Goal: Information Seeking & Learning: Find contact information

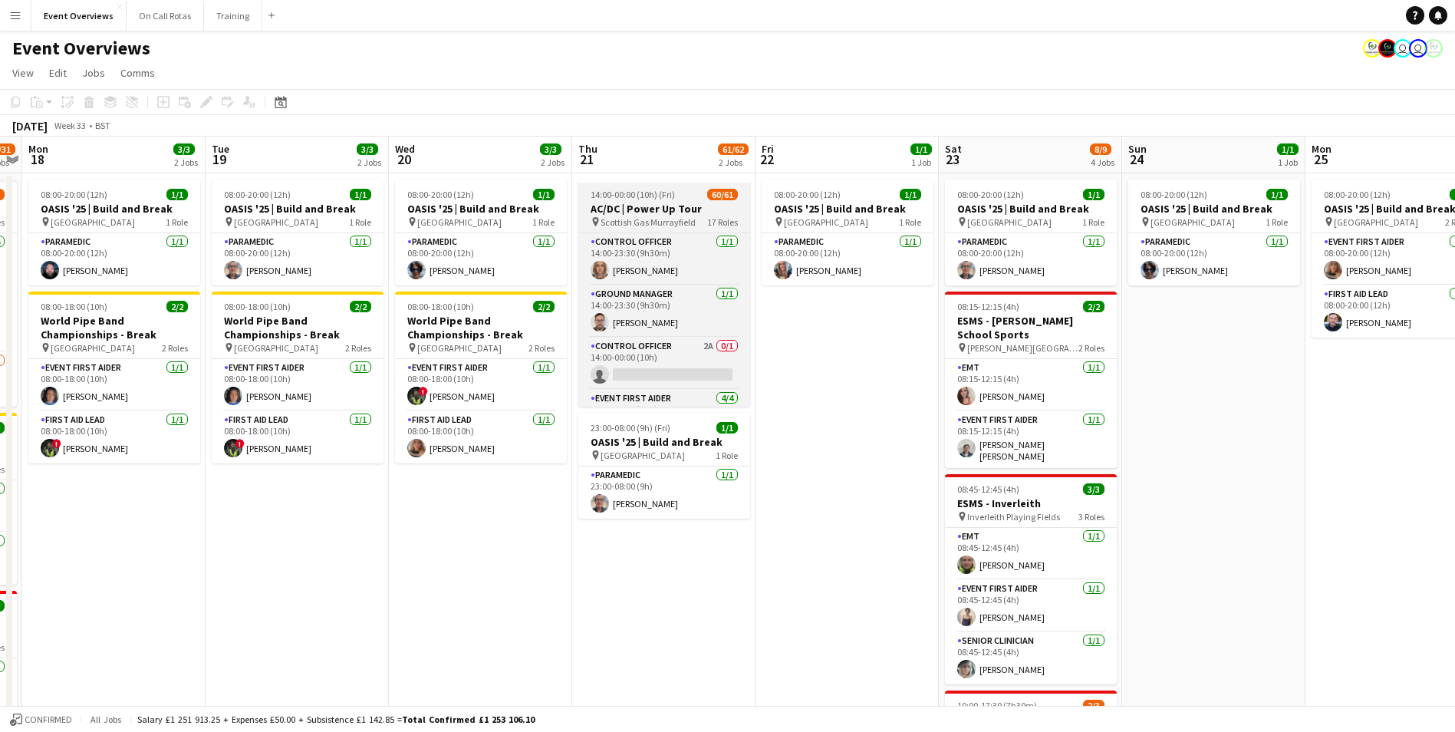
click at [654, 189] on span "14:00-00:00 (10h) (Fri)" at bounding box center [632, 195] width 84 height 12
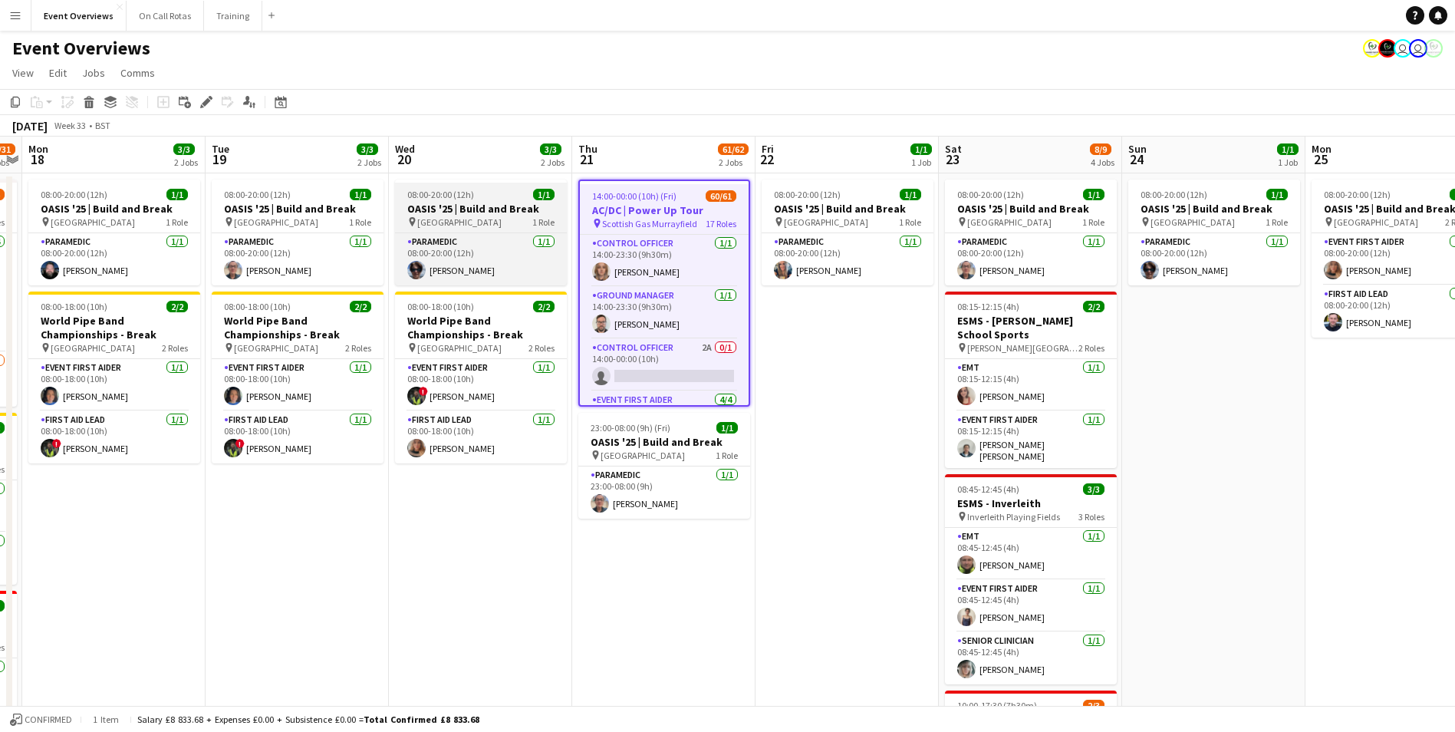
click at [479, 185] on app-job-card "08:00-20:00 (12h) 1/1 OASIS '25 | Build and Break pin Murrayfield Stadium 1 Rol…" at bounding box center [481, 232] width 172 height 106
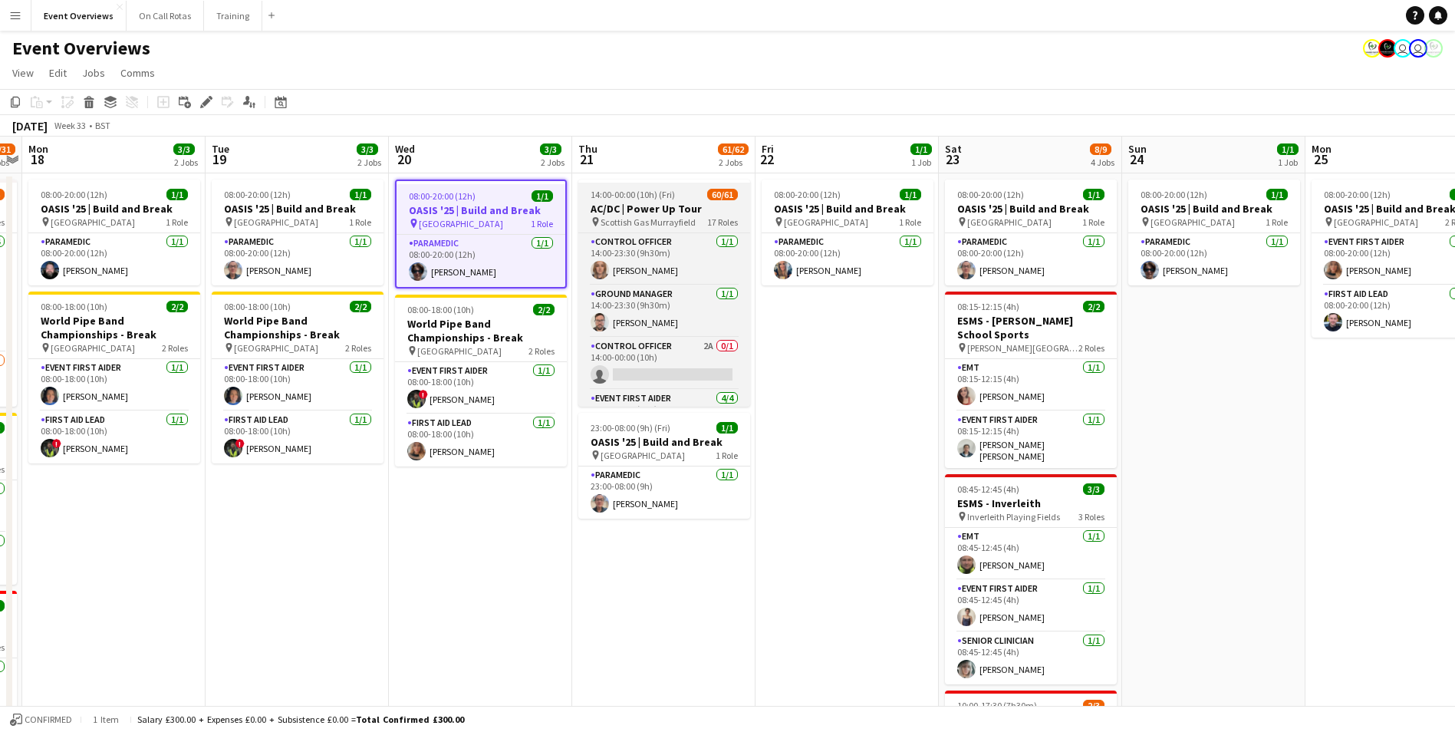
click at [613, 183] on app-job-card "14:00-00:00 (10h) (Fri) 60/61 AC/DC | Power Up Tour pin Scottish Gas Murrayfiel…" at bounding box center [664, 292] width 172 height 227
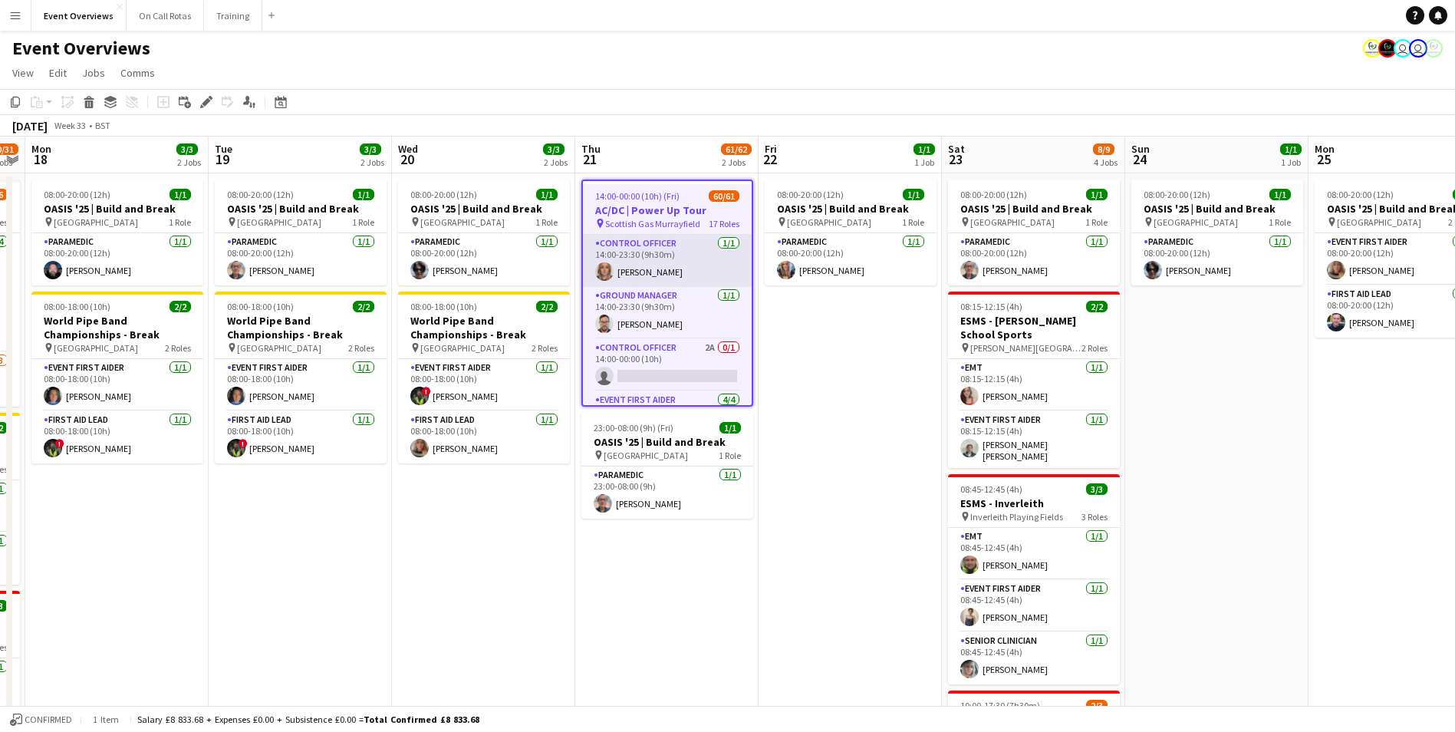
click at [653, 245] on app-card-role "Control Officer 1/1 14:00-23:30 (9h30m) Aimee Vaughan" at bounding box center [667, 261] width 169 height 52
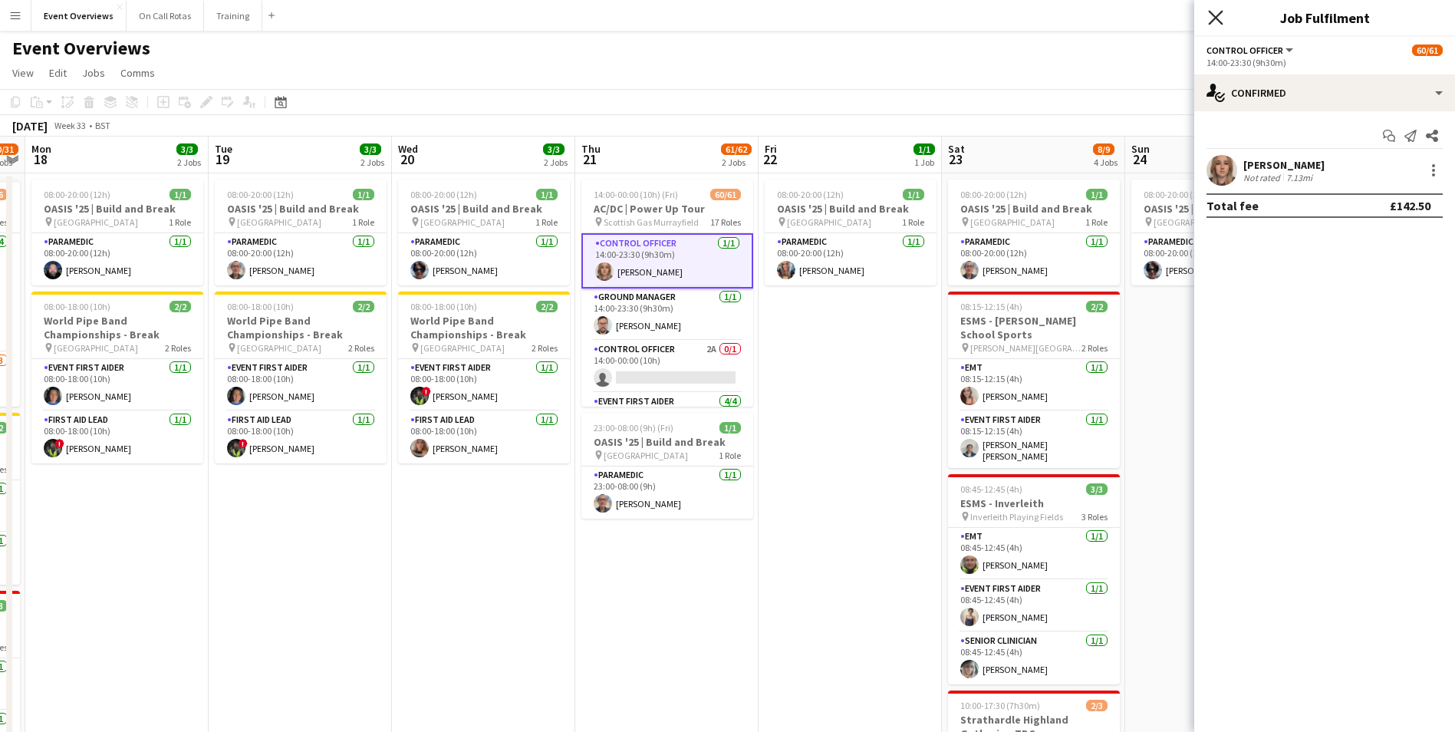
click at [1215, 15] on icon "Close pop-in" at bounding box center [1215, 17] width 15 height 15
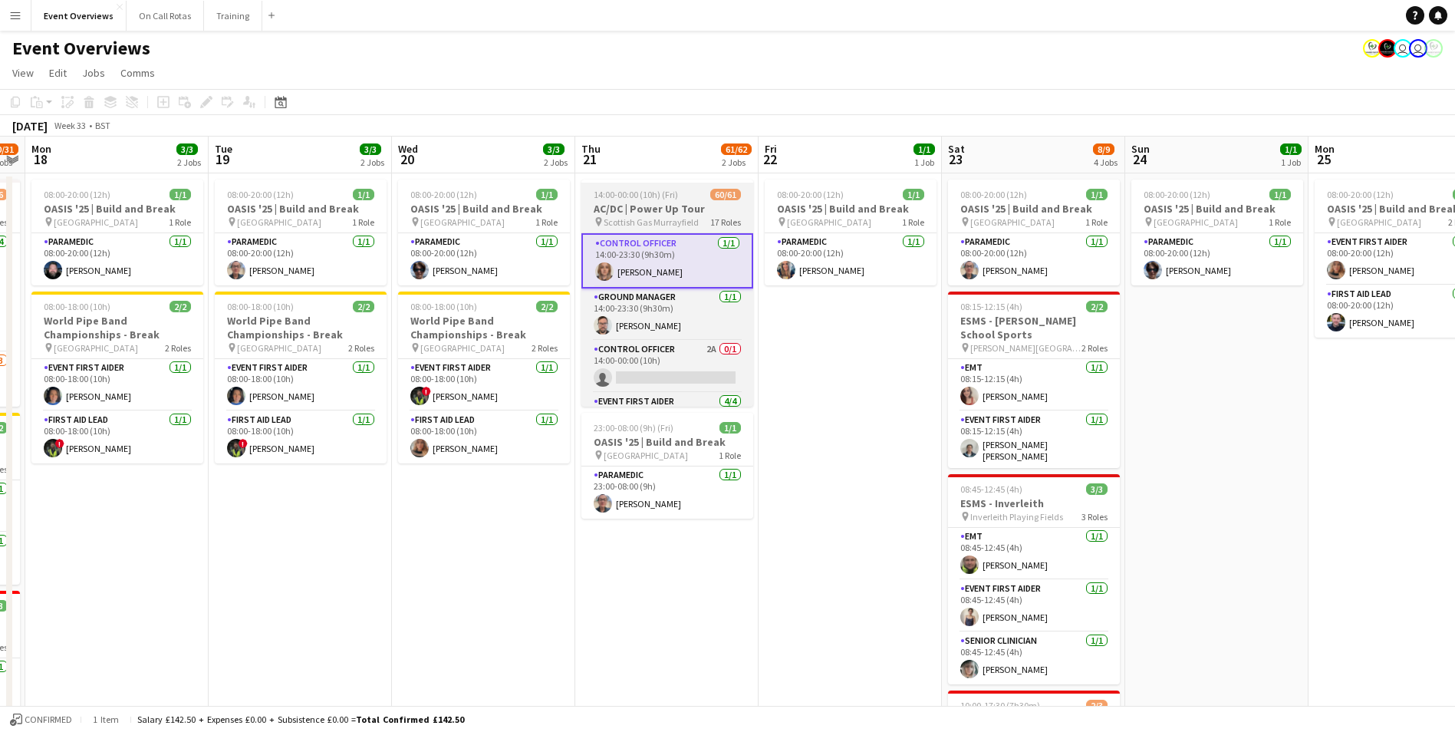
click at [638, 195] on span "14:00-00:00 (10h) (Fri)" at bounding box center [636, 195] width 84 height 12
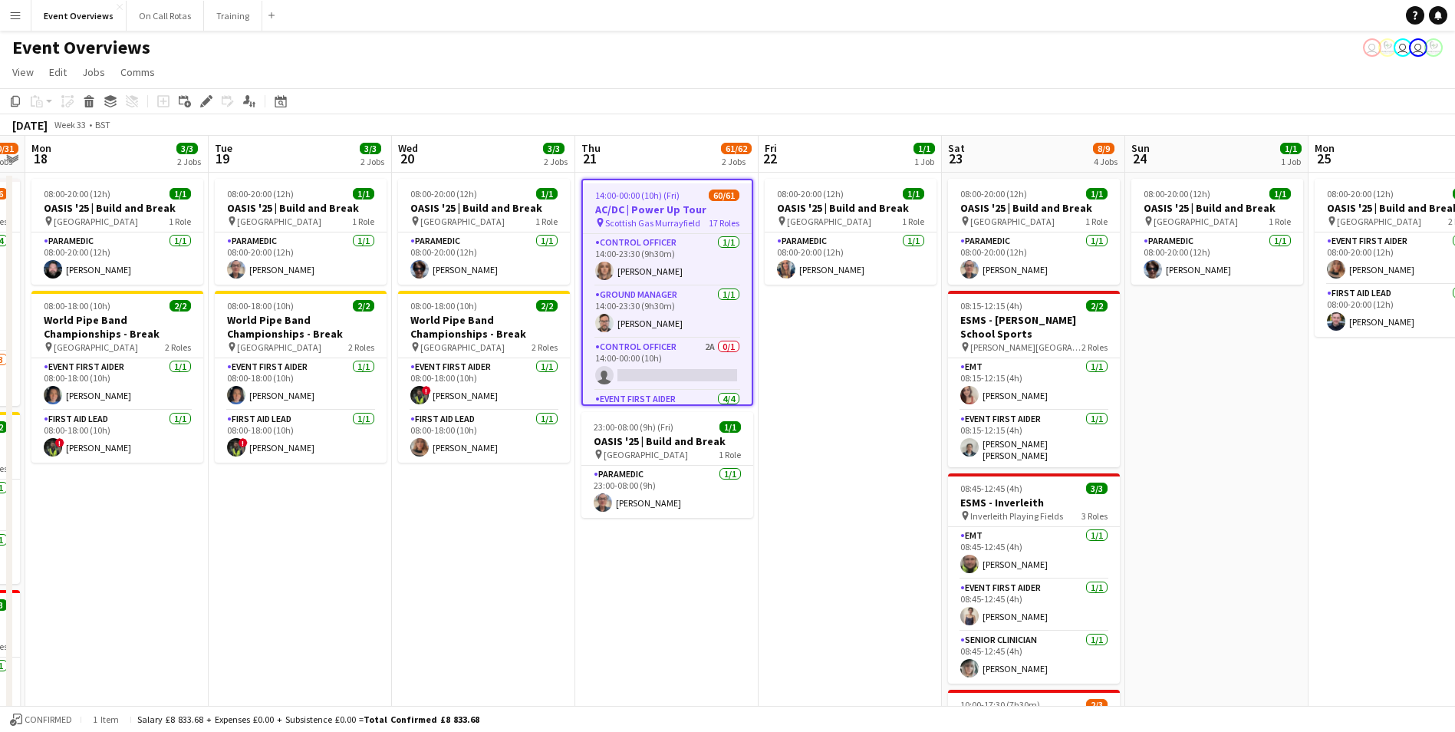
scroll to position [0, 0]
click at [824, 519] on app-date-cell "08:00-20:00 (12h) 1/1 OASIS '25 | Build and Break pin Murrayfield Stadium 1 Rol…" at bounding box center [849, 550] width 183 height 755
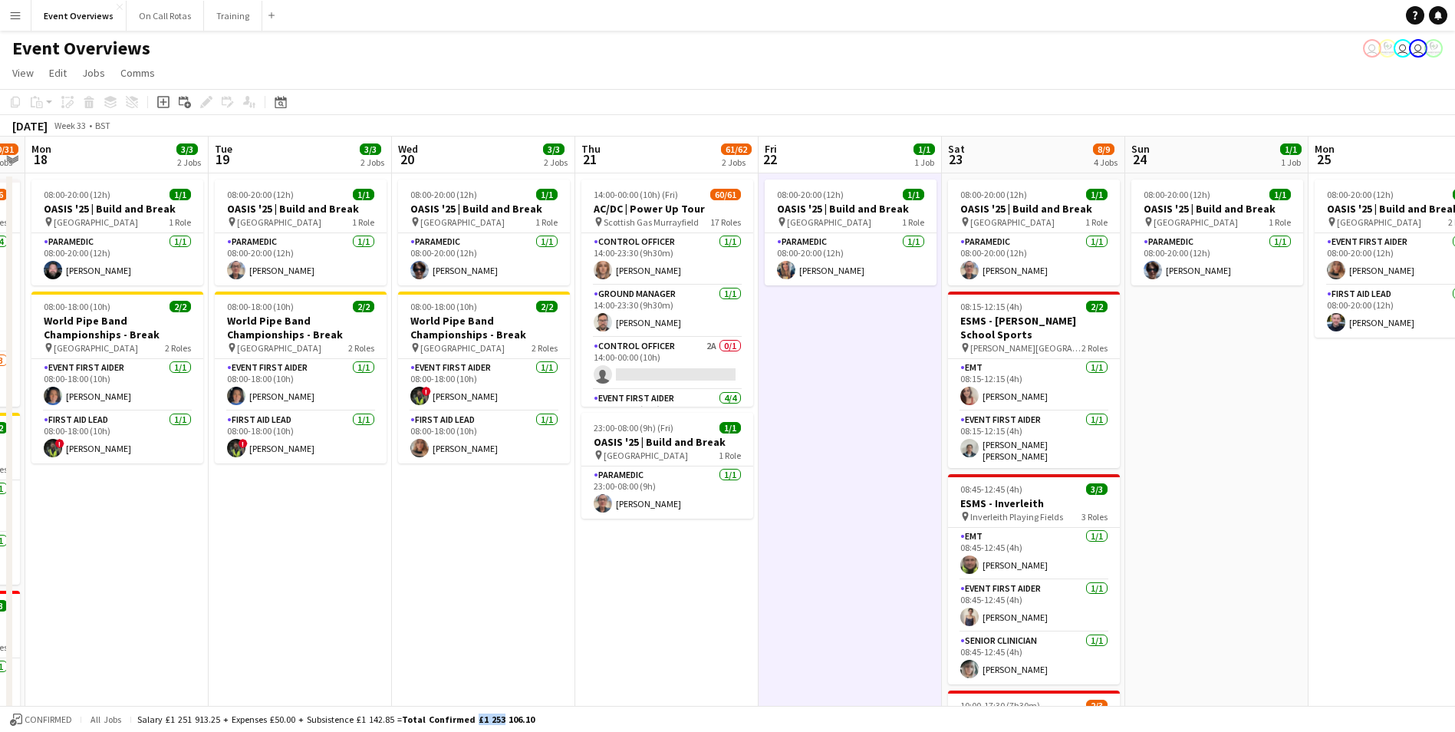
drag, startPoint x: 480, startPoint y: 716, endPoint x: 518, endPoint y: 719, distance: 37.6
click at [518, 719] on span "Total Confirmed £1 253 106.10" at bounding box center [468, 719] width 133 height 12
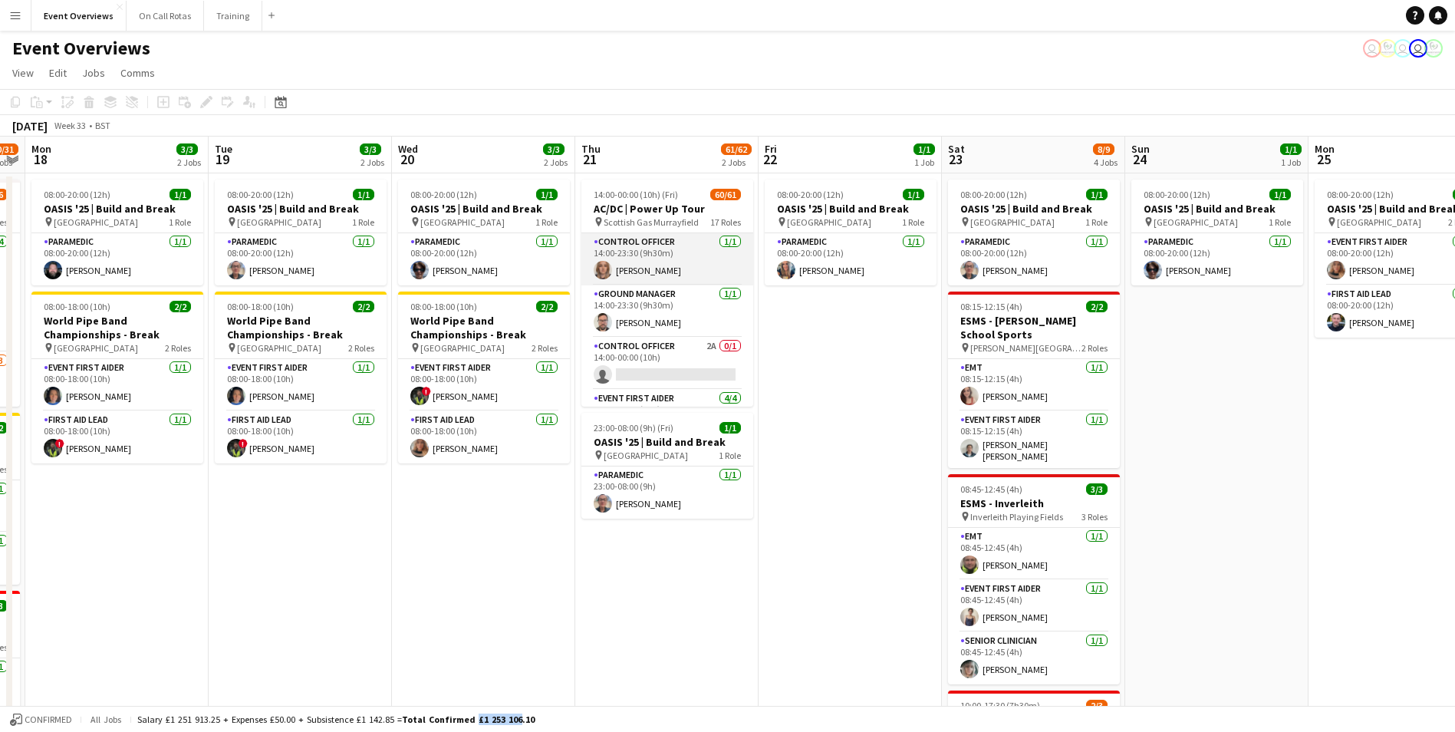
click at [623, 267] on app-card-role "Control Officer 1/1 14:00-23:30 (9h30m) Aimee Vaughan" at bounding box center [667, 259] width 172 height 52
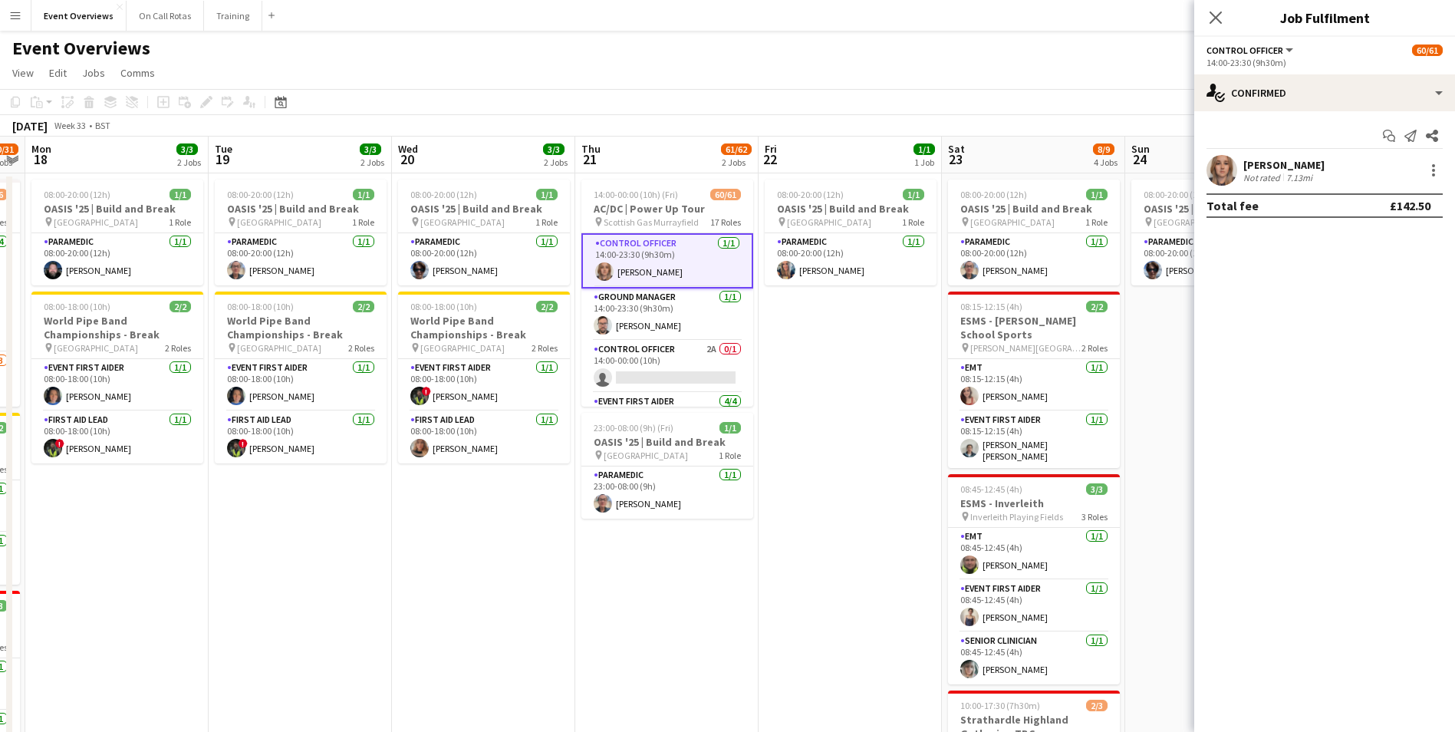
click at [1231, 173] on app-user-avatar at bounding box center [1221, 170] width 31 height 31
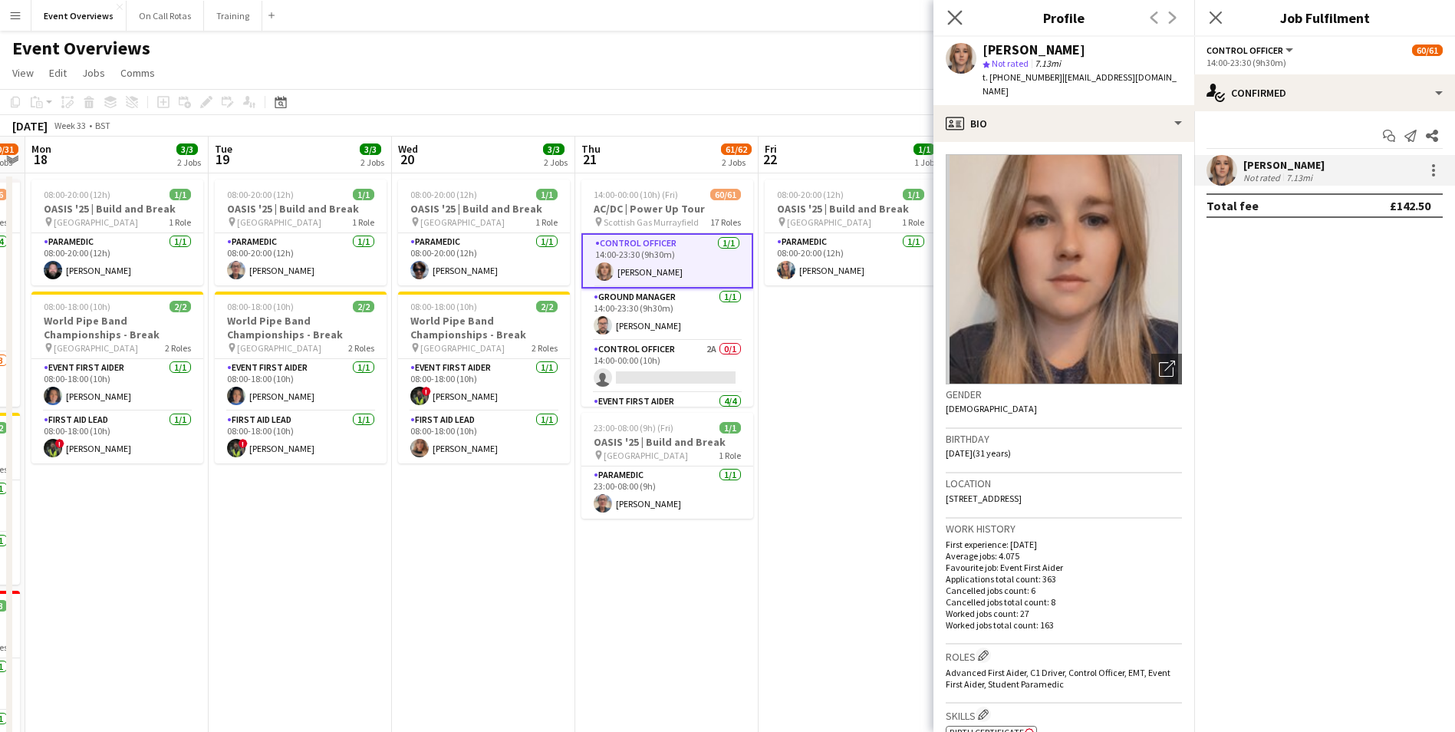
click at [962, 14] on app-icon "Close pop-in" at bounding box center [955, 18] width 22 height 22
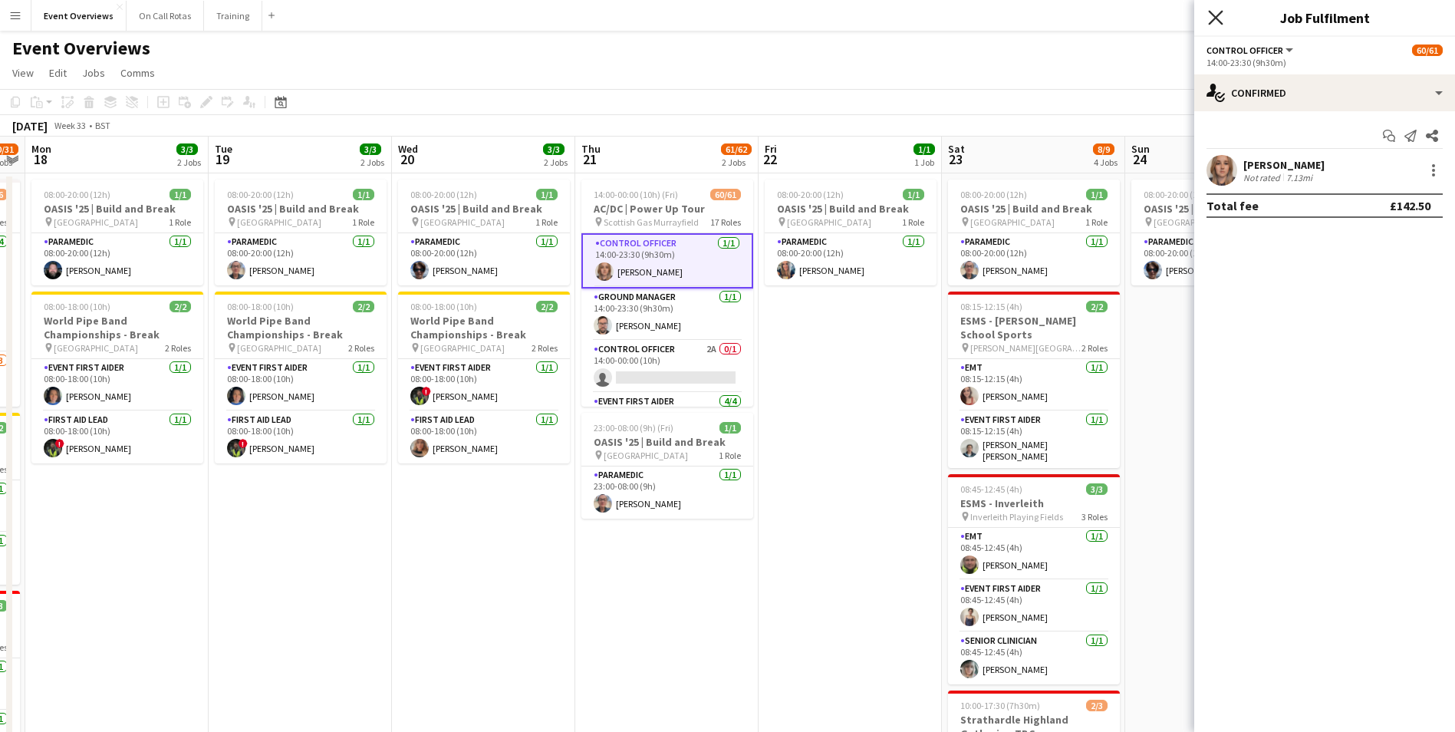
click at [1216, 12] on icon "Close pop-in" at bounding box center [1215, 17] width 15 height 15
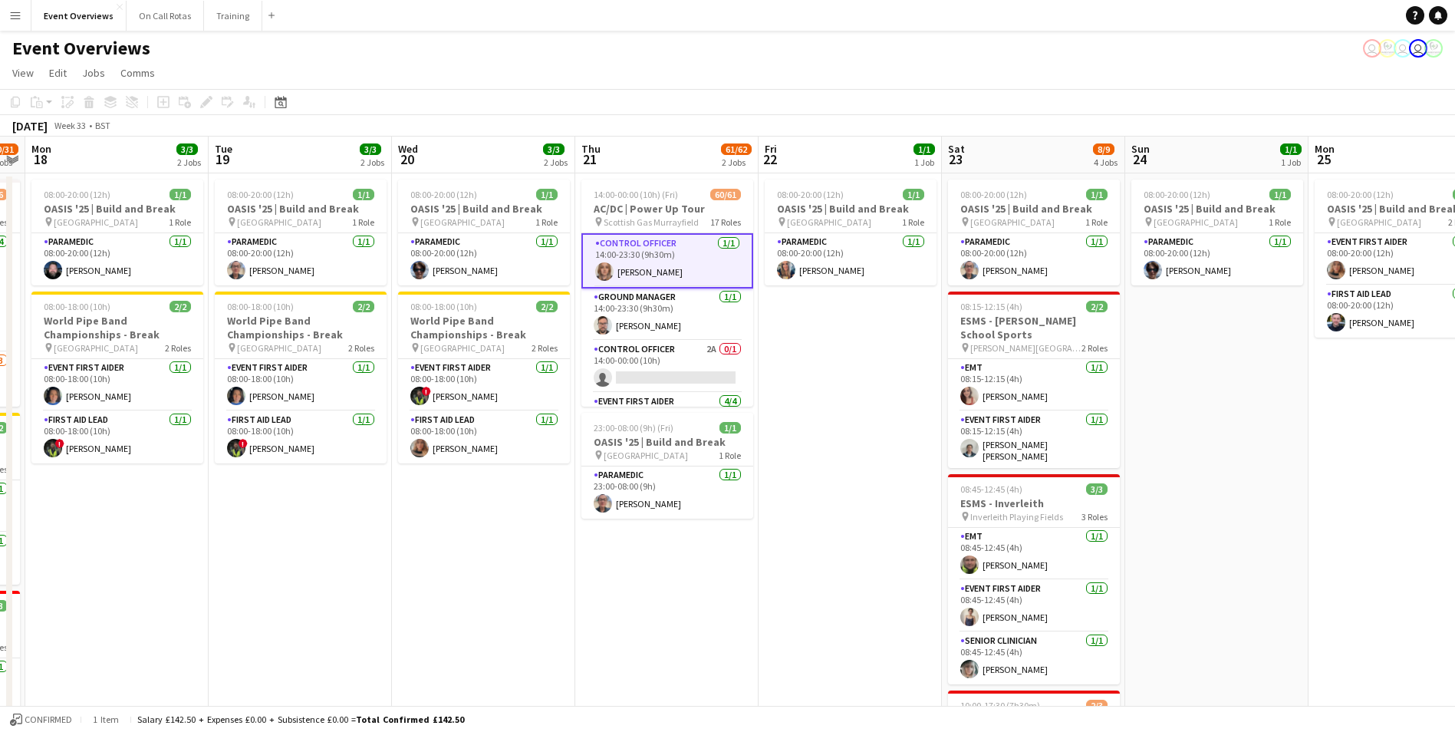
click at [802, 311] on app-date-cell "08:00-20:00 (12h) 1/1 OASIS '25 | Build and Break pin Murrayfield Stadium 1 Rol…" at bounding box center [849, 550] width 183 height 755
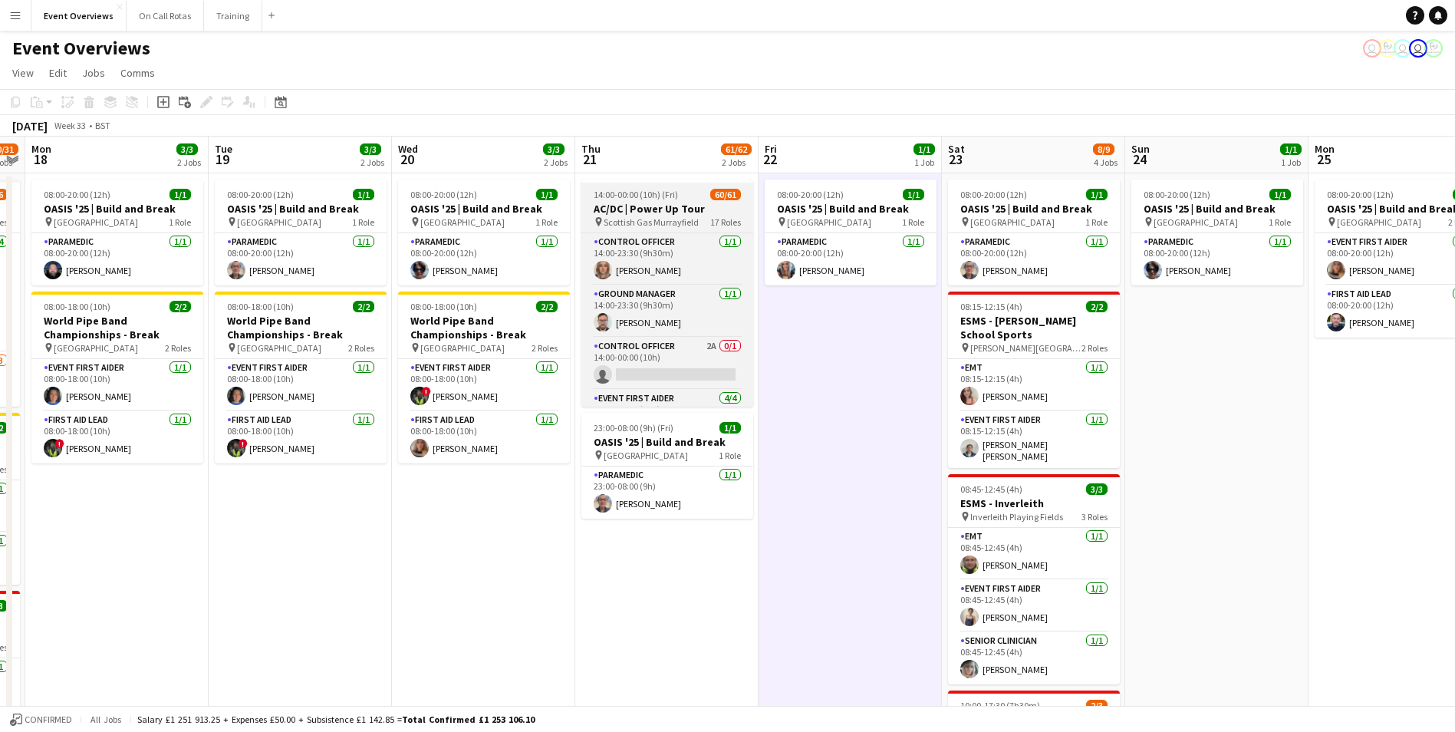
click at [636, 183] on app-job-card "14:00-00:00 (10h) (Fri) 60/61 AC/DC | Power Up Tour pin Scottish Gas Murrayfiel…" at bounding box center [667, 292] width 172 height 227
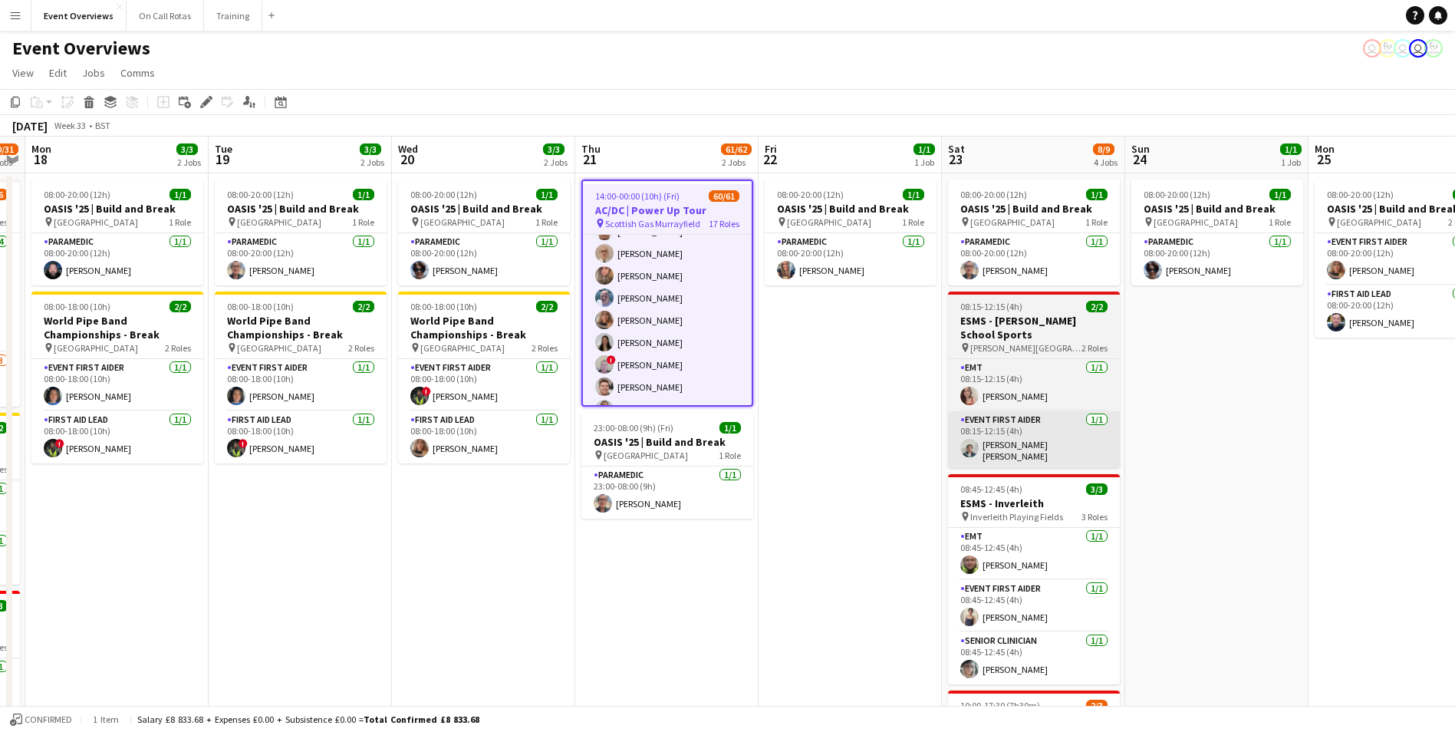
scroll to position [84, 0]
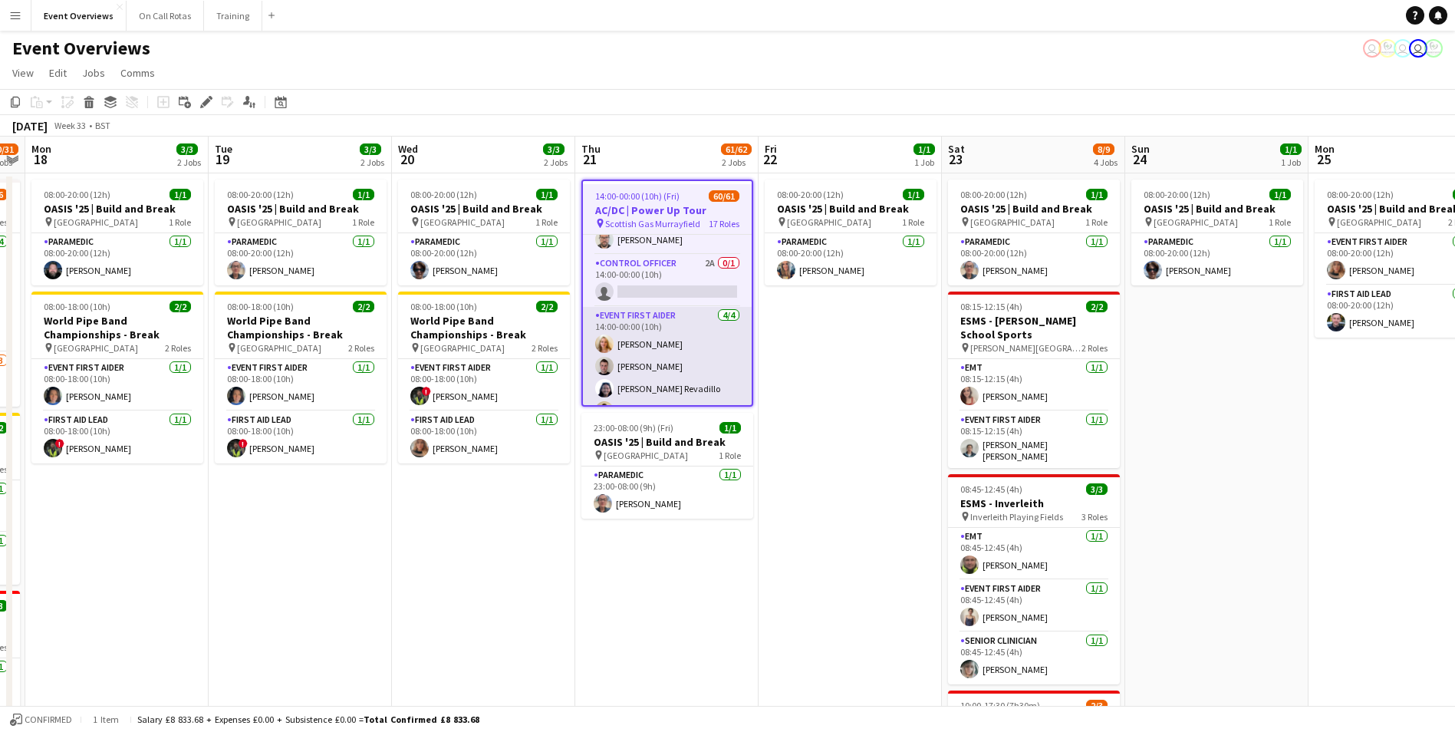
click at [641, 365] on app-card-role "Event First Aider 4/4 14:00-00:00 (10h) Kaylan Coetser Joshua Paul Colette Reva…" at bounding box center [667, 366] width 169 height 119
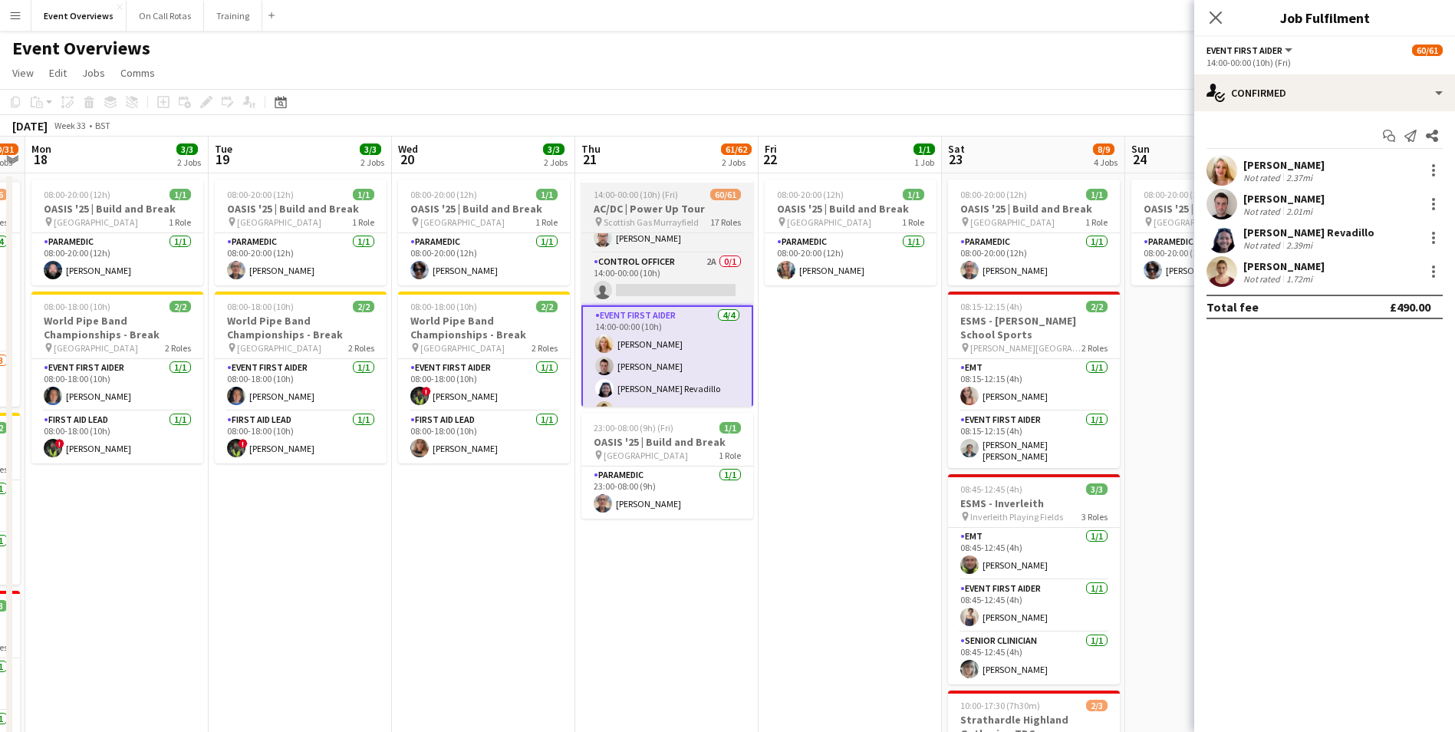
click at [661, 187] on app-job-card "14:00-00:00 (10h) (Fri) 60/61 AC/DC | Power Up Tour pin Scottish Gas Murrayfiel…" at bounding box center [667, 292] width 172 height 227
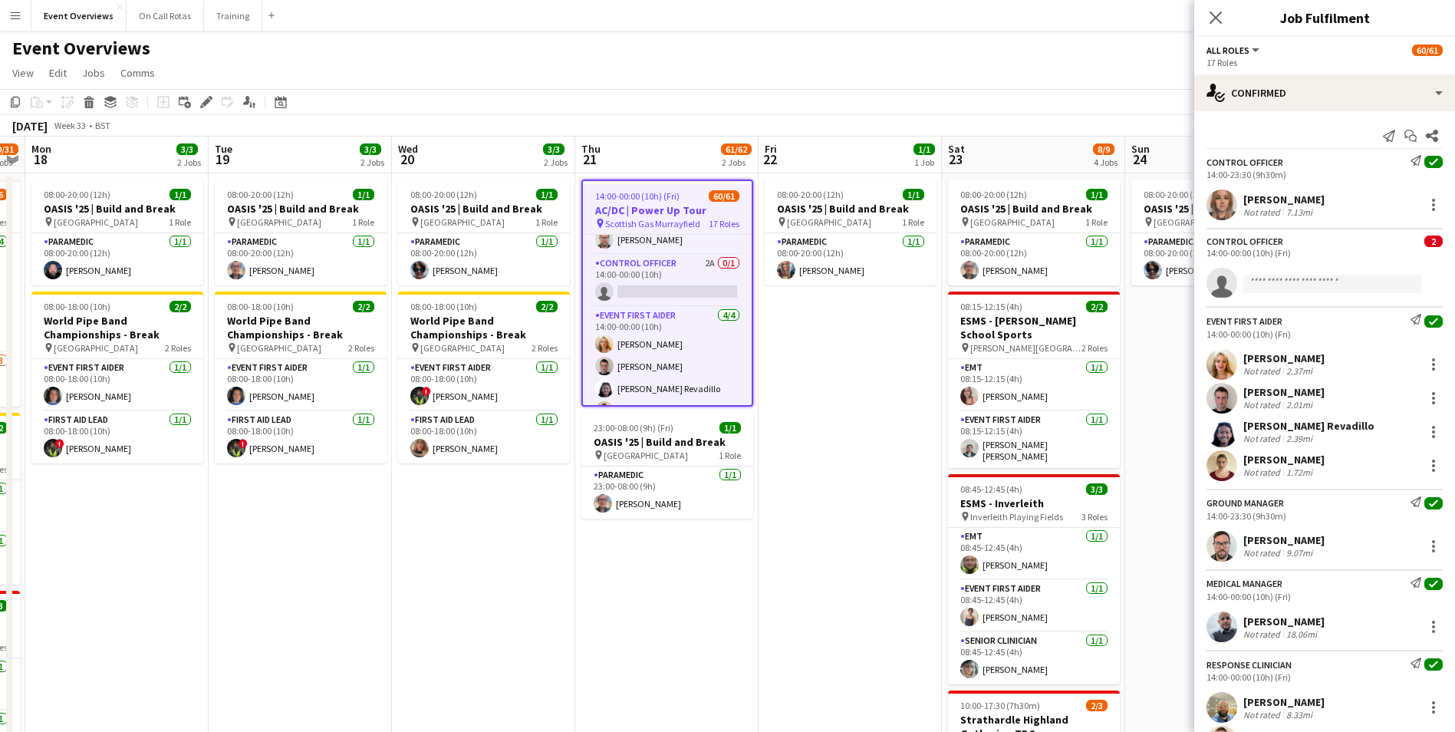
click at [1290, 197] on div "Aimee Vaughan" at bounding box center [1283, 199] width 81 height 14
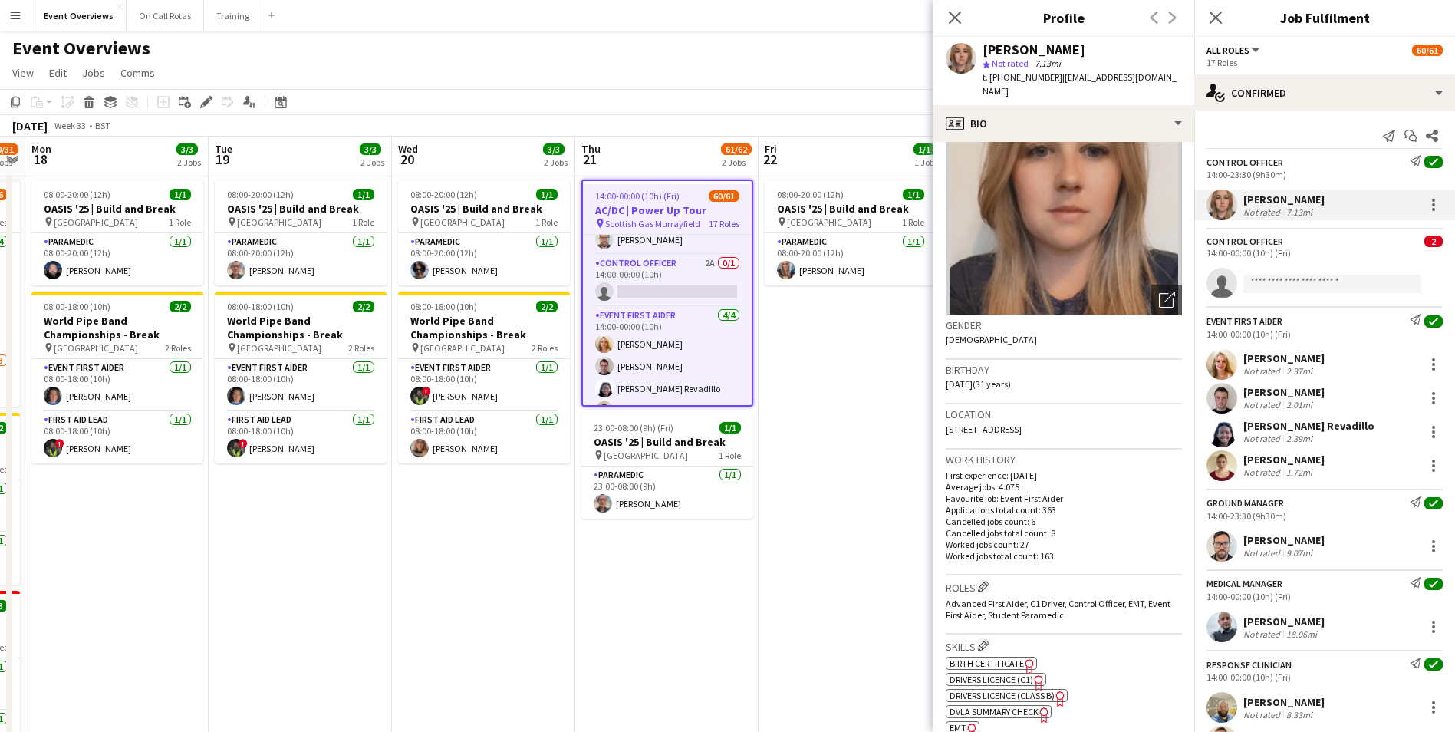
scroll to position [0, 0]
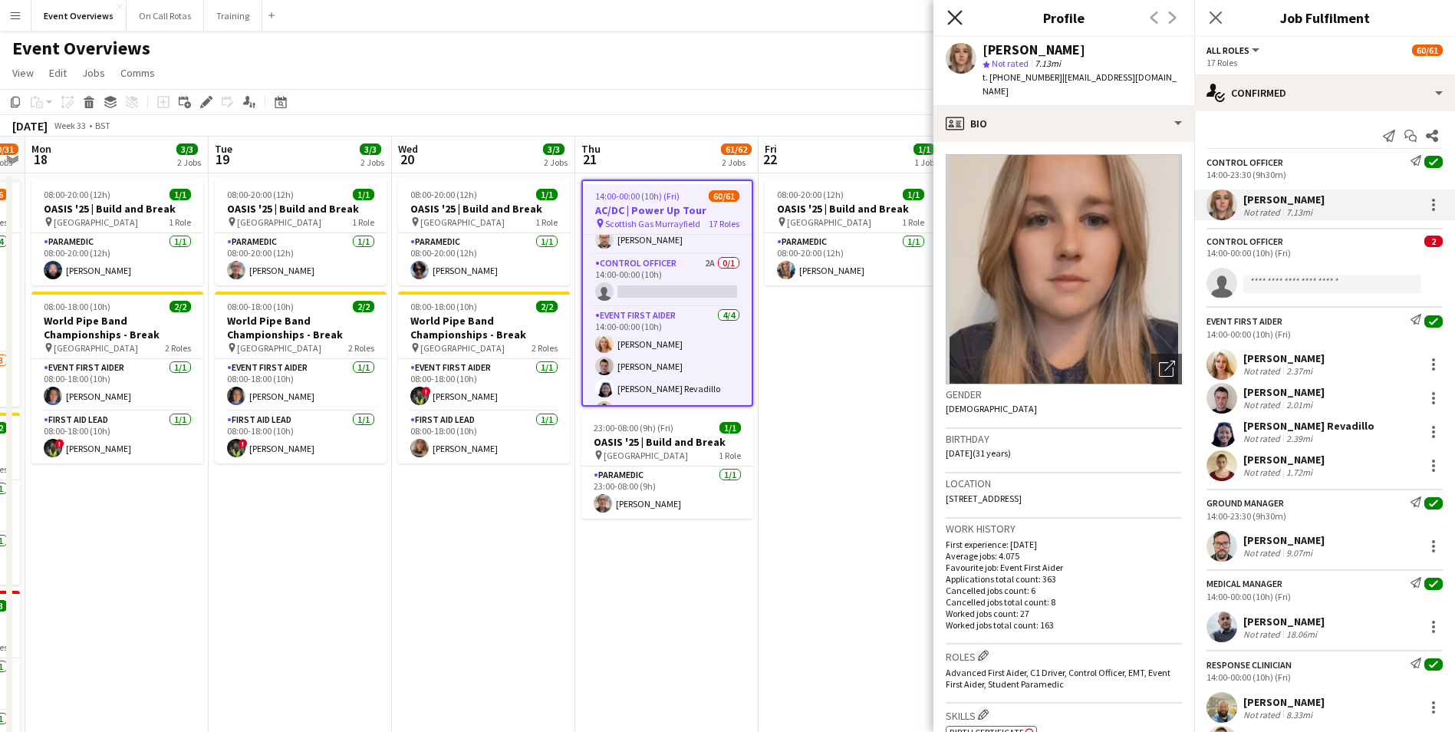
click at [949, 12] on icon at bounding box center [954, 17] width 15 height 15
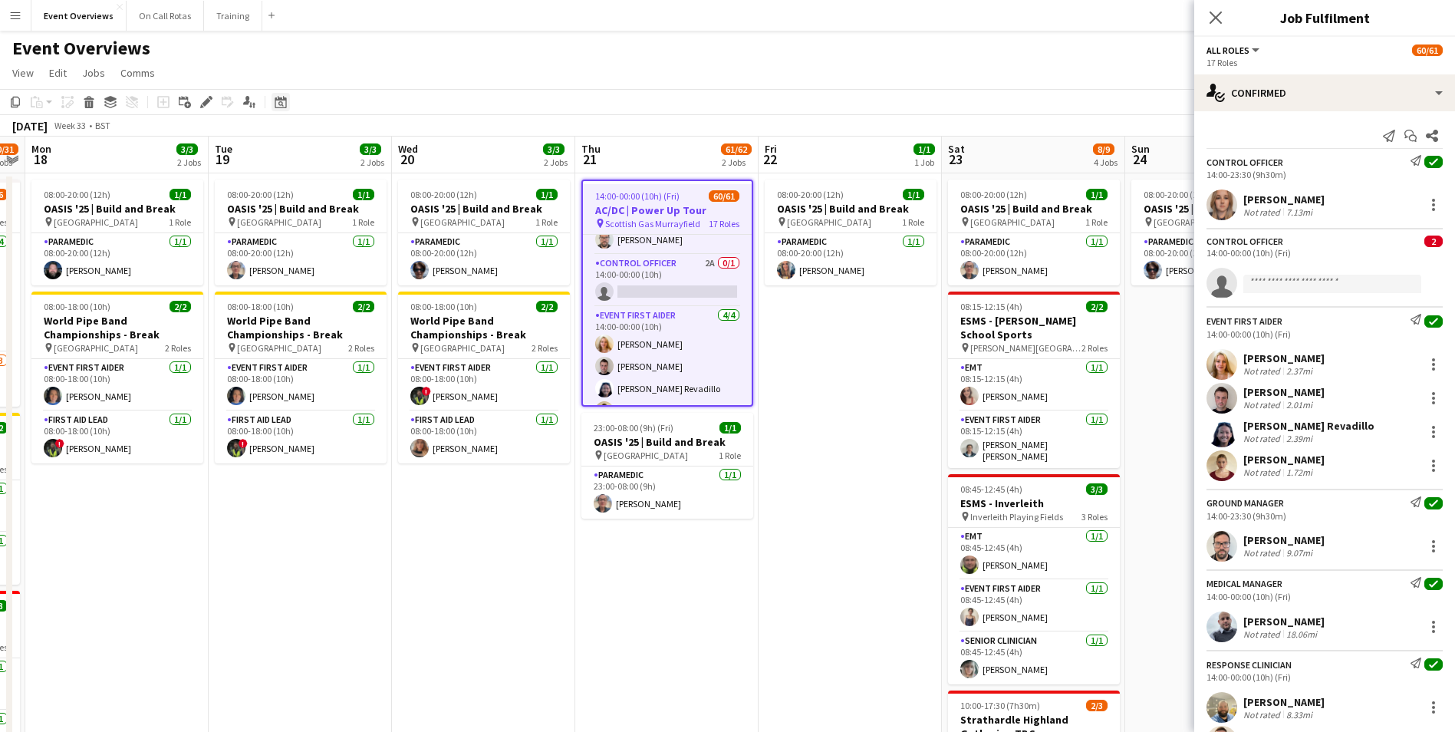
click at [289, 106] on div "Date picker" at bounding box center [280, 102] width 18 height 18
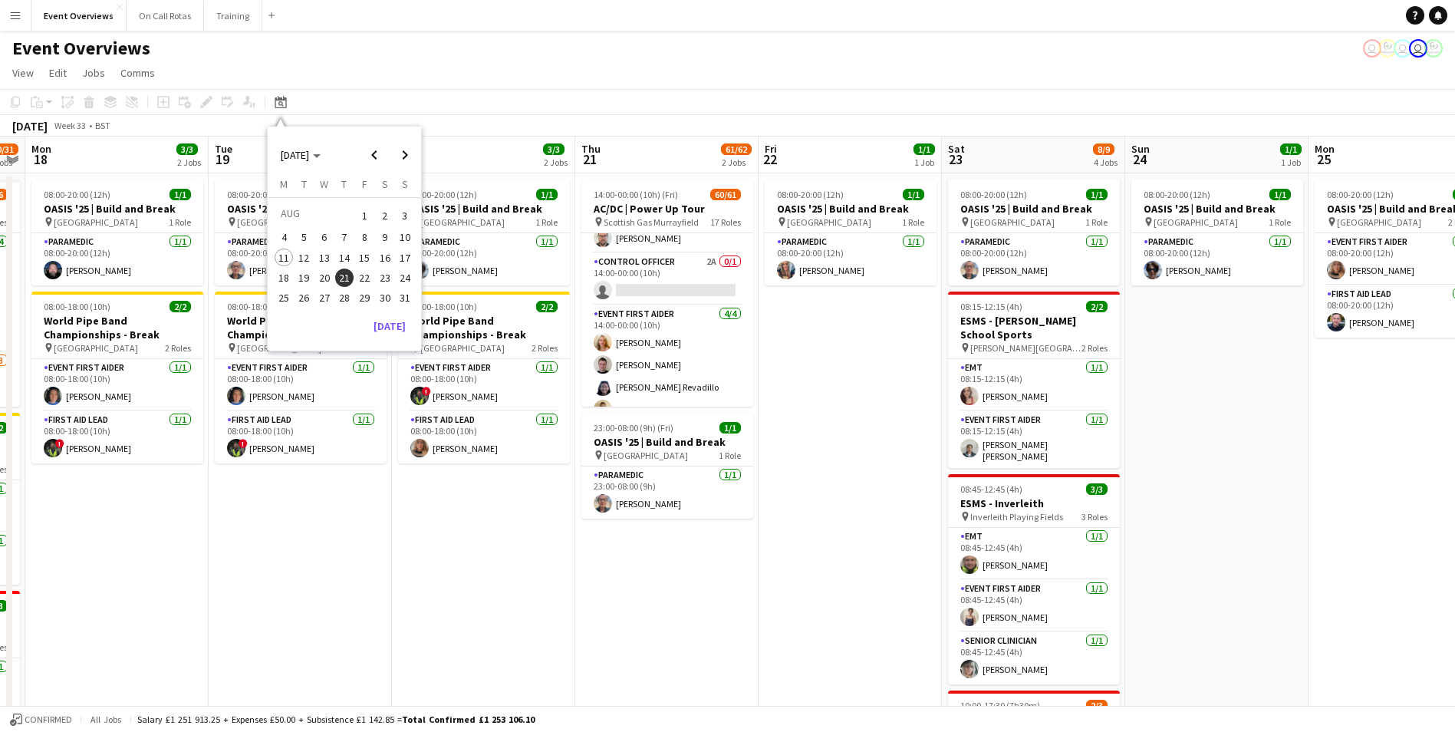
click at [300, 255] on span "12" at bounding box center [304, 257] width 18 height 18
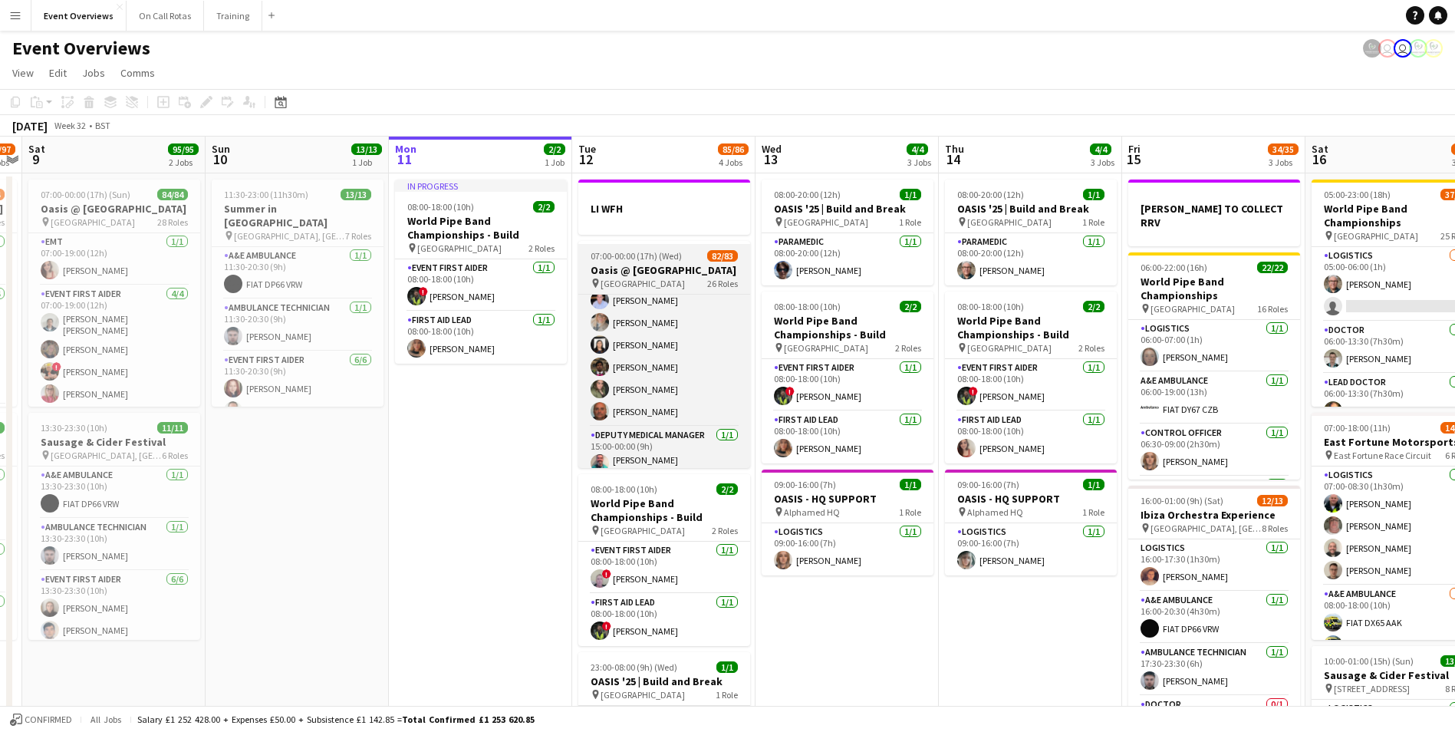
scroll to position [1924, 0]
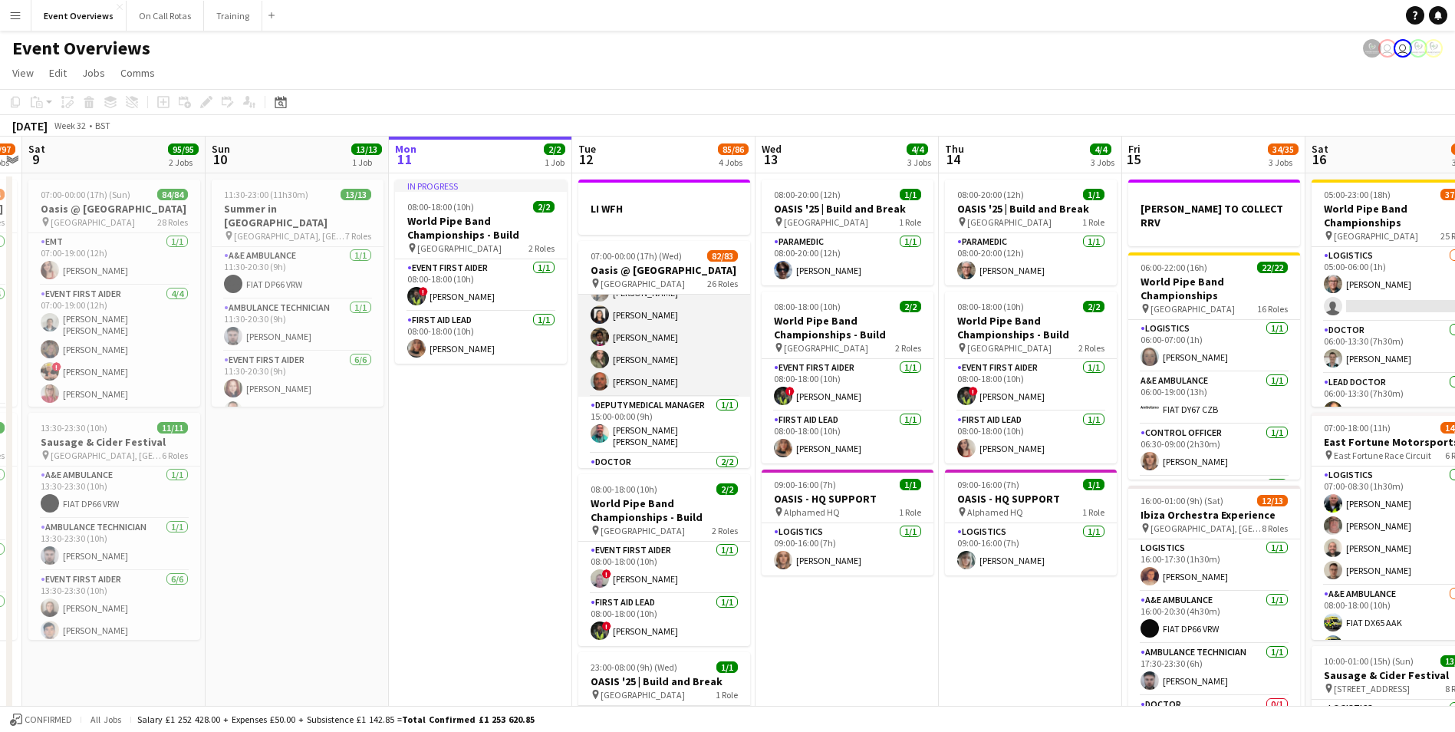
click at [594, 350] on app-user-avatar at bounding box center [599, 359] width 18 height 18
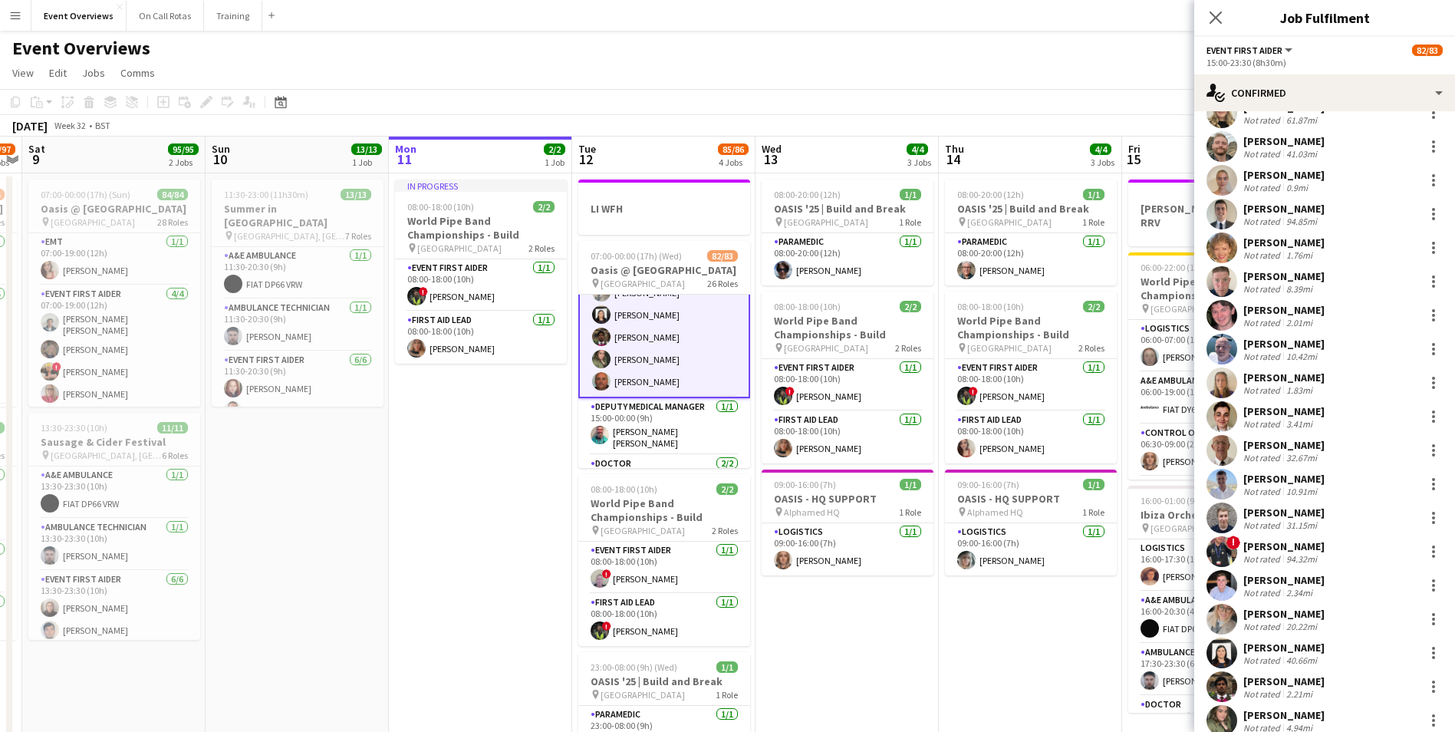
scroll to position [275, 0]
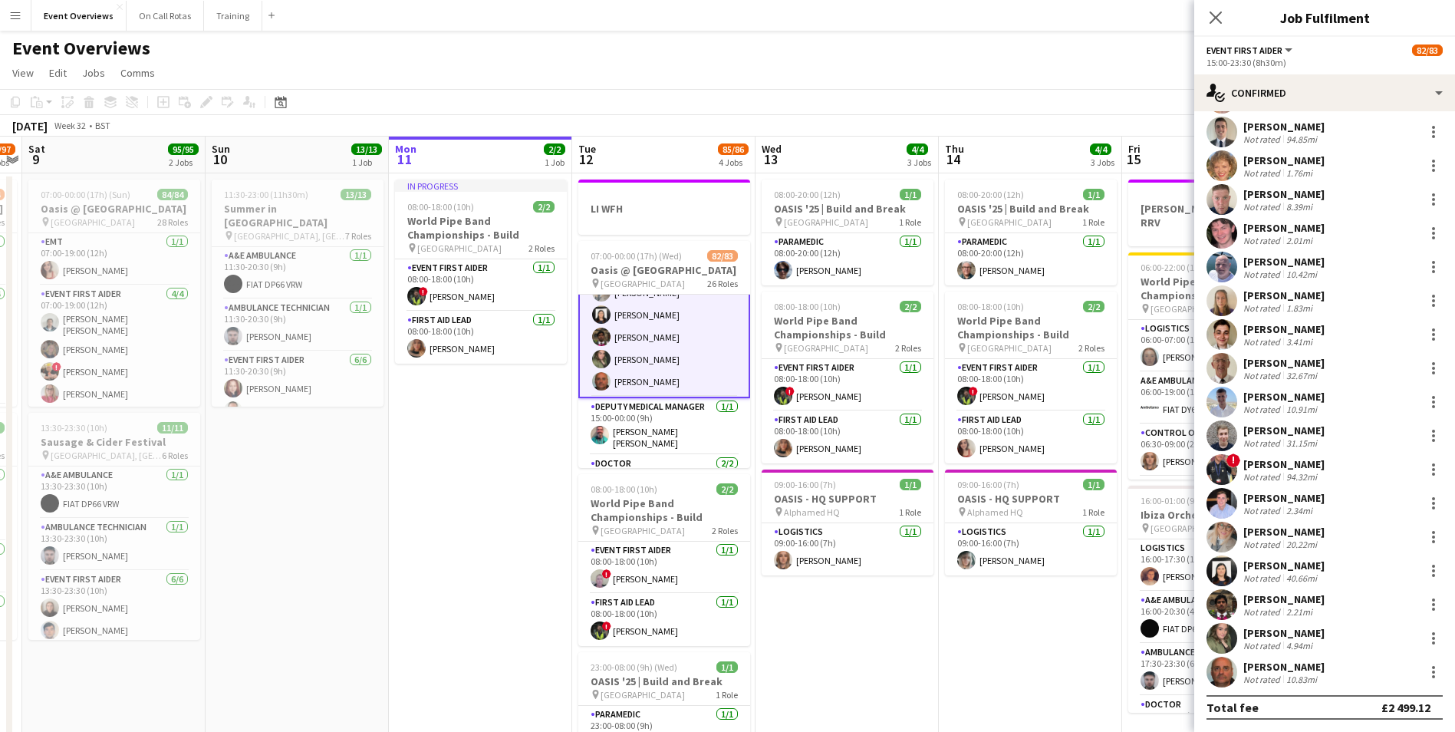
click at [1210, 639] on app-user-avatar at bounding box center [1221, 638] width 31 height 31
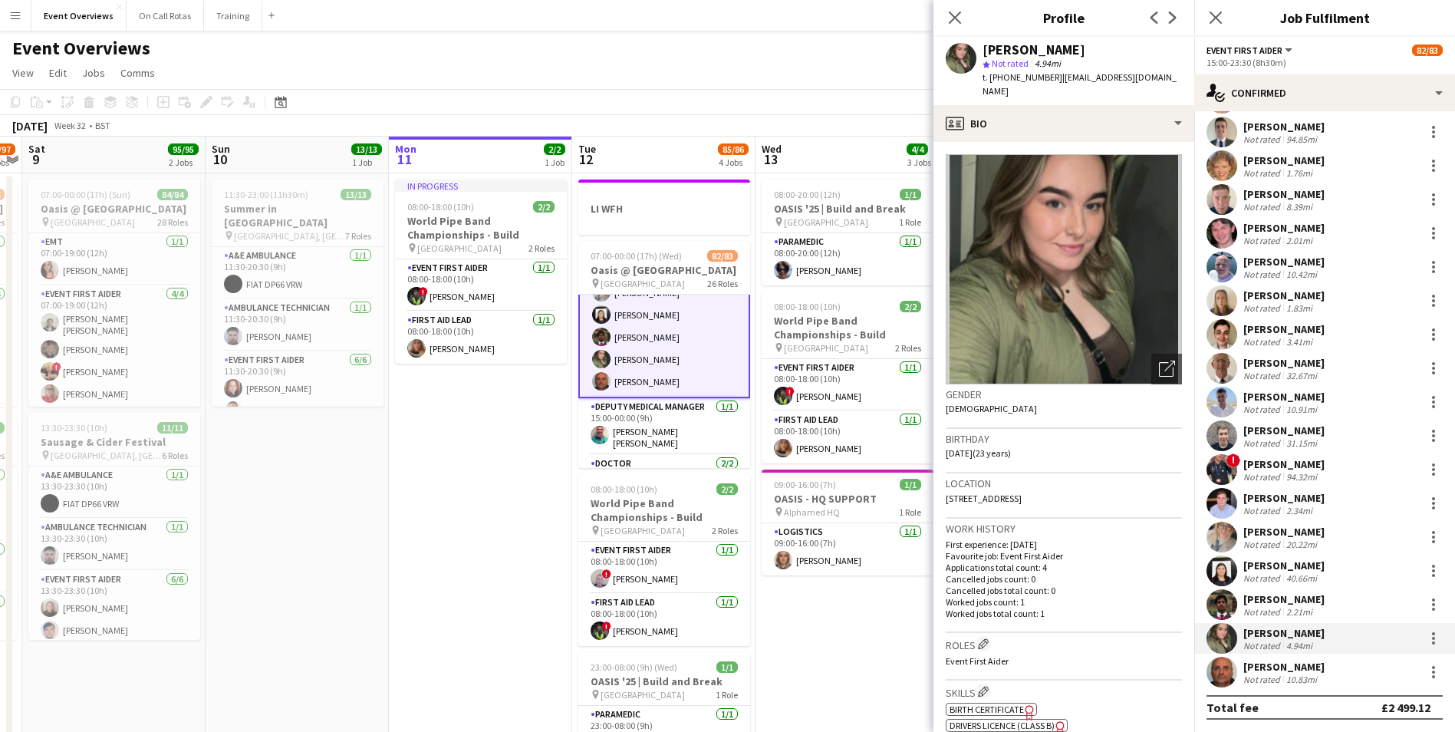
click at [1108, 307] on img at bounding box center [1064, 269] width 236 height 230
click at [1159, 371] on icon "Open photos pop-in" at bounding box center [1167, 368] width 16 height 16
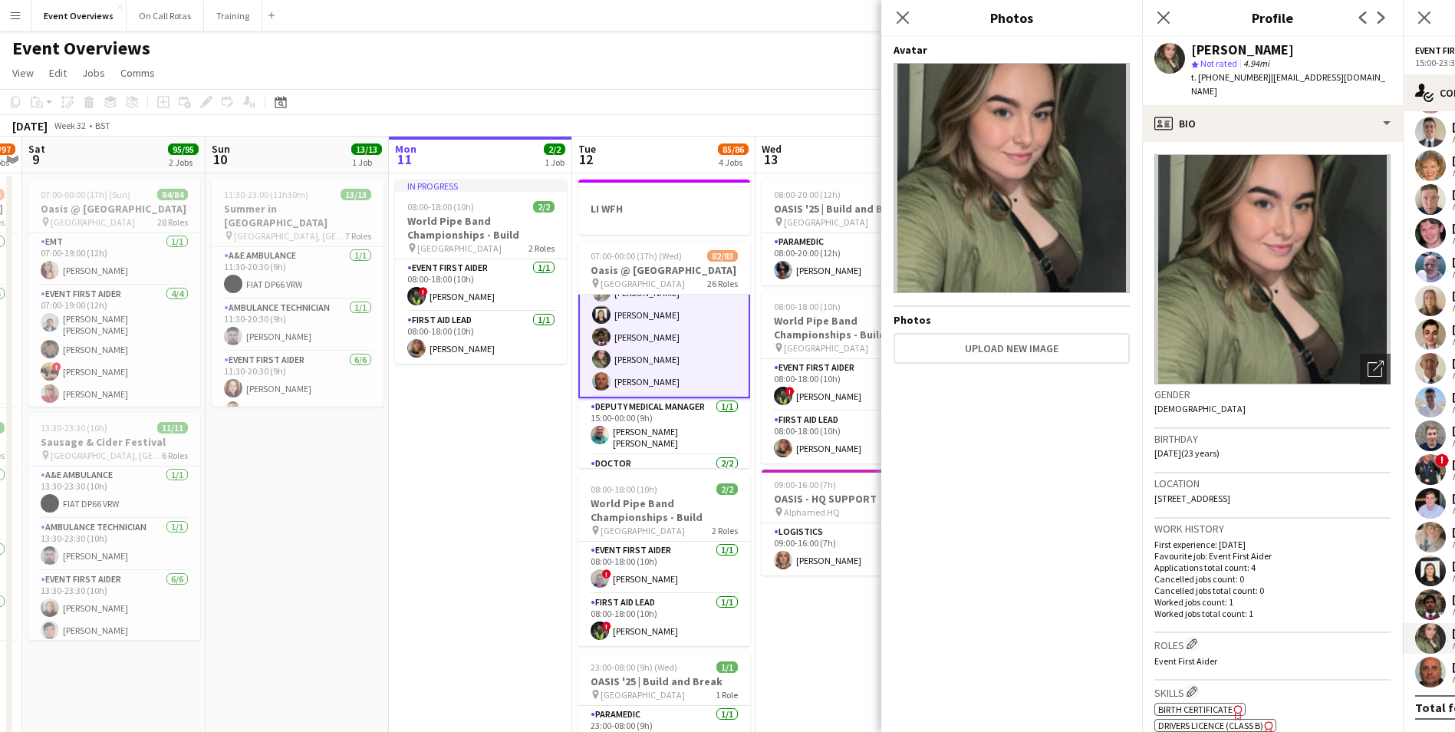
click at [1036, 231] on img at bounding box center [1011, 178] width 236 height 230
click at [903, 26] on app-icon "Close pop-in" at bounding box center [903, 18] width 22 height 22
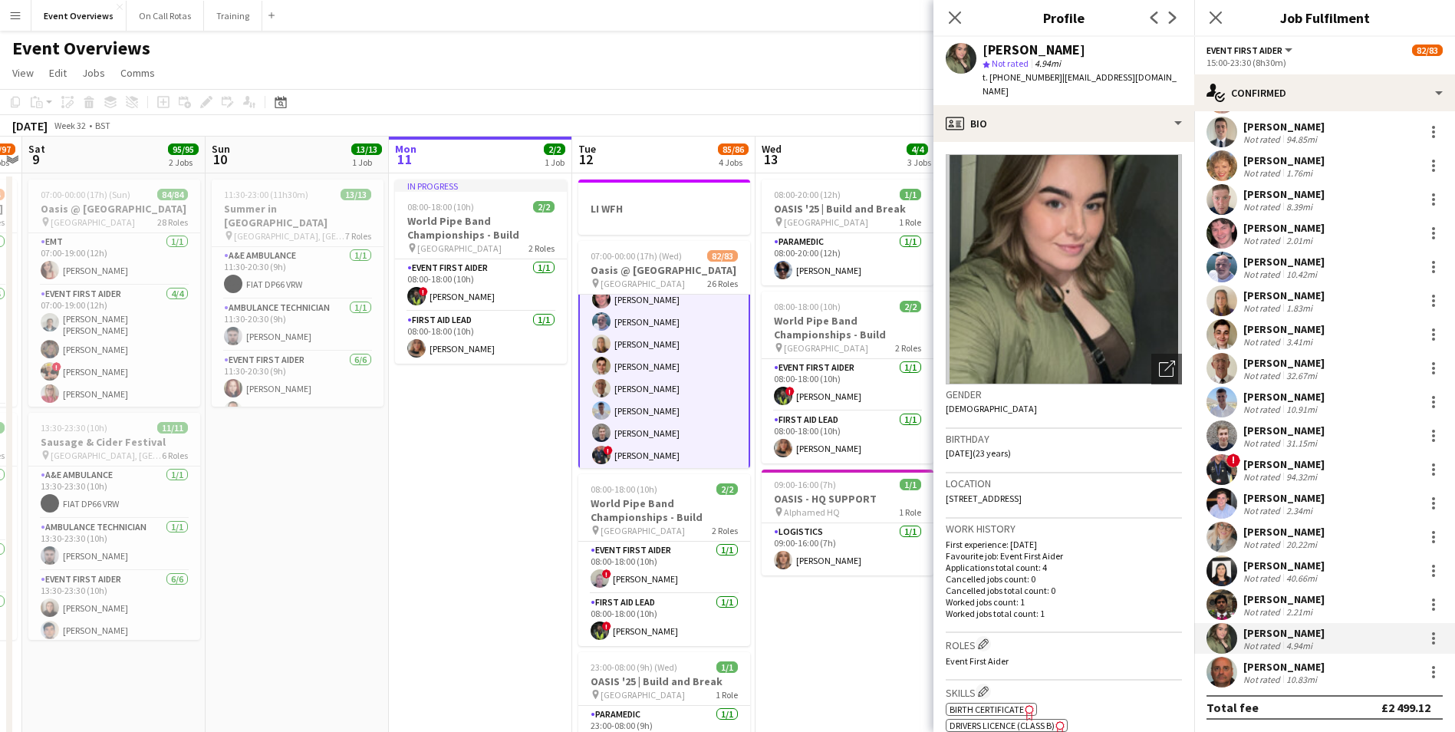
scroll to position [1849, 0]
drag, startPoint x: 1054, startPoint y: 76, endPoint x: 1184, endPoint y: 75, distance: 129.6
click at [1184, 75] on div "Shannon Nelson star Not rated 4.94mi t. +447508845066 | shannonnelsonn2002@gmai…" at bounding box center [1063, 71] width 261 height 68
copy span "shannonnelsonn2002@gmail.co"
drag, startPoint x: 1048, startPoint y: 74, endPoint x: 996, endPoint y: 77, distance: 52.2
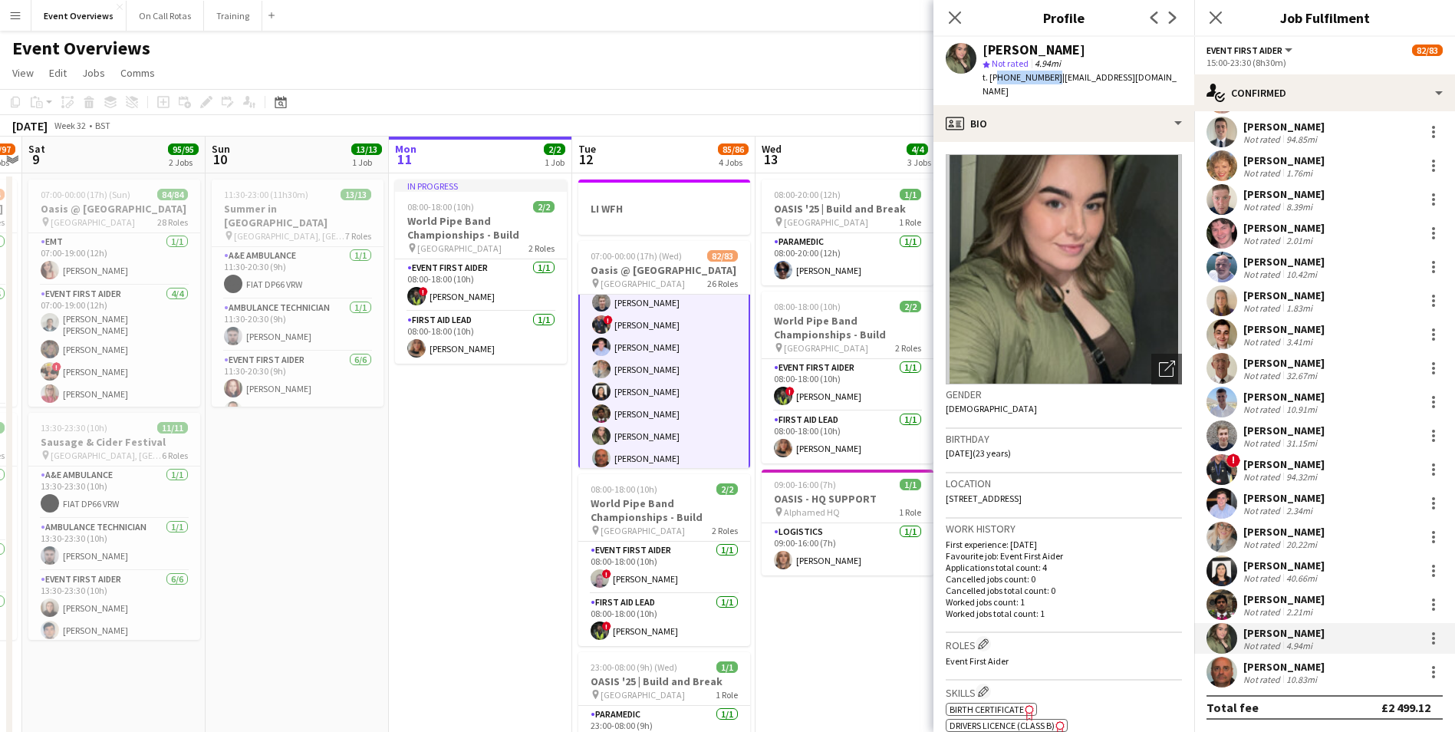
click at [996, 77] on span "t. +447508845066" at bounding box center [1022, 77] width 80 height 12
copy span "447508845066"
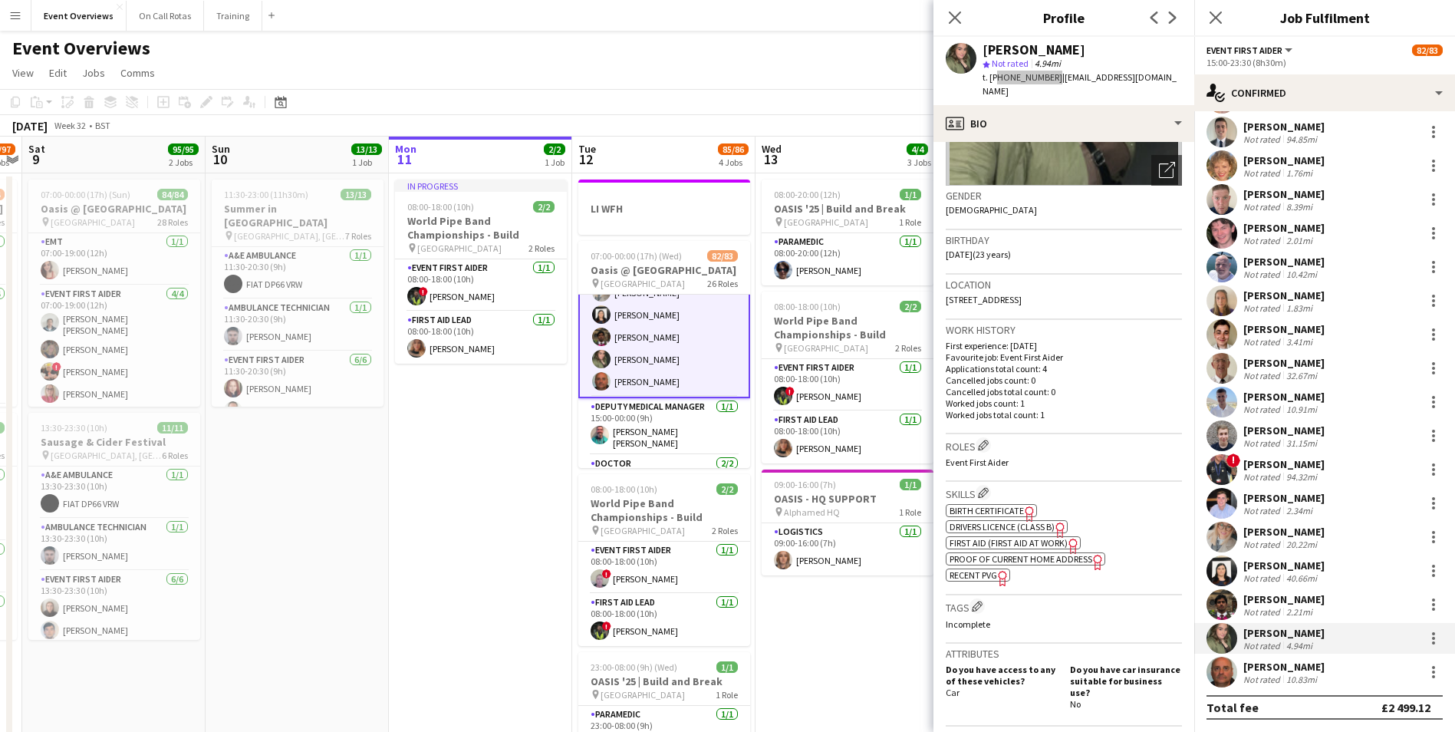
scroll to position [10, 0]
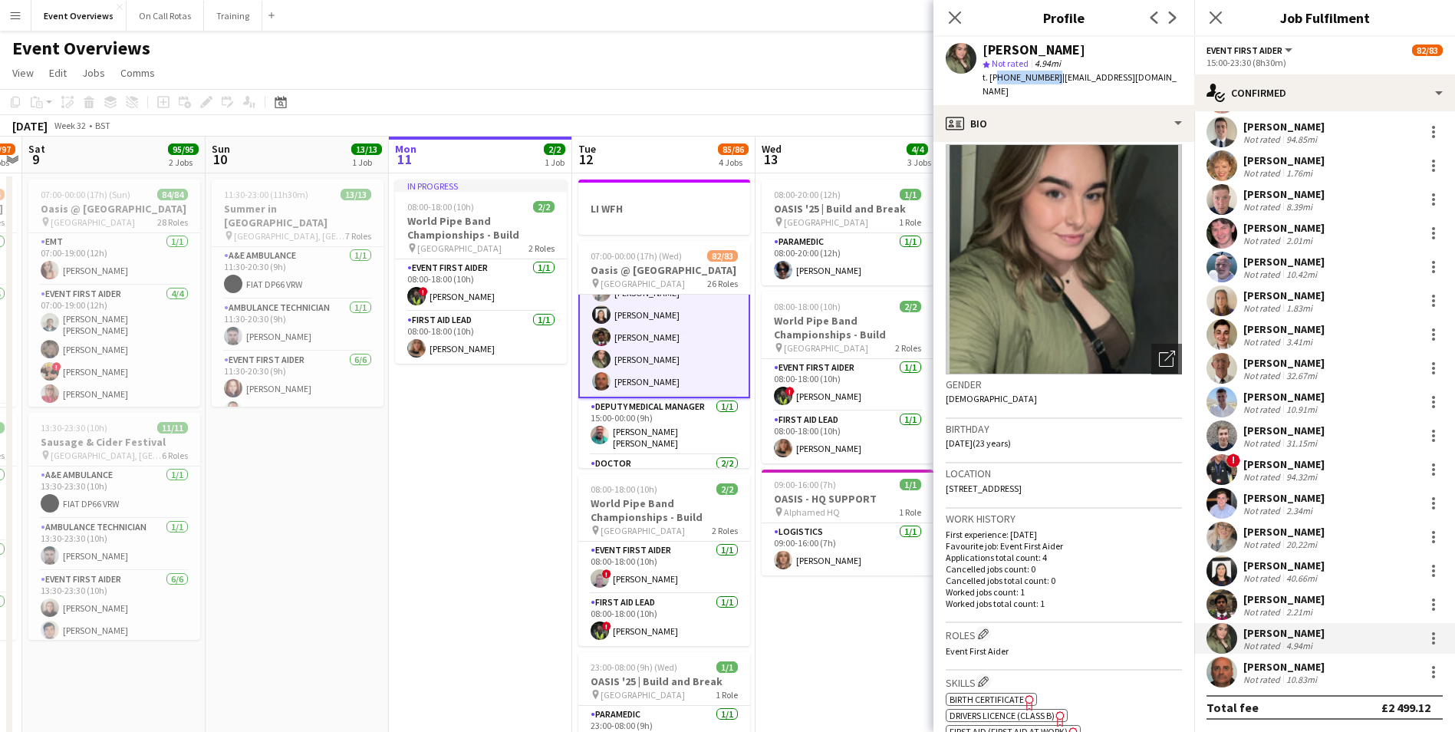
drag, startPoint x: 960, startPoint y: 14, endPoint x: 972, endPoint y: 18, distance: 13.1
click at [960, 14] on icon "Close pop-in" at bounding box center [955, 18] width 12 height 12
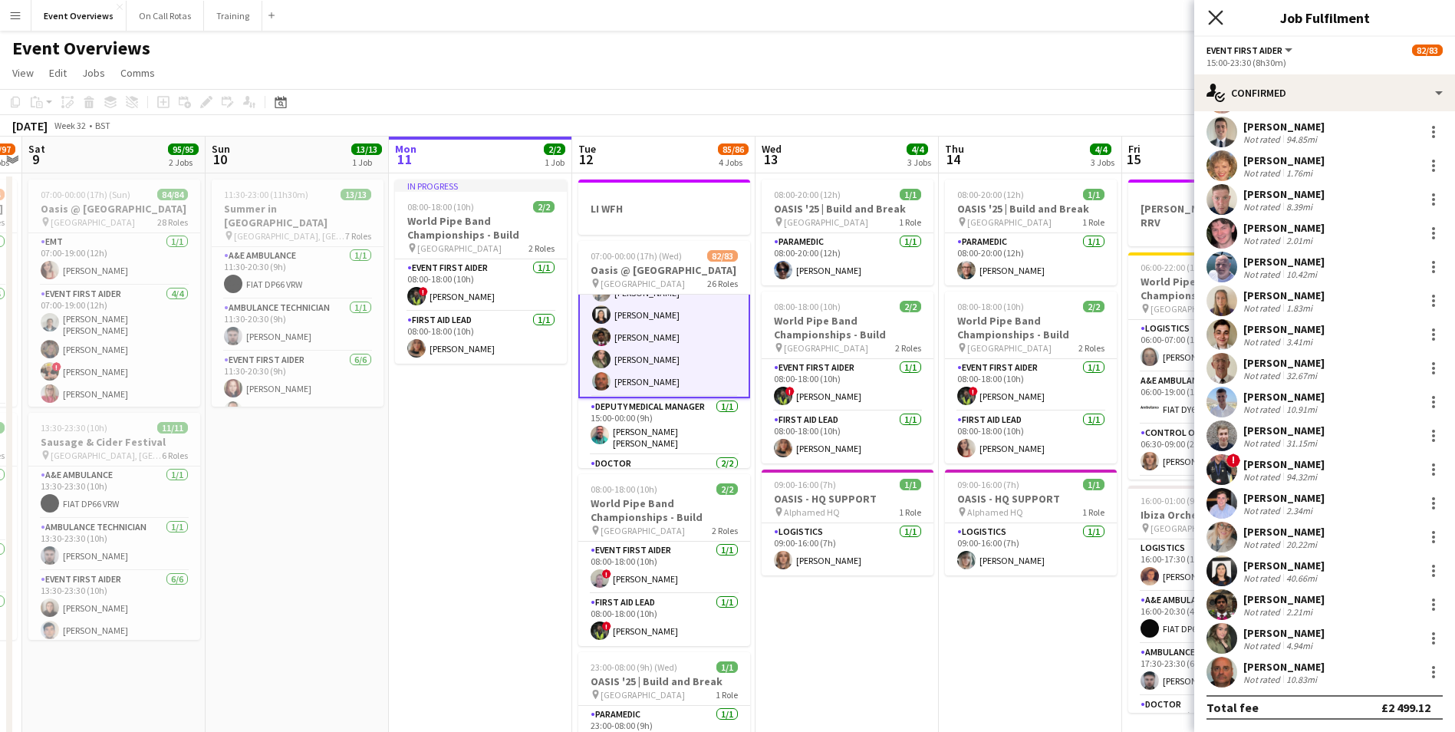
click at [1215, 21] on icon "Close pop-in" at bounding box center [1215, 17] width 15 height 15
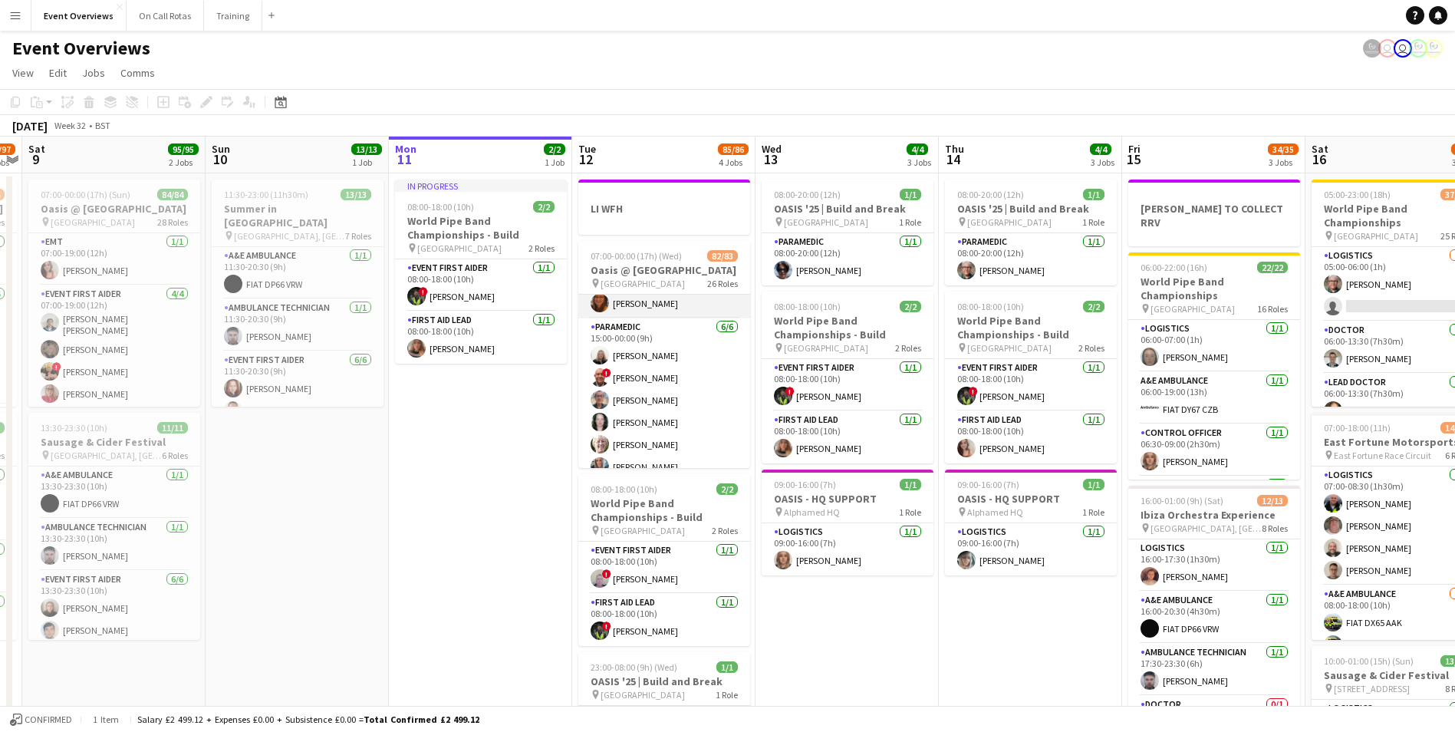
scroll to position [2376, 0]
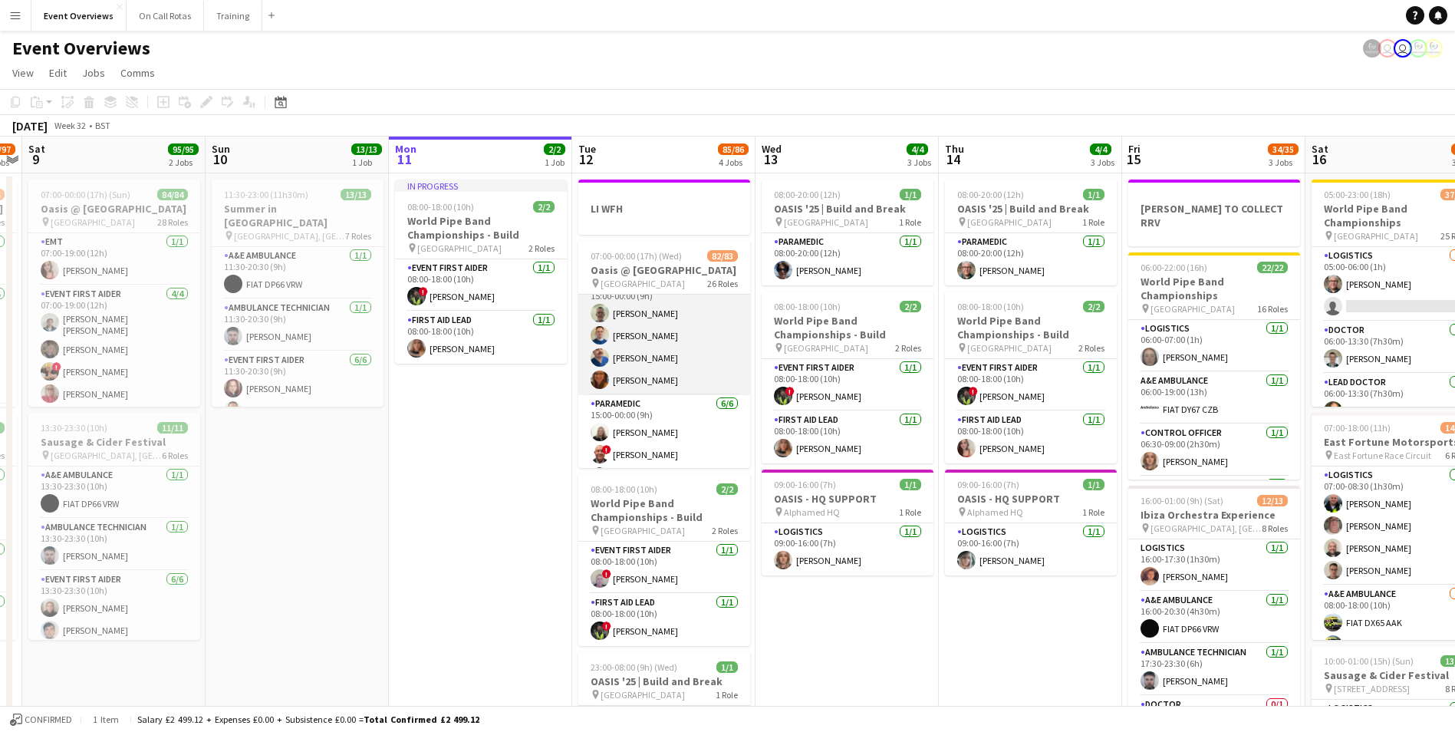
click at [604, 370] on app-user-avatar at bounding box center [599, 379] width 18 height 18
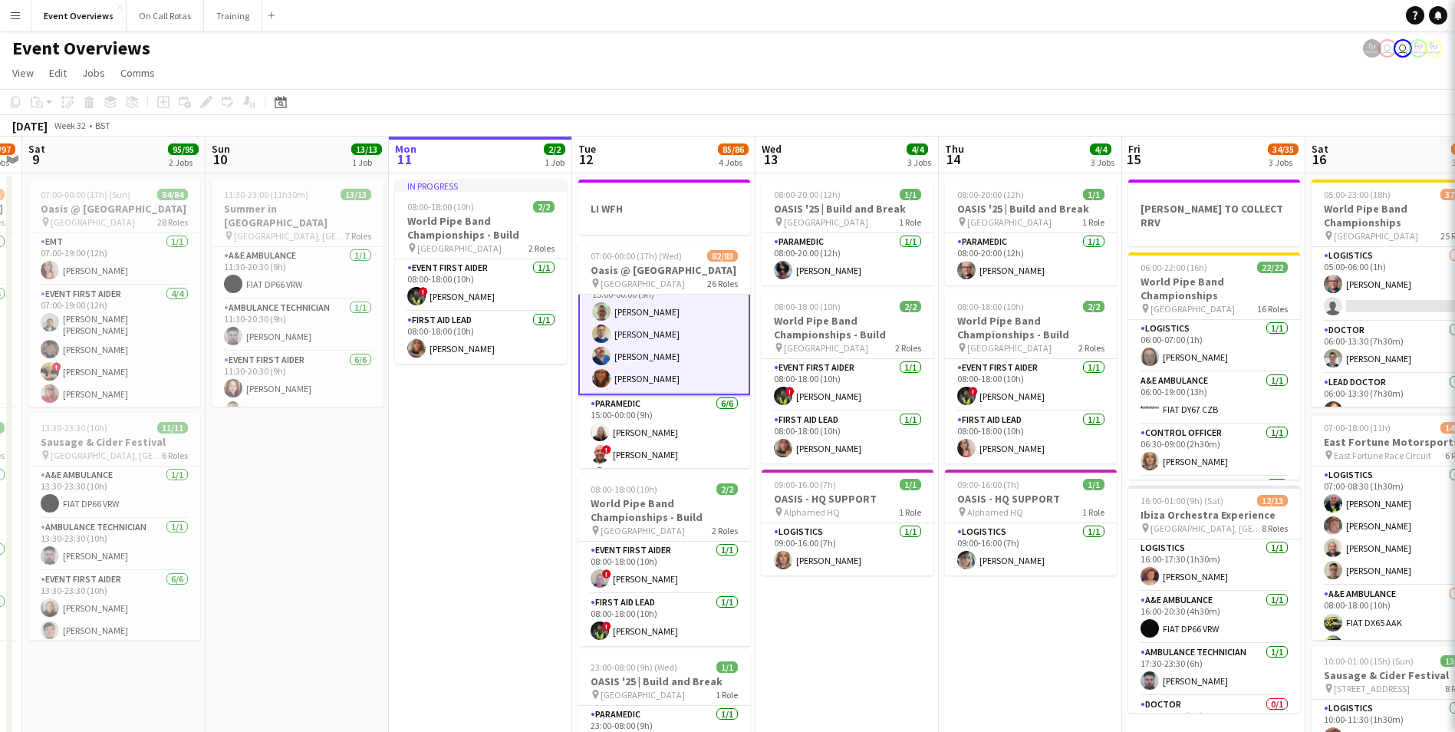
scroll to position [2375, 0]
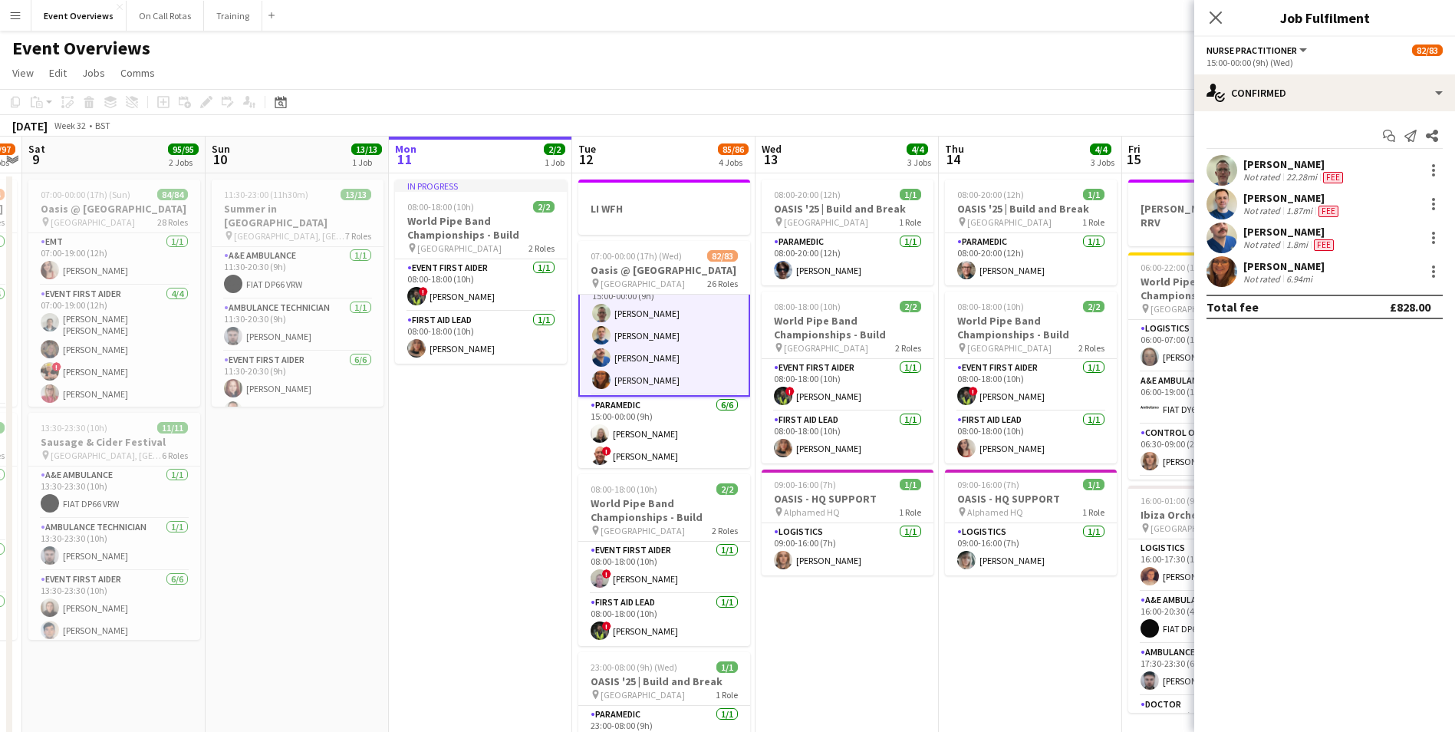
click at [1228, 268] on app-user-avatar at bounding box center [1221, 271] width 31 height 31
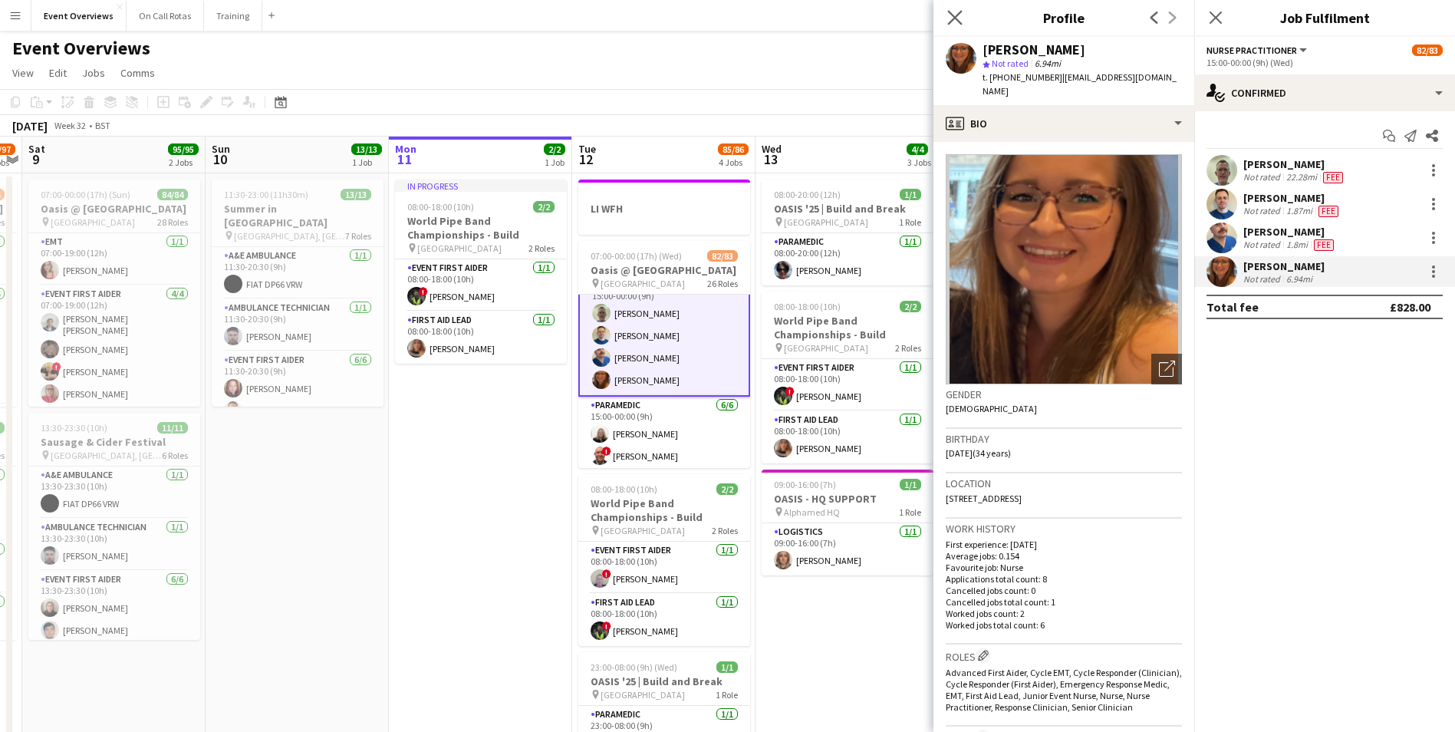
click at [958, 26] on app-icon "Close pop-in" at bounding box center [955, 18] width 22 height 22
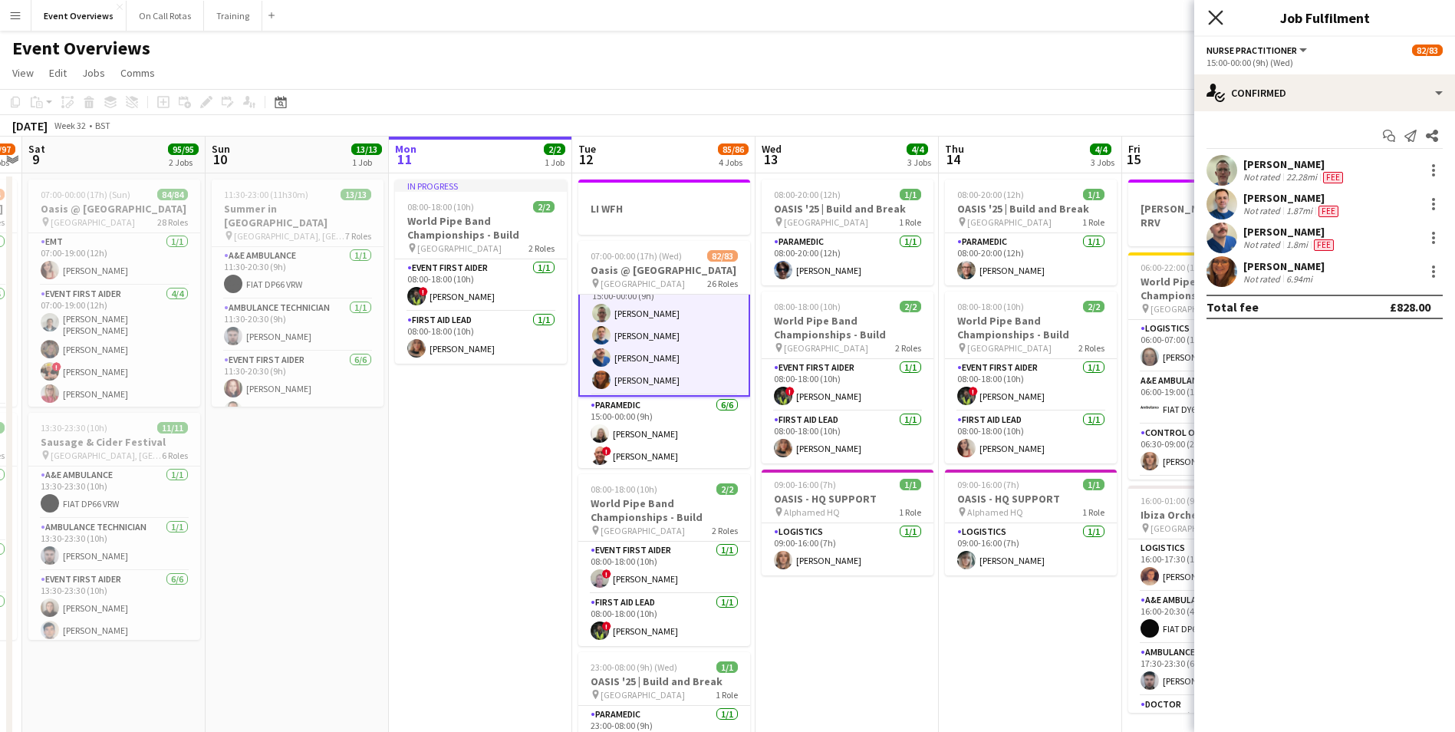
click at [1211, 18] on icon "Close pop-in" at bounding box center [1215, 17] width 15 height 15
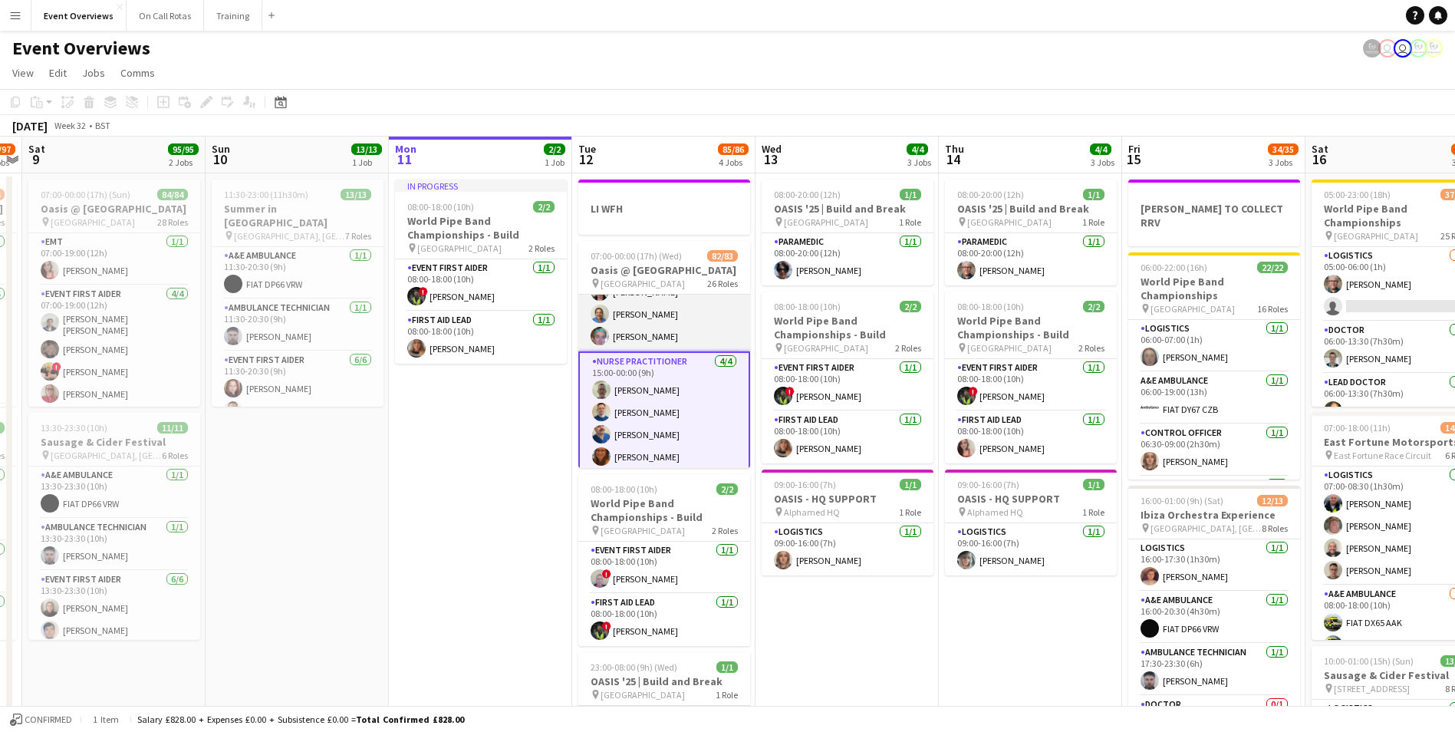
scroll to position [2222, 0]
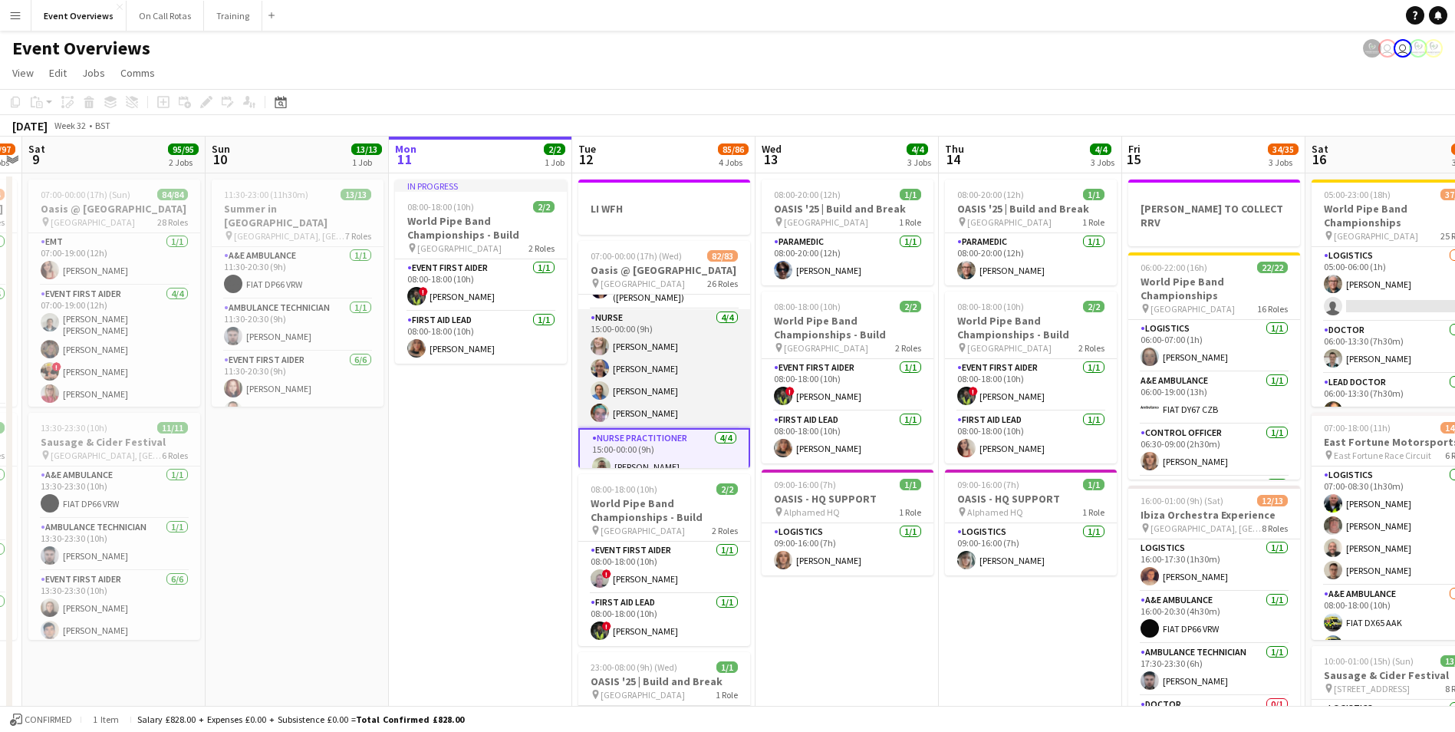
click at [629, 392] on app-card-role "Nurse 4/4 15:00-00:00 (9h) Fiona Cullerton Zoe Raman Rachel Christie Hannah She…" at bounding box center [664, 368] width 172 height 119
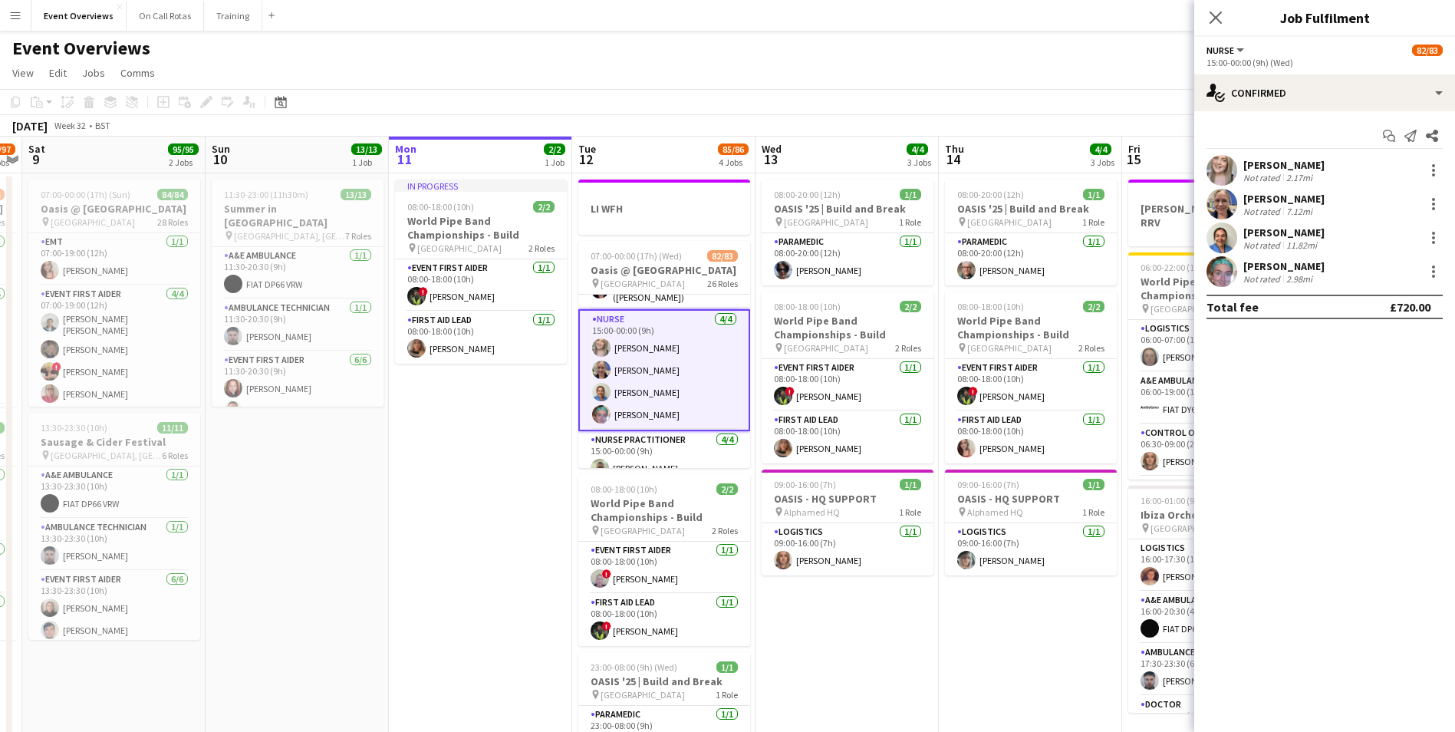
click at [1225, 270] on app-user-avatar at bounding box center [1221, 271] width 31 height 31
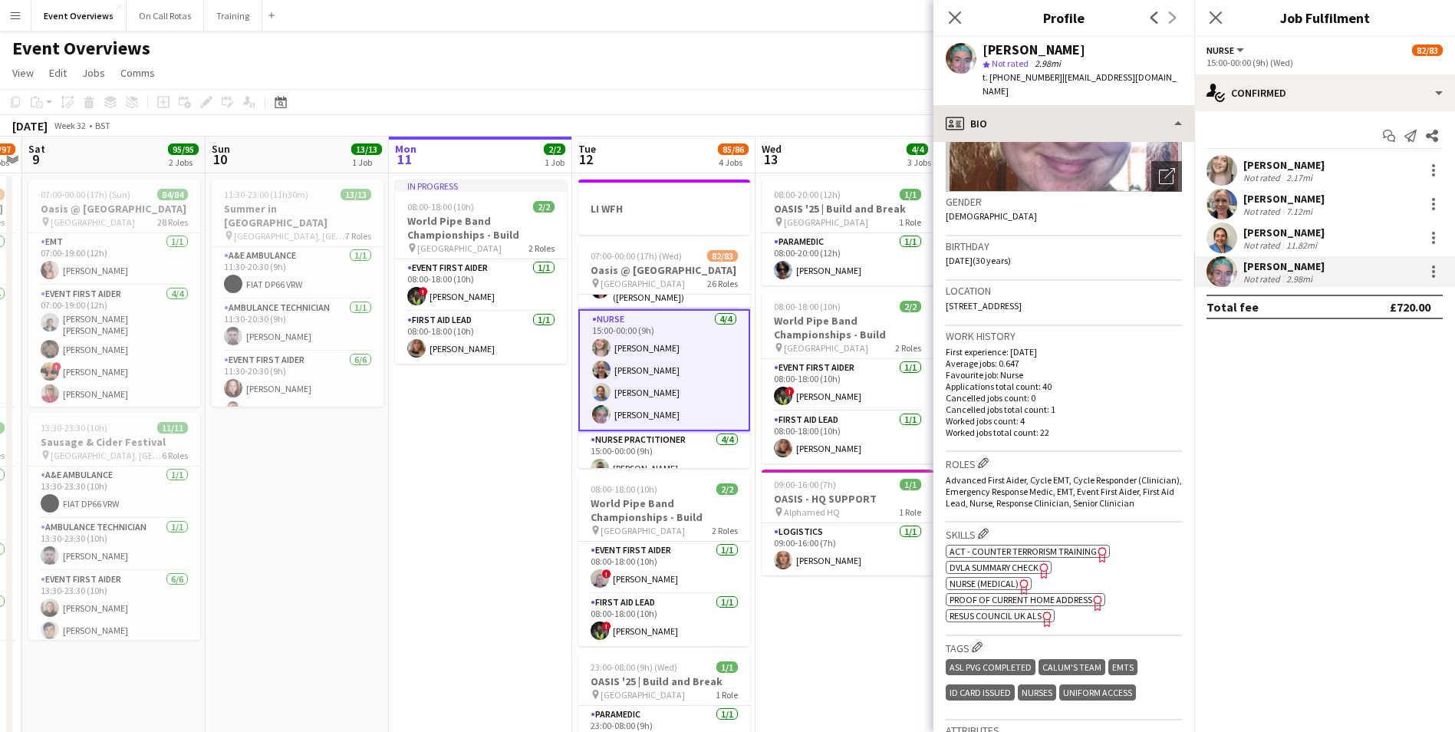
scroll to position [0, 0]
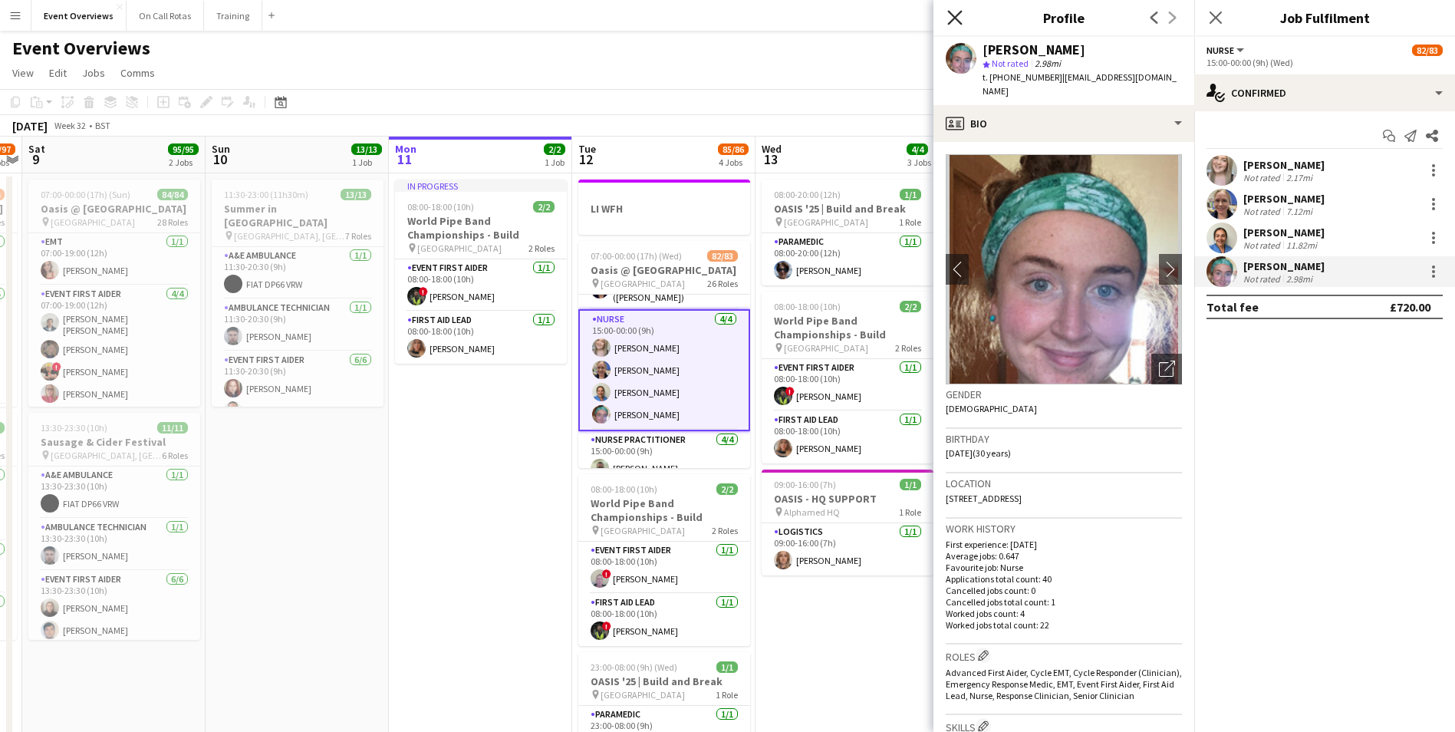
click at [956, 19] on icon at bounding box center [954, 17] width 15 height 15
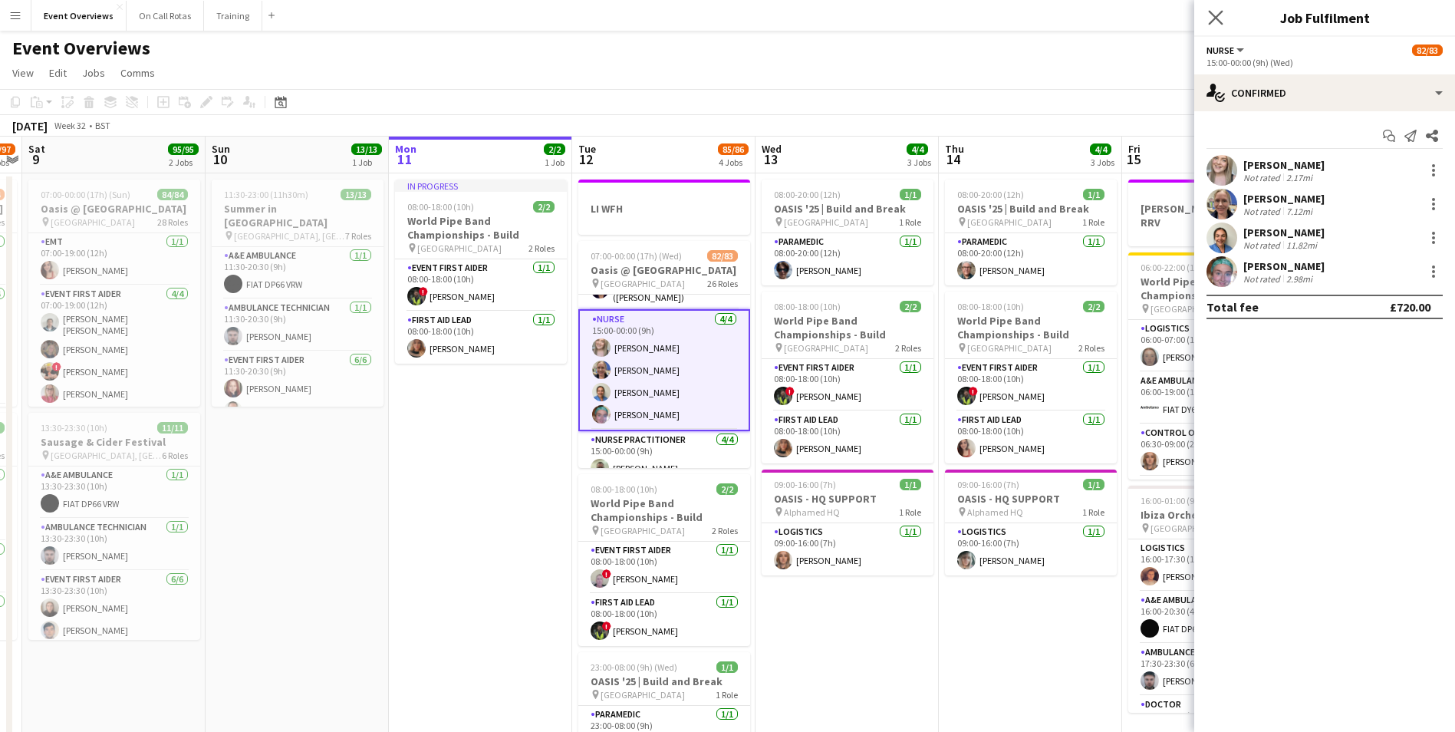
click at [1207, 18] on app-icon "Close pop-in" at bounding box center [1216, 18] width 22 height 22
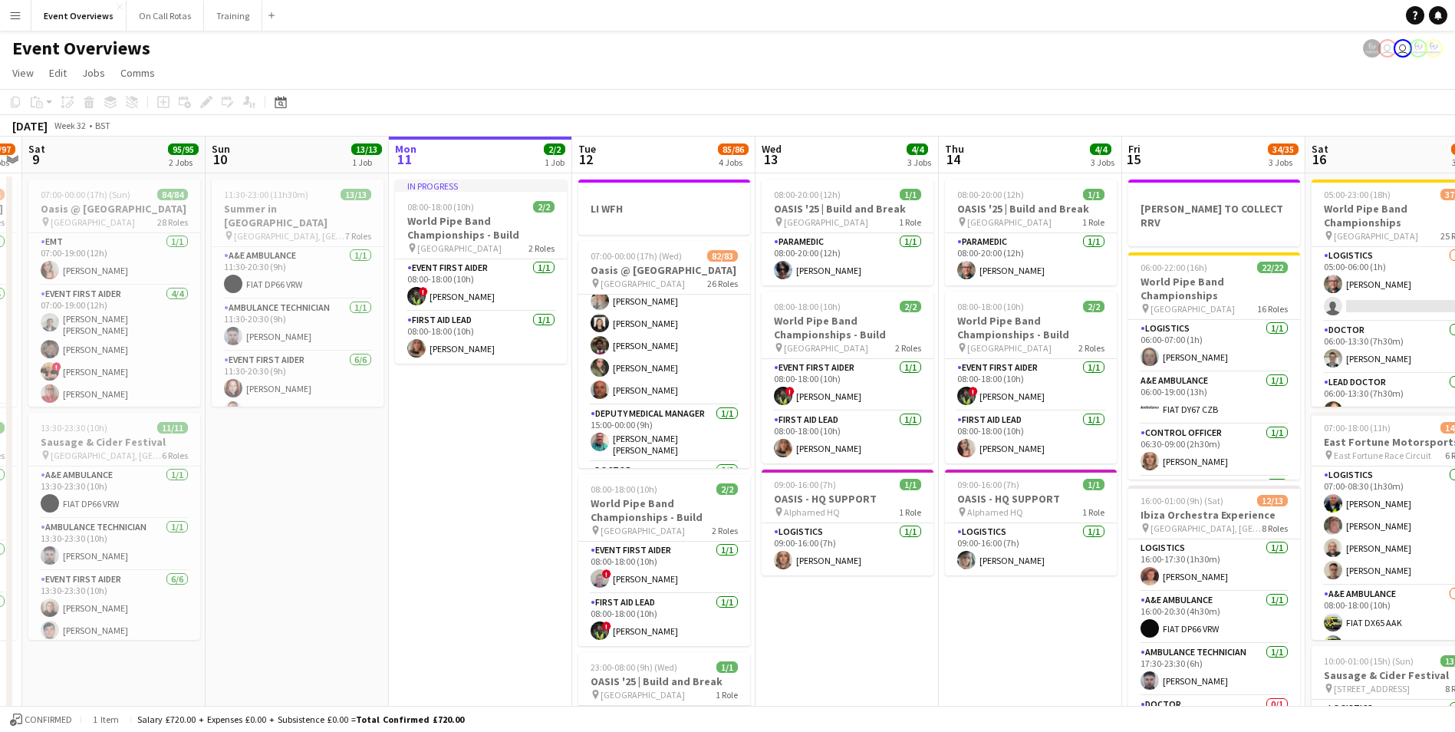
scroll to position [1915, 0]
click at [607, 338] on app-user-avatar at bounding box center [599, 346] width 18 height 18
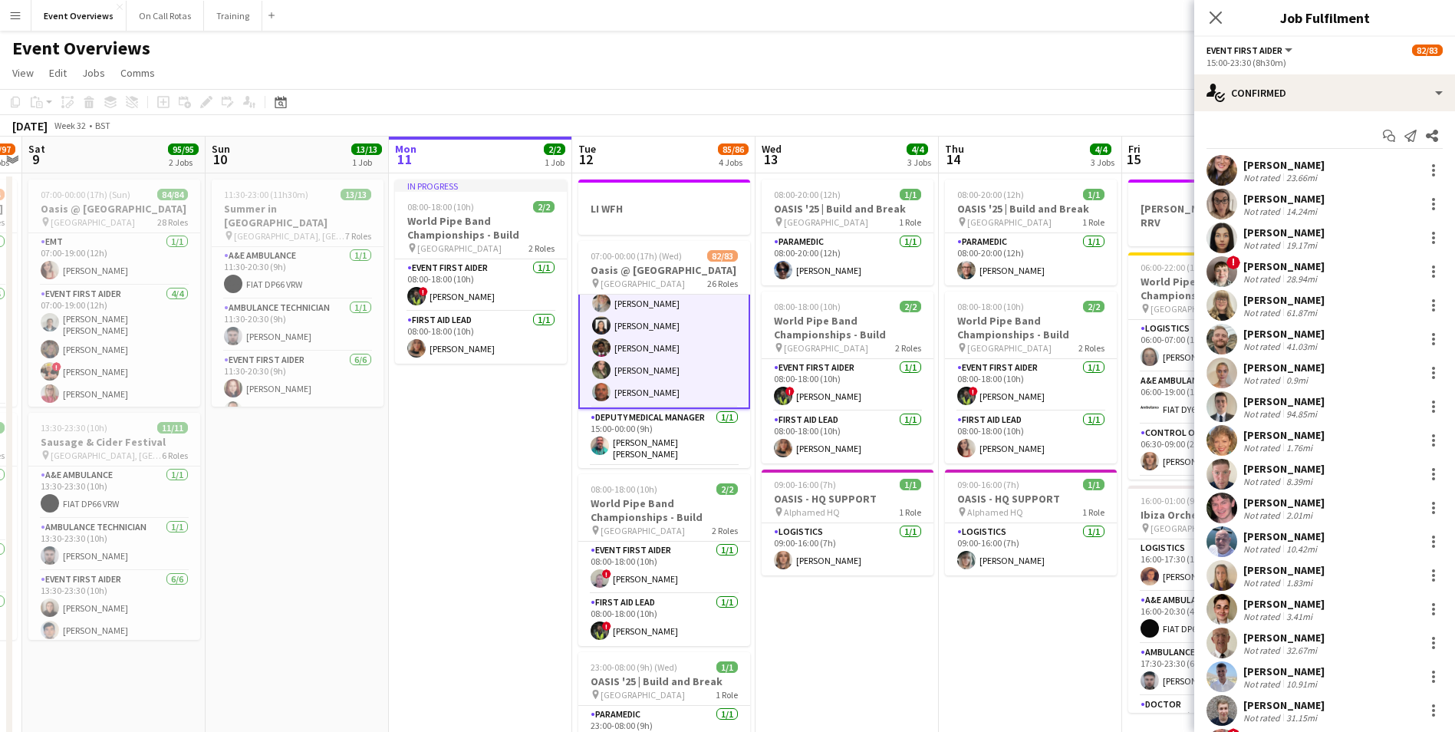
scroll to position [1916, 0]
click at [1219, 25] on app-icon "Close pop-in" at bounding box center [1216, 18] width 22 height 22
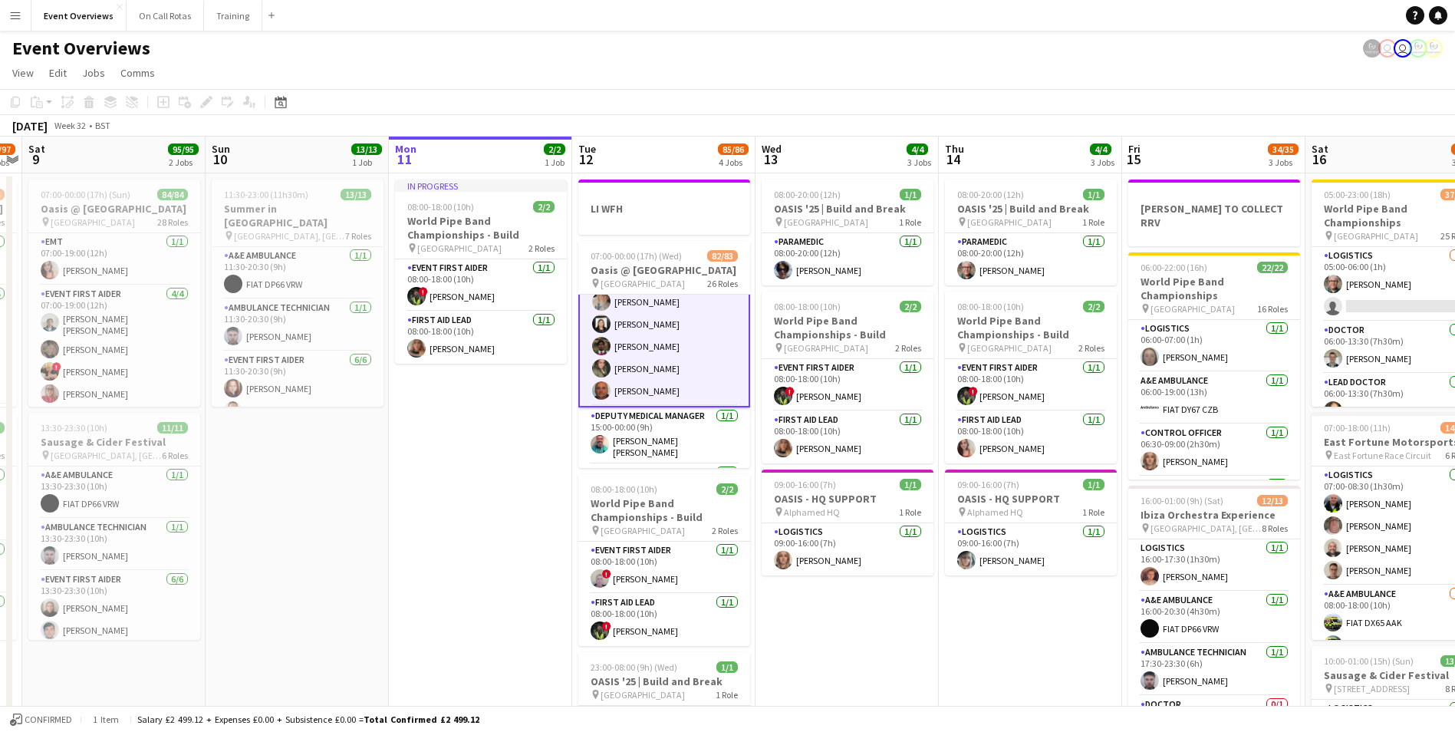
click at [628, 339] on app-card-role "Event First Aider 24/24 15:00-23:30 (8h30m) Gillian Peden Nicola Jamieson Nicol…" at bounding box center [664, 123] width 172 height 567
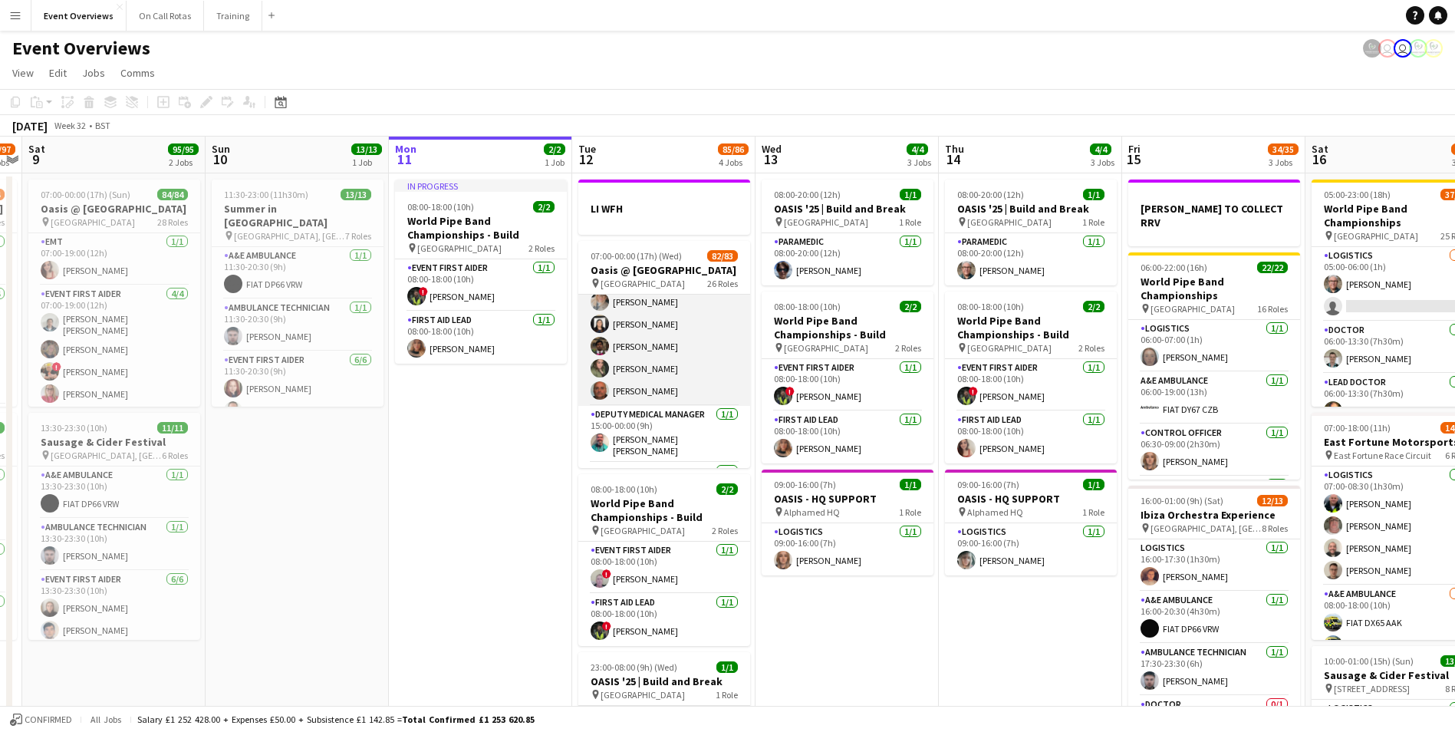
click at [602, 343] on app-user-avatar at bounding box center [599, 346] width 18 height 18
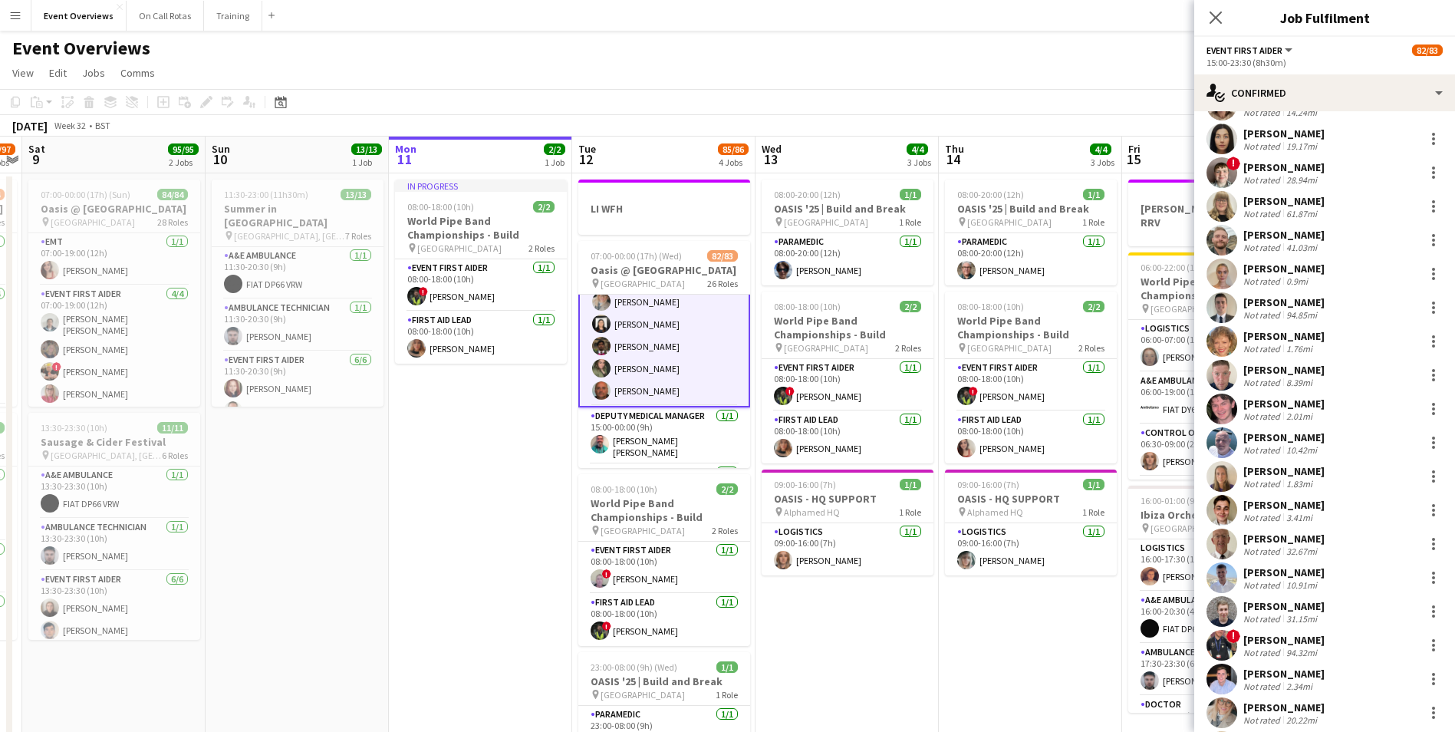
scroll to position [275, 0]
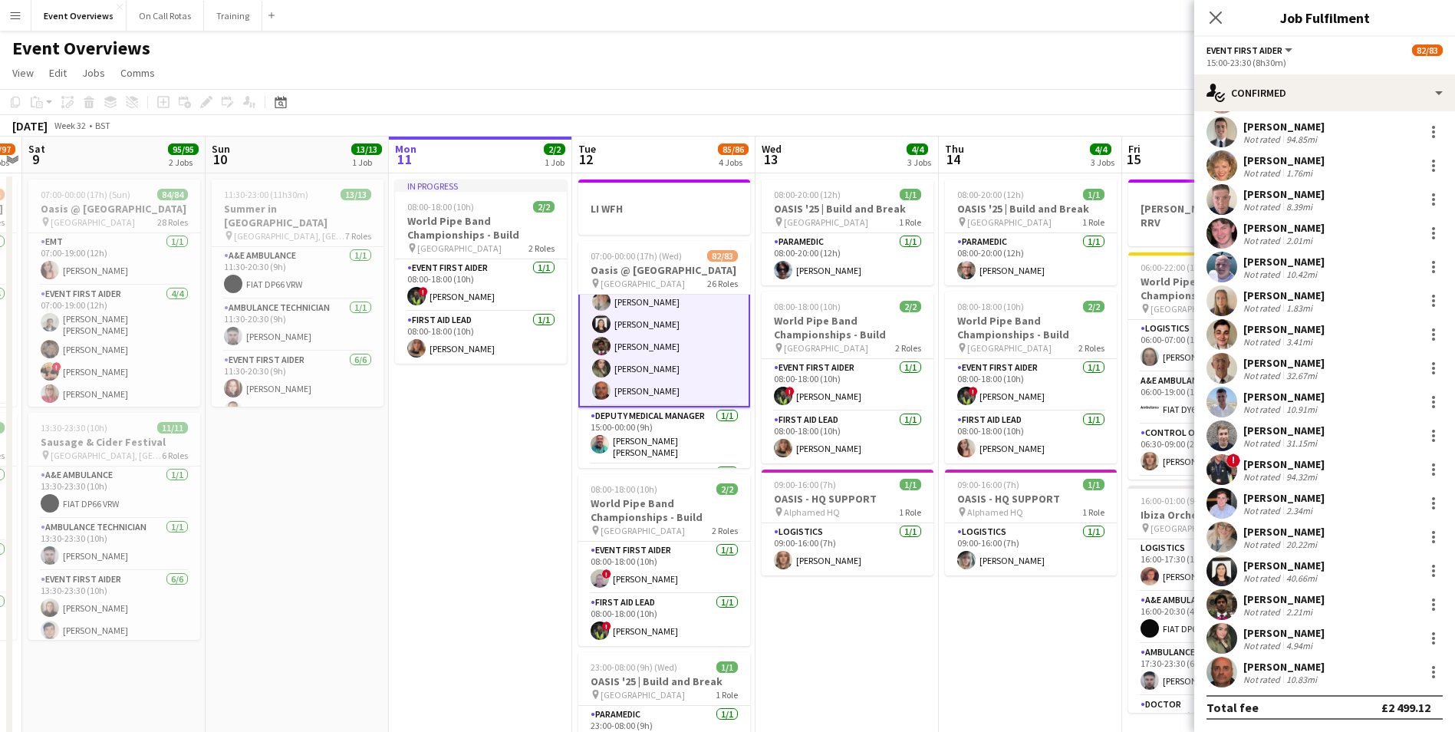
click at [1219, 606] on app-user-avatar at bounding box center [1221, 604] width 31 height 31
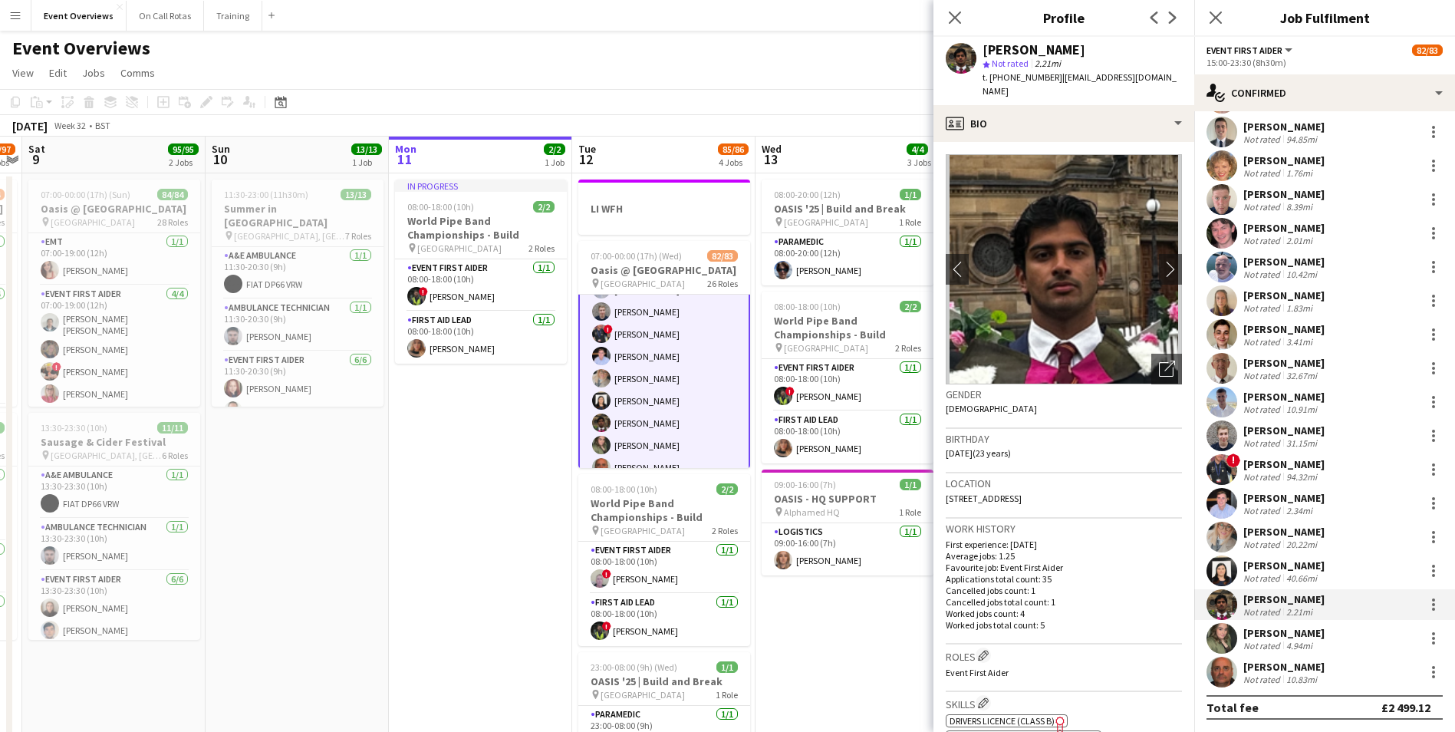
scroll to position [1916, 0]
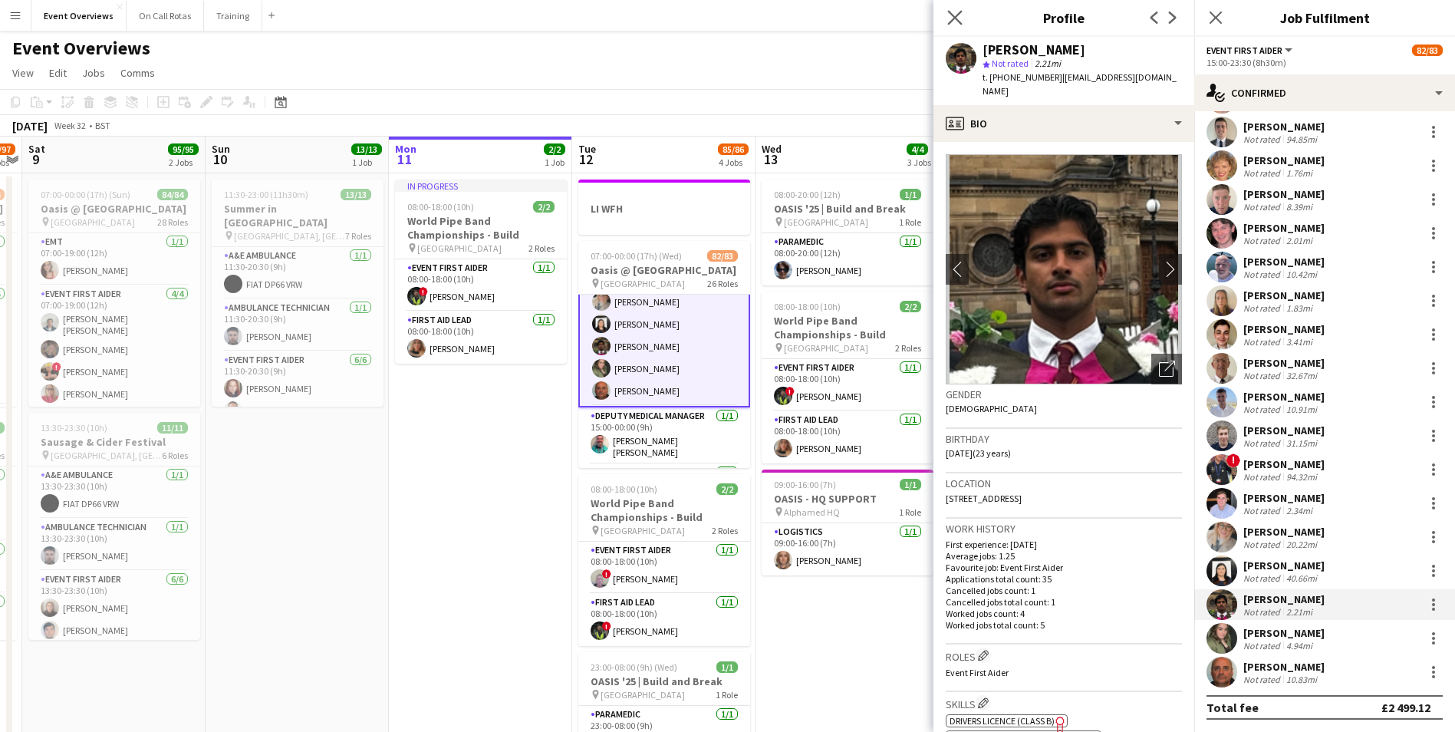
drag, startPoint x: 949, startPoint y: 21, endPoint x: 965, endPoint y: 21, distance: 16.1
click at [949, 21] on icon "Close pop-in" at bounding box center [954, 17] width 15 height 15
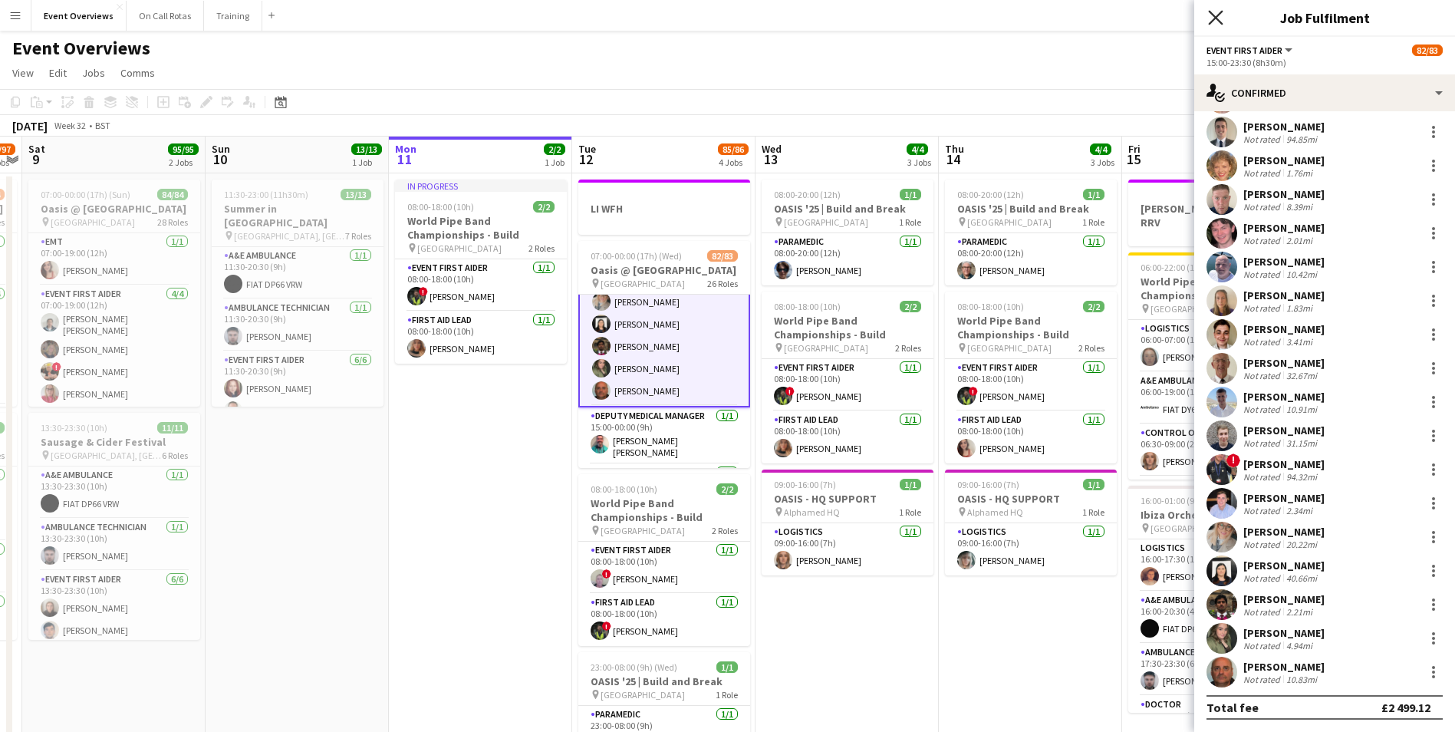
click at [1221, 18] on icon "Close pop-in" at bounding box center [1215, 17] width 15 height 15
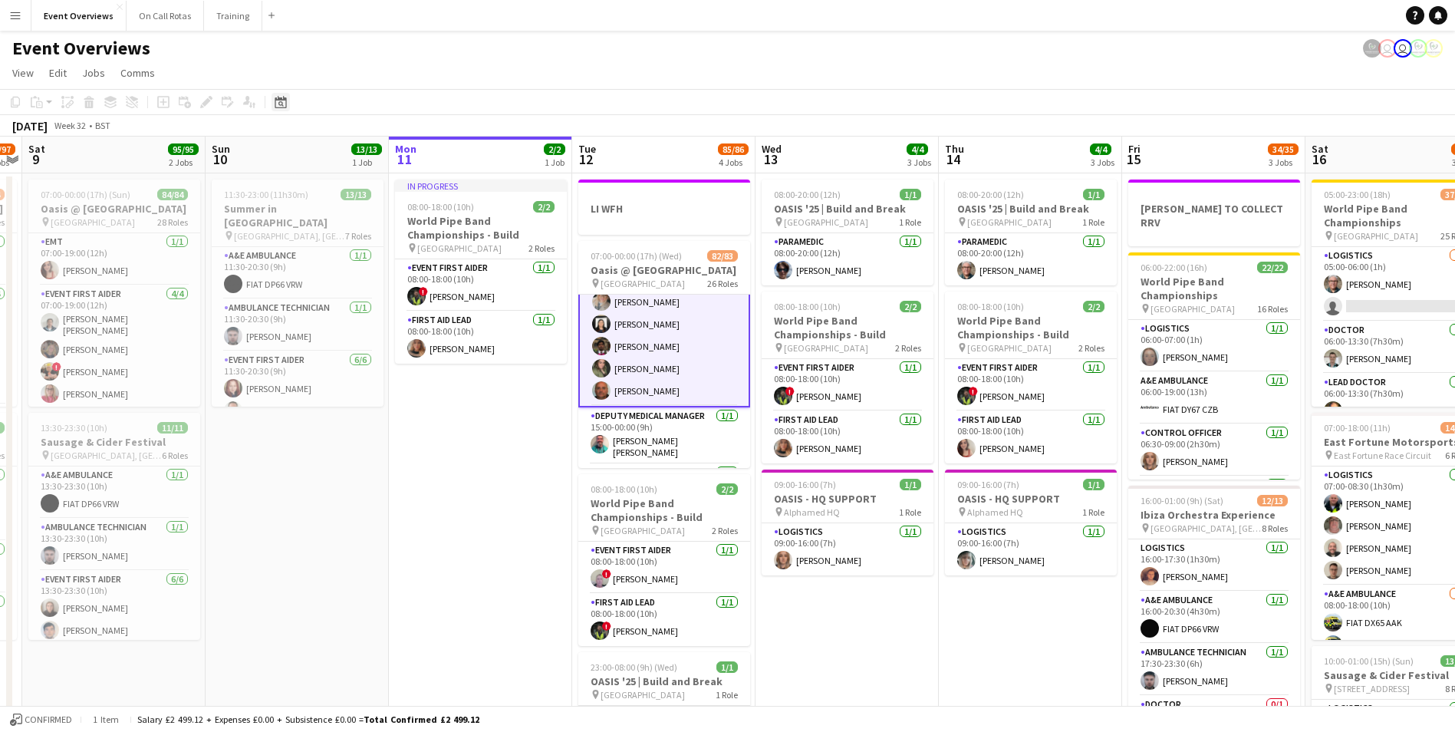
click at [279, 100] on icon at bounding box center [281, 102] width 12 height 12
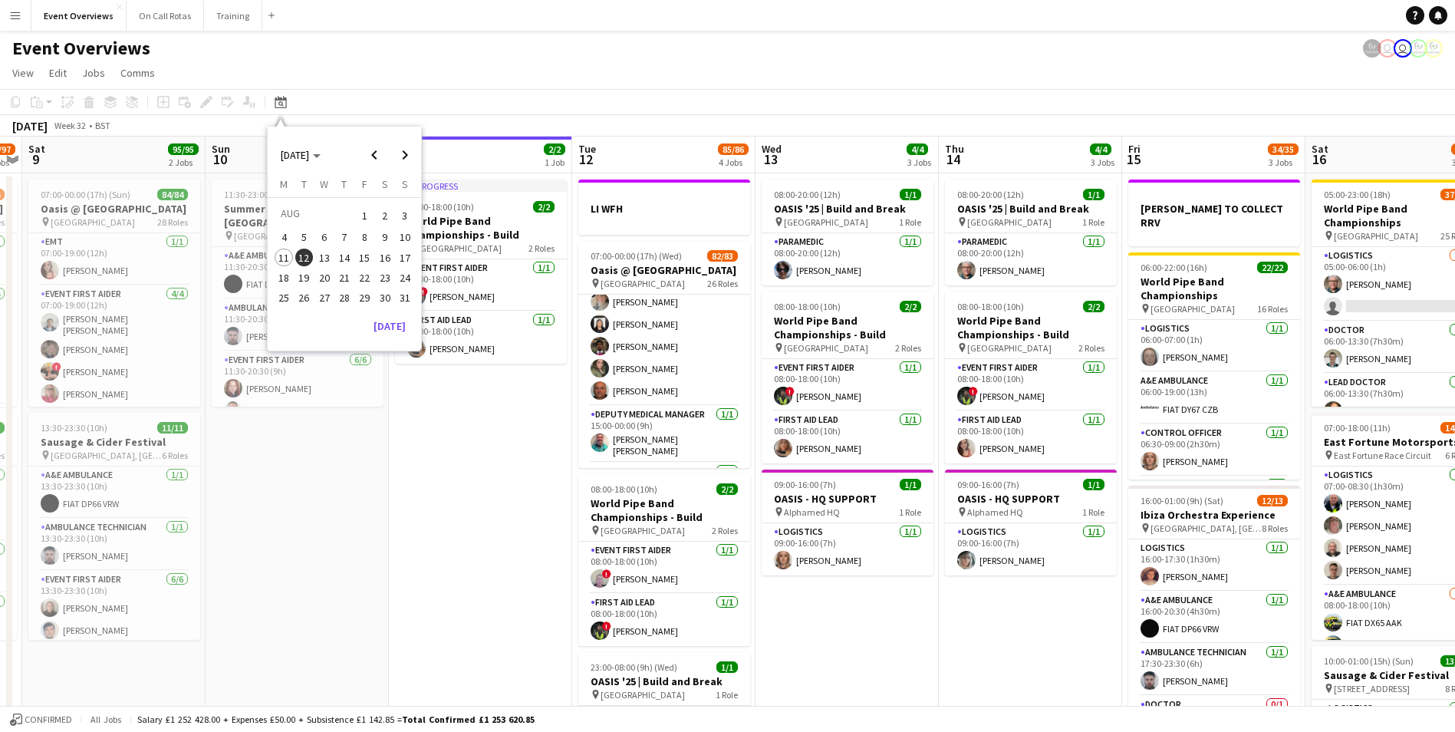
click at [343, 277] on span "21" at bounding box center [344, 277] width 18 height 18
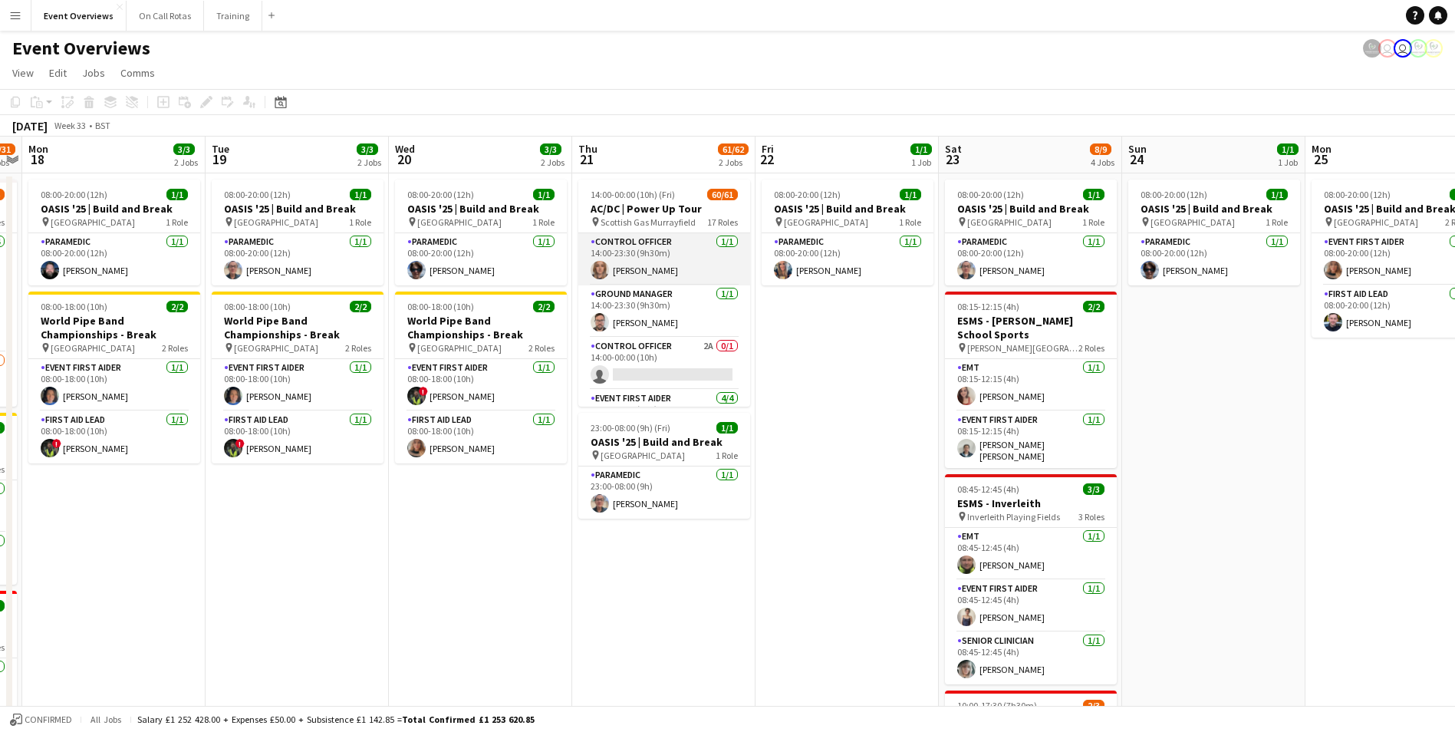
click at [642, 268] on app-card-role "Control Officer 1/1 14:00-23:30 (9h30m) Aimee Vaughan" at bounding box center [664, 259] width 172 height 52
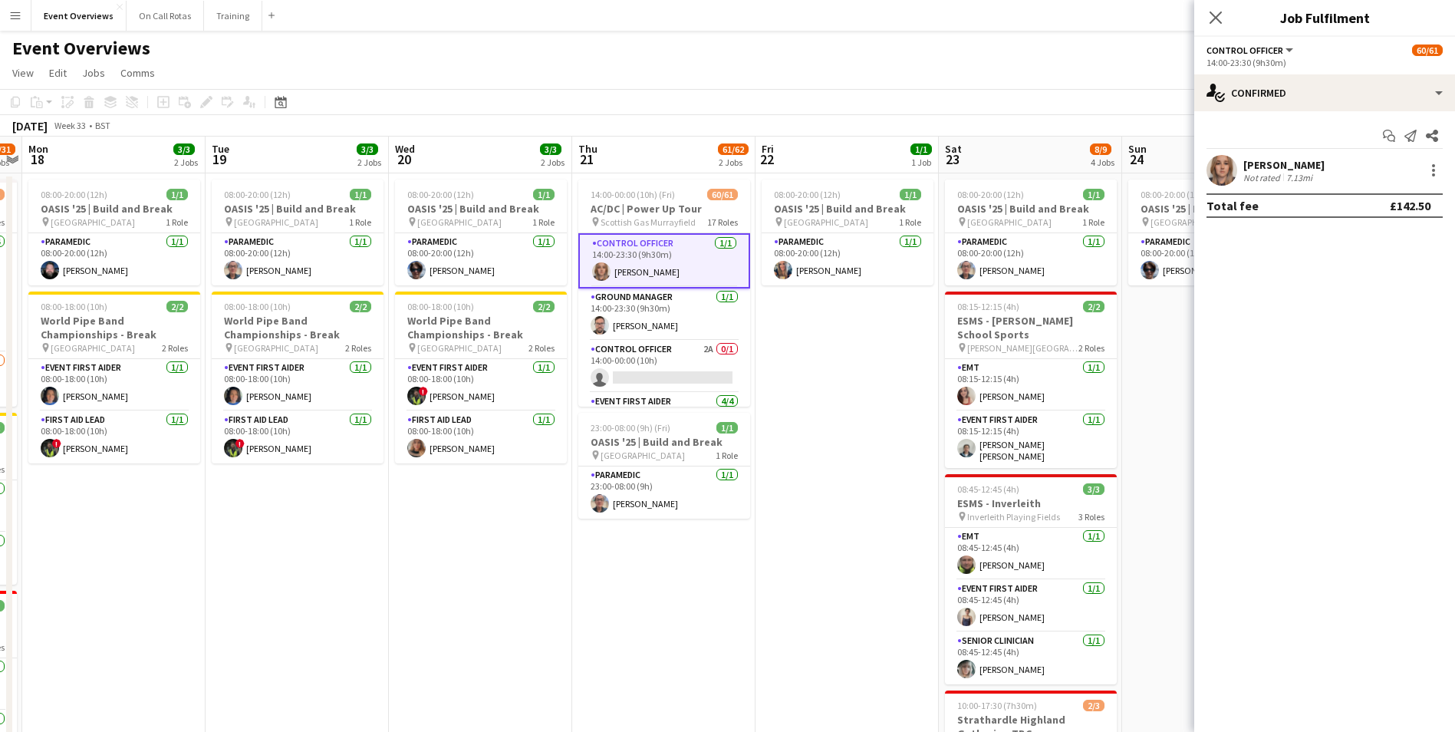
click at [1226, 165] on app-user-avatar at bounding box center [1221, 170] width 31 height 31
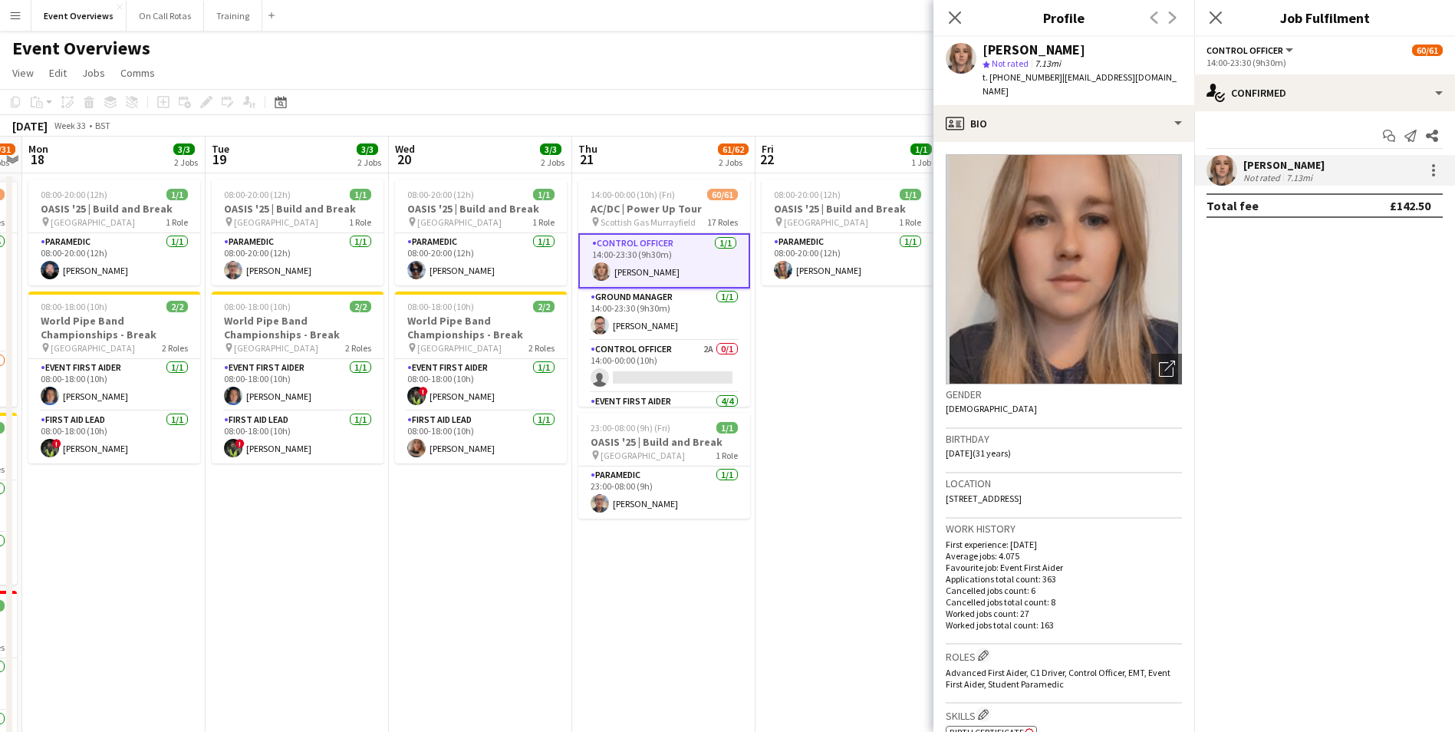
drag, startPoint x: 1181, startPoint y: 77, endPoint x: 1057, endPoint y: 81, distance: 124.3
click at [1057, 81] on span "| aimeevaughan94@hotmail.co.uk" at bounding box center [1079, 83] width 194 height 25
copy span "aimeevaughan94@hotmail.co.uk"
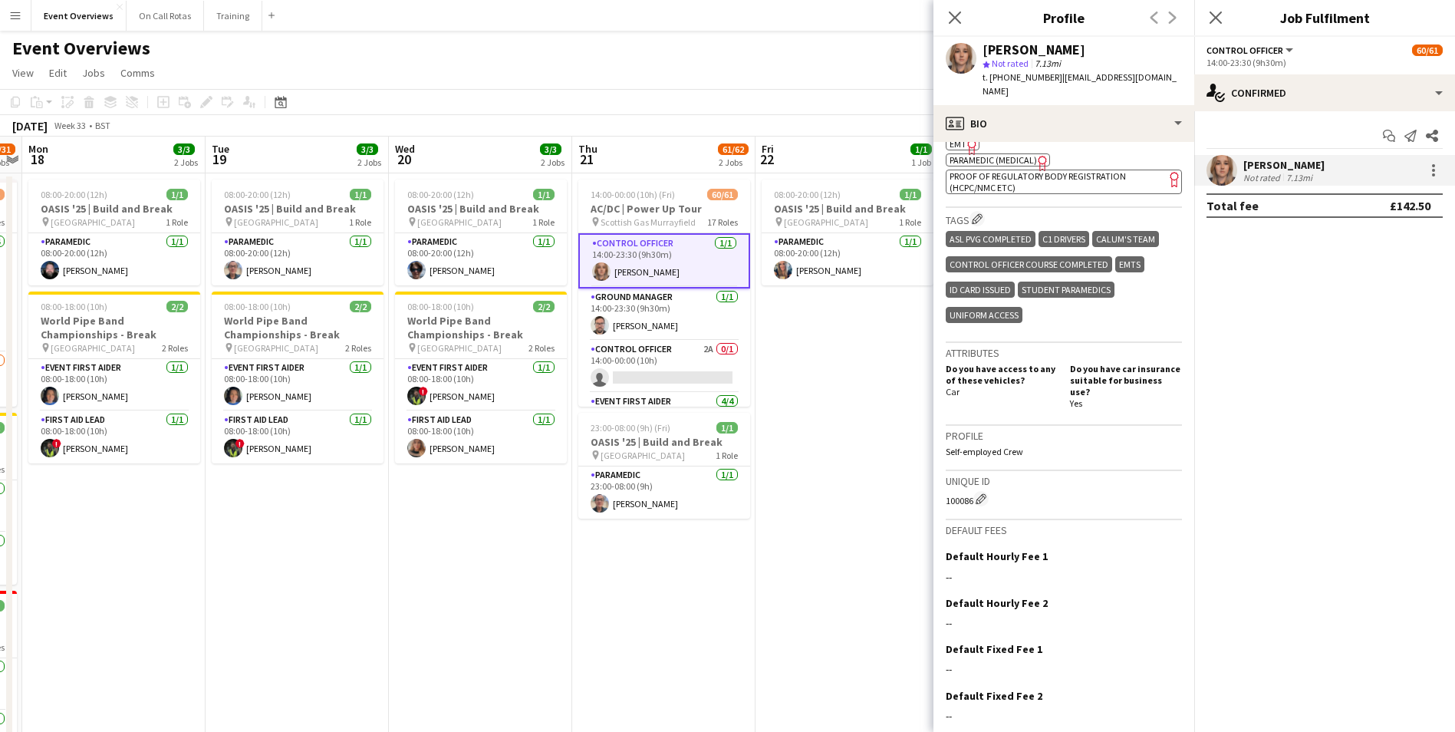
scroll to position [686, 0]
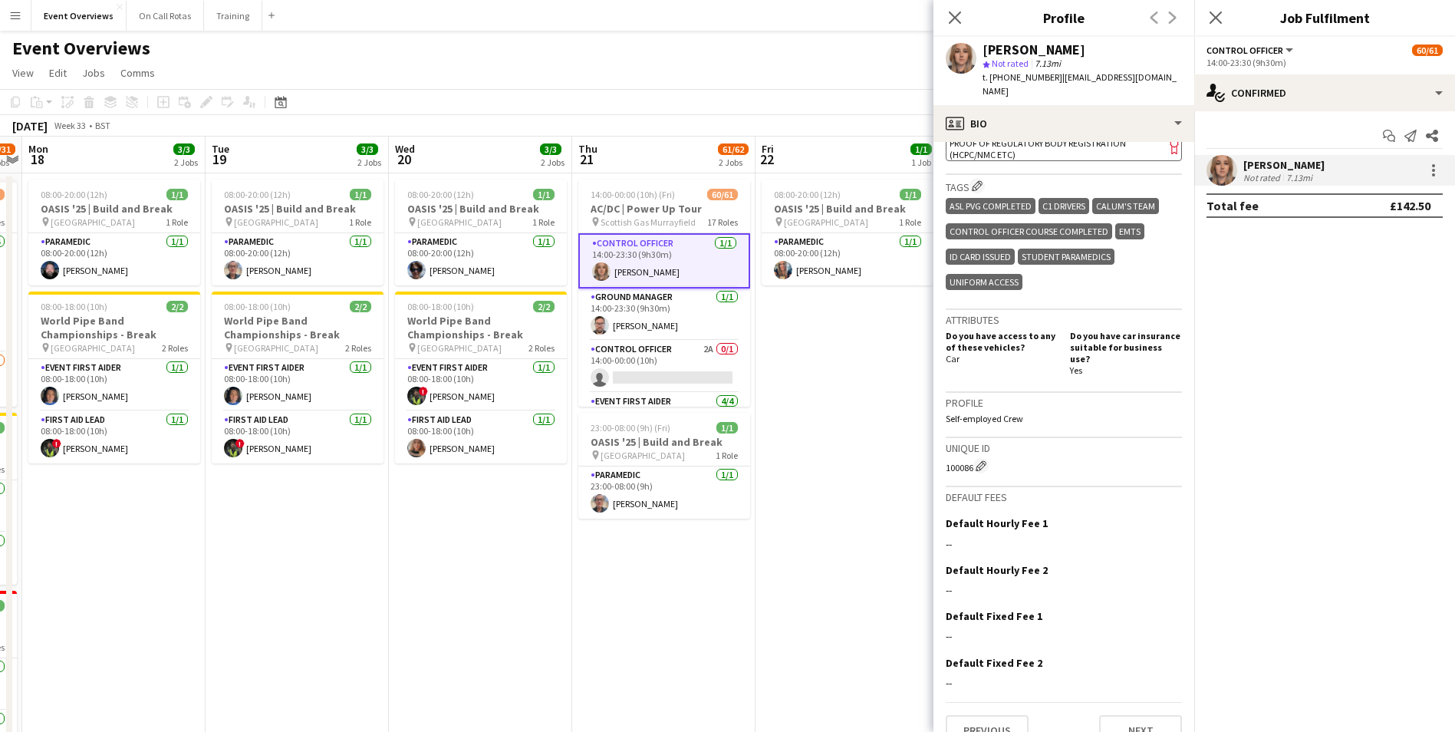
drag, startPoint x: 944, startPoint y: 442, endPoint x: 971, endPoint y: 443, distance: 26.9
click at [971, 443] on app-crew-profile-bio "Open photos pop-in Gender Female Birthday 15-02-1994 (31 years) Location 30 Coc…" at bounding box center [1063, 437] width 261 height 590
copy div "100086"
click at [1217, 18] on icon "Close pop-in" at bounding box center [1215, 17] width 15 height 15
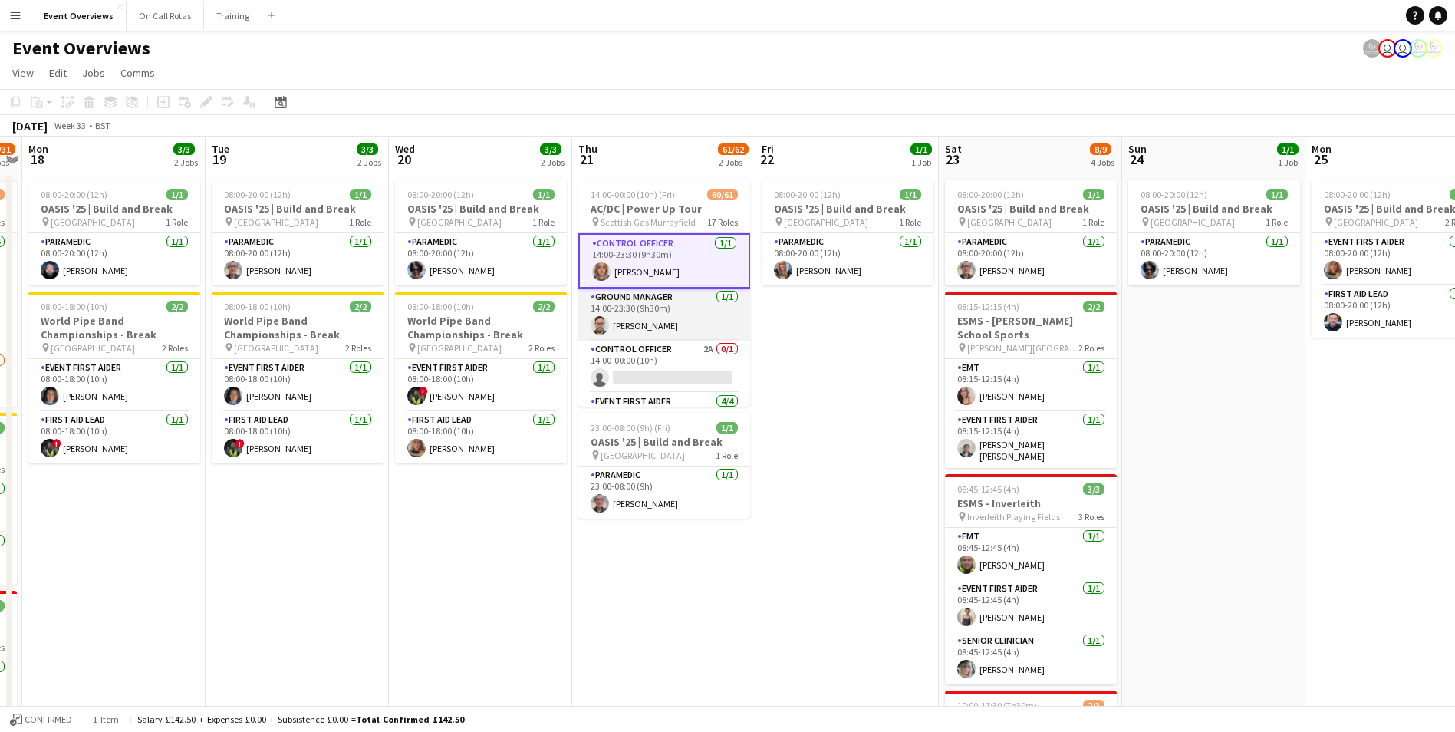
click at [656, 319] on app-card-role "Ground Manager 1/1 14:00-23:30 (9h30m) Craig Young" at bounding box center [664, 314] width 172 height 52
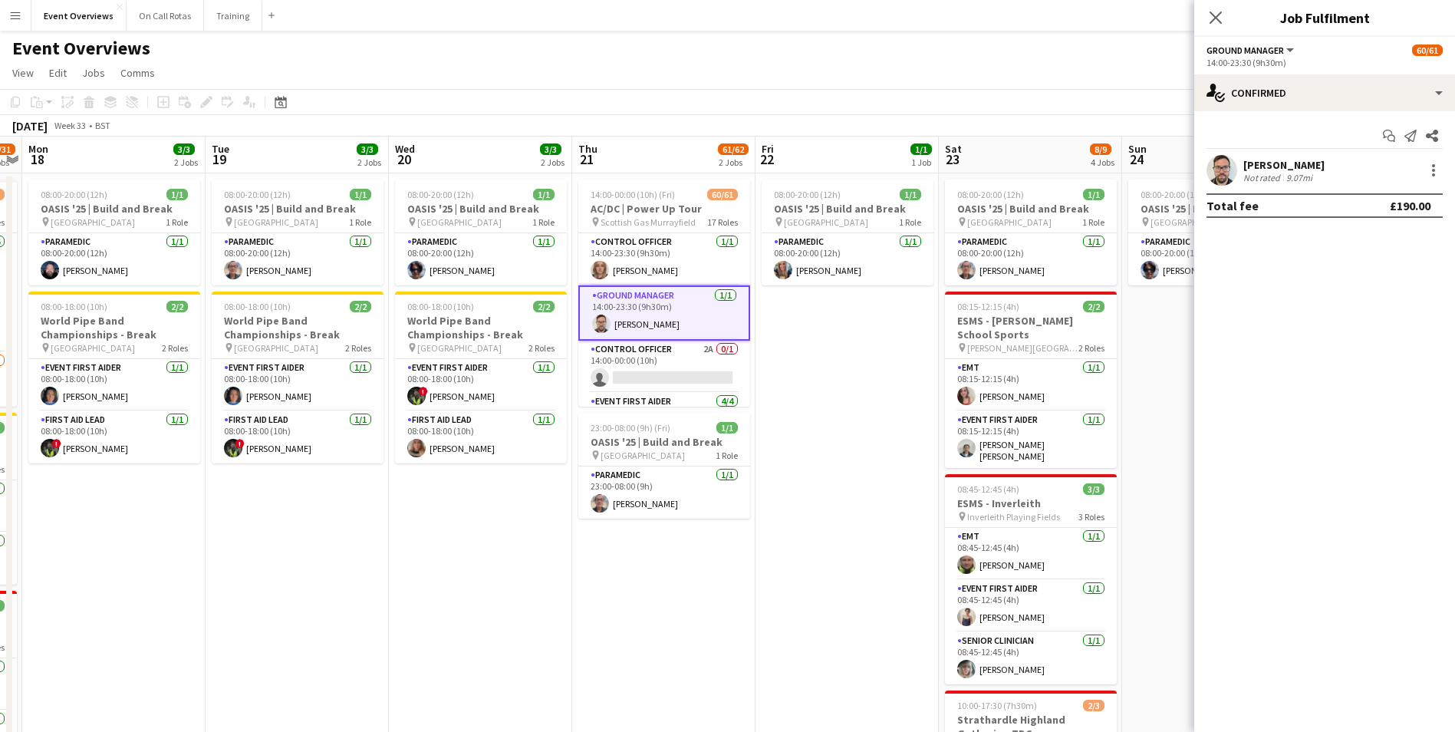
click at [1220, 173] on app-user-avatar at bounding box center [1221, 170] width 31 height 31
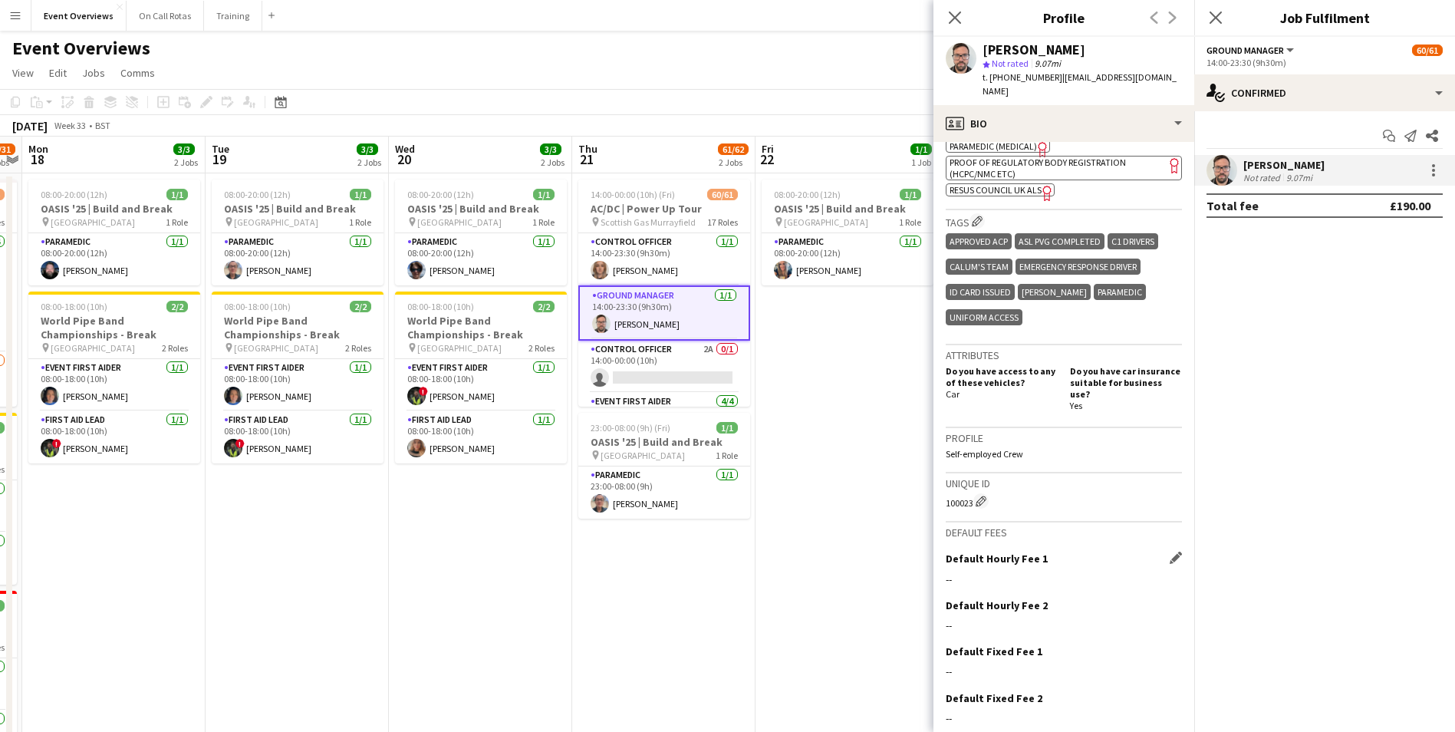
scroll to position [715, 0]
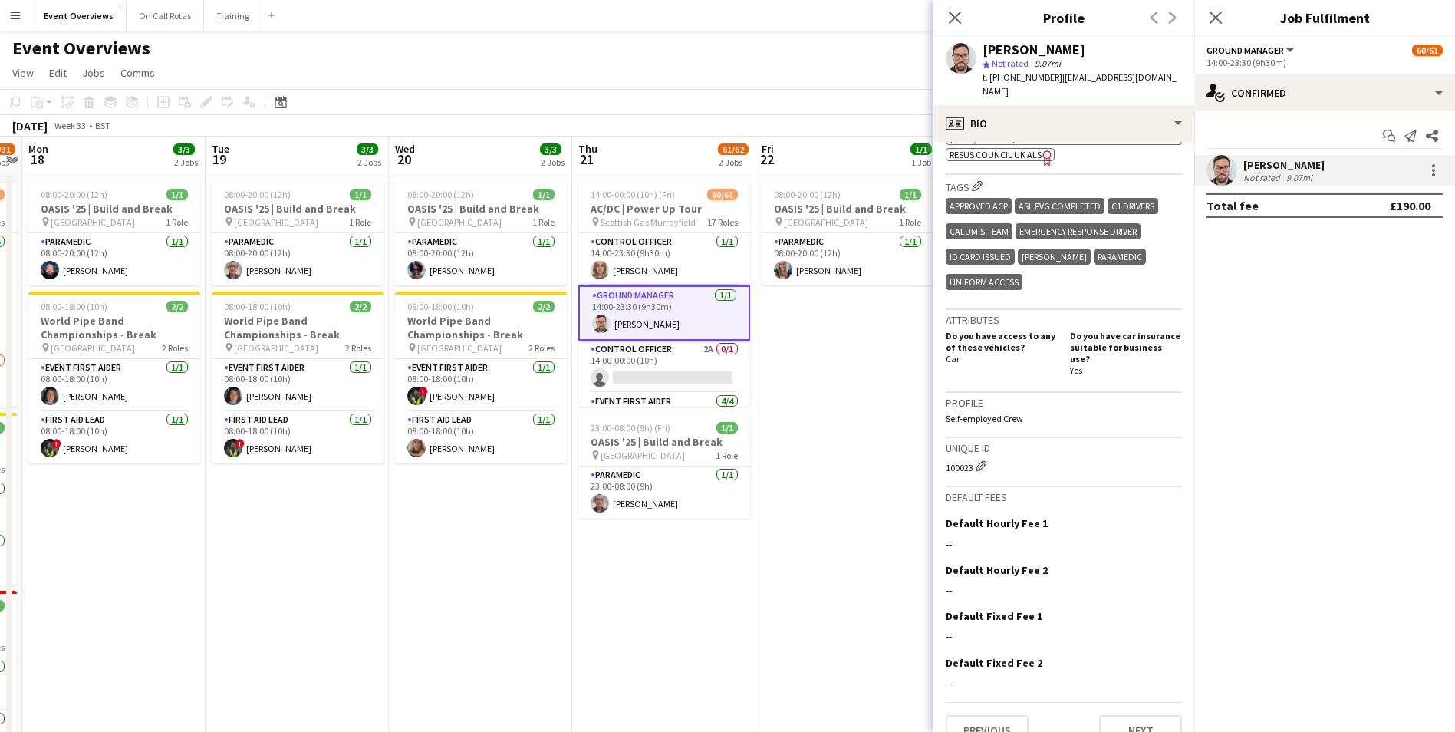
drag, startPoint x: 947, startPoint y: 444, endPoint x: 972, endPoint y: 442, distance: 25.4
click at [972, 458] on div "100023 Edit crew unique ID" at bounding box center [1064, 465] width 236 height 15
copy div "100023"
drag, startPoint x: 1167, startPoint y: 78, endPoint x: 1057, endPoint y: 81, distance: 110.5
click at [1057, 81] on div "Craig Young star Not rated 9.07mi t. +447786556747 | craigyoungwork@gmail.com" at bounding box center [1063, 71] width 261 height 68
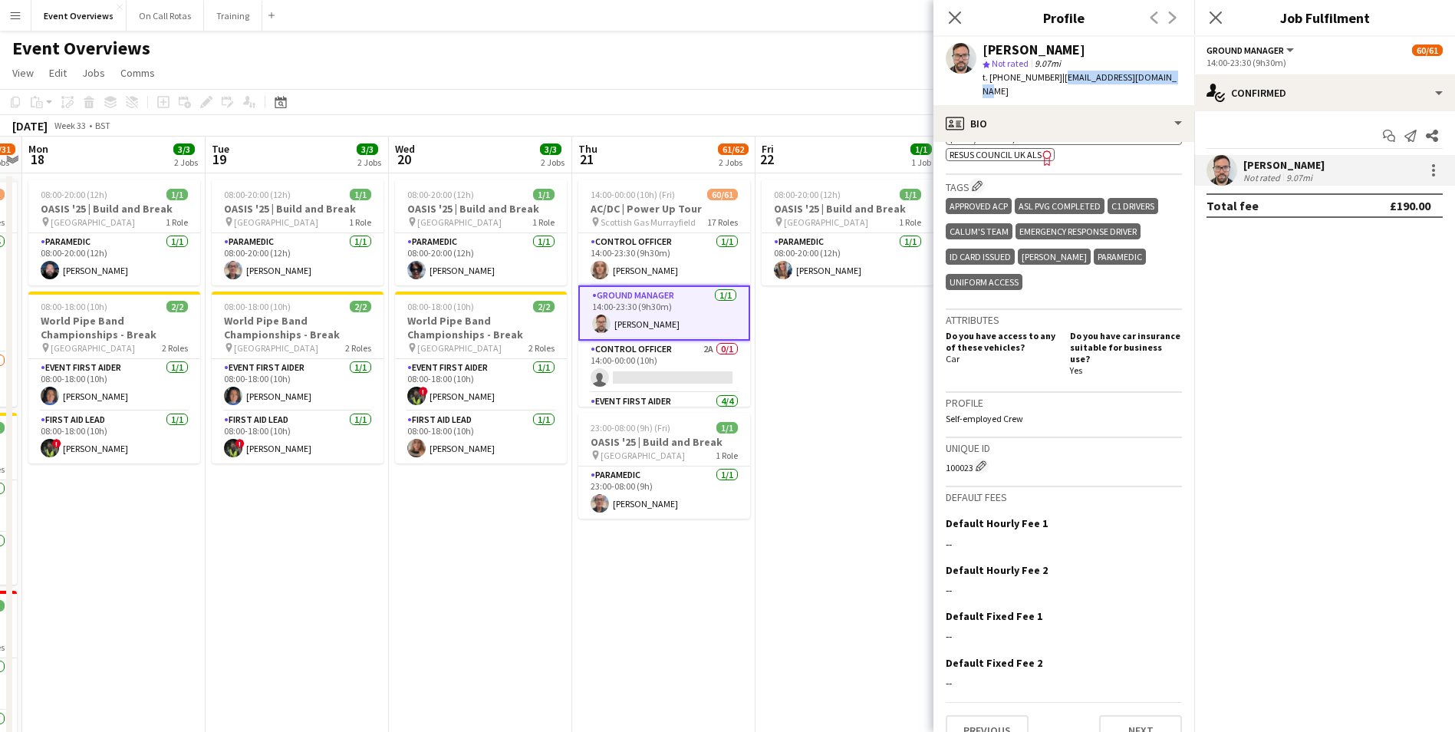
copy span "craigyoungwork@gmail.com"
click at [1211, 18] on icon "Close pop-in" at bounding box center [1215, 17] width 15 height 15
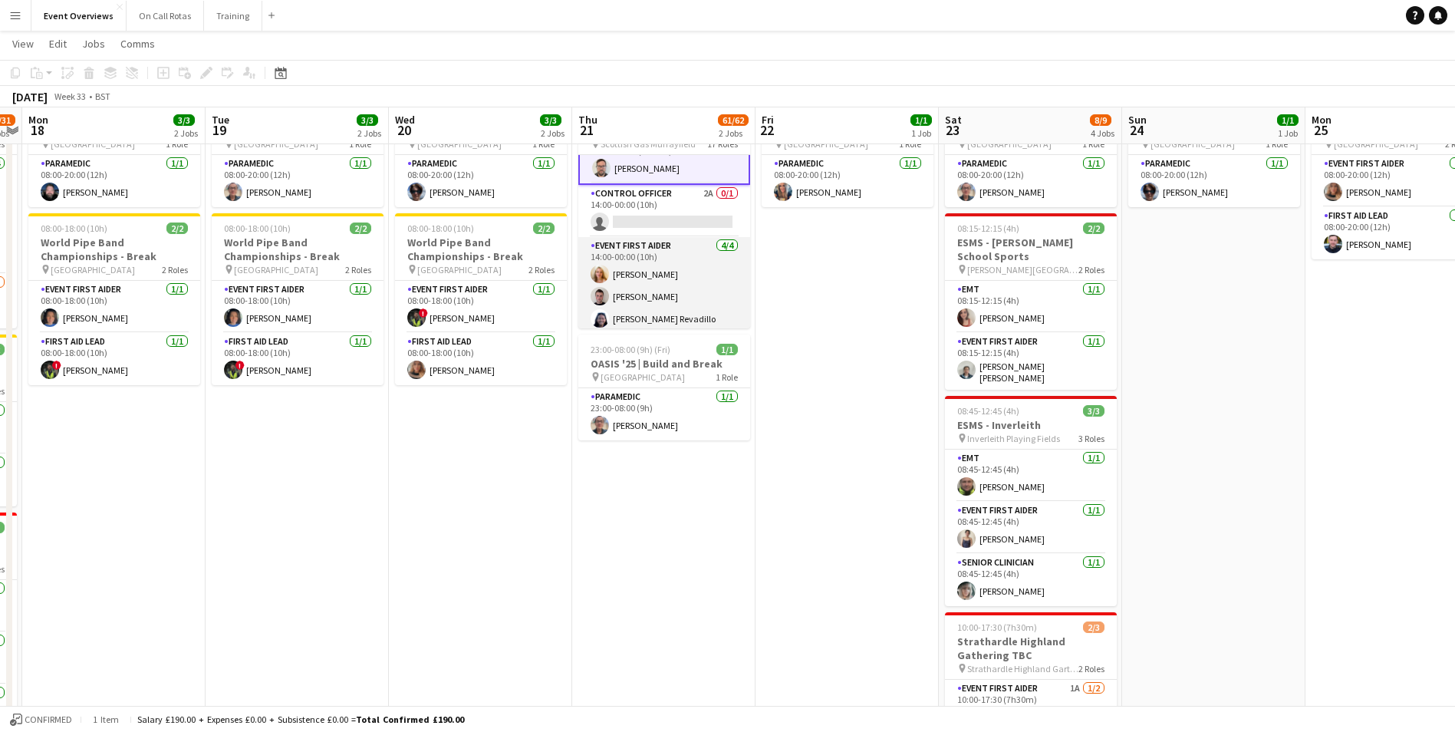
scroll to position [77, 0]
click at [656, 281] on app-card-role "Event First Aider 4/4 14:00-00:00 (10h) Kaylan Coetser Joshua Paul Colette Reva…" at bounding box center [664, 297] width 172 height 119
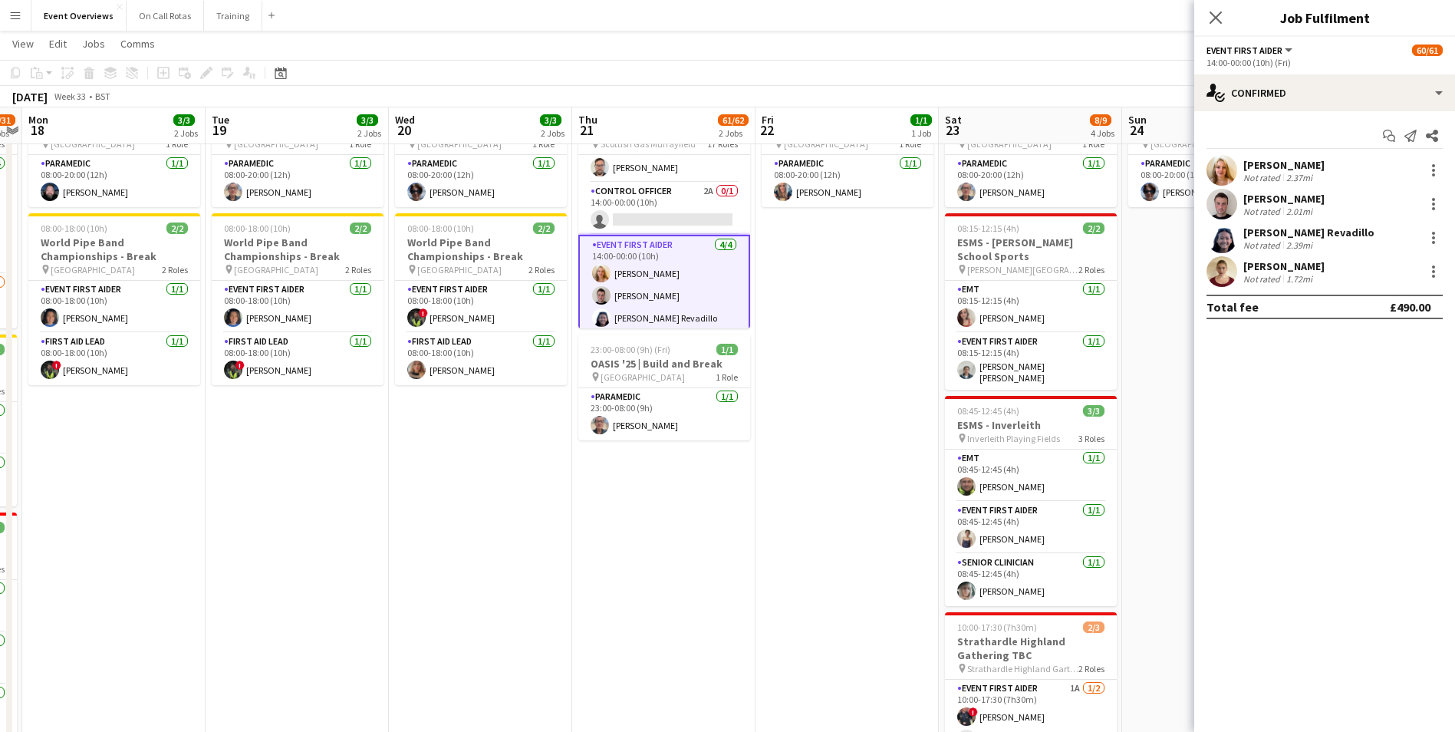
scroll to position [75, 0]
click at [1204, 170] on div "Kaylan Coetser Not rated 2.37mi" at bounding box center [1324, 170] width 261 height 31
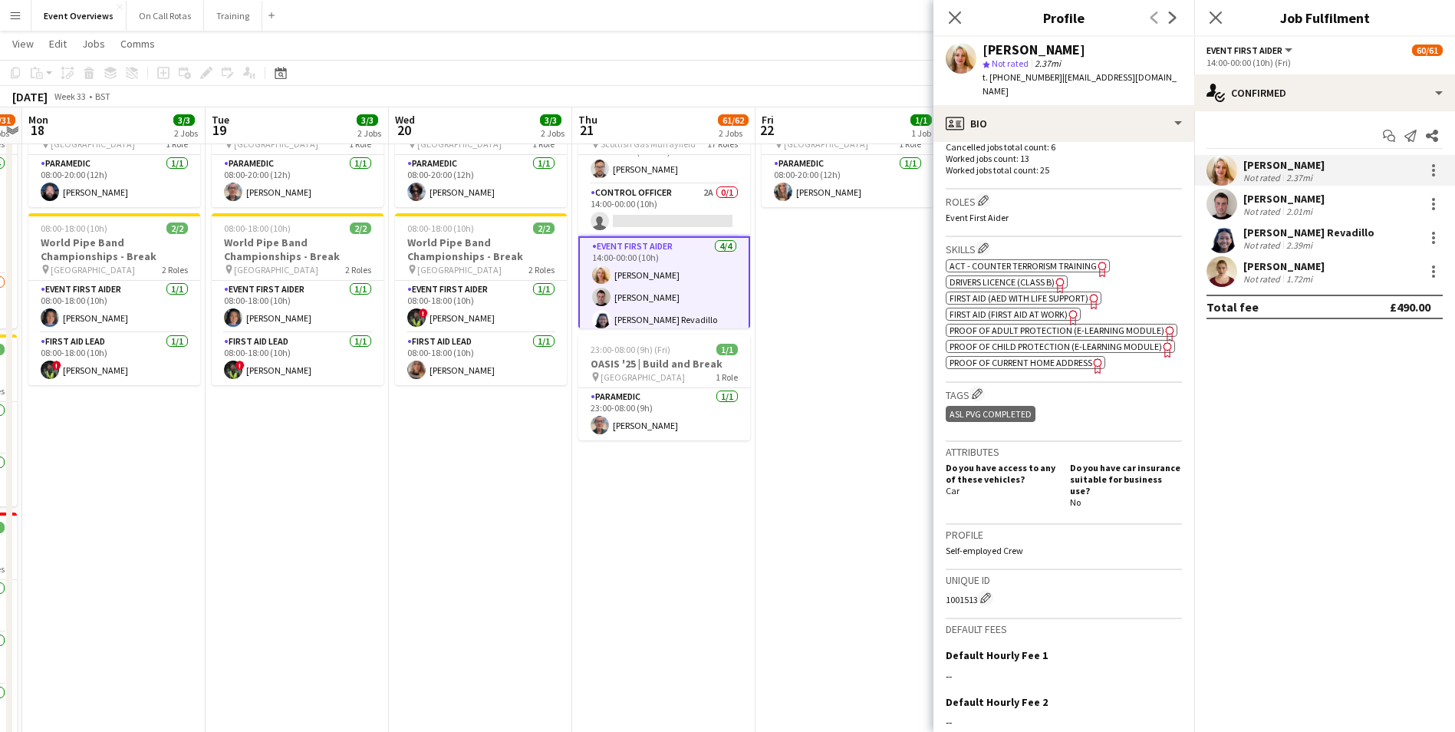
scroll to position [460, 0]
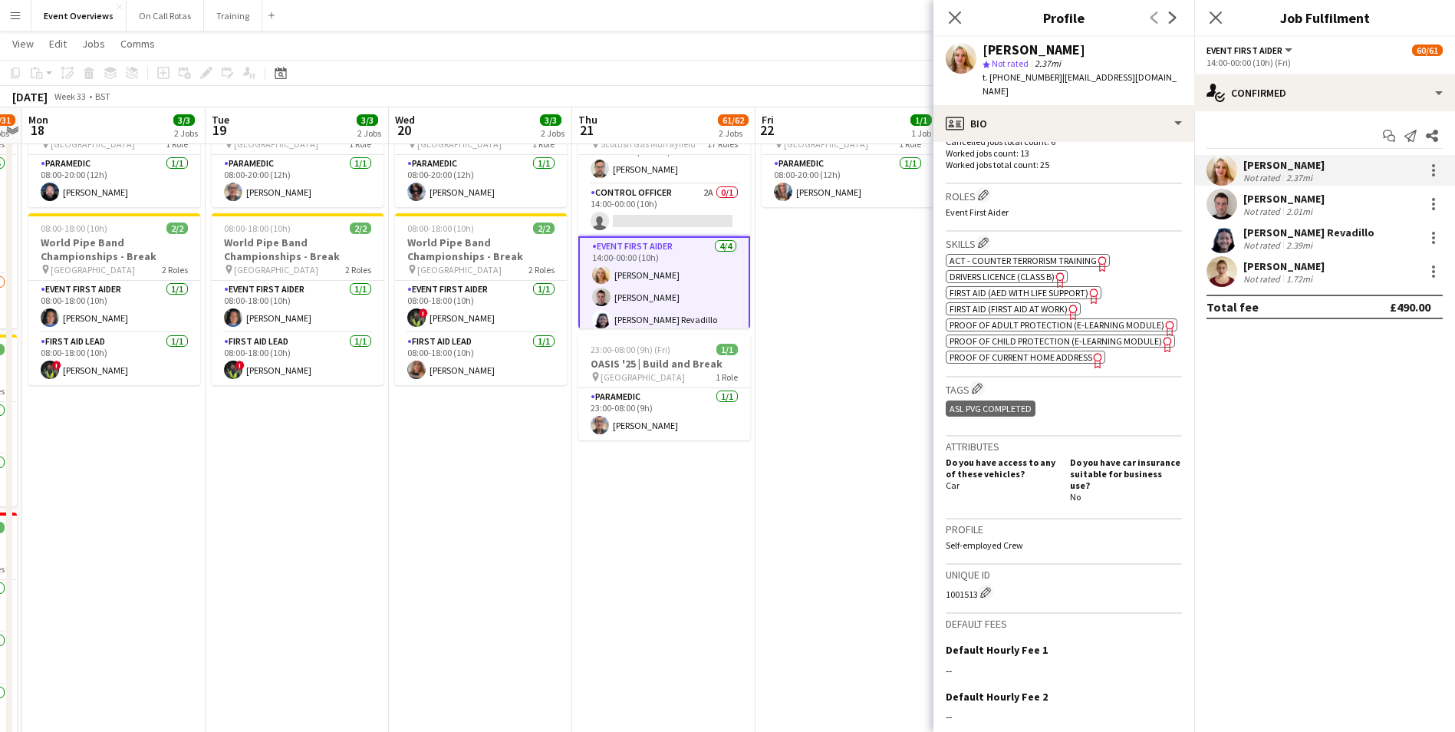
drag, startPoint x: 943, startPoint y: 592, endPoint x: 976, endPoint y: 590, distance: 33.0
click at [976, 590] on app-crew-profile-bio "chevron-left chevron-right Open photos pop-in Gender Female Birthday 23-07-2002…" at bounding box center [1063, 437] width 261 height 590
copy div "1001513"
drag, startPoint x: 1138, startPoint y: 79, endPoint x: 1110, endPoint y: 85, distance: 28.3
click at [1110, 85] on div "Kaylan Coetser star Not rated 2.37mi t. +447910114398 | kaylcoet@outlook.com" at bounding box center [1063, 71] width 261 height 68
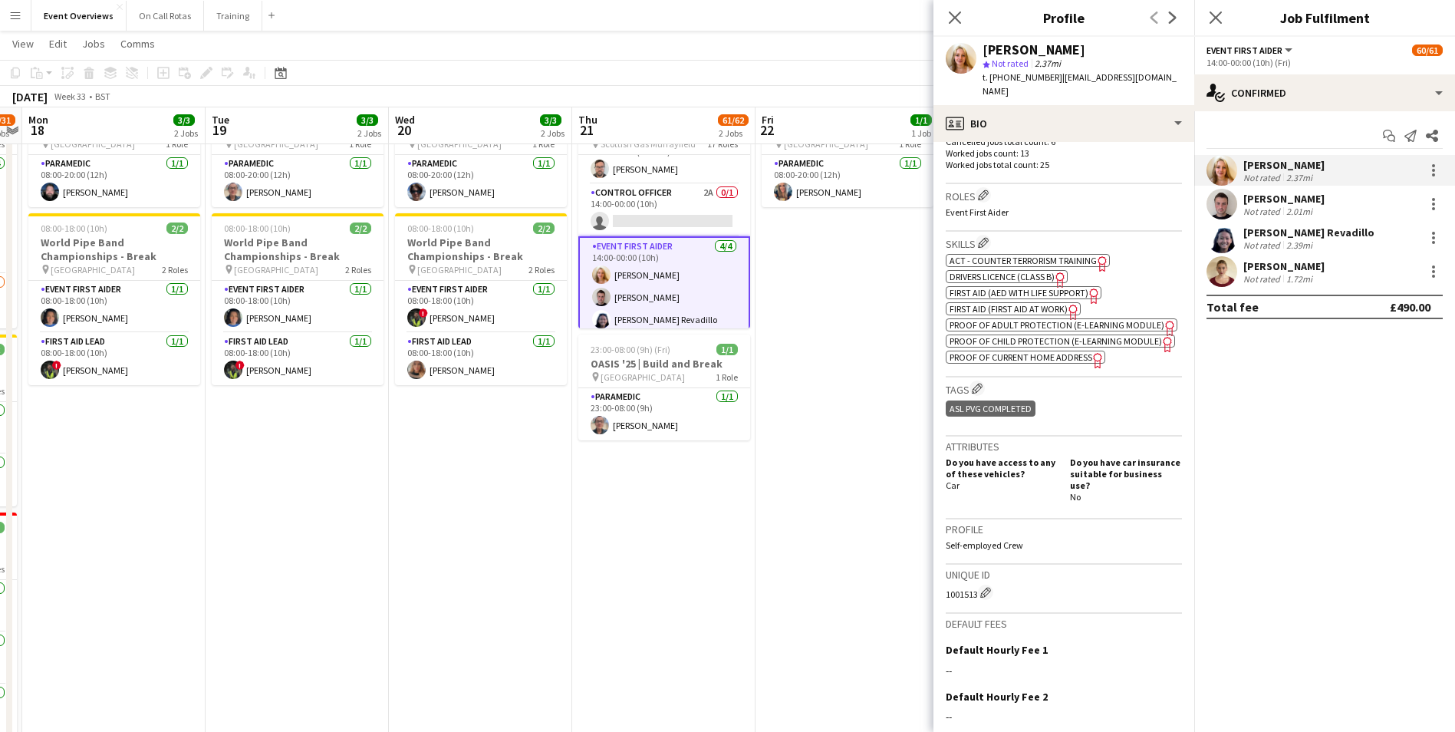
drag, startPoint x: 1110, startPoint y: 85, endPoint x: 1096, endPoint y: 46, distance: 41.7
click at [1096, 46] on div "Kaylan Coetser" at bounding box center [1081, 50] width 199 height 14
drag, startPoint x: 1161, startPoint y: 82, endPoint x: 1055, endPoint y: 83, distance: 105.8
click at [1055, 83] on app-profile-header "Kaylan Coetser star Not rated 2.37mi t. +447910114398 | kaylcoet@outlook.com" at bounding box center [1063, 71] width 261 height 68
copy span "kaylcoet@outlook.com"
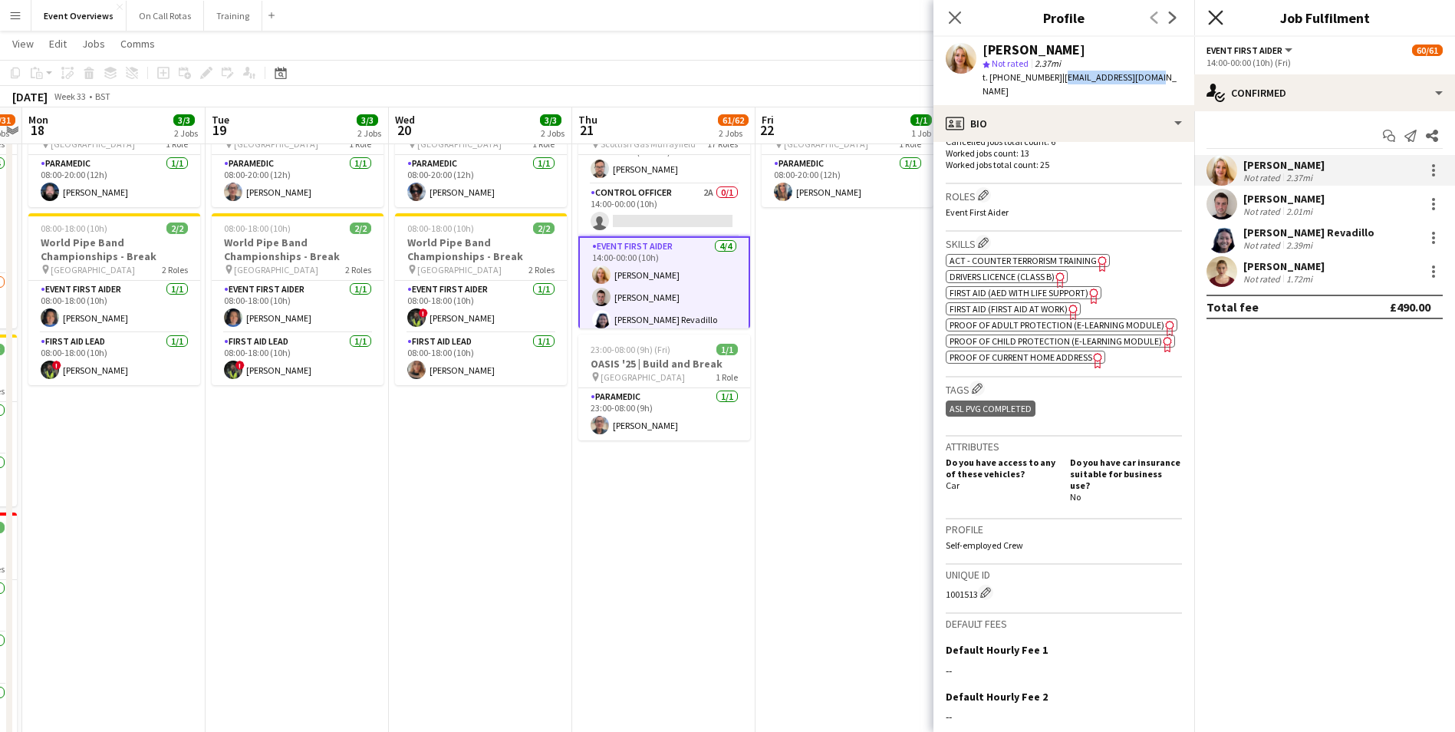
click at [1214, 23] on icon "Close pop-in" at bounding box center [1215, 17] width 15 height 15
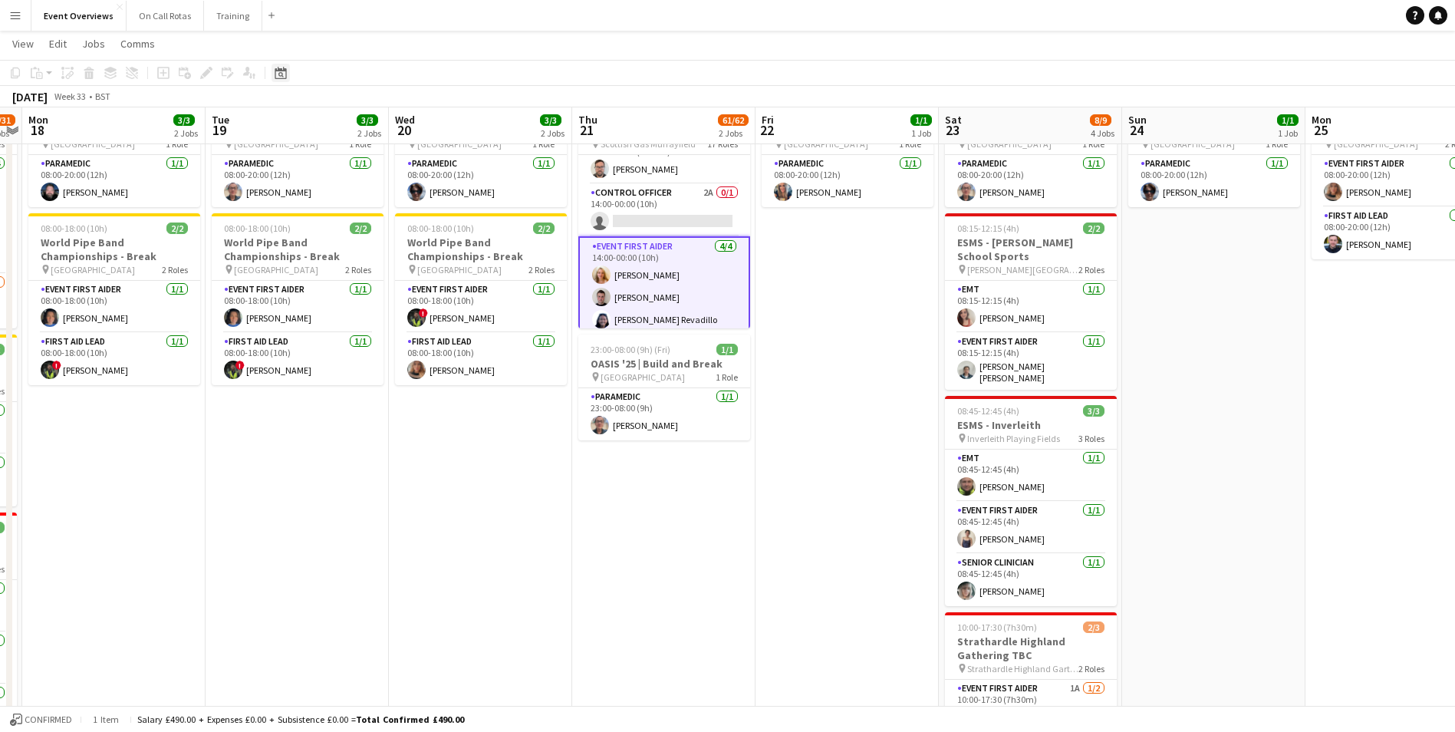
click at [281, 71] on icon at bounding box center [281, 73] width 12 height 12
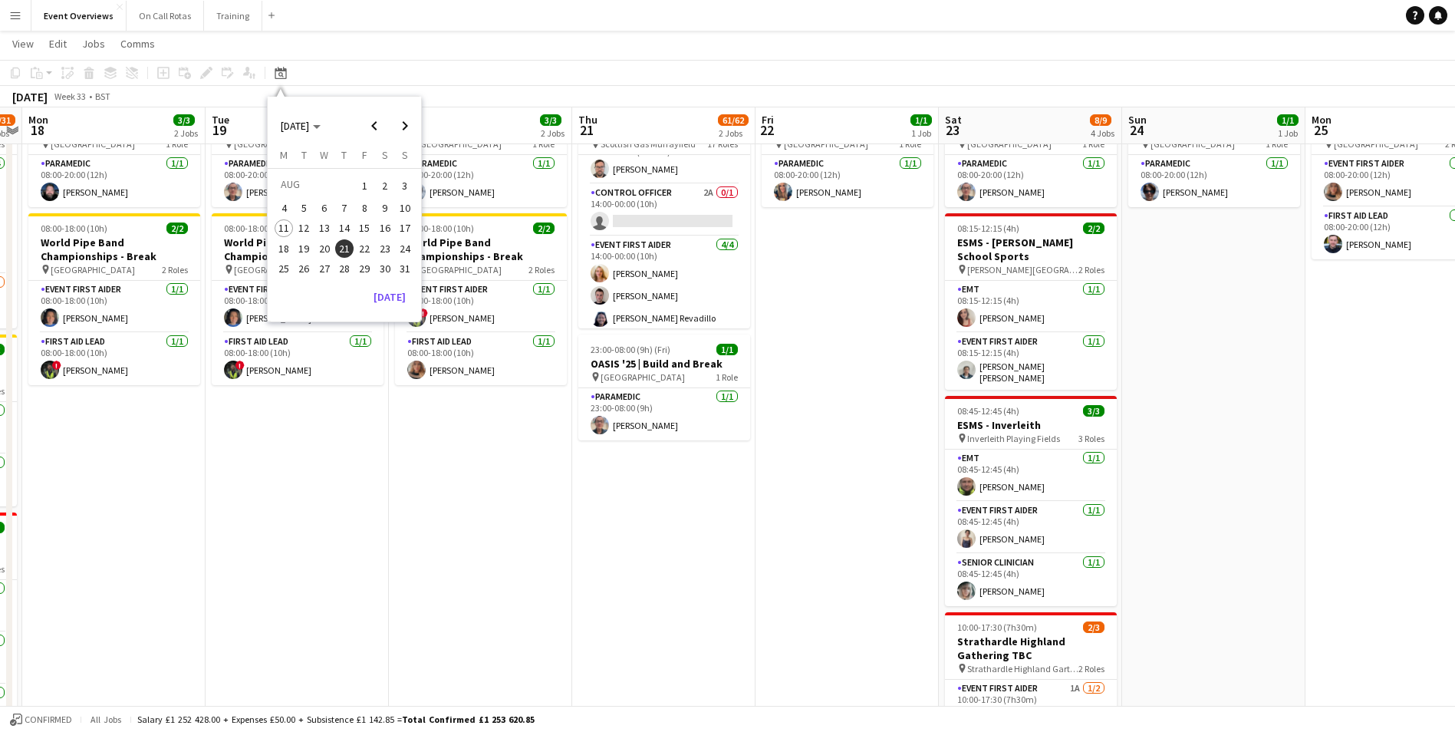
click at [283, 231] on span "11" at bounding box center [284, 228] width 18 height 18
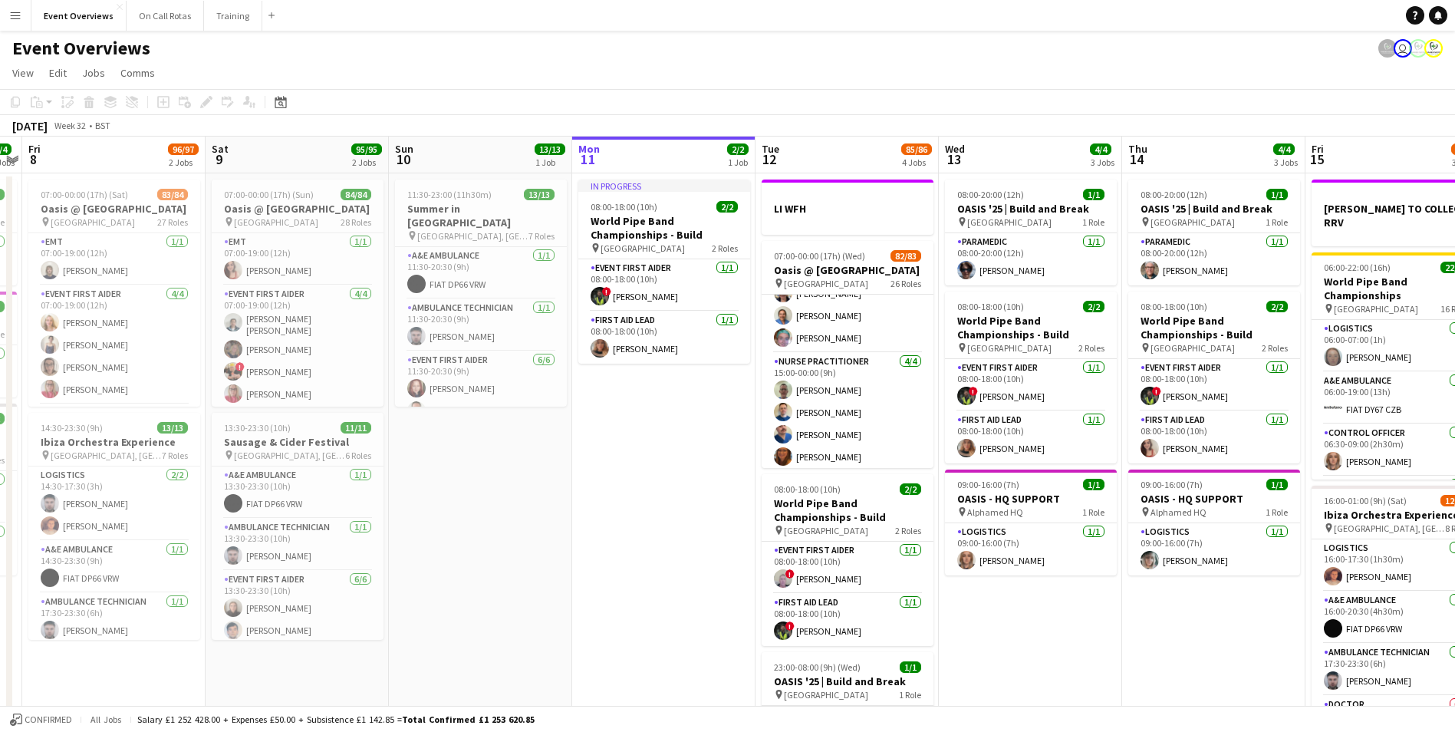
scroll to position [2220, 0]
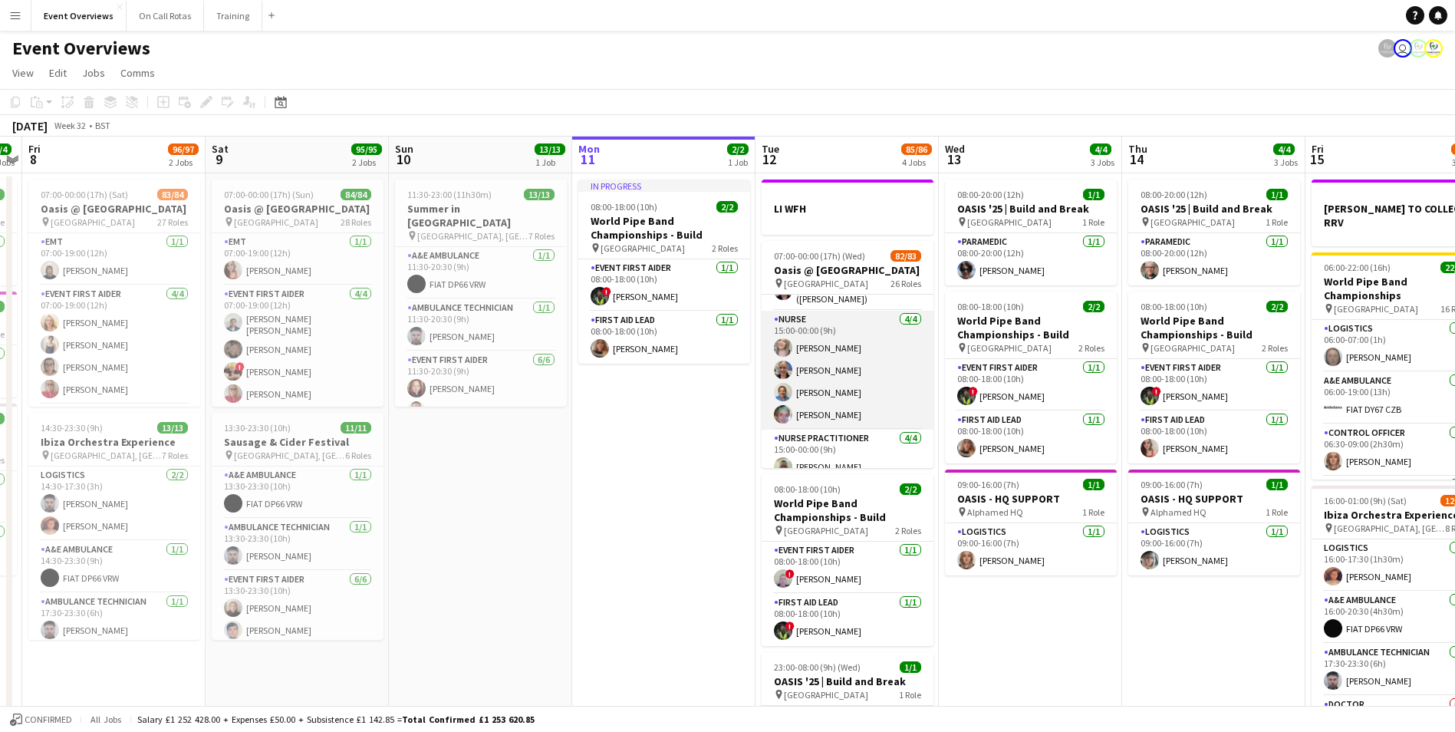
click at [818, 401] on app-card-role "Nurse 4/4 15:00-00:00 (9h) Fiona Cullerton Zoe Raman Rachel Christie Hannah She…" at bounding box center [847, 370] width 172 height 119
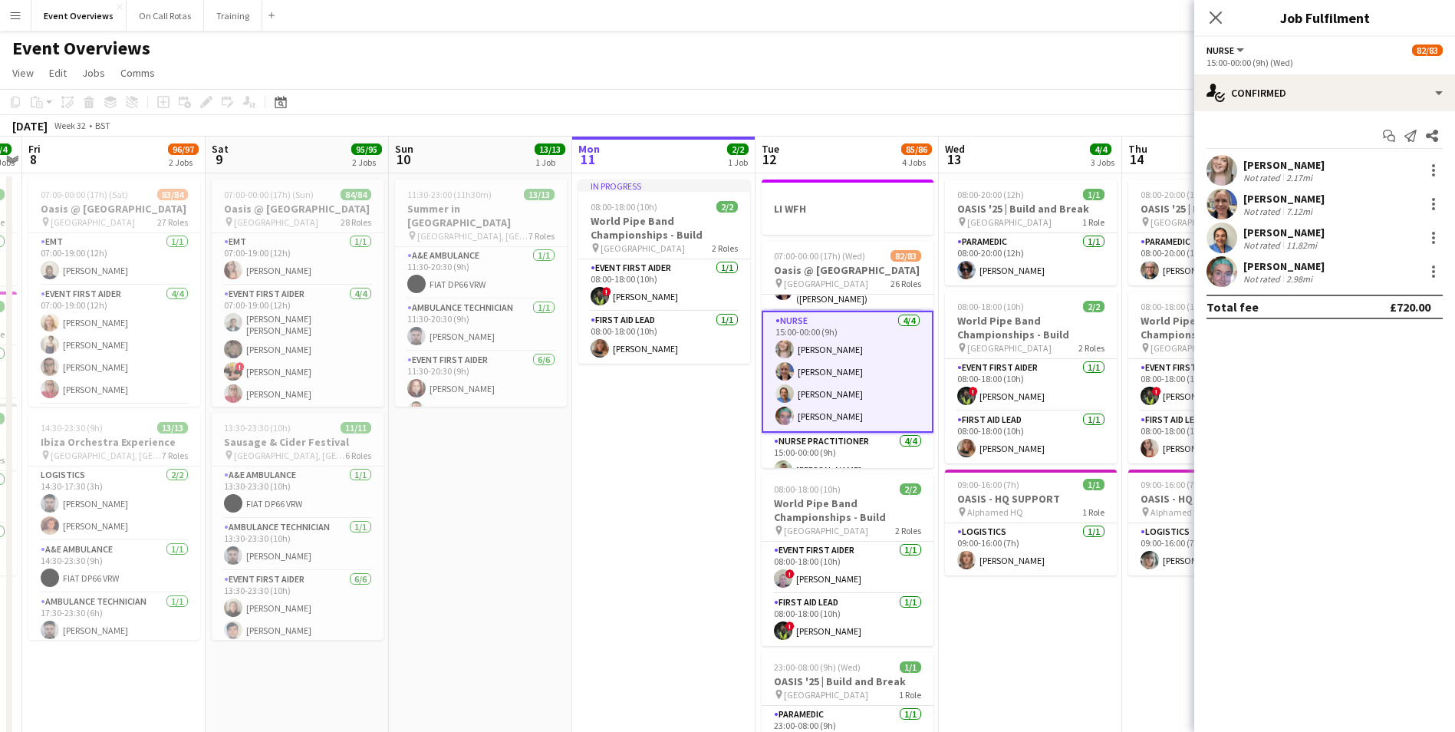
click at [1219, 268] on app-user-avatar at bounding box center [1221, 271] width 31 height 31
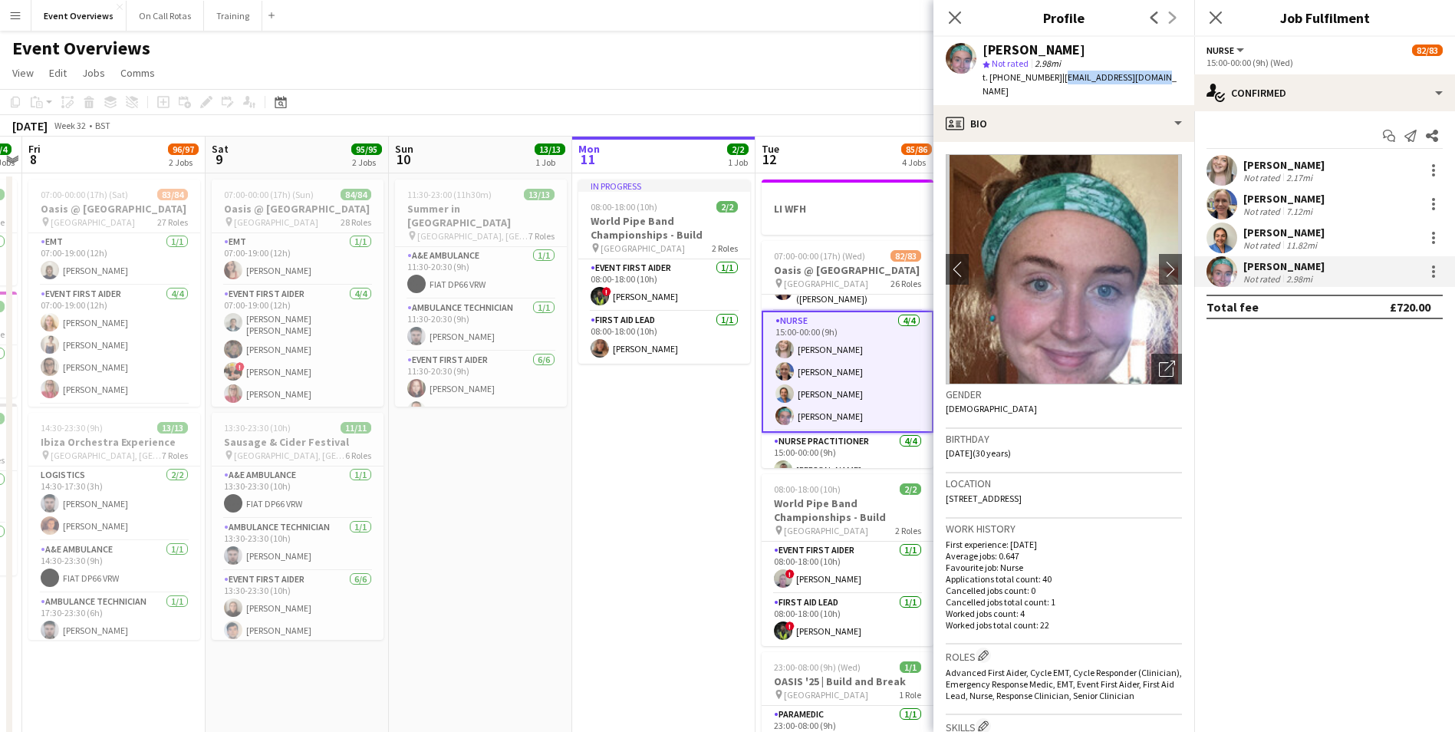
drag, startPoint x: 1154, startPoint y: 74, endPoint x: 1055, endPoint y: 80, distance: 99.1
click at [1055, 80] on div "Hannah Shenton star Not rated 2.98mi t. +447495601556 | hsshenton@outlook.com" at bounding box center [1063, 71] width 261 height 68
copy span "hsshenton@outlook.com"
drag, startPoint x: 1118, startPoint y: 77, endPoint x: 1157, endPoint y: 77, distance: 39.1
click at [1118, 77] on span "| hsshenton@outlook.com" at bounding box center [1079, 83] width 194 height 25
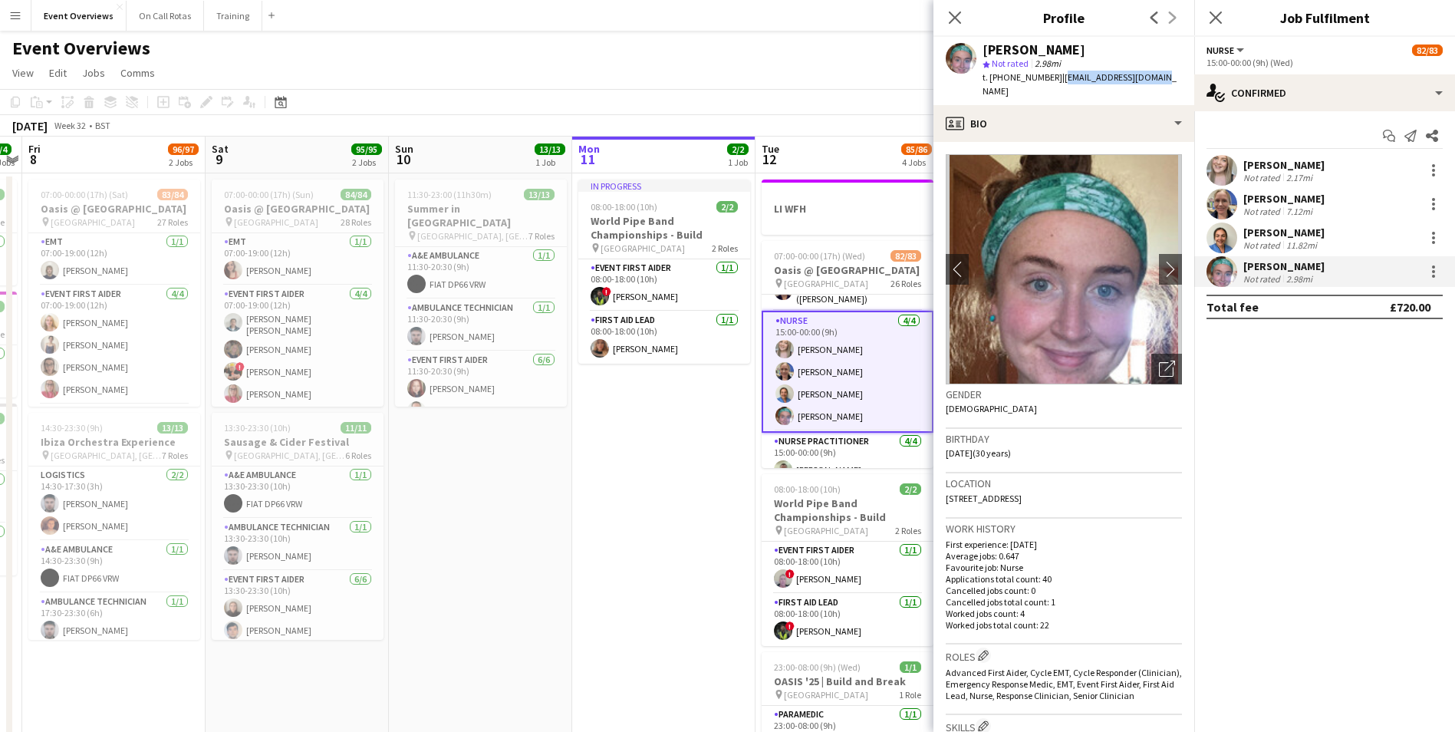
drag, startPoint x: 1159, startPoint y: 79, endPoint x: 1057, endPoint y: 85, distance: 102.2
click at [1057, 85] on div "Hannah Shenton star Not rated 2.98mi t. +447495601556 | hsshenton@outlook.com" at bounding box center [1063, 71] width 261 height 68
copy span "hsshenton@outlook.com"
click at [277, 93] on div "Date picker" at bounding box center [280, 102] width 18 height 18
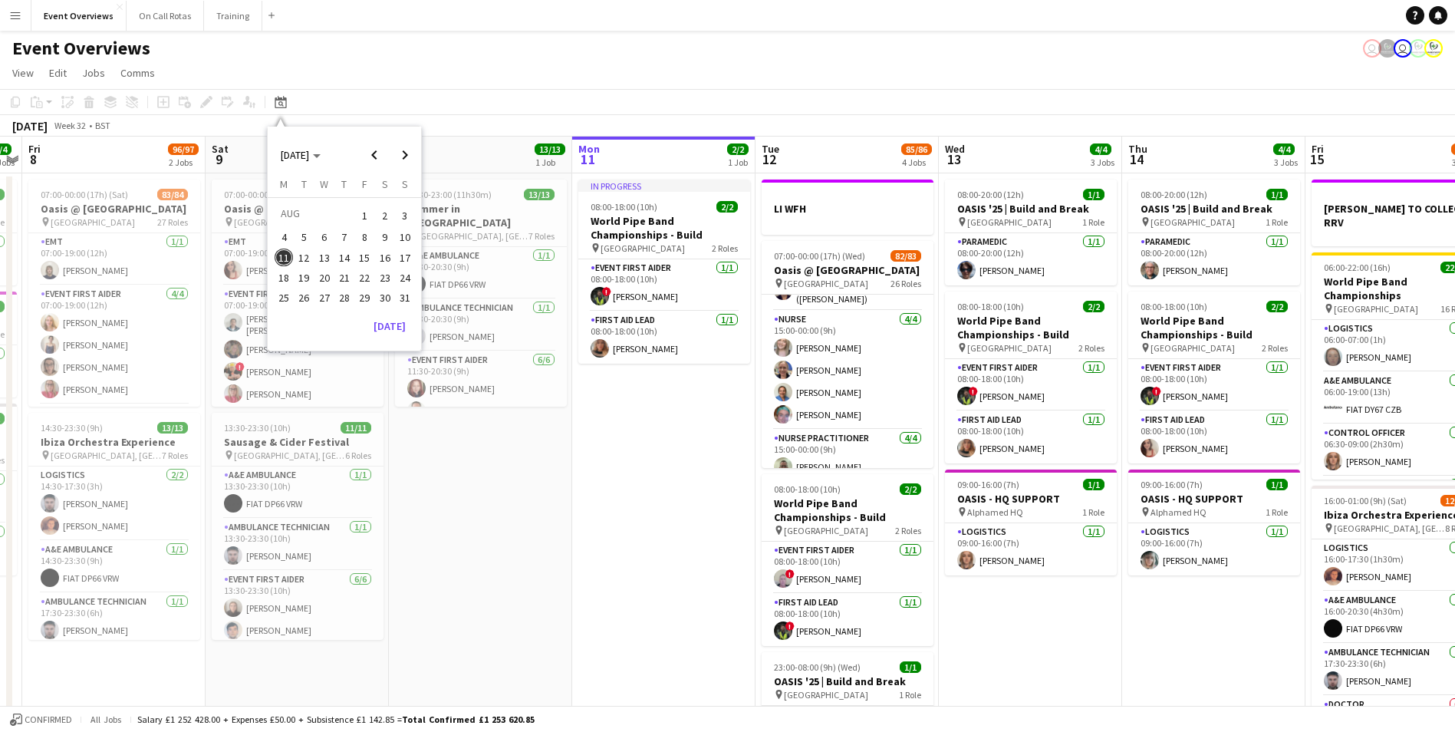
click at [341, 278] on span "21" at bounding box center [344, 277] width 18 height 18
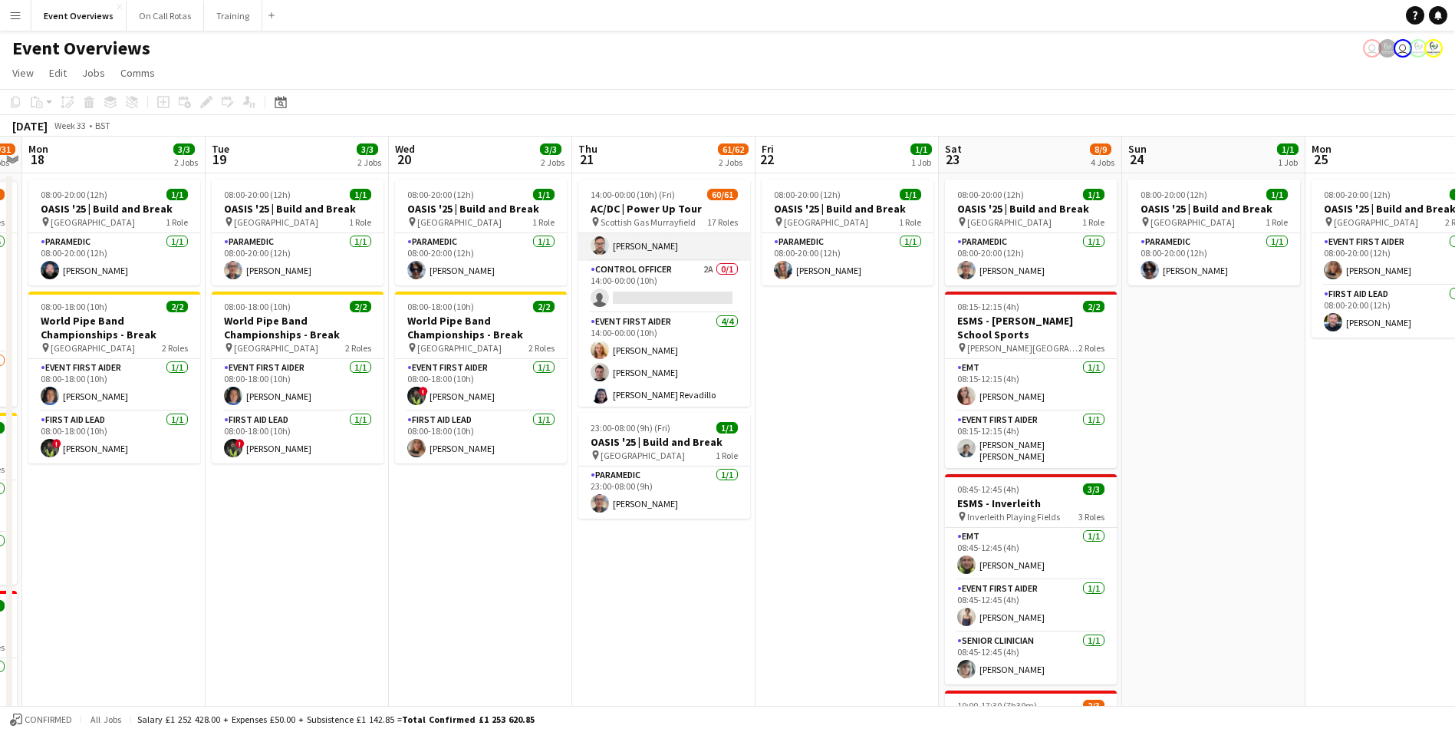
scroll to position [153, 0]
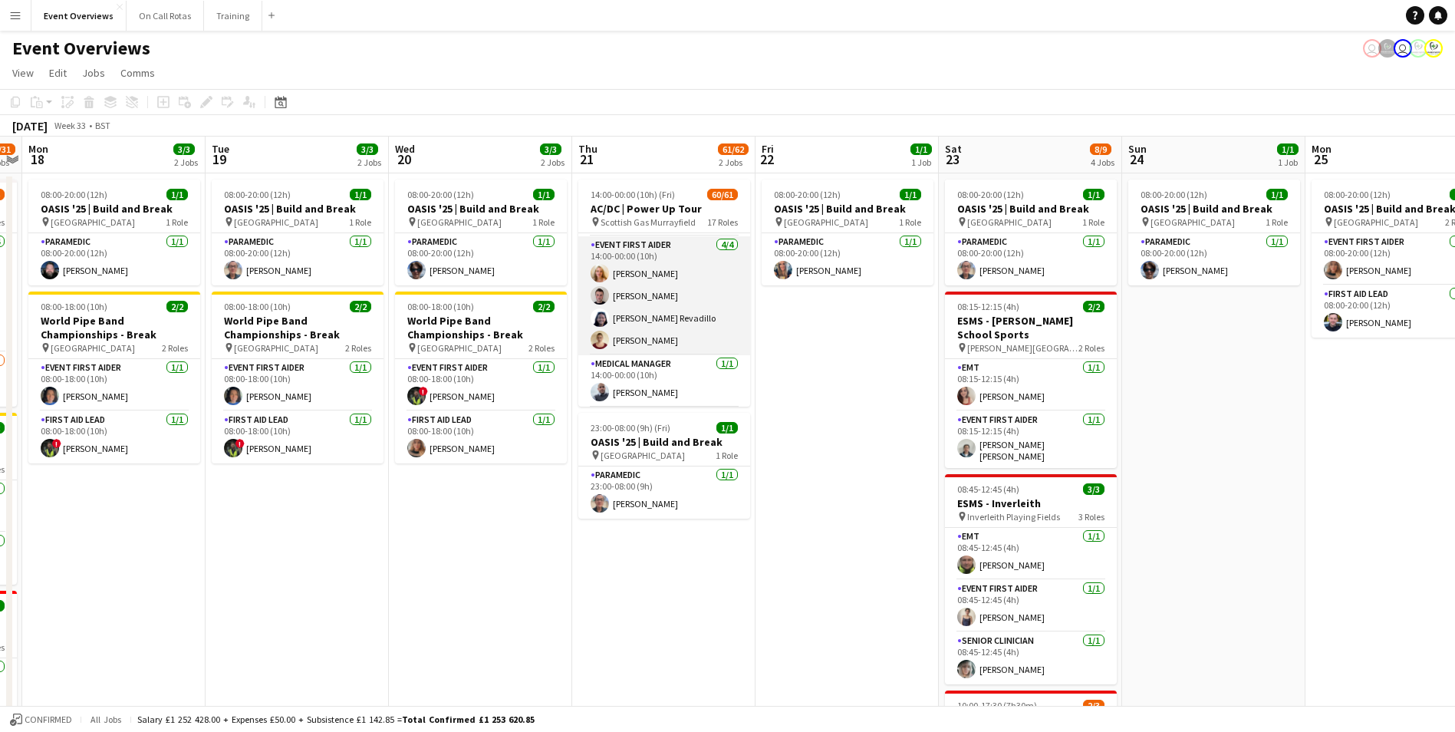
click at [630, 296] on app-card-role "Event First Aider 4/4 14:00-00:00 (10h) Kaylan Coetser Joshua Paul Colette Reva…" at bounding box center [664, 295] width 172 height 119
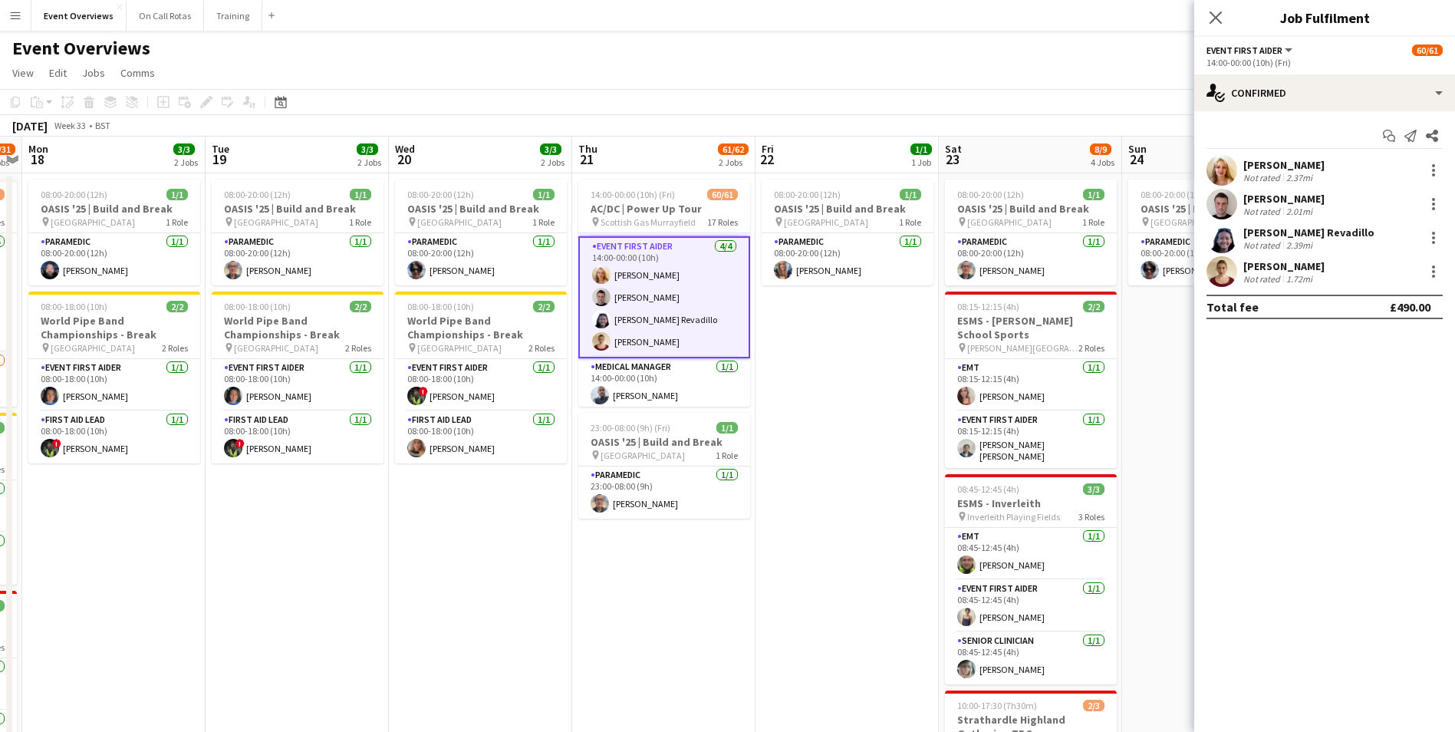
click at [1221, 205] on app-user-avatar at bounding box center [1221, 204] width 31 height 31
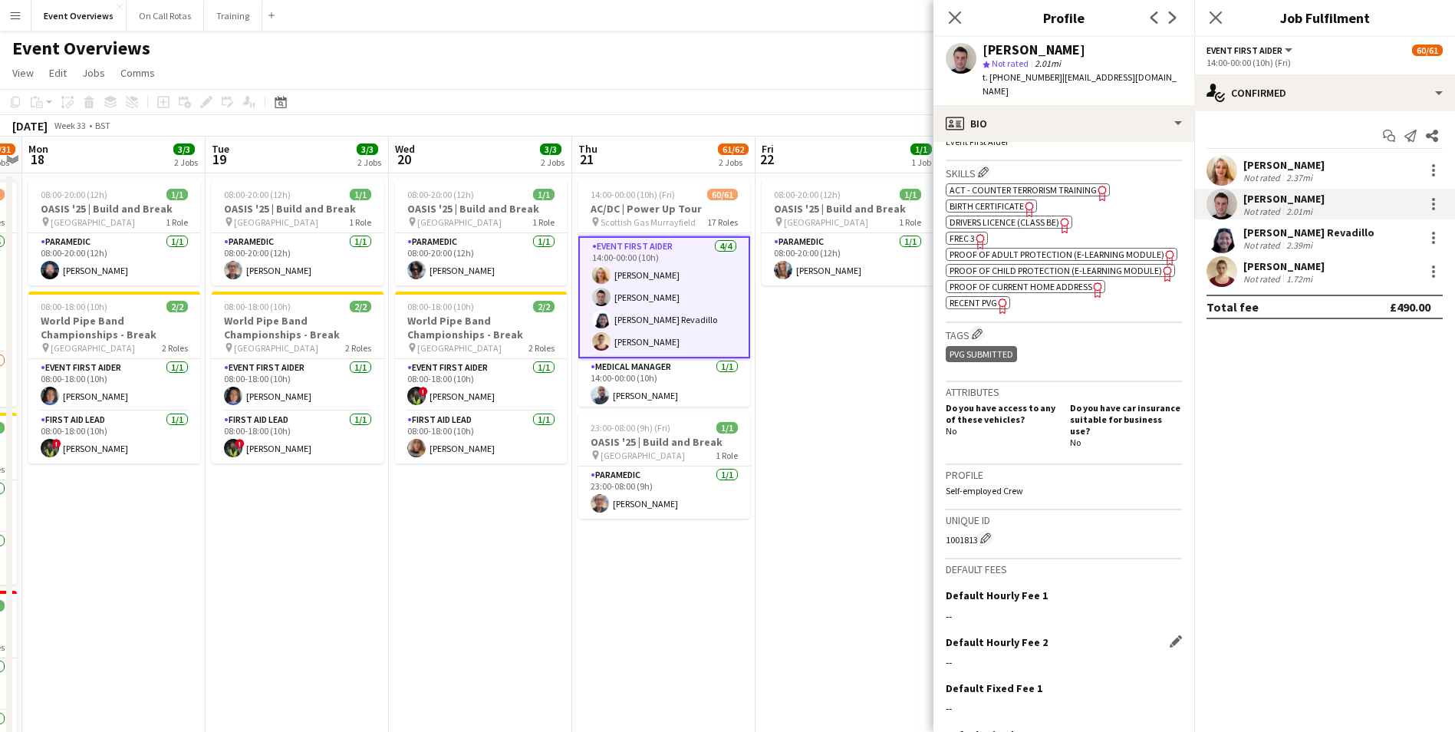
scroll to position [626, 0]
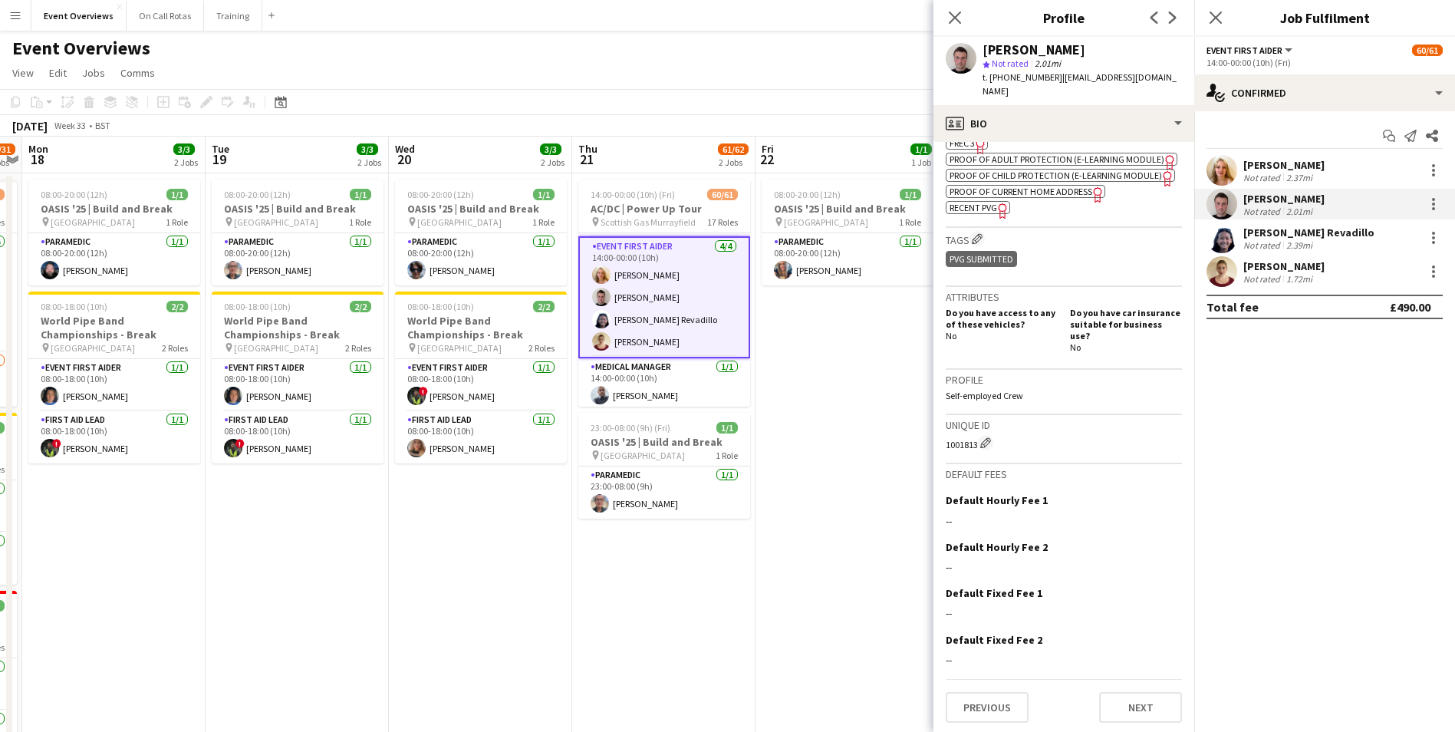
drag, startPoint x: 946, startPoint y: 442, endPoint x: 975, endPoint y: 441, distance: 29.9
click at [975, 441] on div "1001813 Edit crew unique ID" at bounding box center [1064, 442] width 236 height 15
click at [1128, 80] on span "| joshspaul@gmail.com" at bounding box center [1079, 83] width 194 height 25
drag, startPoint x: 1128, startPoint y: 80, endPoint x: 1061, endPoint y: 78, distance: 66.7
click at [1061, 78] on span "| joshspaul@gmail.com" at bounding box center [1079, 83] width 194 height 25
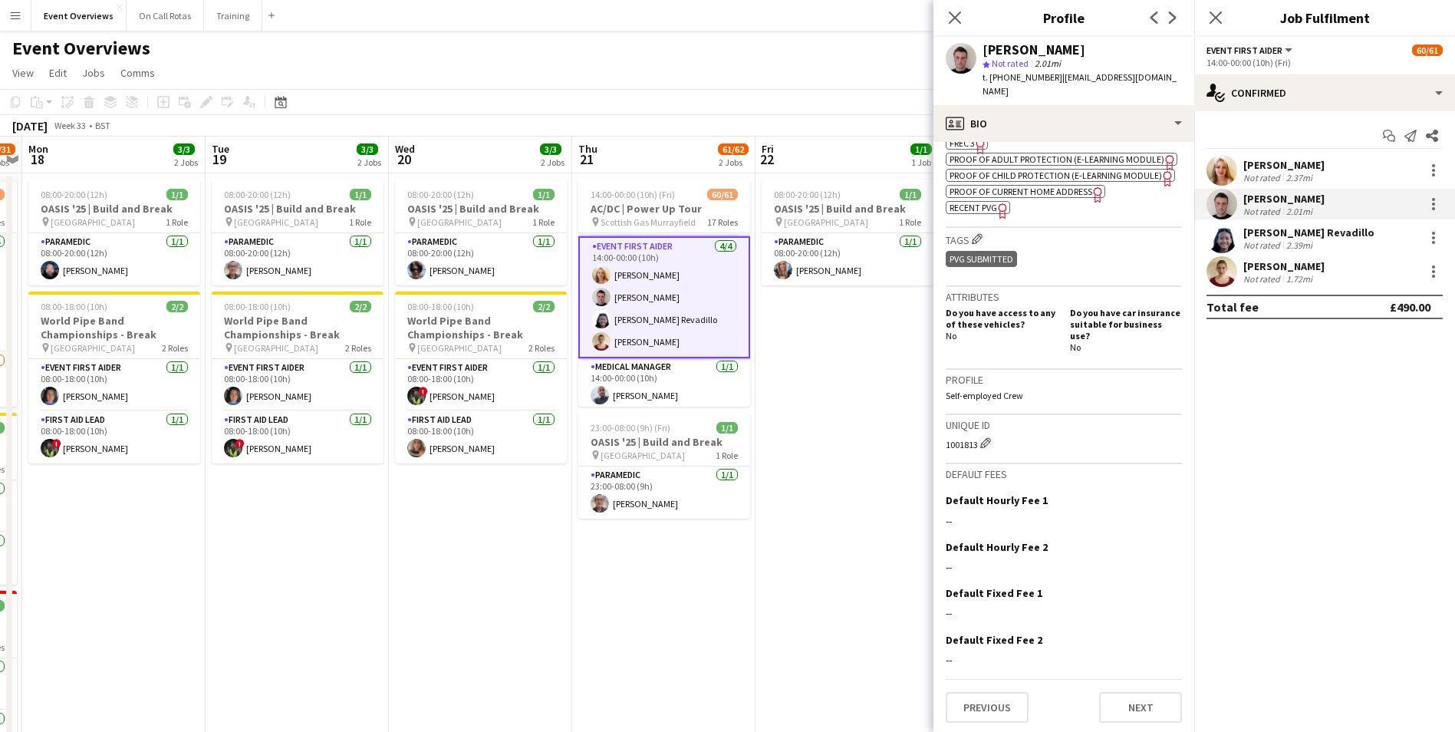
drag, startPoint x: 1054, startPoint y: 77, endPoint x: 1141, endPoint y: 77, distance: 87.4
click at [1141, 77] on div "Joshua Paul star Not rated 2.01mi t. +447728254756 | joshspaul@gmail.com" at bounding box center [1063, 71] width 261 height 68
click at [1224, 242] on app-user-avatar at bounding box center [1221, 237] width 31 height 31
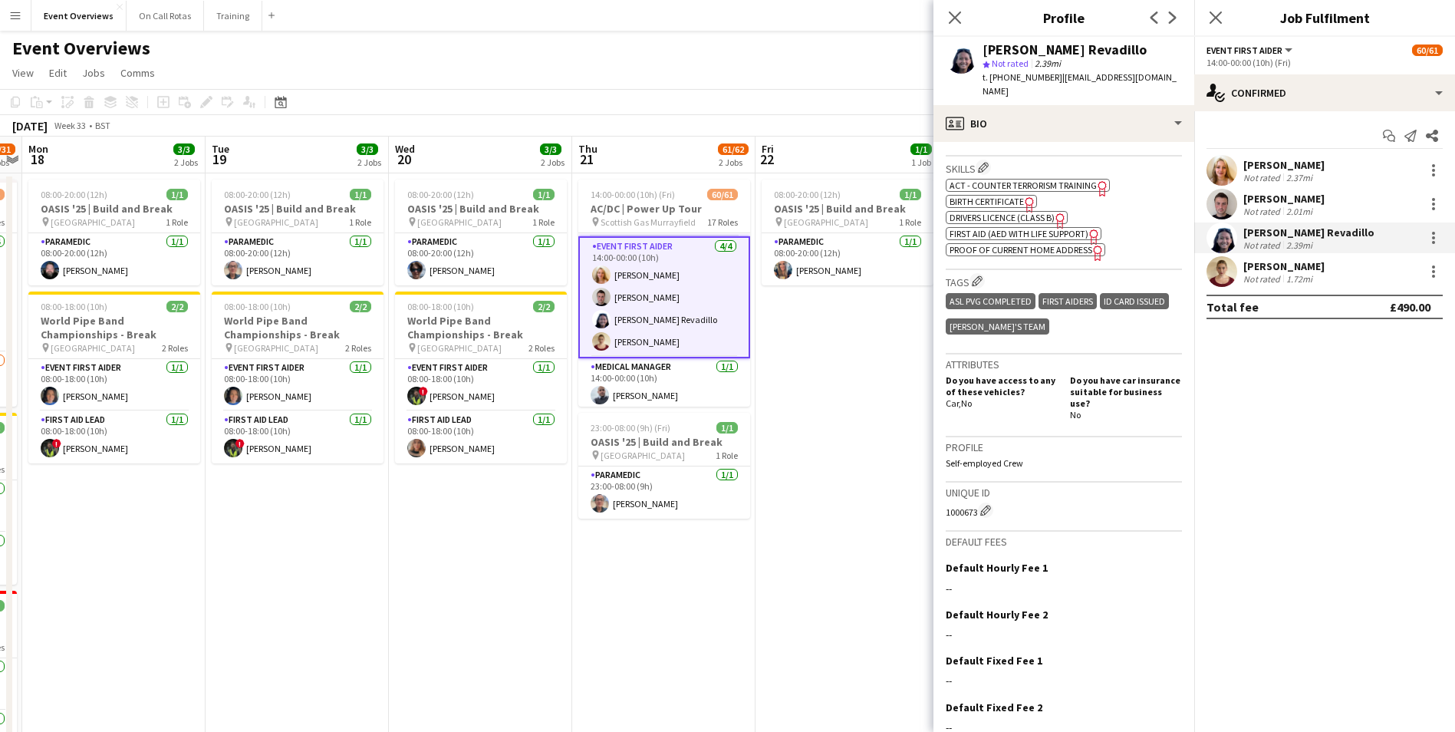
scroll to position [537, 0]
drag, startPoint x: 944, startPoint y: 484, endPoint x: 976, endPoint y: 484, distance: 32.2
click at [976, 484] on app-crew-profile-bio "Open photos pop-in Gender Female Birthday 19-04-2002 (23 years) Location 5/6 Lu…" at bounding box center [1063, 437] width 261 height 590
drag, startPoint x: 1133, startPoint y: 87, endPoint x: 1057, endPoint y: 82, distance: 76.1
click at [1057, 82] on div "Colette Revadillo star Not rated 2.39mi t. +447805124936 | s2022639@ed.ac.uk" at bounding box center [1063, 71] width 261 height 68
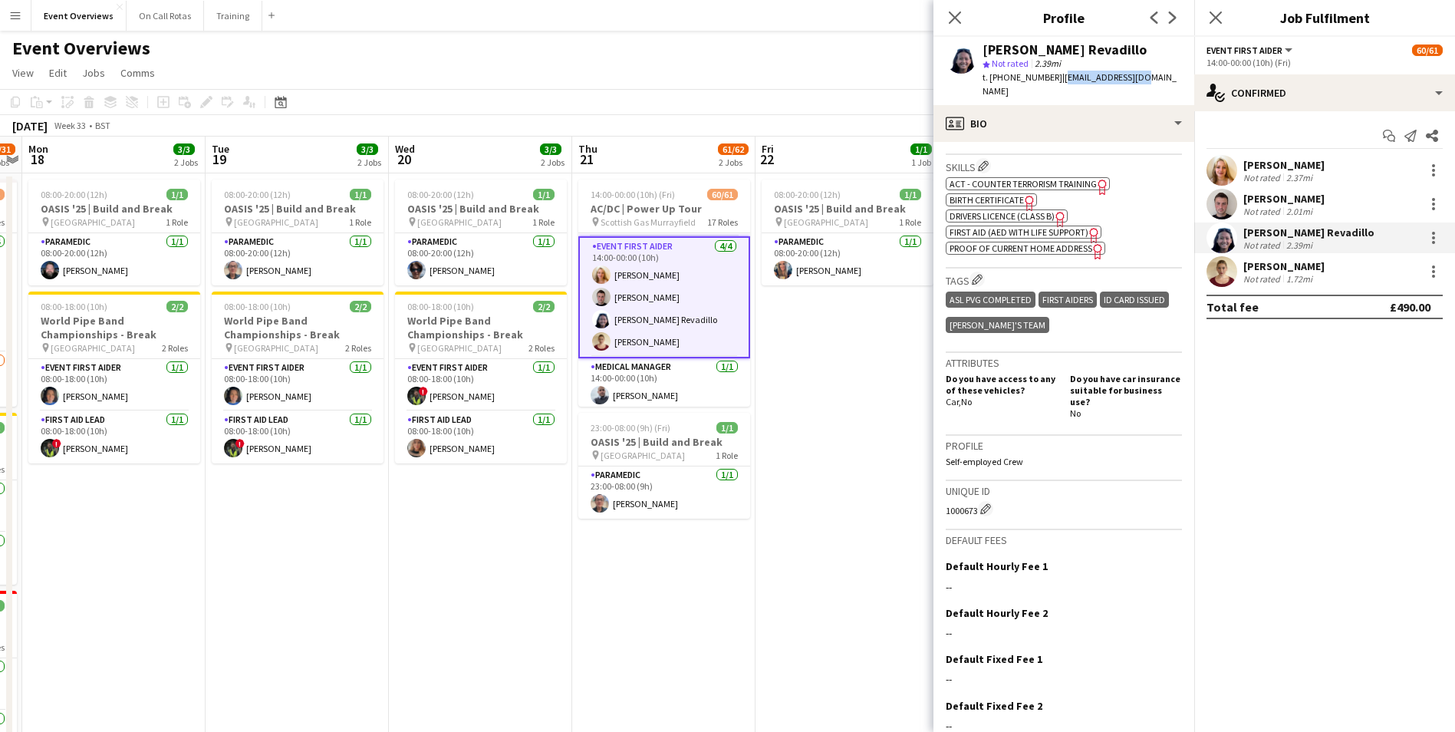
click at [625, 340] on app-card-role "Event First Aider 4/4 14:00-00:00 (10h) Kaylan Coetser Joshua Paul Colette Reva…" at bounding box center [664, 297] width 172 height 122
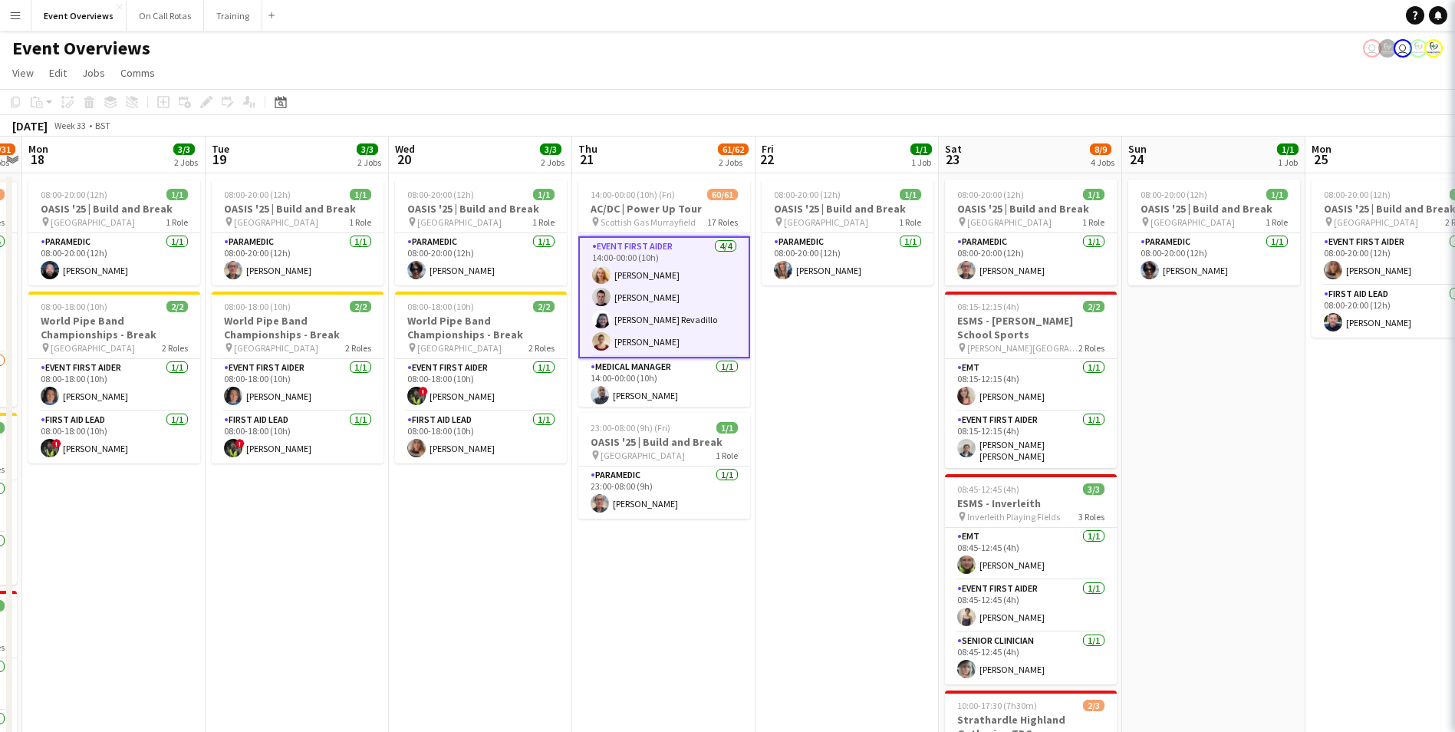
scroll to position [0, 527]
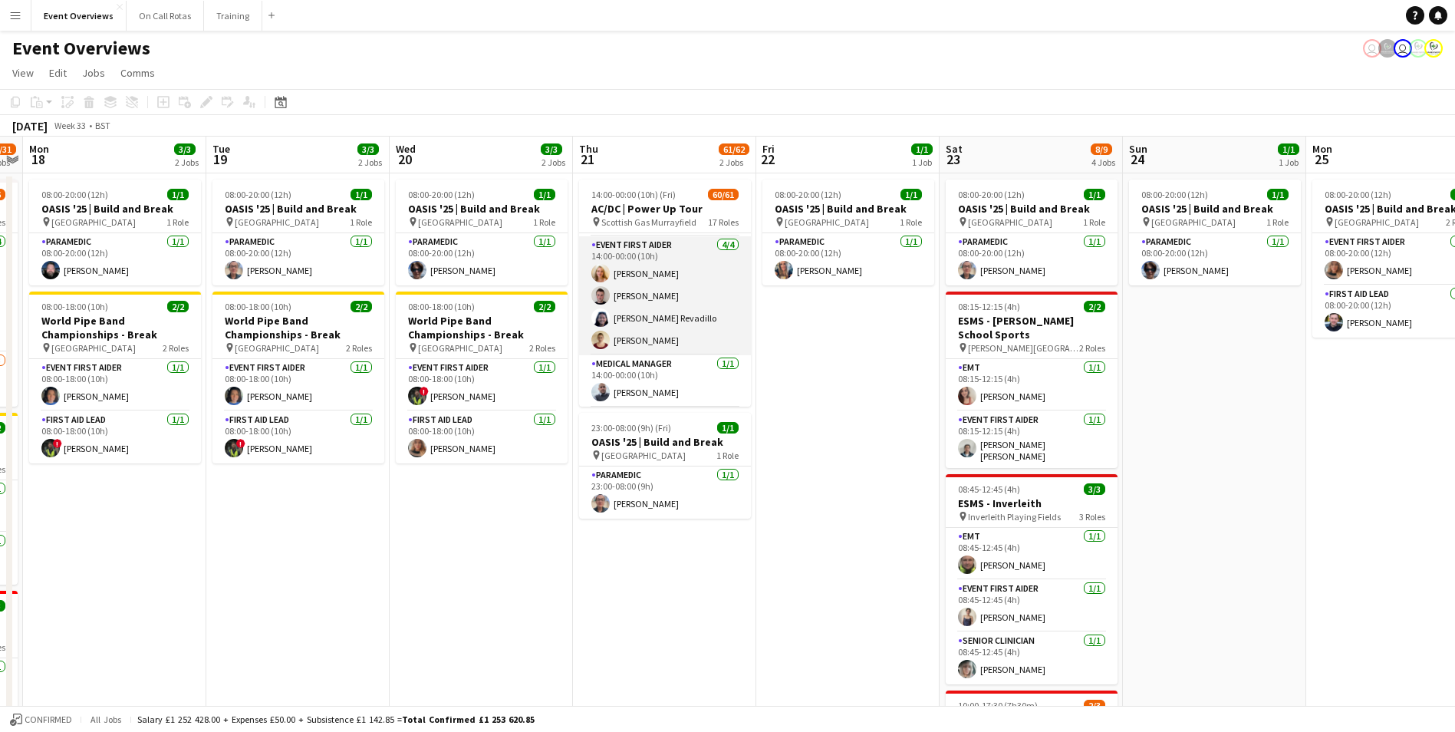
click at [646, 341] on app-card-role "Event First Aider 4/4 14:00-00:00 (10h) Kaylan Coetser Joshua Paul Colette Reva…" at bounding box center [665, 295] width 172 height 119
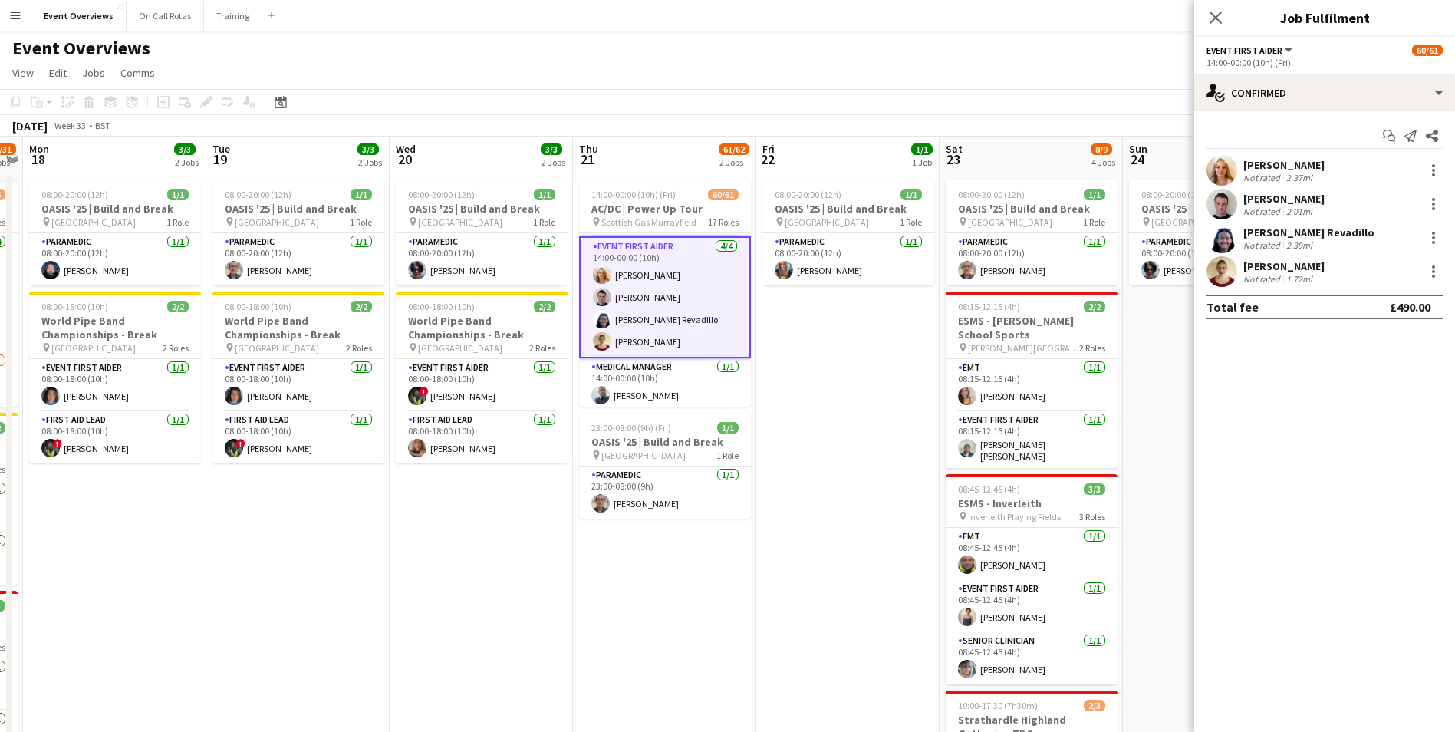
click at [1230, 270] on app-user-avatar at bounding box center [1221, 271] width 31 height 31
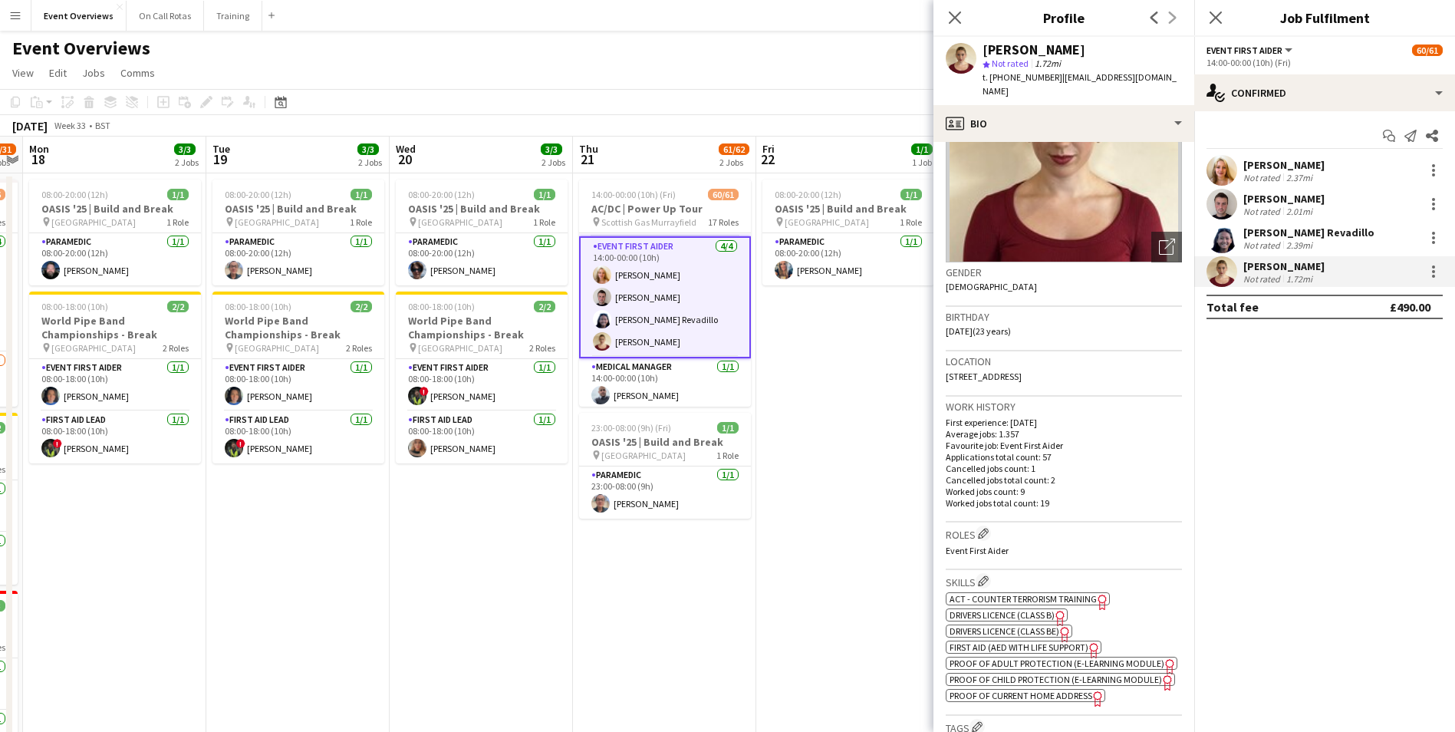
scroll to position [383, 0]
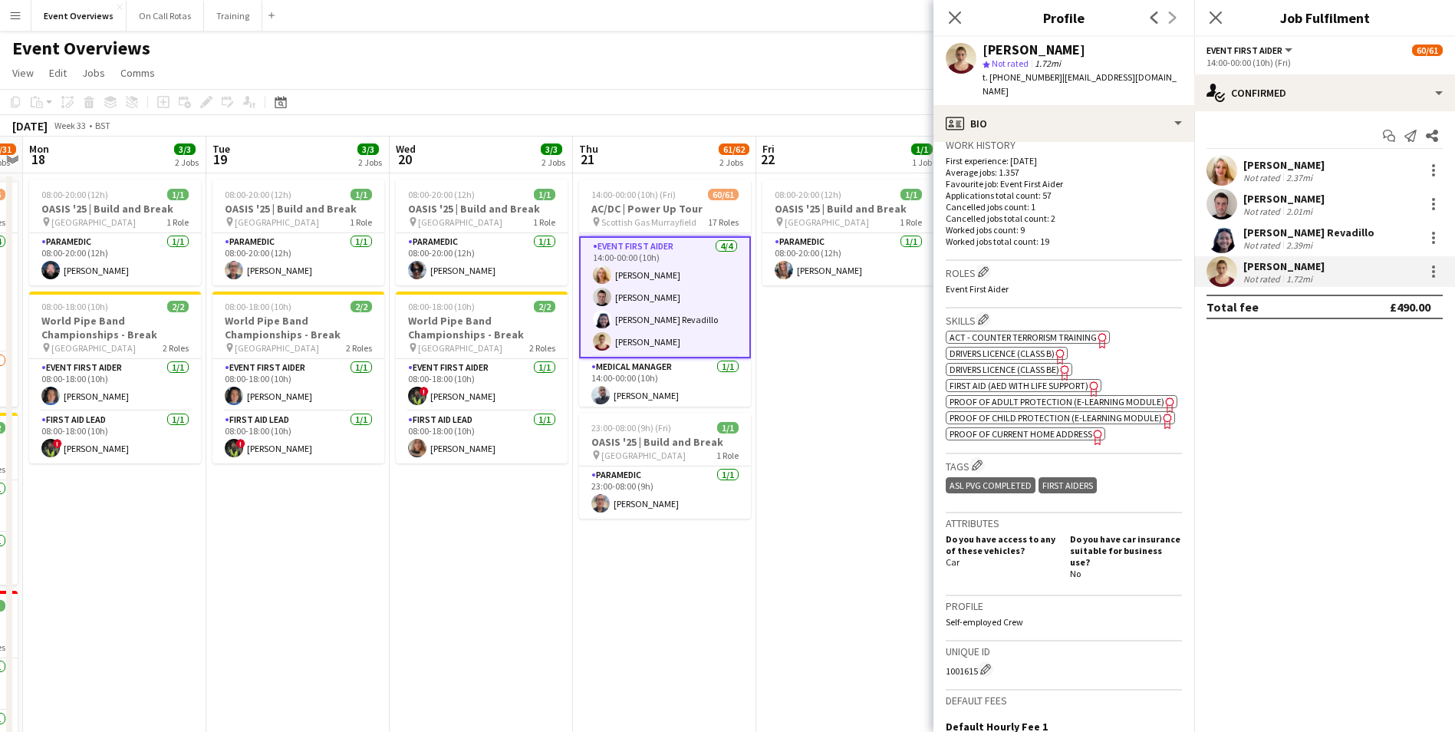
drag, startPoint x: 943, startPoint y: 669, endPoint x: 975, endPoint y: 671, distance: 32.2
click at [975, 671] on app-crew-profile-bio "Open photos pop-in Gender Female Birthday 31-05-2002 (23 years) Location 50/5 S…" at bounding box center [1063, 437] width 261 height 590
drag, startPoint x: 1161, startPoint y: 77, endPoint x: 1055, endPoint y: 85, distance: 106.1
click at [1055, 85] on div "Iona Mcfarlane star Not rated 1.72mi t. +447443875437 | ionagmcfarlane@gmail.com" at bounding box center [1063, 71] width 261 height 68
click at [959, 22] on icon at bounding box center [954, 17] width 15 height 15
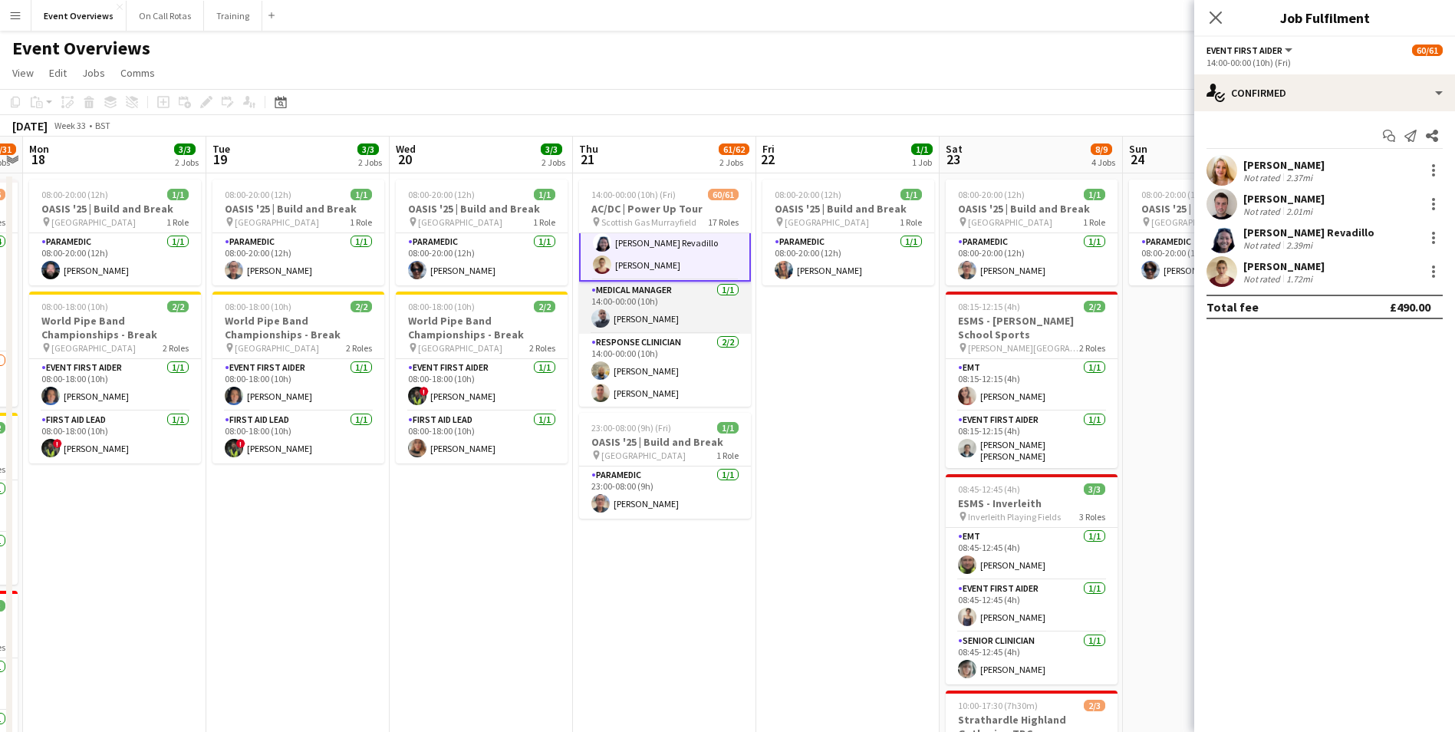
click at [622, 317] on app-card-role "Medical Manager 1/1 14:00-00:00 (10h) Hunter Cameron" at bounding box center [665, 307] width 172 height 52
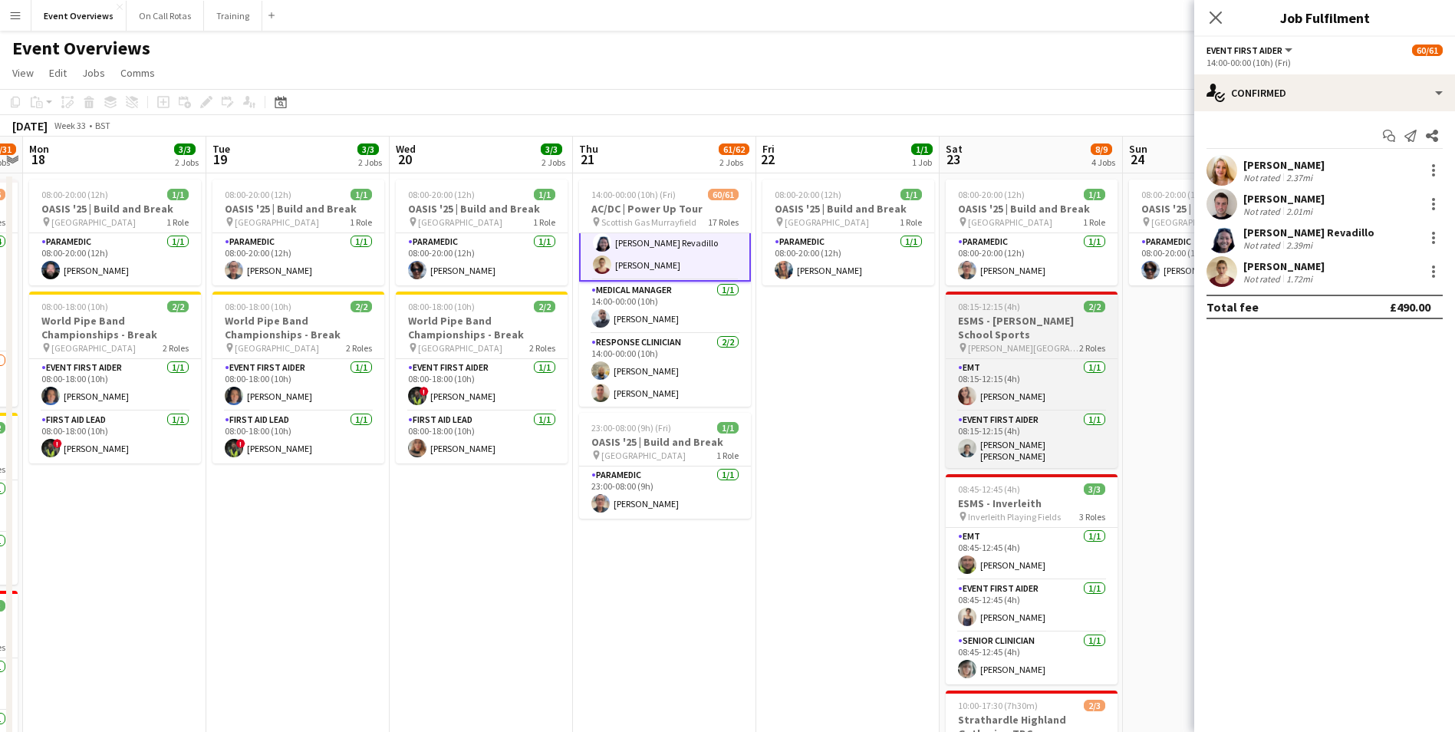
scroll to position [229, 0]
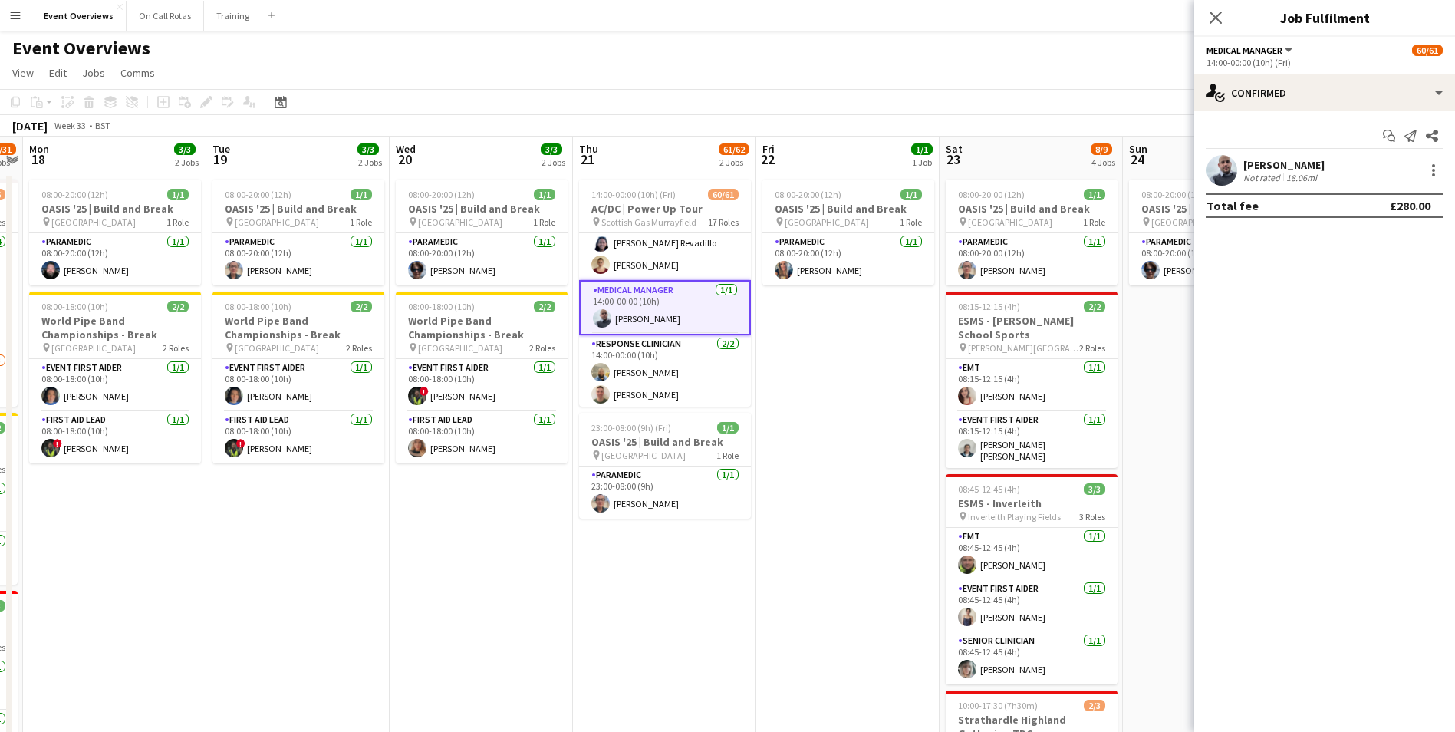
click at [1222, 172] on app-user-avatar at bounding box center [1221, 170] width 31 height 31
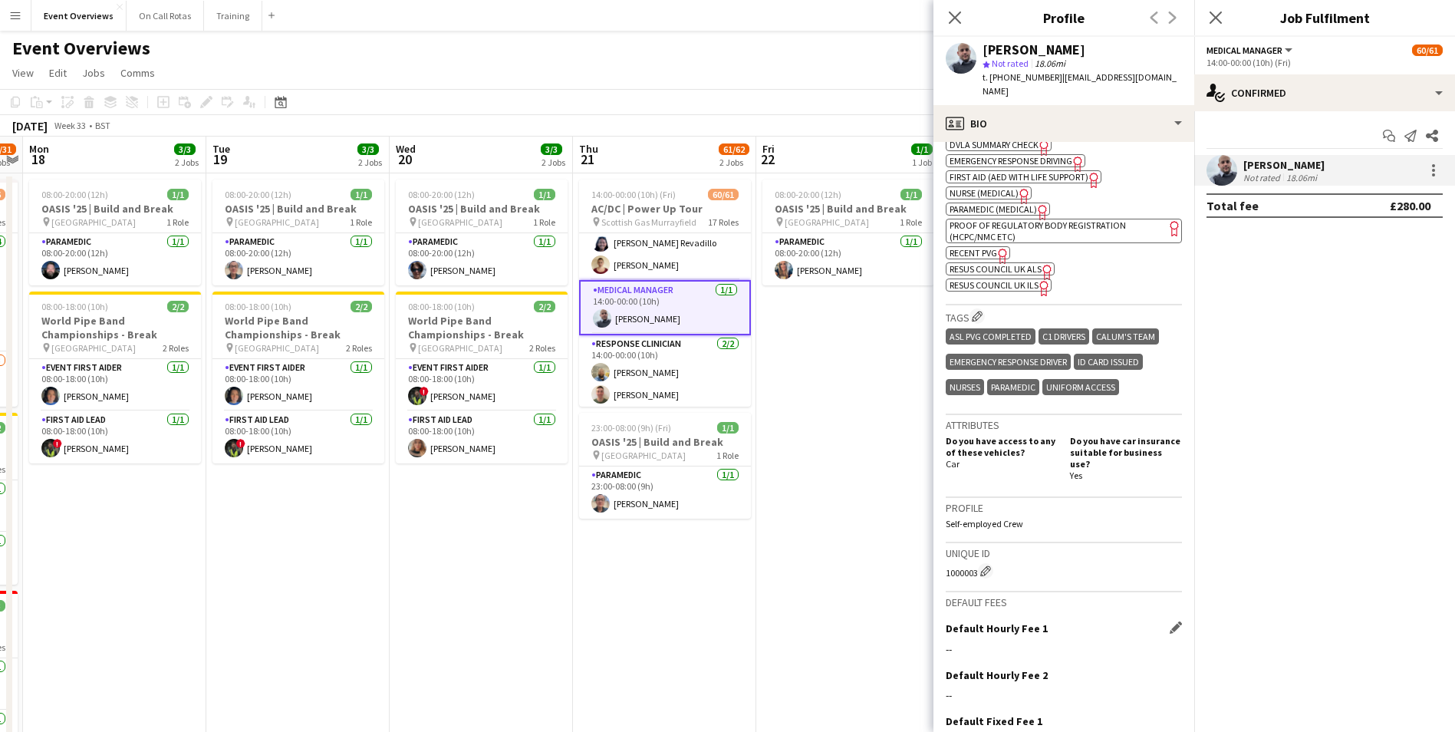
scroll to position [798, 0]
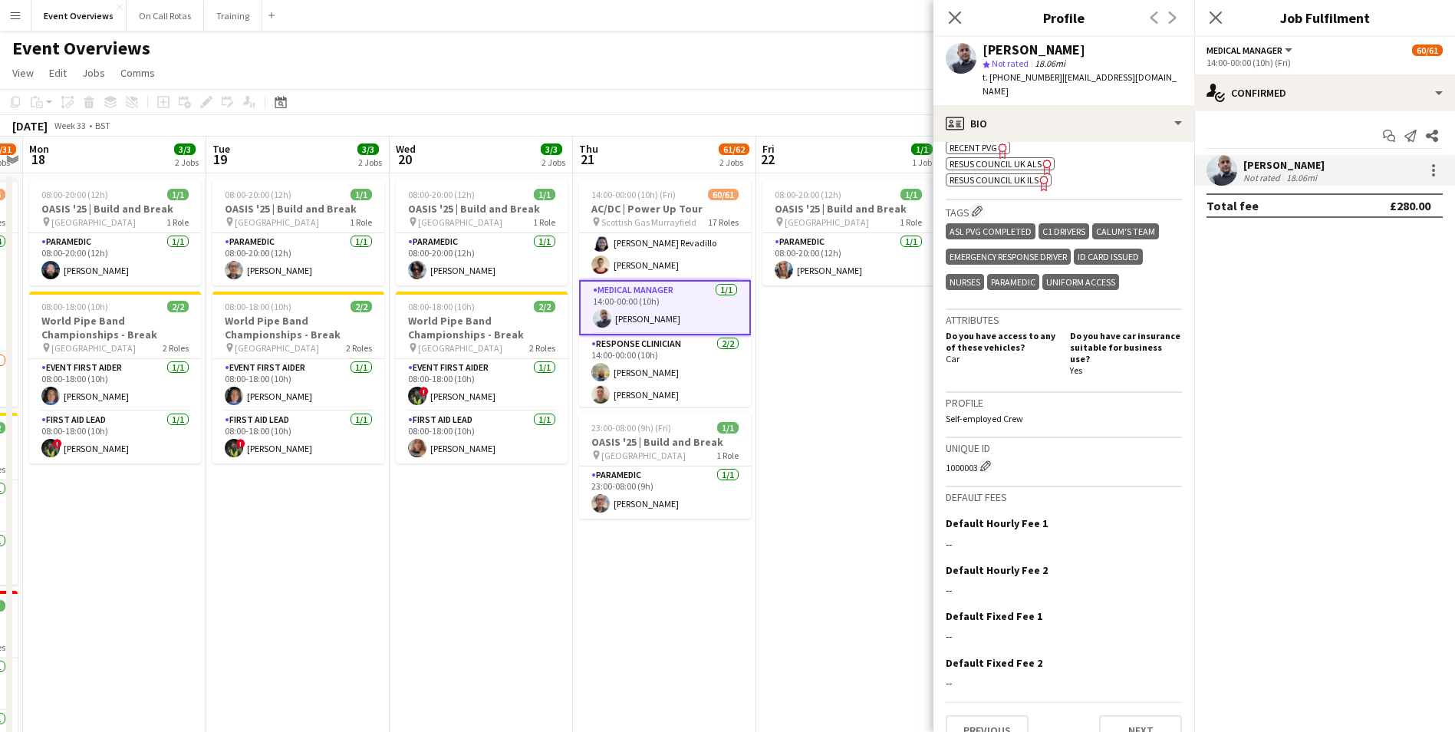
drag, startPoint x: 942, startPoint y: 445, endPoint x: 976, endPoint y: 438, distance: 34.4
click at [976, 438] on app-crew-profile-bio "chevron-left chevron-right Open photos pop-in Gender Male Birthday 18-12-1989 (…" at bounding box center [1063, 437] width 261 height 590
drag, startPoint x: 1152, startPoint y: 77, endPoint x: 1057, endPoint y: 80, distance: 95.1
click at [1057, 80] on div "Hunter Cameron star Not rated 18.06mi t. +447984941933 | hunterc1829@gmail.com" at bounding box center [1063, 71] width 261 height 68
click at [959, 18] on icon "Close pop-in" at bounding box center [954, 17] width 15 height 15
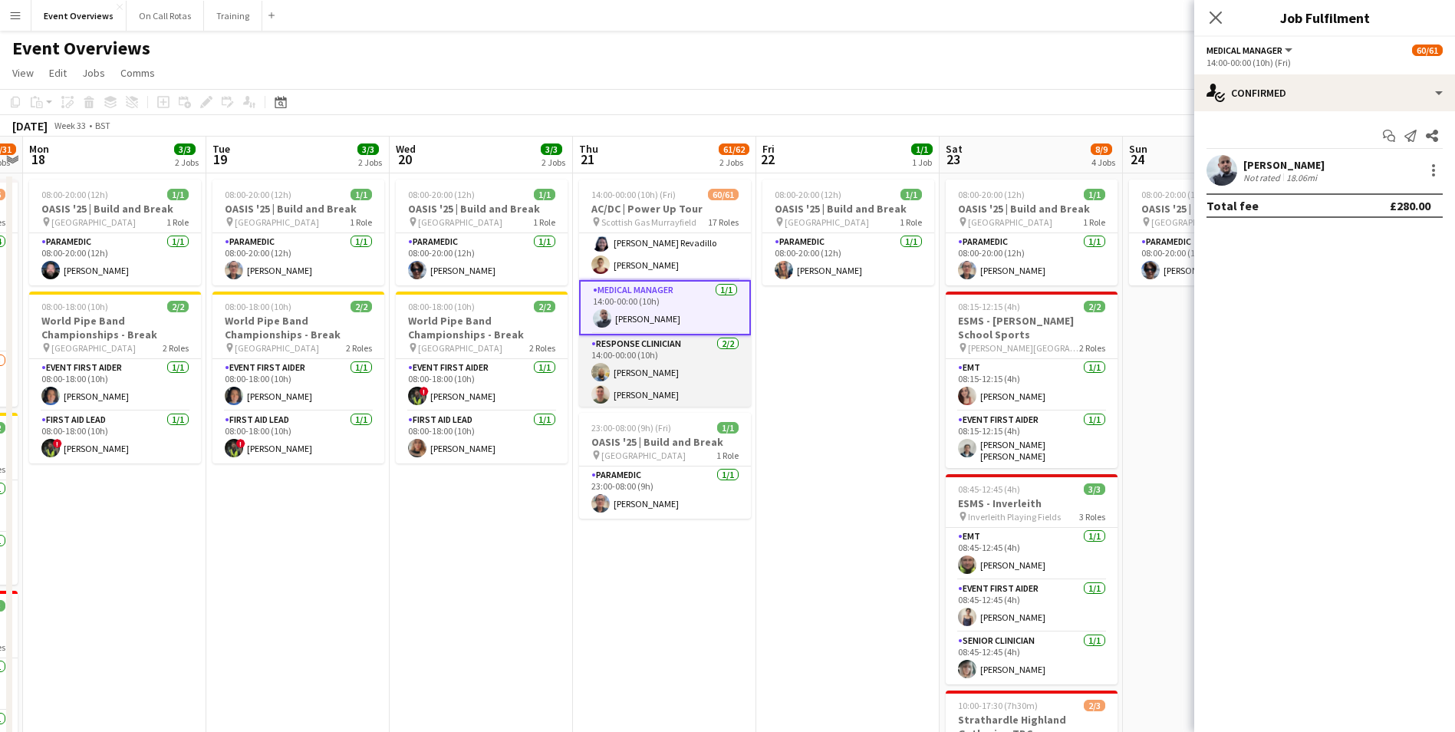
click at [653, 374] on app-card-role "Response Clinician 2/2 14:00-00:00 (10h) Stephen Gallacher Gordon Robertson" at bounding box center [665, 372] width 172 height 74
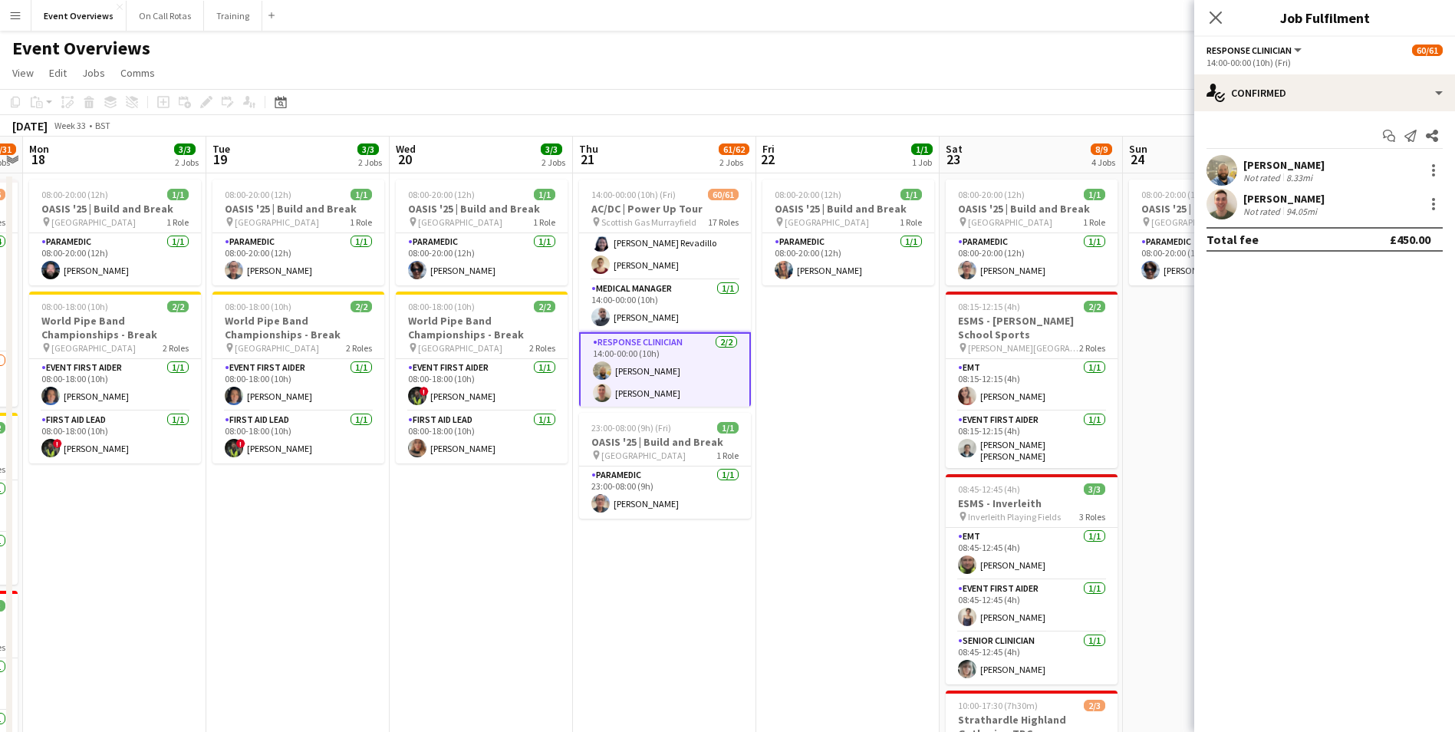
click at [1212, 172] on app-user-avatar at bounding box center [1221, 170] width 31 height 31
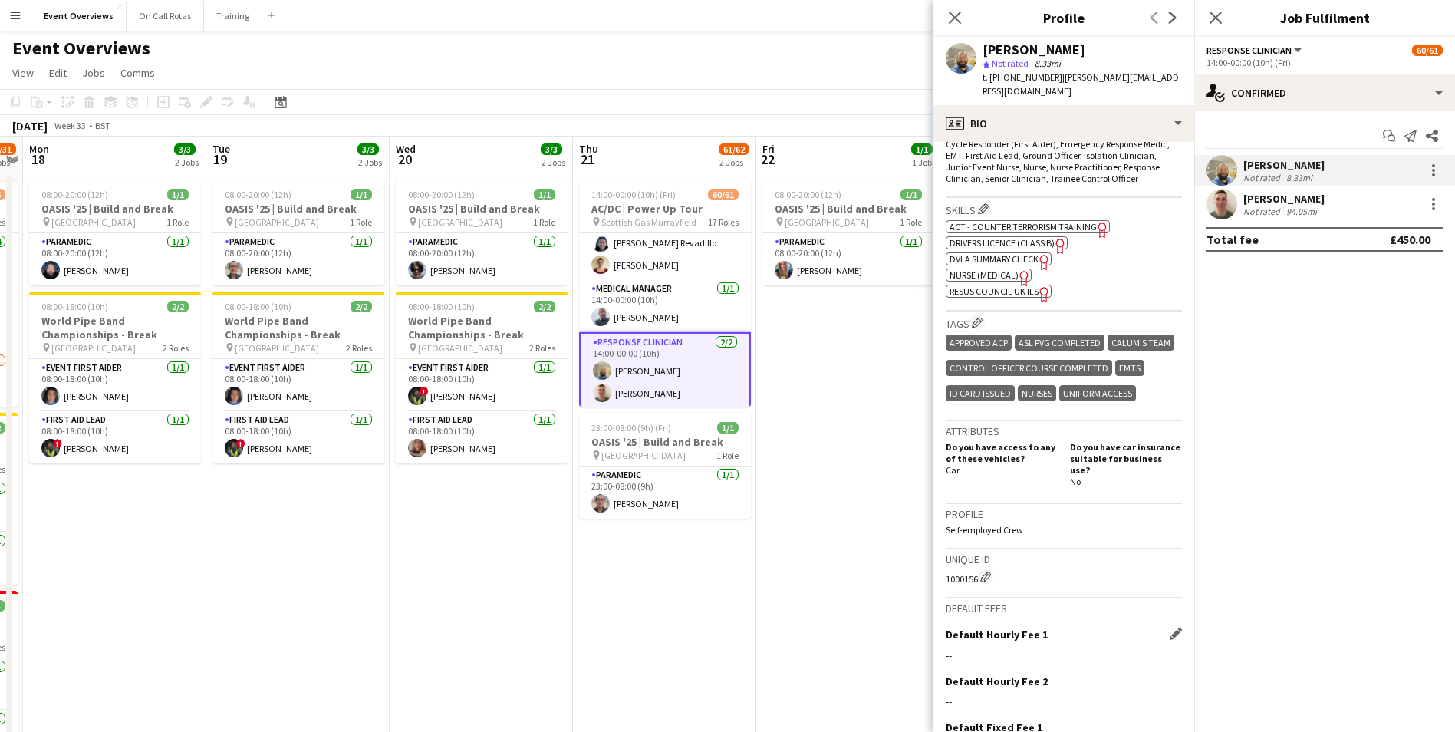
scroll to position [613, 0]
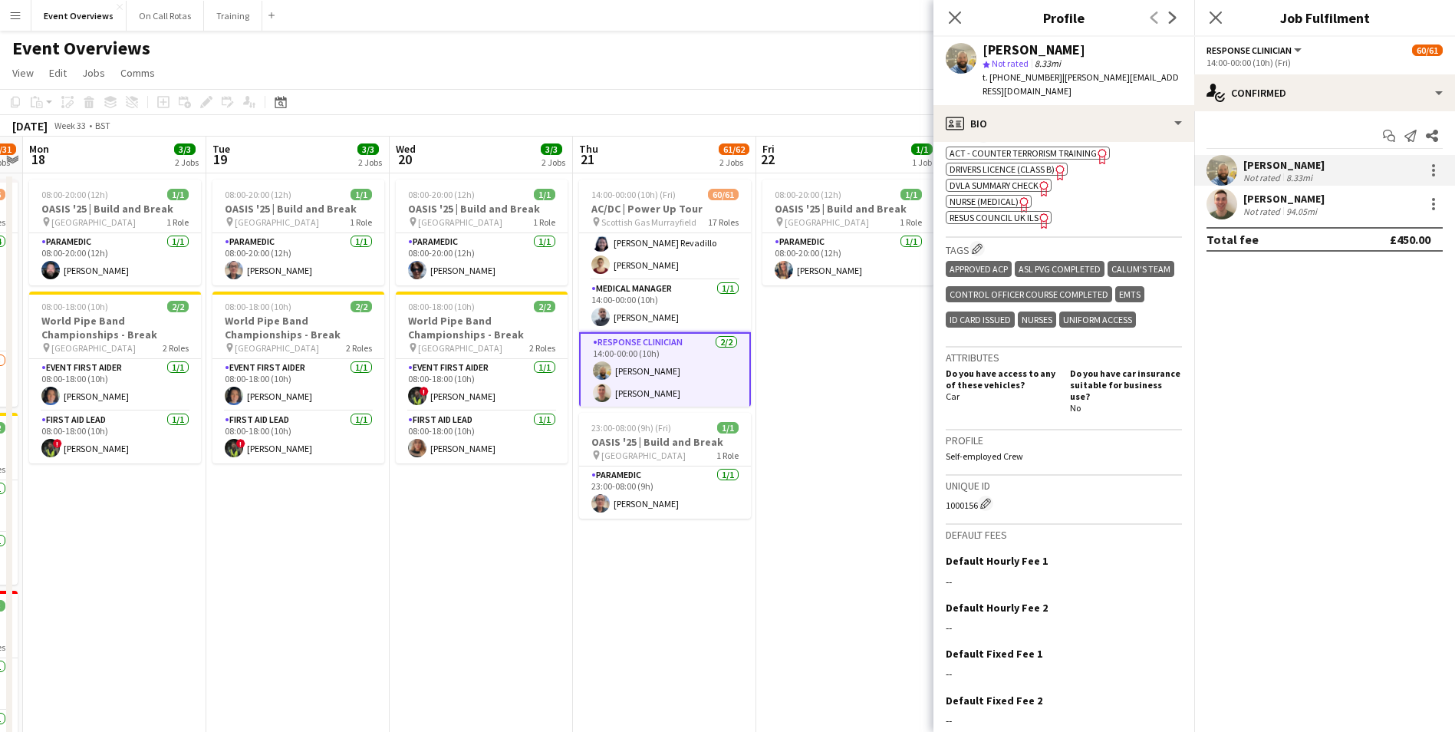
drag, startPoint x: 942, startPoint y: 526, endPoint x: 977, endPoint y: 527, distance: 35.3
click at [977, 527] on app-crew-profile-bio "chevron-left chevron-right Open photos pop-in Gender Male Birthday 09-08-1988 (…" at bounding box center [1063, 437] width 261 height 590
drag, startPoint x: 1054, startPoint y: 77, endPoint x: 1190, endPoint y: 74, distance: 135.8
click at [1190, 74] on div "Stephen Gallacher star Not rated 8.33mi t. +447515687284 | stephen.gallacher88@…" at bounding box center [1063, 71] width 261 height 68
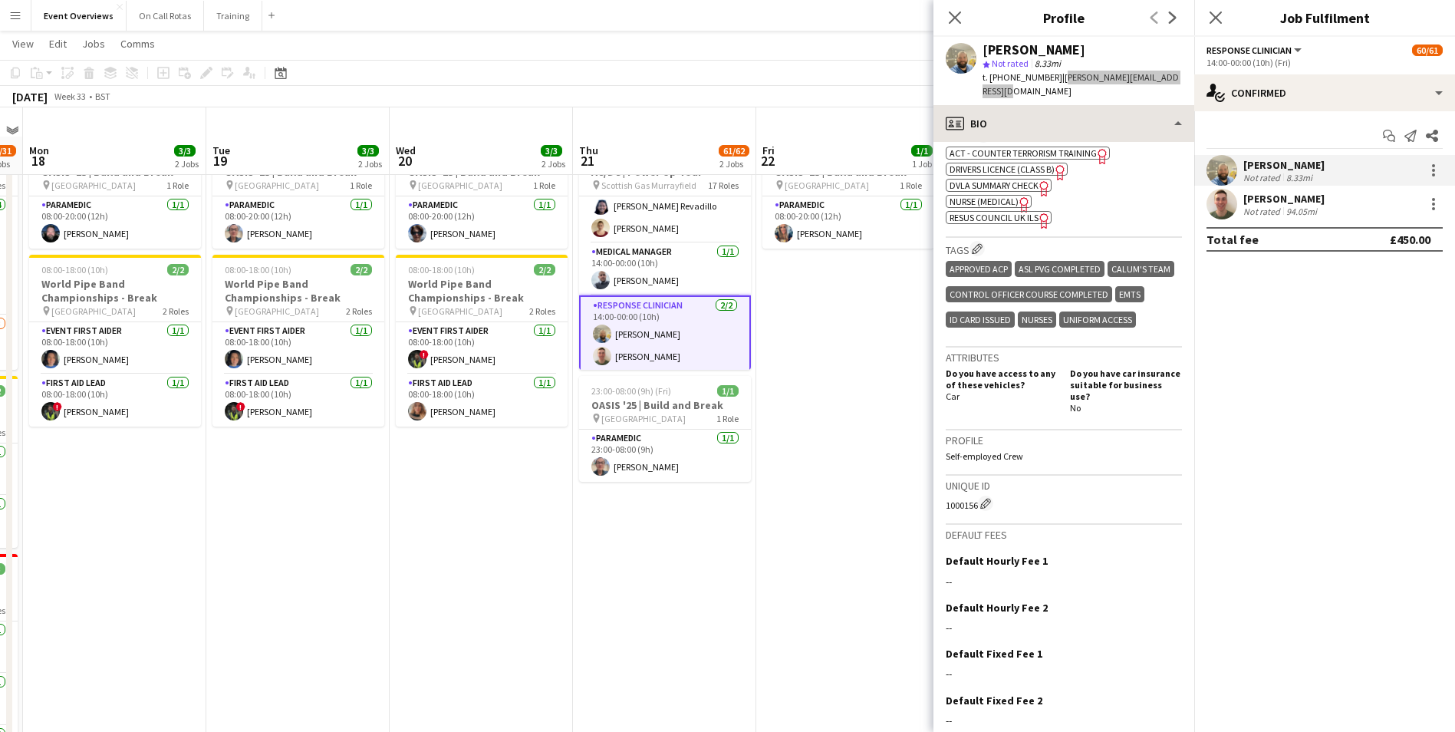
scroll to position [0, 0]
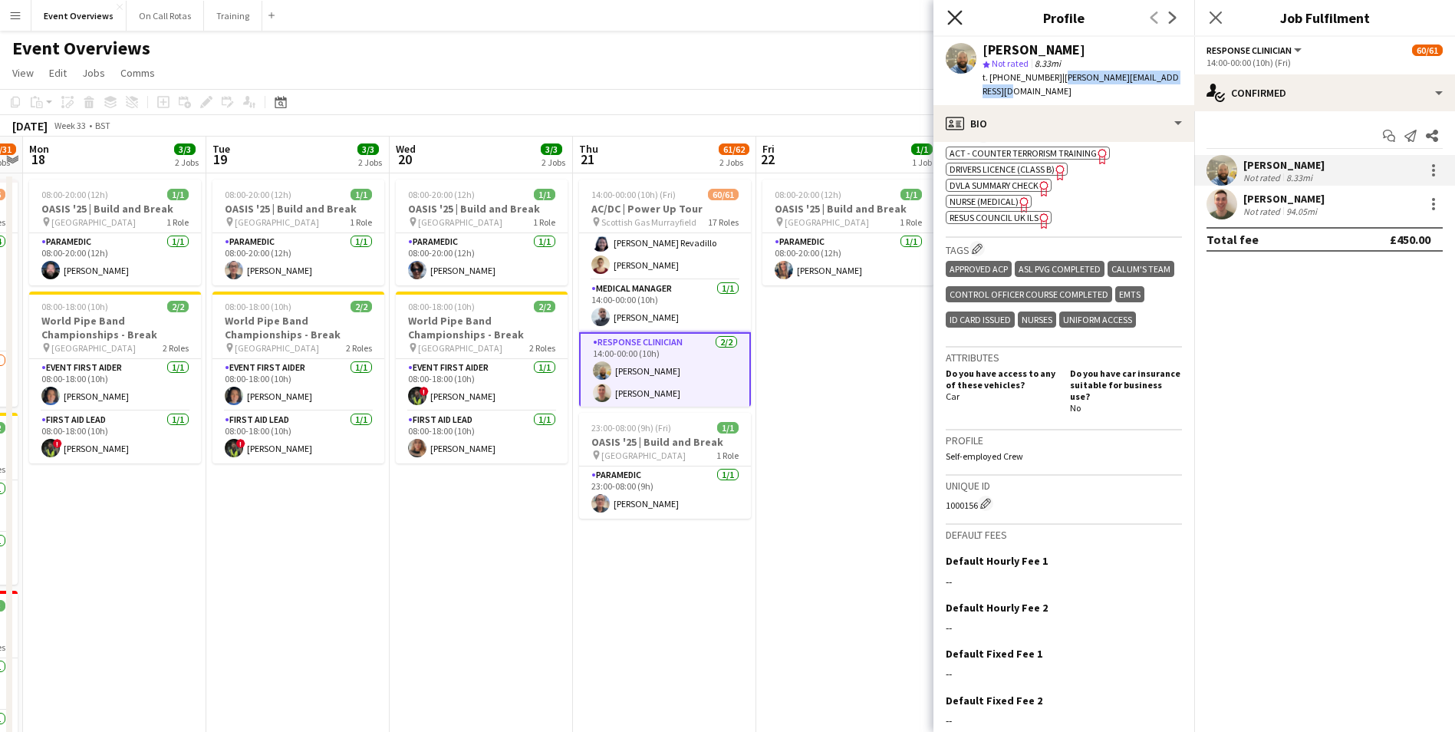
click at [957, 21] on icon "Close pop-in" at bounding box center [954, 17] width 15 height 15
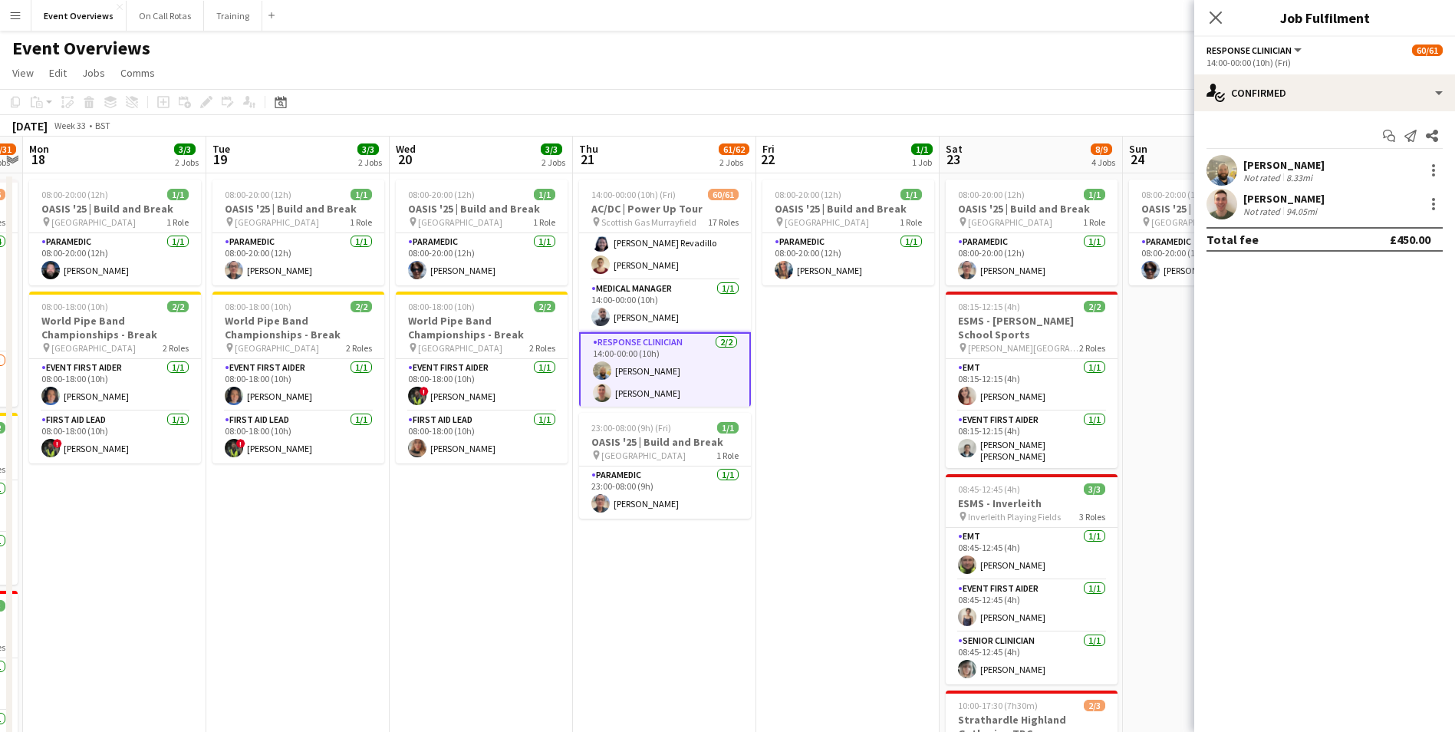
click at [594, 397] on app-user-avatar at bounding box center [602, 392] width 18 height 18
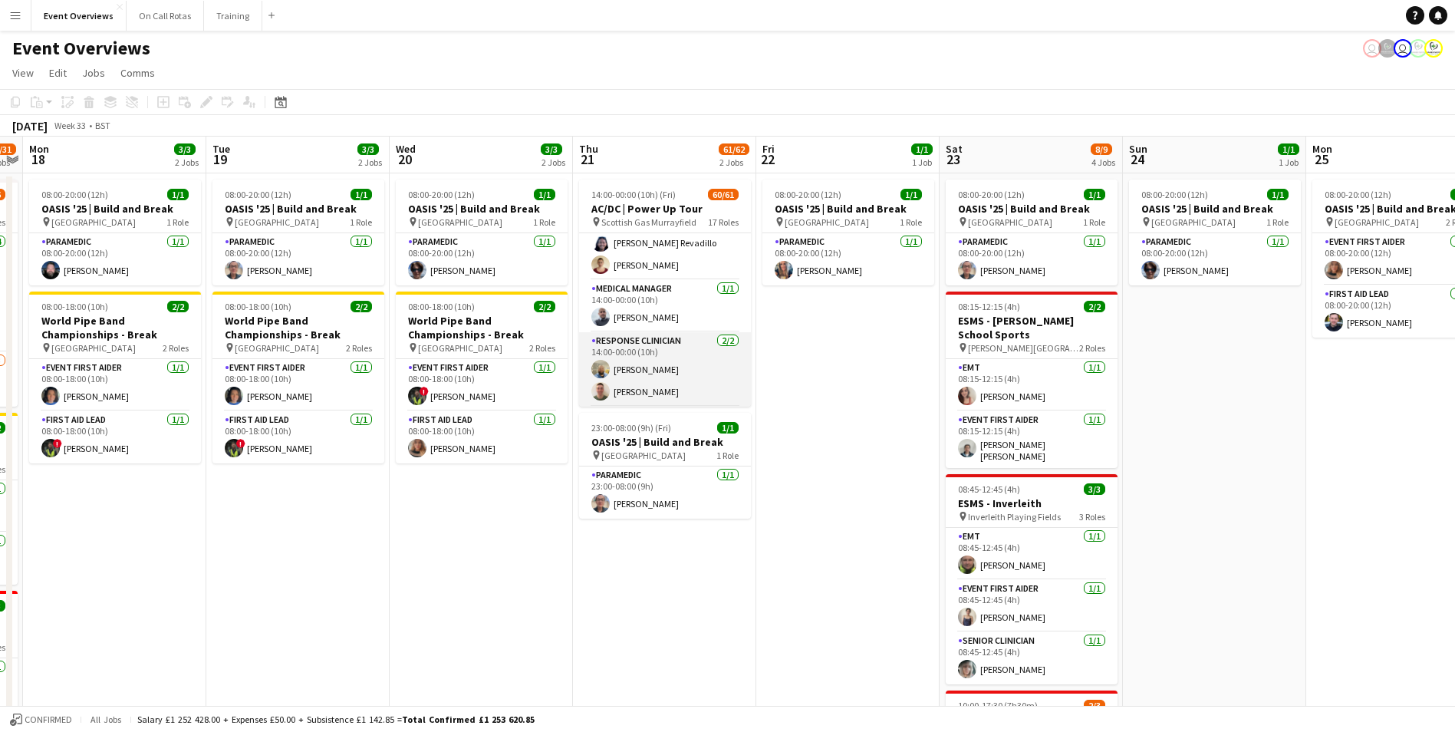
click at [599, 393] on app-user-avatar at bounding box center [600, 391] width 18 height 18
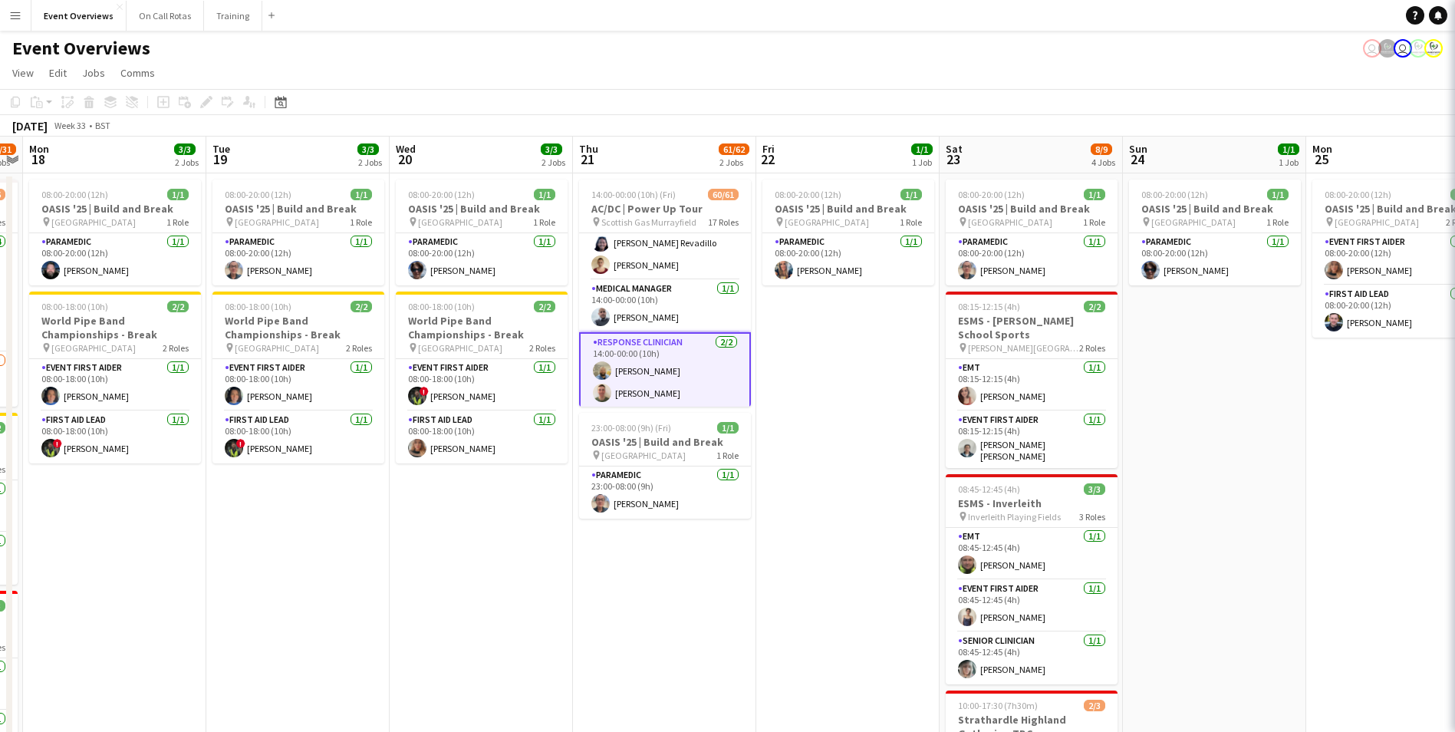
click at [636, 394] on app-card-role "Response Clinician 2/2 14:00-00:00 (10h) Stephen Gallacher Gordon Robertson" at bounding box center [665, 370] width 172 height 77
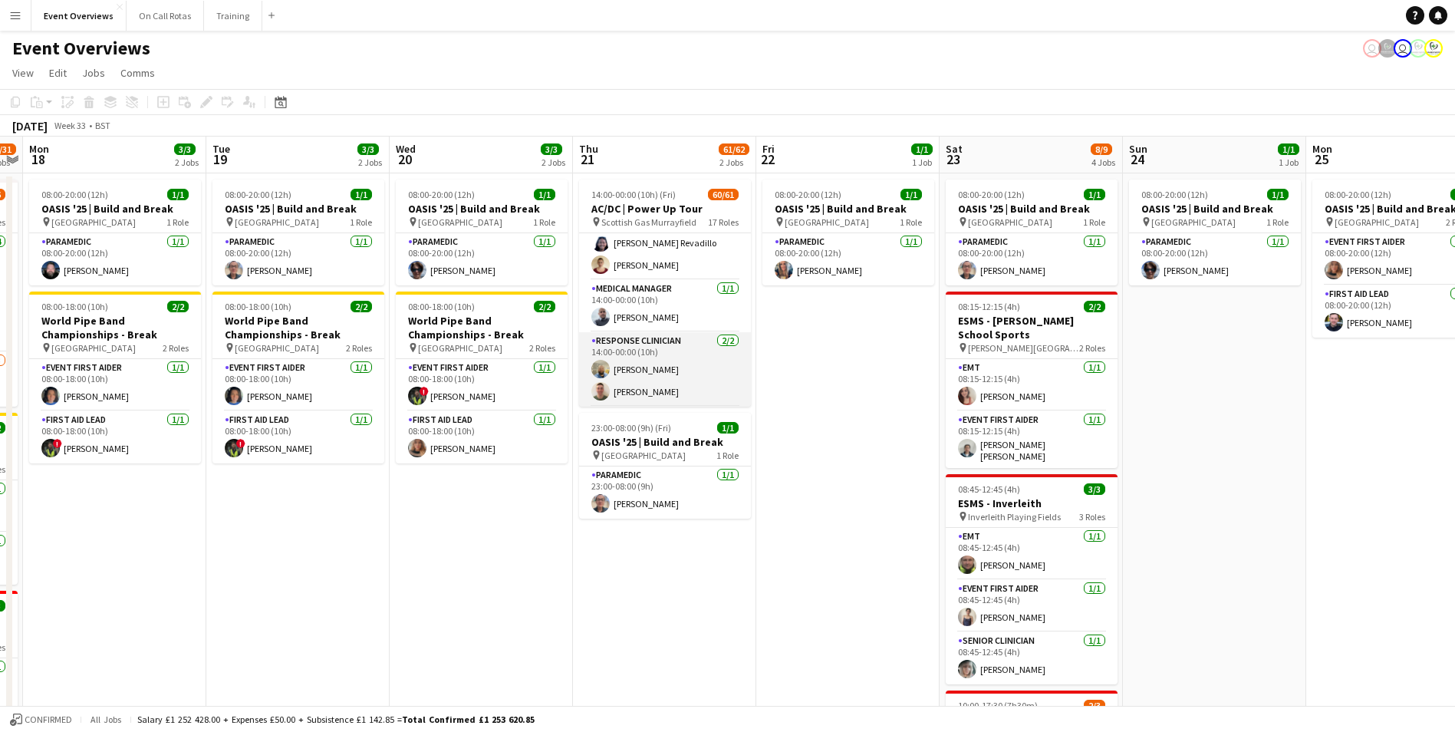
click at [630, 394] on app-card-role "Response Clinician 2/2 14:00-00:00 (10h) Stephen Gallacher Gordon Robertson" at bounding box center [665, 369] width 172 height 74
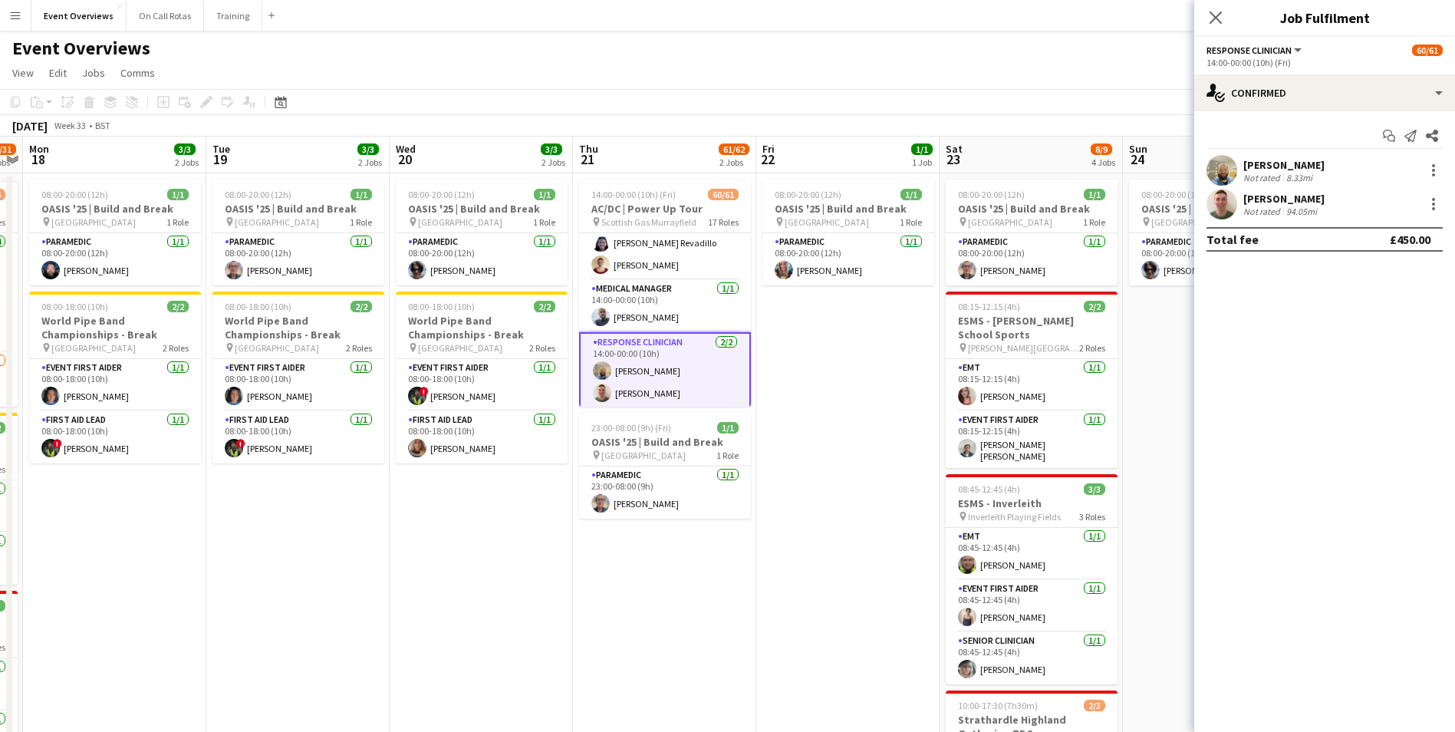
click at [1228, 212] on app-user-avatar at bounding box center [1221, 204] width 31 height 31
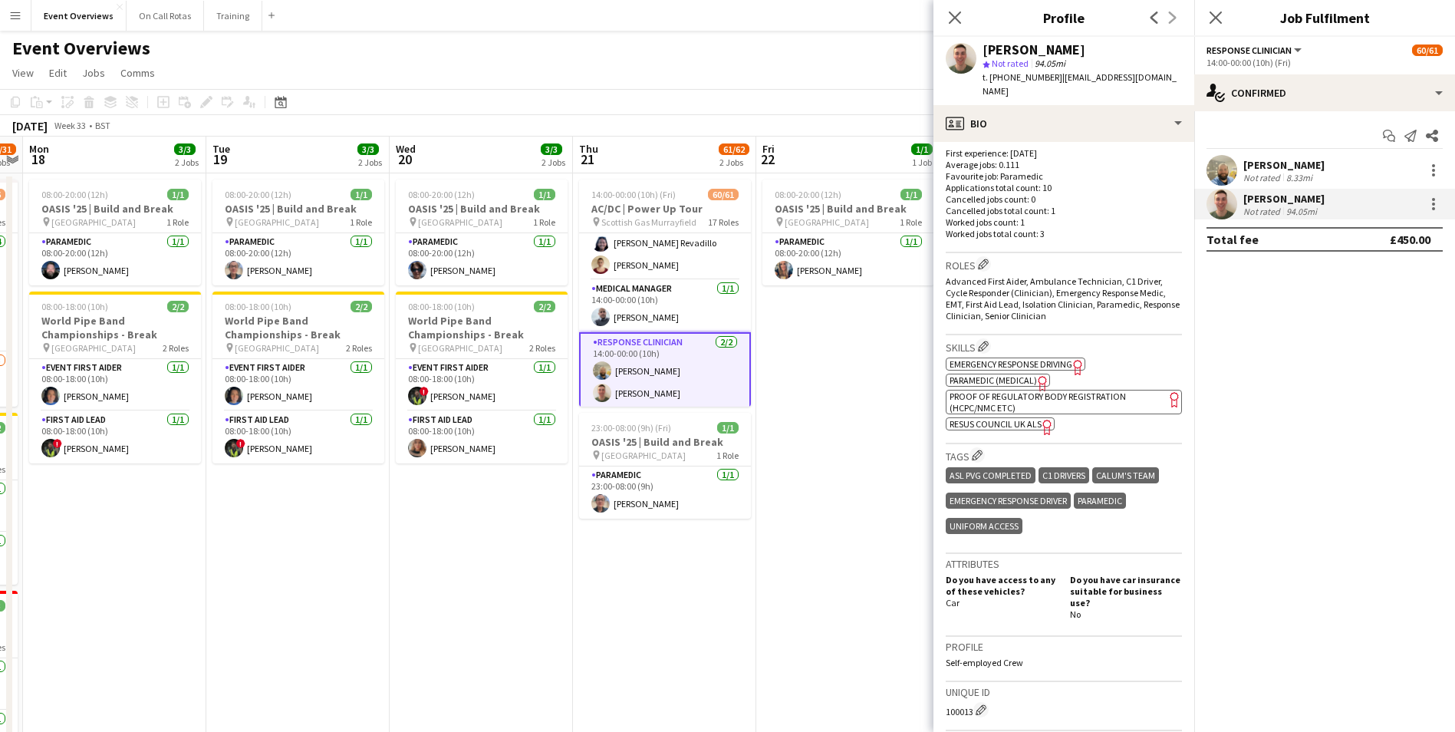
scroll to position [537, 0]
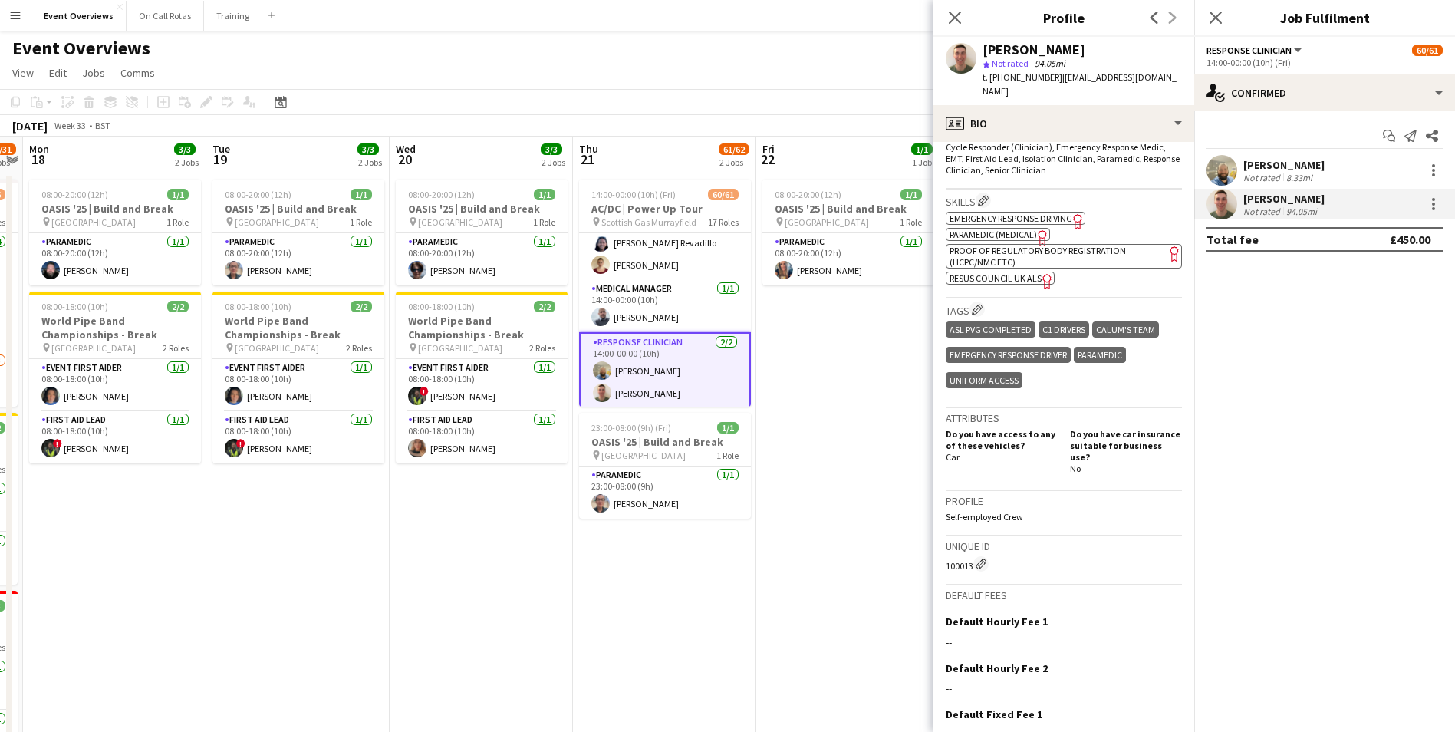
drag, startPoint x: 942, startPoint y: 543, endPoint x: 972, endPoint y: 543, distance: 29.1
click at [972, 543] on app-crew-profile-bio "Open photos pop-in Gender Male Birthday 27-10-1996 (28 years) Location 14A Moun…" at bounding box center [1063, 437] width 261 height 590
drag, startPoint x: 1179, startPoint y: 77, endPoint x: 1056, endPoint y: 81, distance: 122.8
click at [1056, 81] on div "Gordon Robertson star Not rated 94.05mi t. +447519236479 | gordonrobertson96@gm…" at bounding box center [1063, 71] width 261 height 68
drag, startPoint x: 1215, startPoint y: 17, endPoint x: 1183, endPoint y: 14, distance: 31.6
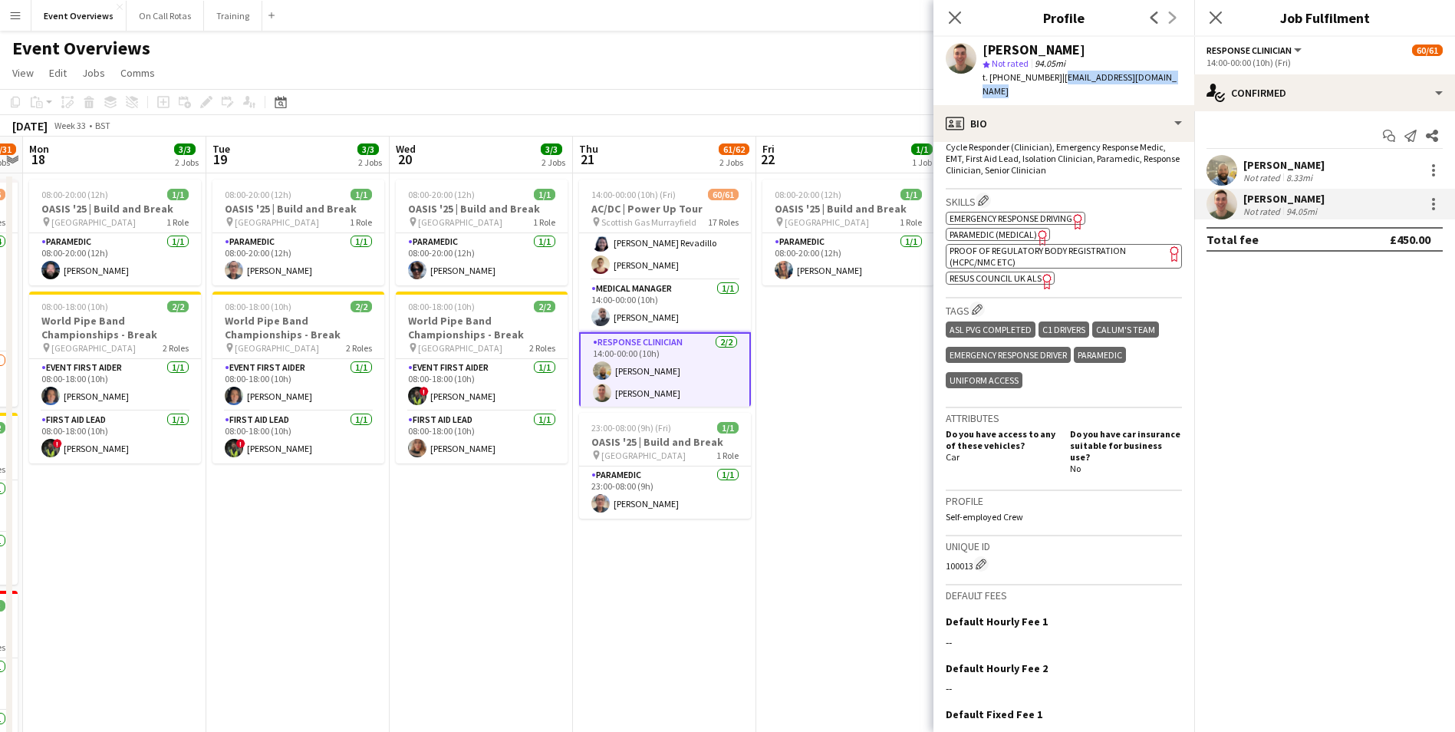
click at [1215, 17] on icon at bounding box center [1215, 18] width 12 height 12
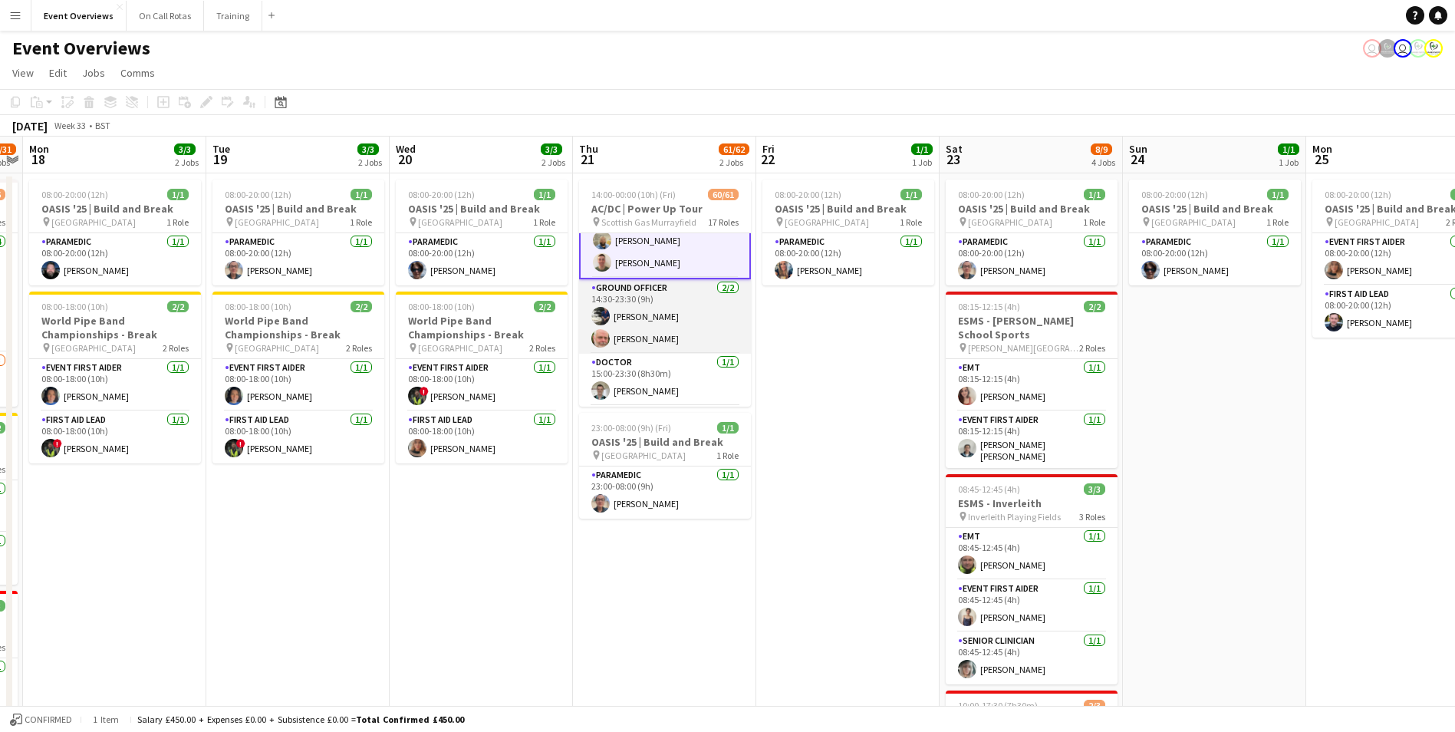
scroll to position [382, 0]
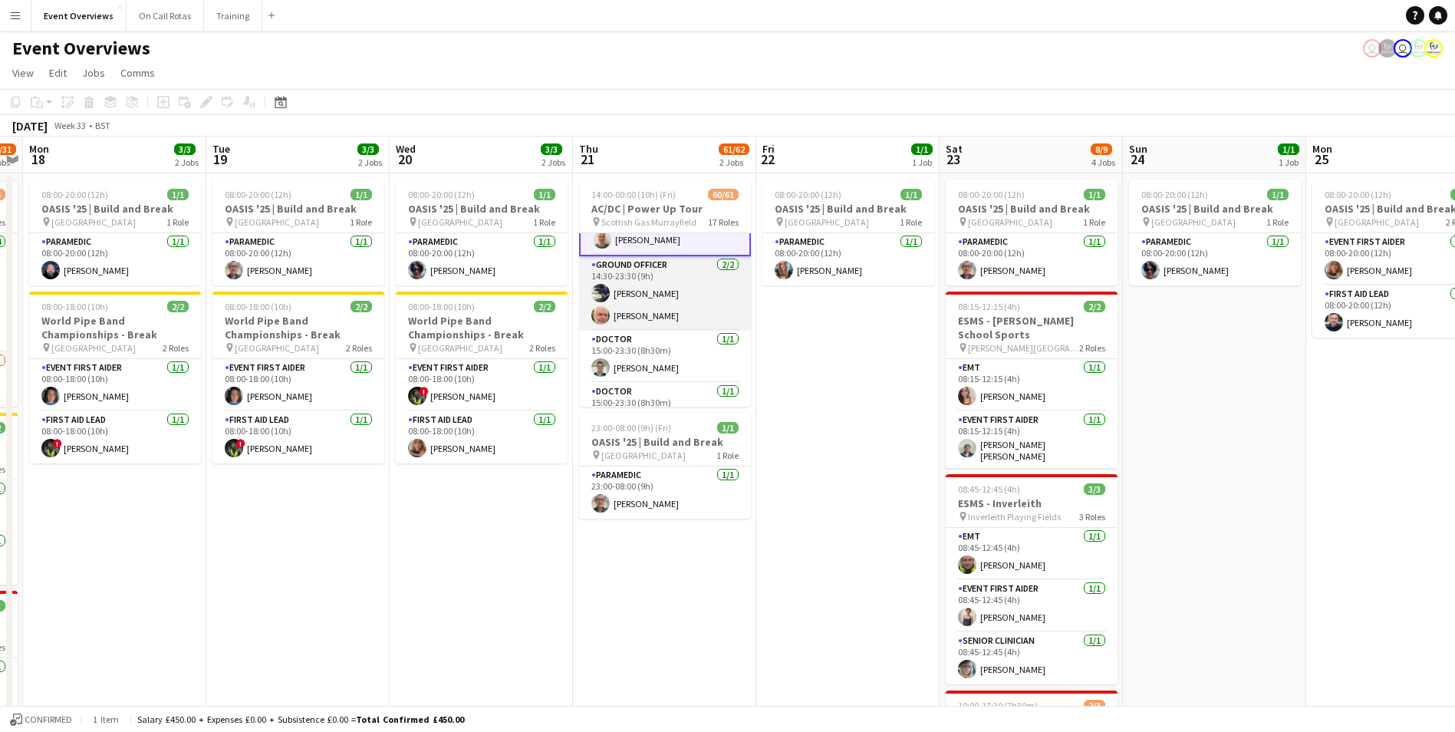
click at [638, 298] on app-card-role "Ground Officer 2/2 14:30-23:30 (9h) Ross Nicoll Tim Oakes" at bounding box center [665, 293] width 172 height 74
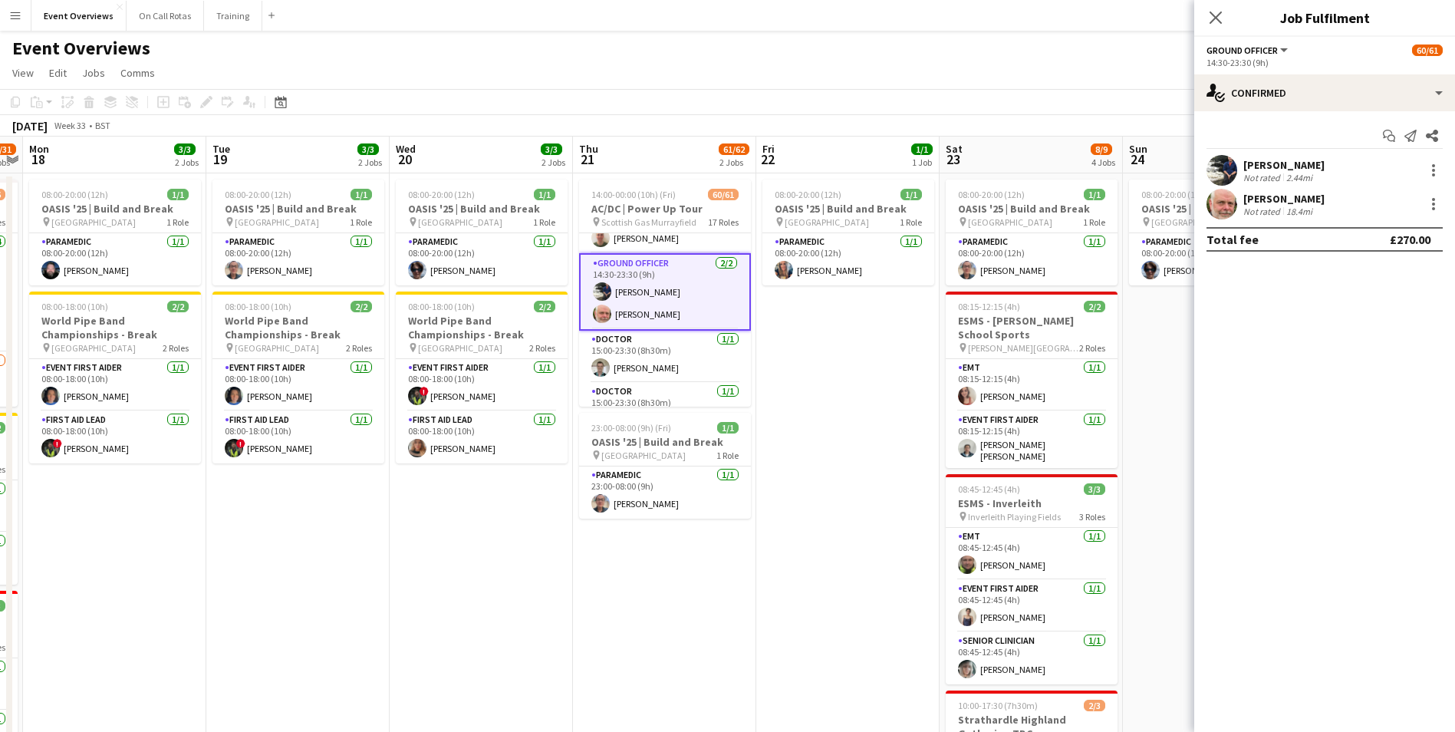
scroll to position [380, 0]
click at [1229, 168] on app-user-avatar at bounding box center [1221, 170] width 31 height 31
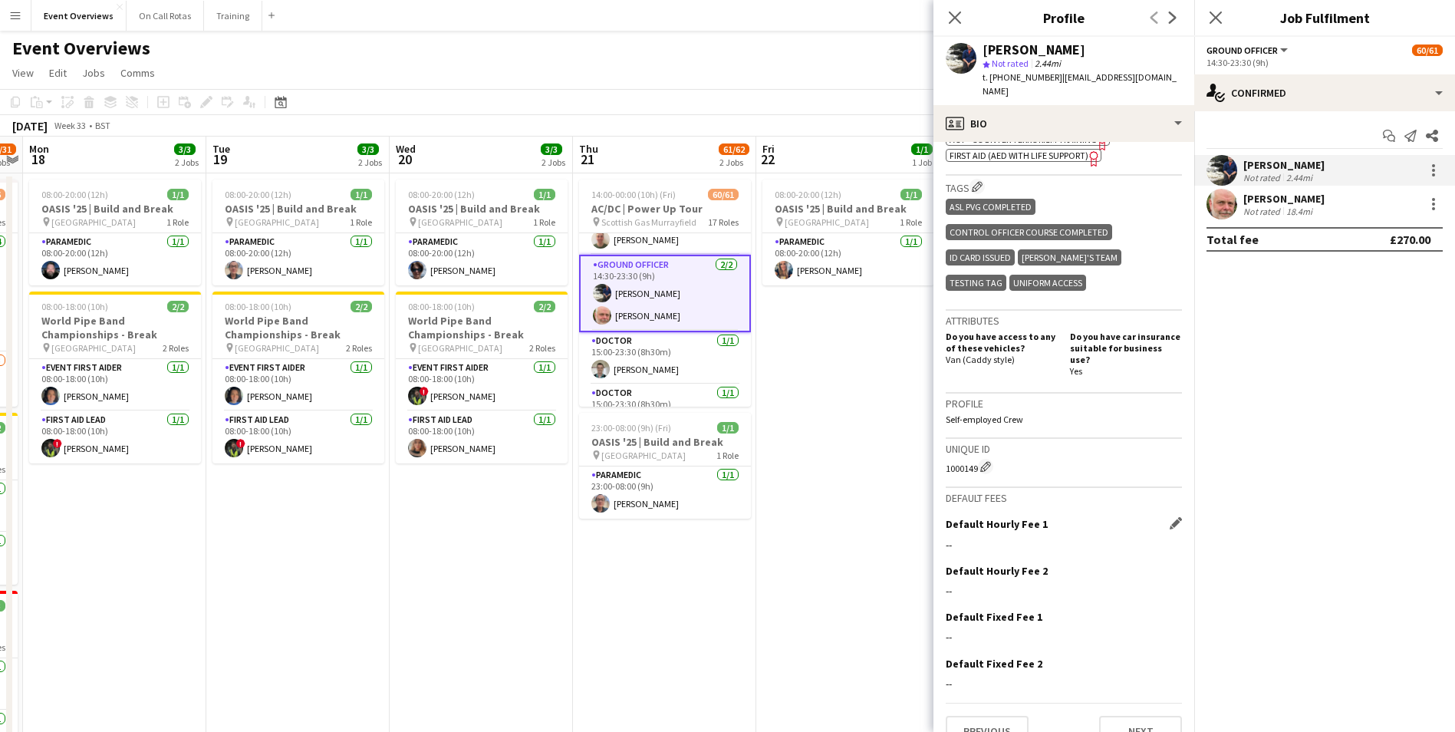
scroll to position [594, 0]
drag, startPoint x: 943, startPoint y: 436, endPoint x: 975, endPoint y: 446, distance: 33.7
click at [975, 446] on app-crew-profile-bio "Open photos pop-in Gender Male Birthday 27-11-1997 (27 years) Location 15 Redfo…" at bounding box center [1063, 437] width 261 height 590
drag, startPoint x: 1149, startPoint y: 75, endPoint x: 1055, endPoint y: 77, distance: 93.6
click at [1055, 77] on span "| rossnicoll97@gmail.com" at bounding box center [1079, 83] width 194 height 25
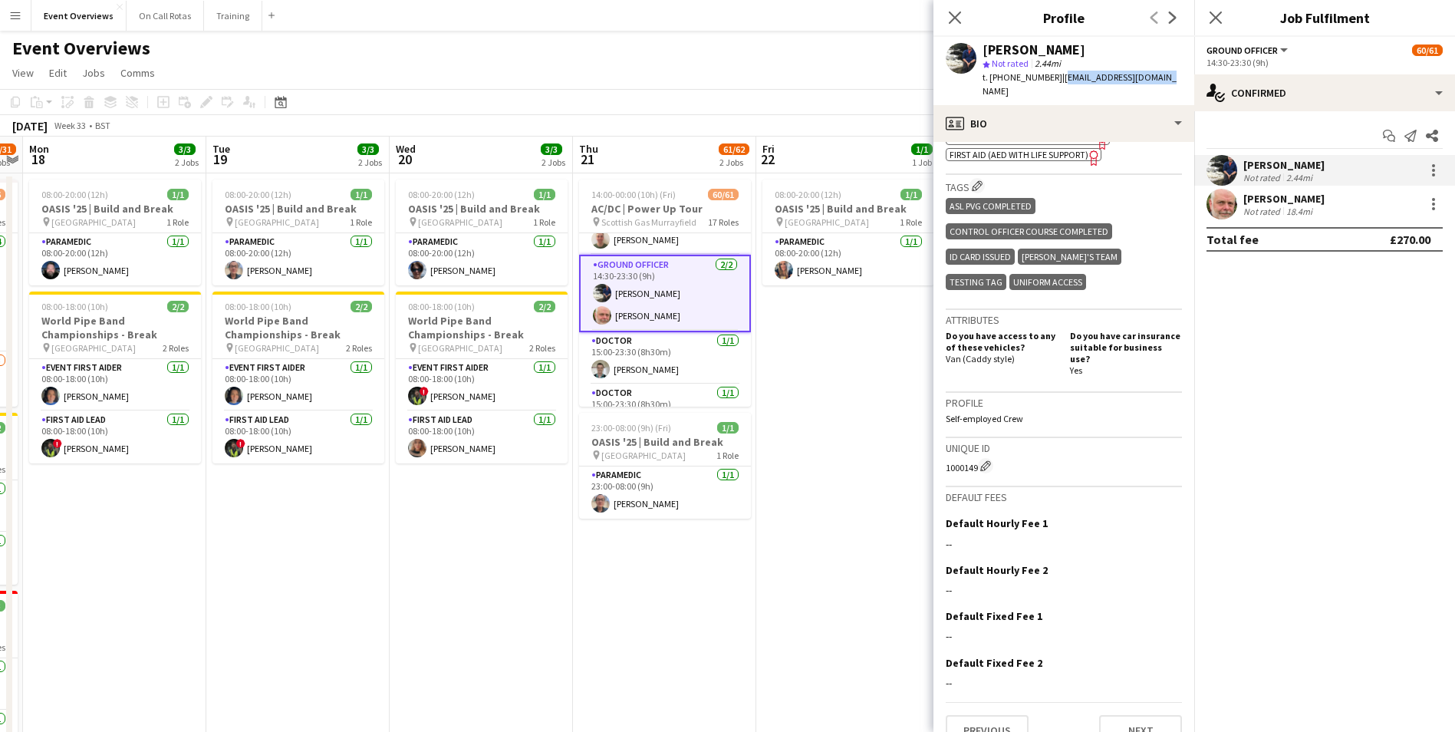
click at [1221, 209] on app-user-avatar at bounding box center [1221, 204] width 31 height 31
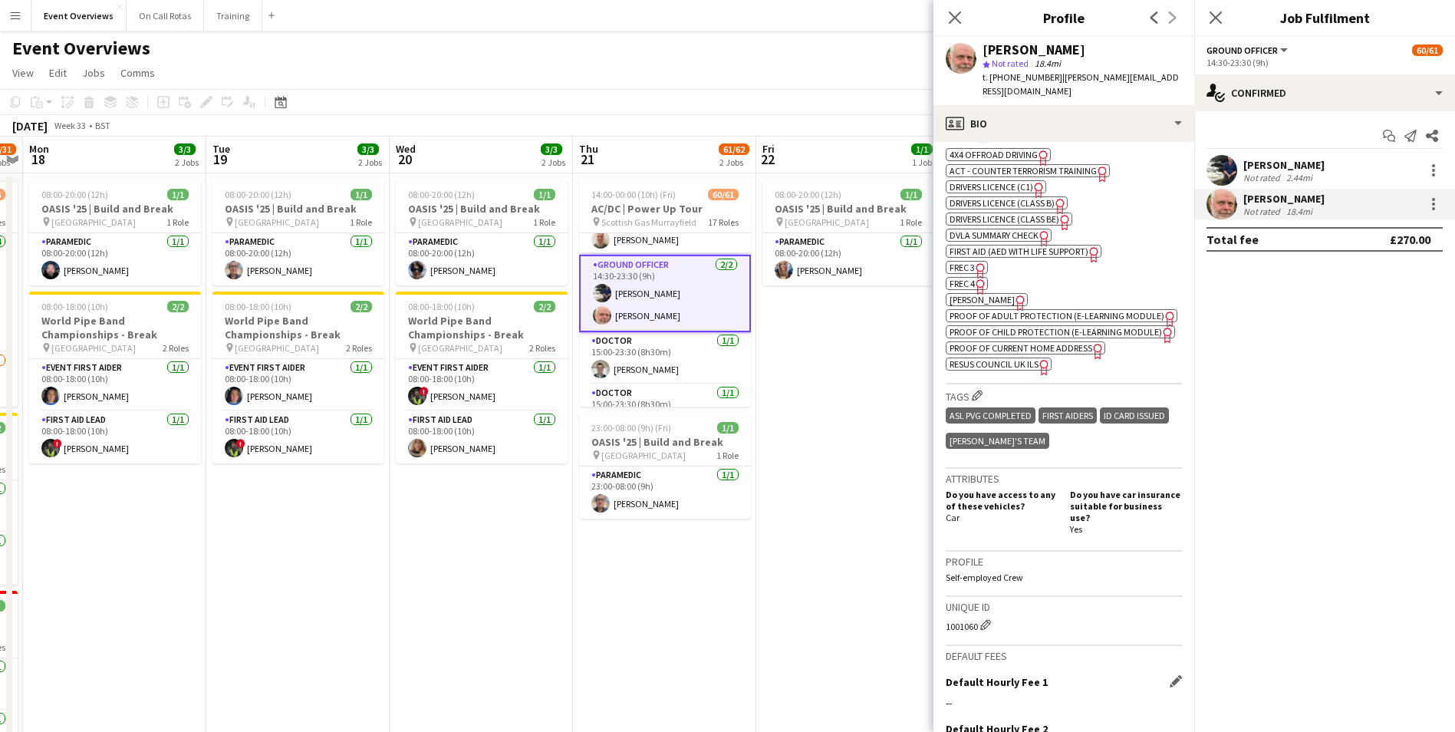
scroll to position [759, 0]
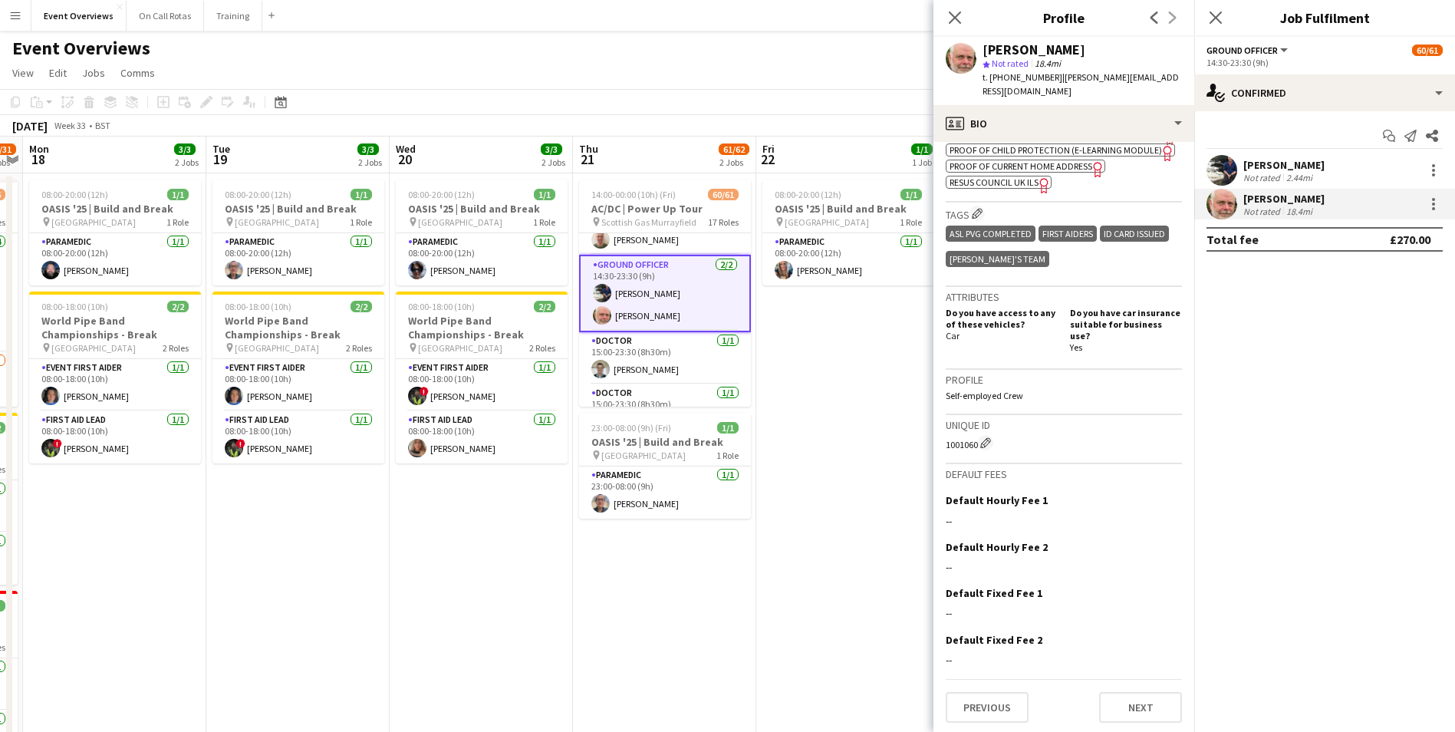
drag, startPoint x: 940, startPoint y: 439, endPoint x: 976, endPoint y: 442, distance: 36.1
click at [976, 442] on app-crew-profile-bio "Open photos pop-in Gender Male Birthday 01-07-1965 (60 years) Location 55 North…" at bounding box center [1063, 437] width 261 height 590
drag, startPoint x: 1126, startPoint y: 78, endPoint x: 1061, endPoint y: 81, distance: 65.3
click at [1061, 81] on div "Tim Oakes star Not rated 18.4mi t. +4407789504213 | tim@oakest.com" at bounding box center [1063, 71] width 261 height 68
click at [1224, 16] on app-icon "Close pop-in" at bounding box center [1216, 18] width 22 height 22
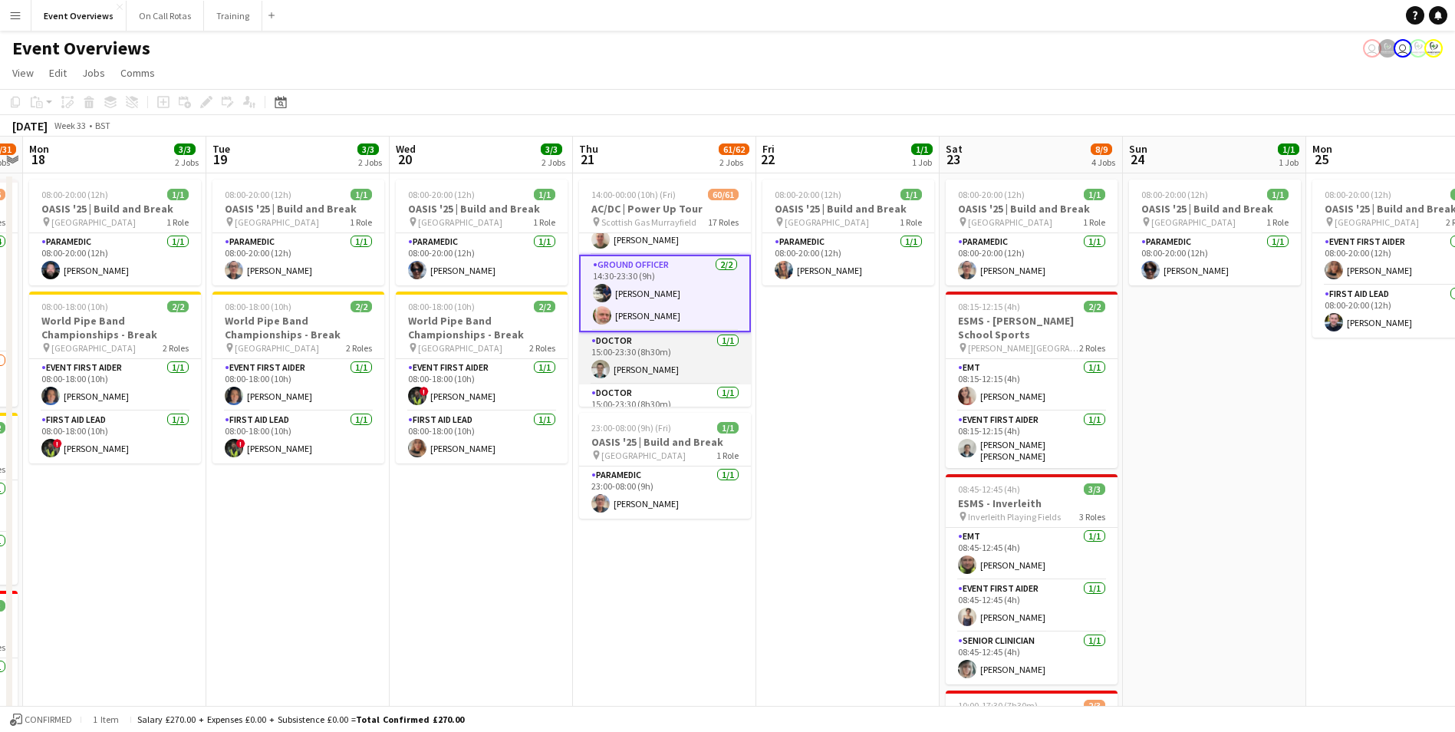
scroll to position [457, 0]
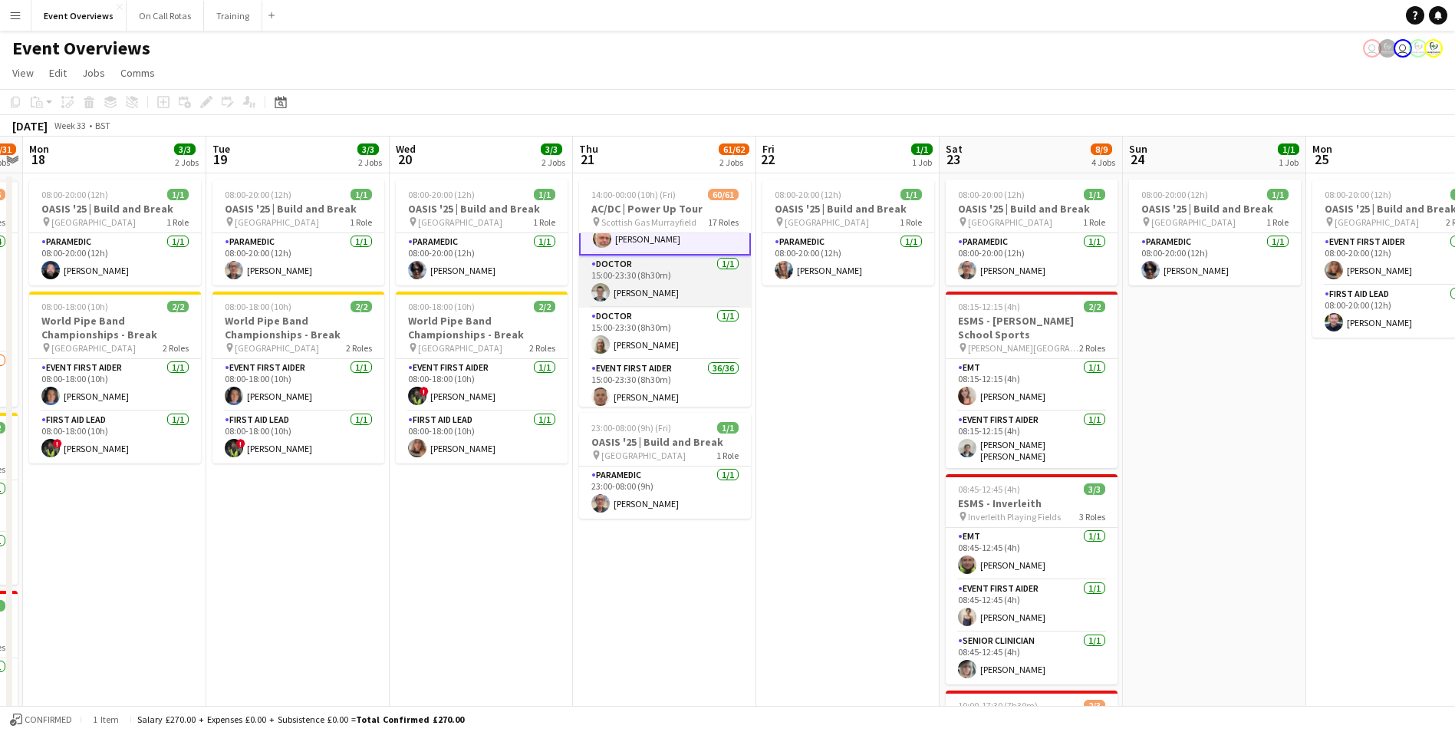
click at [606, 294] on app-user-avatar at bounding box center [600, 292] width 18 height 18
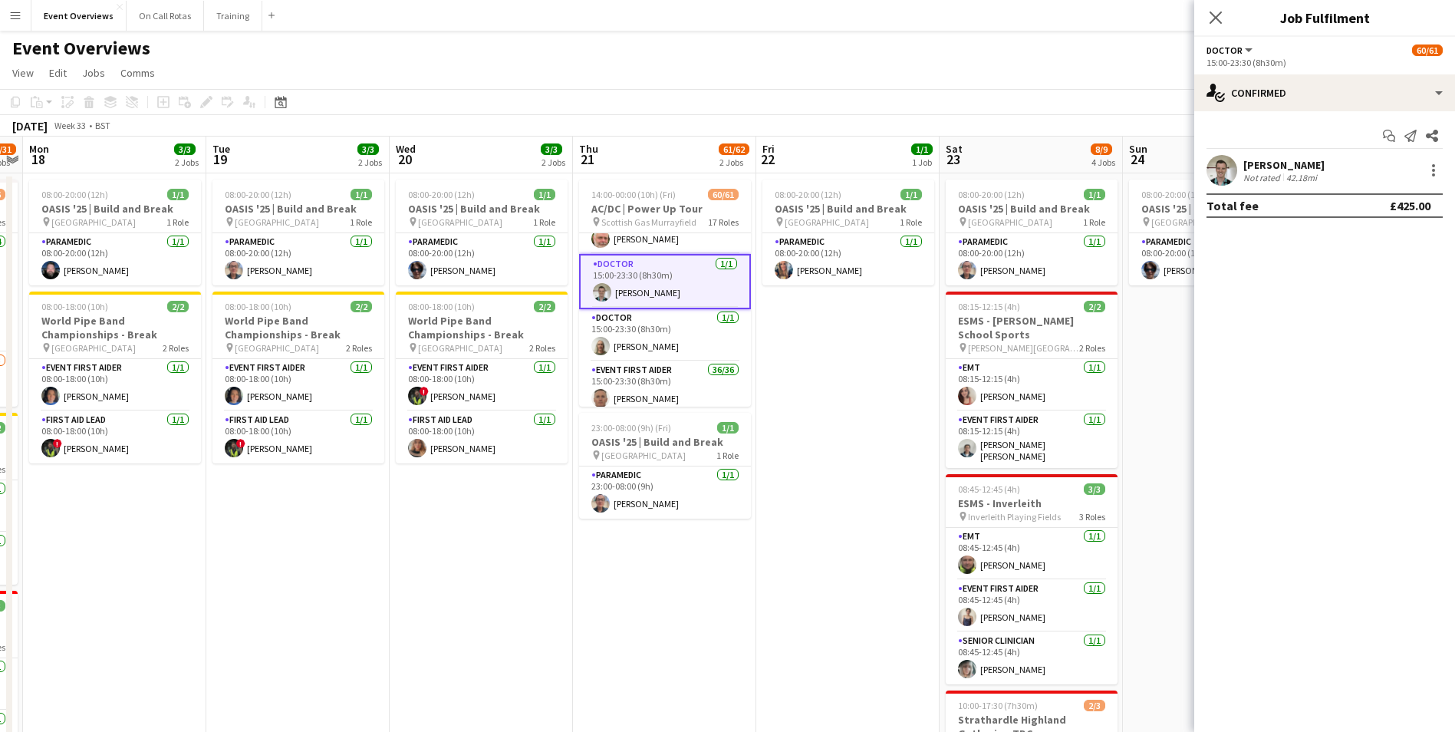
click at [1220, 175] on app-user-avatar at bounding box center [1221, 170] width 31 height 31
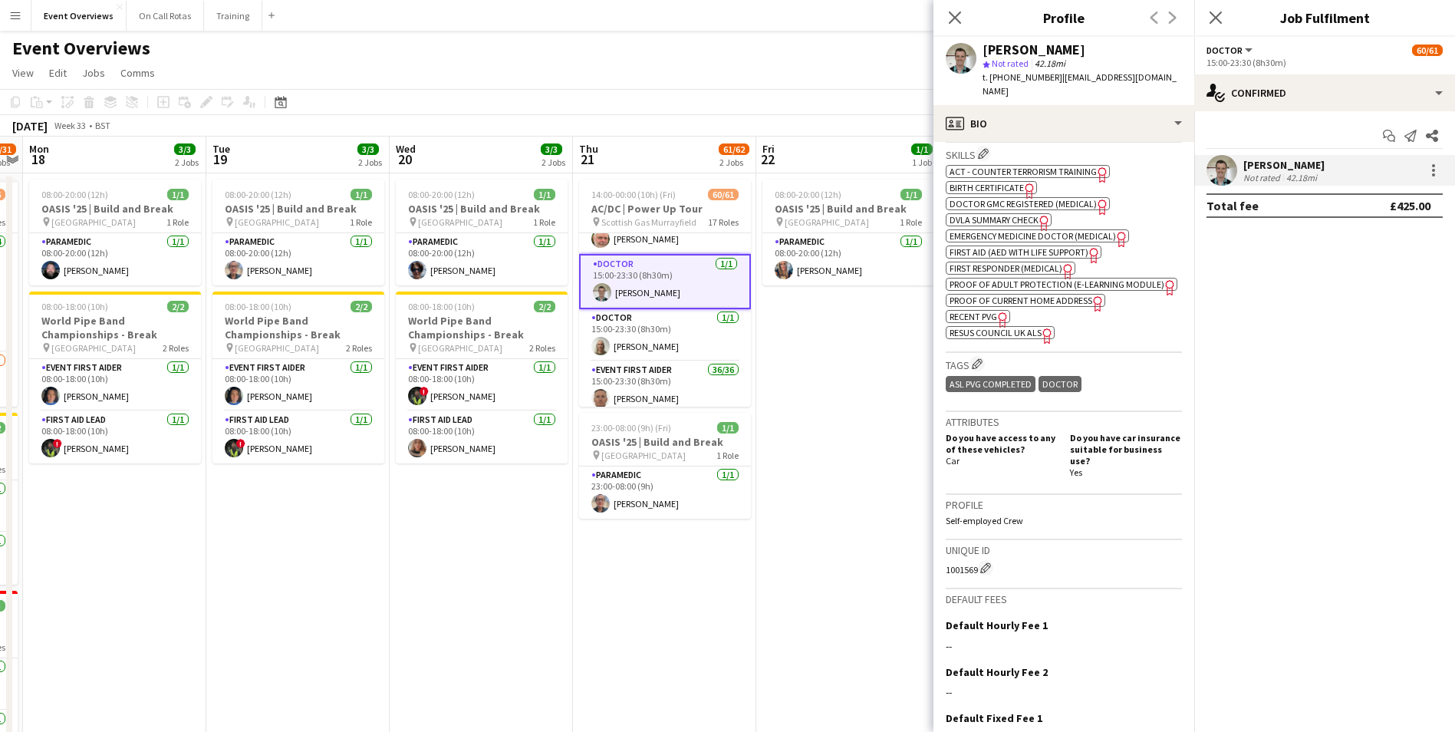
scroll to position [663, 0]
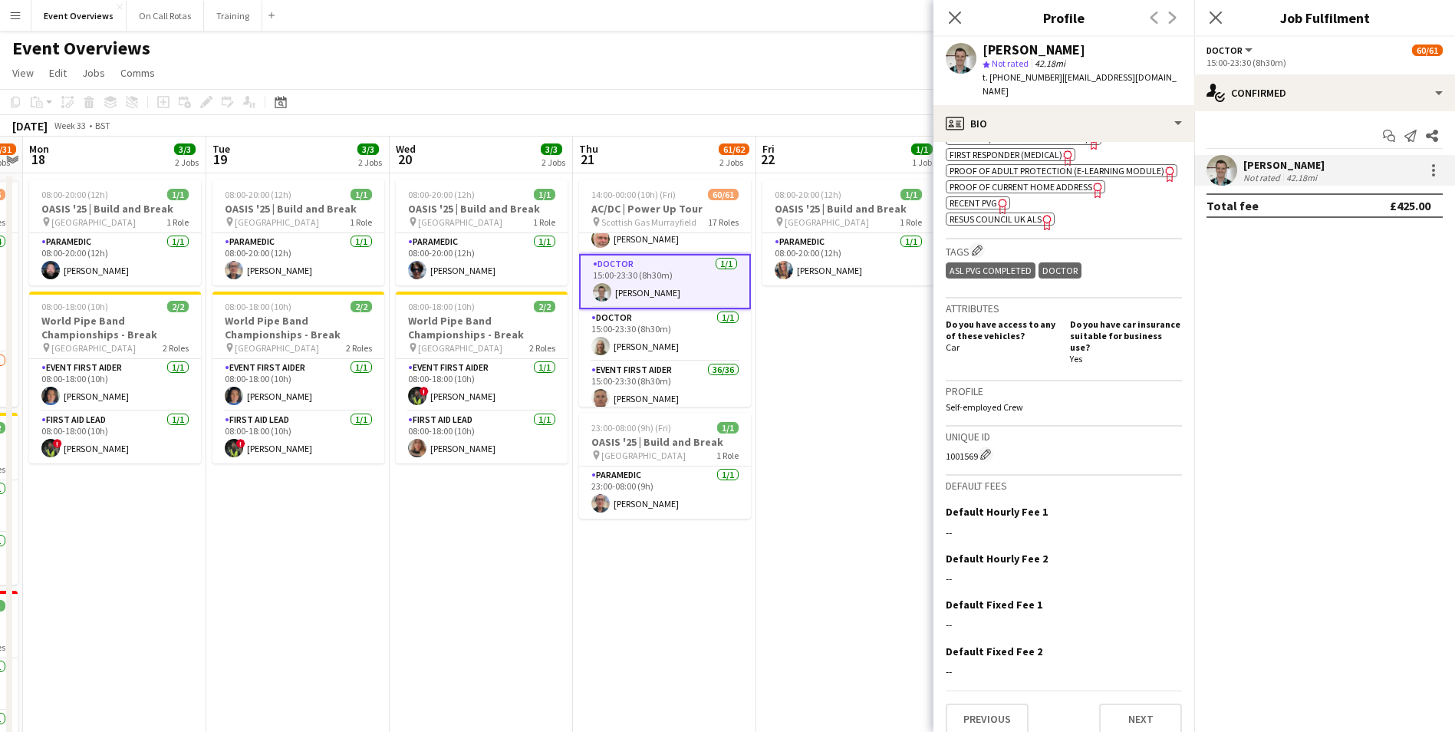
drag, startPoint x: 946, startPoint y: 440, endPoint x: 979, endPoint y: 439, distance: 33.0
click at [979, 446] on div "1001569 Edit crew unique ID" at bounding box center [1064, 453] width 236 height 15
click at [964, 21] on div "Close pop-in" at bounding box center [954, 17] width 43 height 35
click at [959, 21] on icon at bounding box center [954, 17] width 15 height 15
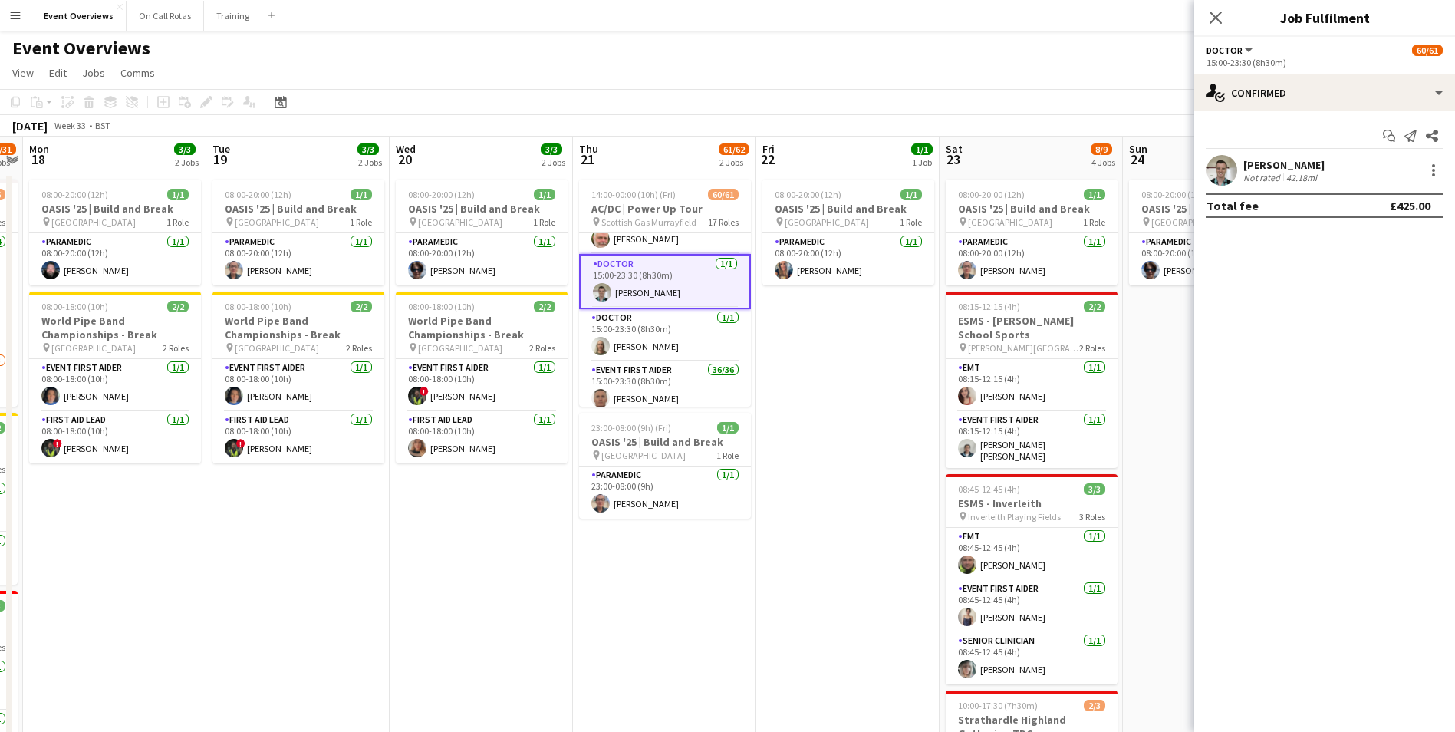
click at [1223, 170] on app-user-avatar at bounding box center [1221, 170] width 31 height 31
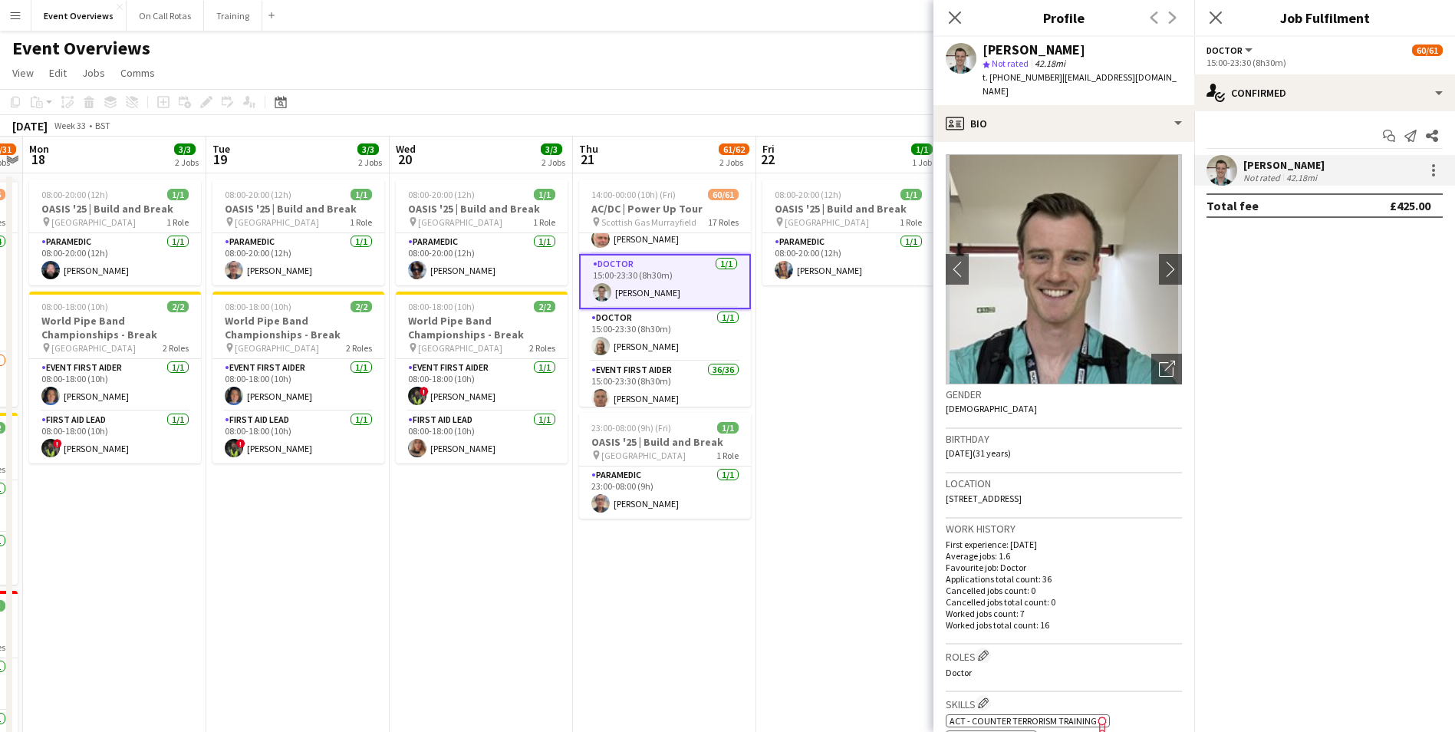
drag, startPoint x: 1160, startPoint y: 79, endPoint x: 1056, endPoint y: 77, distance: 104.3
click at [1056, 77] on div "Ruari Jardine star Not rated 42.18mi t. +447753466919 | ruari.jardine@btinterne…" at bounding box center [1063, 71] width 261 height 68
click at [602, 344] on app-user-avatar at bounding box center [600, 346] width 18 height 18
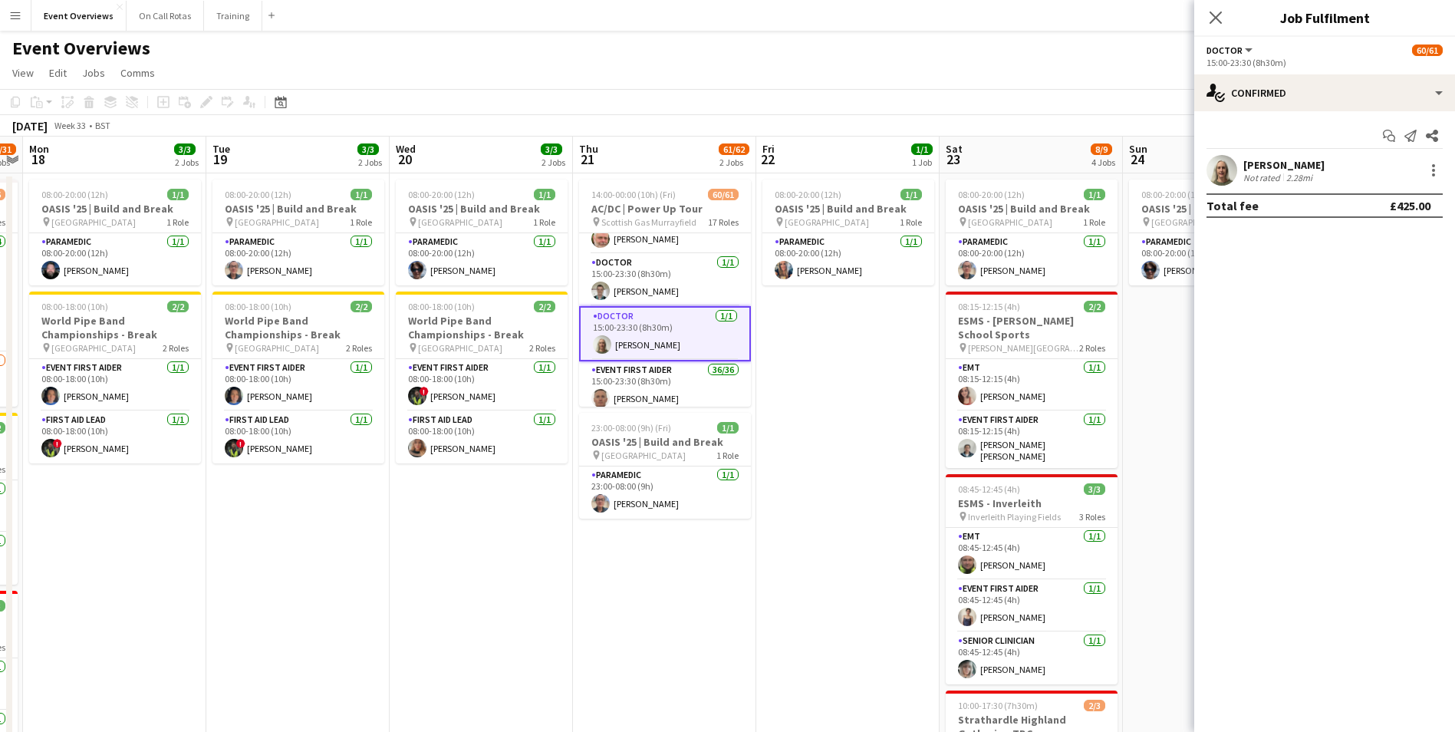
click at [1222, 173] on app-user-avatar at bounding box center [1221, 170] width 31 height 31
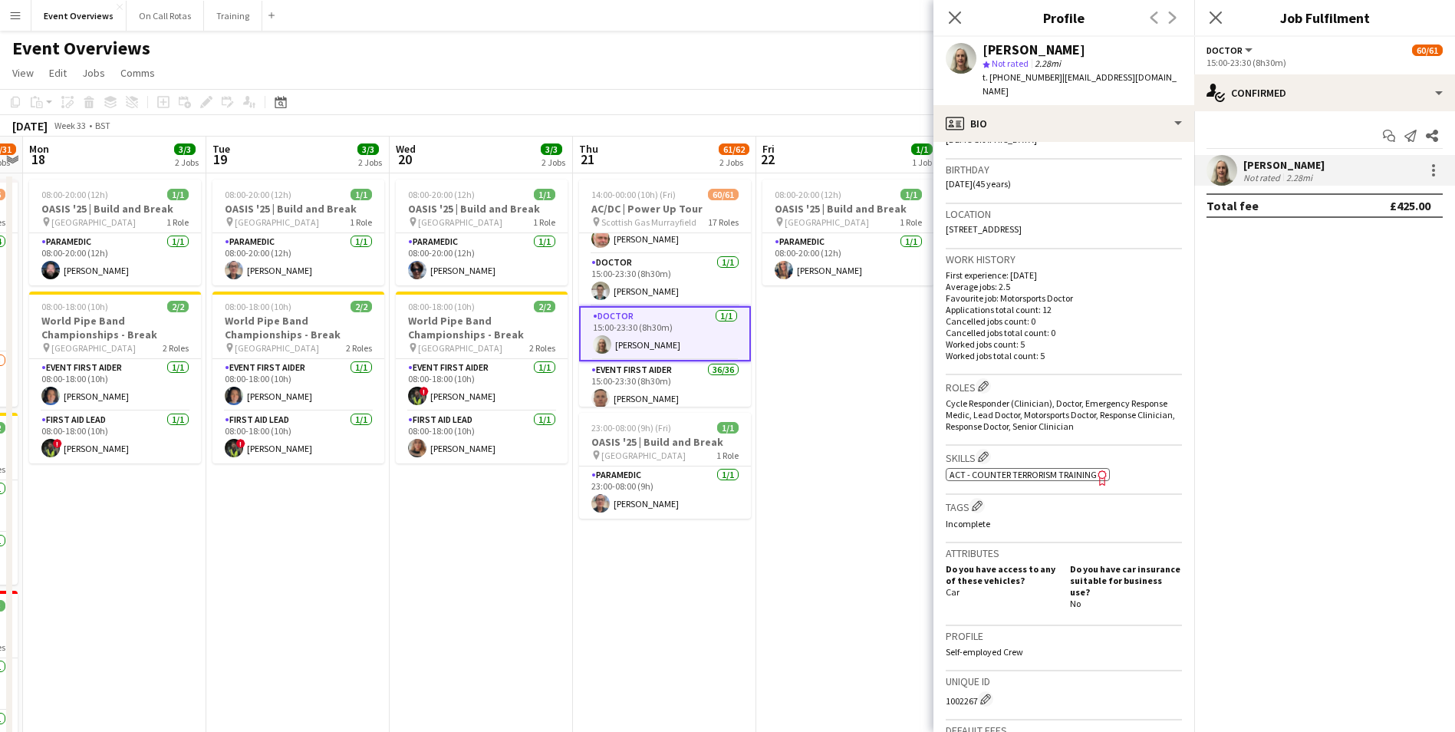
scroll to position [502, 0]
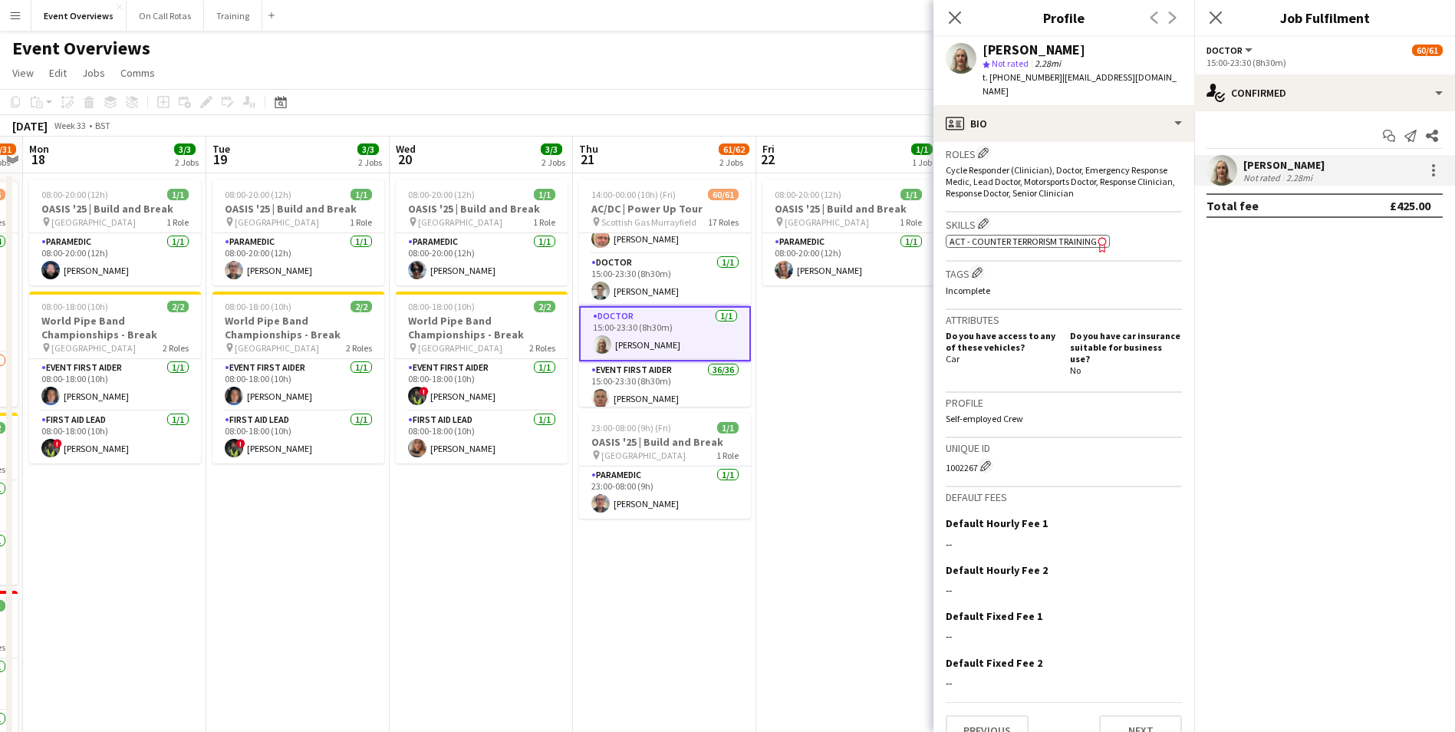
drag, startPoint x: 952, startPoint y: 446, endPoint x: 975, endPoint y: 444, distance: 23.1
click at [975, 444] on app-crew-profile-bio "Open photos pop-in Gender Female Birthday 30-10-1979 (45 years) Location 28 Bel…" at bounding box center [1063, 437] width 261 height 590
drag, startPoint x: 1146, startPoint y: 78, endPoint x: 1057, endPoint y: 79, distance: 89.7
click at [1057, 79] on div "Caroline Heggie star Not rated 2.28mi t. +447815811864 | c_heggie@hotmail.com" at bounding box center [1063, 71] width 261 height 68
click at [1219, 21] on icon at bounding box center [1215, 17] width 15 height 15
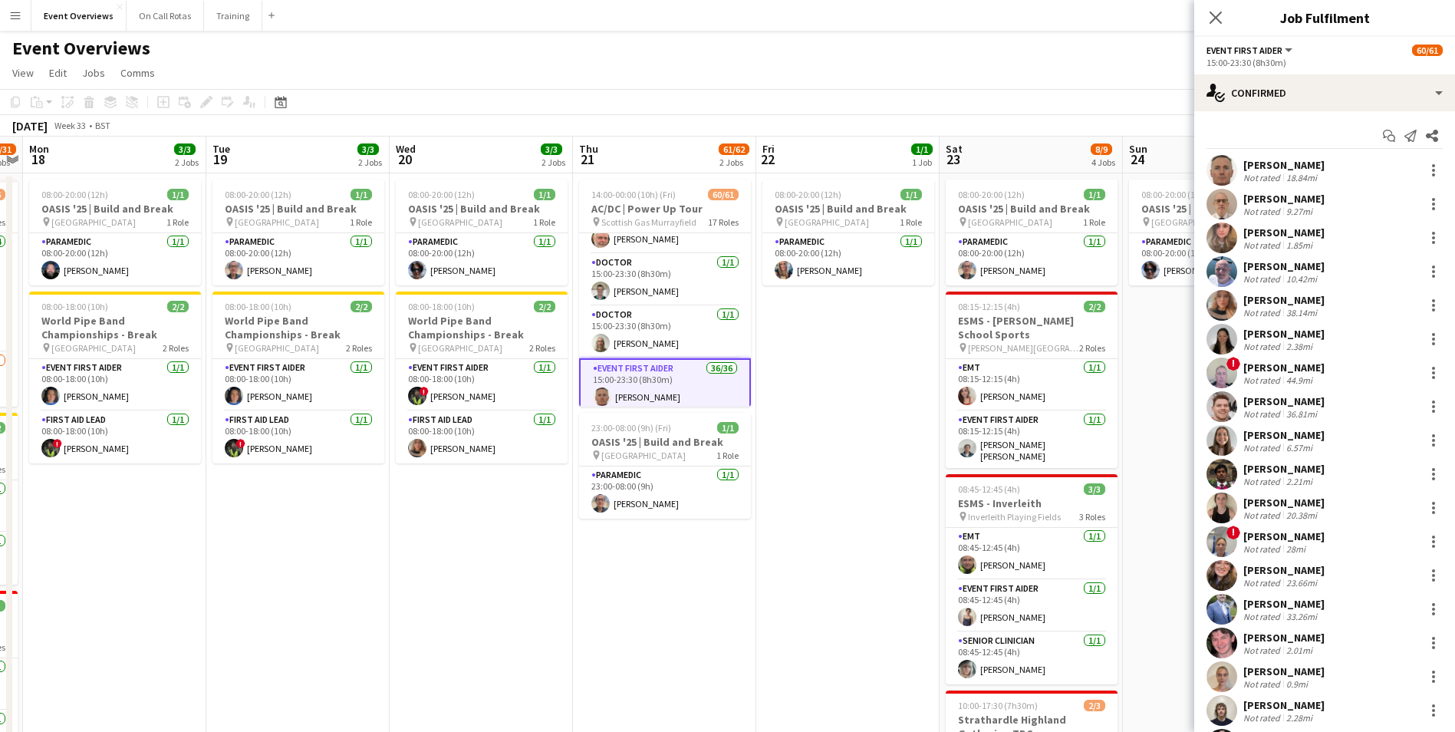
click at [1217, 166] on app-user-avatar at bounding box center [1221, 170] width 31 height 31
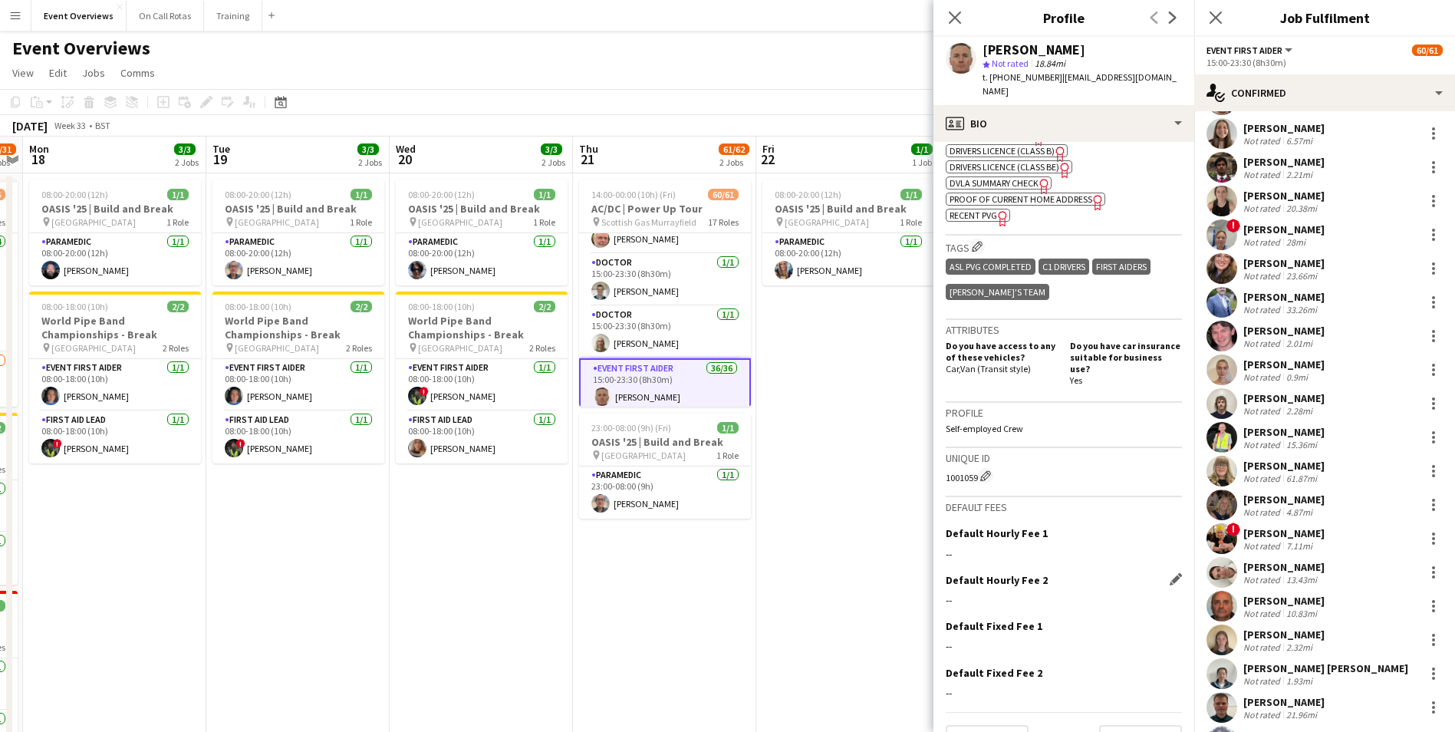
scroll to position [644, 0]
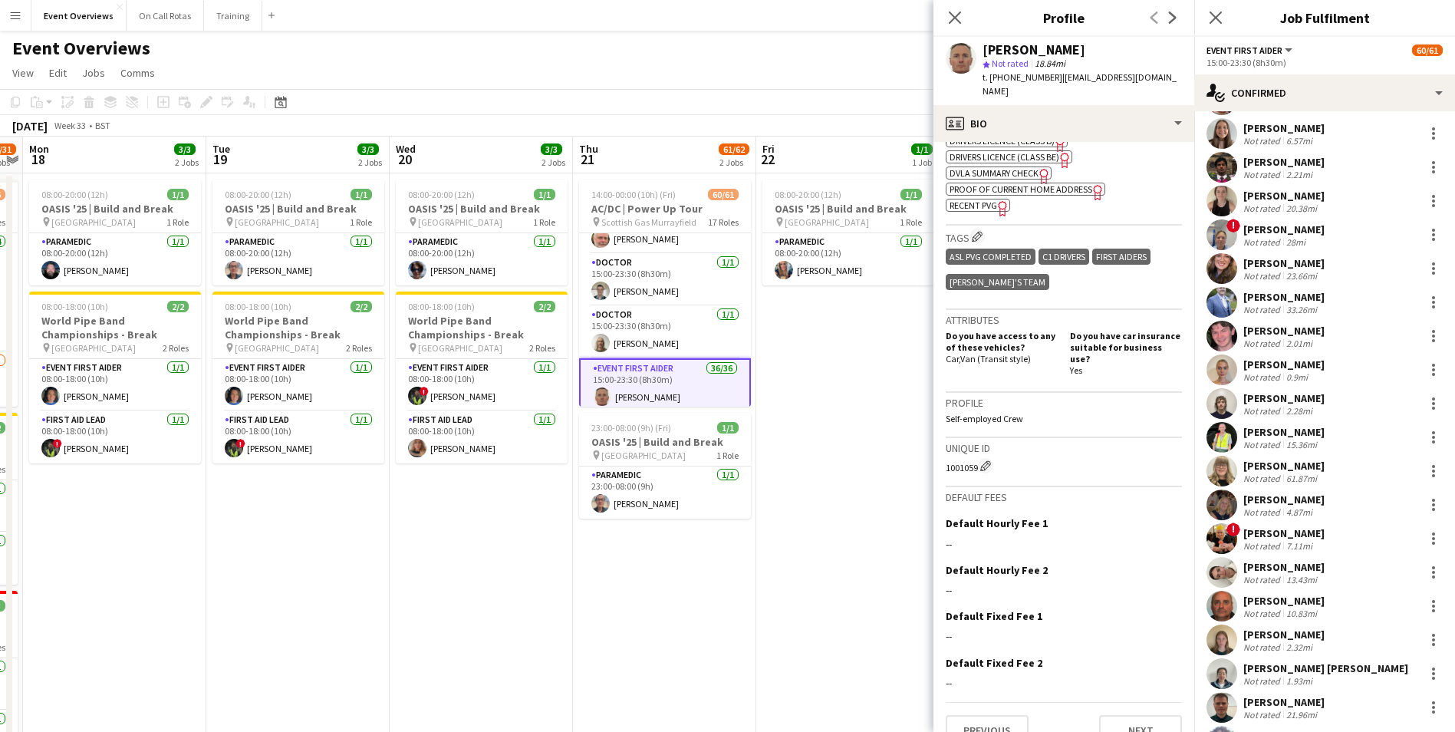
drag, startPoint x: 942, startPoint y: 442, endPoint x: 975, endPoint y: 440, distance: 33.0
click at [975, 440] on app-crew-profile-bio "chevron-left chevron-right Open photos pop-in Gender Male Birthday 20-11-1964 (…" at bounding box center [1063, 437] width 261 height 590
drag, startPoint x: 1148, startPoint y: 75, endPoint x: 1056, endPoint y: 81, distance: 92.2
click at [1056, 81] on div "Garry Campbell star Not rated 18.84mi t. +447934232233 | gpc1164@hotmail.co.uk" at bounding box center [1063, 71] width 261 height 68
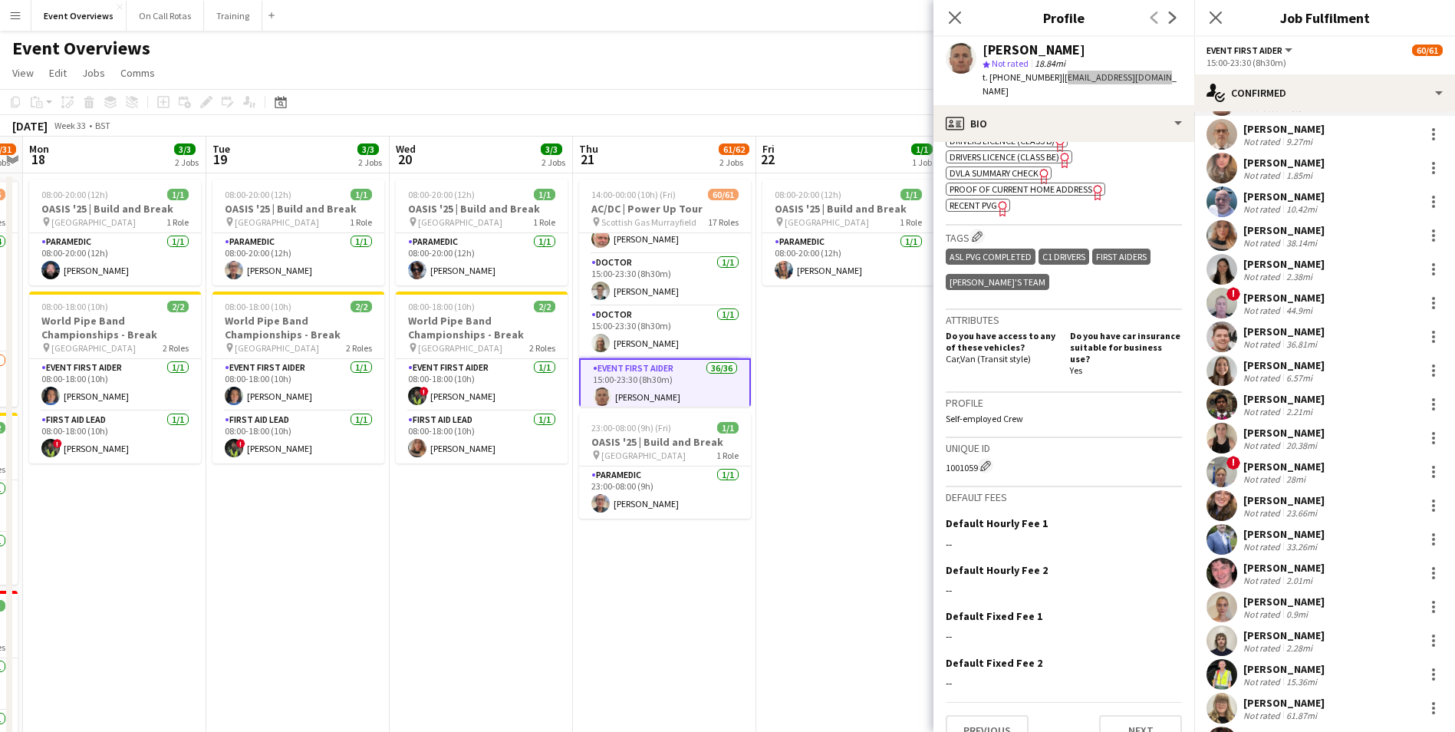
scroll to position [0, 0]
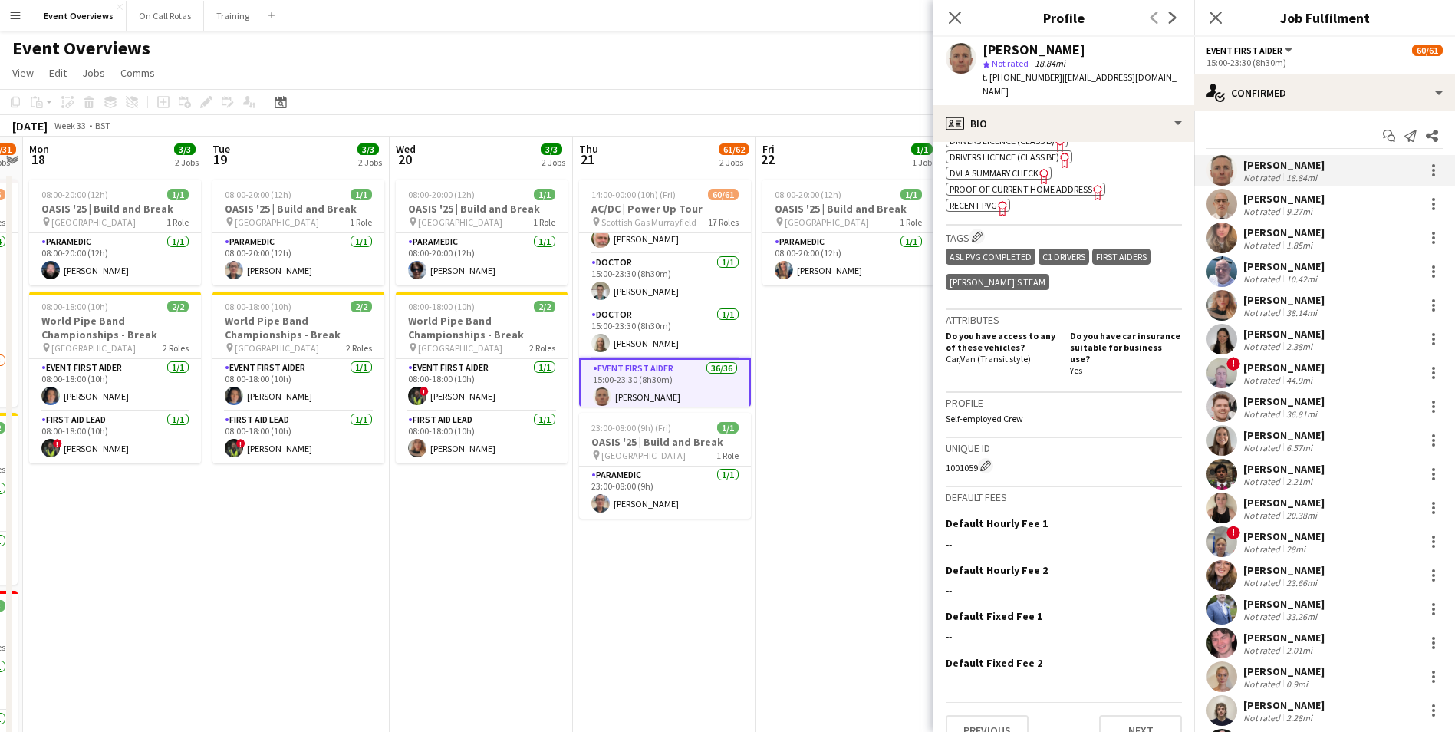
click at [1229, 212] on app-user-avatar at bounding box center [1221, 204] width 31 height 31
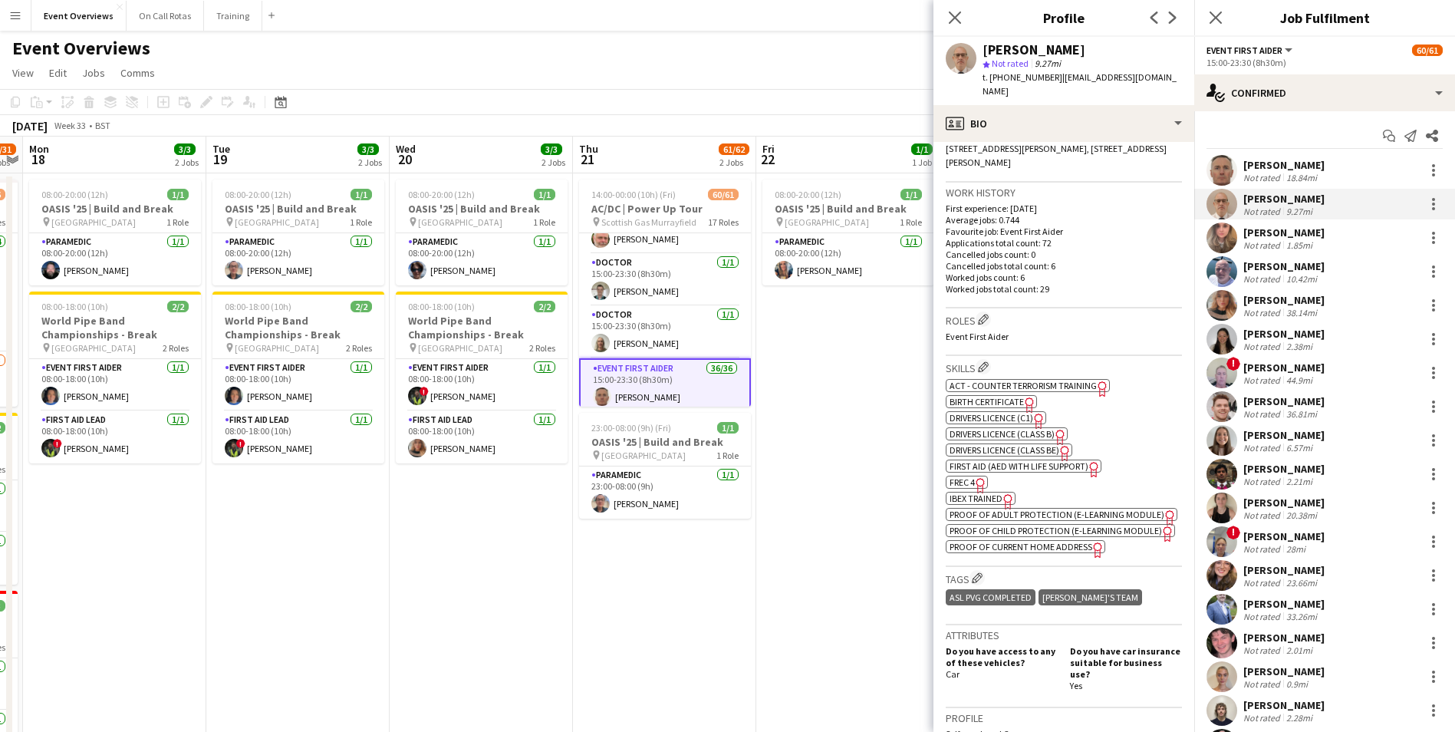
scroll to position [537, 0]
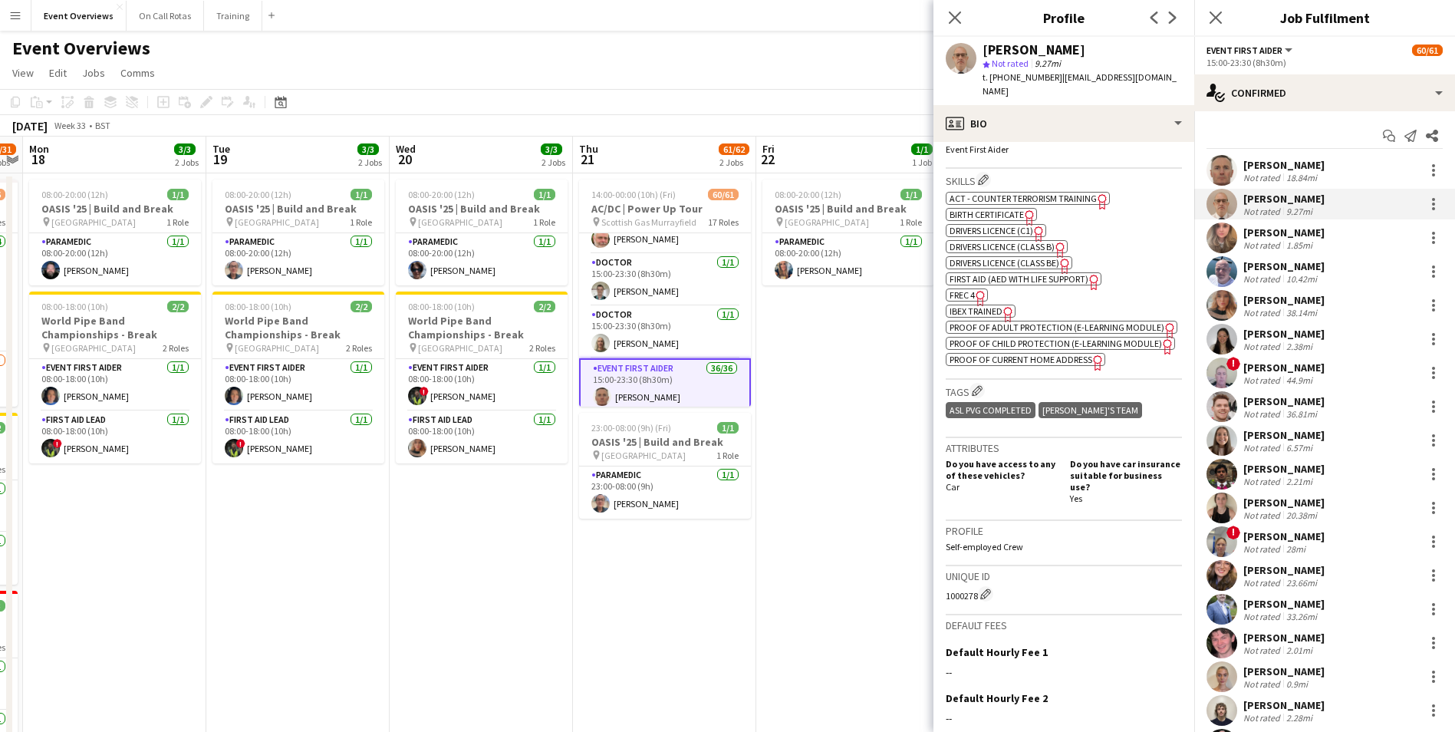
drag, startPoint x: 941, startPoint y: 591, endPoint x: 979, endPoint y: 594, distance: 37.7
click at [979, 594] on app-crew-profile-bio "chevron-left chevron-right Open photos pop-in Gender Male Birthday 12-06-1970 (…" at bounding box center [1063, 437] width 261 height 590
drag, startPoint x: 1134, startPoint y: 74, endPoint x: 1054, endPoint y: 74, distance: 79.8
click at [1054, 74] on div "Malcolm Napier-Holford star Not rated 9.27mi t. +447368425465 | holfs@hotmail.c…" at bounding box center [1063, 71] width 261 height 68
click at [1221, 238] on app-user-avatar at bounding box center [1221, 237] width 31 height 31
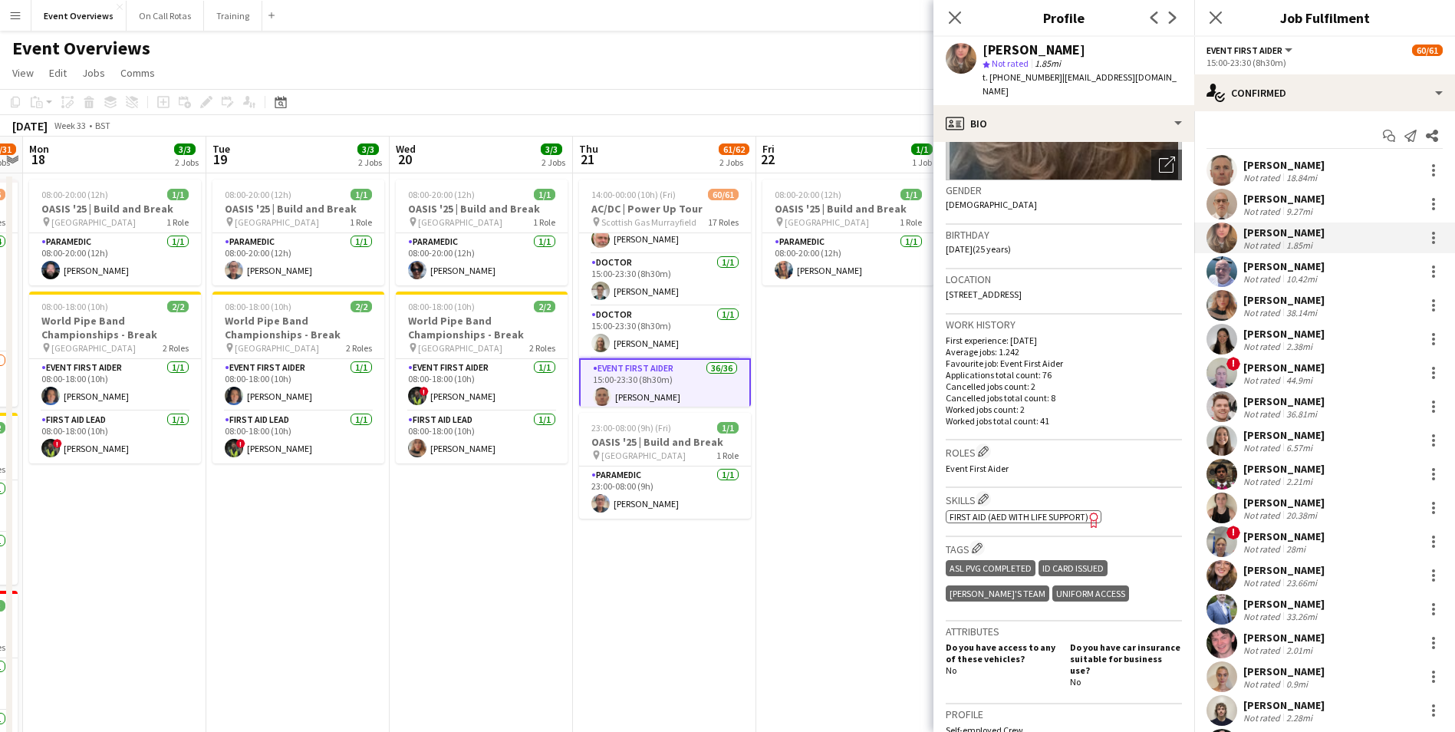
scroll to position [515, 0]
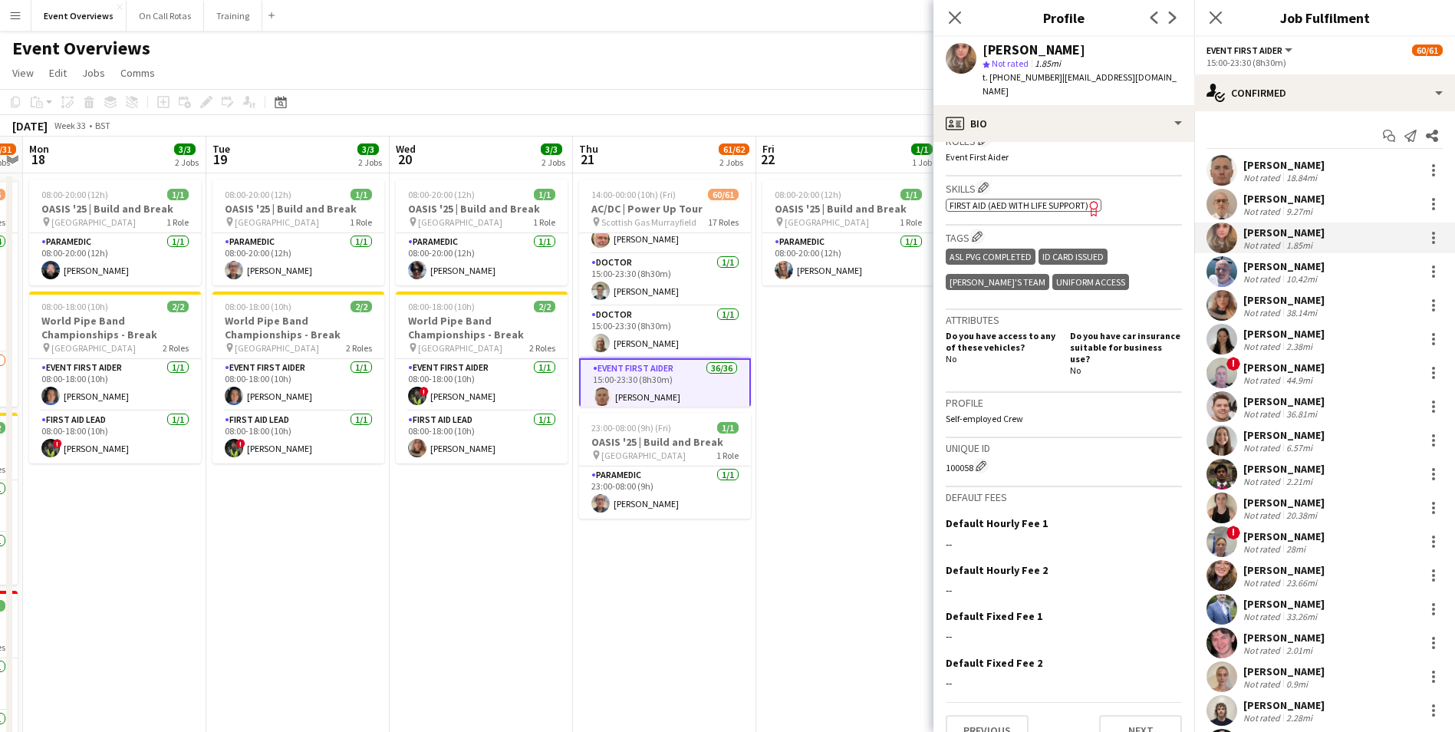
drag, startPoint x: 944, startPoint y: 444, endPoint x: 971, endPoint y: 442, distance: 26.9
click at [971, 442] on app-crew-profile-bio "Open photos pop-in Gender Female Birthday 21-03-2000 (25 years) Location 11A Th…" at bounding box center [1063, 437] width 261 height 590
click at [940, 441] on app-crew-profile-bio "Open photos pop-in Gender Female Birthday 21-03-2000 (25 years) Location 11A Th…" at bounding box center [1063, 437] width 261 height 590
click at [943, 441] on app-crew-profile-bio "Open photos pop-in Gender Female Birthday 21-03-2000 (25 years) Location 11A Th…" at bounding box center [1063, 437] width 261 height 590
drag, startPoint x: 945, startPoint y: 440, endPoint x: 972, endPoint y: 442, distance: 27.7
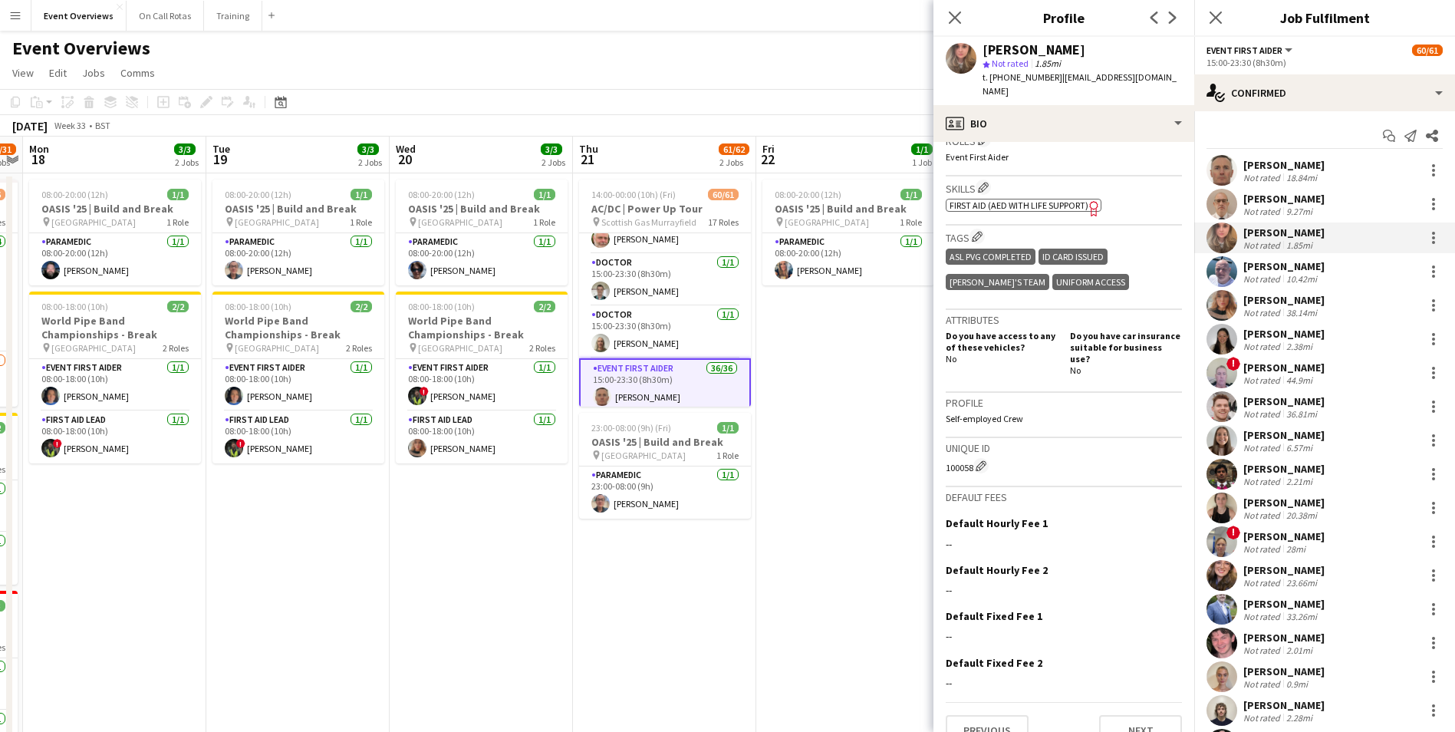
click at [972, 442] on app-crew-profile-bio "Open photos pop-in Gender Female Birthday 21-03-2000 (25 years) Location 11A Th…" at bounding box center [1063, 437] width 261 height 590
drag, startPoint x: 1146, startPoint y: 77, endPoint x: 1054, endPoint y: 81, distance: 92.1
click at [1054, 81] on div "Caitlin Beagan star Not rated 1.85mi t. +447716734945 | cmbeagan@gmail.com" at bounding box center [1063, 71] width 261 height 68
click at [1224, 22] on app-icon "Close pop-in" at bounding box center [1216, 18] width 22 height 22
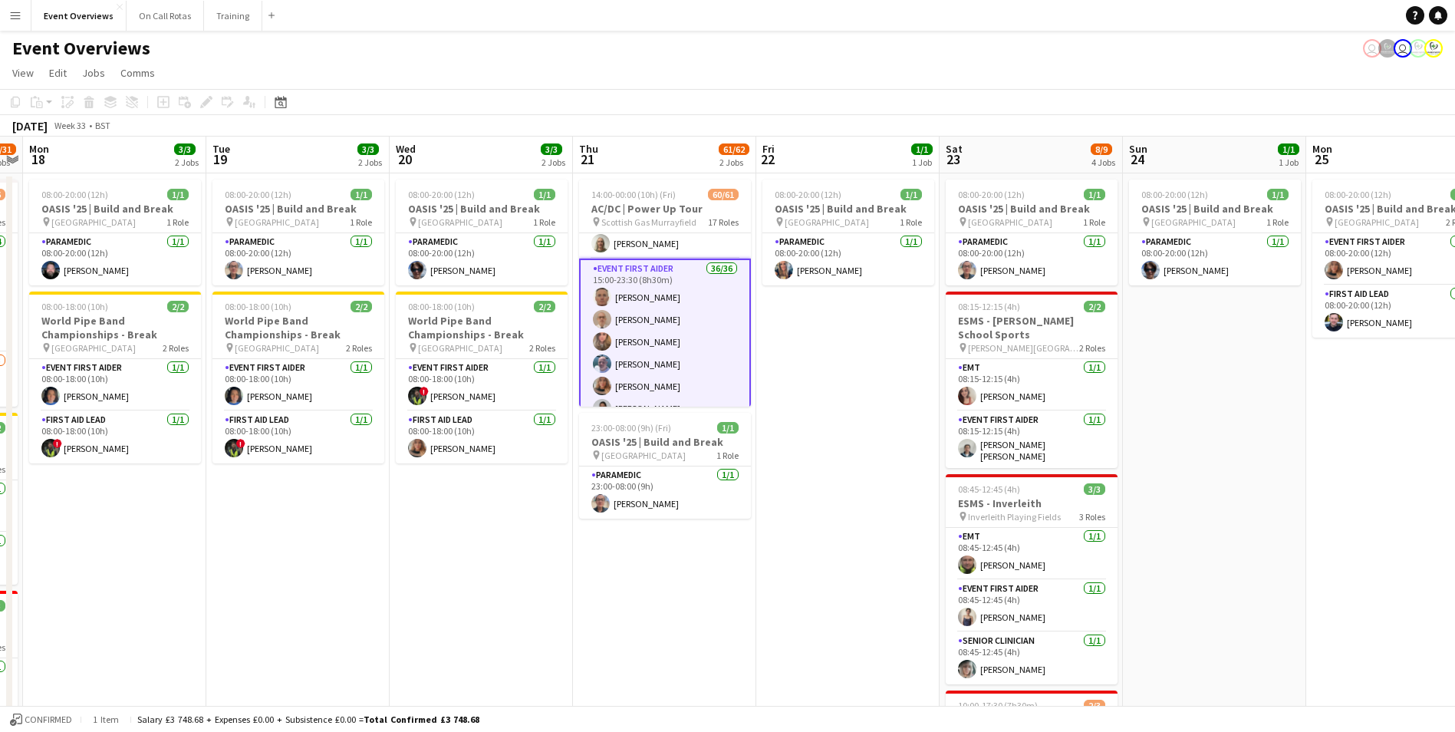
scroll to position [609, 0]
click at [643, 305] on app-card-role "Event First Aider 36/36 15:00-23:30 (8h30m) Garry Campbell Malcolm Napier-Holfo…" at bounding box center [665, 624] width 172 height 838
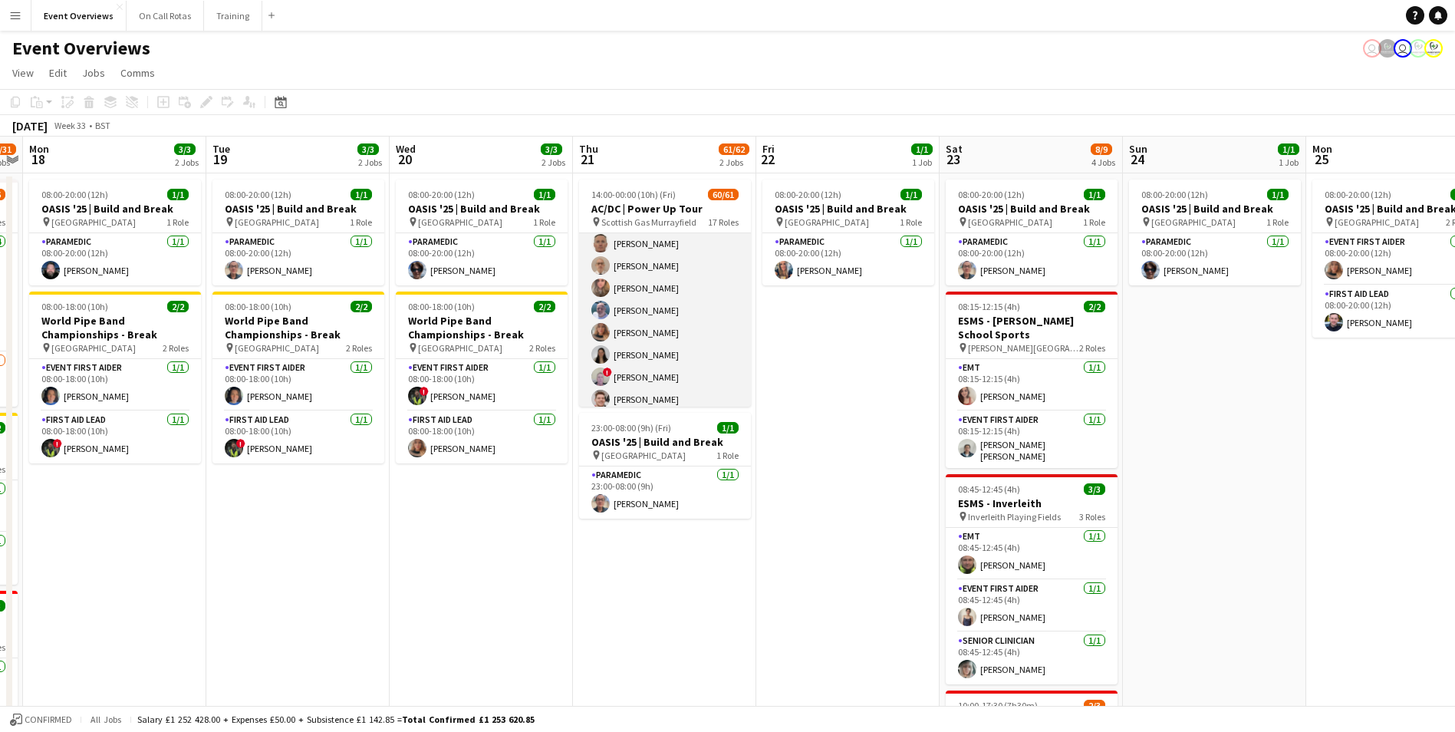
click at [666, 308] on app-card-role "Event First Aider 36/36 15:00-23:30 (8h30m) Garry Campbell Malcolm Napier-Holfo…" at bounding box center [665, 623] width 172 height 835
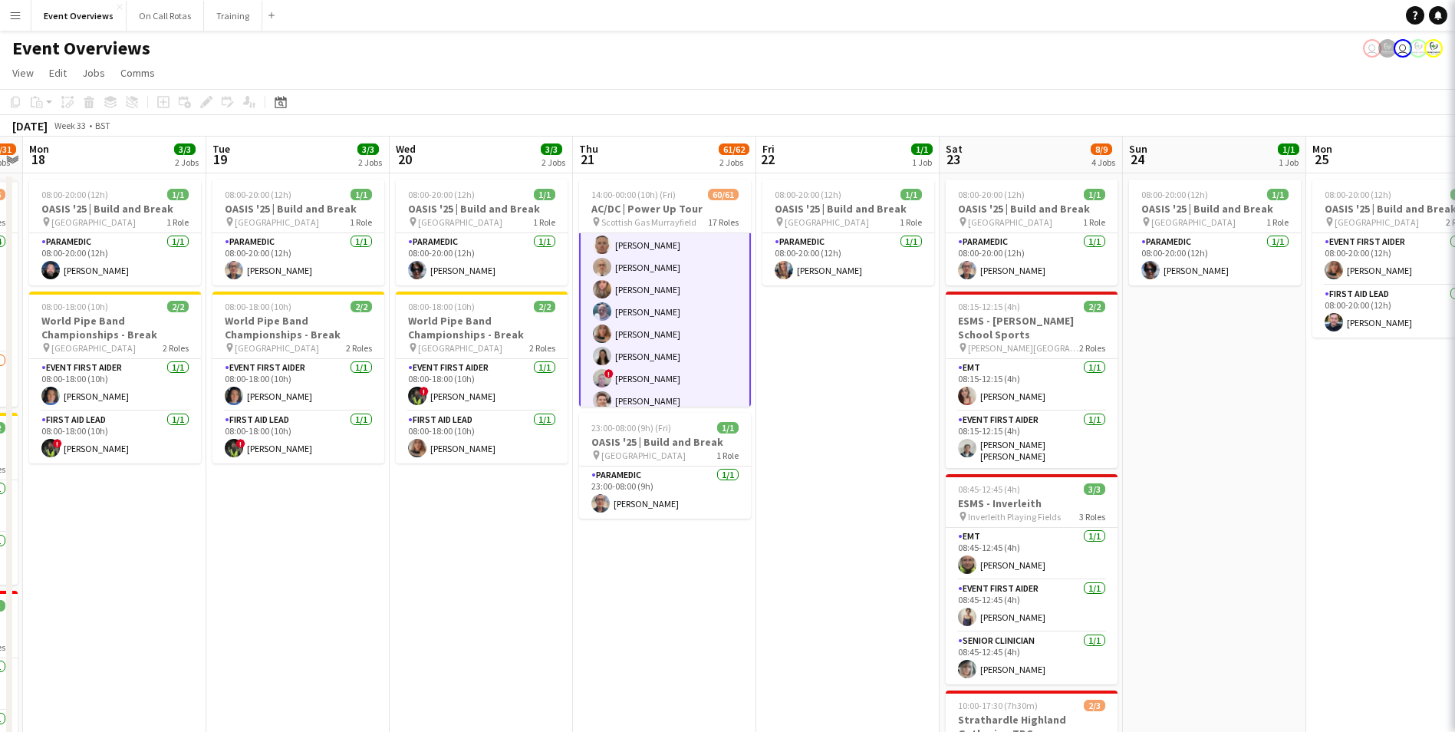
scroll to position [609, 0]
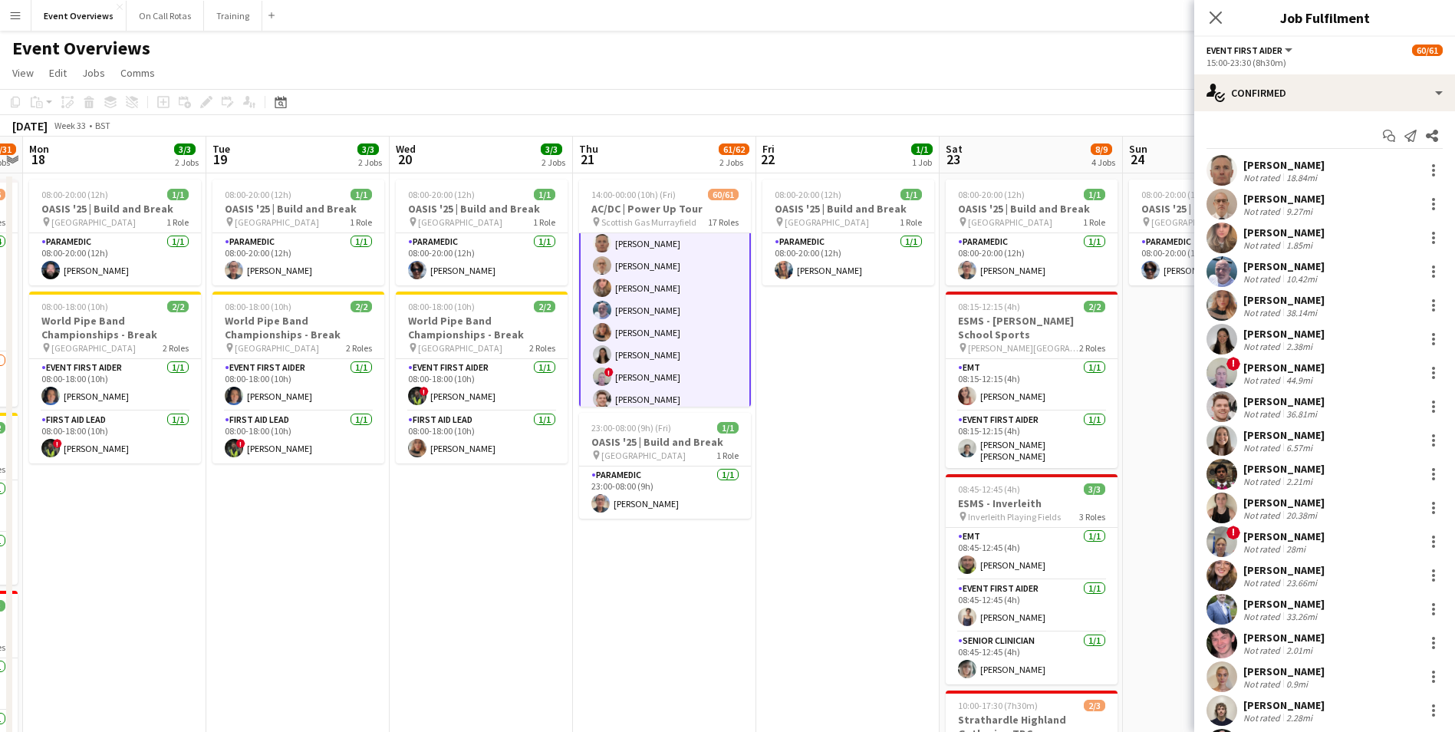
click at [1224, 279] on app-user-avatar at bounding box center [1221, 271] width 31 height 31
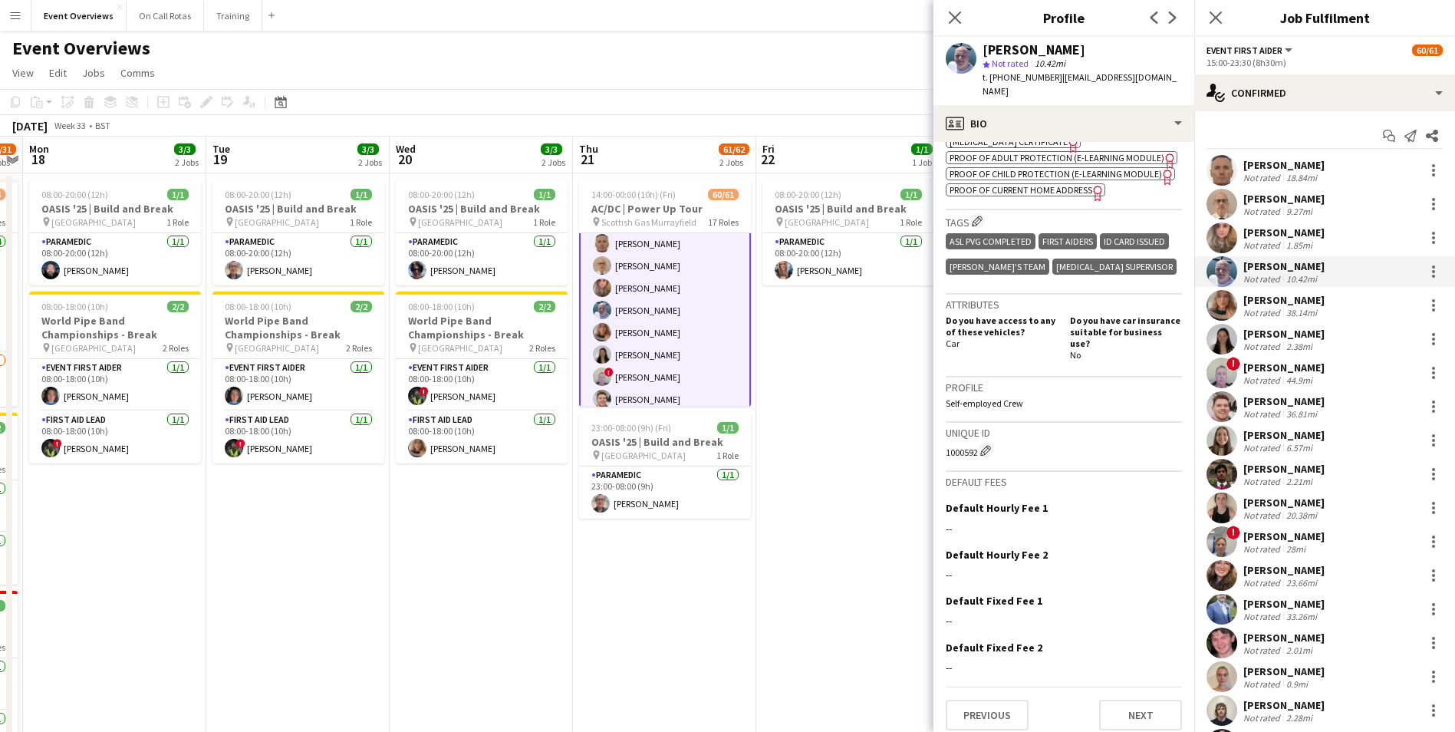
scroll to position [676, 0]
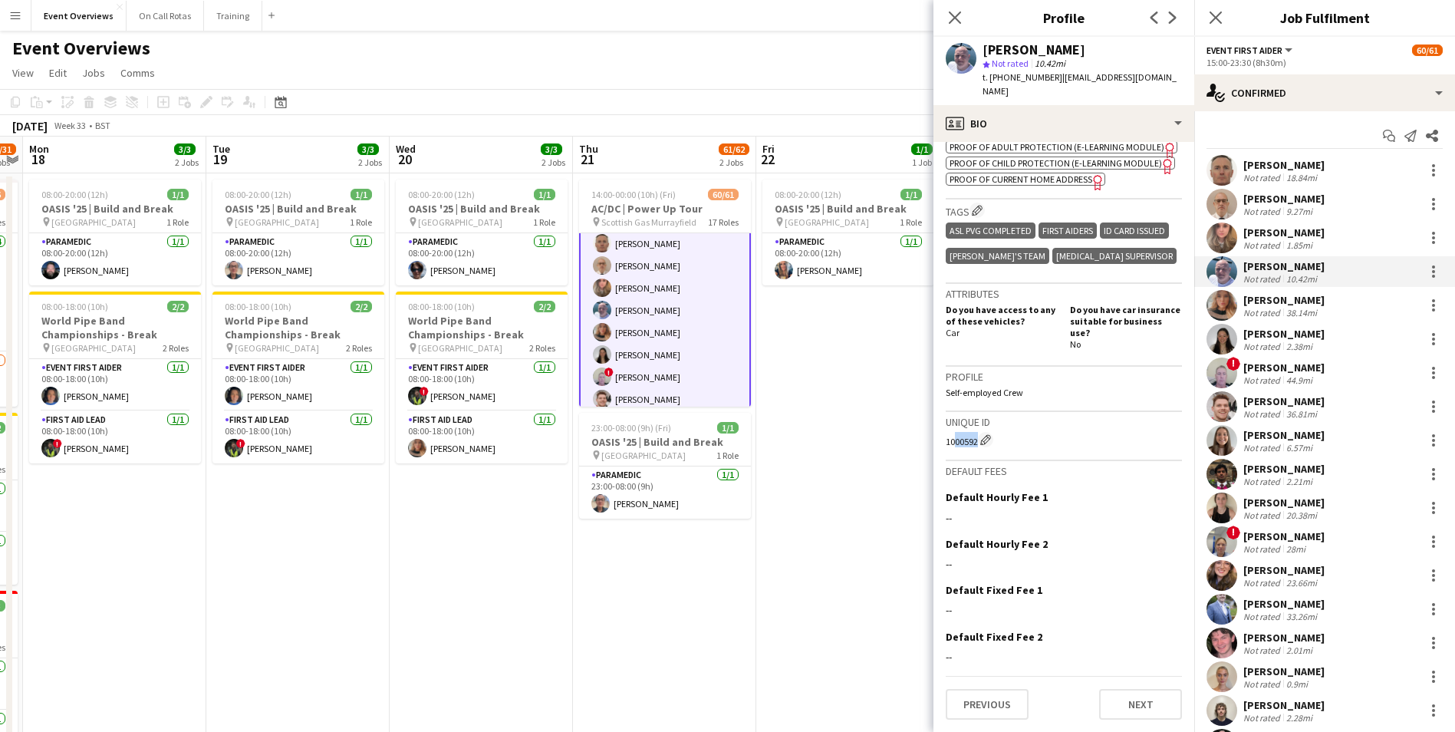
drag, startPoint x: 949, startPoint y: 442, endPoint x: 972, endPoint y: 442, distance: 23.0
click at [972, 442] on div "1000592 Edit crew unique ID" at bounding box center [1064, 439] width 236 height 15
drag, startPoint x: 972, startPoint y: 442, endPoint x: 942, endPoint y: 439, distance: 30.1
click at [942, 439] on app-crew-profile-bio "chevron-left chevron-right Open photos pop-in Gender Male Birthday 21-02-1990 (…" at bounding box center [1063, 437] width 261 height 590
drag, startPoint x: 945, startPoint y: 439, endPoint x: 975, endPoint y: 442, distance: 30.8
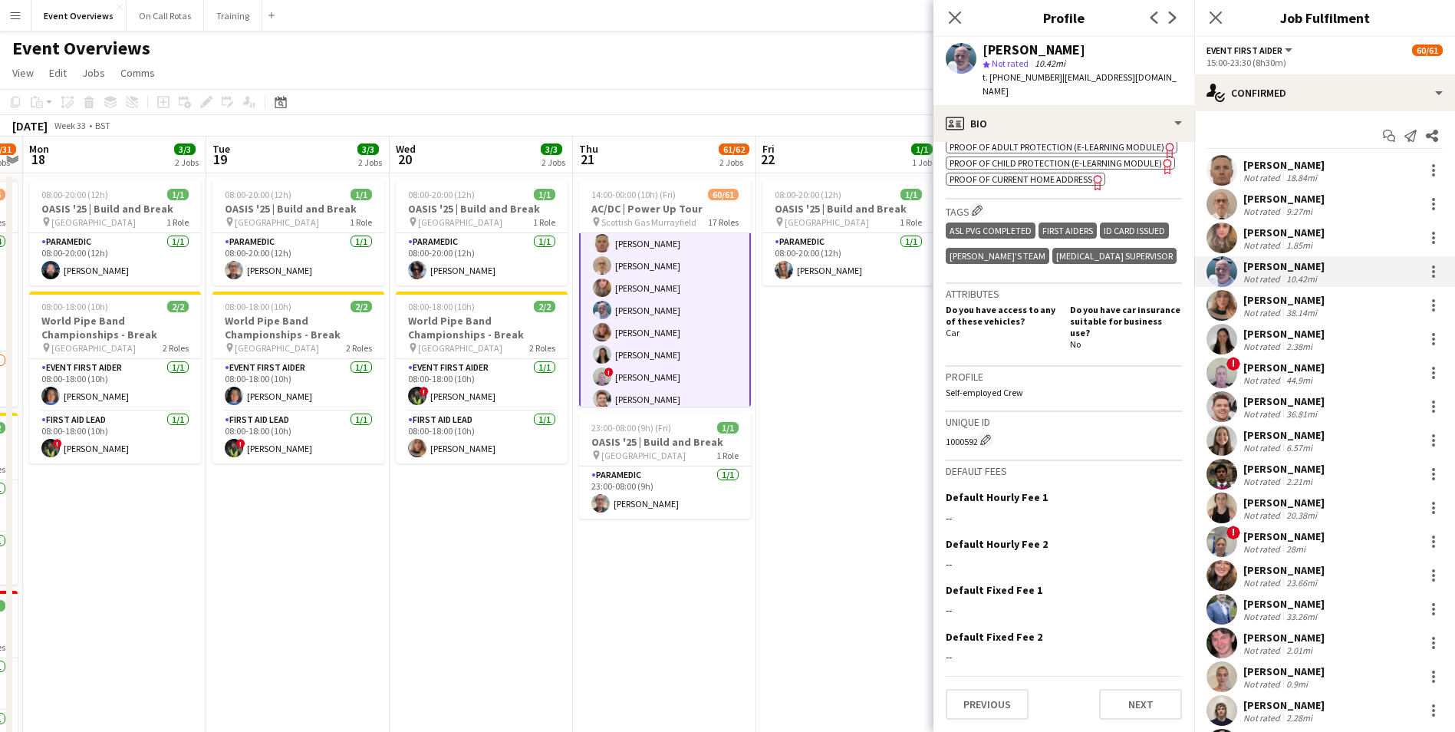
click at [975, 442] on app-crew-profile-bio "chevron-left chevron-right Open photos pop-in Gender Male Birthday 21-02-1990 (…" at bounding box center [1063, 437] width 261 height 590
drag, startPoint x: 1161, startPoint y: 74, endPoint x: 1055, endPoint y: 80, distance: 106.0
click at [1055, 80] on div "Ryan Hannan star Not rated 10.42mi t. +447940092536 | r.hannan6610@gmail.com" at bounding box center [1063, 71] width 261 height 68
click at [1227, 306] on app-user-avatar at bounding box center [1221, 305] width 31 height 31
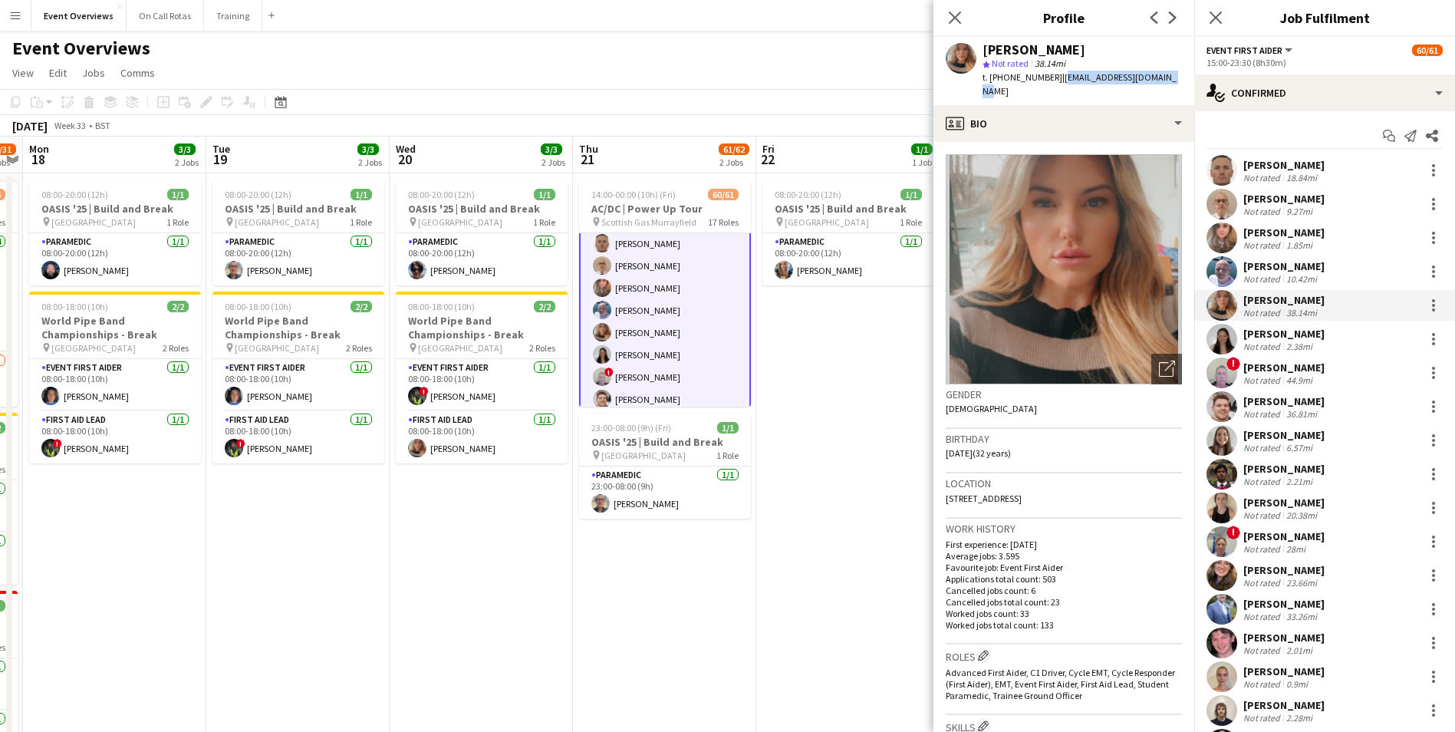
drag, startPoint x: 1159, startPoint y: 76, endPoint x: 1055, endPoint y: 80, distance: 103.6
click at [1055, 80] on span "| lauren.svensen@gmail.com" at bounding box center [1079, 83] width 194 height 25
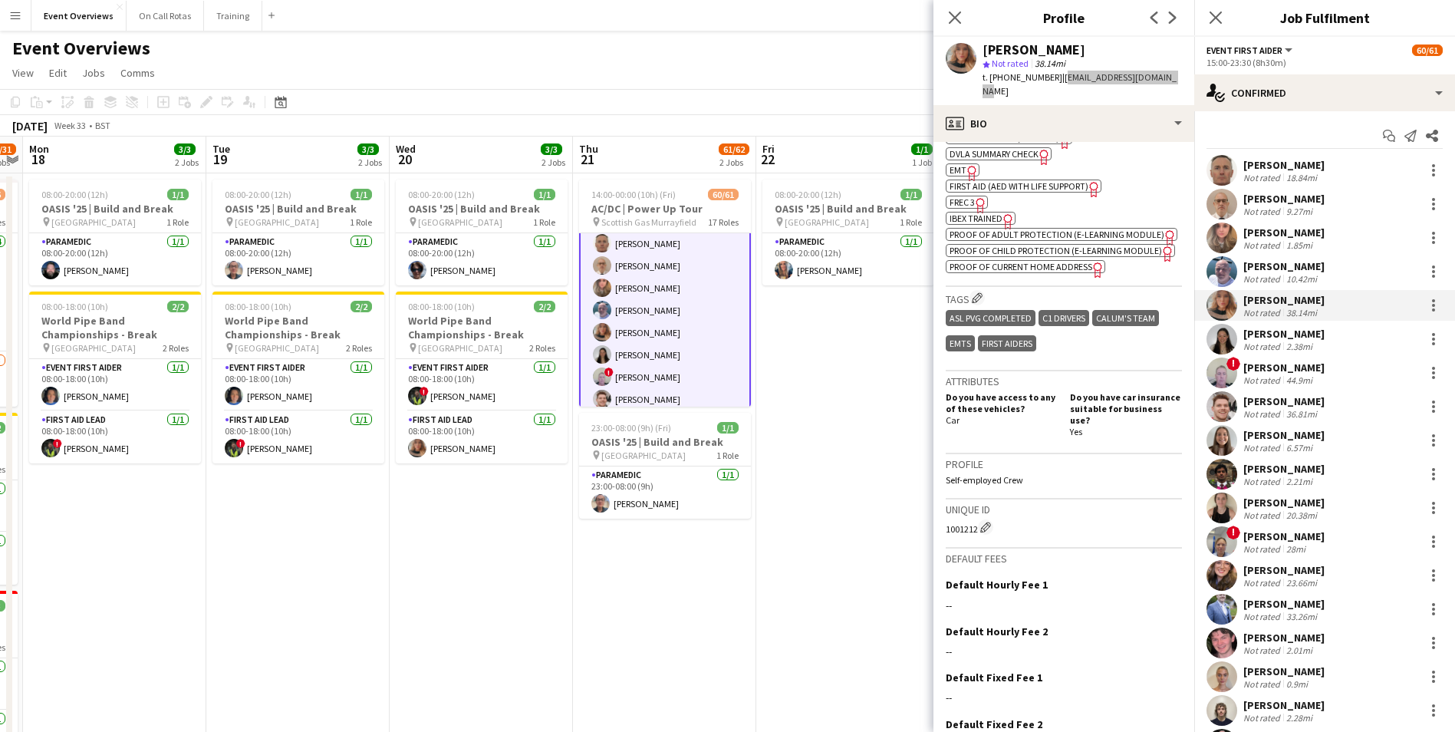
scroll to position [755, 0]
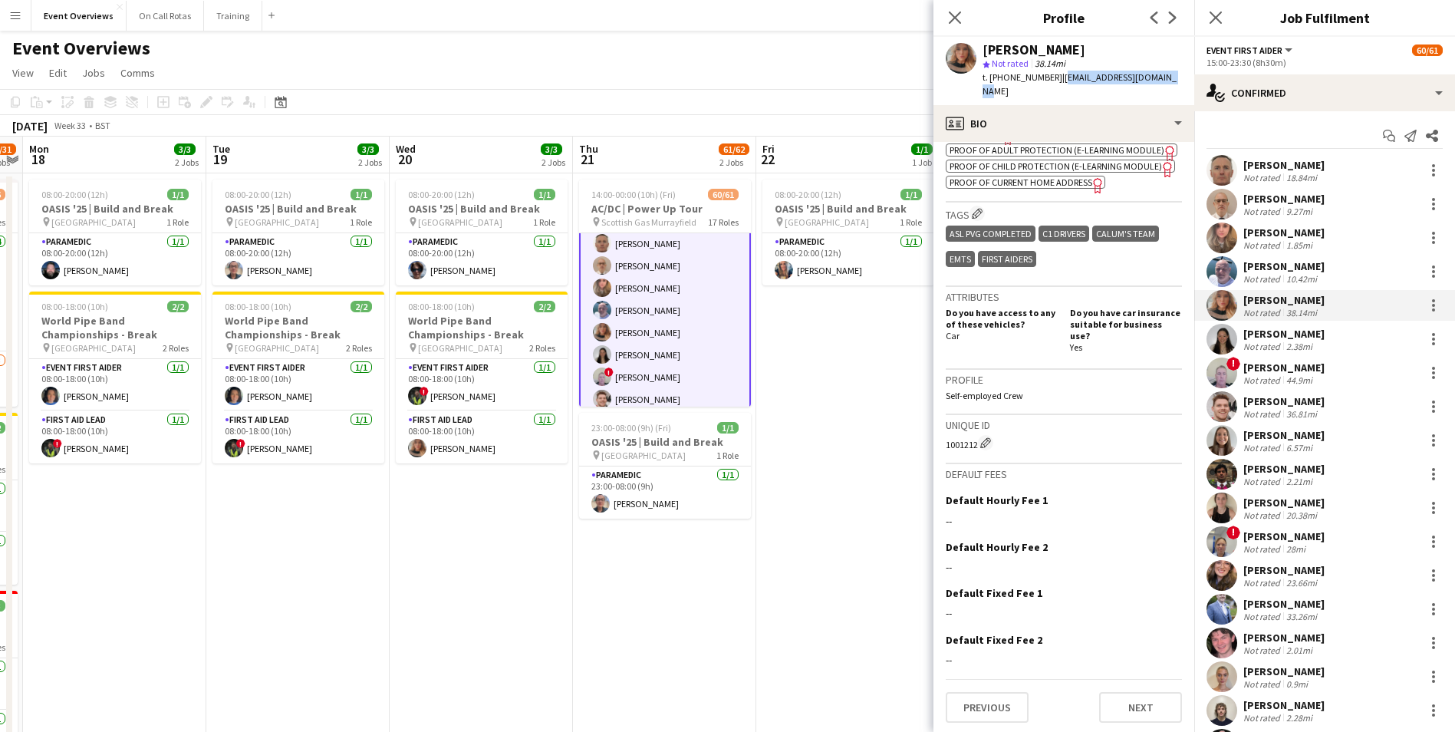
drag, startPoint x: 942, startPoint y: 440, endPoint x: 977, endPoint y: 439, distance: 34.5
click at [977, 439] on app-crew-profile-bio "Open photos pop-in Gender Female Birthday 15-04-1993 (32 years) Location 18 Lin…" at bounding box center [1063, 437] width 261 height 590
drag, startPoint x: 1150, startPoint y: 80, endPoint x: 1056, endPoint y: 79, distance: 93.6
click at [1054, 81] on div "Lauren Svensen star Not rated 38.14mi t. +447361517420 | lauren.svensen@gmail.c…" at bounding box center [1063, 71] width 261 height 68
click at [1221, 337] on app-user-avatar at bounding box center [1221, 339] width 31 height 31
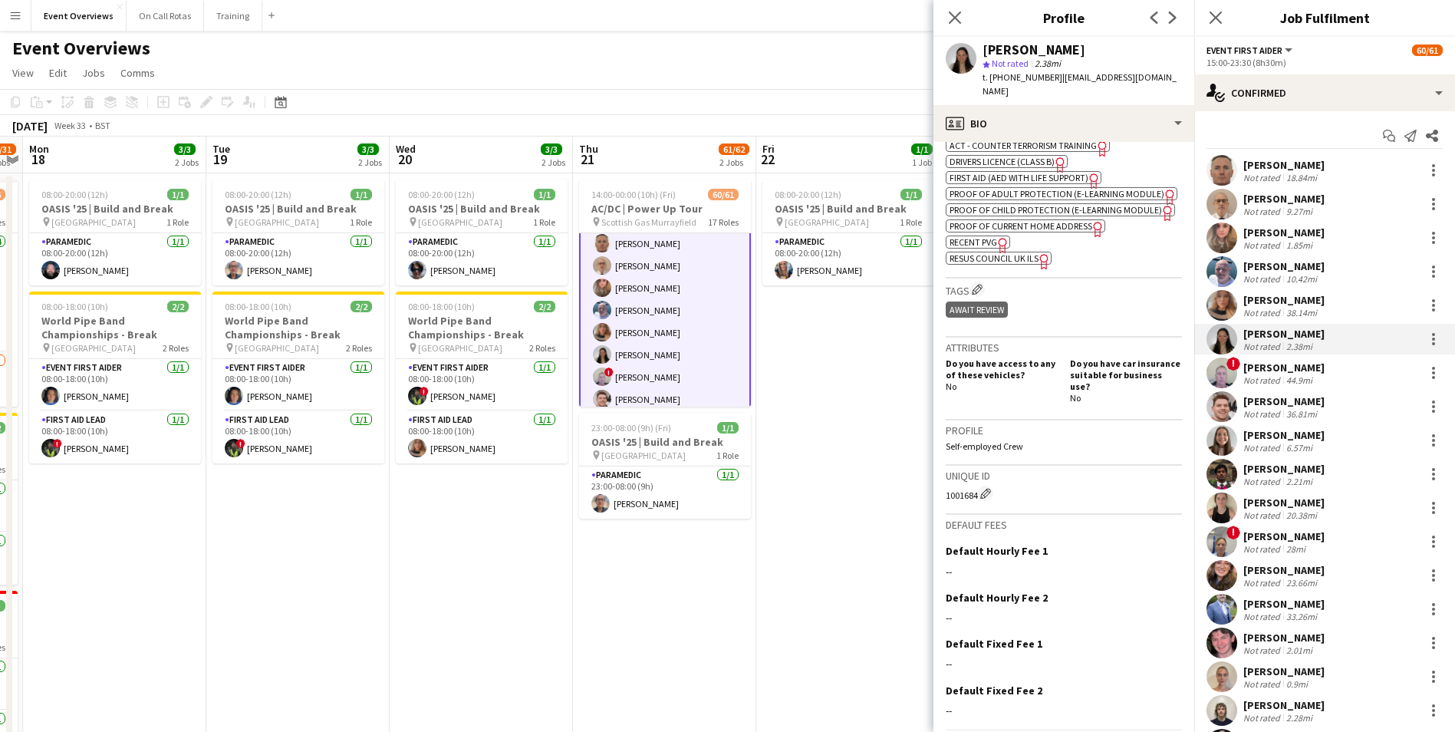
scroll to position [613, 0]
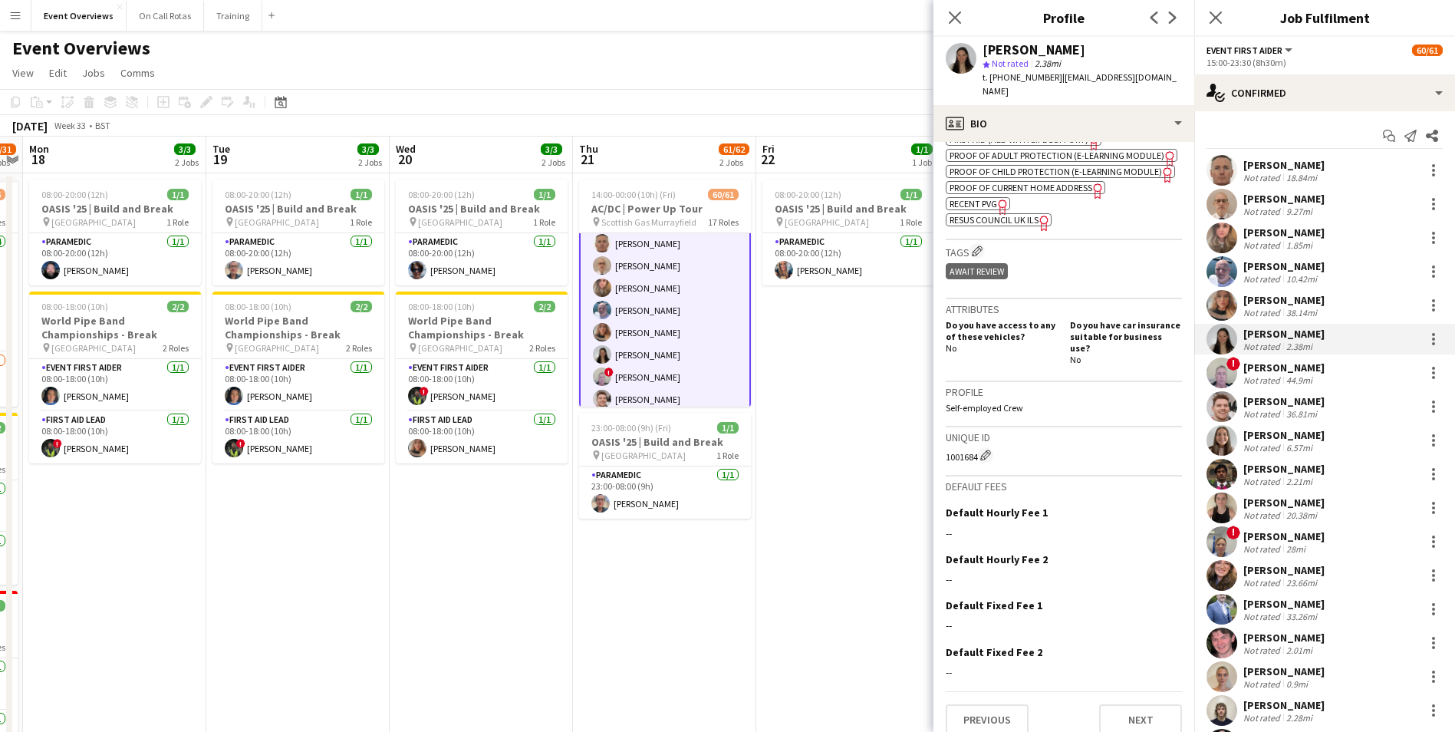
drag, startPoint x: 945, startPoint y: 456, endPoint x: 979, endPoint y: 454, distance: 33.8
click at [979, 454] on app-crew-profile-bio "chevron-left chevron-right Open photos pop-in Gender Female Birthday 02-02-2002…" at bounding box center [1063, 437] width 261 height 590
drag, startPoint x: 1171, startPoint y: 77, endPoint x: 1054, endPoint y: 81, distance: 116.7
click at [1054, 81] on div "Renee de Maat star Not rated 2.38mi t. +447561790823 | reneedemaat1@gmail.com" at bounding box center [1063, 71] width 261 height 68
click at [1217, 370] on app-user-avatar at bounding box center [1221, 372] width 31 height 31
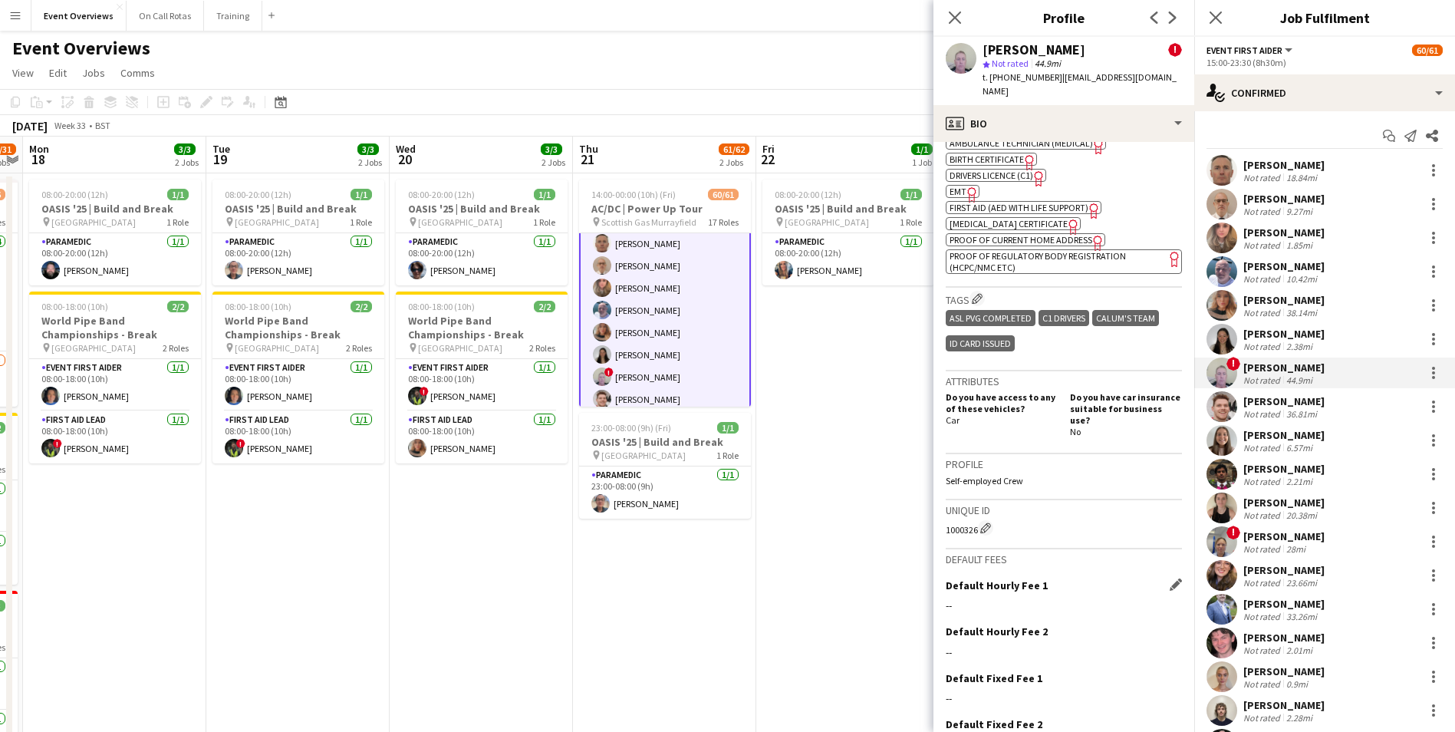
scroll to position [831, 0]
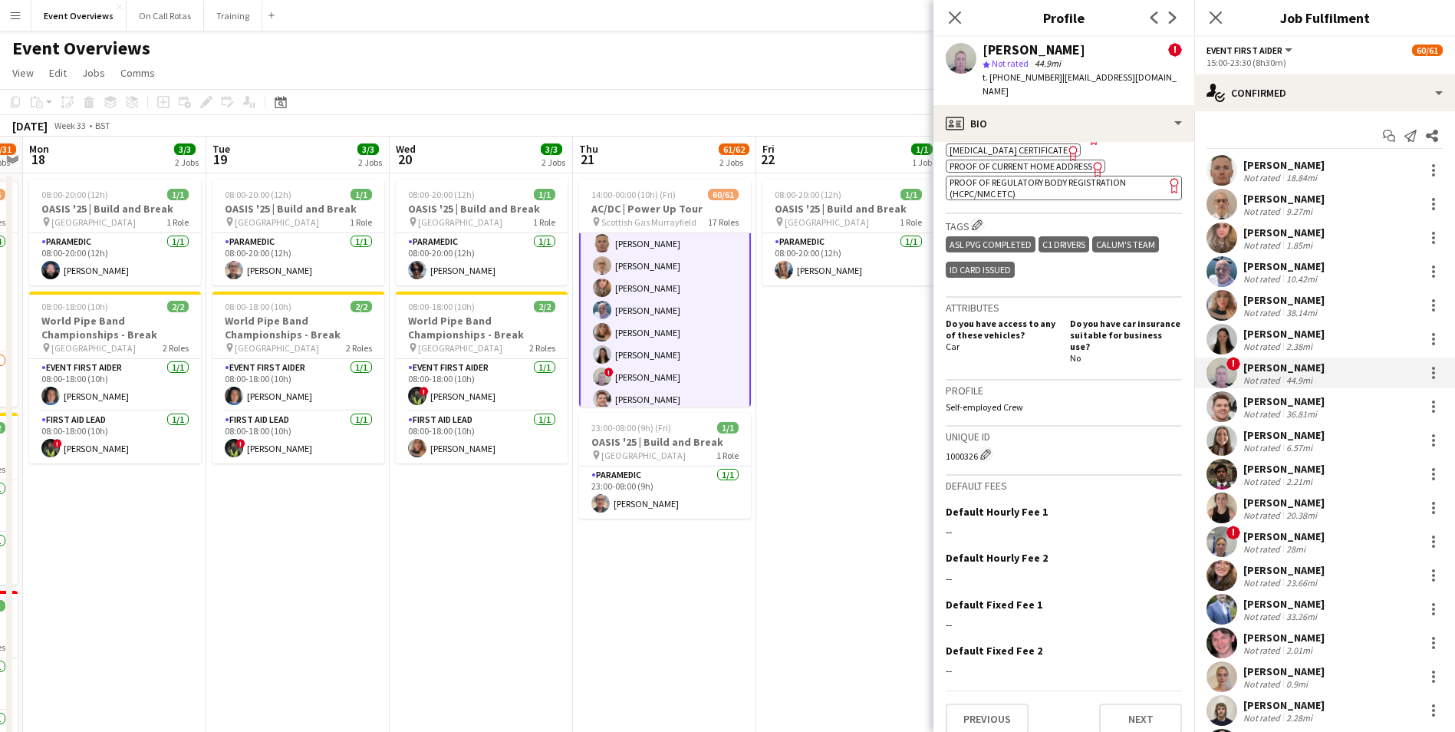
drag, startPoint x: 941, startPoint y: 445, endPoint x: 978, endPoint y: 443, distance: 36.8
click at [978, 443] on app-crew-profile-bio "Open photos pop-in Alerts chevron-right 10-06-2025 – INTERNAL NOTE Operations M…" at bounding box center [1063, 437] width 261 height 590
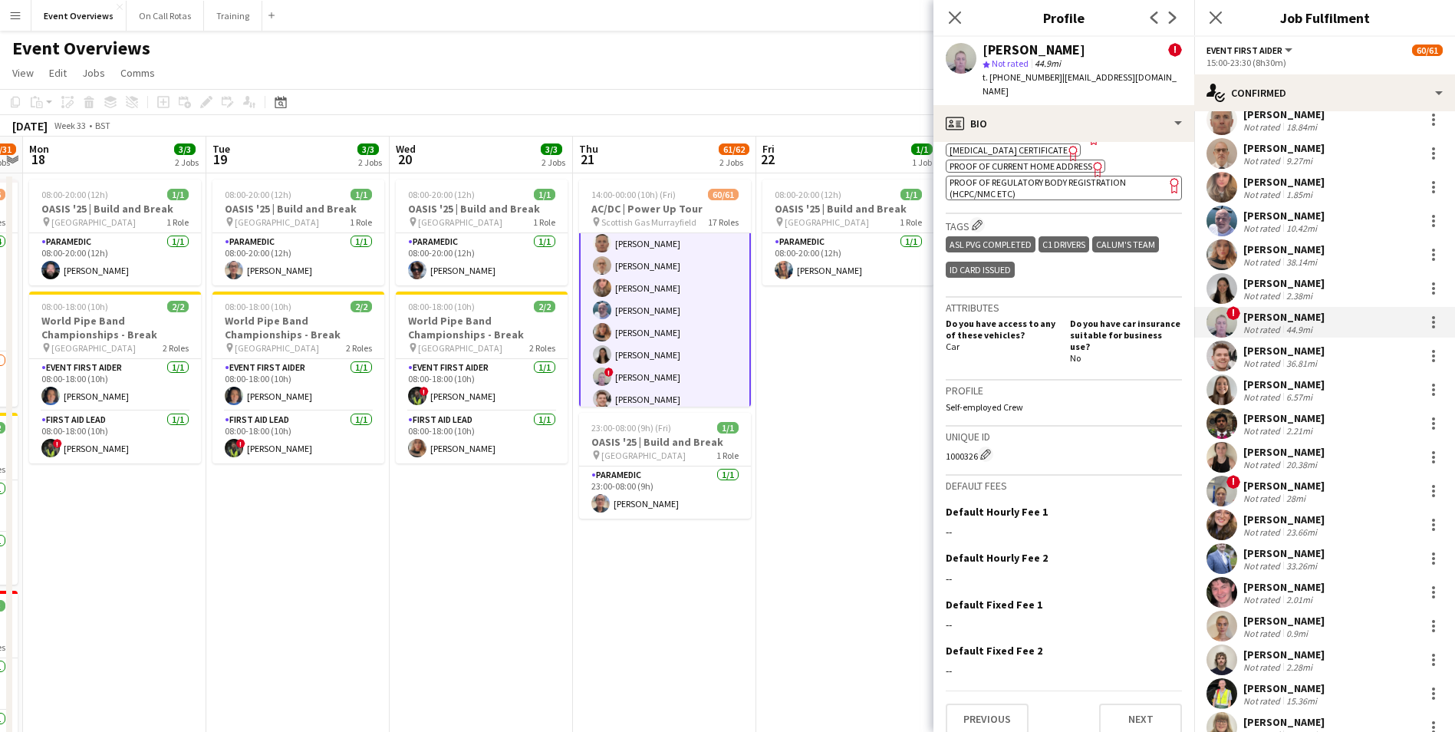
scroll to position [77, 0]
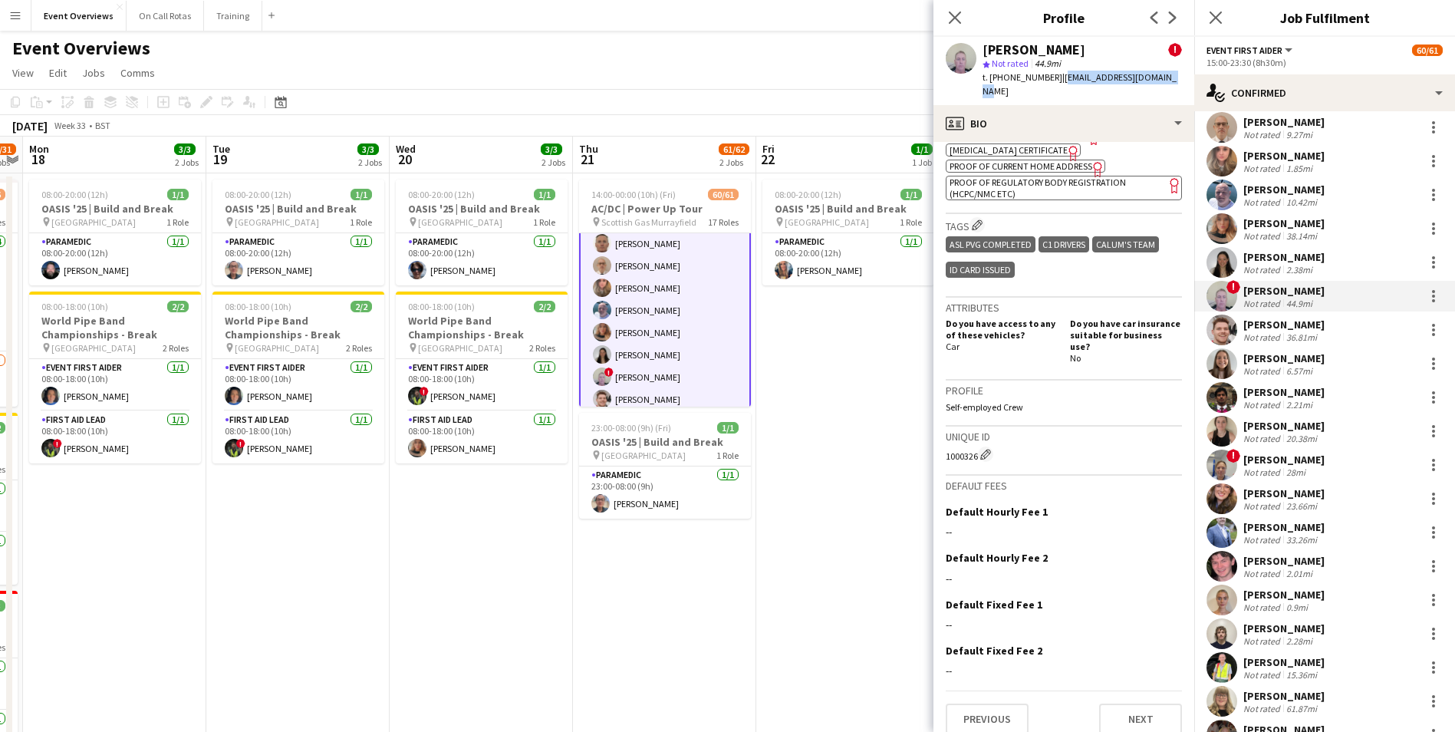
drag, startPoint x: 1161, startPoint y: 78, endPoint x: 1061, endPoint y: 83, distance: 99.8
click at [1061, 83] on span "| alexclarkrhf@hotmail.com" at bounding box center [1079, 83] width 194 height 25
drag, startPoint x: 949, startPoint y: 446, endPoint x: 975, endPoint y: 442, distance: 27.0
click at [975, 442] on app-crew-profile-bio "Open photos pop-in Alerts chevron-right 10-06-2025 – INTERNAL NOTE Operations M…" at bounding box center [1063, 437] width 261 height 590
drag, startPoint x: 1163, startPoint y: 81, endPoint x: 1061, endPoint y: 81, distance: 102.0
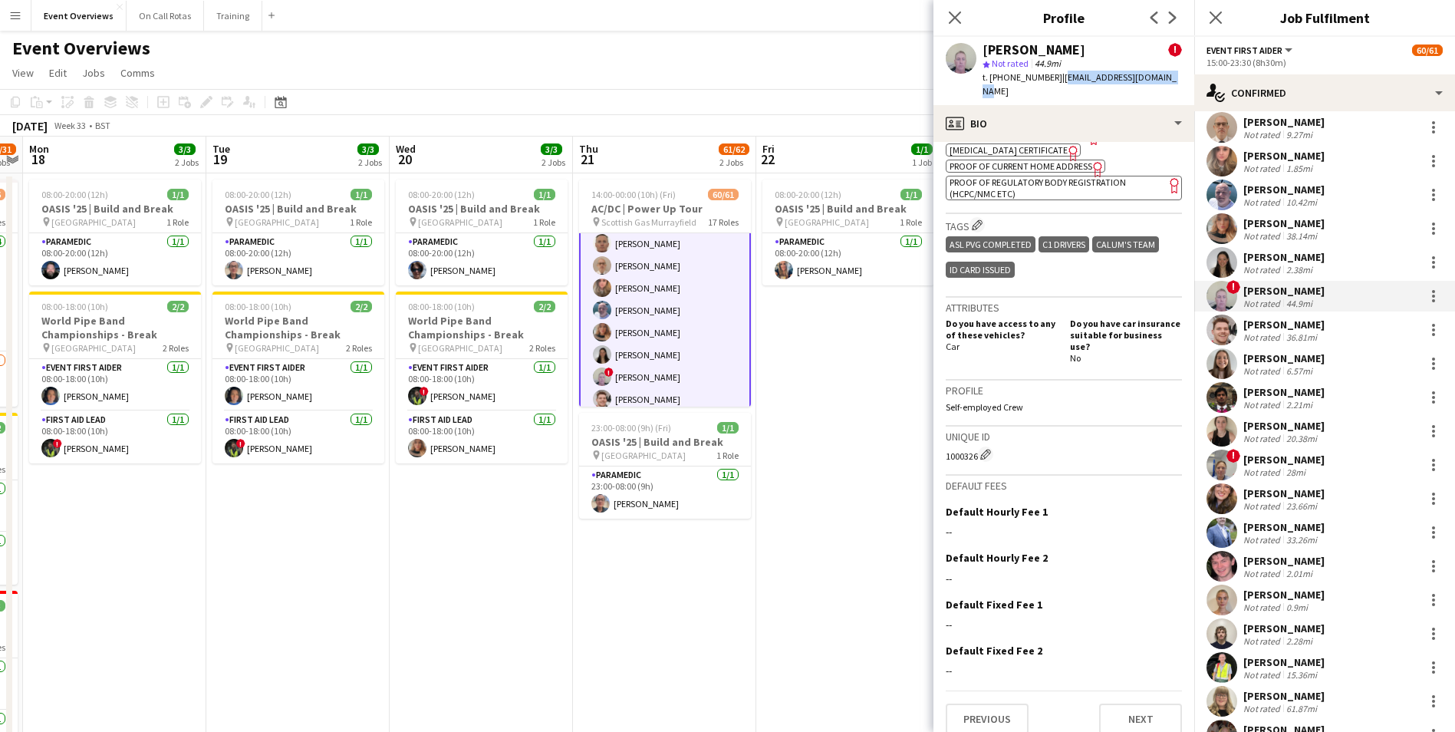
click at [1061, 81] on div "alex Clark ! star Not rated 44.9mi t. +4407597353048 | alexclarkrhf@hotmail.com" at bounding box center [1063, 71] width 261 height 68
click at [1215, 334] on app-user-avatar at bounding box center [1221, 329] width 31 height 31
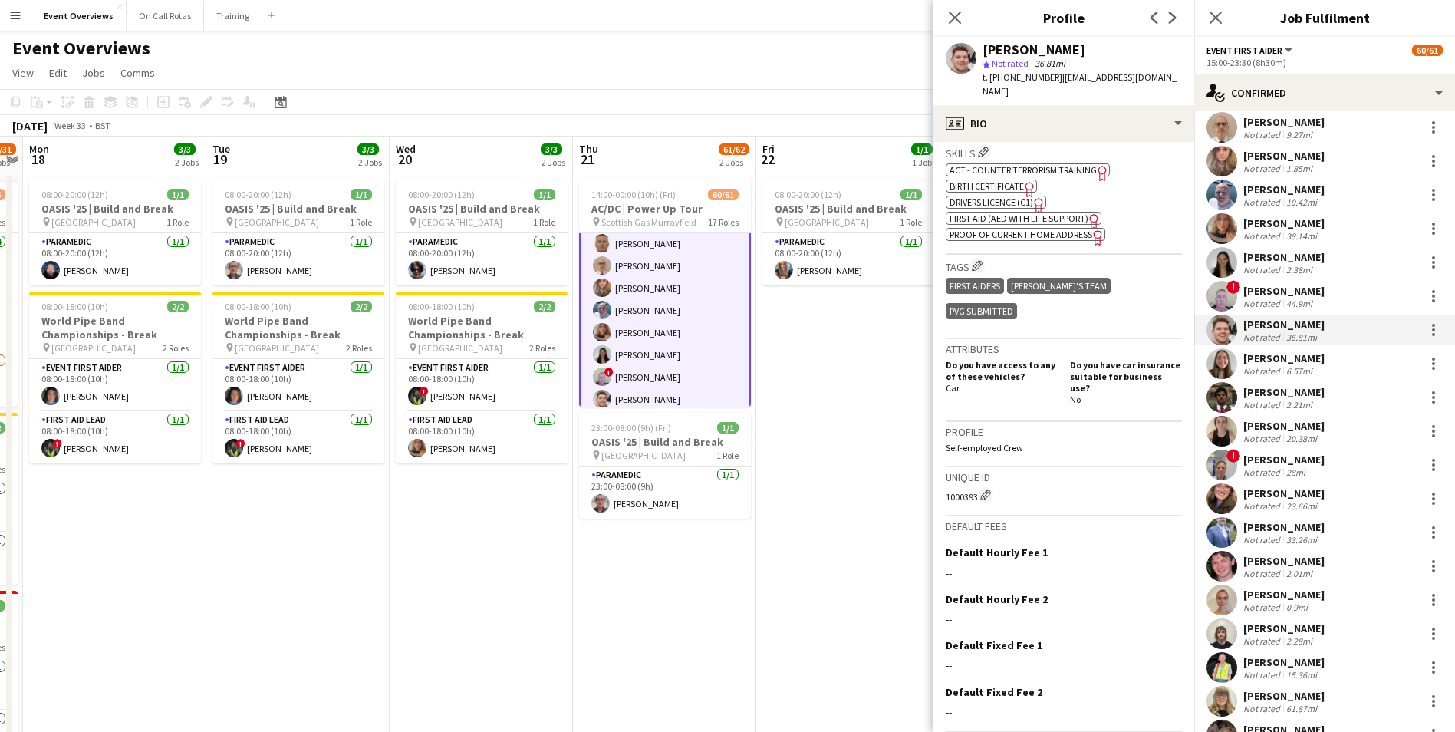
scroll to position [554, 0]
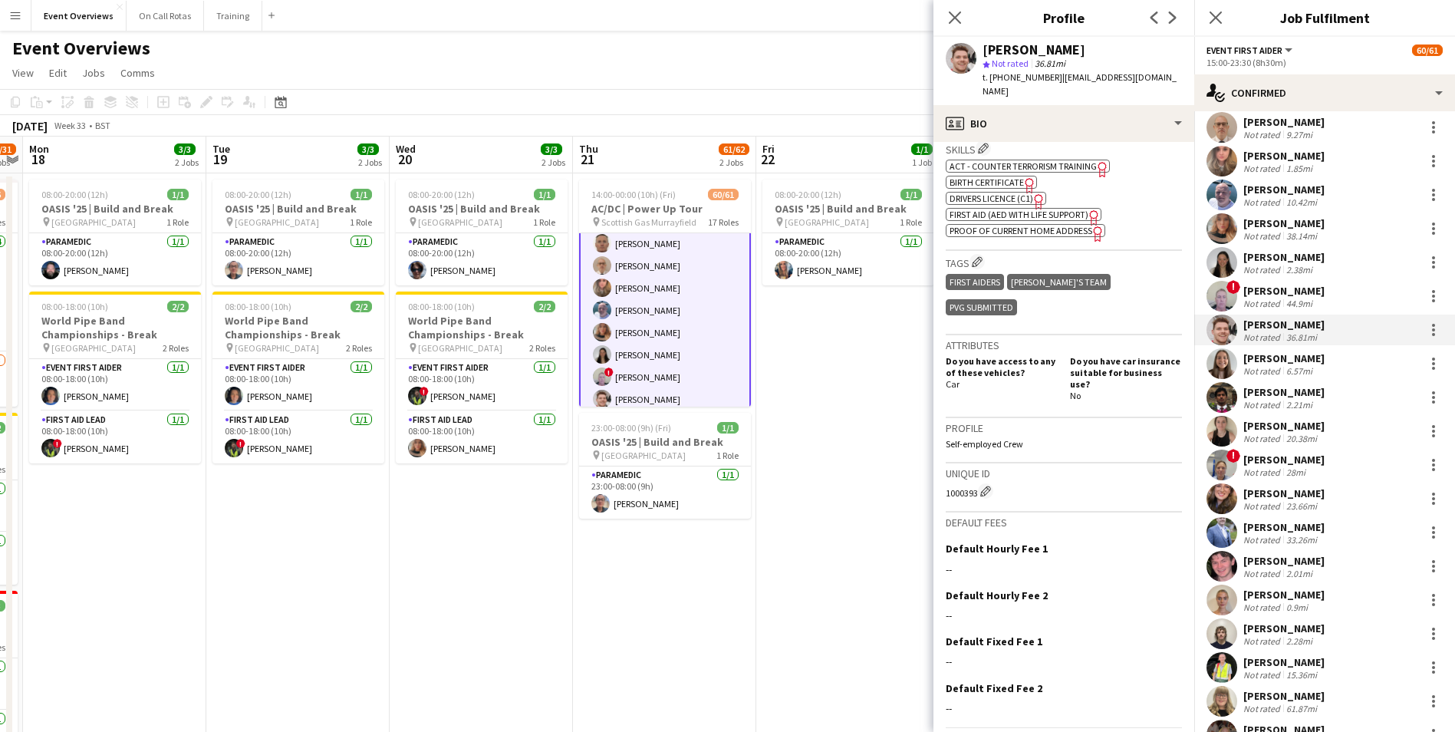
drag, startPoint x: 945, startPoint y: 441, endPoint x: 976, endPoint y: 441, distance: 31.4
click at [976, 441] on app-crew-profile-bio "chevron-left chevron-right Open photos pop-in Gender Male Birthday 17-06-2002 (…" at bounding box center [1063, 437] width 261 height 590
drag, startPoint x: 1163, startPoint y: 73, endPoint x: 1056, endPoint y: 74, distance: 106.6
click at [1056, 74] on div "Gregor Angus star Not rated 36.81mi t. +447907307971 | gregor.angus02@gmail.com" at bounding box center [1063, 71] width 261 height 68
click at [1225, 367] on app-user-avatar at bounding box center [1221, 363] width 31 height 31
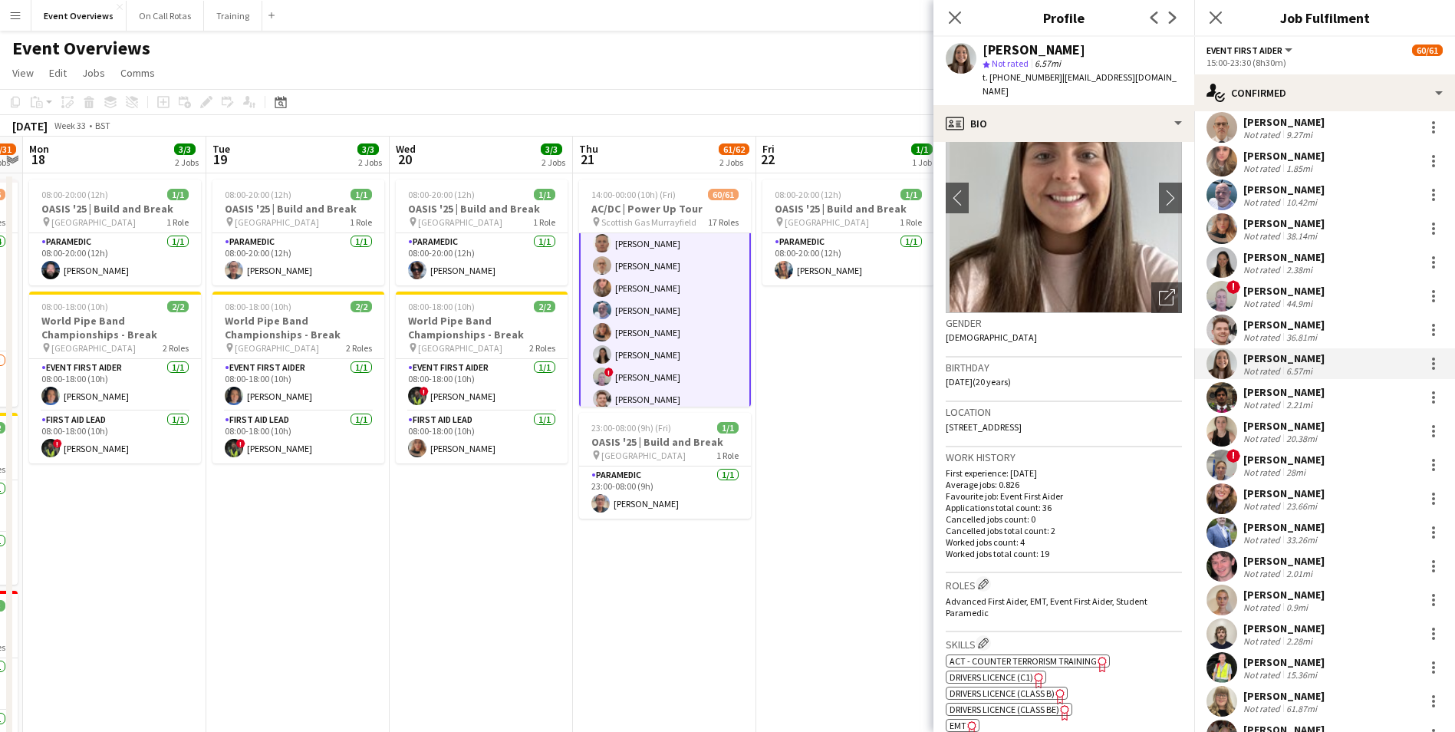
scroll to position [607, 0]
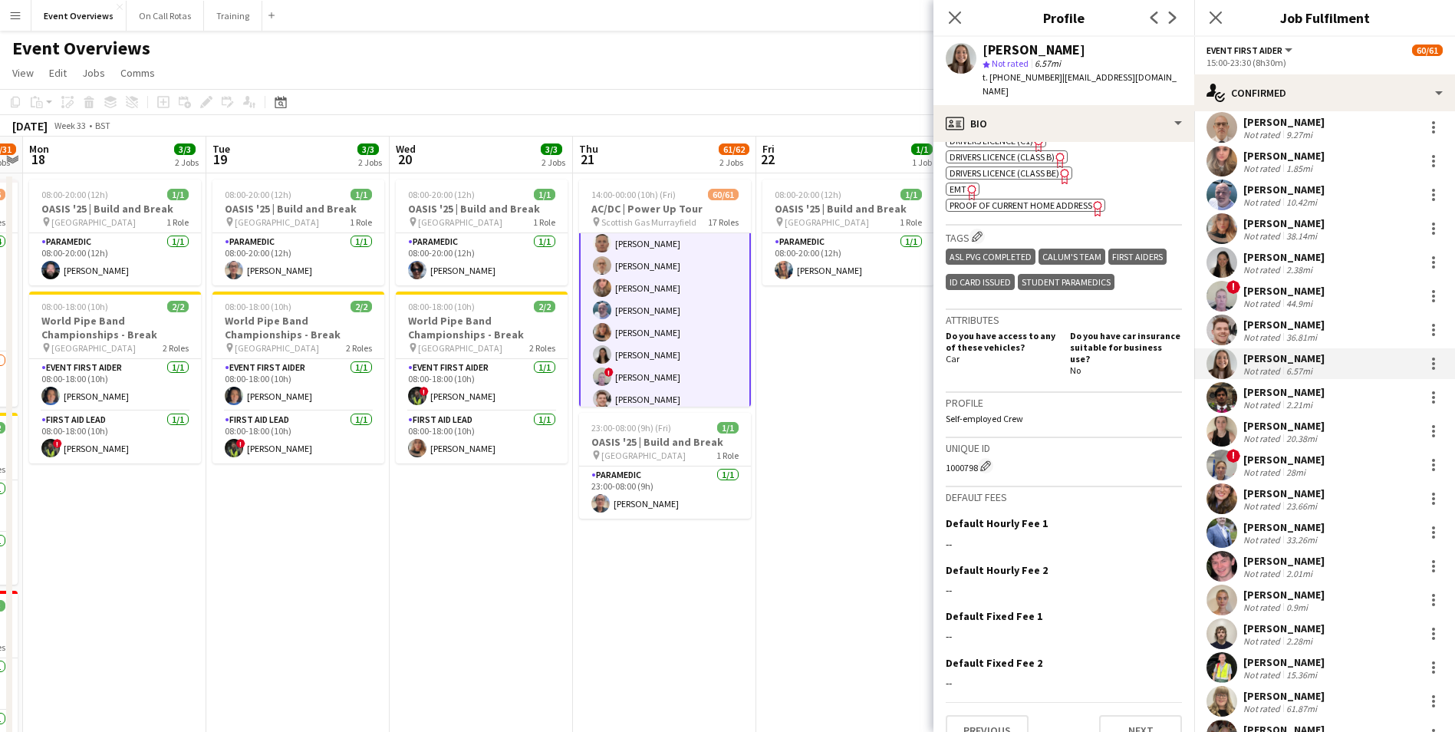
drag, startPoint x: 943, startPoint y: 443, endPoint x: 977, endPoint y: 439, distance: 34.0
click at [977, 439] on app-crew-profile-bio "chevron-left chevron-right Open photos pop-in Gender Female Birthday 01-09-2004…" at bounding box center [1063, 437] width 261 height 590
drag, startPoint x: 1167, startPoint y: 79, endPoint x: 1056, endPoint y: 83, distance: 111.3
click at [1056, 83] on div "Emma Dugdale star Not rated 6.57mi t. +447412207807 | emmadugdale7@gmail.com" at bounding box center [1063, 71] width 261 height 68
click at [1225, 393] on app-user-avatar at bounding box center [1221, 397] width 31 height 31
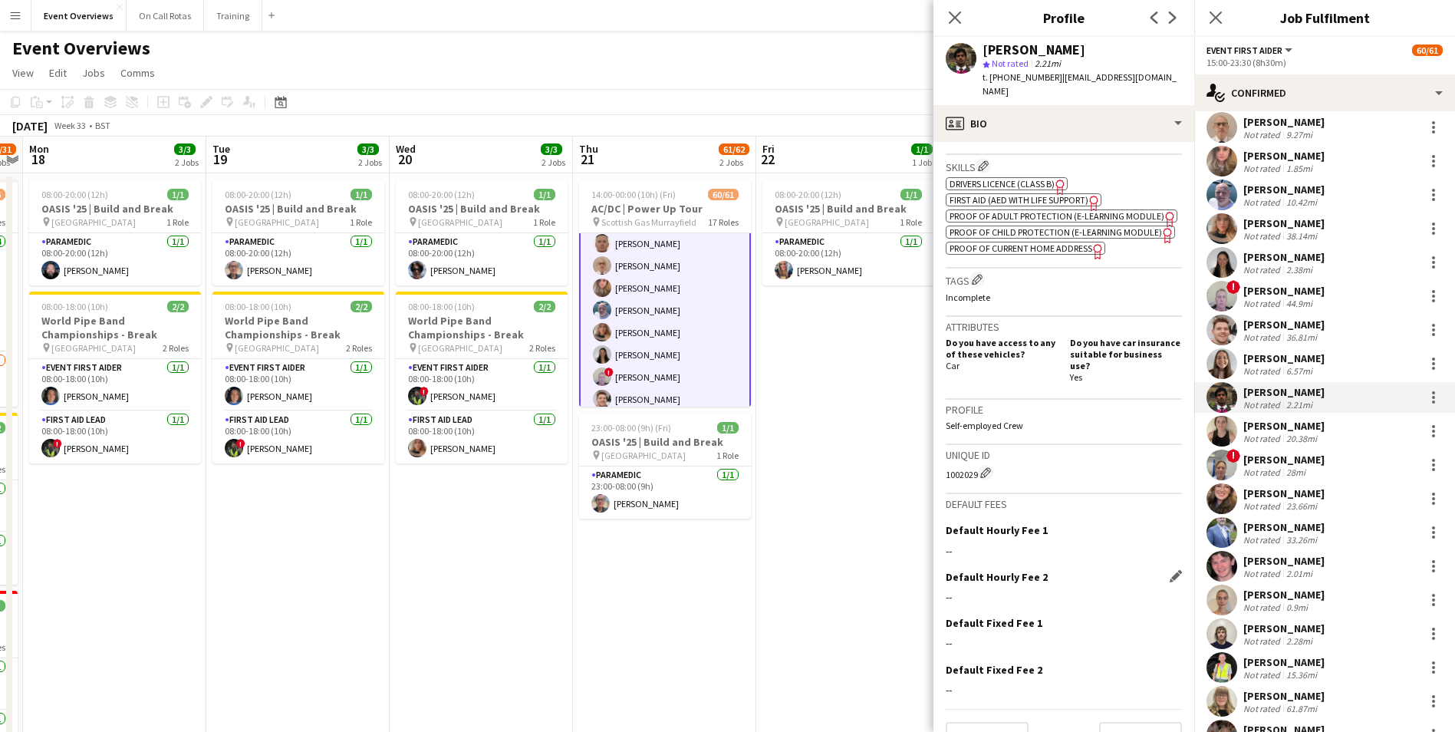
scroll to position [567, 0]
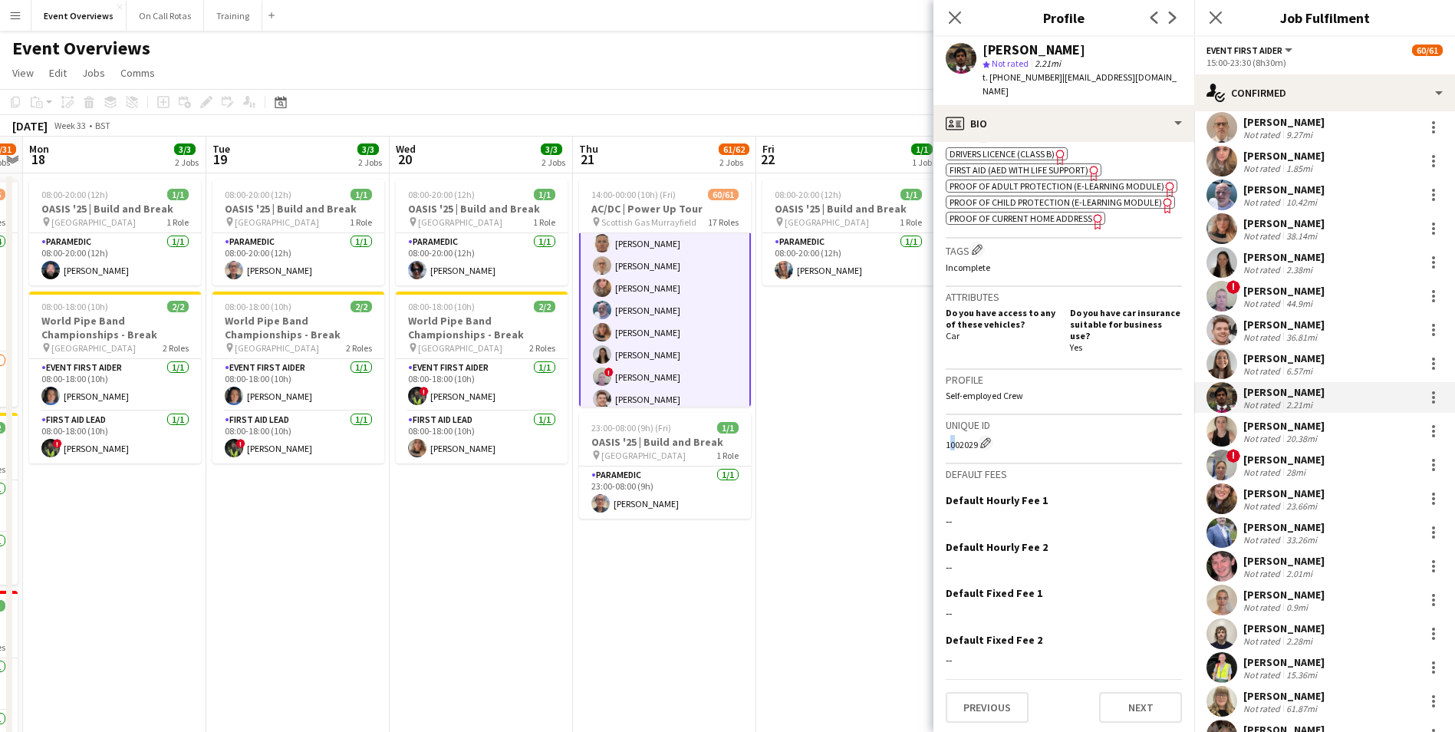
click at [947, 449] on div "Unique ID 1002029 Edit crew unique ID" at bounding box center [1064, 439] width 236 height 49
click at [946, 446] on div "1002029 Edit crew unique ID" at bounding box center [1064, 442] width 236 height 15
drag, startPoint x: 946, startPoint y: 446, endPoint x: 978, endPoint y: 442, distance: 31.7
click at [977, 442] on div "1002029 Edit crew unique ID" at bounding box center [1064, 442] width 236 height 15
drag, startPoint x: 1155, startPoint y: 81, endPoint x: 1056, endPoint y: 84, distance: 99.0
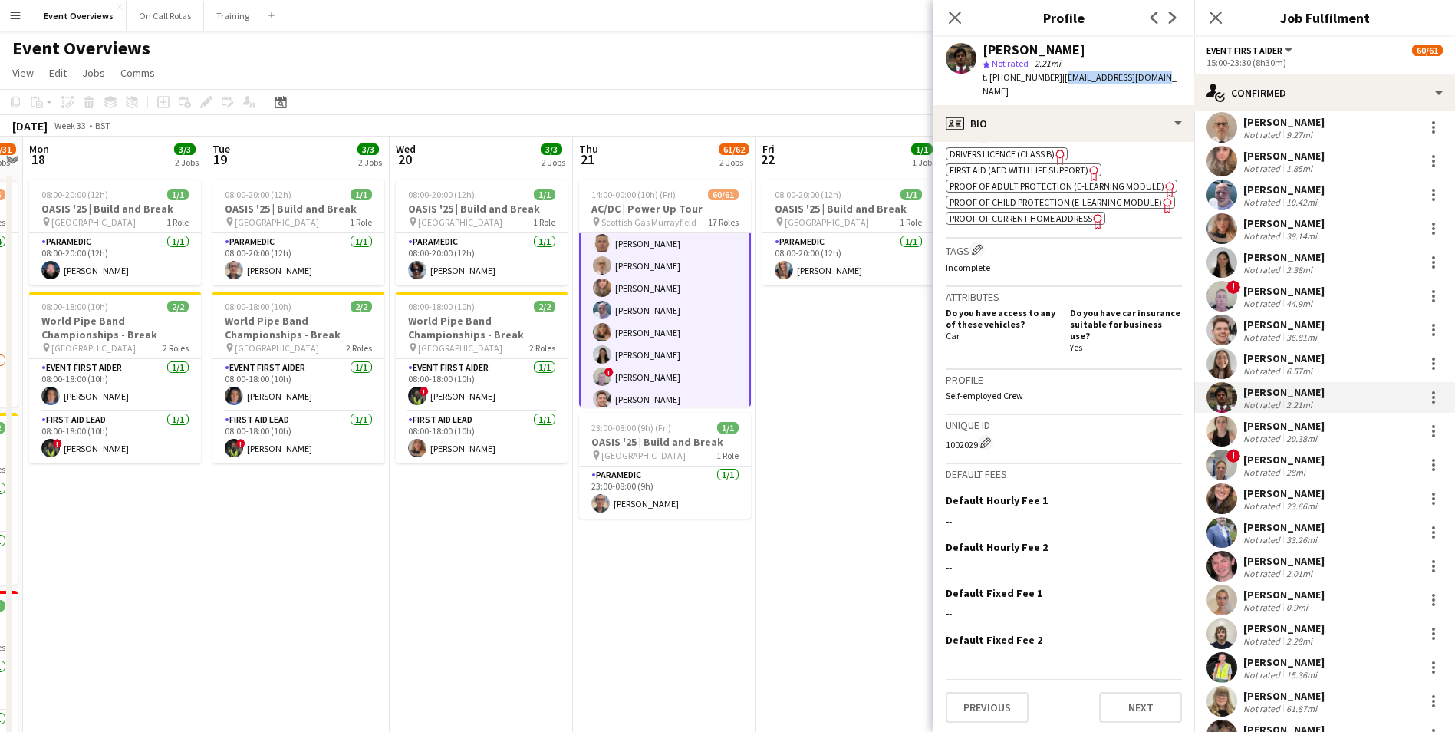
click at [1056, 84] on div "Huzefah Hanif star Not rated 2.21mi t. +447851816316 | h.hanif2026@gmail.com" at bounding box center [1063, 71] width 261 height 68
click at [1221, 434] on app-user-avatar at bounding box center [1221, 431] width 31 height 31
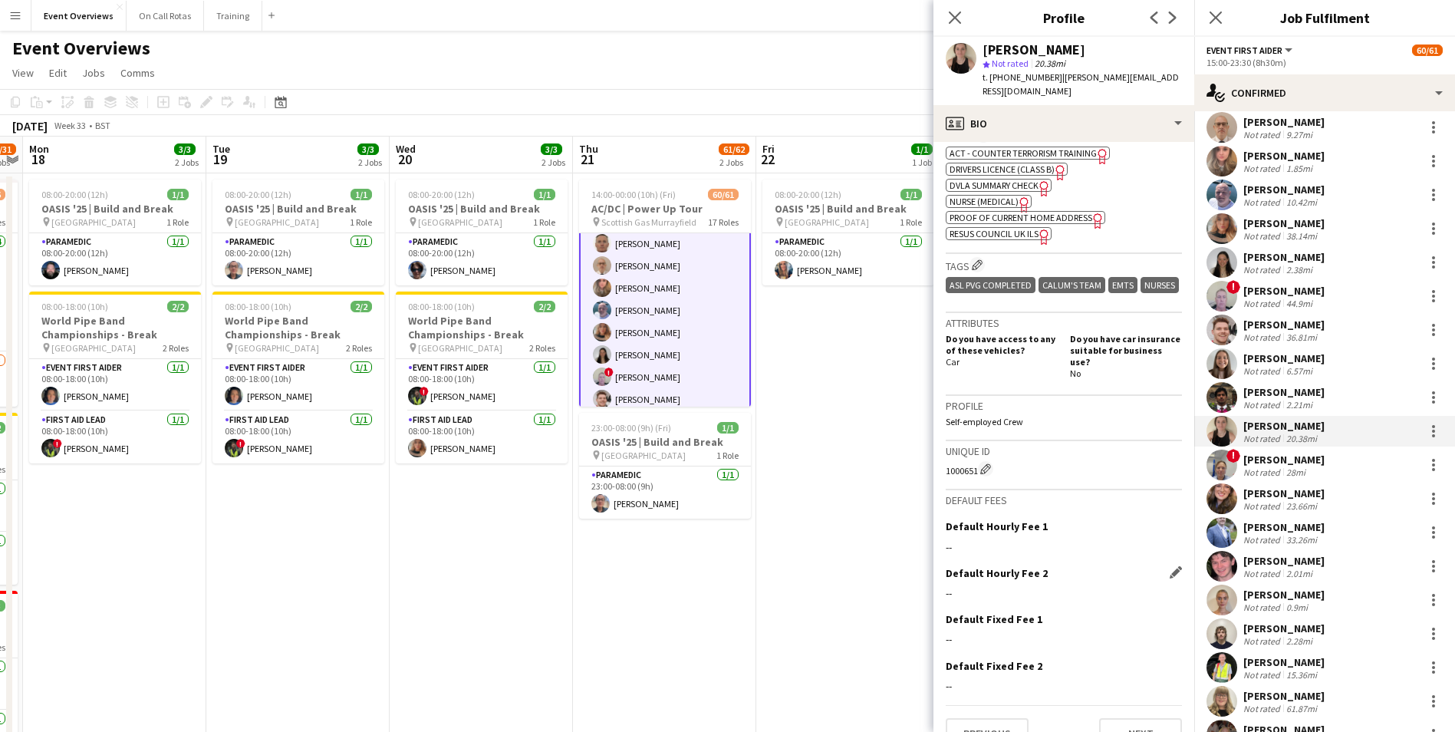
scroll to position [645, 0]
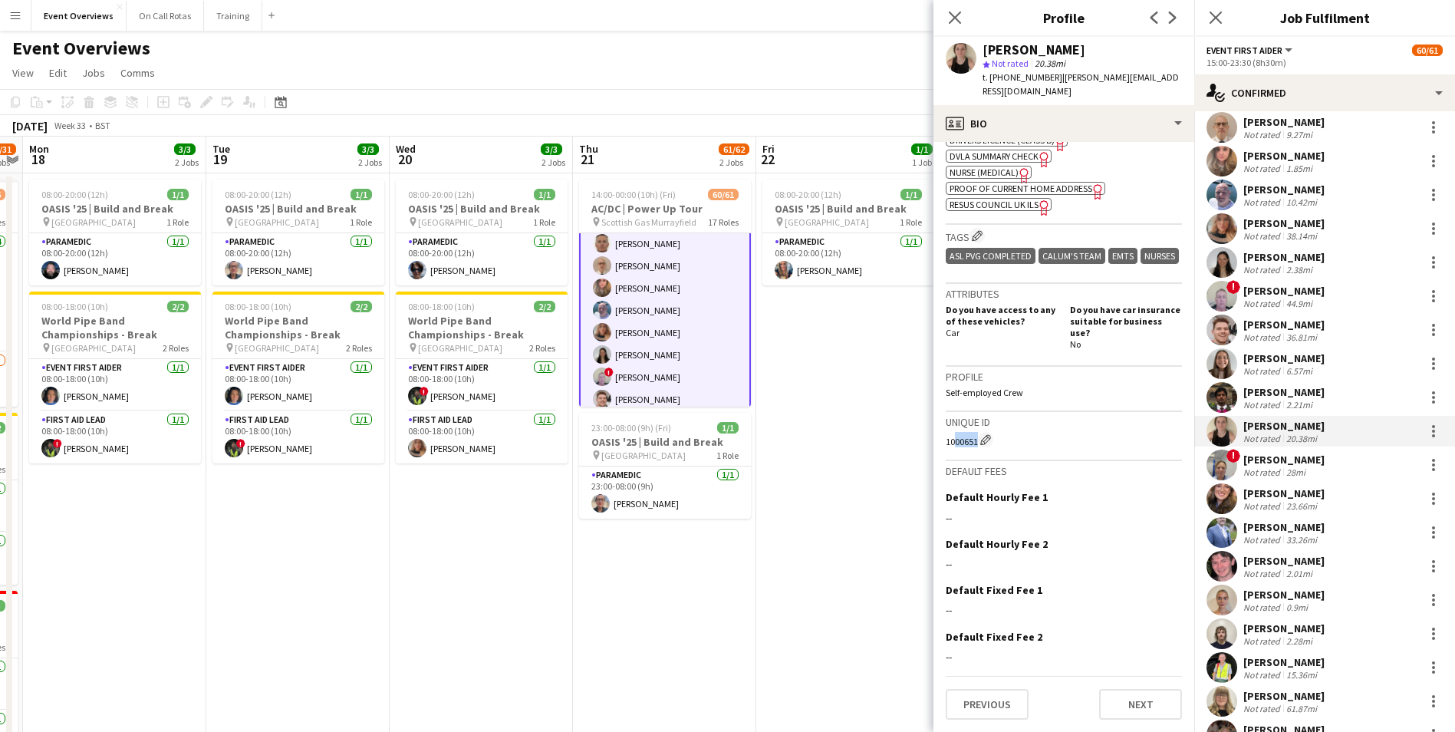
drag, startPoint x: 948, startPoint y: 445, endPoint x: 975, endPoint y: 443, distance: 26.9
click at [975, 443] on div "1000651 Edit crew unique ID" at bounding box center [1064, 439] width 236 height 15
drag, startPoint x: 975, startPoint y: 443, endPoint x: 945, endPoint y: 442, distance: 29.9
click at [945, 442] on app-crew-profile-bio "Open photos pop-in Gender Female Birthday 06-12-1996 (28 years) Location Falcon…" at bounding box center [1063, 437] width 261 height 590
drag, startPoint x: 945, startPoint y: 440, endPoint x: 967, endPoint y: 441, distance: 22.3
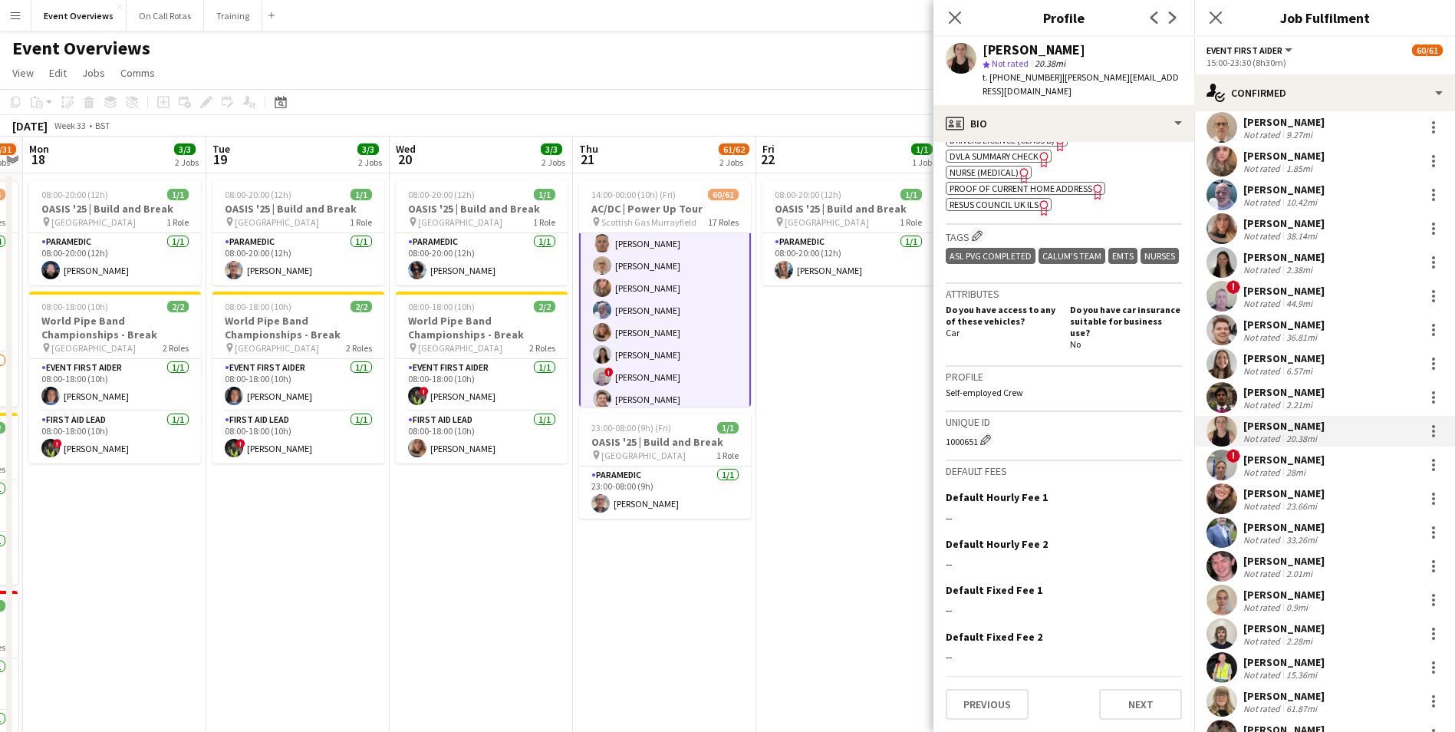
click at [967, 441] on app-crew-profile-bio "Open photos pop-in Gender Female Birthday 06-12-1996 (28 years) Location Falcon…" at bounding box center [1063, 437] width 261 height 590
drag, startPoint x: 1166, startPoint y: 76, endPoint x: 1055, endPoint y: 84, distance: 110.7
click at [1055, 84] on div "Laura Thomson star Not rated 20.38mi t. +447939172551 | laura.thomson8@gmail.com" at bounding box center [1063, 71] width 261 height 68
click at [1219, 462] on app-user-avatar at bounding box center [1221, 464] width 31 height 31
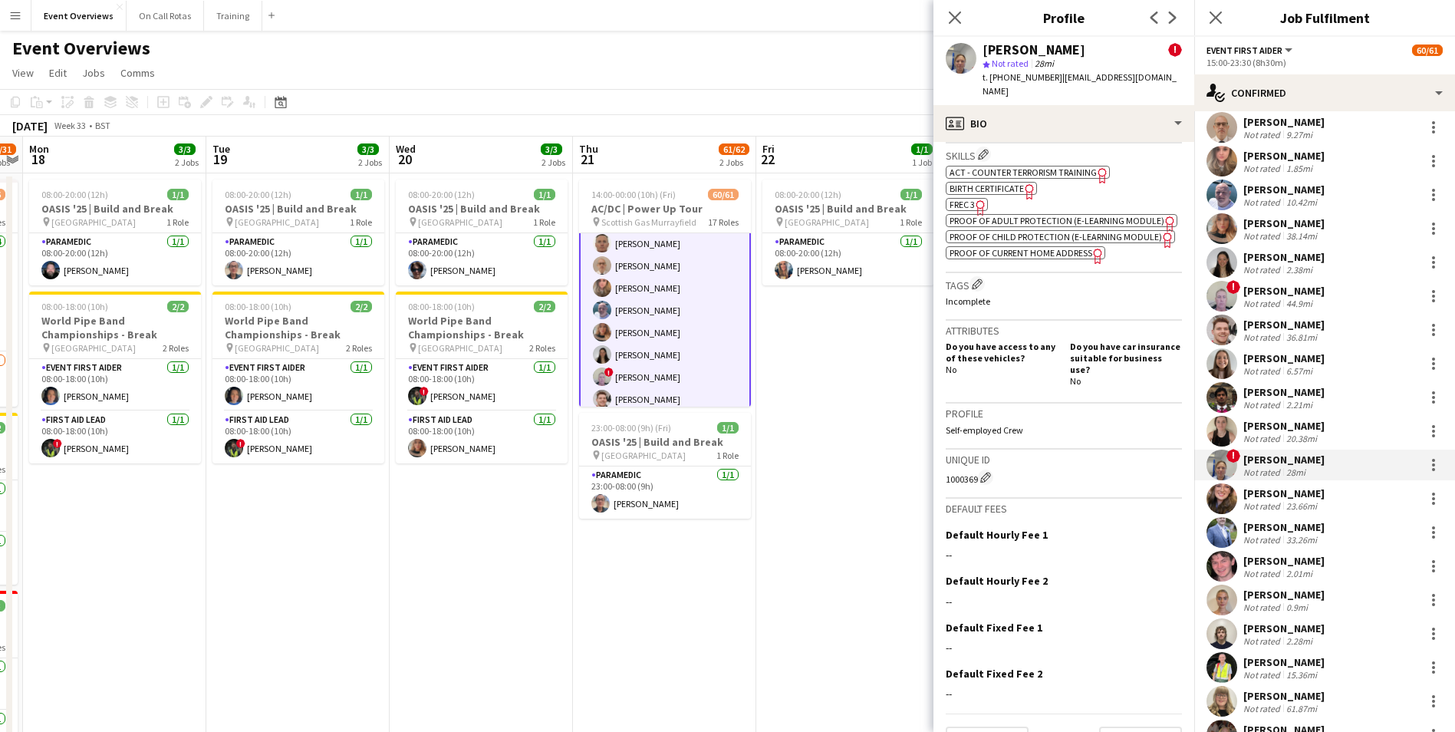
scroll to position [735, 0]
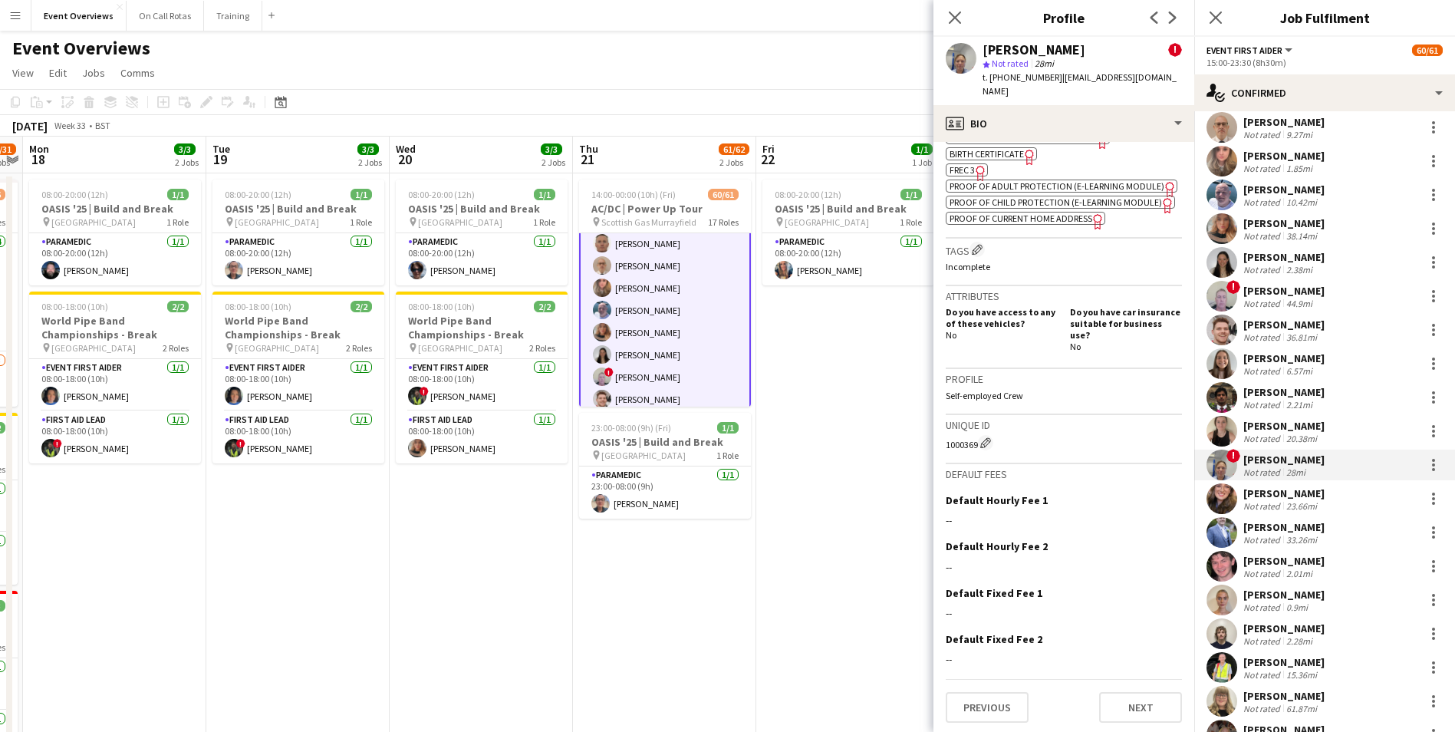
drag, startPoint x: 946, startPoint y: 442, endPoint x: 975, endPoint y: 447, distance: 30.4
click at [975, 447] on div "1000369 Edit crew unique ID" at bounding box center [1064, 442] width 236 height 15
drag, startPoint x: 1181, startPoint y: 79, endPoint x: 1054, endPoint y: 77, distance: 126.5
click at [1054, 77] on div "Anne-Marie Snaith ! star Not rated 28mi t. +447930246404 | annemarieconn127@gma…" at bounding box center [1063, 71] width 261 height 68
click at [1229, 501] on app-user-avatar at bounding box center [1221, 498] width 31 height 31
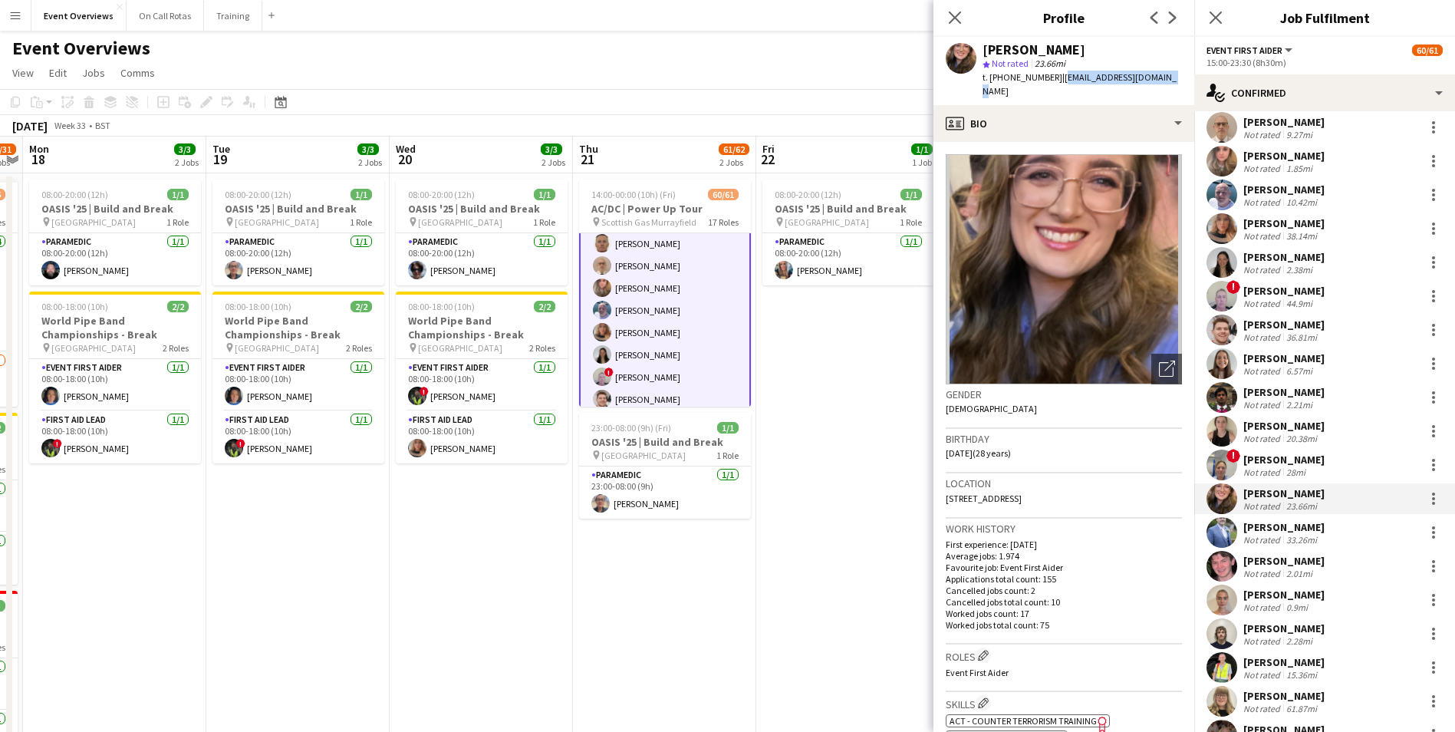
drag, startPoint x: 1158, startPoint y: 76, endPoint x: 1056, endPoint y: 84, distance: 102.3
click at [1056, 84] on div "Gillian Peden star Not rated 23.66mi t. +447467504616 | gillian_peden@yahoo.com" at bounding box center [1063, 71] width 261 height 68
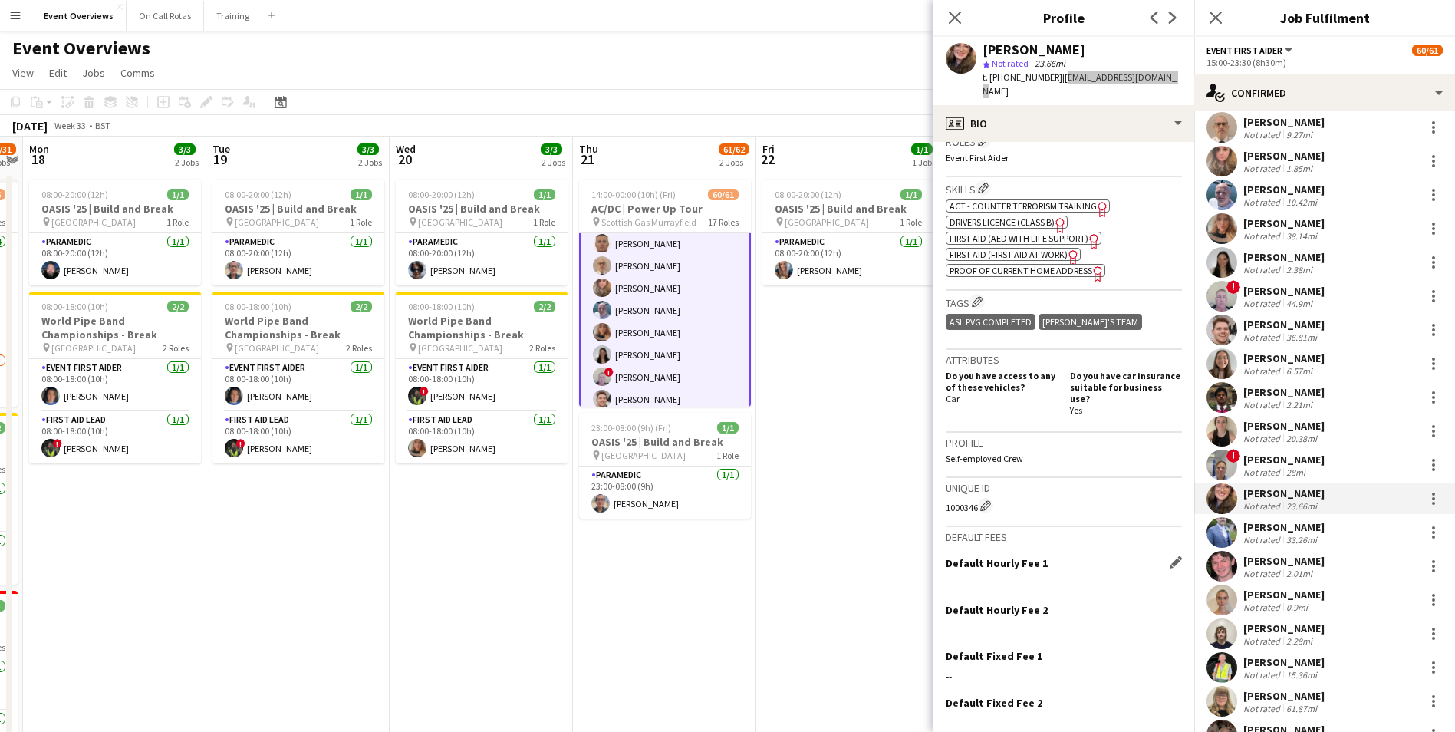
scroll to position [554, 0]
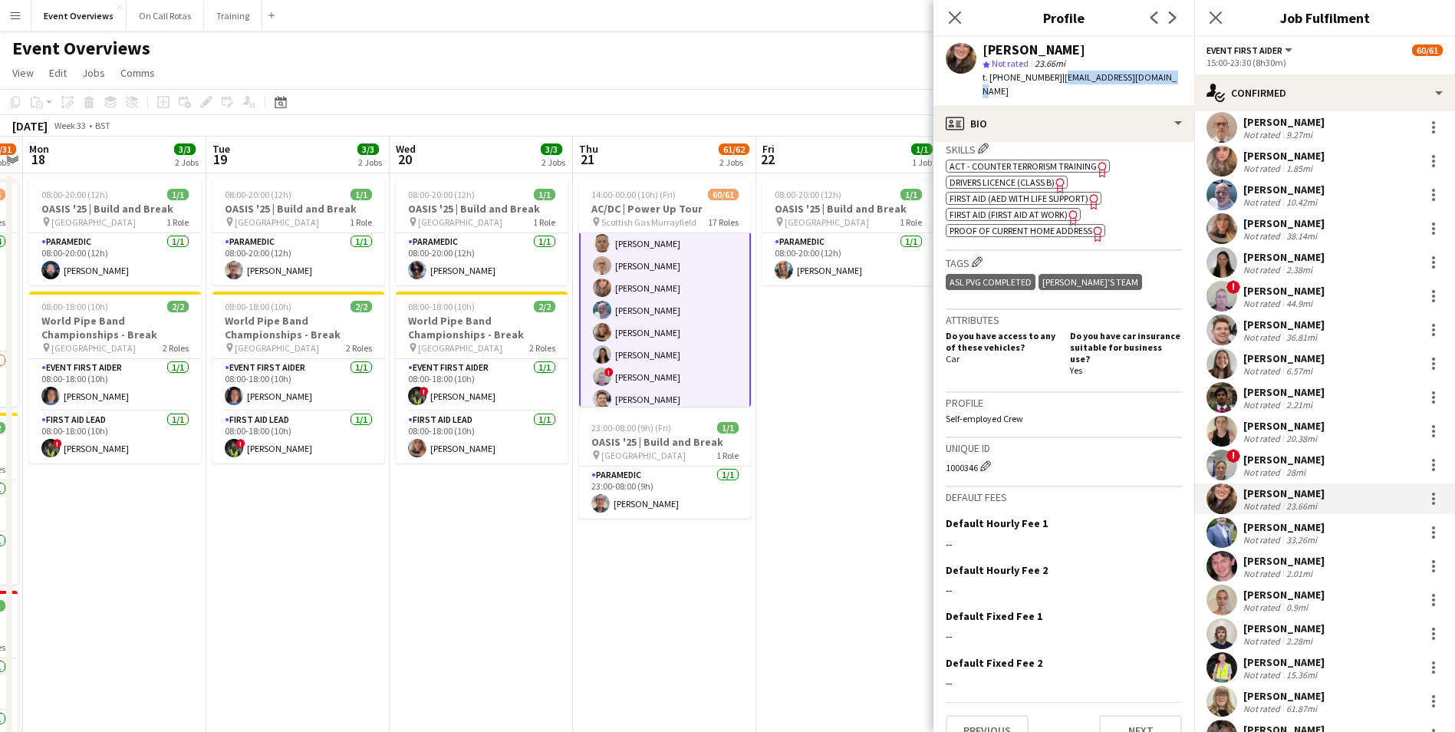
drag, startPoint x: 954, startPoint y: 442, endPoint x: 978, endPoint y: 442, distance: 23.8
click at [978, 442] on app-crew-profile-bio "Open photos pop-in Gender Female Birthday 08-07-1997 (28 years) Location 12 Tal…" at bounding box center [1063, 437] width 261 height 590
click at [1223, 534] on app-user-avatar at bounding box center [1221, 532] width 31 height 31
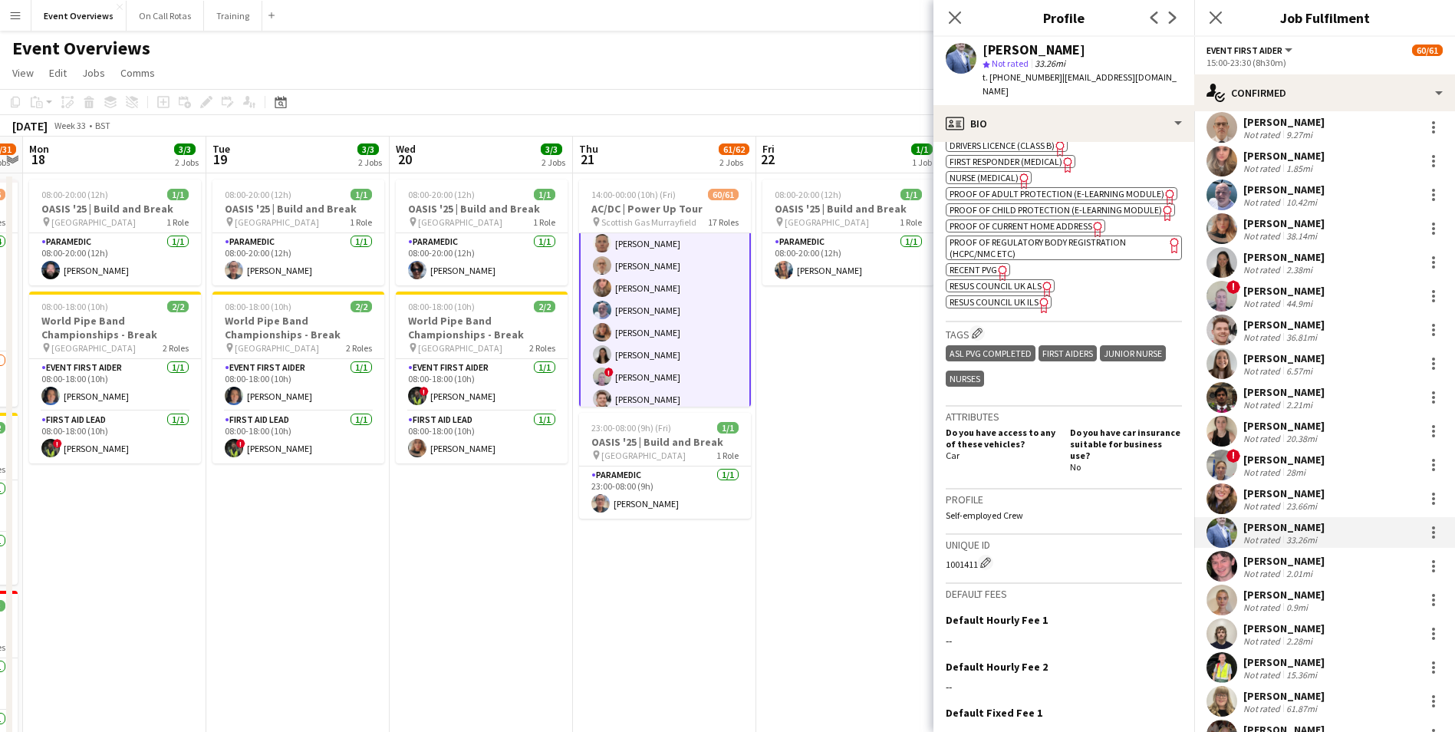
scroll to position [711, 0]
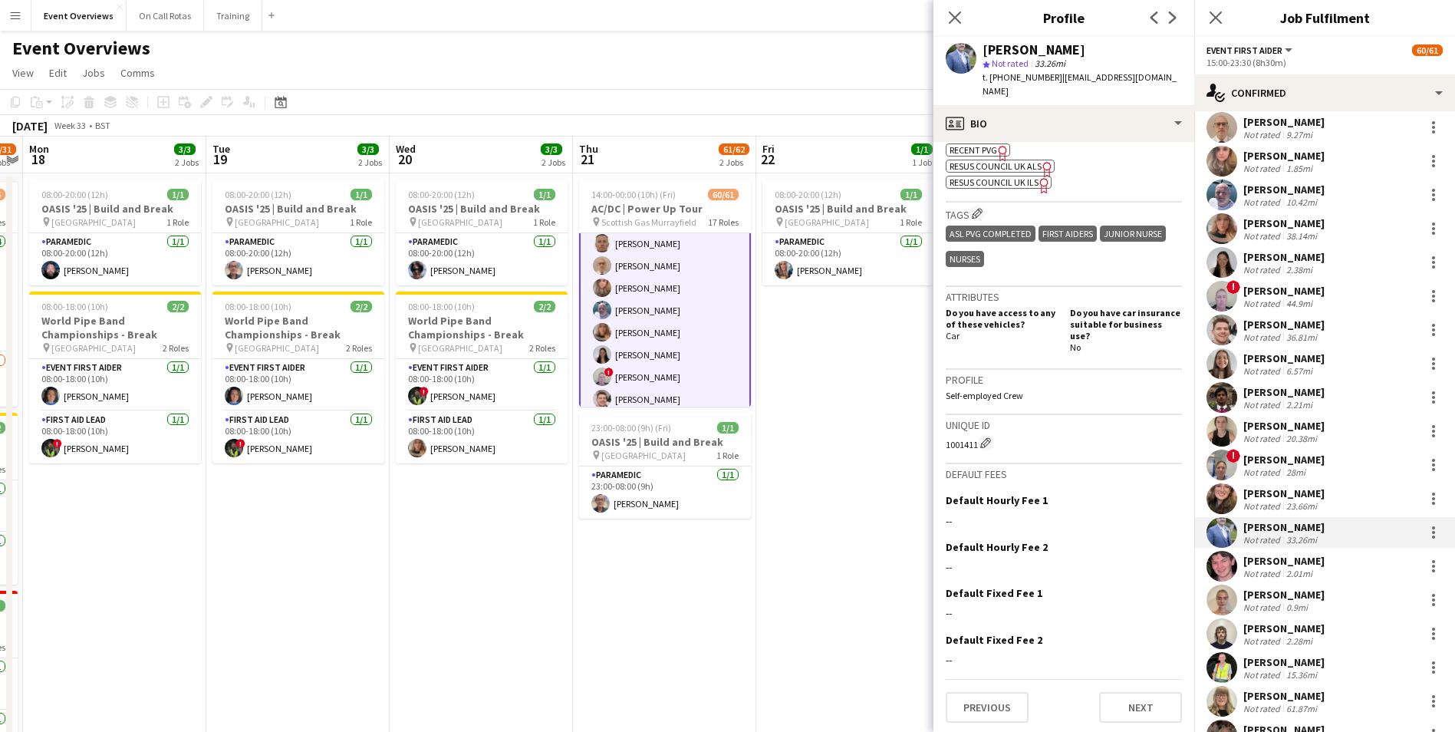
drag, startPoint x: 942, startPoint y: 443, endPoint x: 976, endPoint y: 442, distance: 33.8
click at [976, 442] on app-crew-profile-bio "chevron-left chevron-right Open photos pop-in Gender Male Birthday 23-07-1997 (…" at bounding box center [1063, 437] width 261 height 590
drag, startPoint x: 1146, startPoint y: 79, endPoint x: 1055, endPoint y: 81, distance: 91.3
click at [1055, 81] on div "Liam Meikle star Not rated 33.26mi t. +447572380538 | liammeikle@ymail.com" at bounding box center [1063, 71] width 261 height 68
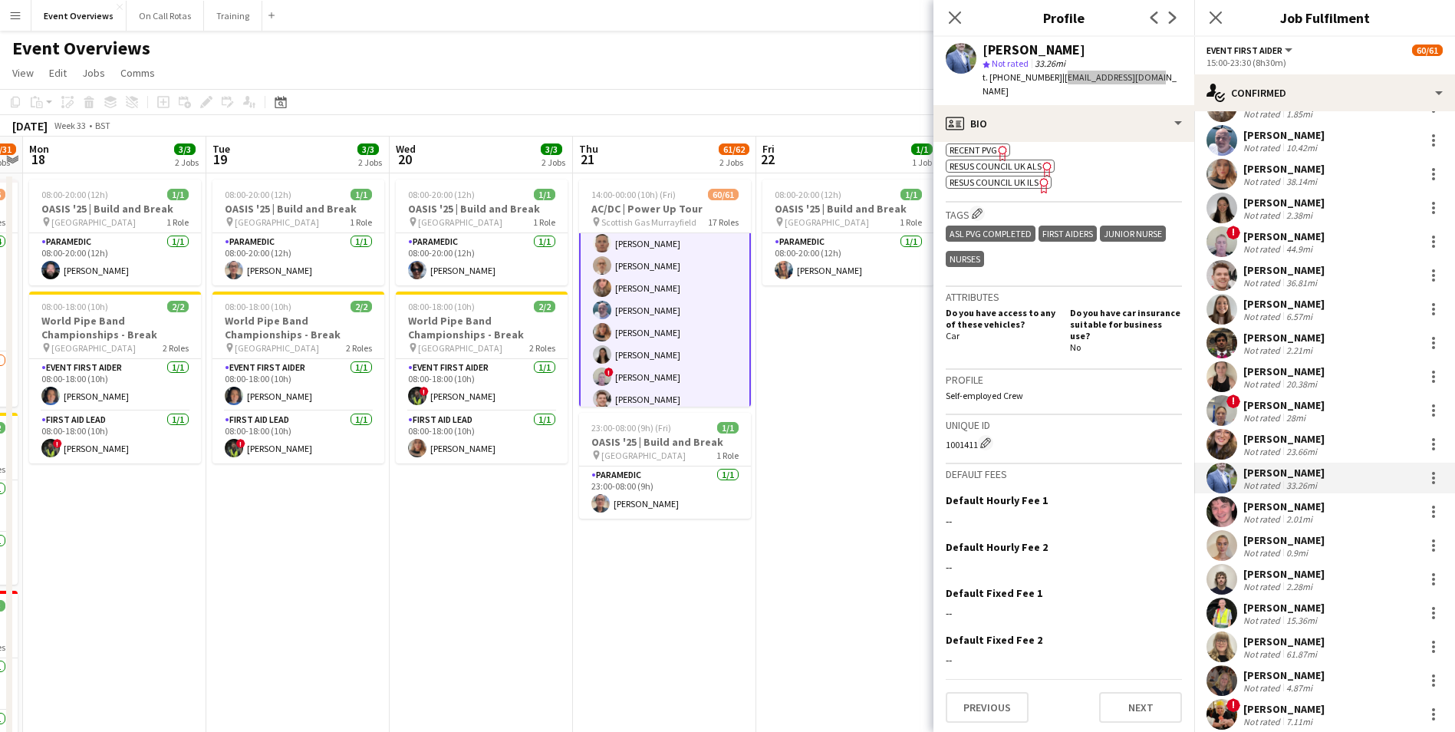
scroll to position [153, 0]
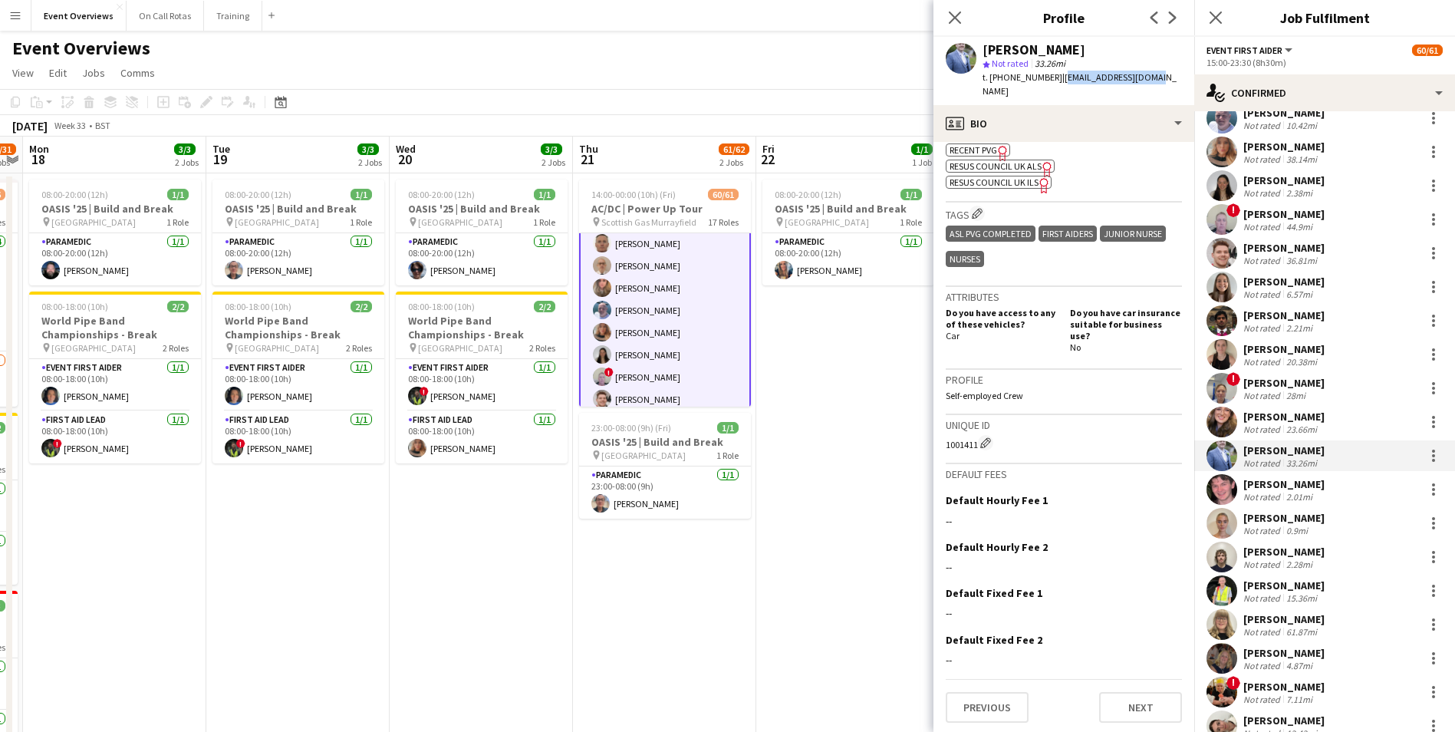
click at [1222, 494] on app-user-avatar at bounding box center [1221, 489] width 31 height 31
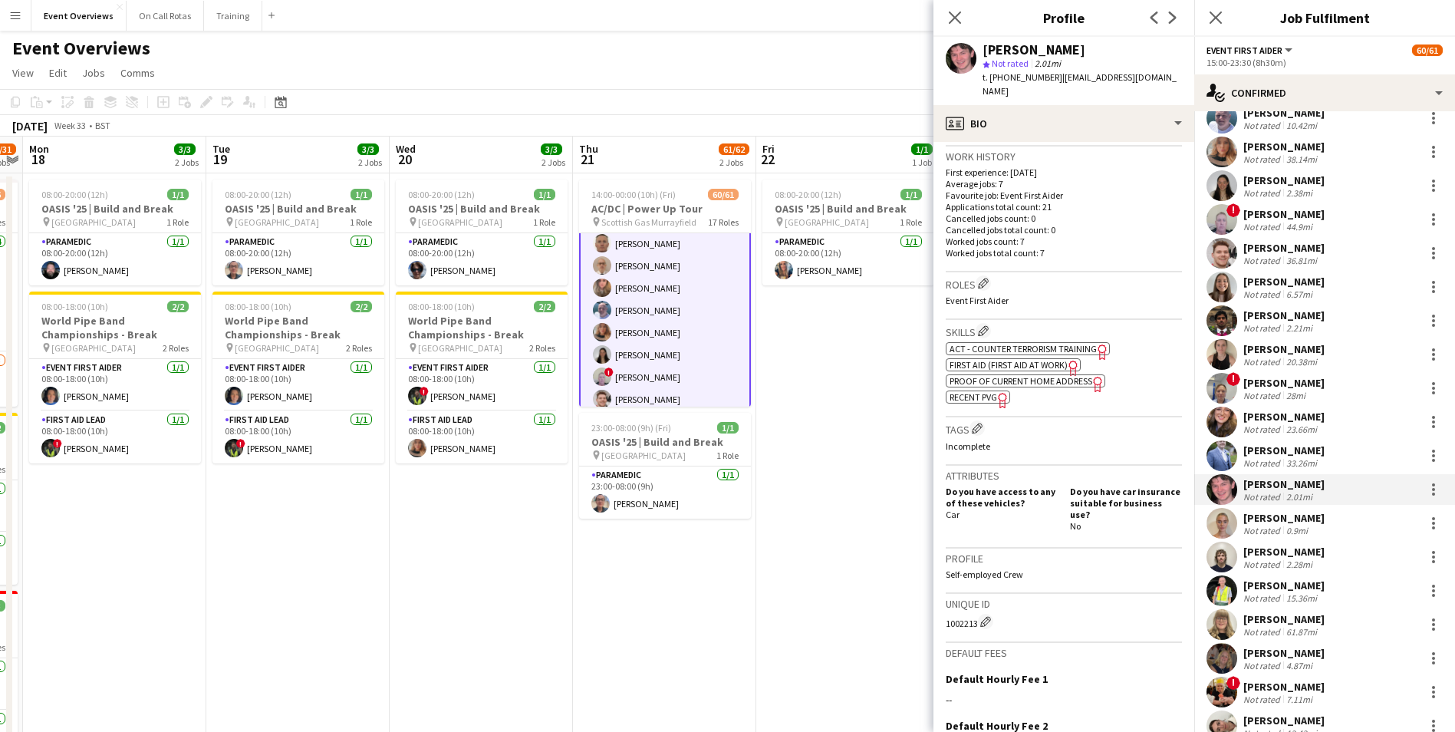
scroll to position [528, 0]
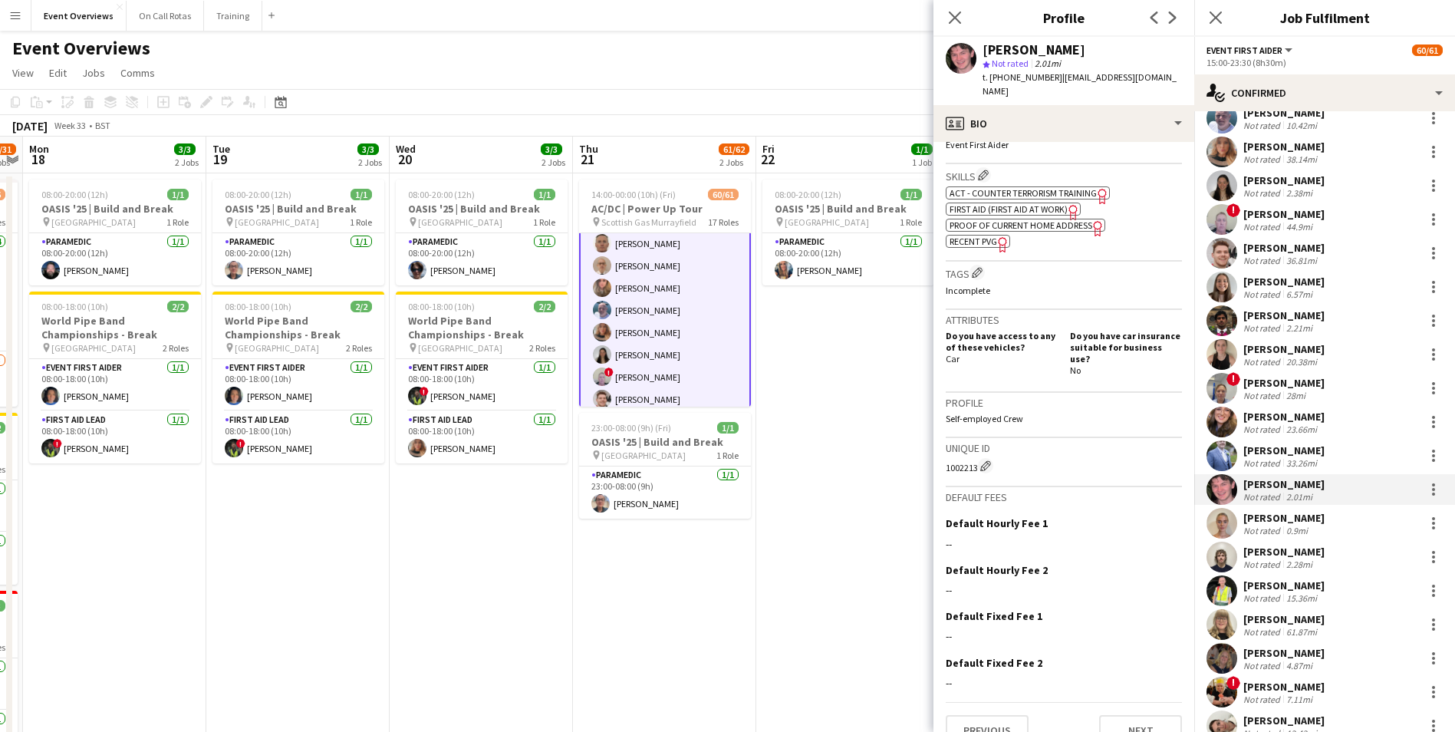
drag, startPoint x: 941, startPoint y: 444, endPoint x: 975, endPoint y: 441, distance: 34.6
click at [975, 441] on app-crew-profile-bio "Open photos pop-in Gender Male Birthday 23-02-2002 (23 years) Location 2f1/19 C…" at bounding box center [1063, 437] width 261 height 590
drag, startPoint x: 1166, startPoint y: 74, endPoint x: 1054, endPoint y: 79, distance: 111.3
click at [1054, 81] on div "Patrick Robinson star Not rated 2.01mi t. +447852224103 | pjrobinson2002@gmail.…" at bounding box center [1063, 71] width 261 height 68
drag, startPoint x: 942, startPoint y: 442, endPoint x: 977, endPoint y: 445, distance: 34.6
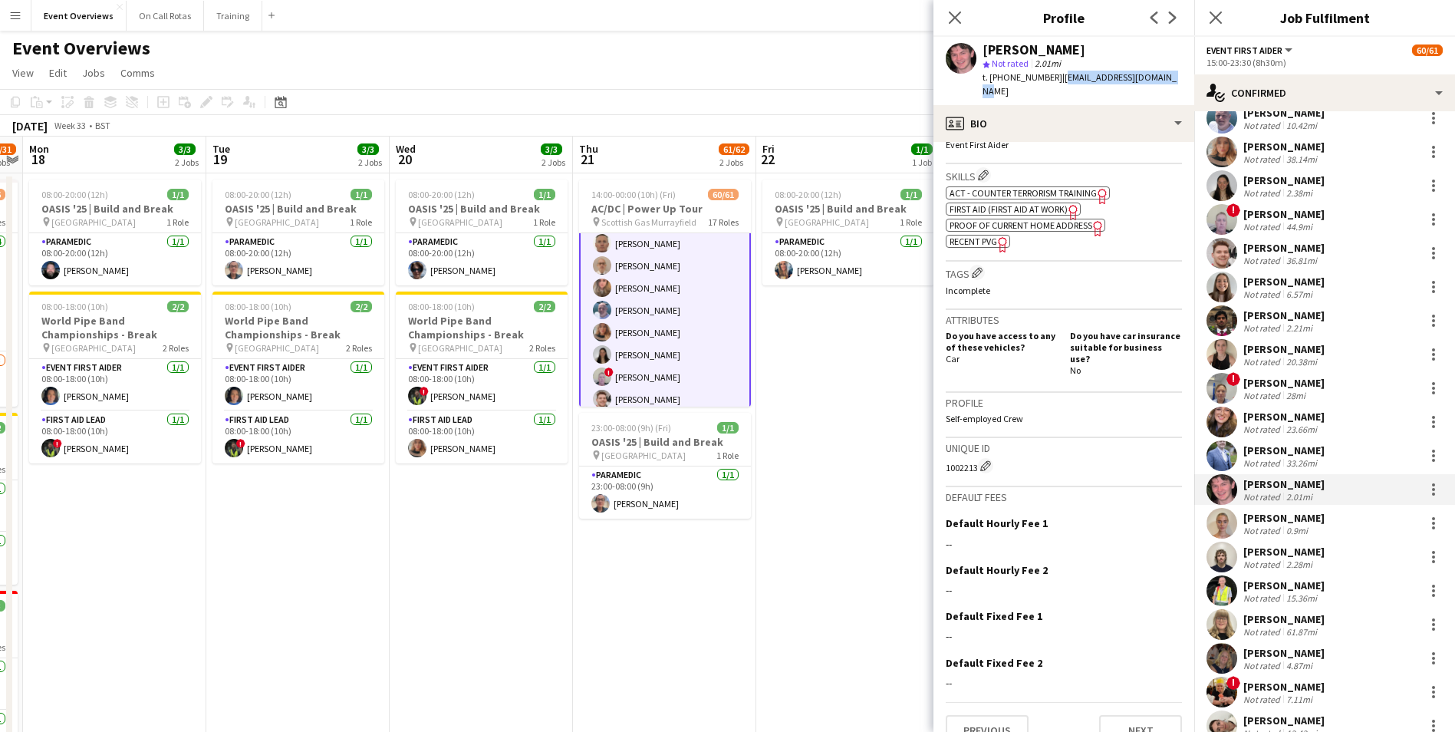
click at [977, 445] on app-crew-profile-bio "Open photos pop-in Gender Male Birthday 23-02-2002 (23 years) Location 2f1/19 C…" at bounding box center [1063, 437] width 261 height 590
click at [1214, 532] on app-user-avatar at bounding box center [1221, 523] width 31 height 31
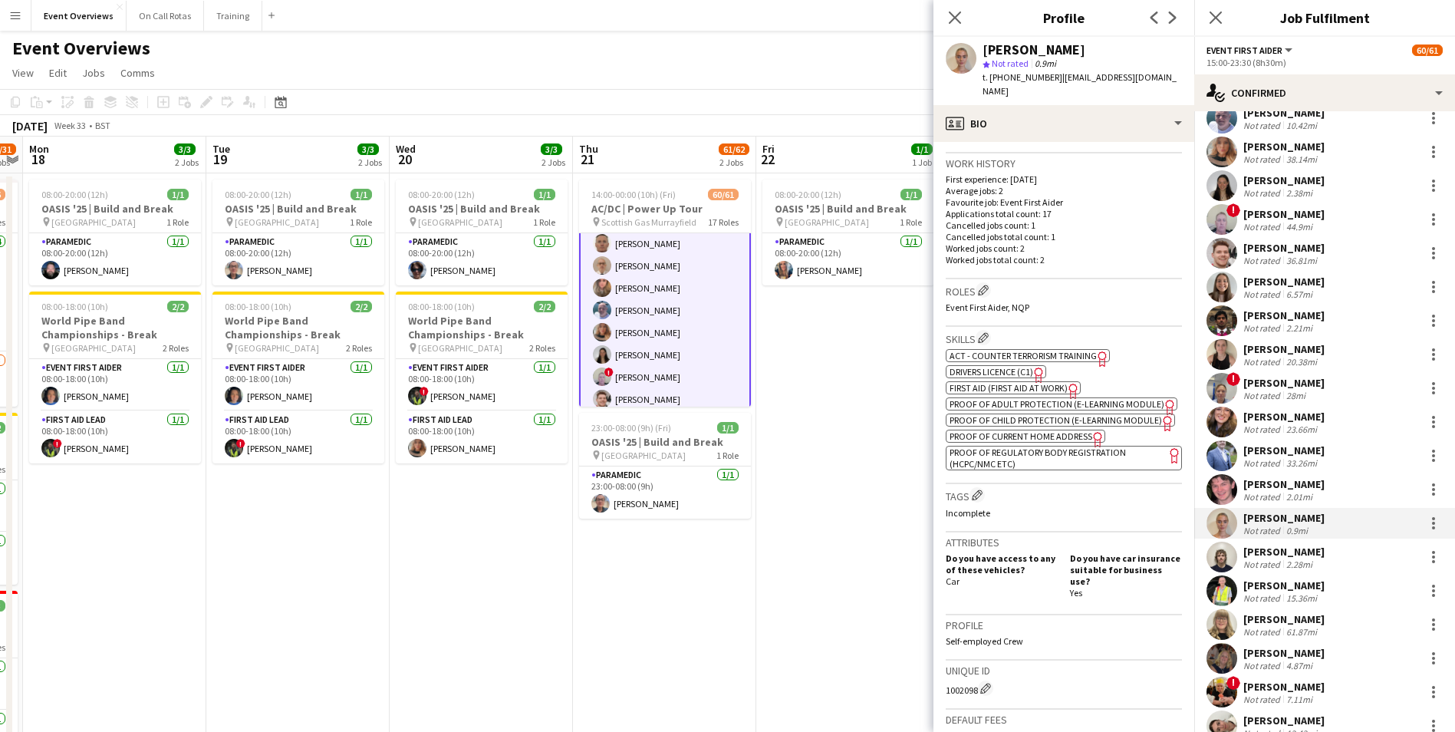
scroll to position [537, 0]
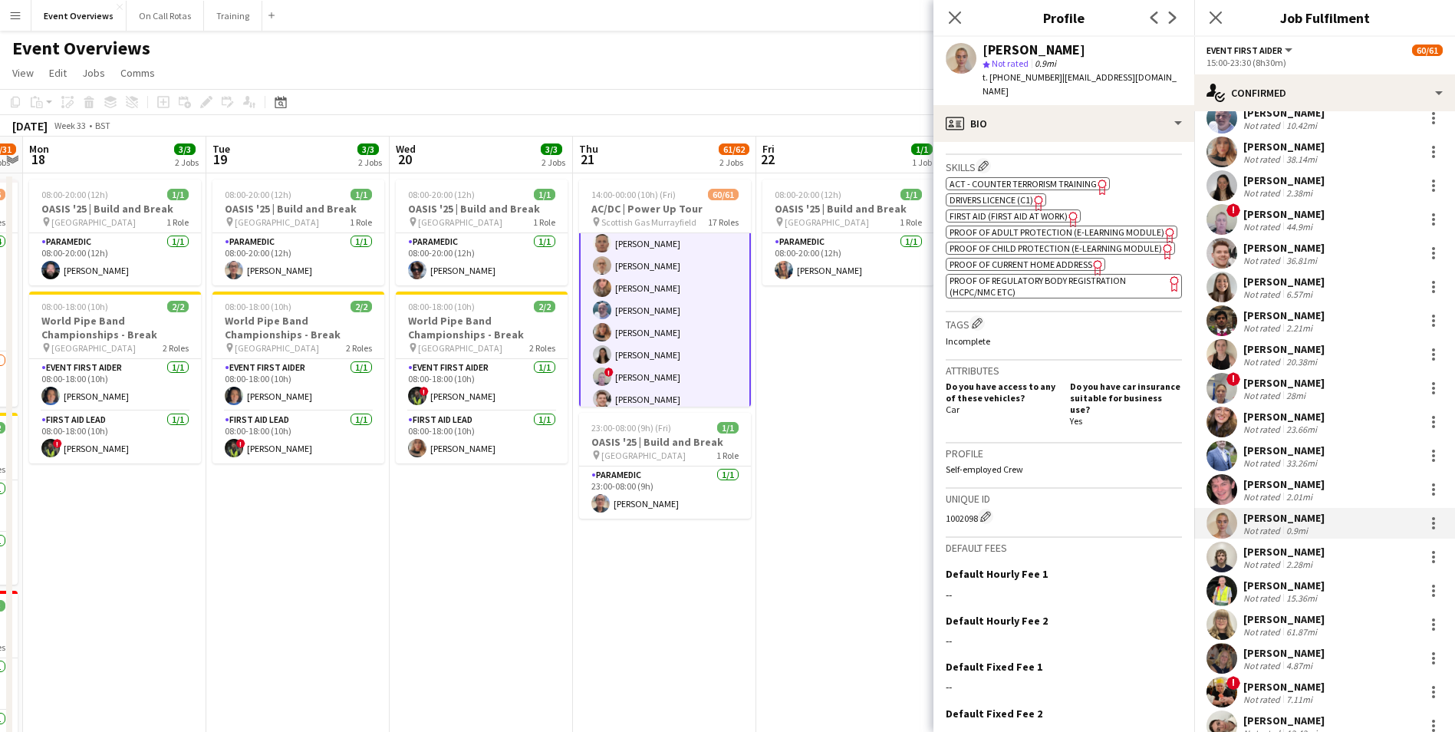
drag, startPoint x: 943, startPoint y: 515, endPoint x: 976, endPoint y: 520, distance: 33.3
click at [976, 520] on app-crew-profile-bio "chevron-left chevron-right Open photos pop-in Gender Female Birthday 10-08-2000…" at bounding box center [1063, 437] width 261 height 590
drag, startPoint x: 1172, startPoint y: 77, endPoint x: 1061, endPoint y: 81, distance: 111.3
click at [1061, 81] on div "Lauren Taylor star Not rated 0.9mi t. +4407808192441 | laurentaylor024@gmail.com" at bounding box center [1063, 71] width 261 height 68
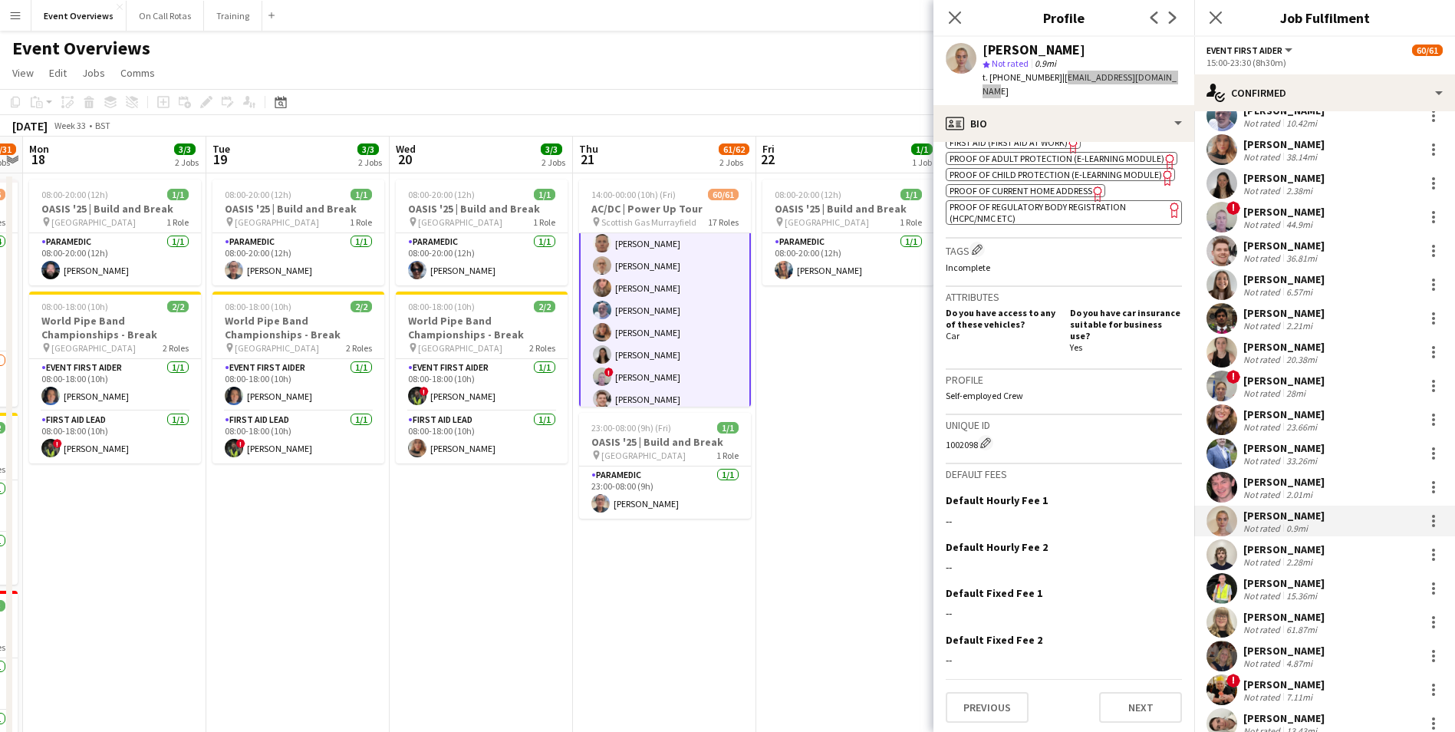
scroll to position [230, 0]
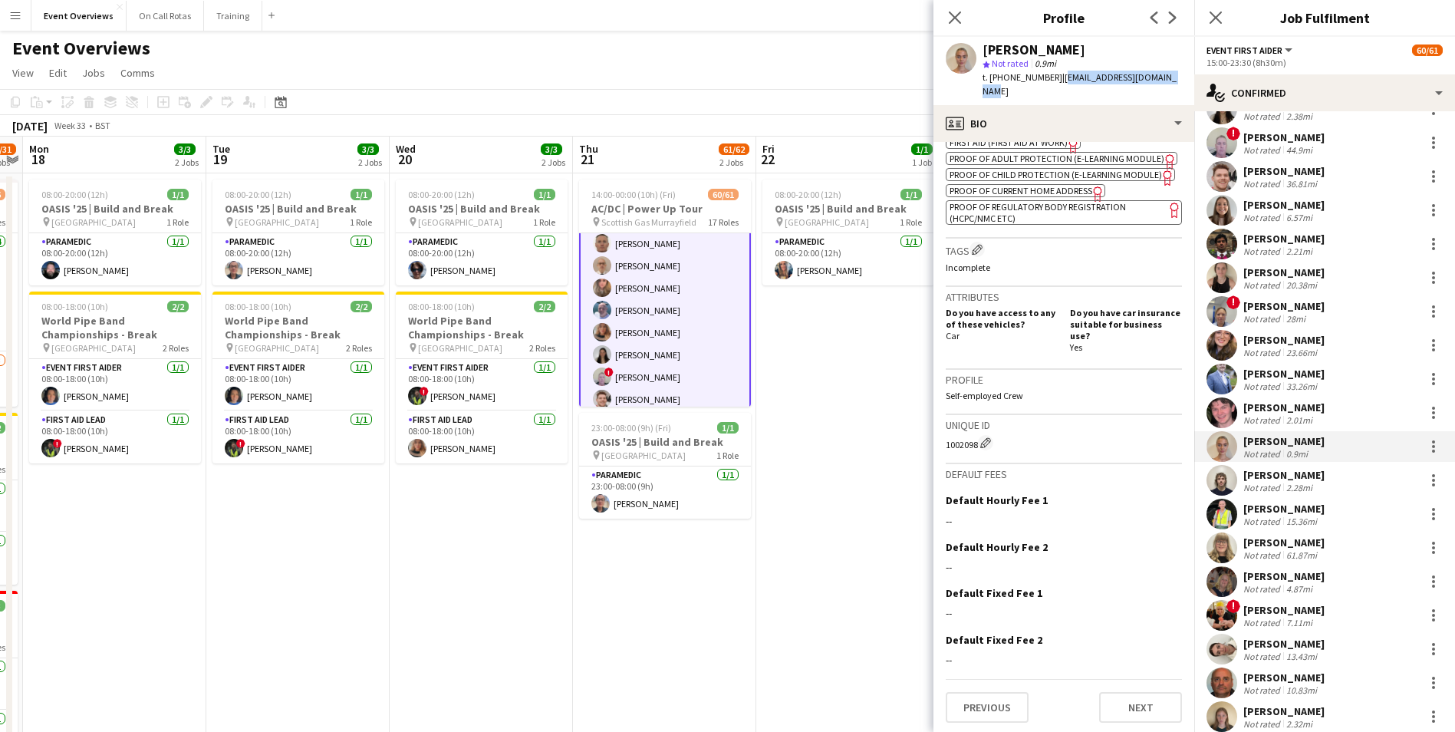
click at [1220, 476] on app-user-avatar at bounding box center [1221, 480] width 31 height 31
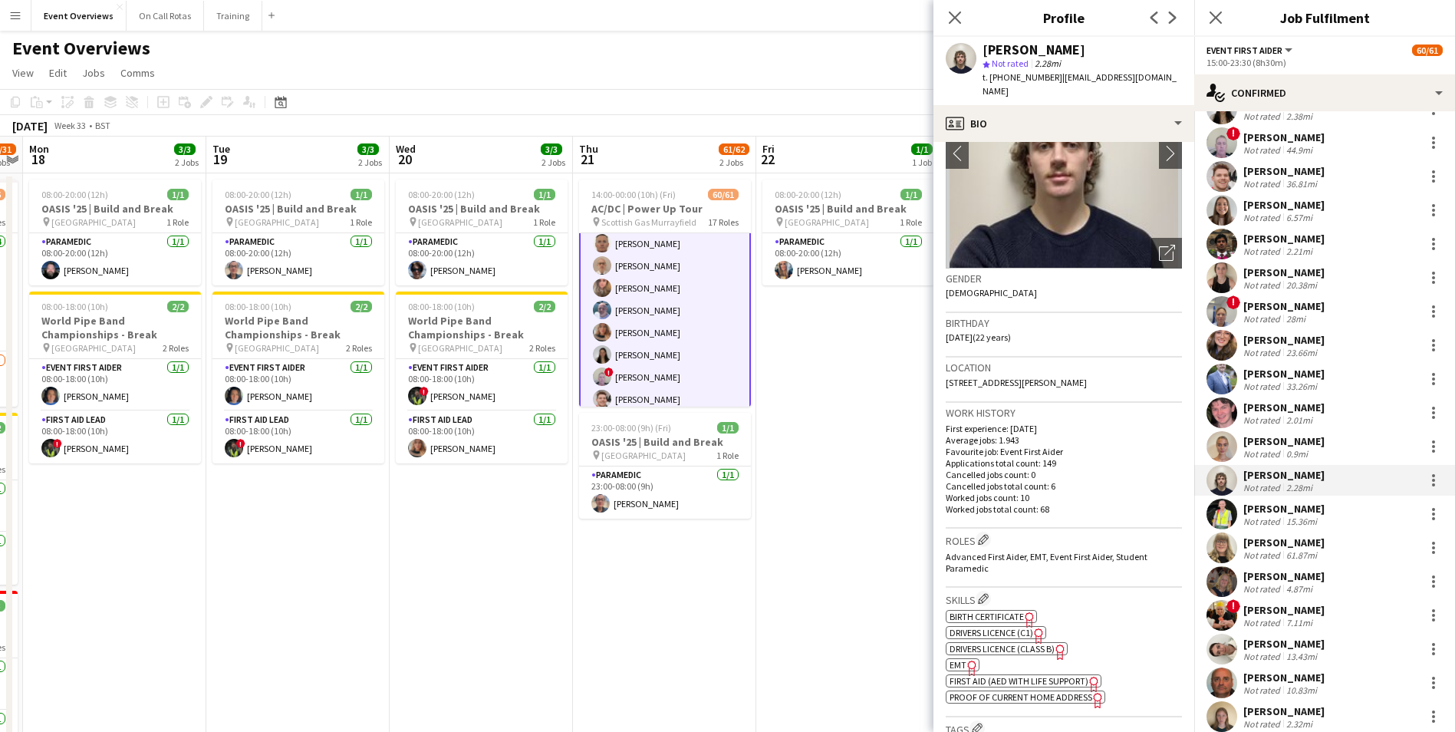
scroll to position [537, 0]
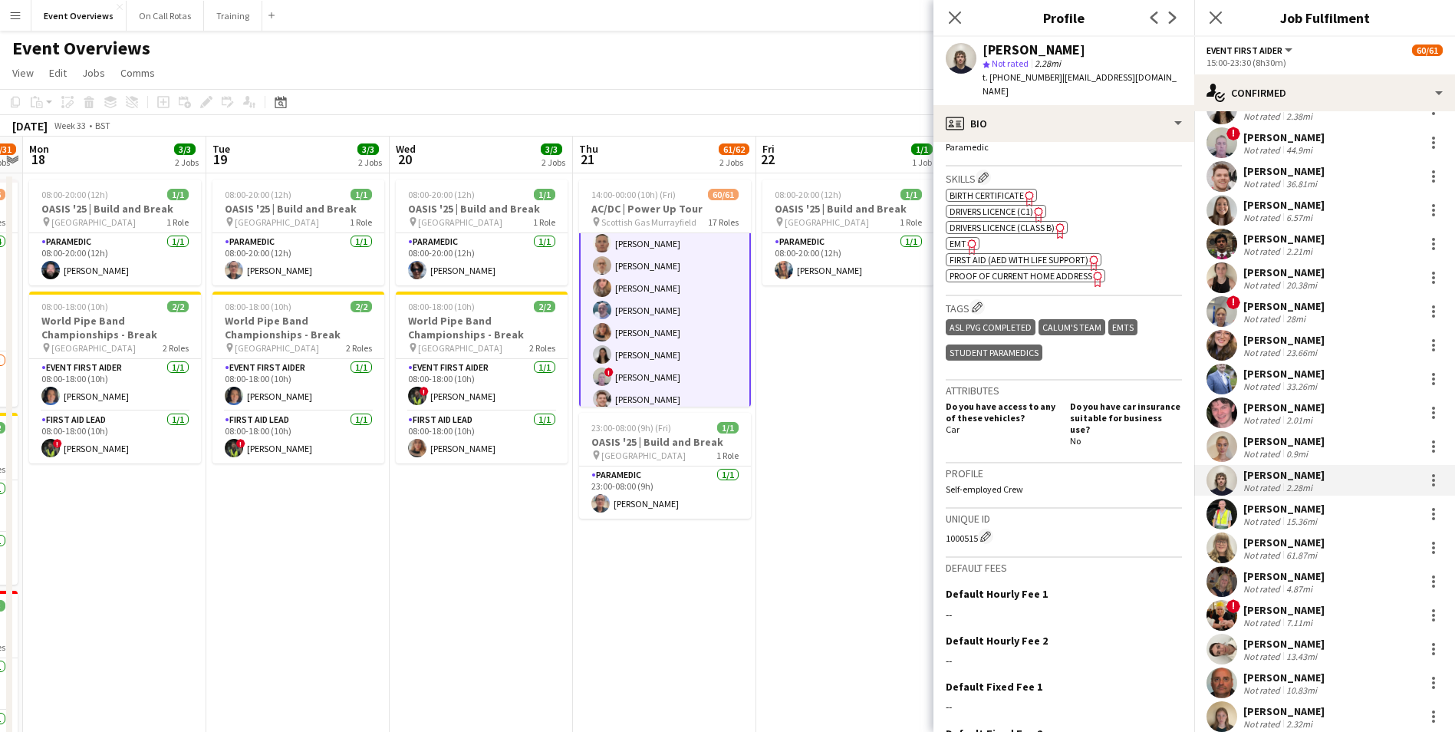
drag, startPoint x: 940, startPoint y: 512, endPoint x: 976, endPoint y: 516, distance: 36.2
click at [976, 516] on app-crew-profile-bio "chevron-left chevron-right Open photos pop-in Gender Male Birthday 05-09-2002 (…" at bounding box center [1063, 437] width 261 height 590
drag, startPoint x: 1174, startPoint y: 79, endPoint x: 1059, endPoint y: 87, distance: 115.3
click at [1059, 87] on div "Adam McAree star Not rated 2.28mi t. +4407473647596 | adammcaree@hotmail.co.uk" at bounding box center [1063, 71] width 261 height 68
click at [1215, 519] on app-user-avatar at bounding box center [1221, 513] width 31 height 31
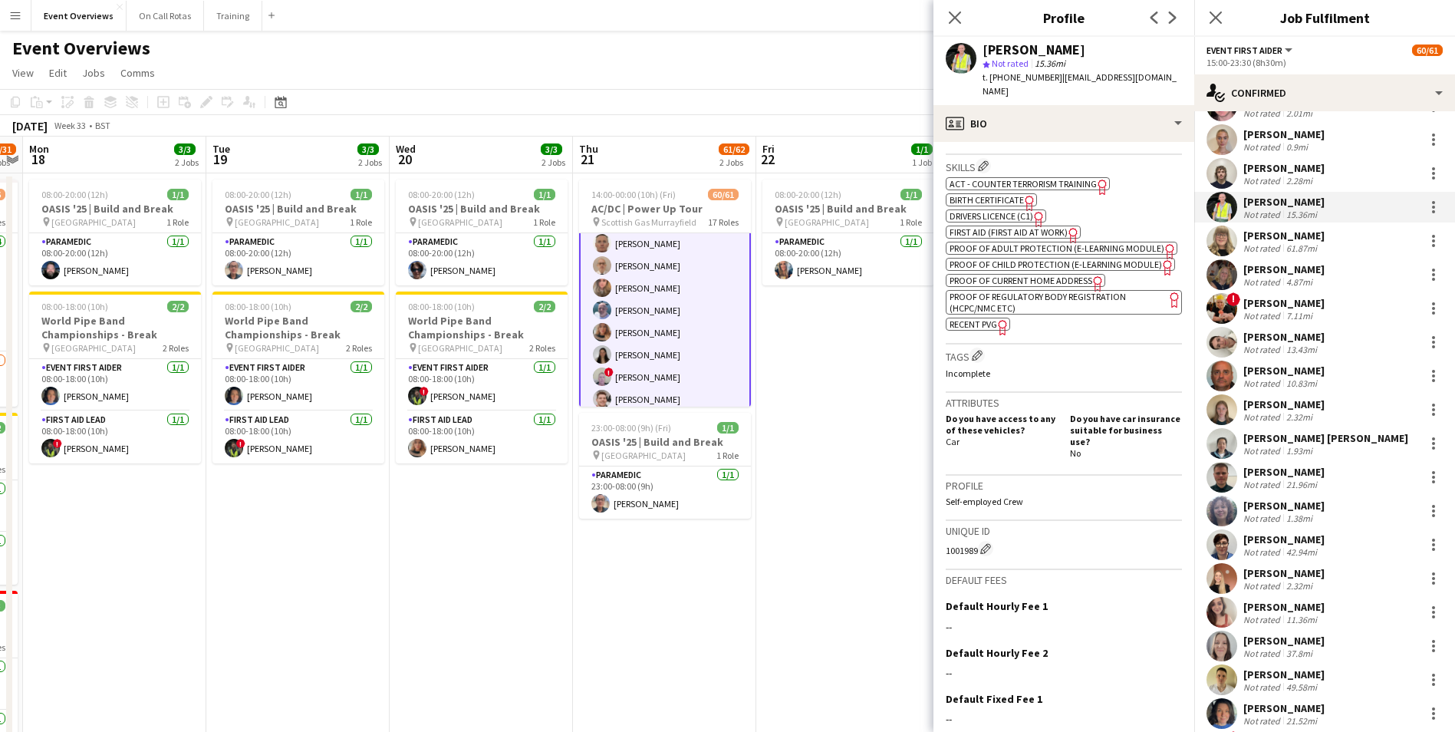
drag, startPoint x: 946, startPoint y: 552, endPoint x: 976, endPoint y: 554, distance: 30.7
click at [976, 554] on div "1001989 Edit crew unique ID" at bounding box center [1064, 548] width 236 height 15
drag, startPoint x: 1179, startPoint y: 77, endPoint x: 1054, endPoint y: 78, distance: 124.2
click at [1054, 79] on div "Rachel Clarke star Not rated 15.36mi t. +447527859004 | rachelclarke2705@hotmai…" at bounding box center [1063, 71] width 261 height 68
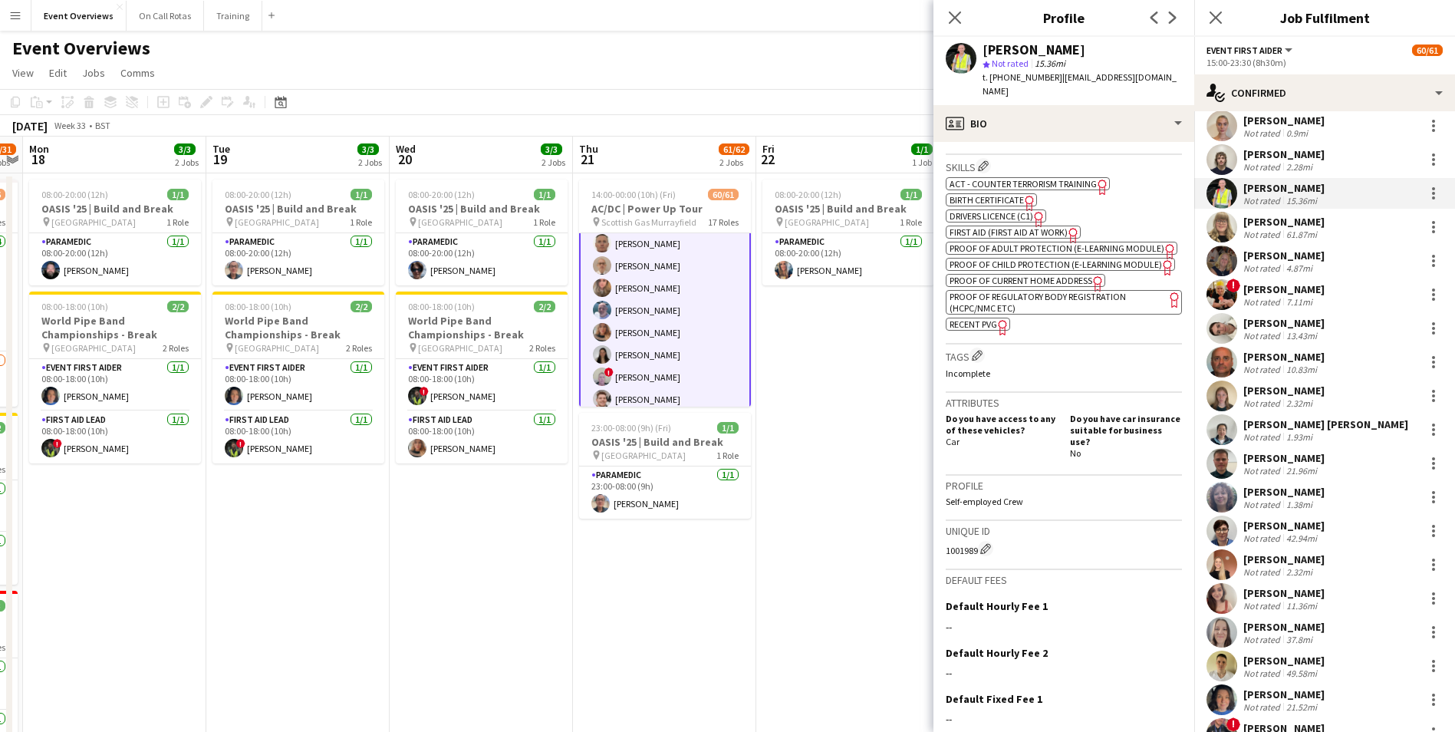
scroll to position [449, 0]
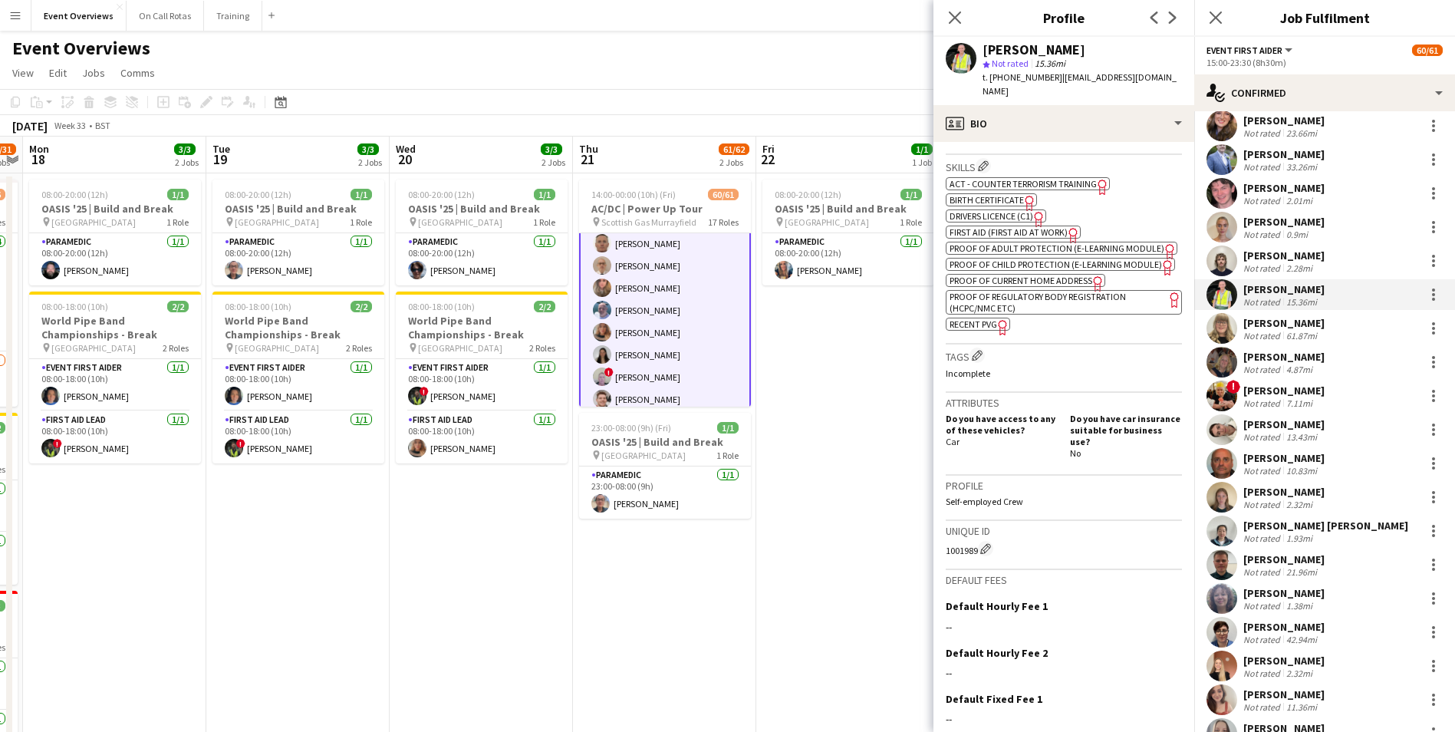
click at [1224, 329] on app-user-avatar at bounding box center [1221, 328] width 31 height 31
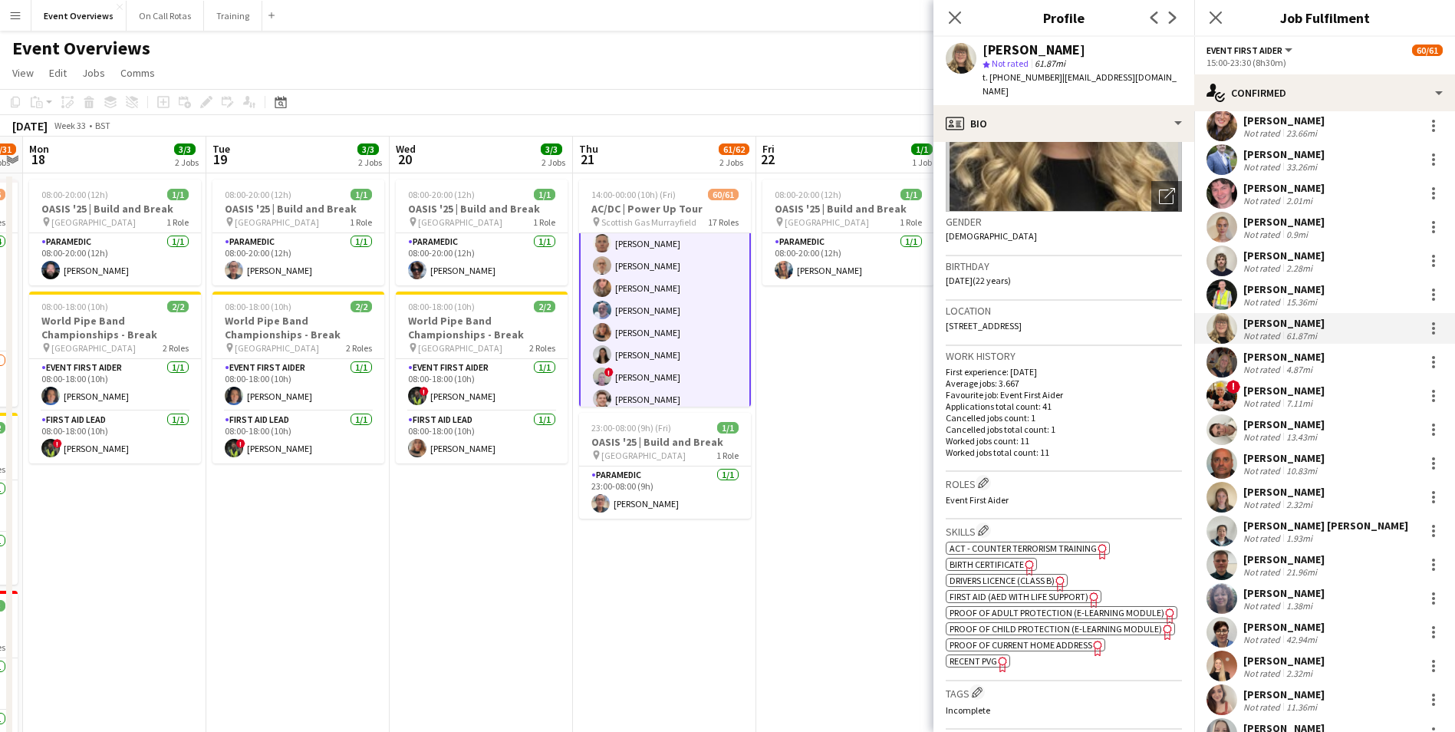
scroll to position [537, 0]
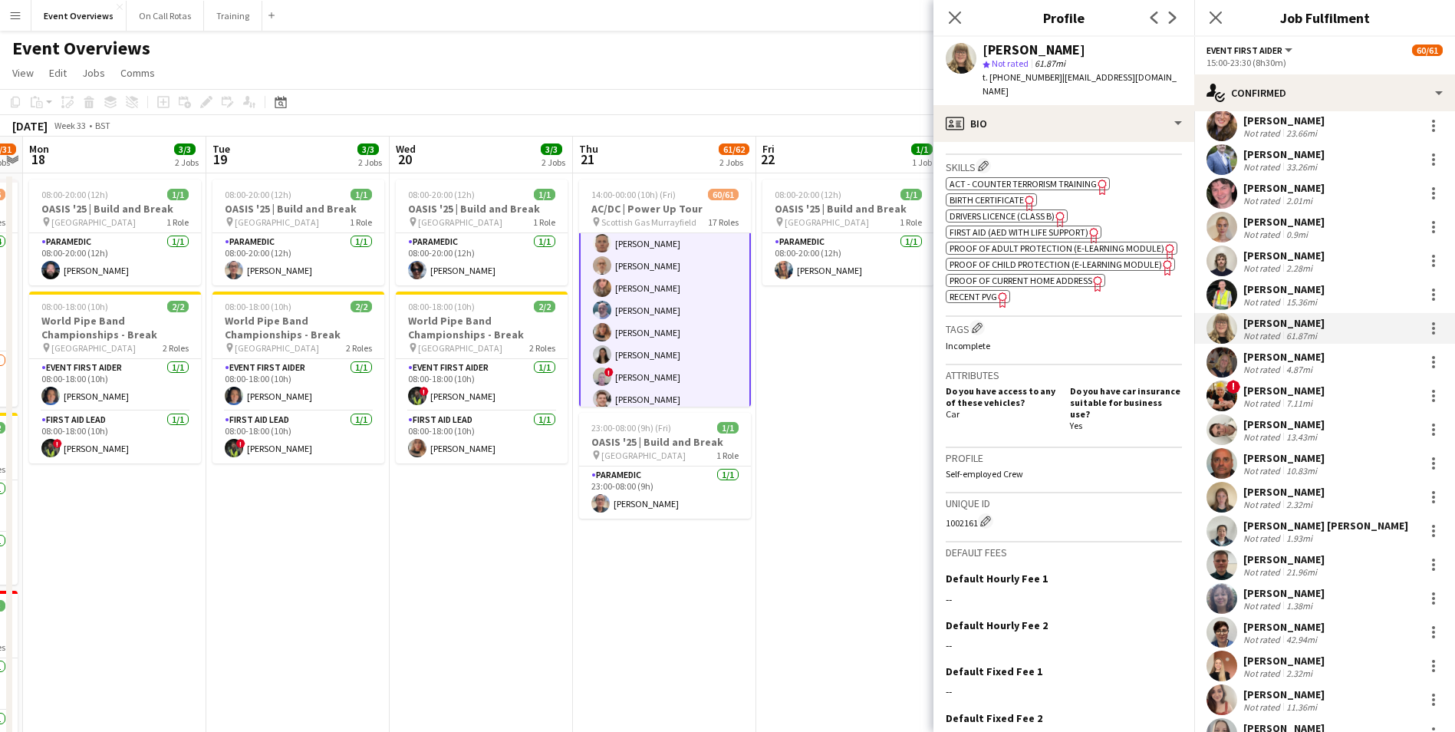
drag, startPoint x: 942, startPoint y: 533, endPoint x: 975, endPoint y: 538, distance: 34.2
click at [975, 538] on app-crew-profile-bio "chevron-left chevron-right Open photos pop-in Gender Female Birthday 20-02-2003…" at bounding box center [1063, 437] width 261 height 590
drag, startPoint x: 1085, startPoint y: 90, endPoint x: 1060, endPoint y: 81, distance: 27.2
click at [1060, 81] on div "t. +4407955666480 | sarahlouiseconchie@gmail.com" at bounding box center [1081, 85] width 199 height 28
click at [1222, 365] on app-user-avatar at bounding box center [1221, 362] width 31 height 31
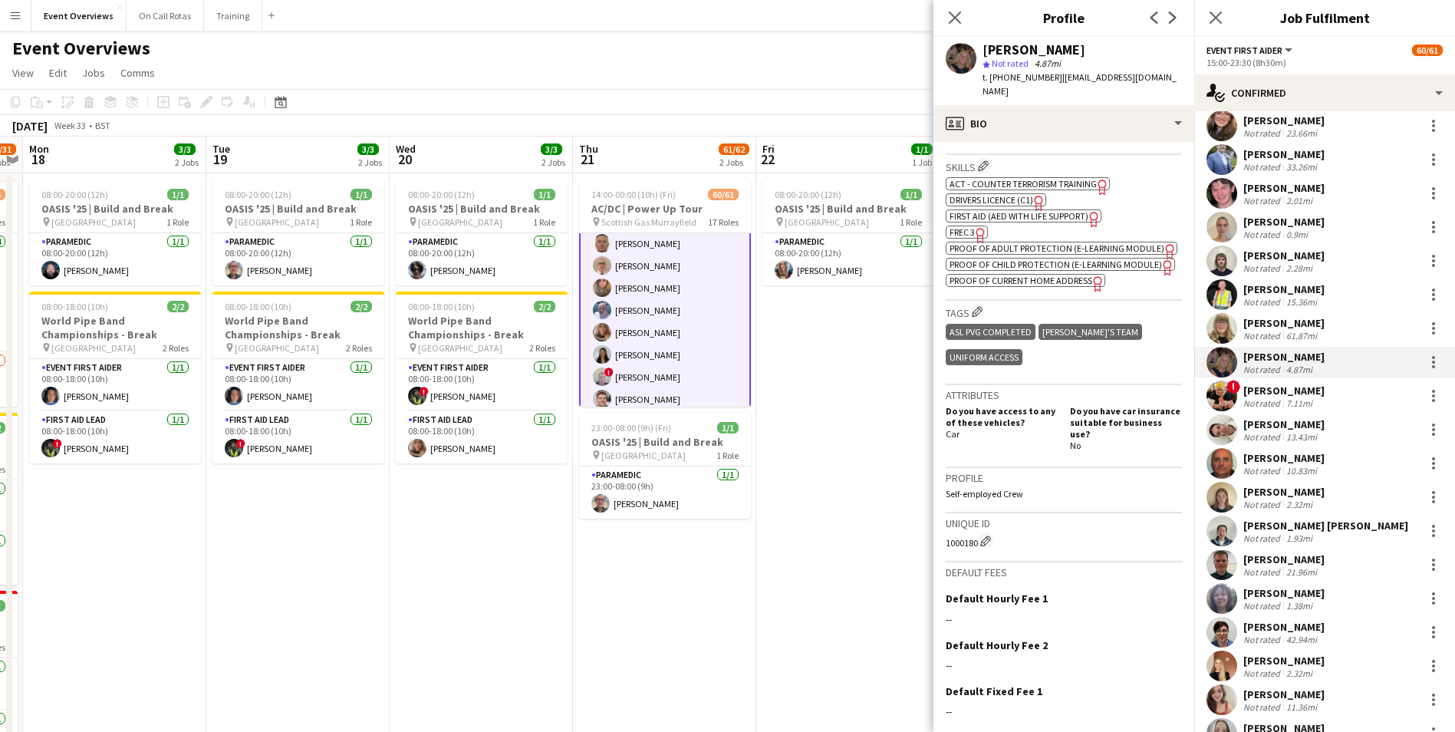
drag, startPoint x: 941, startPoint y: 542, endPoint x: 976, endPoint y: 542, distance: 35.3
click at [976, 542] on app-crew-profile-bio "chevron-left chevron-right Open photos pop-in Gender Female Birthday 26-09-1961…" at bounding box center [1063, 437] width 261 height 590
drag, startPoint x: 1159, startPoint y: 81, endPoint x: 1056, endPoint y: 85, distance: 102.9
click at [1056, 85] on div "Jackie Montgomery star Not rated 4.87mi t. +447762596588 | jam_monty@hotmail.com" at bounding box center [1063, 71] width 261 height 68
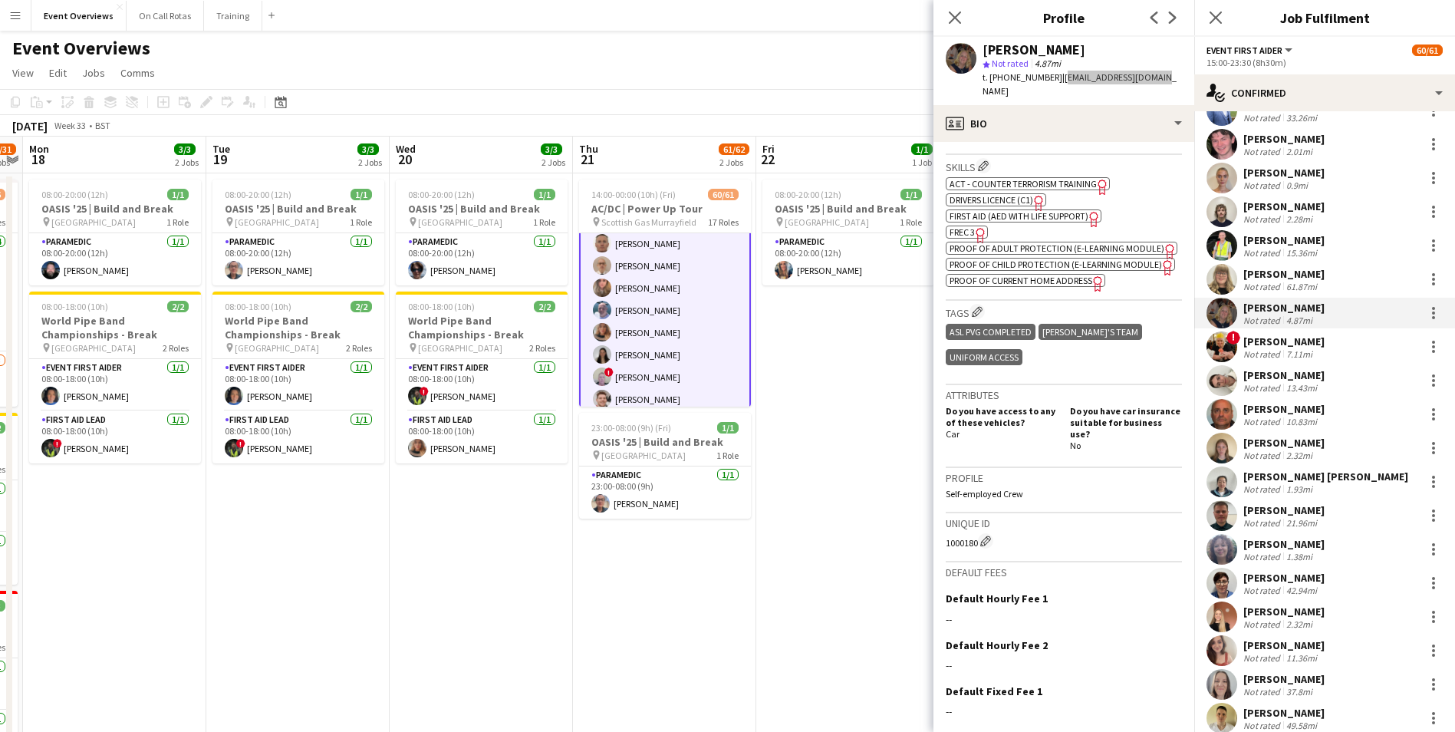
scroll to position [526, 0]
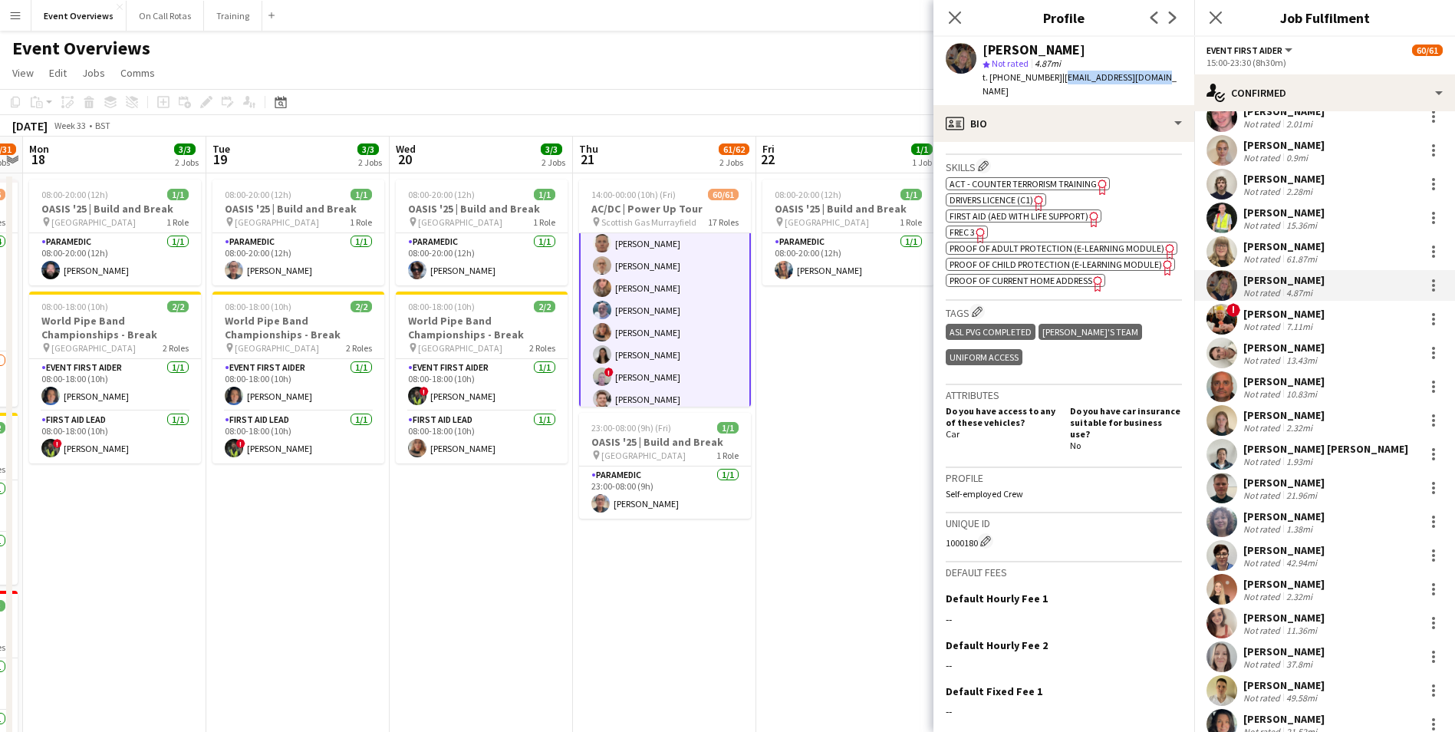
click at [1228, 323] on app-user-avatar at bounding box center [1221, 319] width 31 height 31
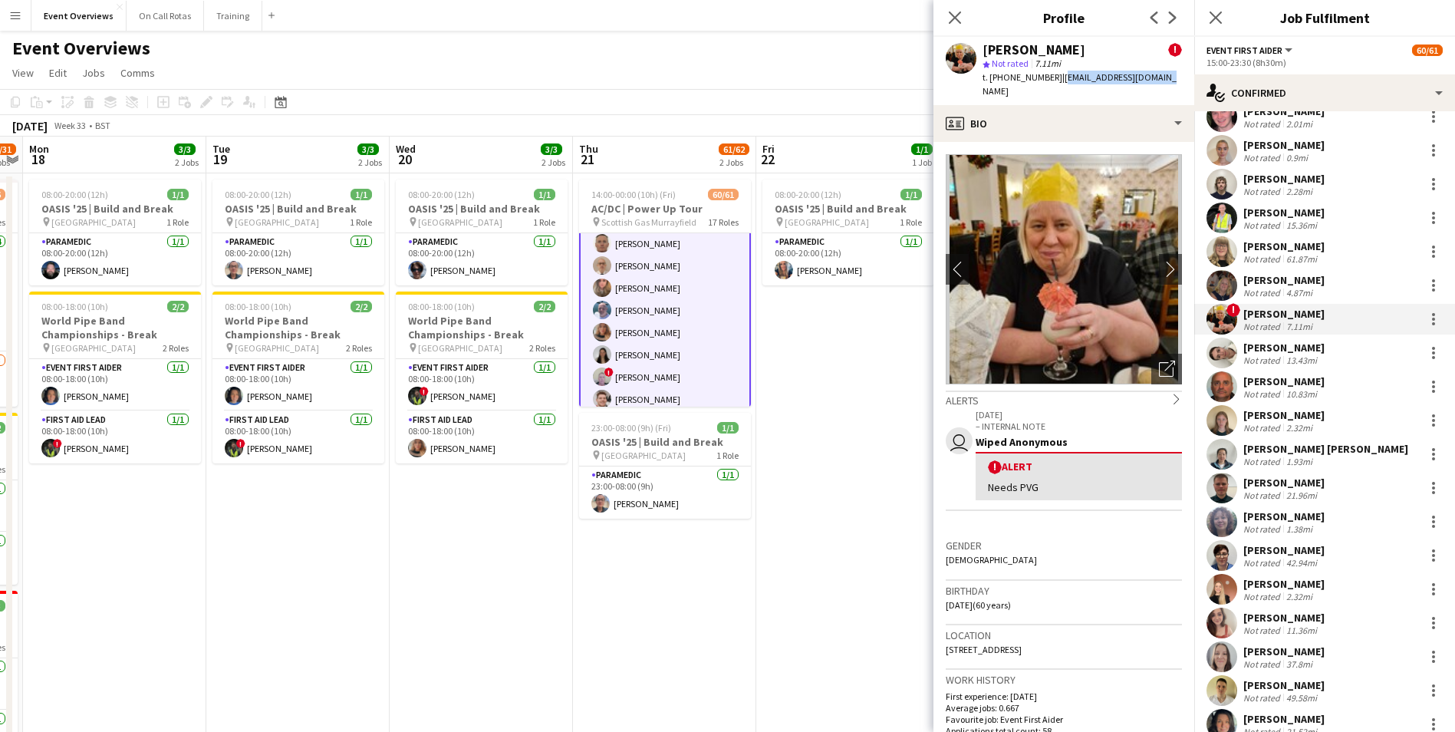
drag, startPoint x: 1162, startPoint y: 74, endPoint x: 1060, endPoint y: 84, distance: 102.4
click at [1060, 84] on div "Shirley Boyd ! star Not rated 7.11mi t. +4407772136841 | shurboyd@hotmail.co.uk" at bounding box center [1063, 71] width 261 height 68
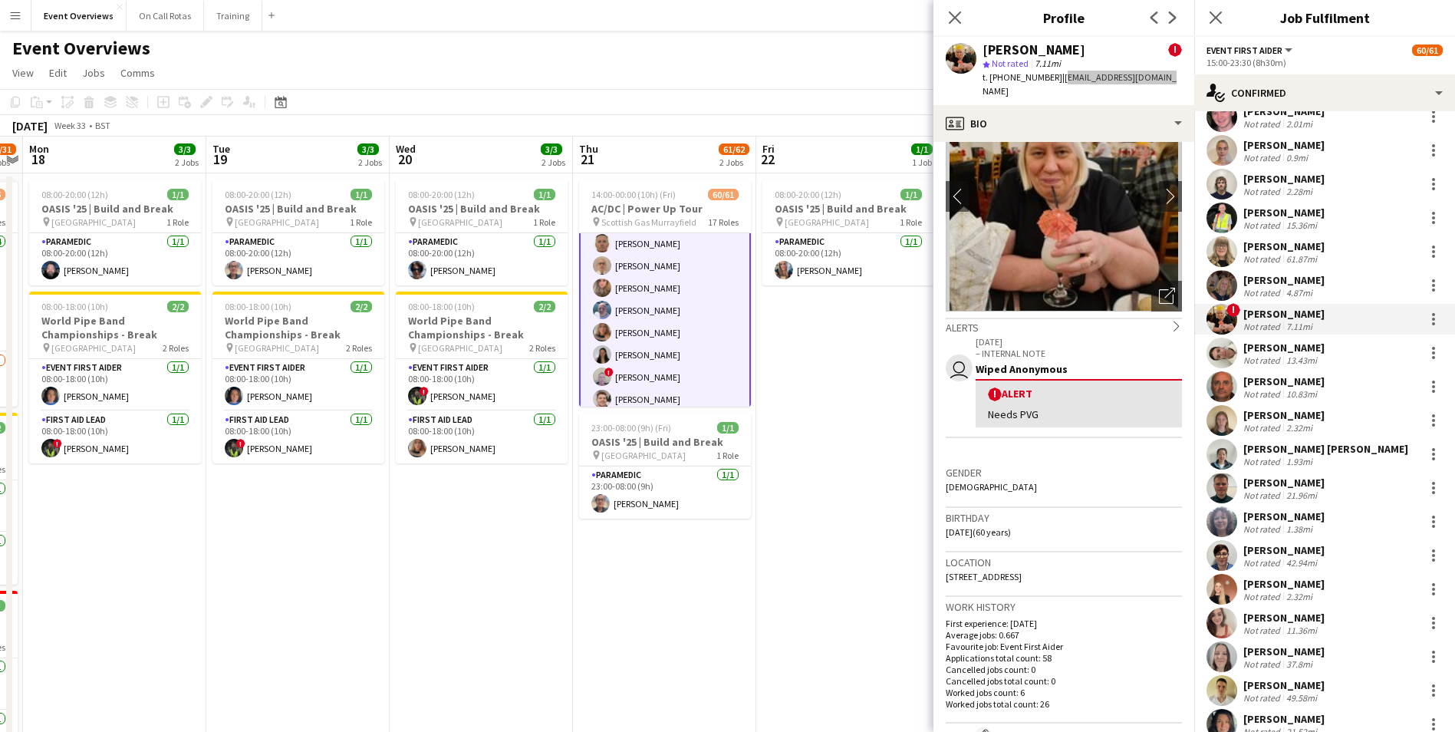
scroll to position [537, 0]
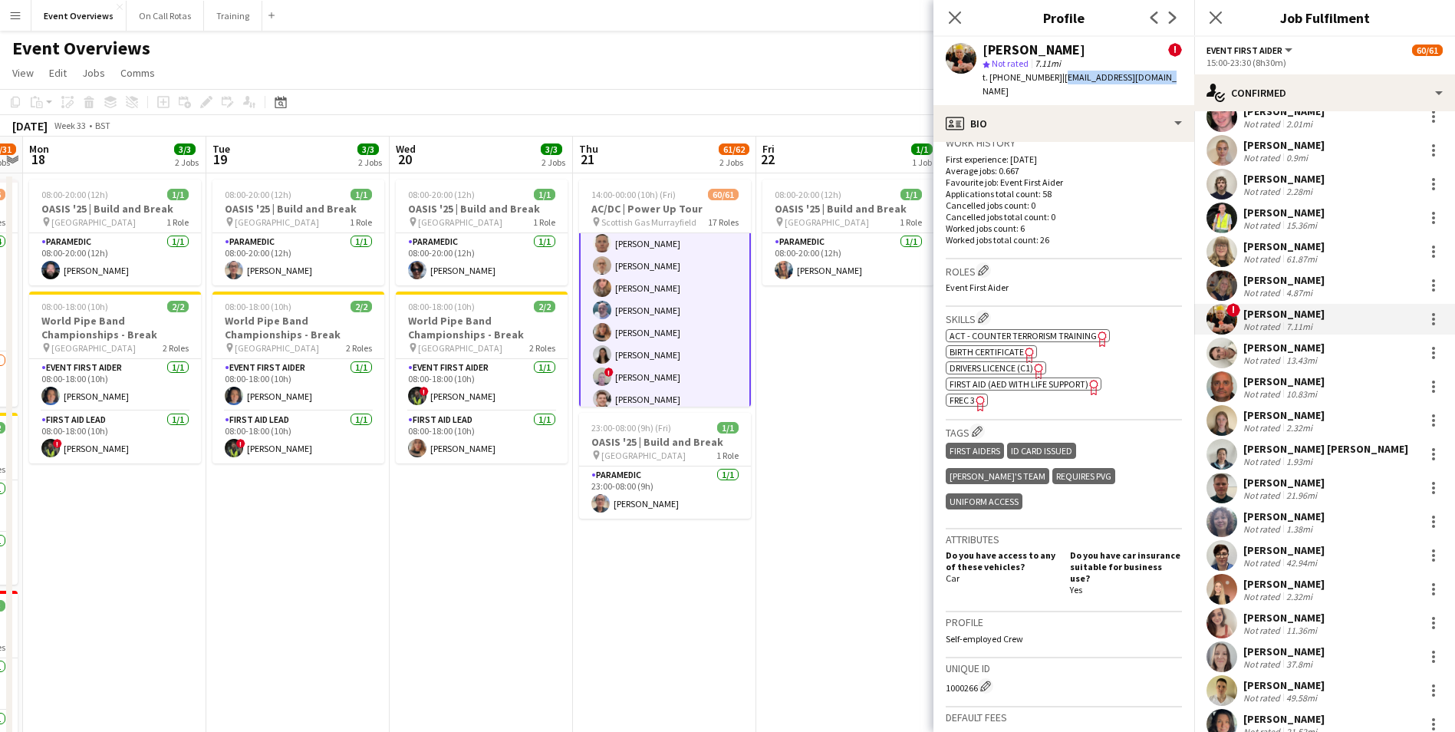
drag, startPoint x: 952, startPoint y: 639, endPoint x: 979, endPoint y: 641, distance: 26.9
click at [979, 641] on app-crew-profile-bio "chevron-left chevron-right Open photos pop-in Alerts chevron-right user 07-11-2…" at bounding box center [1063, 437] width 261 height 590
drag, startPoint x: 1162, startPoint y: 74, endPoint x: 1061, endPoint y: 80, distance: 101.4
click at [1061, 80] on div "Shirley Boyd ! star Not rated 7.11mi t. +4407772136841 | shurboyd@hotmail.co.uk" at bounding box center [1063, 71] width 261 height 68
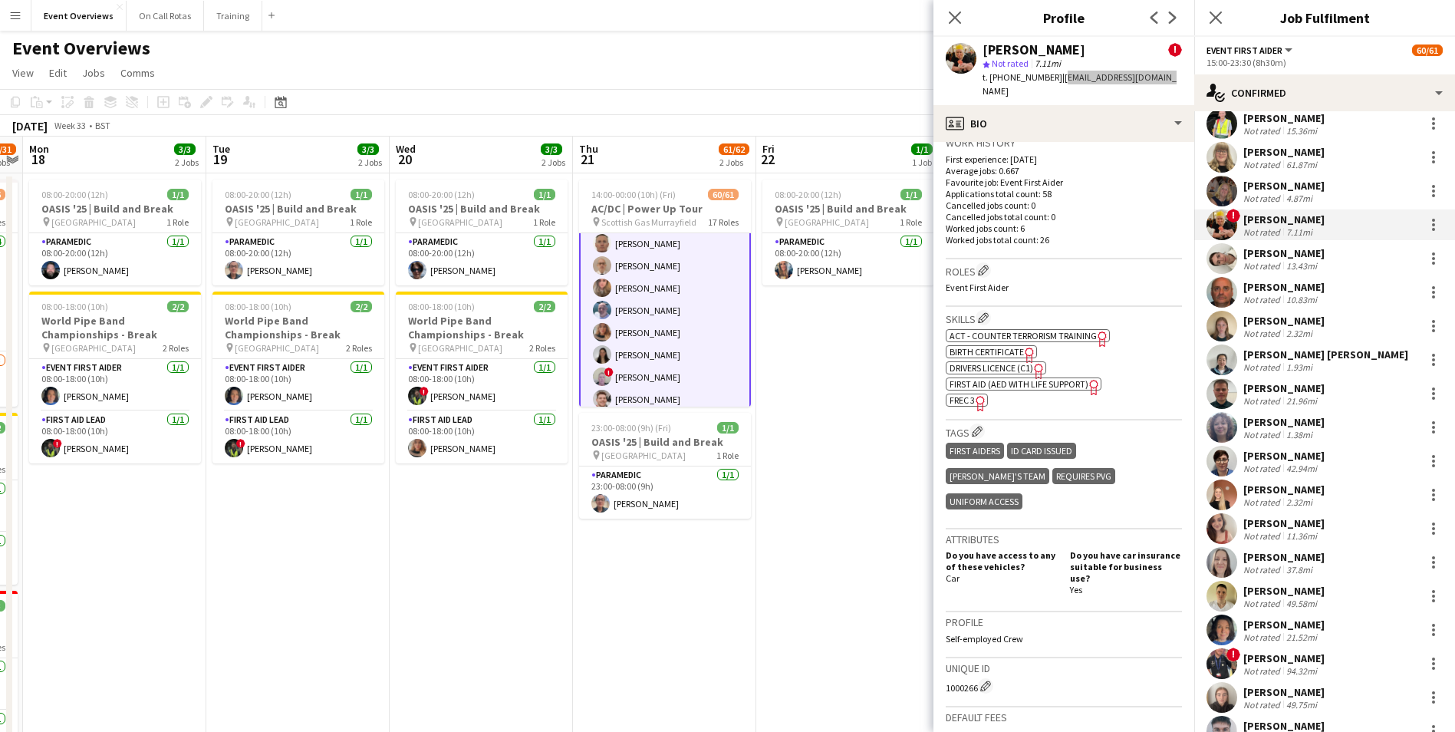
scroll to position [603, 0]
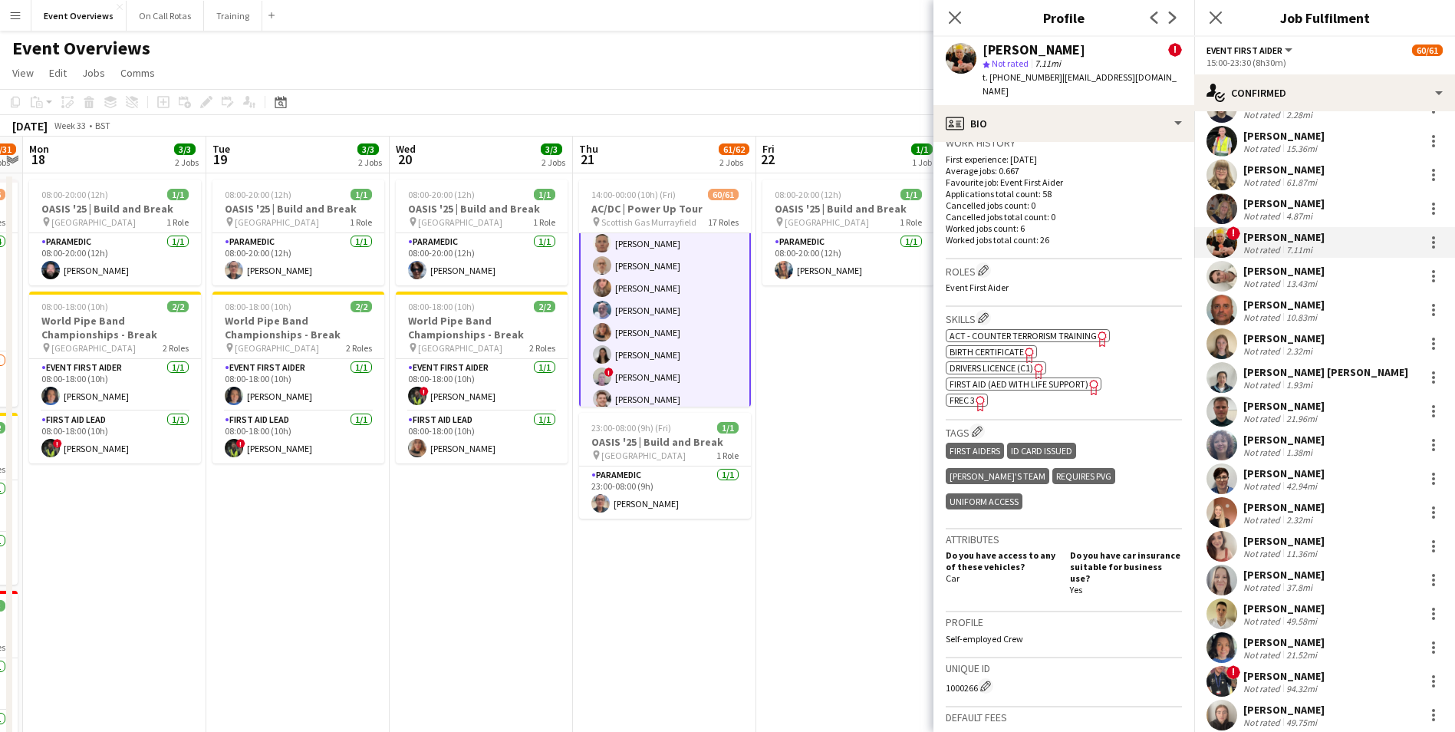
click at [1260, 274] on div "Molly Burns" at bounding box center [1283, 271] width 81 height 14
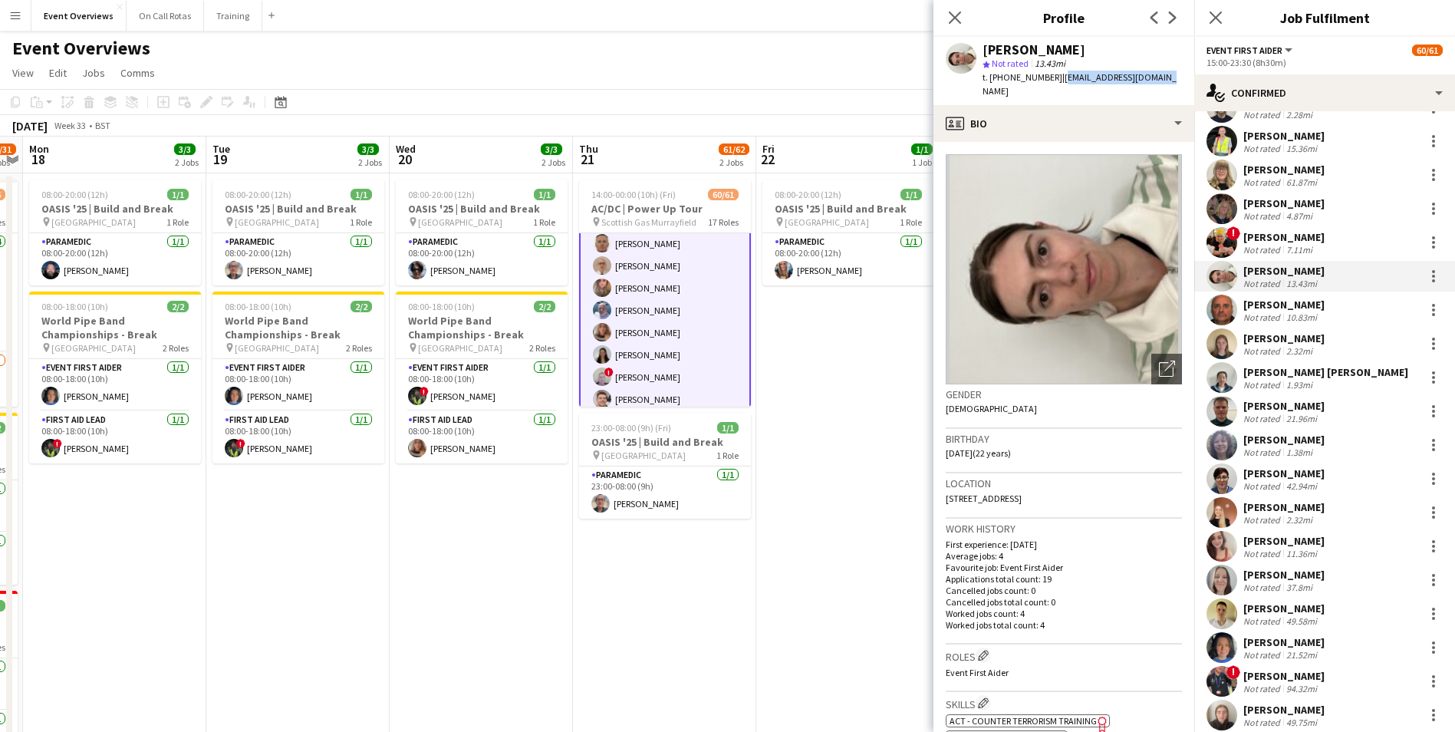
drag, startPoint x: 1156, startPoint y: 75, endPoint x: 1054, endPoint y: 81, distance: 102.1
click at [1054, 81] on div "Molly Burns star Not rated 13.43mi t. +447931267448 | mollyburns11@gmail.com" at bounding box center [1063, 71] width 261 height 68
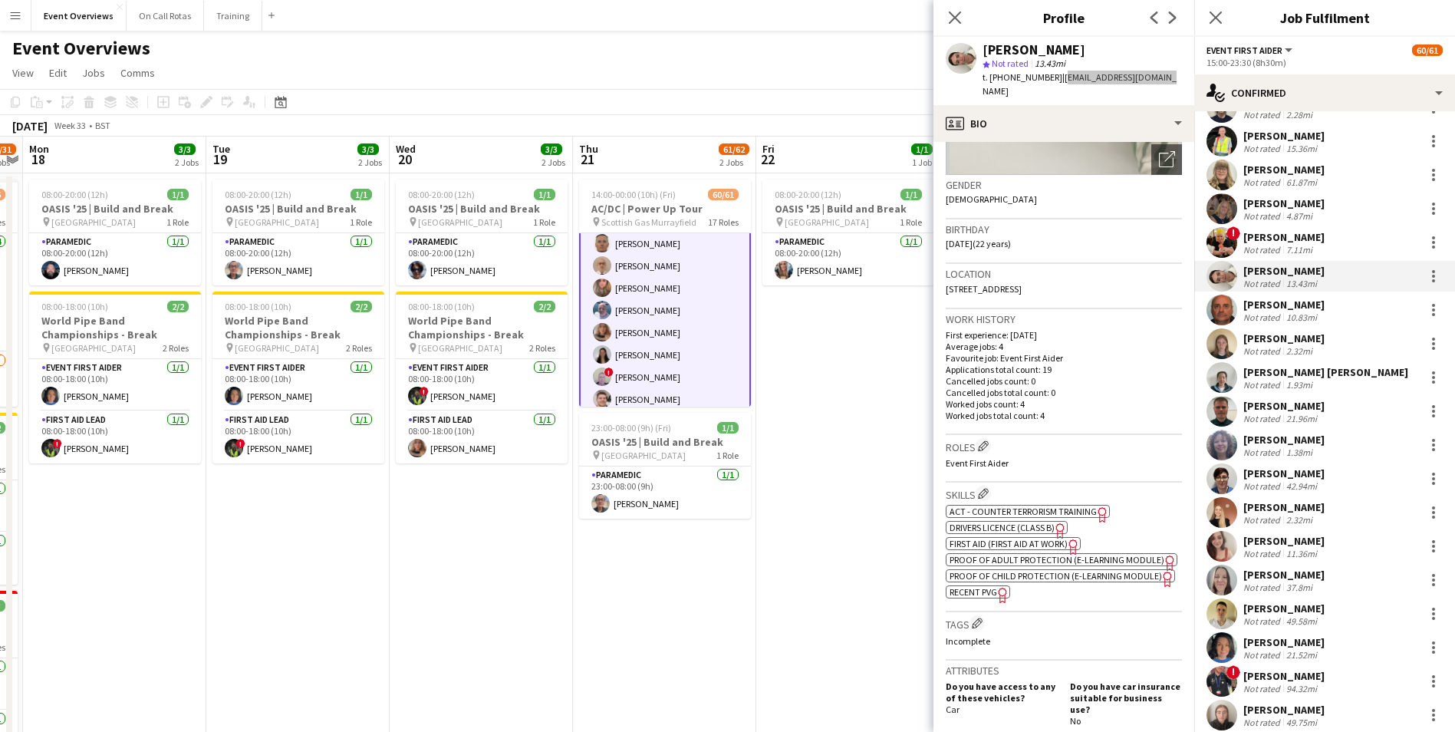
scroll to position [583, 0]
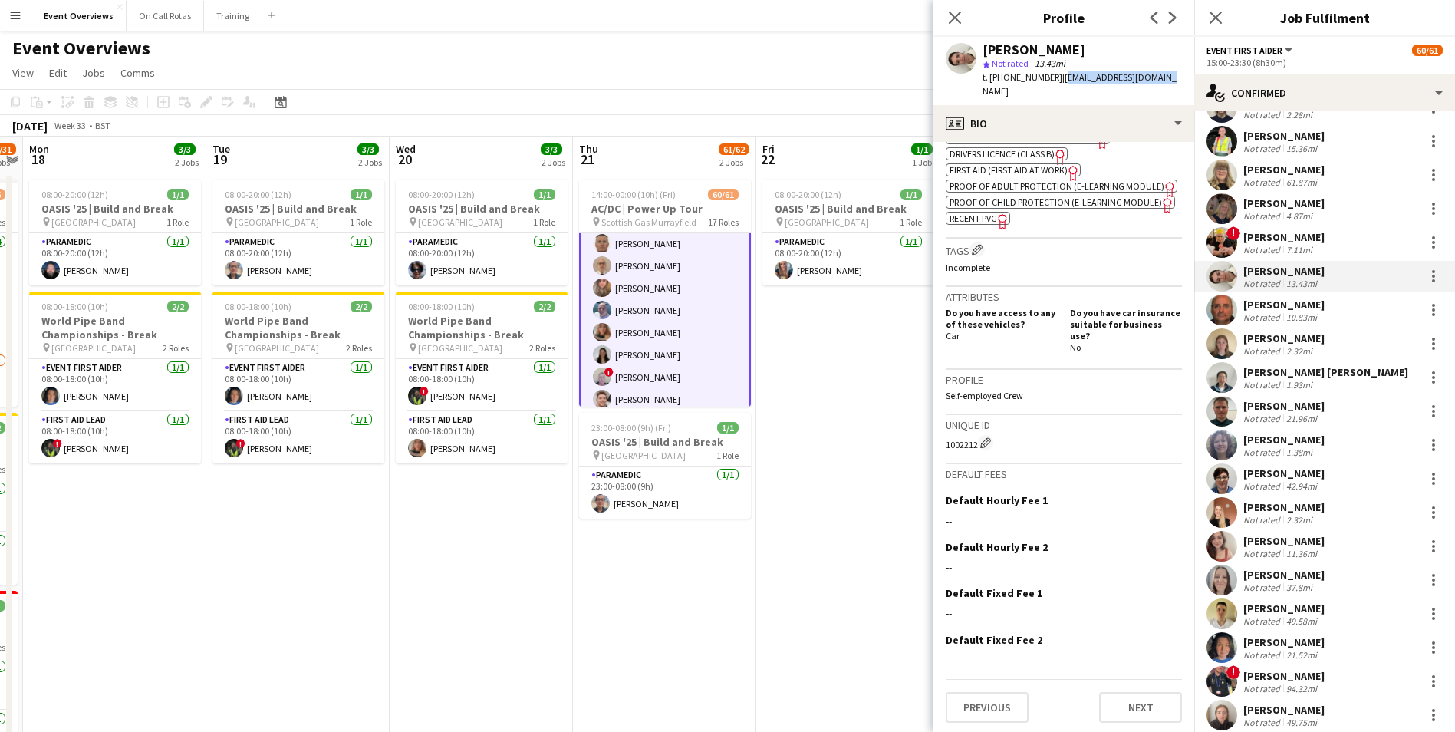
drag, startPoint x: 943, startPoint y: 441, endPoint x: 976, endPoint y: 442, distance: 33.0
click at [976, 442] on app-crew-profile-bio "Open photos pop-in Gender Female Birthday 24-11-2002 (22 years) Location 103 Lo…" at bounding box center [1063, 437] width 261 height 590
click at [943, 444] on app-crew-profile-bio "Open photos pop-in Gender Female Birthday 24-11-2002 (22 years) Location 103 Lo…" at bounding box center [1063, 437] width 261 height 590
drag, startPoint x: 943, startPoint y: 444, endPoint x: 962, endPoint y: 444, distance: 19.2
click at [962, 444] on app-crew-profile-bio "Open photos pop-in Gender Female Birthday 24-11-2002 (22 years) Location 103 Lo…" at bounding box center [1063, 437] width 261 height 590
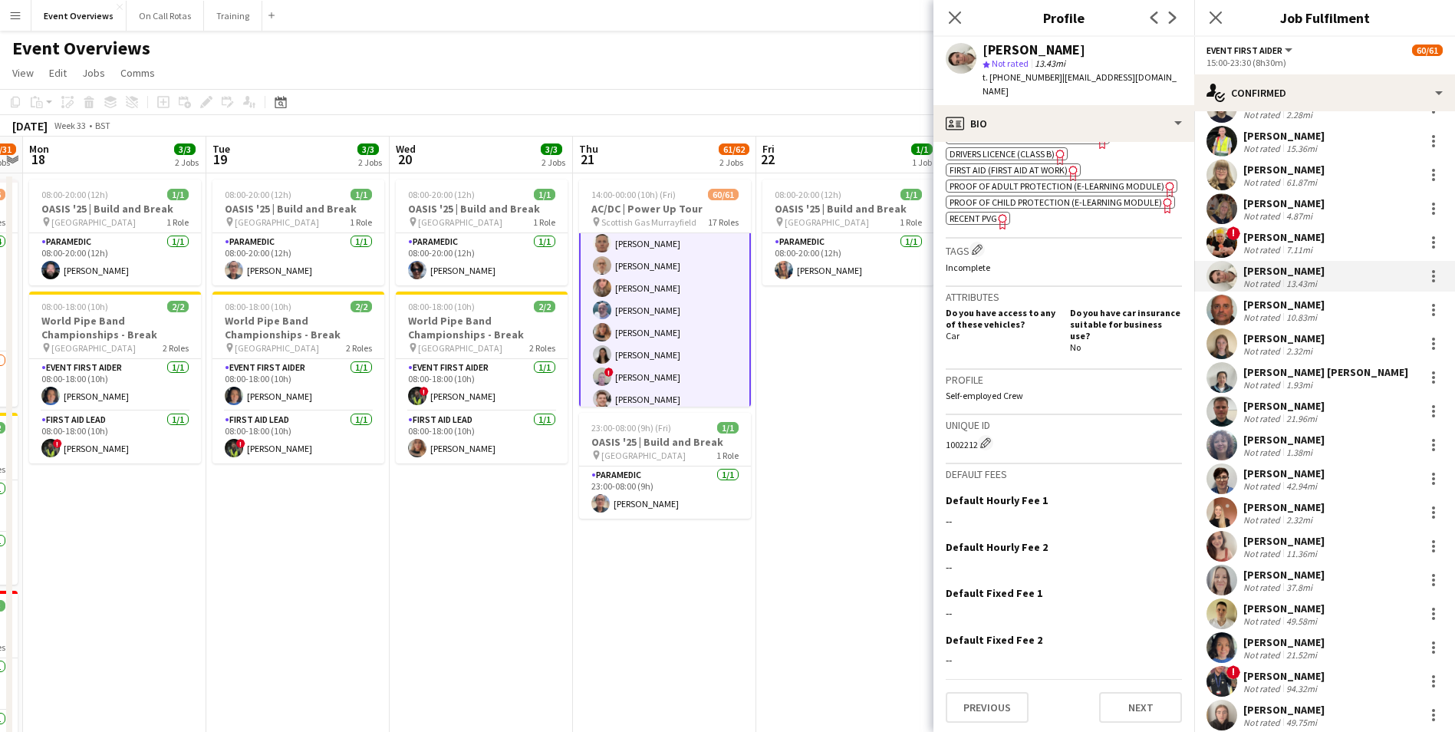
click at [1213, 301] on app-user-avatar at bounding box center [1221, 309] width 31 height 31
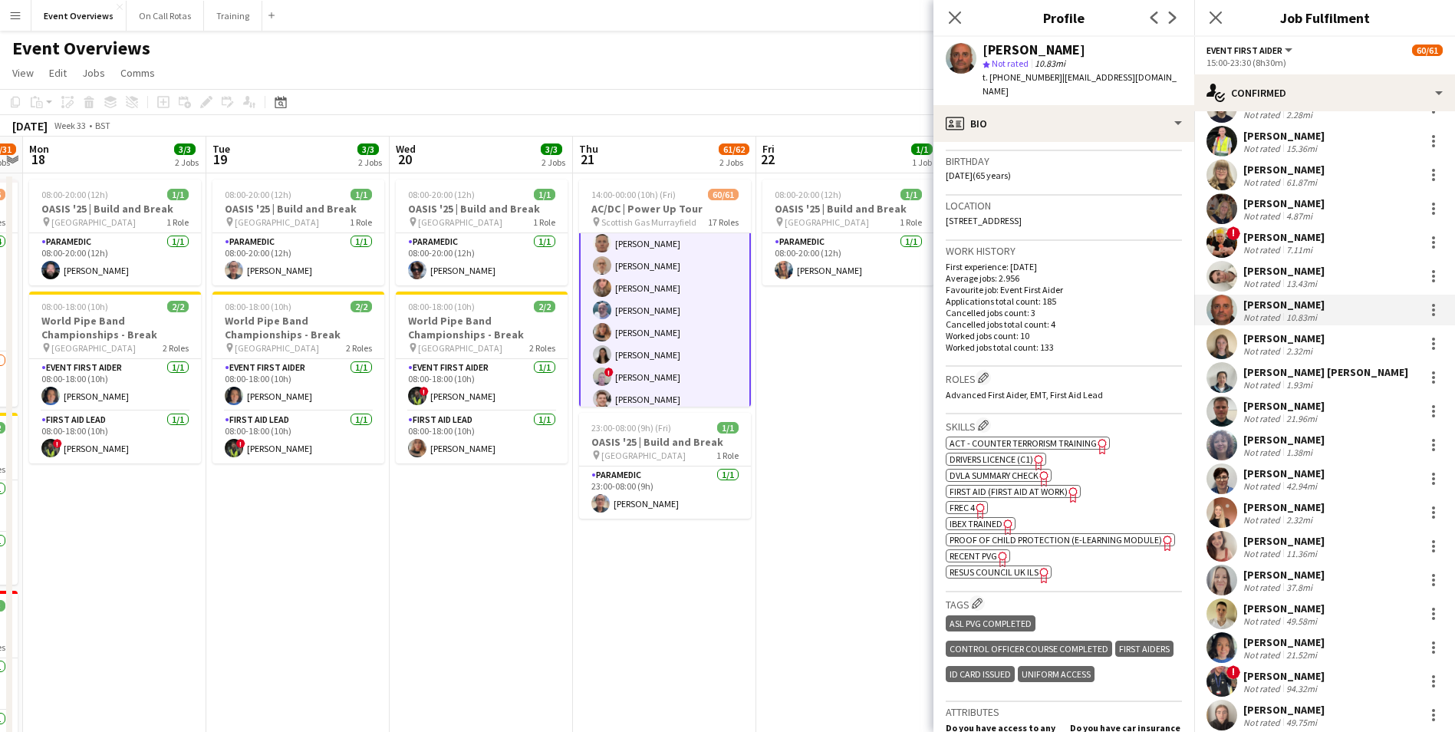
scroll to position [681, 0]
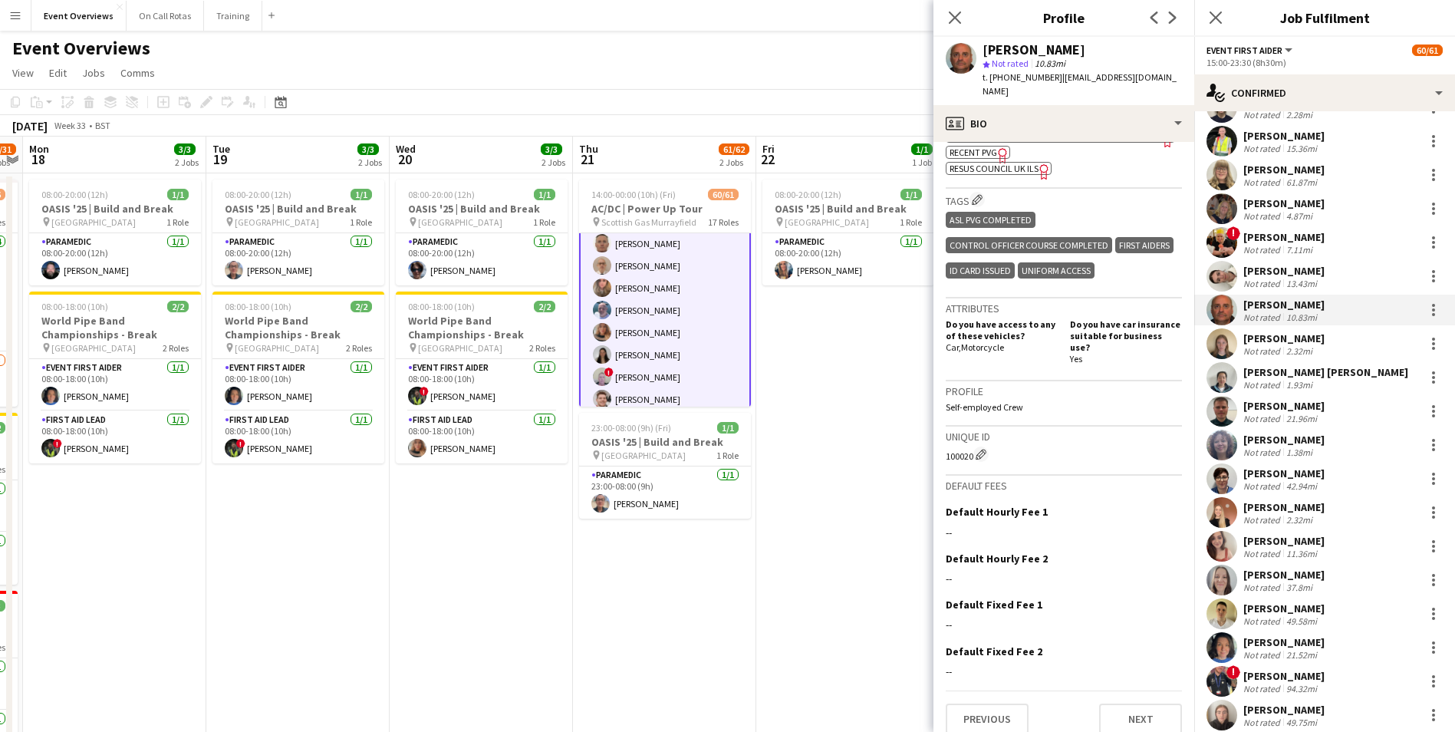
drag, startPoint x: 945, startPoint y: 444, endPoint x: 971, endPoint y: 442, distance: 26.1
click at [971, 442] on app-crew-profile-bio "chevron-left chevron-right Open photos pop-in Gender Male Birthday 16-12-1959 (…" at bounding box center [1063, 437] width 261 height 590
drag, startPoint x: 1159, startPoint y: 82, endPoint x: 1055, endPoint y: 81, distance: 104.3
click at [1054, 83] on div "Ian Mackay star Not rated 10.83mi t. +447905523603 | igmackay@btinternet.com" at bounding box center [1063, 71] width 261 height 68
click at [1219, 348] on app-user-avatar at bounding box center [1221, 343] width 31 height 31
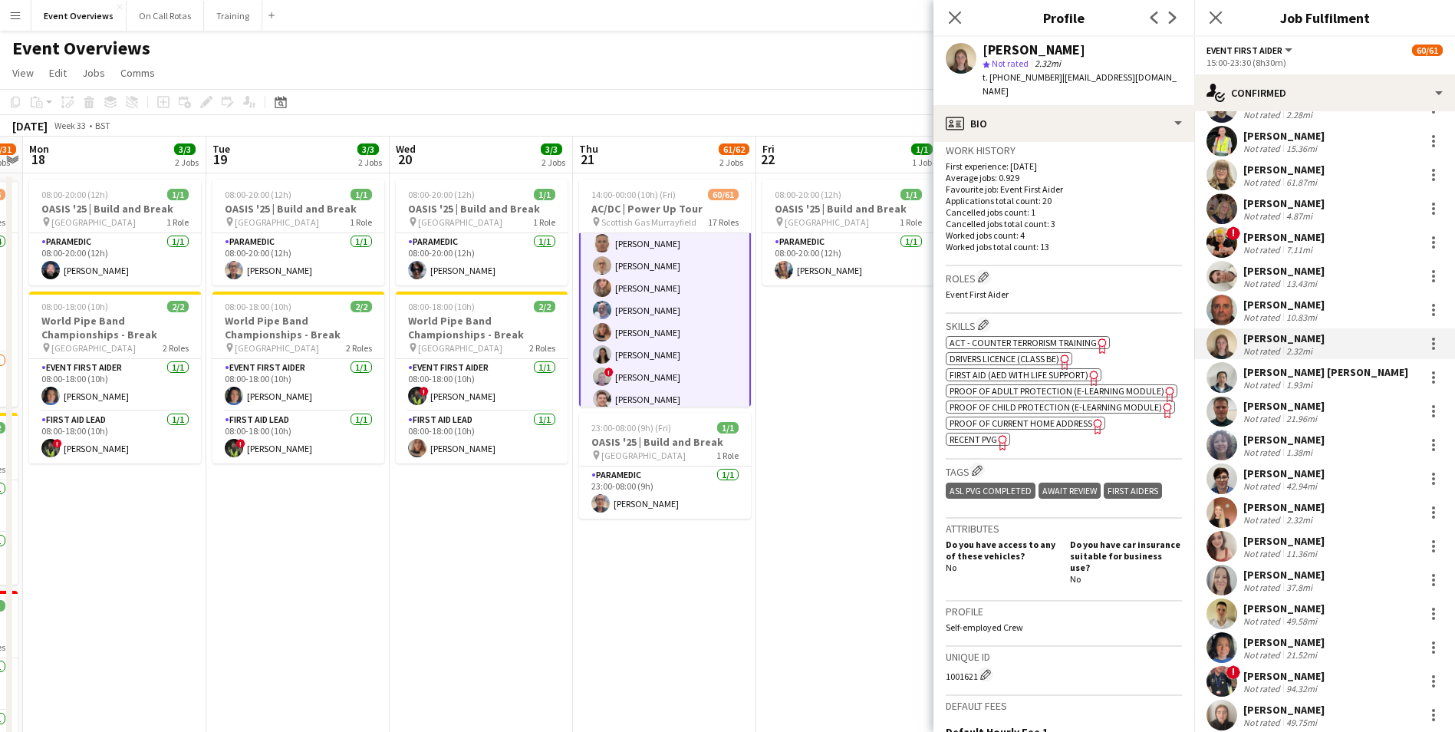
scroll to position [610, 0]
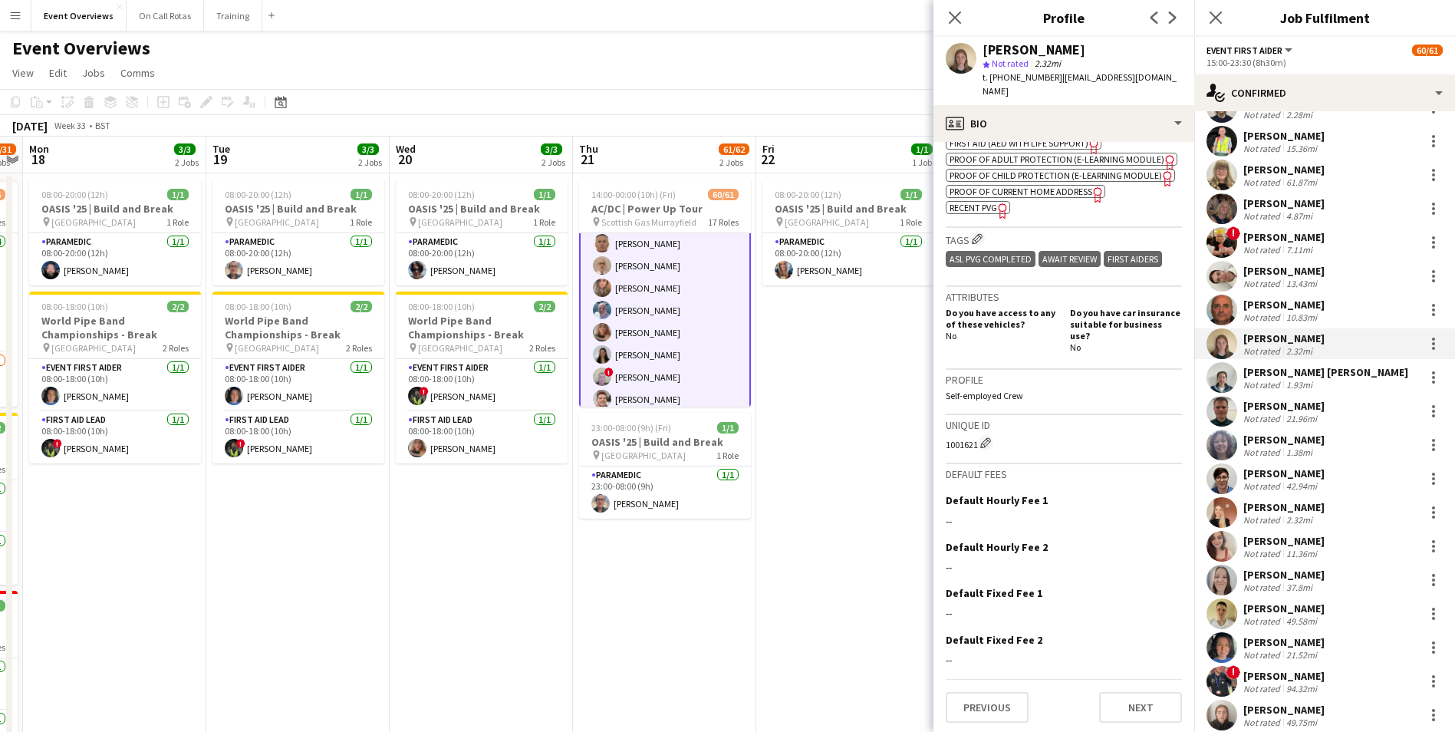
drag, startPoint x: 937, startPoint y: 443, endPoint x: 976, endPoint y: 442, distance: 39.1
click at [976, 442] on app-crew-profile-bio "chevron-left chevron-right Open photos pop-in Gender Female Birthday 19-02-2003…" at bounding box center [1063, 437] width 261 height 590
drag, startPoint x: 1161, startPoint y: 72, endPoint x: 1055, endPoint y: 84, distance: 106.4
click at [1055, 84] on div "Jennifer Veitch star Not rated 2.32mi t. +447592371423 | jenniferveitch0@gmail.…" at bounding box center [1063, 71] width 261 height 68
click at [1224, 385] on app-user-avatar at bounding box center [1221, 377] width 31 height 31
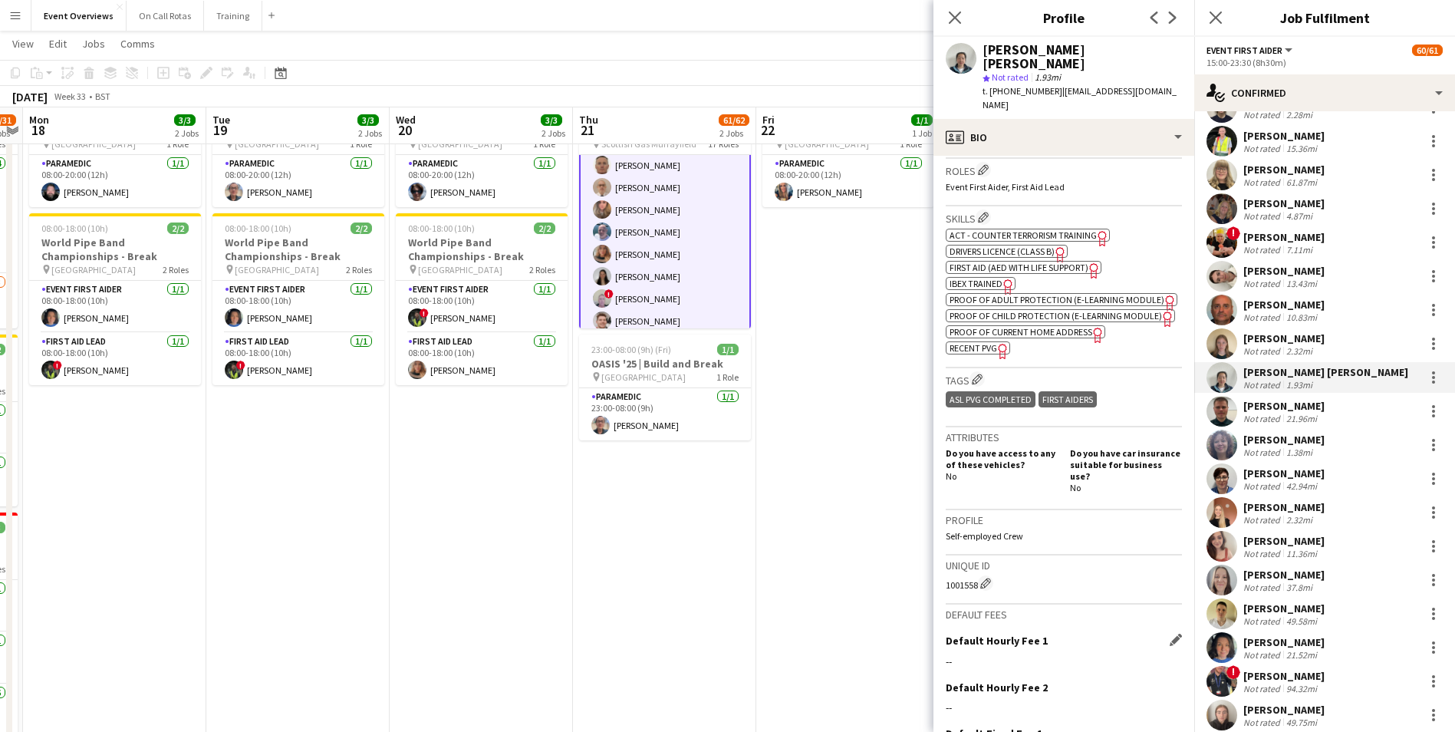
scroll to position [626, 0]
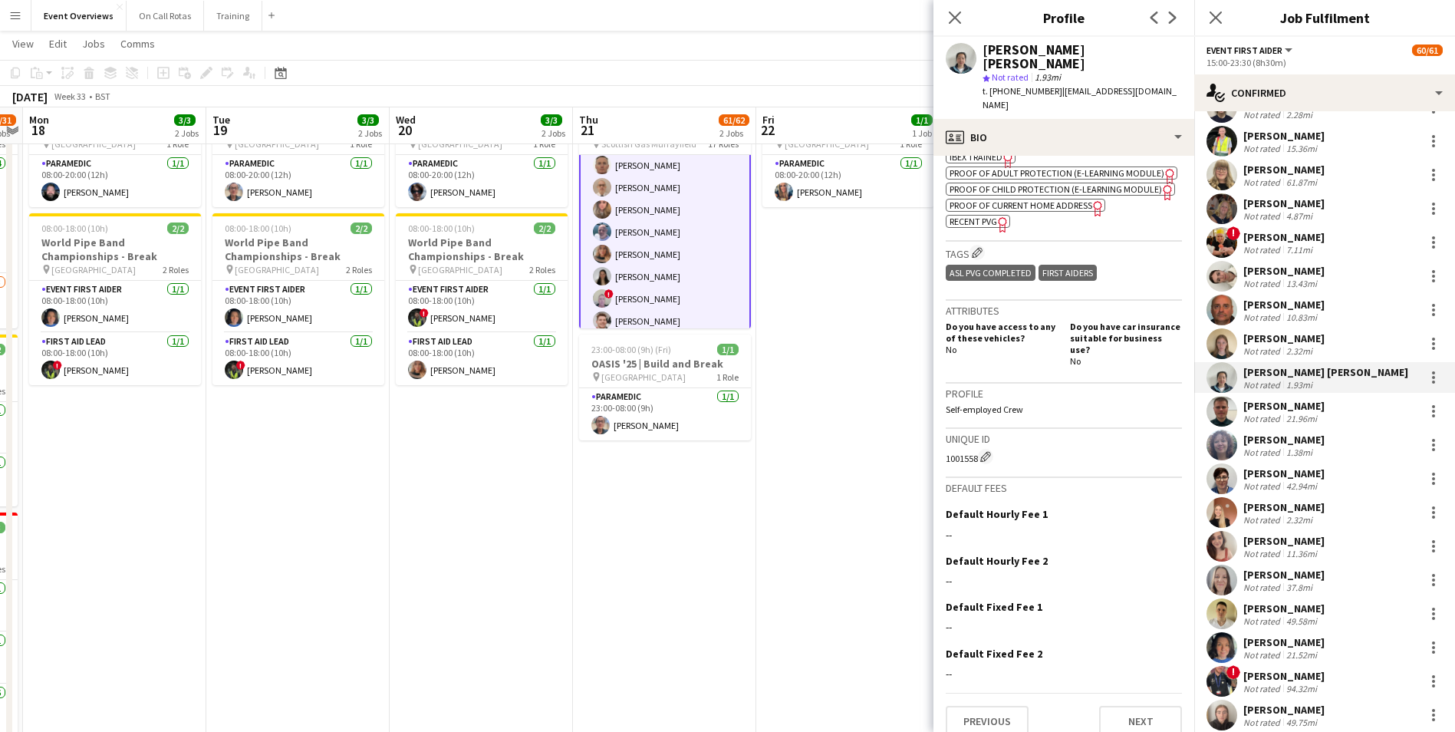
drag, startPoint x: 945, startPoint y: 443, endPoint x: 979, endPoint y: 445, distance: 33.8
click at [979, 445] on app-crew-profile-bio "chevron-left chevron-right Open photos pop-in Gender Female Birthday 16-07-2002…" at bounding box center [1063, 444] width 261 height 576
drag, startPoint x: 1158, startPoint y: 80, endPoint x: 1055, endPoint y: 84, distance: 102.8
click at [1055, 84] on div "Nancy Chen Yu Han star Not rated 1.93mi t. +447454181518 | nancyenquiry@gmail.c…" at bounding box center [1063, 78] width 261 height 82
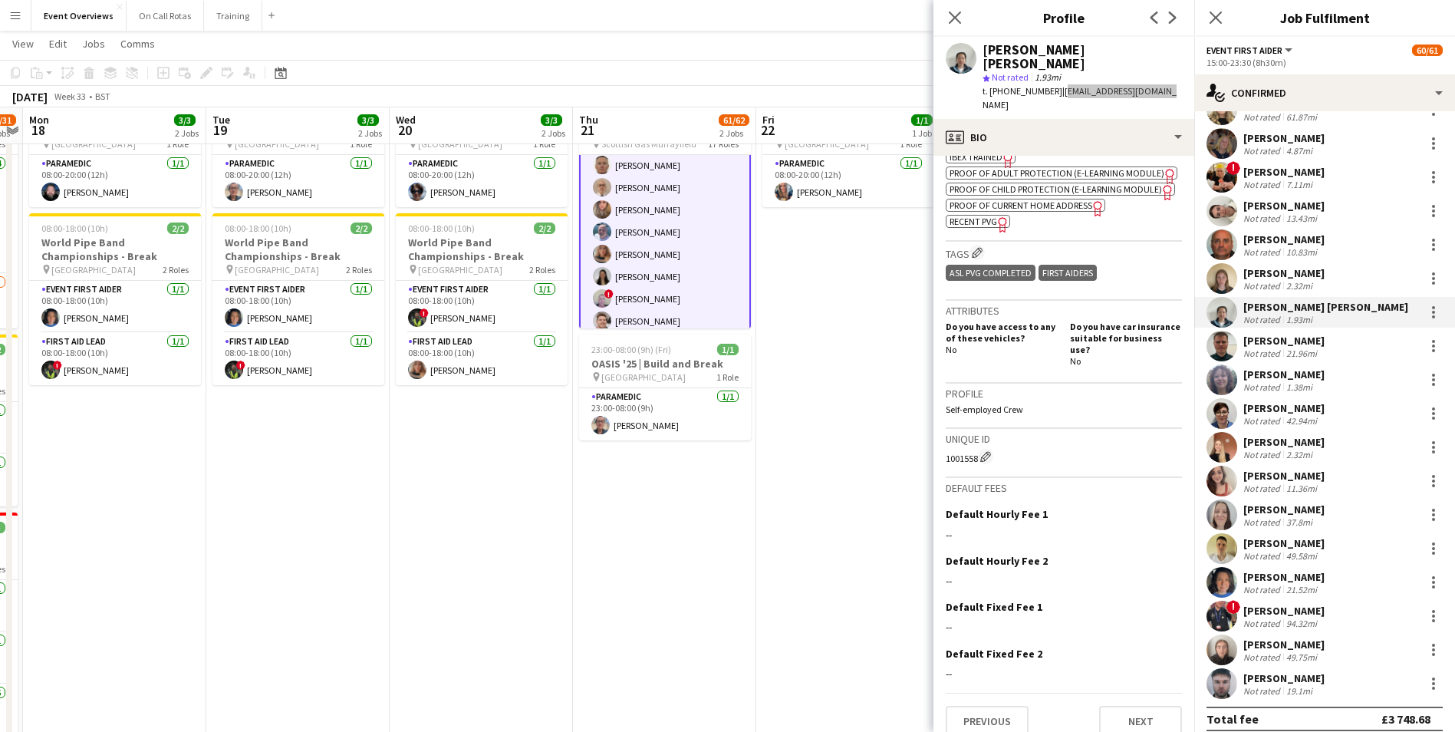
scroll to position [679, 0]
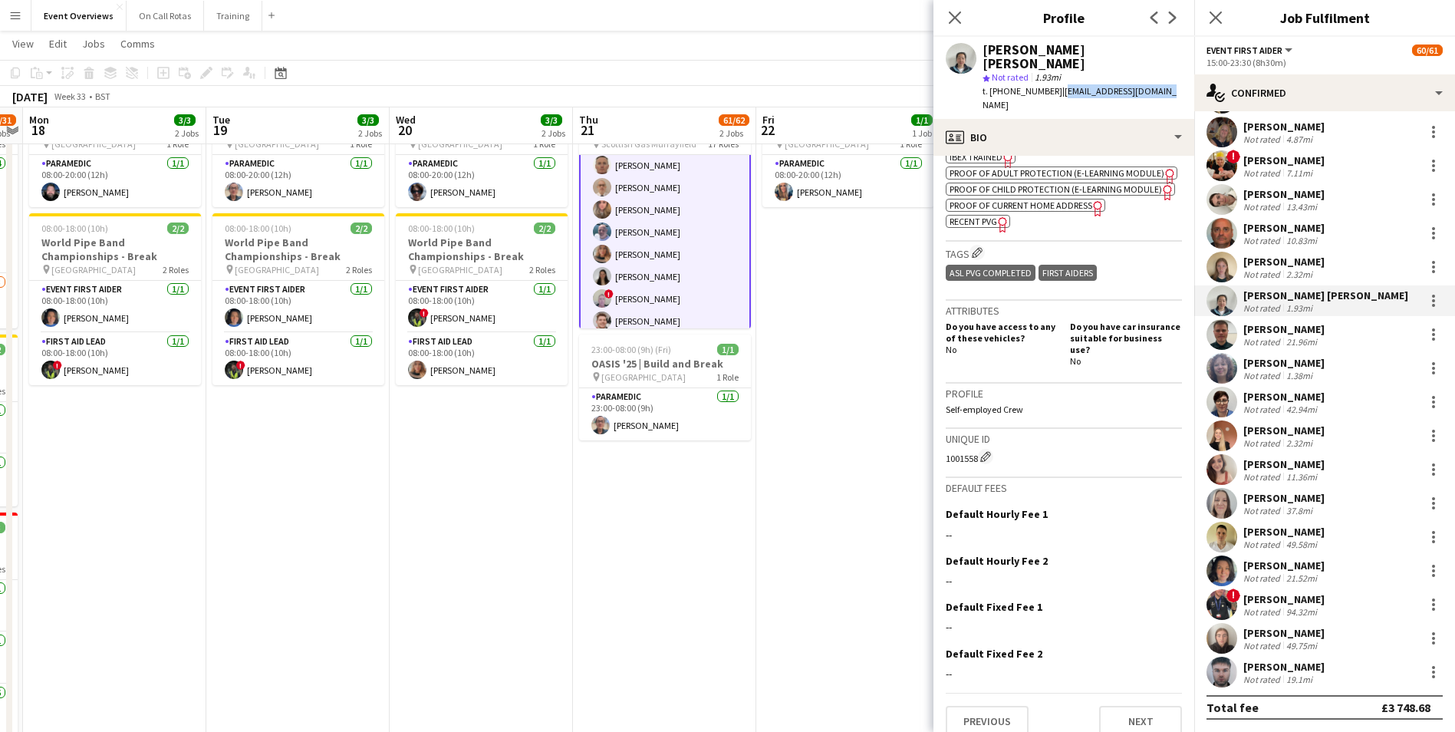
click at [1222, 334] on app-user-avatar at bounding box center [1221, 334] width 31 height 31
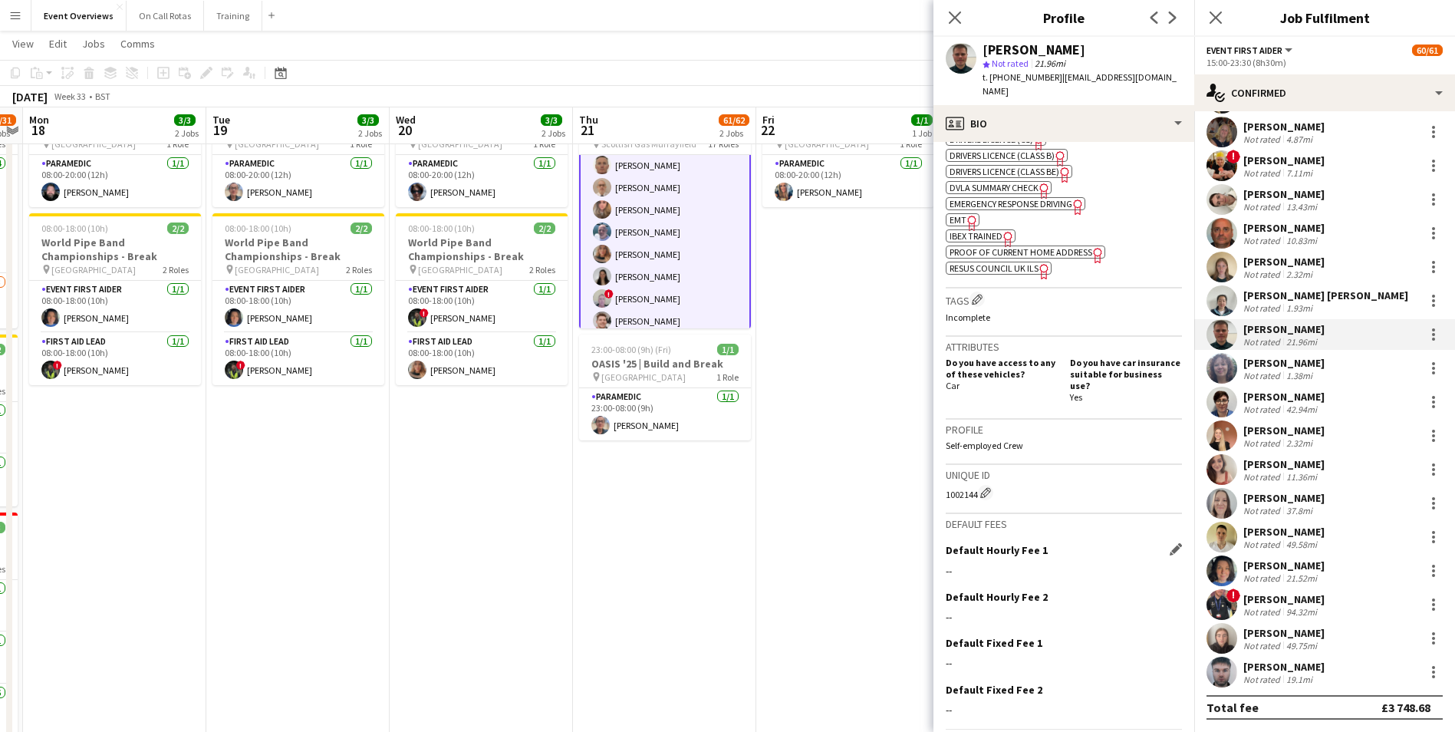
scroll to position [640, 0]
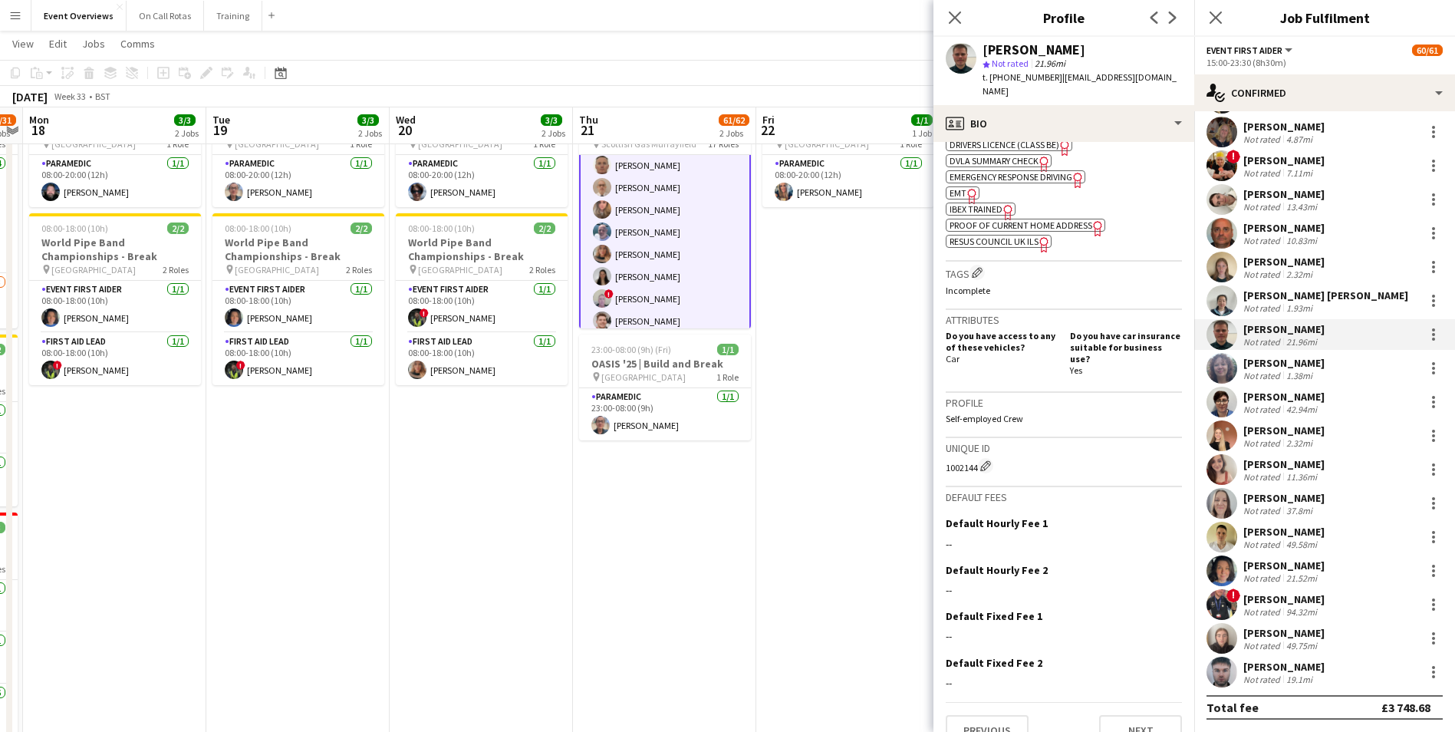
drag, startPoint x: 941, startPoint y: 446, endPoint x: 976, endPoint y: 442, distance: 35.4
click at [976, 442] on app-crew-profile-bio "Open photos pop-in Gender Male Birthday 30-01-2001 (24 years) Location 7 Pitcru…" at bounding box center [1063, 437] width 261 height 590
drag, startPoint x: 1141, startPoint y: 78, endPoint x: 1054, endPoint y: 82, distance: 86.7
click at [1054, 82] on div "Lewis Martin star Not rated 21.96mi t. +447858786226 | lewismartin40@gmail.com" at bounding box center [1063, 71] width 261 height 68
click at [1222, 372] on app-user-avatar at bounding box center [1221, 368] width 31 height 31
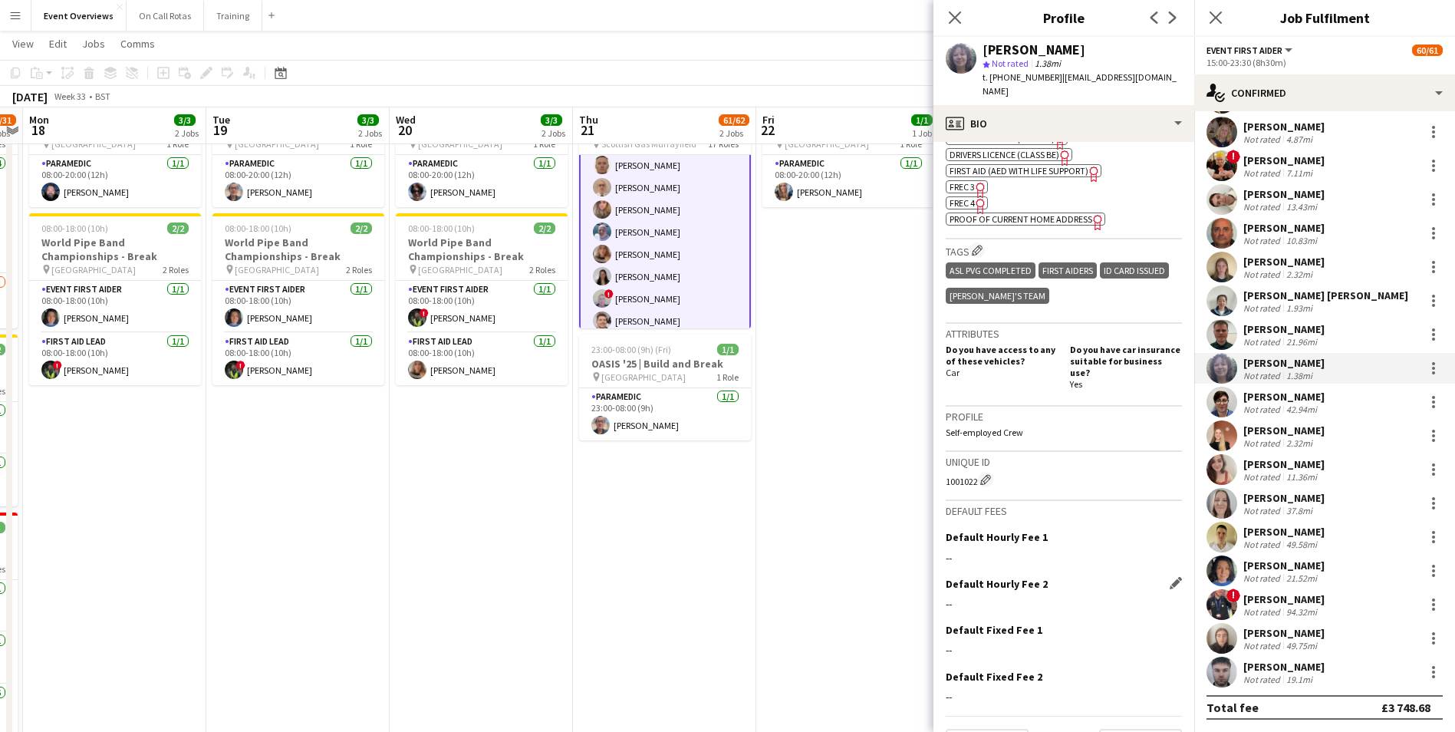
scroll to position [643, 0]
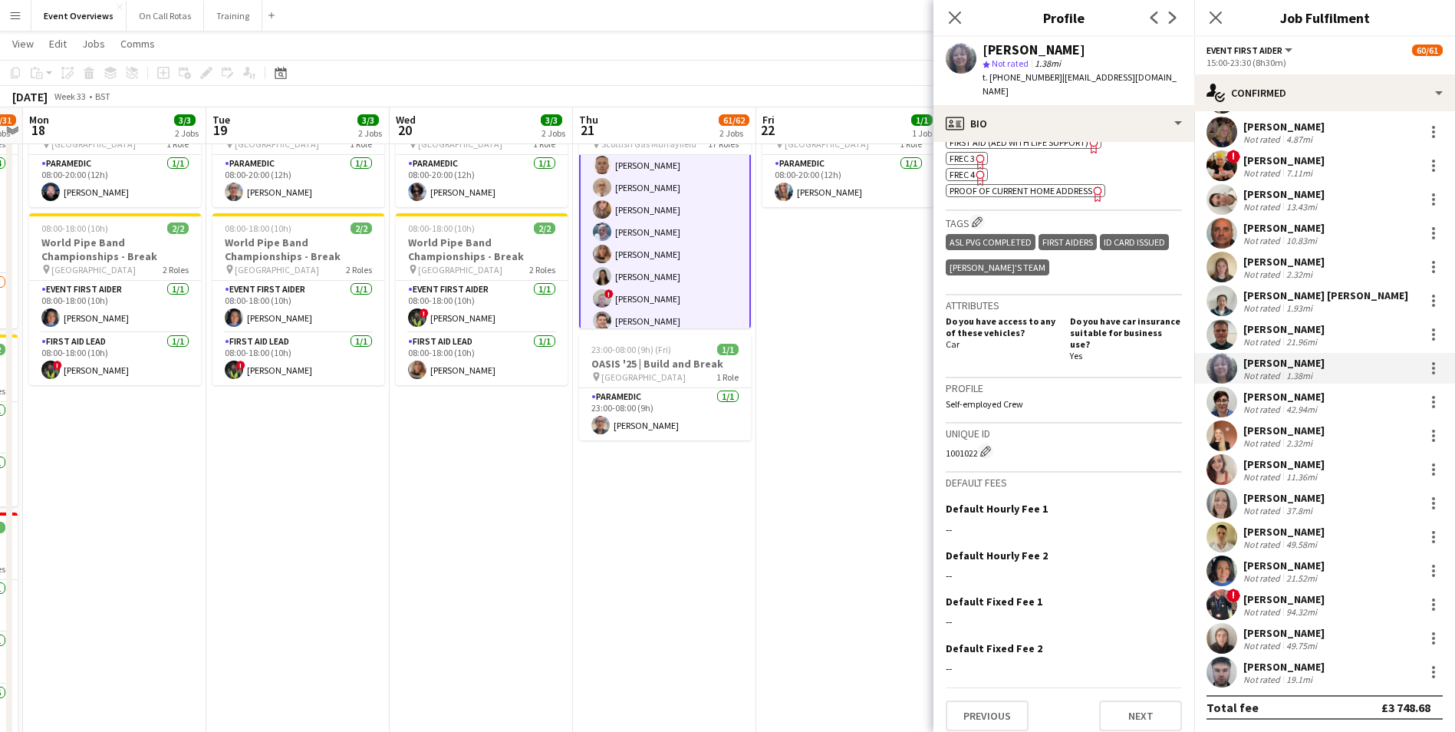
drag, startPoint x: 943, startPoint y: 440, endPoint x: 977, endPoint y: 446, distance: 34.2
click at [977, 446] on app-crew-profile-bio "chevron-left chevron-right Open photos pop-in Gender Female Birthday 14-12-1976…" at bounding box center [1063, 437] width 261 height 590
drag, startPoint x: 1150, startPoint y: 78, endPoint x: 1059, endPoint y: 82, distance: 91.3
click at [1059, 82] on div "Penelope Tyau star Not rated 1.38mi t. +4407873870940 | pjtyau@hotmail.com" at bounding box center [1063, 71] width 261 height 68
drag, startPoint x: 943, startPoint y: 439, endPoint x: 978, endPoint y: 445, distance: 34.9
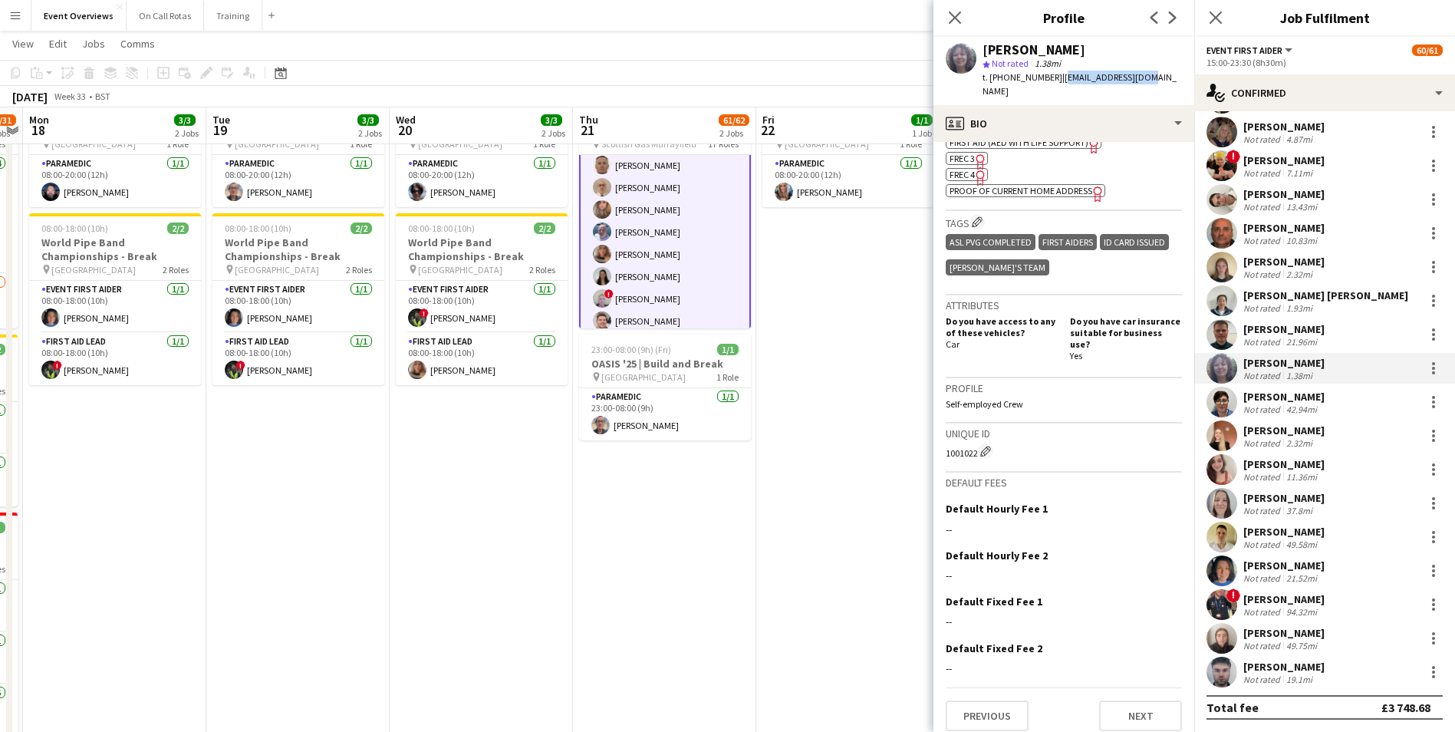
click at [978, 445] on app-crew-profile-bio "chevron-left chevron-right Open photos pop-in Gender Female Birthday 14-12-1976…" at bounding box center [1063, 437] width 261 height 590
click at [1228, 404] on app-user-avatar at bounding box center [1221, 401] width 31 height 31
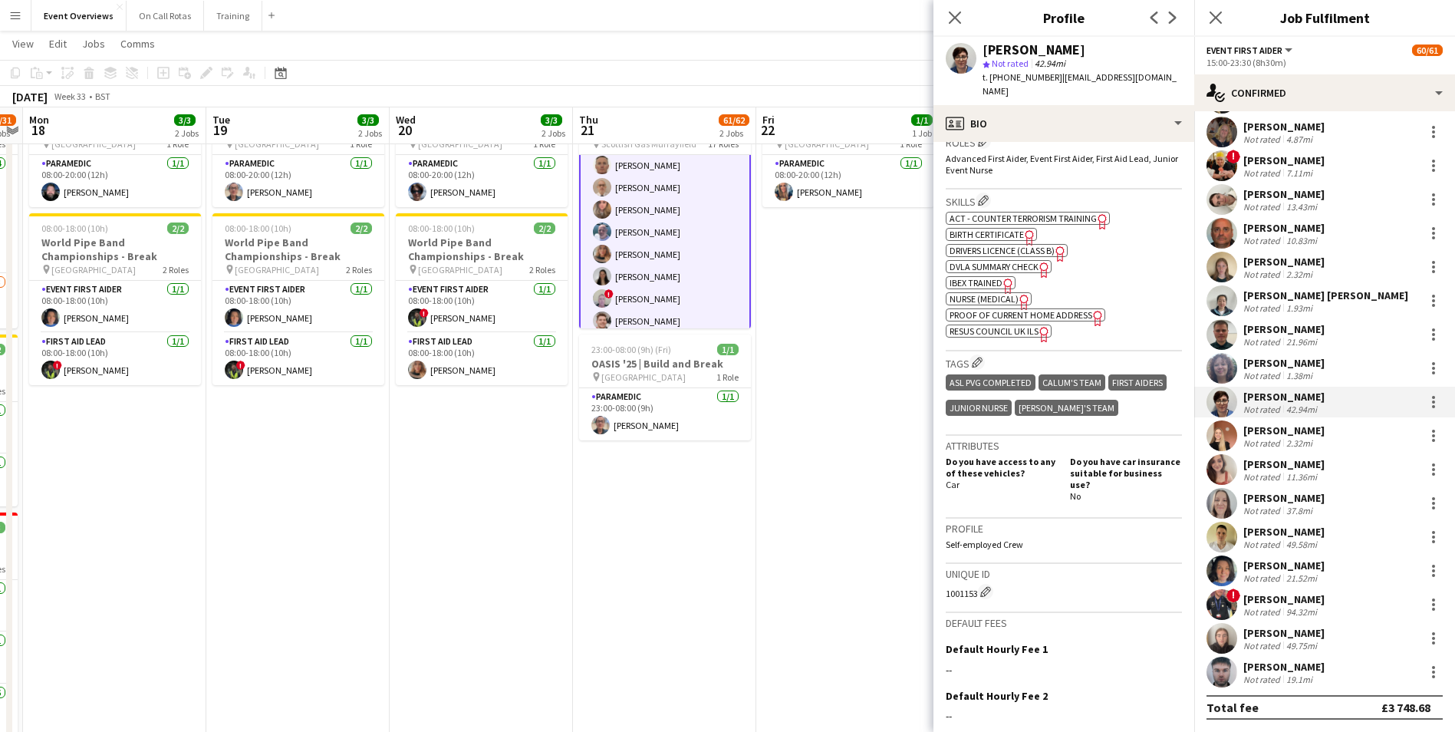
scroll to position [640, 0]
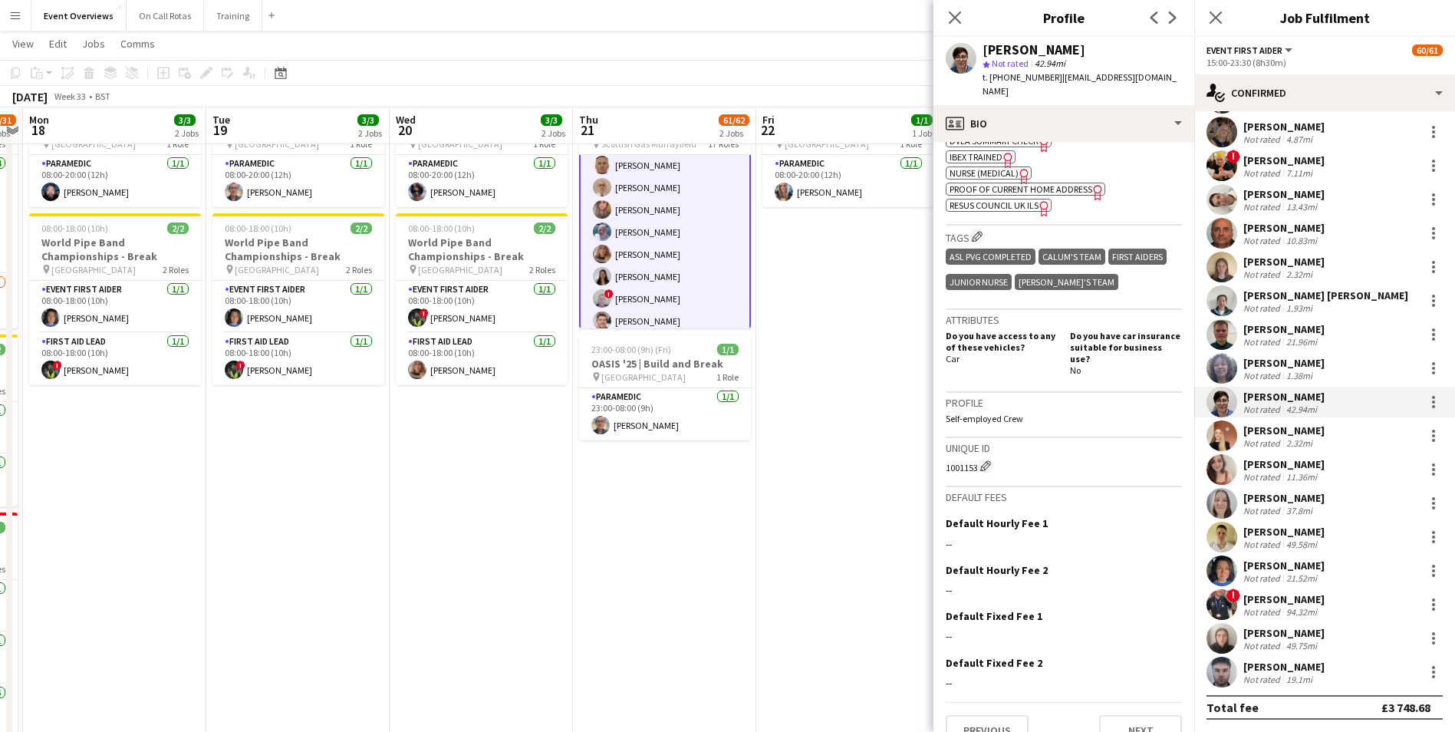
drag, startPoint x: 942, startPoint y: 442, endPoint x: 978, endPoint y: 443, distance: 36.1
click at [978, 443] on app-crew-profile-bio "Open photos pop-in Gender Female Birthday 27-05-1984 (41 years) Location 381 Kn…" at bounding box center [1063, 437] width 261 height 590
drag, startPoint x: 1157, startPoint y: 80, endPoint x: 1055, endPoint y: 84, distance: 102.1
click at [1055, 84] on div "Rowan McLeod-Kennedy star Not rated 42.94mi t. +447903443887 | rowancbmk@gmail.…" at bounding box center [1063, 71] width 261 height 68
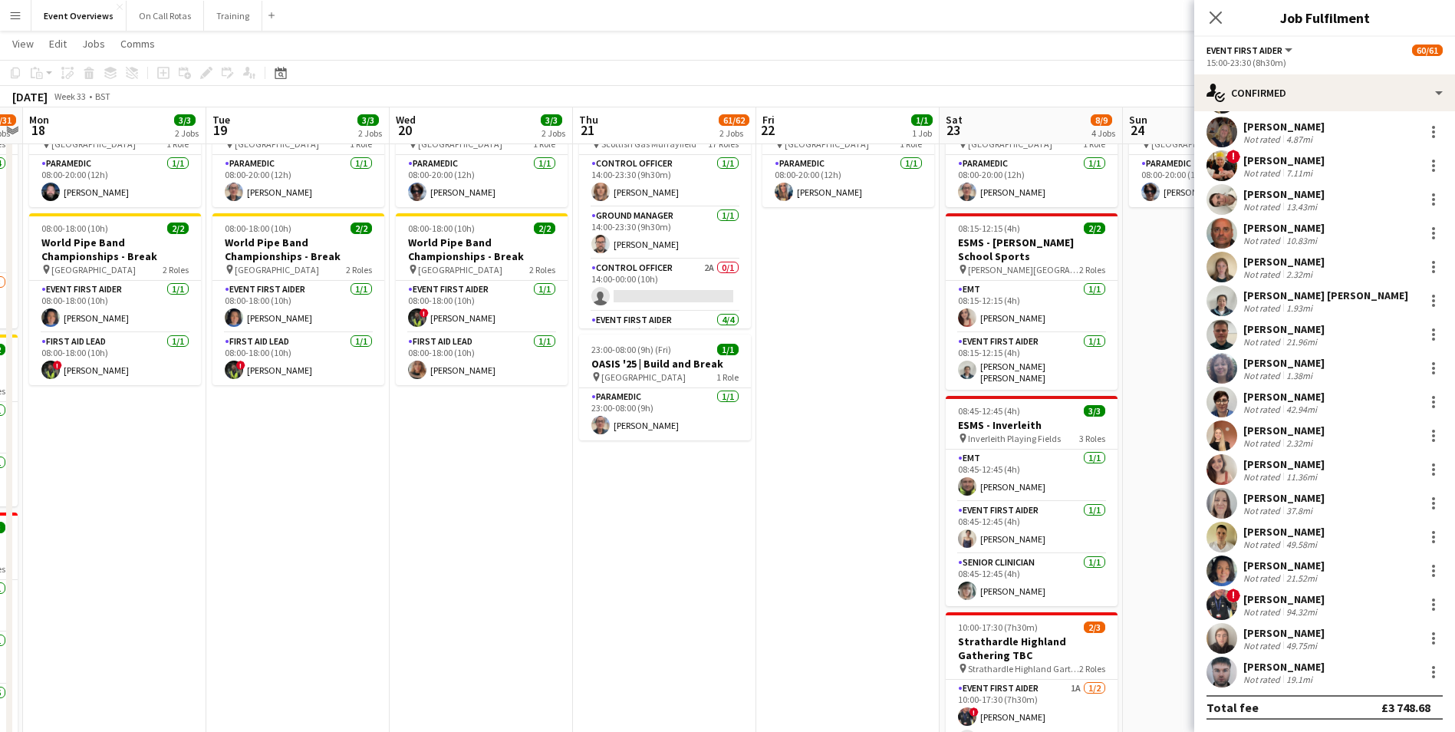
scroll to position [0, 0]
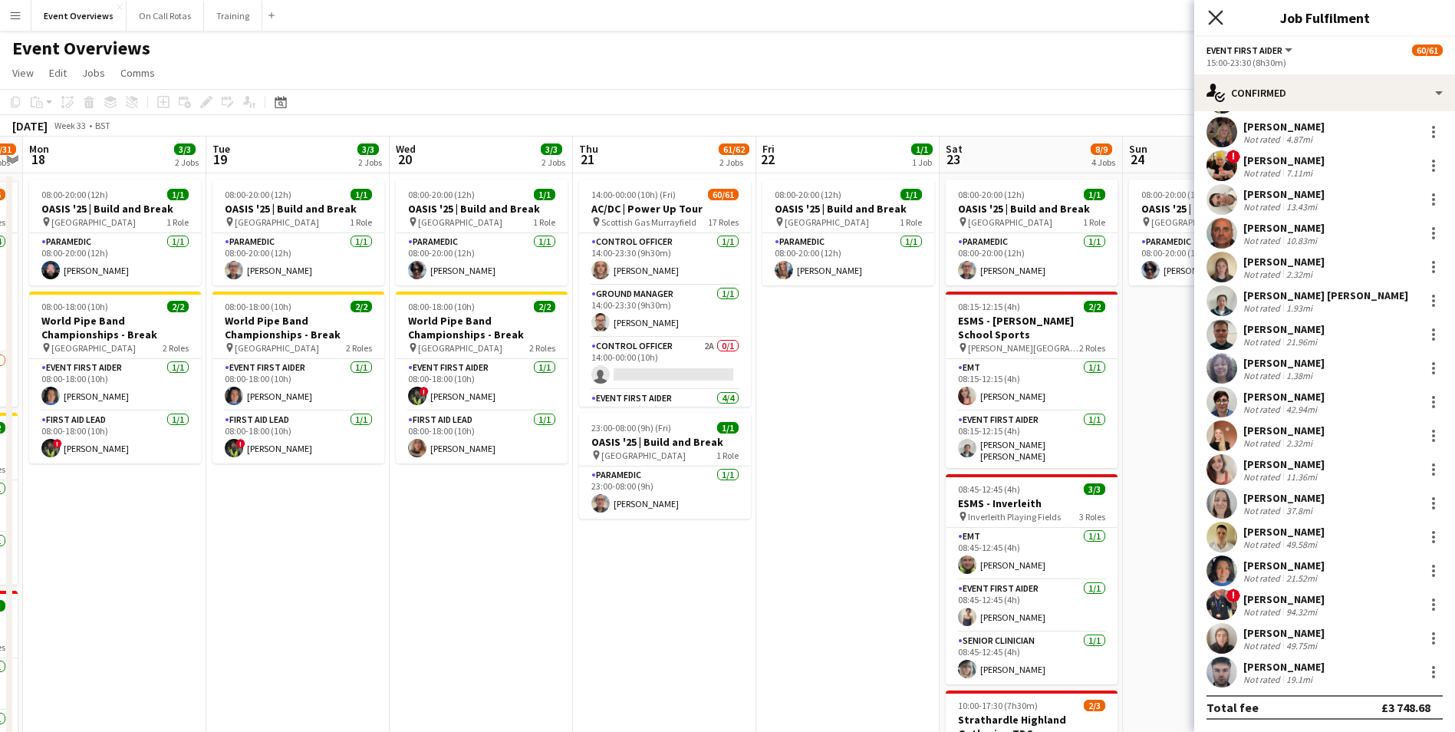
click at [1208, 11] on icon "Close pop-in" at bounding box center [1215, 17] width 15 height 15
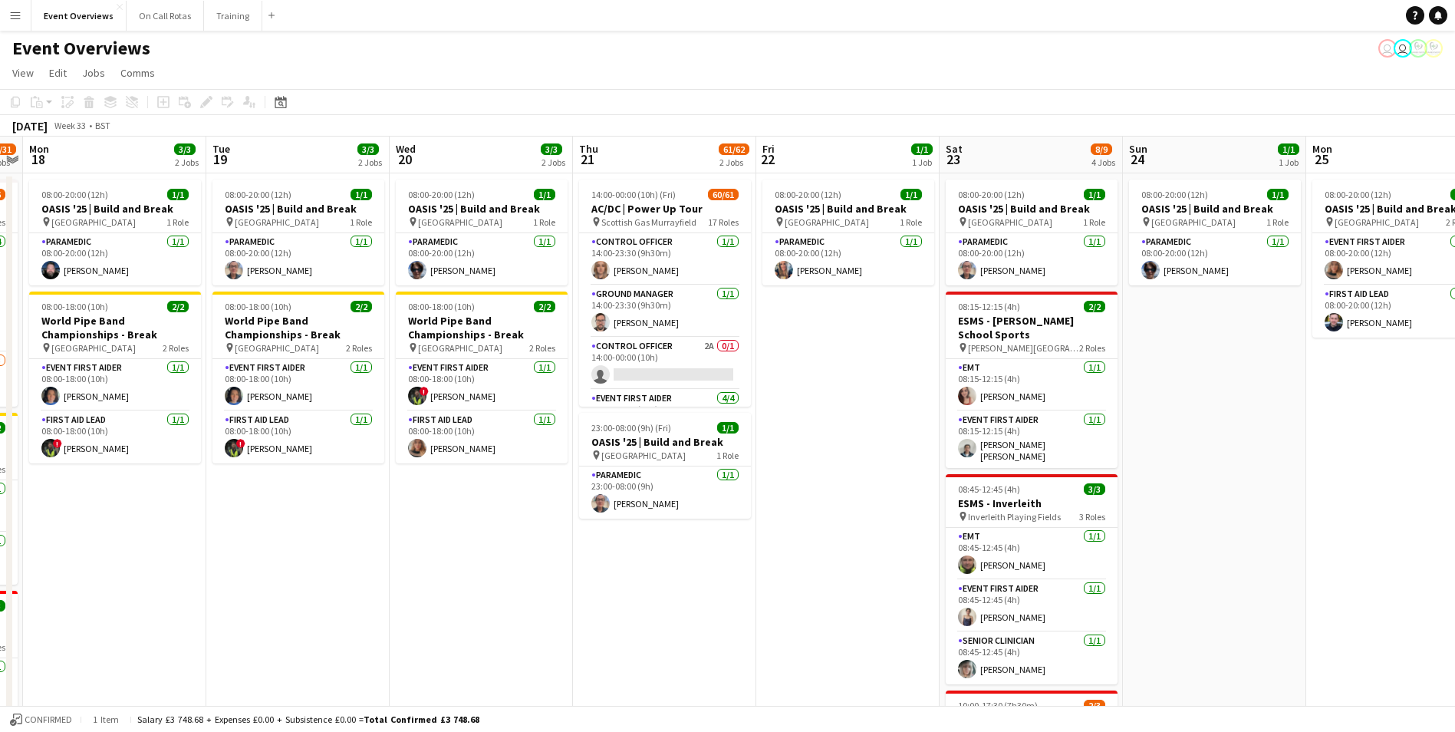
click at [271, 105] on div "Date picker AUG 2025 AUG 2025 Monday M Tuesday T Wednesday W Thursday T Friday …" at bounding box center [275, 102] width 35 height 18
click at [278, 105] on icon "Date picker" at bounding box center [281, 102] width 12 height 12
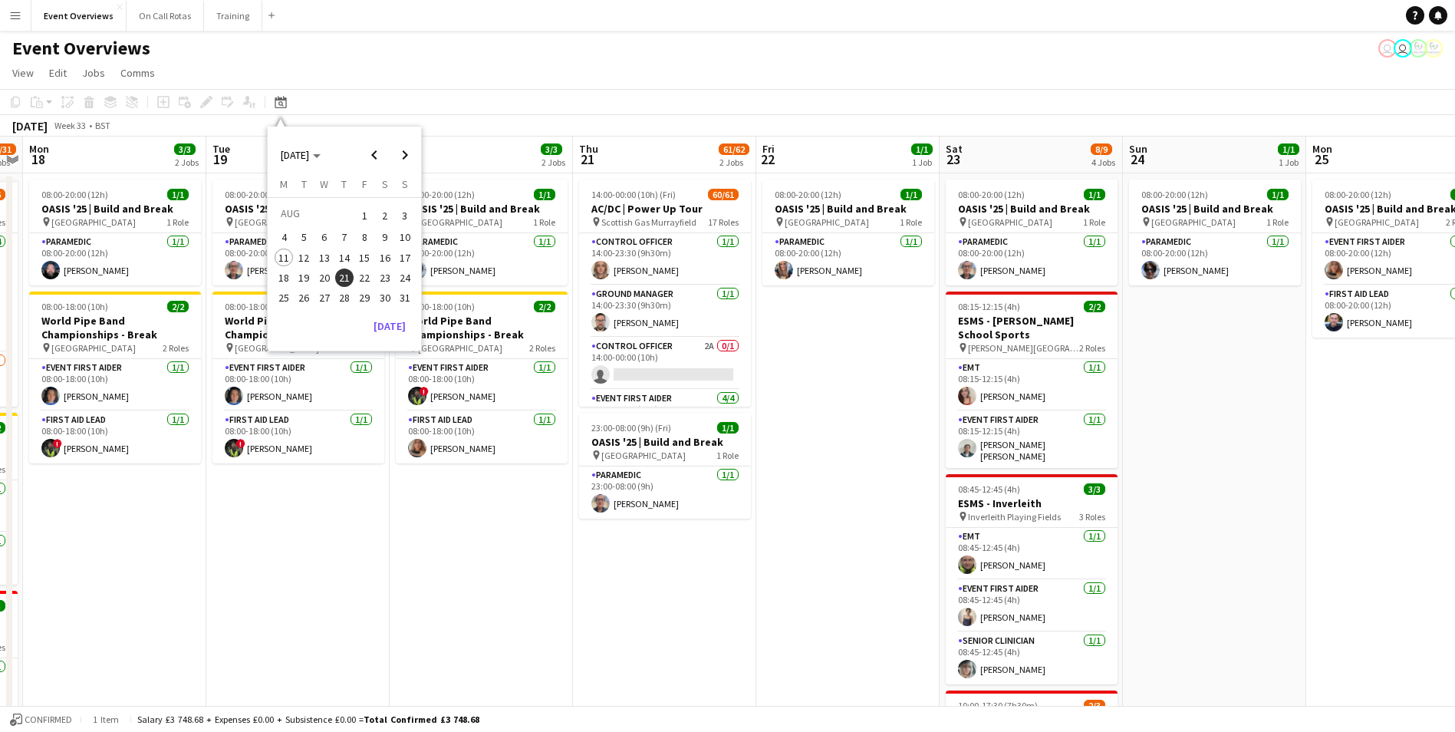
click at [282, 263] on span "11" at bounding box center [284, 257] width 18 height 18
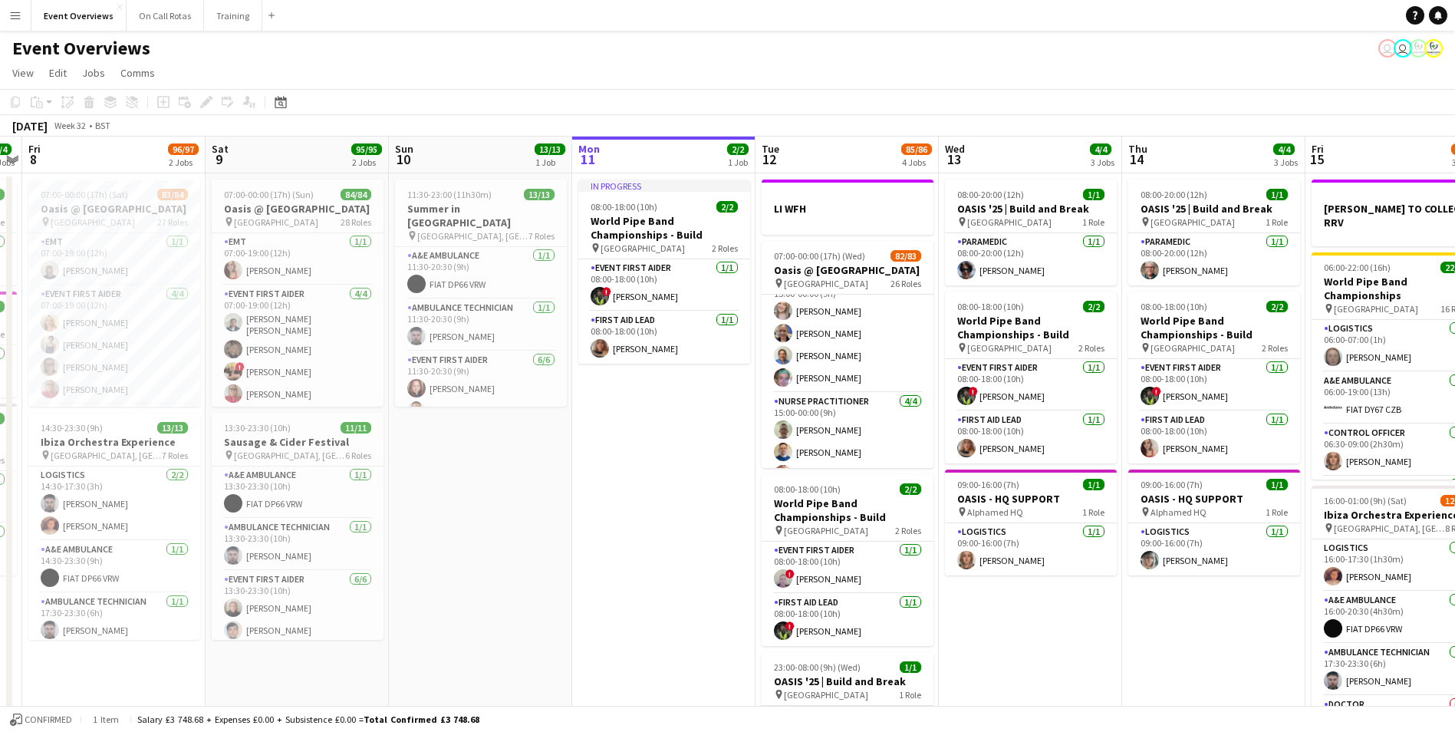
scroll to position [2220, 0]
click at [278, 100] on icon at bounding box center [281, 102] width 12 height 12
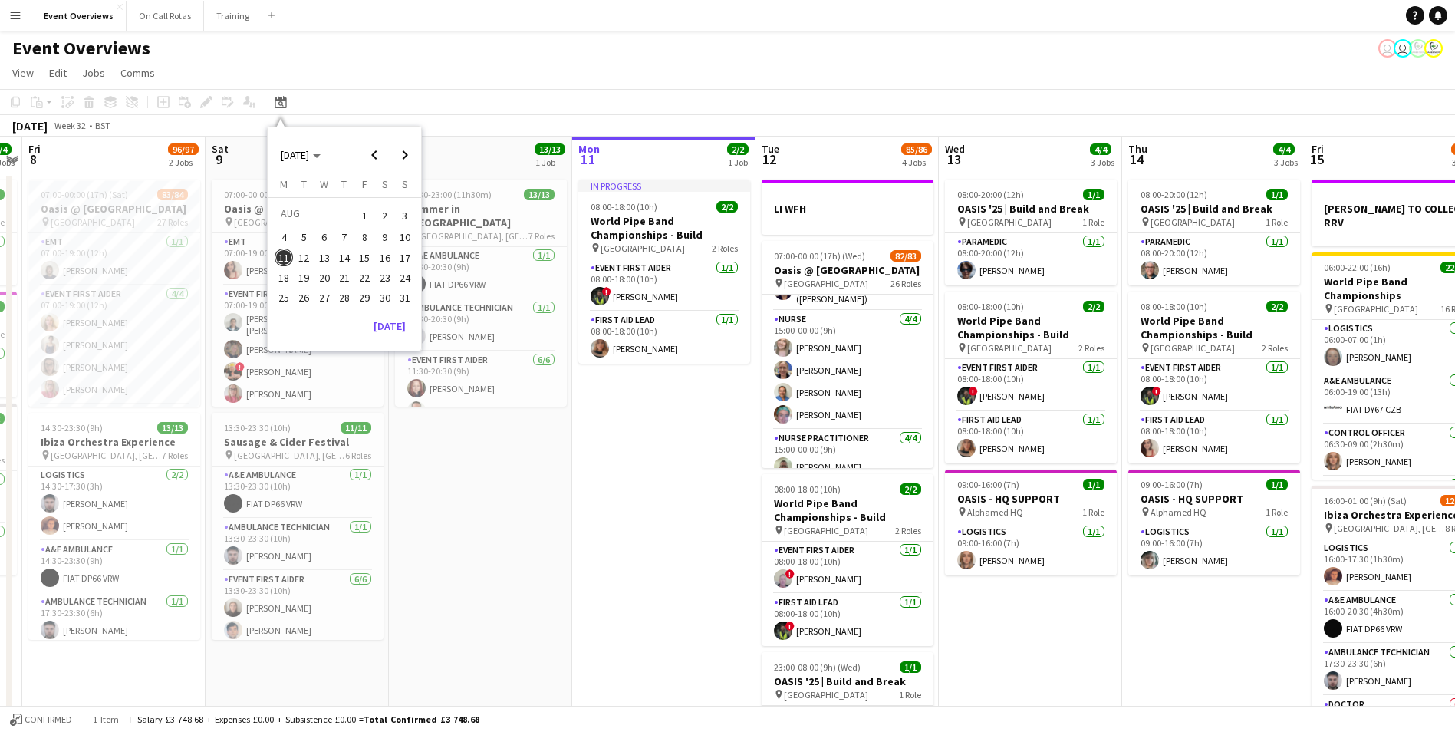
click at [347, 280] on span "21" at bounding box center [344, 277] width 18 height 18
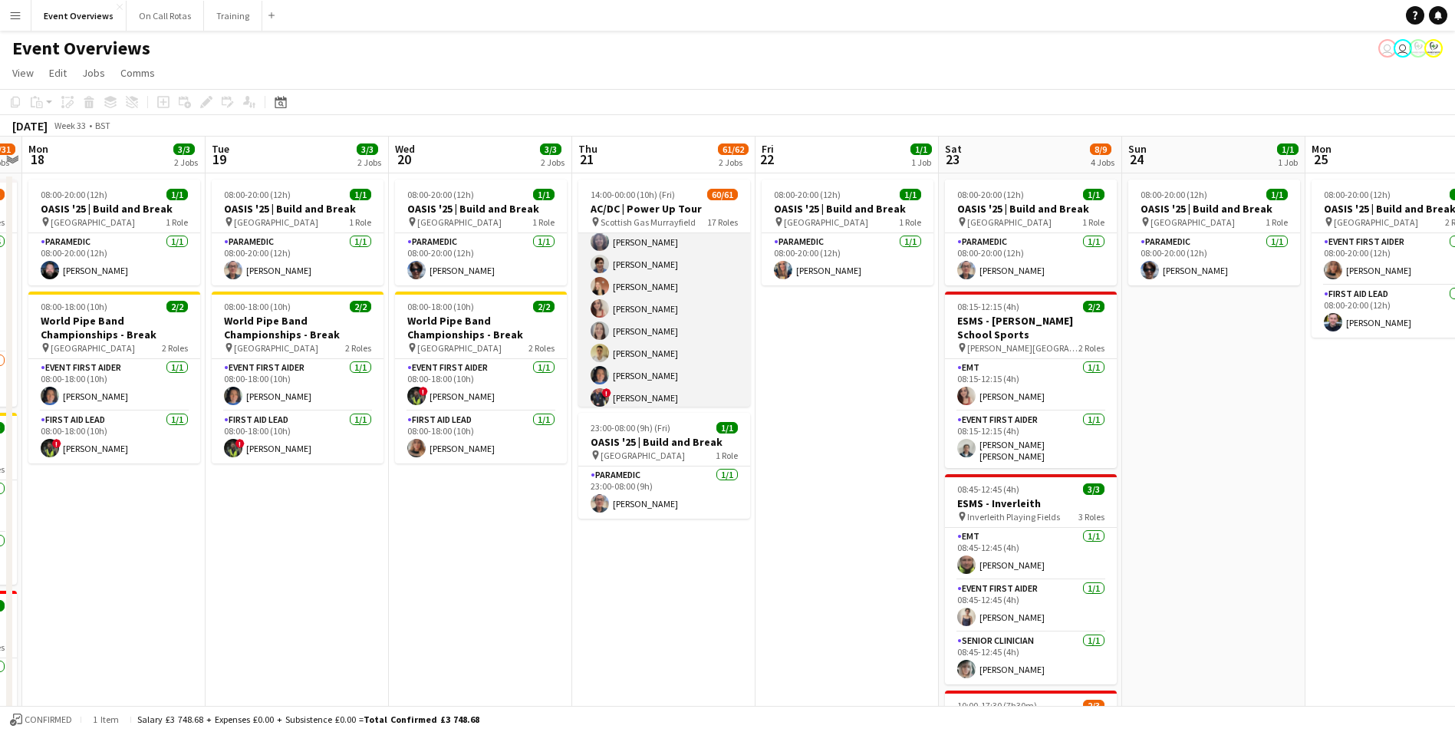
scroll to position [1155, 0]
click at [617, 290] on app-card-role "Event First Aider 36/36 15:00-23:30 (8h30m) Garry Campbell Malcolm Napier-Holfo…" at bounding box center [664, 76] width 172 height 835
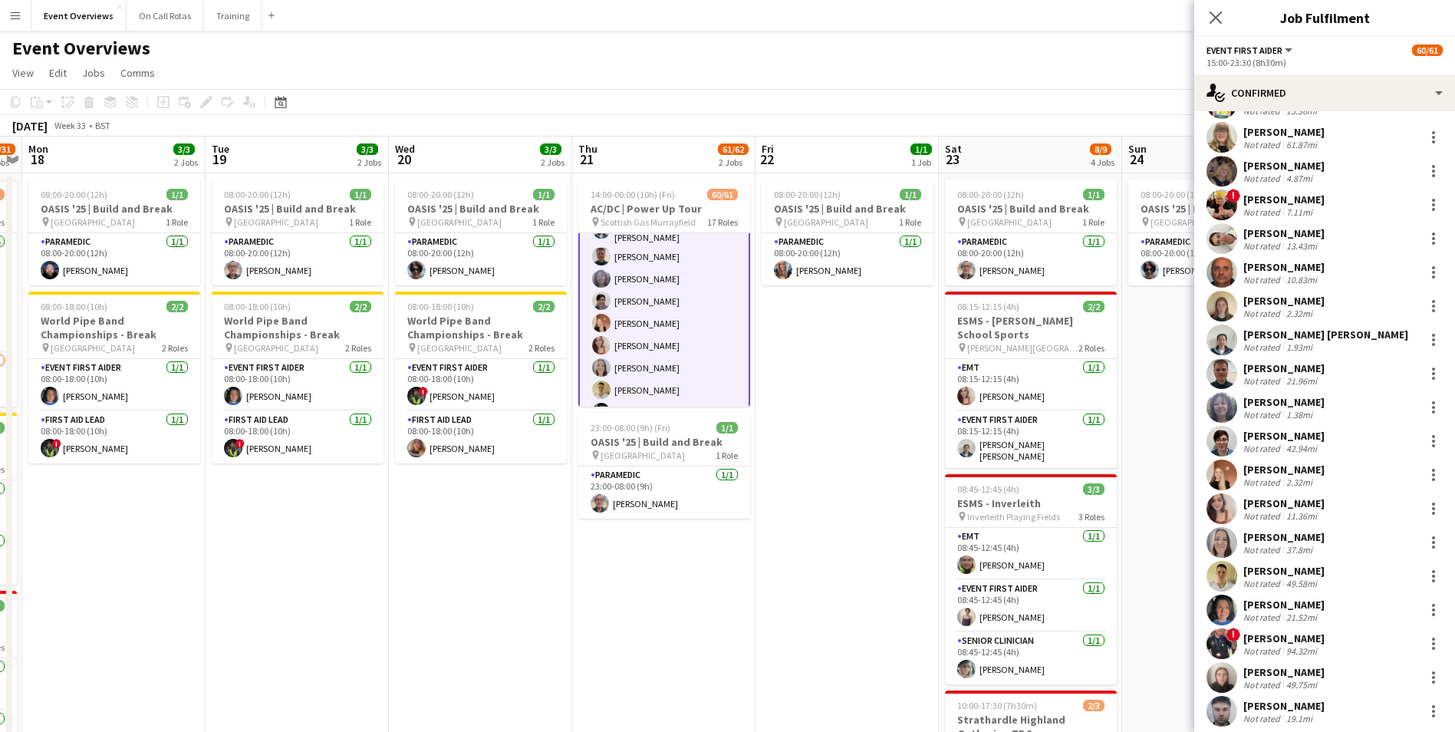
scroll to position [679, 0]
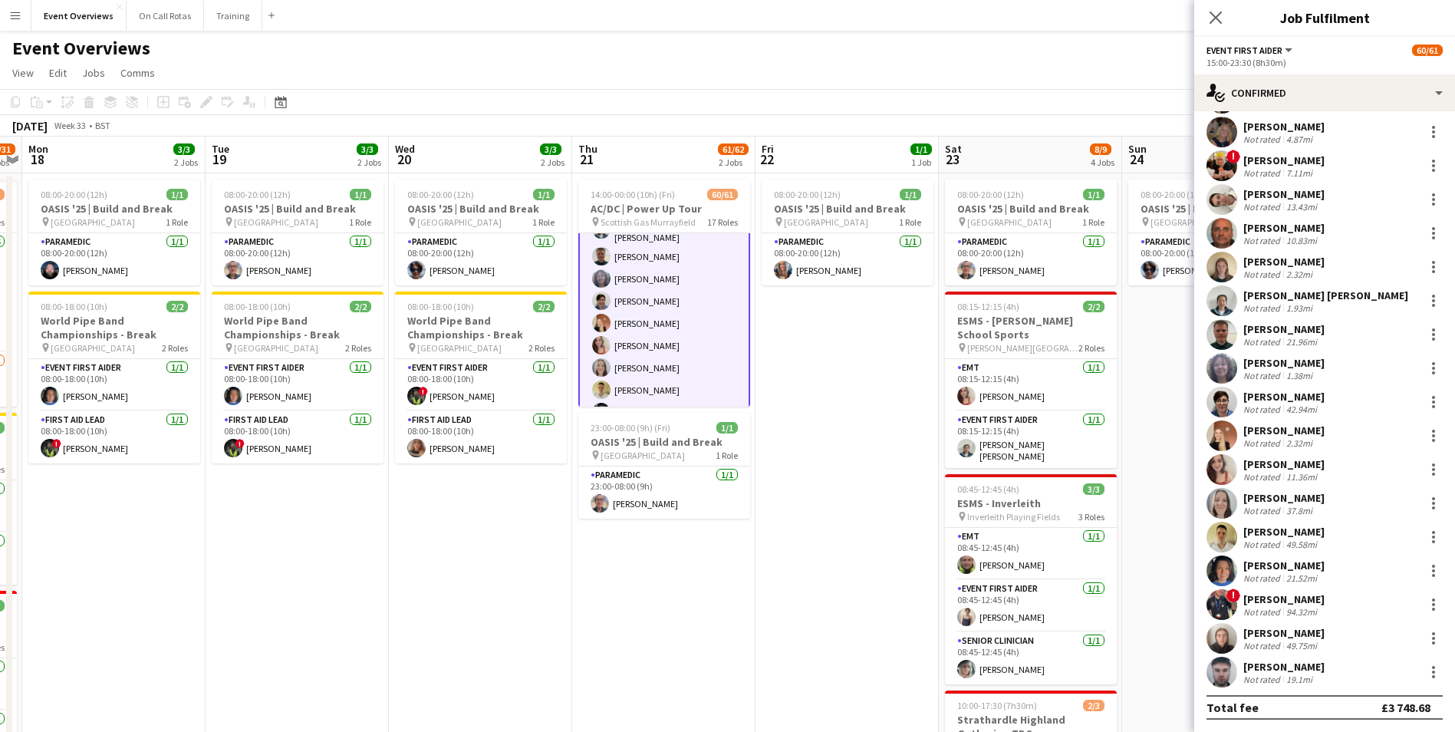
click at [1221, 408] on app-user-avatar at bounding box center [1221, 401] width 31 height 31
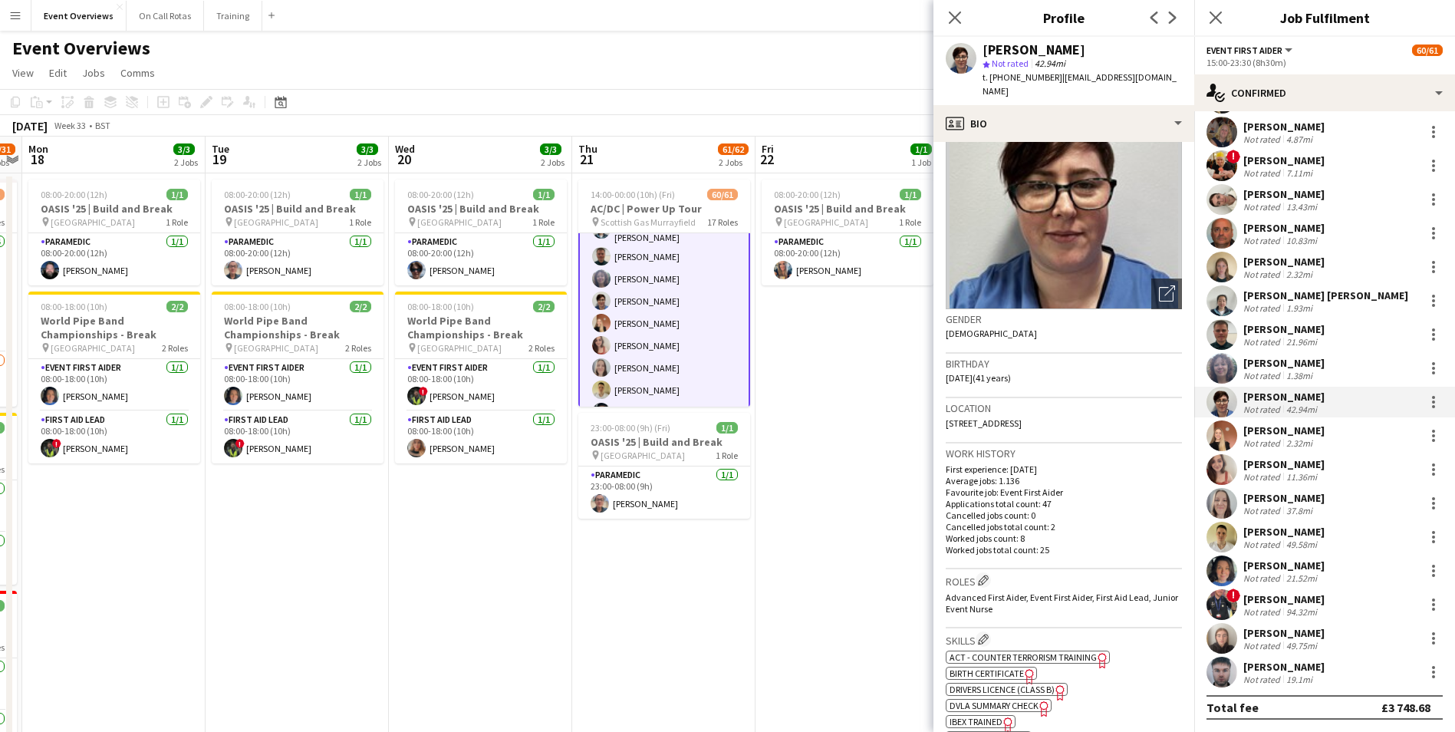
scroll to position [0, 0]
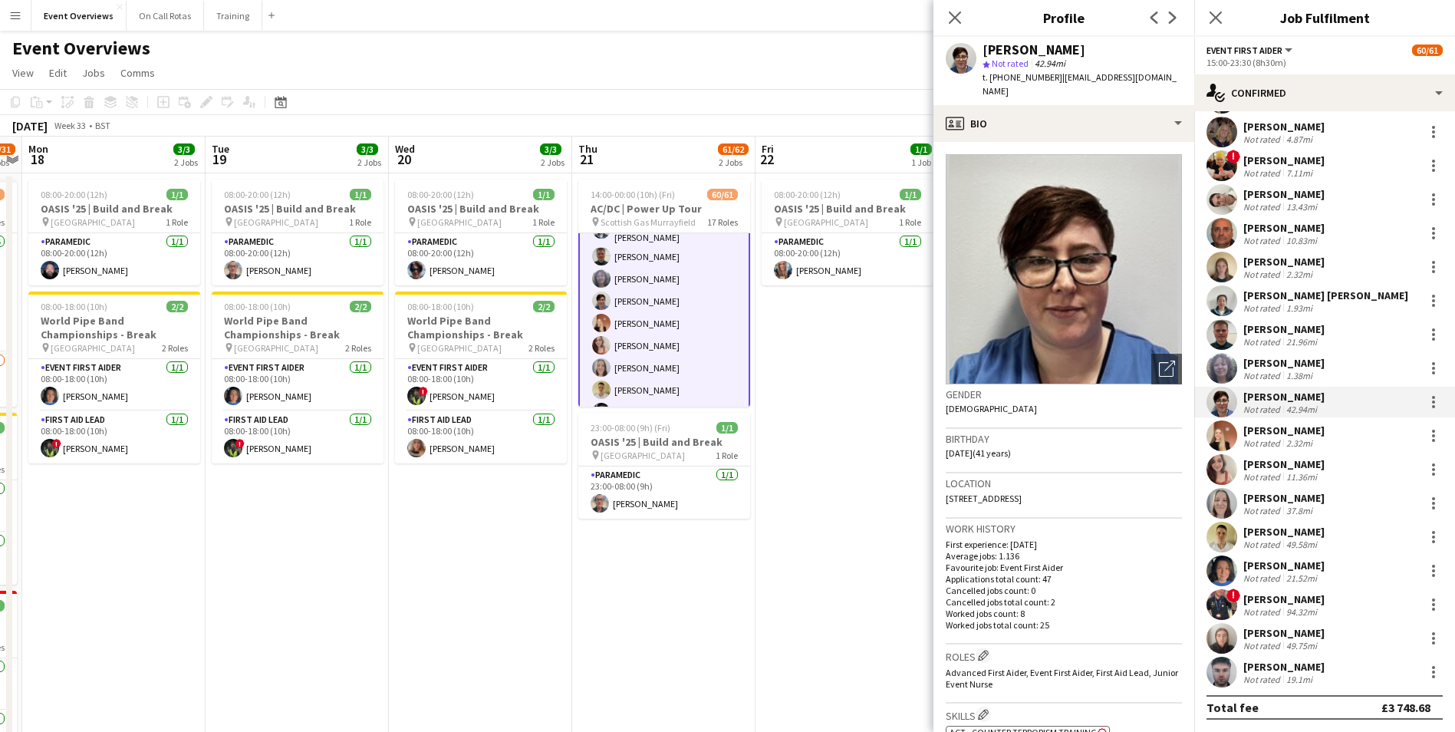
click at [1229, 440] on app-user-avatar at bounding box center [1221, 435] width 31 height 31
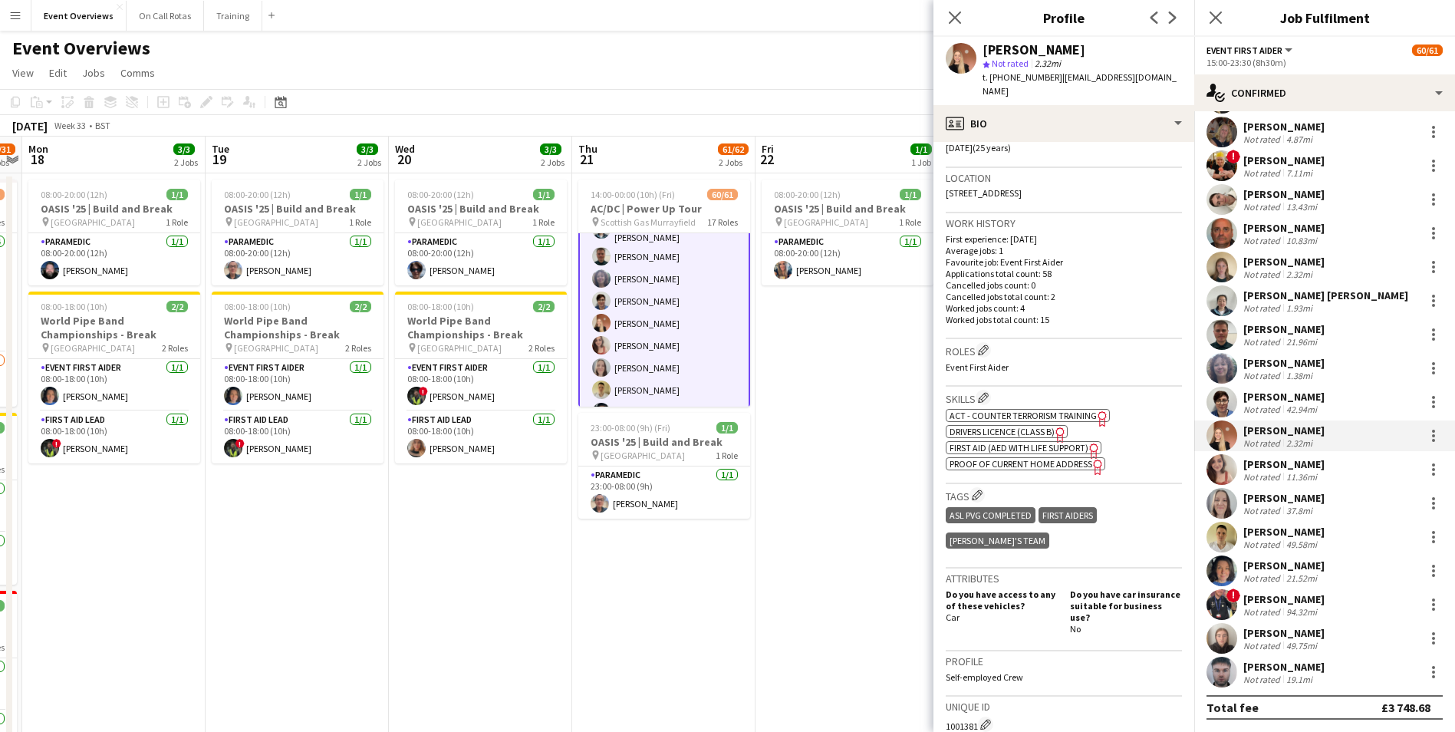
scroll to position [307, 0]
drag, startPoint x: 942, startPoint y: 671, endPoint x: 979, endPoint y: 676, distance: 36.3
click at [979, 676] on app-crew-profile-bio "Open photos pop-in Gender Female Birthday 23-08-1999 (25 years) Location 1F4 2 …" at bounding box center [1063, 437] width 261 height 590
drag, startPoint x: 1172, startPoint y: 79, endPoint x: 1067, endPoint y: 76, distance: 104.3
click at [1067, 76] on span "| mtreanortaylor@hotmail.co.uk" at bounding box center [1079, 83] width 194 height 25
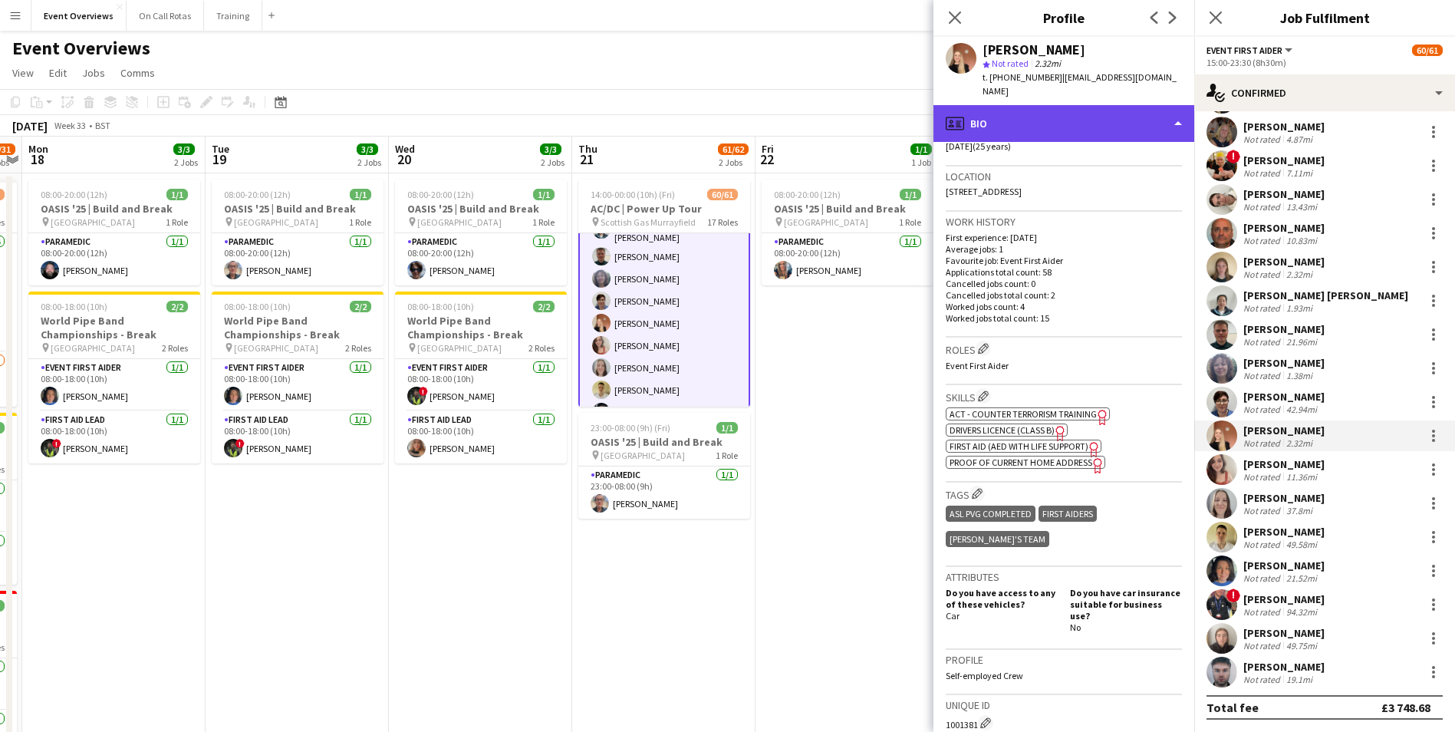
drag, startPoint x: 1067, startPoint y: 76, endPoint x: 1015, endPoint y: 100, distance: 58.3
click at [1015, 105] on div "profile Bio" at bounding box center [1063, 123] width 261 height 37
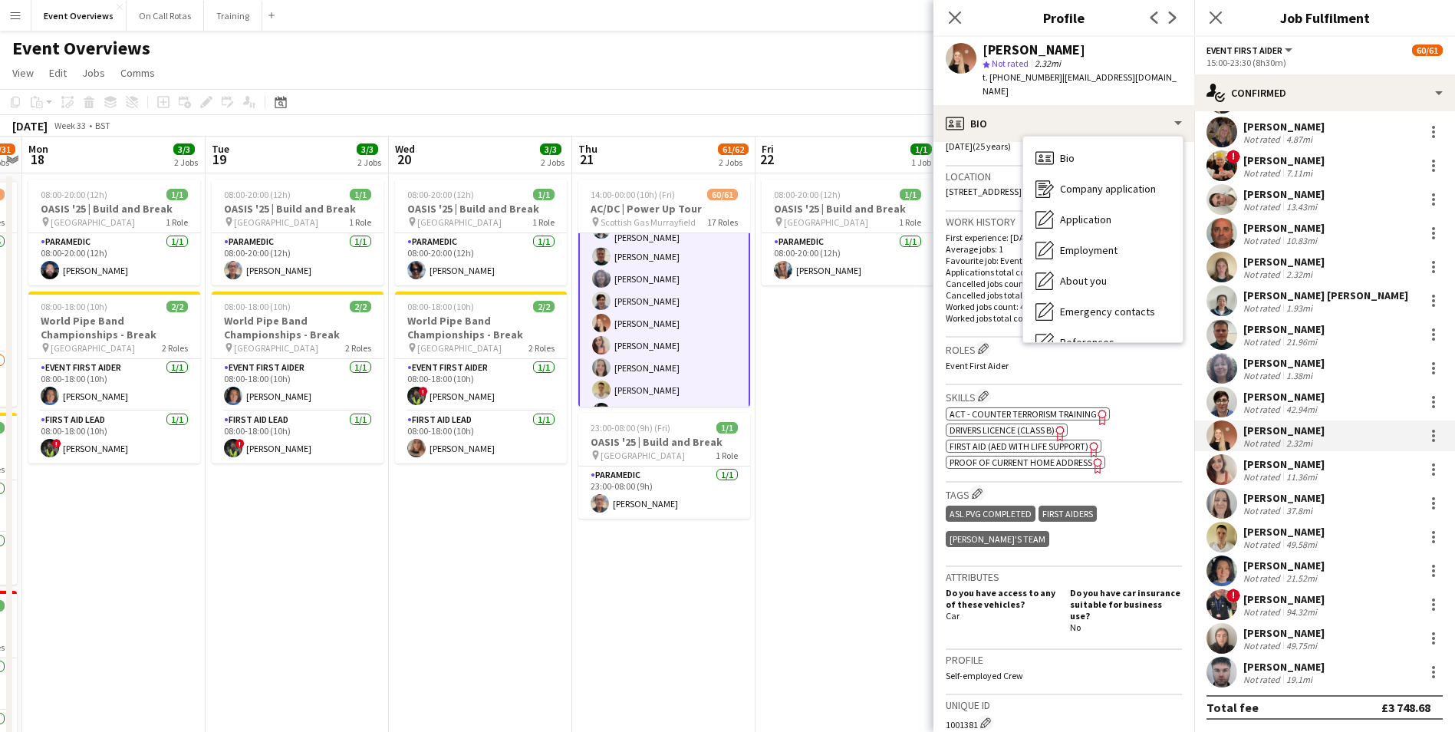
drag, startPoint x: 1181, startPoint y: 80, endPoint x: 1058, endPoint y: 81, distance: 122.7
click at [1058, 81] on div "Mairi Treanor-Taylor star Not rated 2.32mi t. +447783979512 | mtreanortaylor@ho…" at bounding box center [1063, 71] width 261 height 68
click at [1222, 461] on app-user-avatar at bounding box center [1221, 469] width 31 height 31
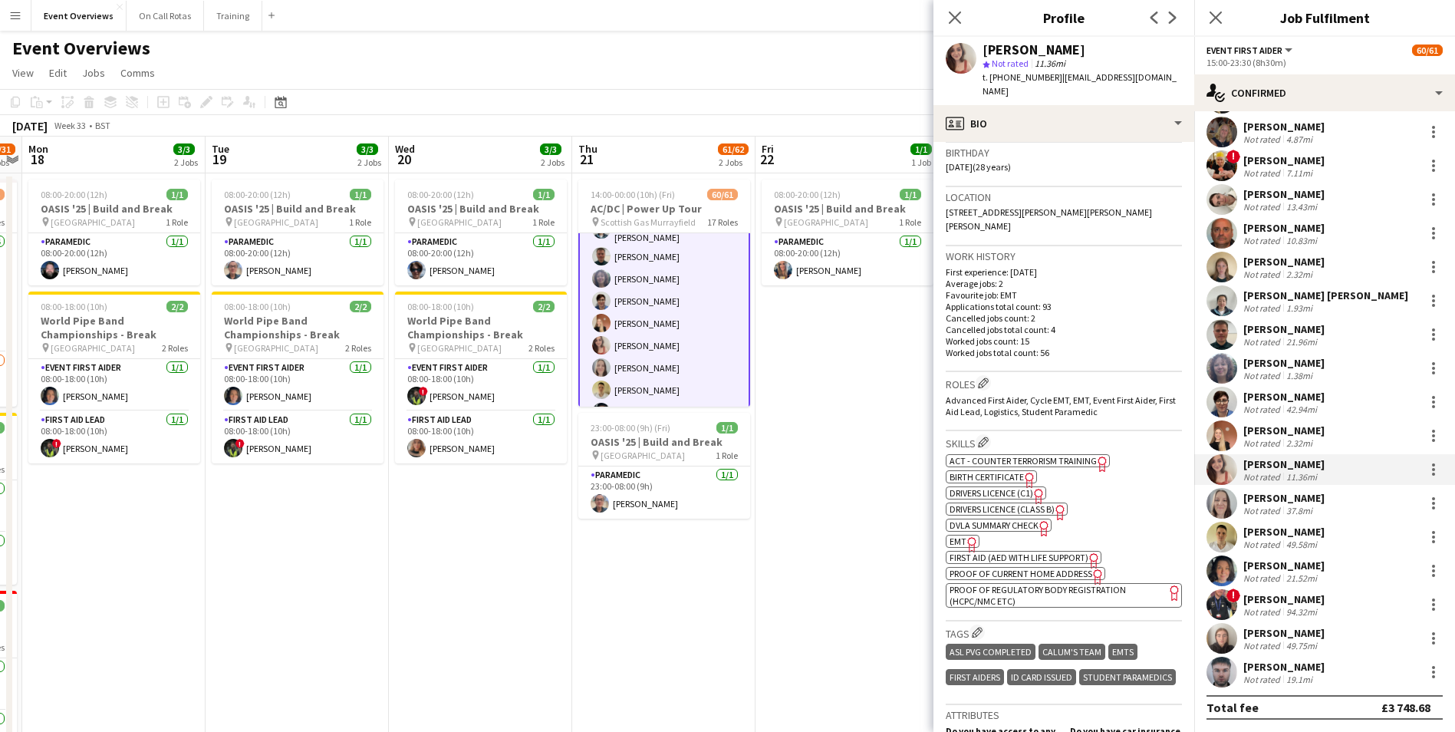
scroll to position [613, 0]
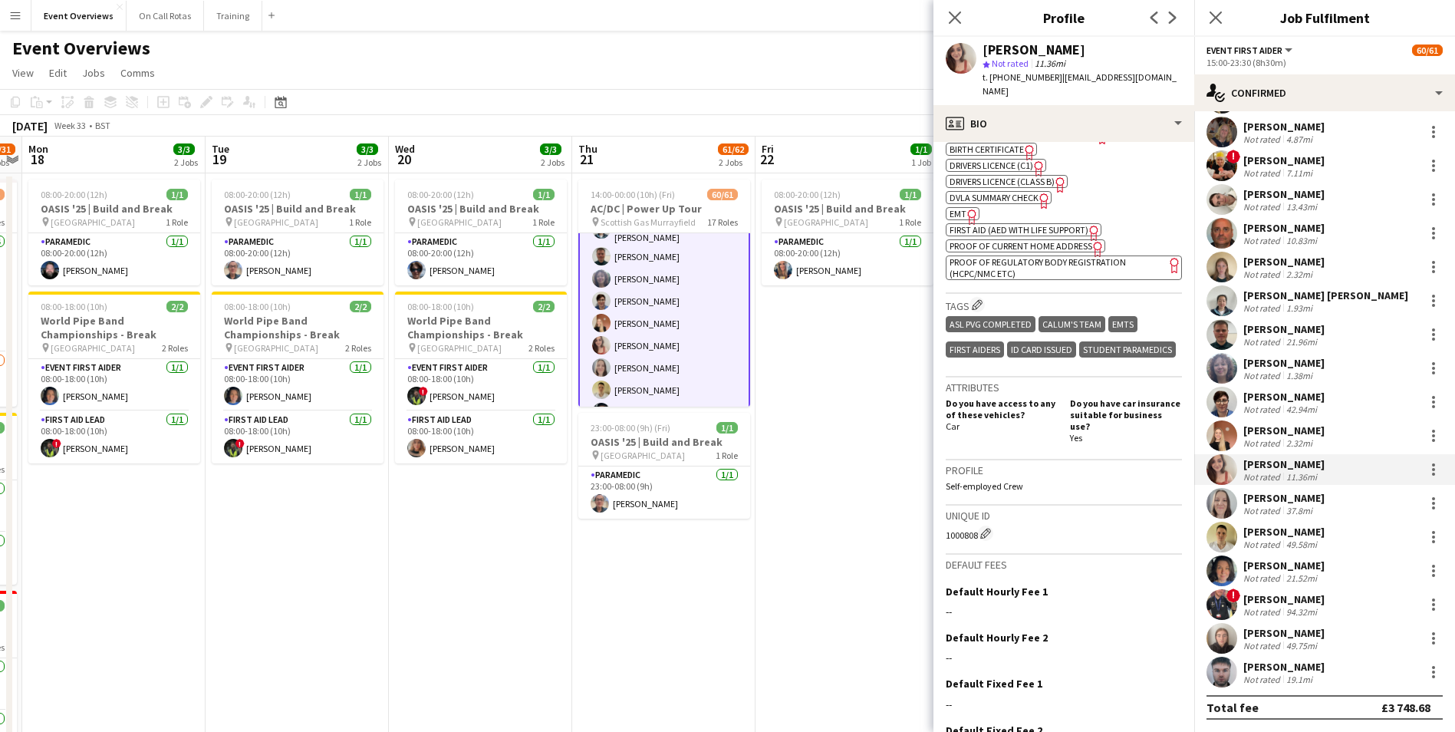
drag, startPoint x: 946, startPoint y: 539, endPoint x: 978, endPoint y: 538, distance: 32.2
click at [978, 538] on div "1000808 Edit crew unique ID" at bounding box center [1064, 532] width 236 height 15
drag, startPoint x: 1028, startPoint y: 93, endPoint x: 1056, endPoint y: 81, distance: 30.2
click at [1056, 81] on div "t. +447943164926 | hannah.smith1996@outlook.com" at bounding box center [1081, 85] width 199 height 28
click at [1216, 506] on app-user-avatar at bounding box center [1221, 503] width 31 height 31
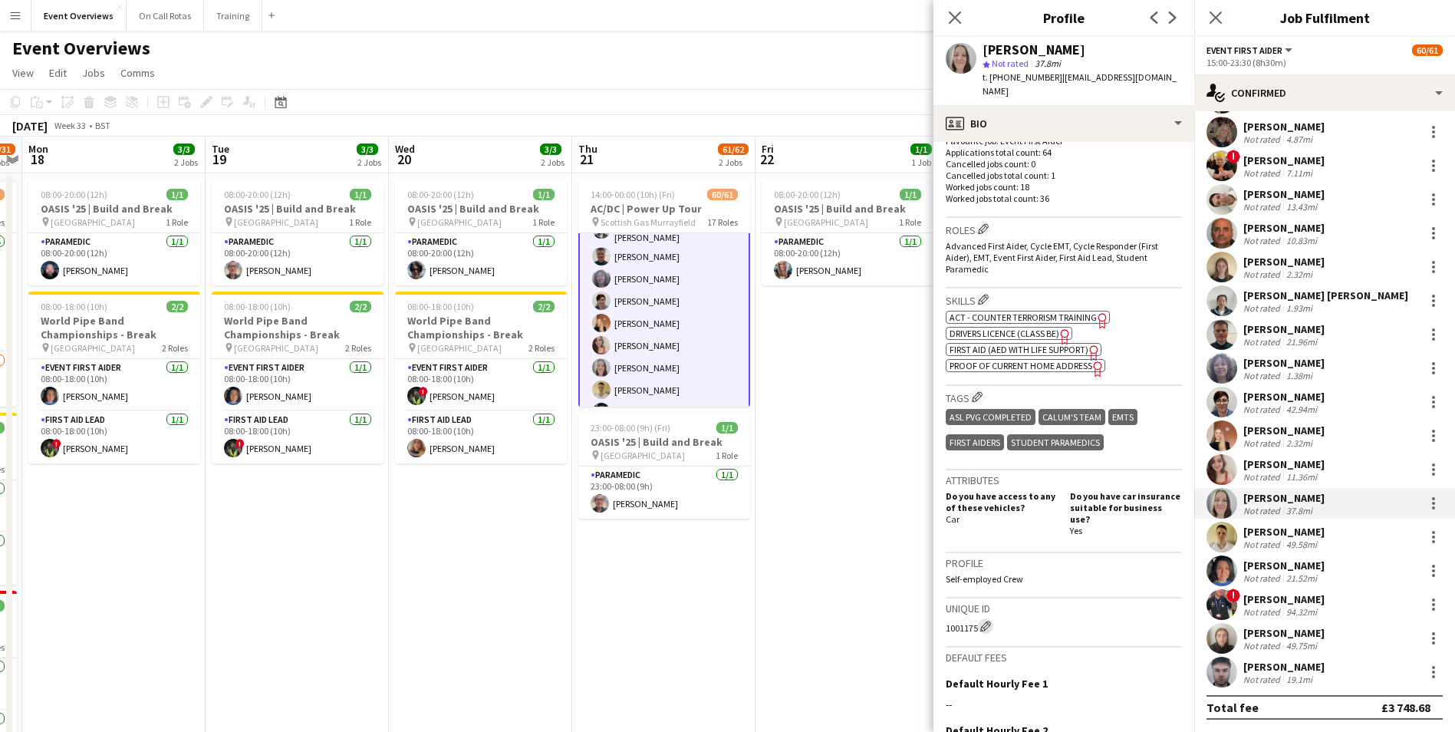
scroll to position [460, 0]
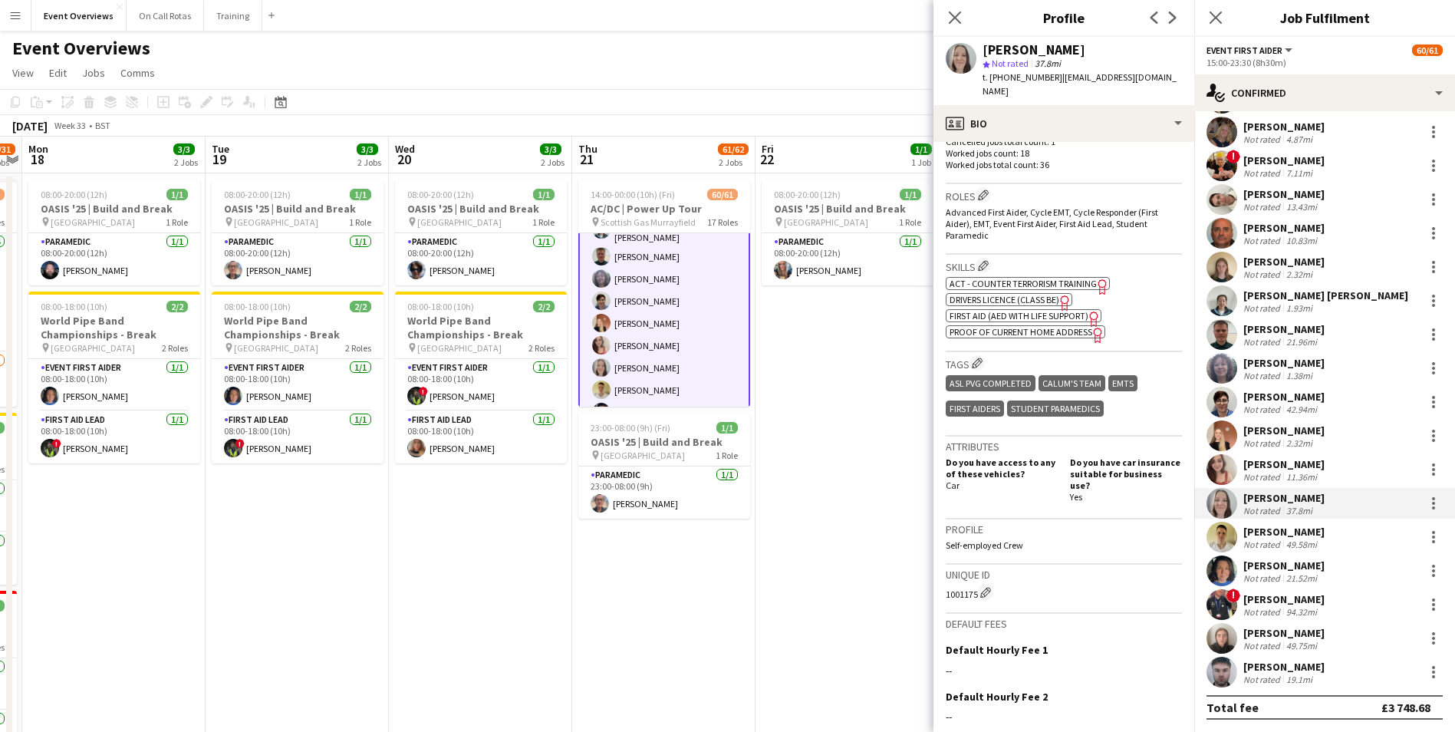
drag, startPoint x: 939, startPoint y: 574, endPoint x: 976, endPoint y: 576, distance: 36.9
click at [976, 576] on app-crew-profile-bio "chevron-left chevron-right Open photos pop-in Gender Female Birthday 26-01-1991…" at bounding box center [1063, 437] width 261 height 590
drag, startPoint x: 1158, startPoint y: 80, endPoint x: 1055, endPoint y: 87, distance: 103.0
click at [1055, 87] on div "Shona Forsyth star Not rated 37.8mi t. +447535678869 | shona.forsyth@live.co.uk" at bounding box center [1063, 71] width 261 height 68
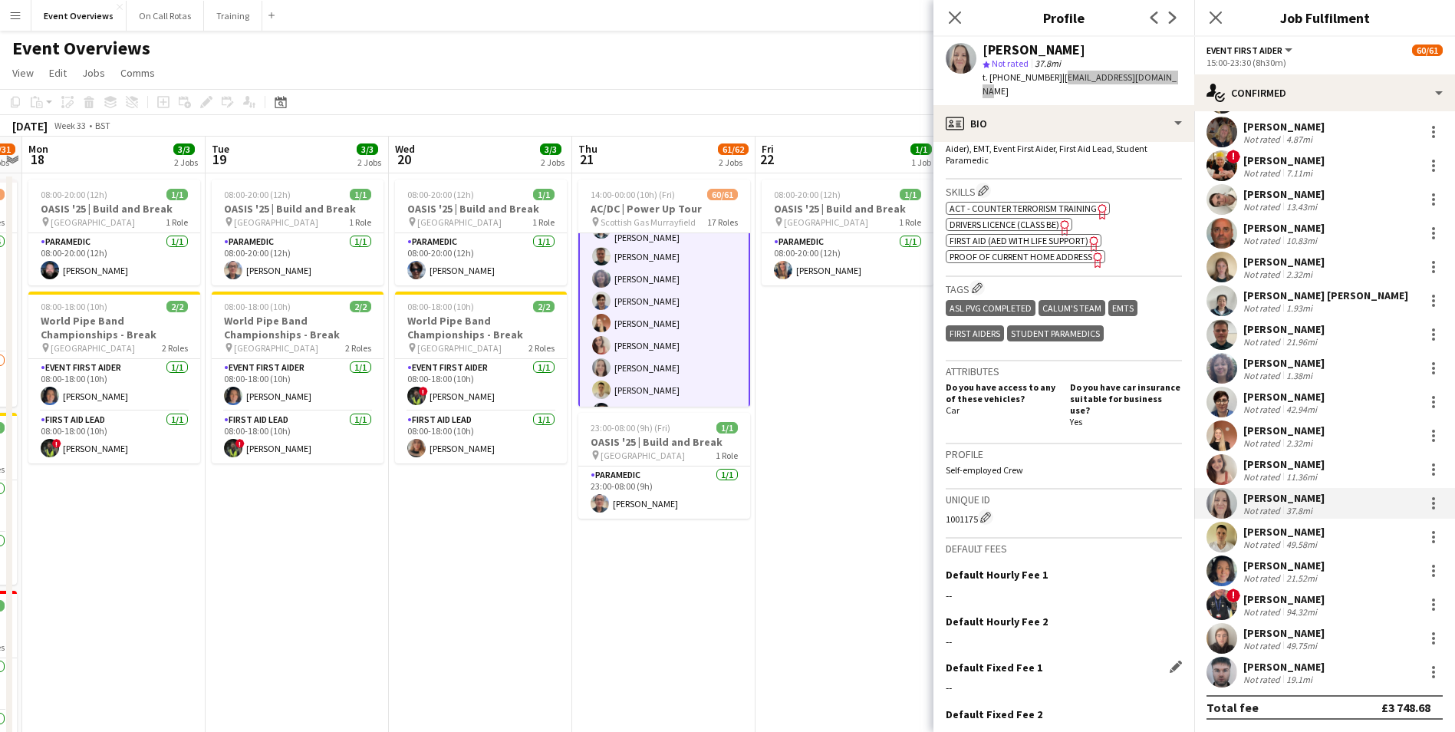
scroll to position [587, 0]
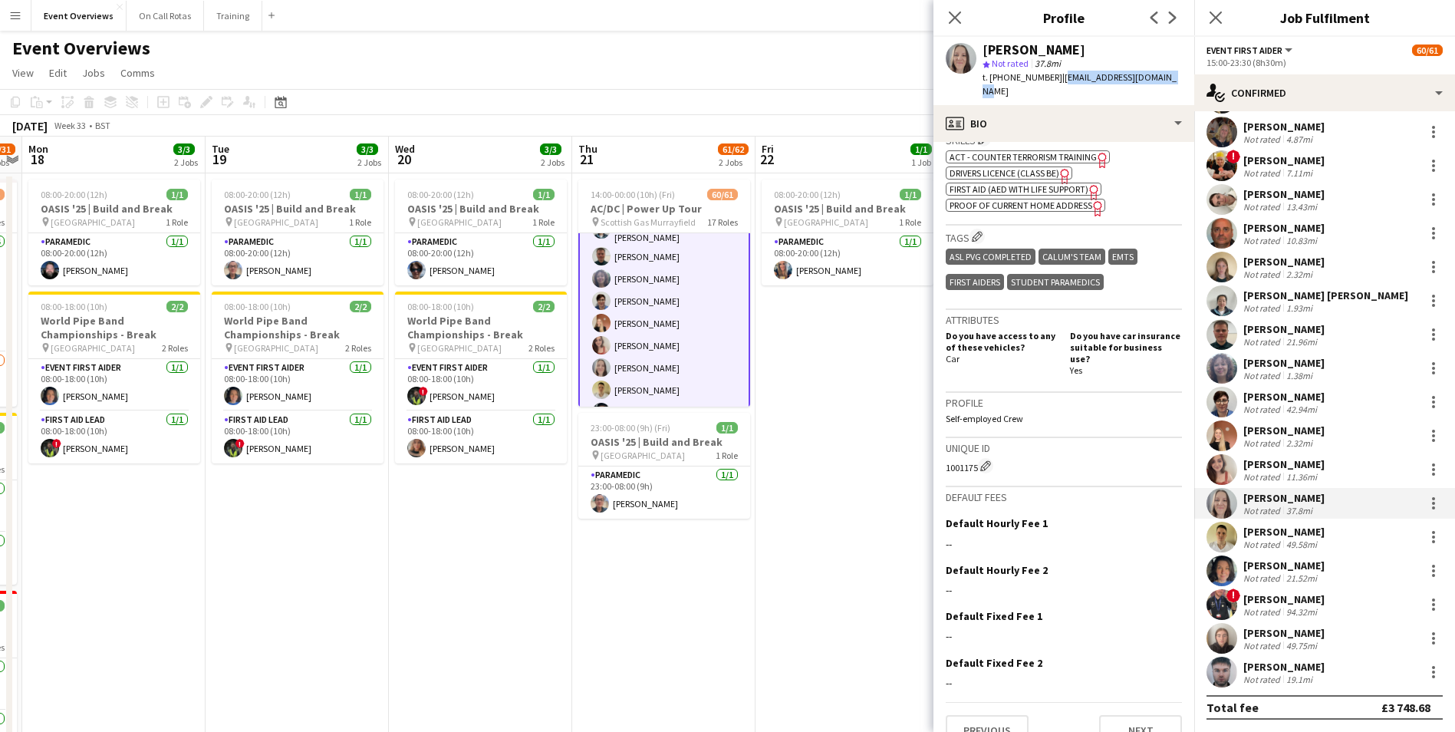
drag, startPoint x: 947, startPoint y: 446, endPoint x: 975, endPoint y: 449, distance: 28.6
click at [975, 449] on app-crew-profile-bio "chevron-left chevron-right Open photos pop-in Gender Female Birthday 26-01-1991…" at bounding box center [1063, 437] width 261 height 590
click at [1222, 537] on app-user-avatar at bounding box center [1221, 536] width 31 height 31
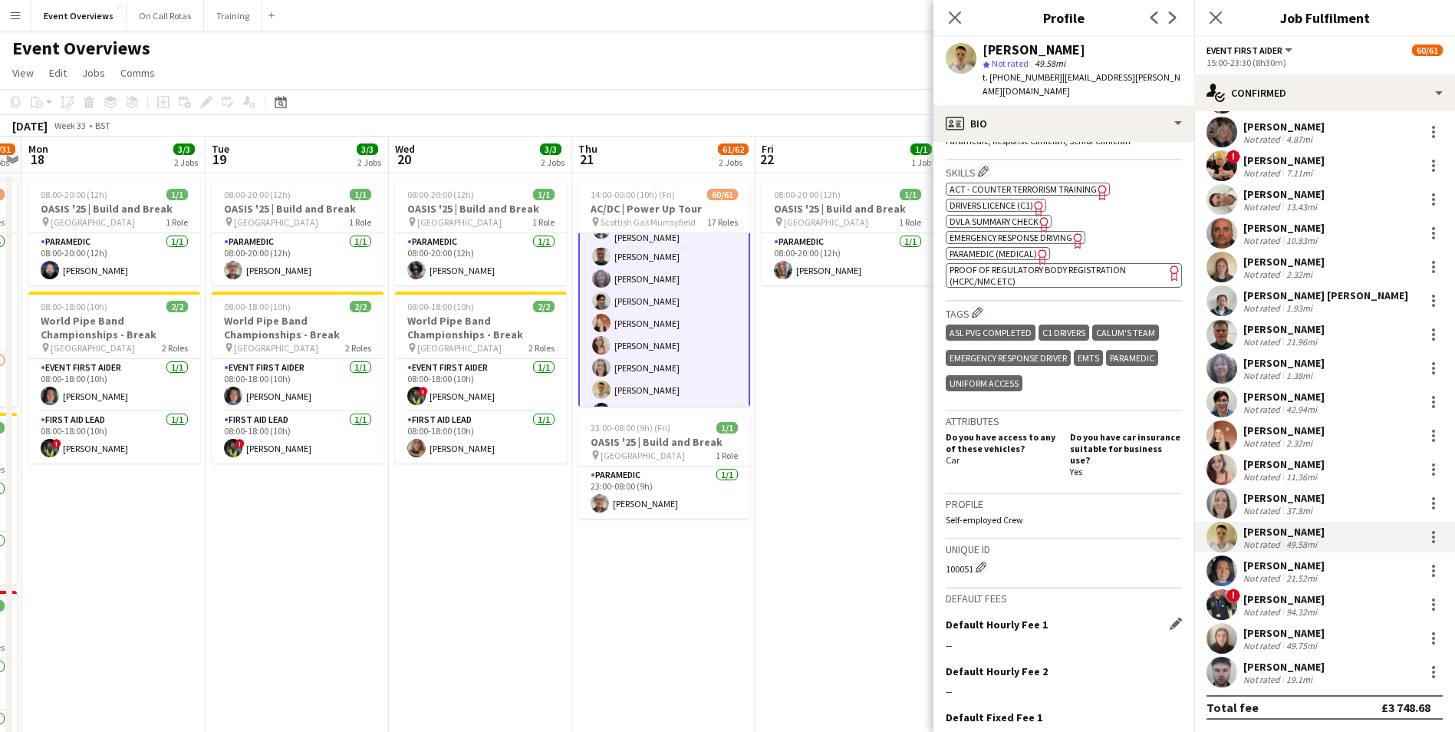
scroll to position [667, 0]
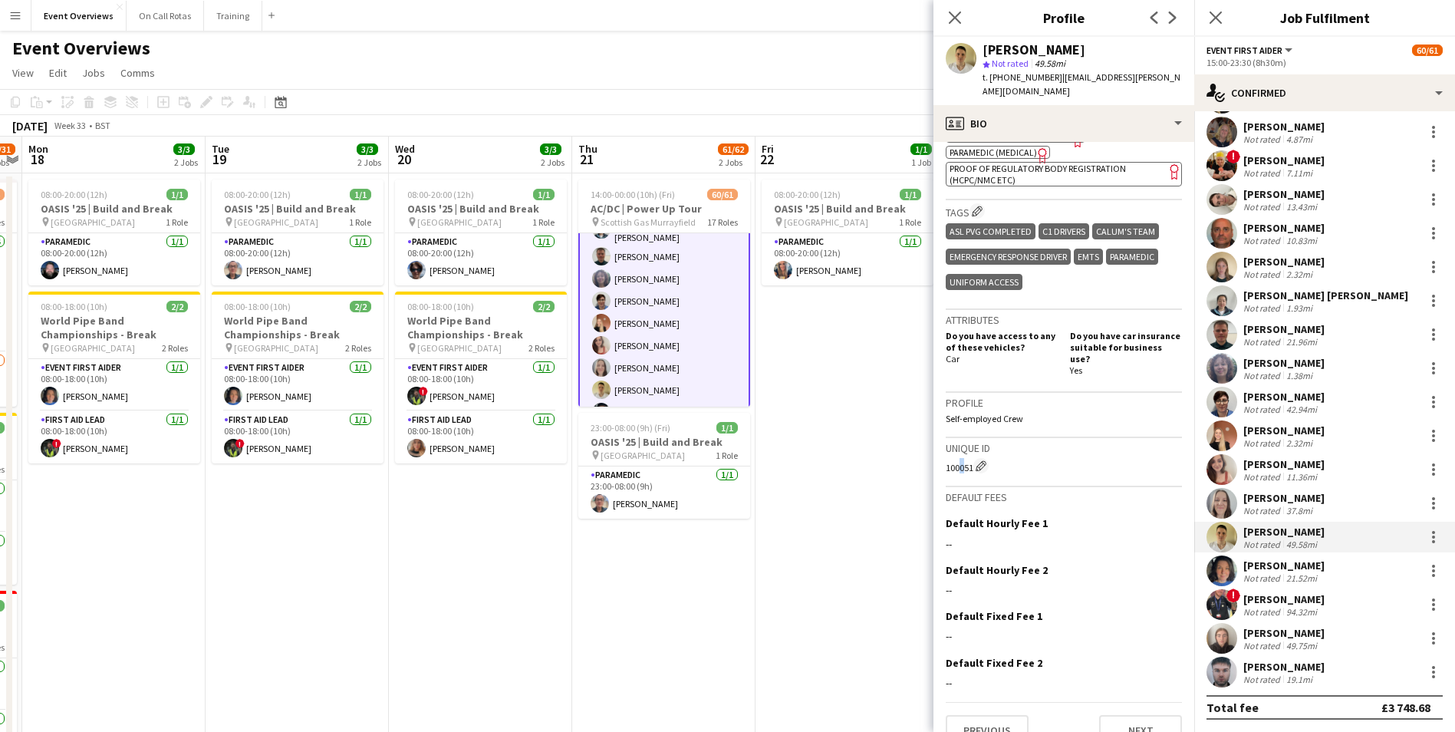
click at [957, 458] on div "100051 Edit crew unique ID" at bounding box center [1064, 465] width 236 height 15
drag, startPoint x: 957, startPoint y: 444, endPoint x: 972, endPoint y: 443, distance: 14.6
click at [972, 443] on app-crew-profile-bio "Open photos pop-in Gender Male Birthday 05-10-1994 (30 years) Location 98 Russe…" at bounding box center [1063, 437] width 261 height 590
drag, startPoint x: 1170, startPoint y: 79, endPoint x: 1054, endPoint y: 84, distance: 116.7
click at [1054, 84] on div "Callum Wallace star Not rated 49.58mi t. +447832159123 | c-wallace-ems@outlook.…" at bounding box center [1063, 71] width 261 height 68
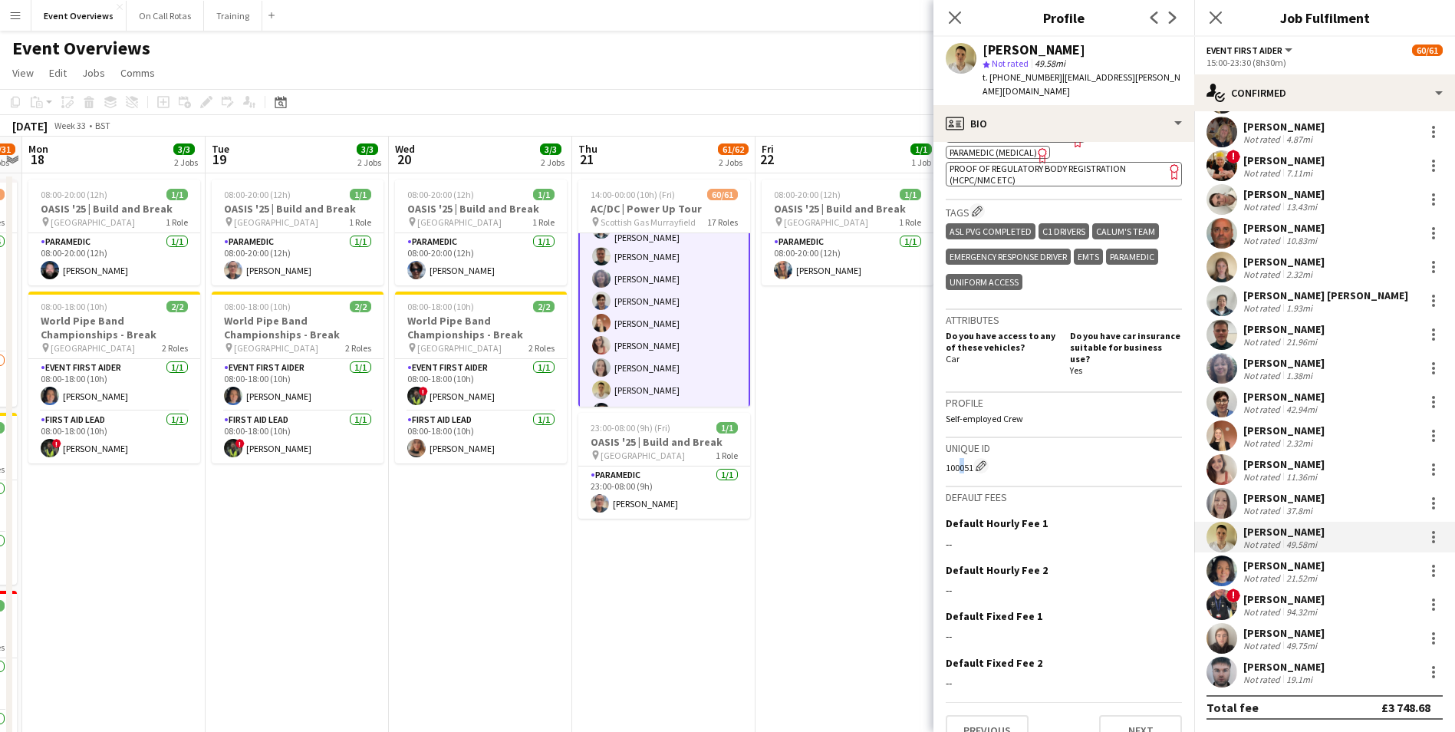
click at [1218, 573] on app-user-avatar at bounding box center [1221, 570] width 31 height 31
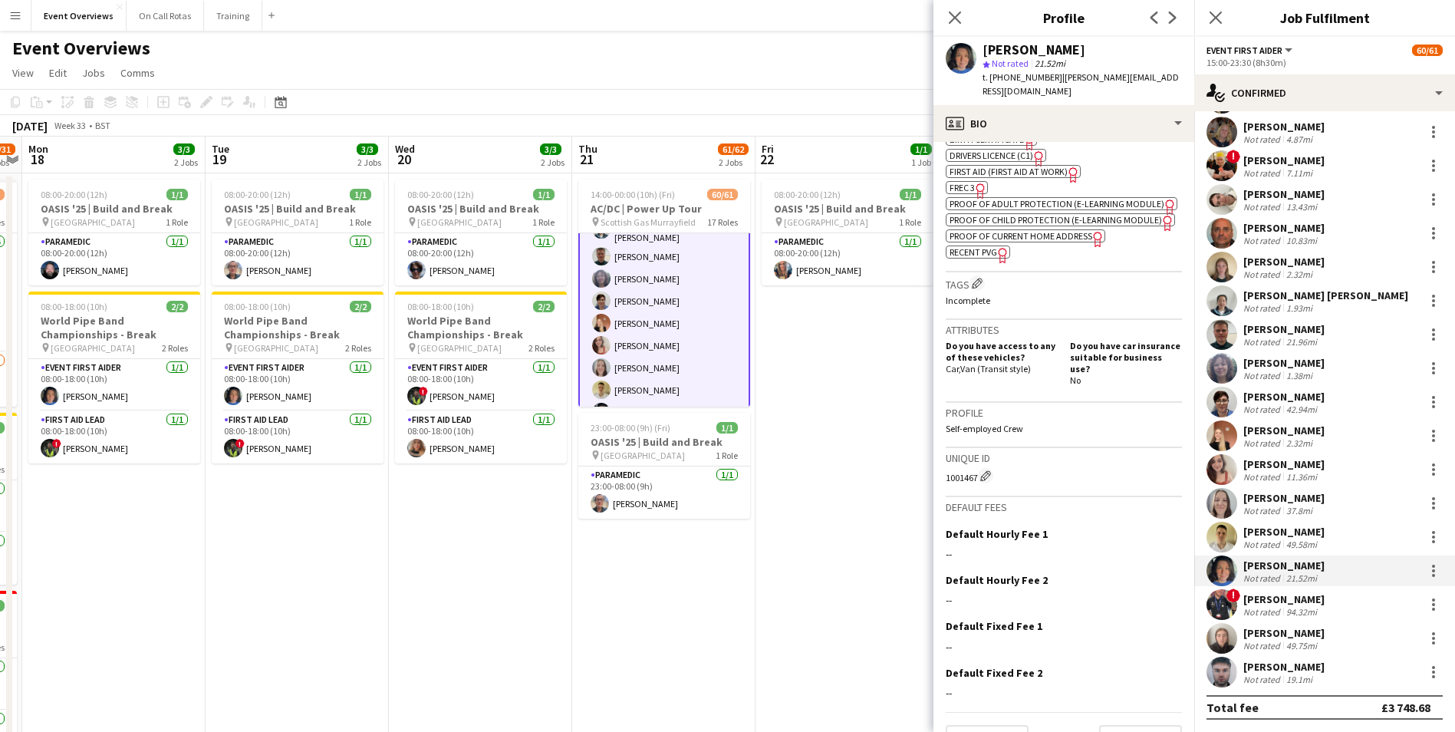
scroll to position [613, 0]
drag, startPoint x: 949, startPoint y: 477, endPoint x: 977, endPoint y: 479, distance: 27.6
click at [977, 479] on app-crew-profile-bio "chevron-left chevron-right Open photos pop-in Gender Female Birthday 14-03-1968…" at bounding box center [1063, 437] width 261 height 590
drag, startPoint x: 1173, startPoint y: 78, endPoint x: 1060, endPoint y: 82, distance: 112.8
click at [1060, 82] on div "Lucy Husband star Not rated 21.52mi t. +4407425146853 | lucy.husband@yahoo.co.uk" at bounding box center [1063, 71] width 261 height 68
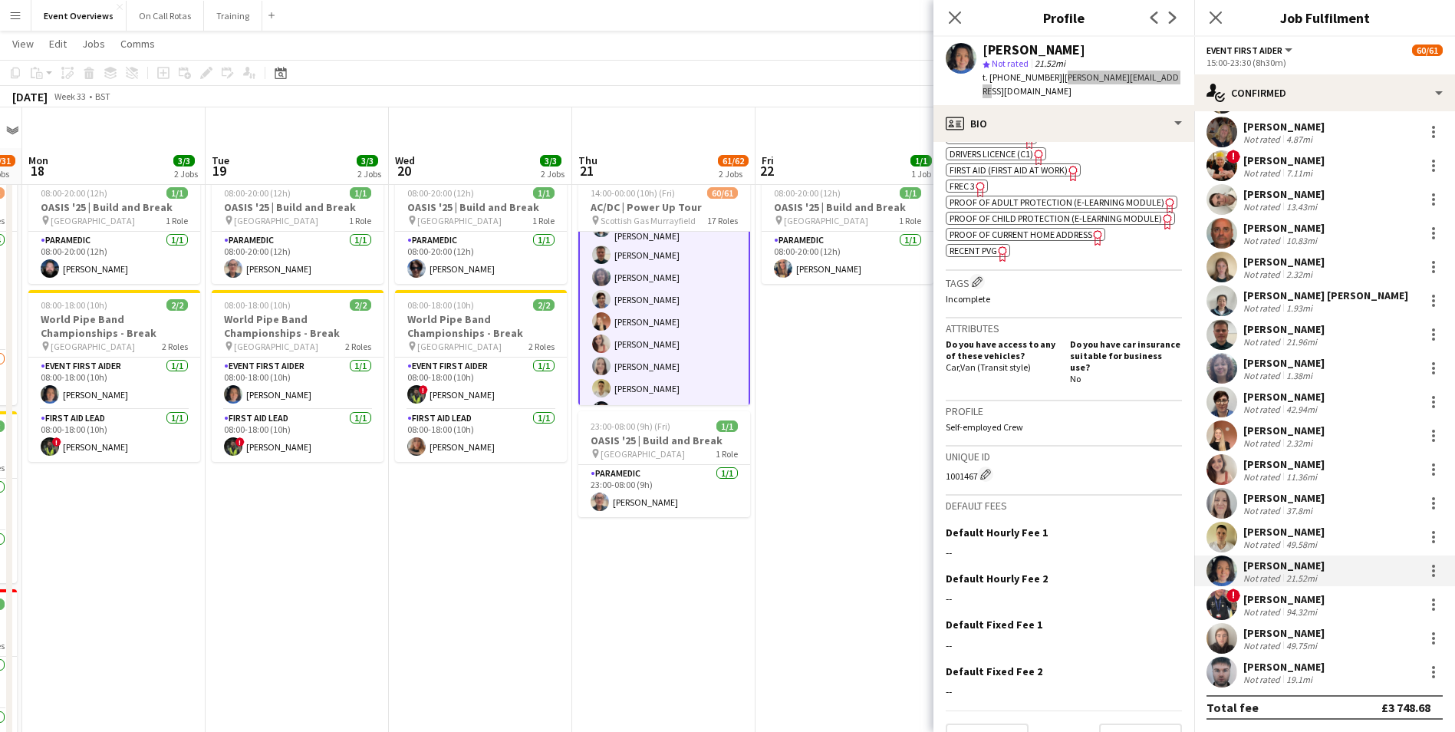
scroll to position [77, 0]
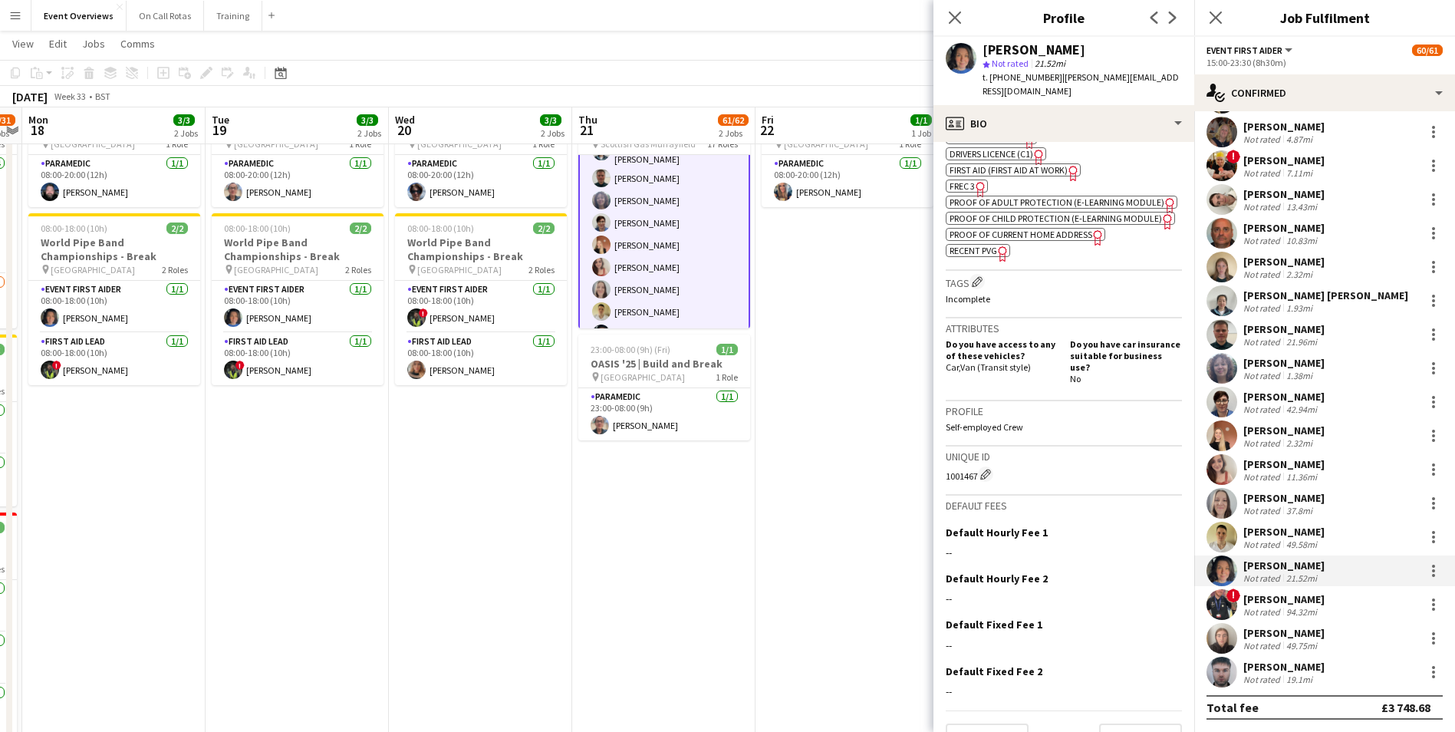
click at [1225, 605] on app-user-avatar at bounding box center [1221, 604] width 31 height 31
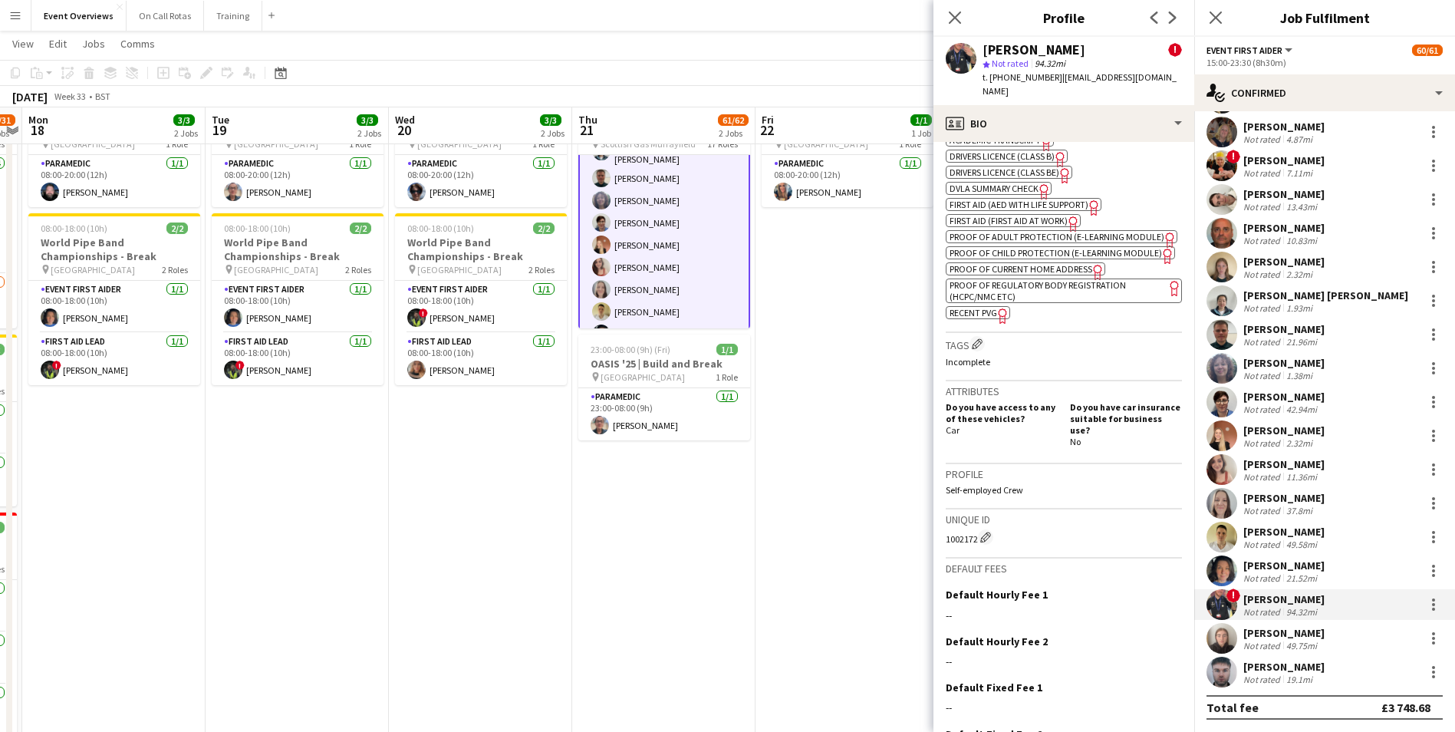
scroll to position [767, 0]
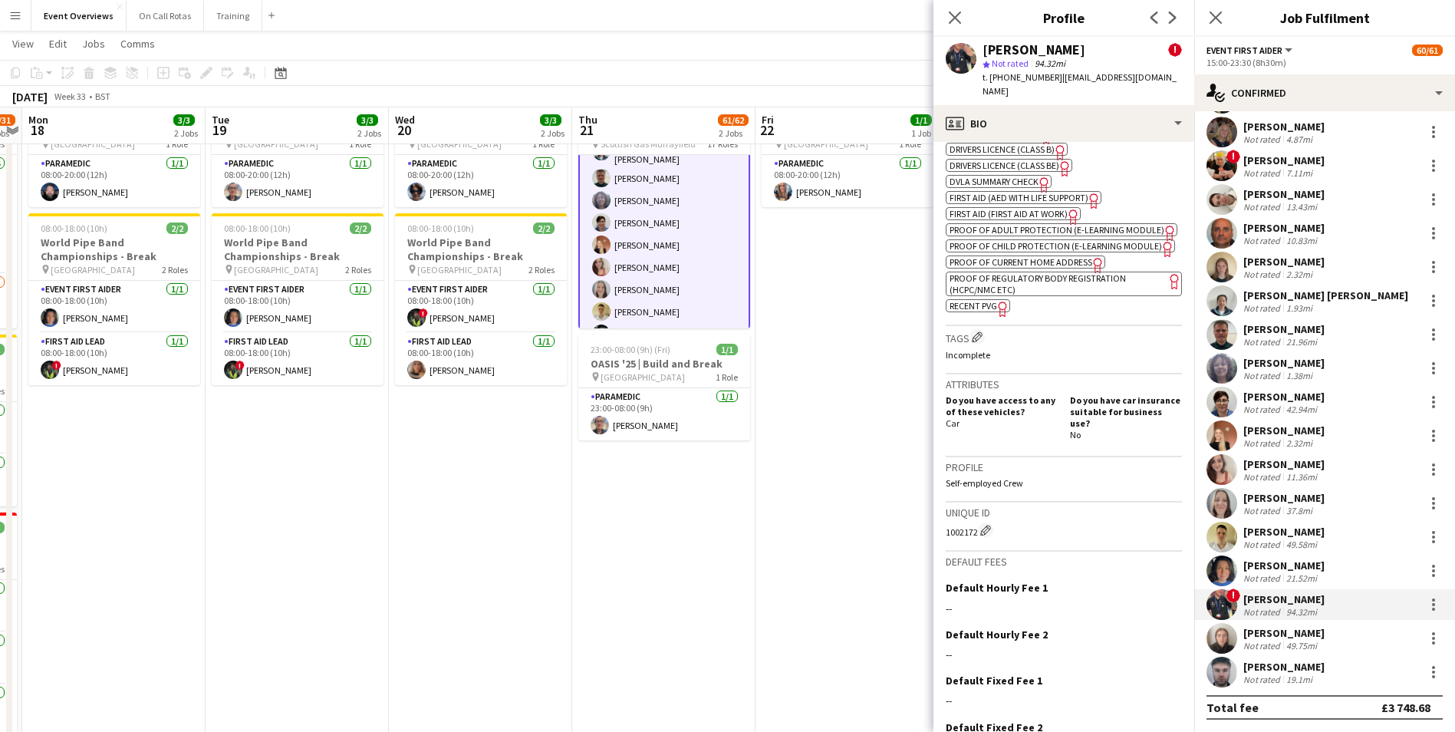
drag, startPoint x: 942, startPoint y: 548, endPoint x: 975, endPoint y: 548, distance: 33.8
click at [975, 551] on app-crew-profile-bio "chevron-left chevron-right Open photos pop-in Alerts chevron-right 04-07-2025 –…" at bounding box center [1063, 437] width 261 height 590
drag, startPoint x: 1167, startPoint y: 74, endPoint x: 1059, endPoint y: 84, distance: 108.6
click at [1059, 84] on div "Ryan Murray ! star Not rated 94.32mi t. +4407530987523 | ryanmurrayx11@gmail.com" at bounding box center [1063, 71] width 261 height 68
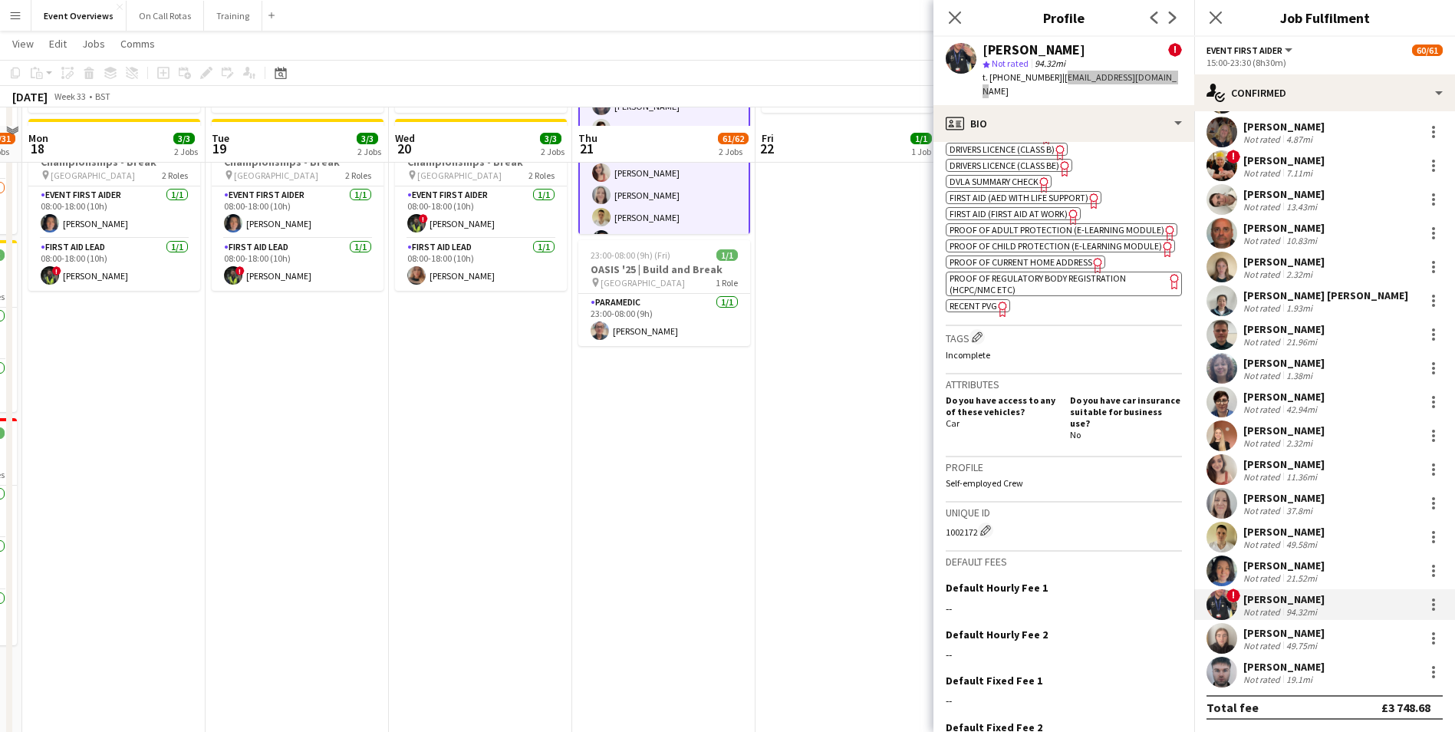
scroll to position [222, 0]
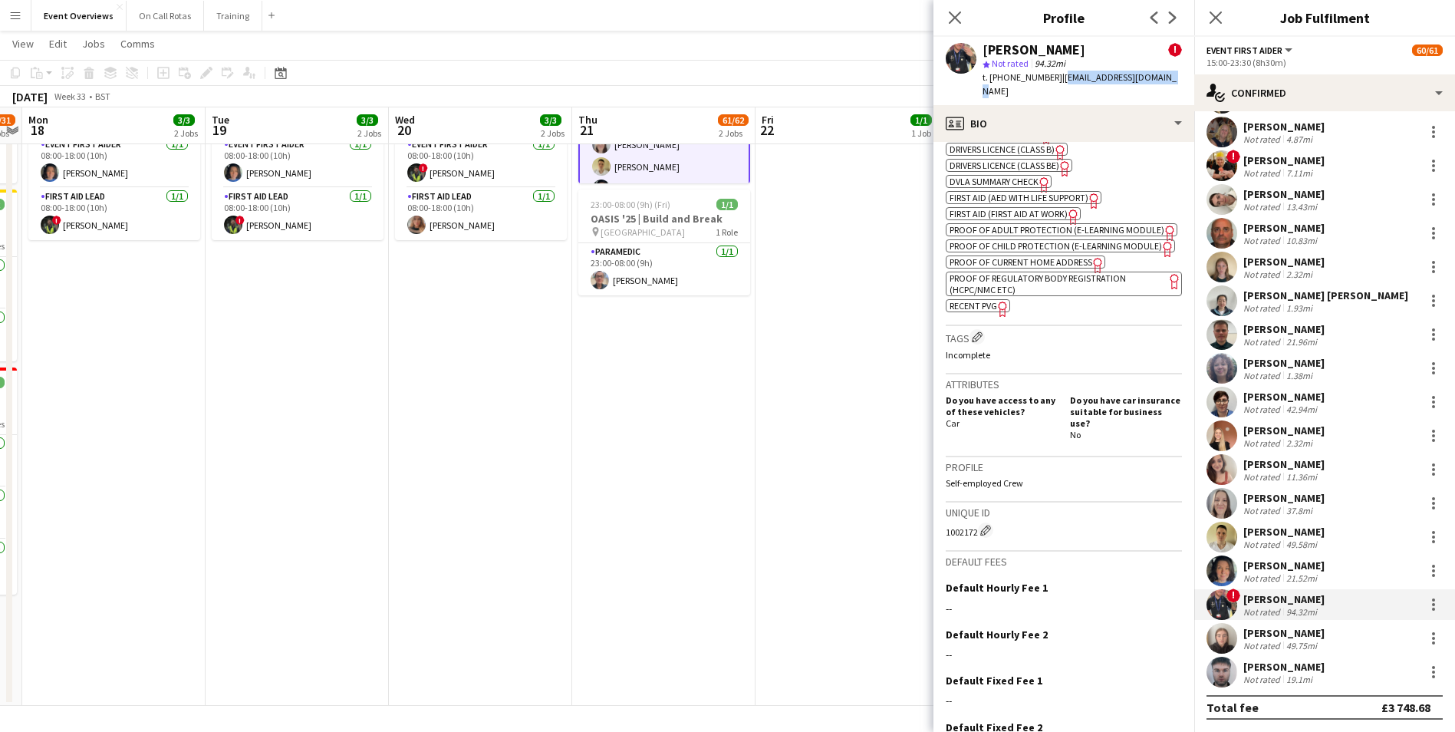
click at [1226, 633] on app-user-avatar at bounding box center [1221, 638] width 31 height 31
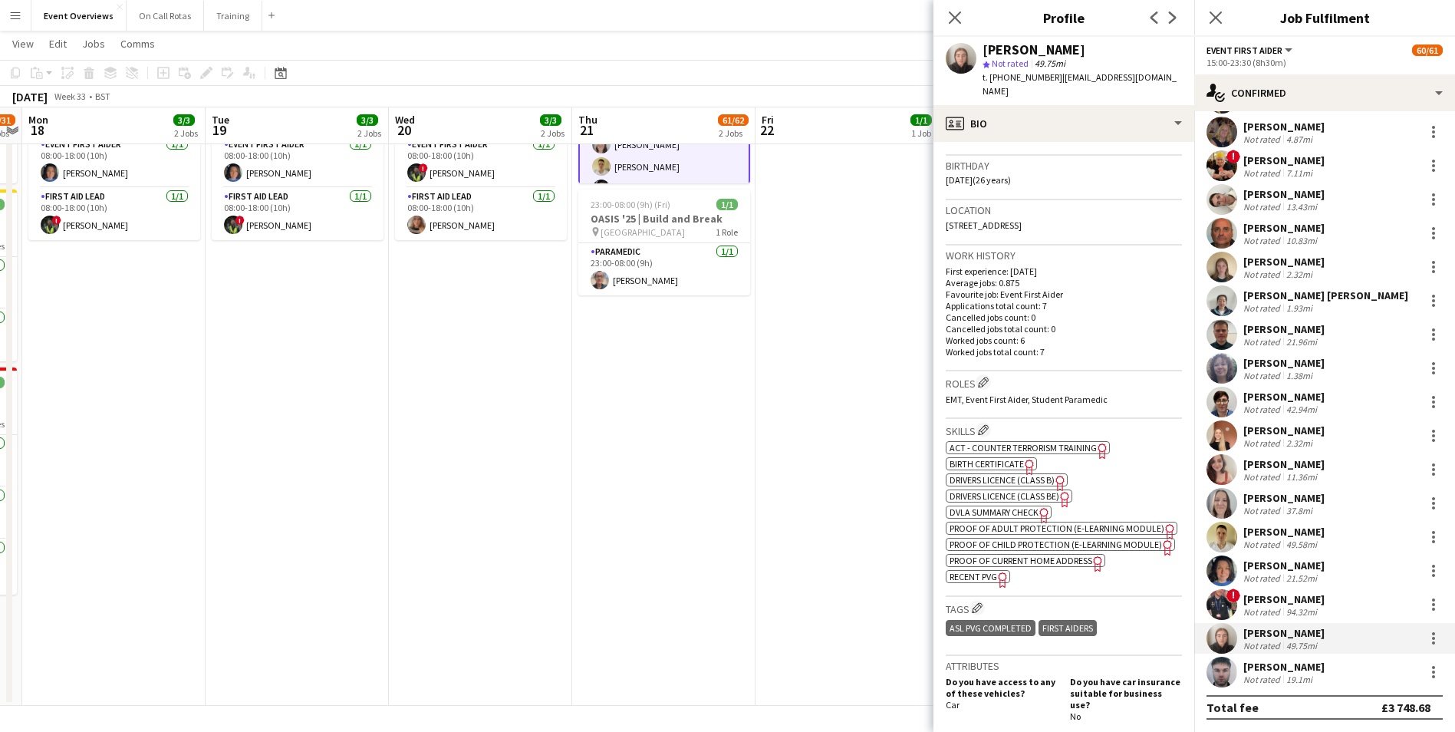
scroll to position [537, 0]
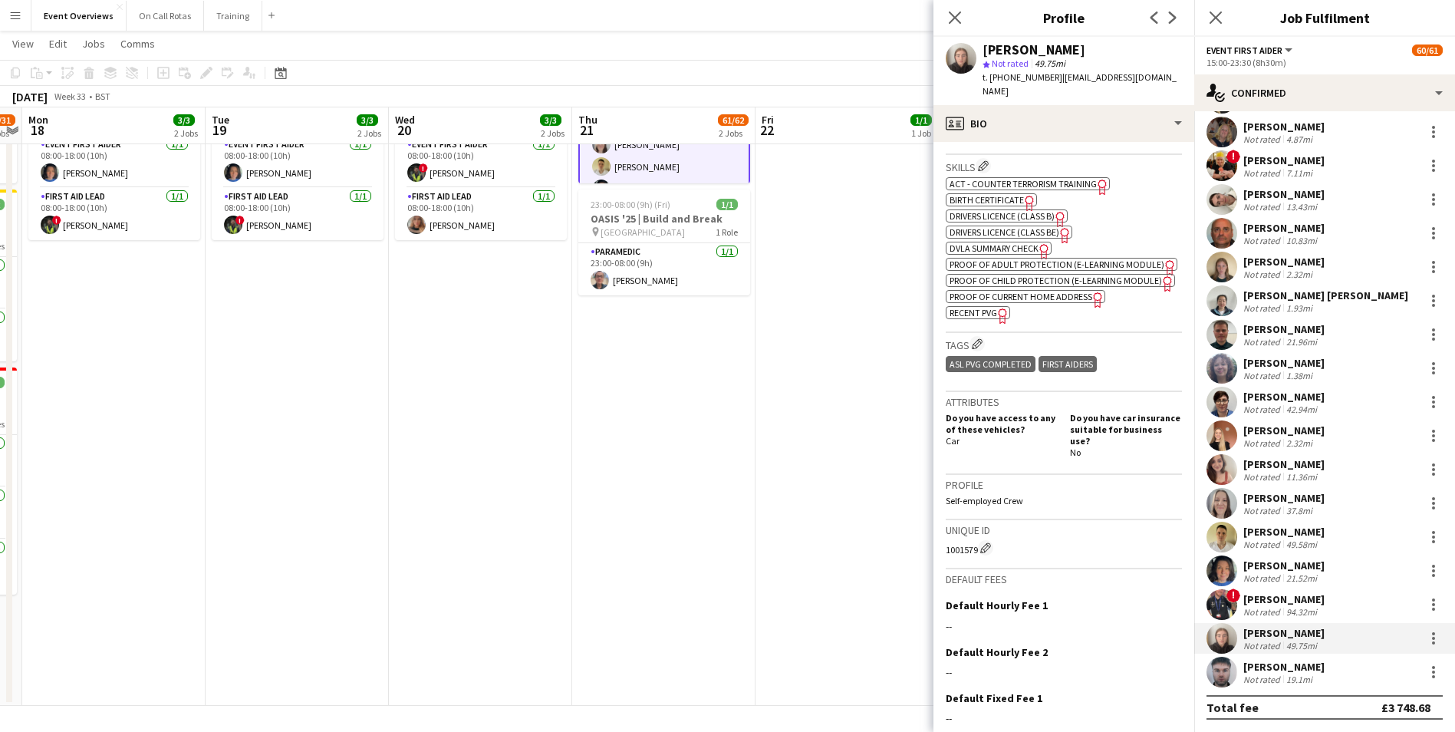
drag, startPoint x: 942, startPoint y: 550, endPoint x: 978, endPoint y: 554, distance: 35.6
click at [978, 554] on app-crew-profile-bio "chevron-left chevron-right Open photos pop-in Gender Female Birthday 12-04-1999…" at bounding box center [1063, 437] width 261 height 590
drag, startPoint x: 1154, startPoint y: 75, endPoint x: 1055, endPoint y: 82, distance: 99.2
click at [1055, 82] on div "Claire Milne star Not rated 49.75mi t. +447577240300 | cmilne99@hotmail.co.uk" at bounding box center [1063, 71] width 261 height 68
click at [1273, 665] on div "Jordan Davidson" at bounding box center [1283, 666] width 81 height 14
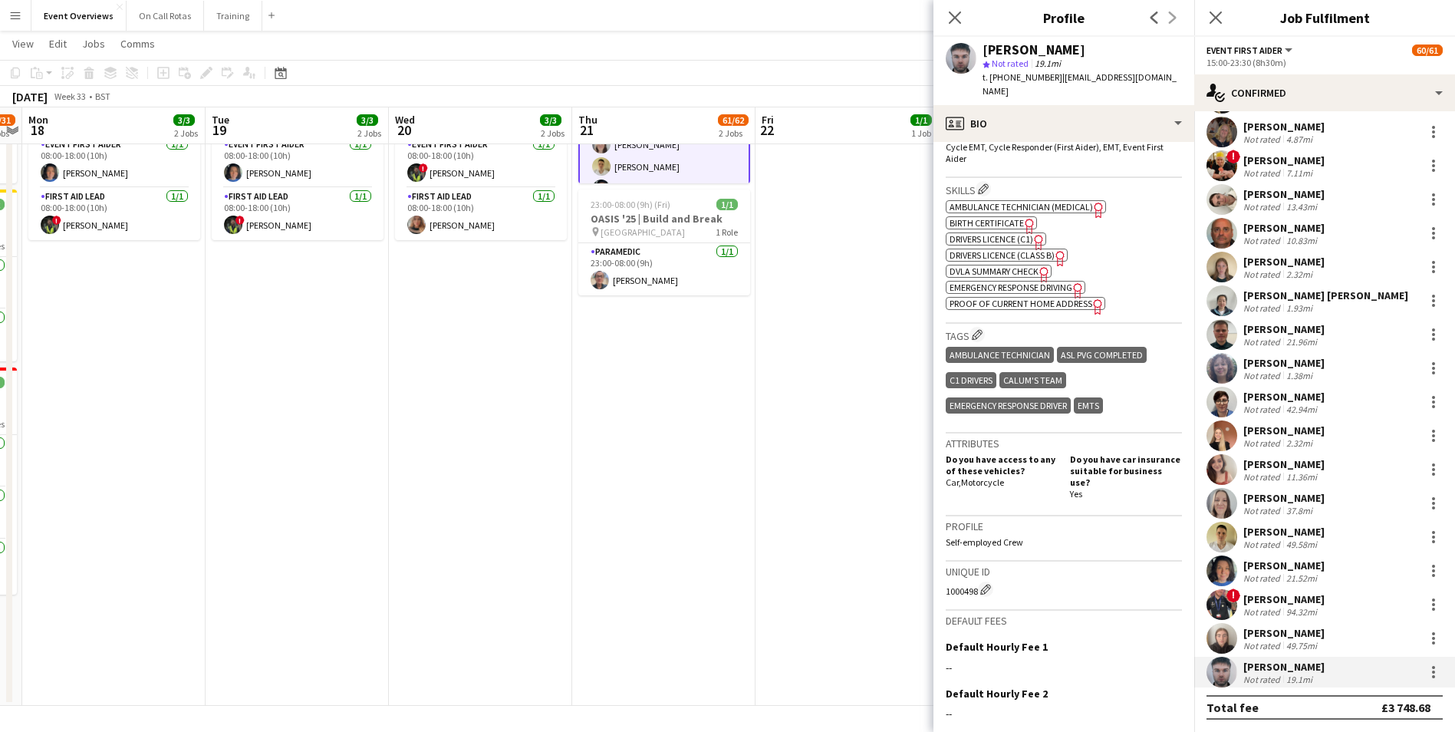
drag, startPoint x: 943, startPoint y: 565, endPoint x: 976, endPoint y: 569, distance: 33.2
click at [976, 569] on app-crew-profile-bio "Open photos pop-in Gender Male Birthday 14-11-1992 (32 years) Location 19 Croft…" at bounding box center [1063, 437] width 261 height 590
drag, startPoint x: 1147, startPoint y: 76, endPoint x: 1059, endPoint y: 80, distance: 88.3
click at [1059, 80] on div "Jordan Davidson star Not rated 19.1mi t. +4407803370215 | fiji.jordan@gmail.com" at bounding box center [1063, 71] width 261 height 68
click at [1209, 19] on icon "Close pop-in" at bounding box center [1215, 17] width 15 height 15
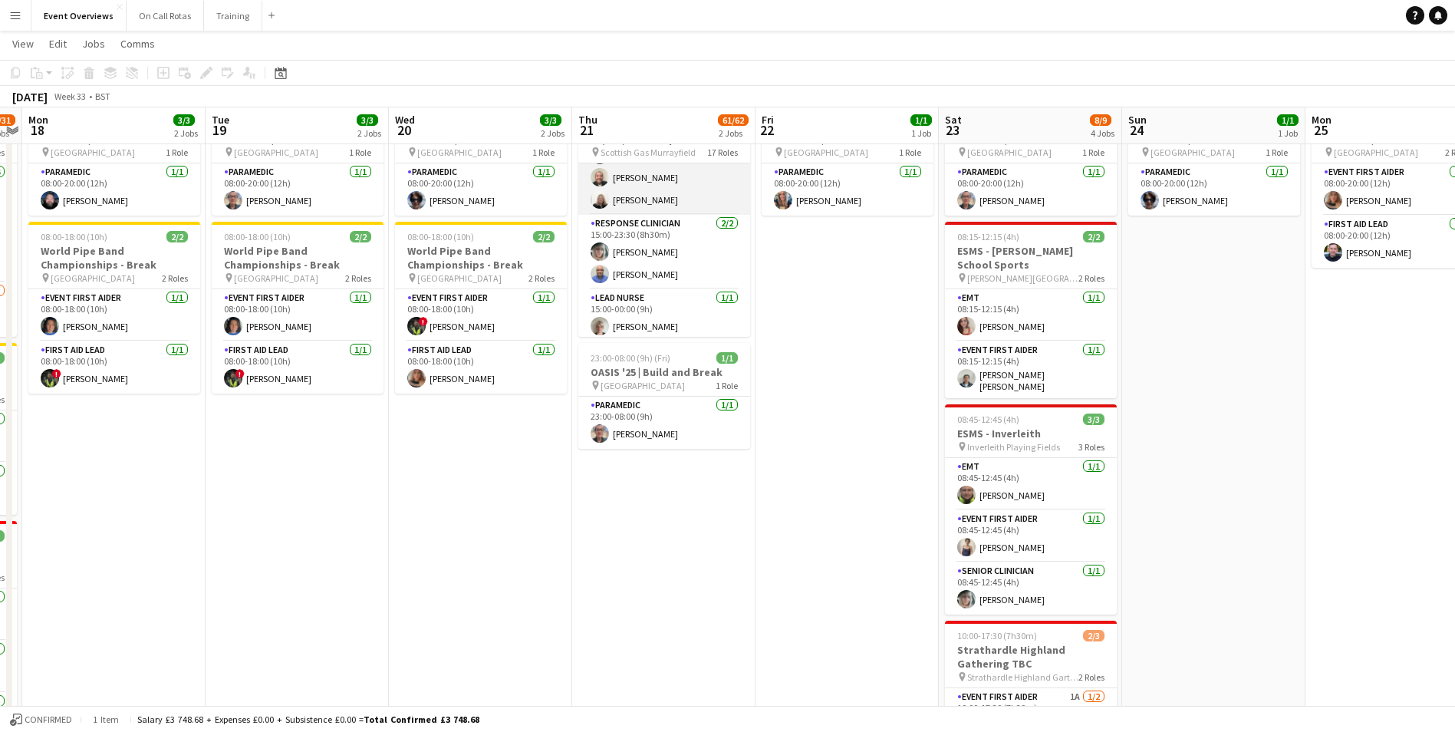
scroll to position [1311, 0]
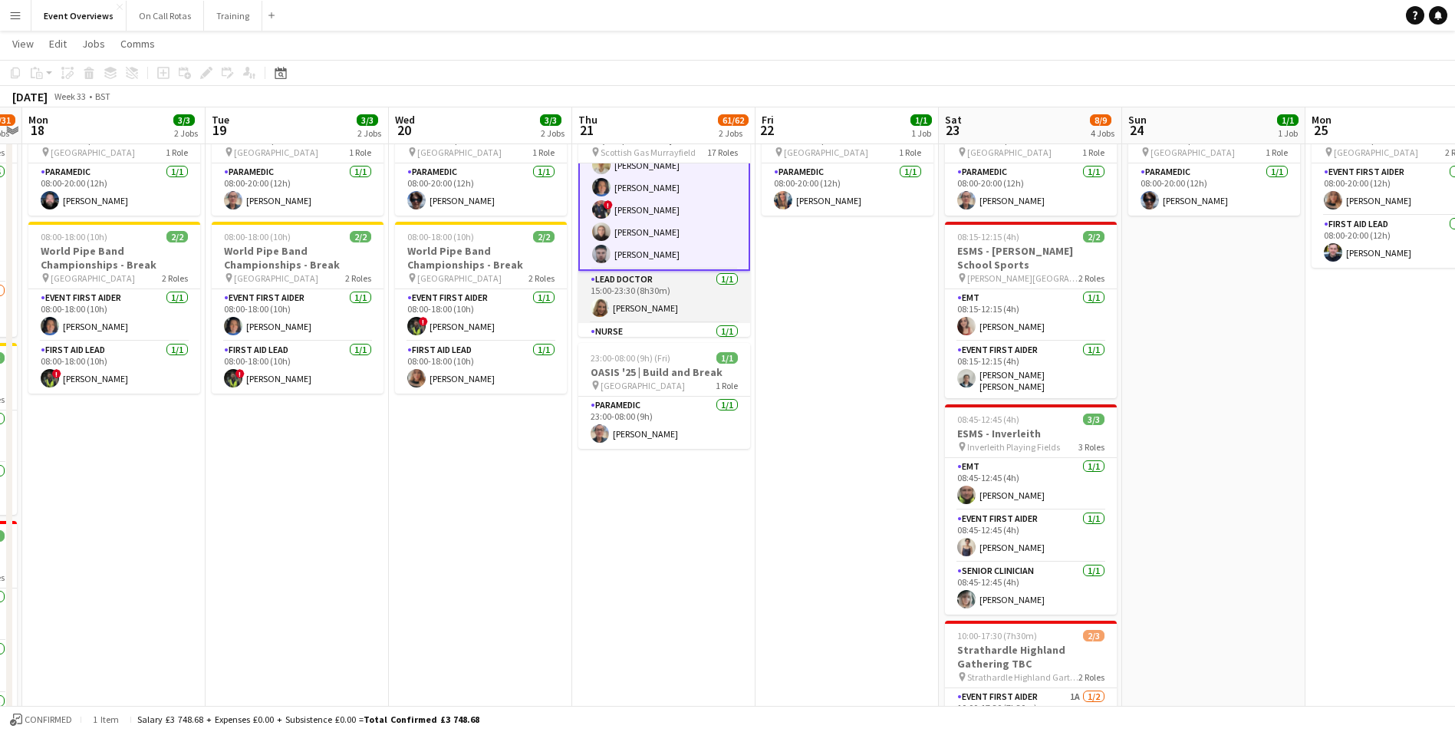
click at [640, 299] on app-card-role "Lead Doctor 1/1 15:00-23:30 (8h30m) Lynsey Rooney" at bounding box center [664, 297] width 172 height 52
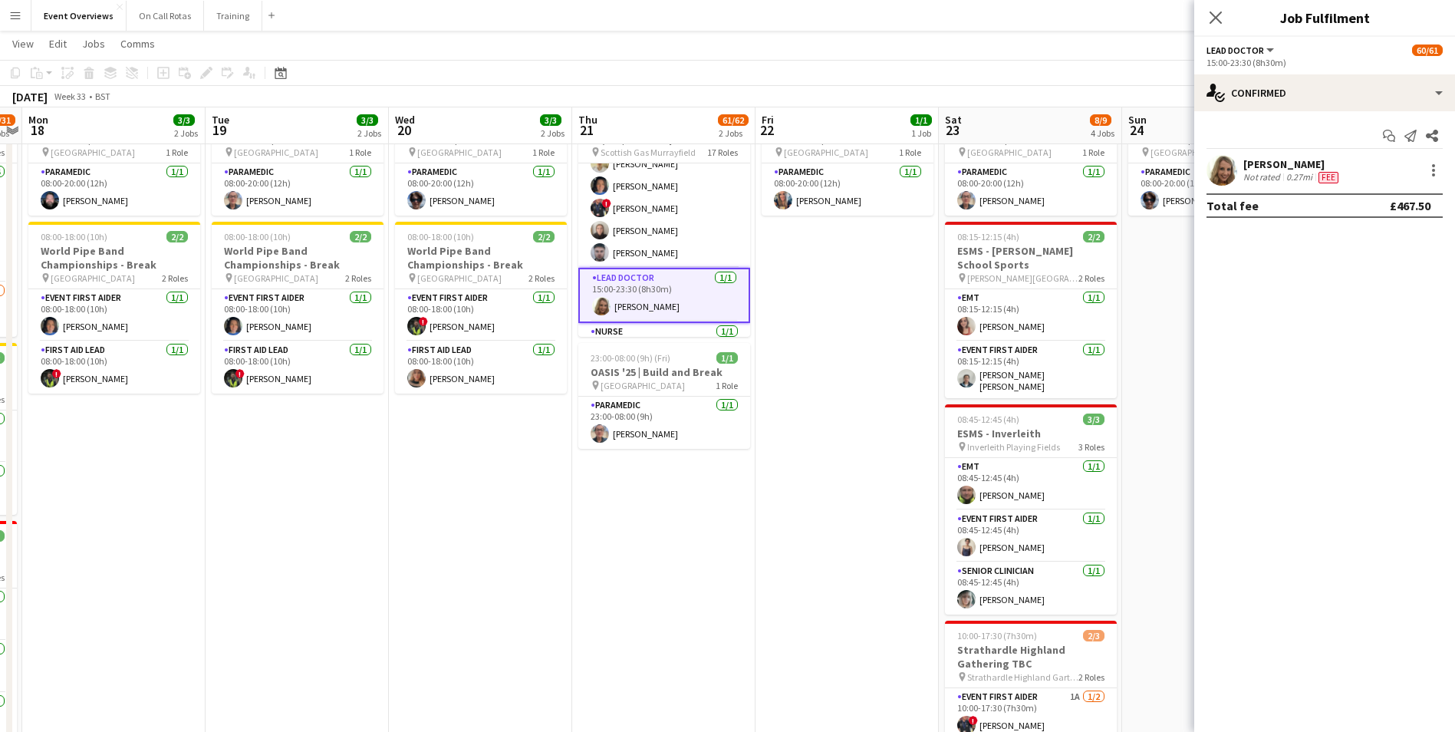
scroll to position [1310, 0]
click at [1214, 171] on app-user-avatar at bounding box center [1221, 170] width 31 height 31
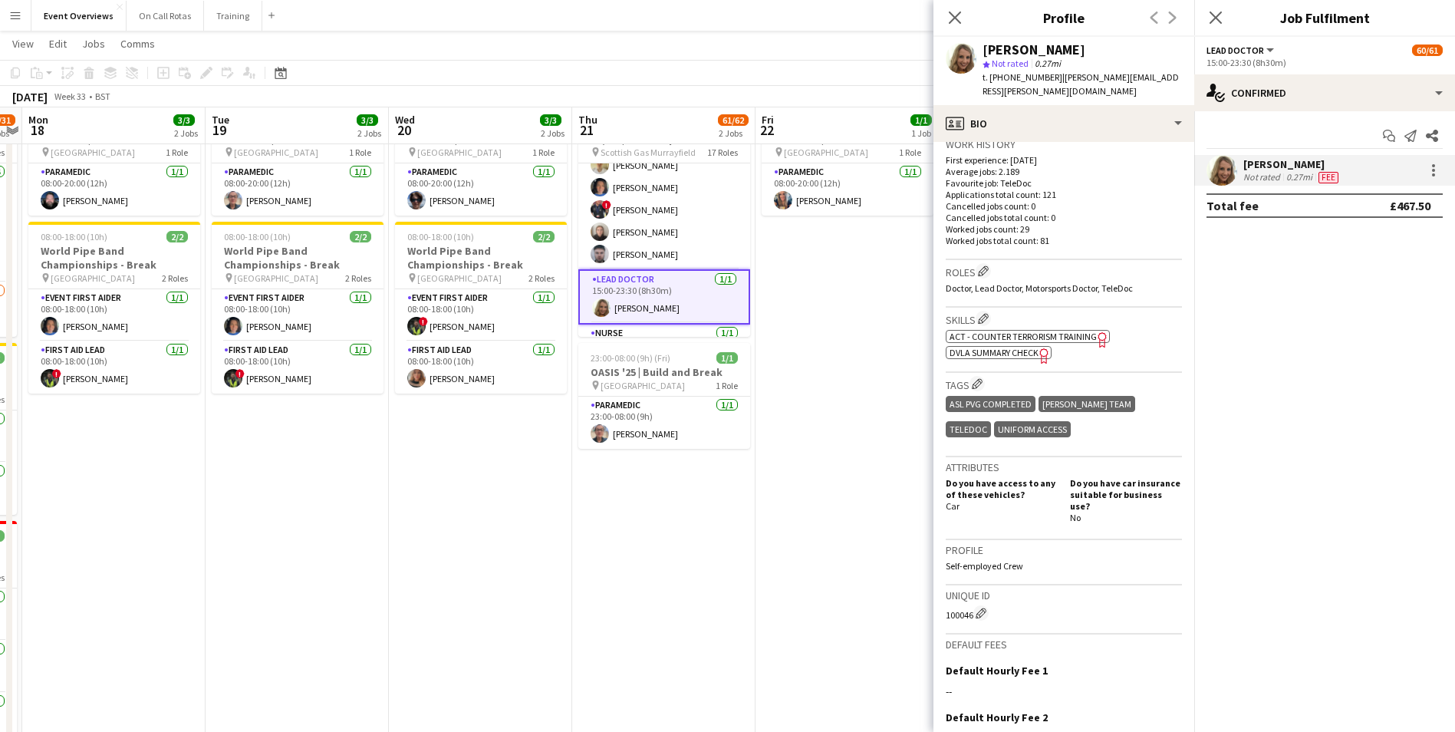
scroll to position [531, 0]
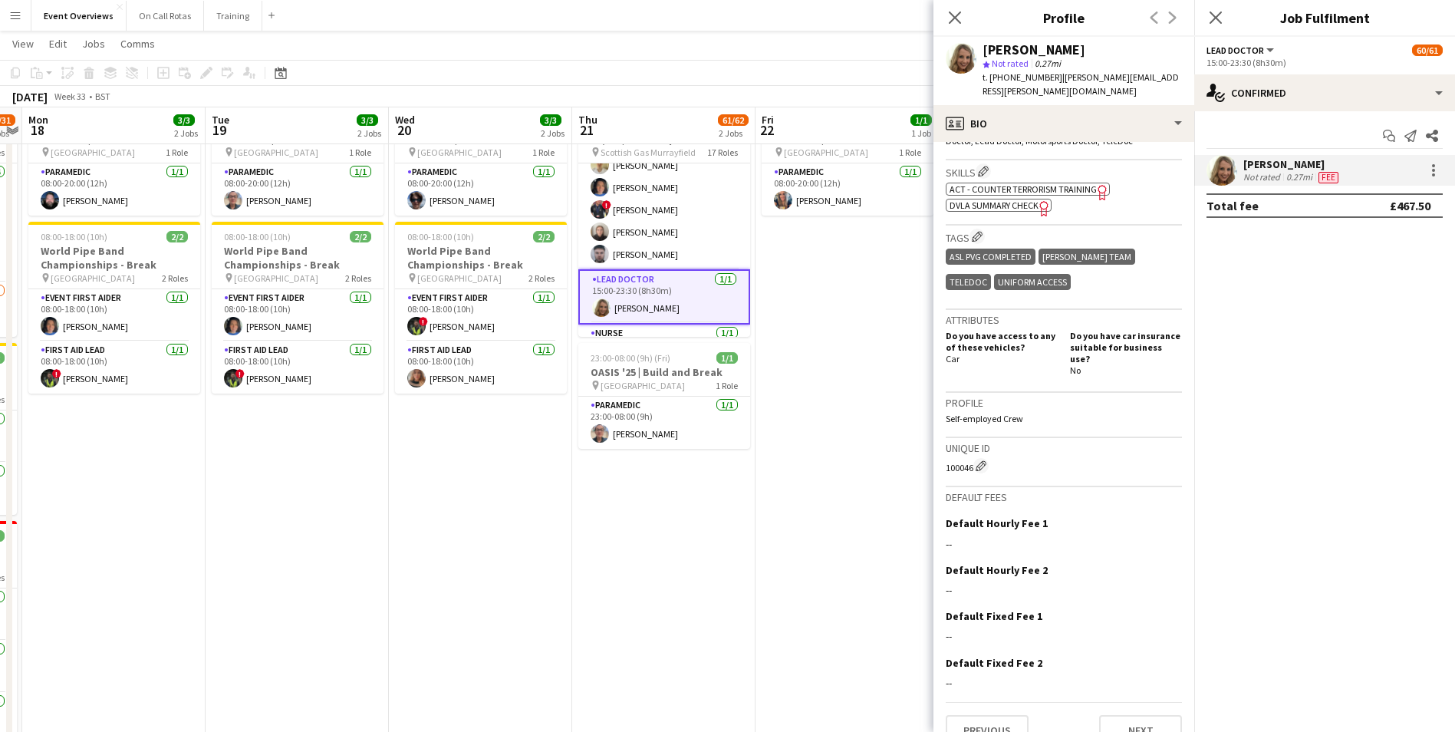
drag, startPoint x: 946, startPoint y: 442, endPoint x: 972, endPoint y: 446, distance: 25.5
click at [972, 446] on app-crew-profile-bio "chevron-left chevron-right Open photos pop-in Gender Female Birthday 16-09-1986…" at bounding box center [1063, 437] width 261 height 590
click at [1150, 81] on span "| lynsey.rooney@gmail.com" at bounding box center [1080, 83] width 196 height 25
drag, startPoint x: 1150, startPoint y: 81, endPoint x: 1136, endPoint y: 74, distance: 15.8
click at [1136, 74] on span "| lynsey.rooney@gmail.com" at bounding box center [1080, 83] width 196 height 25
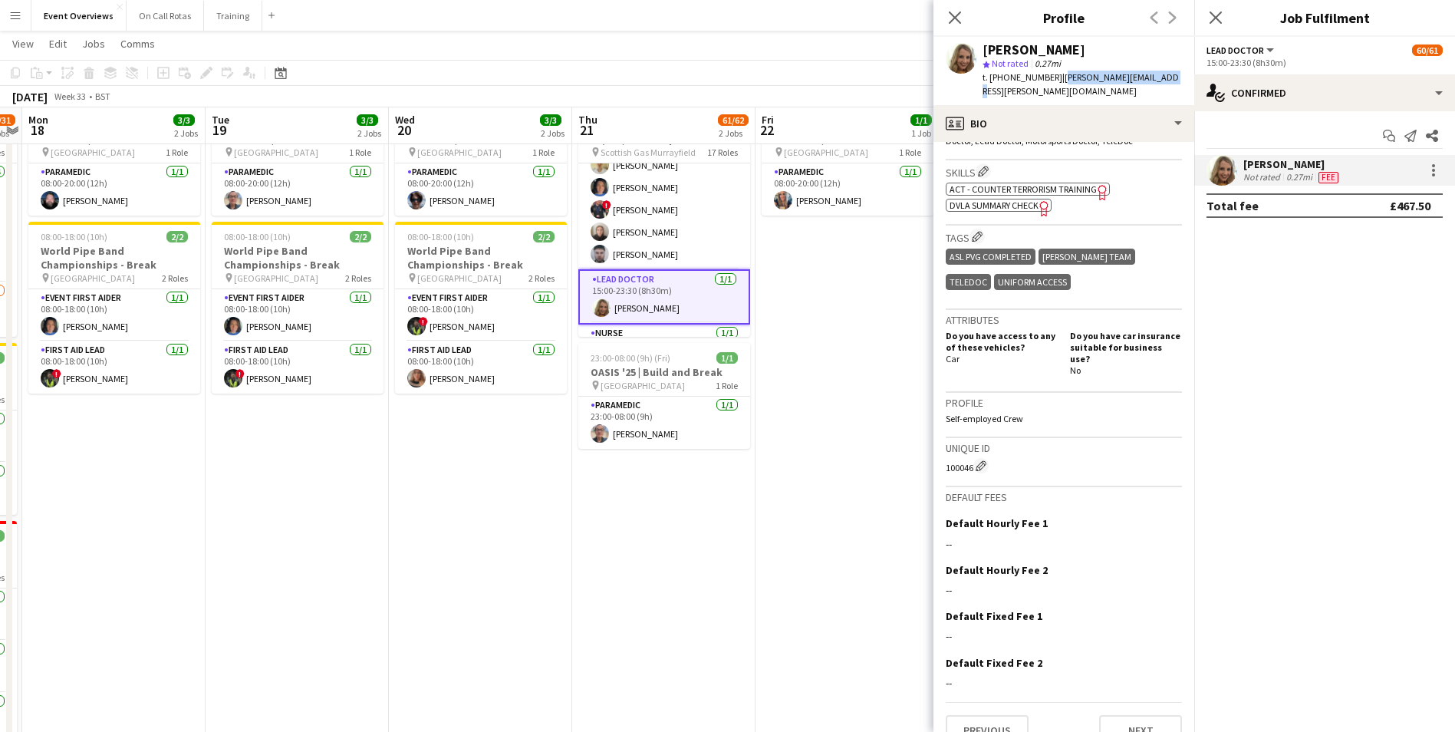
drag, startPoint x: 1153, startPoint y: 78, endPoint x: 1056, endPoint y: 80, distance: 97.4
click at [1056, 81] on div "Lynsey Rooney star Not rated 0.27mi t. +447762426240 | lynsey.rooney@gmail.com" at bounding box center [1063, 71] width 261 height 68
click at [1212, 16] on icon "Close pop-in" at bounding box center [1215, 17] width 15 height 15
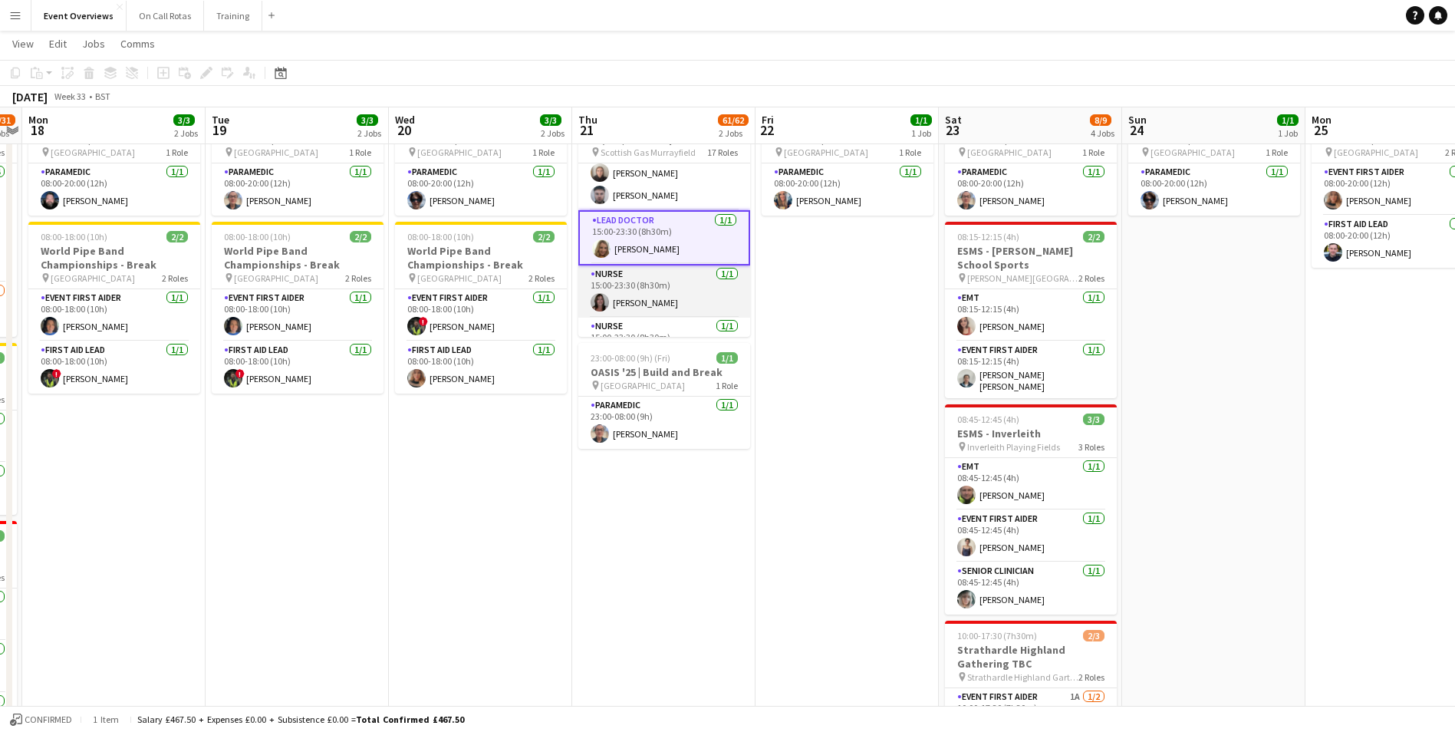
scroll to position [1386, 0]
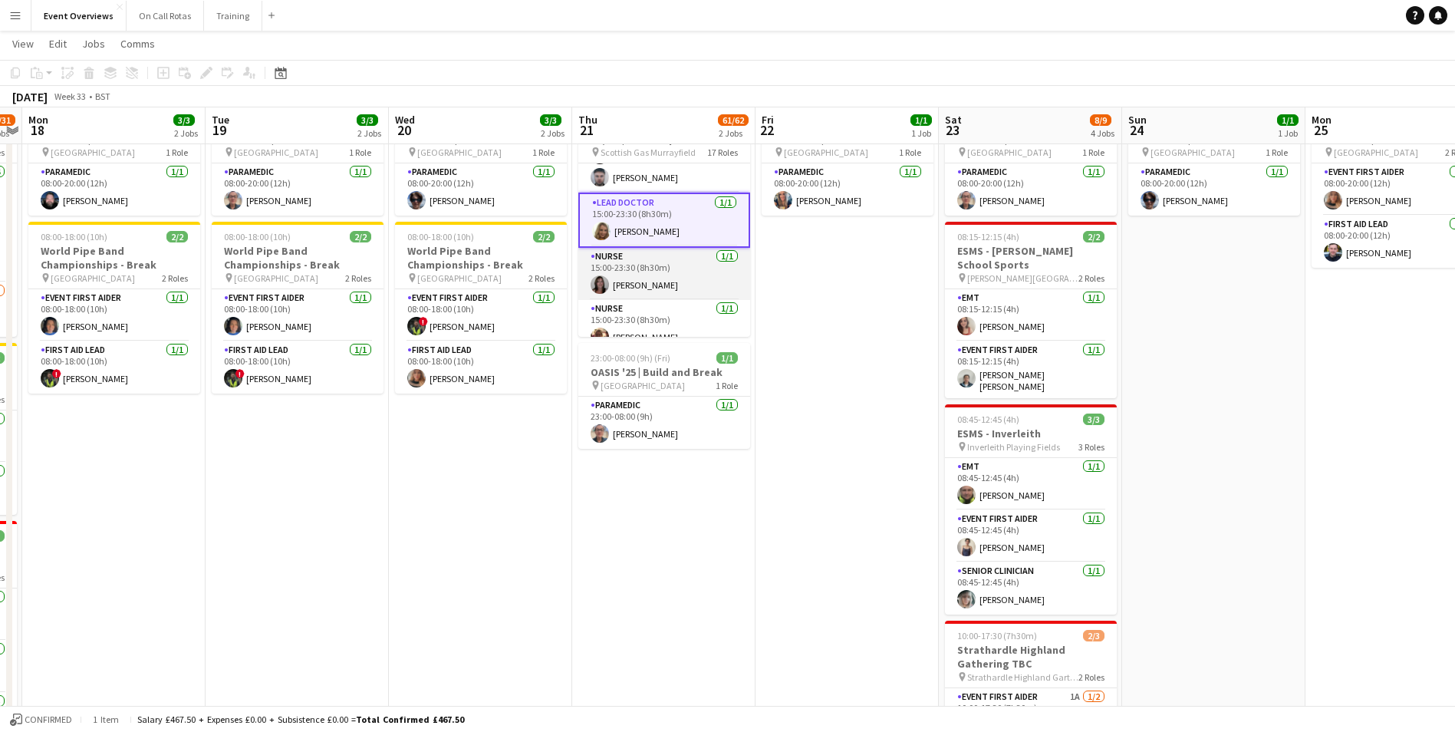
click at [624, 281] on app-card-role "Nurse 1/1 15:00-23:30 (8h30m) Nikki Burt" at bounding box center [664, 274] width 172 height 52
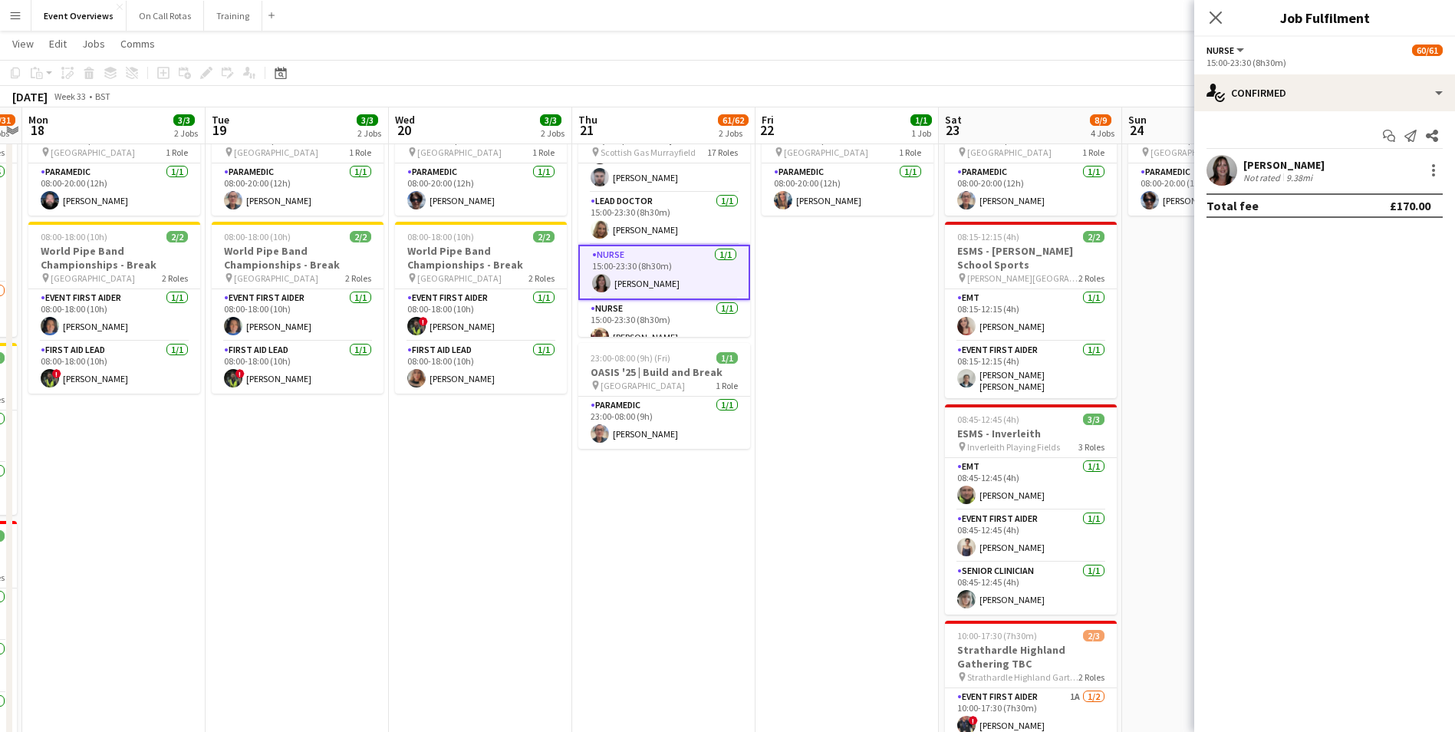
click at [1228, 176] on app-user-avatar at bounding box center [1221, 170] width 31 height 31
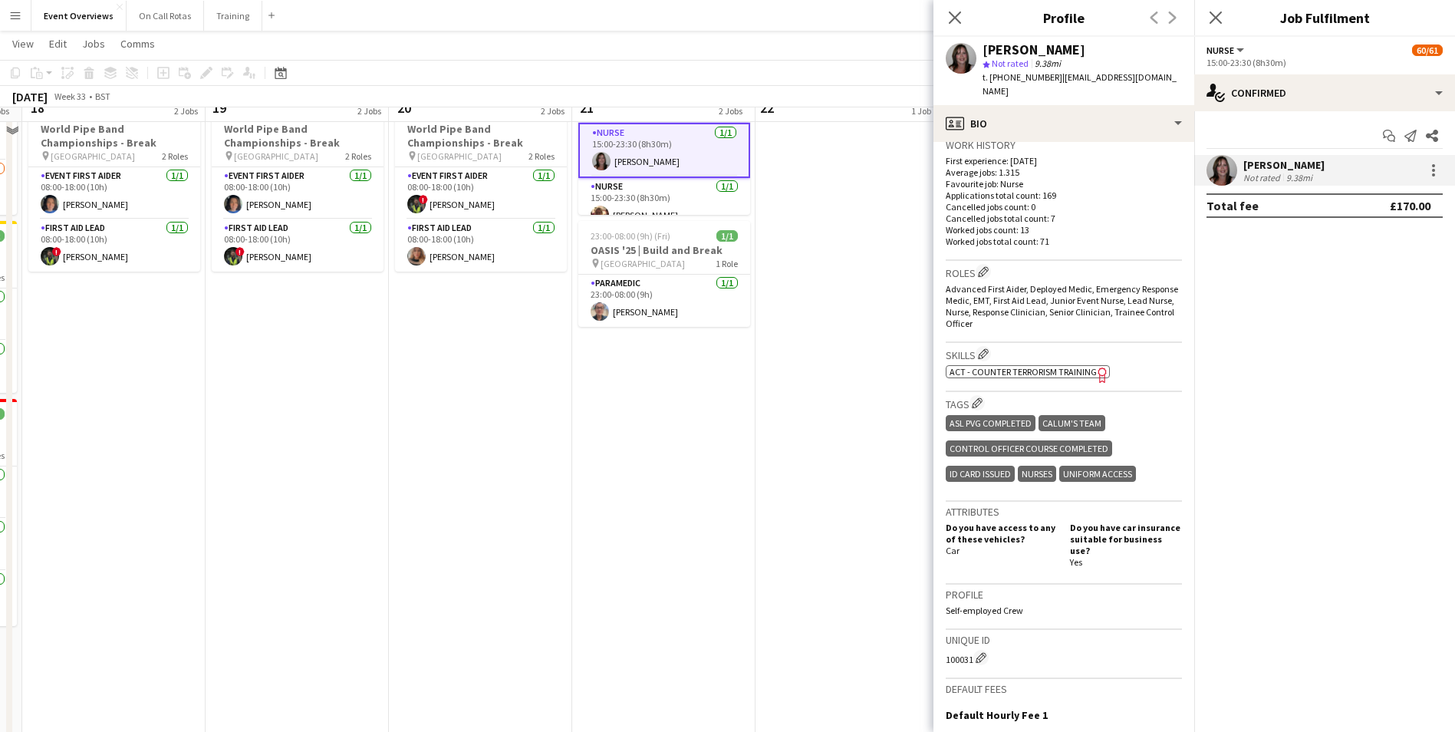
scroll to position [222, 0]
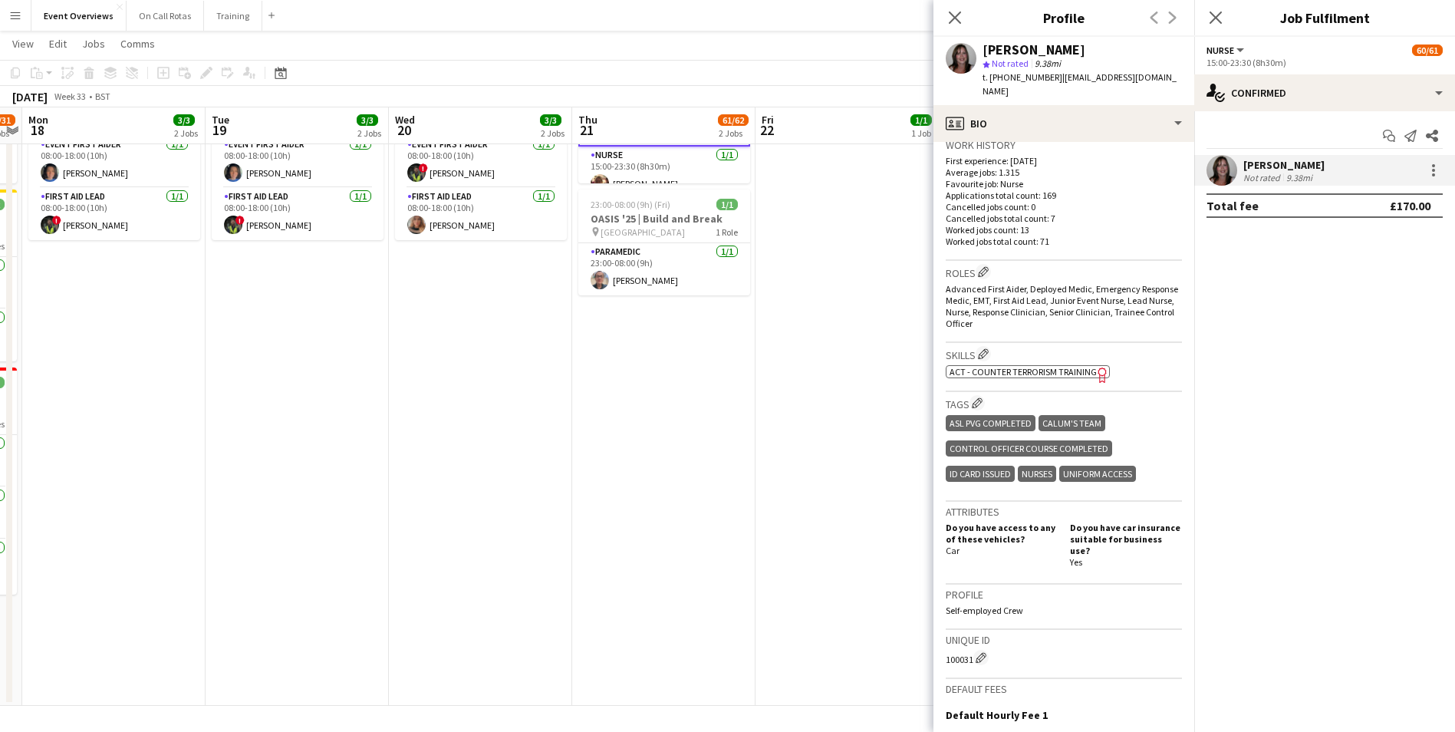
drag, startPoint x: 941, startPoint y: 630, endPoint x: 972, endPoint y: 639, distance: 31.8
click at [972, 639] on app-crew-profile-bio "Open photos pop-in Gender Female Birthday 18-02-1985 (40 years) Location 26 Tor…" at bounding box center [1063, 437] width 261 height 590
drag, startPoint x: 1163, startPoint y: 75, endPoint x: 1055, endPoint y: 81, distance: 108.3
click at [1055, 81] on div "Nikki Burt star Not rated 9.38mi t. +447854431571 | nikinakinoo2010@aol.com" at bounding box center [1063, 71] width 261 height 68
click at [1220, 26] on app-icon "Close pop-in" at bounding box center [1216, 18] width 22 height 22
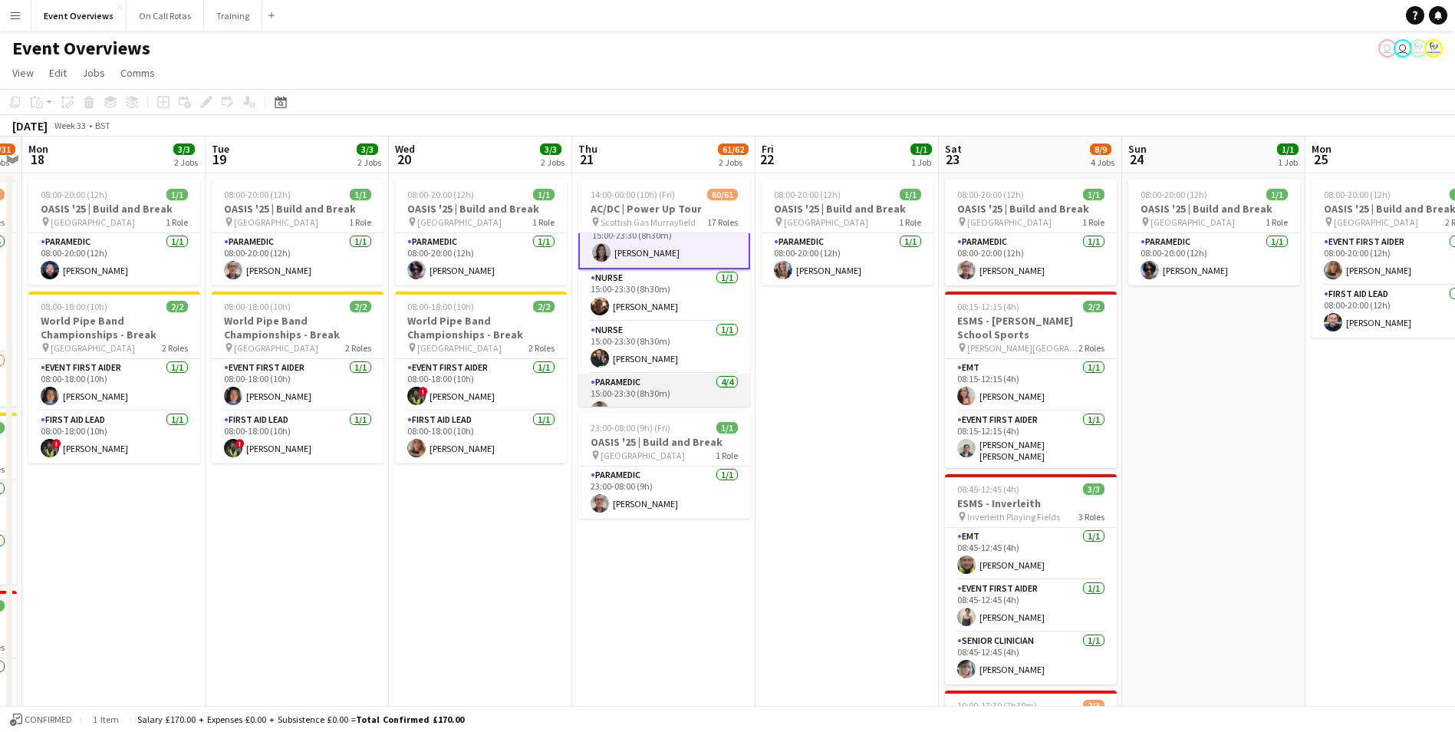
scroll to position [1463, 0]
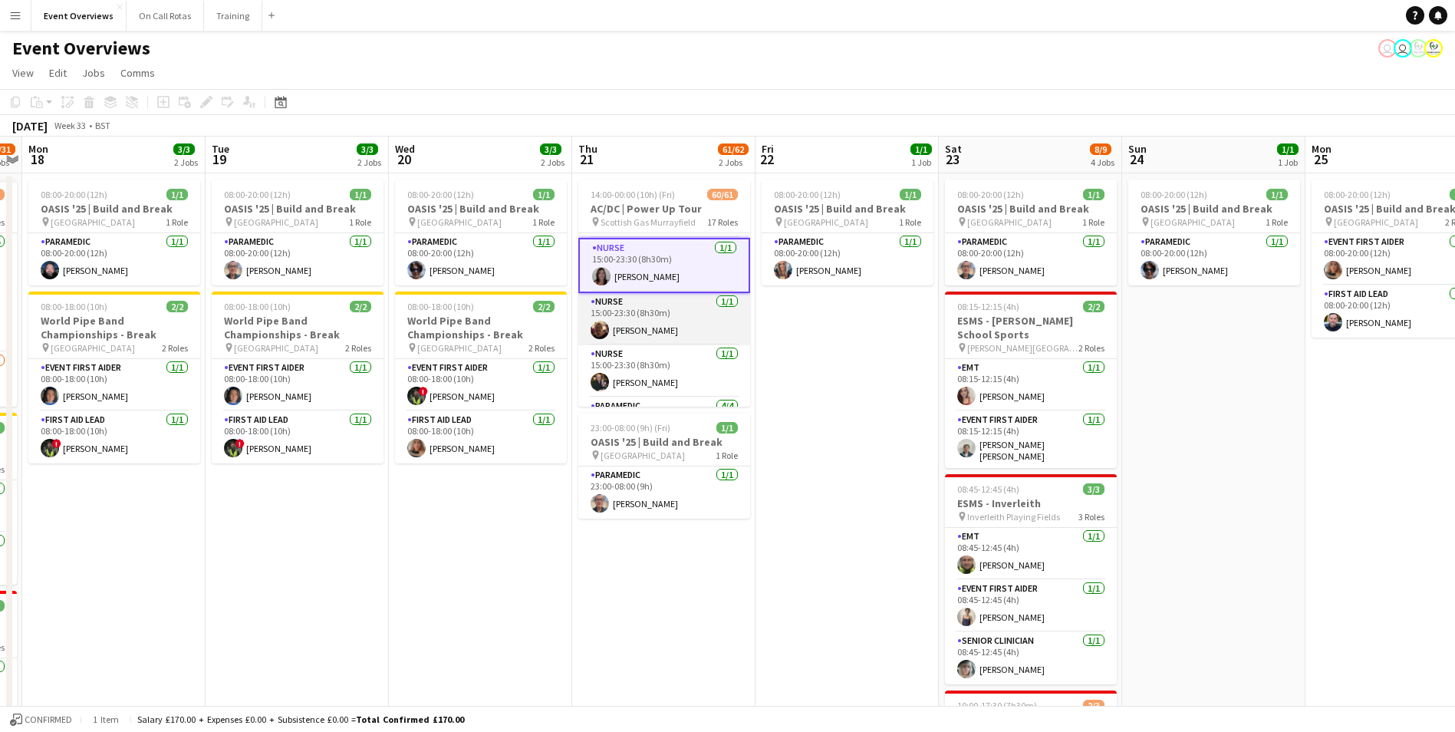
click at [640, 327] on app-card-role "Nurse 1/1 15:00-23:30 (8h30m) Deborah Barton" at bounding box center [664, 319] width 172 height 52
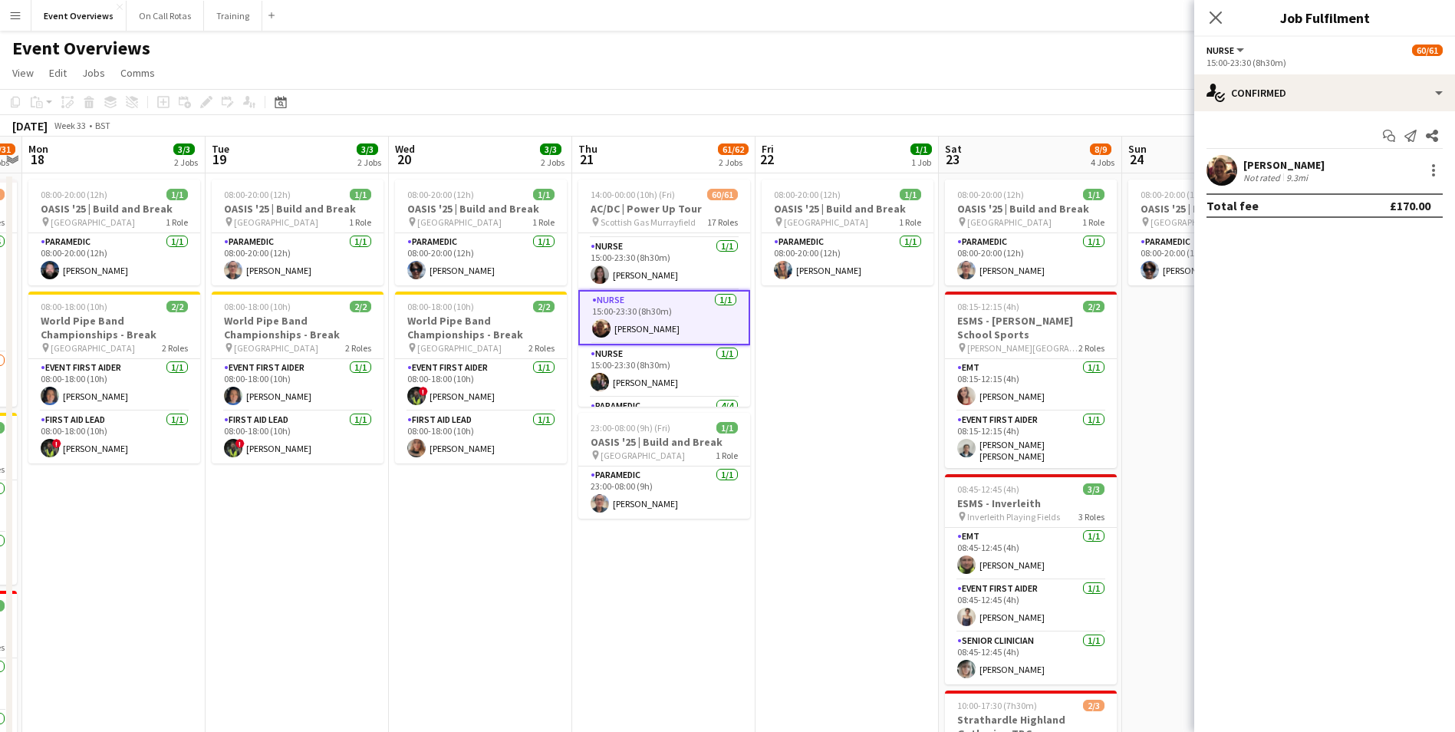
click at [1222, 171] on app-user-avatar at bounding box center [1221, 170] width 31 height 31
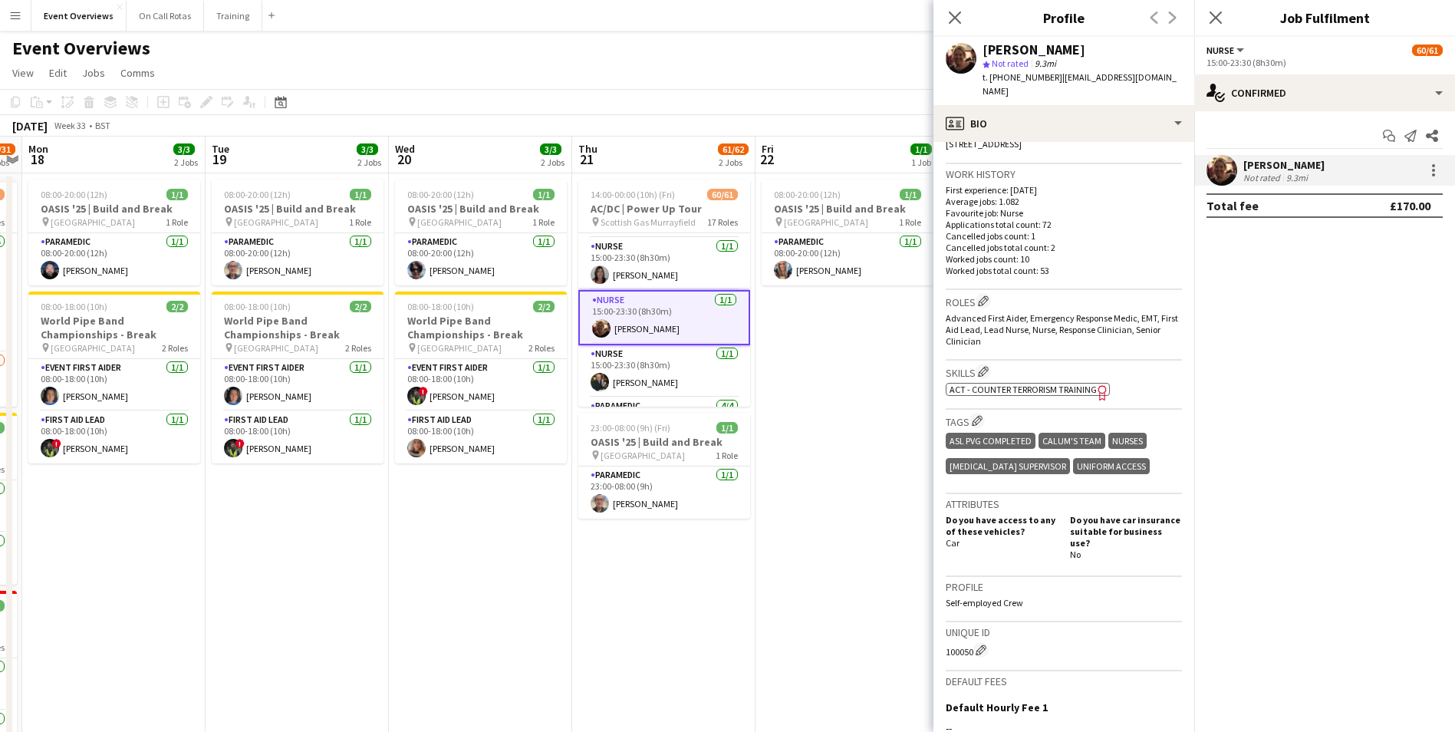
scroll to position [460, 0]
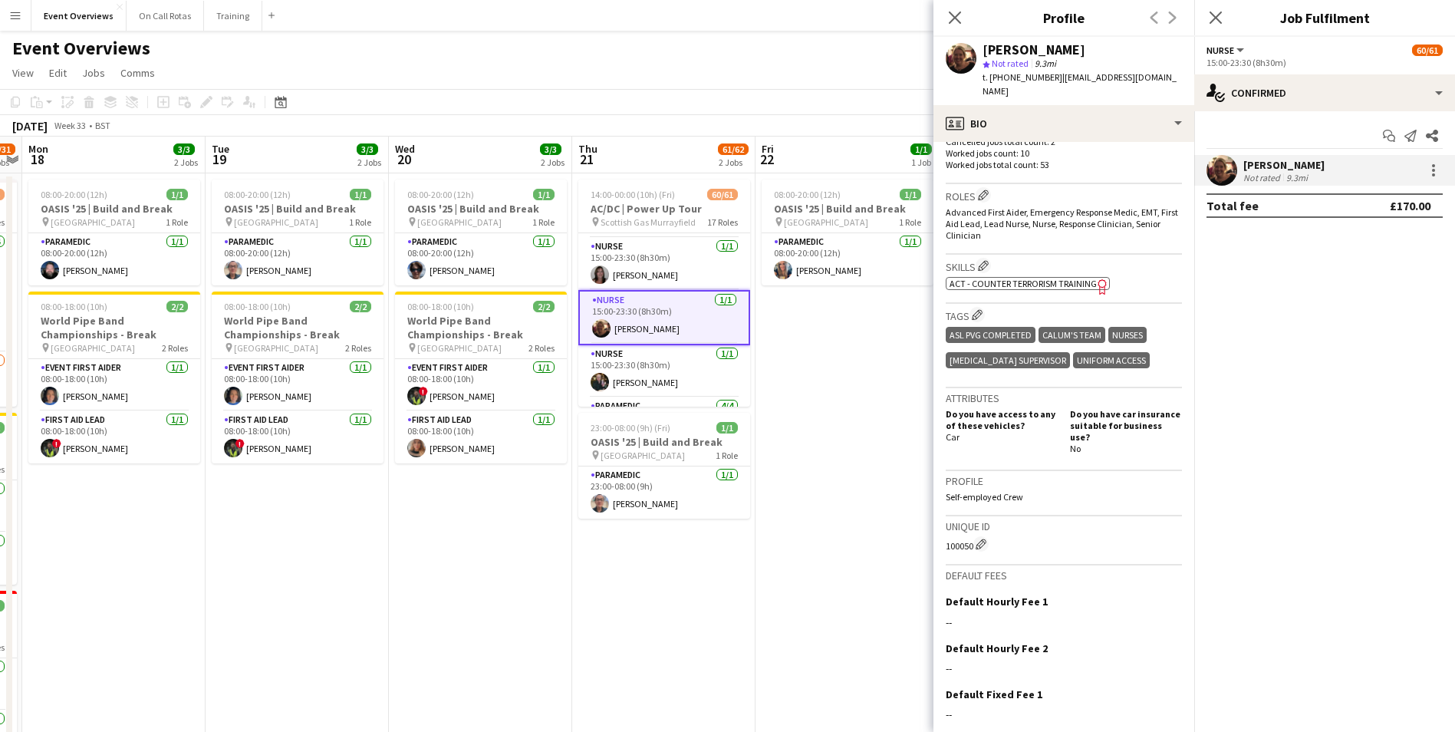
drag, startPoint x: 943, startPoint y: 525, endPoint x: 971, endPoint y: 528, distance: 27.8
click at [971, 528] on app-crew-profile-bio "chevron-left chevron-right Open photos pop-in Gender Female Birthday 31-10-1972…" at bounding box center [1063, 437] width 261 height 590
drag, startPoint x: 1147, startPoint y: 77, endPoint x: 1057, endPoint y: 84, distance: 90.8
click at [1057, 84] on div "t. +447709451820 | barton7293@gmail.com" at bounding box center [1081, 85] width 199 height 28
click at [1217, 15] on icon at bounding box center [1215, 17] width 15 height 15
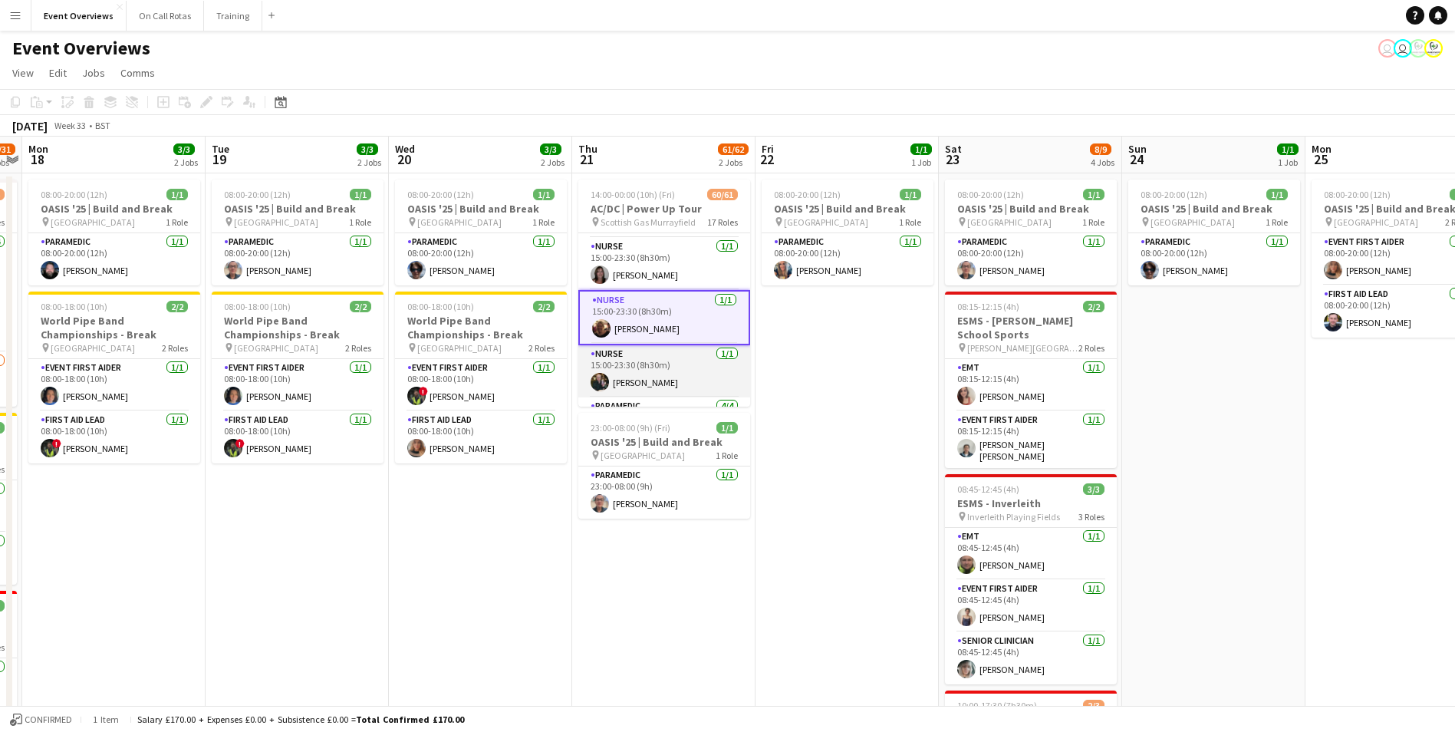
click at [590, 383] on app-card-role "Nurse 1/1 15:00-23:30 (8h30m) Gail Renwick" at bounding box center [664, 371] width 172 height 52
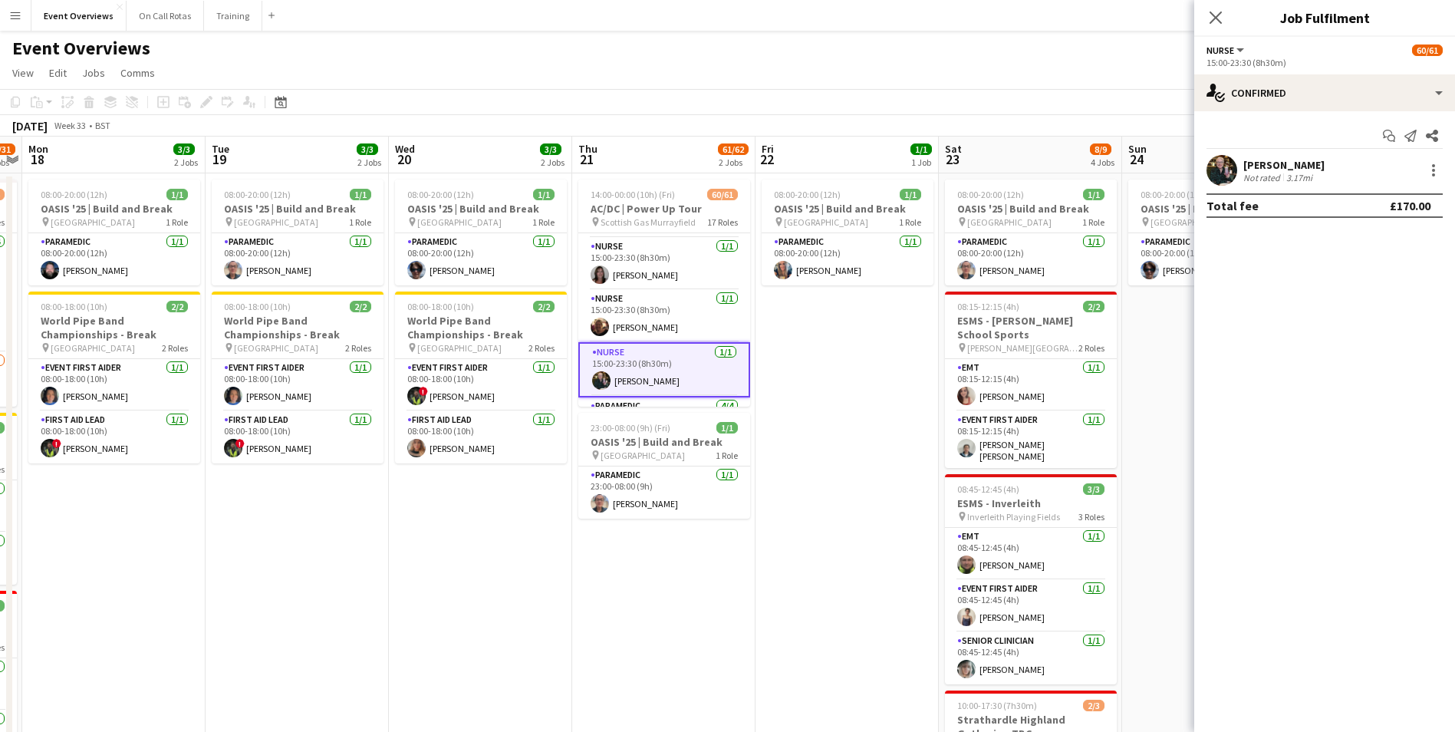
click at [1223, 167] on app-user-avatar at bounding box center [1221, 170] width 31 height 31
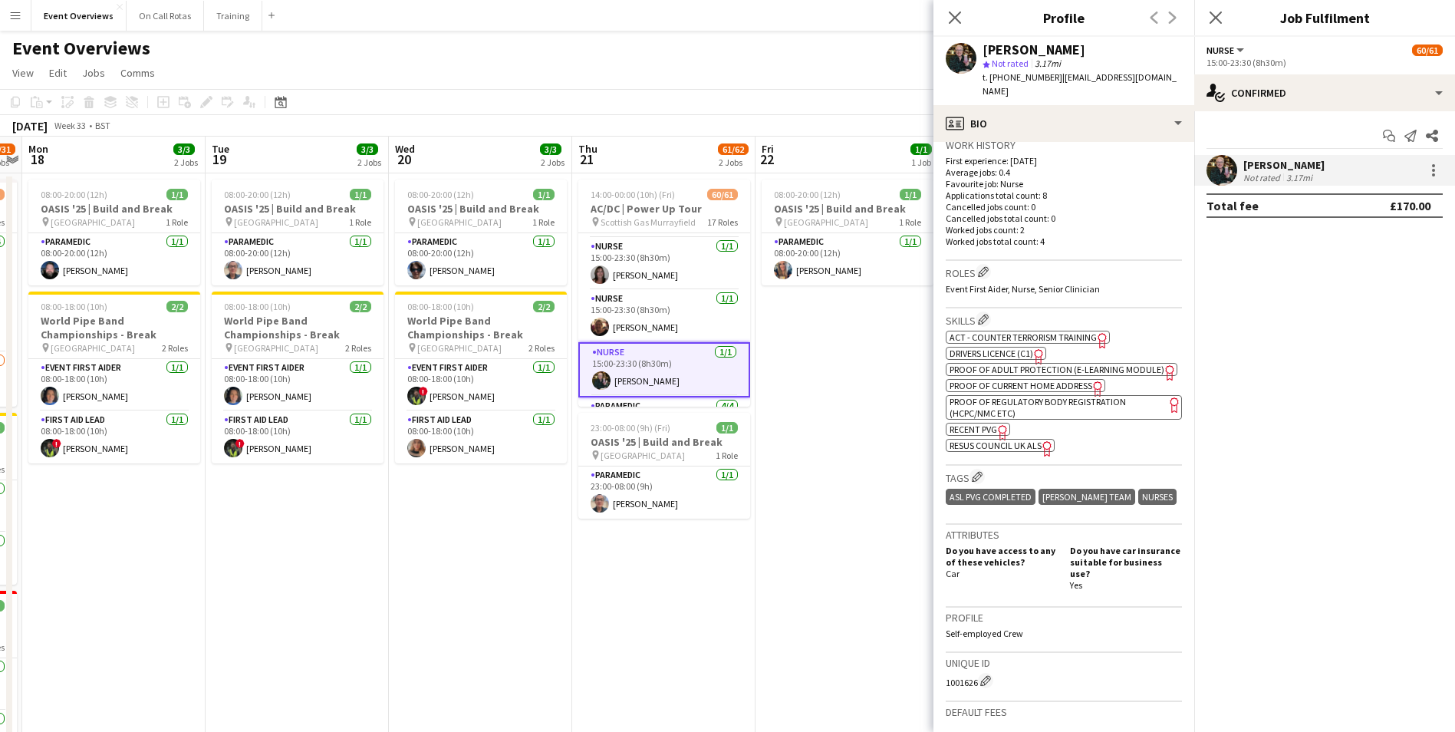
scroll to position [610, 0]
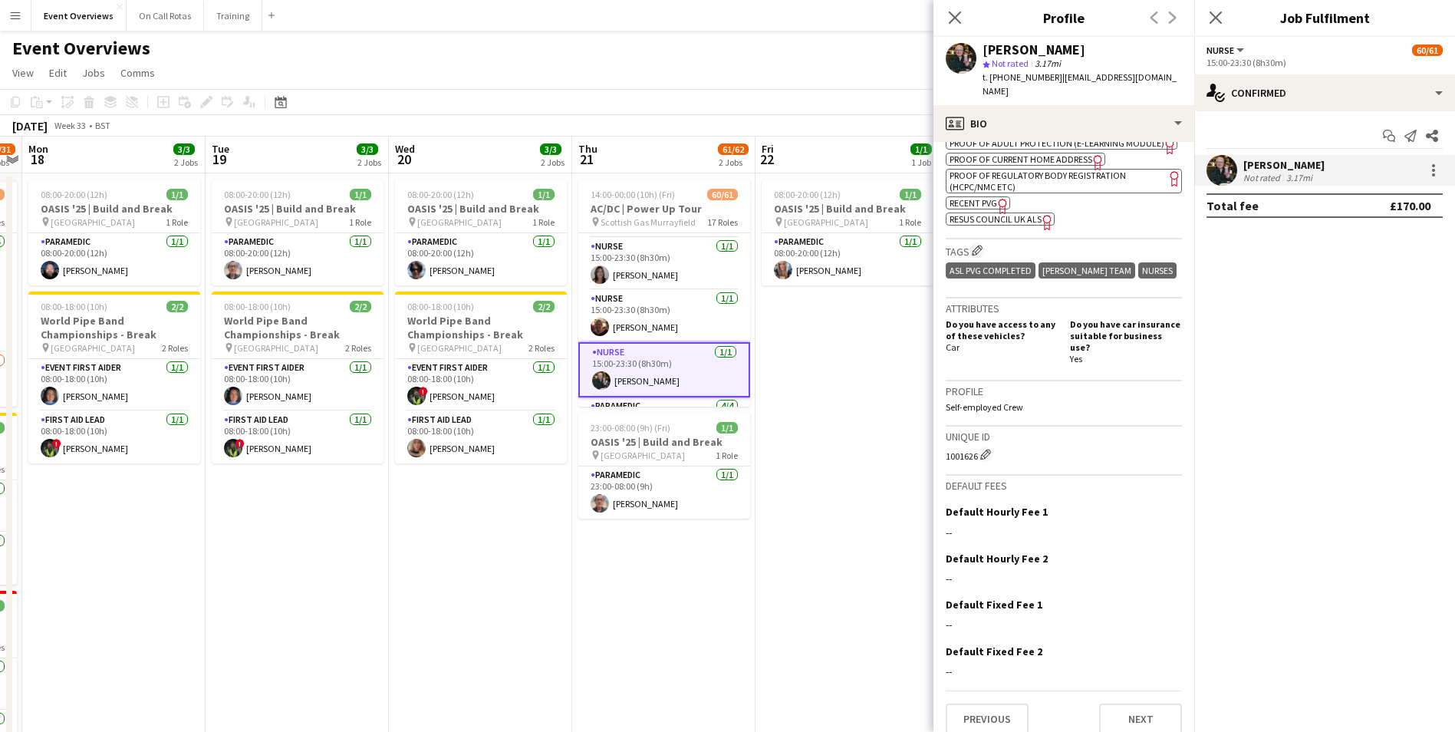
drag, startPoint x: 941, startPoint y: 444, endPoint x: 980, endPoint y: 451, distance: 39.7
click at [980, 451] on app-crew-profile-bio "chevron-left chevron-right Open photos pop-in Gender Female Birthday 30-09-1966…" at bounding box center [1063, 437] width 261 height 590
drag, startPoint x: 1164, startPoint y: 74, endPoint x: 1055, endPoint y: 81, distance: 109.1
click at [1055, 81] on span "| gailrenwick@btinternet.com" at bounding box center [1079, 83] width 194 height 25
click at [1220, 25] on app-icon "Close pop-in" at bounding box center [1216, 18] width 22 height 22
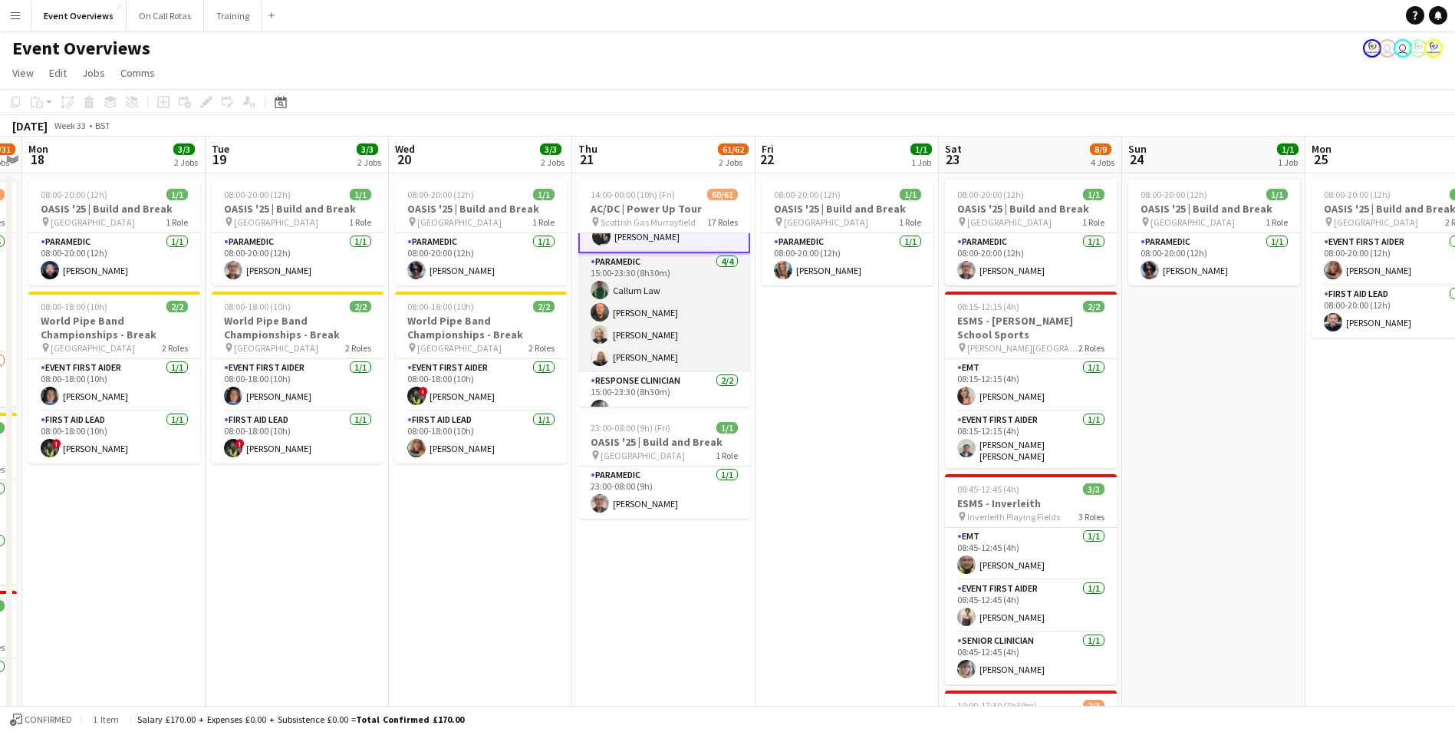
scroll to position [1617, 0]
click at [636, 273] on app-card-role "Paramedic 4/4 15:00-23:30 (8h30m) Callum Law Steve Pawley Colin Crookston Laura…" at bounding box center [664, 303] width 172 height 119
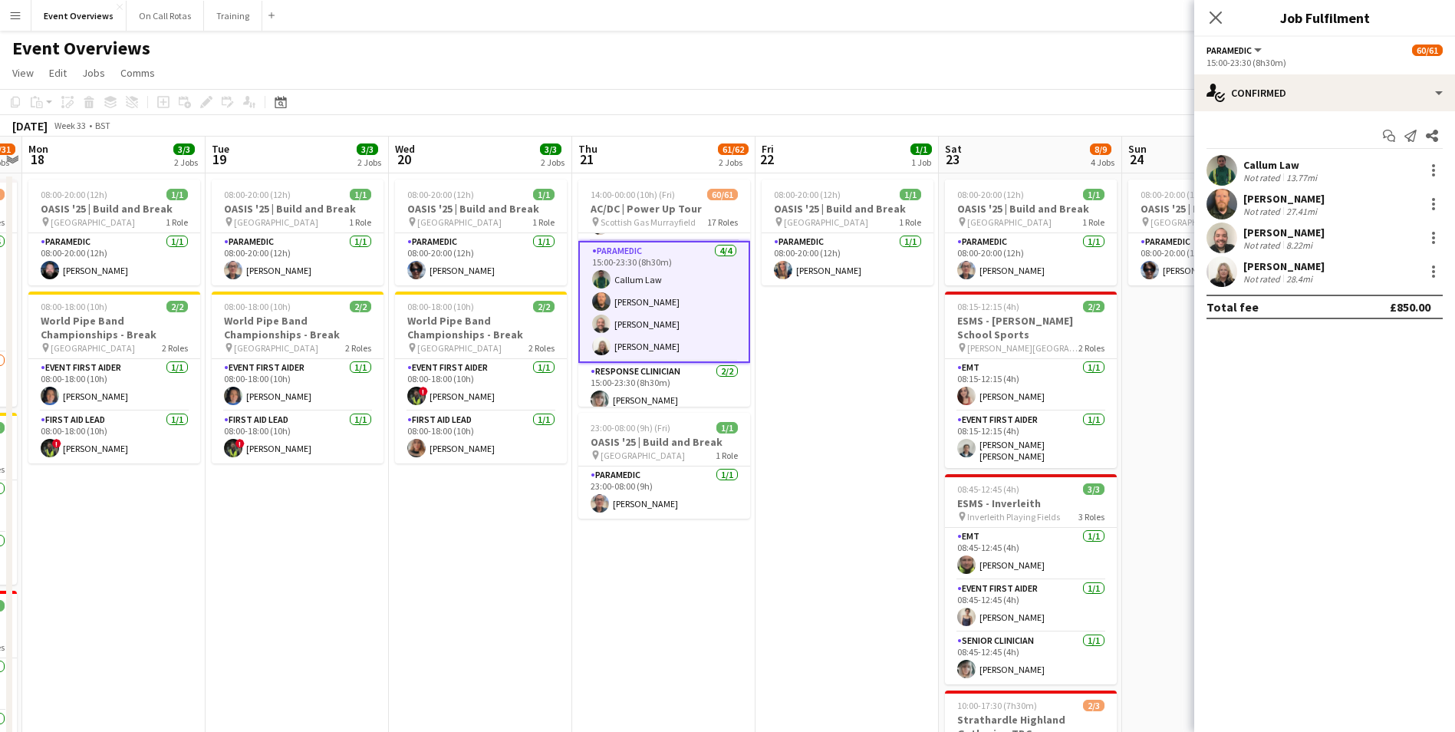
scroll to position [1615, 0]
click at [1212, 165] on app-user-avatar at bounding box center [1221, 170] width 31 height 31
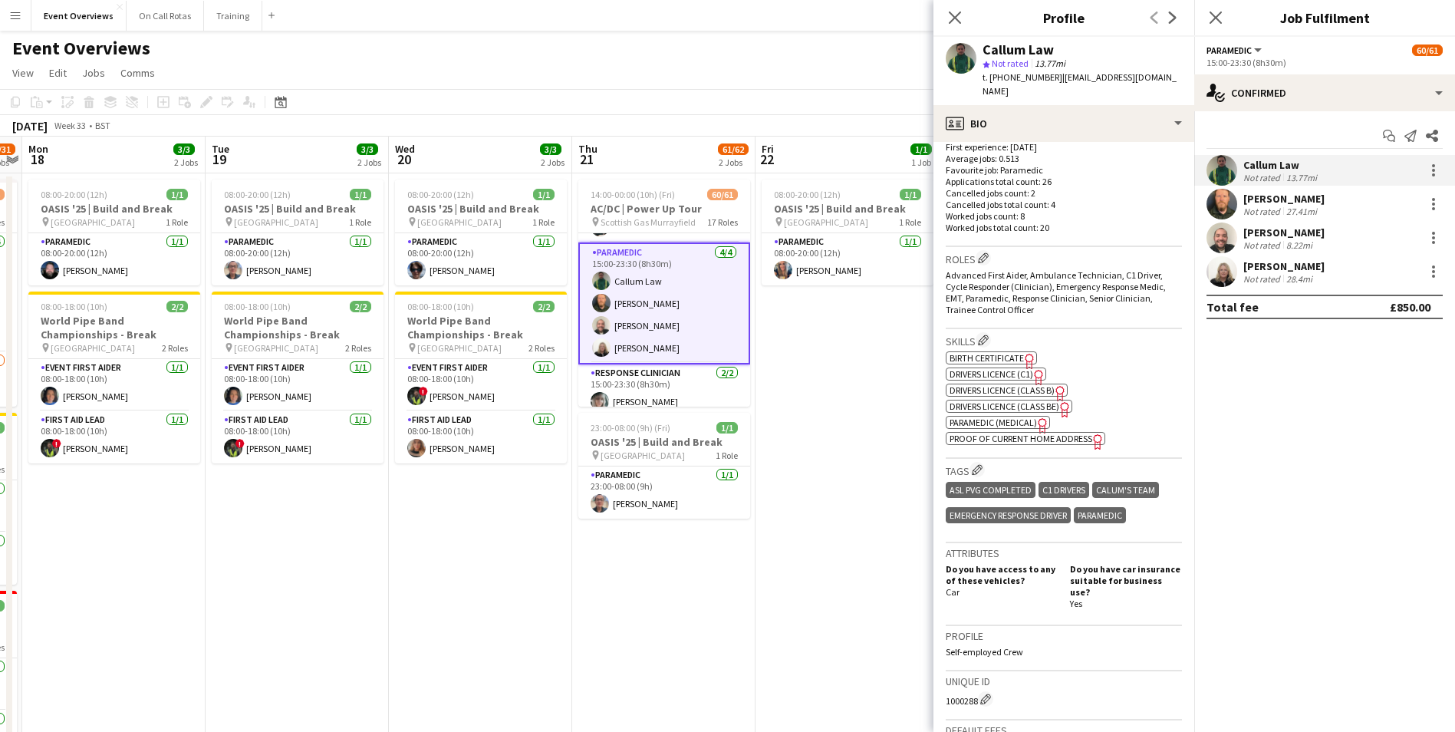
scroll to position [613, 0]
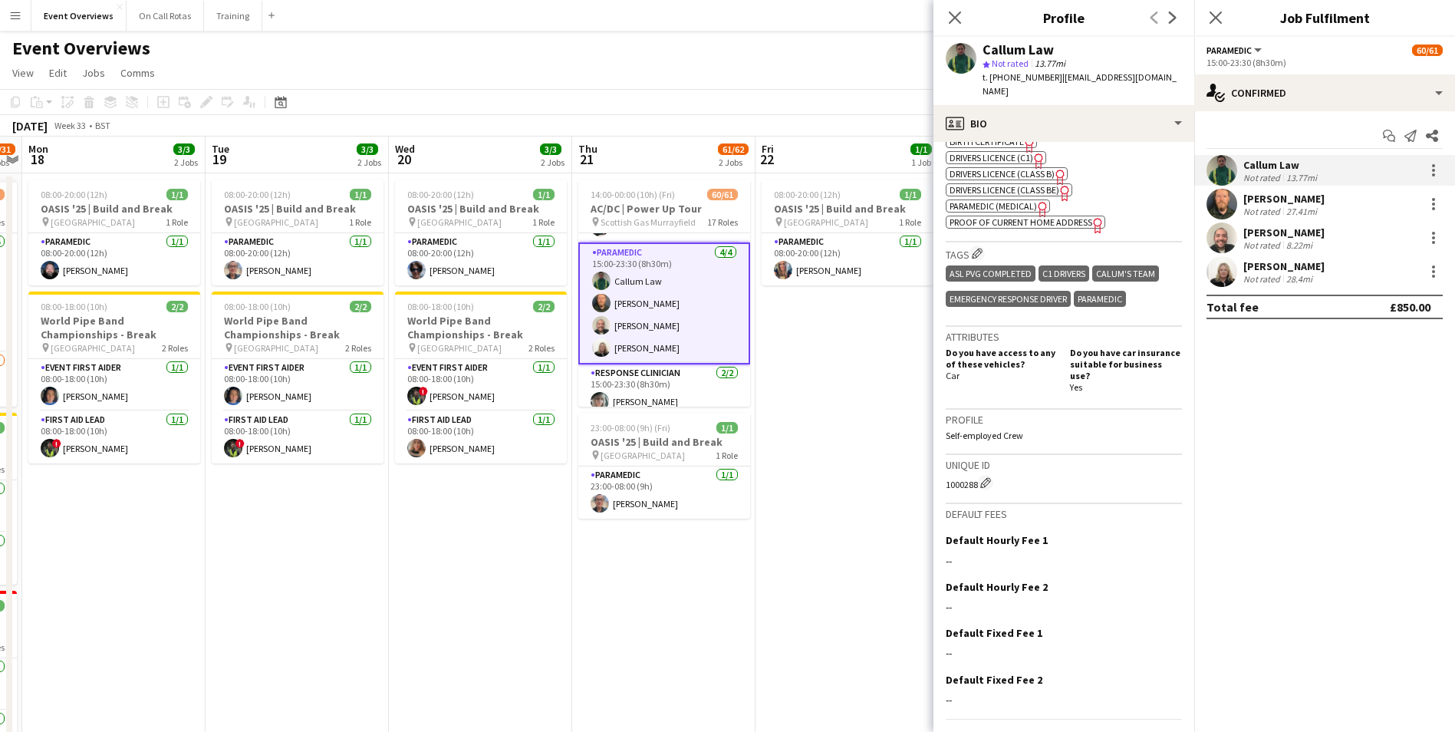
drag, startPoint x: 946, startPoint y: 469, endPoint x: 975, endPoint y: 479, distance: 30.8
click at [975, 479] on div "Unique ID 1000288 Edit crew unique ID" at bounding box center [1064, 479] width 236 height 49
drag, startPoint x: 1040, startPoint y: 90, endPoint x: 1059, endPoint y: 77, distance: 23.2
click at [1059, 77] on div "t. +4407513015392 | callumlaw.firstaid@outlook.com" at bounding box center [1081, 85] width 199 height 28
click at [1229, 205] on app-user-avatar at bounding box center [1221, 204] width 31 height 31
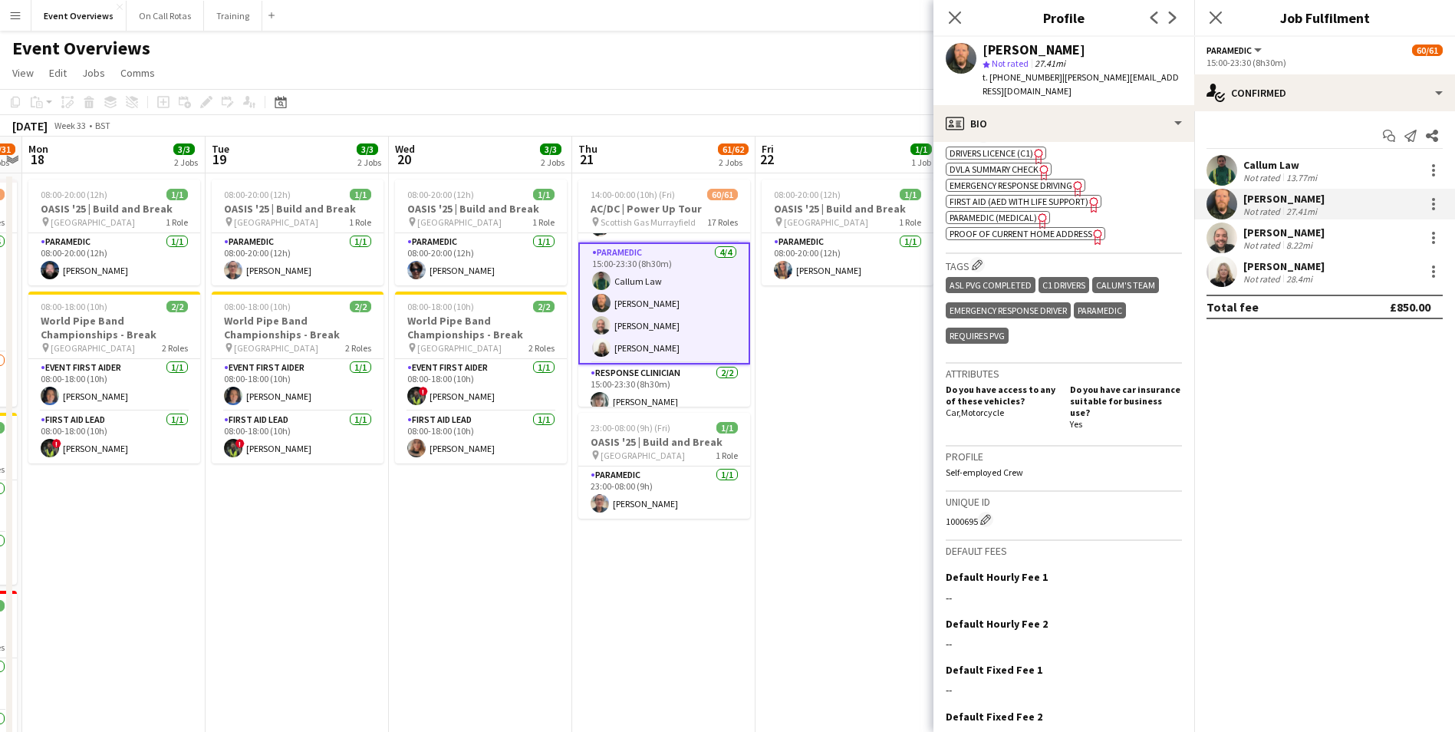
drag, startPoint x: 942, startPoint y: 498, endPoint x: 978, endPoint y: 505, distance: 35.8
click at [978, 505] on app-crew-profile-bio "chevron-left chevron-right Open photos pop-in Gender Male Birthday 25-01-1983 (…" at bounding box center [1063, 437] width 261 height 590
drag, startPoint x: 1158, startPoint y: 81, endPoint x: 1060, endPoint y: 82, distance: 98.2
click at [1060, 82] on div "Steve Pawley star Not rated 27.41mi t. +4407701048464 | stevepawley@live.co.uk" at bounding box center [1063, 71] width 261 height 68
click at [1220, 22] on icon at bounding box center [1215, 17] width 15 height 15
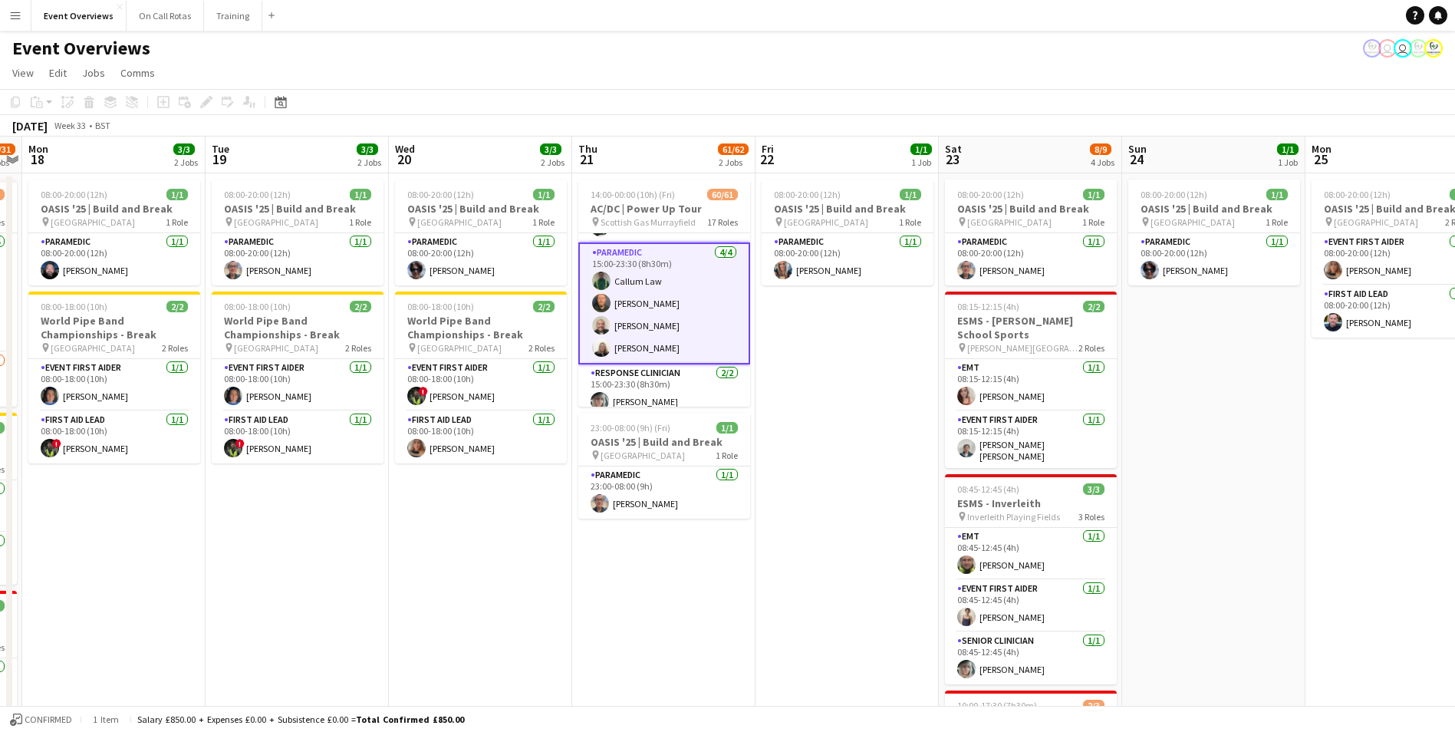
click at [601, 320] on app-user-avatar at bounding box center [601, 325] width 18 height 18
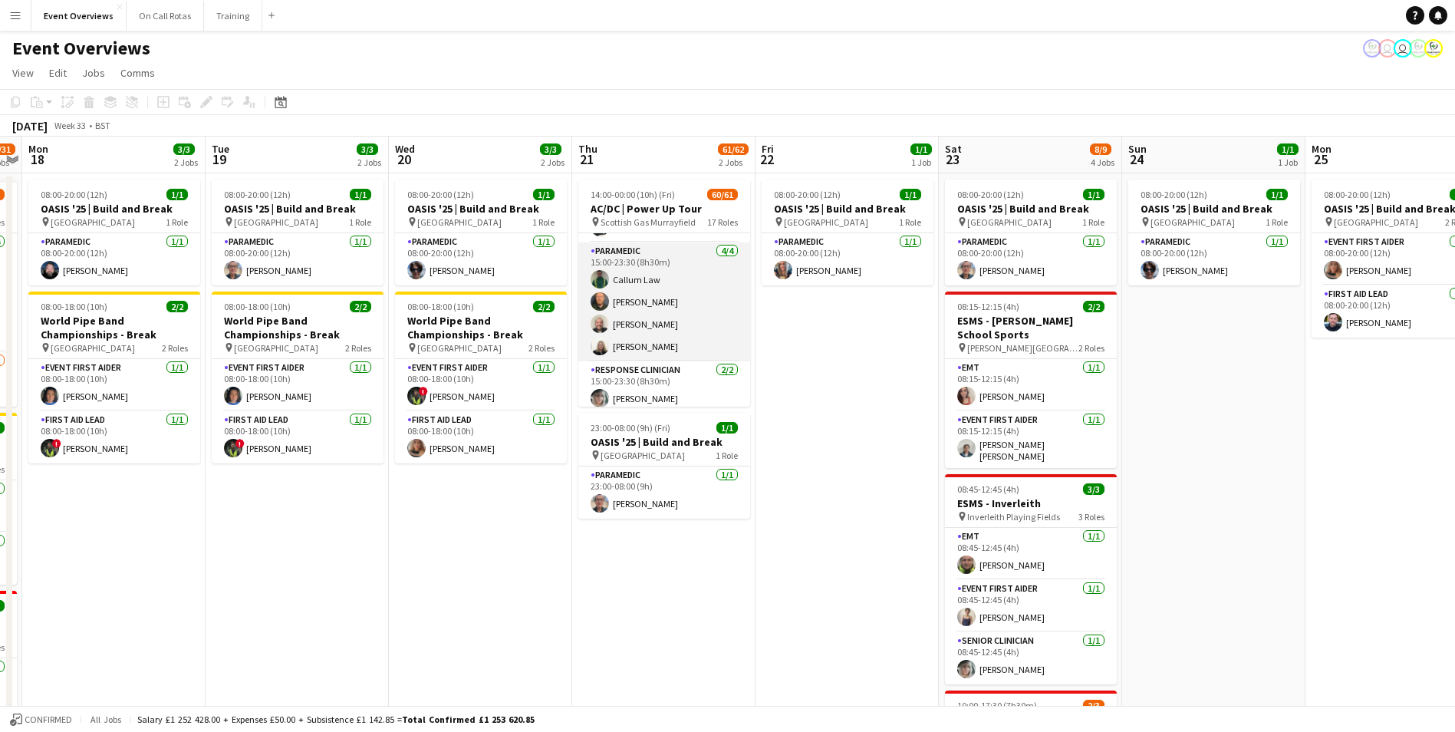
click at [612, 311] on app-card-role "Paramedic 4/4 15:00-23:30 (8h30m) Callum Law Steve Pawley Colin Crookston Laura…" at bounding box center [664, 301] width 172 height 119
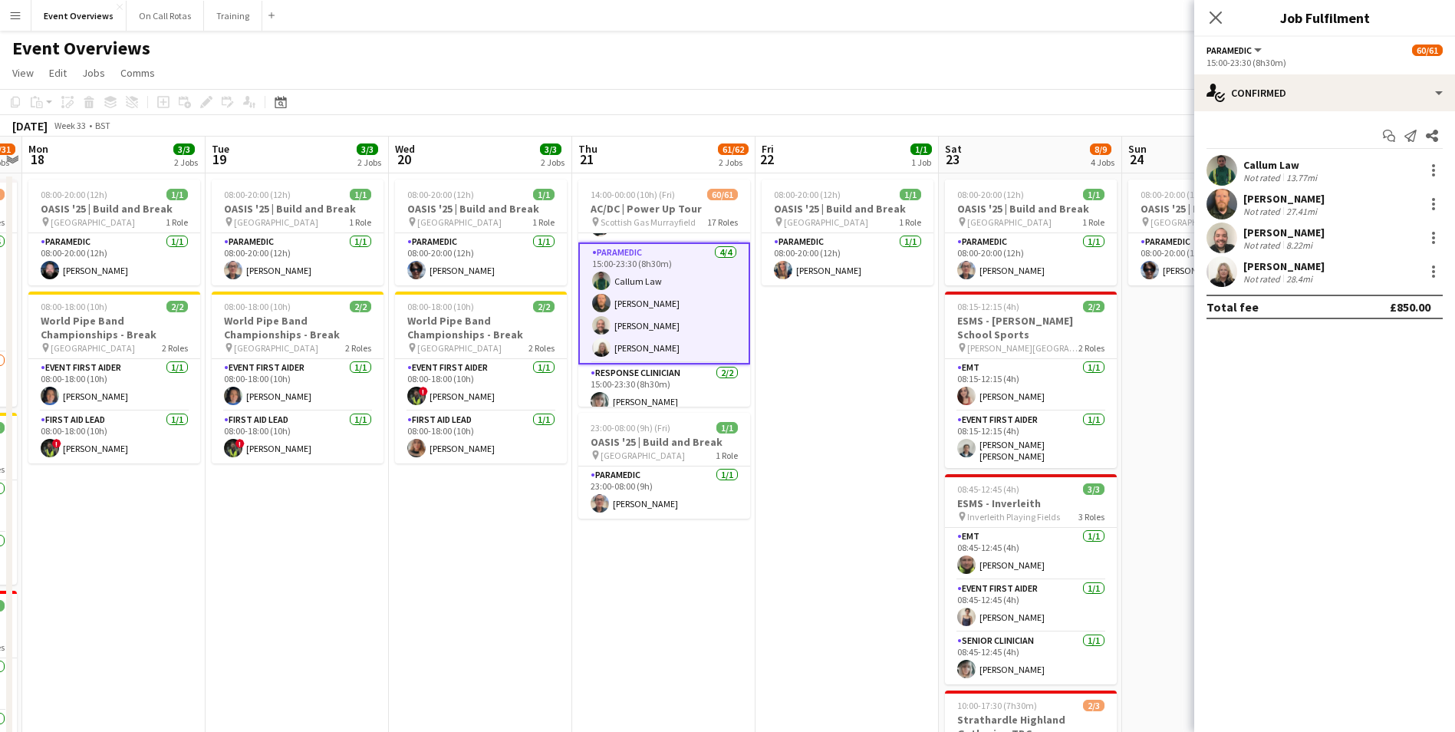
click at [1228, 236] on app-user-avatar at bounding box center [1221, 237] width 31 height 31
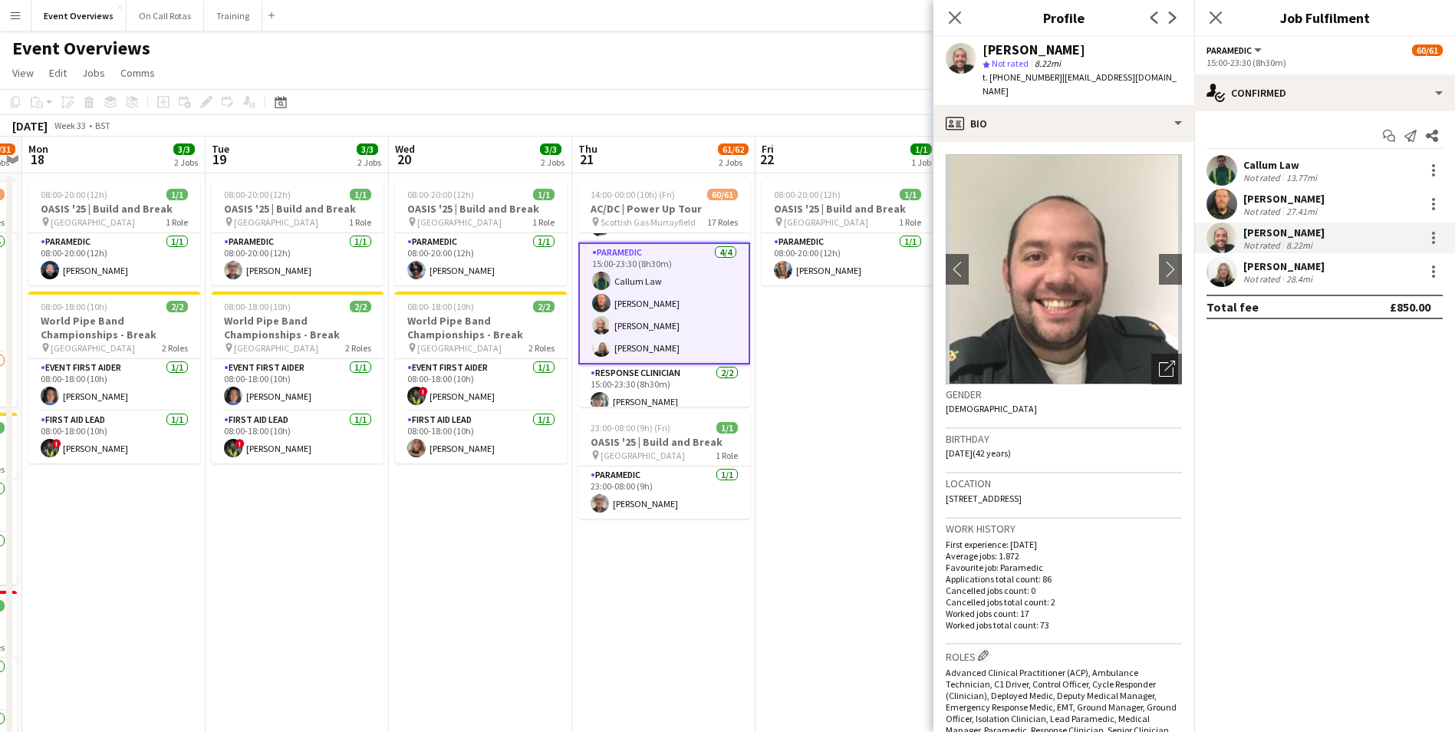
drag, startPoint x: 1038, startPoint y: 94, endPoint x: 1060, endPoint y: 78, distance: 26.4
click at [1060, 78] on div "t. +447917845656 | colincrookston.medical@gmail.com" at bounding box center [1081, 85] width 199 height 28
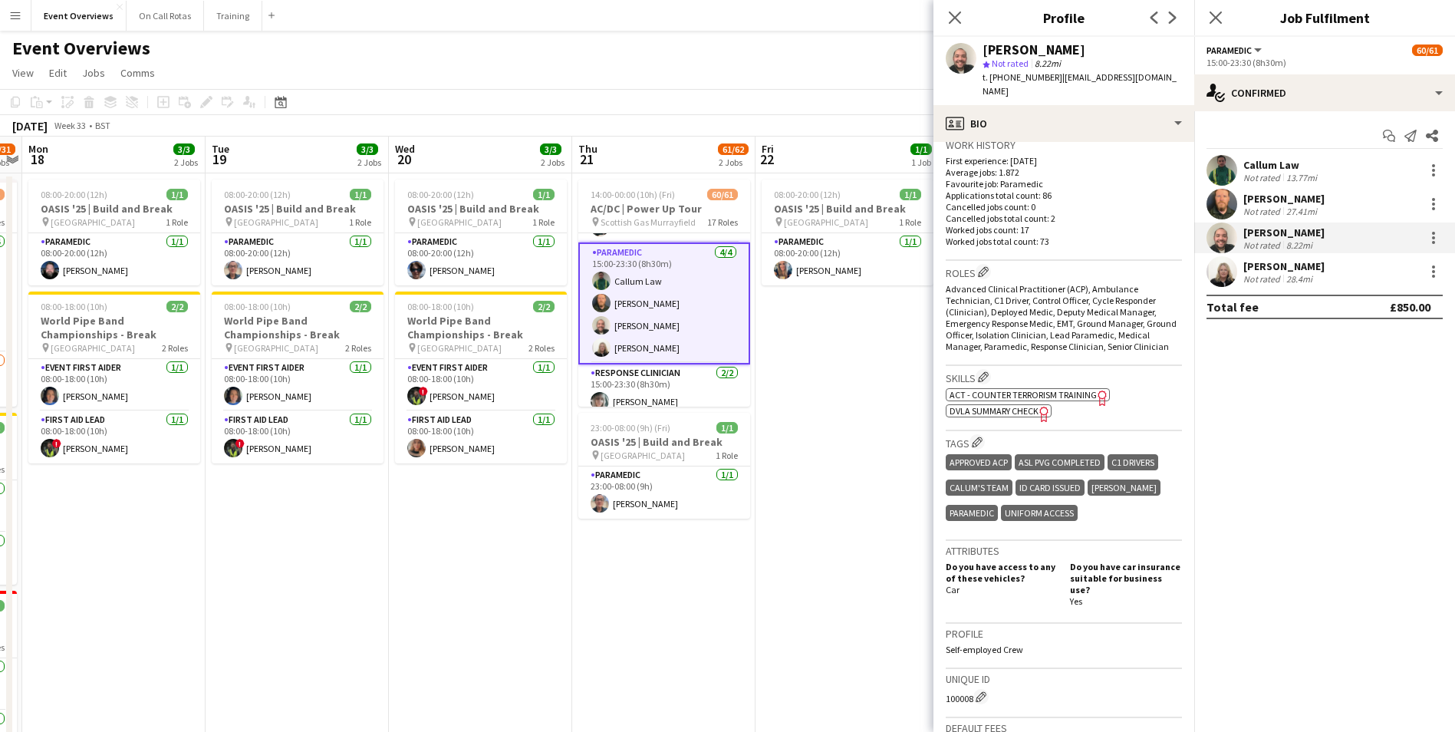
scroll to position [537, 0]
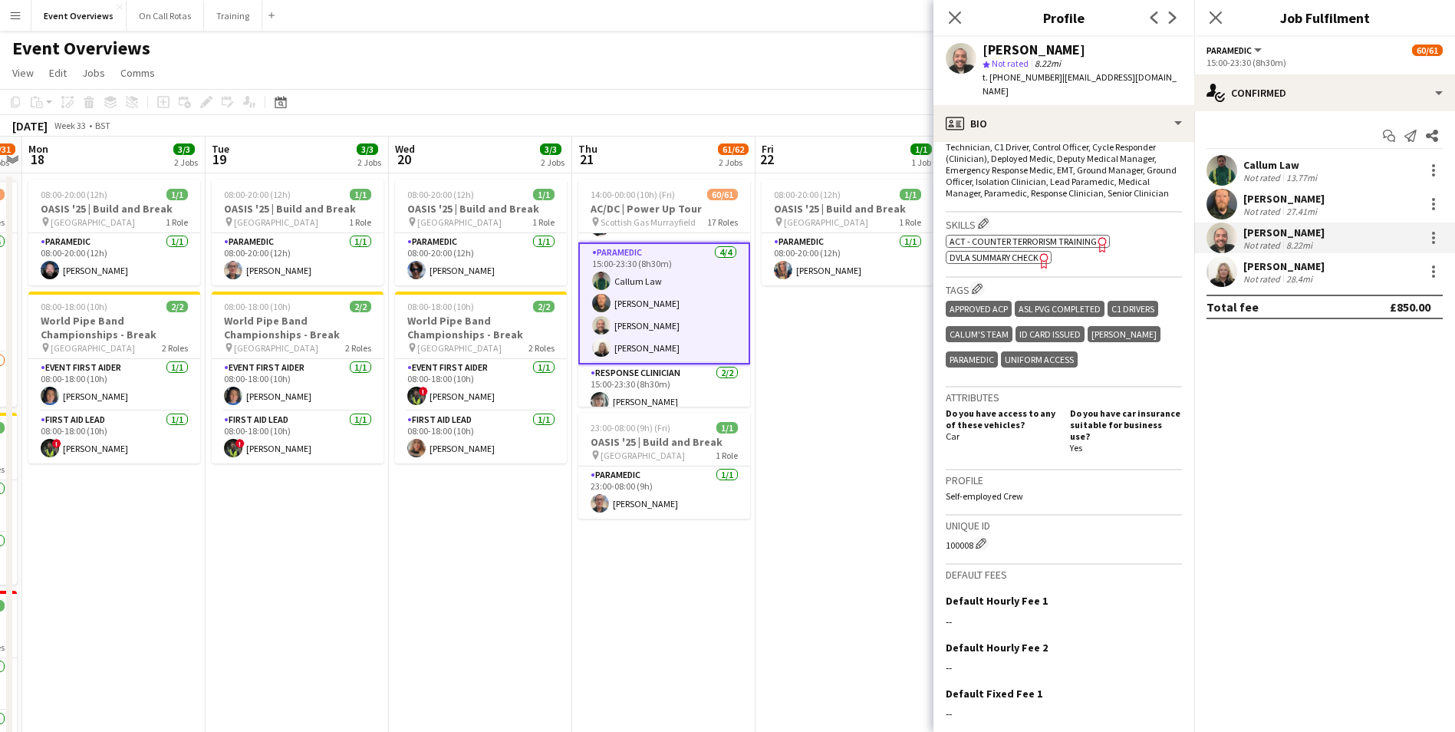
drag, startPoint x: 946, startPoint y: 546, endPoint x: 978, endPoint y: 552, distance: 32.8
click at [978, 552] on app-crew-profile-bio "chevron-left chevron-right Open photos pop-in Gender Male Birthday 20-02-1983 (…" at bounding box center [1063, 437] width 261 height 590
drag, startPoint x: 1114, startPoint y: 94, endPoint x: 1054, endPoint y: 78, distance: 61.7
click at [1054, 78] on div "t. +447917845656 | colincrookston.medical@gmail.com" at bounding box center [1081, 85] width 199 height 28
click at [1216, 15] on icon "Close pop-in" at bounding box center [1215, 17] width 15 height 15
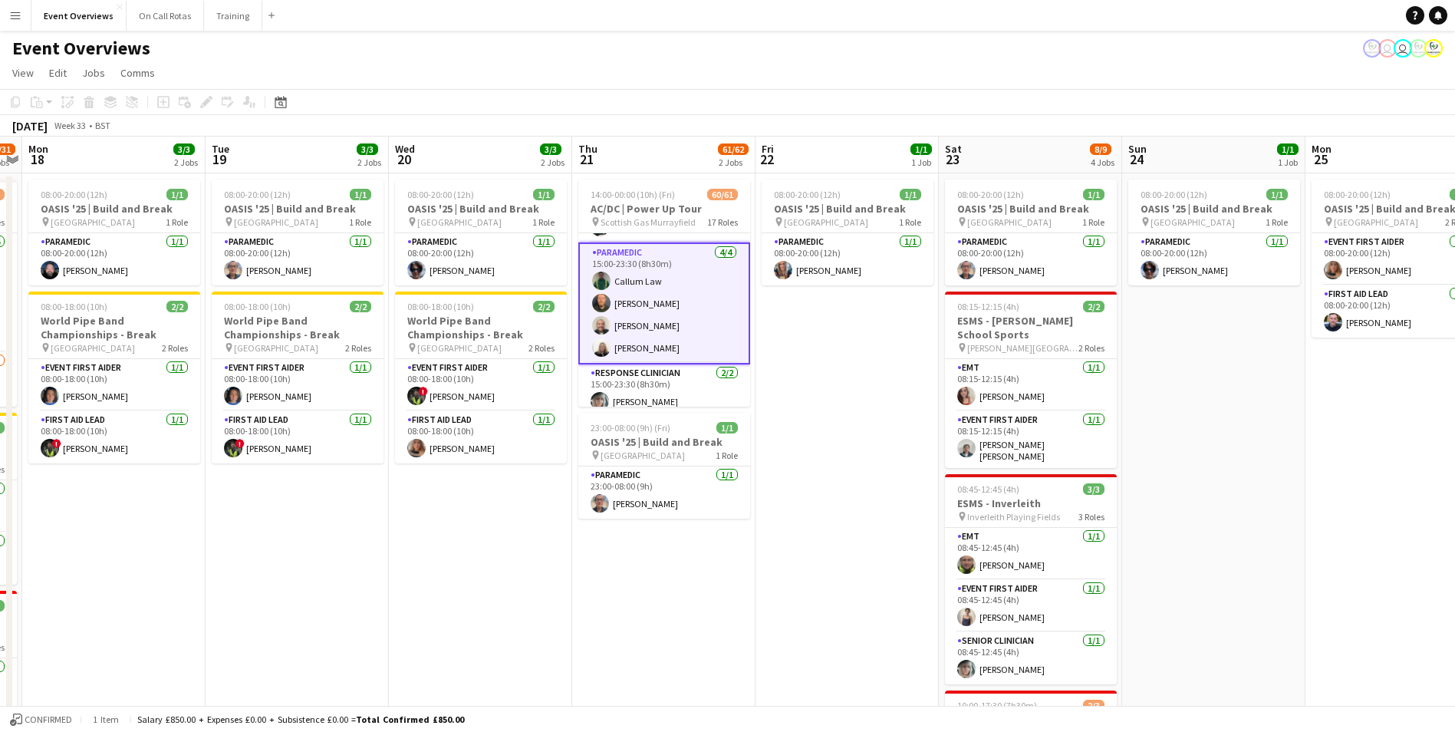
click at [640, 338] on app-card-role "Paramedic 4/4 15:00-23:30 (8h30m) Callum Law Steve Pawley Colin Crookston Laura…" at bounding box center [664, 303] width 172 height 122
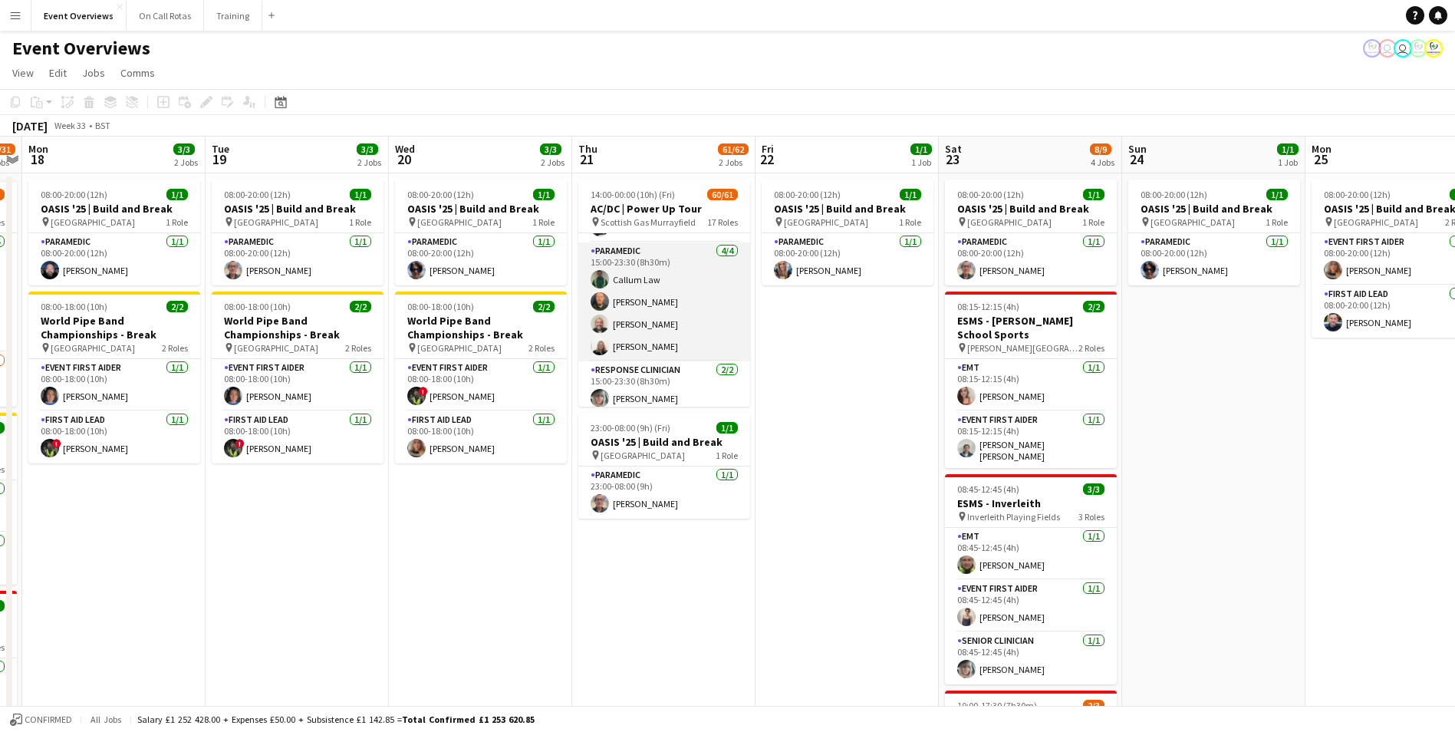
click at [633, 338] on app-card-role "Paramedic 4/4 15:00-23:30 (8h30m) Callum Law Steve Pawley Colin Crookston Laura…" at bounding box center [664, 301] width 172 height 119
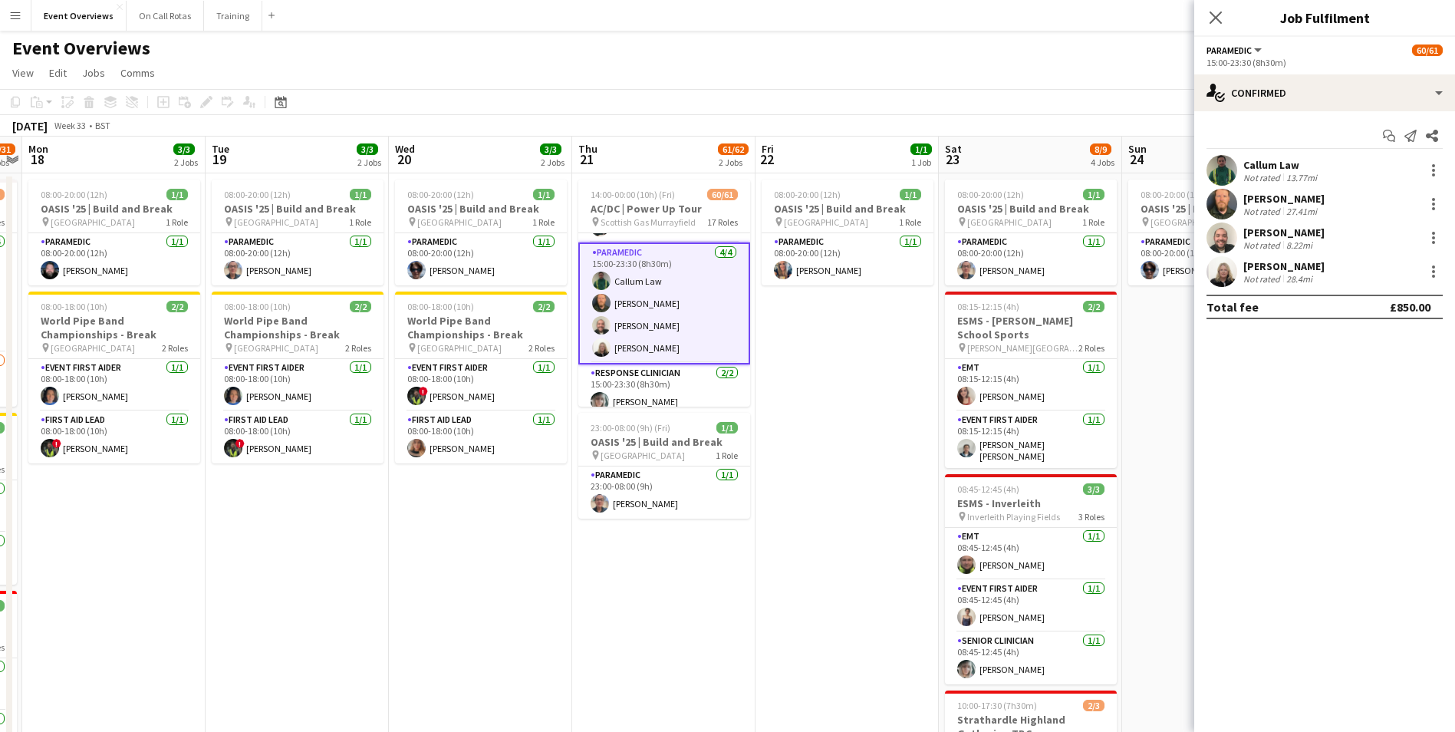
click at [1224, 262] on app-user-avatar at bounding box center [1221, 271] width 31 height 31
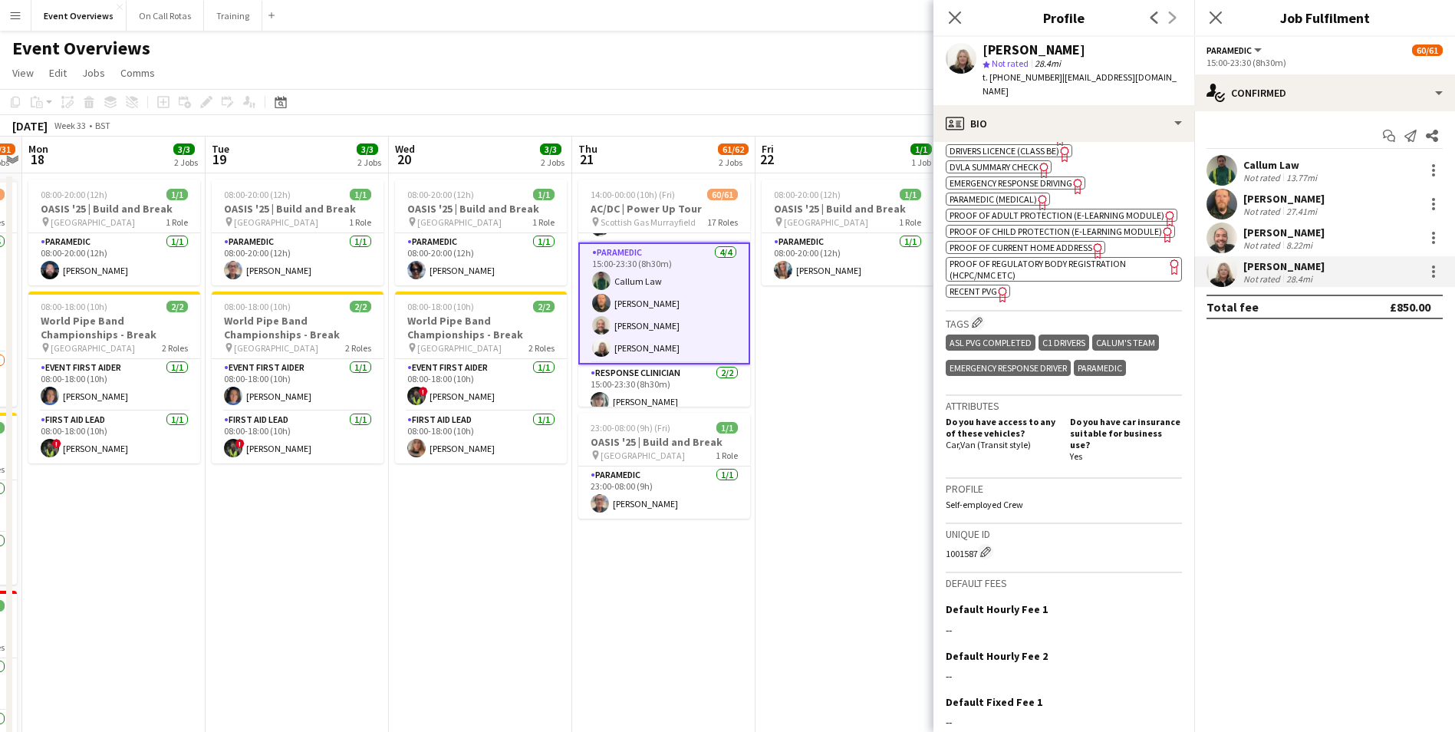
scroll to position [690, 0]
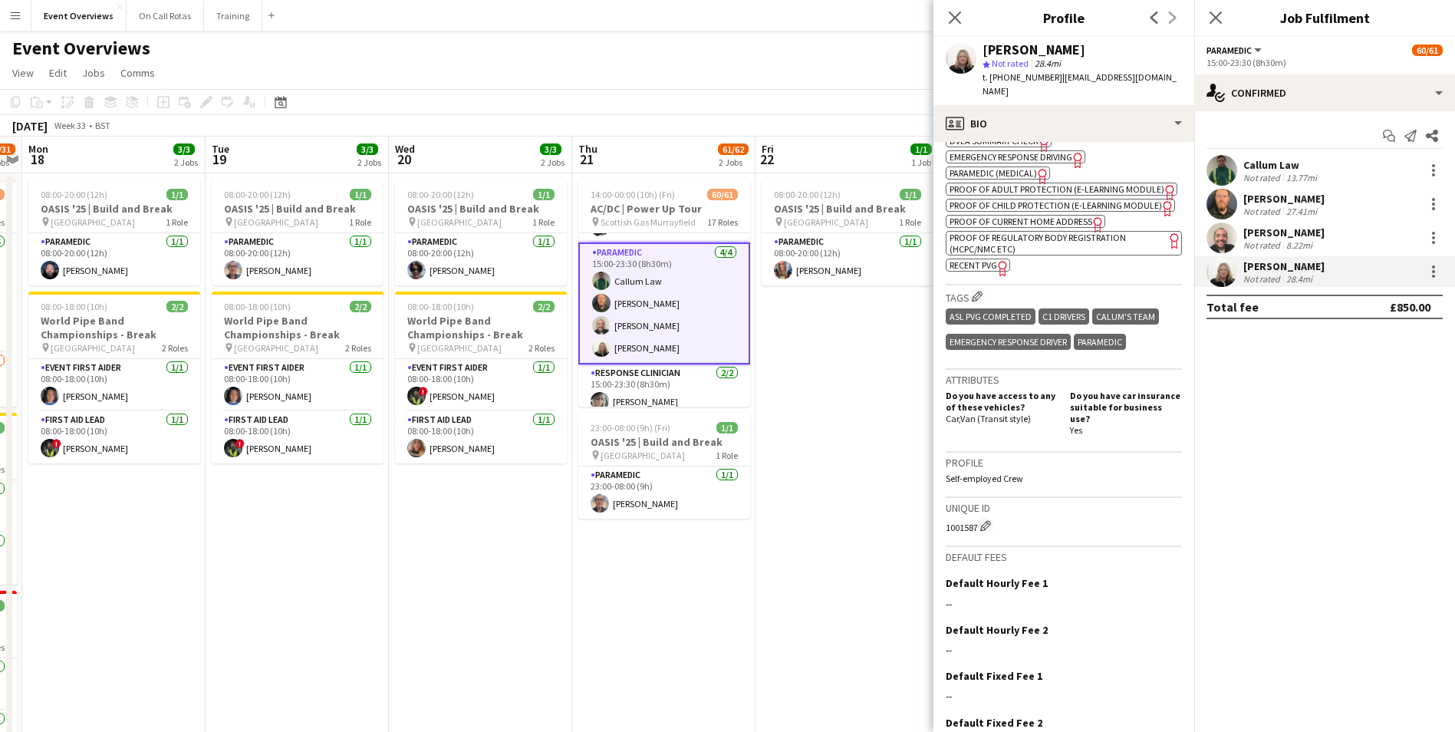
drag, startPoint x: 942, startPoint y: 528, endPoint x: 975, endPoint y: 533, distance: 34.1
click at [975, 533] on app-crew-profile-bio "chevron-left chevron-right Open photos pop-in Gender Female Birthday 12-04-1982…" at bounding box center [1063, 437] width 261 height 590
drag, startPoint x: 1147, startPoint y: 77, endPoint x: 1061, endPoint y: 84, distance: 86.9
click at [1061, 84] on div "Laura Kirkham star Not rated 28.4mi t. +4407929357550 | shortylb@btinternet.com" at bounding box center [1063, 71] width 261 height 68
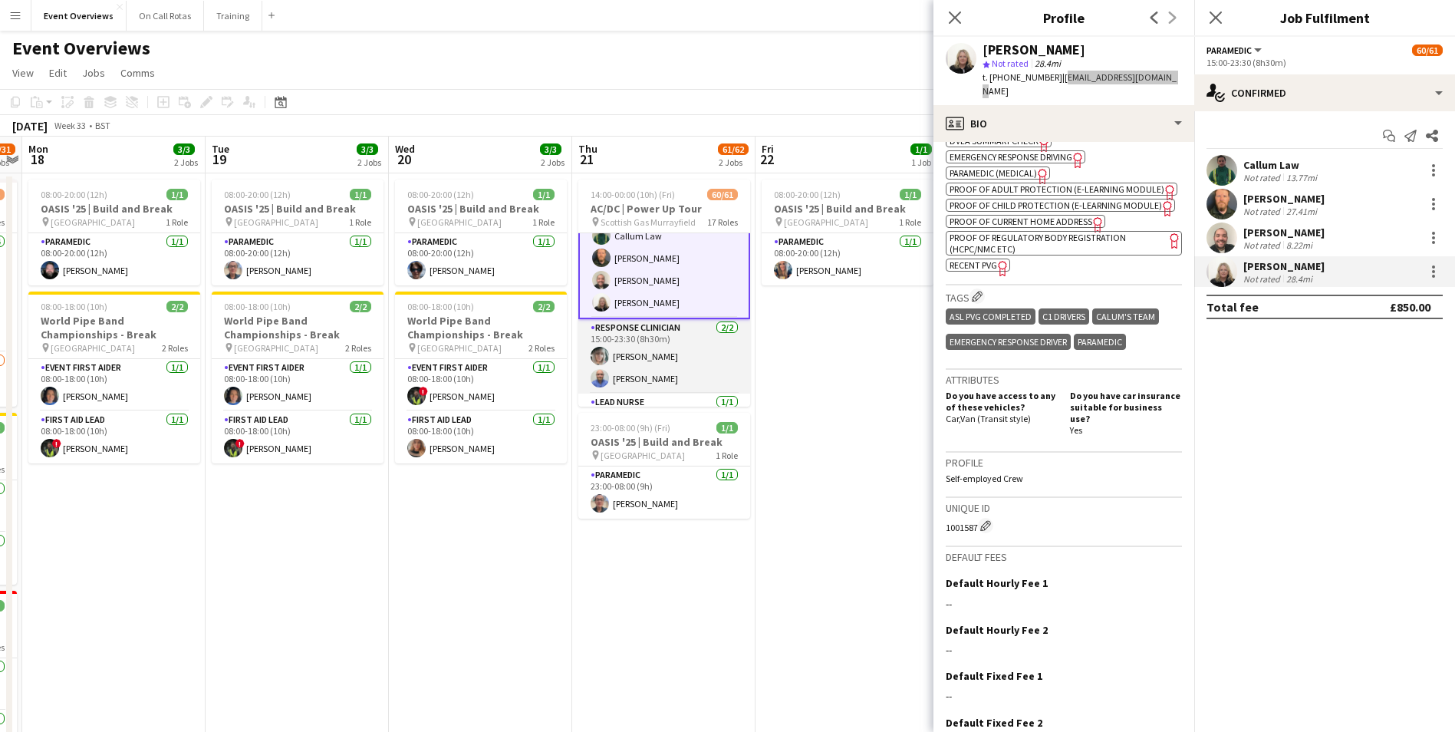
scroll to position [1695, 0]
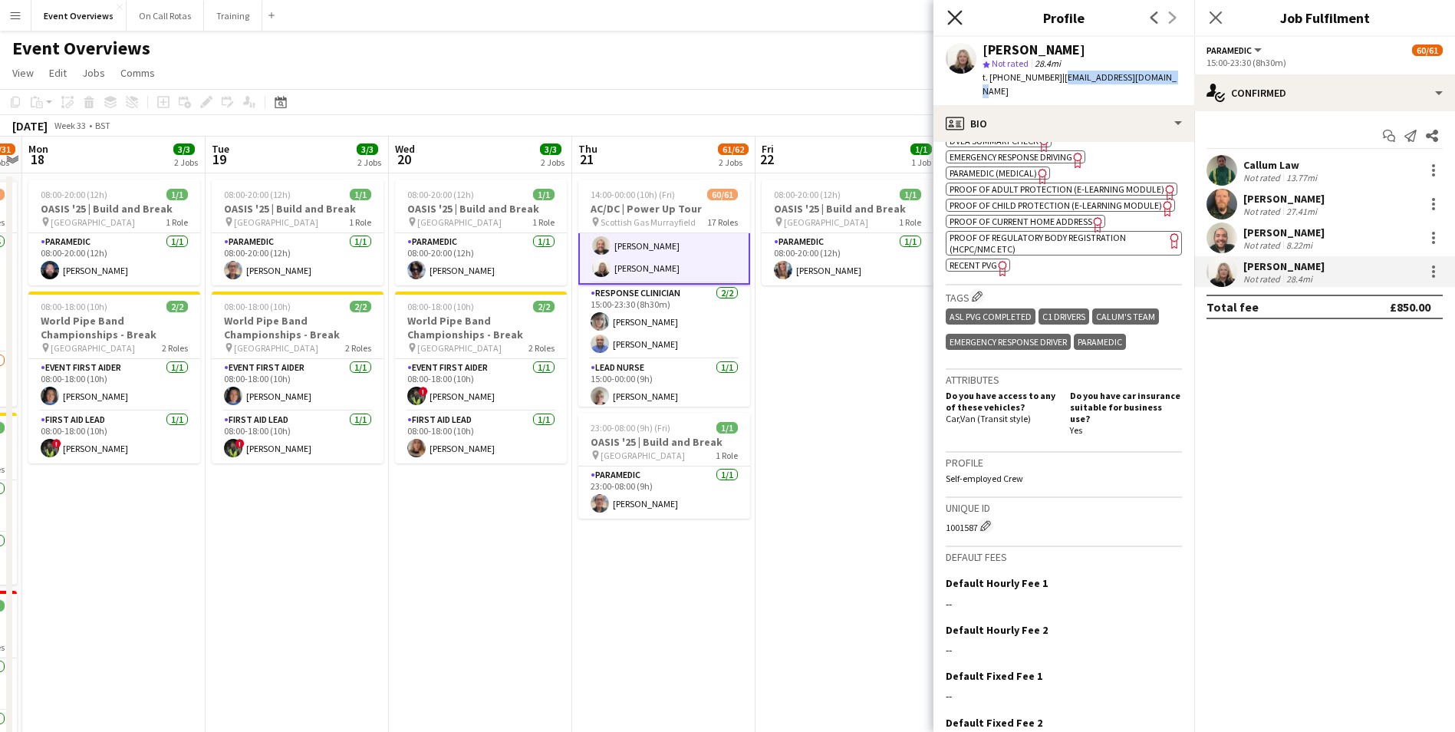
click at [958, 18] on icon "Close pop-in" at bounding box center [954, 17] width 15 height 15
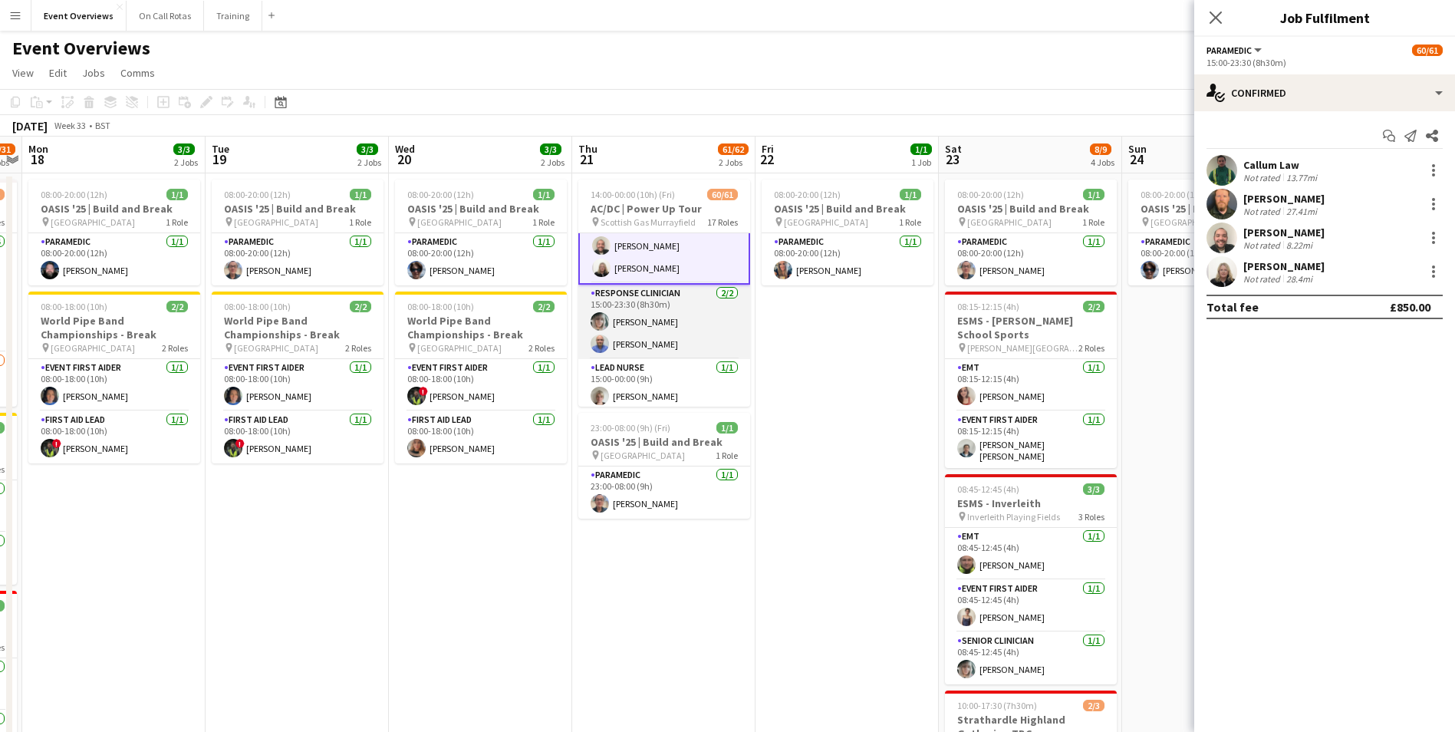
click at [595, 318] on app-user-avatar at bounding box center [599, 321] width 18 height 18
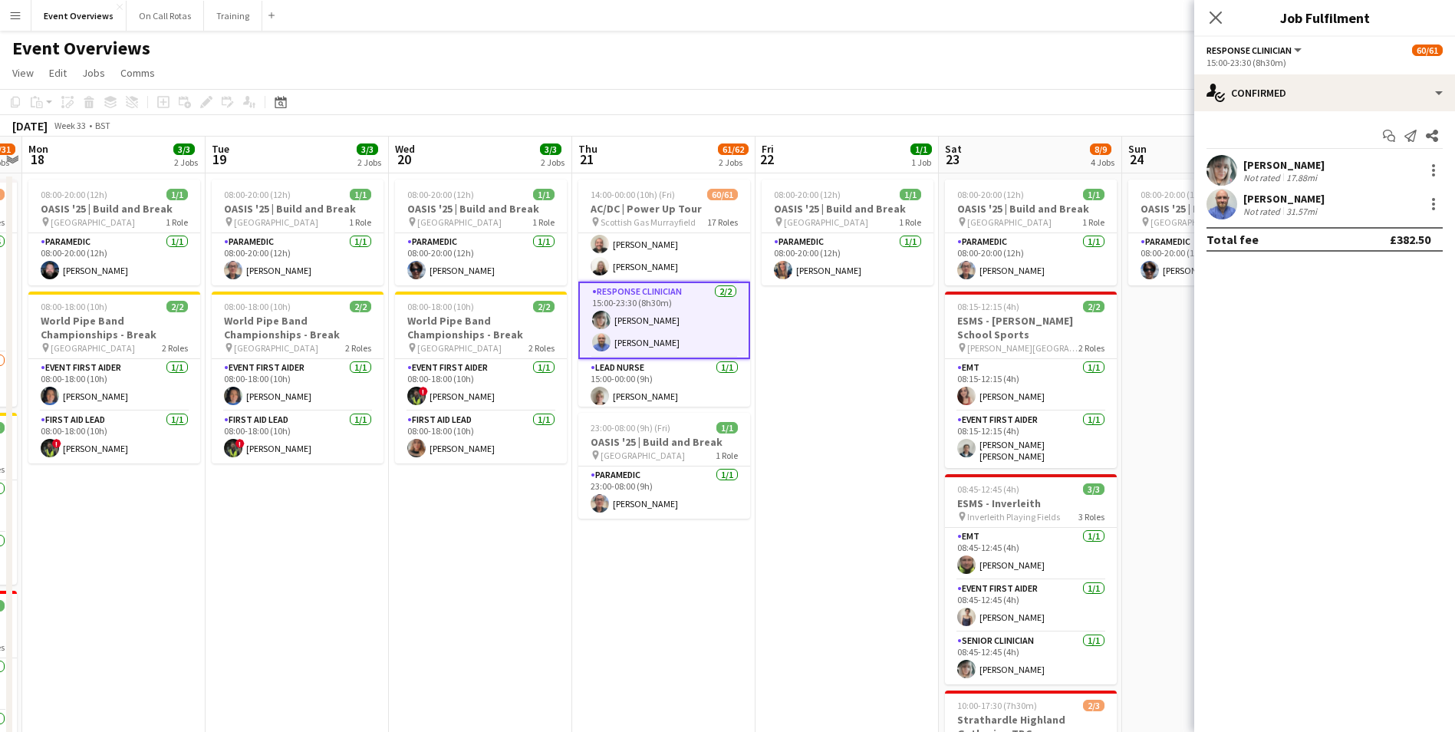
scroll to position [1693, 0]
click at [1215, 168] on app-user-avatar at bounding box center [1221, 170] width 31 height 31
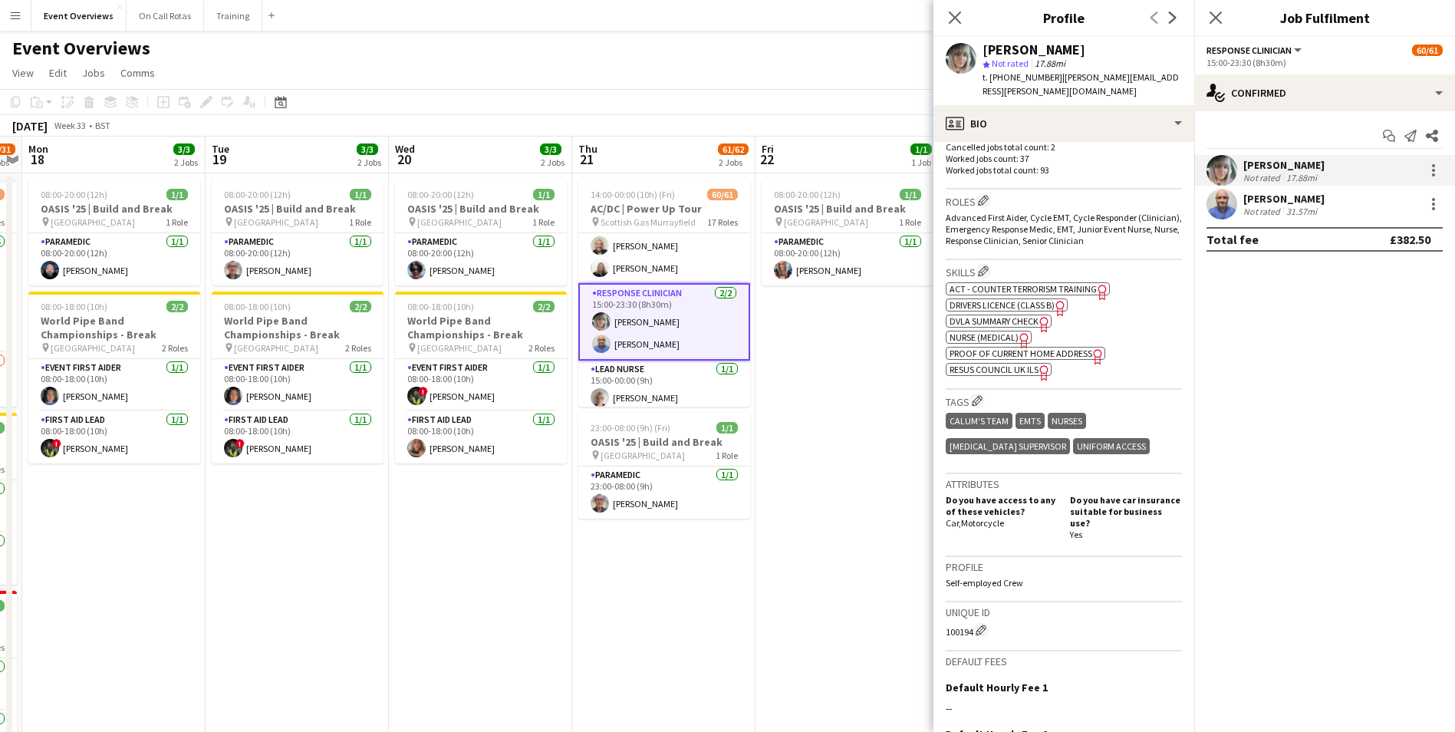
scroll to position [460, 0]
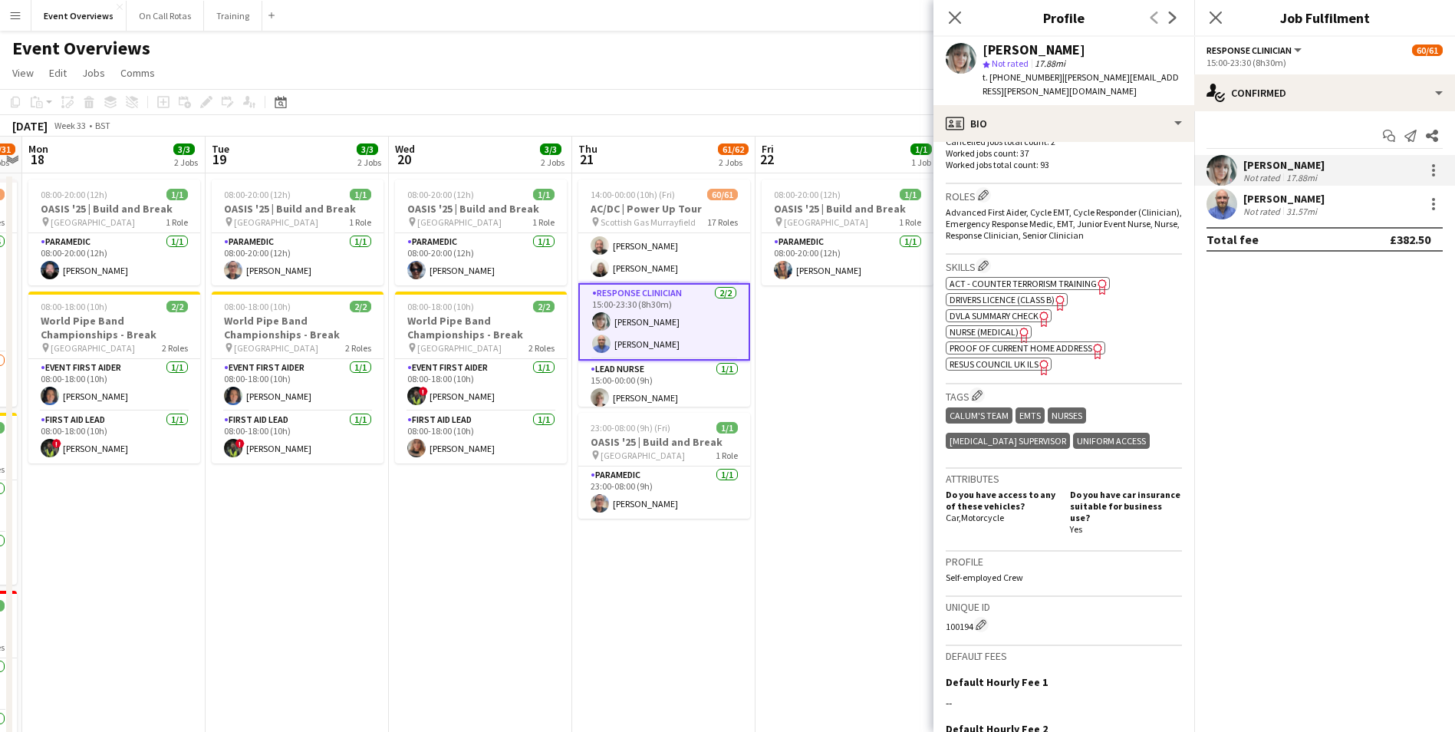
drag, startPoint x: 943, startPoint y: 614, endPoint x: 973, endPoint y: 620, distance: 30.5
click at [973, 620] on app-crew-profile-bio "chevron-left chevron-right Open photos pop-in Gender Female Birthday 15-03-1982…" at bounding box center [1063, 437] width 261 height 590
drag, startPoint x: 1057, startPoint y: 89, endPoint x: 1061, endPoint y: 77, distance: 12.9
click at [1061, 77] on div "t. +447447431307 | helen.watson.1982@hotmail.co.uk" at bounding box center [1081, 85] width 199 height 28
drag, startPoint x: 1061, startPoint y: 77, endPoint x: 1051, endPoint y: 93, distance: 18.5
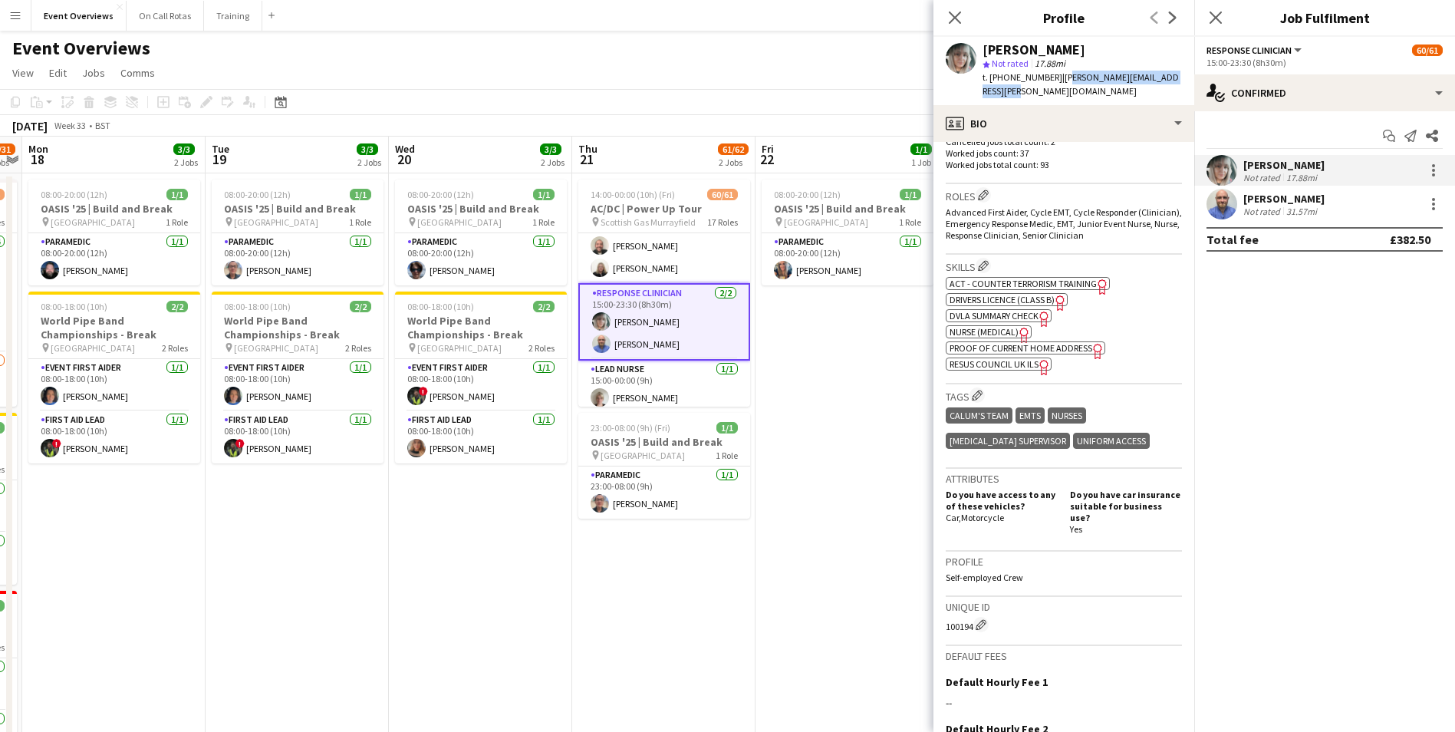
click at [1054, 94] on div "t. +447447431307 | helen.watson.1982@hotmail.co.uk" at bounding box center [1081, 85] width 199 height 28
drag, startPoint x: 1051, startPoint y: 92, endPoint x: 1054, endPoint y: 81, distance: 11.4
click at [1054, 81] on div "t. +447447431307 | helen.watson.1982@hotmail.co.uk" at bounding box center [1081, 85] width 199 height 28
click at [1215, 17] on icon at bounding box center [1215, 17] width 15 height 15
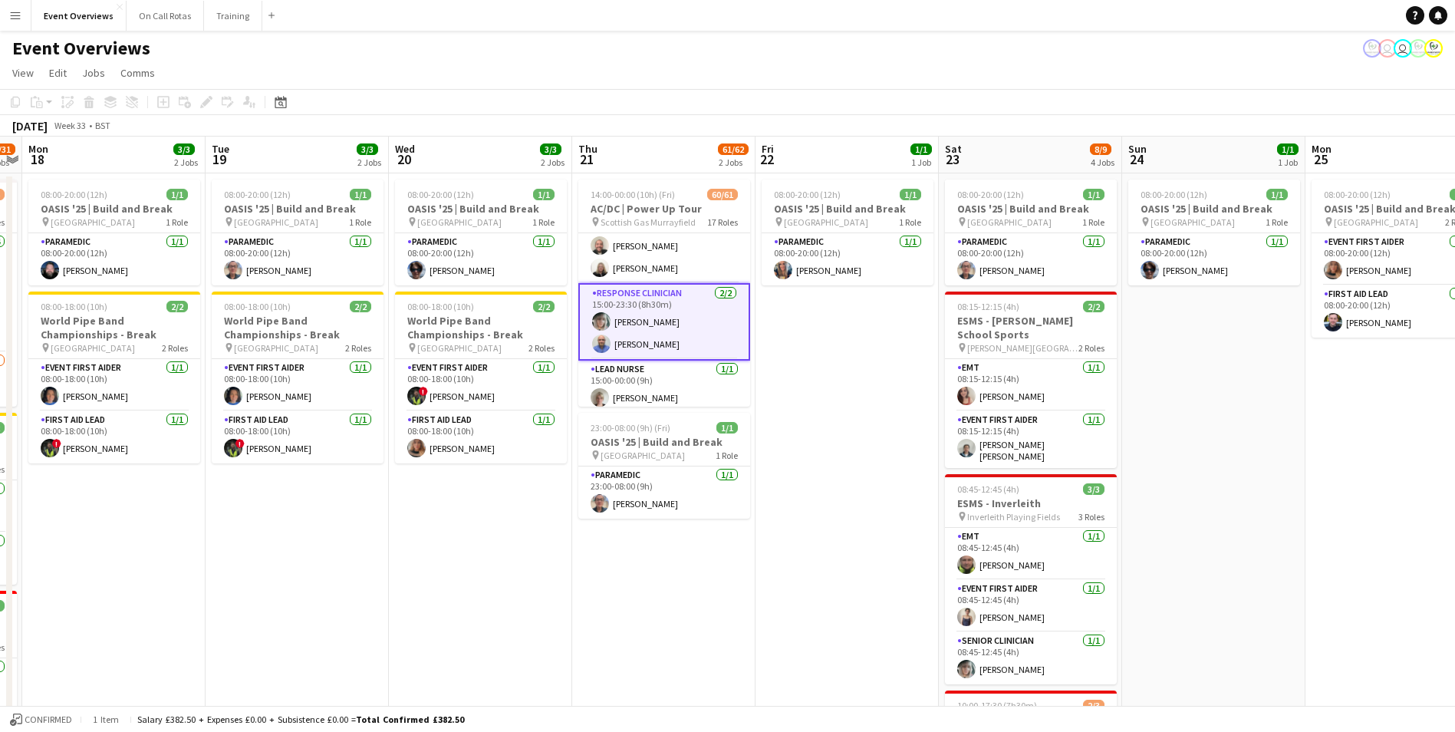
click at [594, 344] on app-user-avatar at bounding box center [601, 343] width 18 height 18
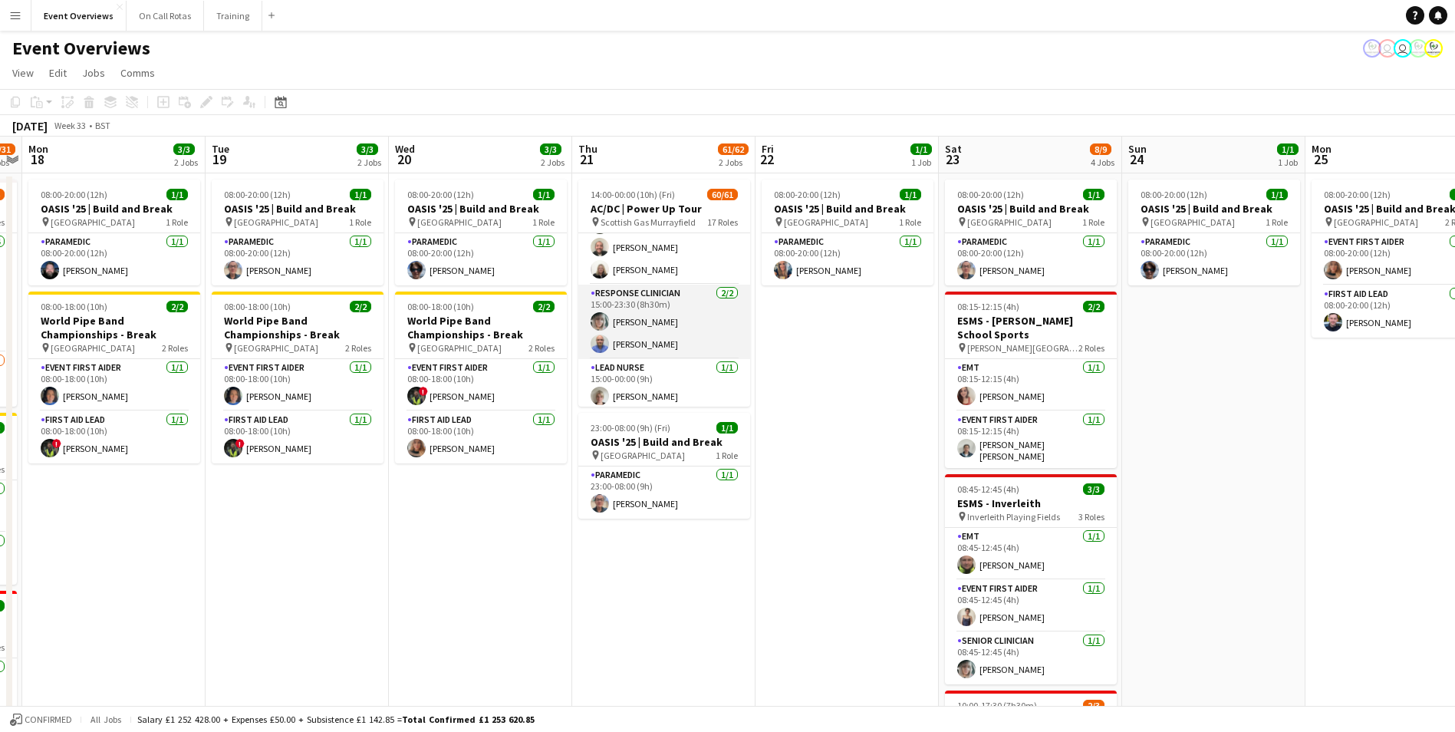
click at [594, 344] on app-user-avatar at bounding box center [599, 343] width 18 height 18
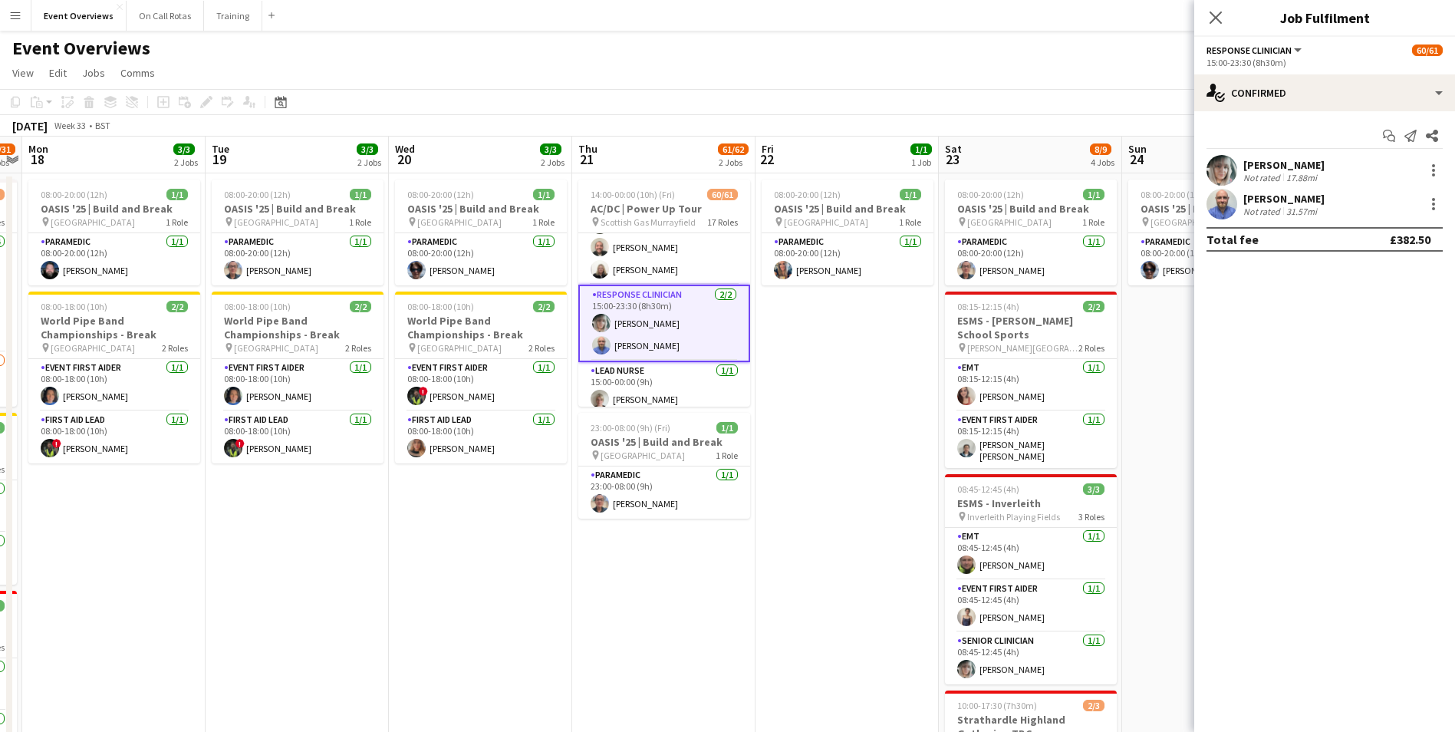
scroll to position [1693, 0]
click at [1222, 209] on app-user-avatar at bounding box center [1221, 204] width 31 height 31
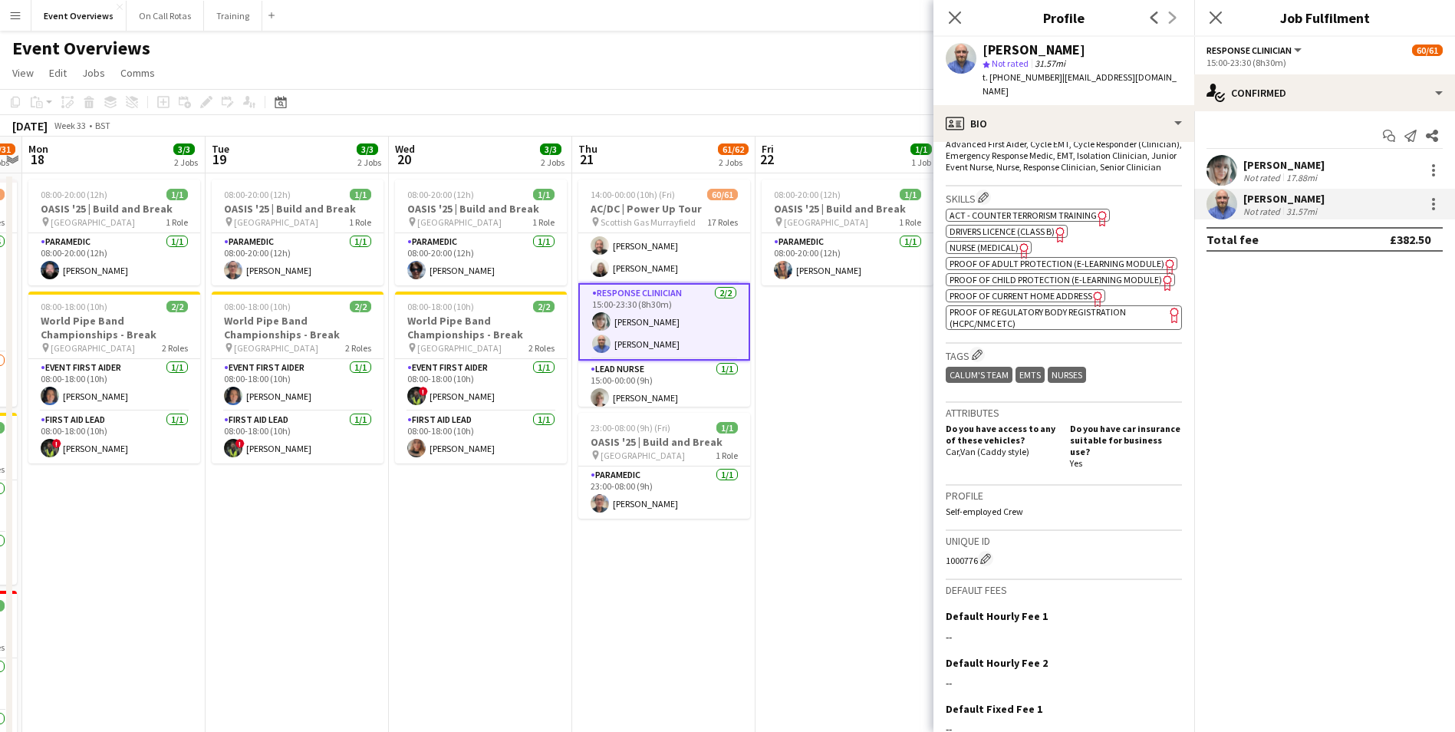
scroll to position [656, 0]
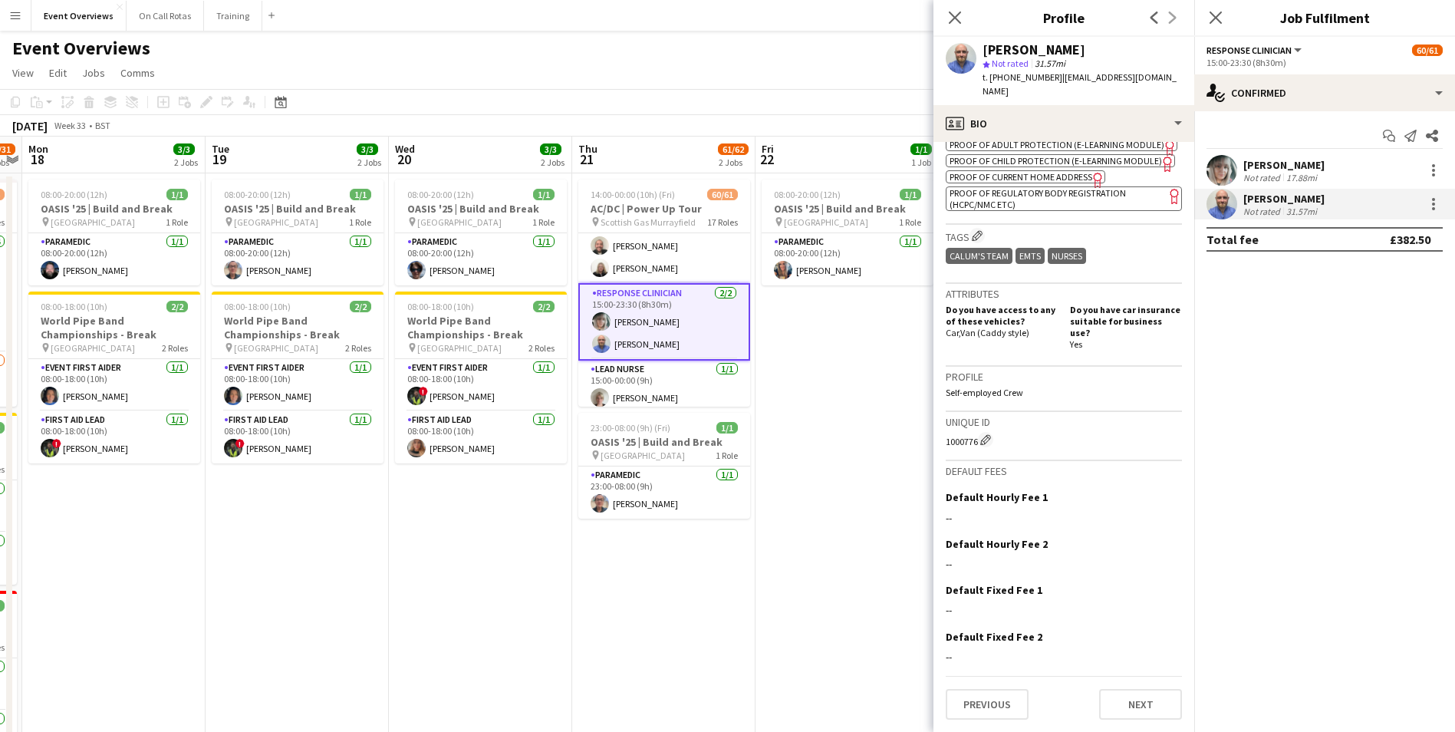
drag, startPoint x: 941, startPoint y: 443, endPoint x: 976, endPoint y: 446, distance: 35.4
click at [976, 446] on app-crew-profile-bio "chevron-left chevron-right Open photos pop-in Gender Male Birthday 07-01-1981 (…" at bounding box center [1063, 437] width 261 height 590
drag, startPoint x: 1171, startPoint y: 81, endPoint x: 1057, endPoint y: 84, distance: 113.5
click at [1057, 84] on div "Mark Yates star Not rated 31.57mi t. +447447940954 | markyates54@hotmail.co.uk" at bounding box center [1063, 71] width 261 height 68
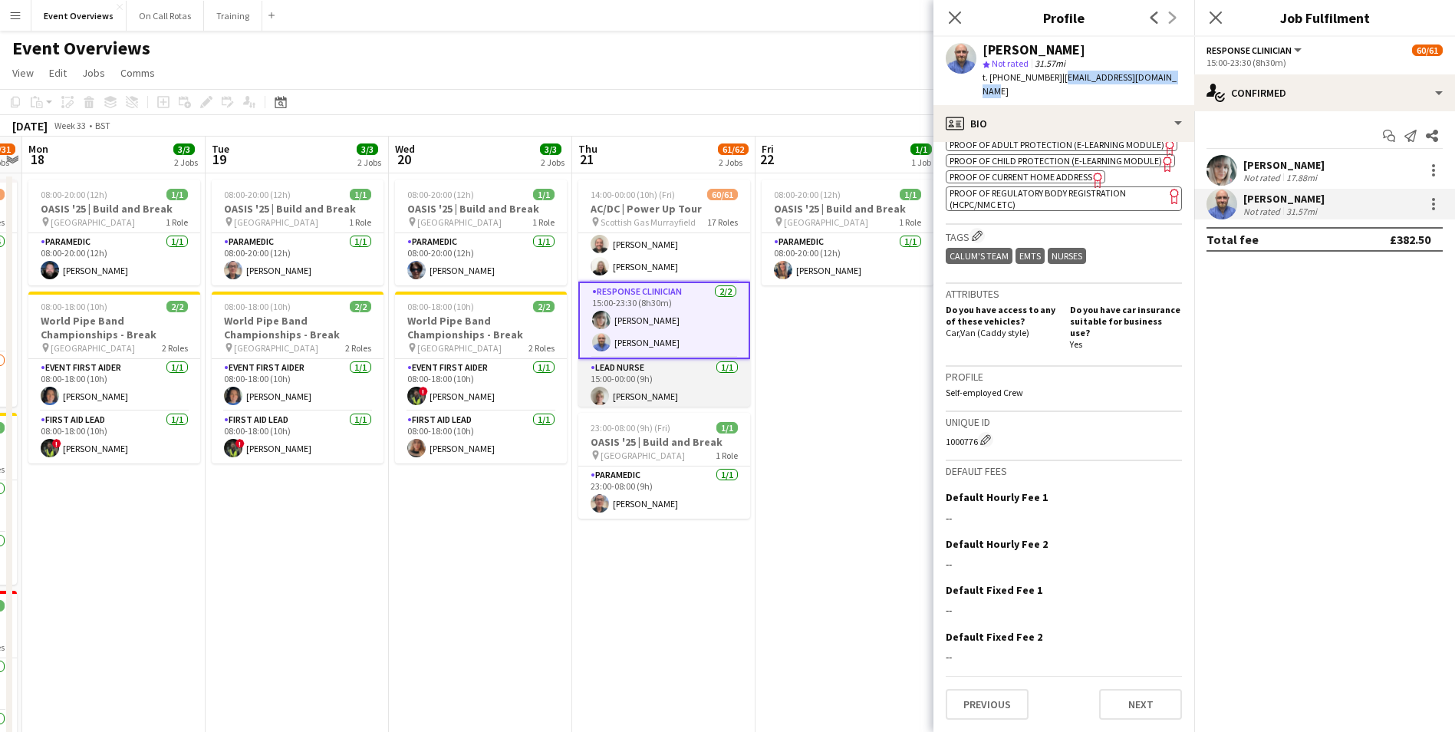
click at [597, 389] on app-user-avatar at bounding box center [599, 395] width 18 height 18
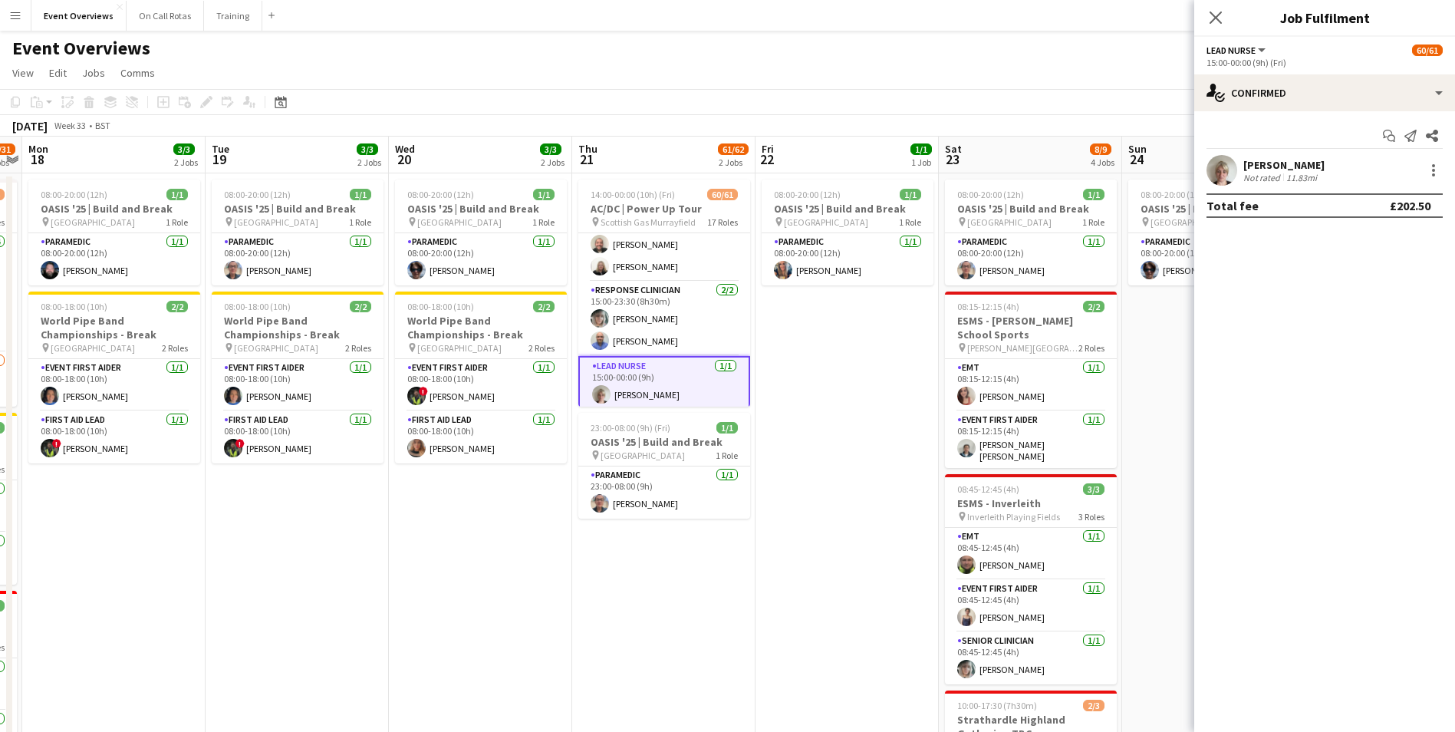
click at [598, 391] on app-user-avatar at bounding box center [601, 394] width 18 height 18
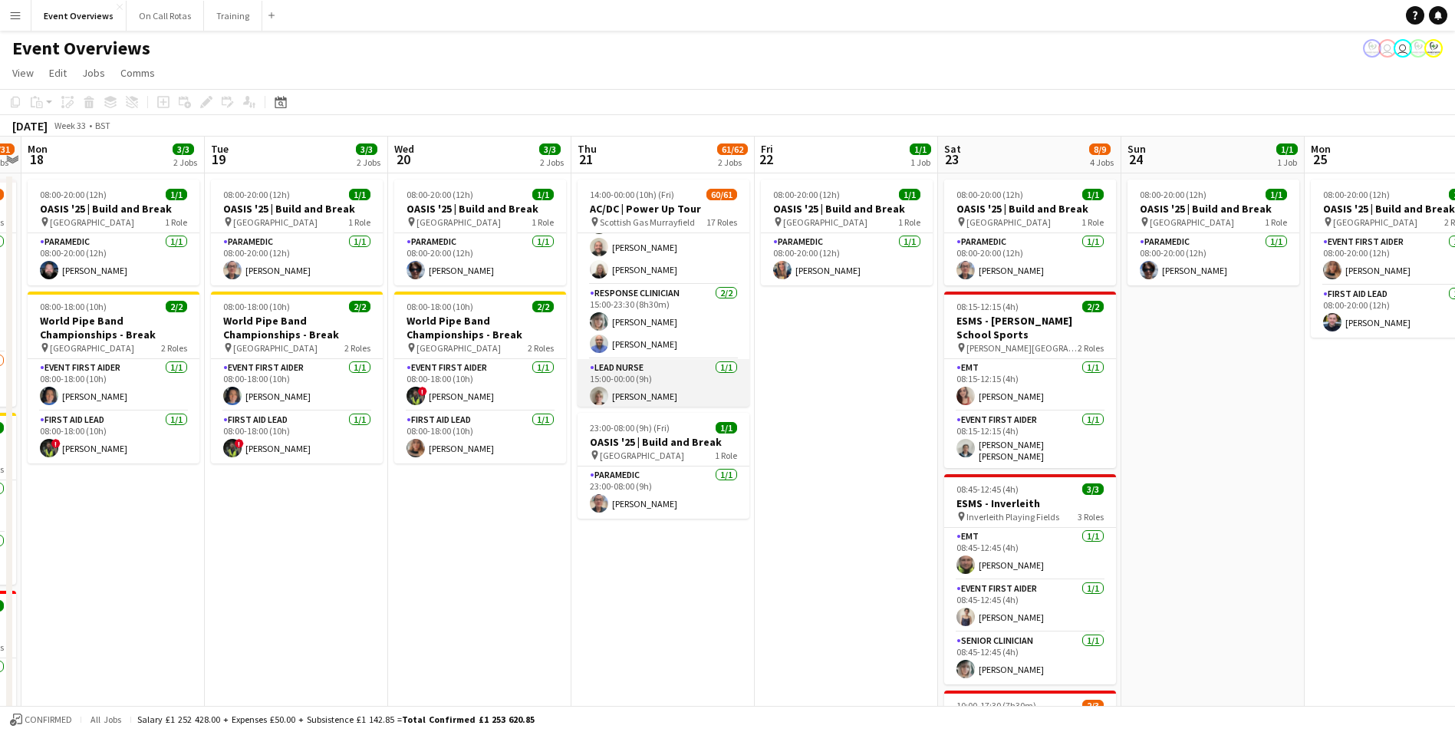
click at [615, 392] on app-card-role "Lead Nurse 1/1 15:00-00:00 (9h) Sarah McGregor" at bounding box center [663, 385] width 172 height 52
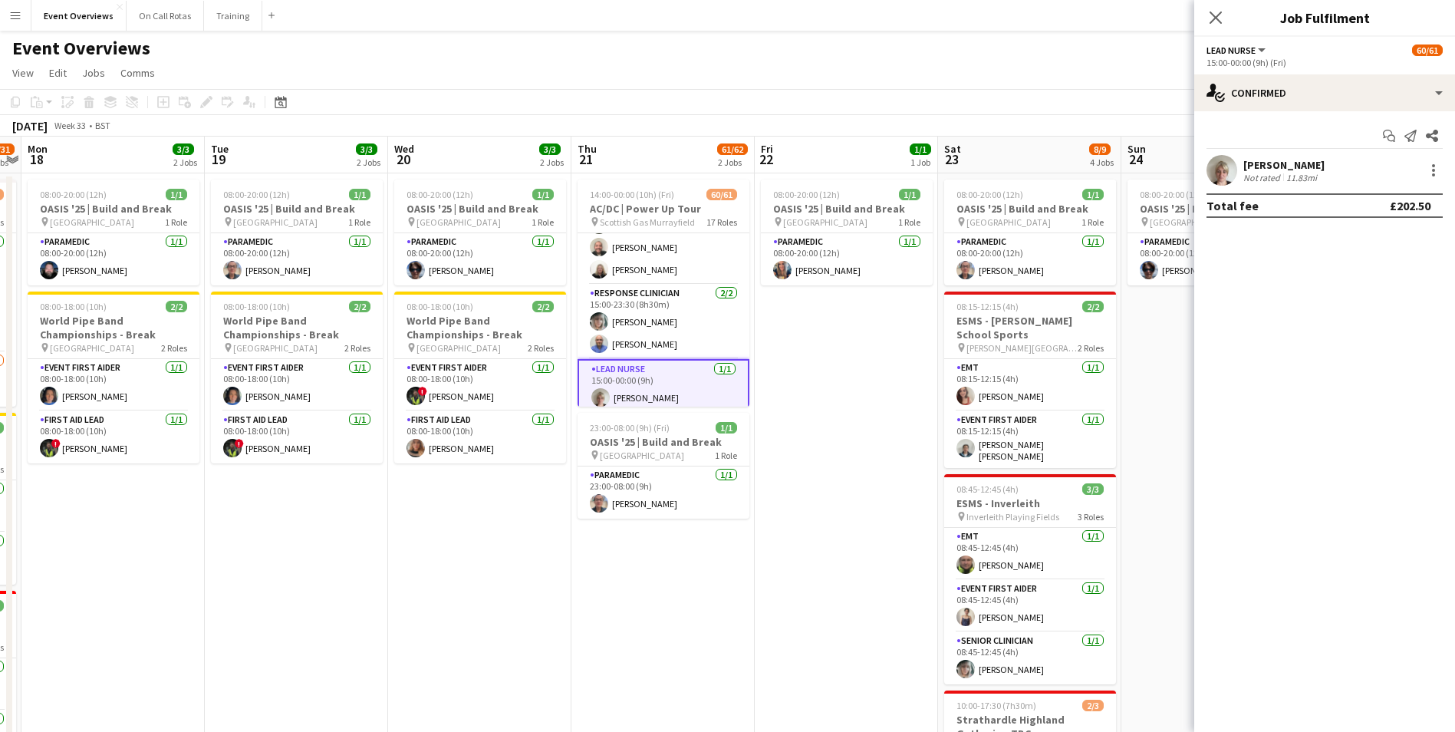
scroll to position [1695, 0]
click at [1220, 177] on app-user-avatar at bounding box center [1221, 170] width 31 height 31
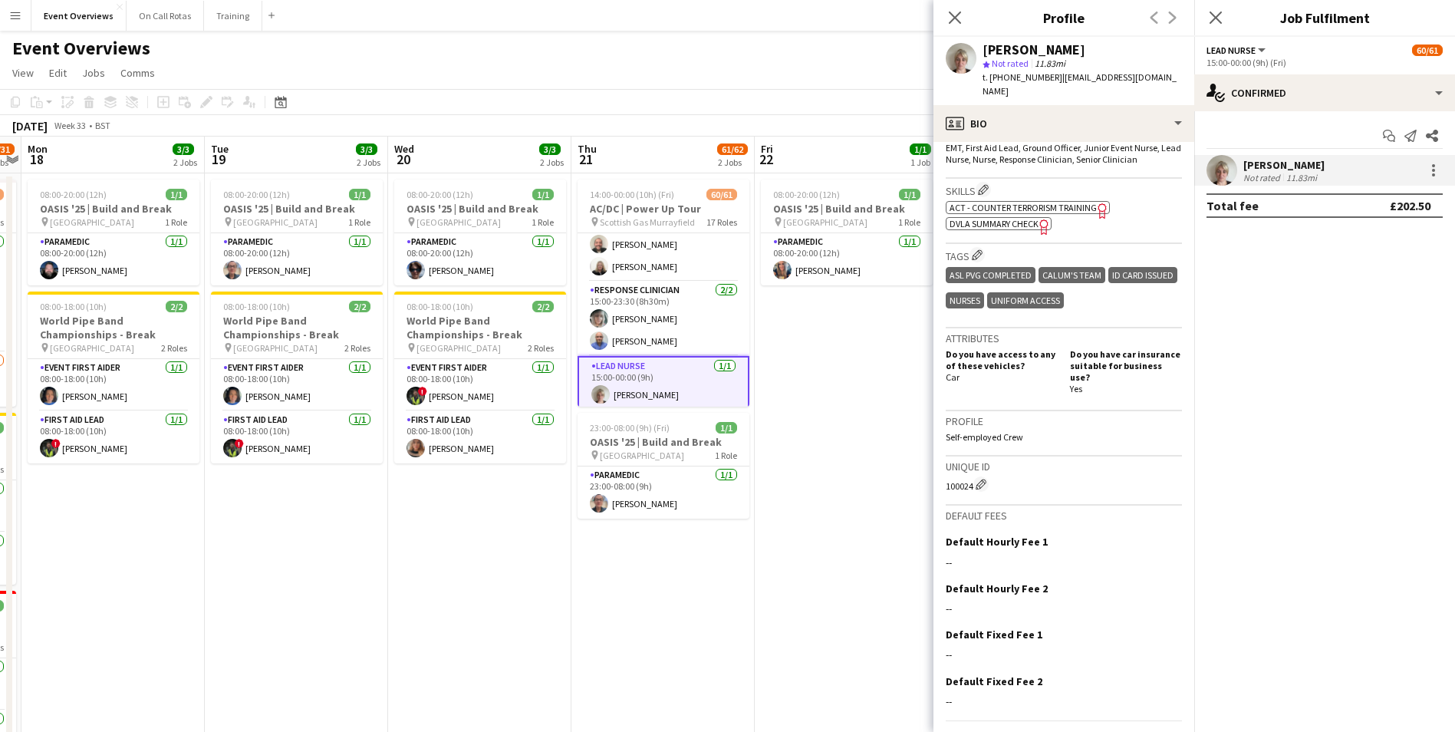
scroll to position [577, 0]
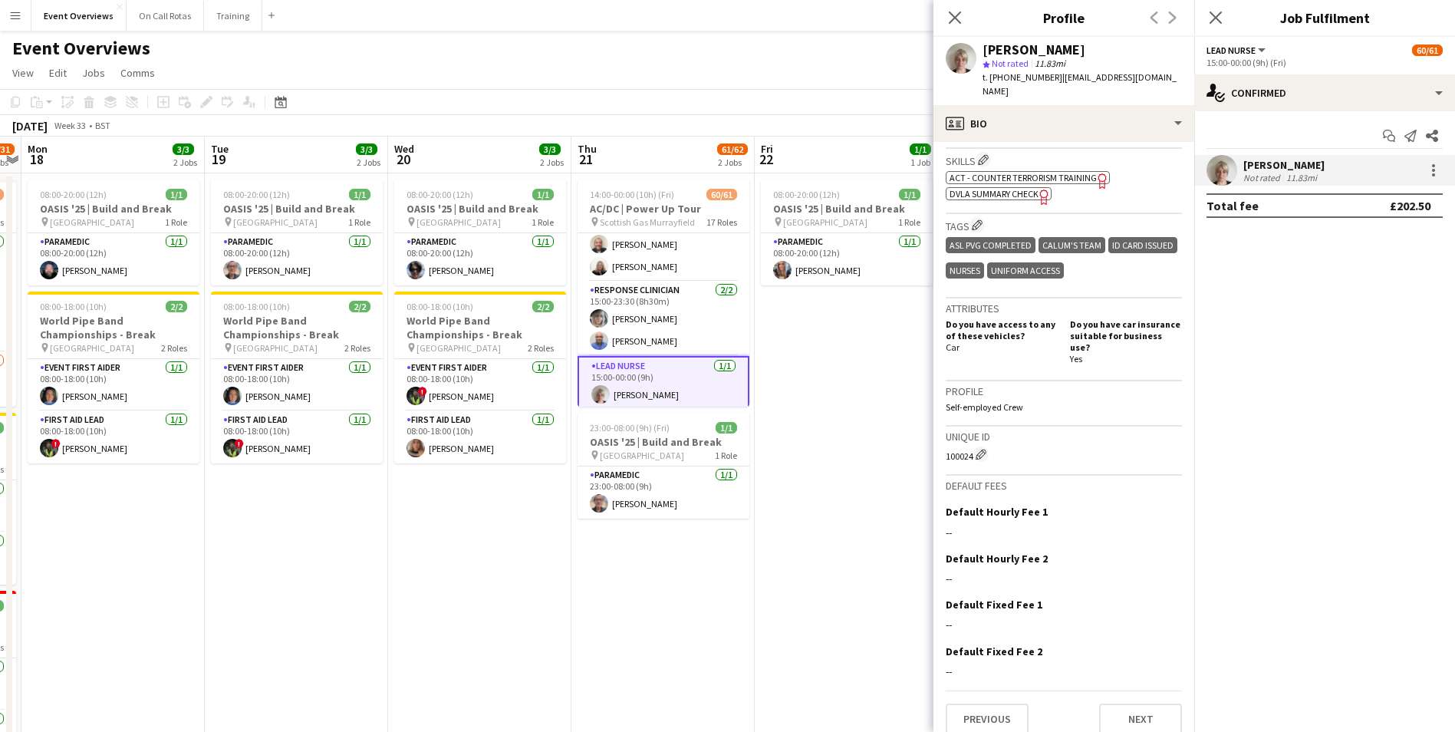
drag, startPoint x: 945, startPoint y: 444, endPoint x: 972, endPoint y: 447, distance: 27.8
click at [972, 447] on app-crew-profile-bio "chevron-left chevron-right Open photos pop-in Gender Female Birthday 04-01-1986…" at bounding box center [1063, 437] width 261 height 590
drag, startPoint x: 1179, startPoint y: 77, endPoint x: 1056, endPoint y: 81, distance: 122.8
click at [1056, 81] on div "Sarah McGregor star Not rated 11.83mi t. +447878808419 | sarahmcgregor86@hotmai…" at bounding box center [1063, 71] width 261 height 68
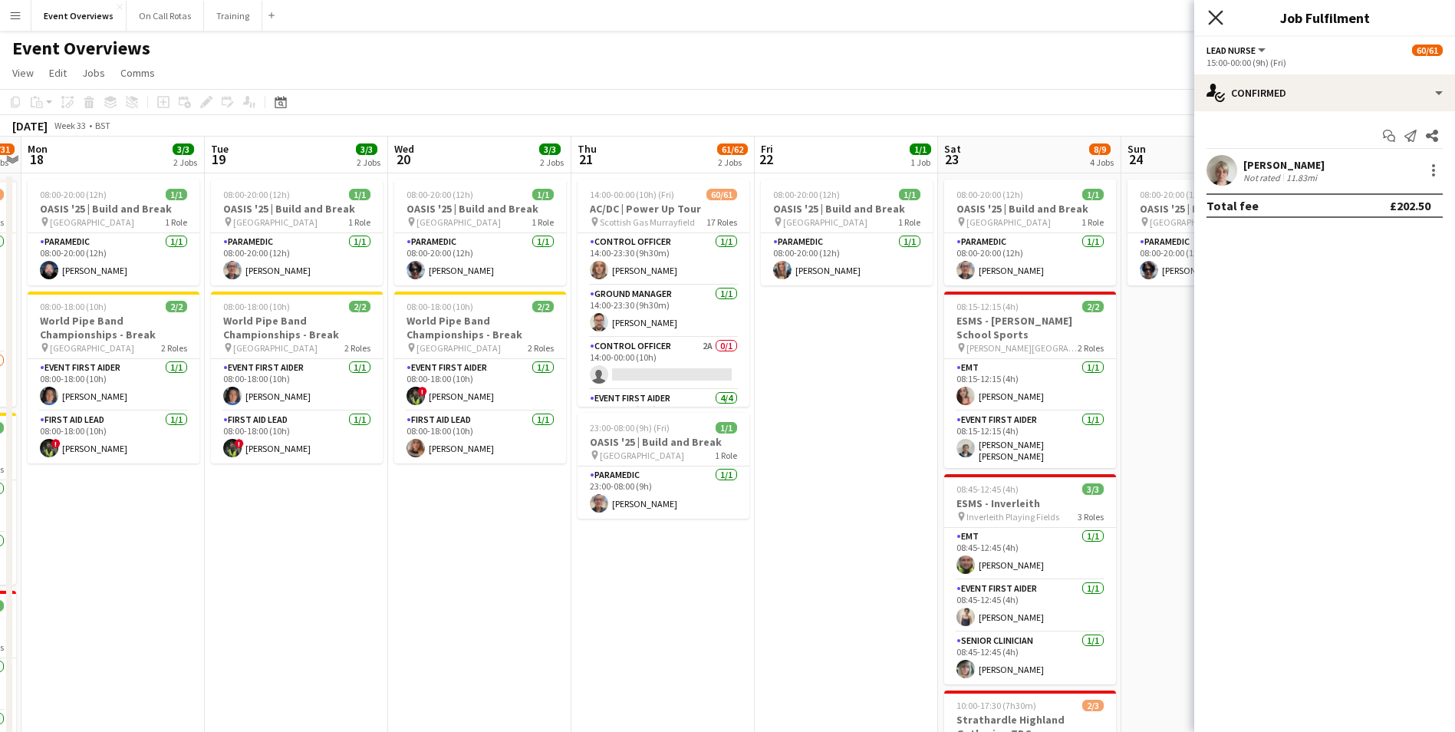
click at [1210, 16] on icon "Close pop-in" at bounding box center [1215, 17] width 15 height 15
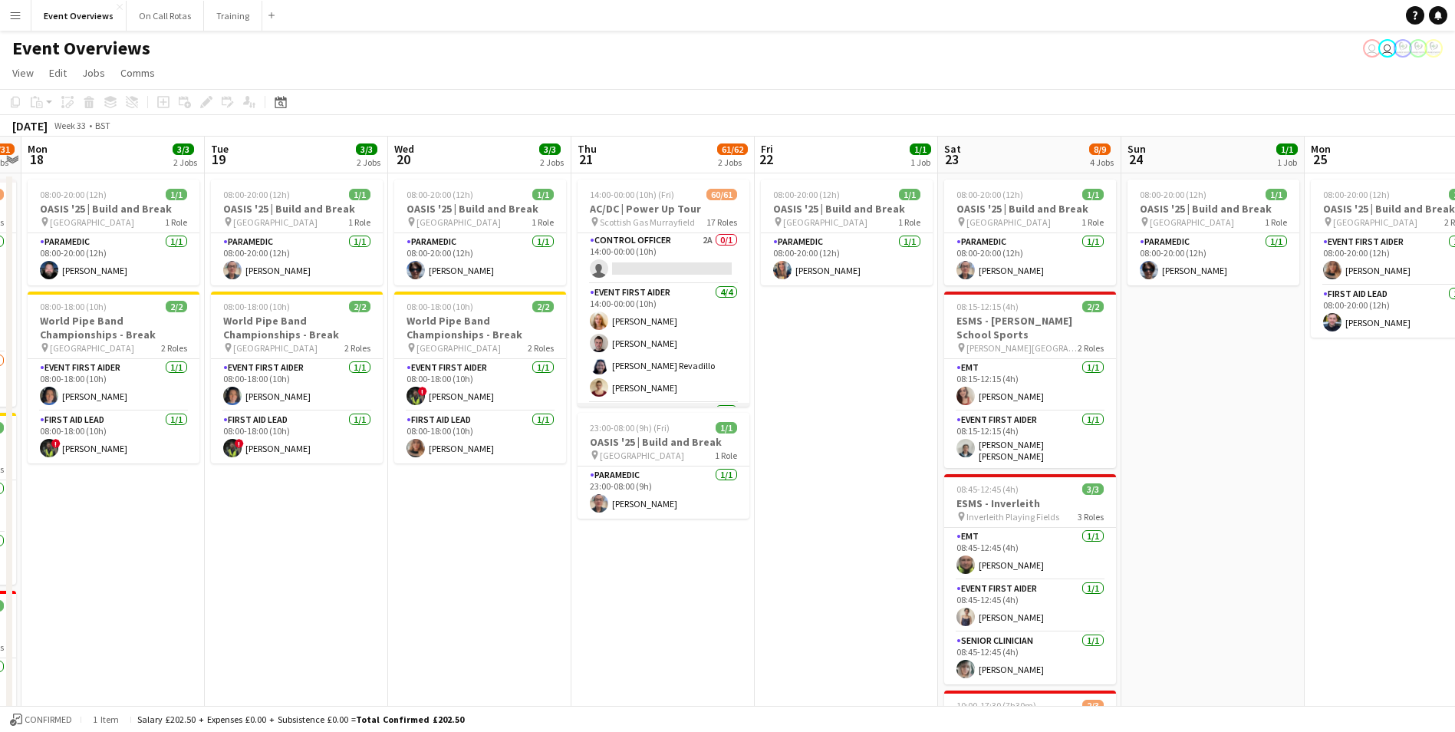
scroll to position [0, 0]
click at [623, 248] on app-card-role "Control Officer 1/1 14:00-23:30 (9h30m) Aimee Vaughan" at bounding box center [663, 259] width 172 height 52
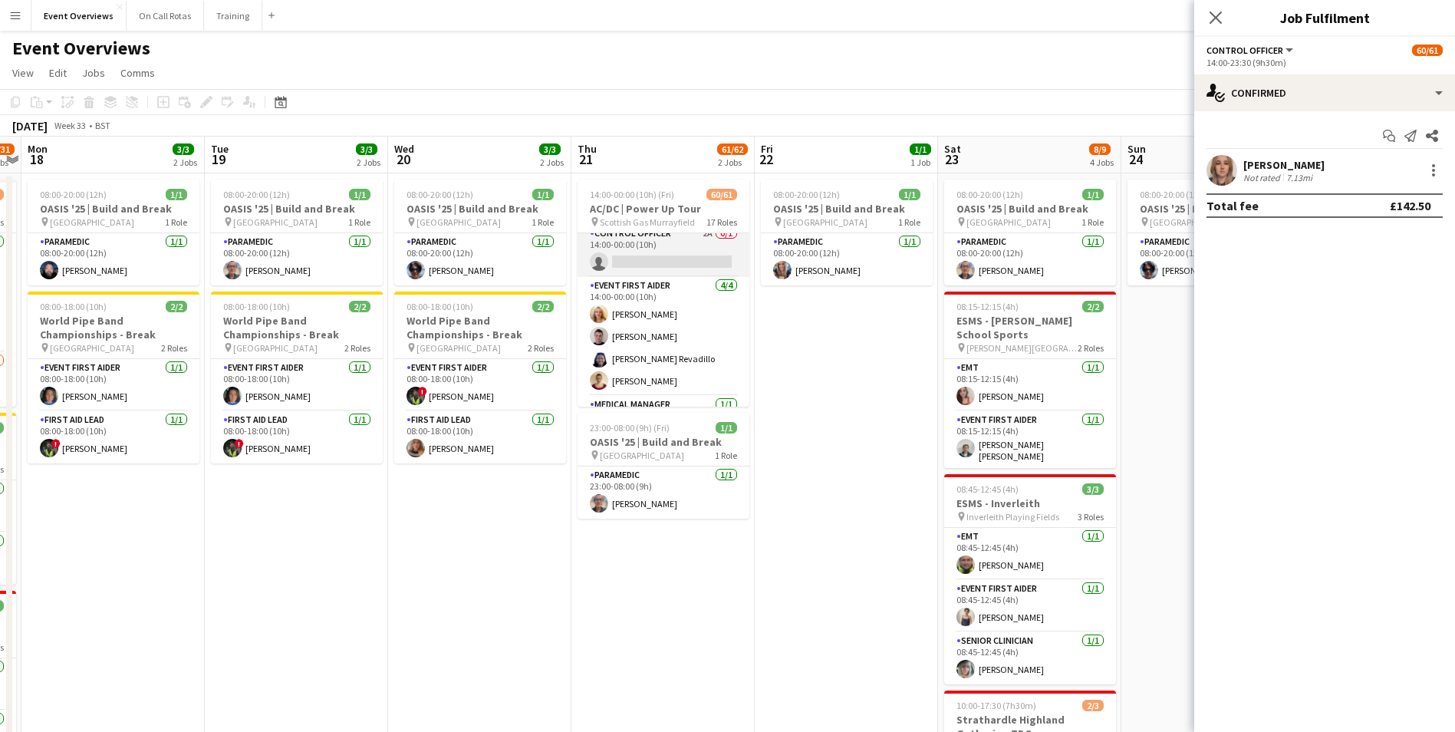
scroll to position [153, 0]
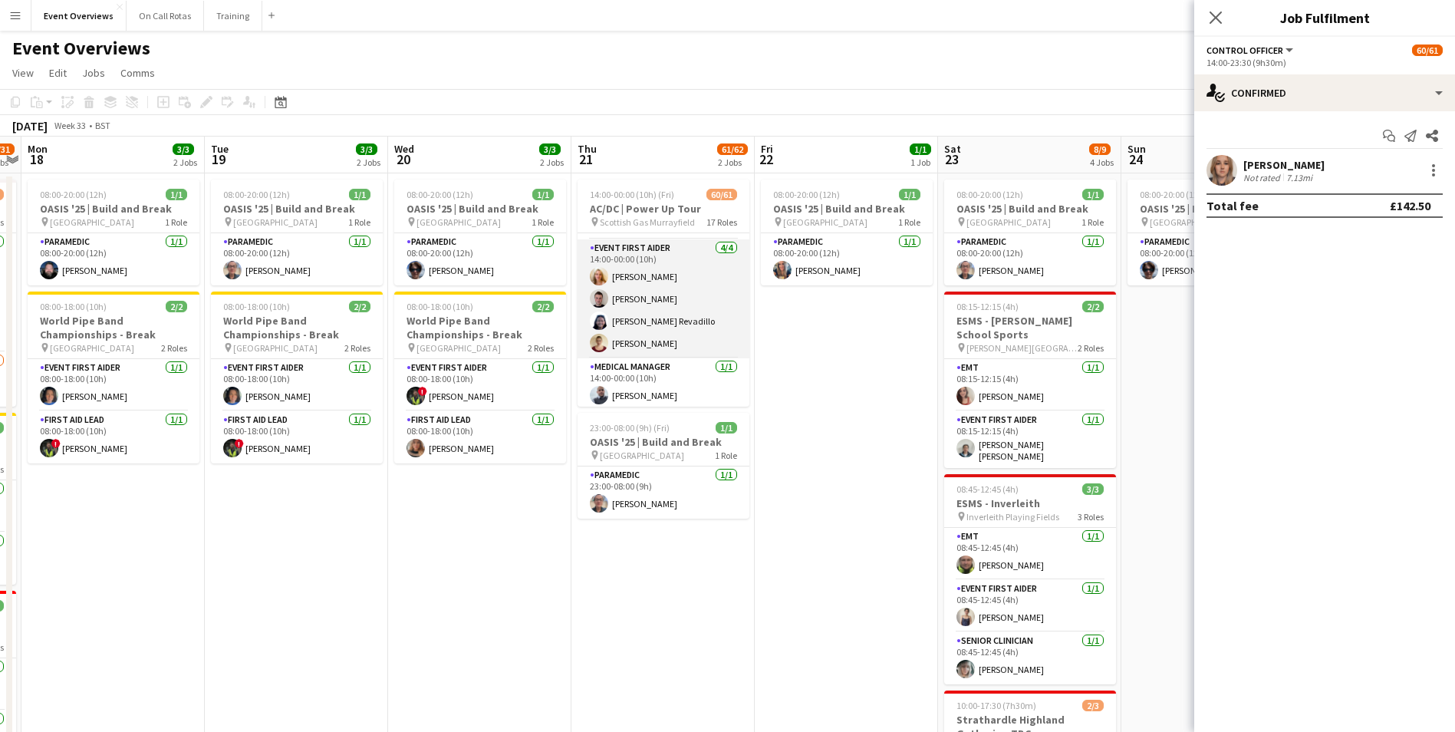
click at [663, 301] on app-card-role "Event First Aider 4/4 14:00-00:00 (10h) Kaylan Coetser Joshua Paul Colette Reva…" at bounding box center [663, 298] width 172 height 119
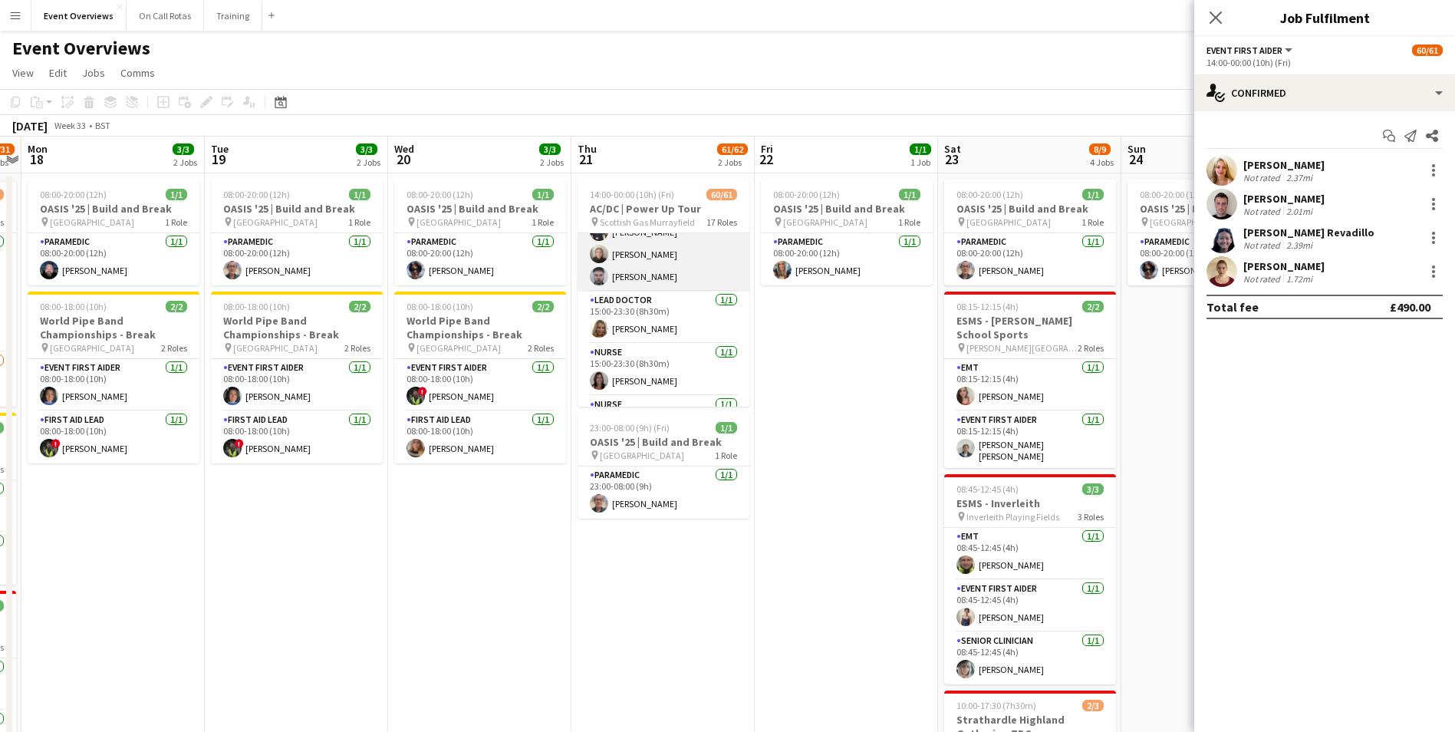
scroll to position [1377, 0]
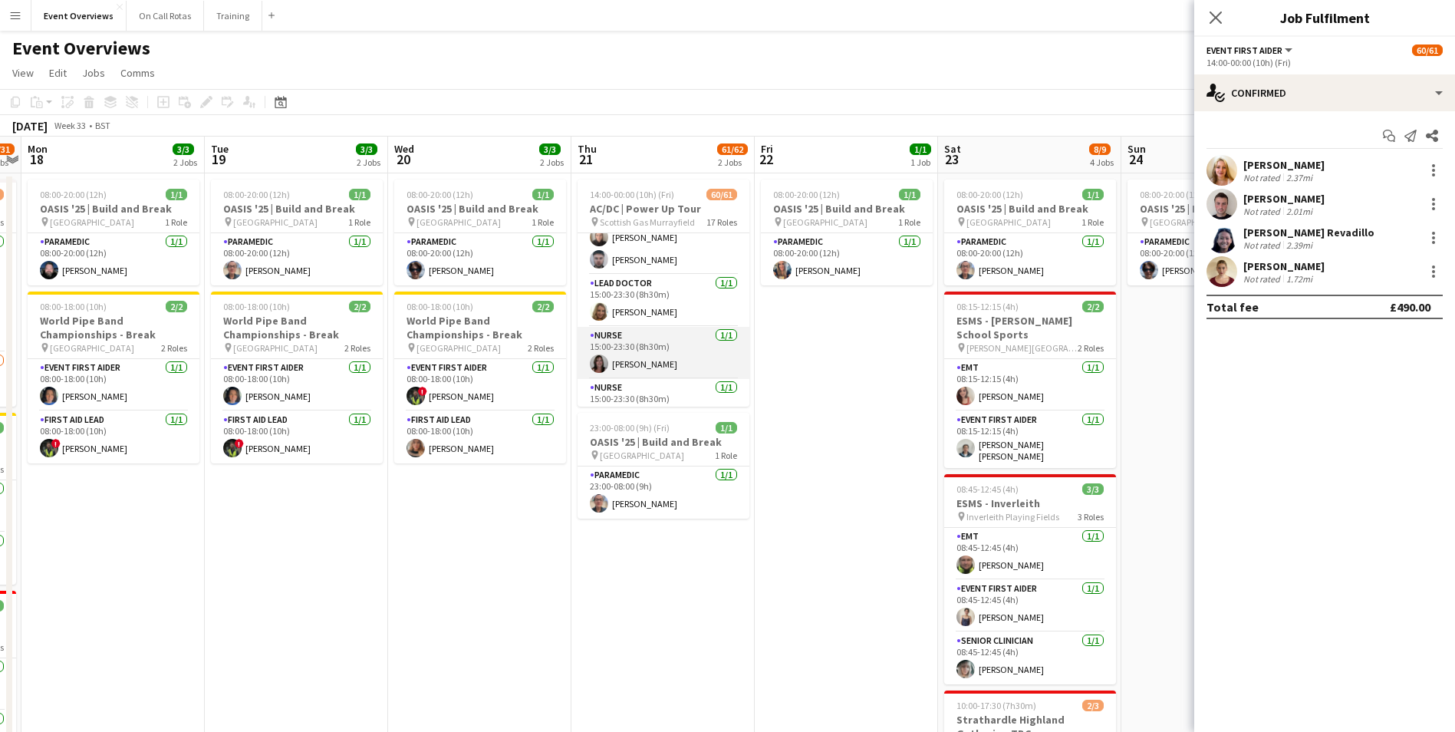
click at [599, 354] on app-user-avatar at bounding box center [599, 363] width 18 height 18
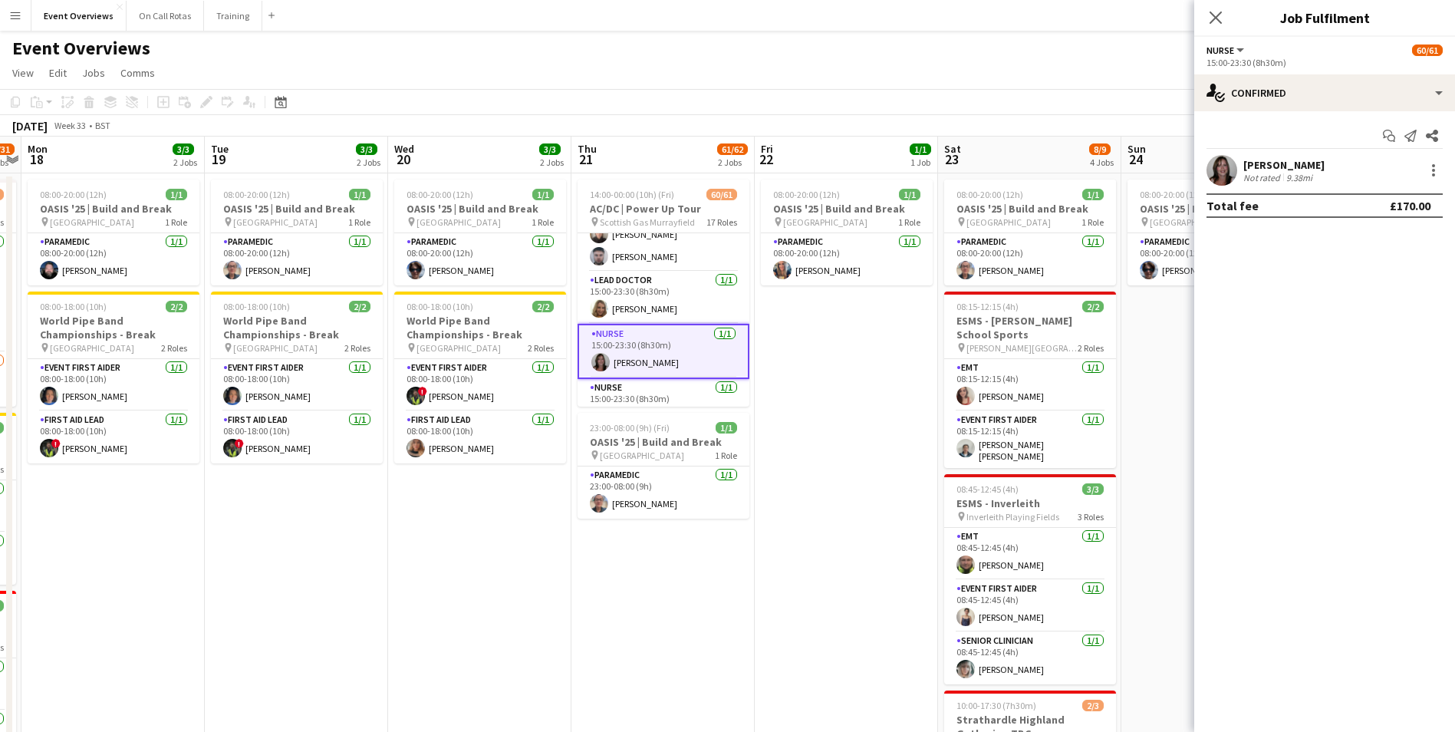
scroll to position [1374, 0]
click at [1215, 179] on app-user-avatar at bounding box center [1221, 170] width 31 height 31
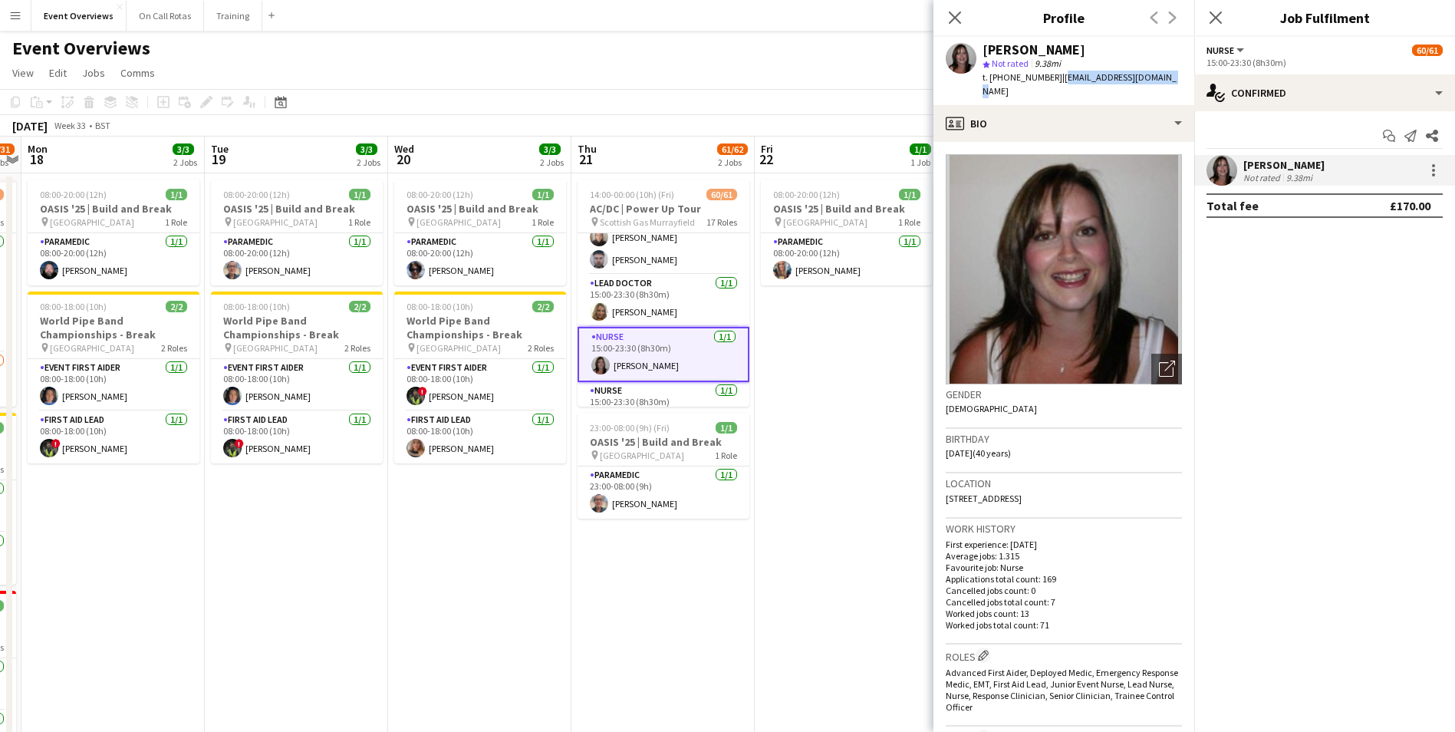
drag, startPoint x: 1162, startPoint y: 77, endPoint x: 1057, endPoint y: 84, distance: 105.3
click at [1057, 84] on div "Nikki Burt star Not rated 9.38mi t. +447854431571 | nikinakinoo2010@aol.com" at bounding box center [1063, 71] width 261 height 68
click at [1218, 21] on icon at bounding box center [1215, 17] width 15 height 15
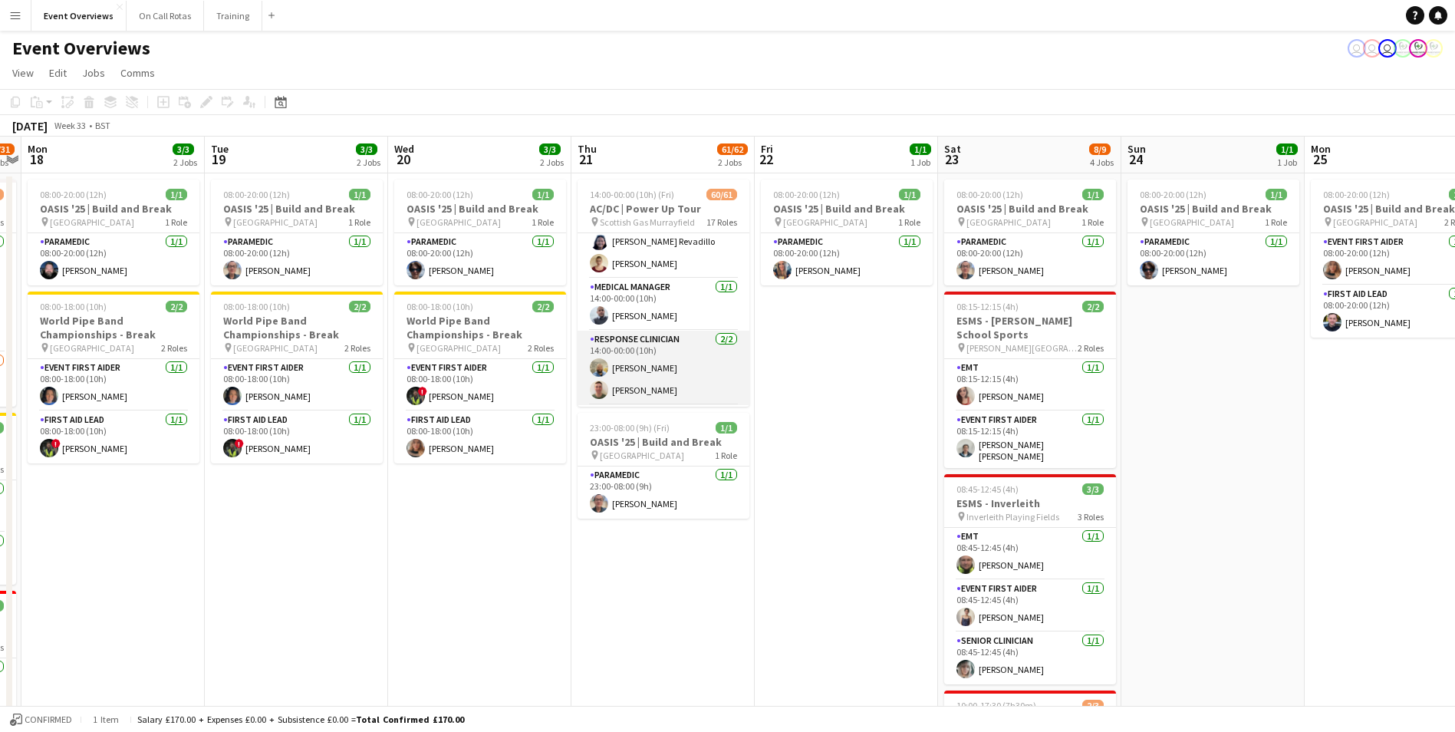
scroll to position [153, 0]
click at [594, 395] on app-user-avatar at bounding box center [599, 392] width 18 height 18
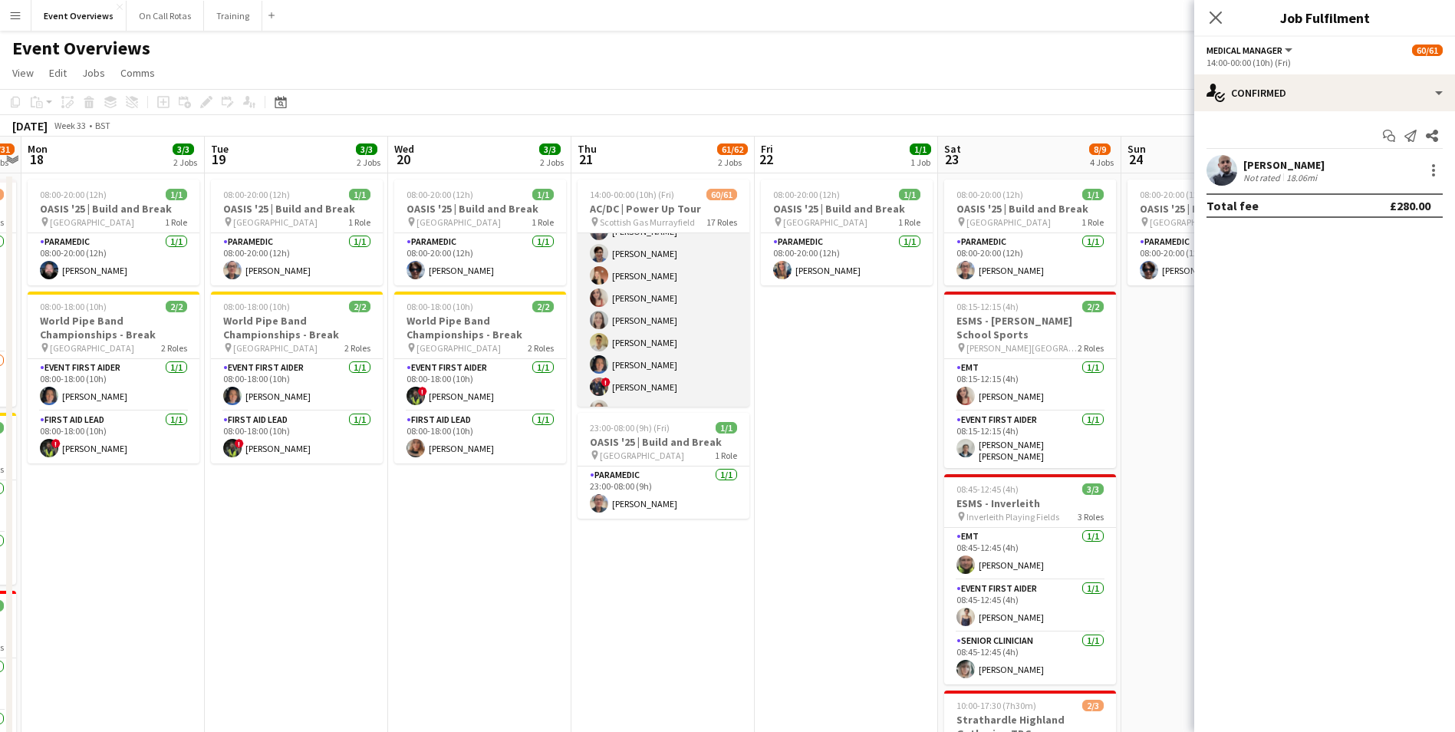
scroll to position [1304, 0]
click at [599, 240] on app-user-avatar at bounding box center [599, 244] width 18 height 18
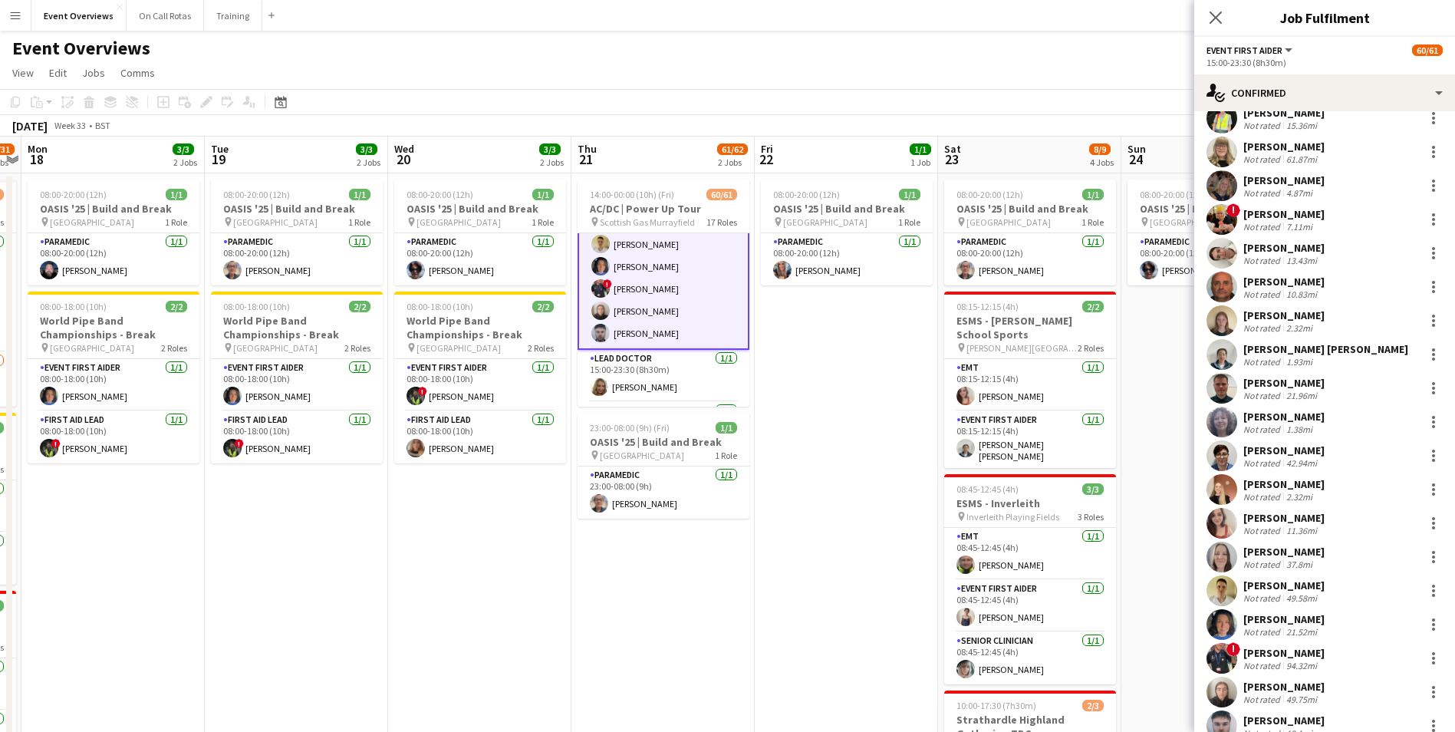
scroll to position [679, 0]
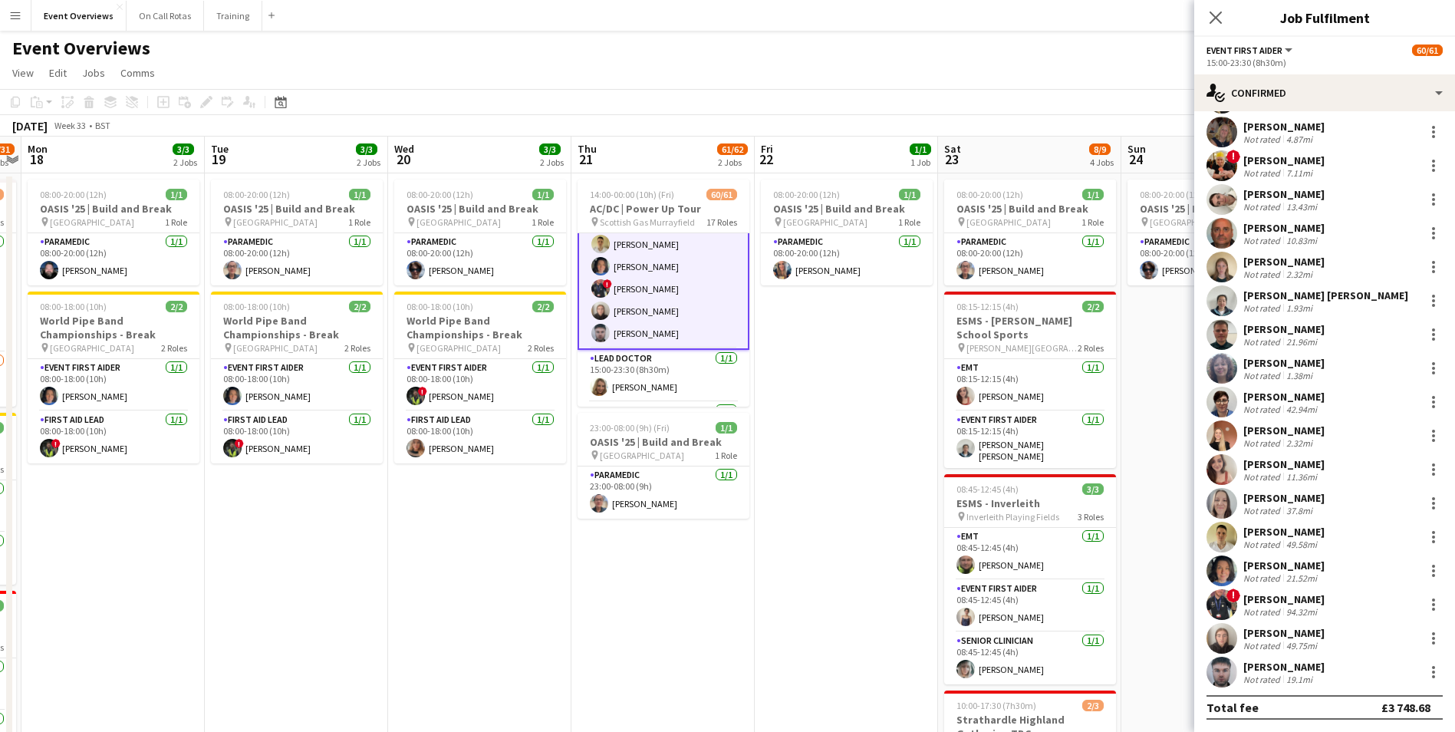
click at [1225, 528] on app-user-avatar at bounding box center [1221, 536] width 31 height 31
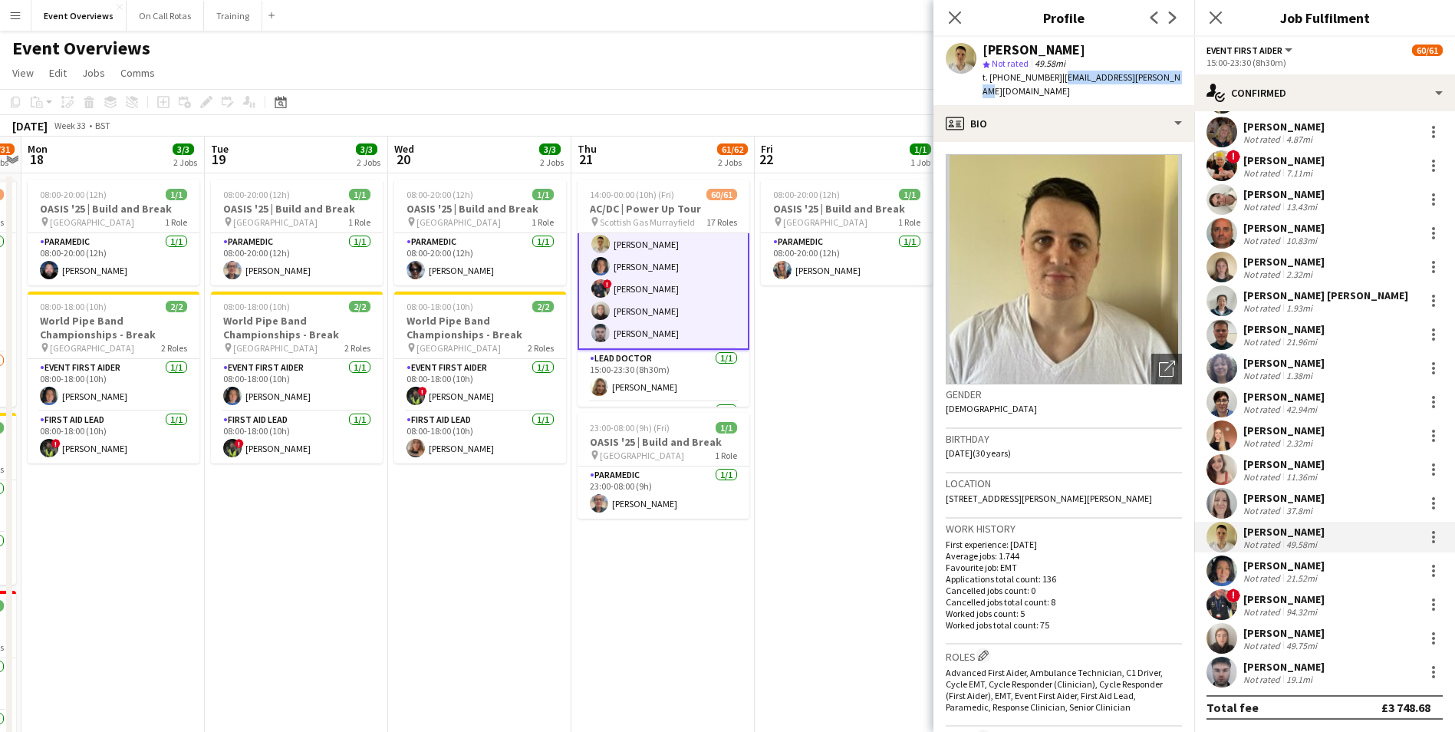
drag, startPoint x: 1173, startPoint y: 74, endPoint x: 1055, endPoint y: 80, distance: 117.5
click at [1055, 80] on div "Callum Wallace star Not rated 49.58mi t. +447832159123 | c-wallace-ems@outlook.…" at bounding box center [1063, 71] width 261 height 68
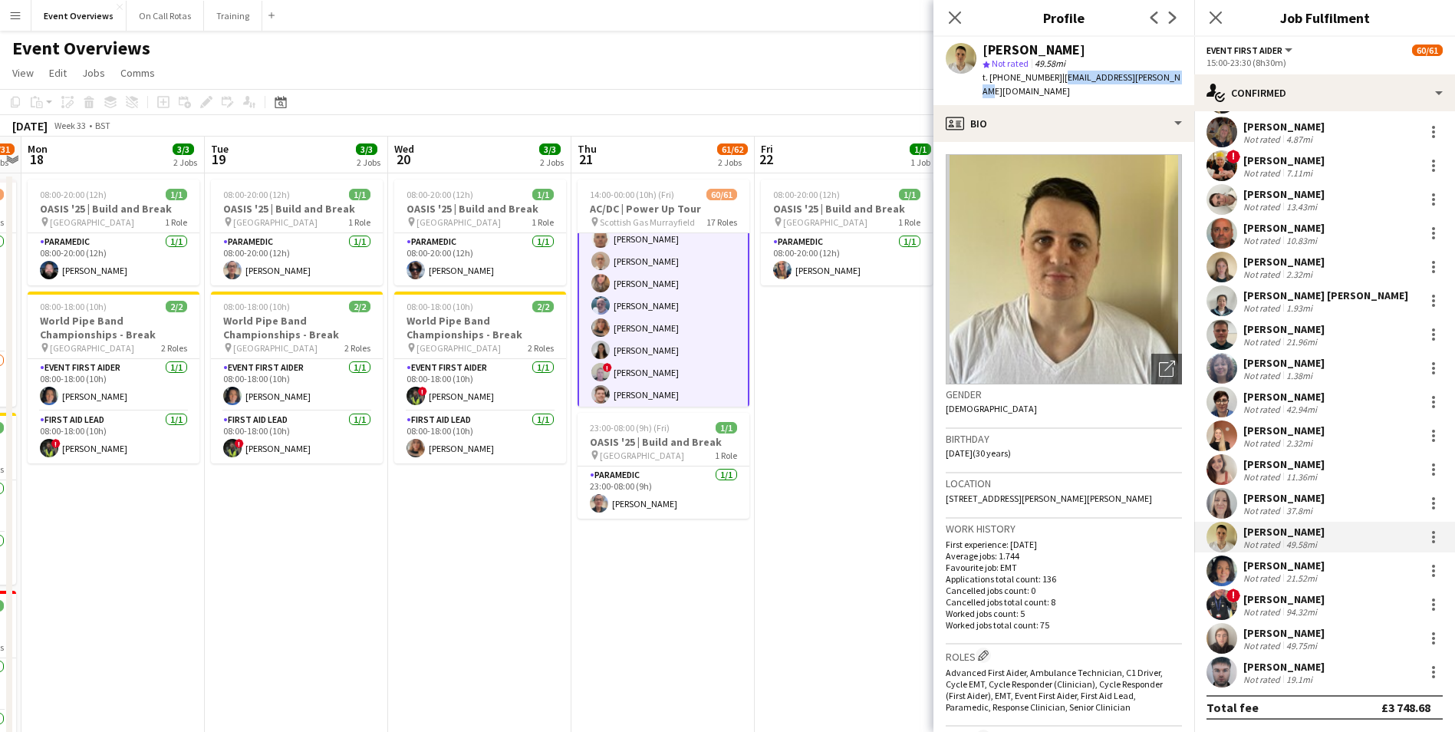
click at [604, 278] on app-user-avatar at bounding box center [600, 283] width 18 height 18
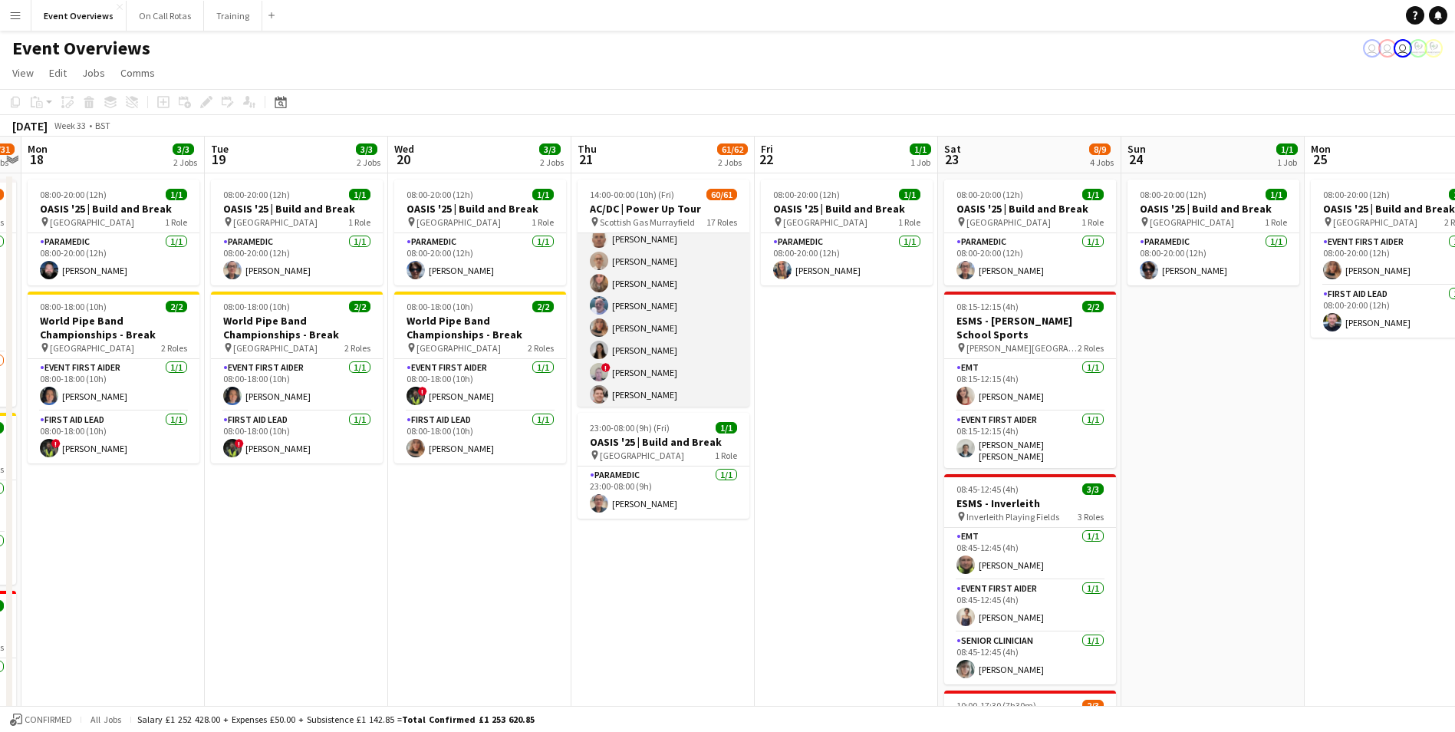
click at [604, 278] on app-user-avatar at bounding box center [599, 283] width 18 height 18
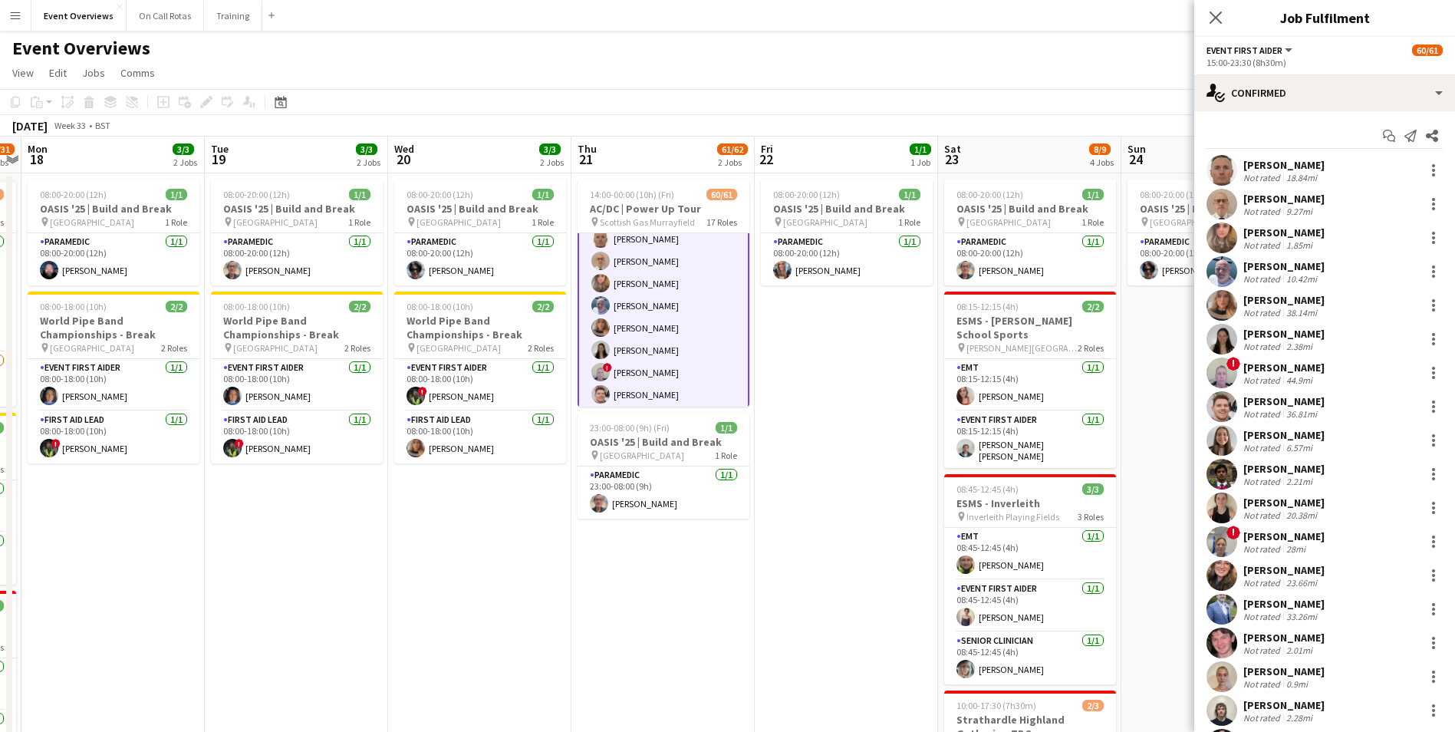
click at [1220, 234] on app-user-avatar at bounding box center [1221, 237] width 31 height 31
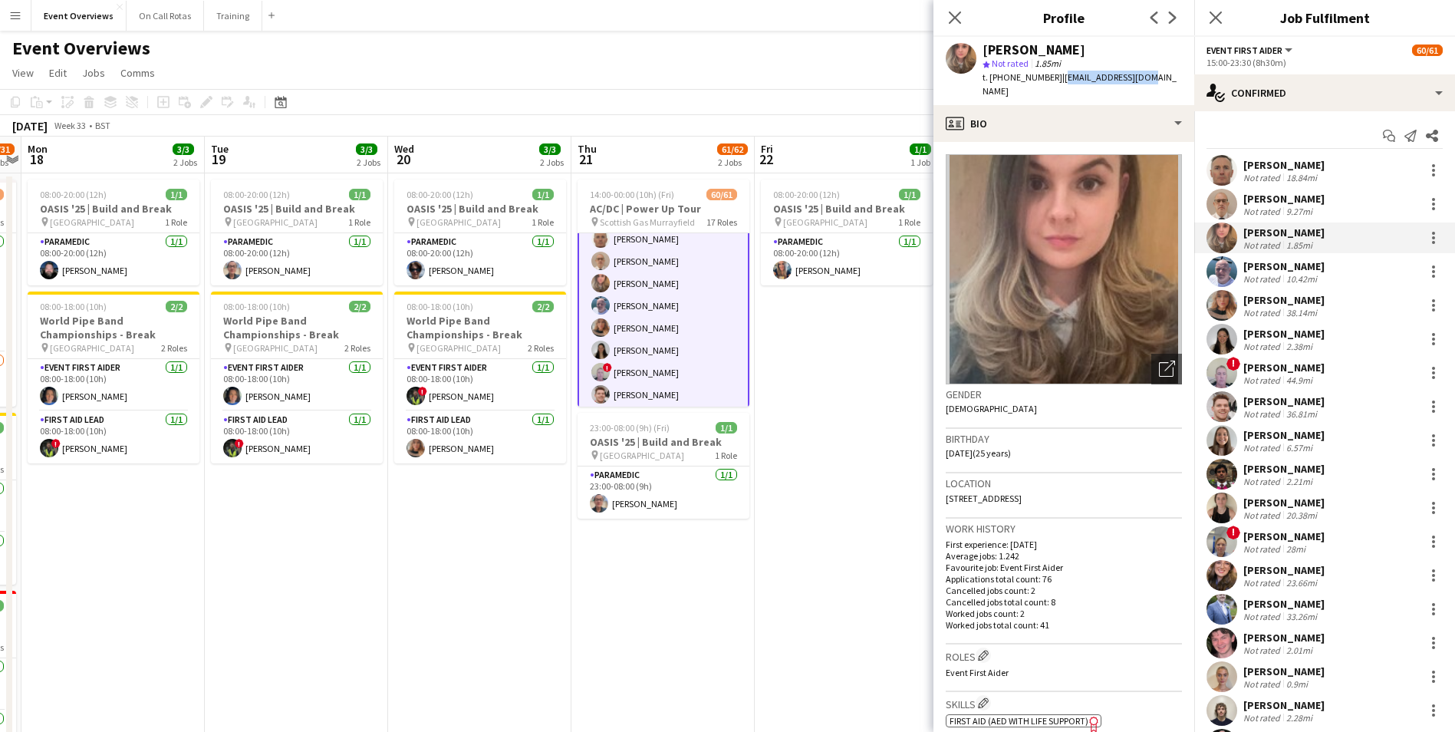
drag, startPoint x: 1149, startPoint y: 77, endPoint x: 1054, endPoint y: 80, distance: 94.4
click at [1054, 80] on div "Caitlin Beagan star Not rated 1.85mi t. +447716734945 | cmbeagan@gmail.com" at bounding box center [1063, 71] width 261 height 68
click at [1156, 81] on app-profile-header "Caitlin Beagan star Not rated 1.85mi t. +447716734945 | cmbeagan@gmail.com" at bounding box center [1063, 71] width 261 height 68
drag, startPoint x: 1150, startPoint y: 79, endPoint x: 1054, endPoint y: 81, distance: 96.7
click at [1054, 81] on div "Caitlin Beagan star Not rated 1.85mi t. +447716734945 | cmbeagan@gmail.com" at bounding box center [1063, 71] width 261 height 68
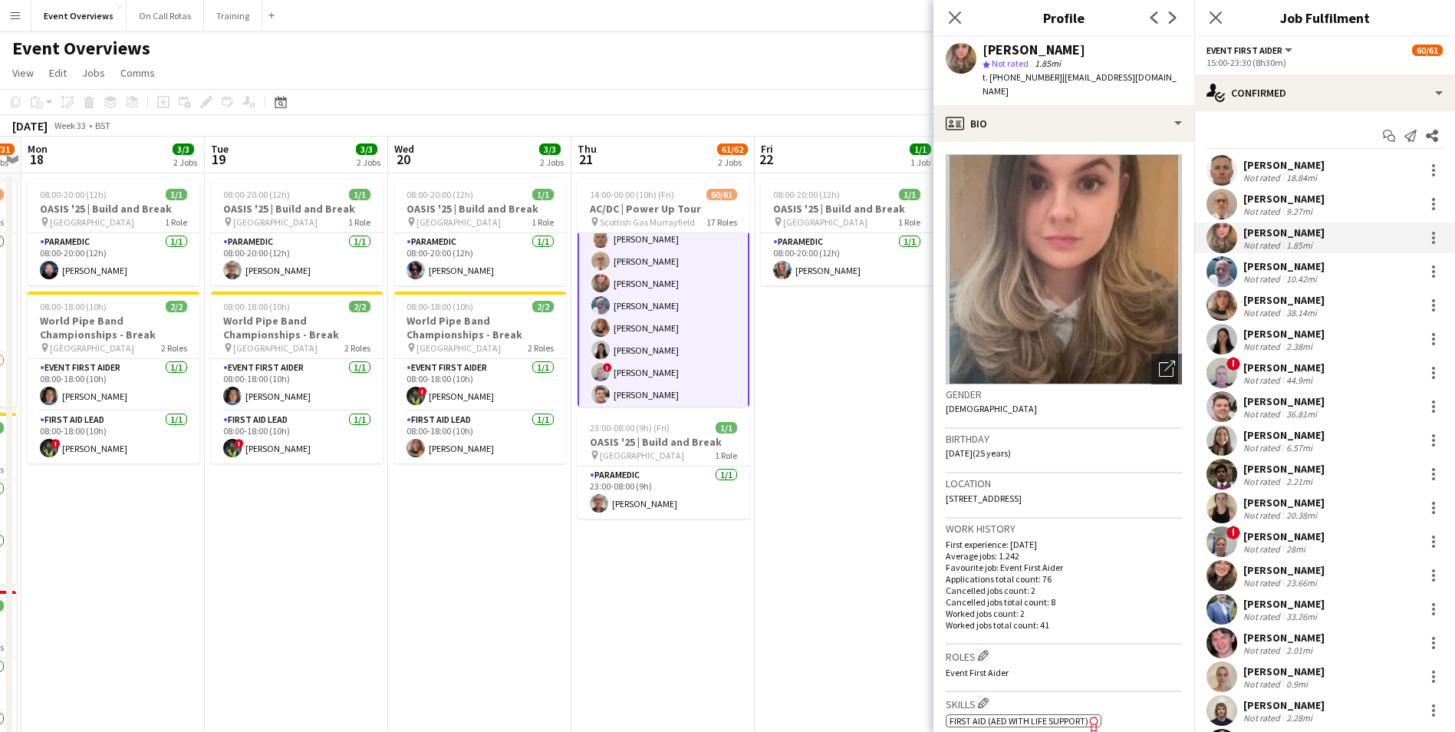
click at [1153, 67] on div "Caitlin Beagan star Not rated 1.85mi t. +447716734945 | cmbeagan@gmail.com" at bounding box center [1063, 71] width 261 height 68
drag, startPoint x: 1150, startPoint y: 77, endPoint x: 1056, endPoint y: 81, distance: 94.4
click at [1056, 81] on div "Caitlin Beagan star Not rated 1.85mi t. +447716734945 | cmbeagan@gmail.com" at bounding box center [1063, 71] width 261 height 68
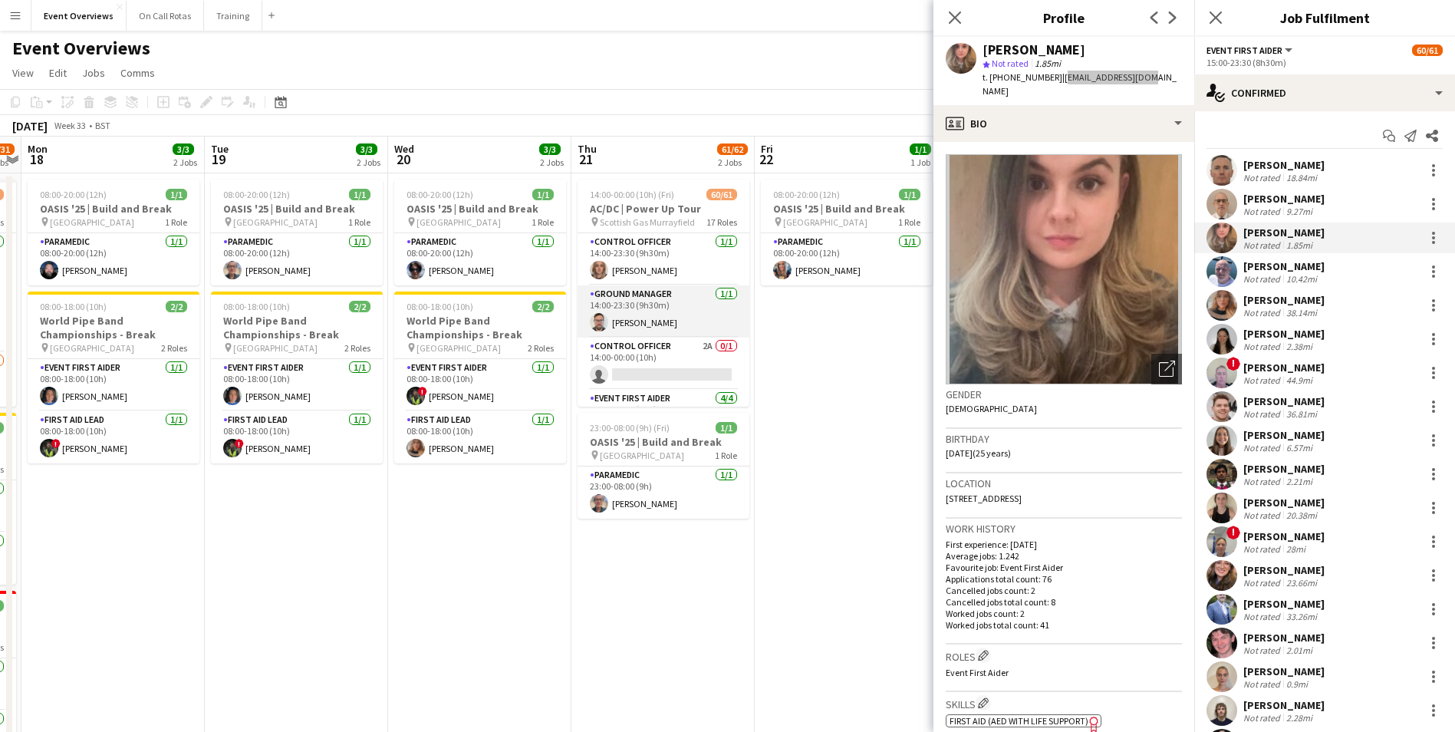
scroll to position [153, 0]
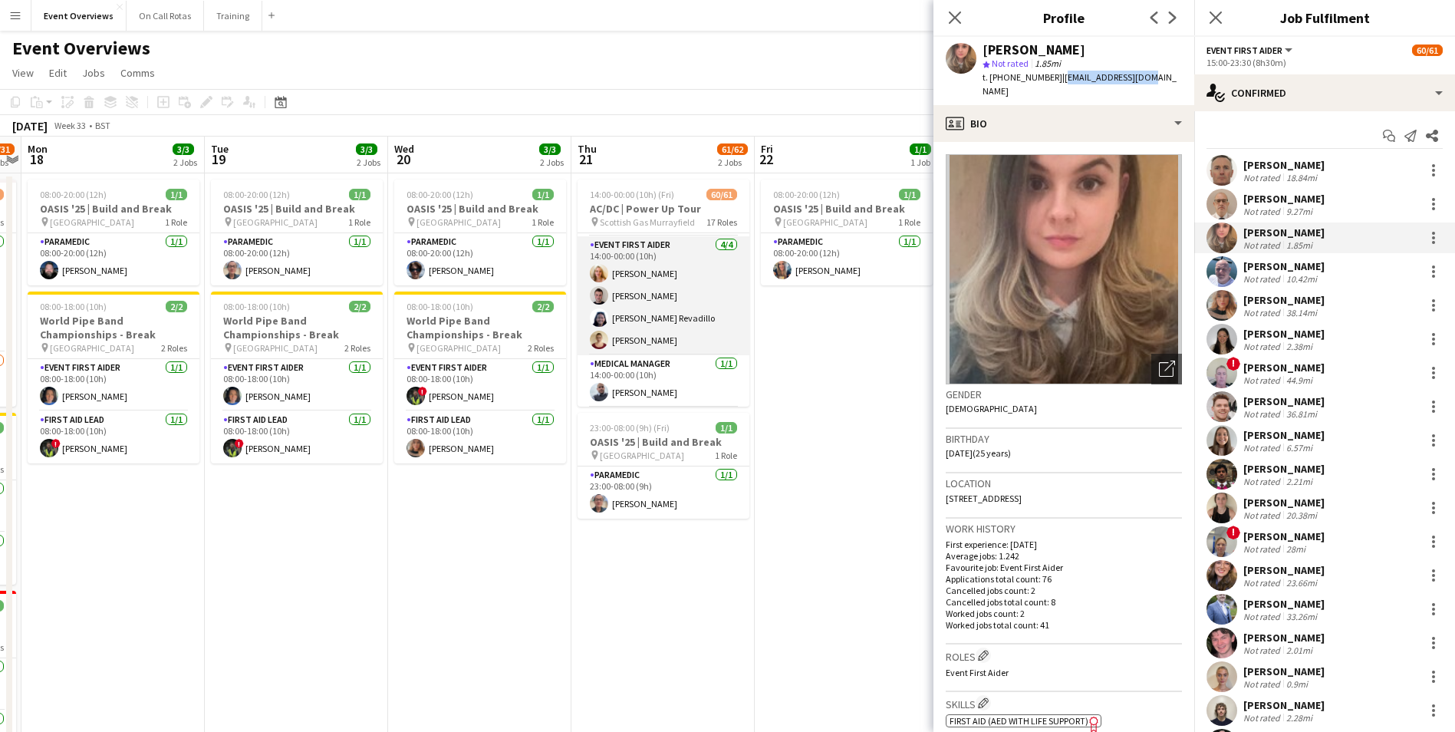
click at [636, 290] on app-card-role "Event First Aider 4/4 14:00-00:00 (10h) Kaylan Coetser Joshua Paul Colette Reva…" at bounding box center [663, 295] width 172 height 119
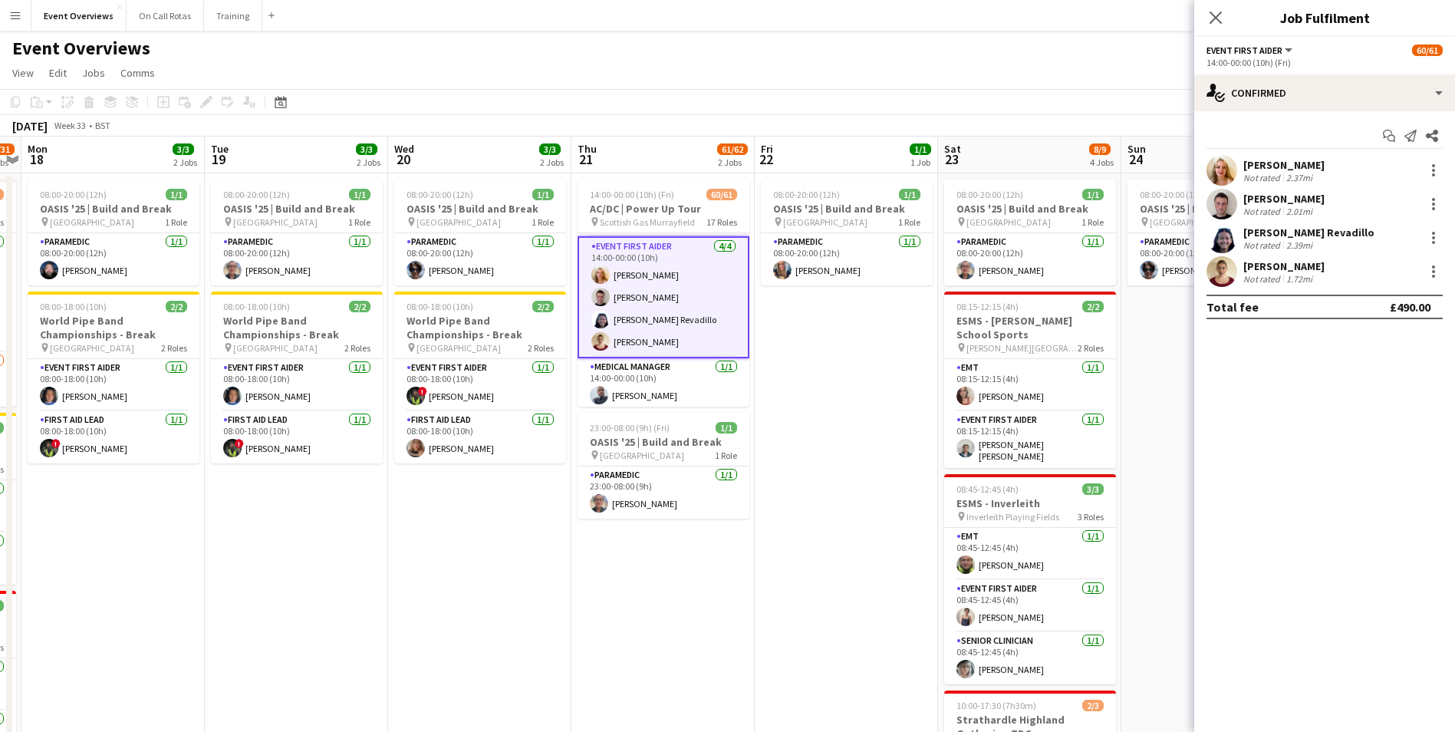
click at [600, 304] on app-user-avatar at bounding box center [600, 297] width 18 height 18
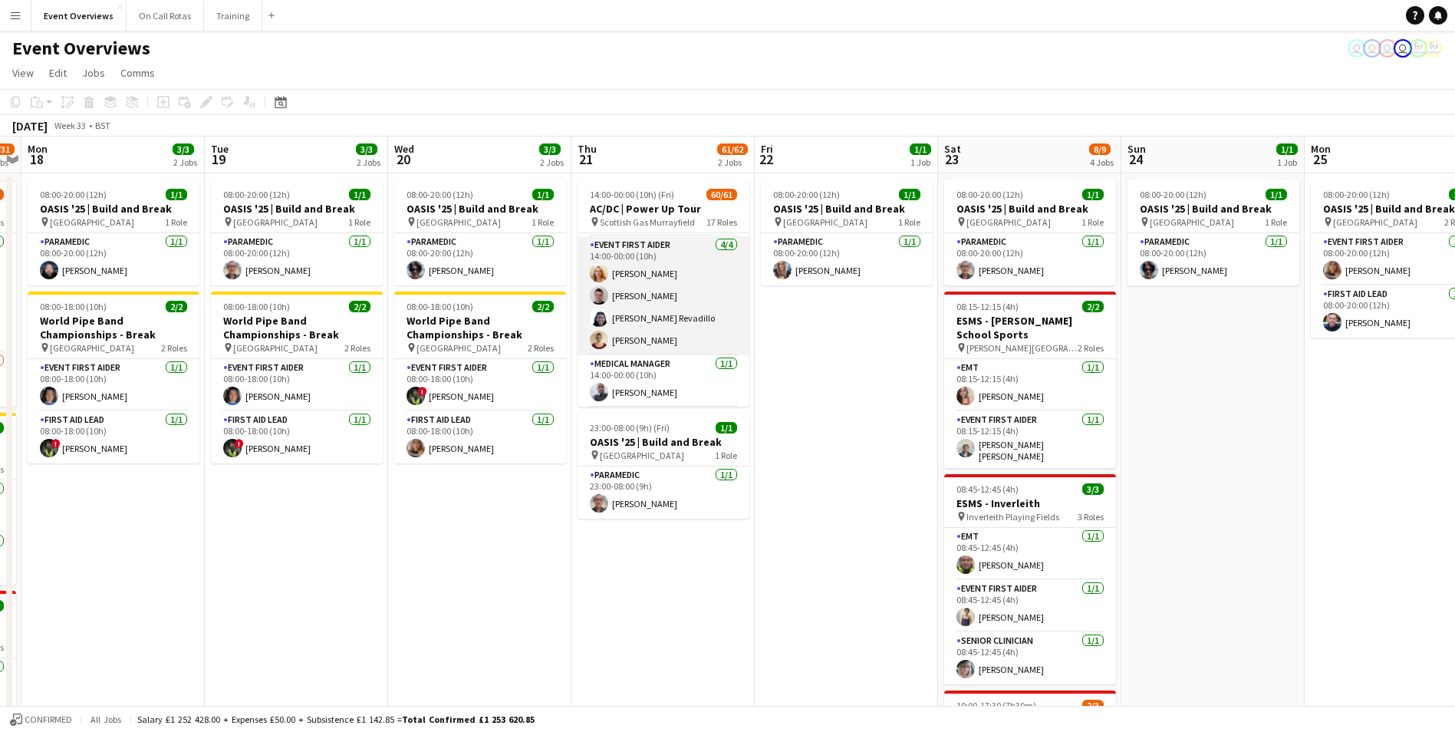
click at [606, 301] on app-user-avatar at bounding box center [599, 295] width 18 height 18
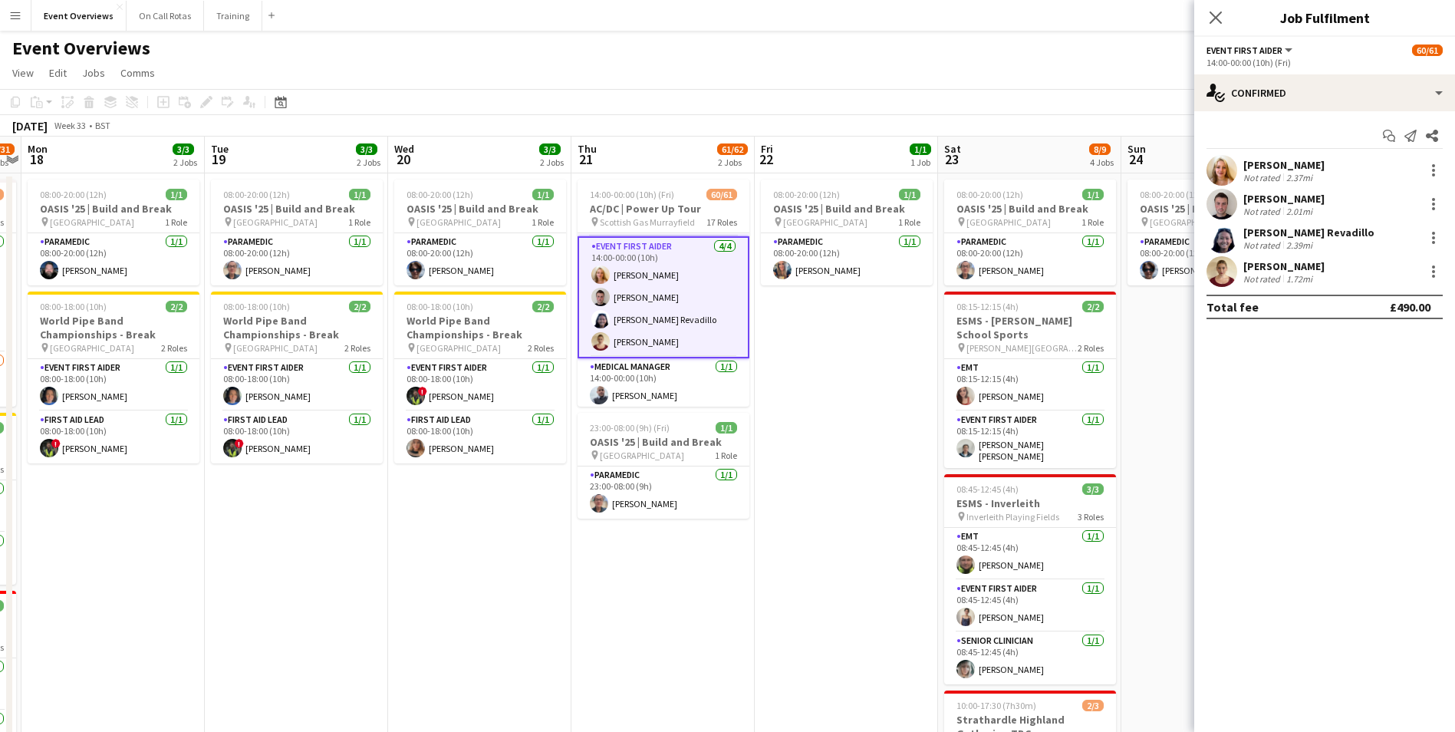
click at [1232, 209] on app-user-avatar at bounding box center [1221, 204] width 31 height 31
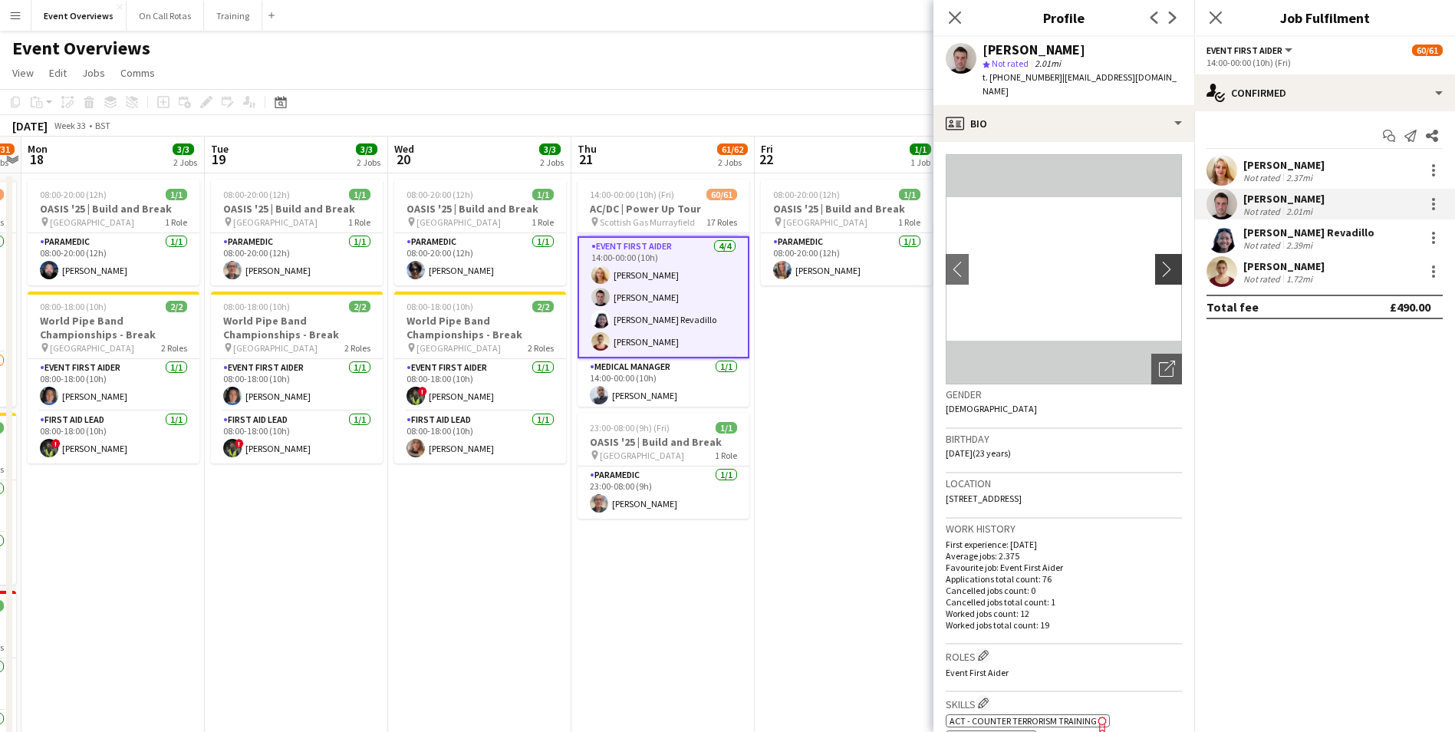
click at [1161, 261] on app-icon "chevron-right" at bounding box center [1171, 269] width 24 height 16
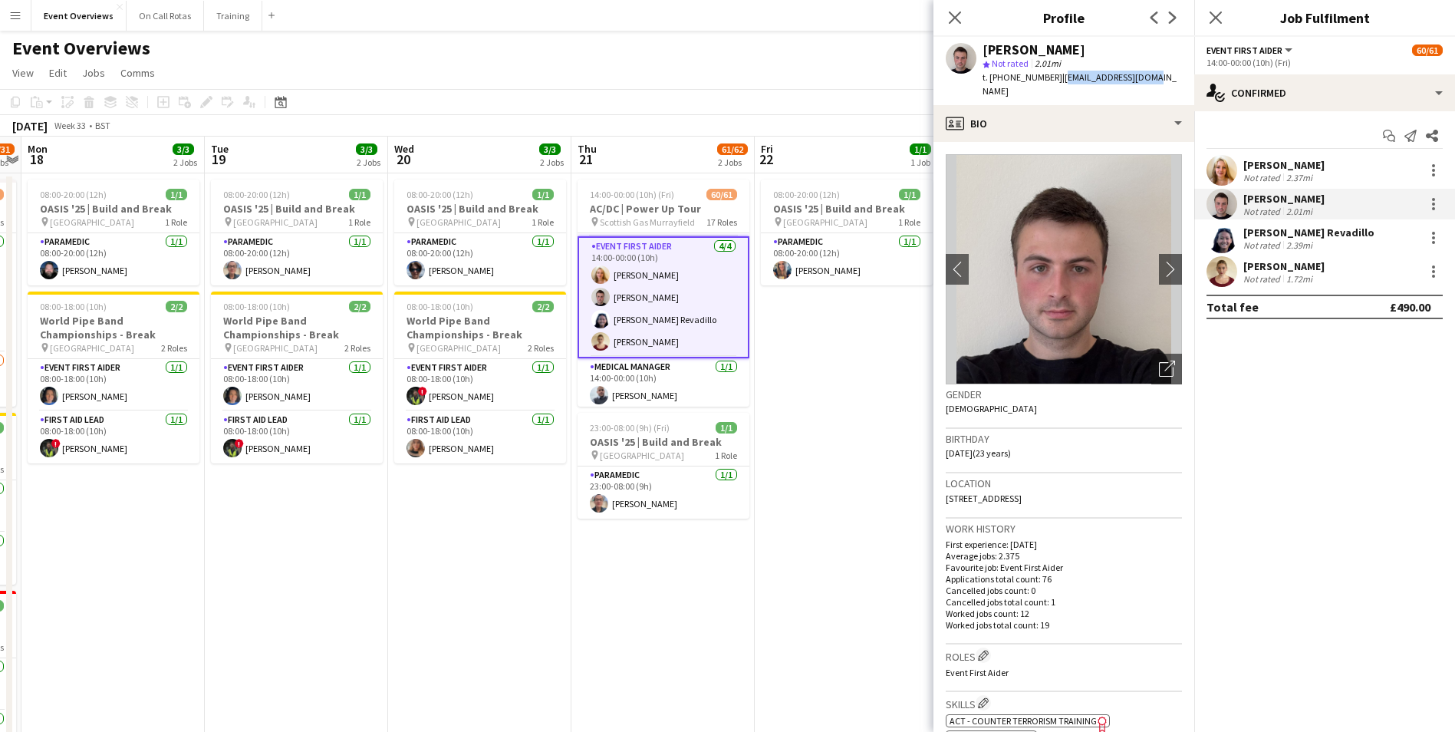
drag, startPoint x: 1152, startPoint y: 79, endPoint x: 1055, endPoint y: 86, distance: 96.9
click at [1055, 86] on div "Joshua Paul star Not rated 2.01mi t. +447728254756 | joshspaul@gmail.com" at bounding box center [1063, 71] width 261 height 68
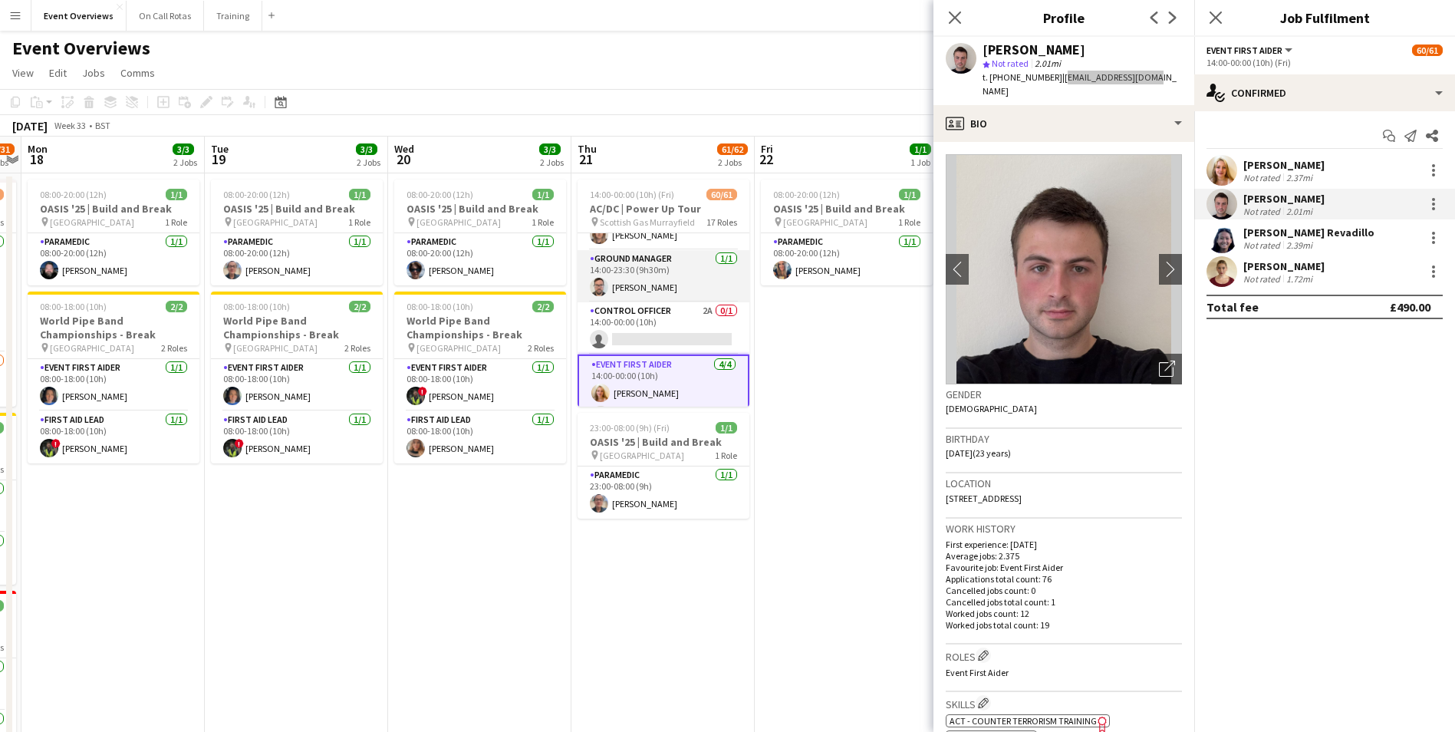
scroll to position [0, 0]
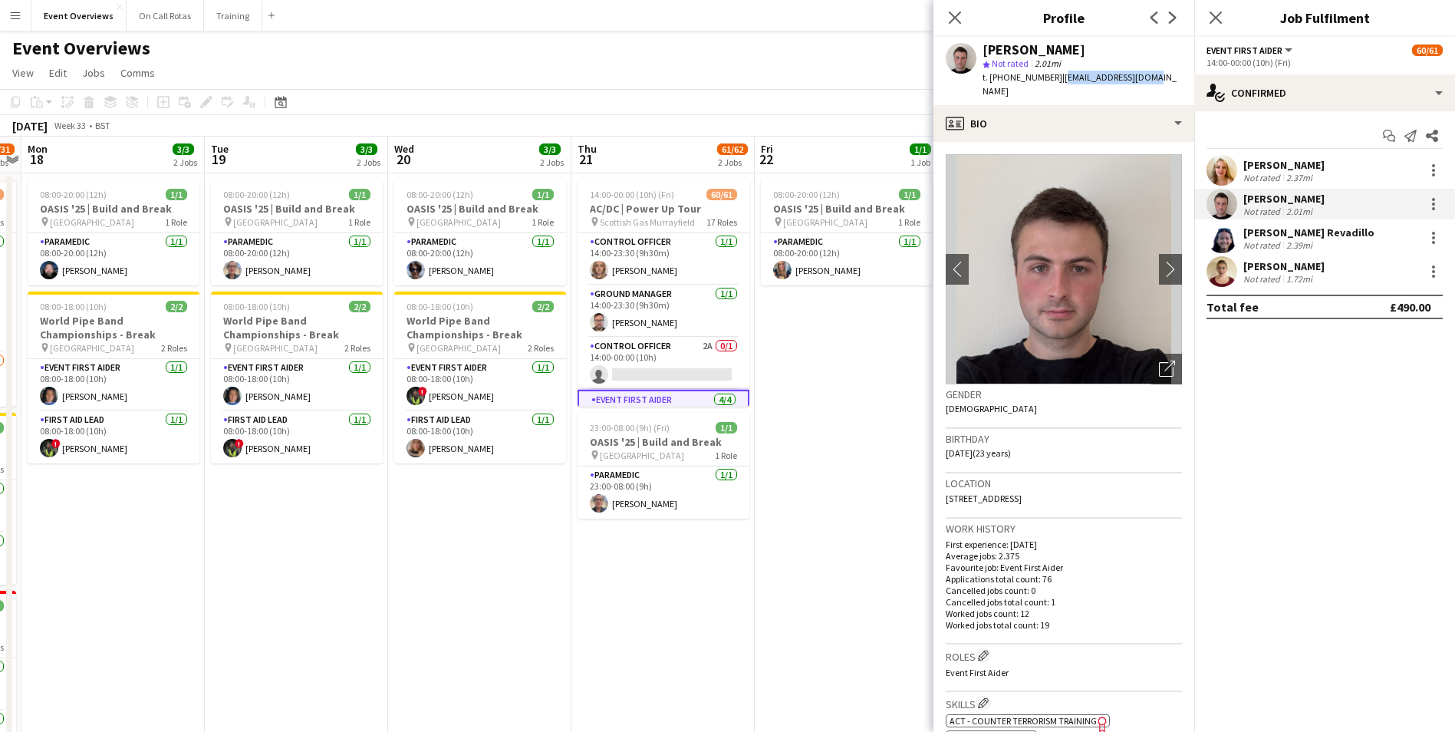
drag, startPoint x: 952, startPoint y: 16, endPoint x: 948, endPoint y: 30, distance: 14.3
click at [952, 16] on icon "Close pop-in" at bounding box center [955, 18] width 12 height 12
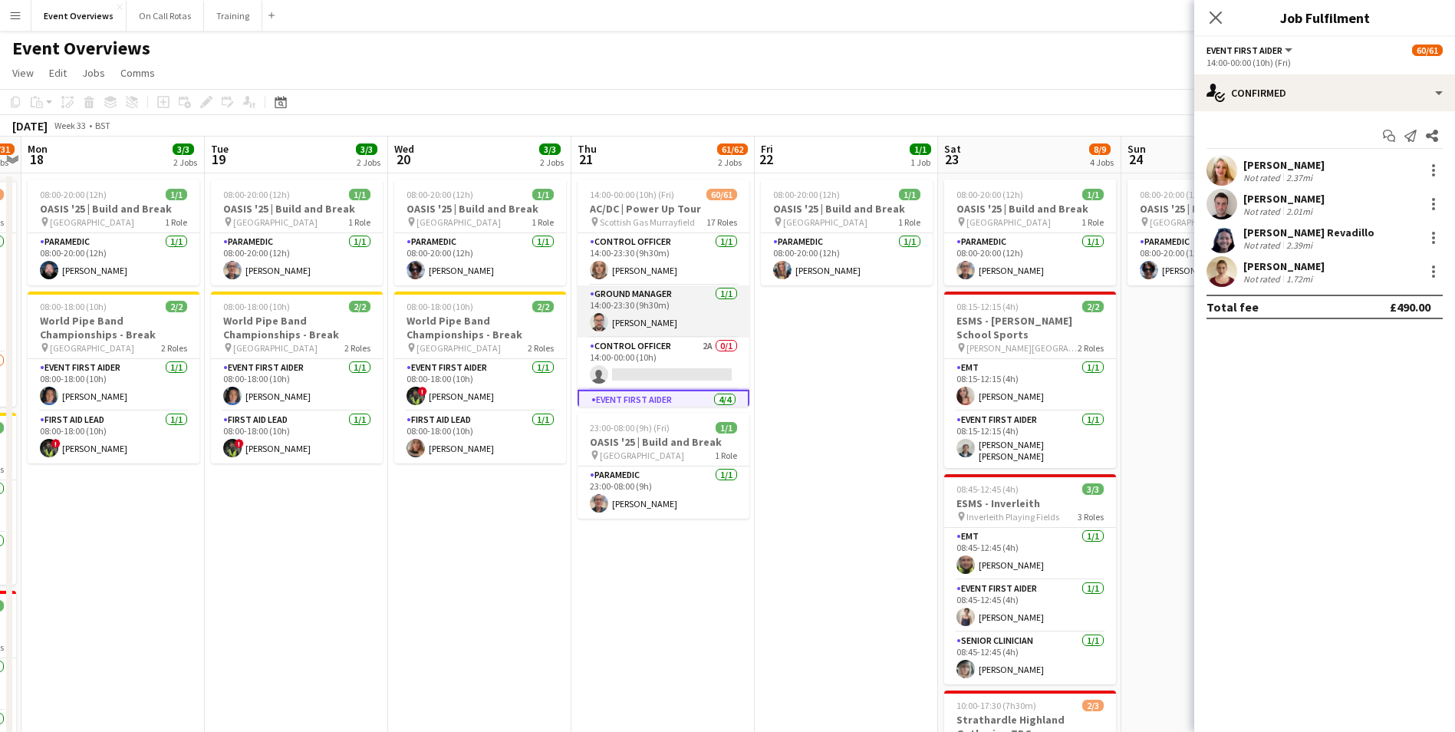
scroll to position [0, 528]
click at [647, 288] on app-card-role "Ground Manager 1/1 14:00-23:30 (9h30m) Craig Young" at bounding box center [664, 311] width 172 height 52
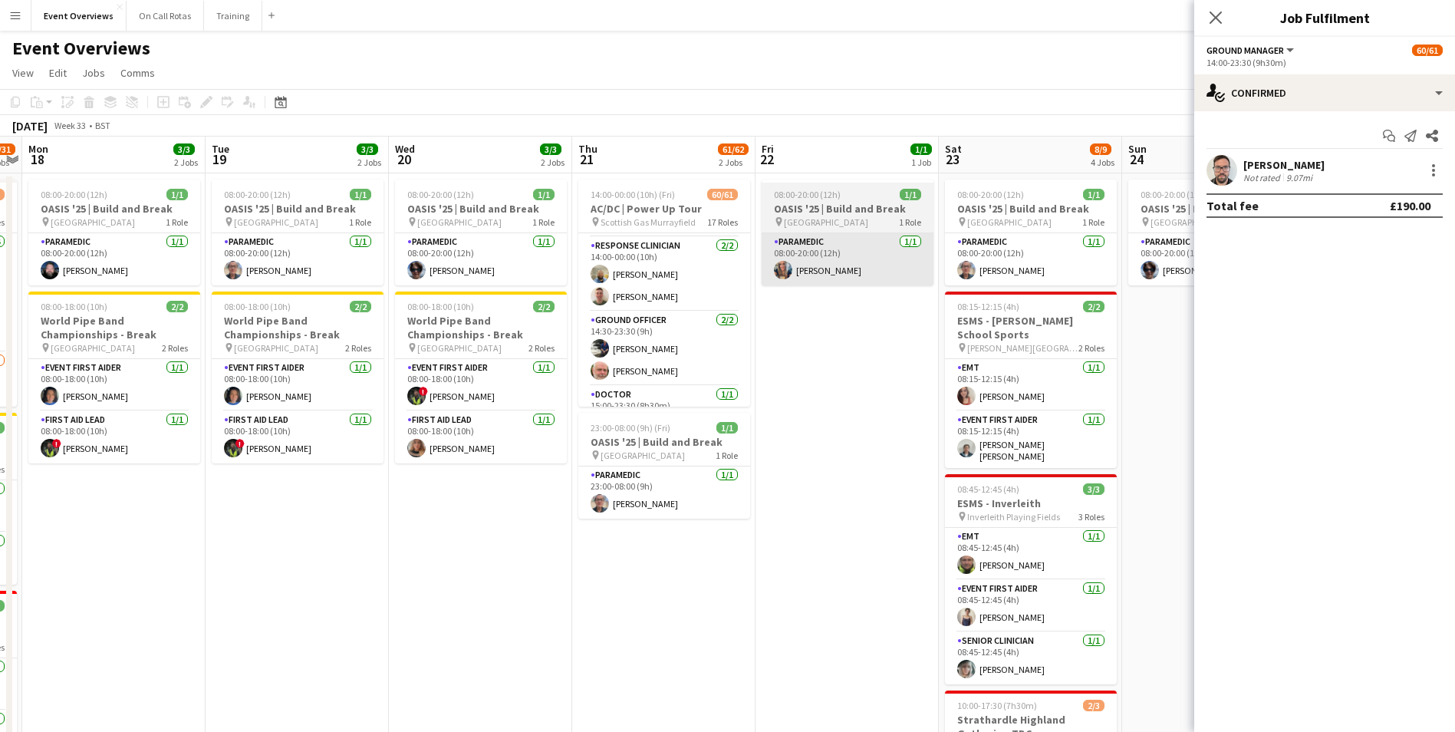
scroll to position [307, 0]
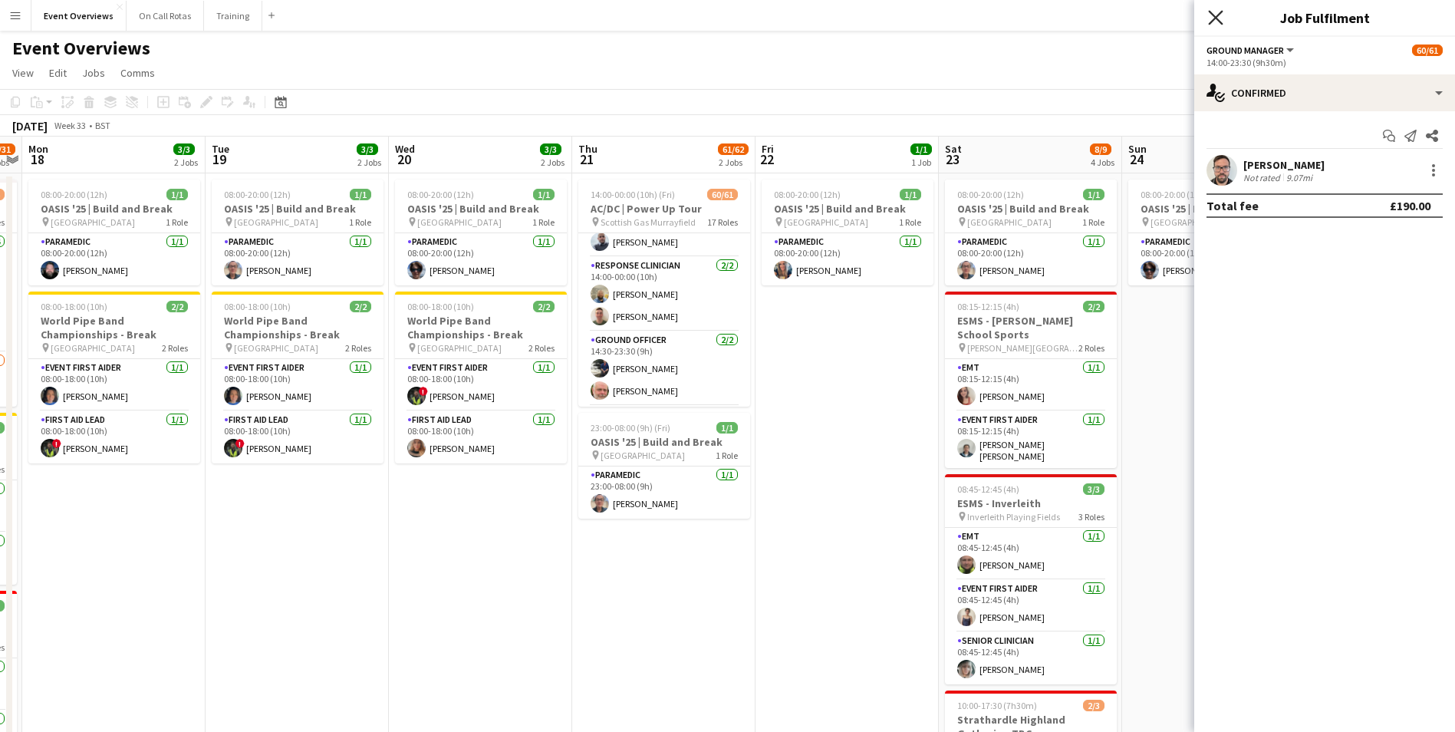
click at [1216, 20] on icon "Close pop-in" at bounding box center [1215, 17] width 15 height 15
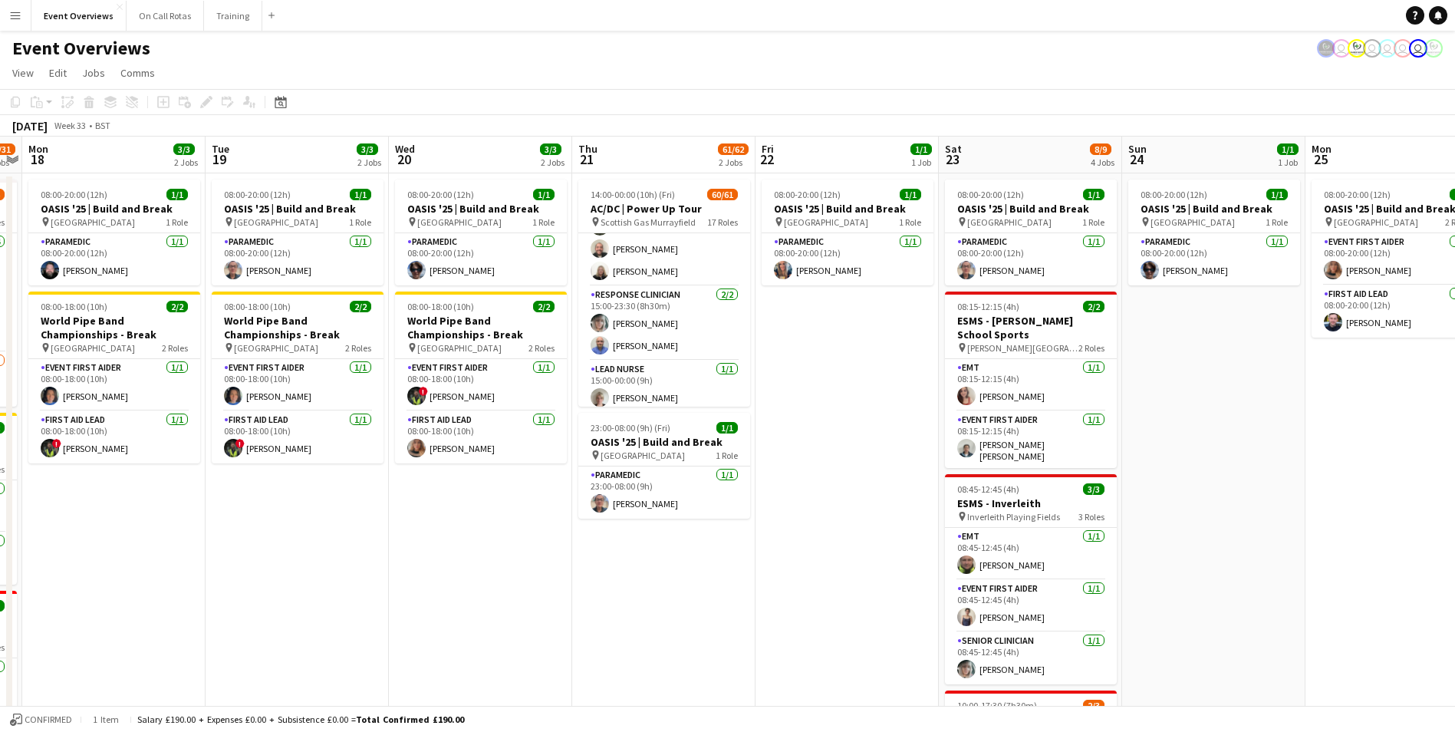
scroll to position [1695, 0]
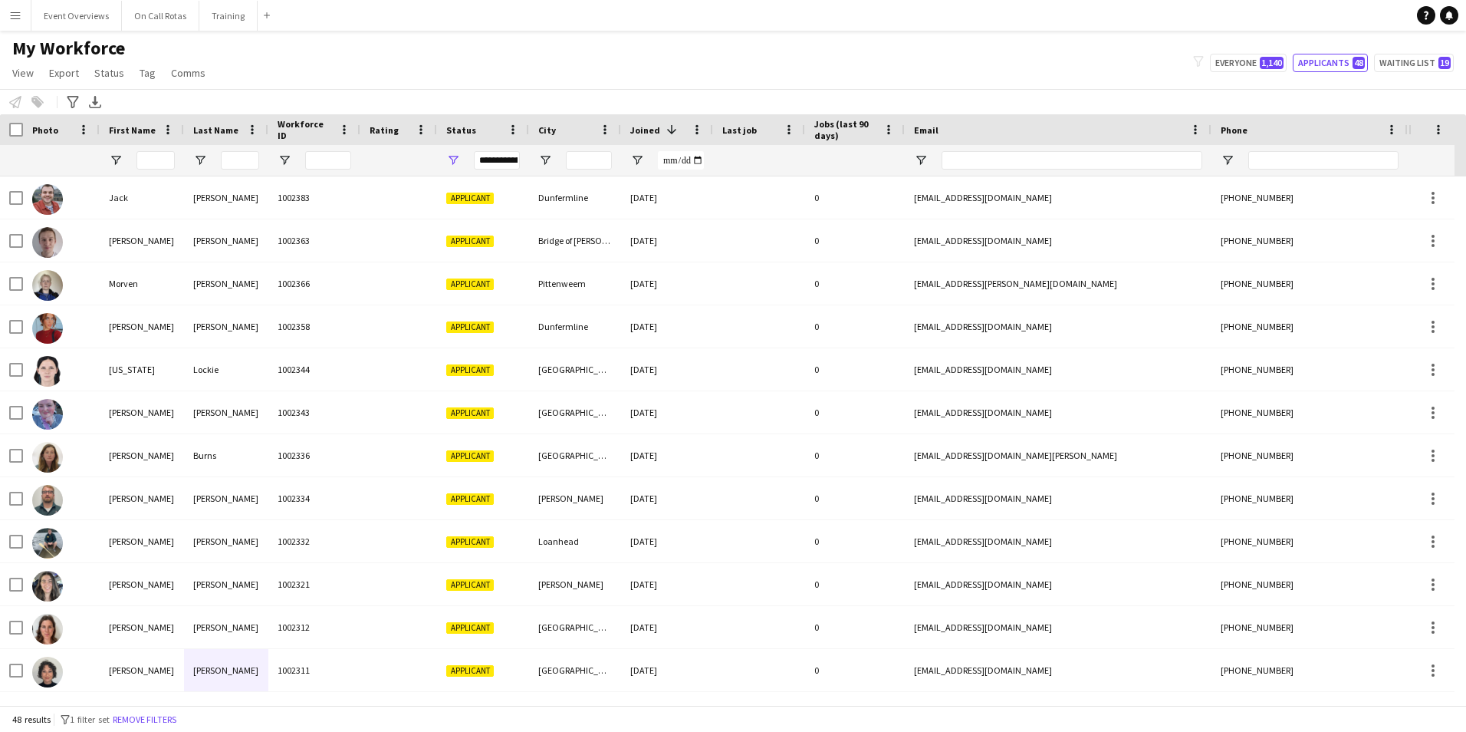
scroll to position [153, 0]
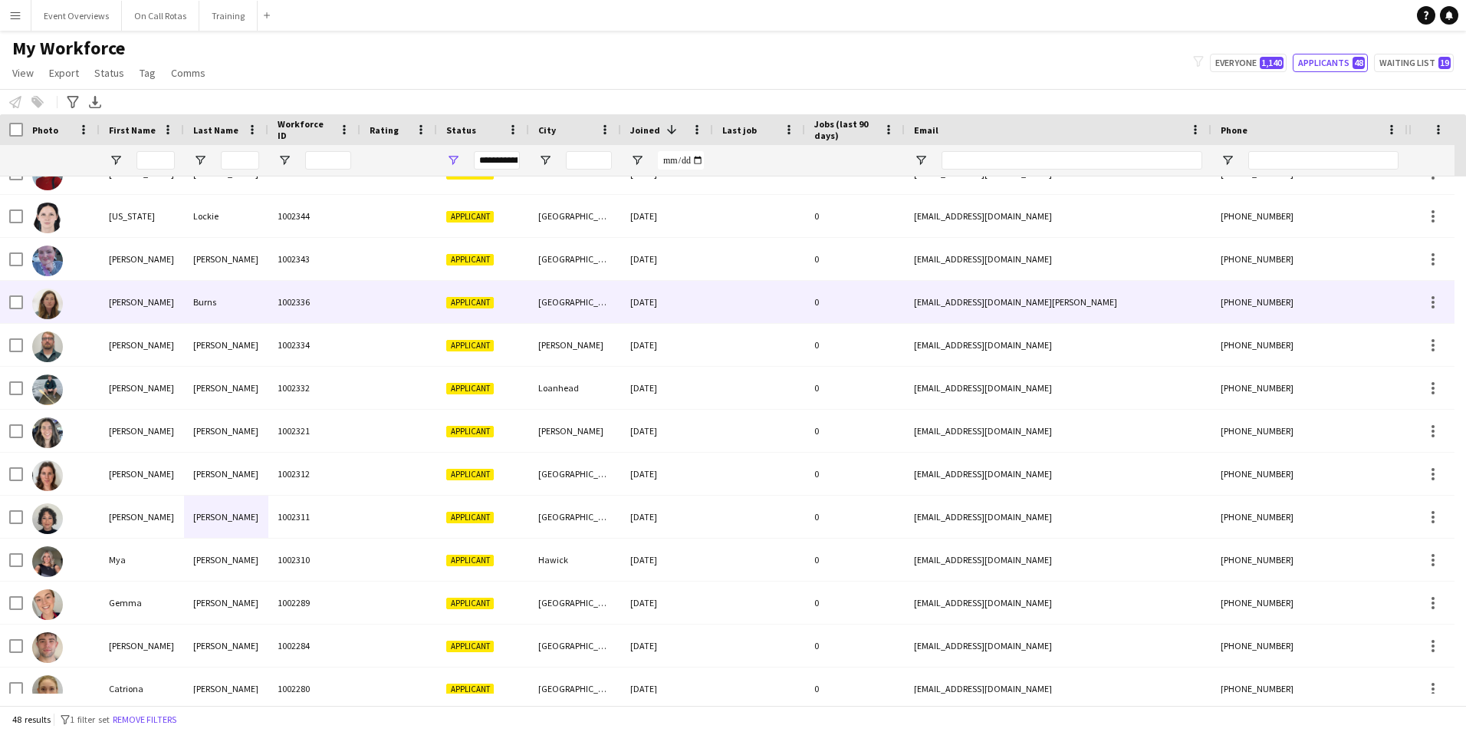
scroll to position [153, 0]
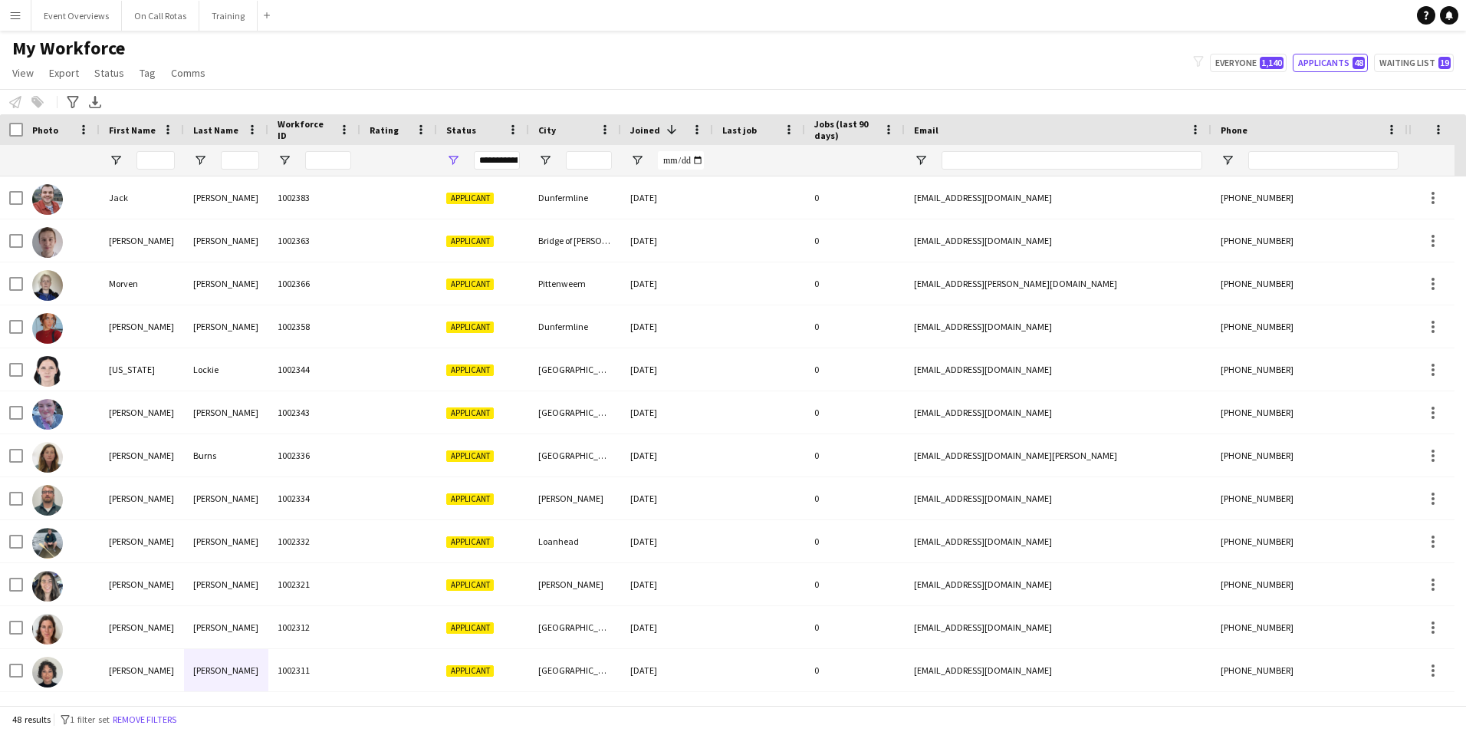
scroll to position [153, 0]
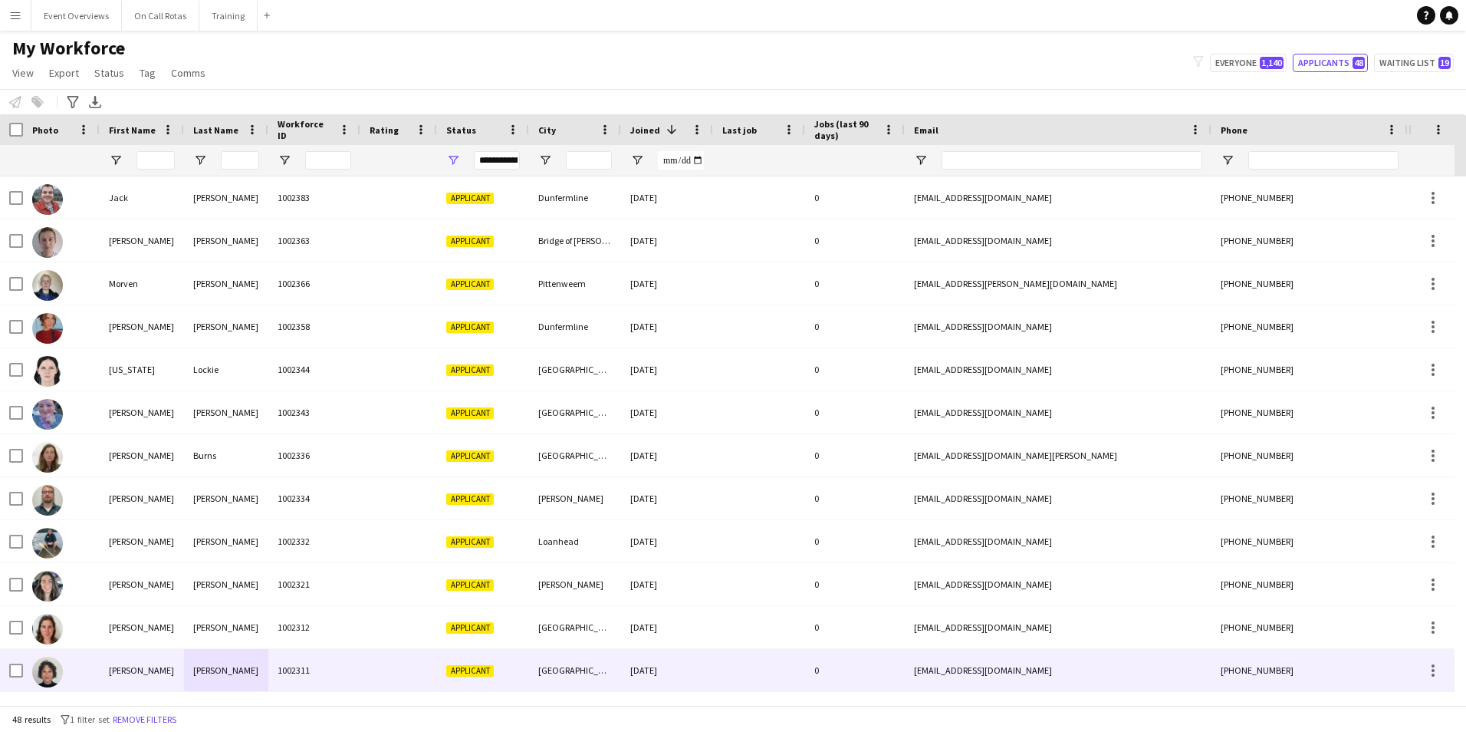
scroll to position [153, 0]
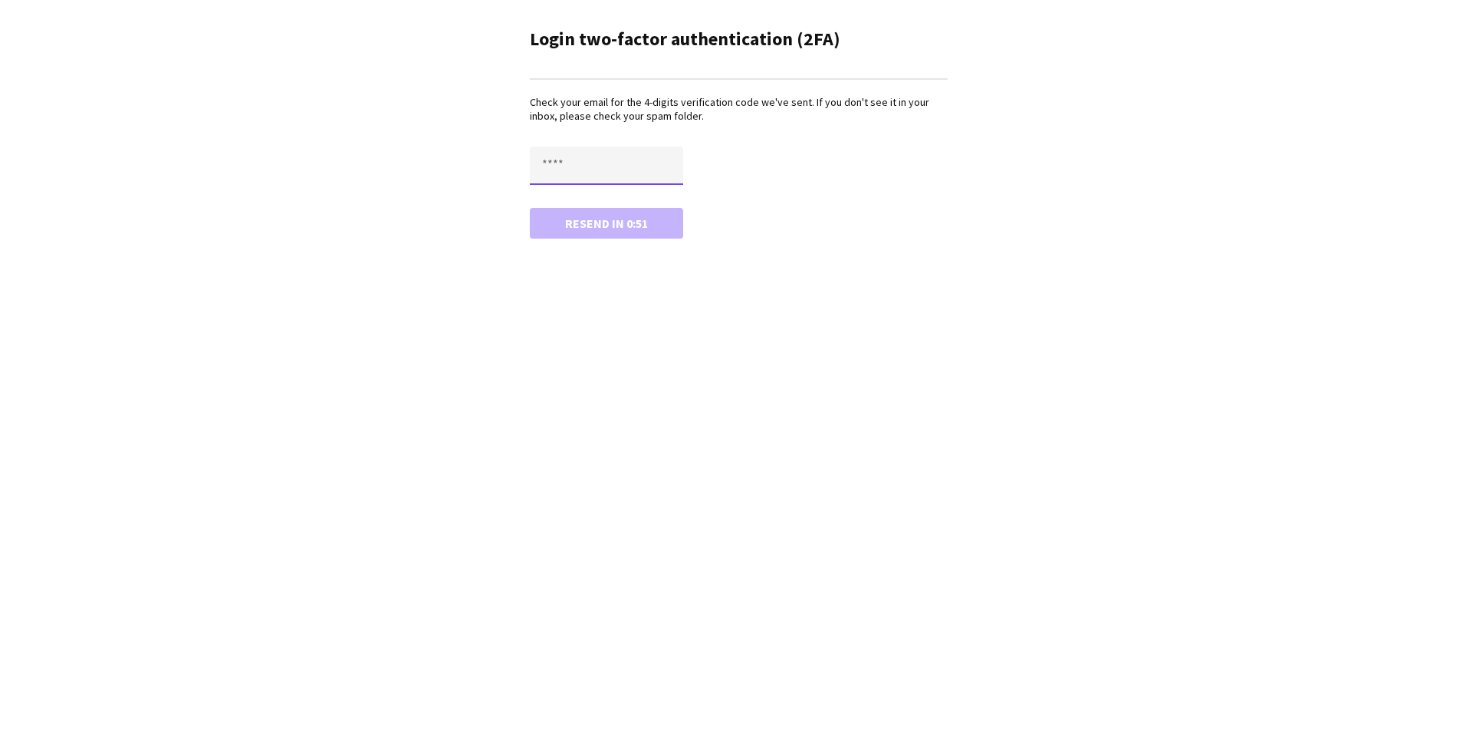
drag, startPoint x: 627, startPoint y: 170, endPoint x: 682, endPoint y: 166, distance: 55.4
click at [627, 170] on input "text" at bounding box center [606, 165] width 153 height 38
type input "****"
click at [547, 226] on button "Confirm" at bounding box center [606, 223] width 153 height 31
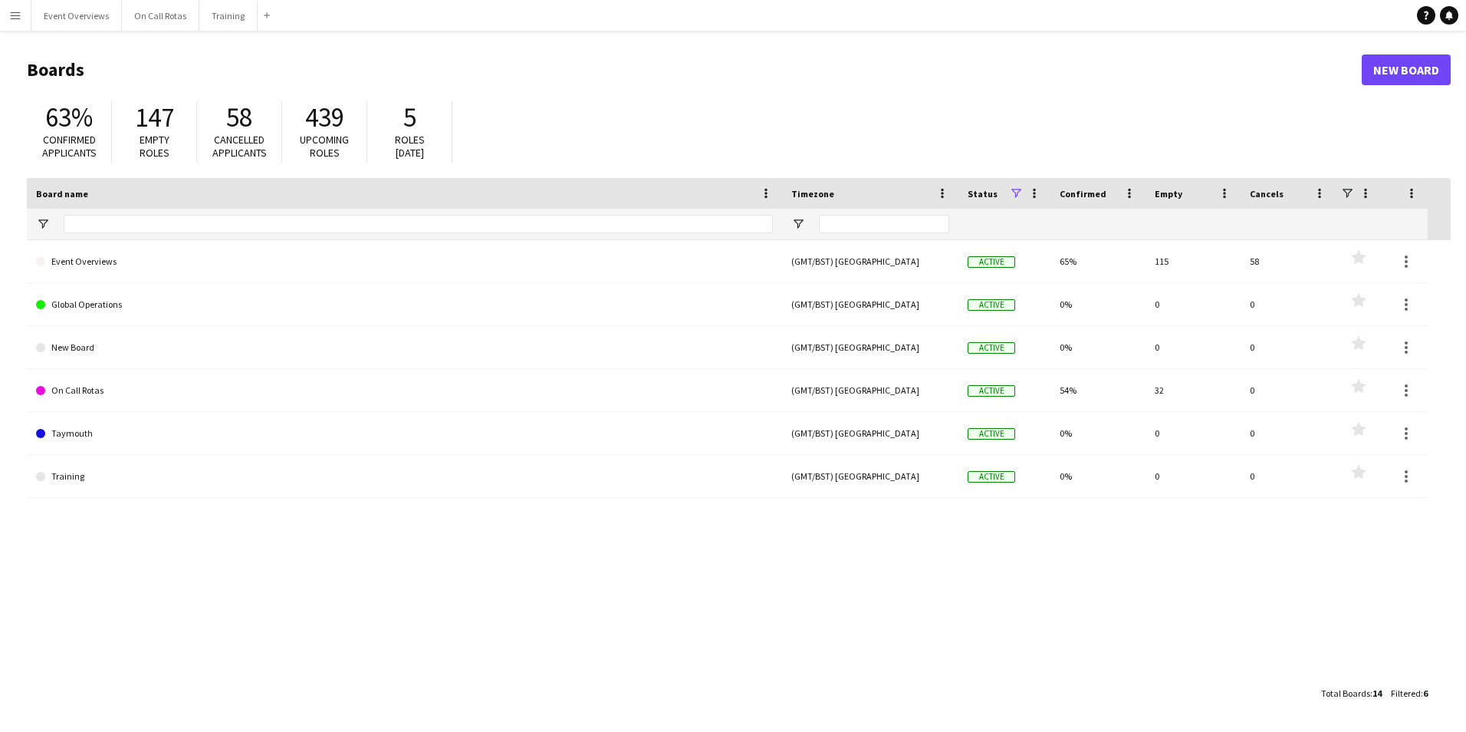
click at [12, 22] on button "Menu" at bounding box center [15, 15] width 31 height 31
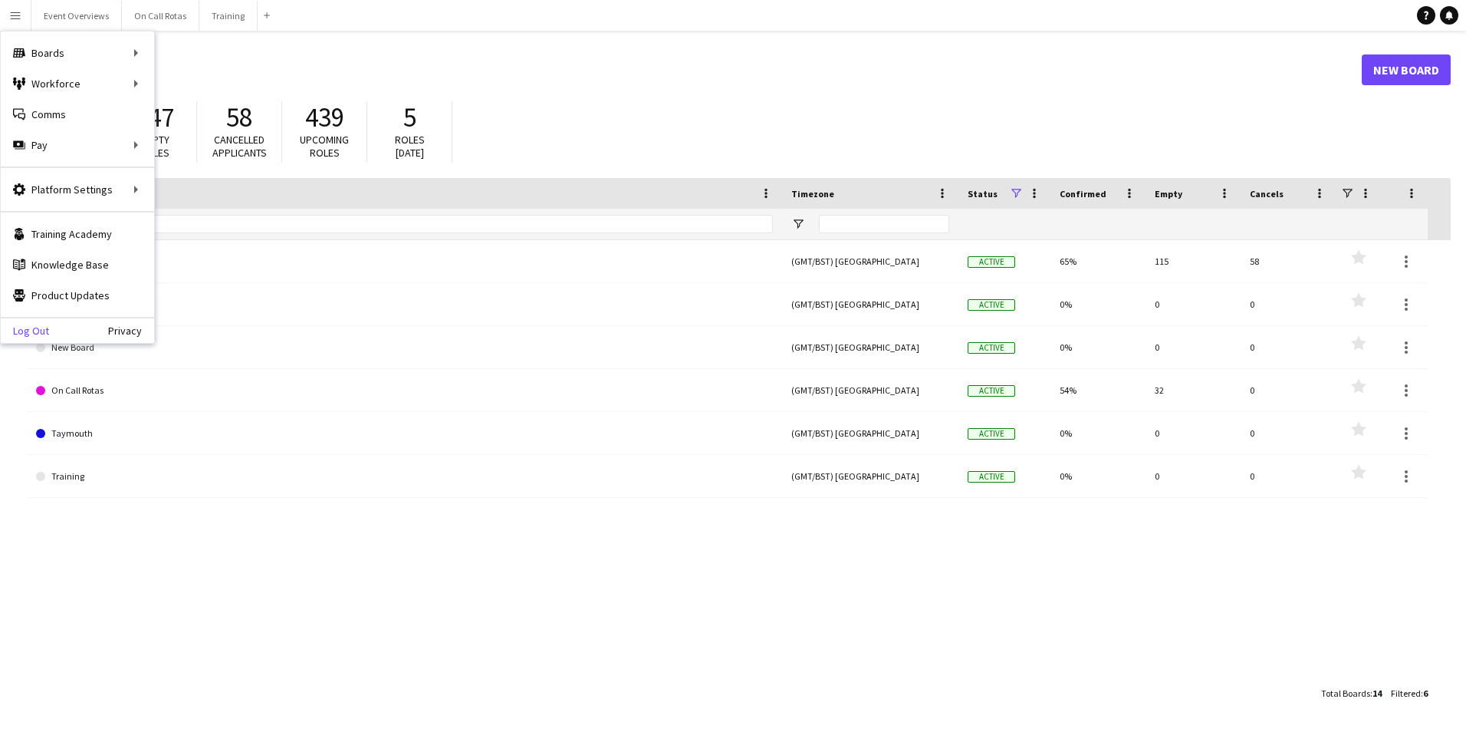
click at [33, 332] on link "Log Out" at bounding box center [25, 330] width 48 height 12
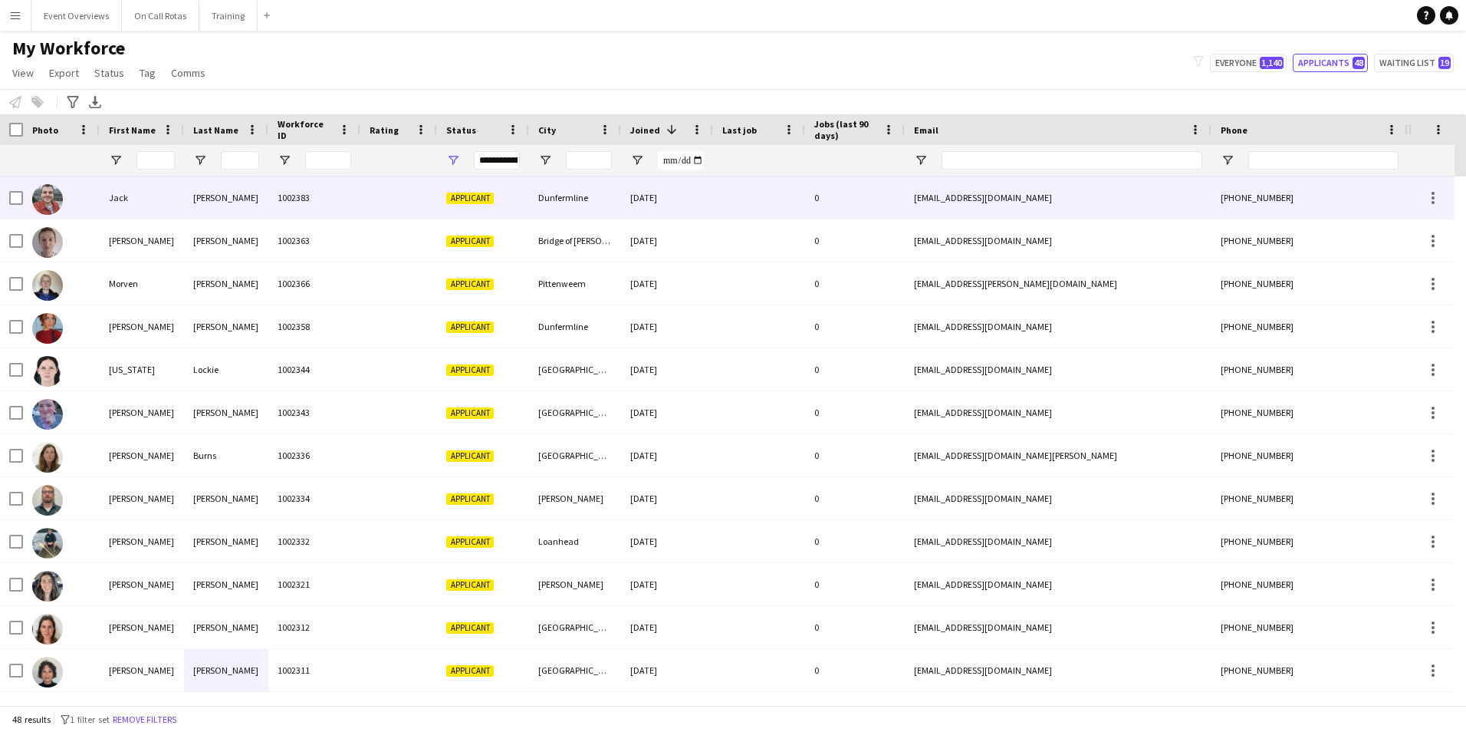
click at [352, 173] on div at bounding box center [314, 160] width 92 height 31
click at [345, 187] on div "1002383" at bounding box center [314, 197] width 92 height 42
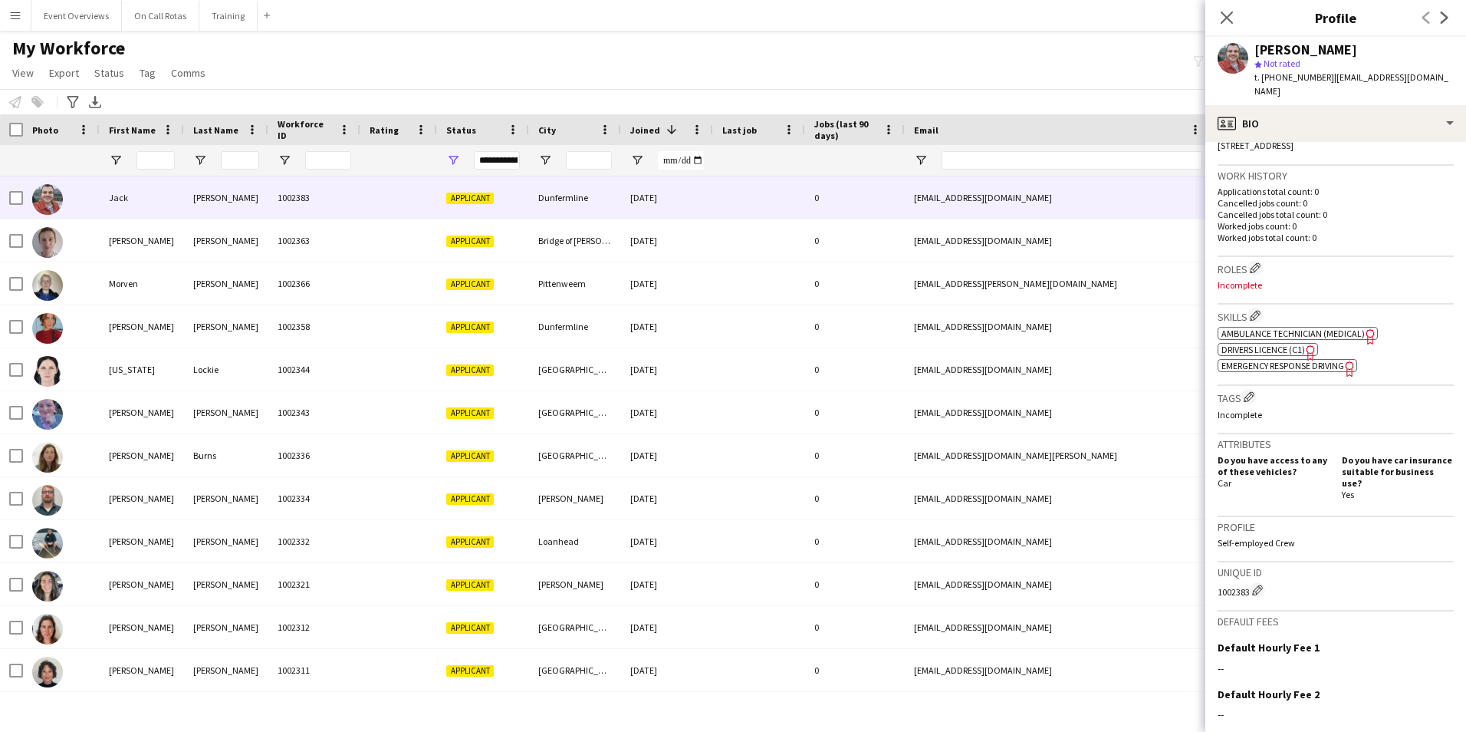
scroll to position [383, 0]
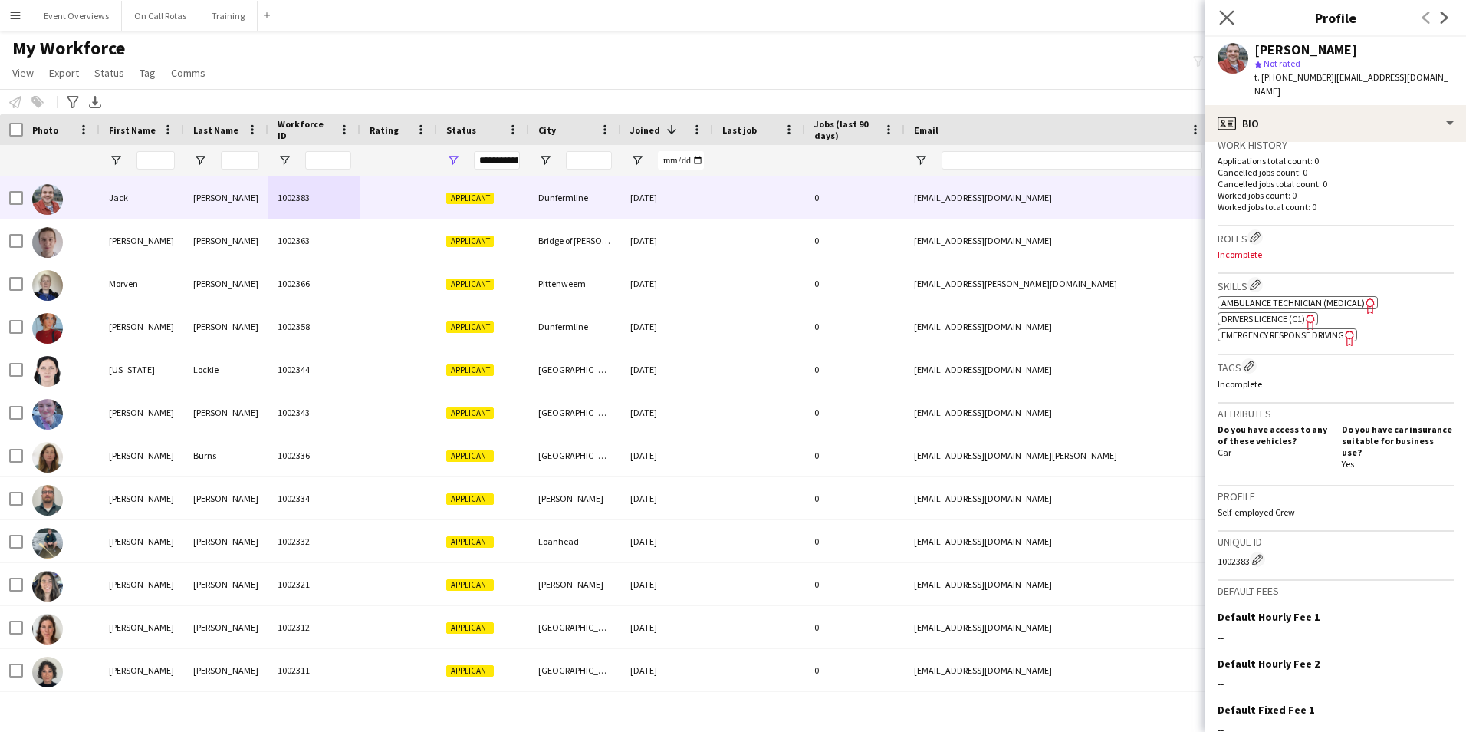
click at [1228, 26] on app-icon "Close pop-in" at bounding box center [1227, 18] width 22 height 22
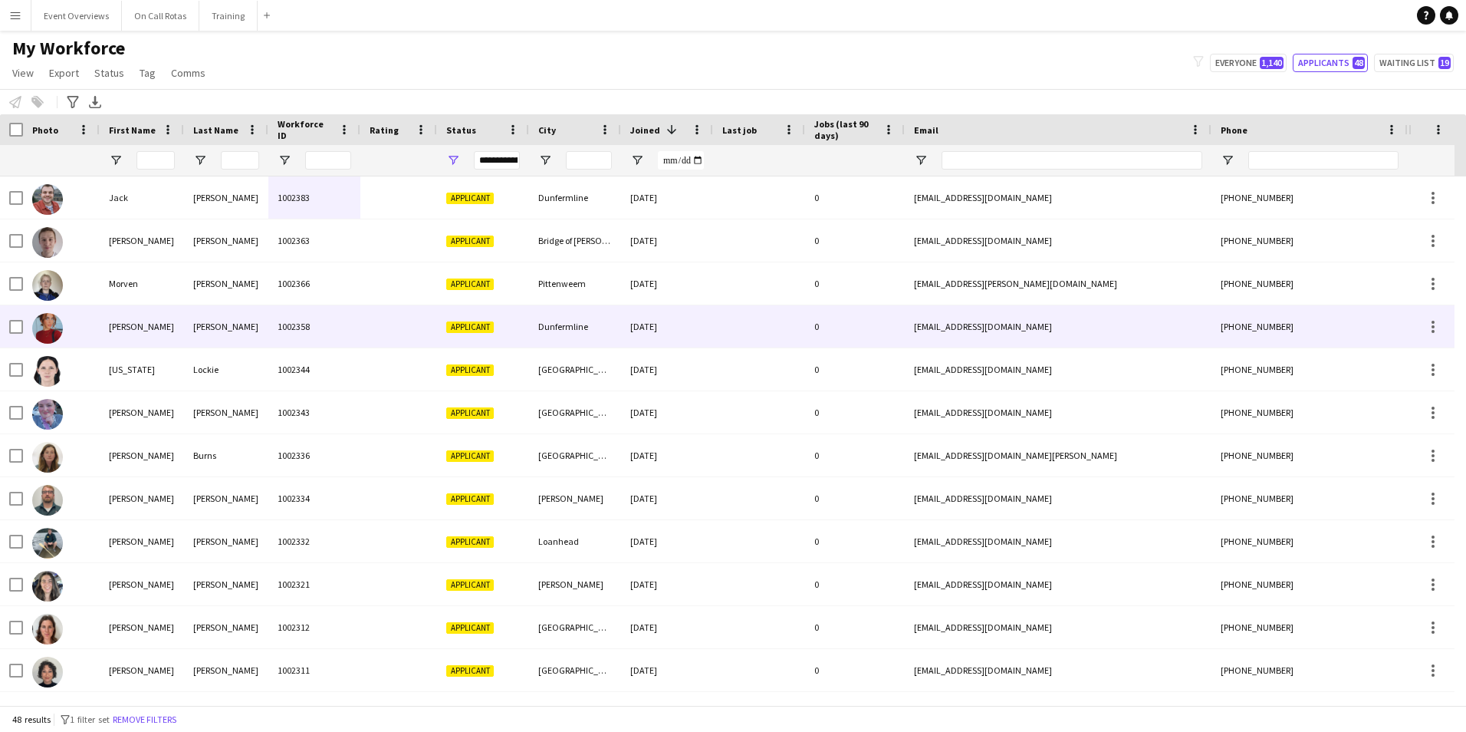
click at [338, 337] on div "1002358" at bounding box center [314, 326] width 92 height 42
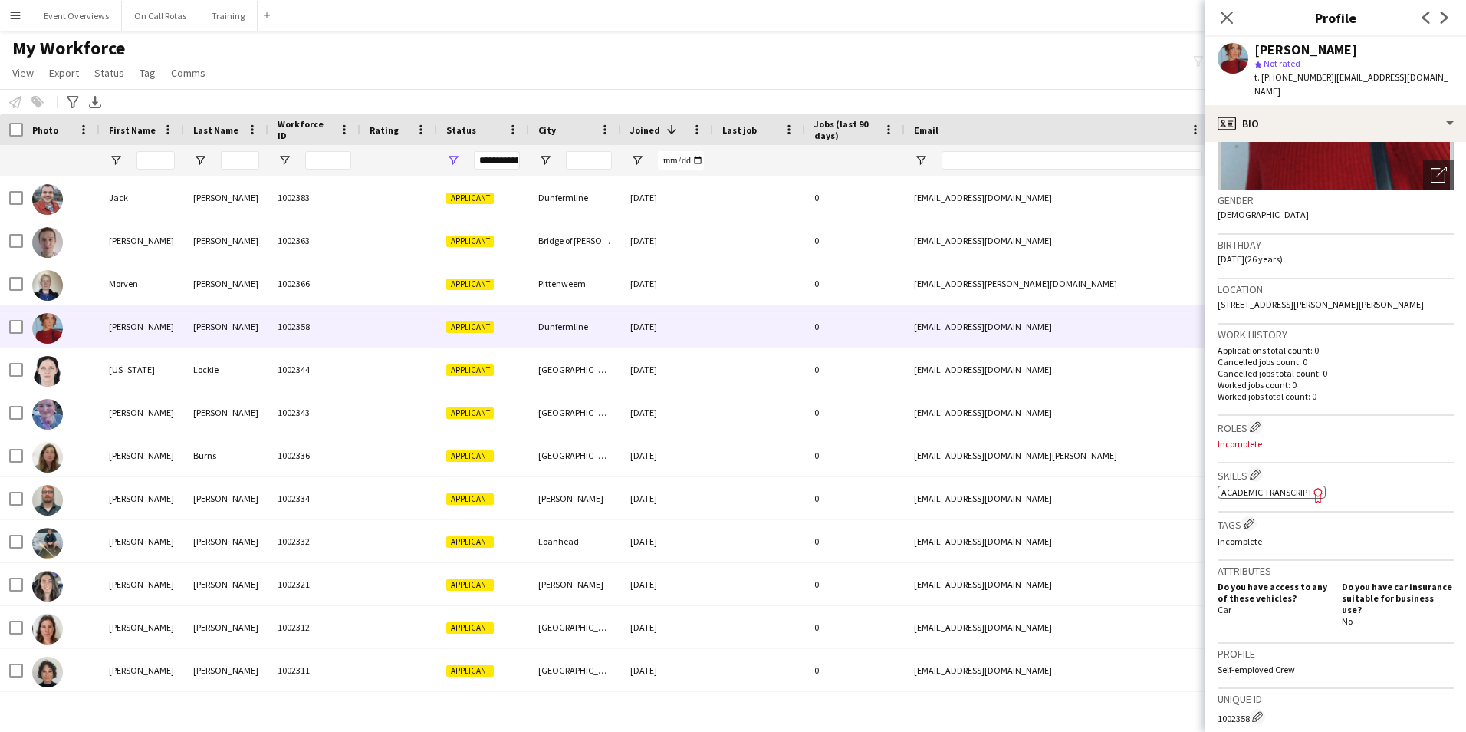
scroll to position [459, 0]
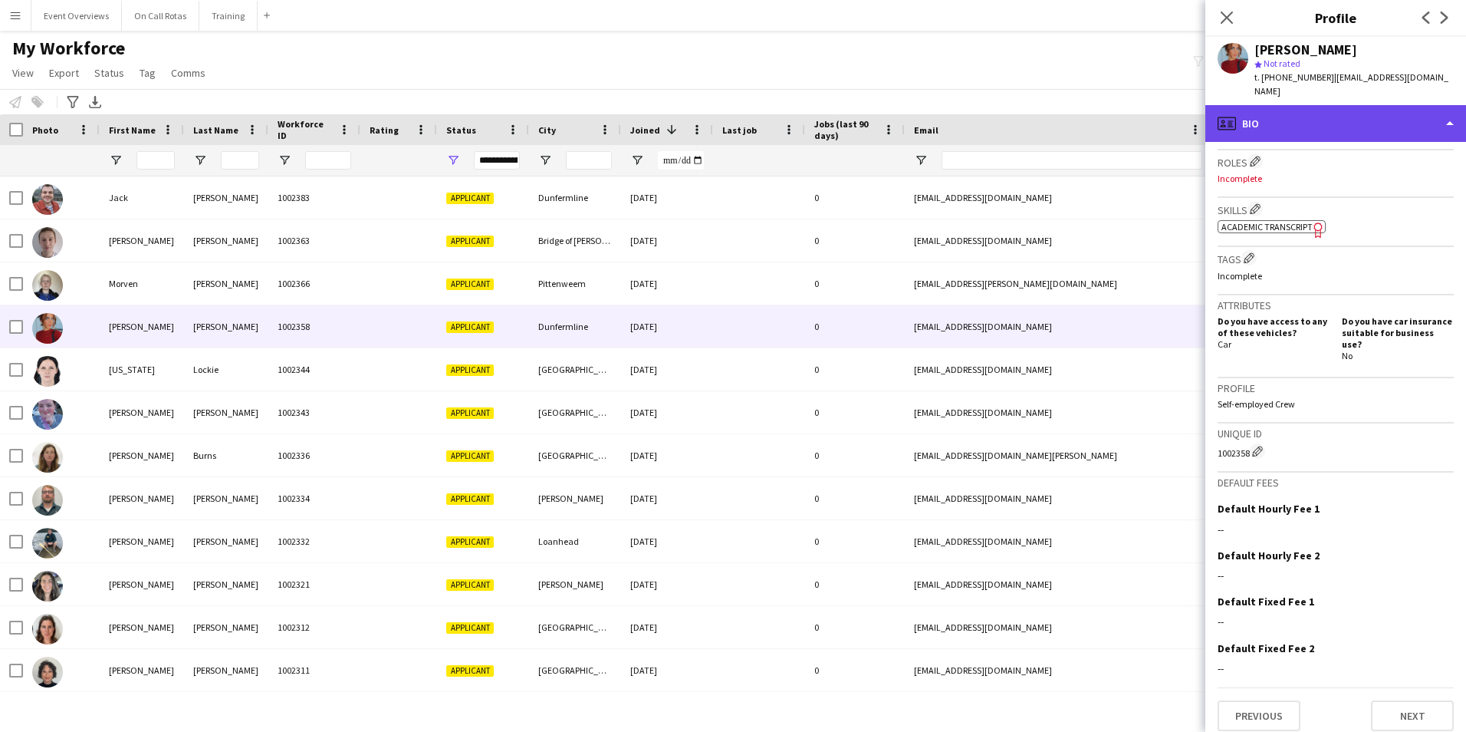
click at [1350, 113] on div "profile Bio" at bounding box center [1335, 123] width 261 height 37
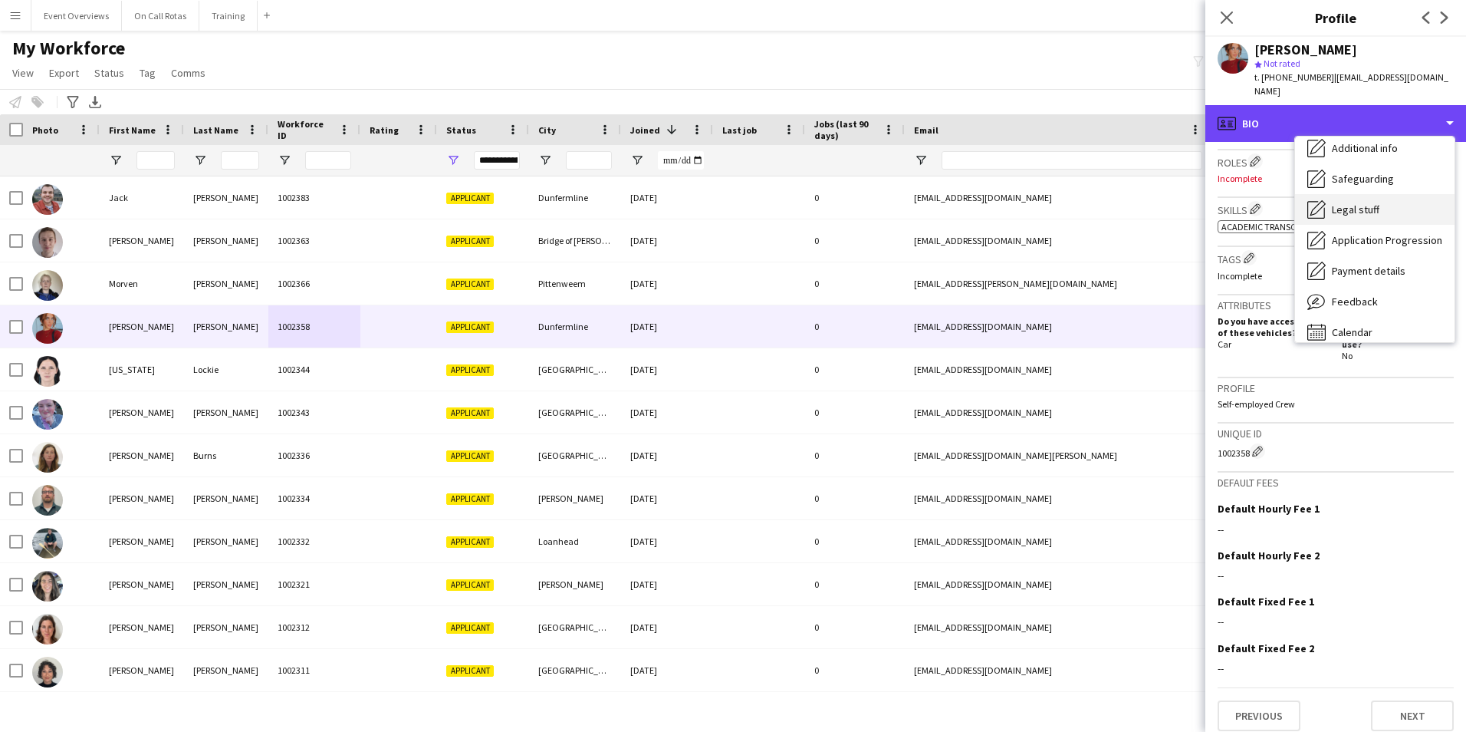
scroll to position [267, 0]
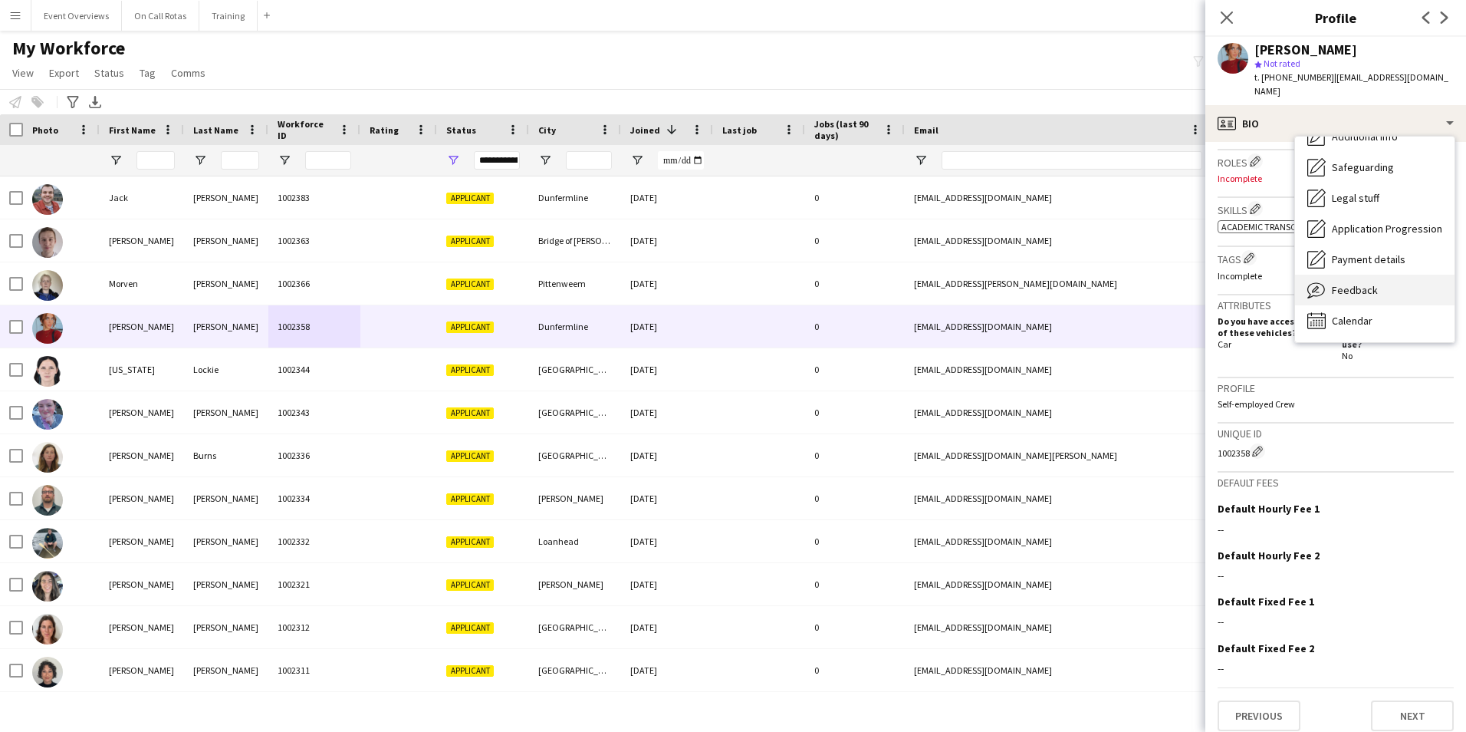
click at [1339, 283] on span "Feedback" at bounding box center [1355, 290] width 46 height 14
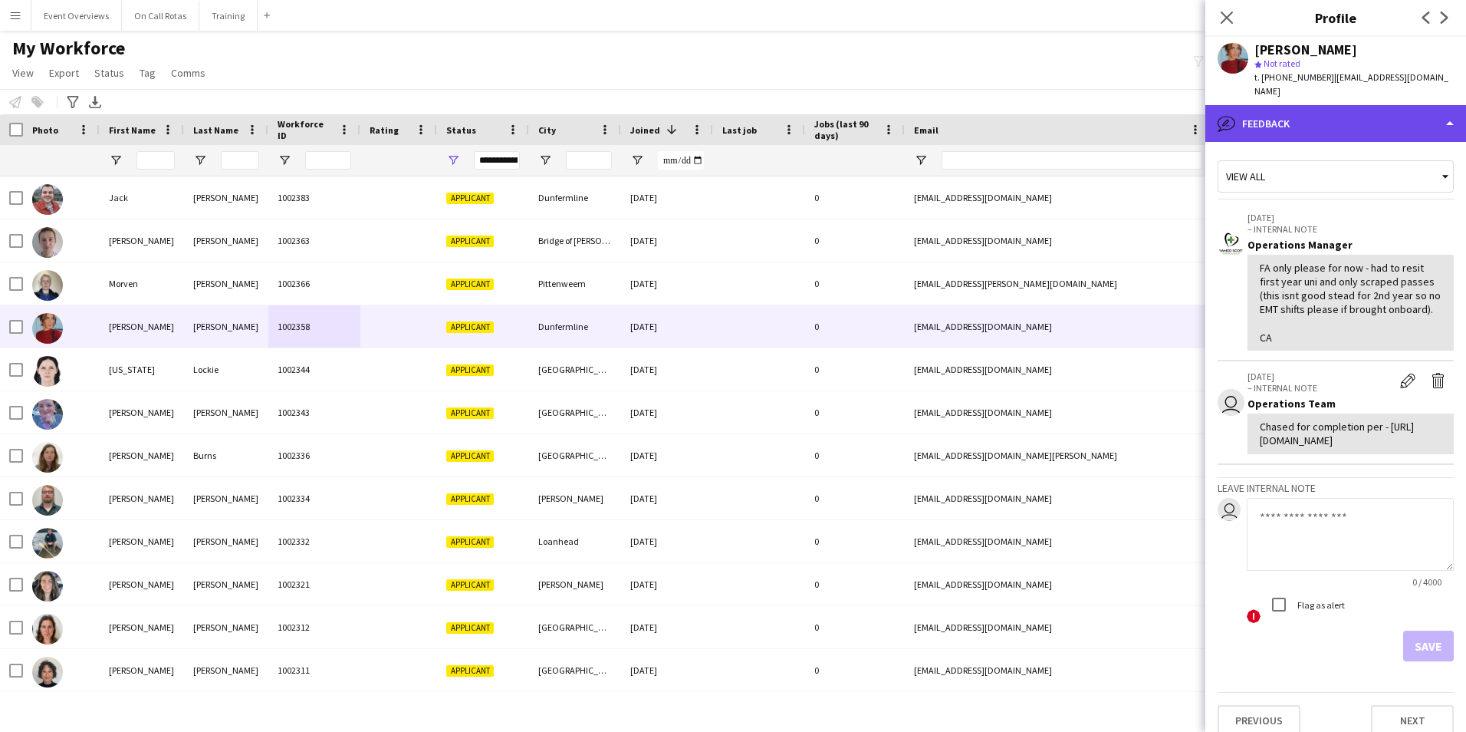
click at [1256, 107] on div "bubble-pencil Feedback" at bounding box center [1335, 123] width 261 height 37
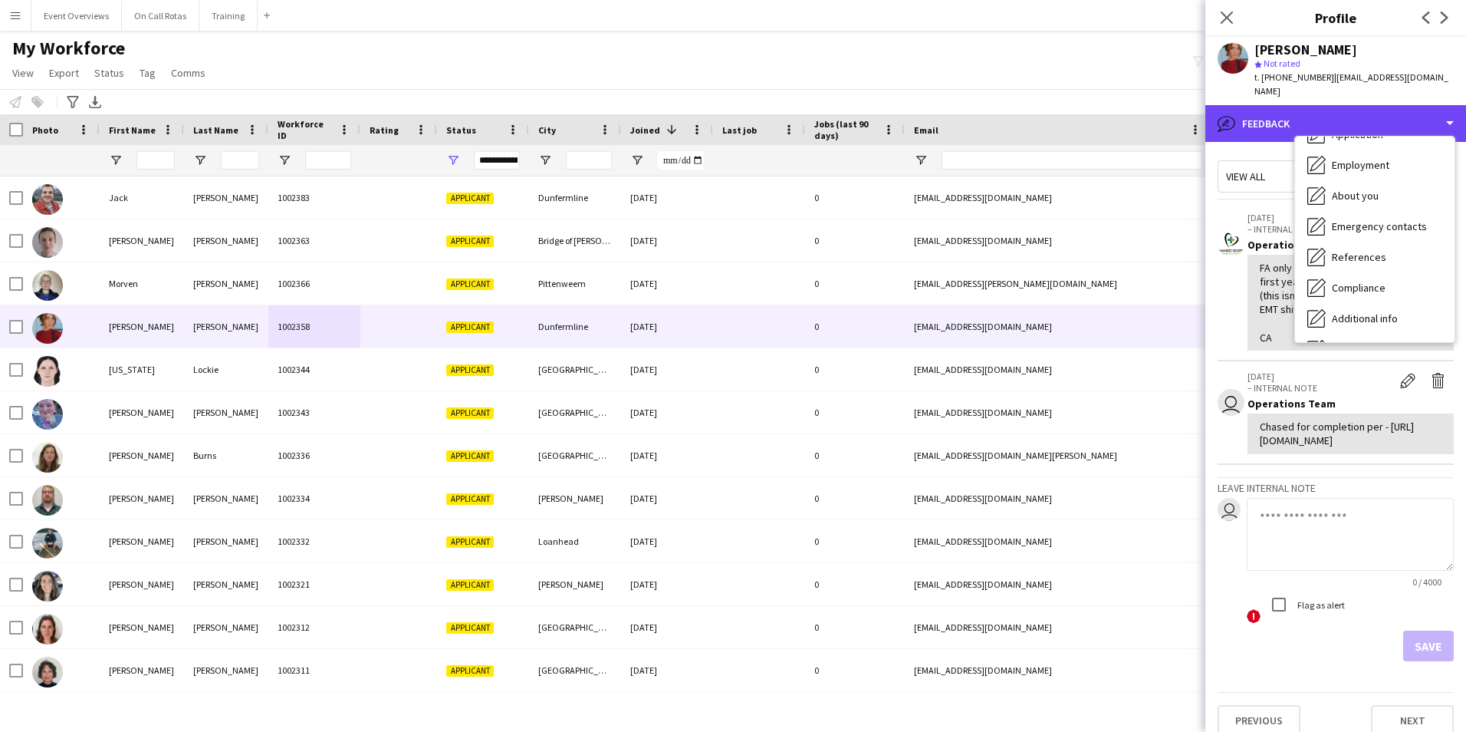
scroll to position [0, 0]
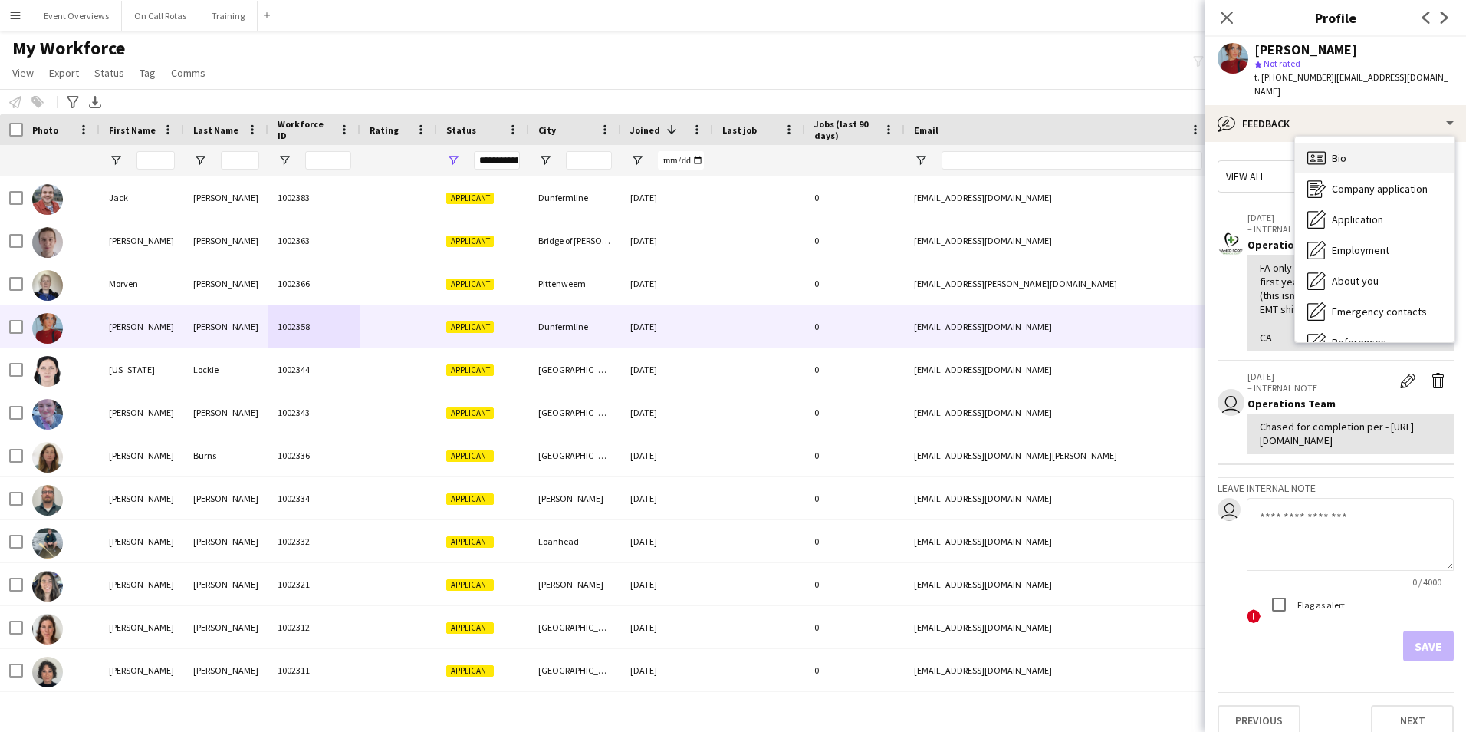
click at [1343, 143] on div "Bio Bio" at bounding box center [1375, 158] width 160 height 31
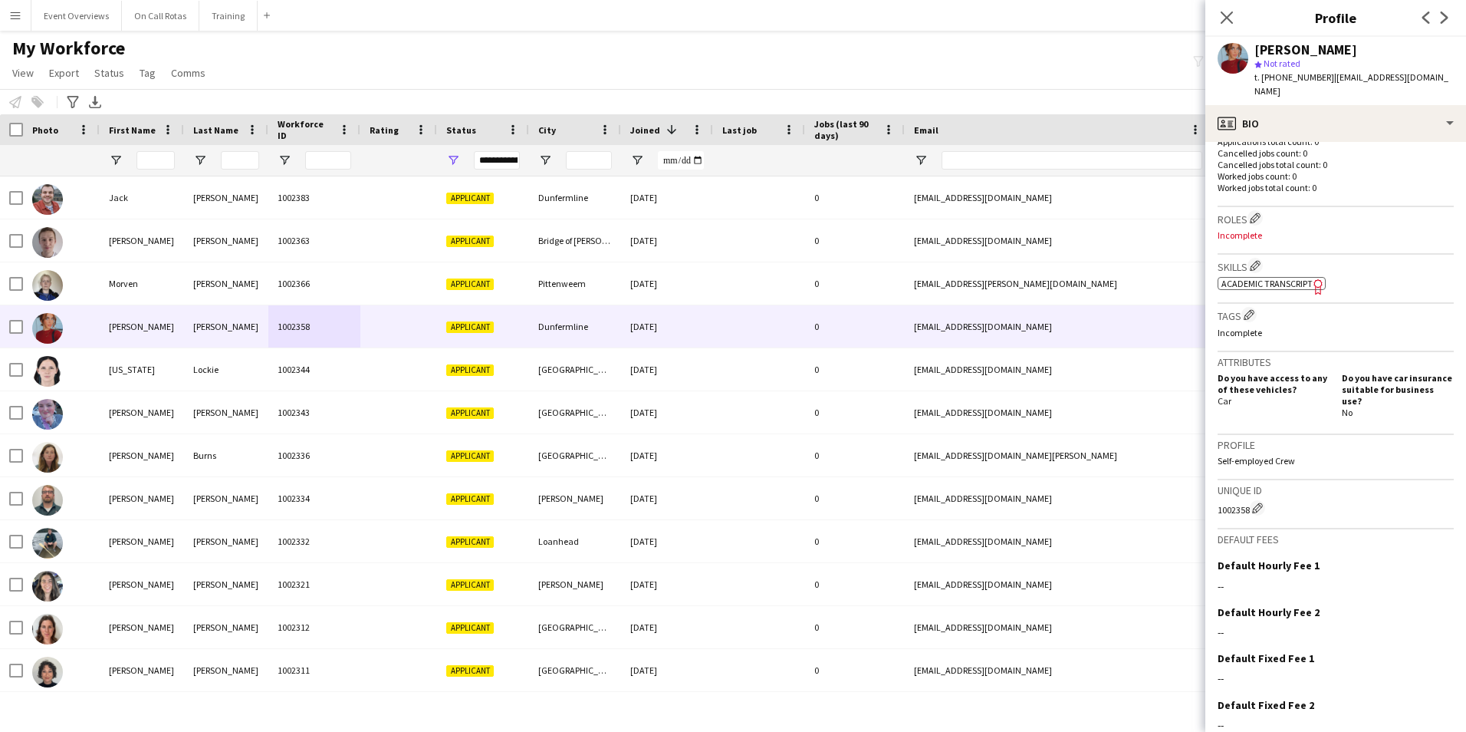
scroll to position [459, 0]
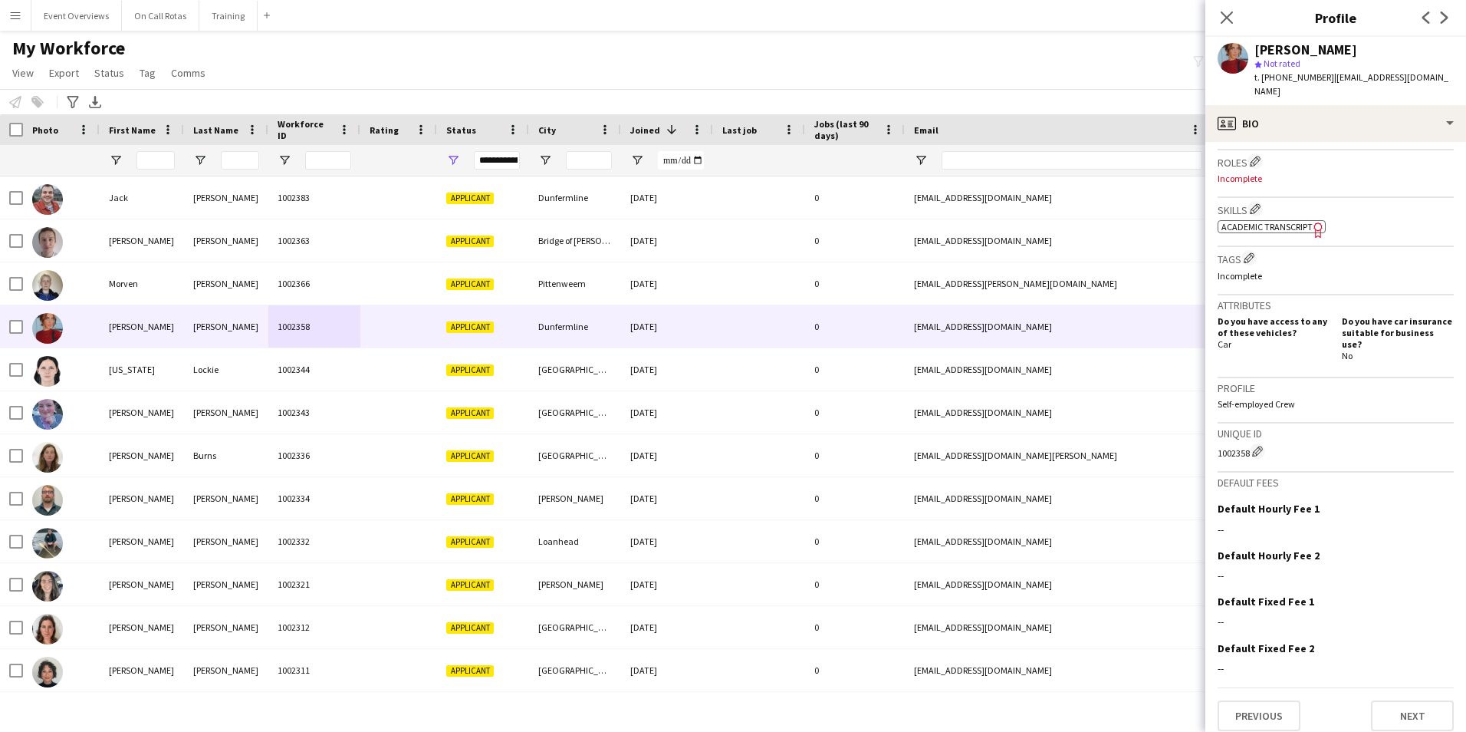
click at [1266, 229] on span "Academic Transcript" at bounding box center [1267, 227] width 91 height 12
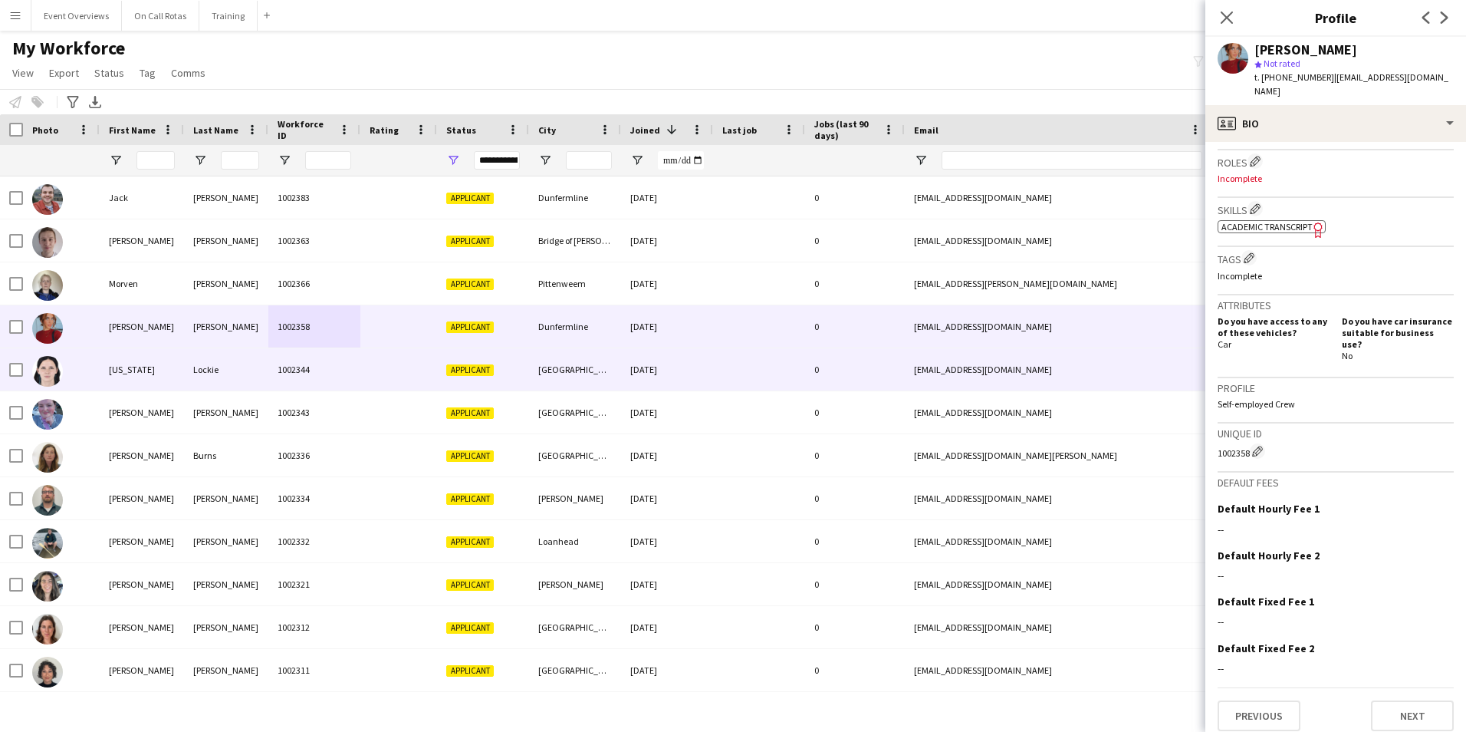
click at [179, 373] on div "Georgia" at bounding box center [142, 369] width 84 height 42
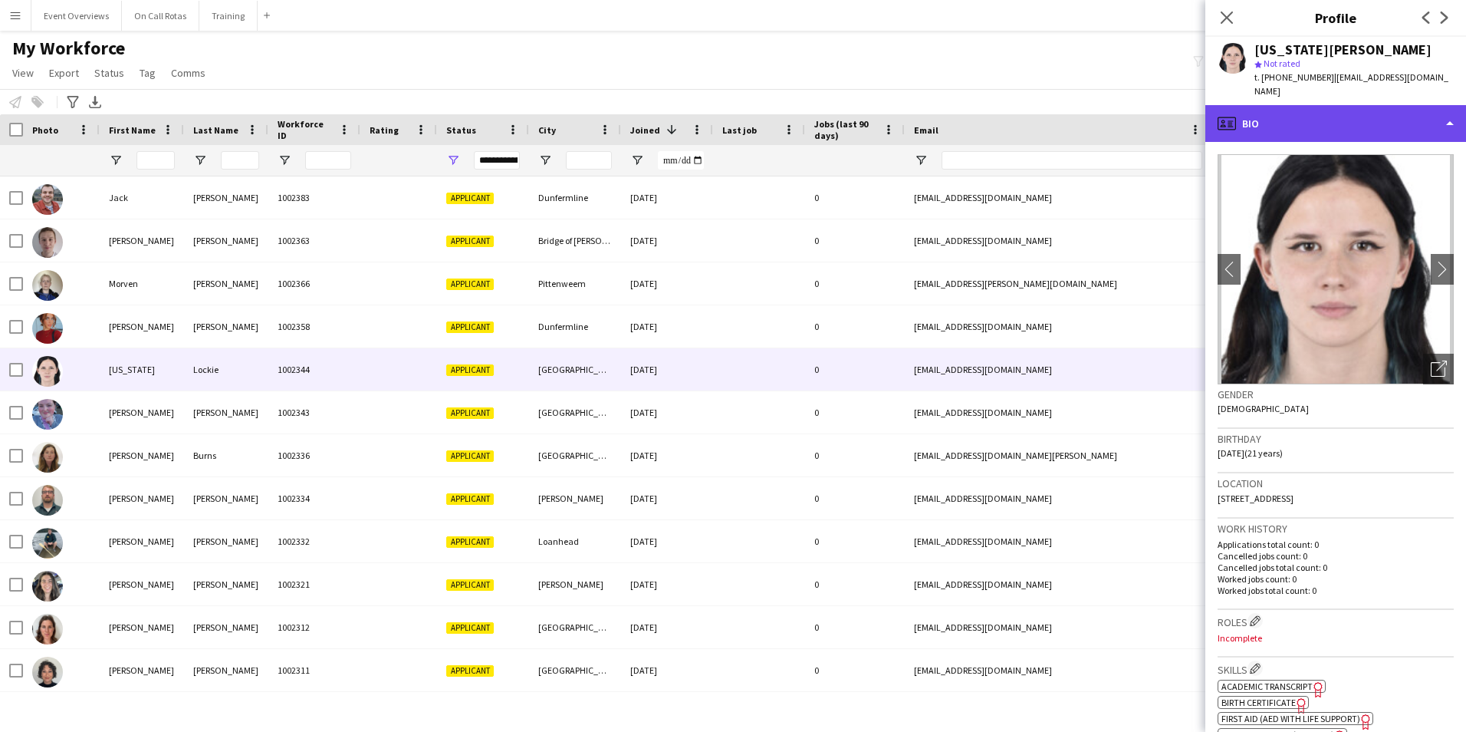
click at [1302, 105] on div "profile Bio" at bounding box center [1335, 123] width 261 height 37
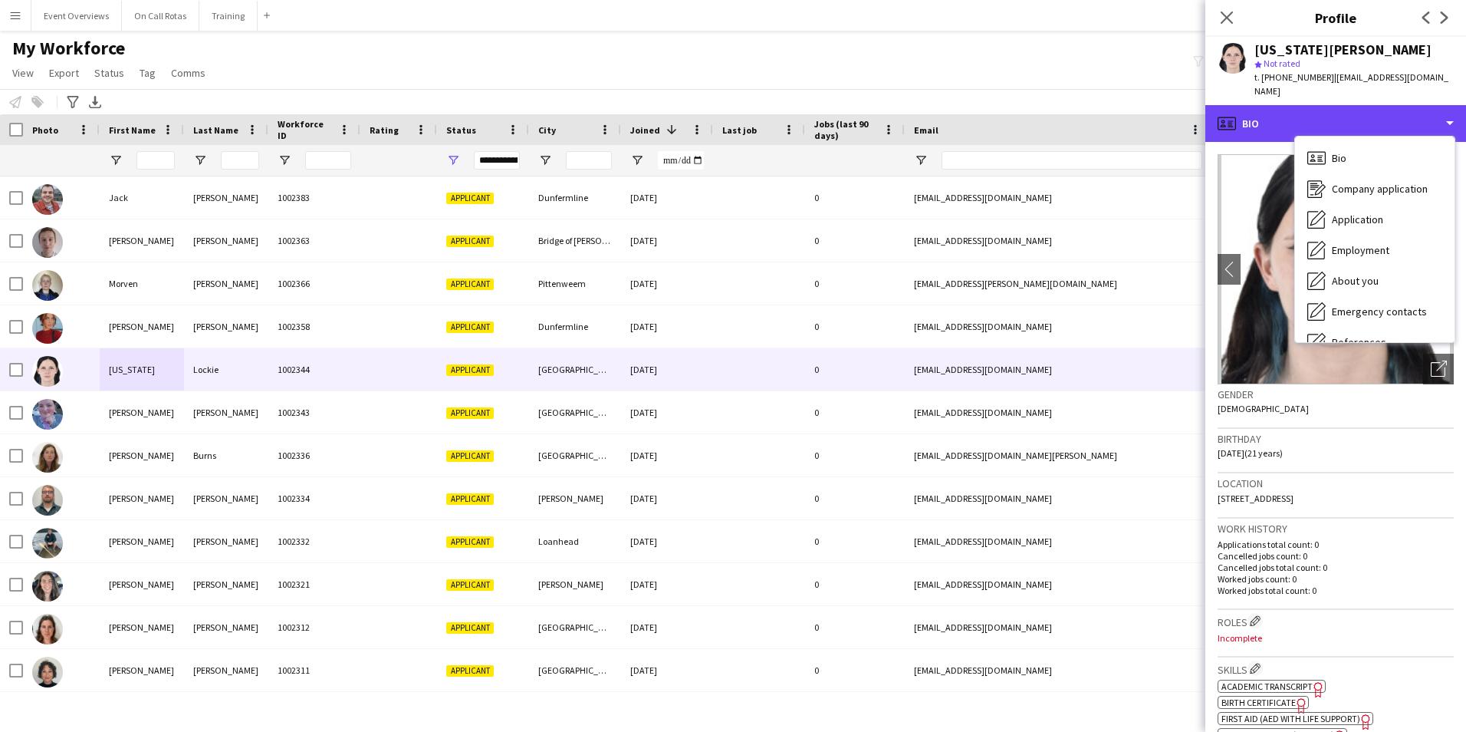
scroll to position [267, 0]
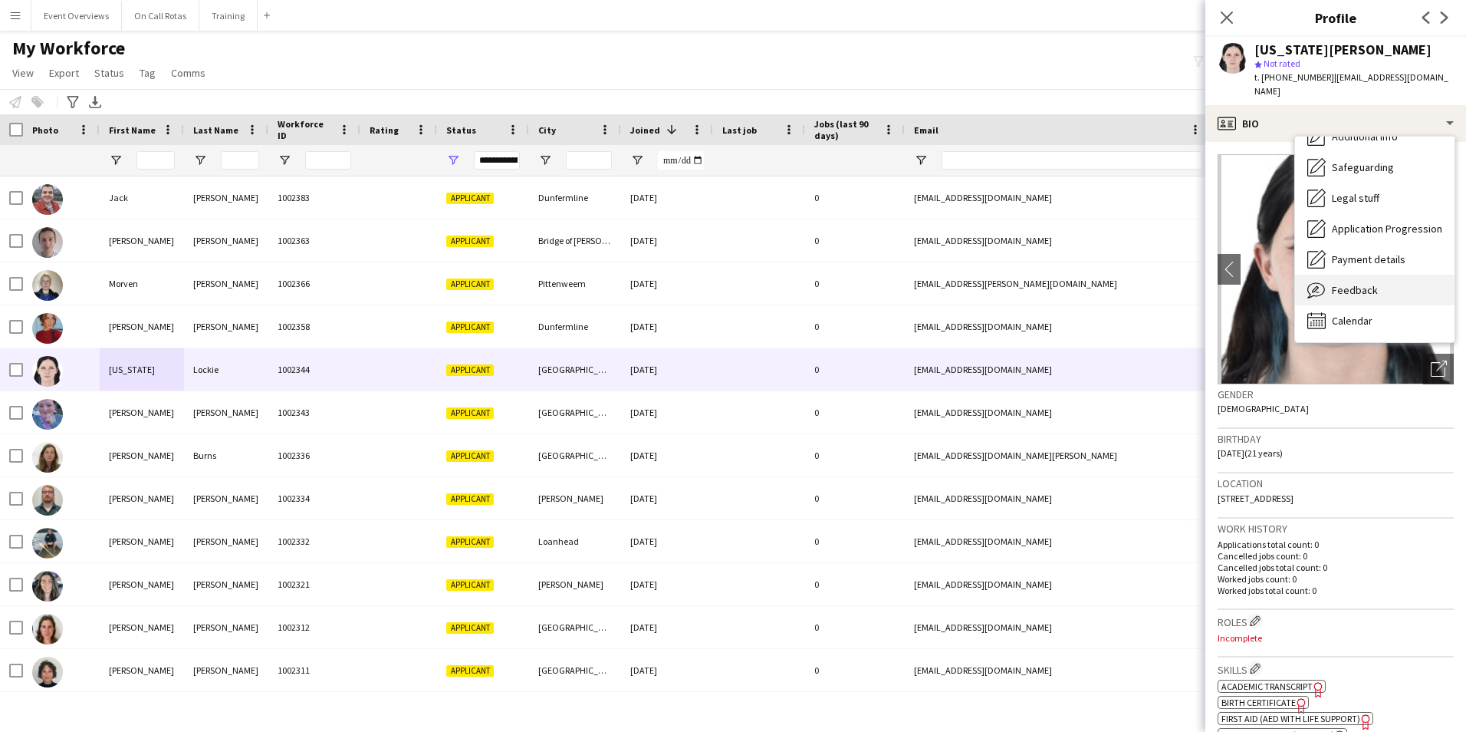
click at [1333, 283] on span "Feedback" at bounding box center [1355, 290] width 46 height 14
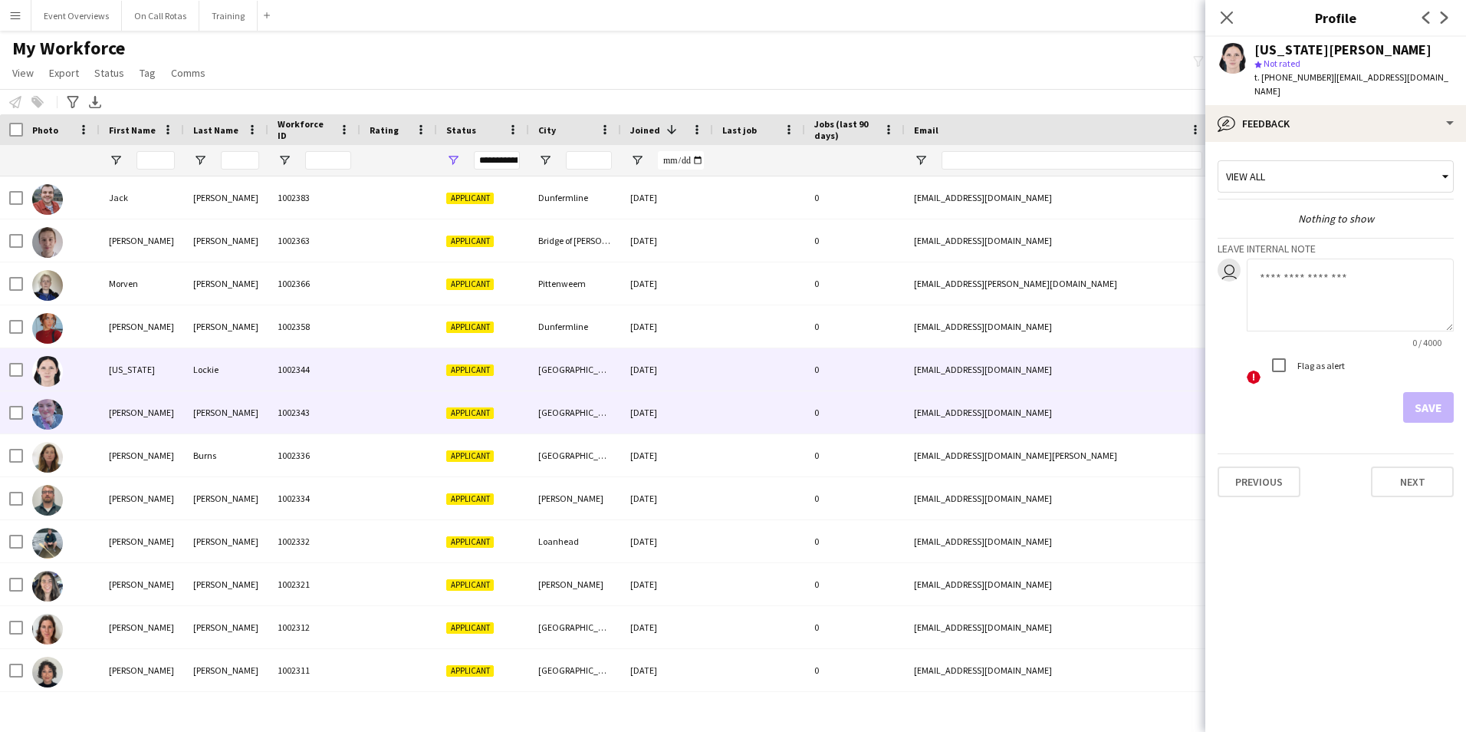
click at [202, 404] on div "Wilson" at bounding box center [226, 412] width 84 height 42
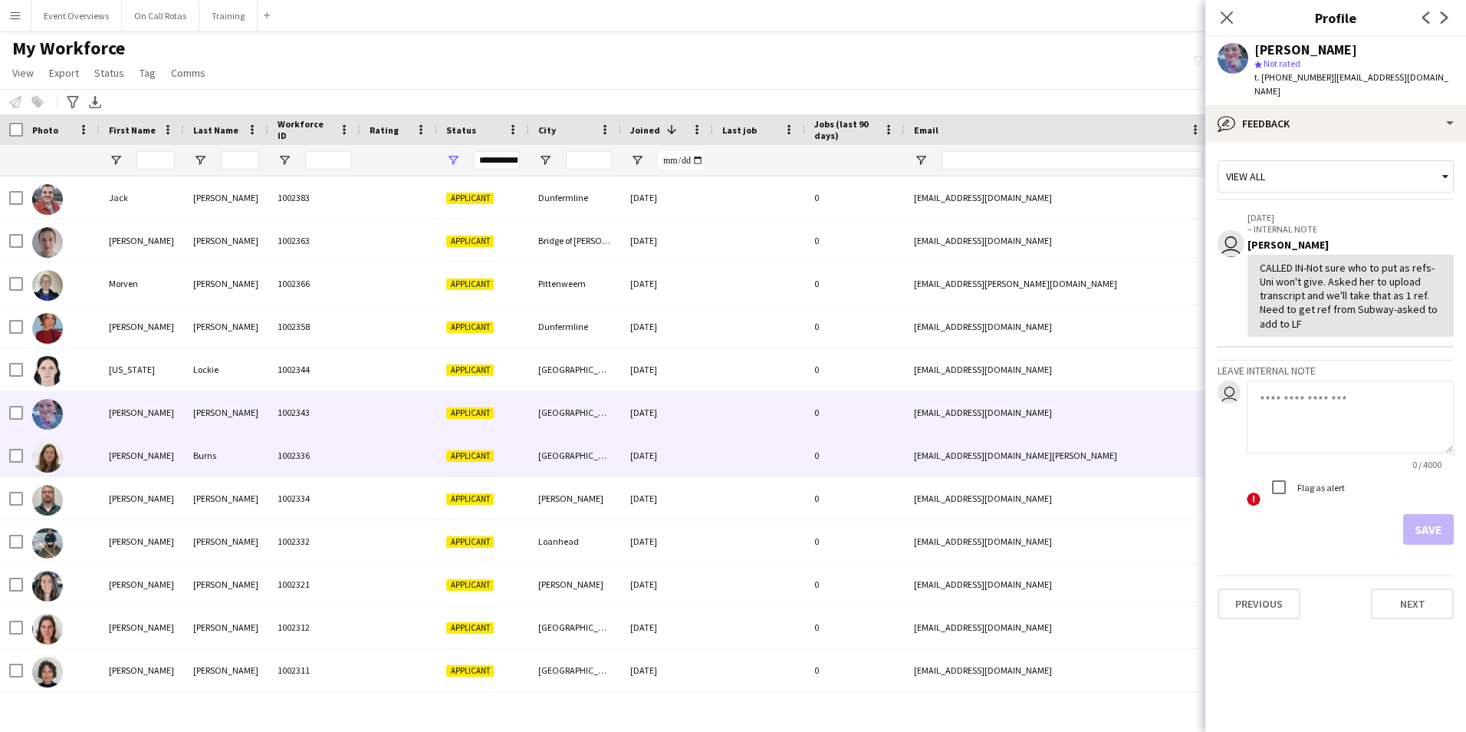
click at [255, 458] on div "Burns" at bounding box center [226, 455] width 84 height 42
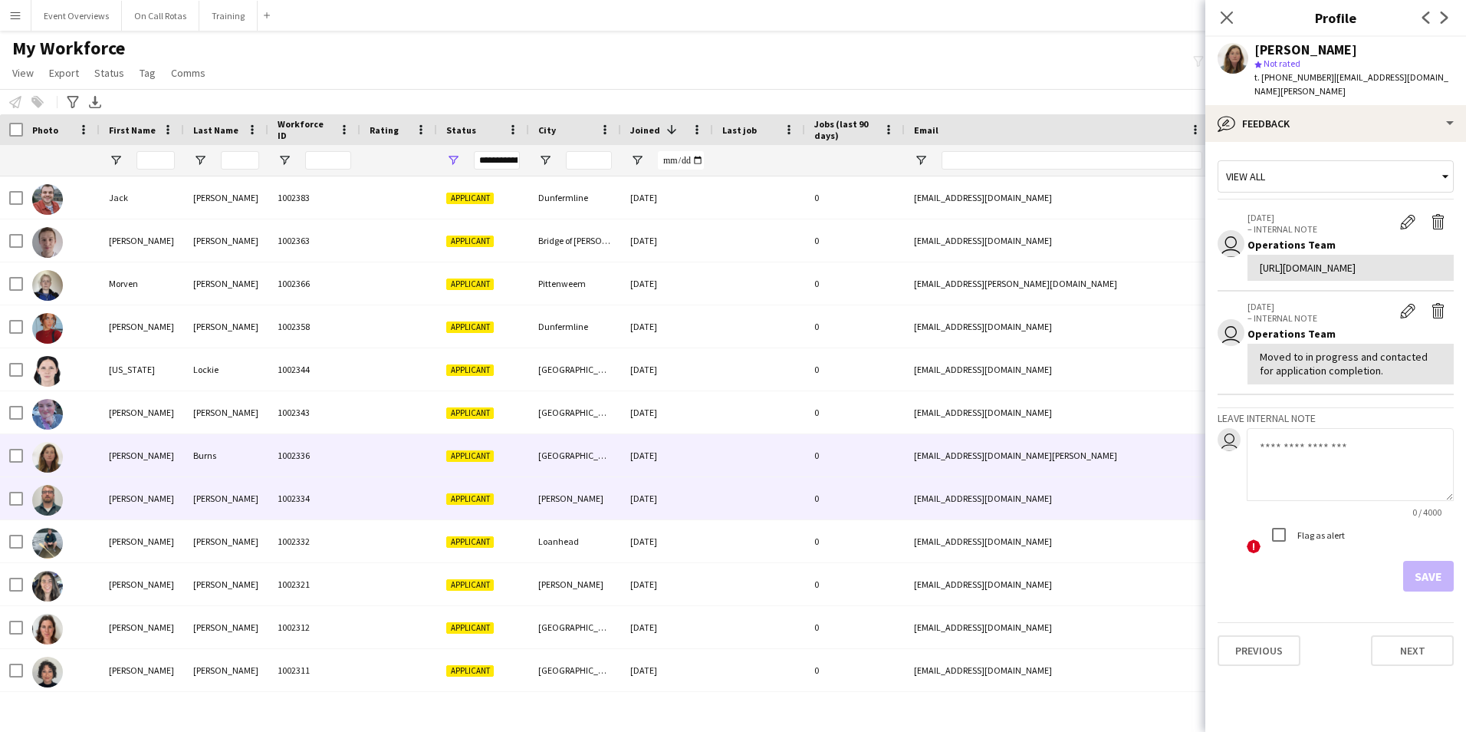
click at [285, 488] on div "1002334" at bounding box center [314, 498] width 92 height 42
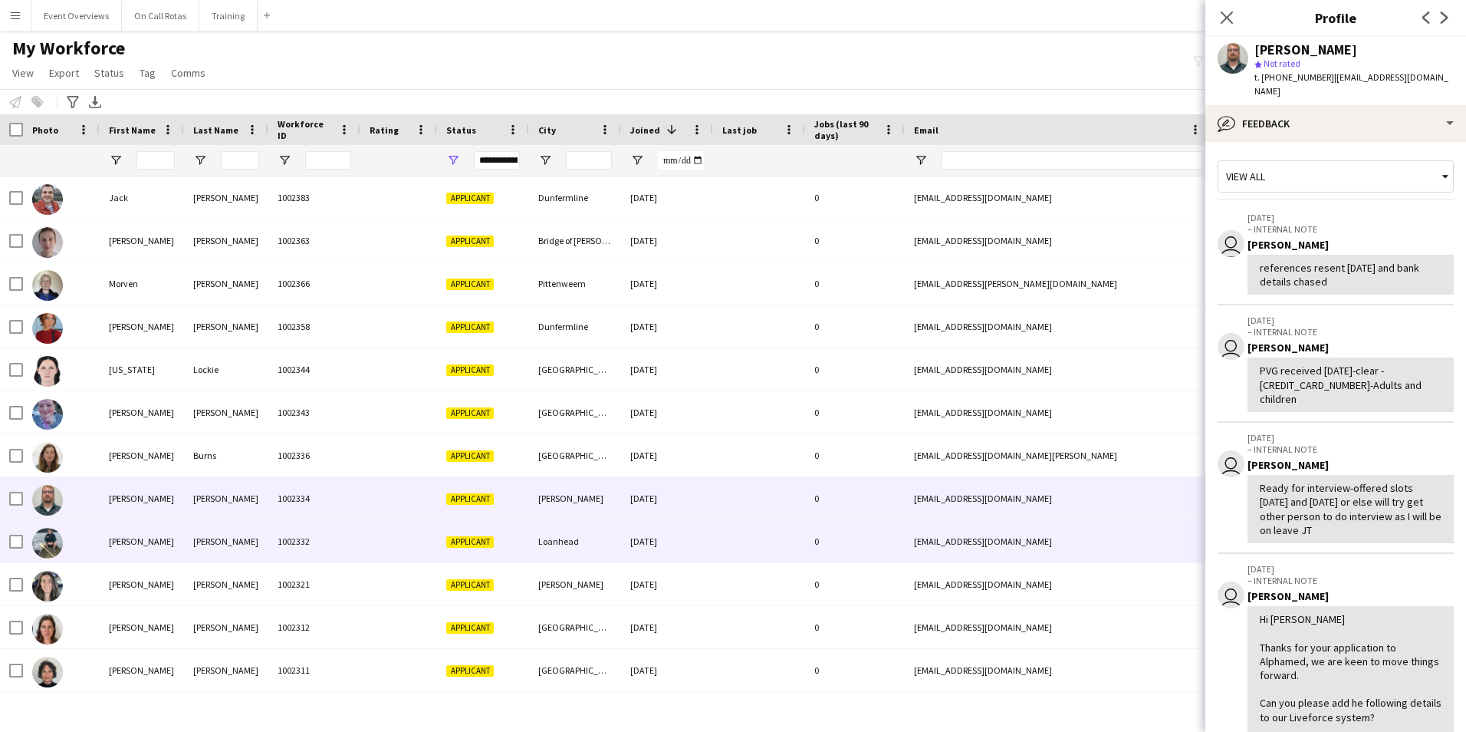
click at [208, 535] on div "Cherrington" at bounding box center [226, 541] width 84 height 42
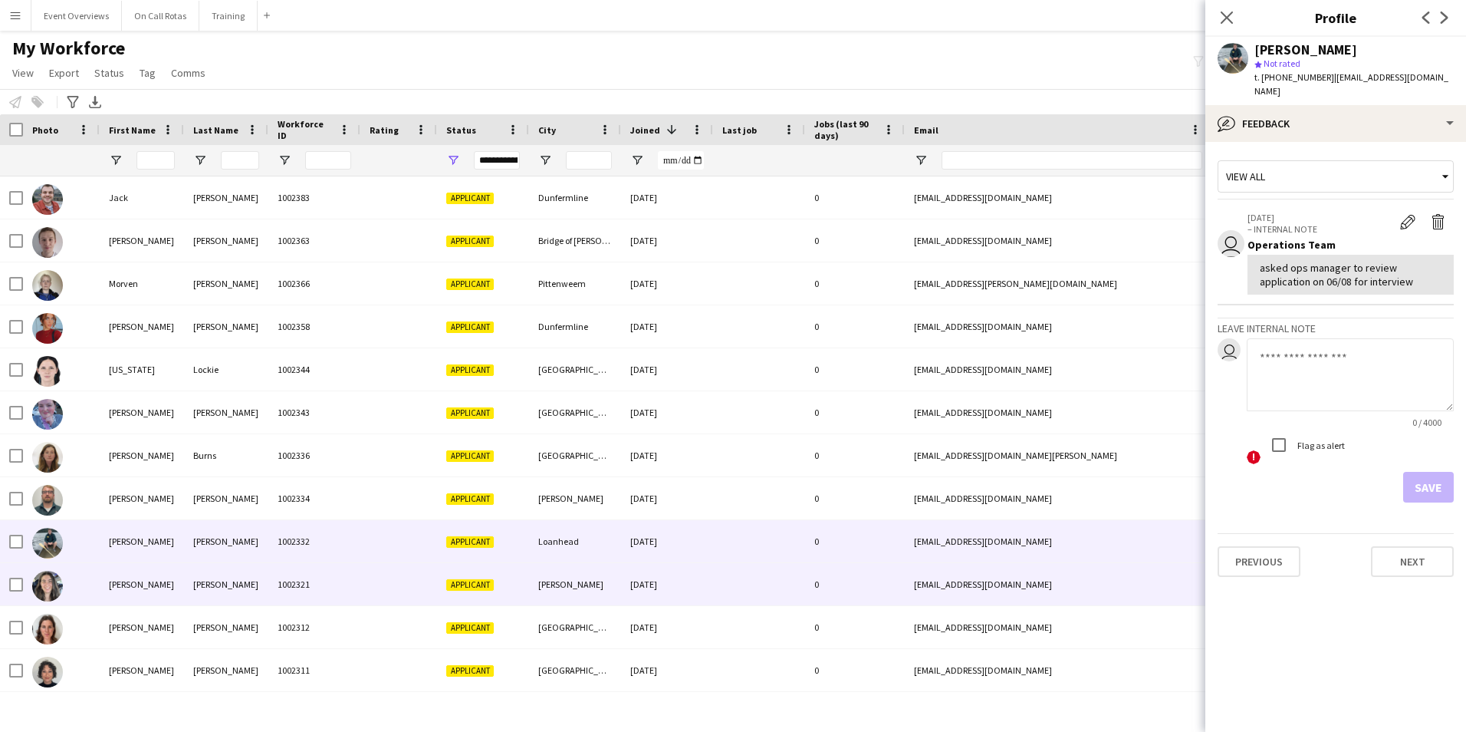
click at [222, 574] on div "Thomas" at bounding box center [226, 584] width 84 height 42
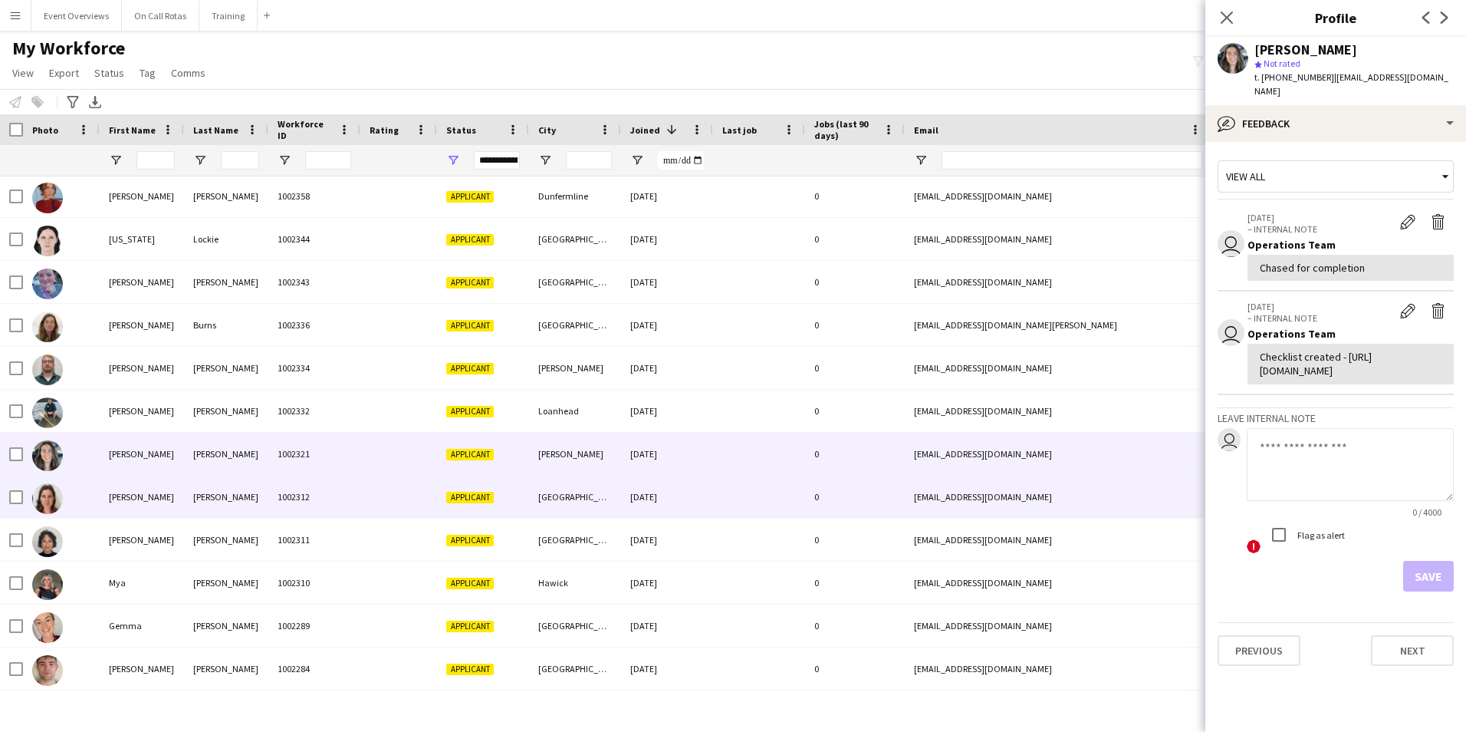
scroll to position [153, 0]
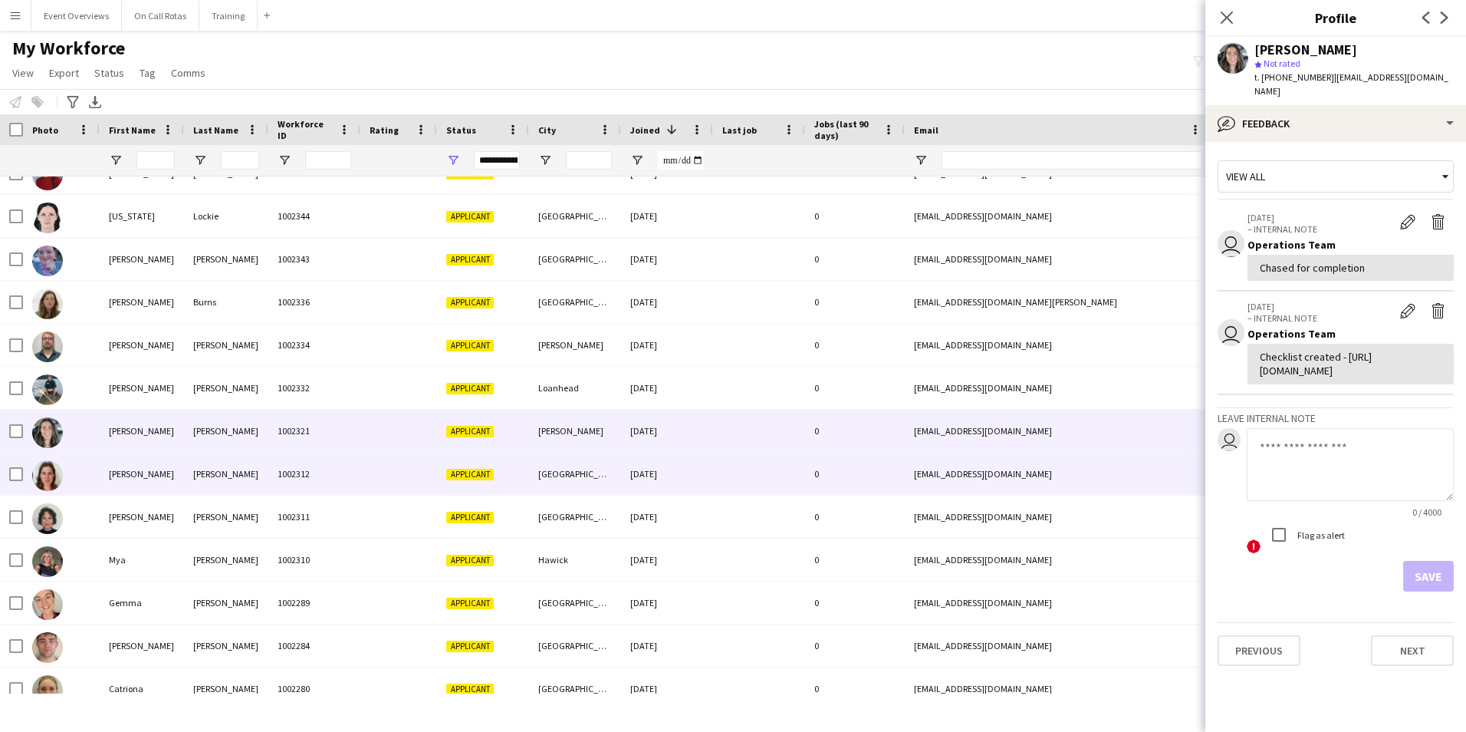
click at [140, 465] on div "Millie" at bounding box center [142, 473] width 84 height 42
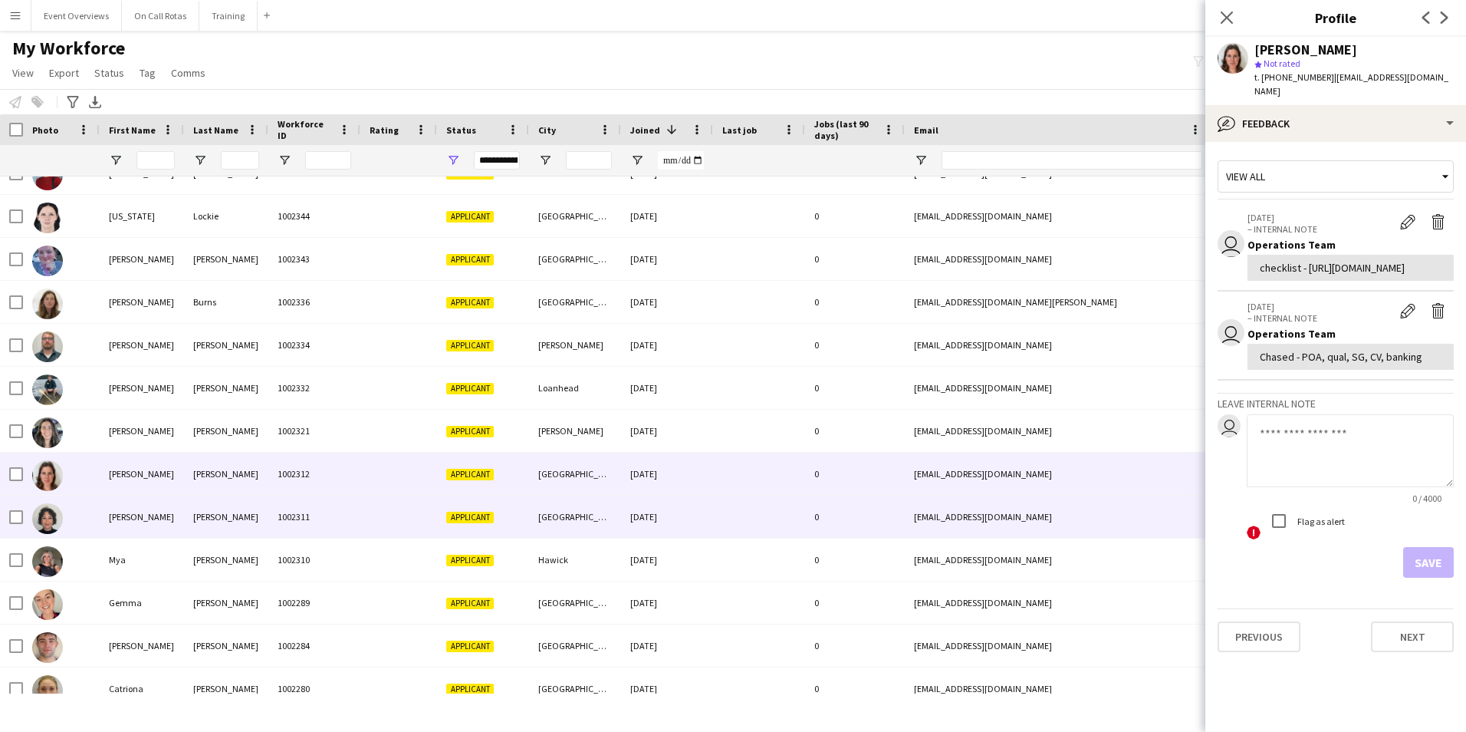
click at [160, 525] on div "Shauneen" at bounding box center [142, 516] width 84 height 42
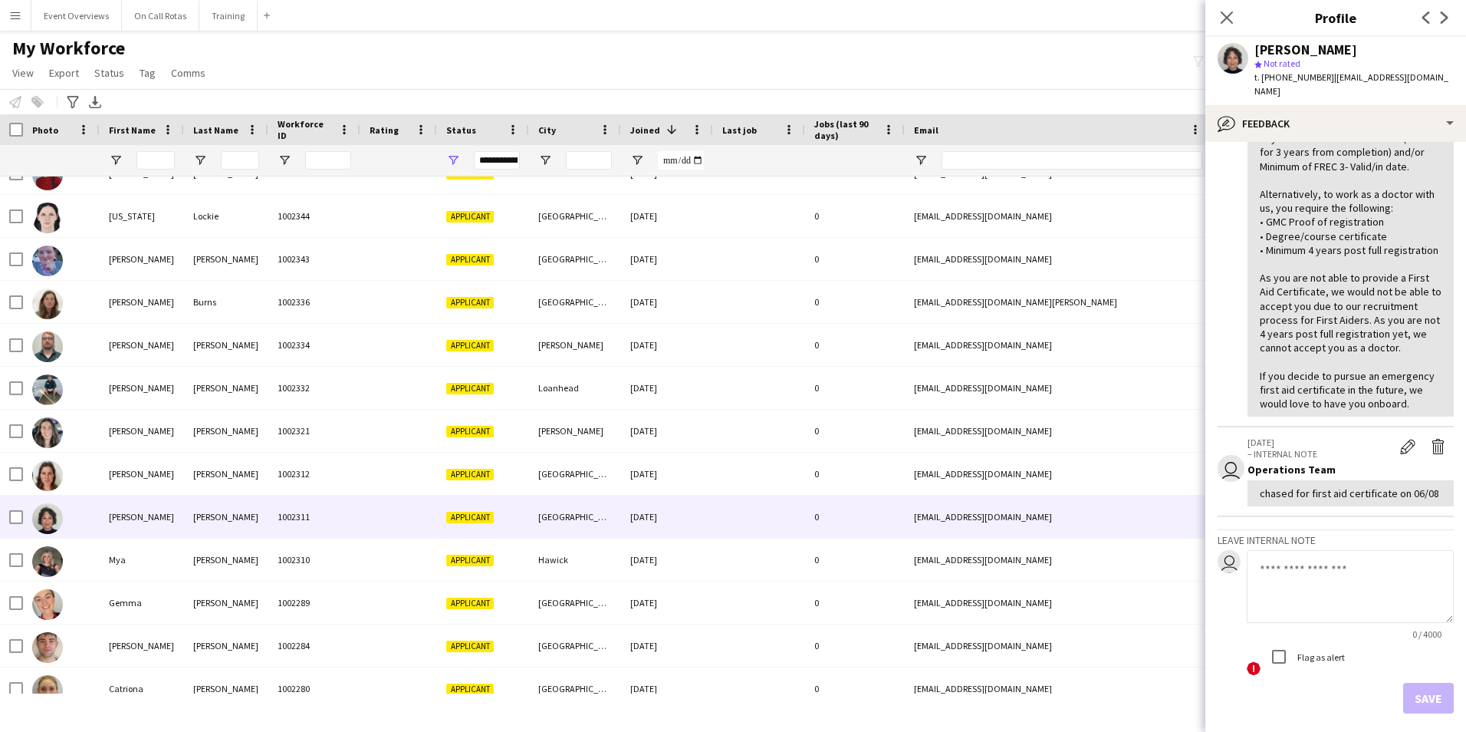
scroll to position [230, 0]
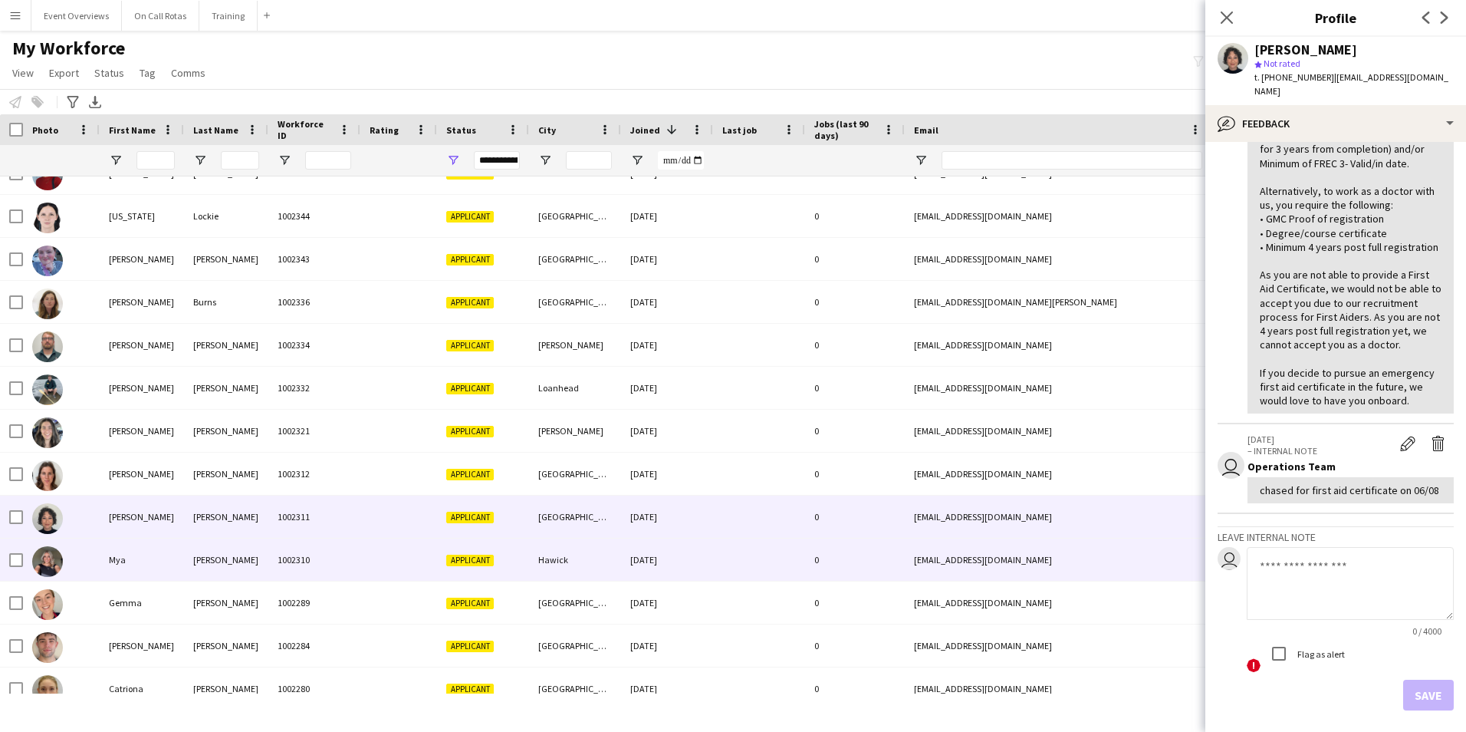
click at [163, 558] on div "Mya" at bounding box center [142, 559] width 84 height 42
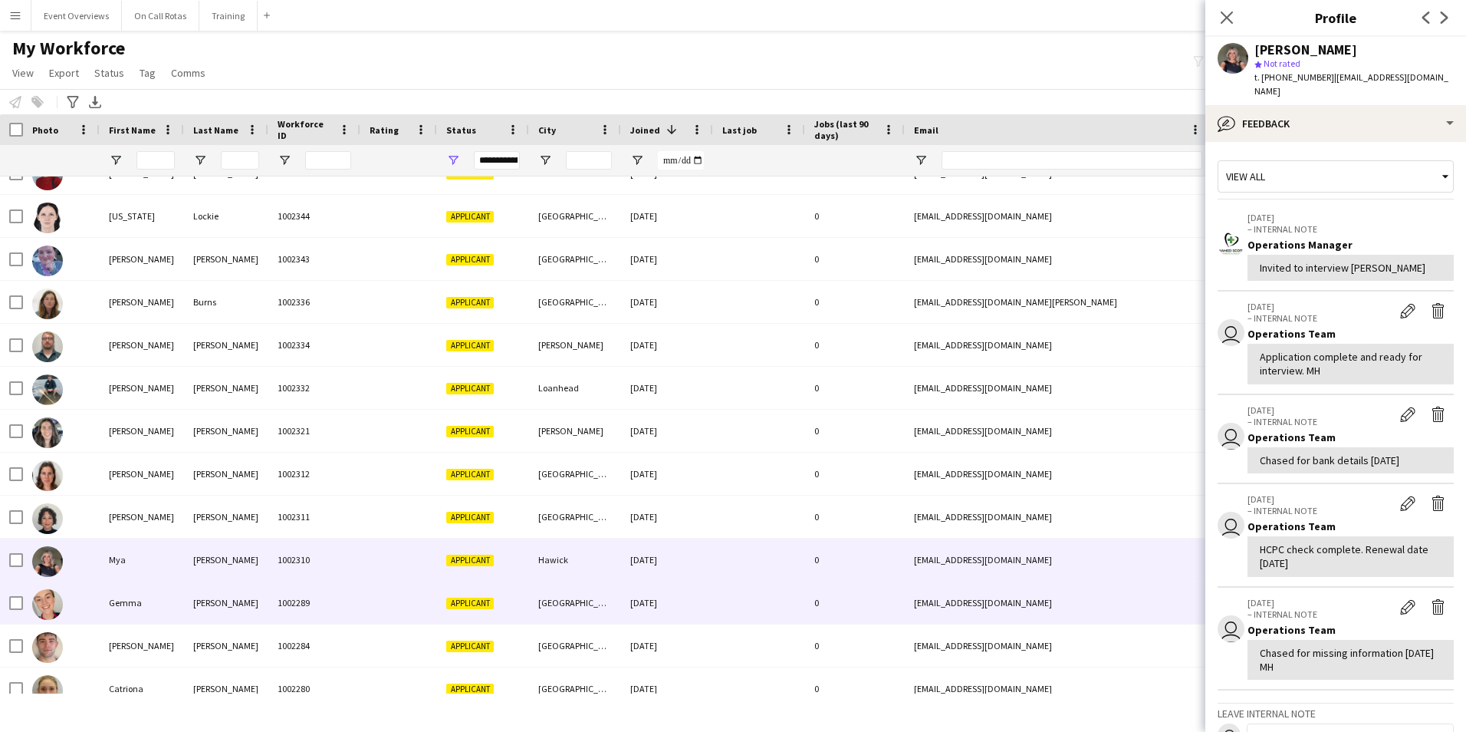
click at [319, 589] on div "1002289" at bounding box center [314, 602] width 92 height 42
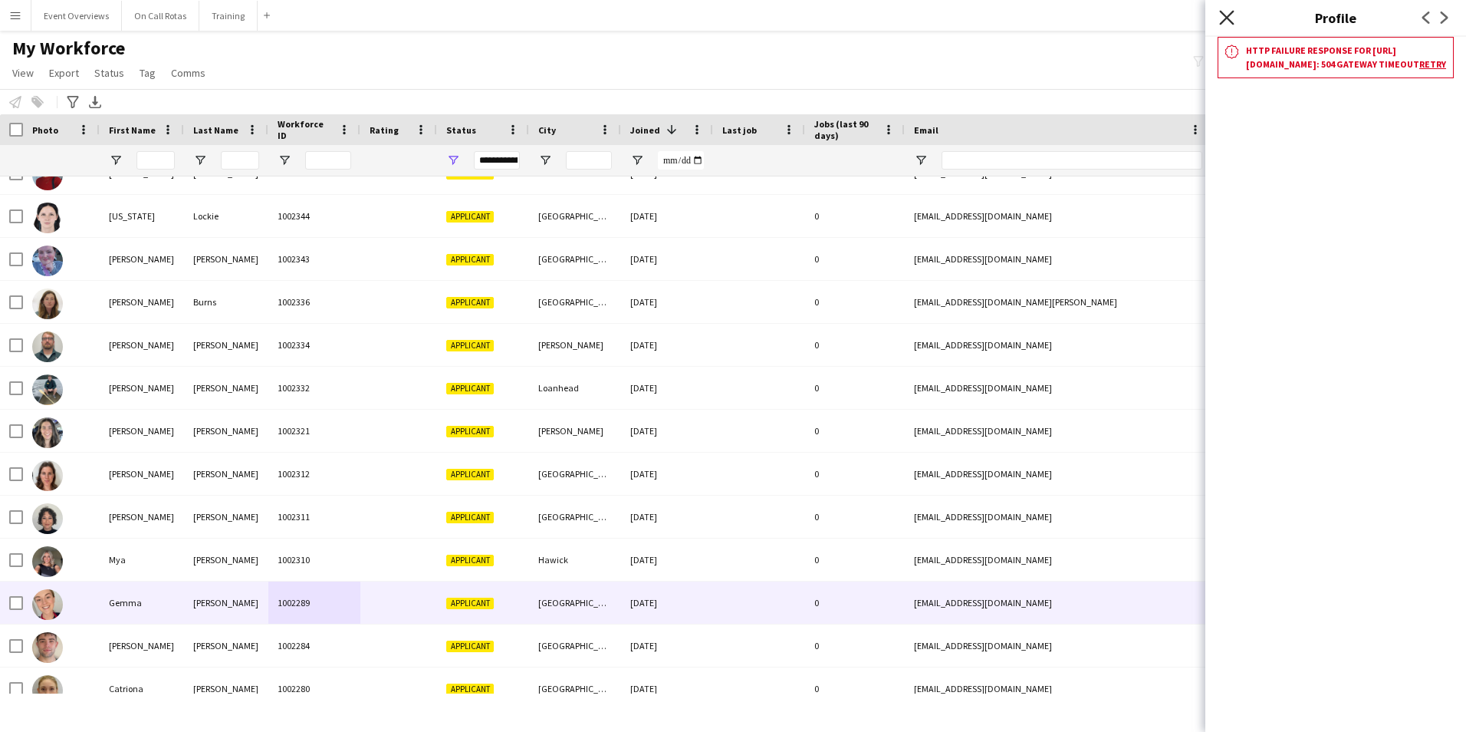
click at [1223, 23] on icon "Close pop-in" at bounding box center [1226, 17] width 15 height 15
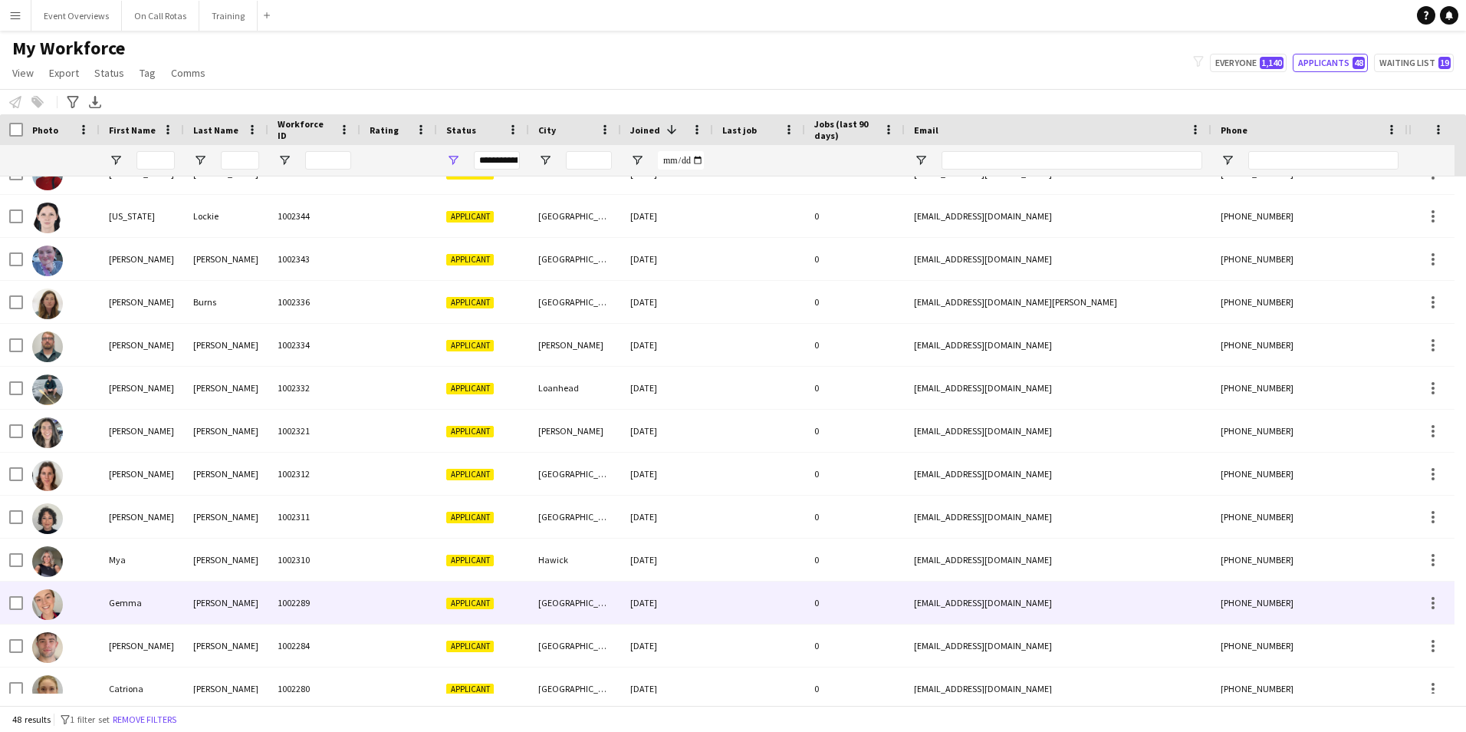
click at [390, 618] on div at bounding box center [398, 602] width 77 height 42
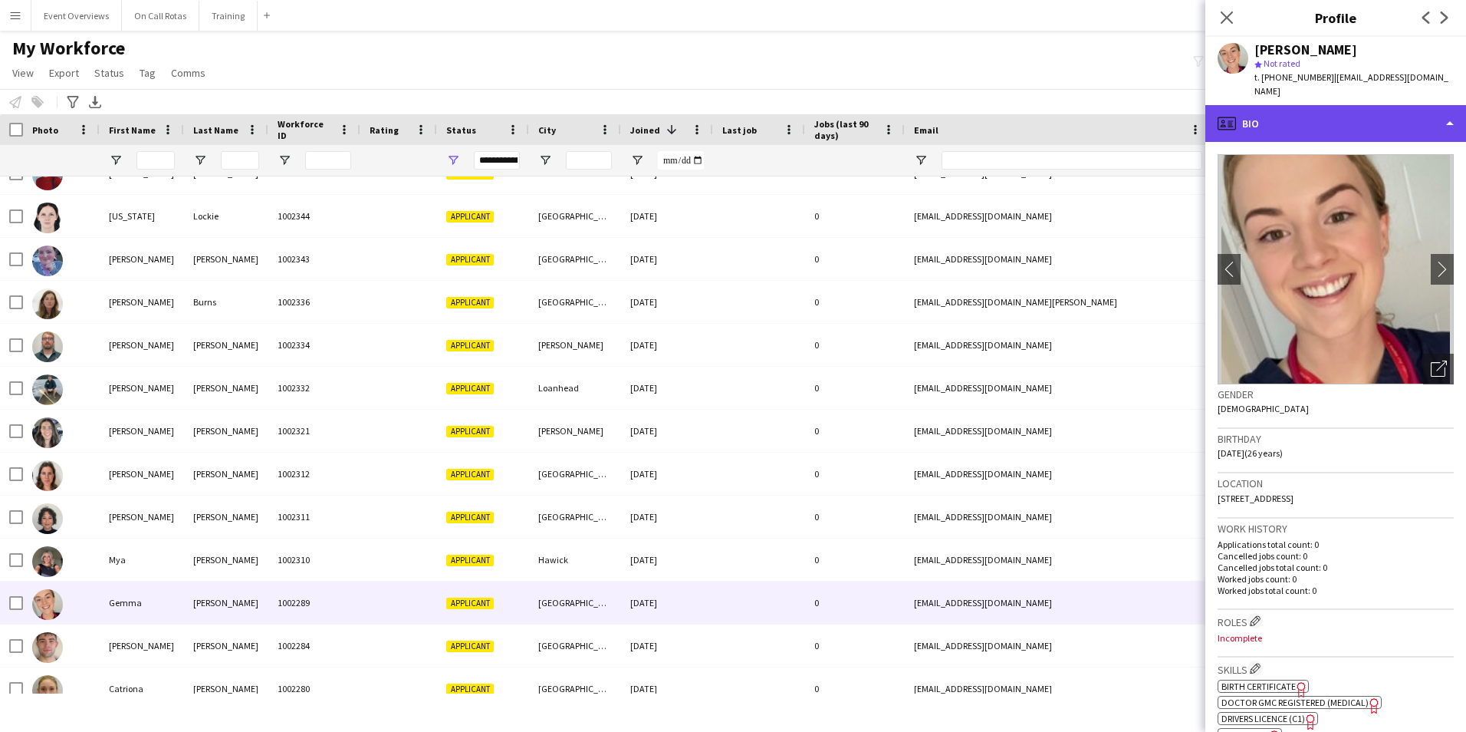
click at [1369, 117] on div "profile Bio" at bounding box center [1335, 123] width 261 height 37
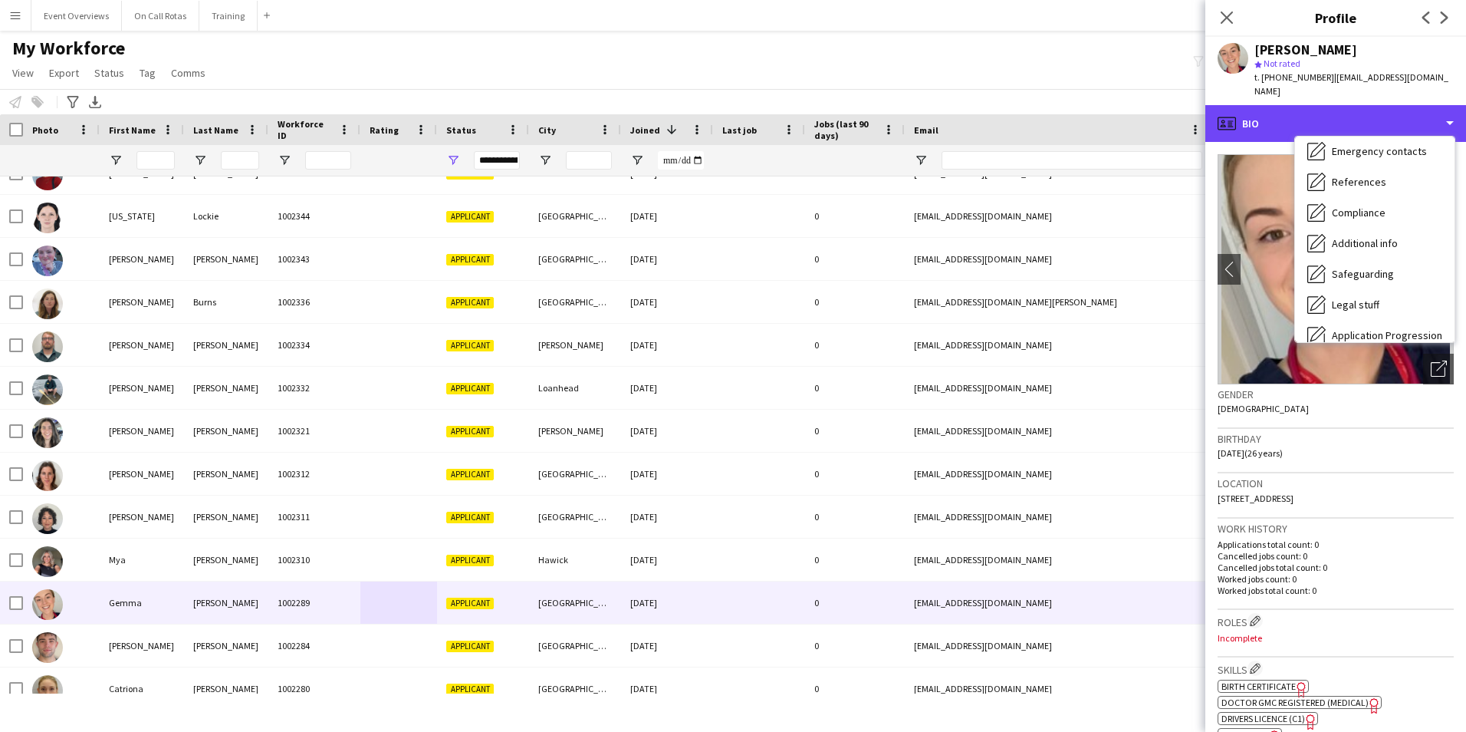
scroll to position [267, 0]
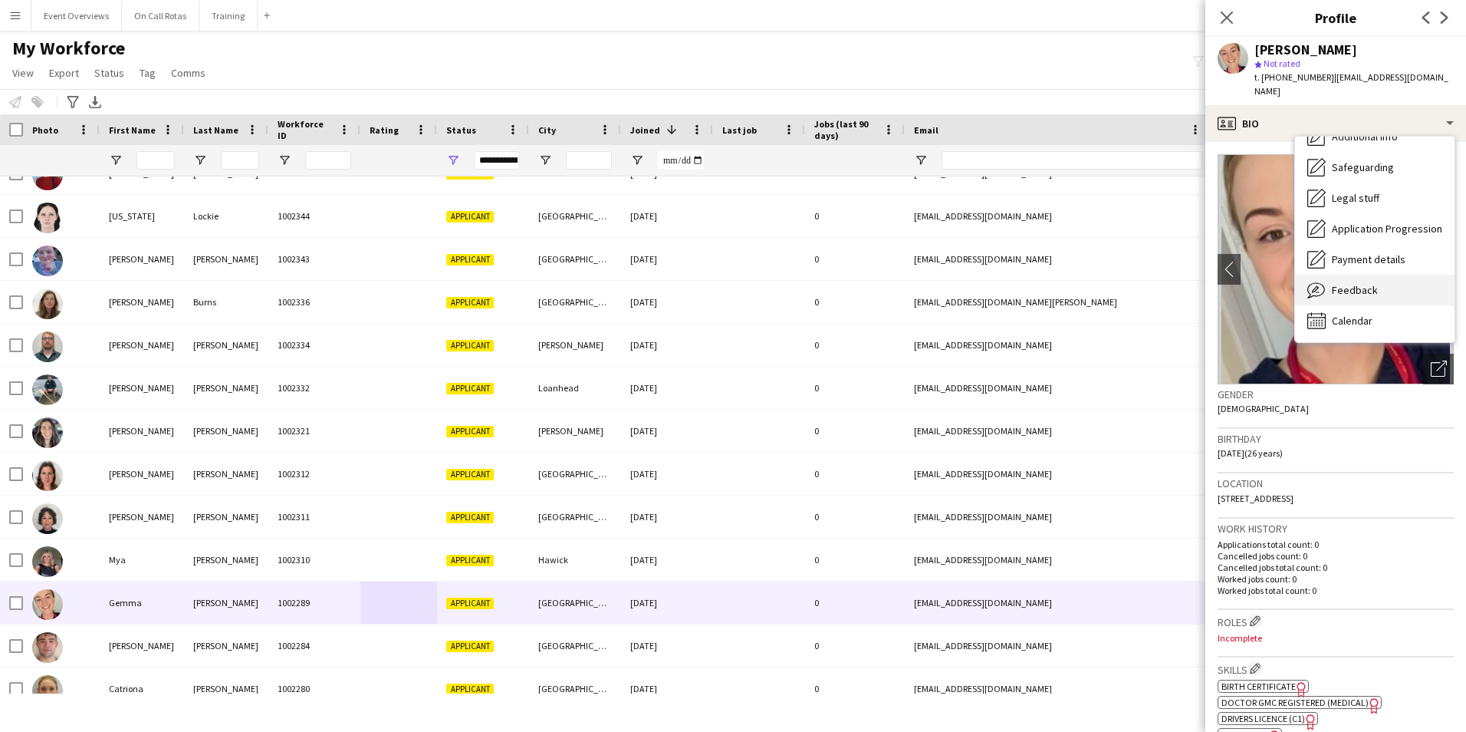
click at [1344, 275] on div "Feedback Feedback" at bounding box center [1375, 290] width 160 height 31
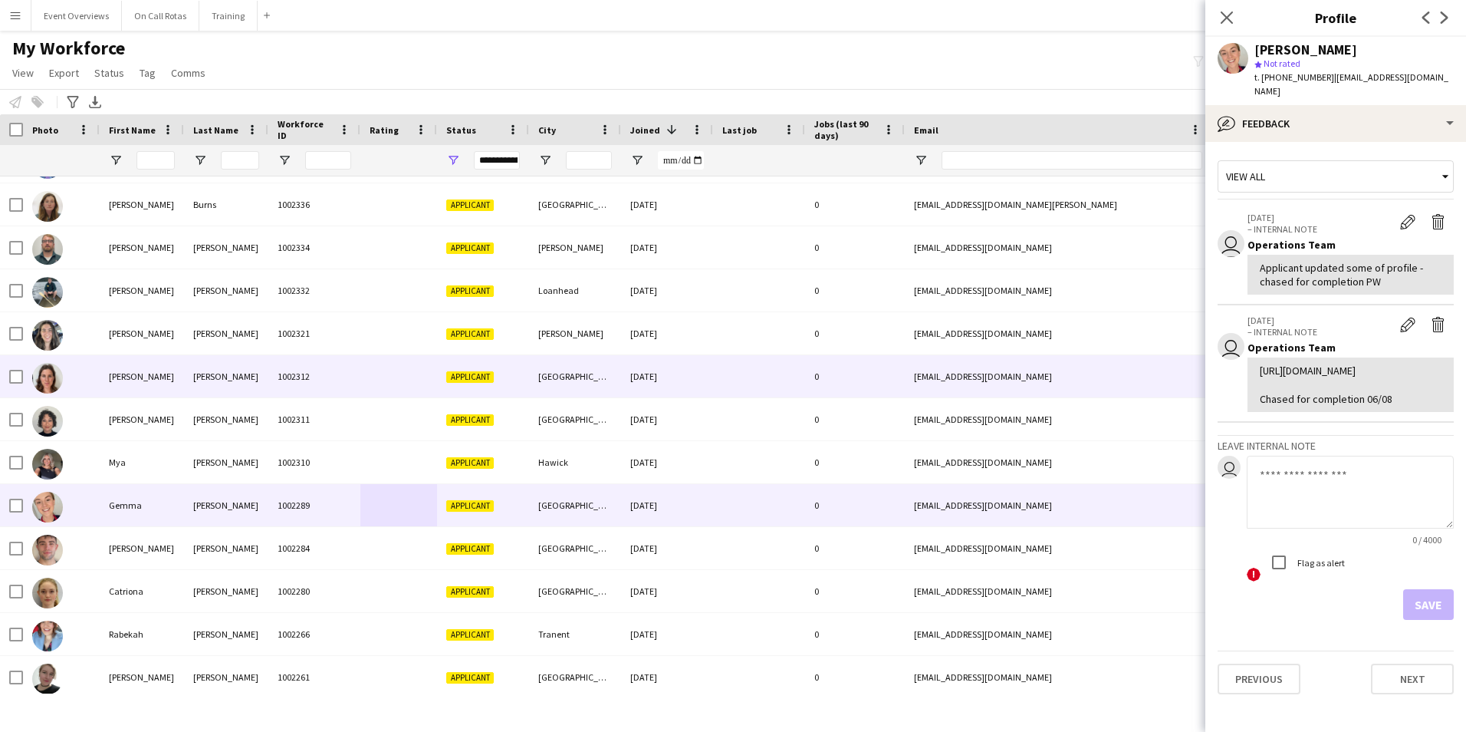
scroll to position [307, 0]
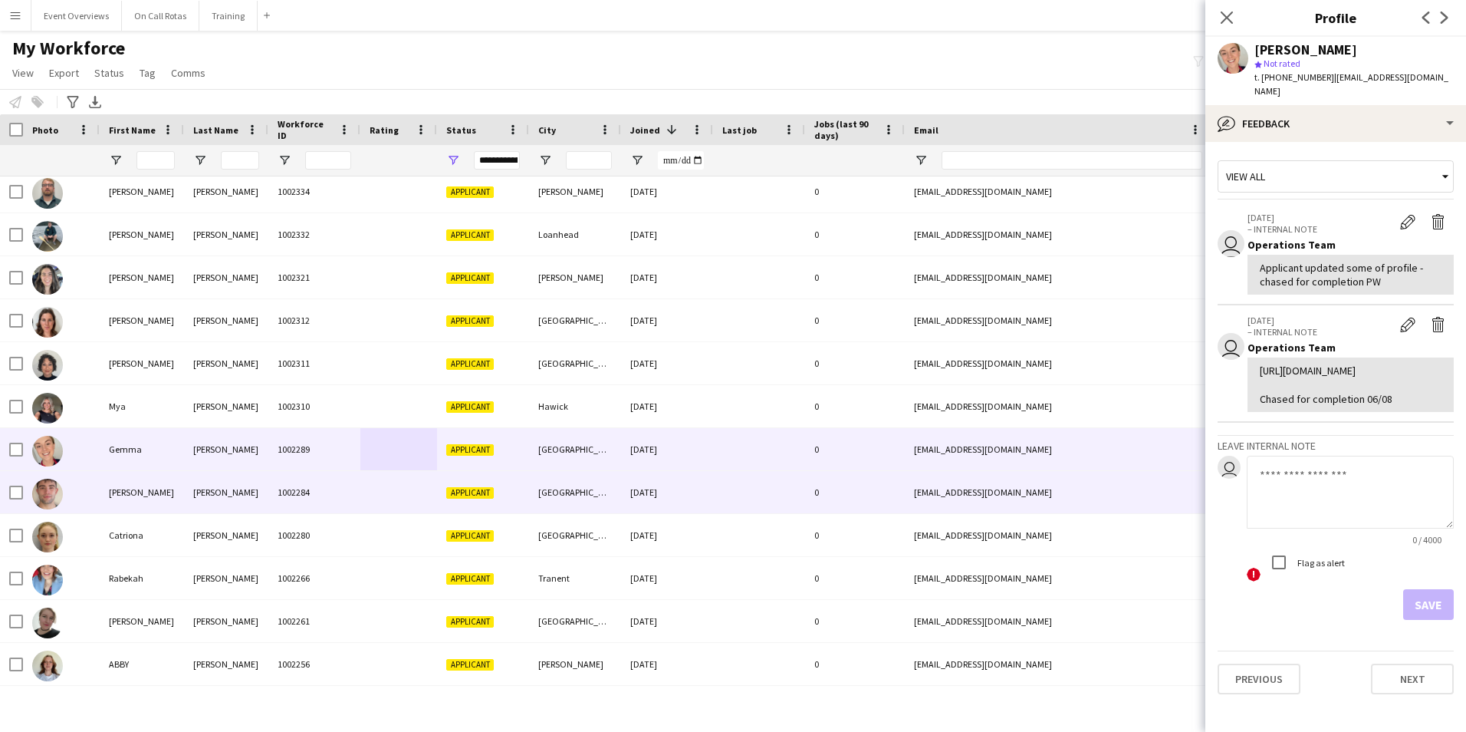
click at [347, 490] on div "1002284" at bounding box center [314, 492] width 92 height 42
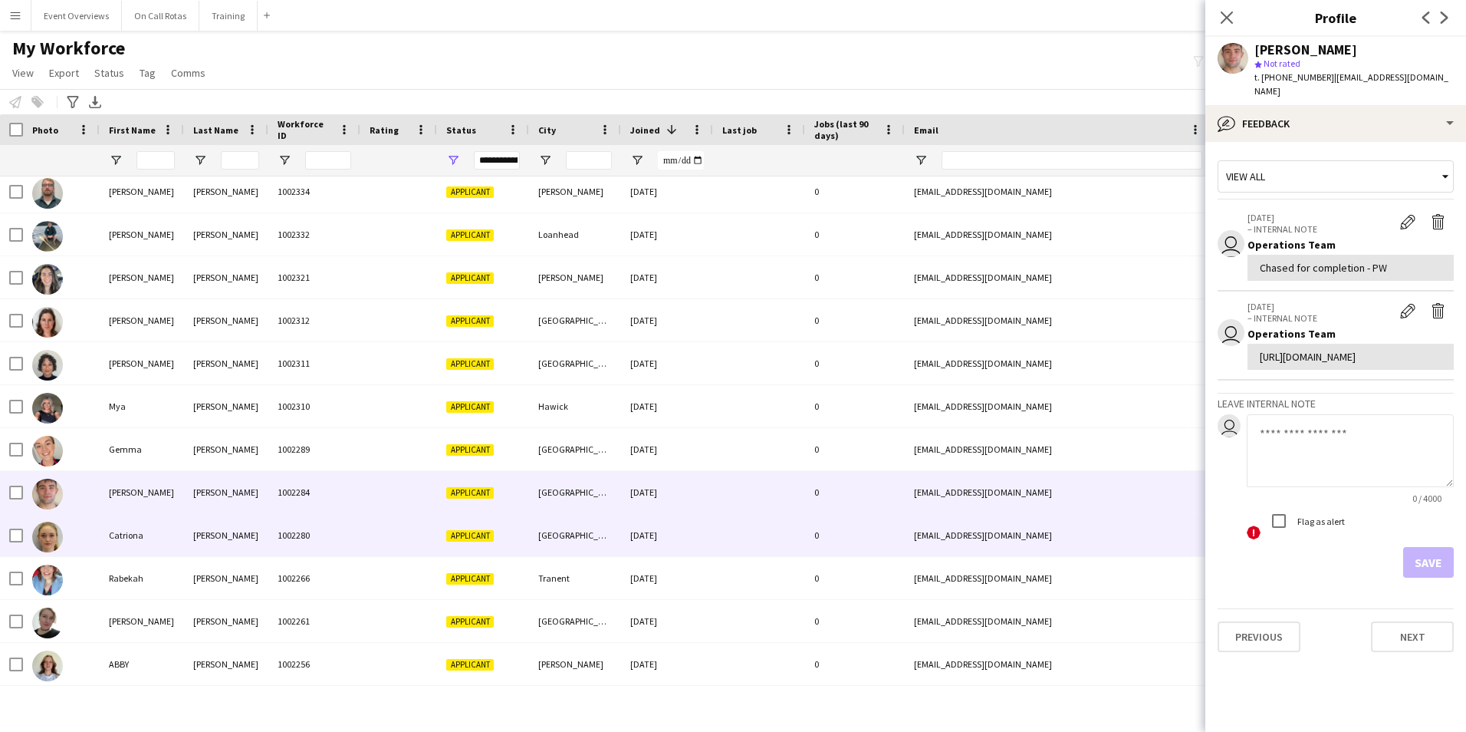
click at [370, 529] on div at bounding box center [398, 535] width 77 height 42
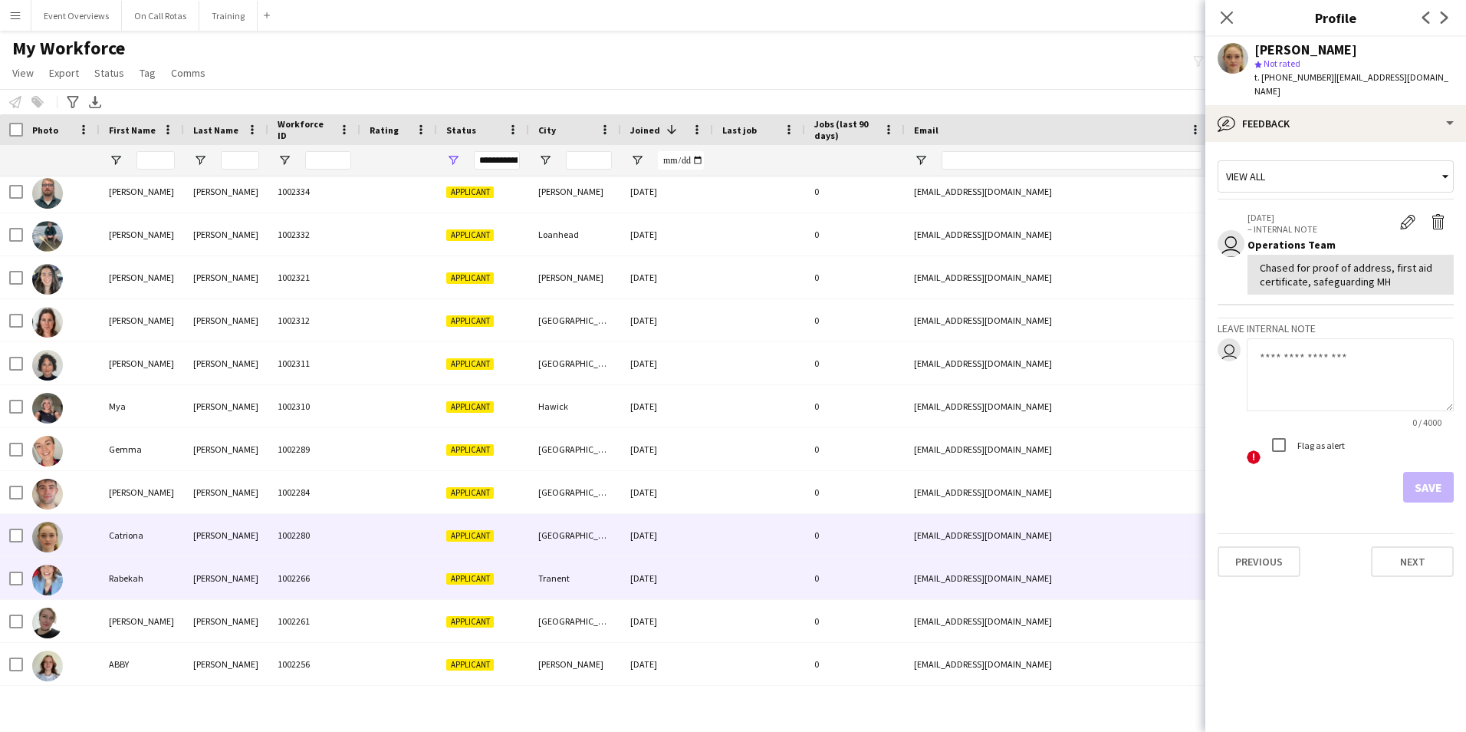
click at [242, 578] on div "Fleming" at bounding box center [226, 578] width 84 height 42
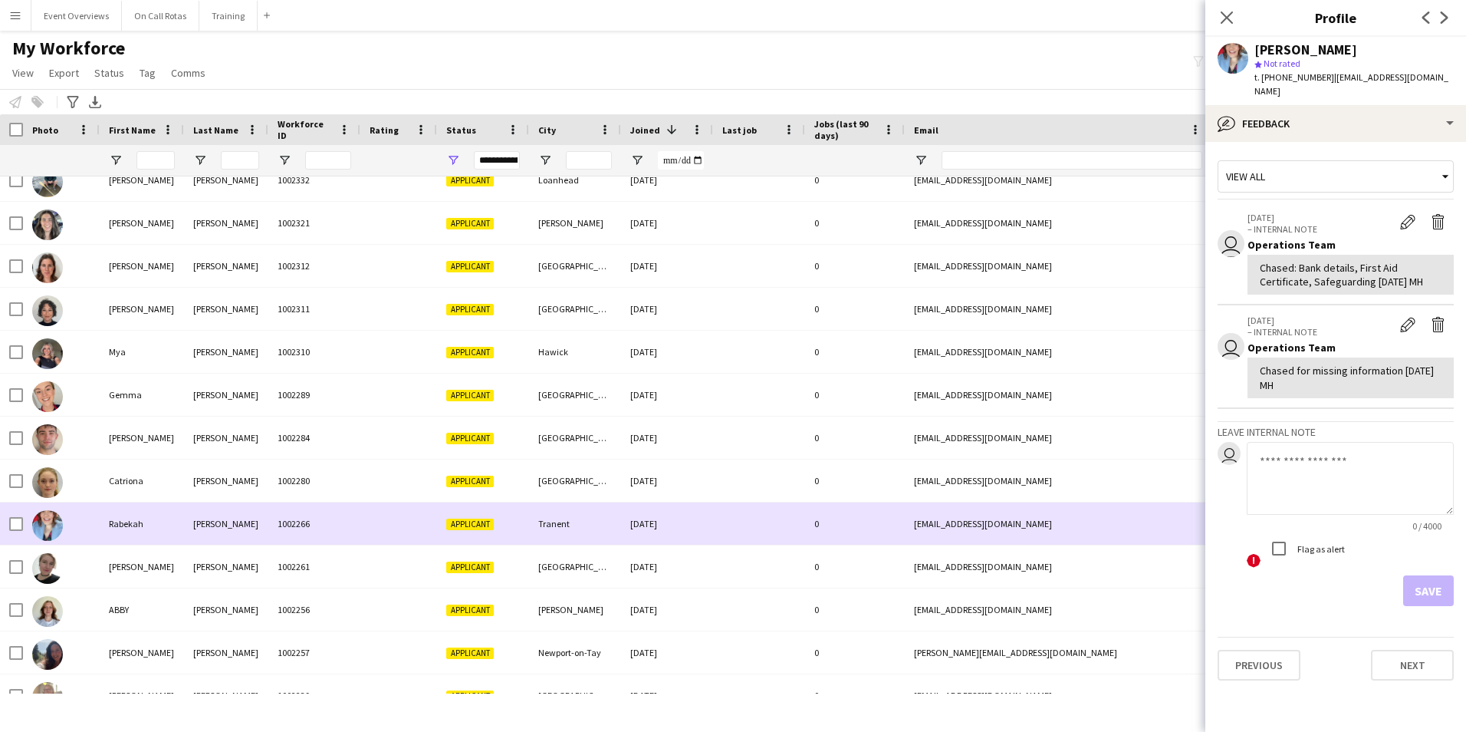
scroll to position [383, 0]
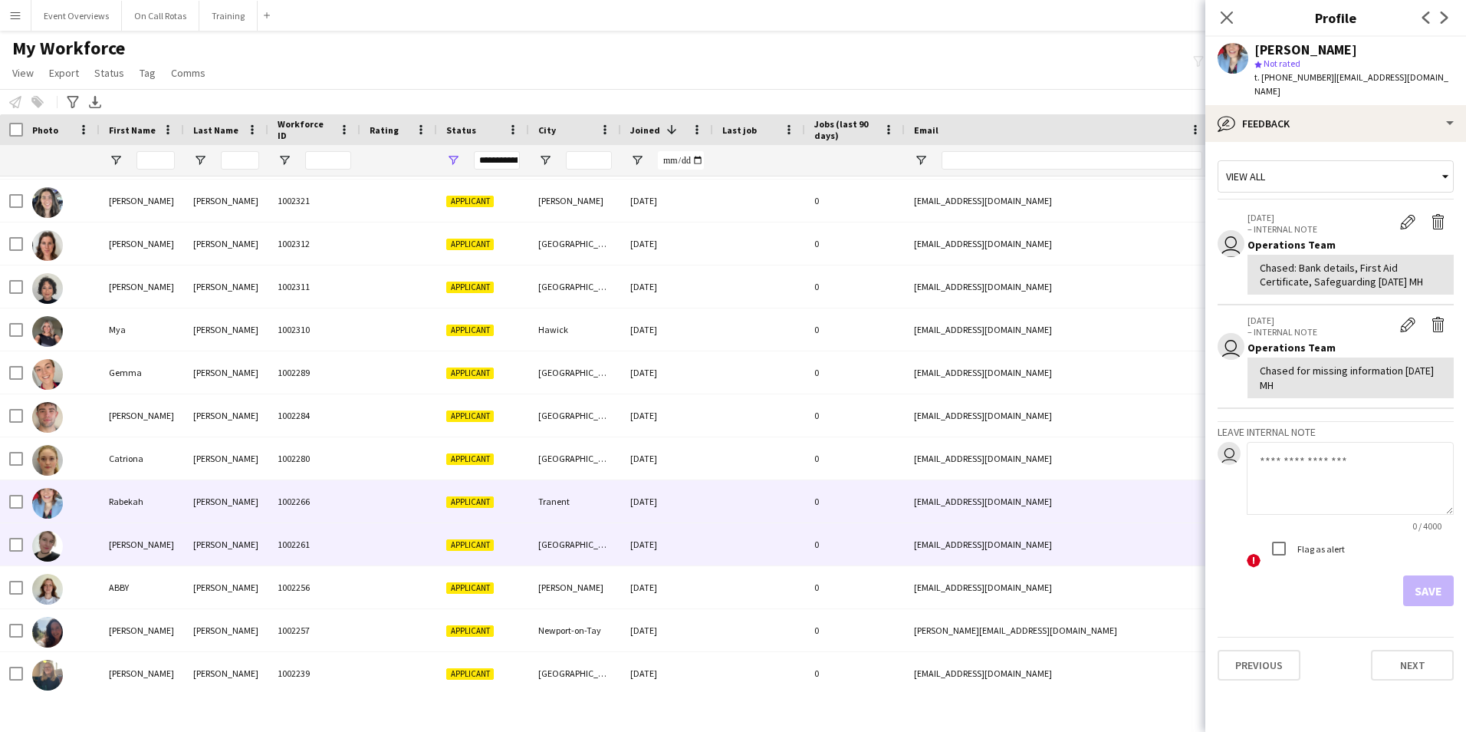
click at [261, 539] on div "Hakajova" at bounding box center [226, 544] width 84 height 42
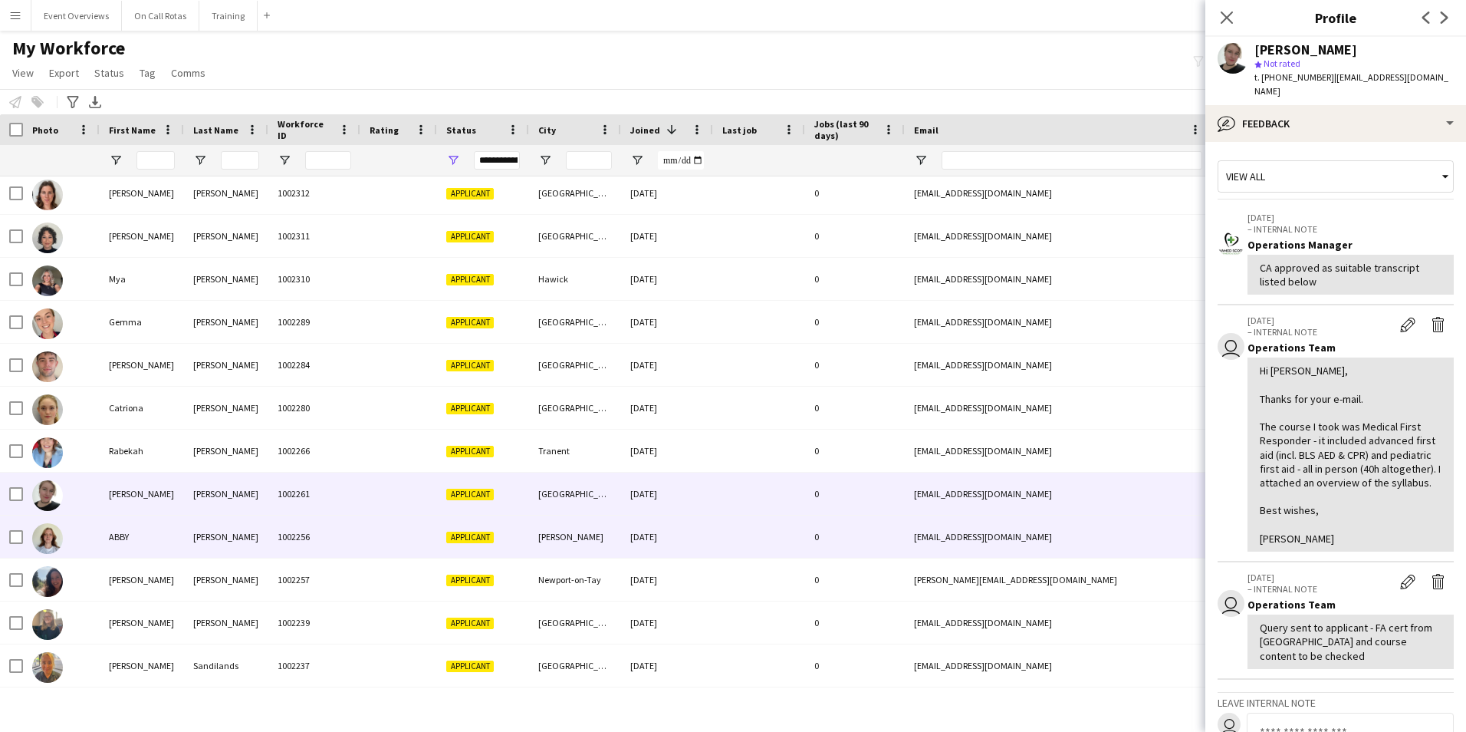
scroll to position [460, 0]
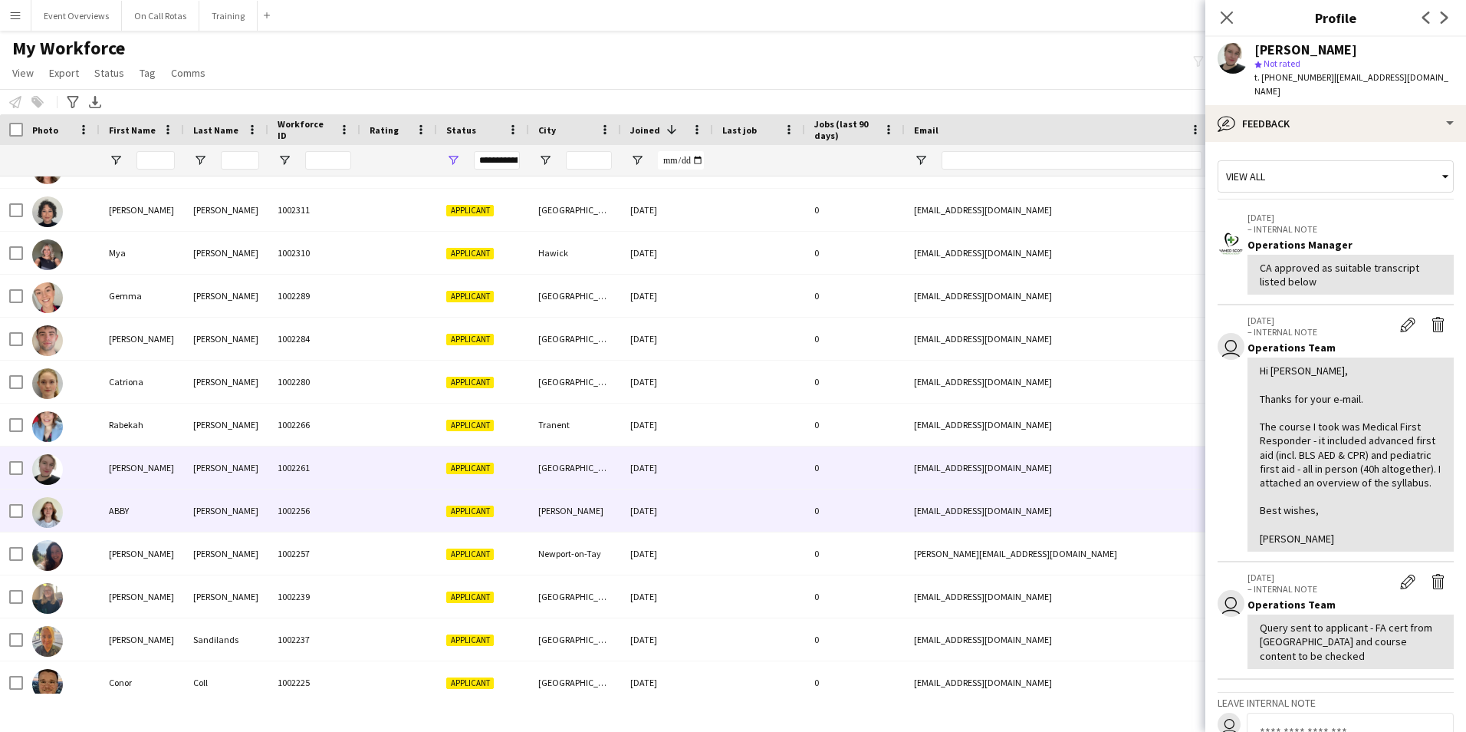
click at [263, 520] on div "MORGAN" at bounding box center [226, 510] width 84 height 42
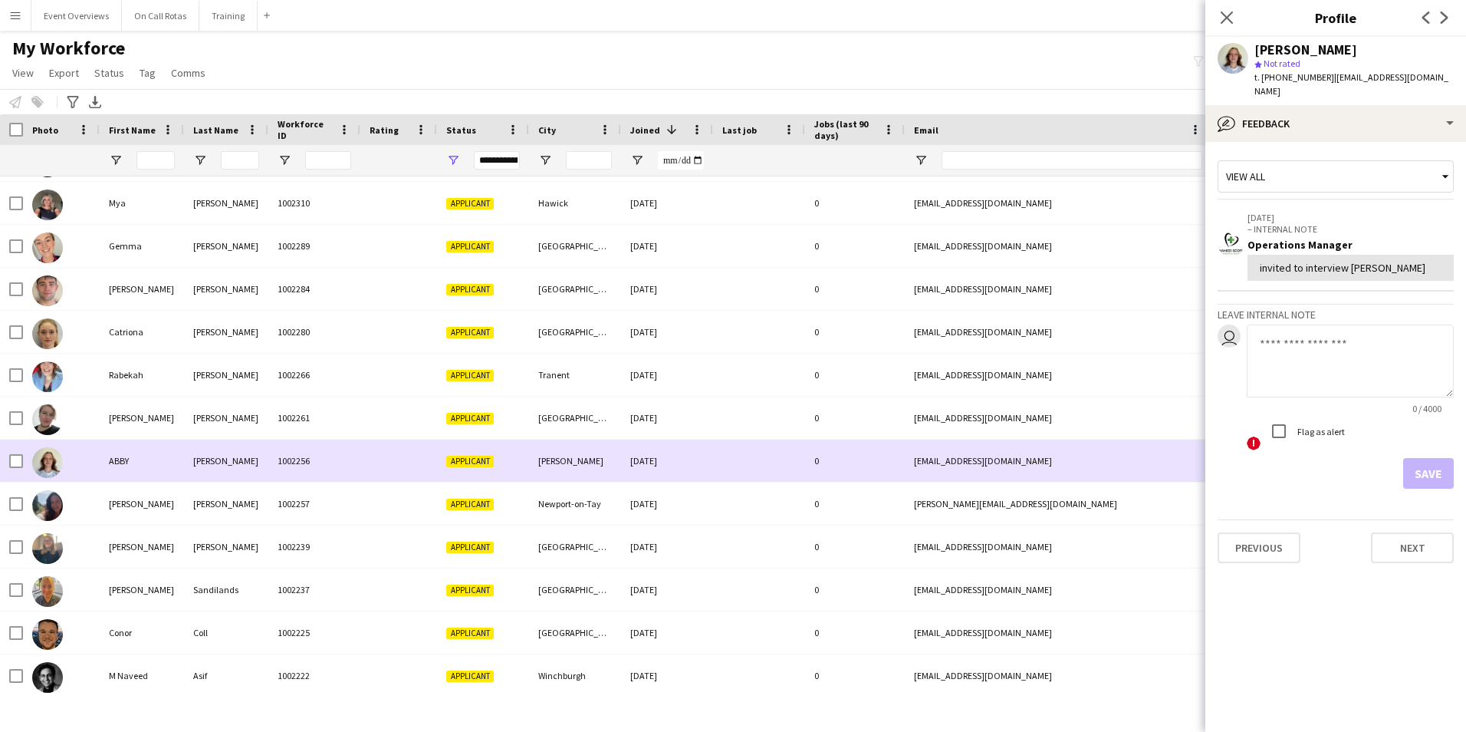
scroll to position [537, 0]
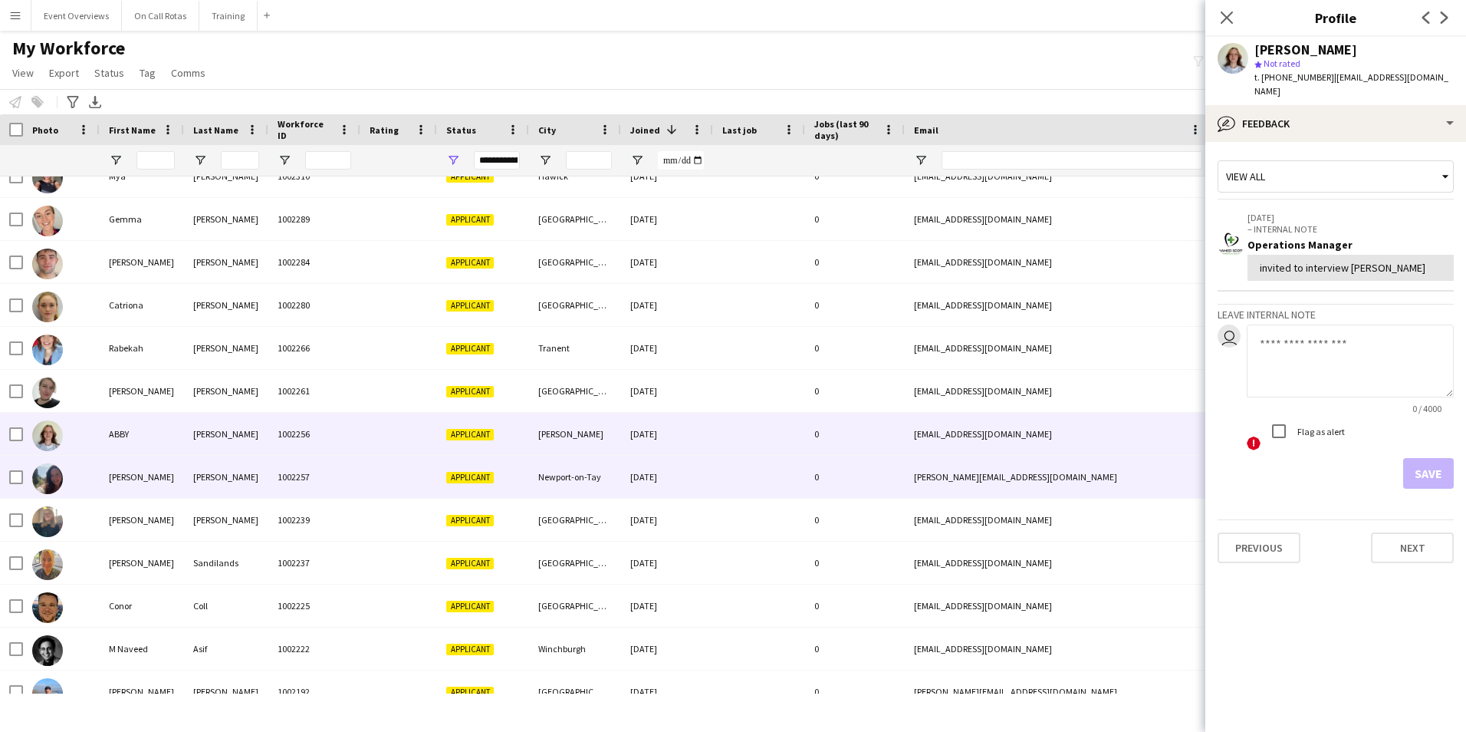
click at [253, 490] on div "Robinson" at bounding box center [226, 477] width 84 height 42
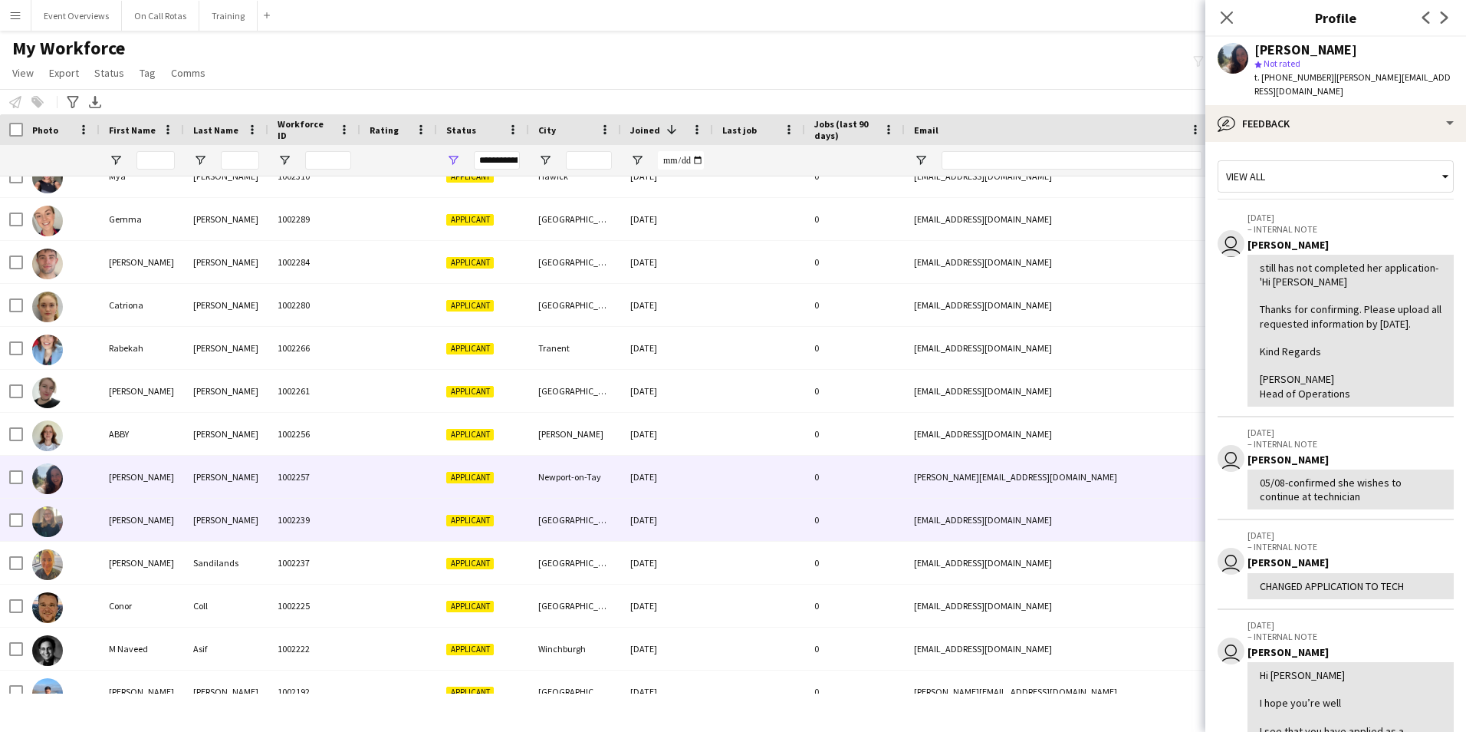
click at [232, 512] on div "Kelly" at bounding box center [226, 519] width 84 height 42
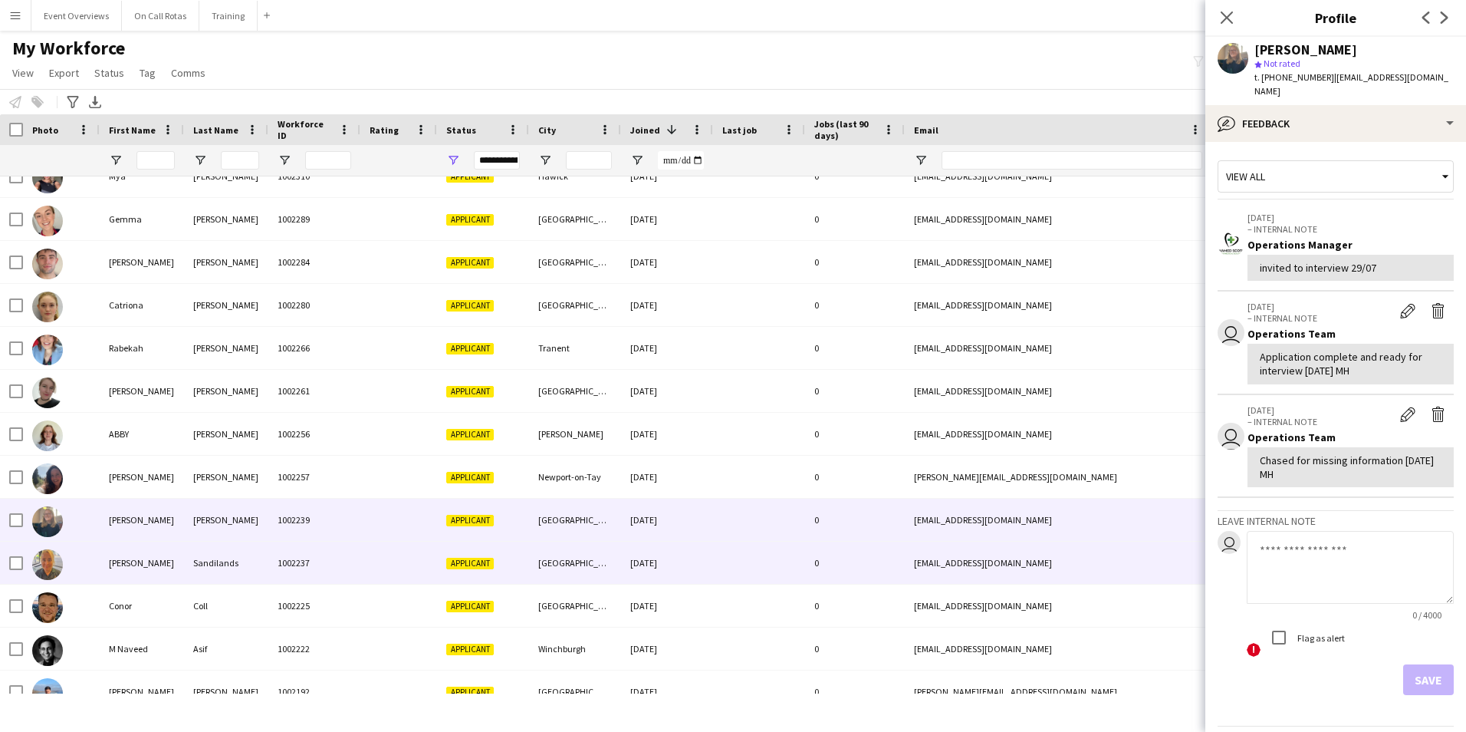
click at [332, 557] on div "1002237" at bounding box center [314, 562] width 92 height 42
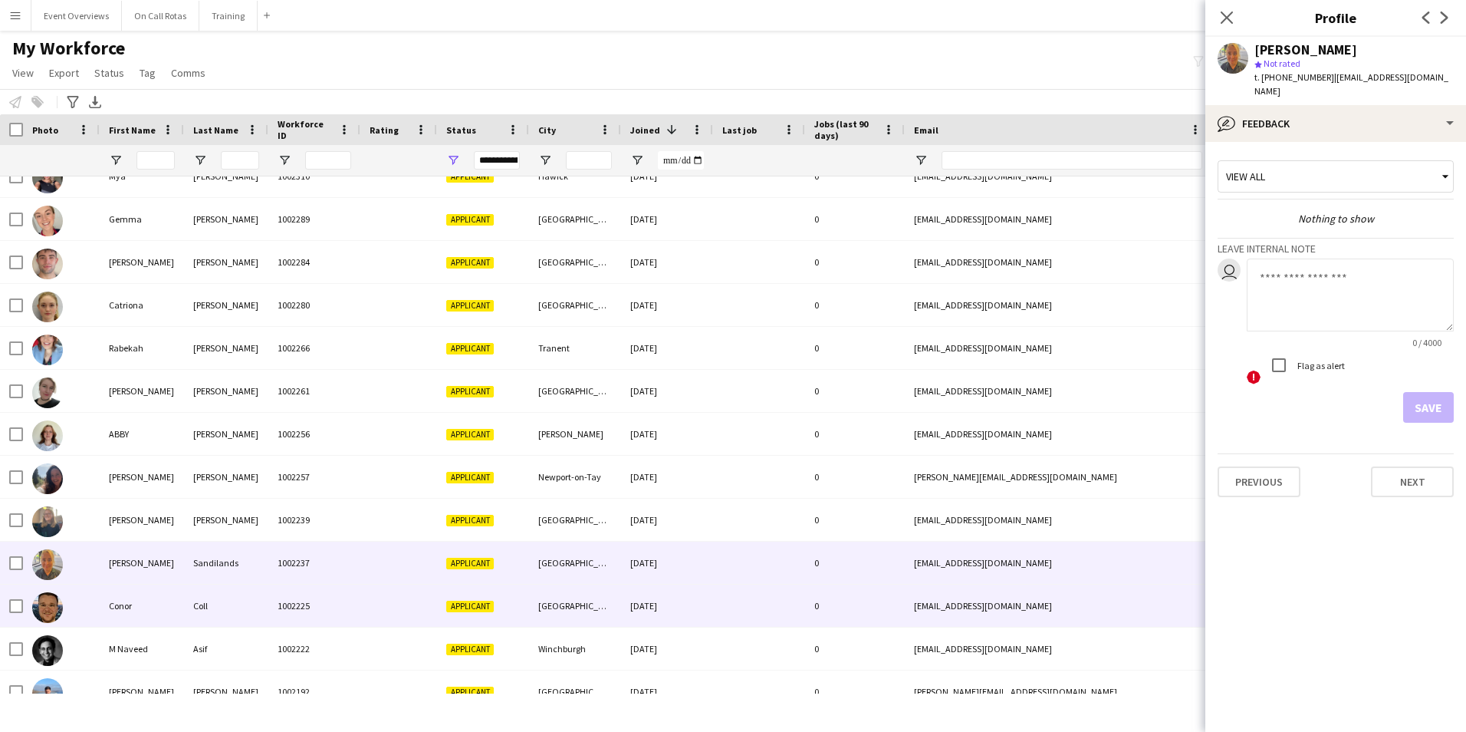
click at [257, 596] on div "Coll" at bounding box center [226, 605] width 84 height 42
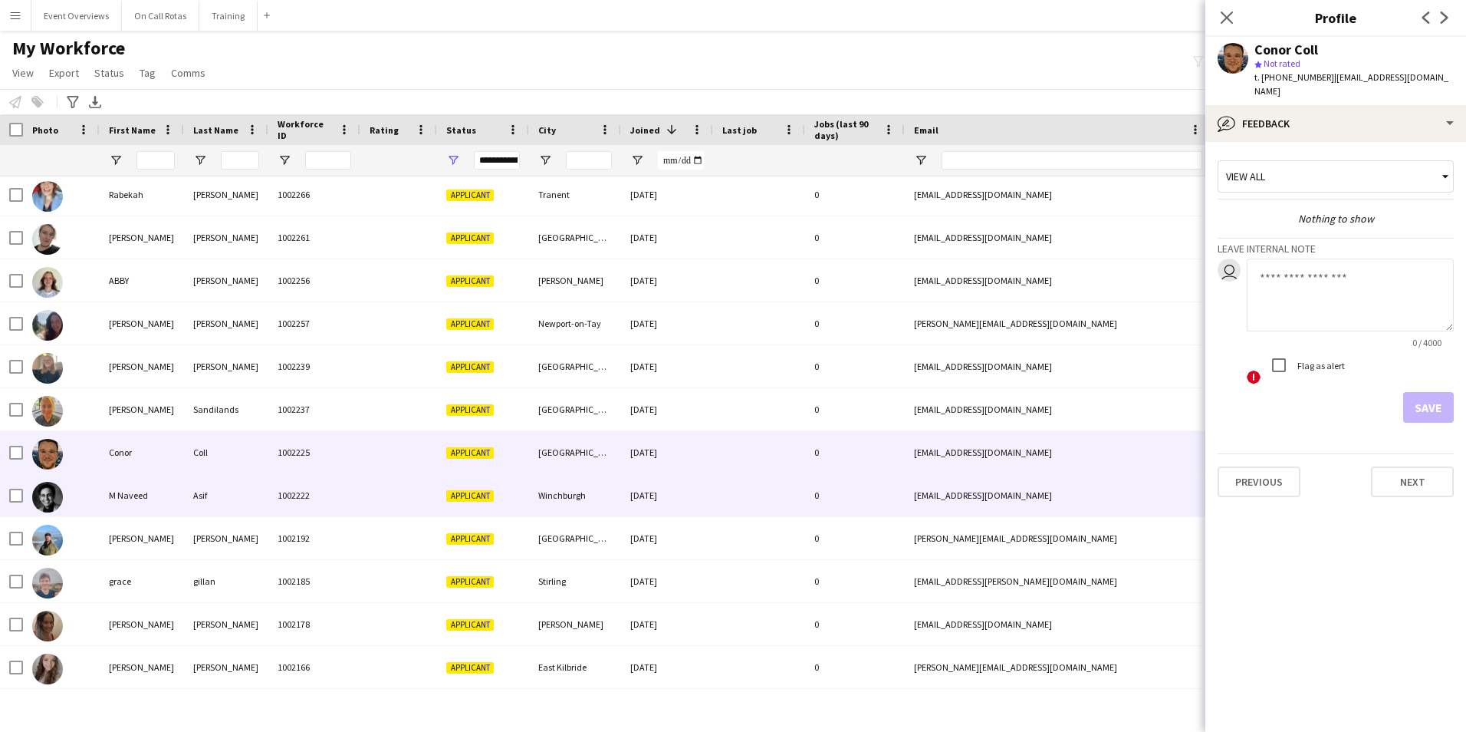
click at [243, 490] on div "Asif" at bounding box center [226, 495] width 84 height 42
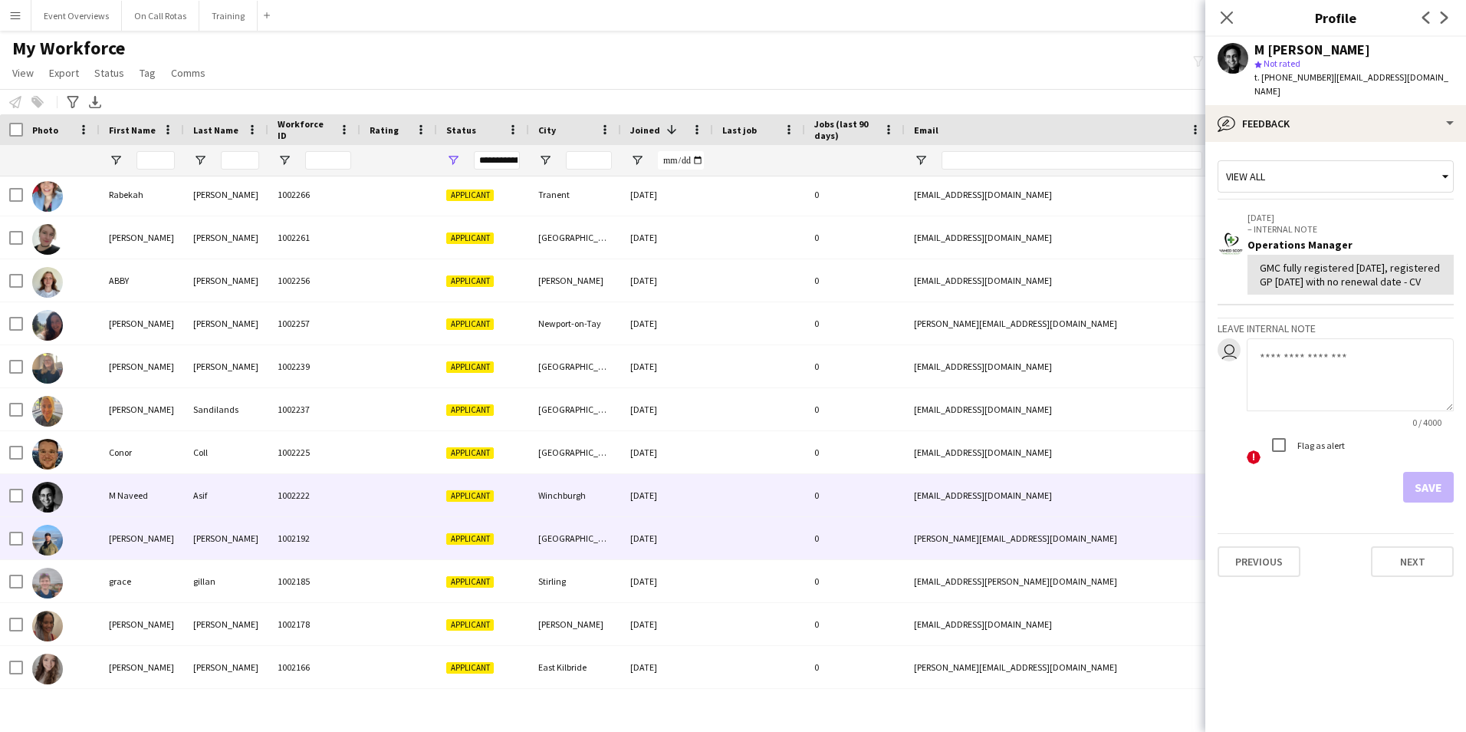
click at [234, 547] on div "O’Donnell" at bounding box center [226, 538] width 84 height 42
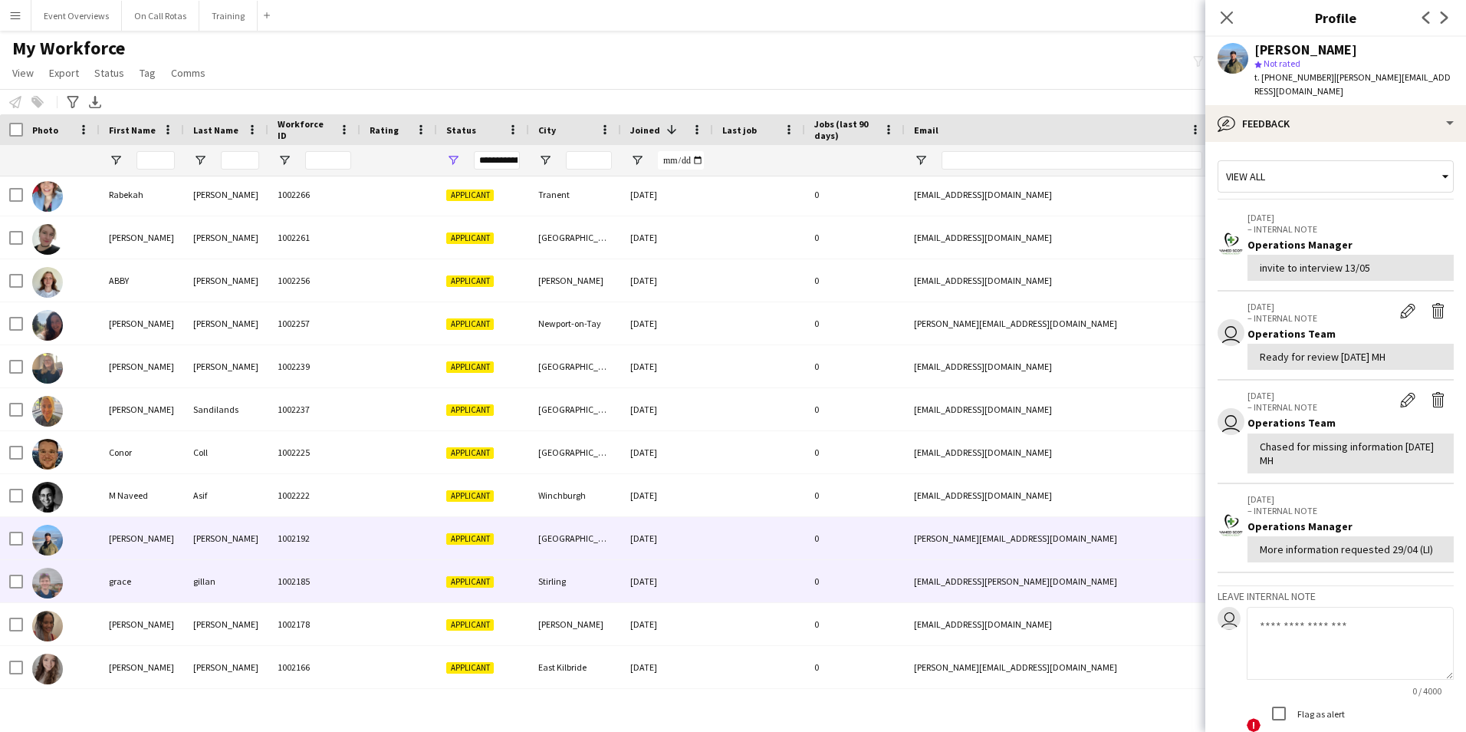
click at [216, 567] on div "gillan" at bounding box center [226, 581] width 84 height 42
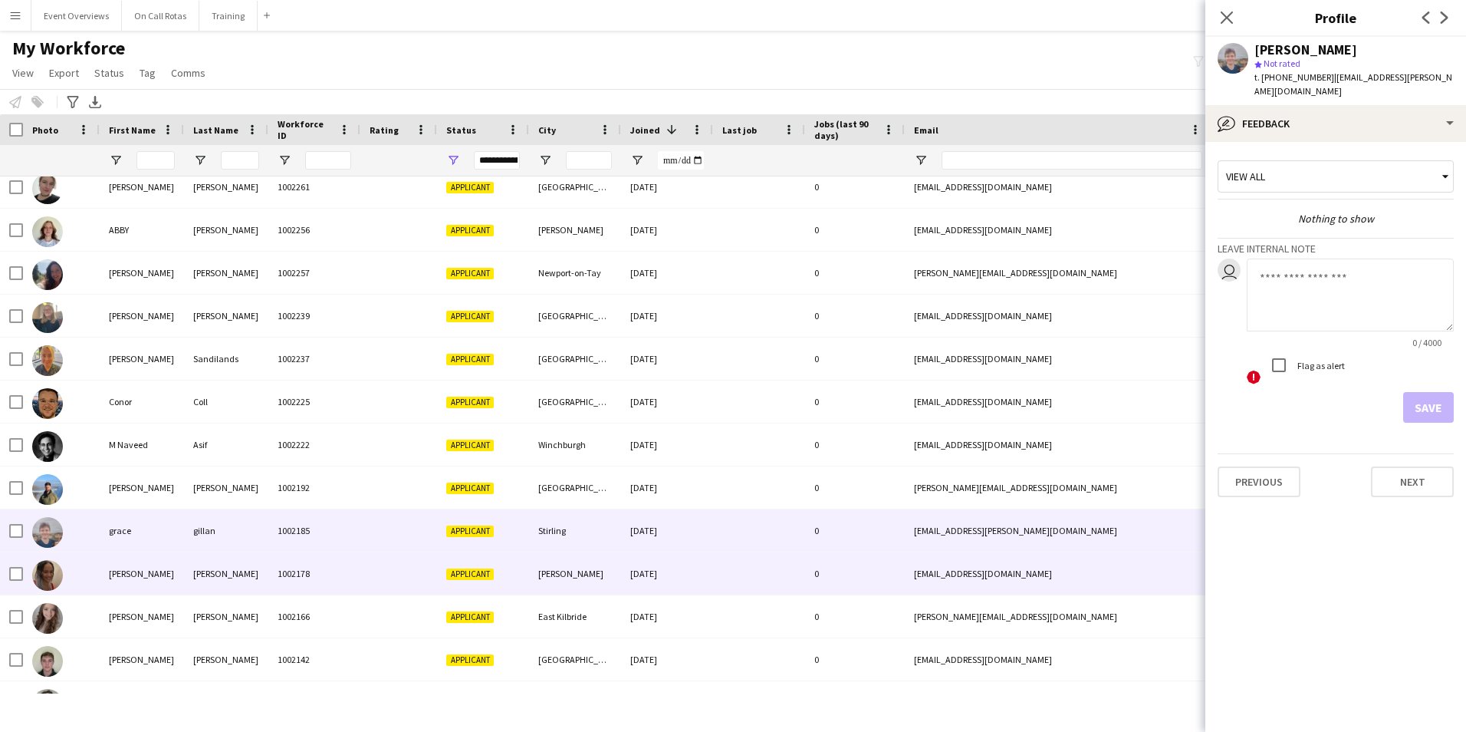
scroll to position [767, 0]
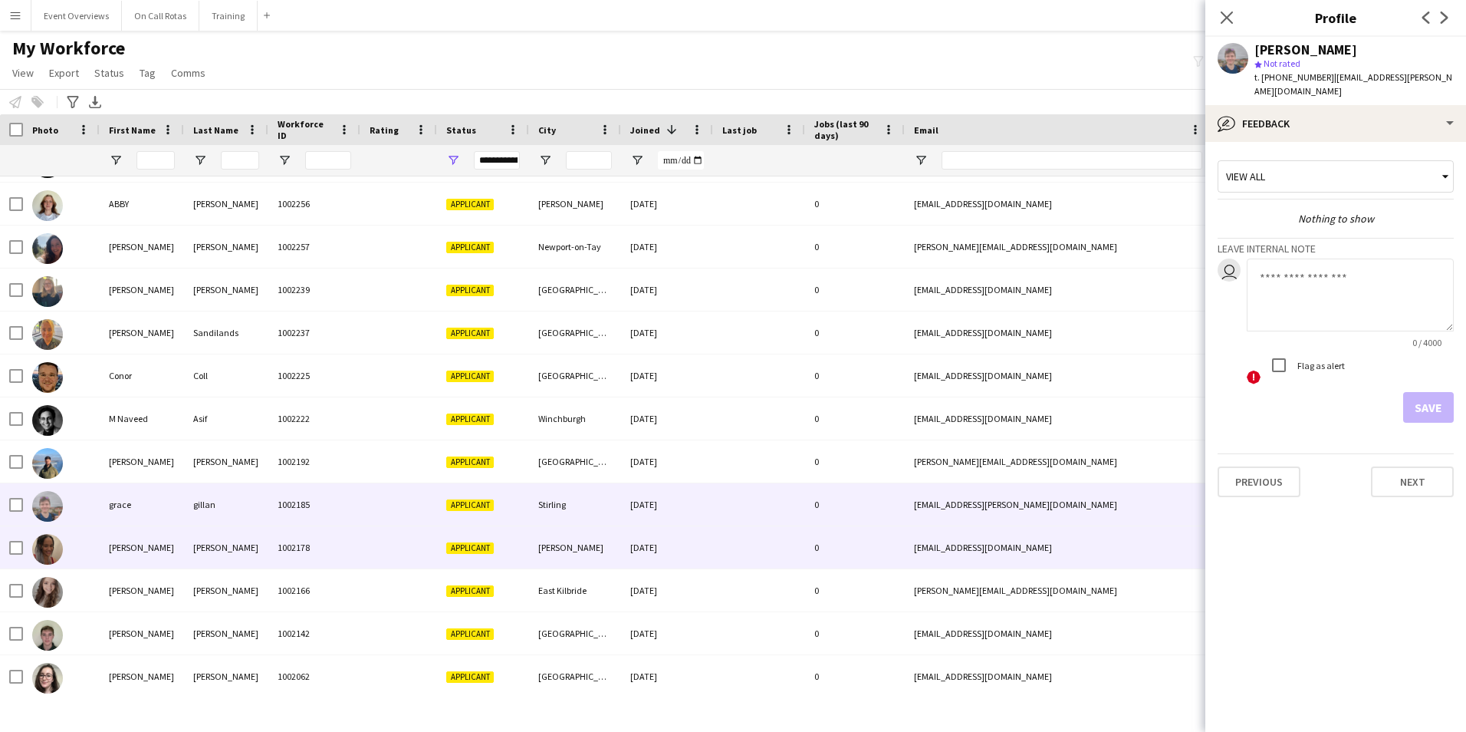
click at [217, 558] on div "Longhurst" at bounding box center [226, 547] width 84 height 42
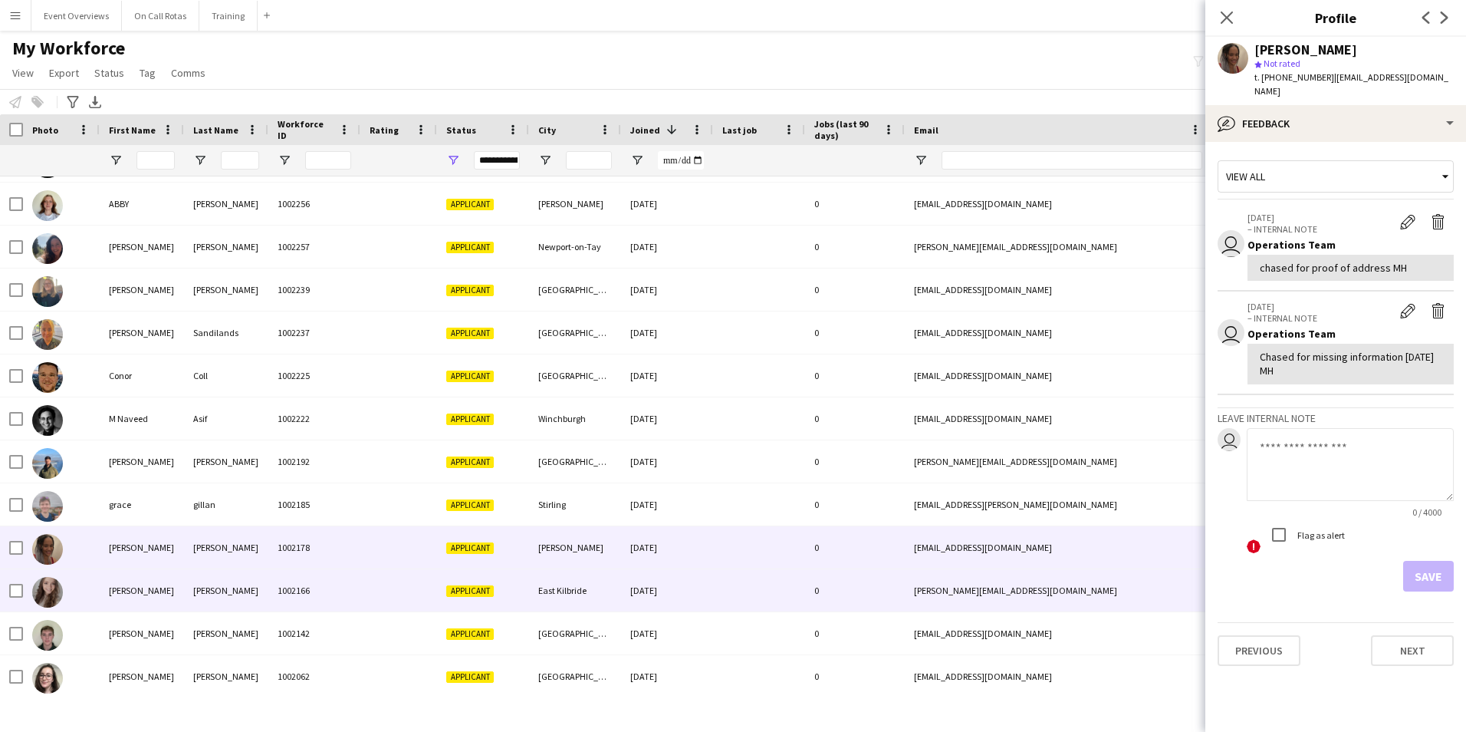
click at [212, 587] on div "Thom" at bounding box center [226, 590] width 84 height 42
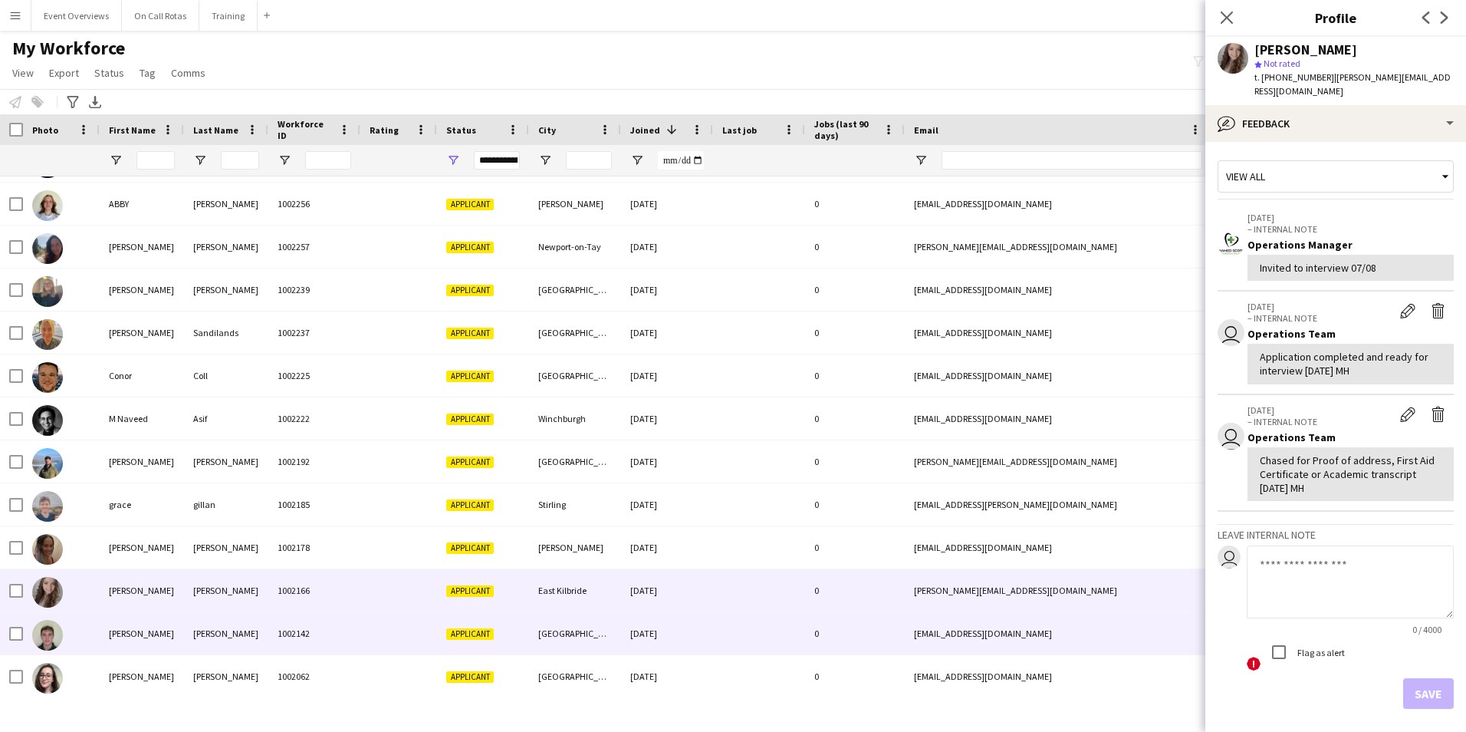
click at [210, 638] on div "Montgomery" at bounding box center [226, 633] width 84 height 42
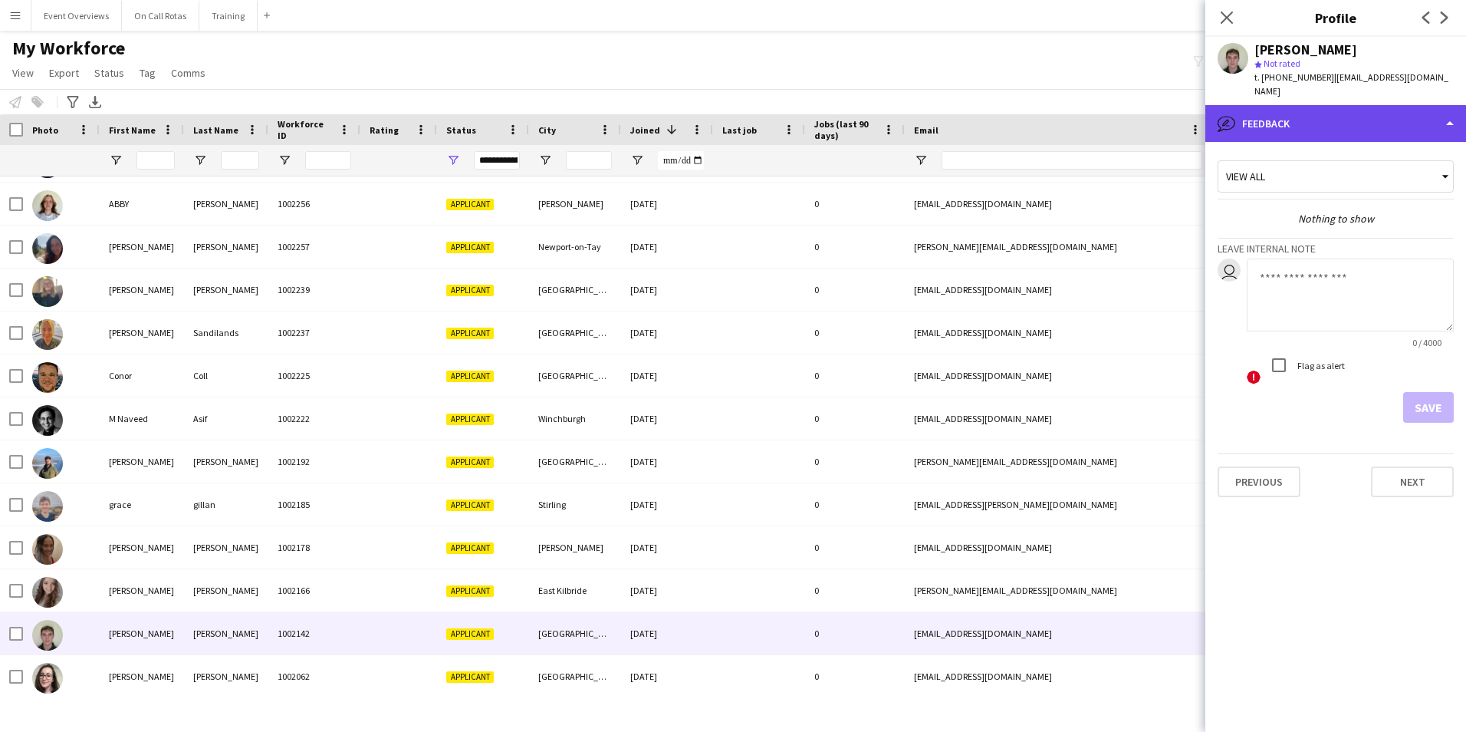
click at [1288, 125] on div "bubble-pencil Feedback" at bounding box center [1335, 123] width 261 height 37
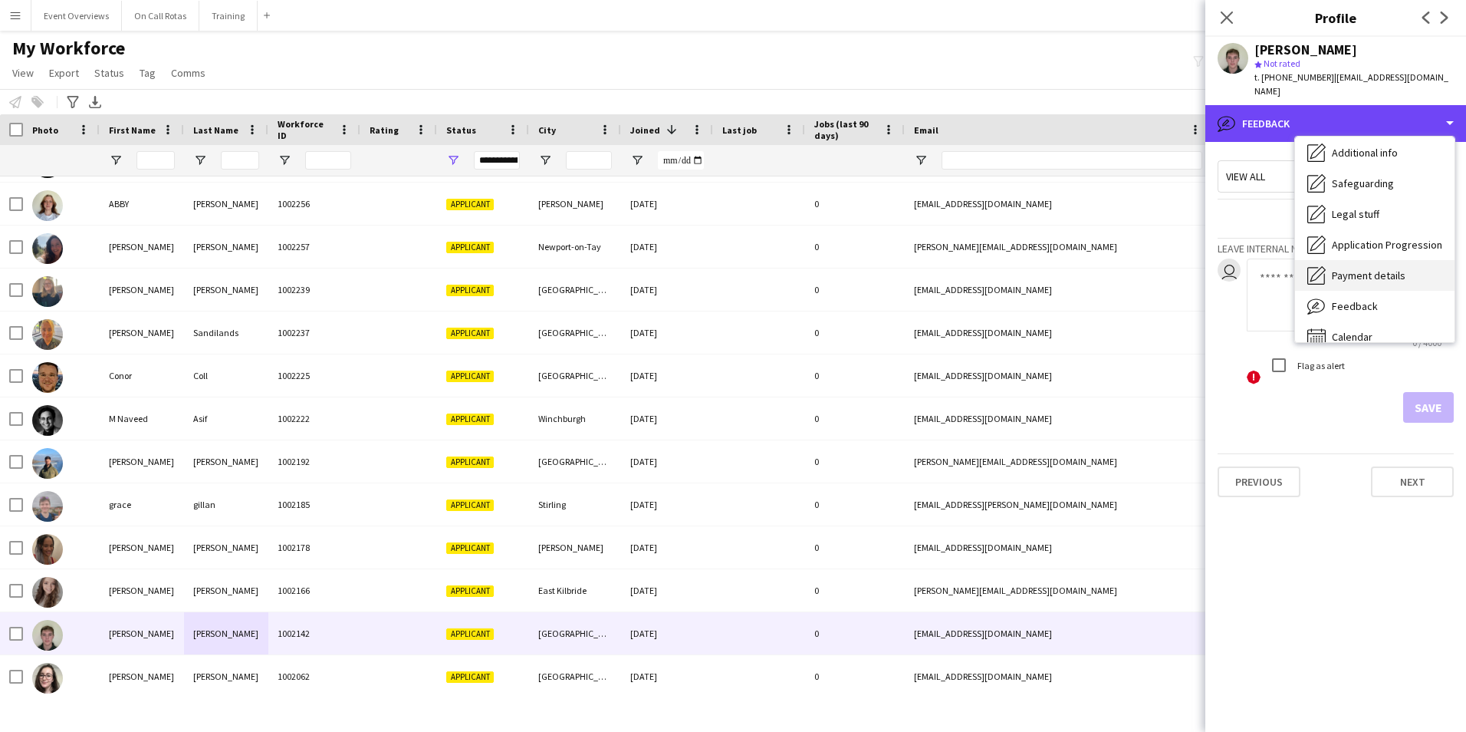
scroll to position [267, 0]
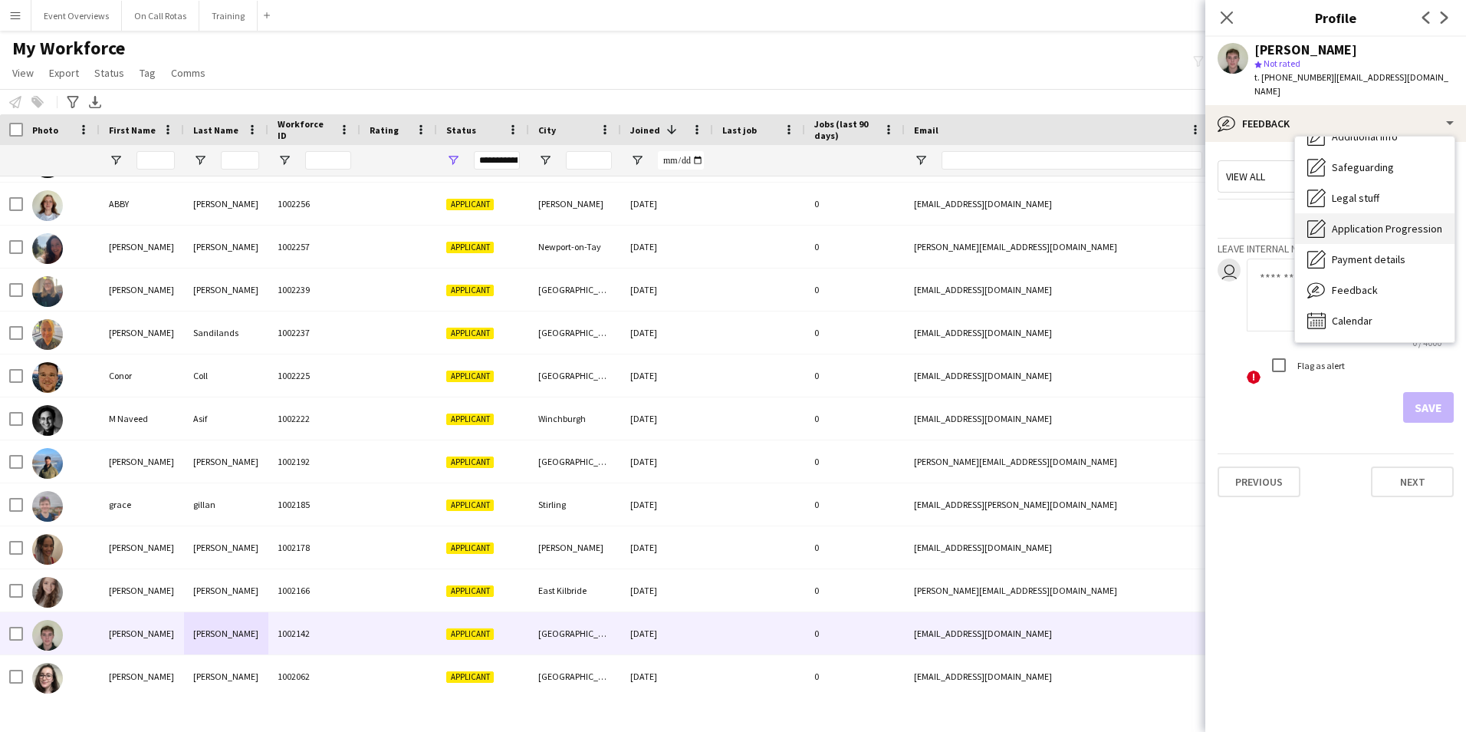
click at [1351, 226] on span "Application Progression" at bounding box center [1387, 229] width 110 height 14
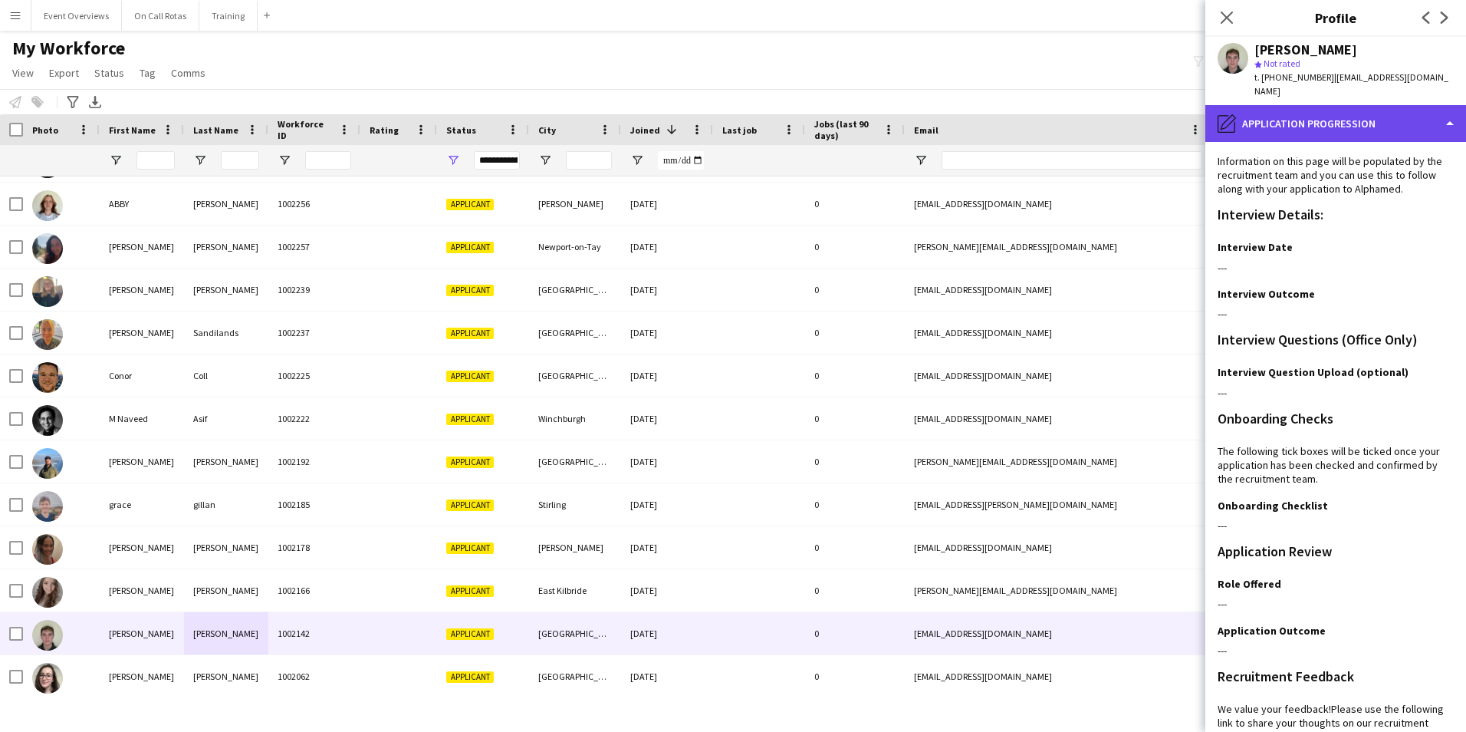
click at [1291, 123] on div "pencil4 Application Progression" at bounding box center [1335, 123] width 261 height 37
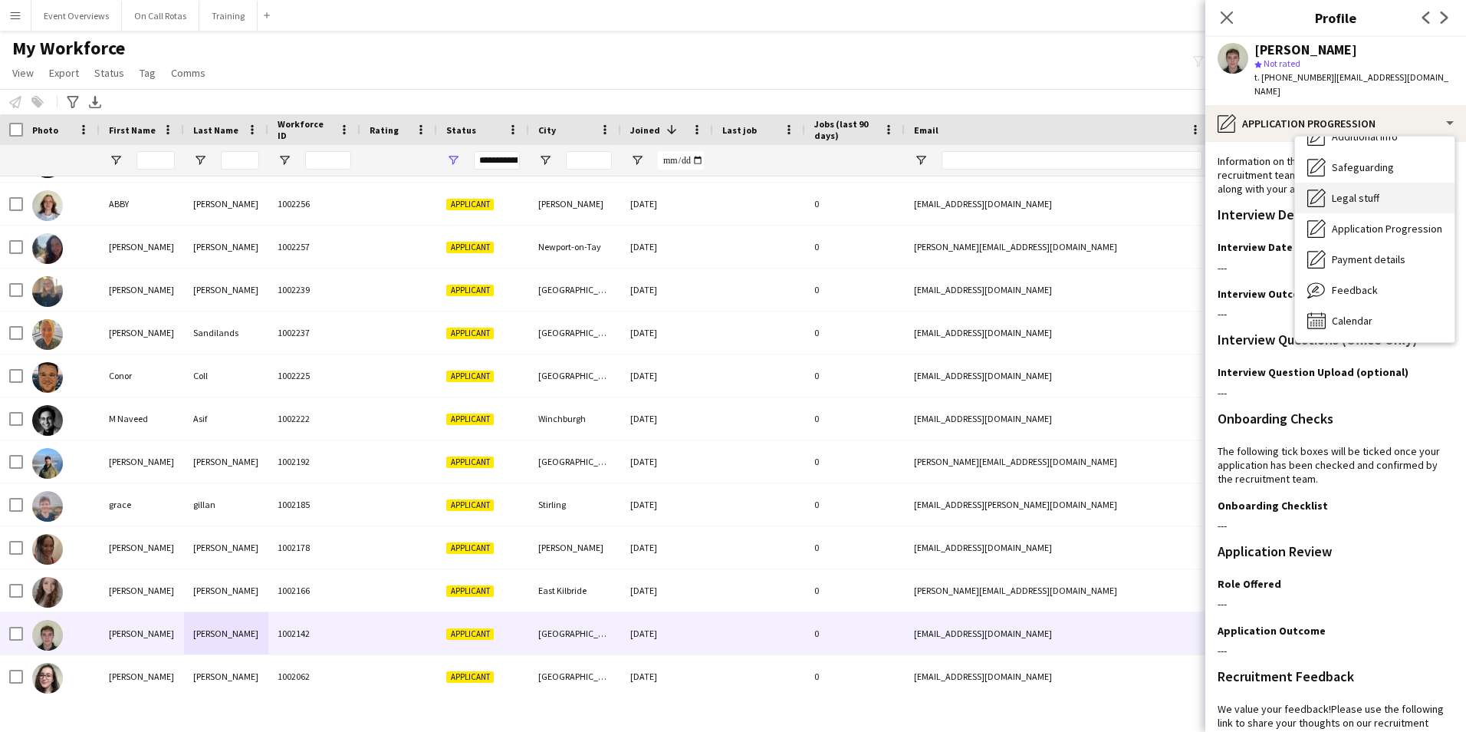
click at [1344, 192] on span "Legal stuff" at bounding box center [1356, 198] width 48 height 14
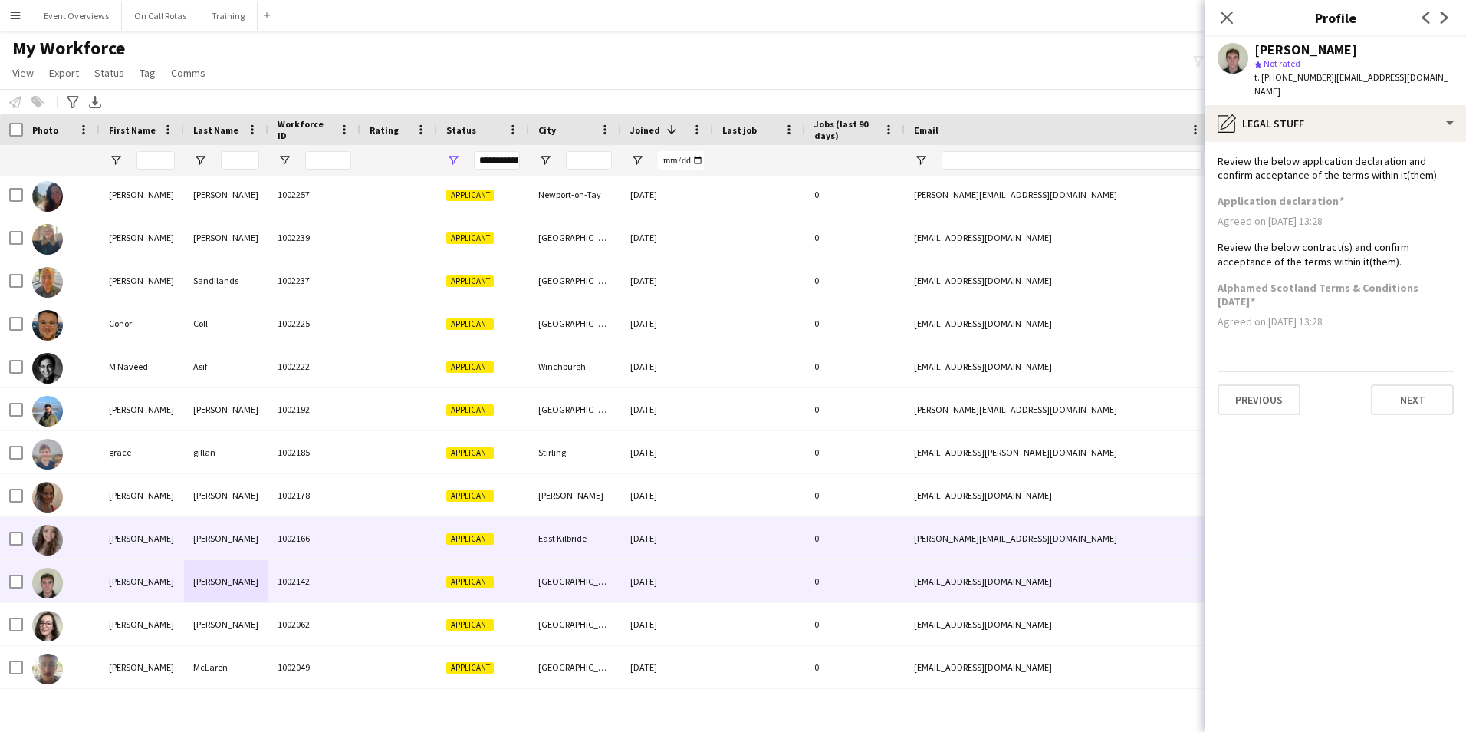
scroll to position [844, 0]
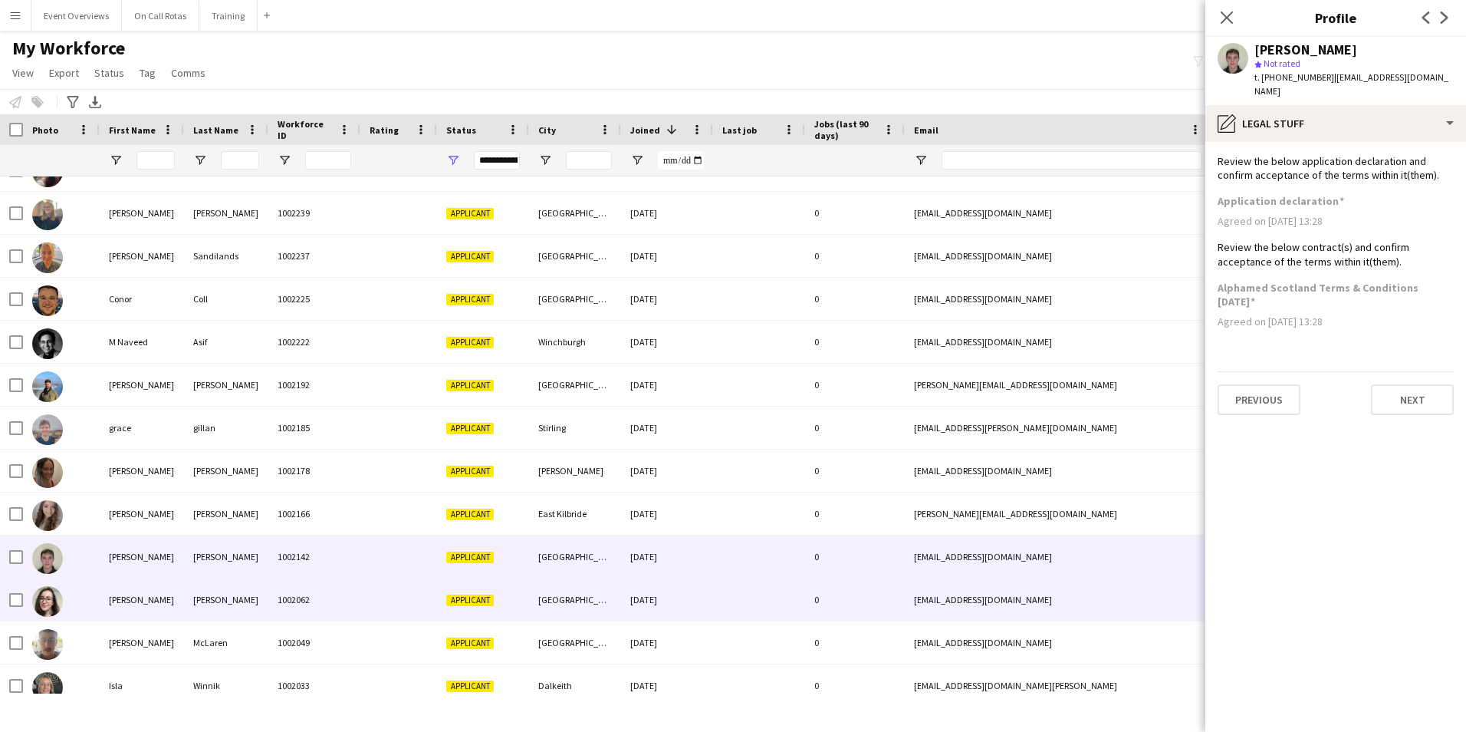
click at [339, 591] on div "1002062" at bounding box center [314, 599] width 92 height 42
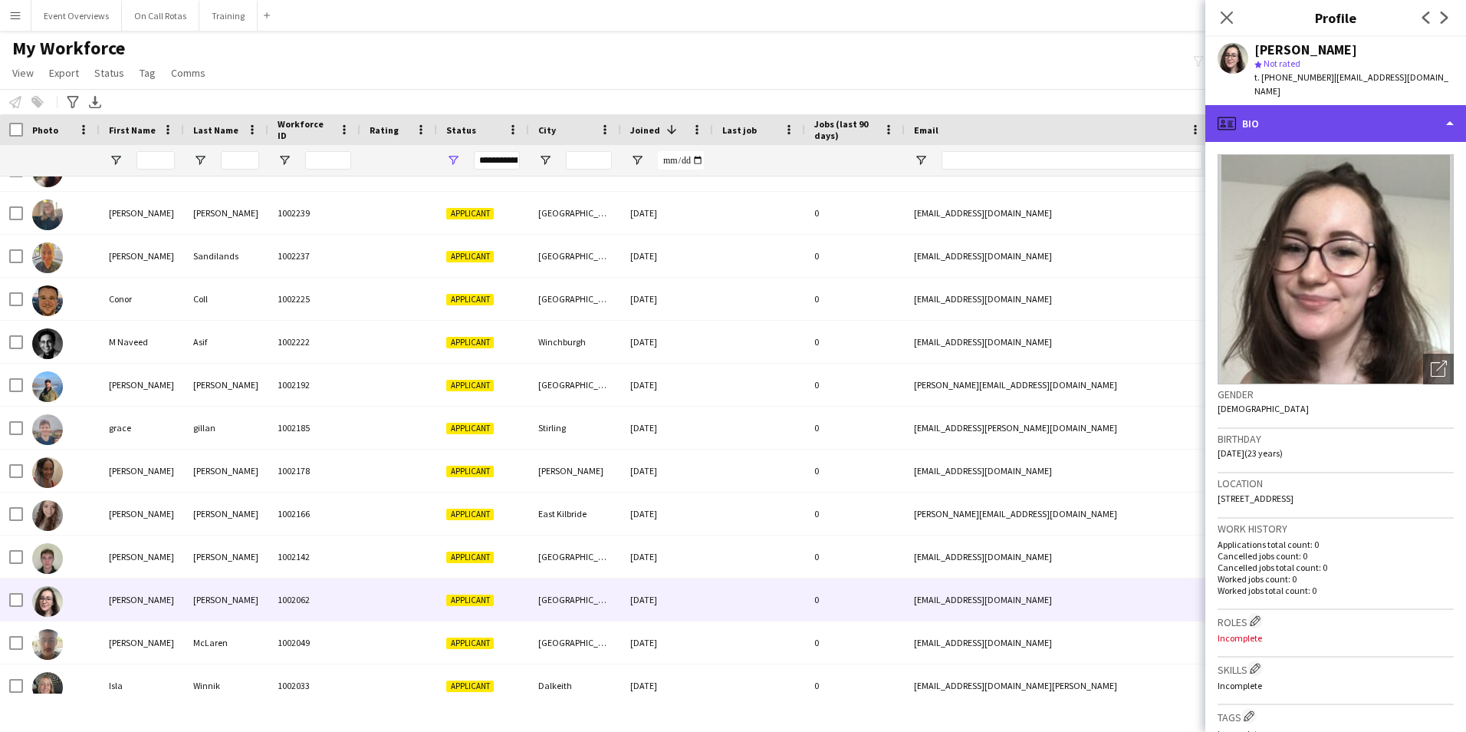
click at [1349, 105] on div "profile Bio" at bounding box center [1335, 123] width 261 height 37
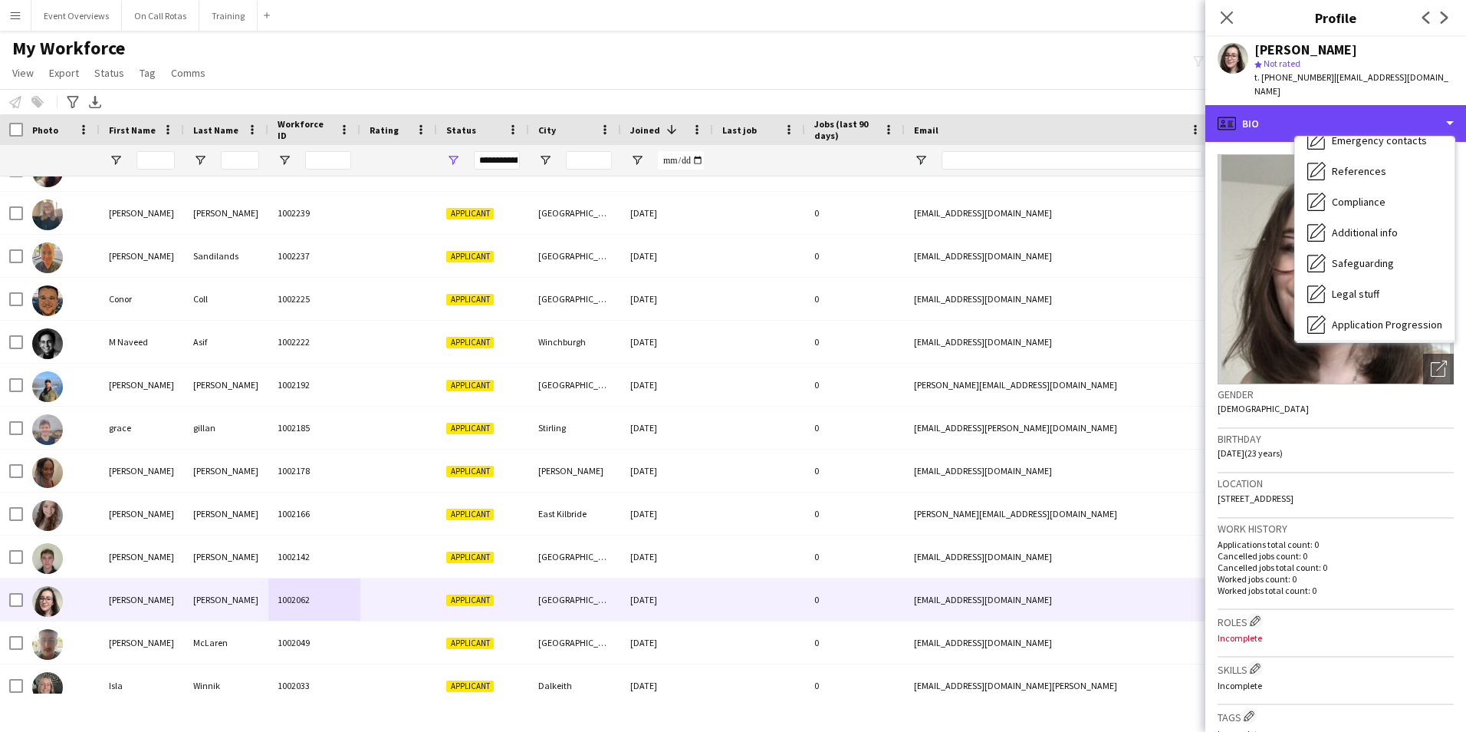
scroll to position [267, 0]
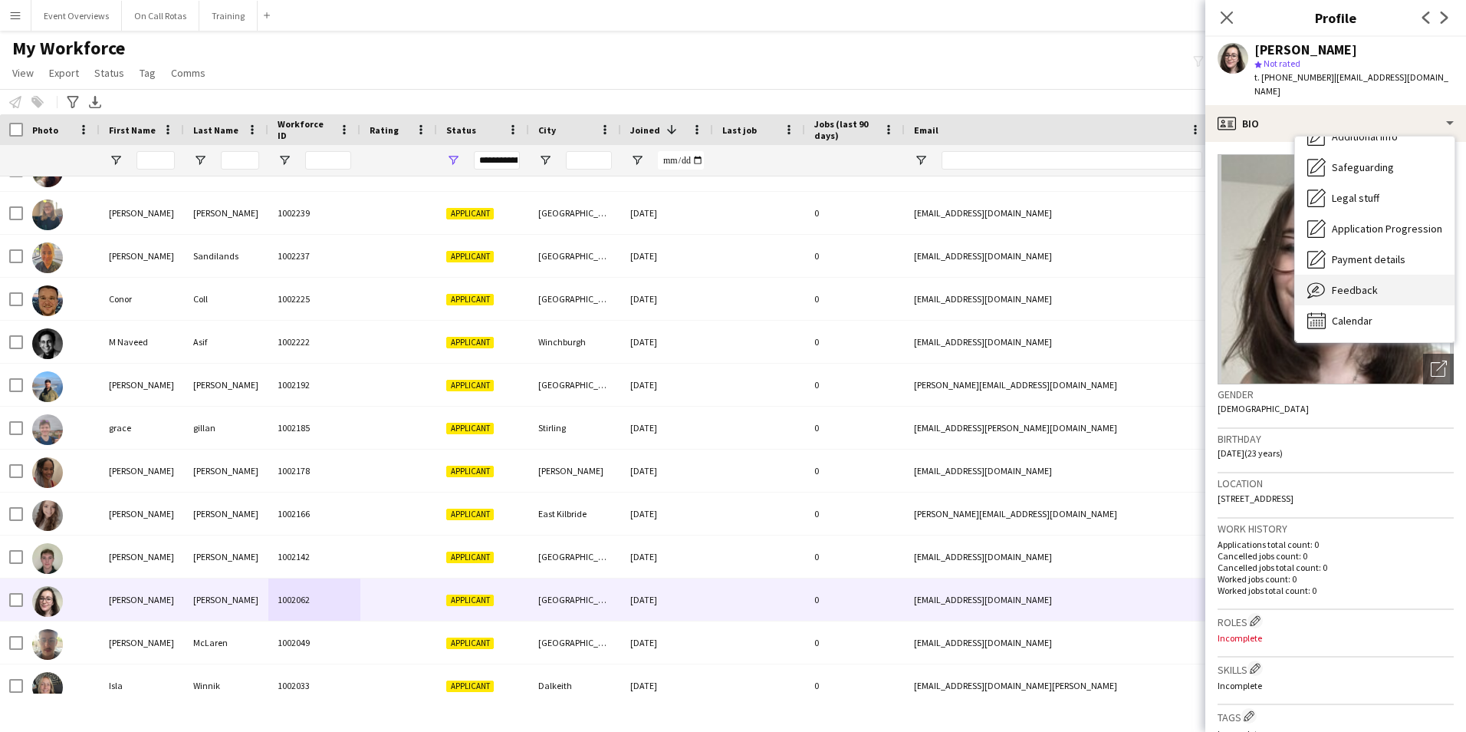
click at [1352, 283] on span "Feedback" at bounding box center [1355, 290] width 46 height 14
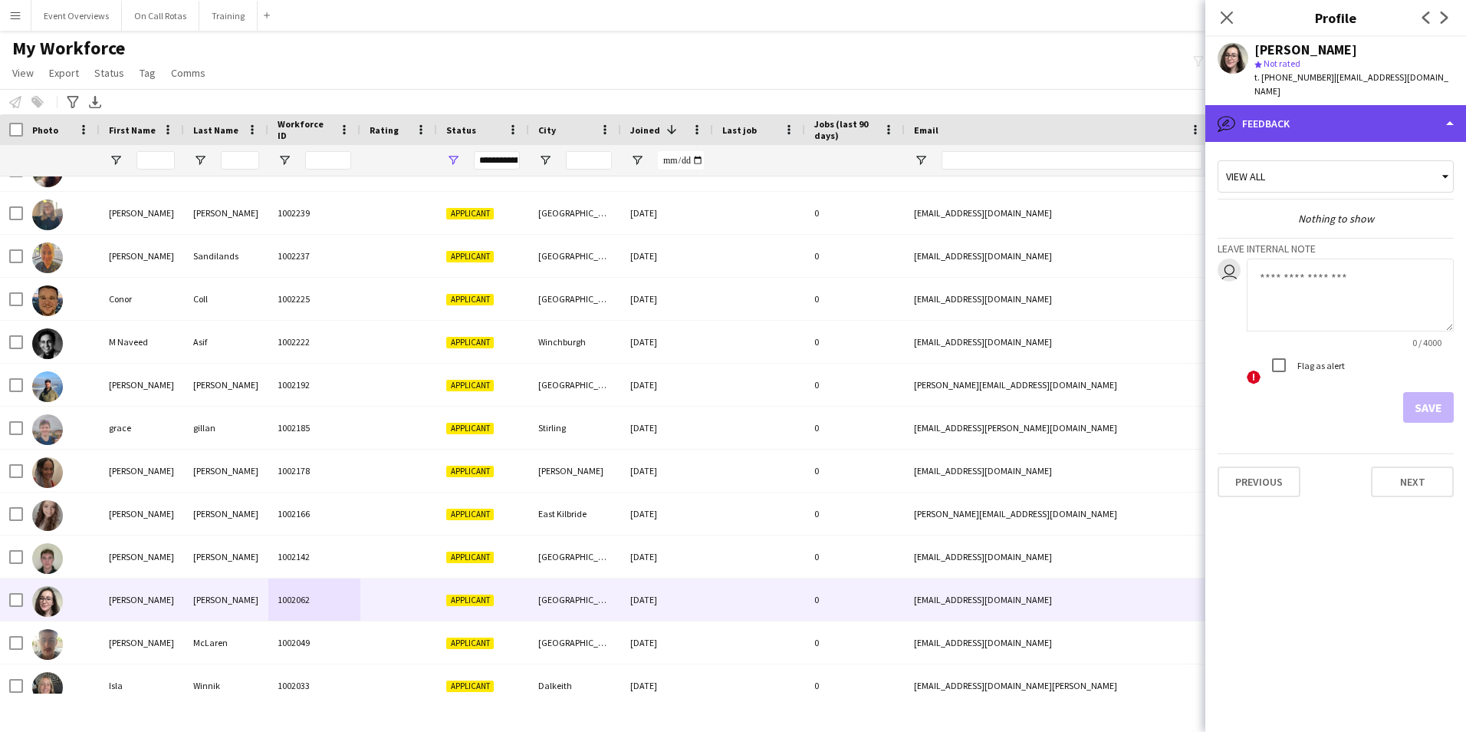
click at [1317, 116] on div "bubble-pencil Feedback" at bounding box center [1335, 123] width 261 height 37
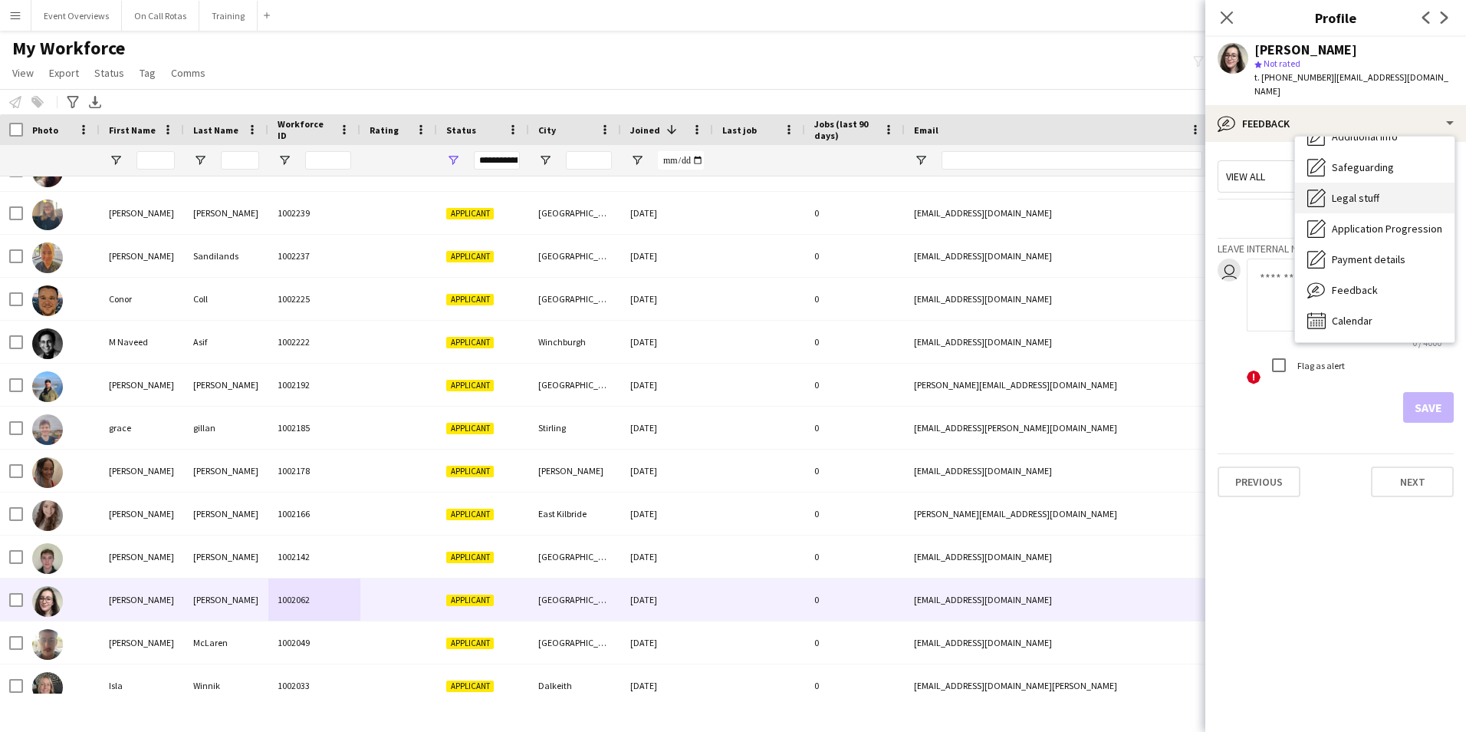
click at [1345, 191] on span "Legal stuff" at bounding box center [1356, 198] width 48 height 14
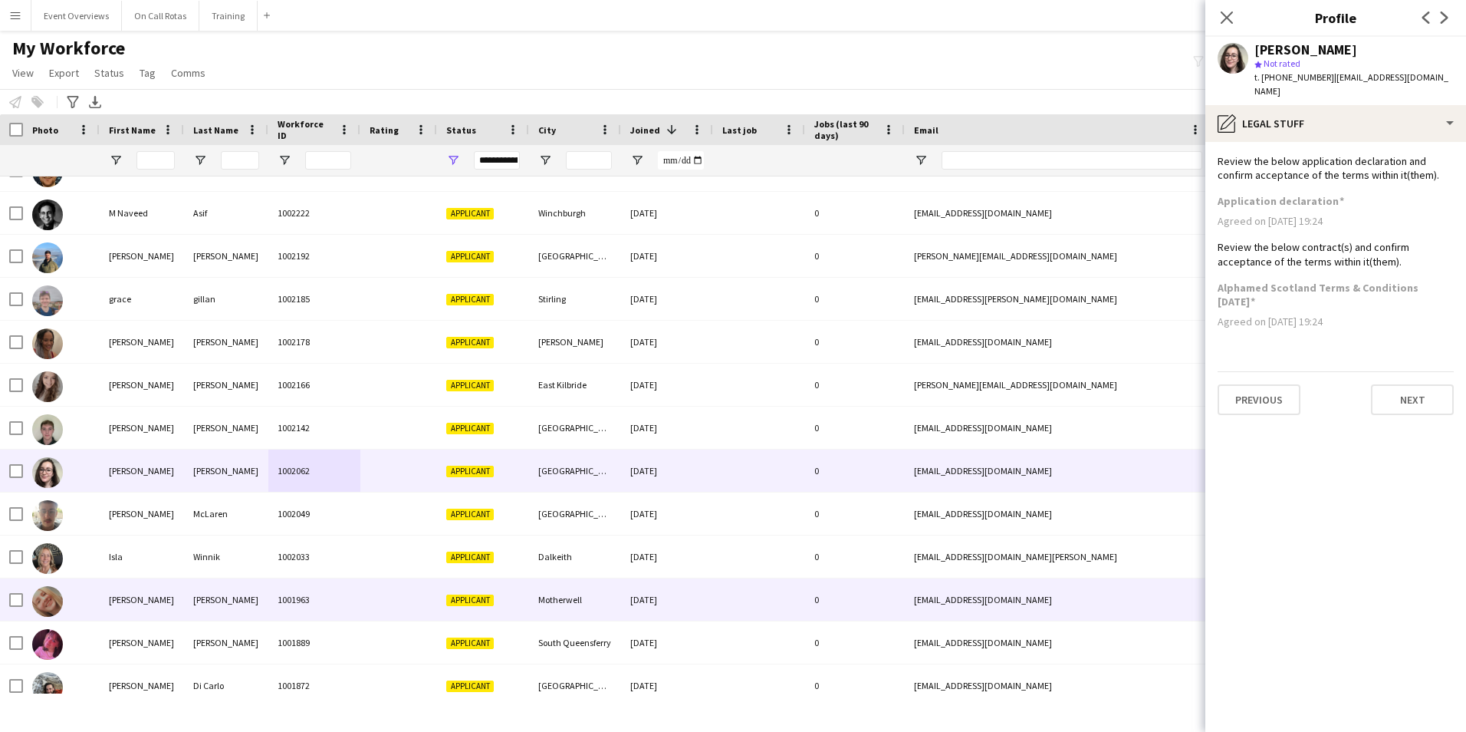
scroll to position [1074, 0]
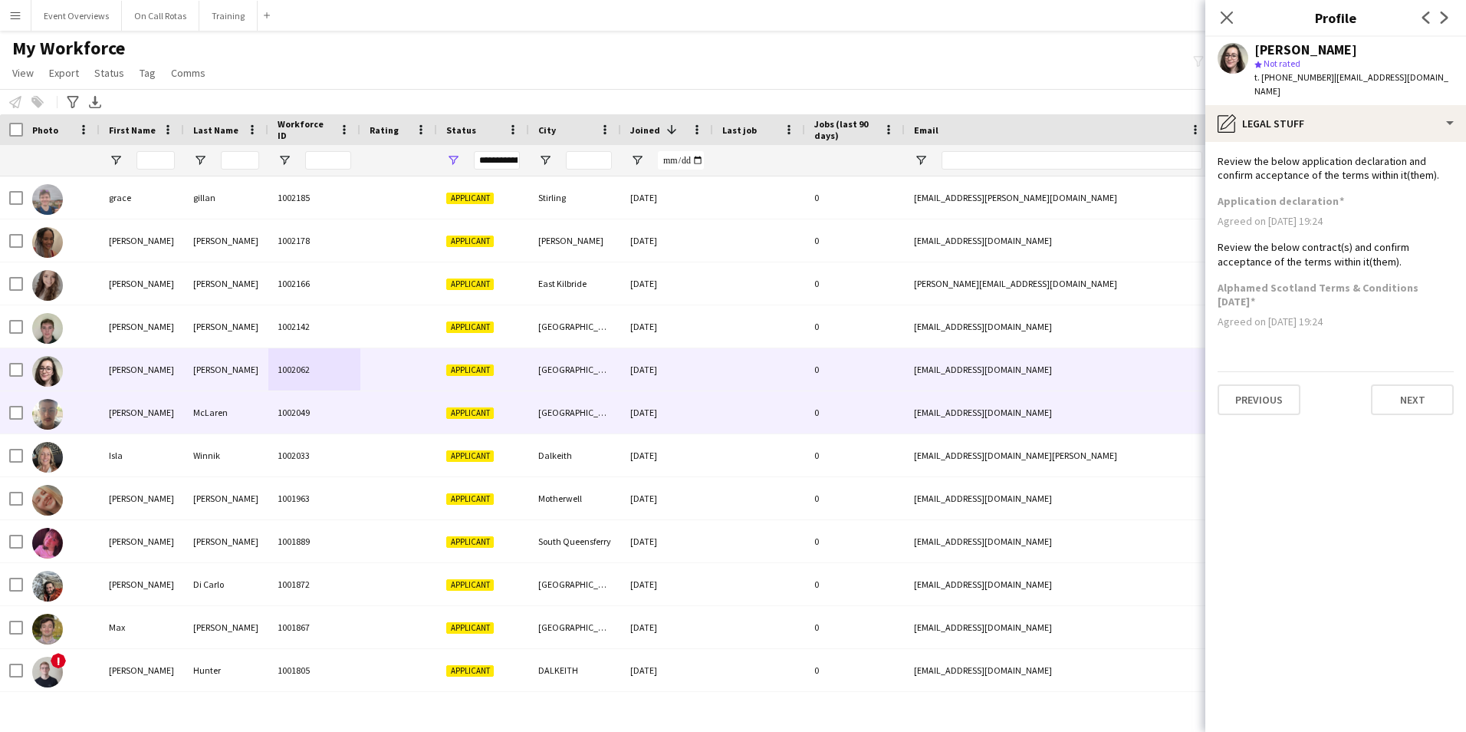
click at [151, 412] on div "Colin" at bounding box center [142, 412] width 84 height 42
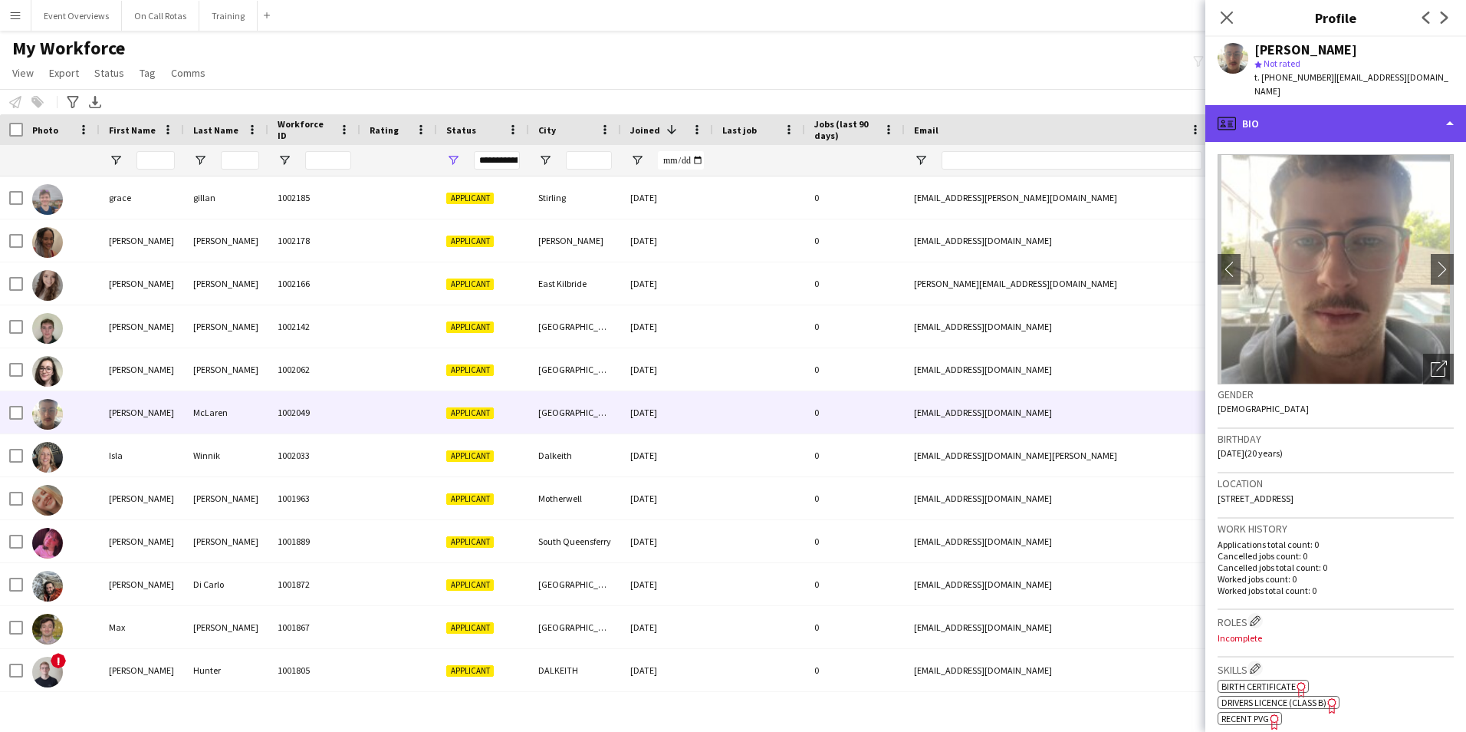
click at [1307, 109] on div "profile Bio" at bounding box center [1335, 123] width 261 height 37
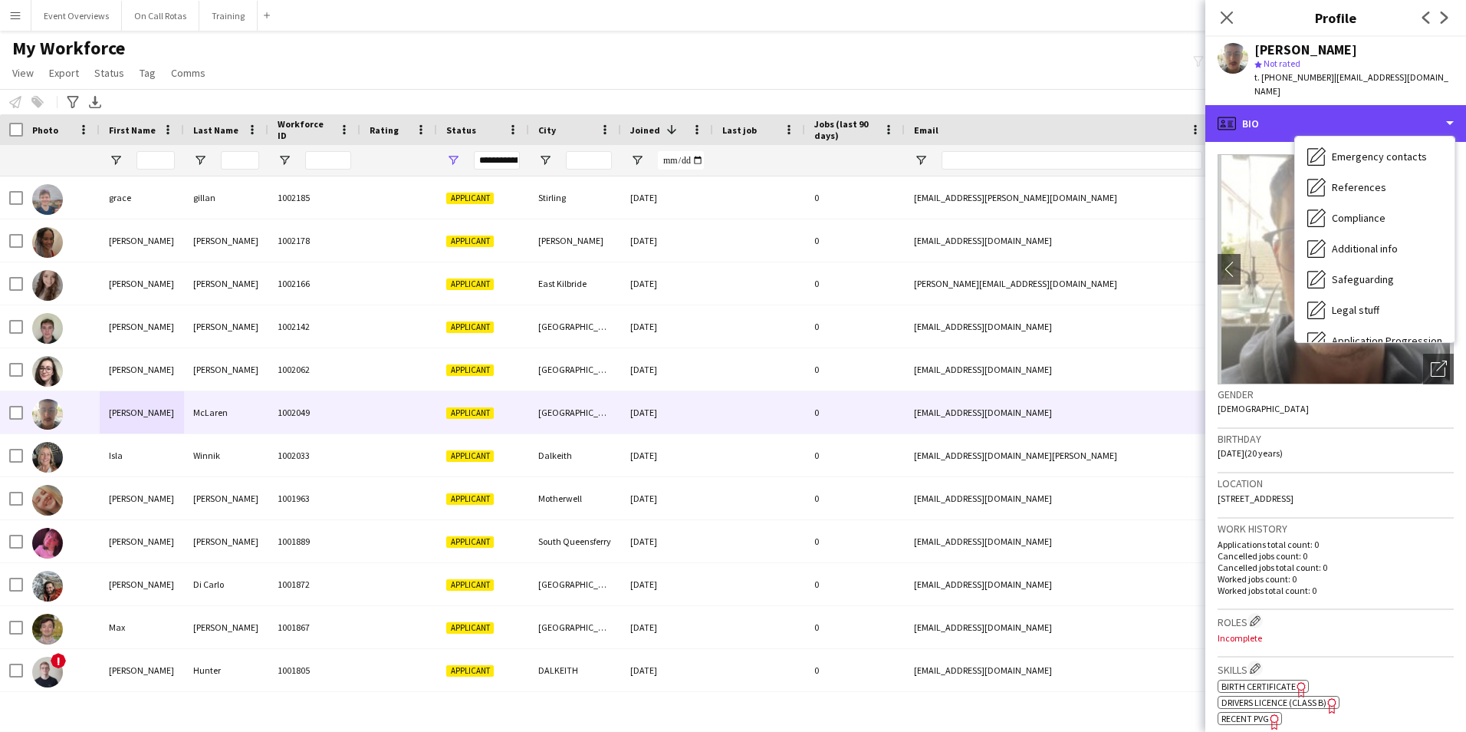
scroll to position [267, 0]
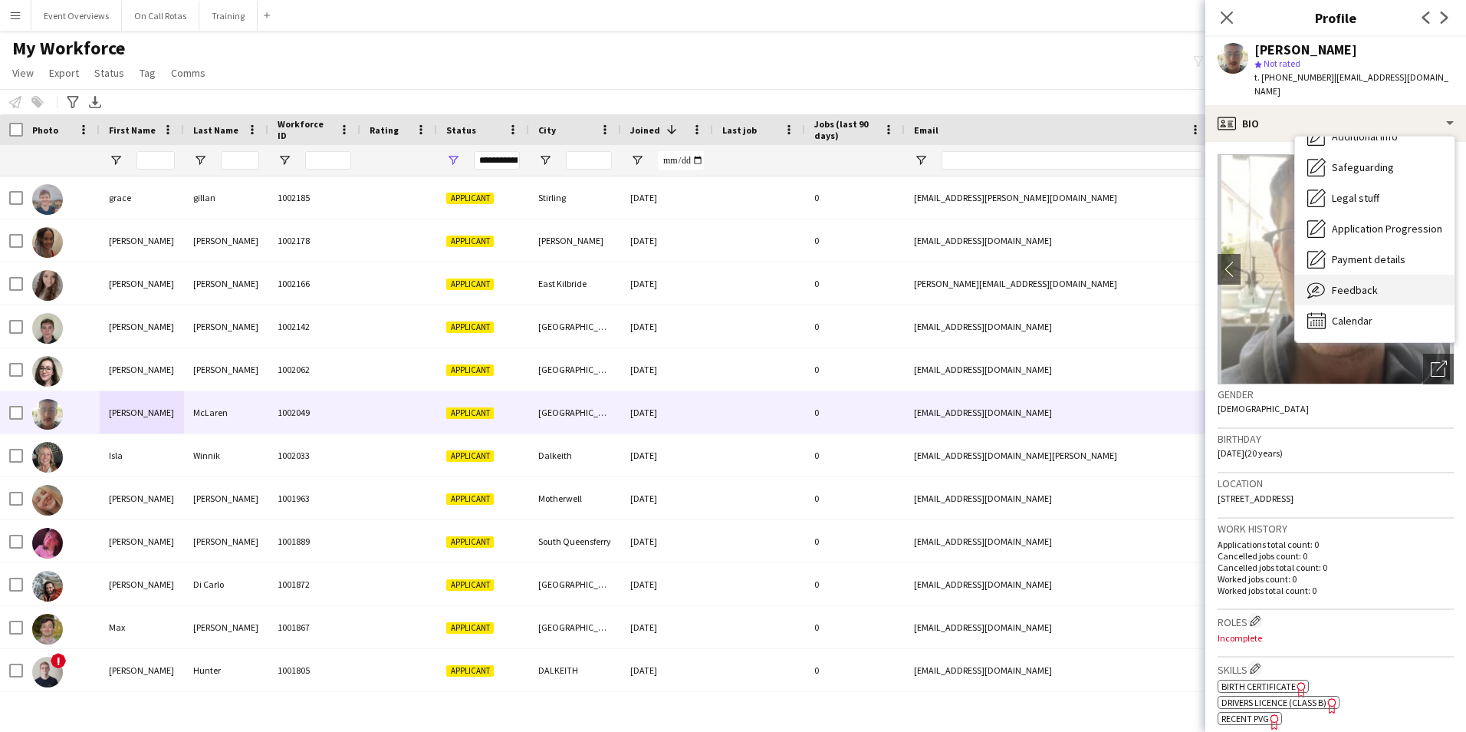
click at [1349, 283] on span "Feedback" at bounding box center [1355, 290] width 46 height 14
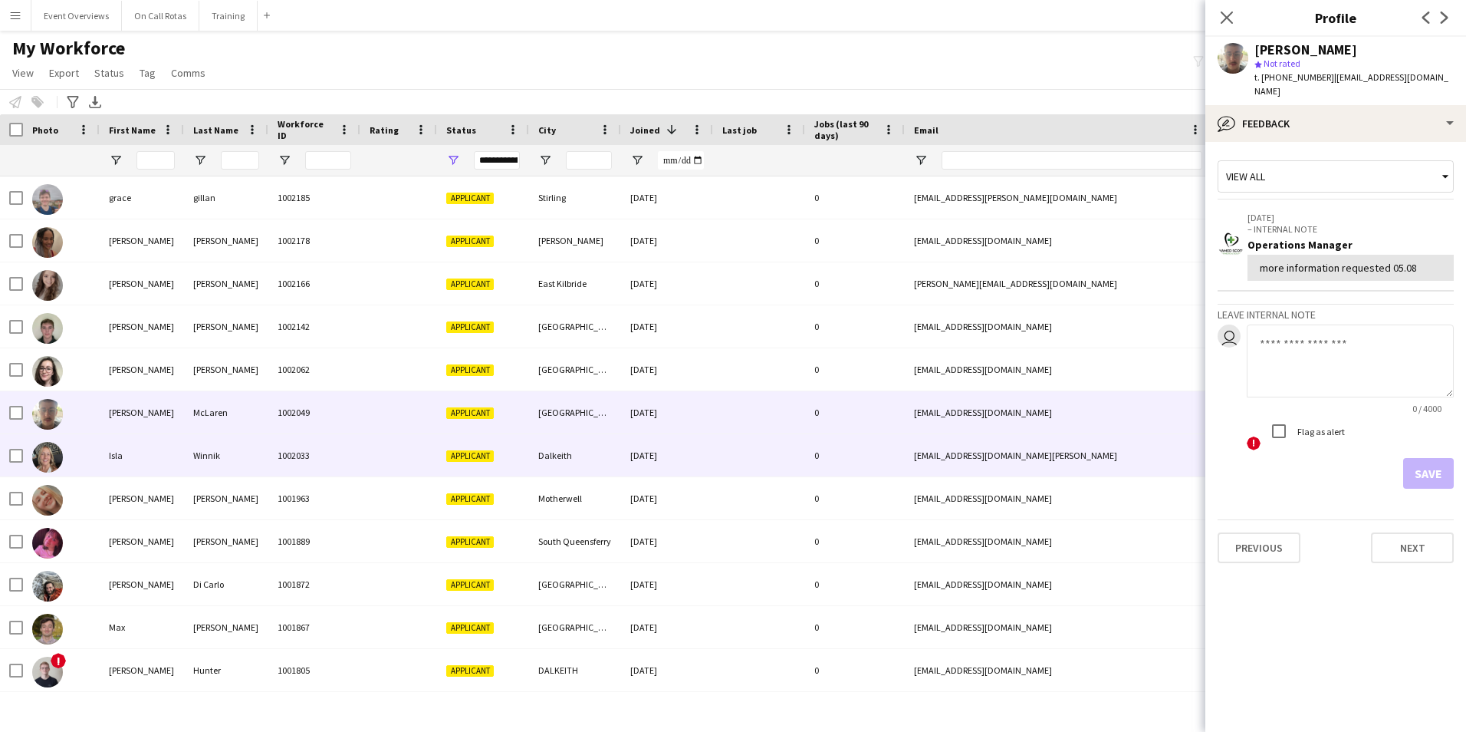
click at [248, 447] on div "Winnik" at bounding box center [226, 455] width 84 height 42
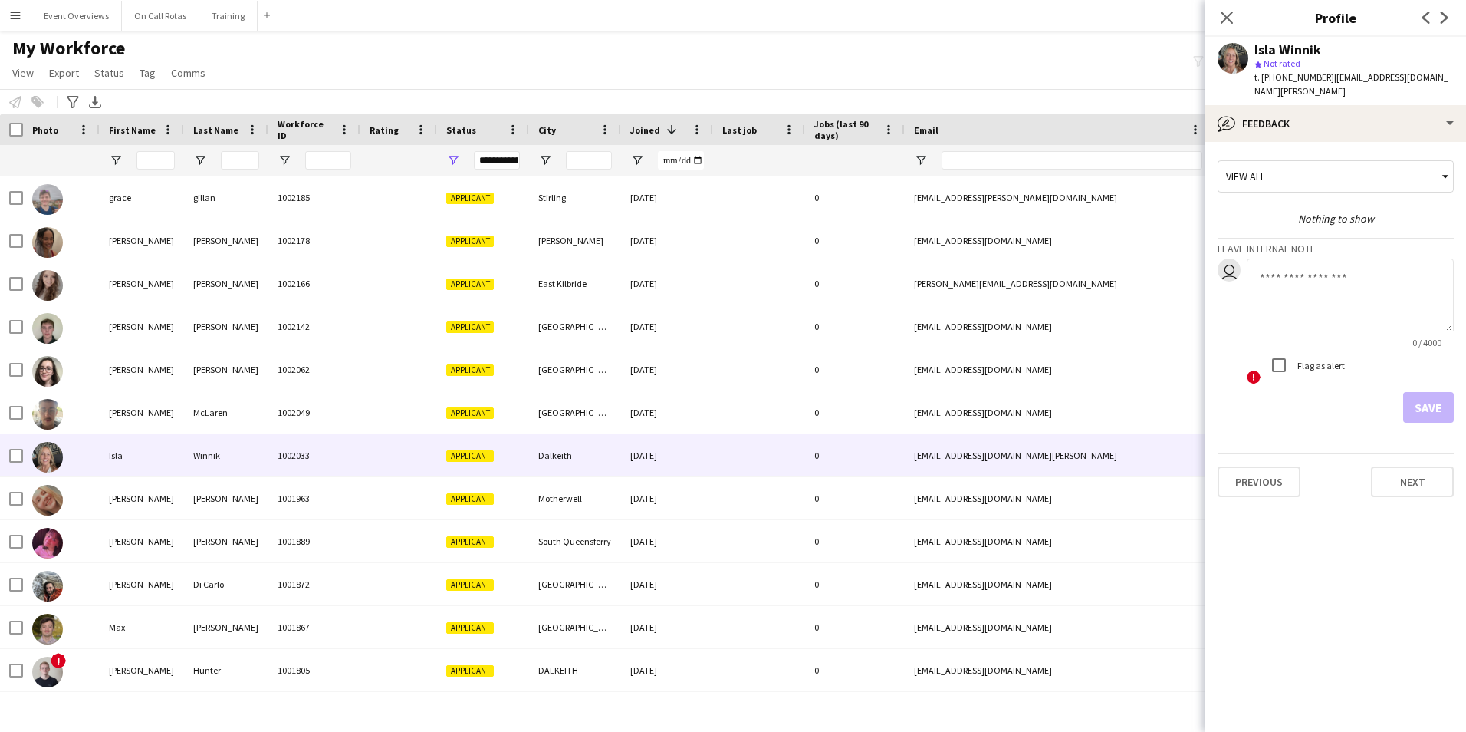
click at [1344, 168] on div "View all" at bounding box center [1328, 176] width 219 height 29
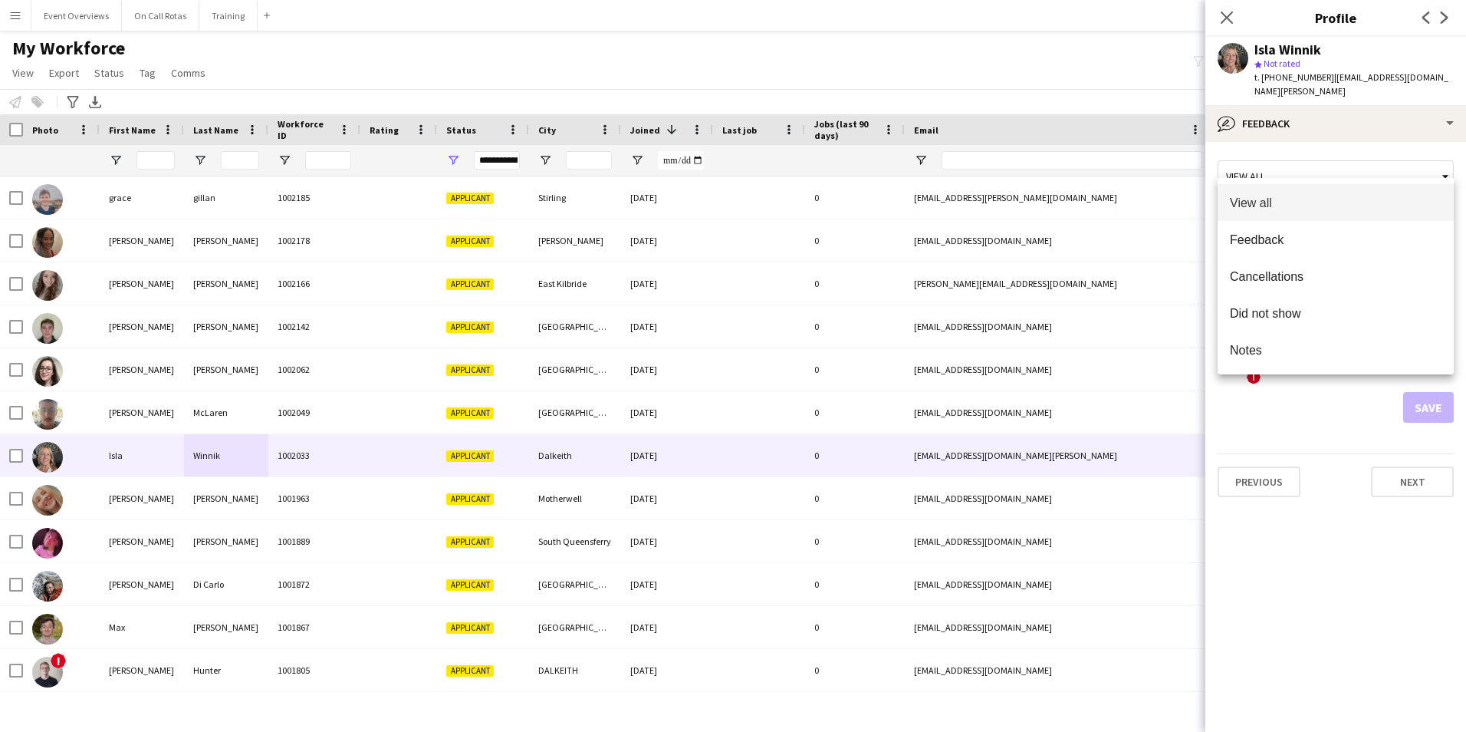
click at [1284, 156] on div at bounding box center [733, 366] width 1466 height 732
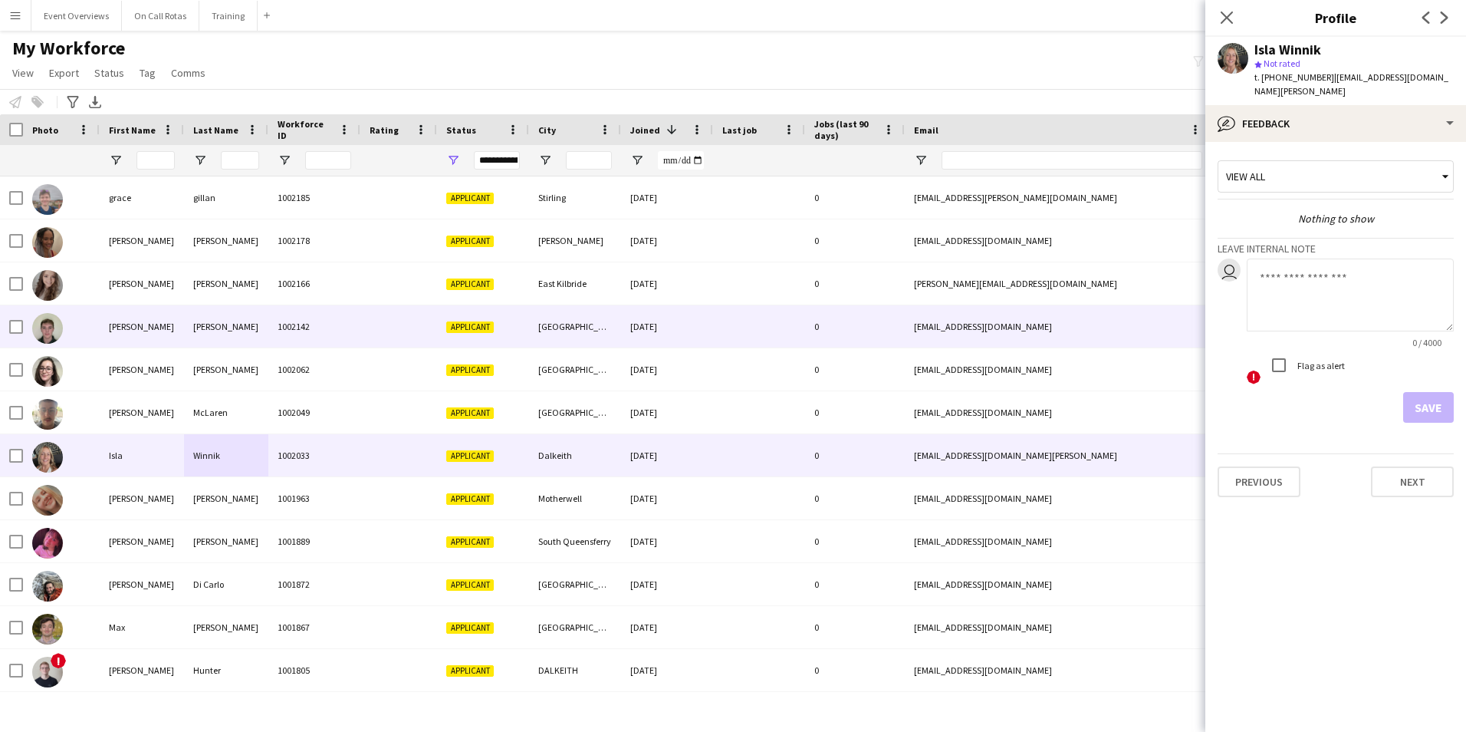
click at [175, 321] on div "Ryan" at bounding box center [142, 326] width 84 height 42
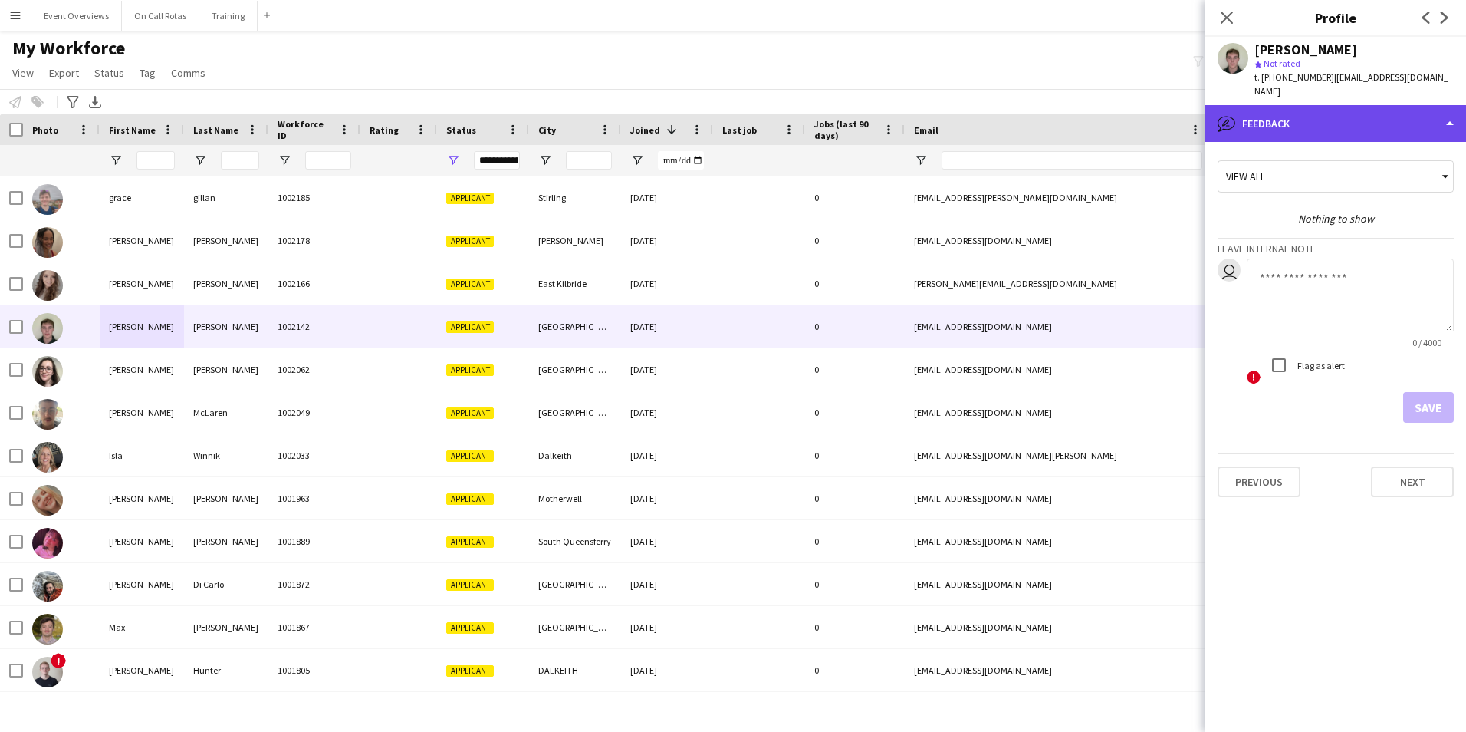
click at [1317, 120] on div "bubble-pencil Feedback" at bounding box center [1335, 123] width 261 height 37
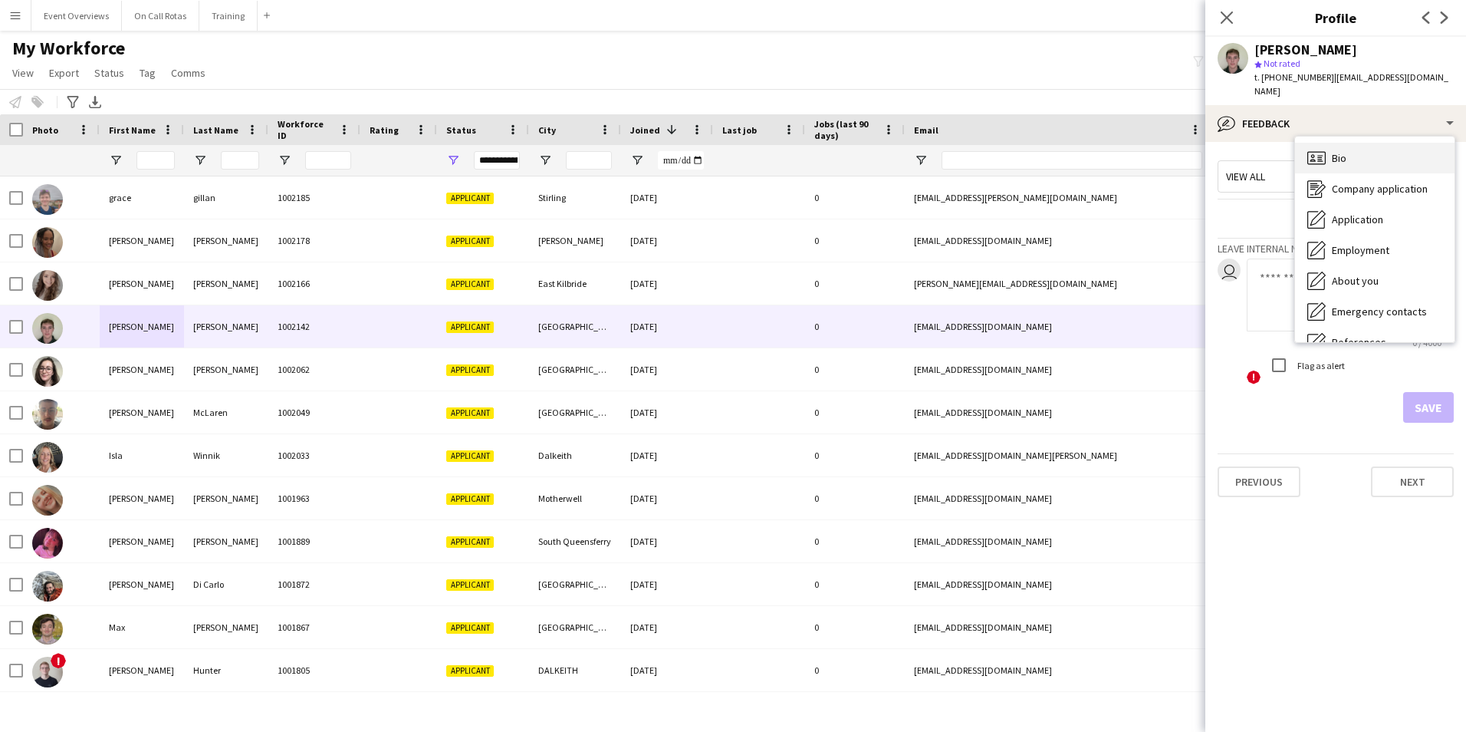
click at [1344, 163] on span "Bio" at bounding box center [1339, 158] width 15 height 14
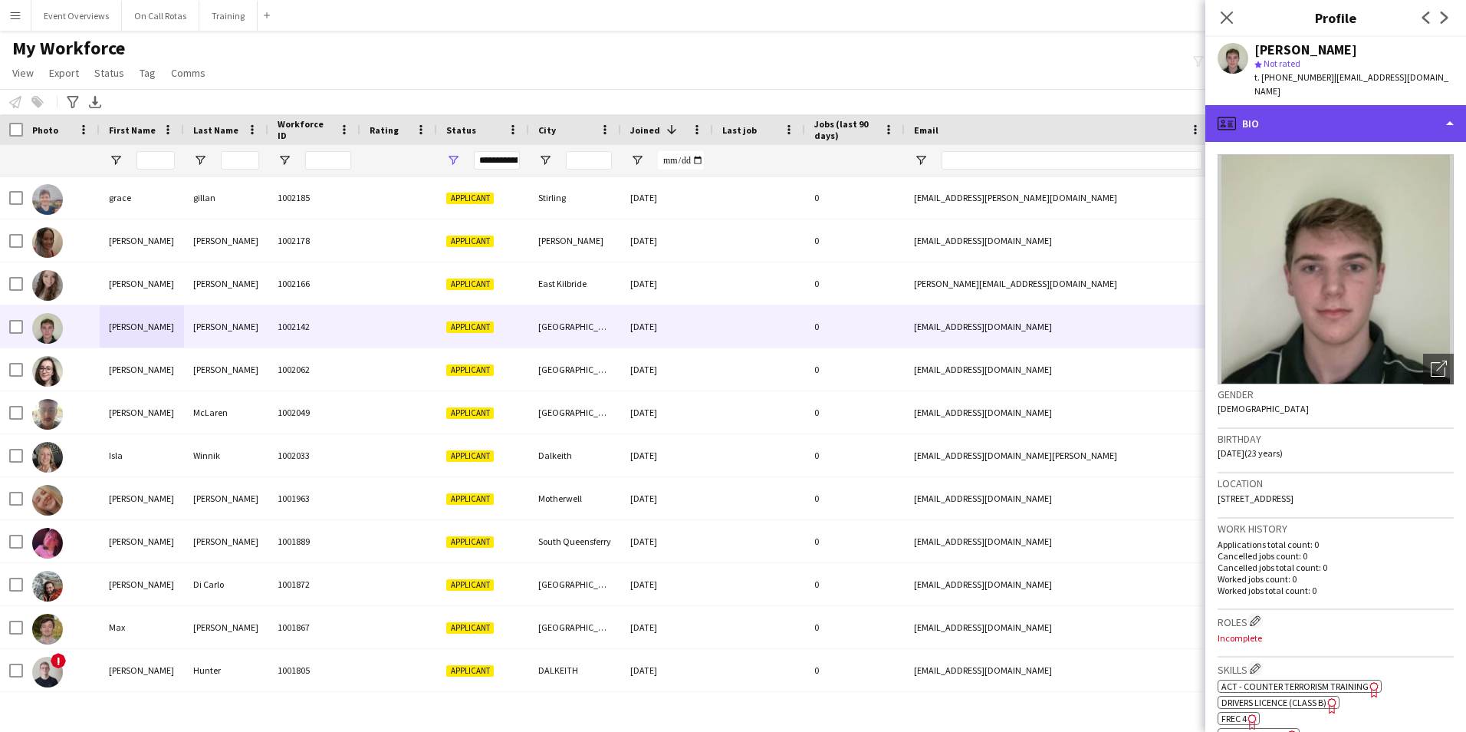
click at [1324, 134] on div "profile Bio" at bounding box center [1335, 123] width 261 height 37
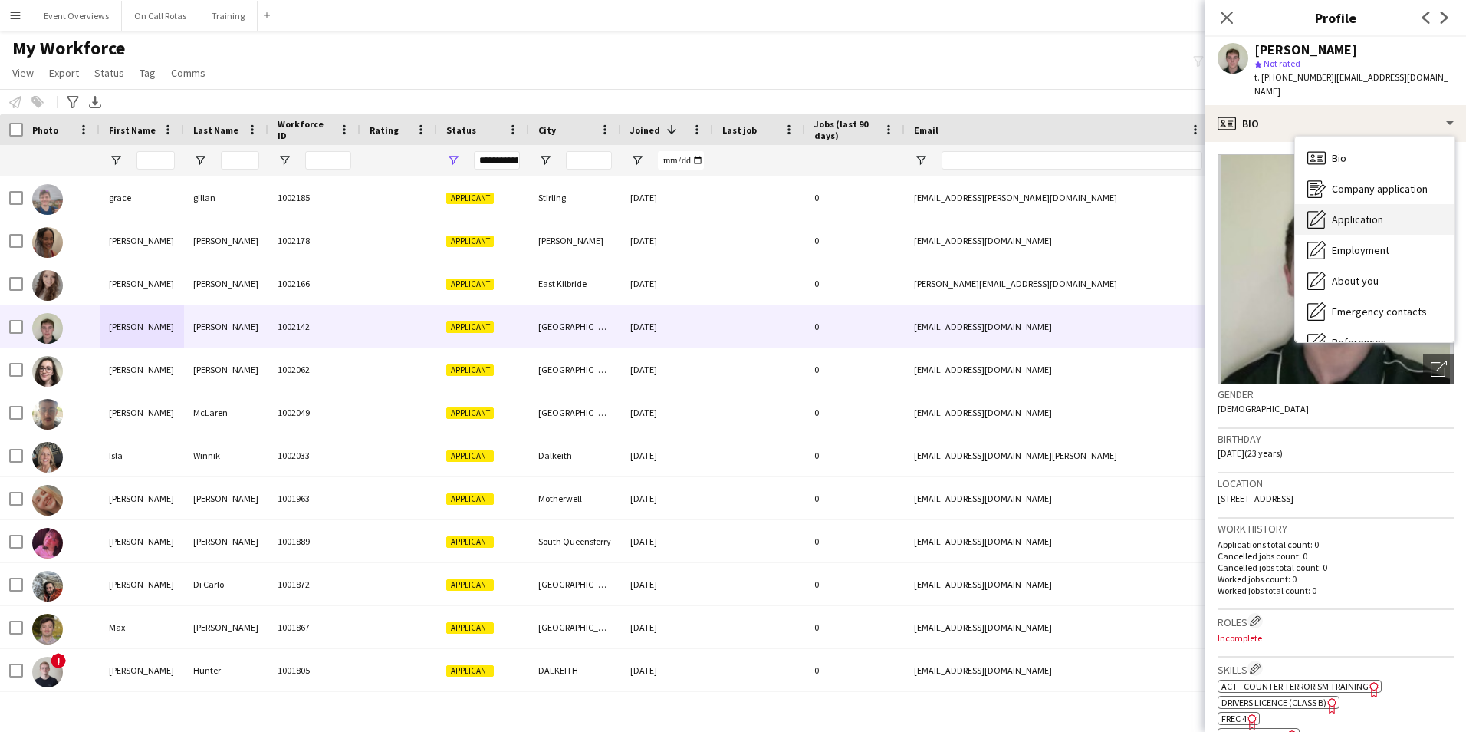
drag, startPoint x: 1324, startPoint y: 134, endPoint x: 1335, endPoint y: 218, distance: 84.3
click at [1335, 218] on span "Application" at bounding box center [1357, 219] width 51 height 14
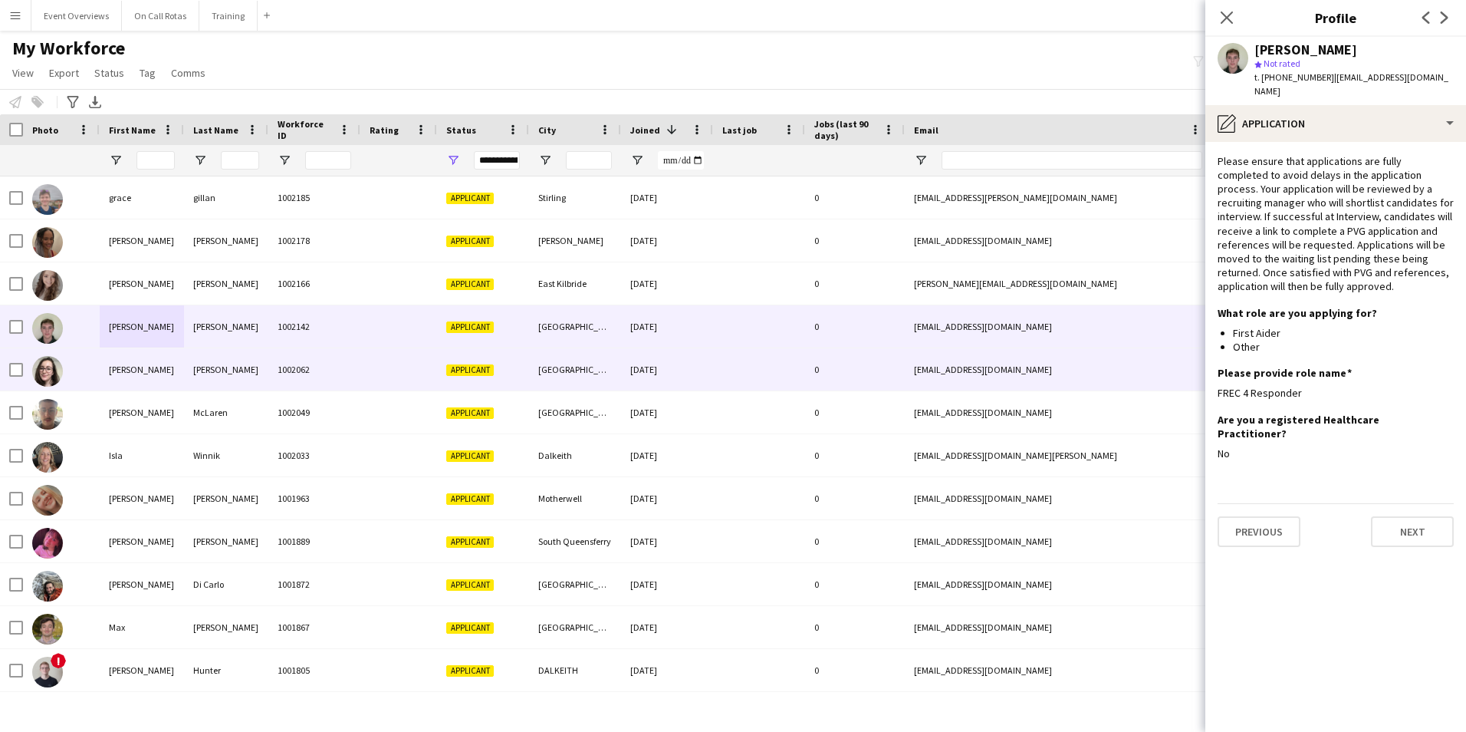
click at [168, 377] on div "Amy" at bounding box center [142, 369] width 84 height 42
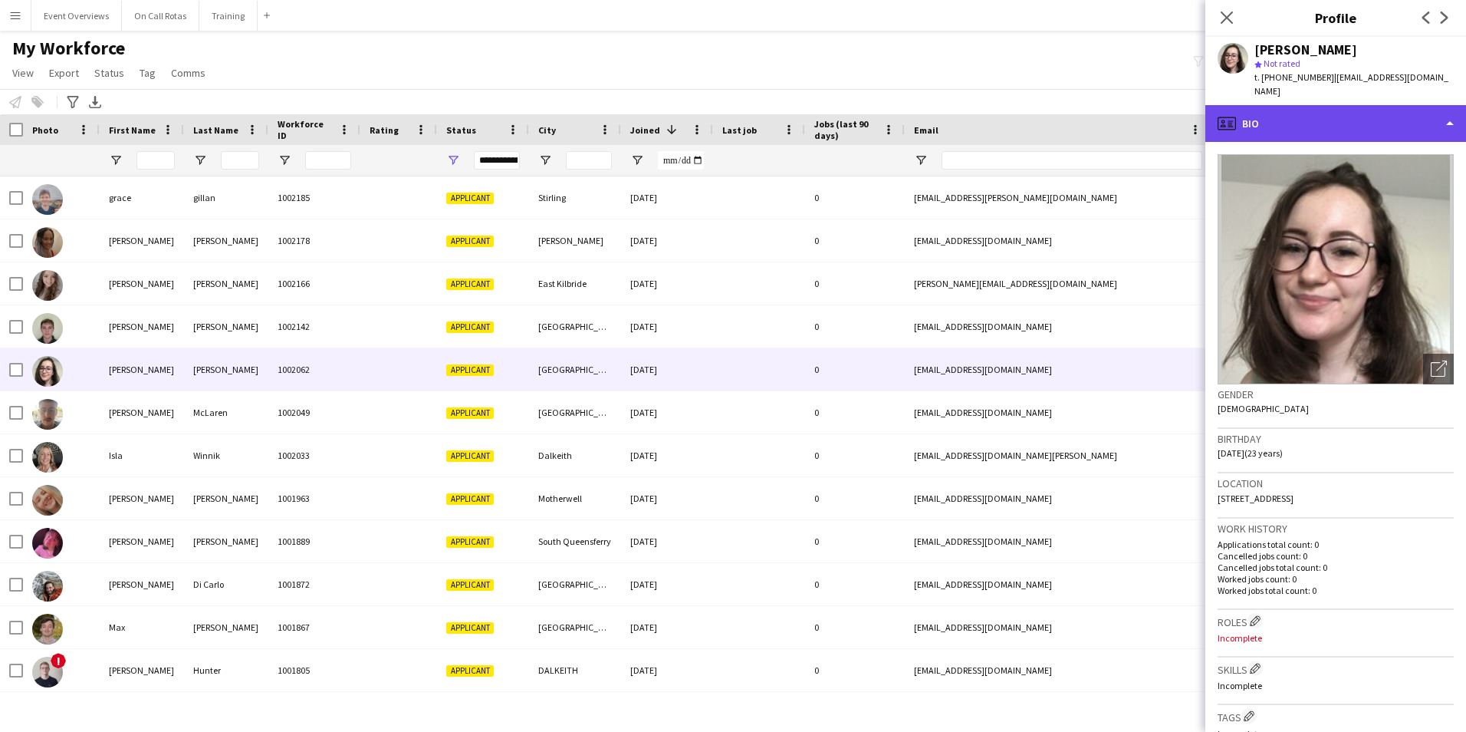
click at [1268, 110] on div "profile Bio" at bounding box center [1335, 123] width 261 height 37
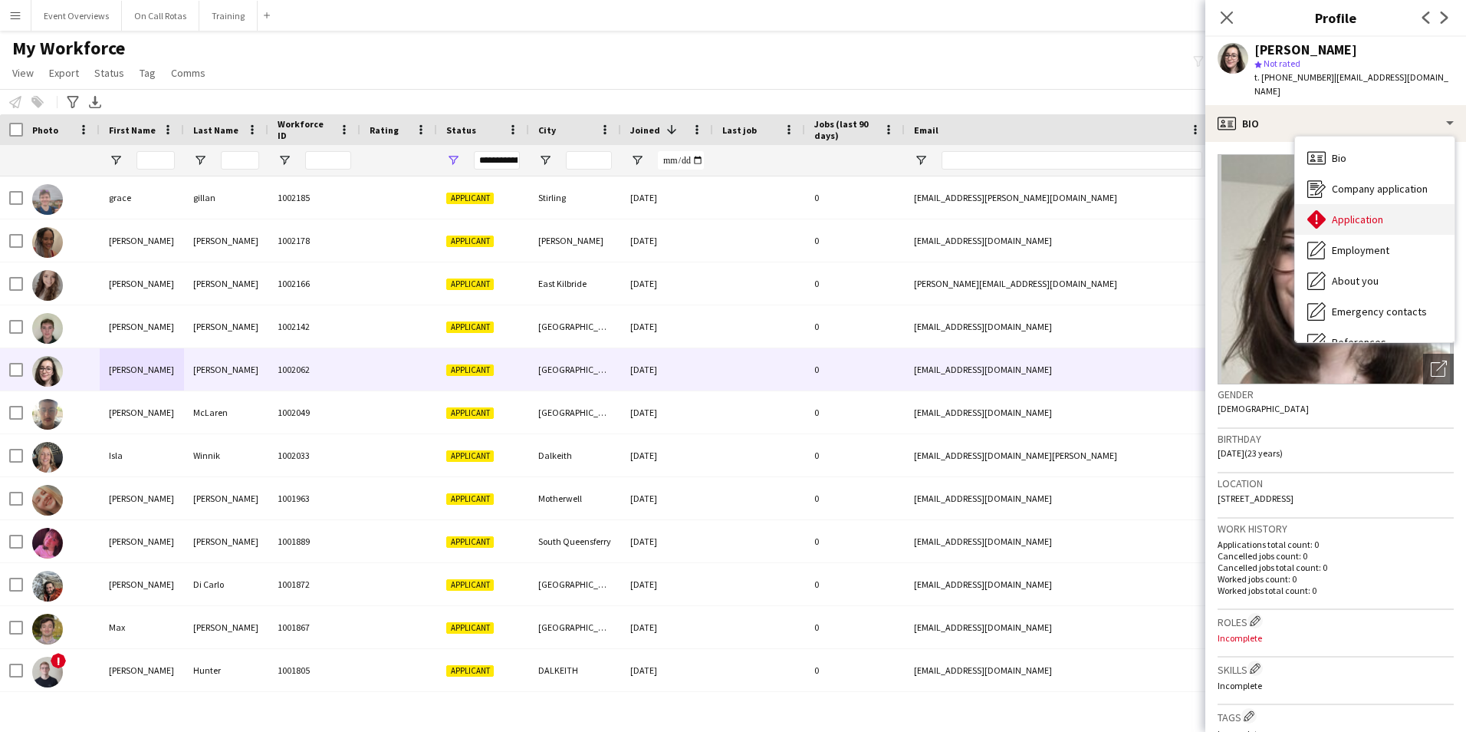
click at [1339, 204] on div "Application Application" at bounding box center [1375, 219] width 160 height 31
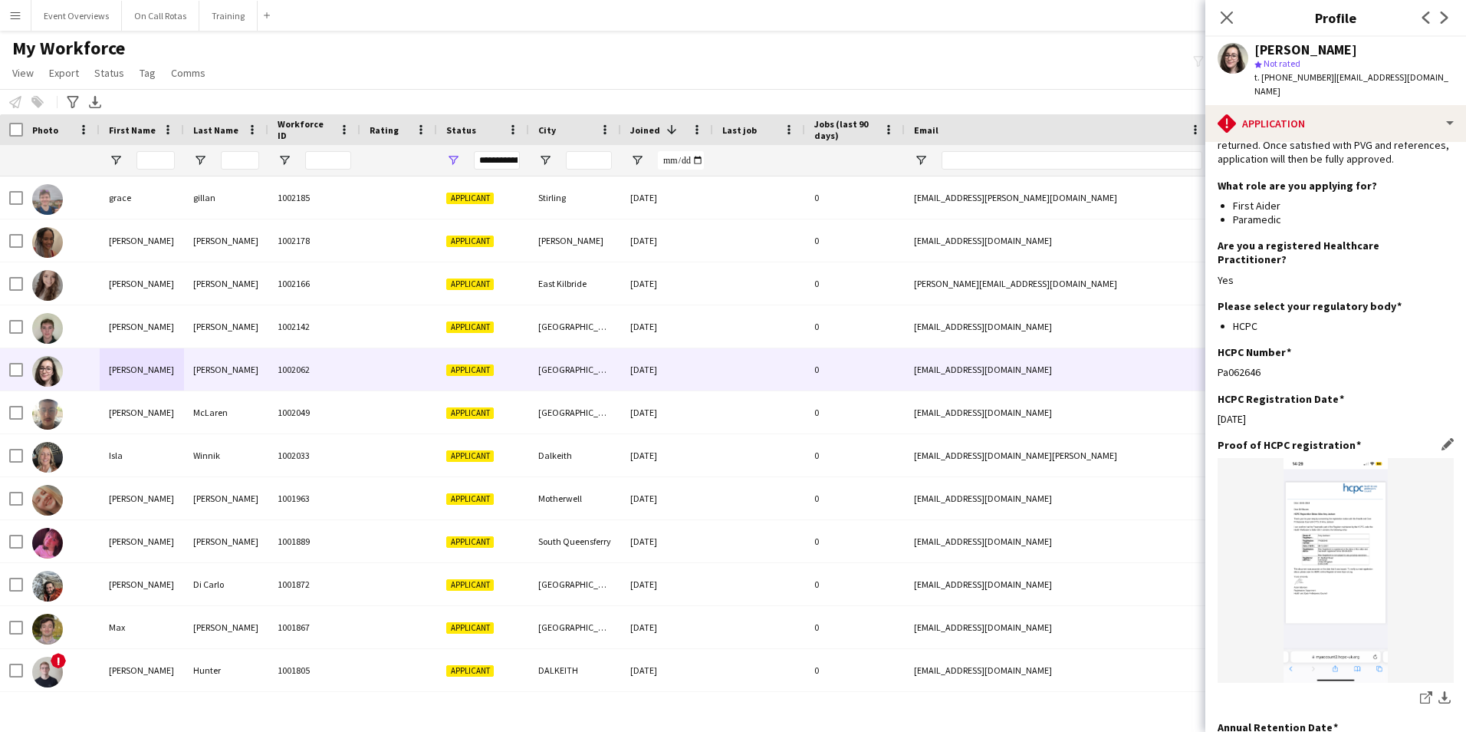
scroll to position [0, 0]
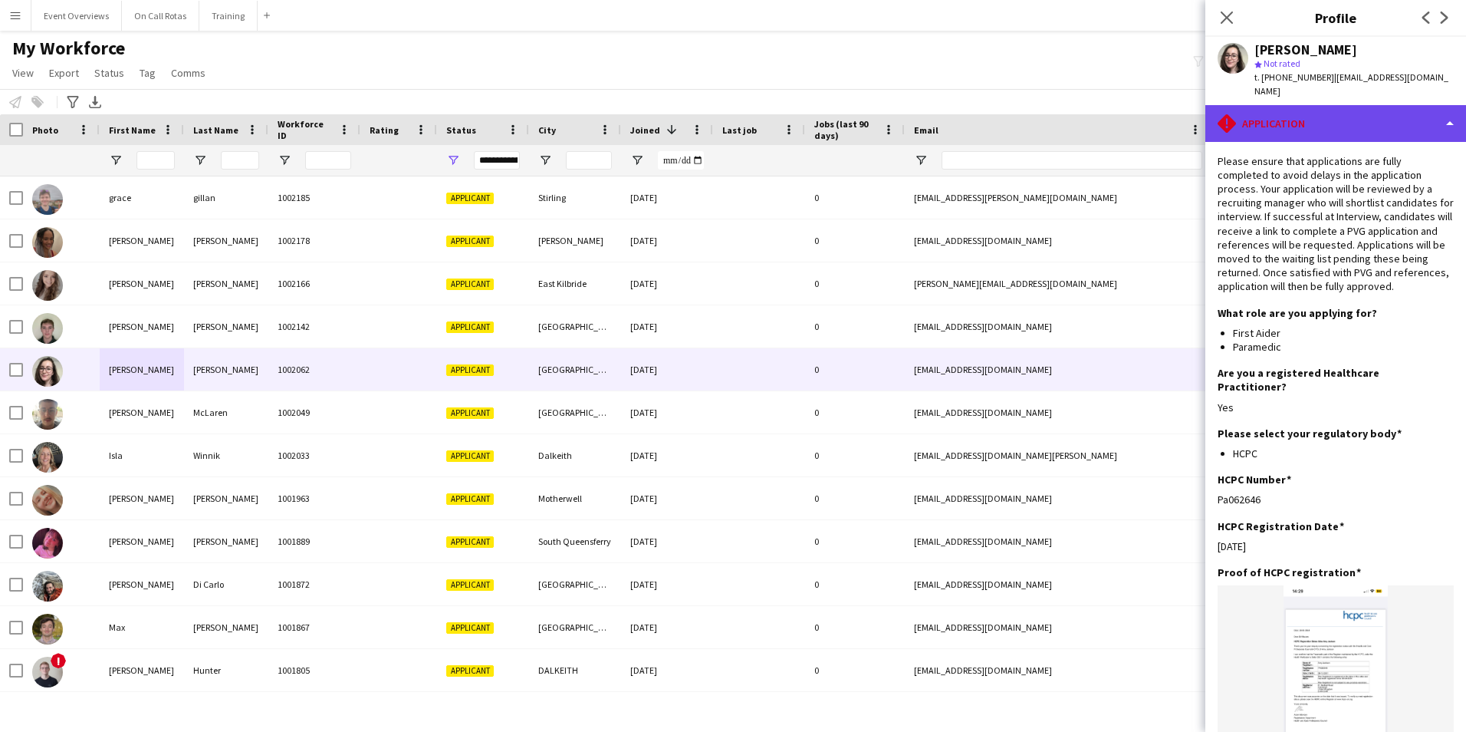
drag, startPoint x: 1256, startPoint y: 116, endPoint x: 1267, endPoint y: 122, distance: 12.4
click at [1256, 116] on div "rhombus-alert Application" at bounding box center [1335, 123] width 261 height 37
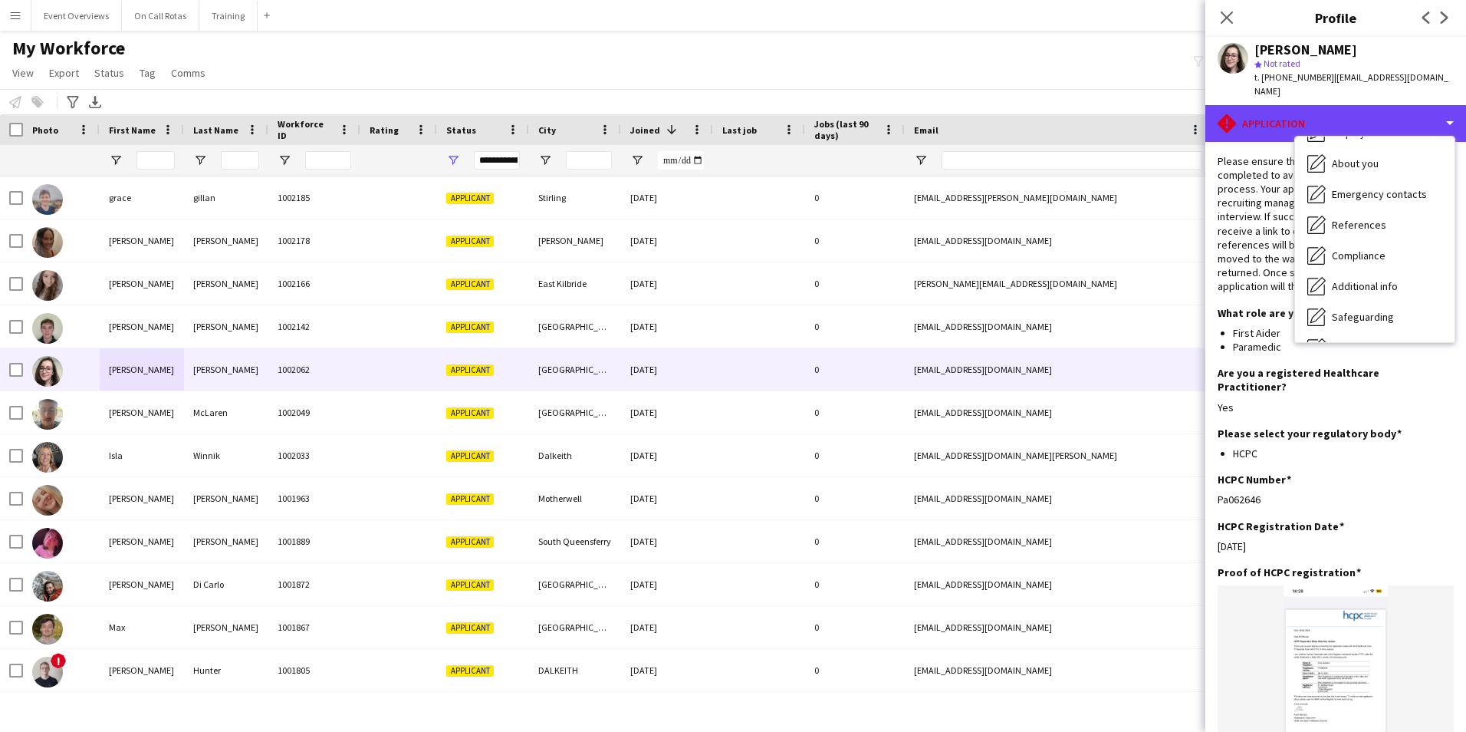
scroll to position [267, 0]
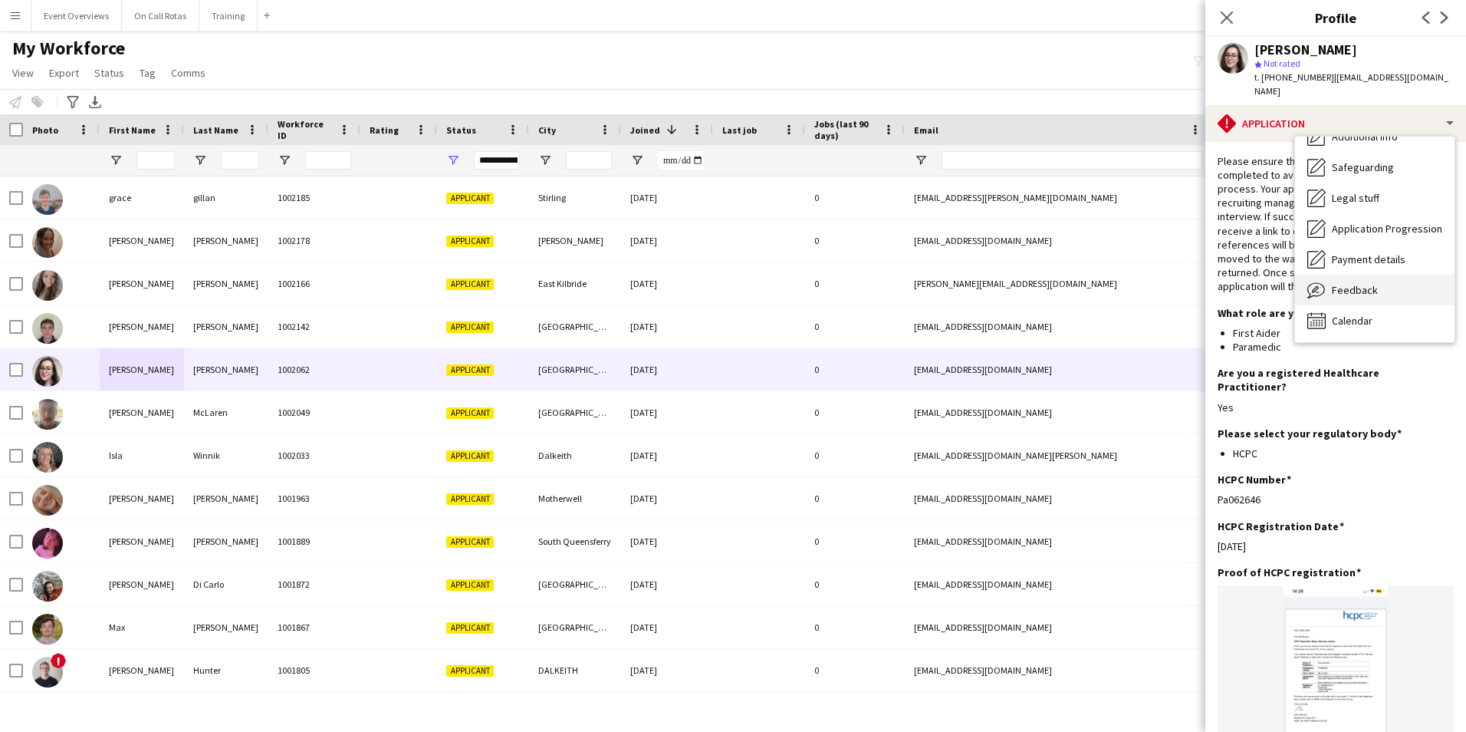
click at [1364, 283] on span "Feedback" at bounding box center [1355, 290] width 46 height 14
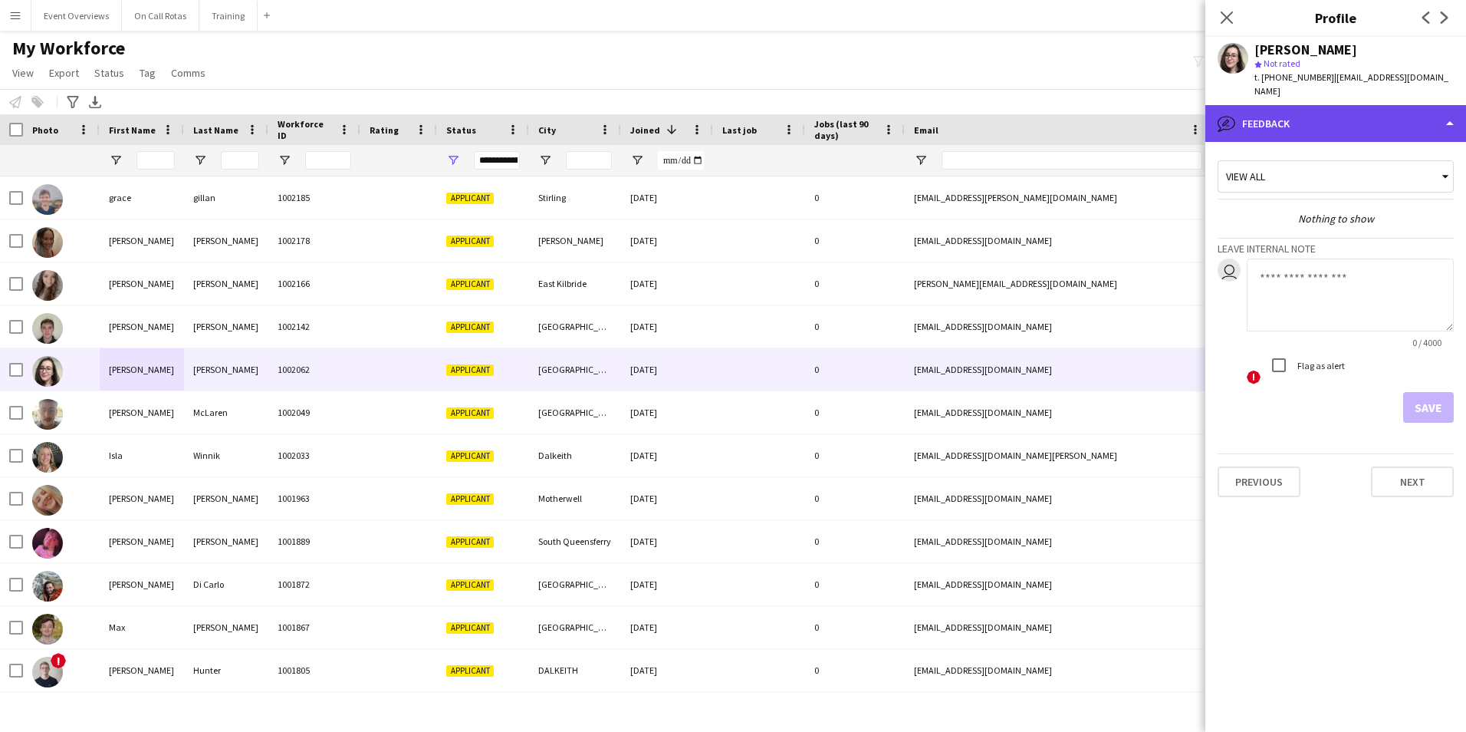
click at [1284, 125] on div "bubble-pencil Feedback" at bounding box center [1335, 123] width 261 height 37
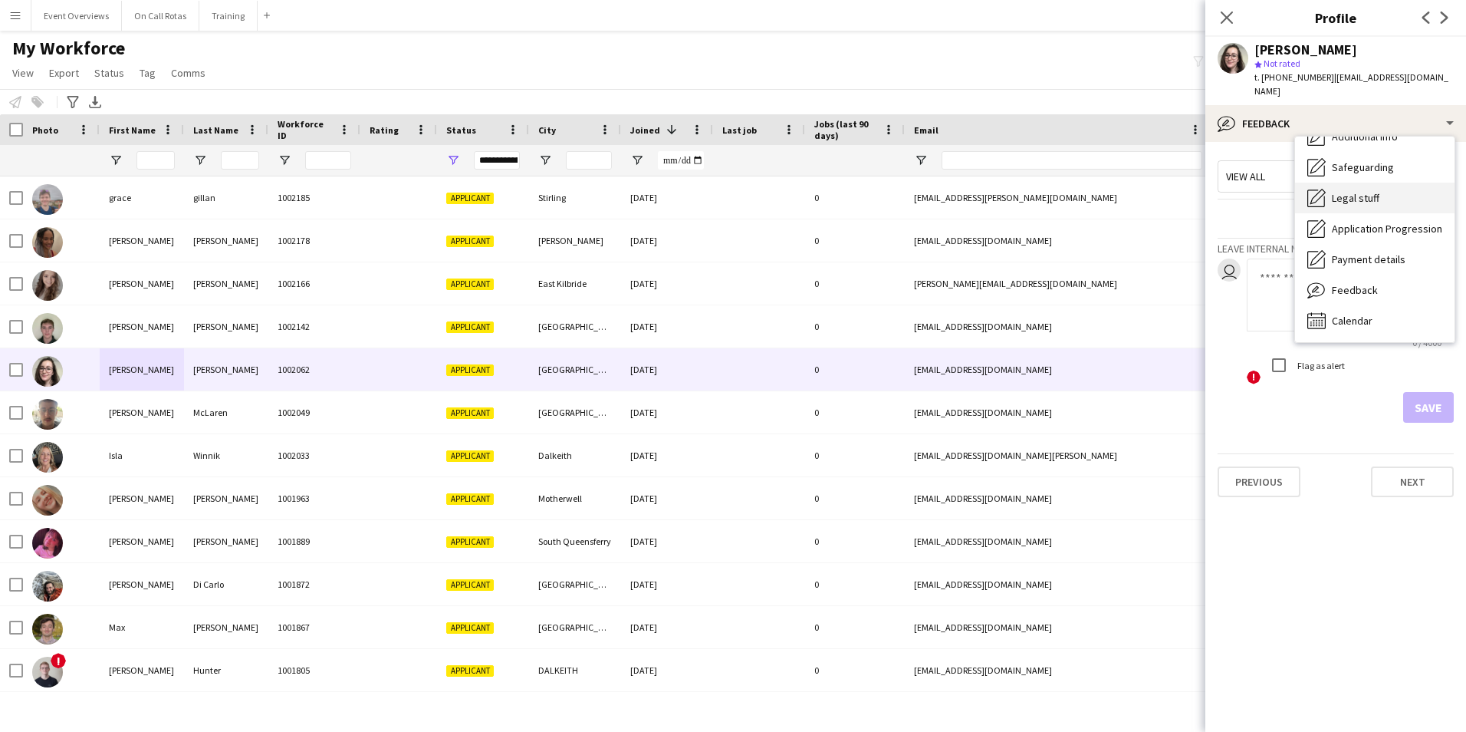
click at [1337, 191] on span "Legal stuff" at bounding box center [1356, 198] width 48 height 14
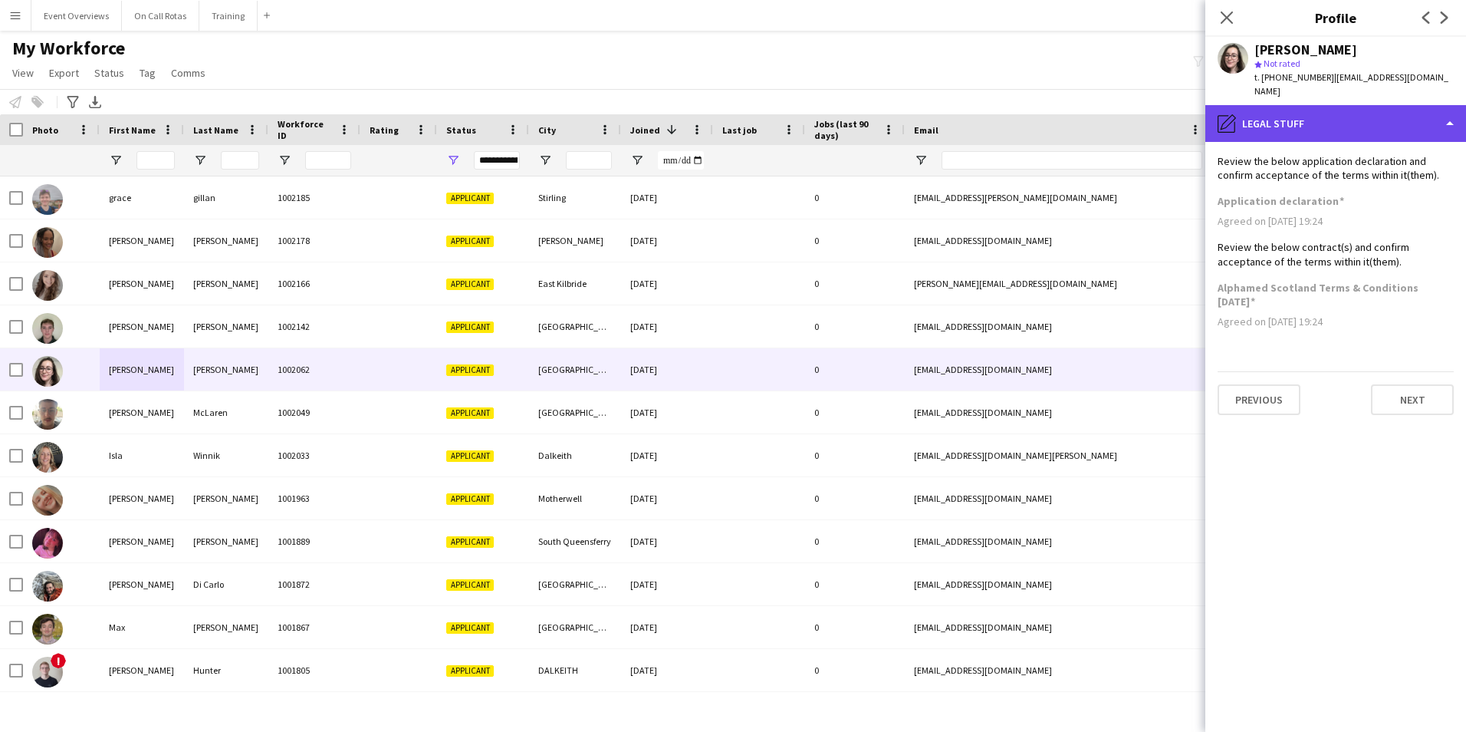
click at [1294, 122] on div "pencil4 Legal stuff" at bounding box center [1335, 123] width 261 height 37
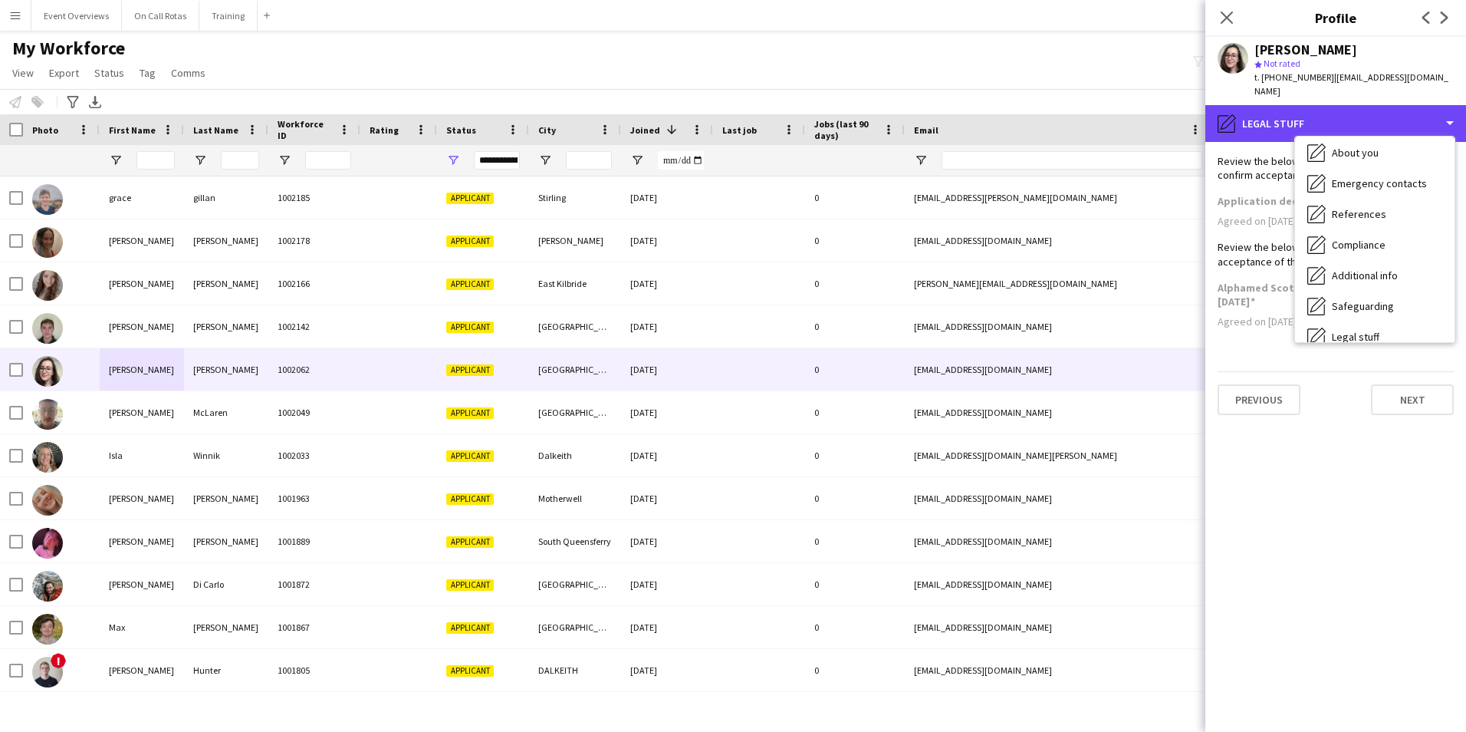
scroll to position [0, 0]
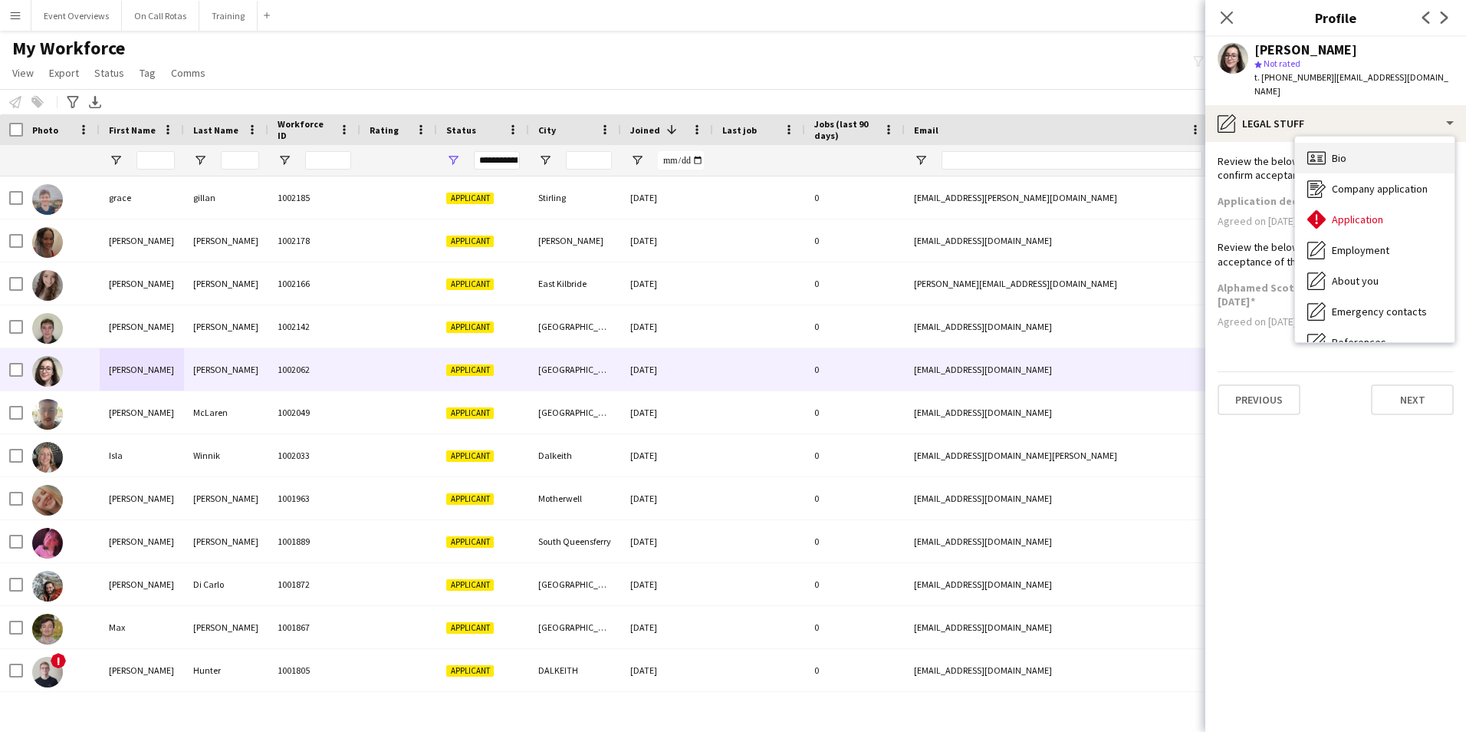
click at [1319, 155] on icon at bounding box center [1319, 155] width 5 height 1
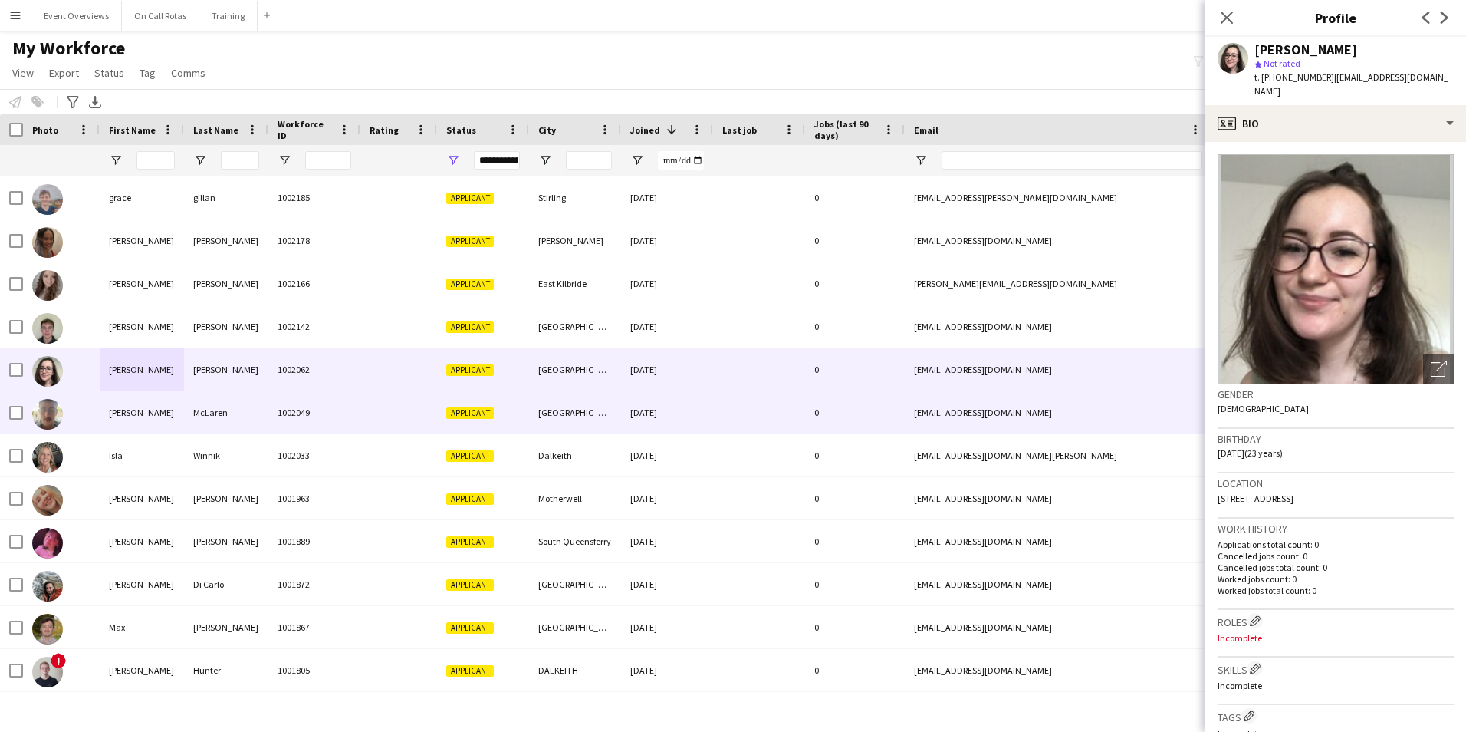
click at [117, 416] on div "Colin" at bounding box center [142, 412] width 84 height 42
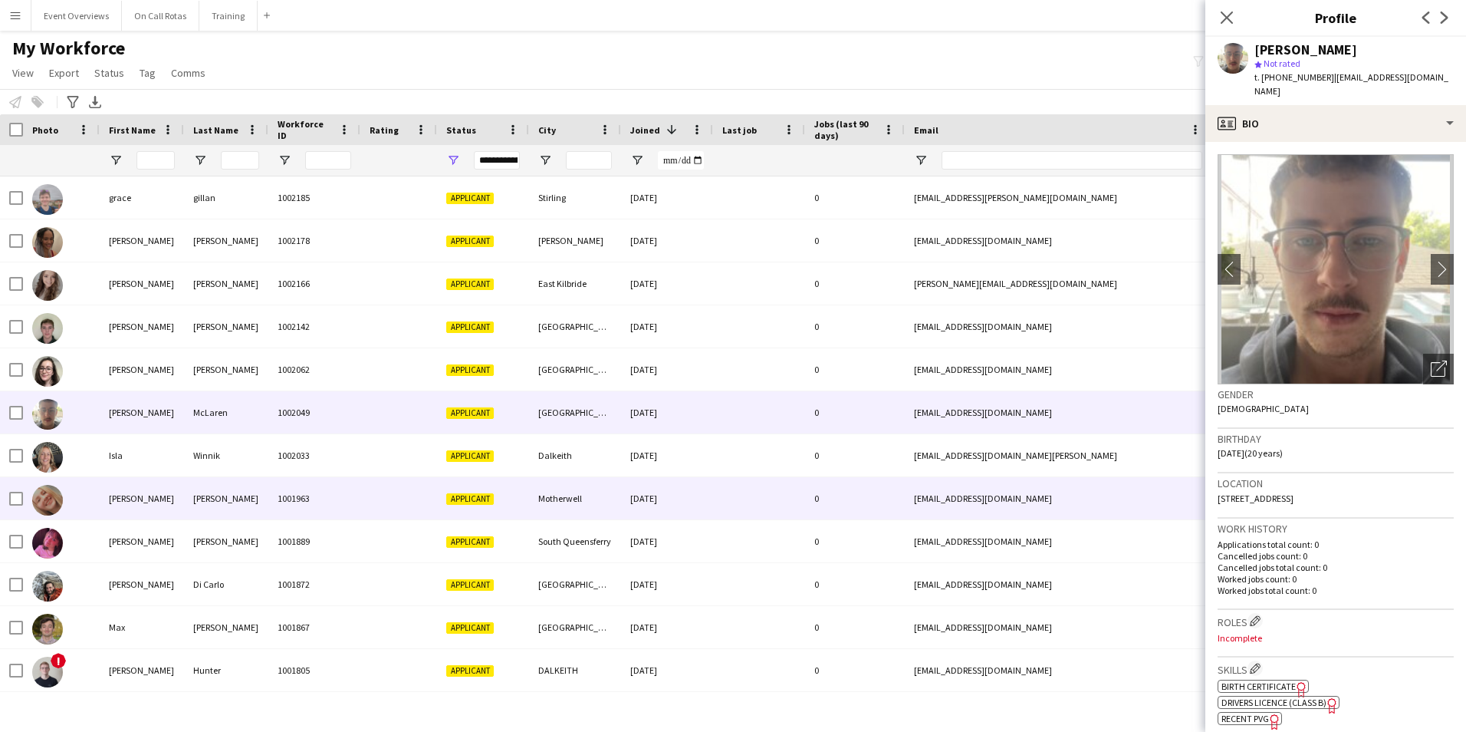
click at [148, 460] on div "Isla" at bounding box center [142, 455] width 84 height 42
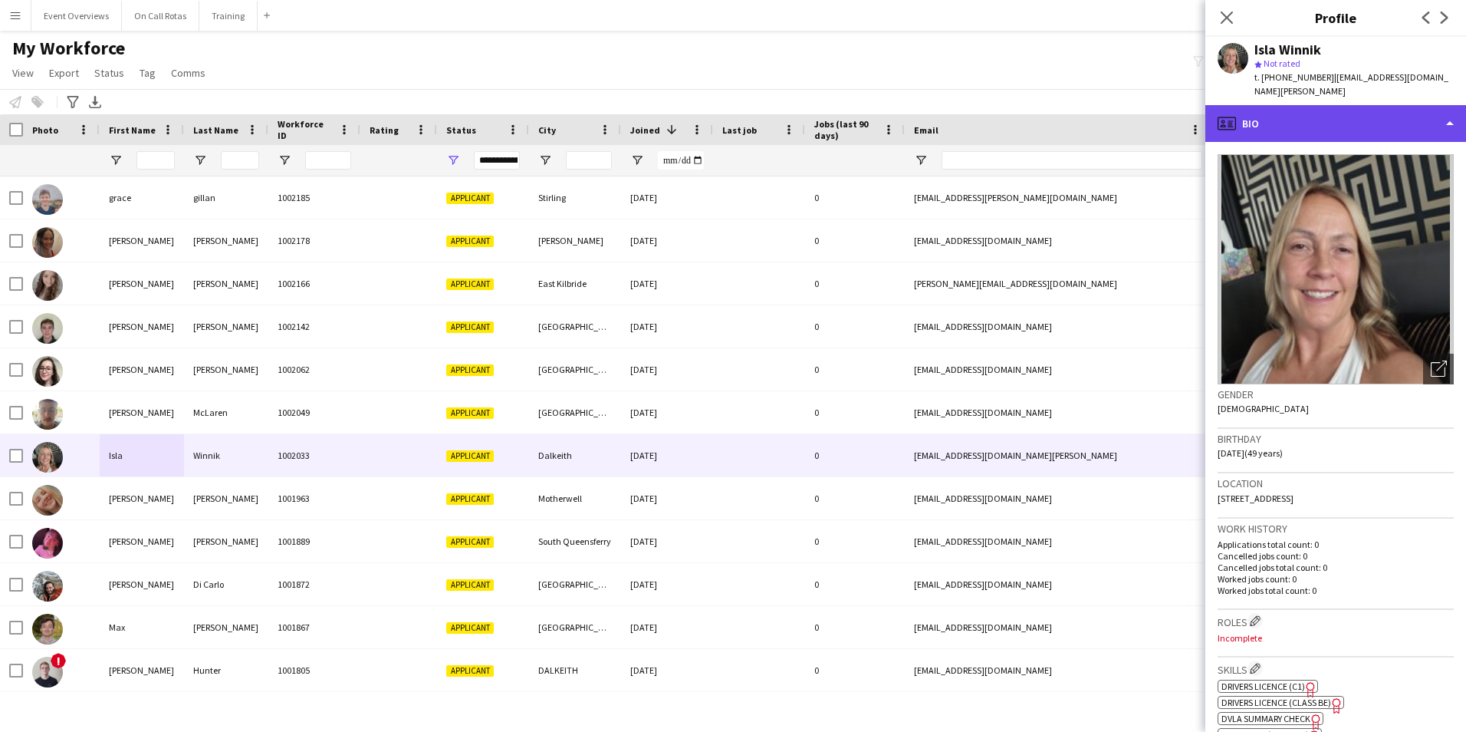
click at [1327, 120] on div "profile Bio" at bounding box center [1335, 123] width 261 height 37
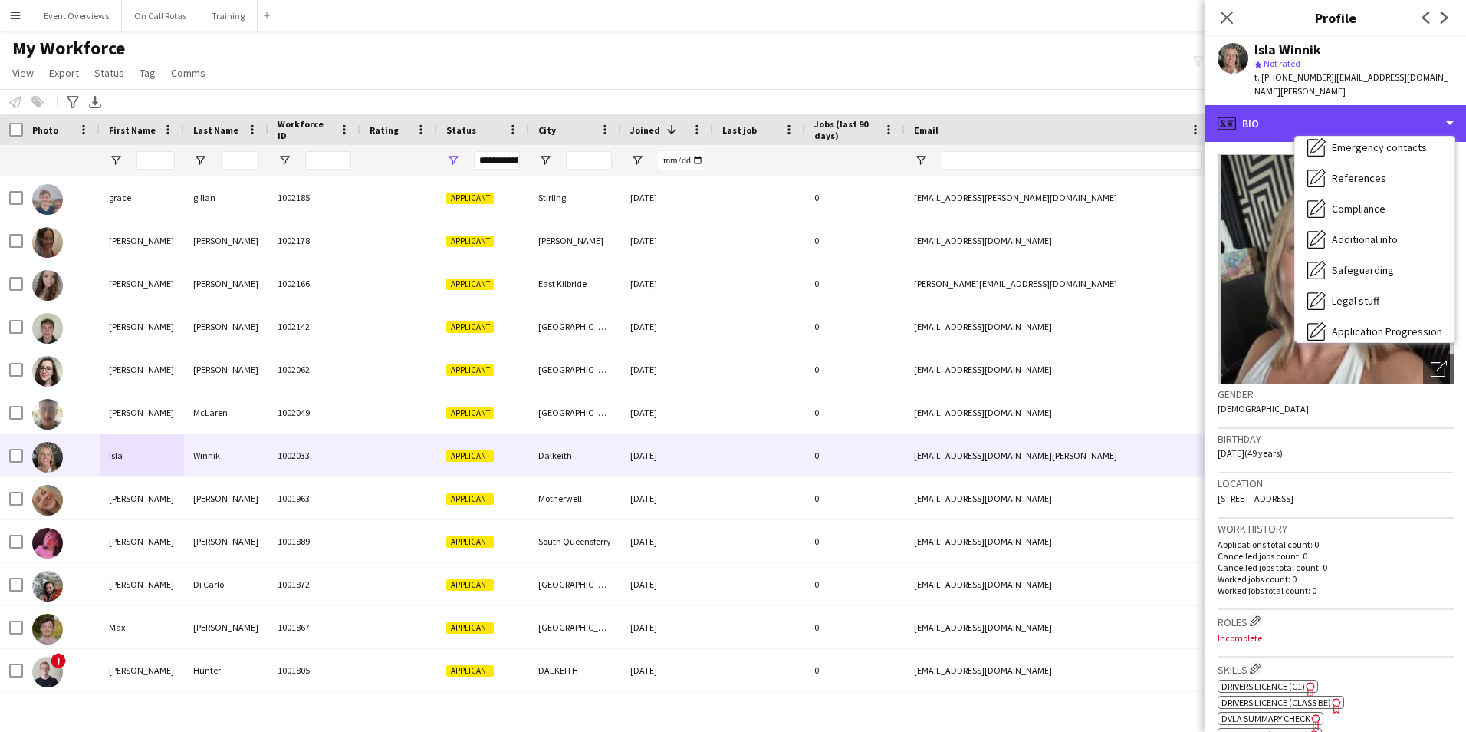
scroll to position [267, 0]
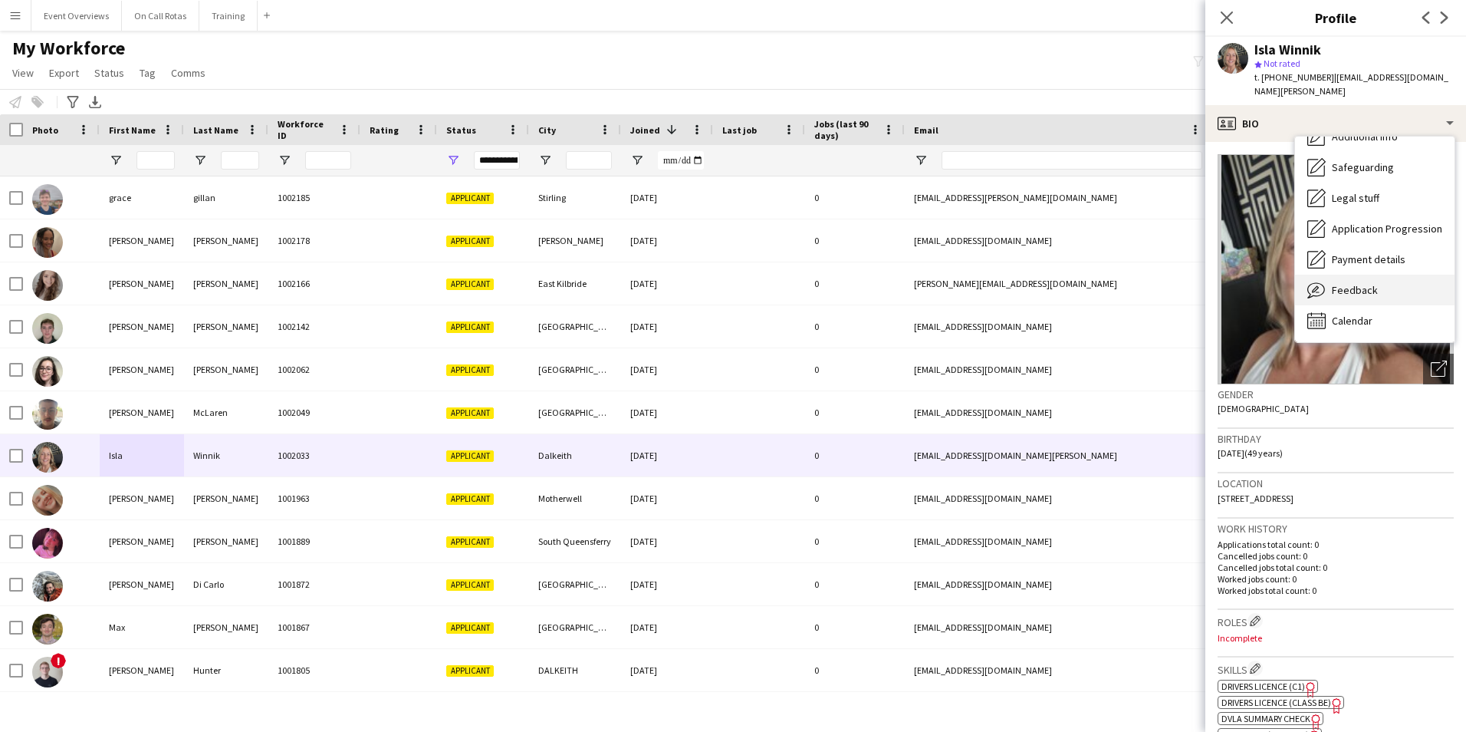
click at [1357, 283] on span "Feedback" at bounding box center [1355, 290] width 46 height 14
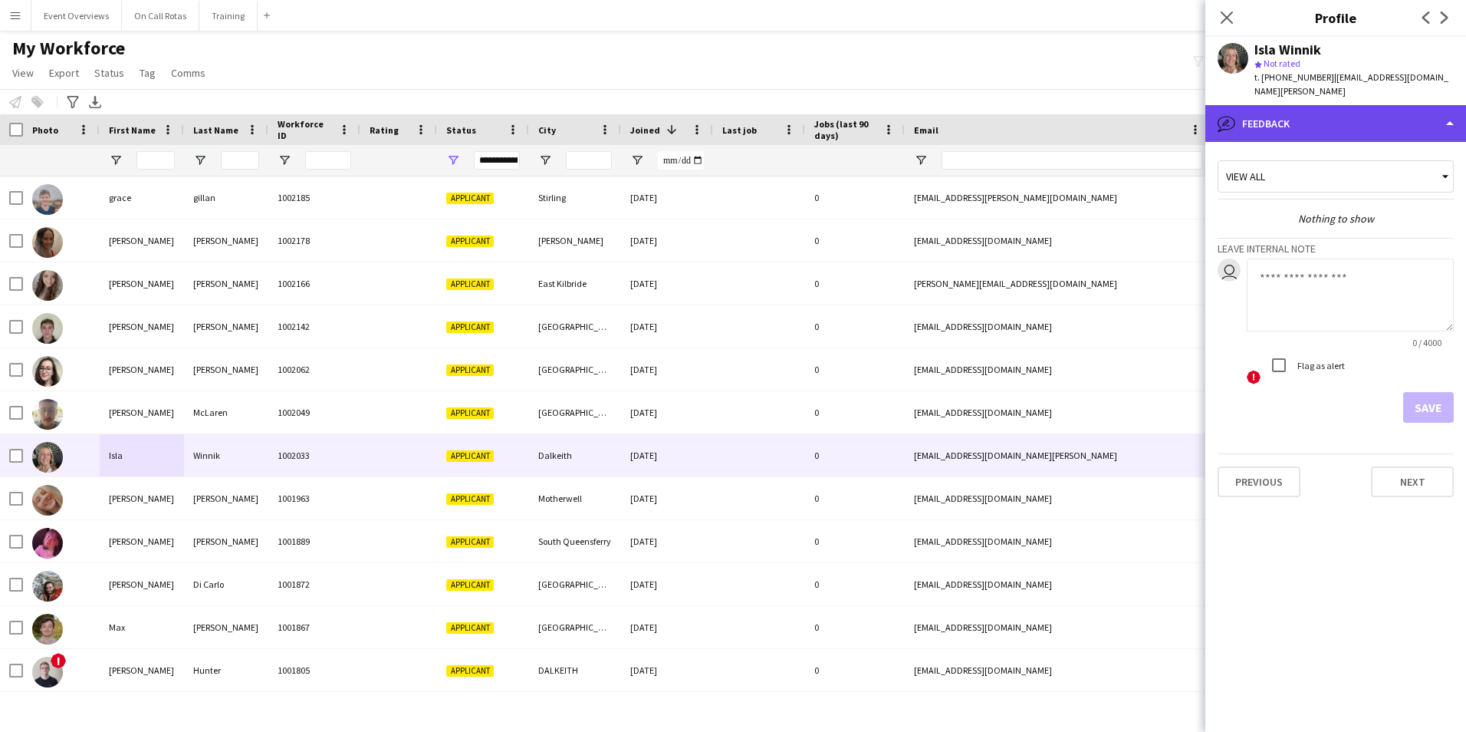
click at [1307, 123] on div "bubble-pencil Feedback" at bounding box center [1335, 123] width 261 height 37
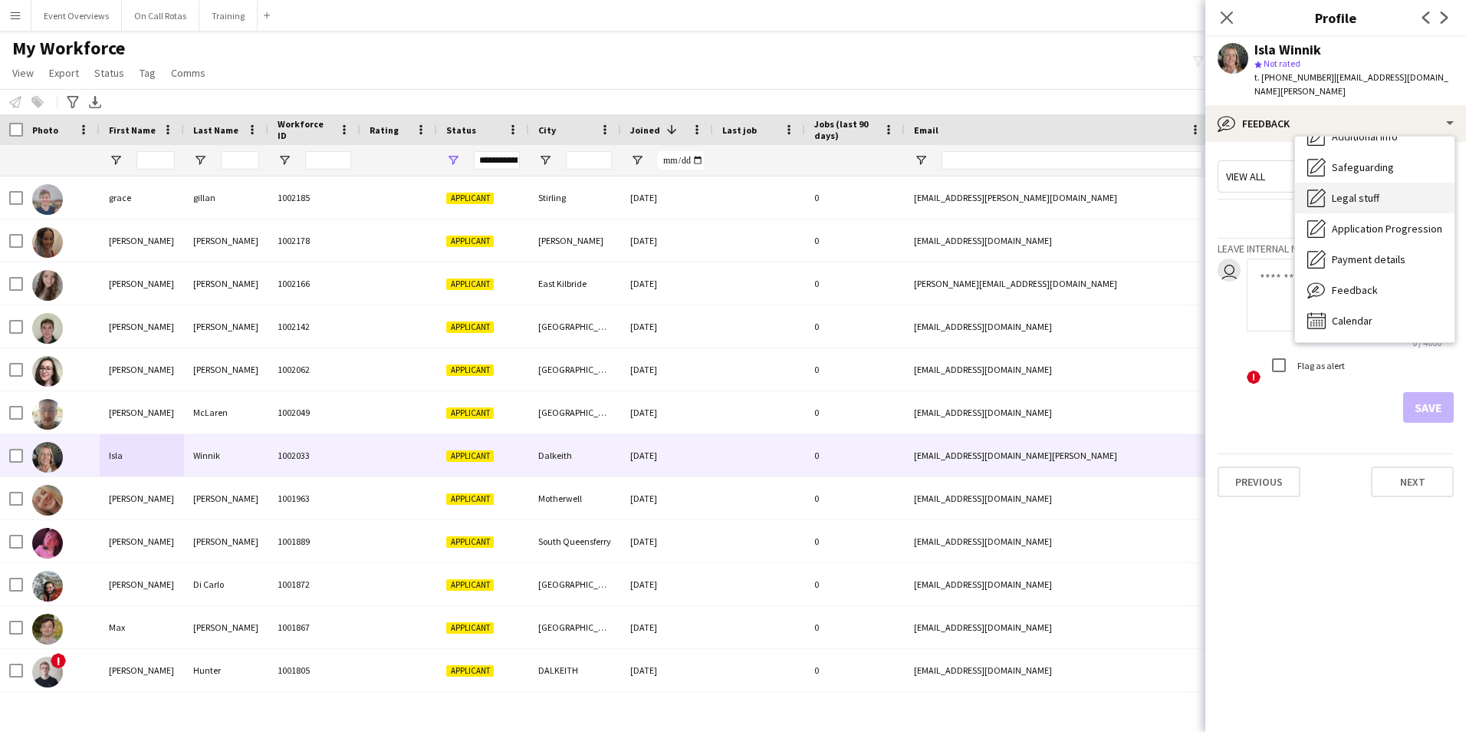
click at [1349, 191] on span "Legal stuff" at bounding box center [1356, 198] width 48 height 14
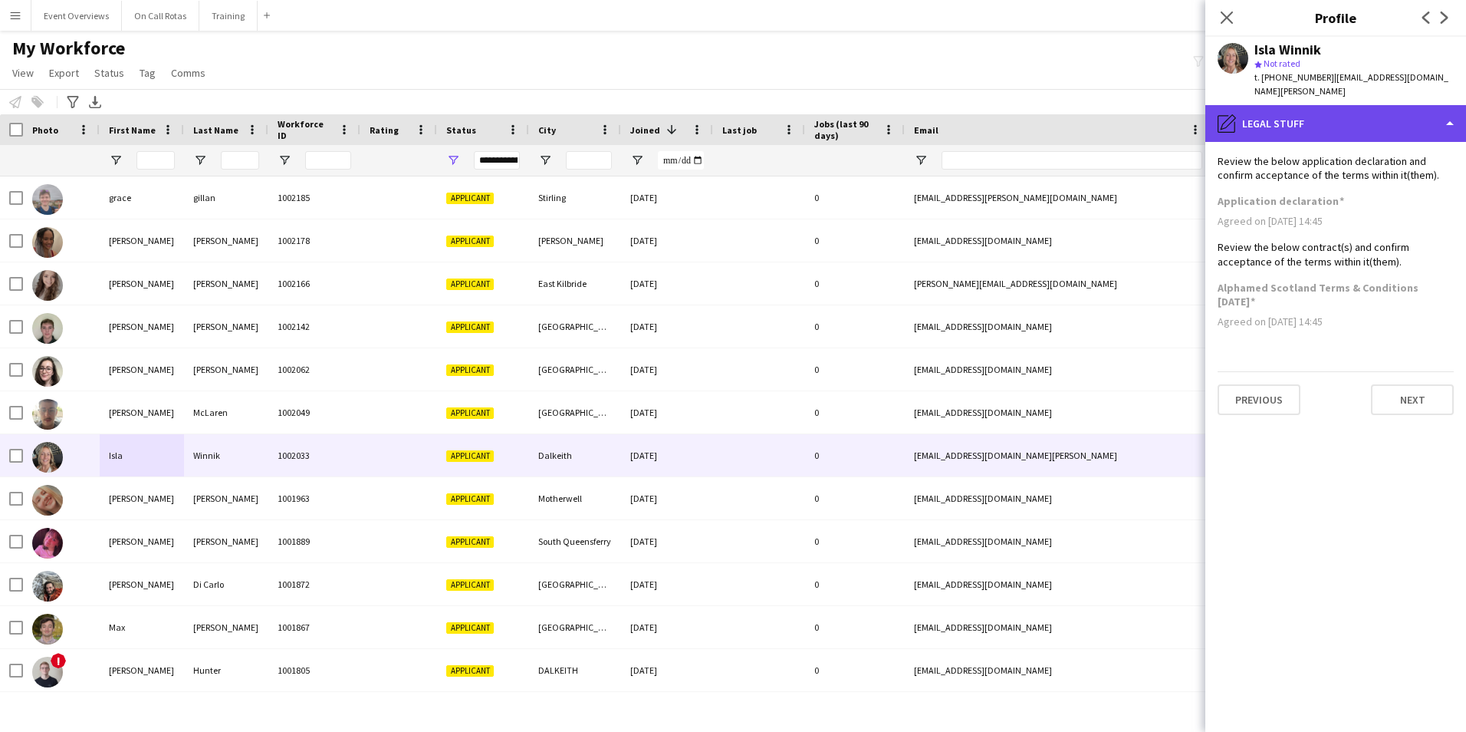
click at [1293, 105] on div "pencil4 Legal stuff" at bounding box center [1335, 123] width 261 height 37
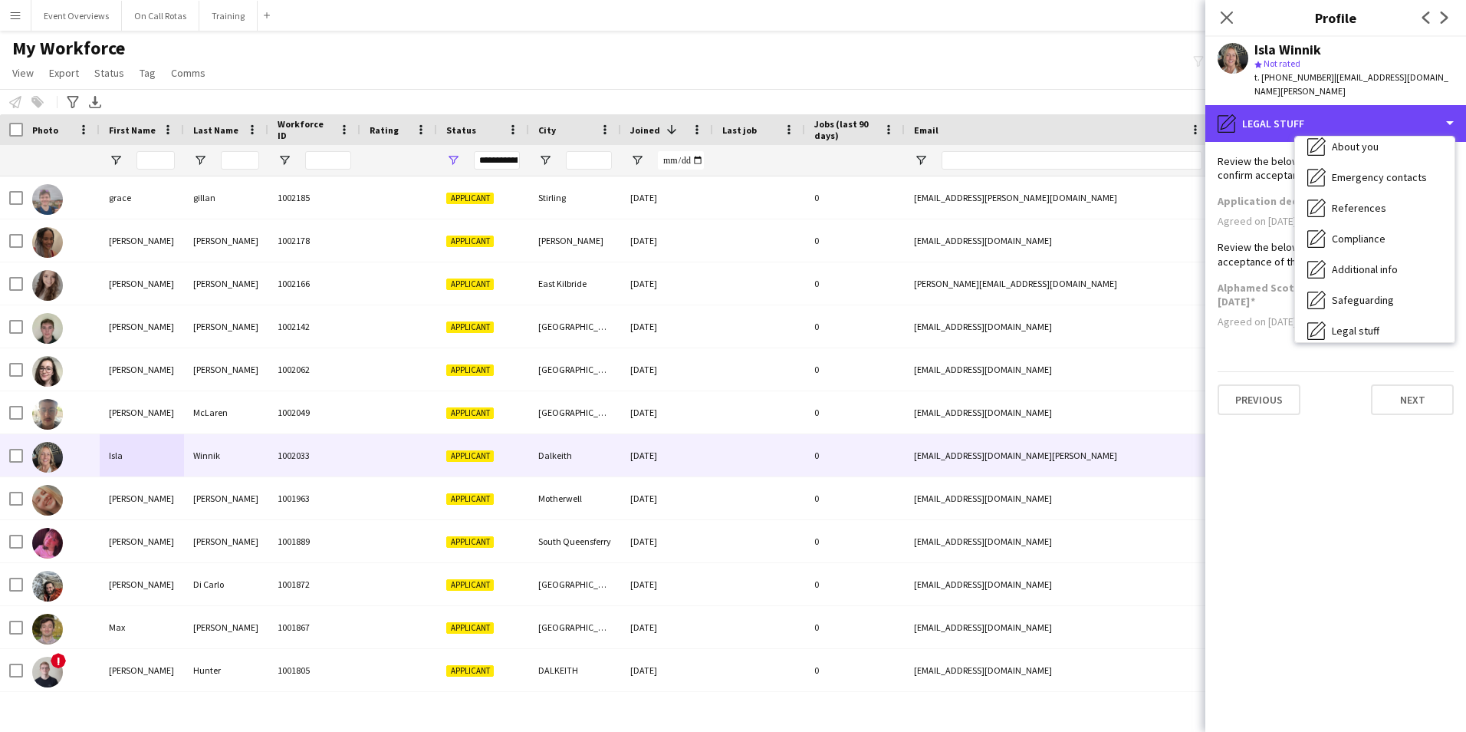
scroll to position [0, 0]
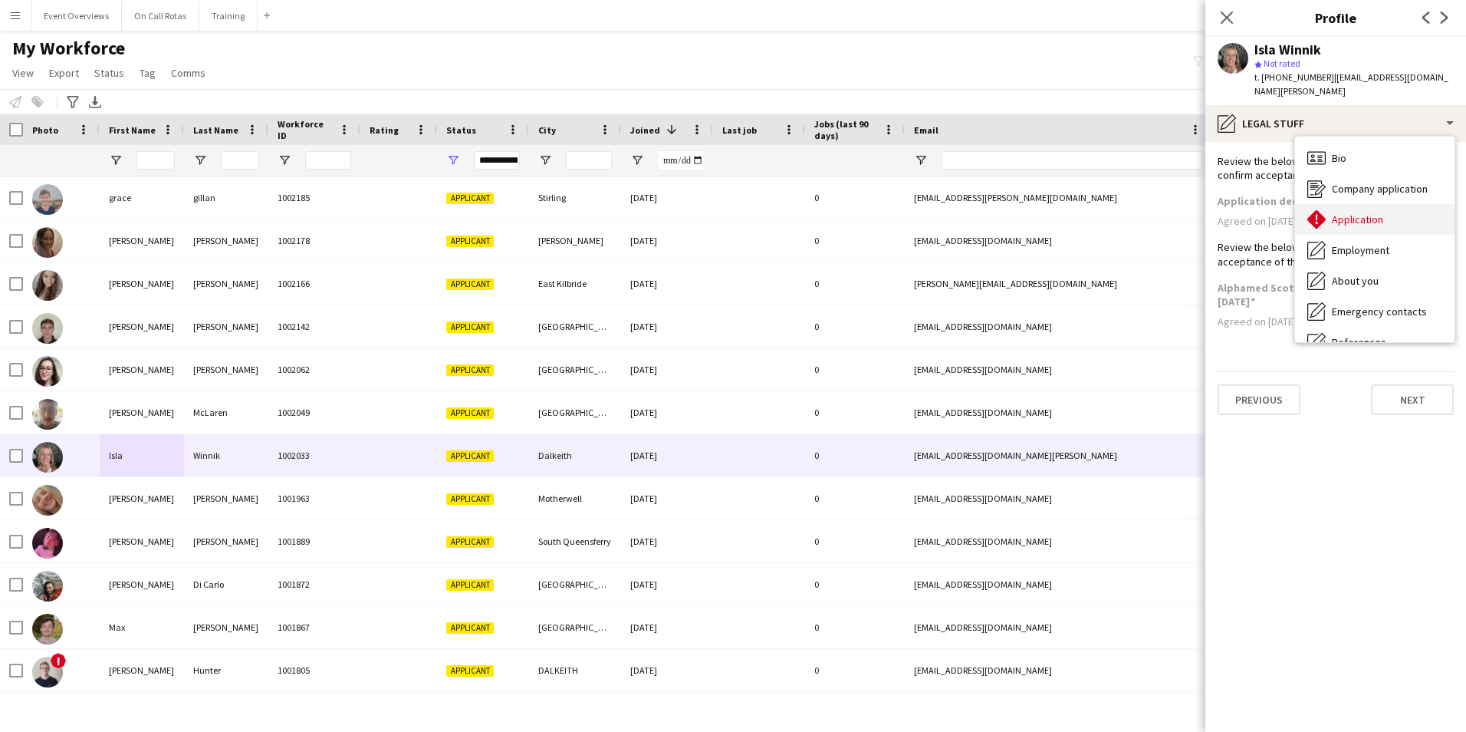
click at [1340, 215] on div "Application Application" at bounding box center [1375, 219] width 160 height 31
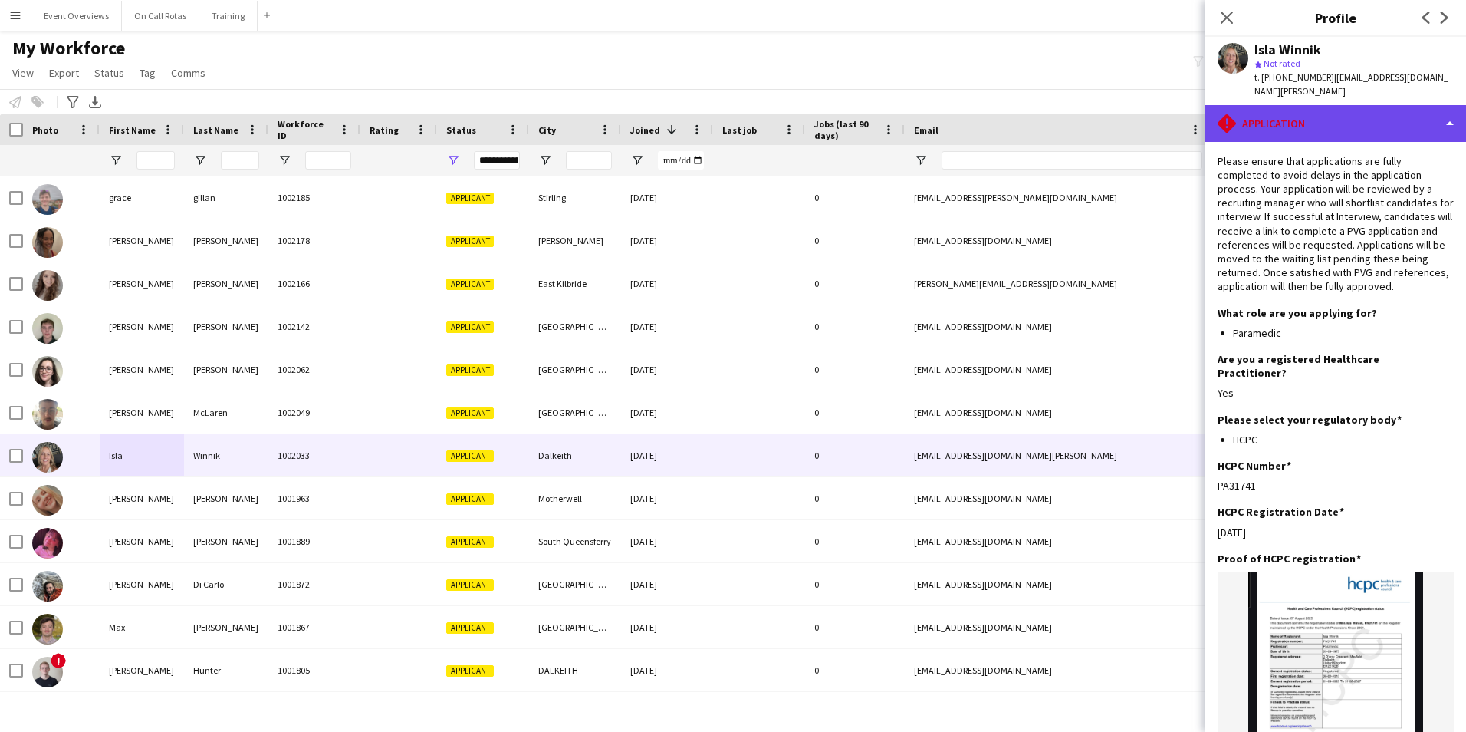
click at [1311, 117] on div "rhombus-alert Application" at bounding box center [1335, 123] width 261 height 37
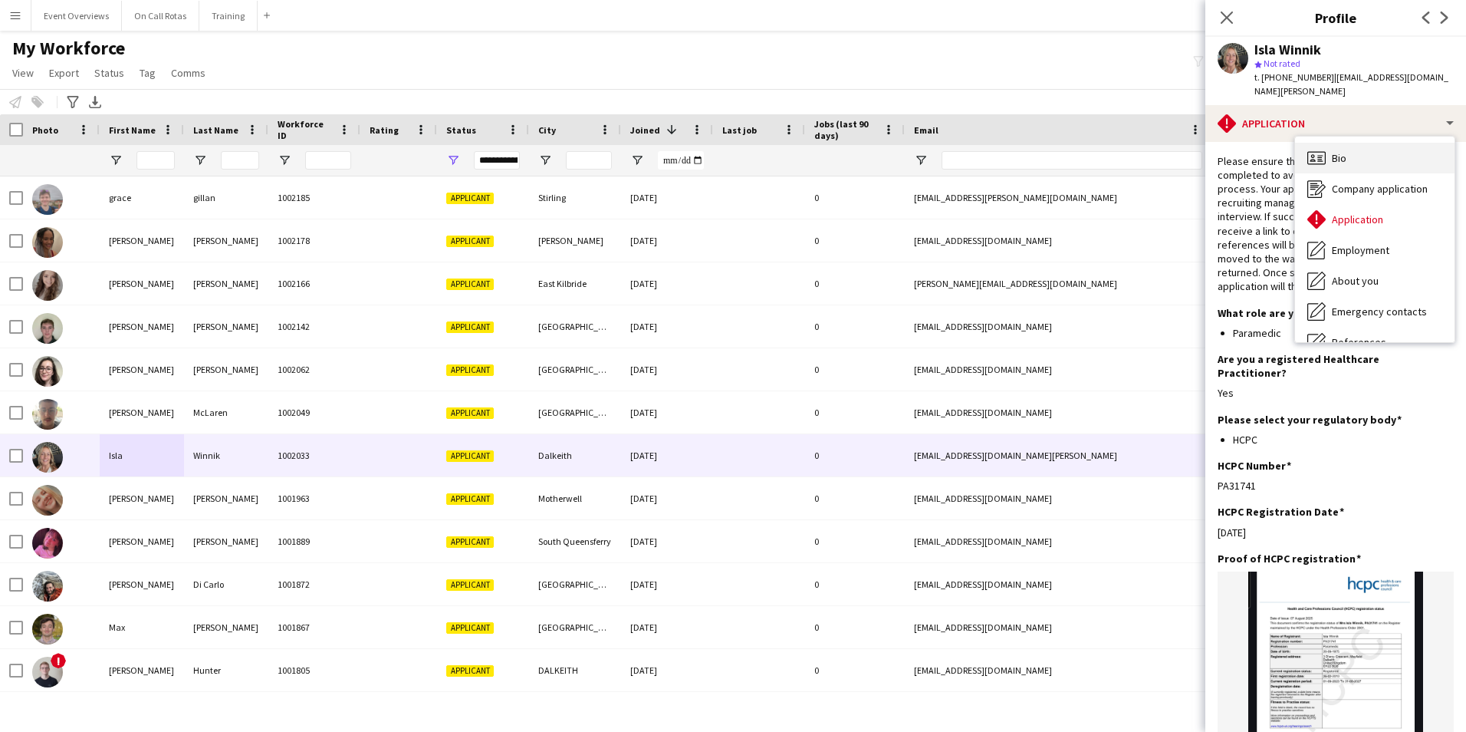
click at [1342, 151] on span "Bio" at bounding box center [1339, 158] width 15 height 14
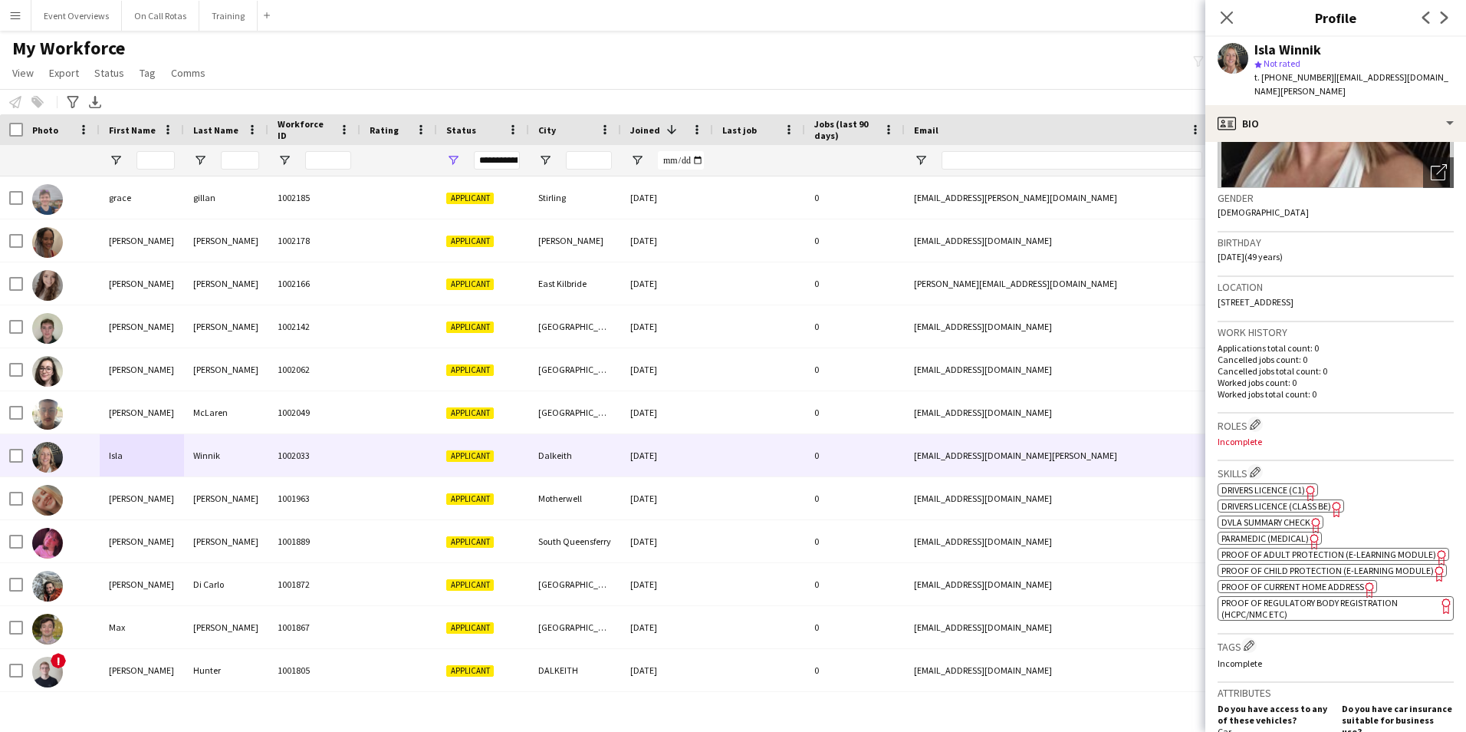
scroll to position [383, 0]
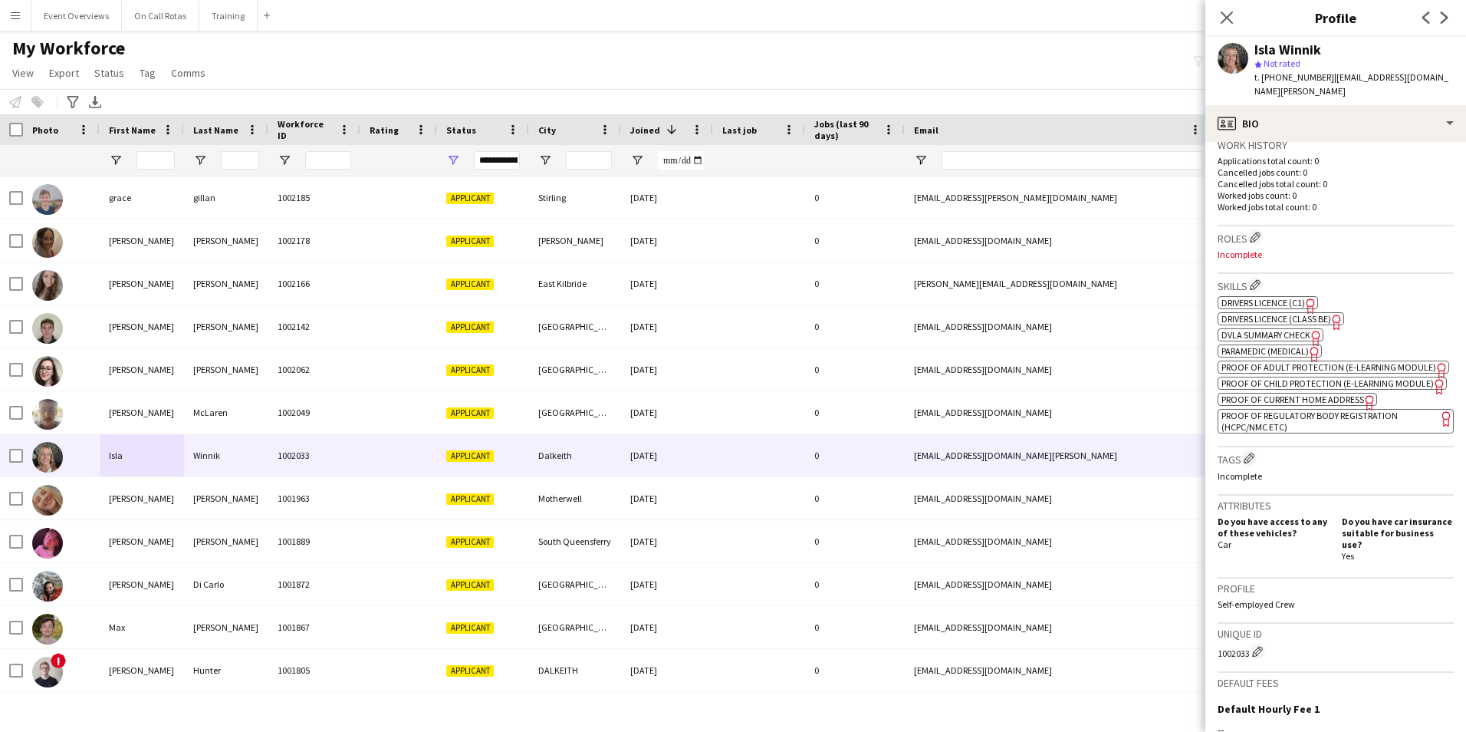
click at [1274, 344] on app-spec-pill "ok-circled2 background Layer 1 cross-circle-red background Layer 1 Paramedic (M…" at bounding box center [1270, 350] width 104 height 13
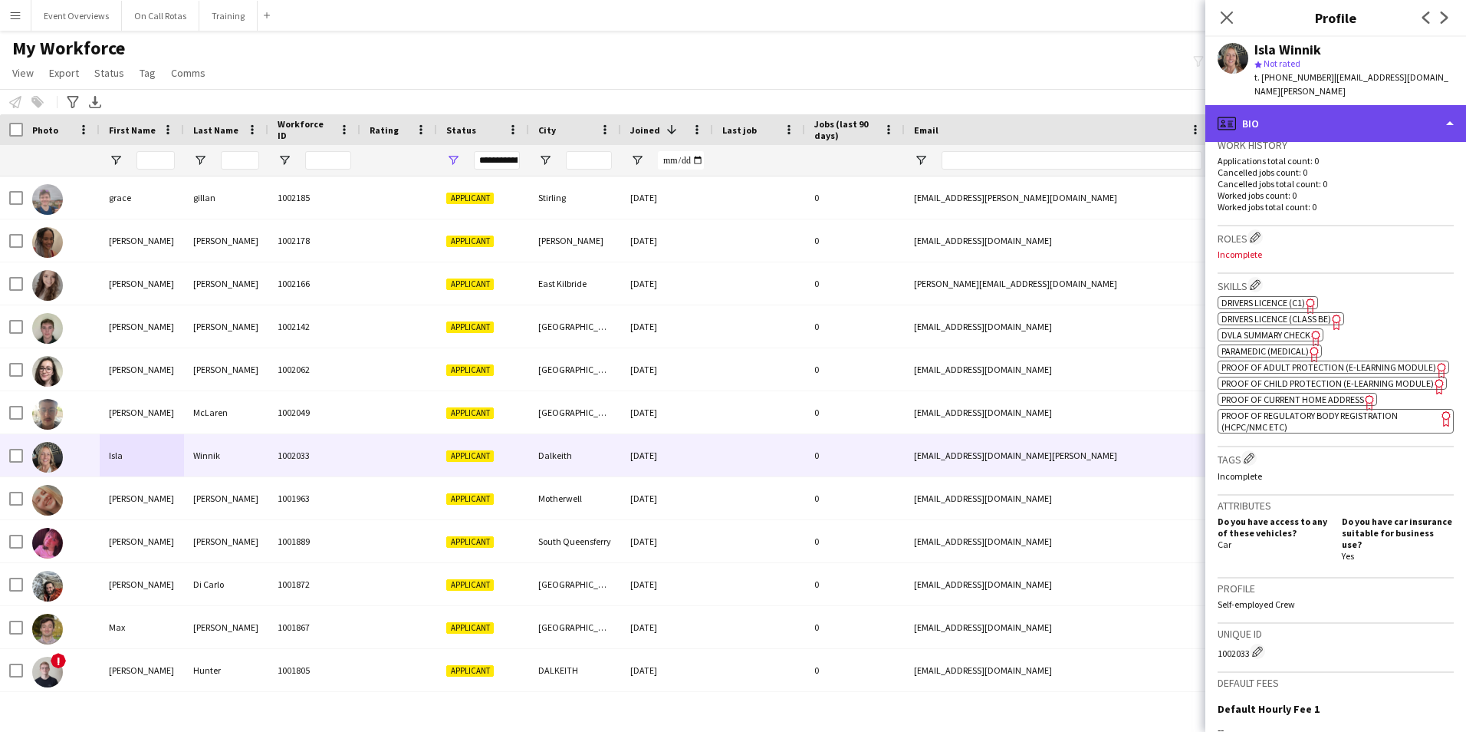
click at [1298, 105] on div "profile Bio" at bounding box center [1335, 123] width 261 height 37
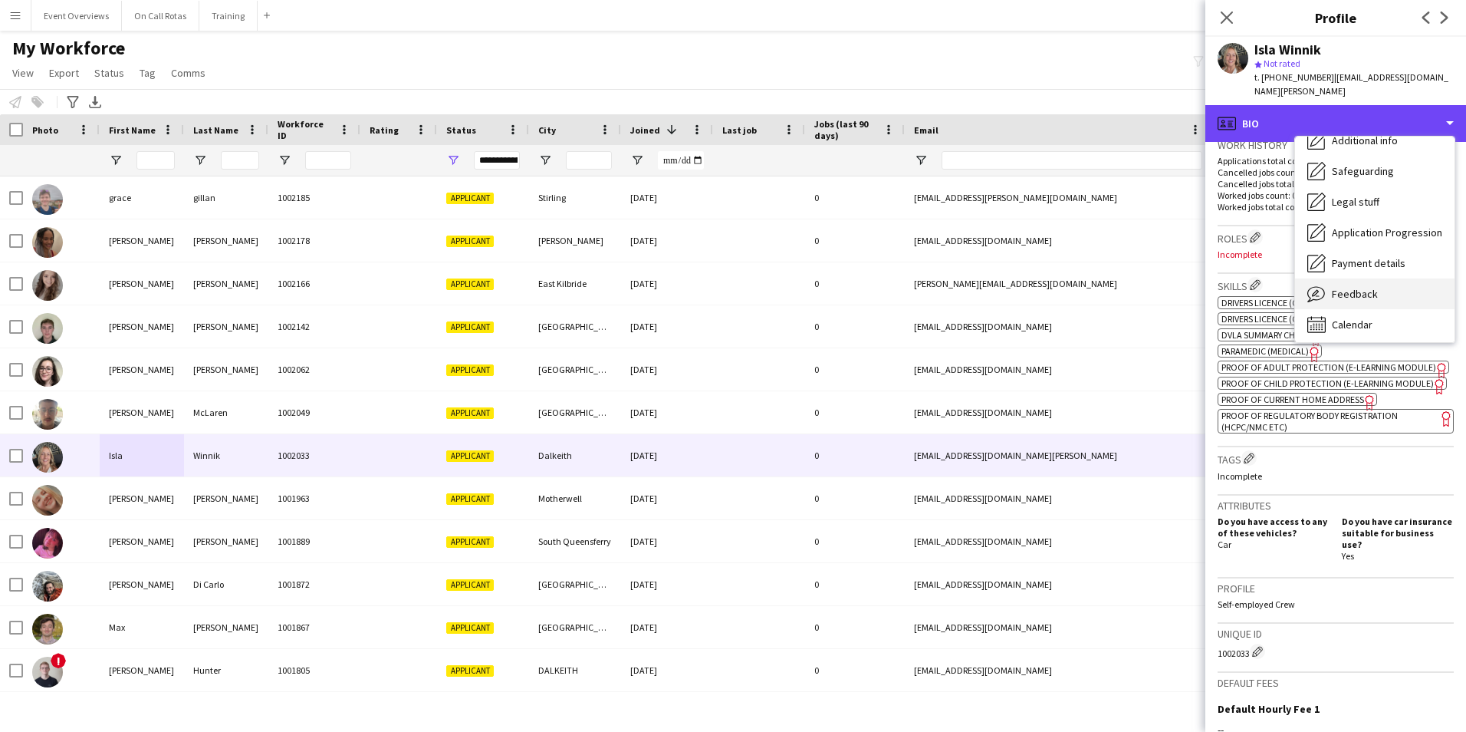
scroll to position [267, 0]
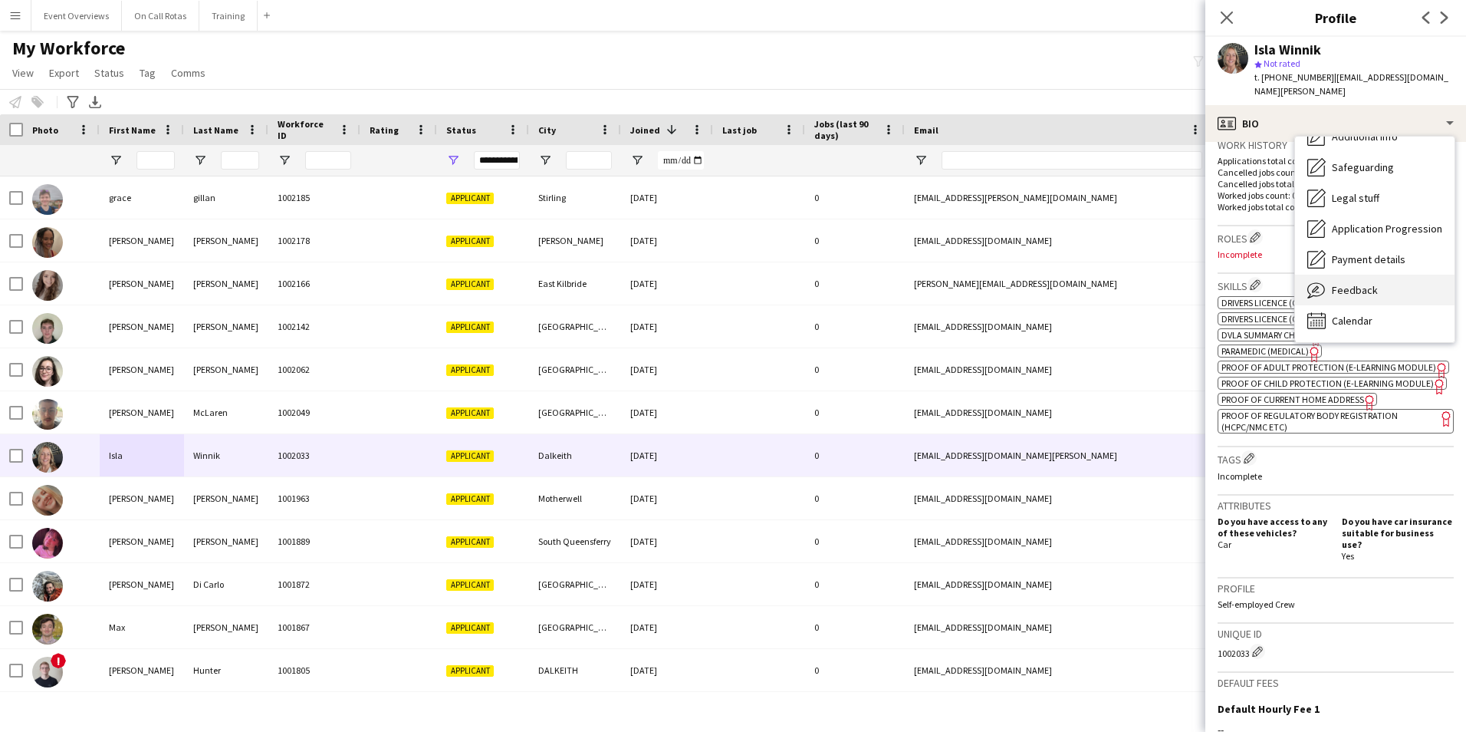
click at [1353, 283] on span "Feedback" at bounding box center [1355, 290] width 46 height 14
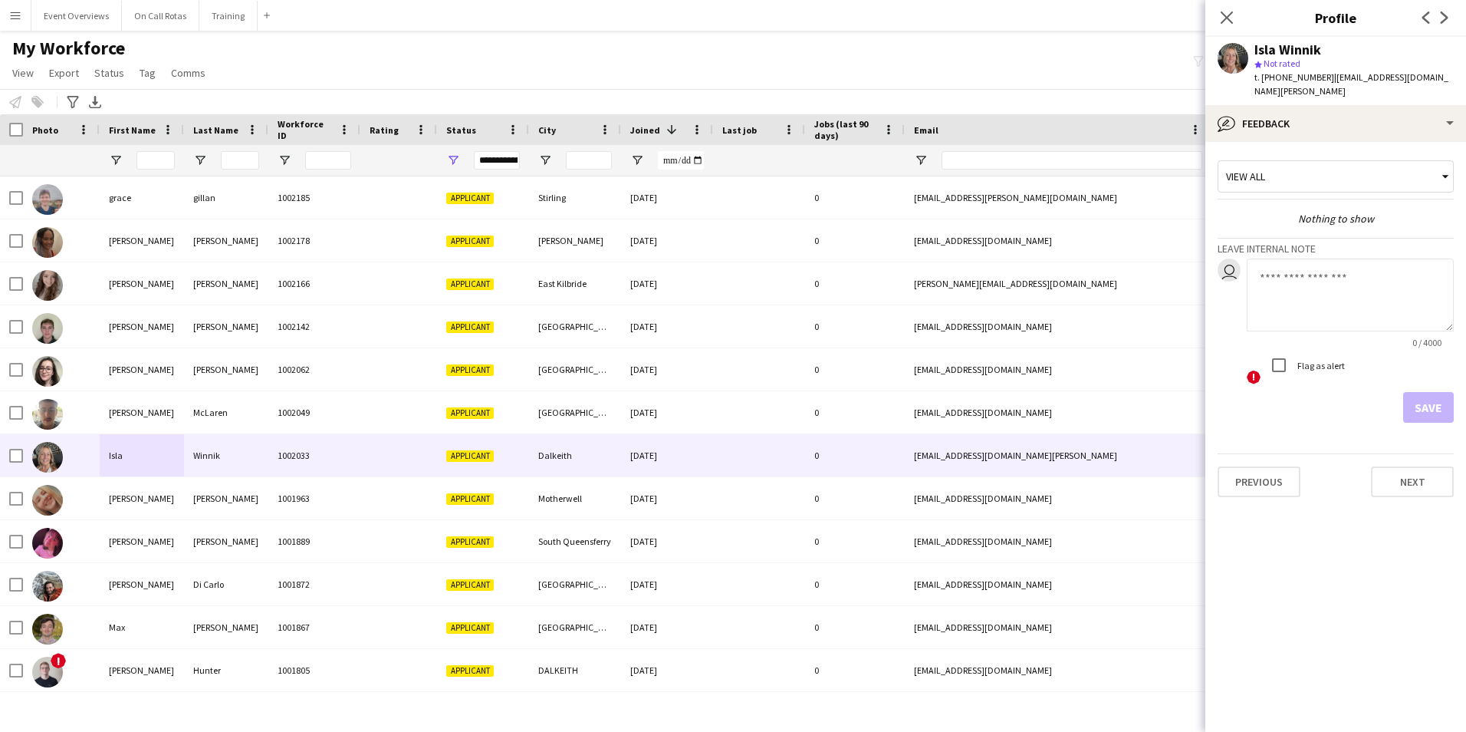
click at [1243, 16] on div "Close pop-in" at bounding box center [1226, 17] width 43 height 35
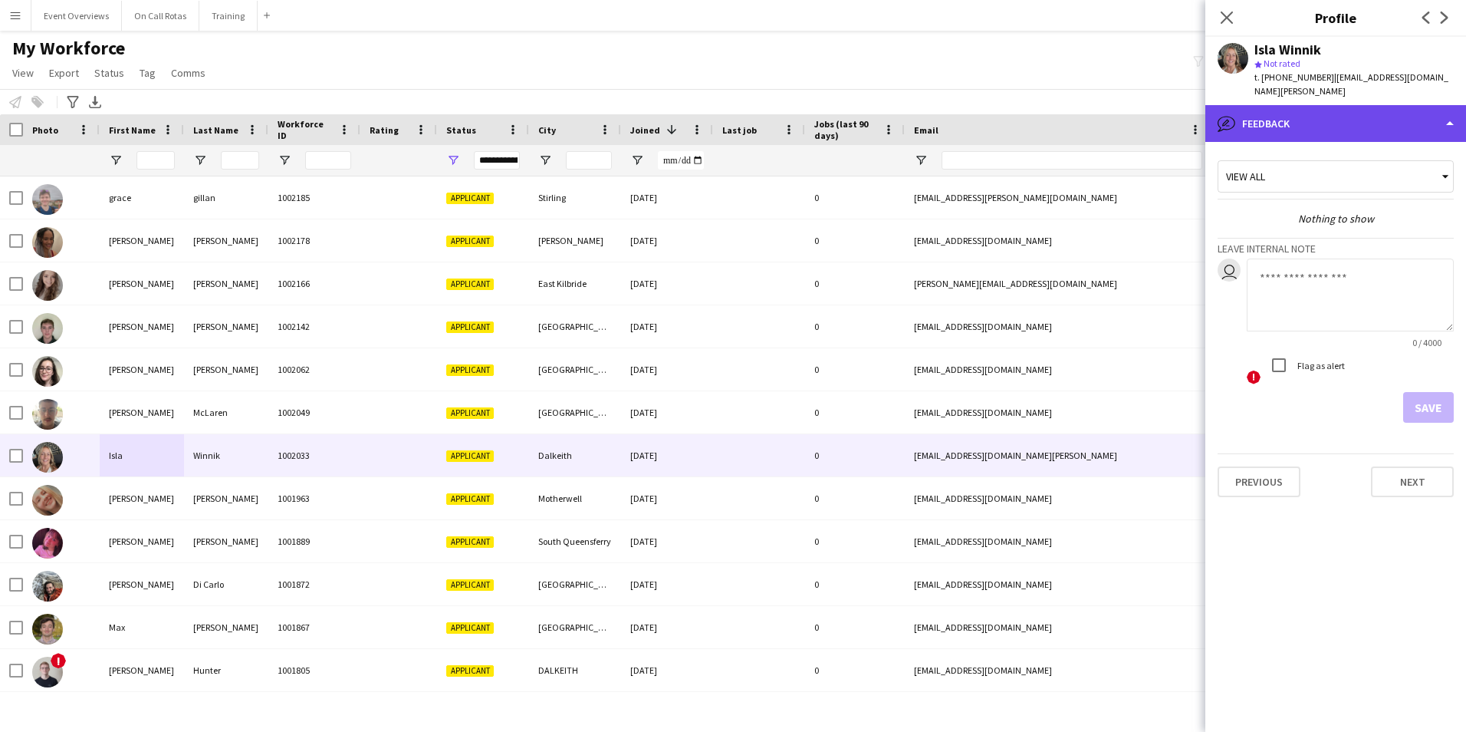
click at [1279, 110] on div "bubble-pencil Feedback" at bounding box center [1335, 123] width 261 height 37
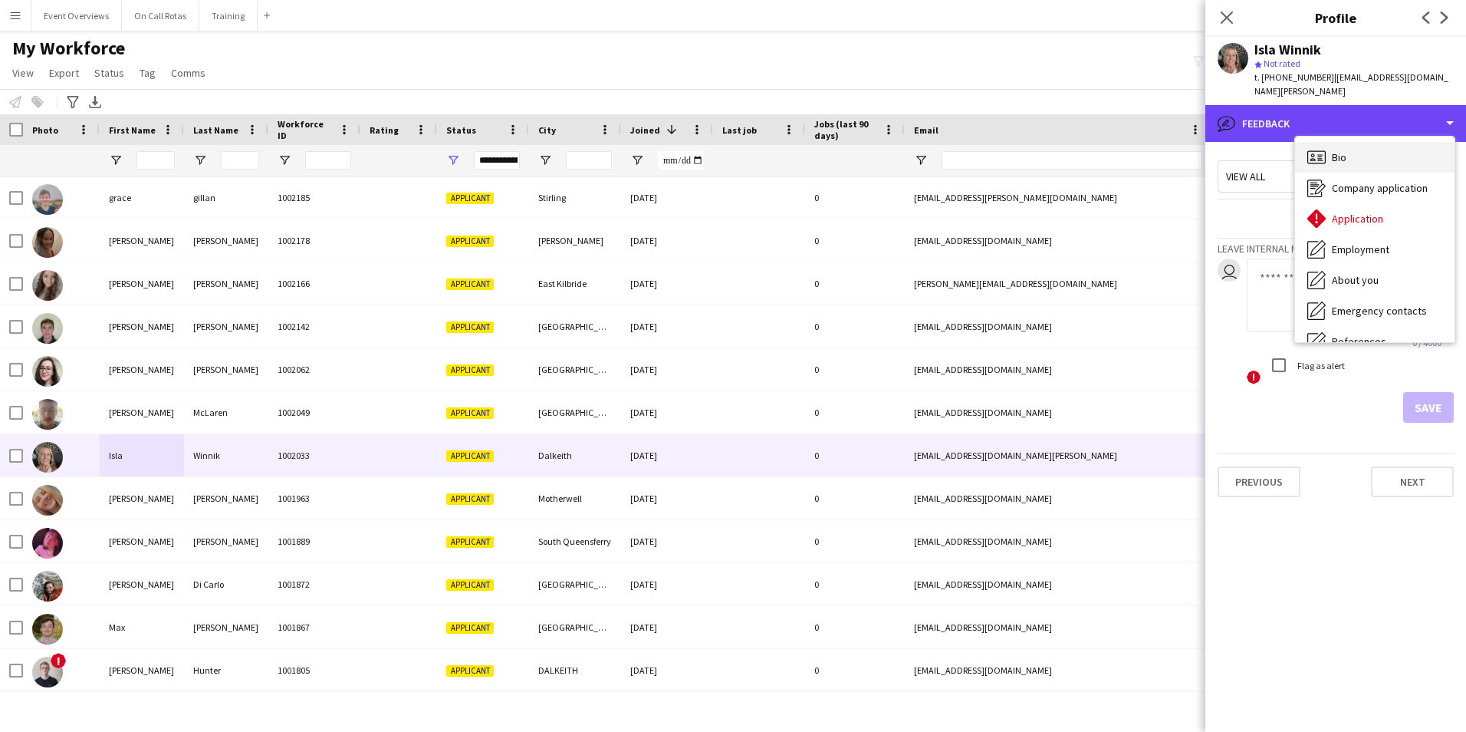
scroll to position [0, 0]
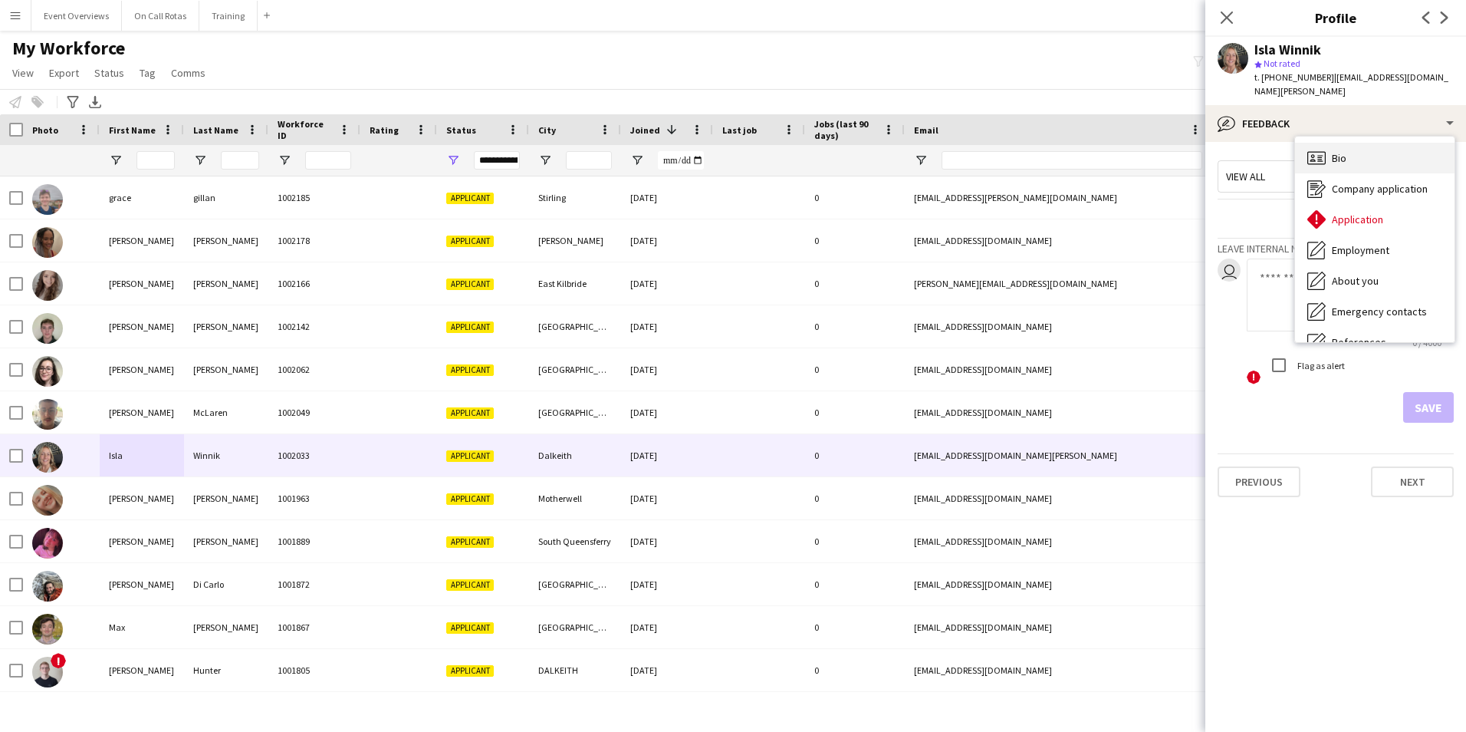
click at [1345, 151] on span "Bio" at bounding box center [1339, 158] width 15 height 14
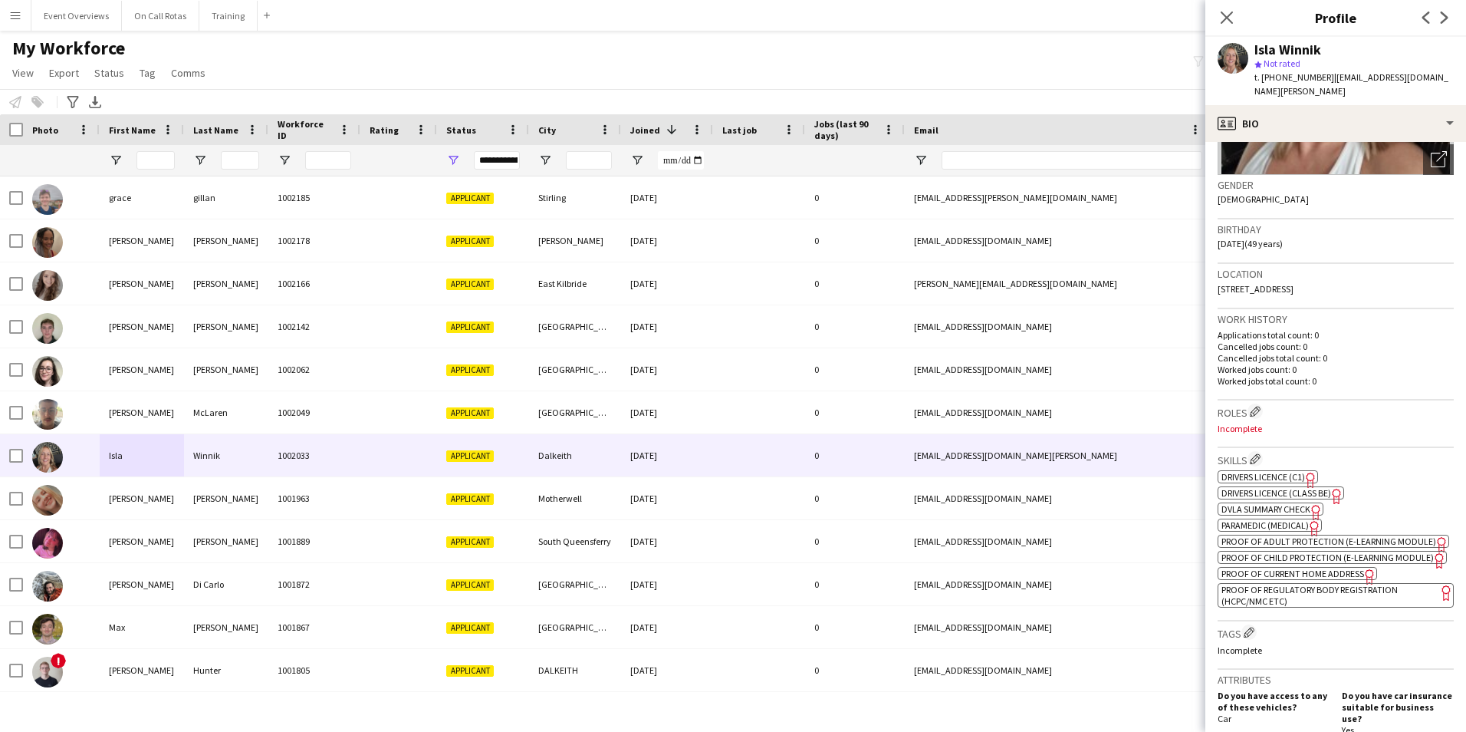
scroll to position [230, 0]
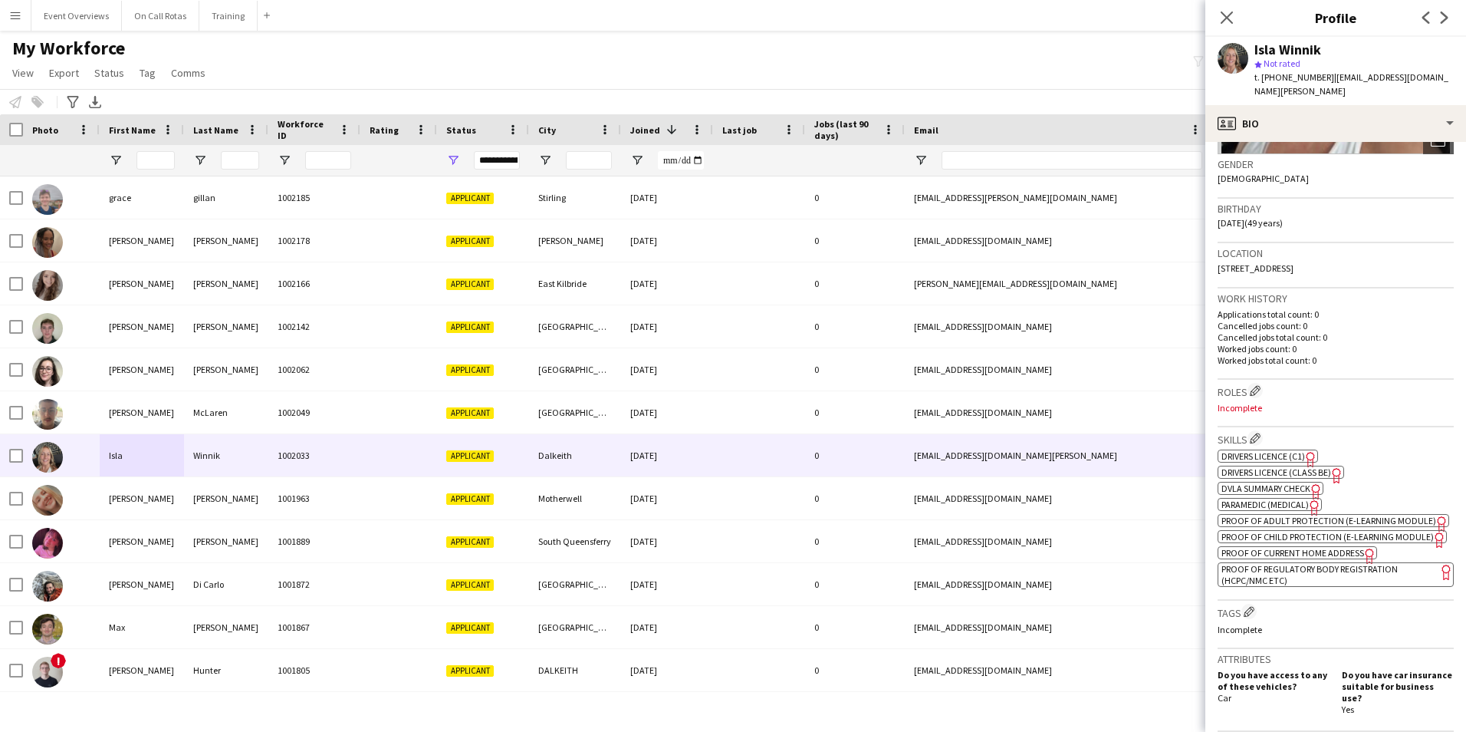
click at [1264, 482] on span "DVLA Summary Check" at bounding box center [1266, 488] width 89 height 12
click at [1269, 466] on span "Drivers Licence (Class BE)" at bounding box center [1277, 472] width 110 height 12
click at [1268, 450] on span "Drivers Licence (C1)" at bounding box center [1264, 456] width 84 height 12
click at [1271, 586] on span "Proof of Regulatory Body Registration (HCPC/NMC etc)" at bounding box center [1310, 574] width 176 height 23
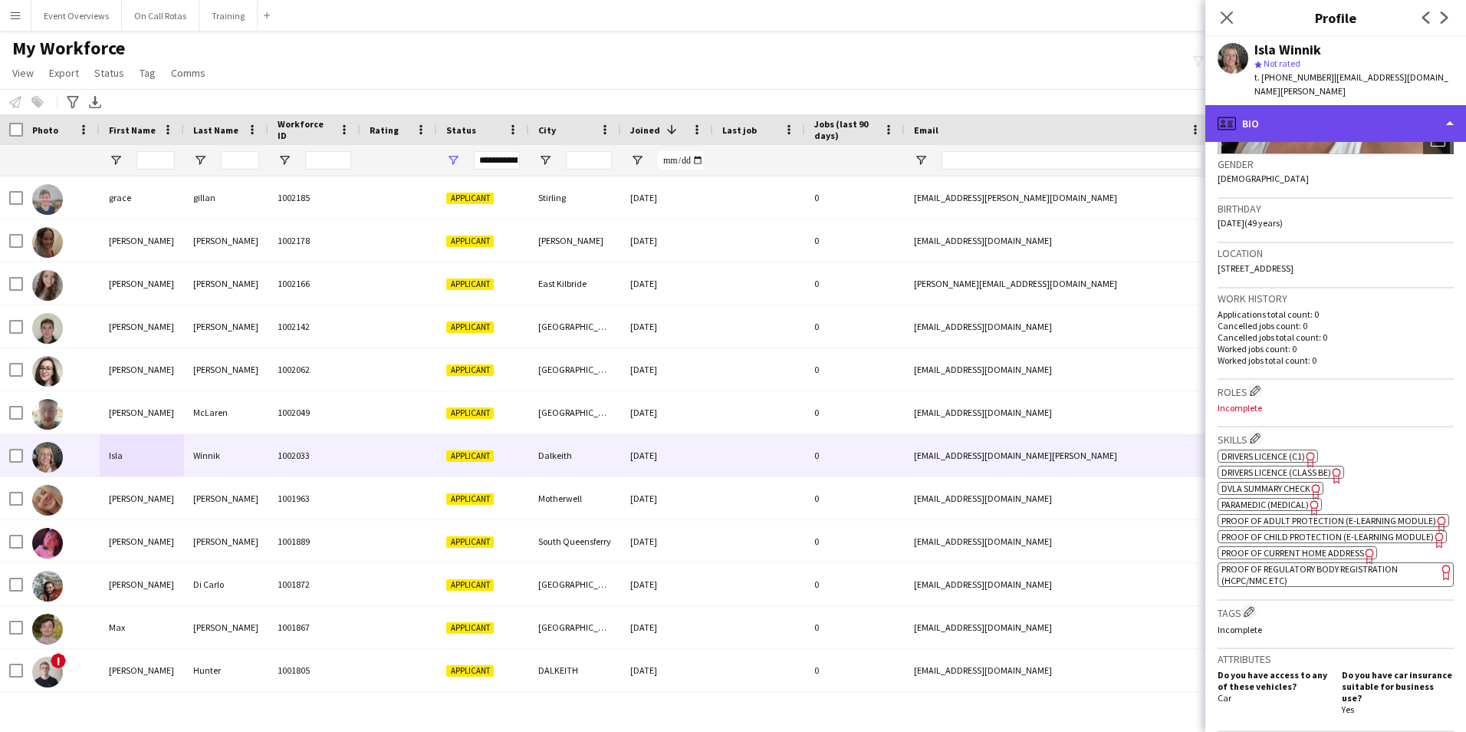
click at [1293, 108] on div "profile Bio" at bounding box center [1335, 123] width 261 height 37
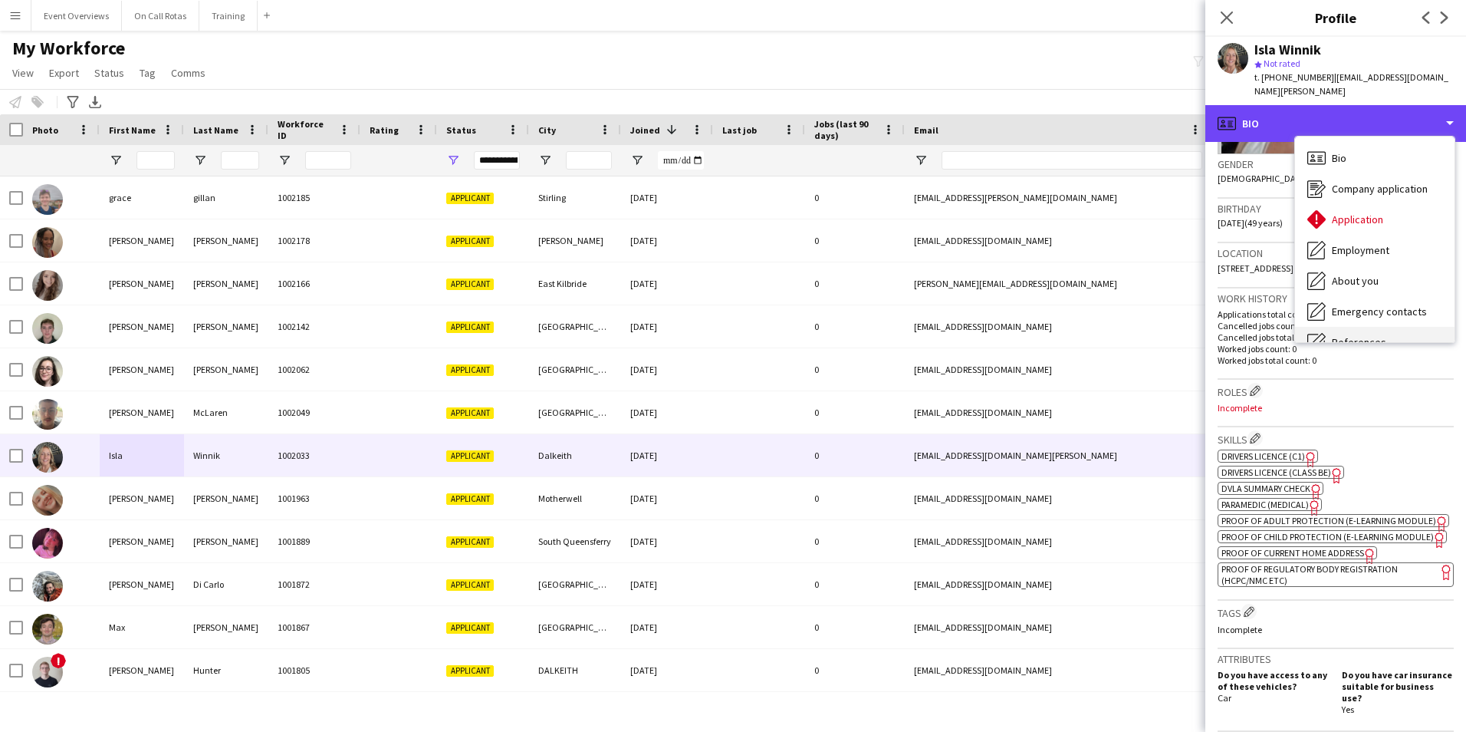
scroll to position [267, 0]
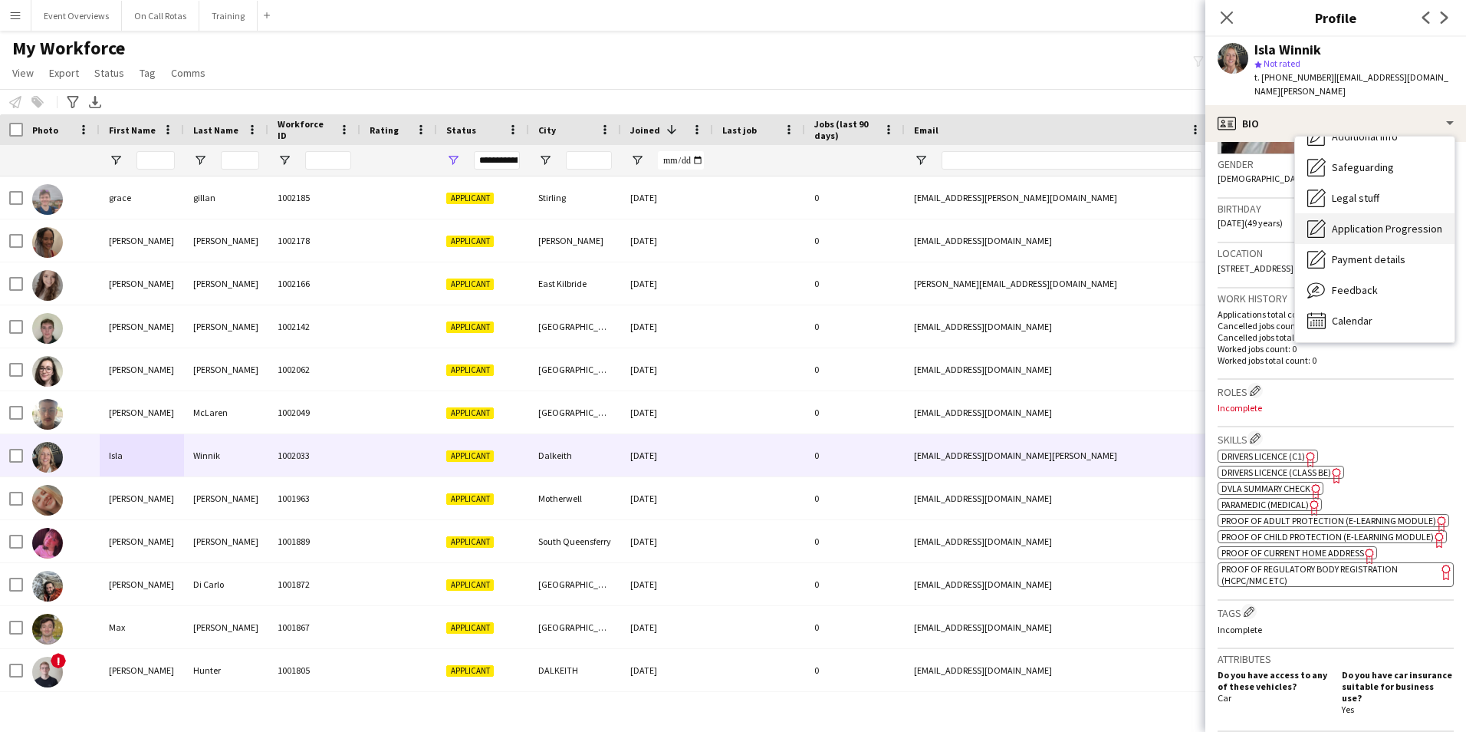
click at [1343, 222] on span "Application Progression" at bounding box center [1387, 229] width 110 height 14
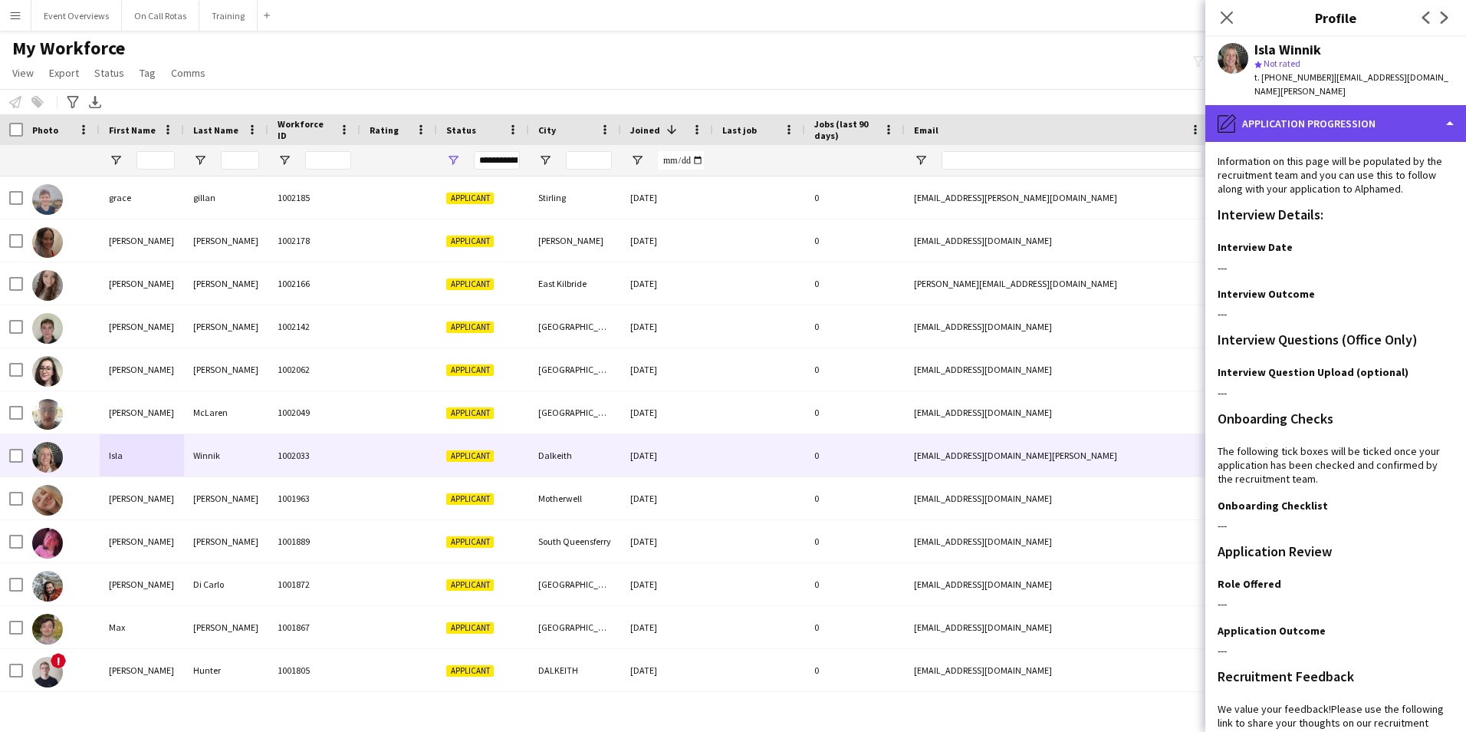
click at [1298, 105] on div "pencil4 Application Progression" at bounding box center [1335, 123] width 261 height 37
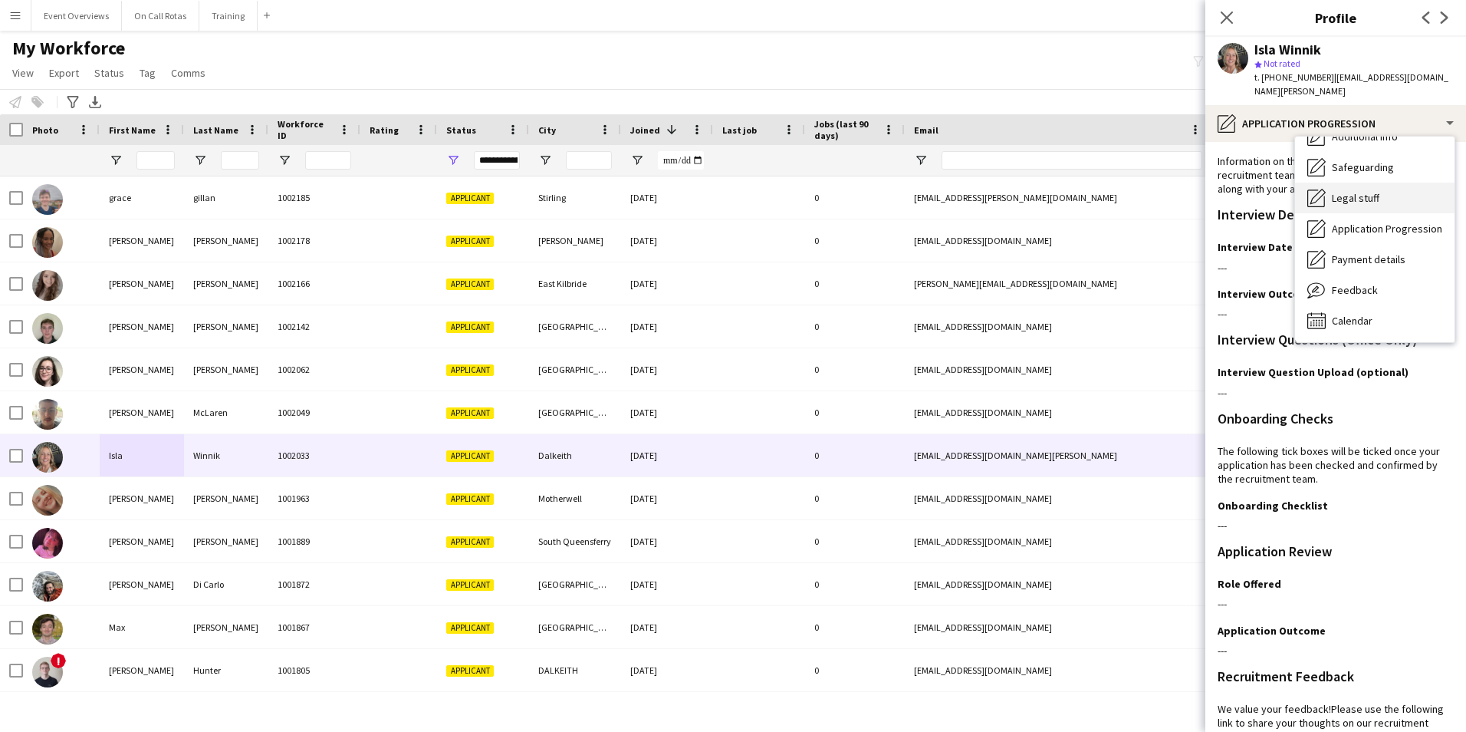
click at [1352, 191] on span "Legal stuff" at bounding box center [1356, 198] width 48 height 14
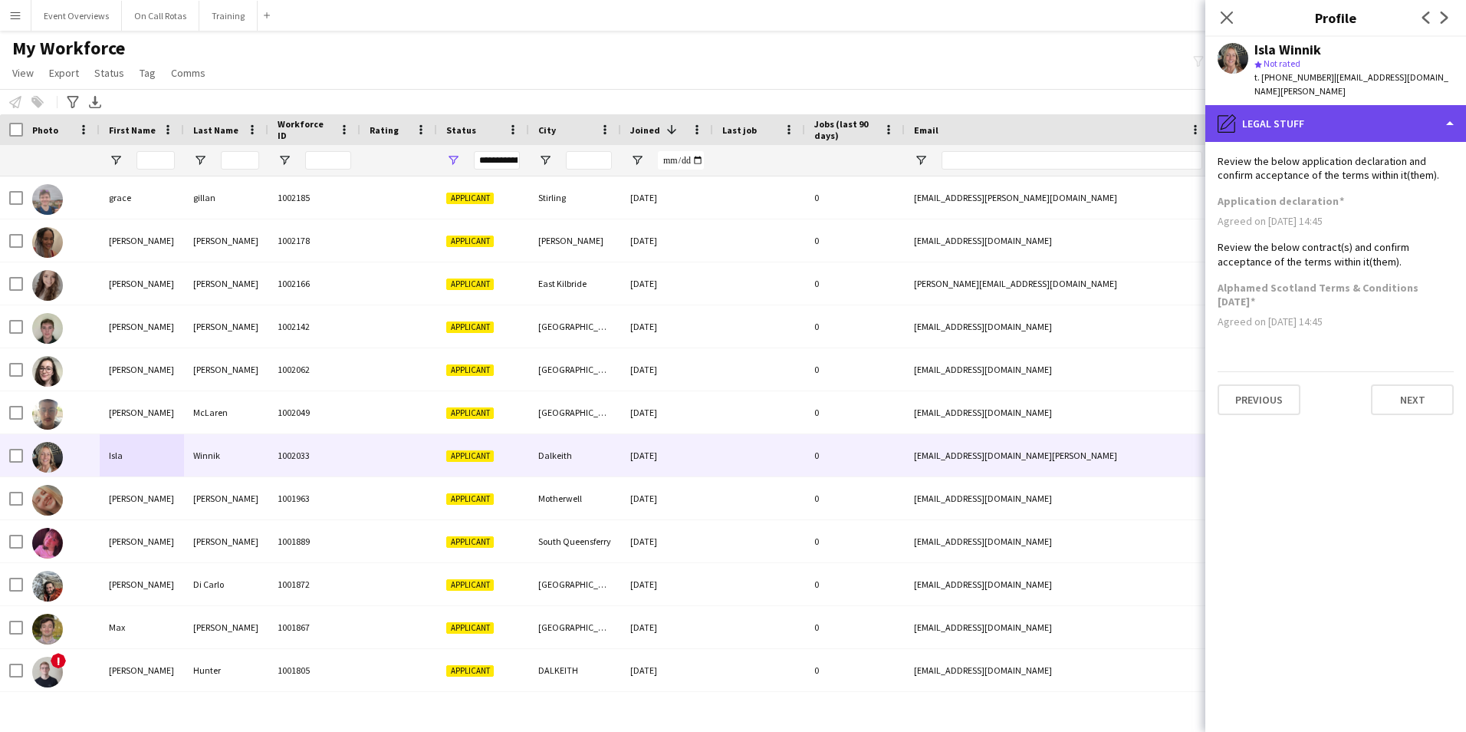
click at [1289, 120] on div "pencil4 Legal stuff" at bounding box center [1335, 123] width 261 height 37
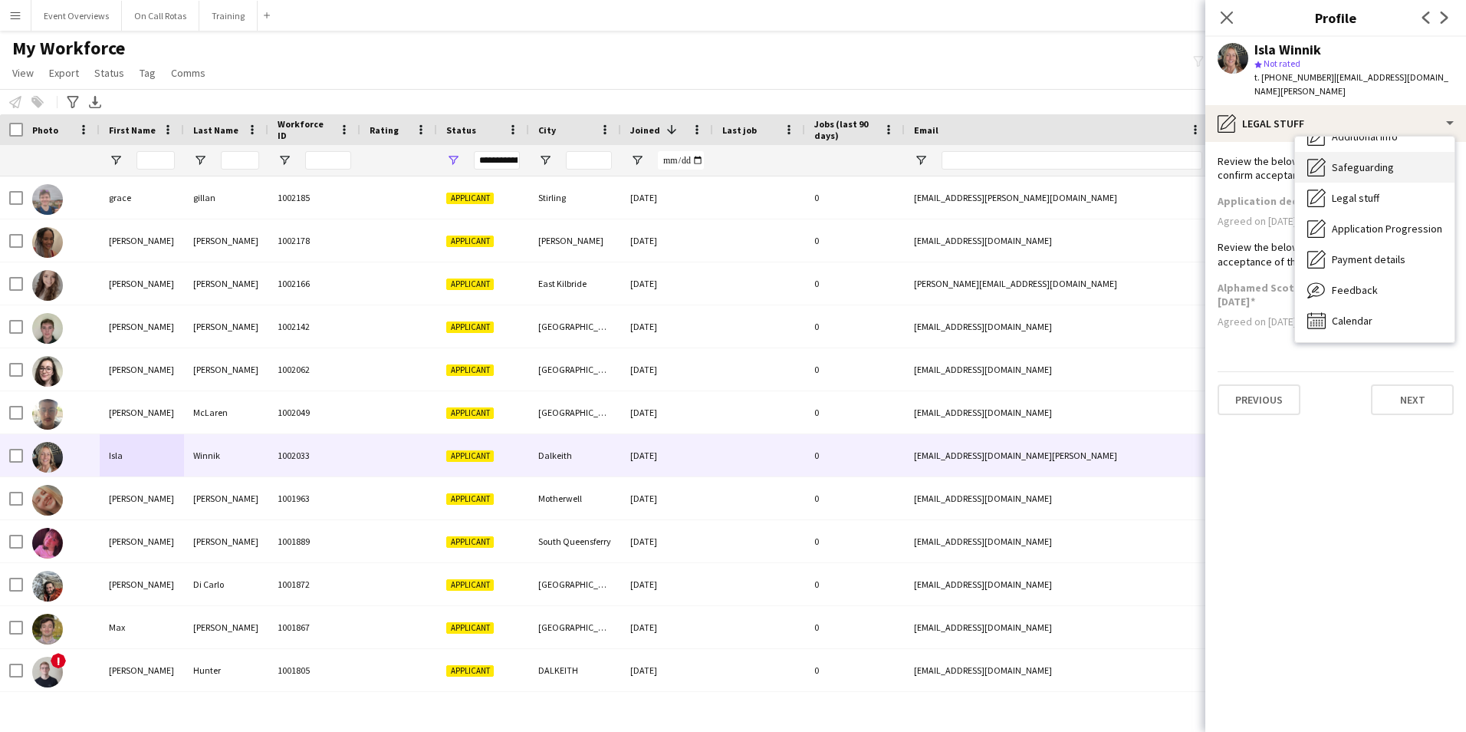
click at [1347, 160] on span "Safeguarding" at bounding box center [1363, 167] width 62 height 14
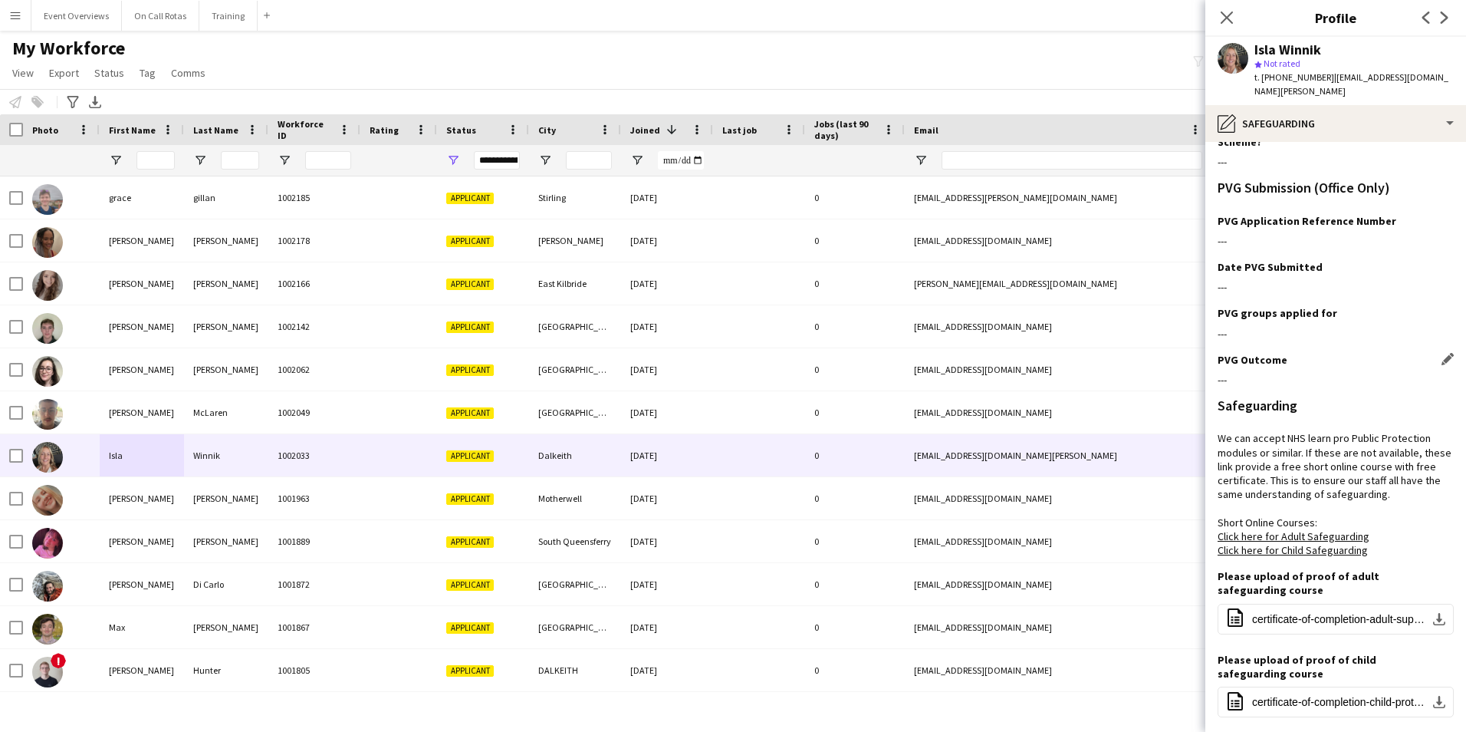
scroll to position [0, 0]
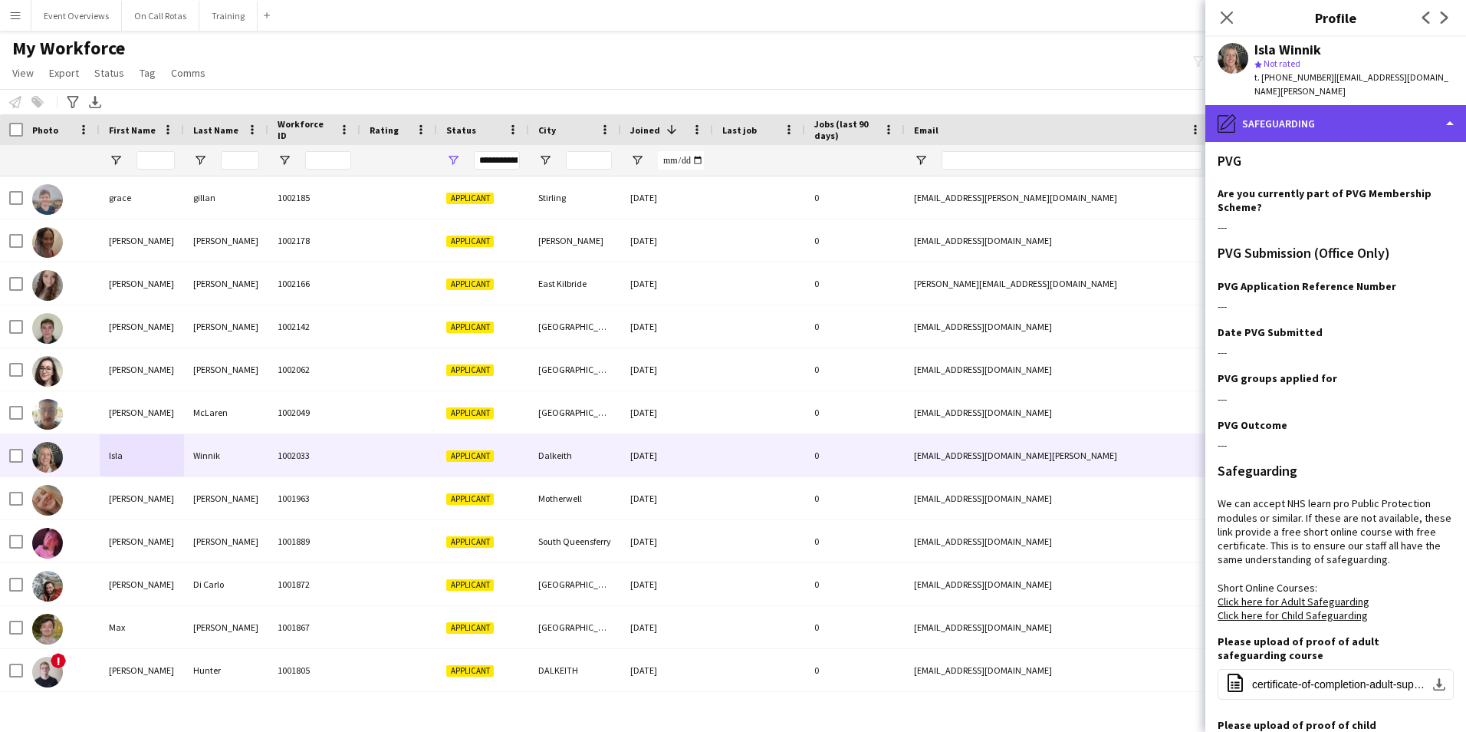
click at [1291, 120] on div "pencil4 Safeguarding" at bounding box center [1335, 123] width 261 height 37
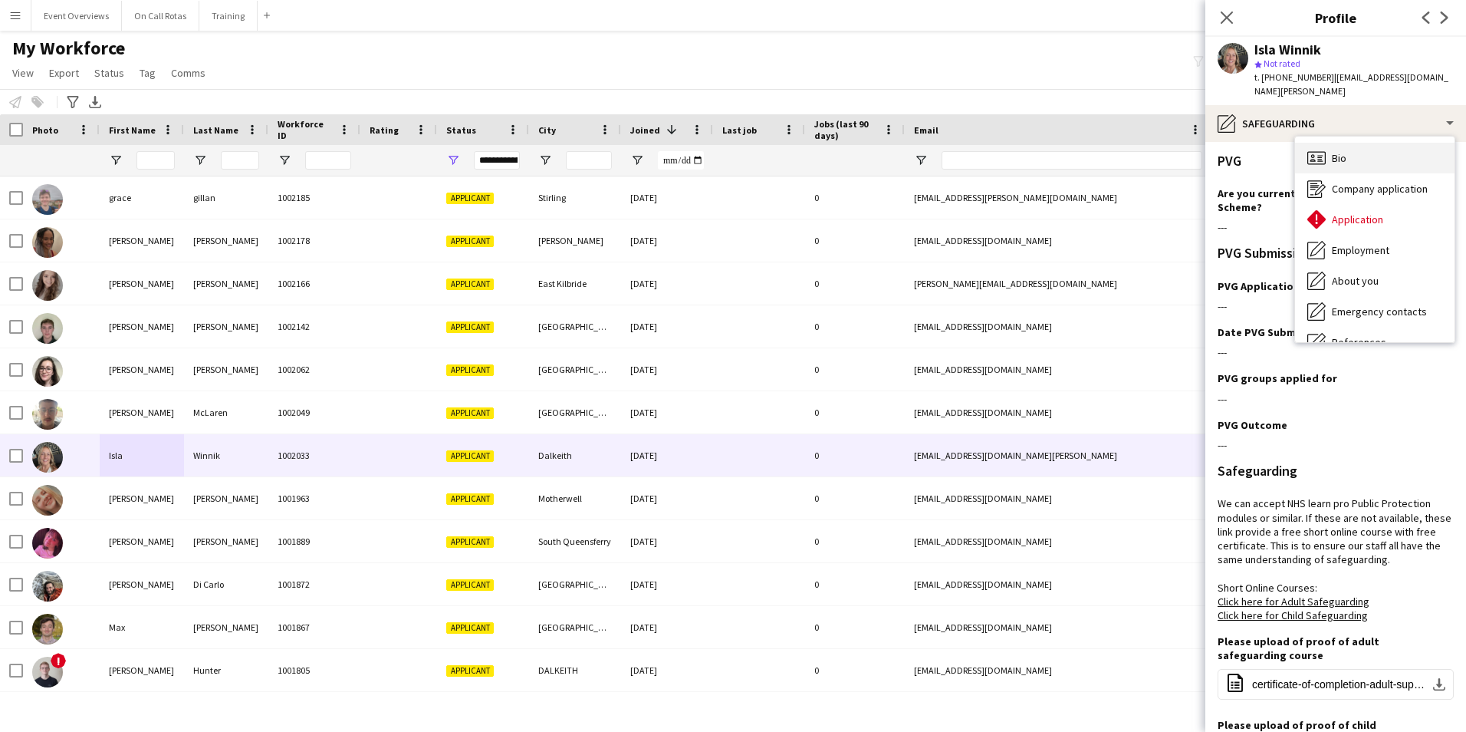
click at [1341, 151] on span "Bio" at bounding box center [1339, 158] width 15 height 14
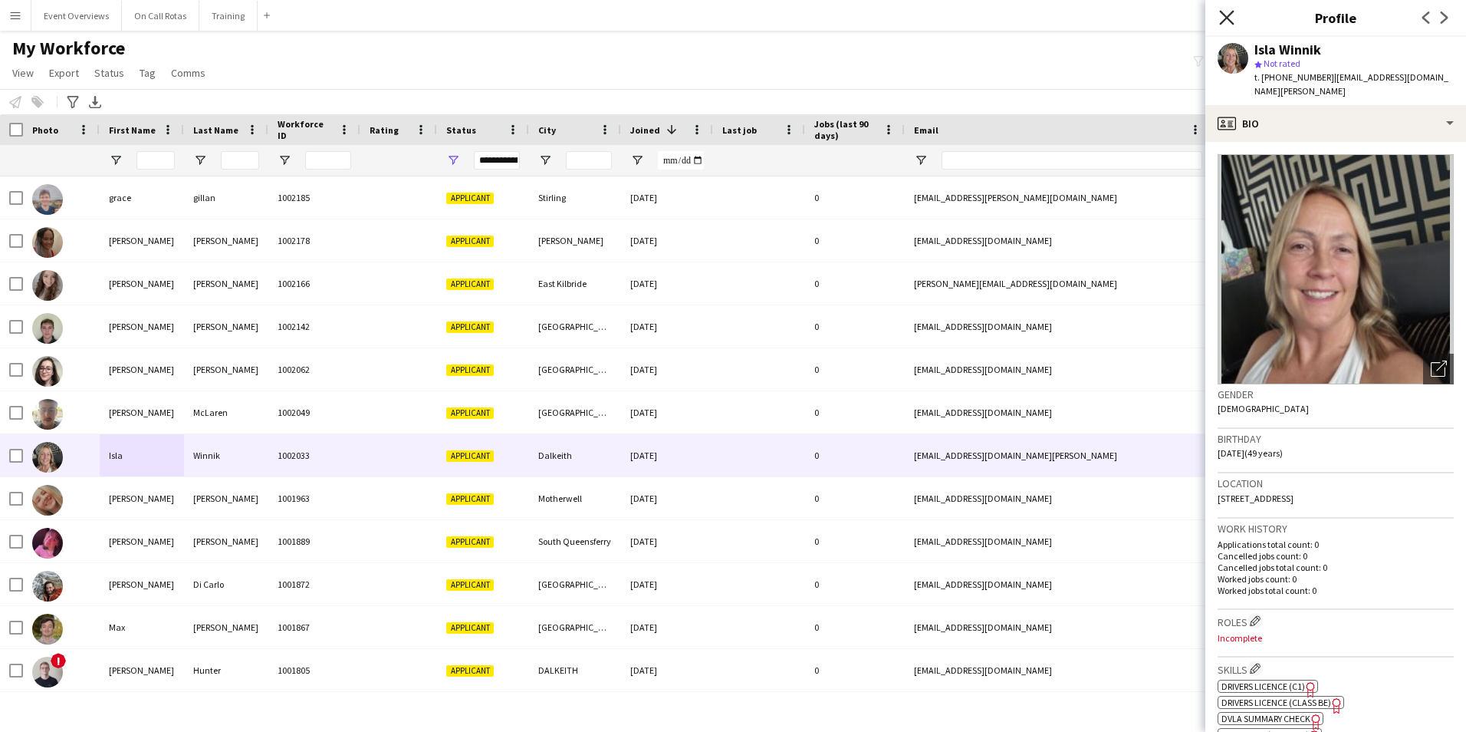
click at [1231, 18] on icon "Close pop-in" at bounding box center [1226, 17] width 15 height 15
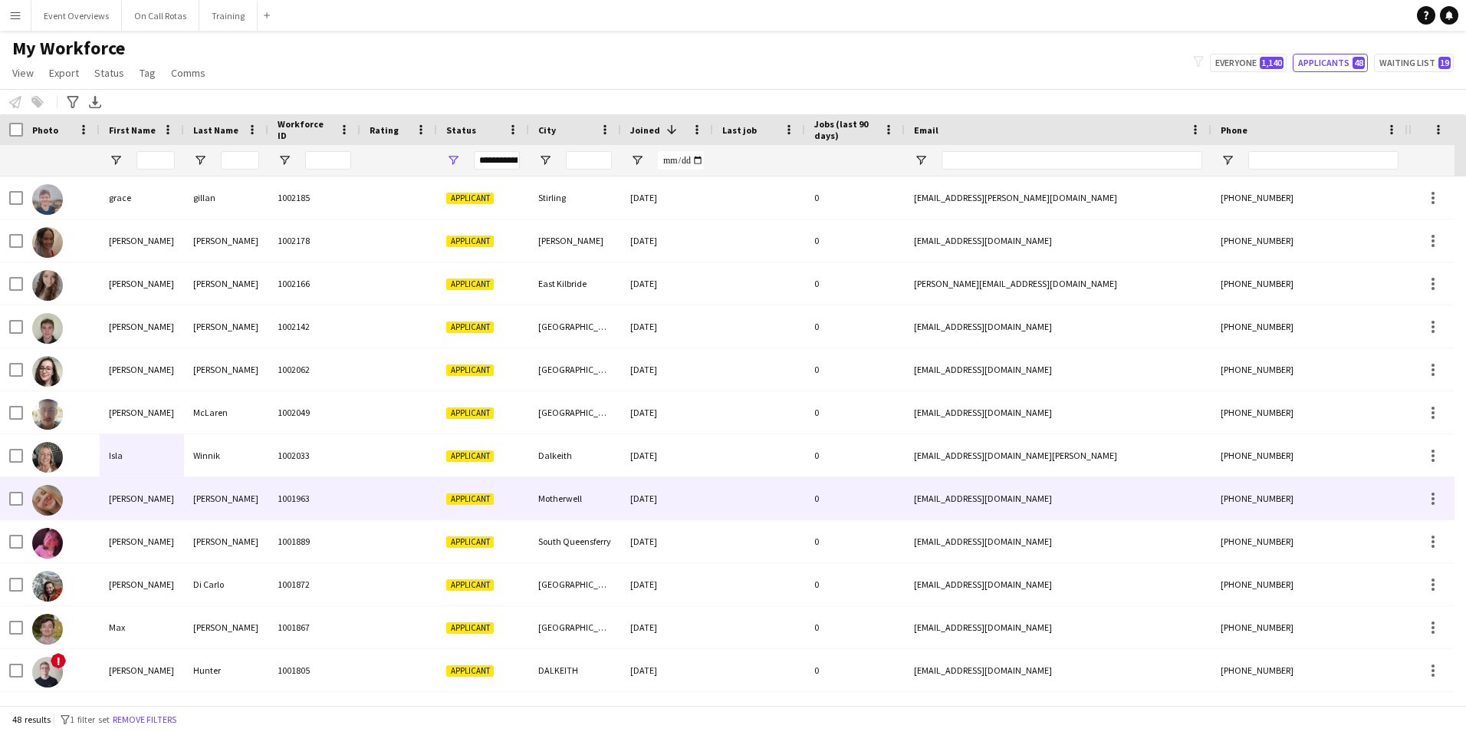
click at [367, 503] on div at bounding box center [398, 498] width 77 height 42
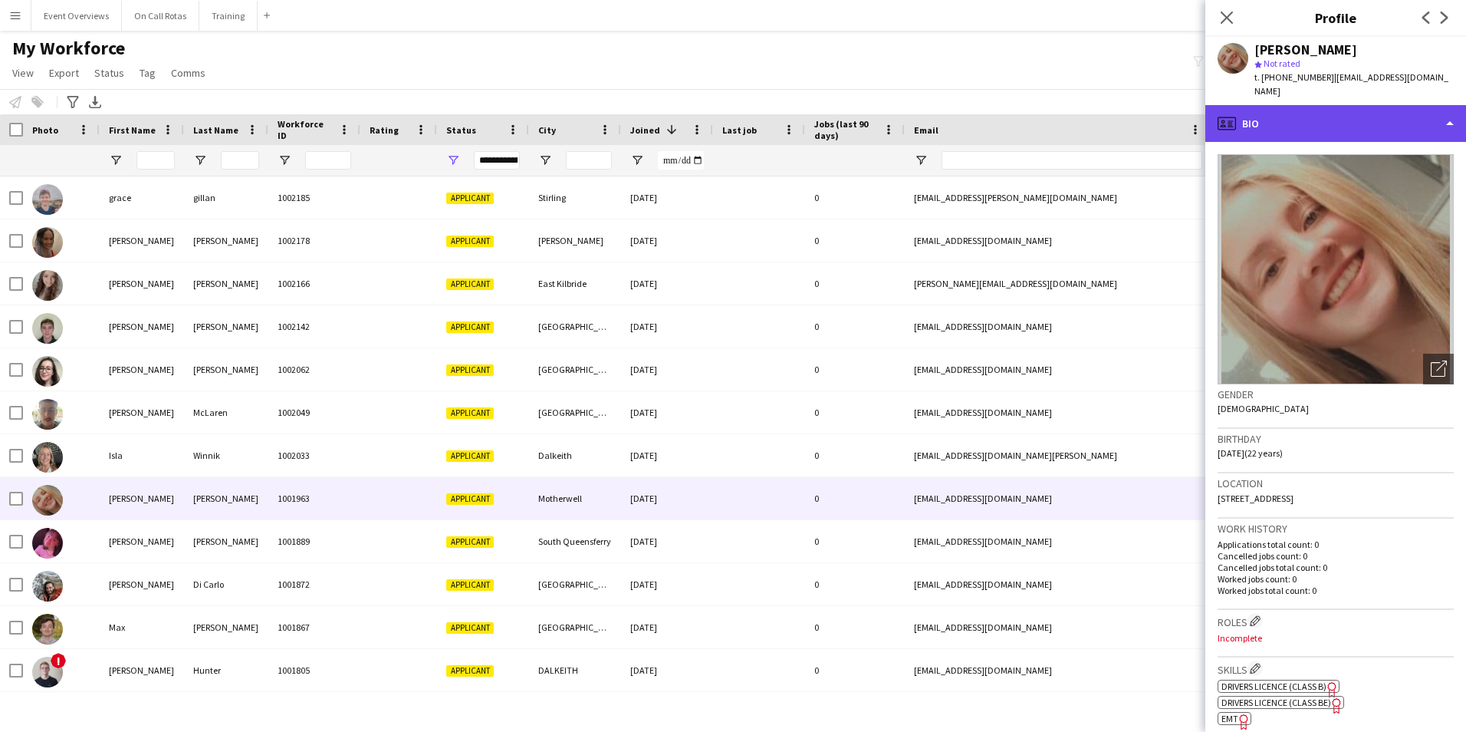
click at [1296, 110] on div "profile Bio" at bounding box center [1335, 123] width 261 height 37
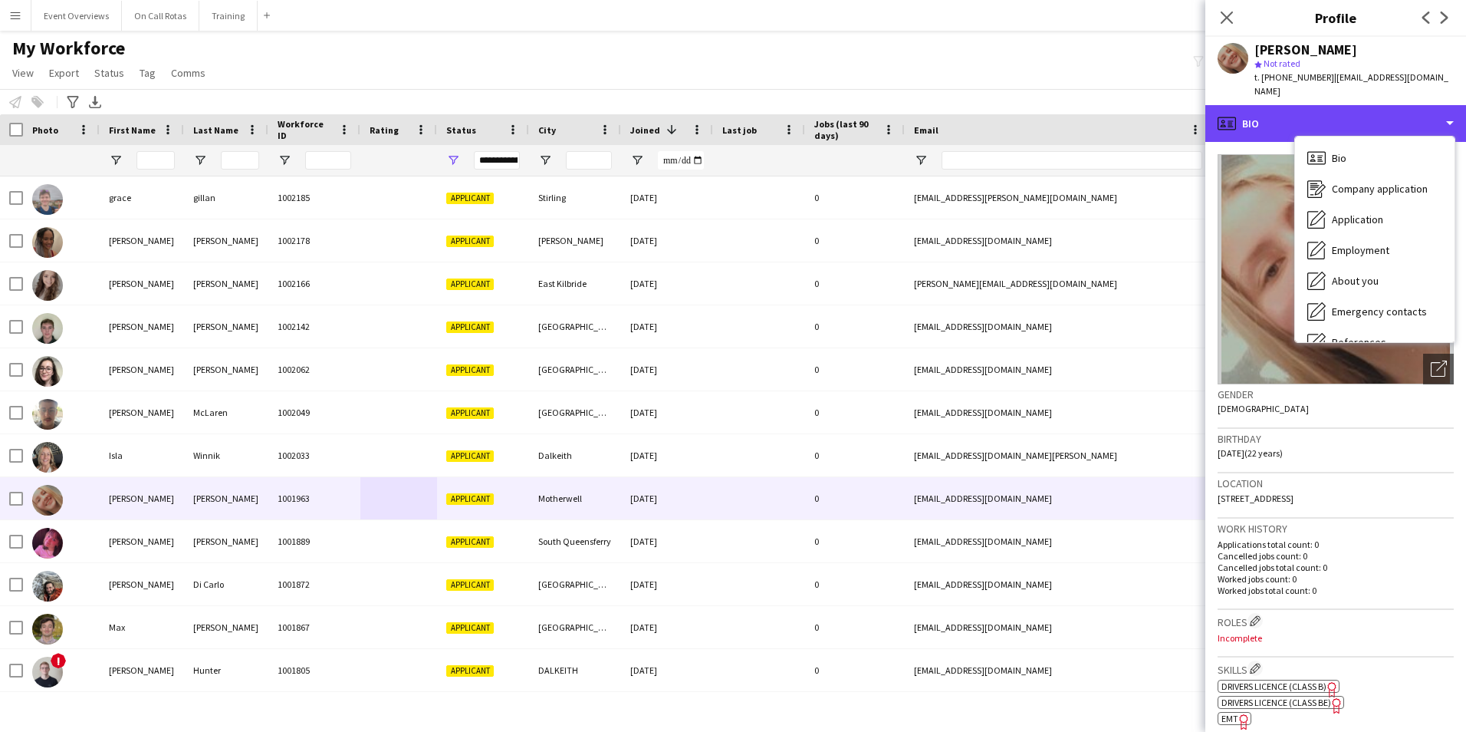
scroll to position [267, 0]
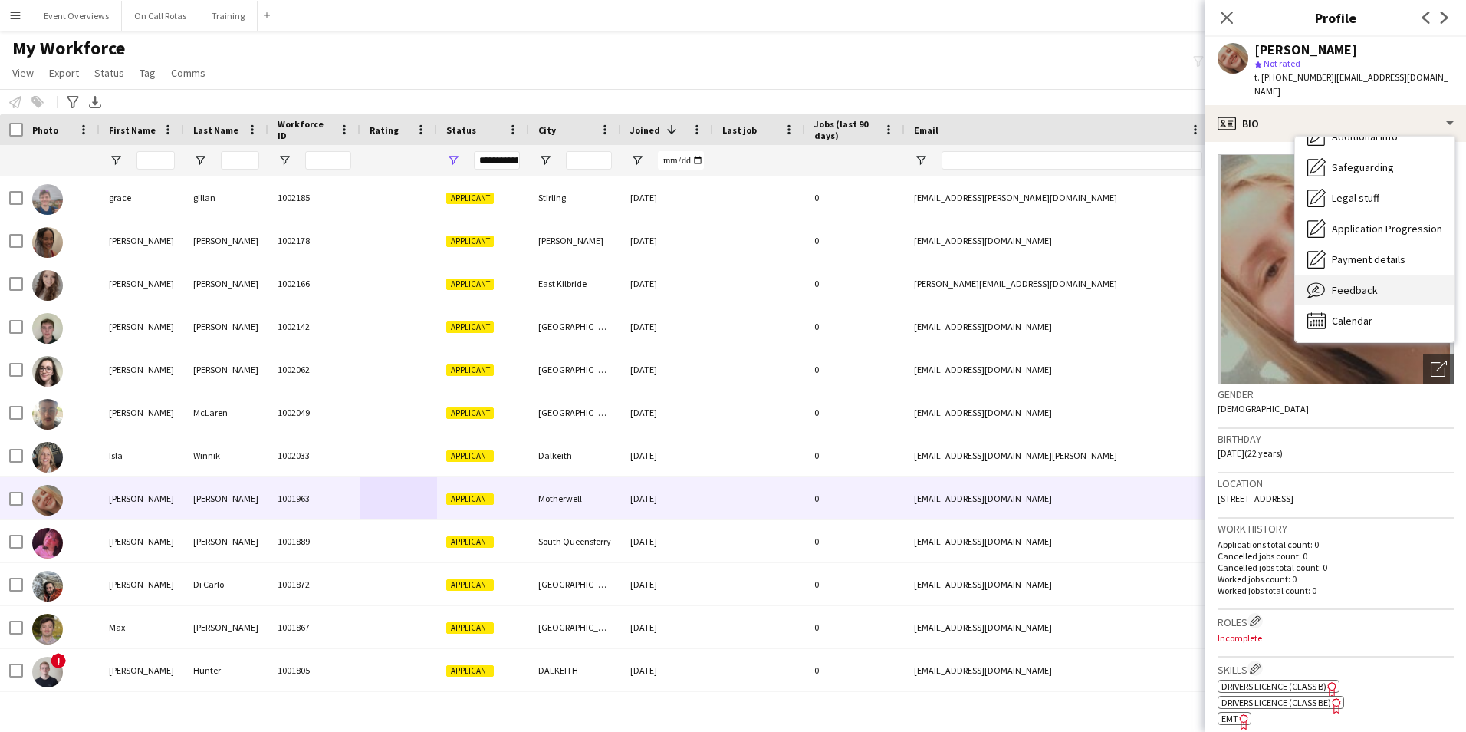
click at [1359, 283] on span "Feedback" at bounding box center [1355, 290] width 46 height 14
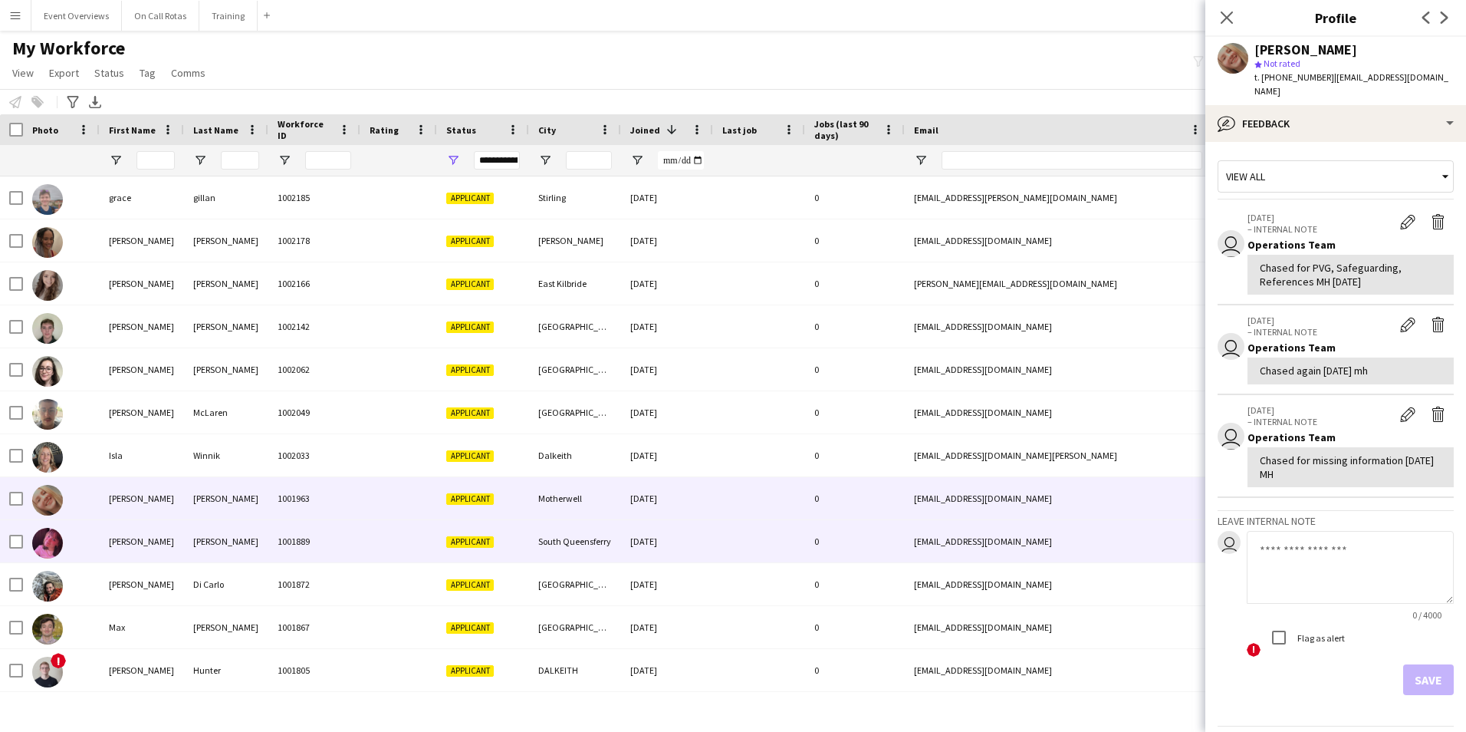
click at [143, 557] on div "Chloe" at bounding box center [142, 541] width 84 height 42
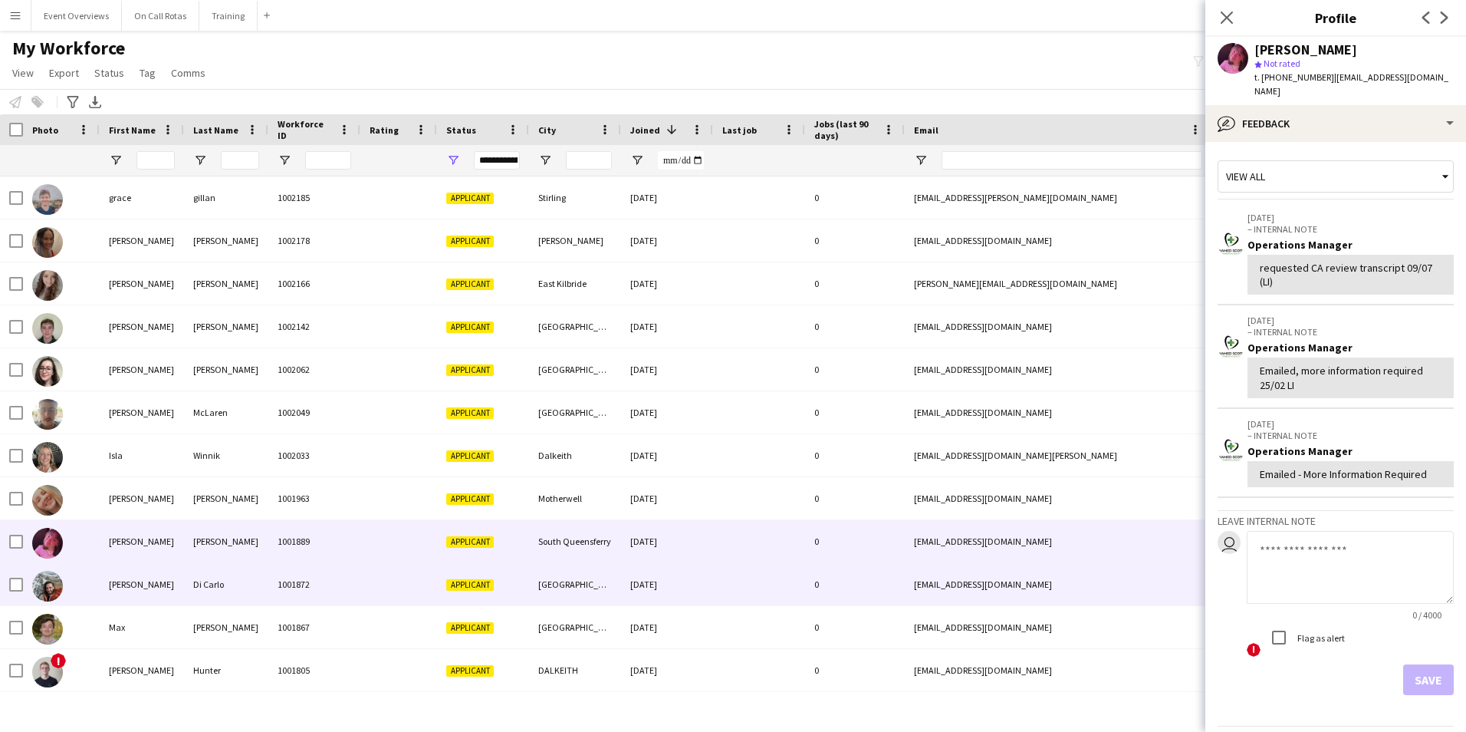
click at [169, 581] on div "Andrew" at bounding box center [142, 584] width 84 height 42
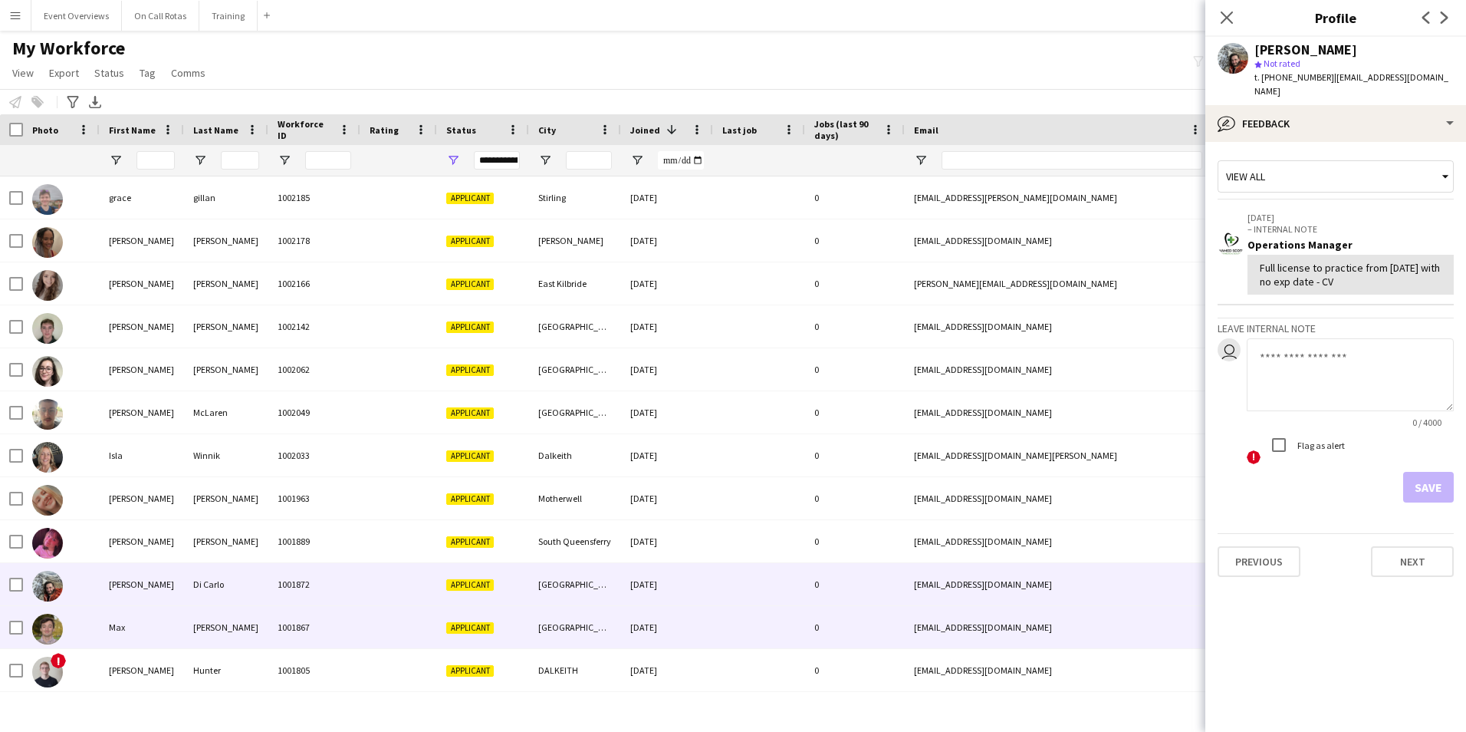
click at [165, 636] on div "Max" at bounding box center [142, 627] width 84 height 42
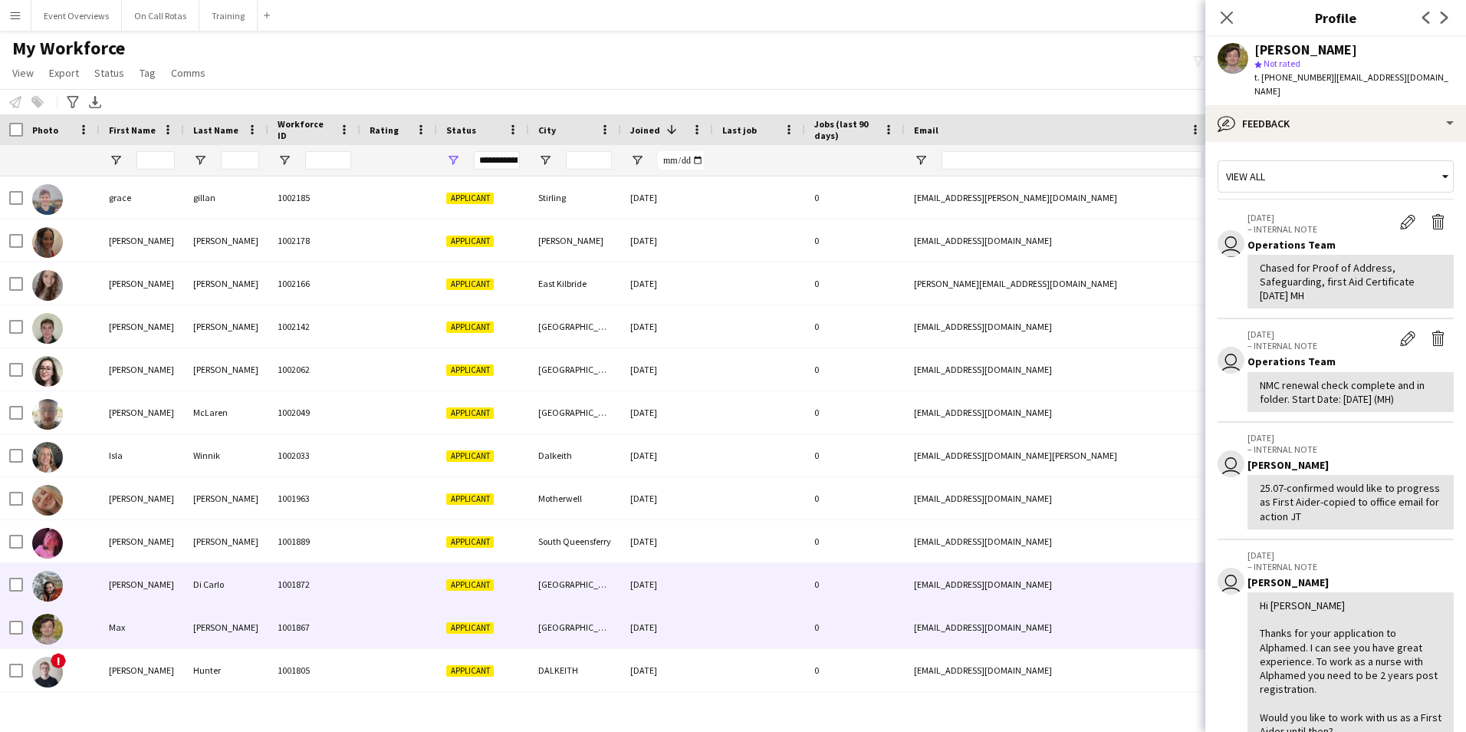
scroll to position [1150, 0]
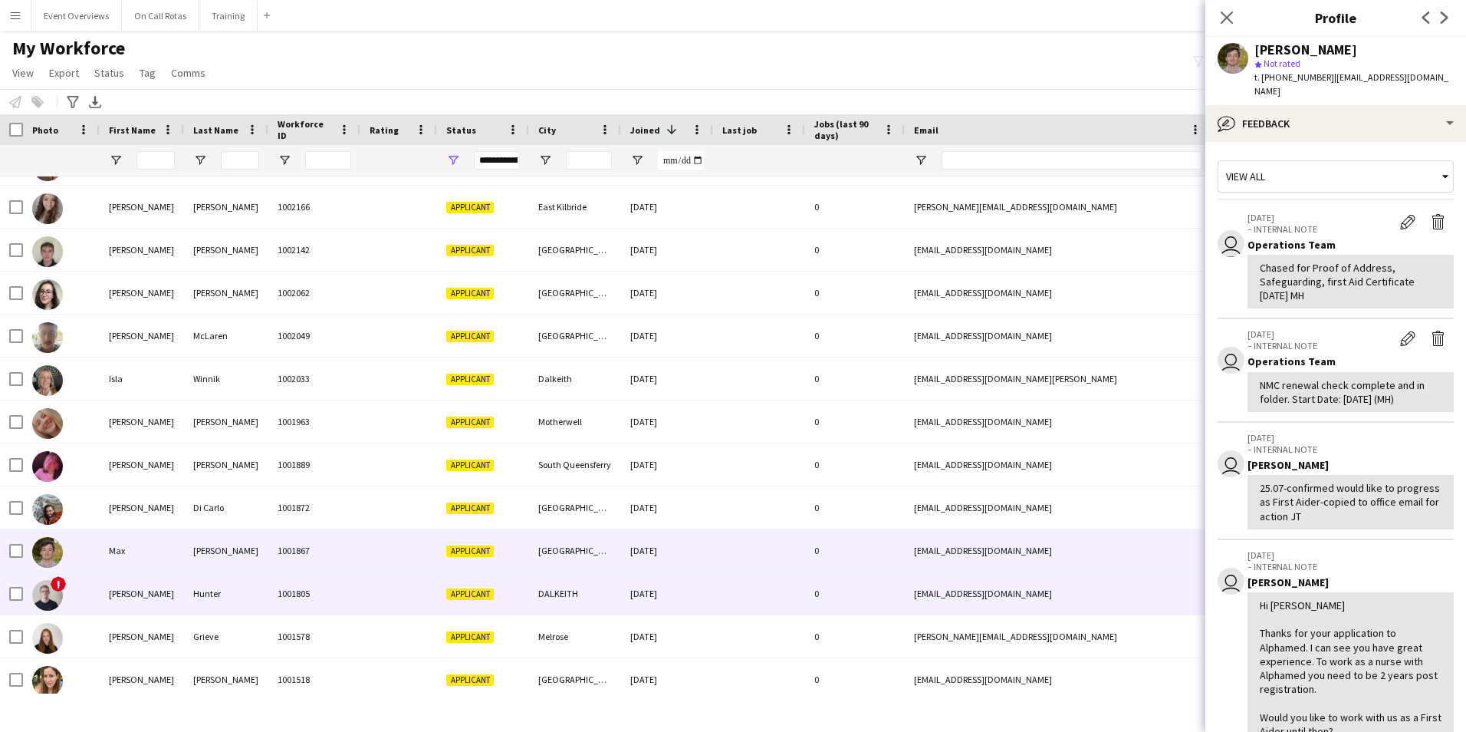
click at [180, 599] on div "Cameron" at bounding box center [142, 593] width 84 height 42
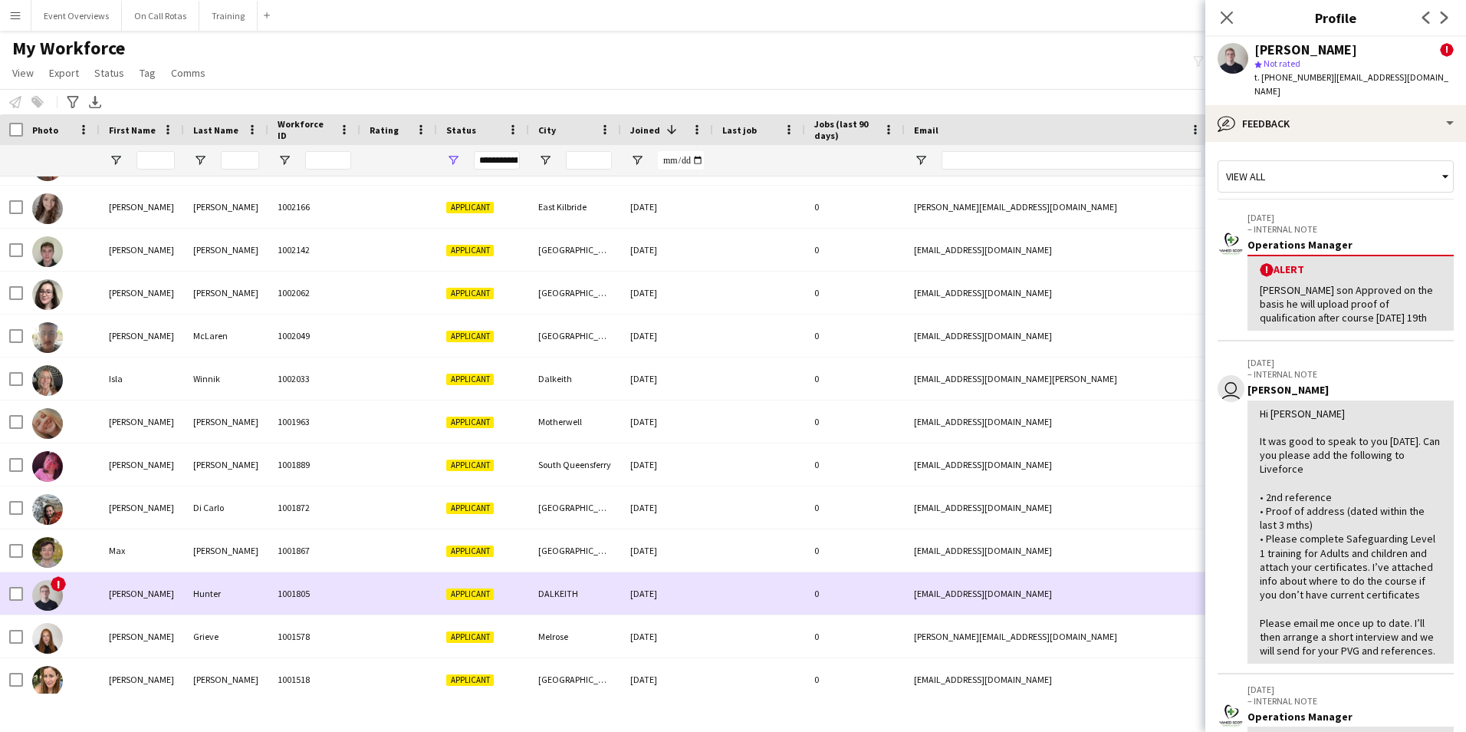
scroll to position [1227, 0]
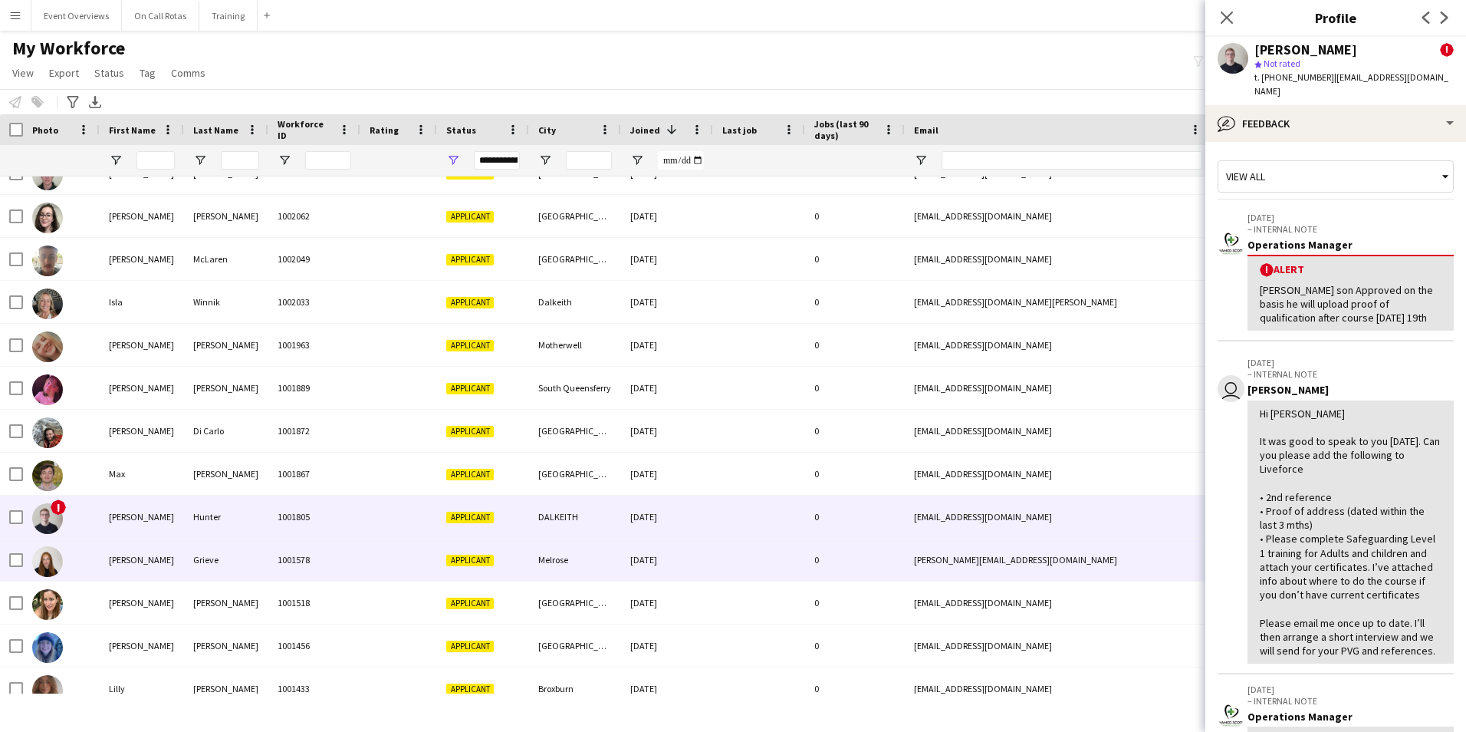
click at [137, 557] on div "Anna" at bounding box center [142, 559] width 84 height 42
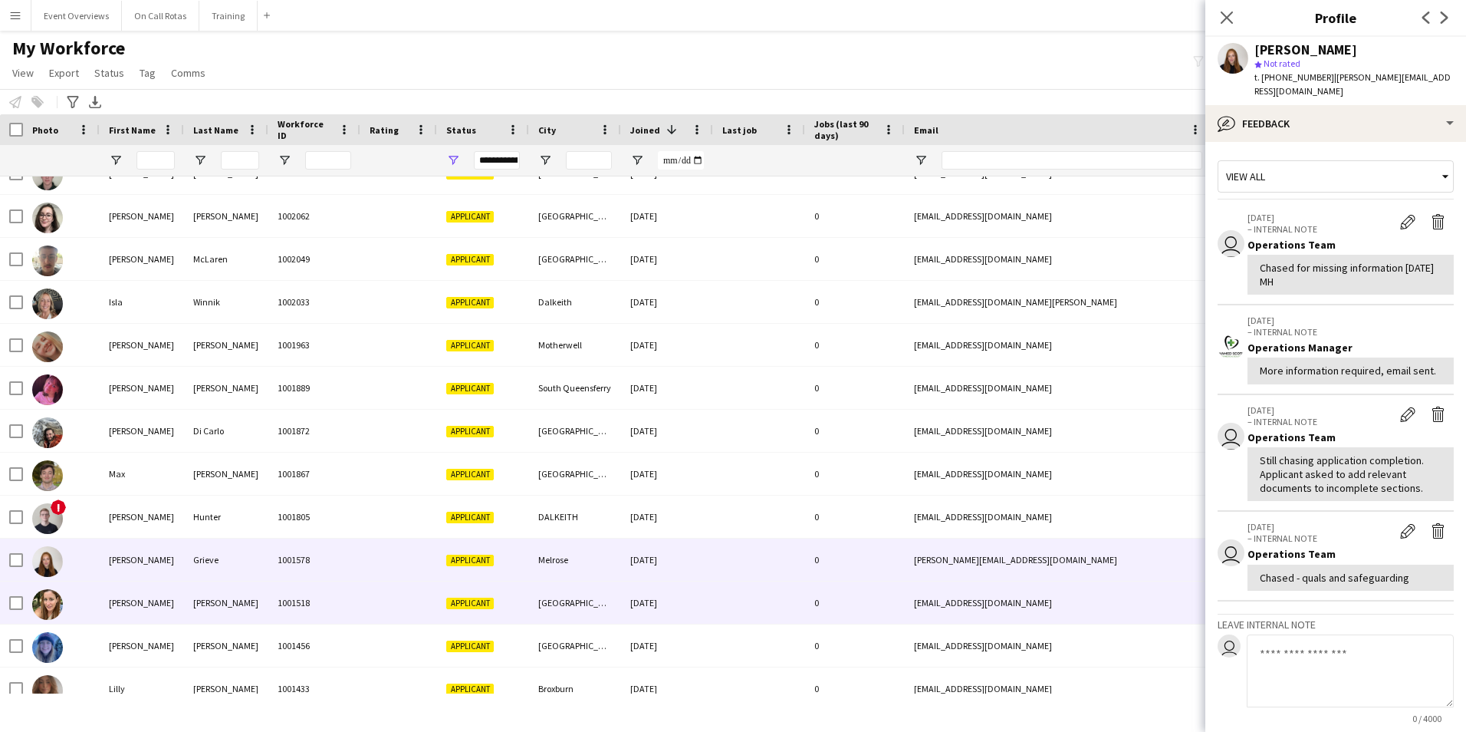
click at [160, 609] on div "Sally-Anne" at bounding box center [142, 602] width 84 height 42
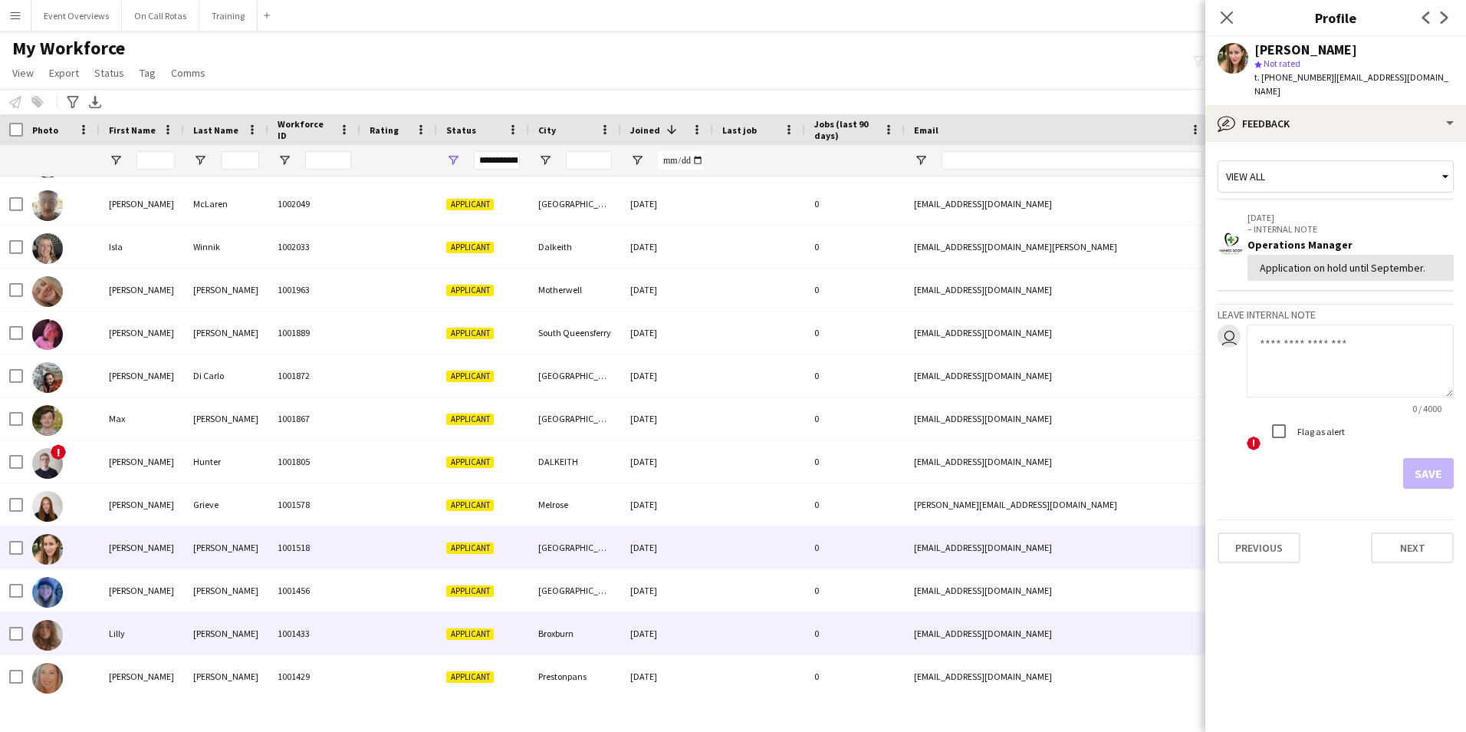
scroll to position [1304, 0]
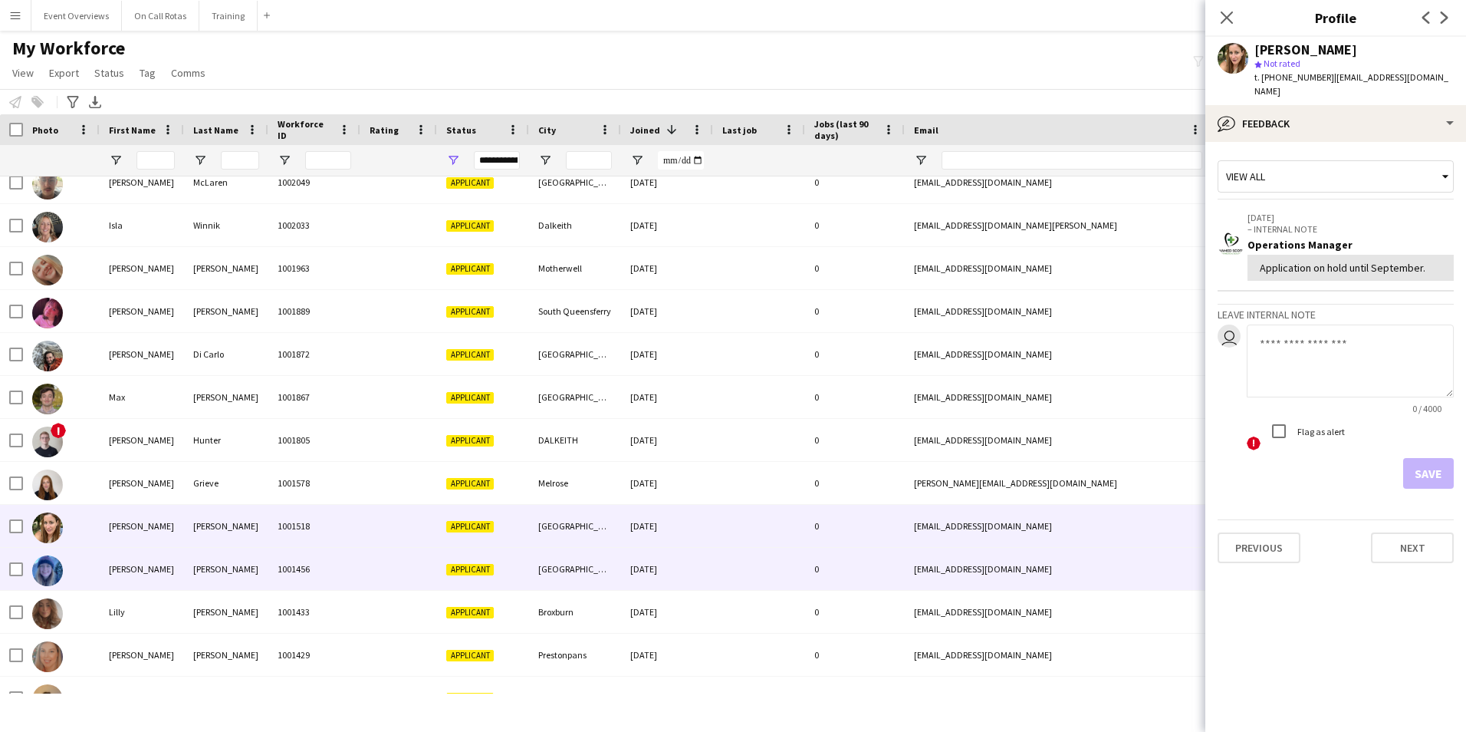
click at [156, 584] on div "Rachel" at bounding box center [142, 569] width 84 height 42
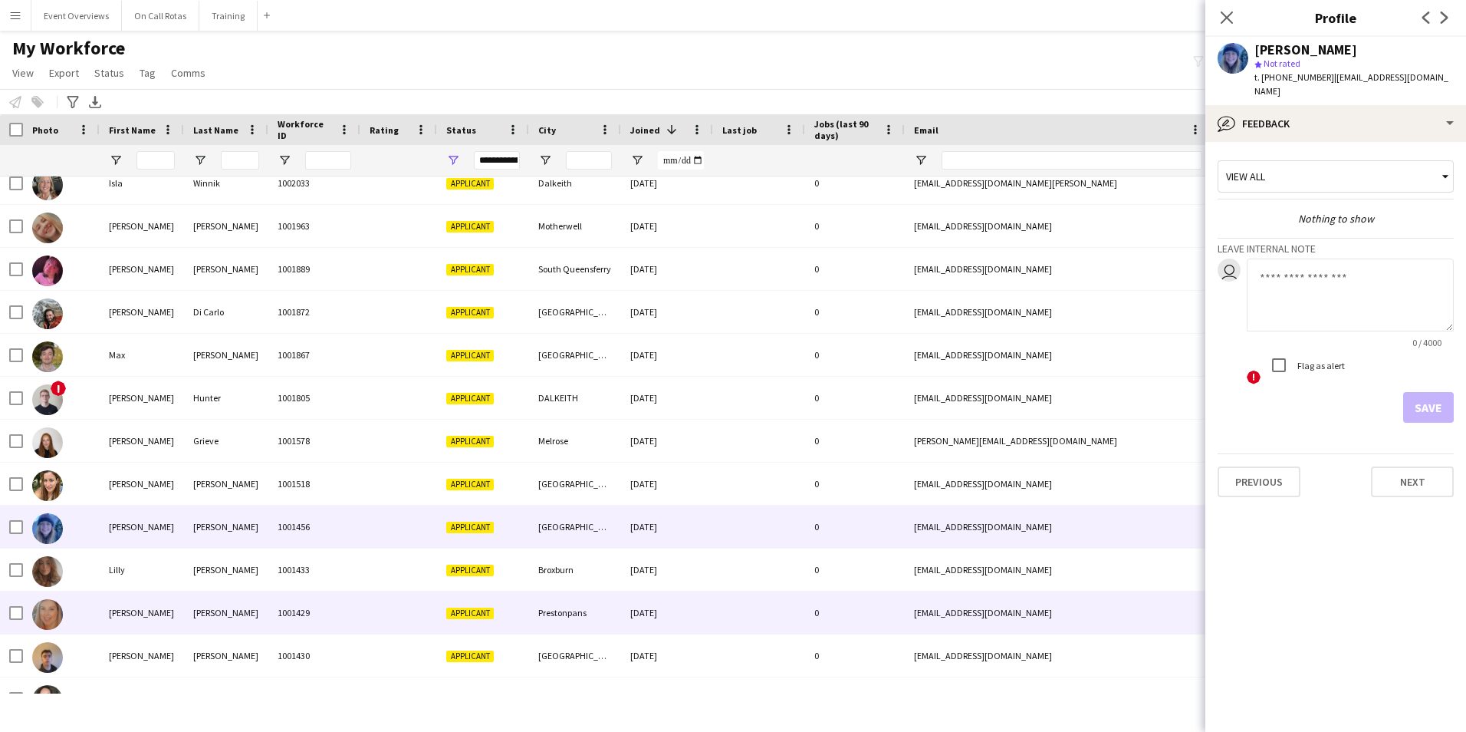
scroll to position [1380, 0]
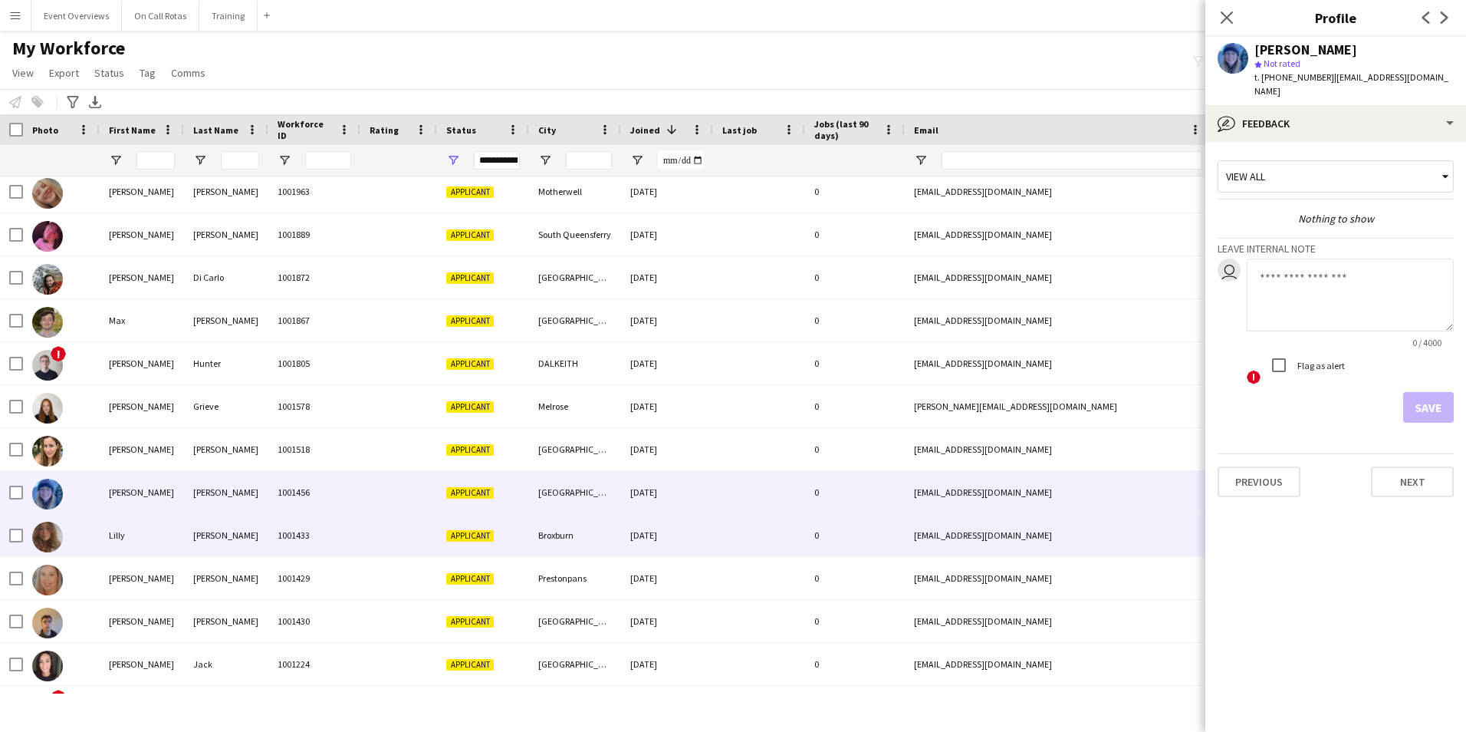
click at [136, 544] on div "Lilly" at bounding box center [142, 535] width 84 height 42
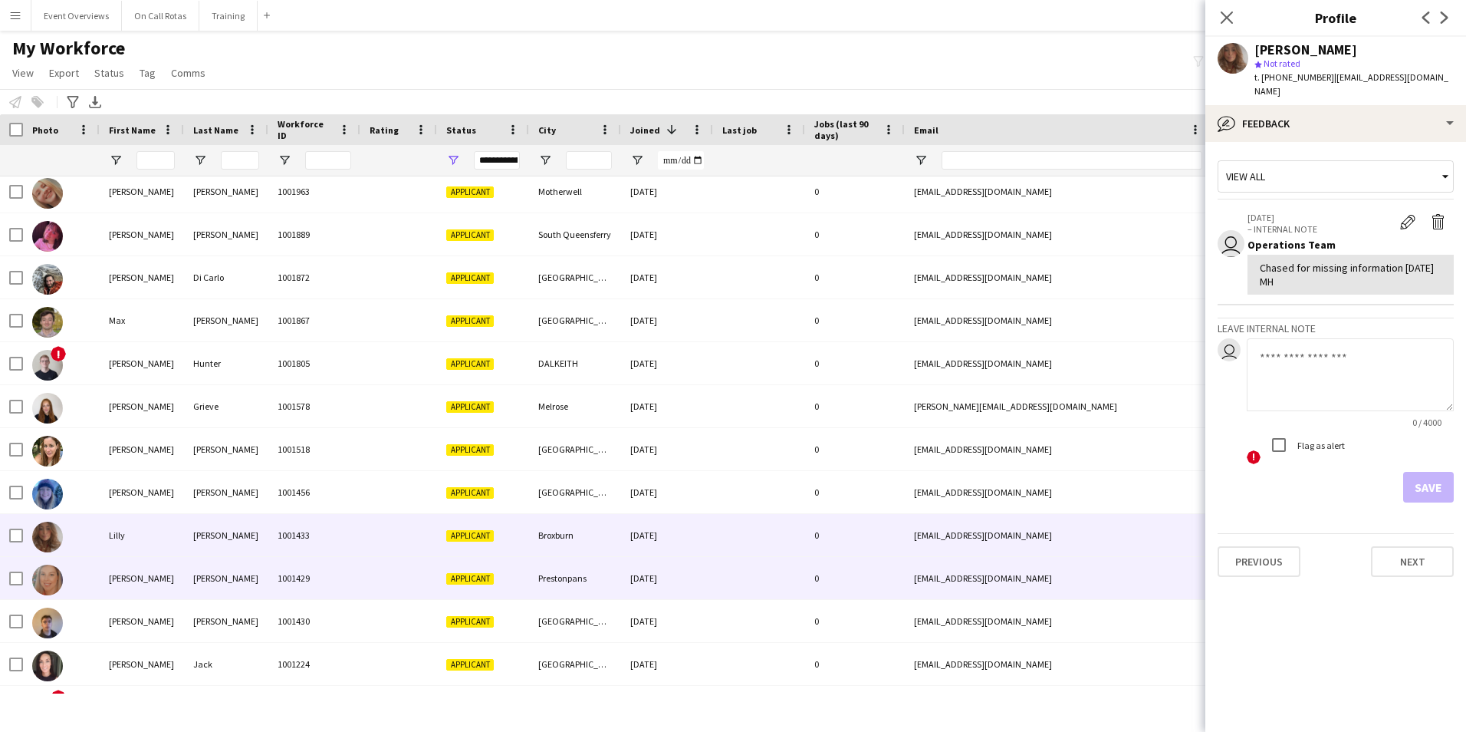
click at [148, 571] on div "Emma" at bounding box center [142, 578] width 84 height 42
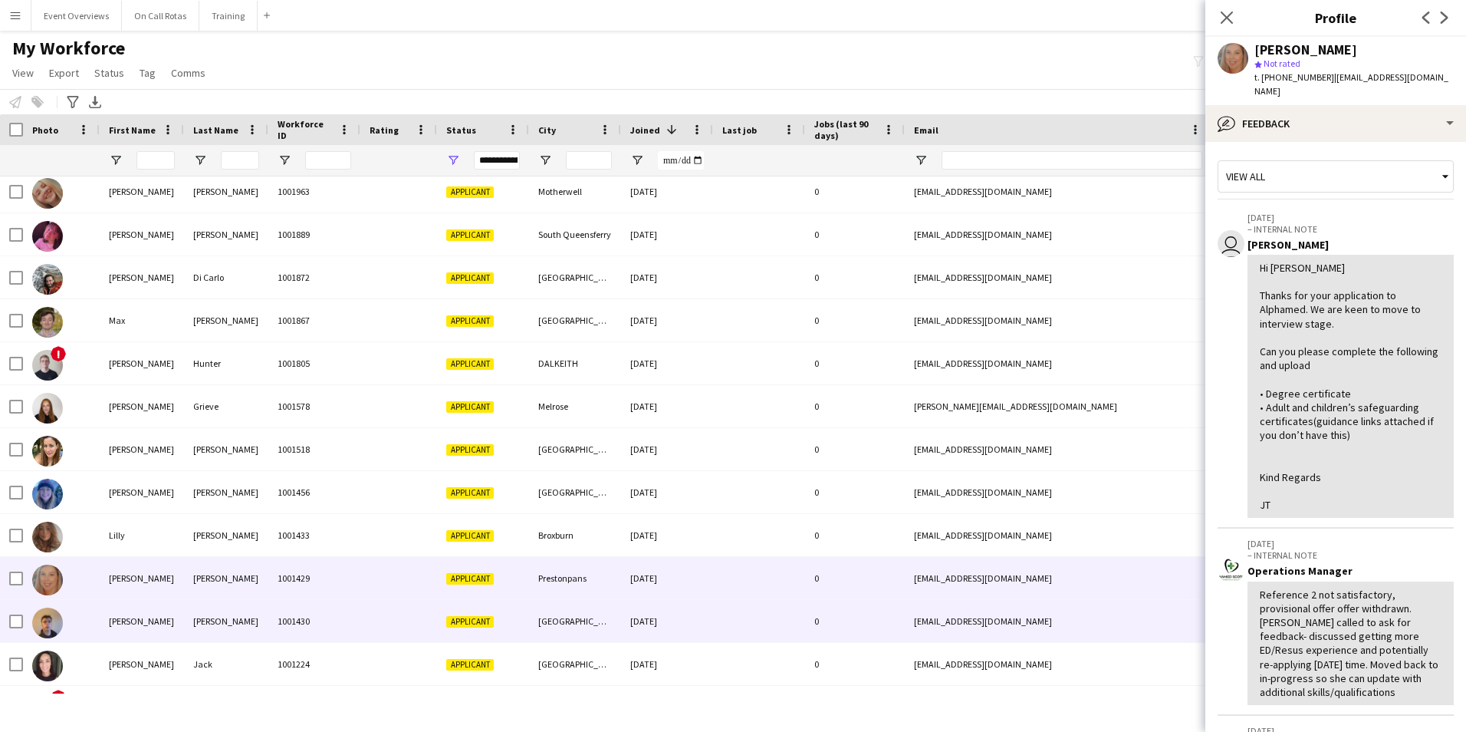
click at [171, 618] on div "Matt" at bounding box center [142, 621] width 84 height 42
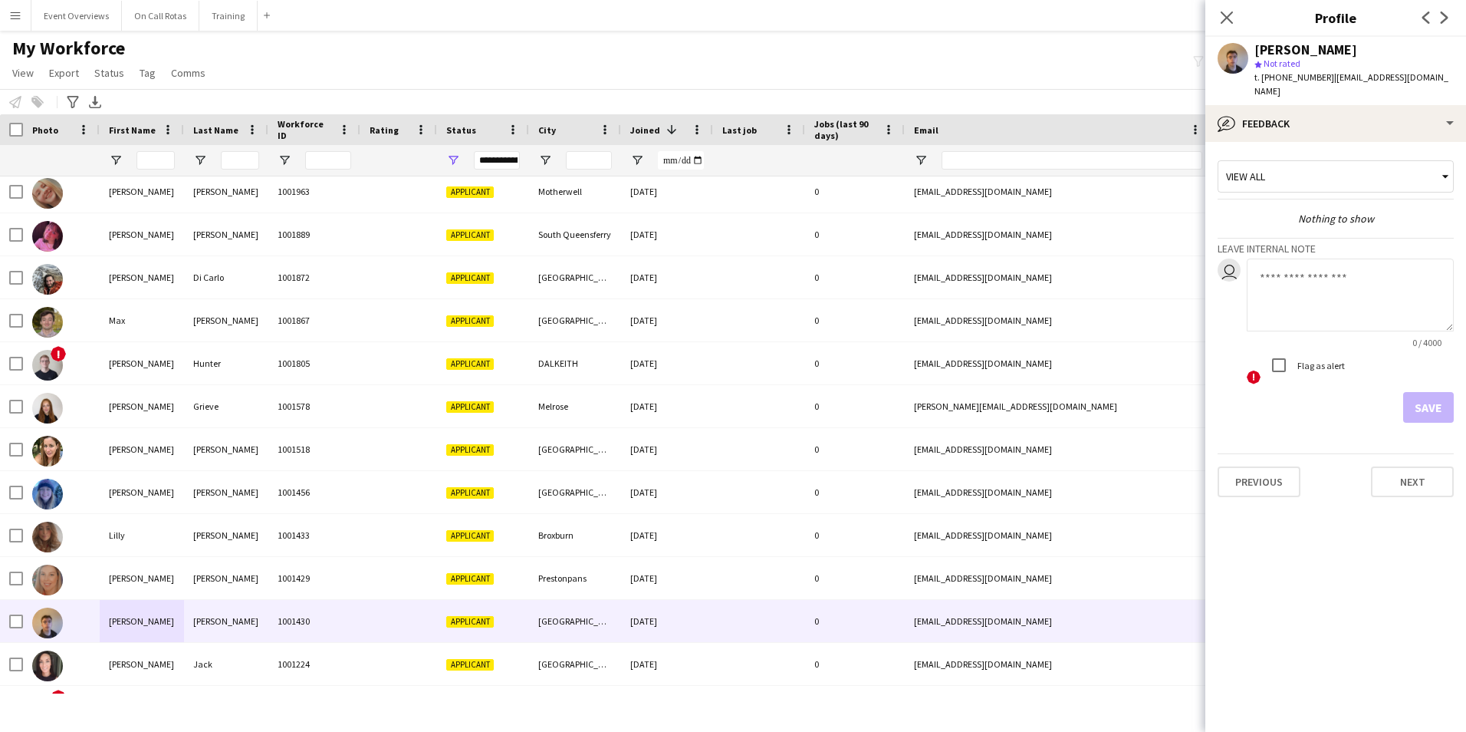
click at [1360, 162] on div "View all" at bounding box center [1328, 176] width 219 height 29
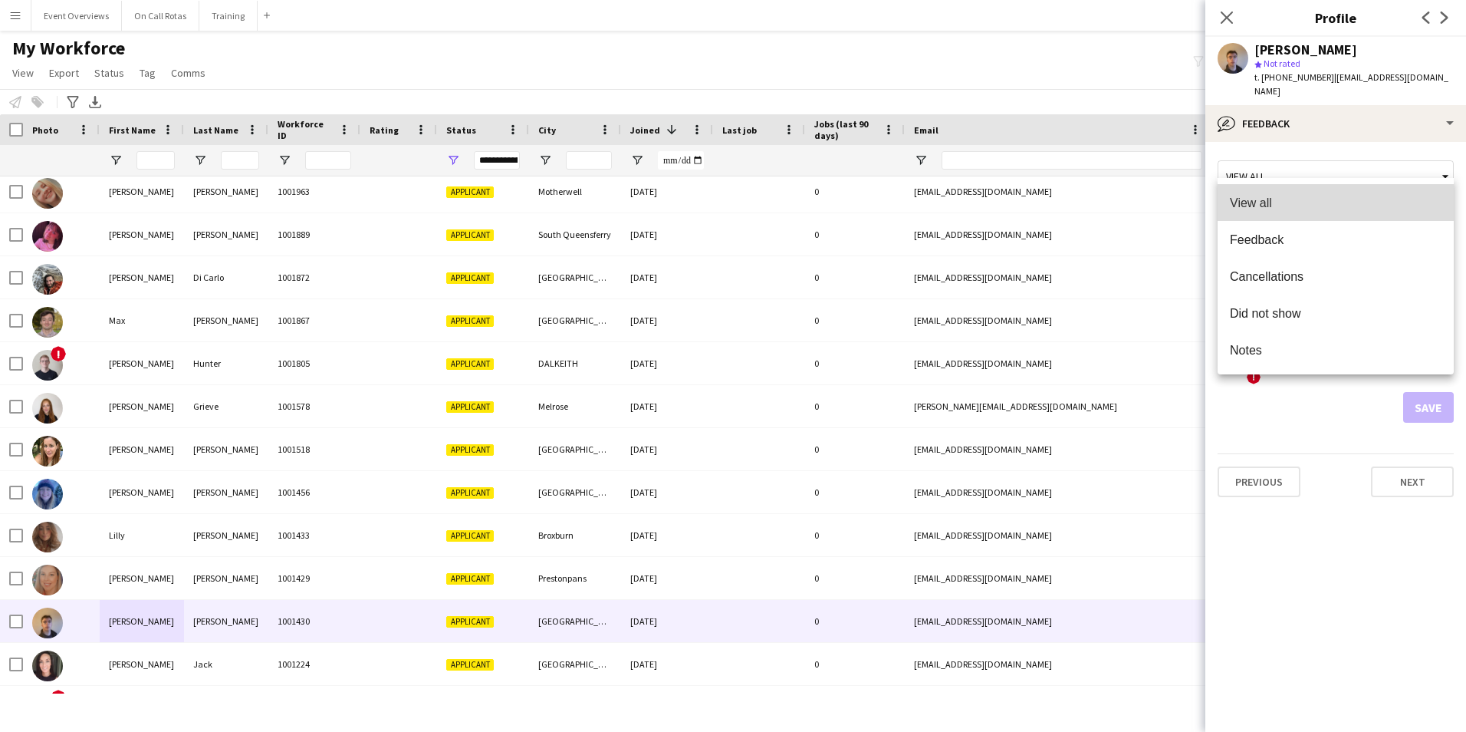
click at [1324, 192] on mat-option "View all" at bounding box center [1336, 202] width 236 height 37
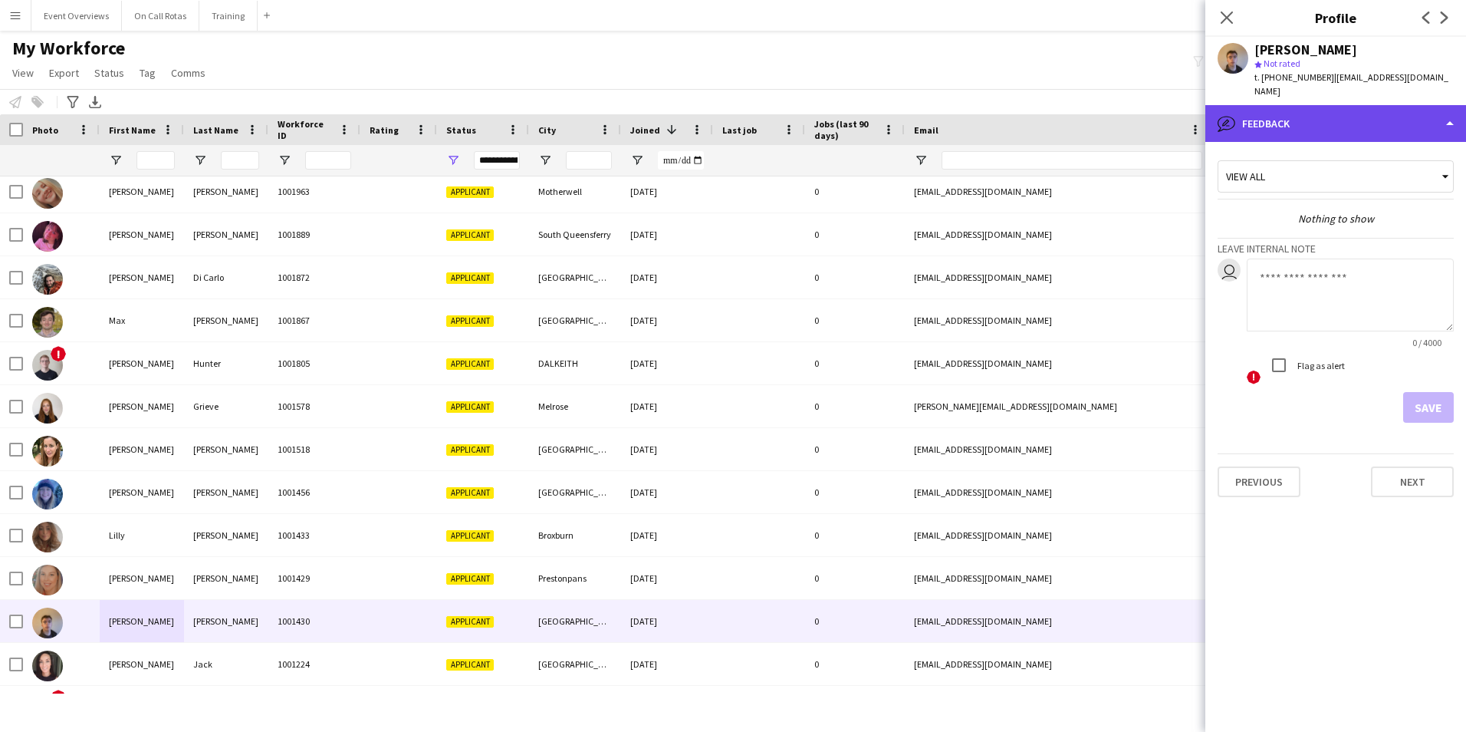
click at [1299, 116] on div "bubble-pencil Feedback" at bounding box center [1335, 123] width 261 height 37
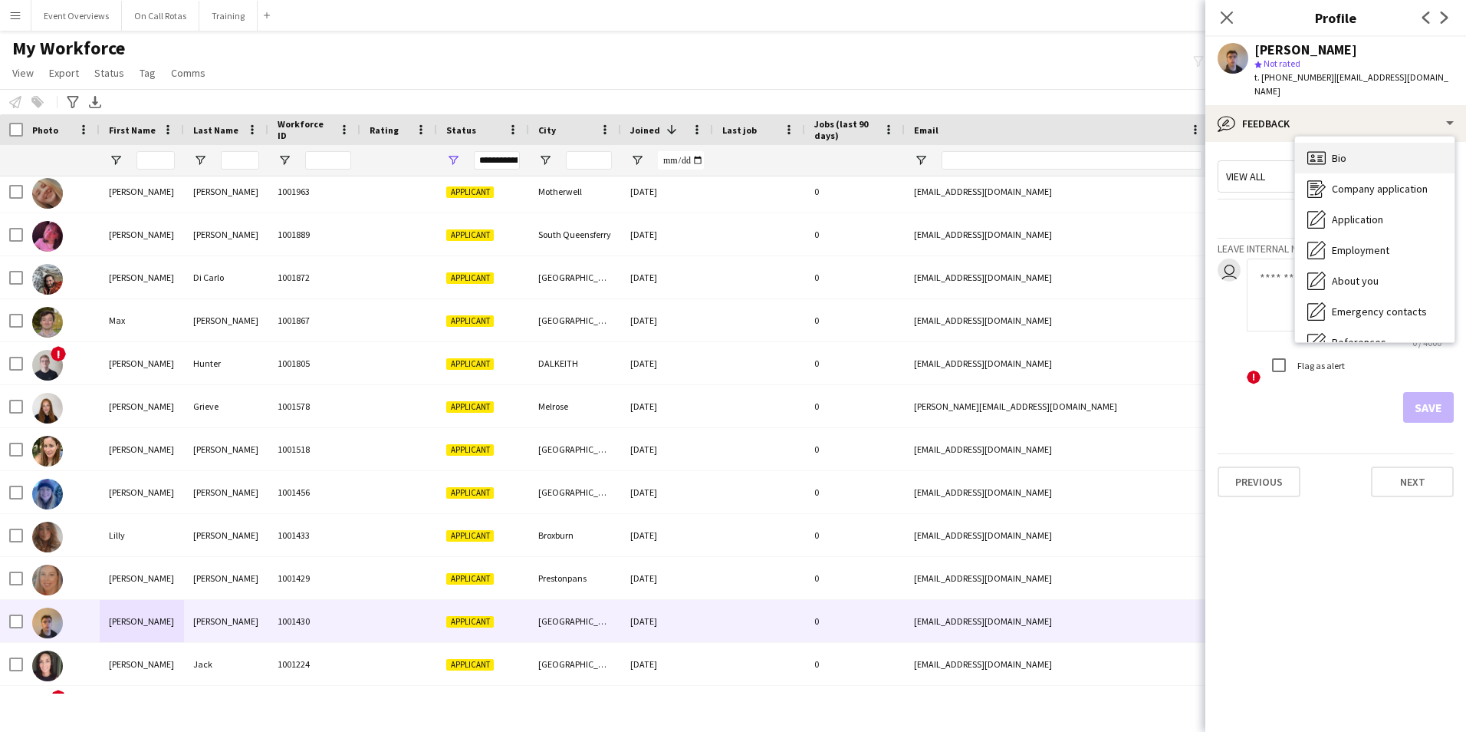
click at [1342, 151] on span "Bio" at bounding box center [1339, 158] width 15 height 14
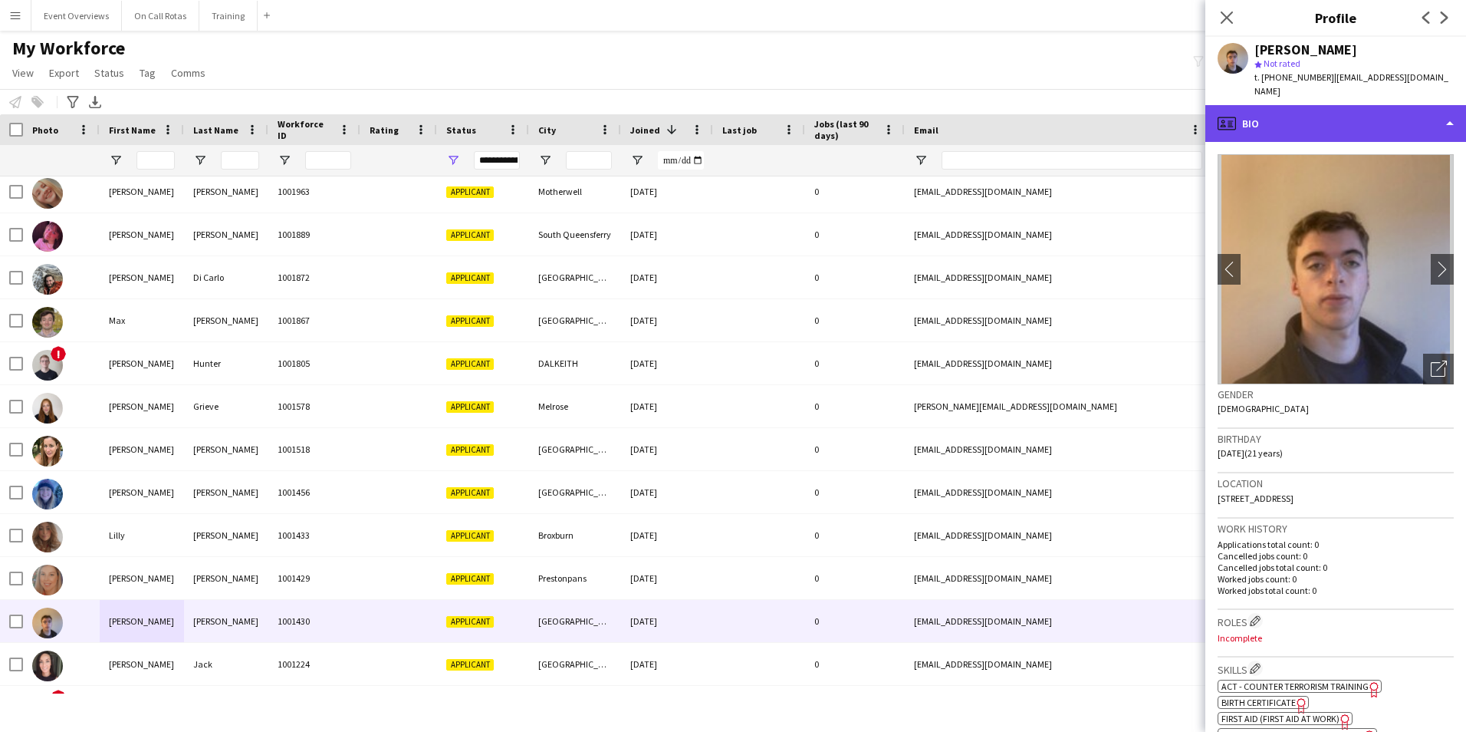
click at [1309, 119] on div "profile Bio" at bounding box center [1335, 123] width 261 height 37
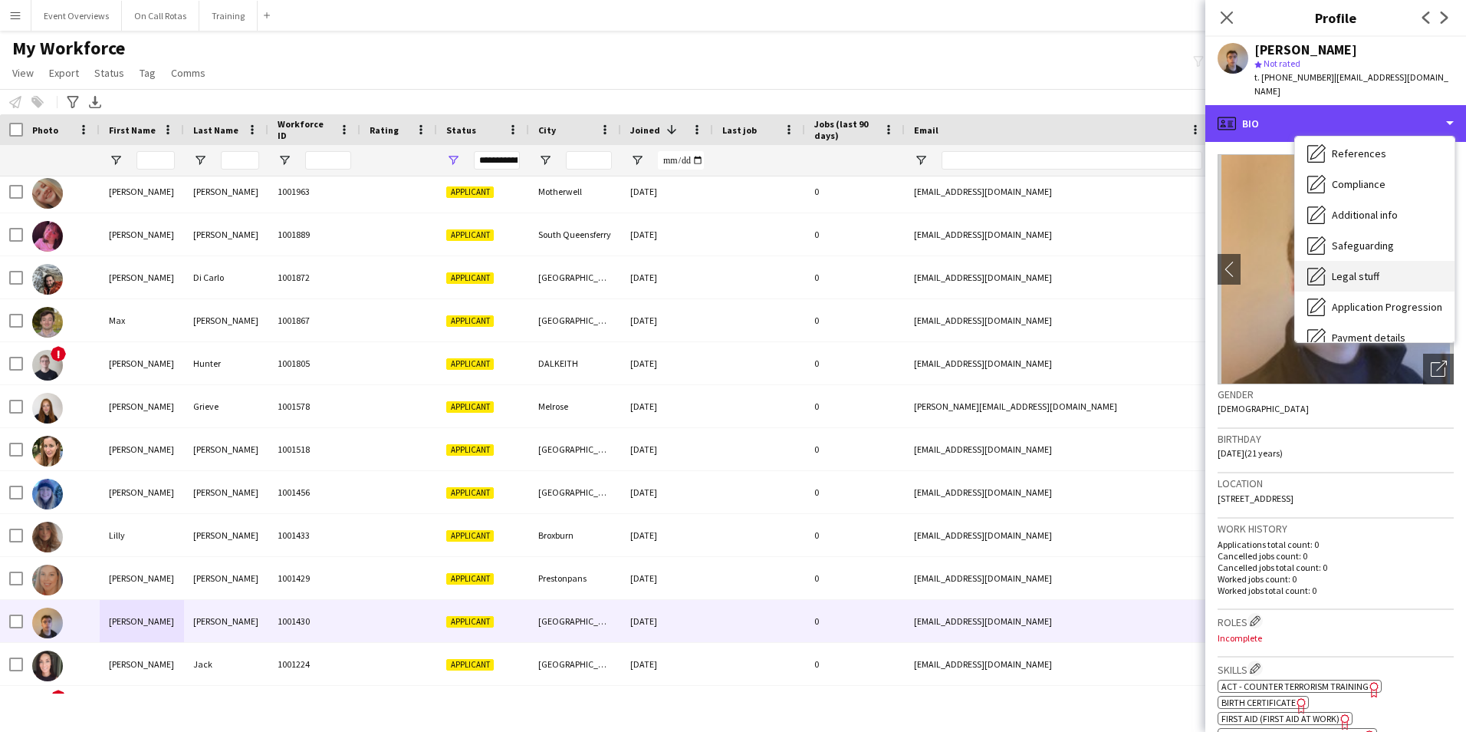
scroll to position [267, 0]
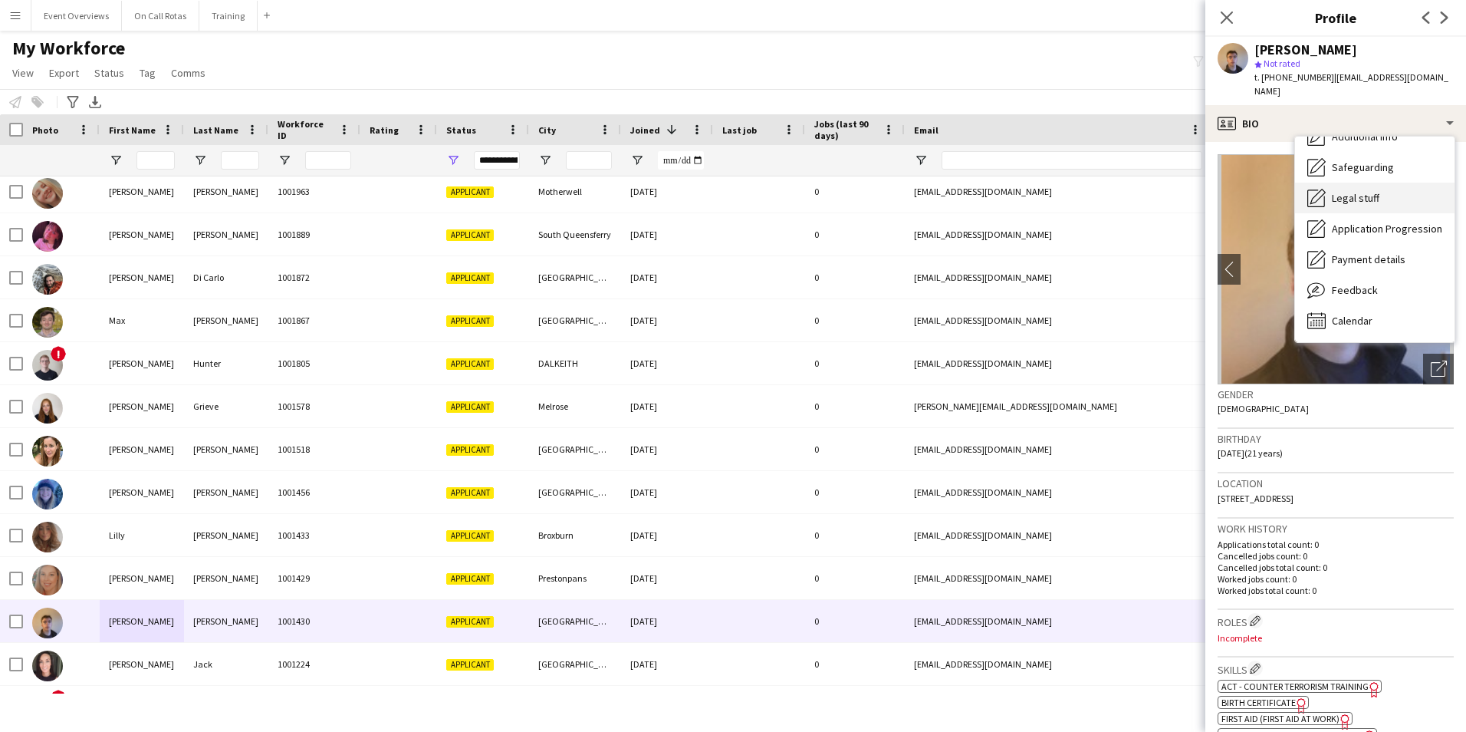
click at [1321, 189] on icon "Legal stuff" at bounding box center [1316, 198] width 18 height 18
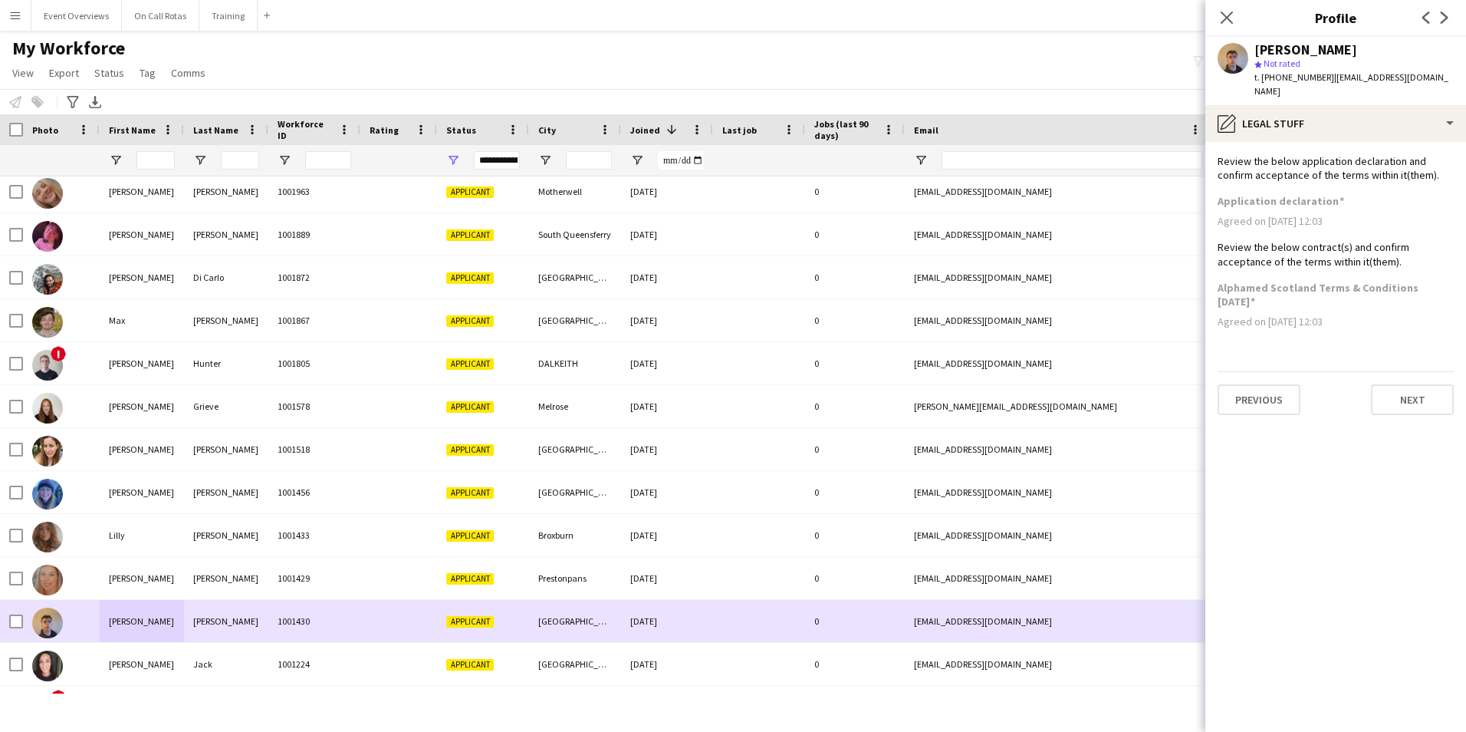
scroll to position [1544, 0]
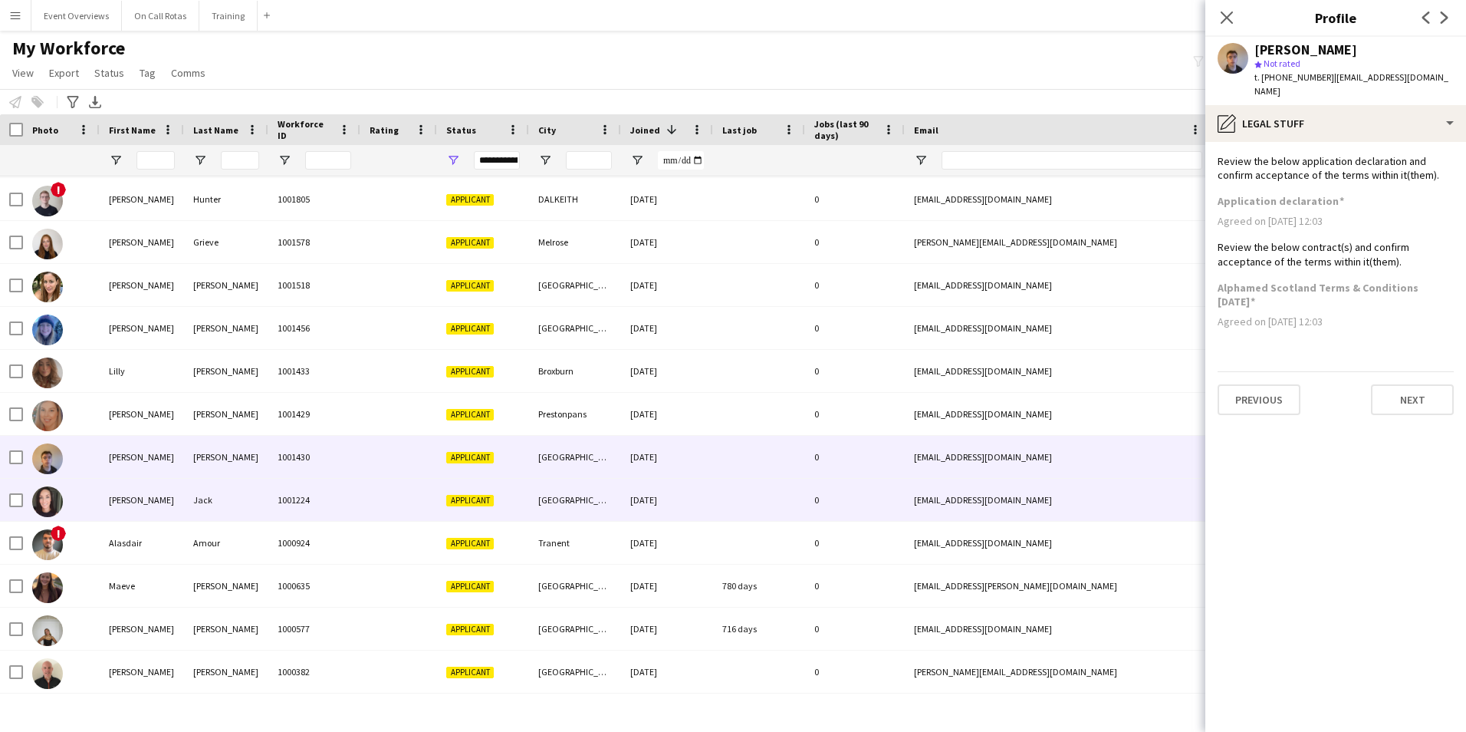
click at [137, 495] on div "Samantha" at bounding box center [142, 500] width 84 height 42
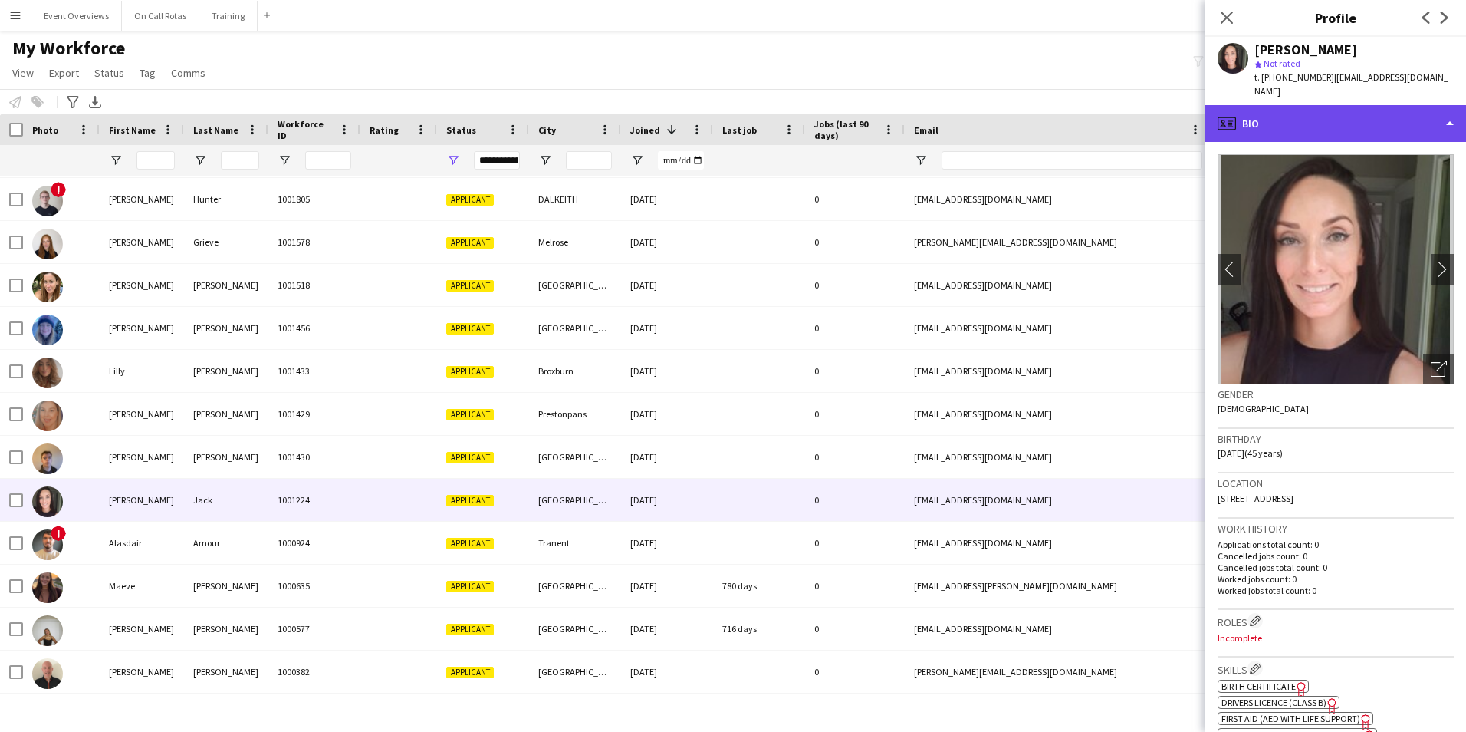
click at [1305, 137] on div "profile Bio" at bounding box center [1335, 123] width 261 height 37
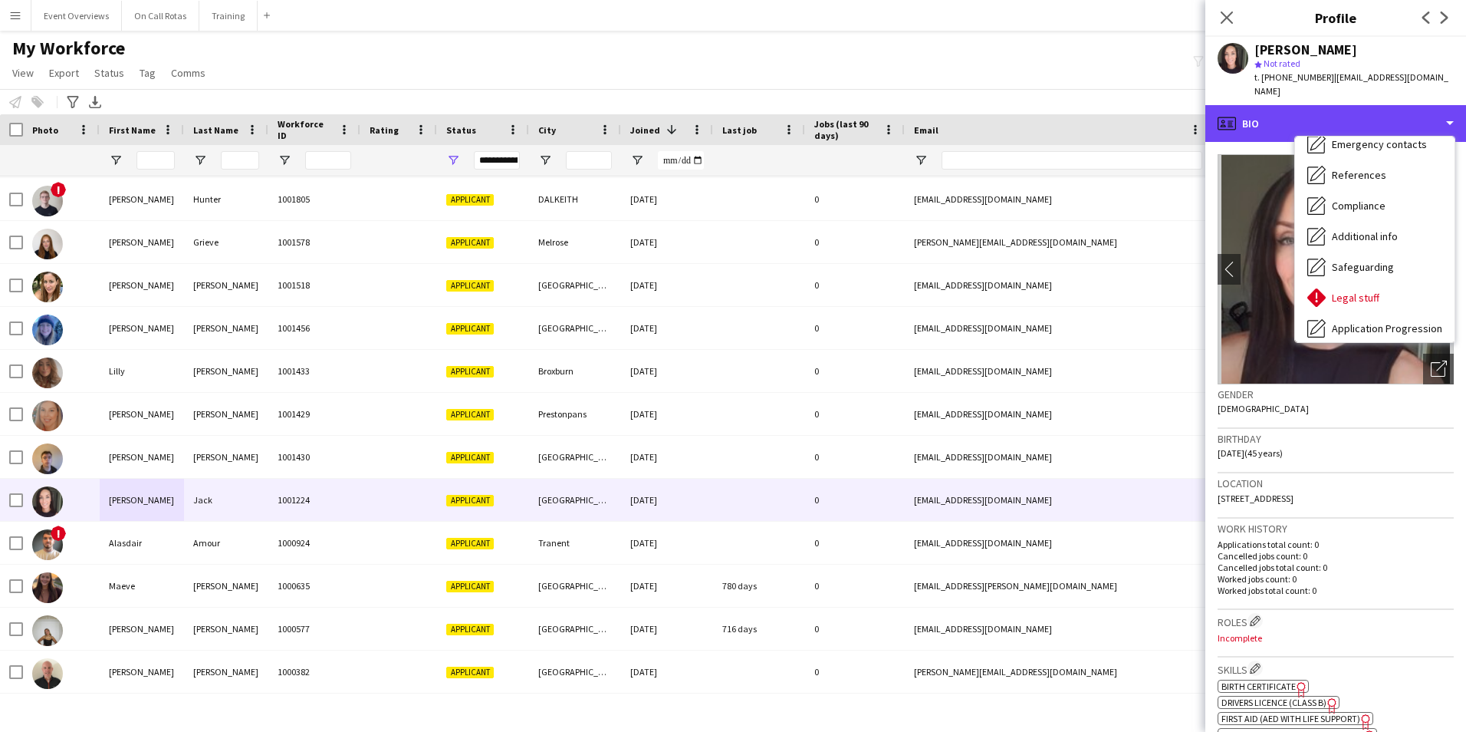
scroll to position [267, 0]
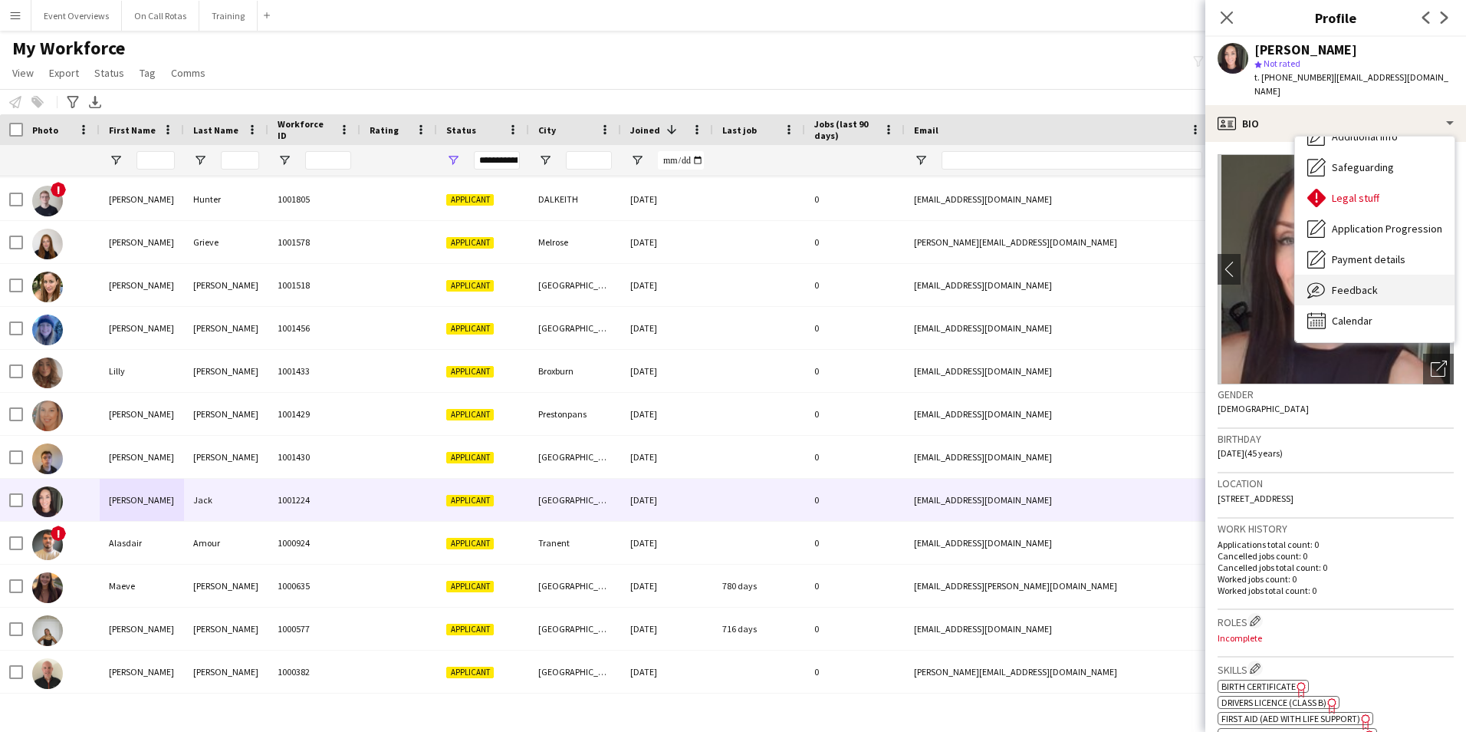
click at [1342, 294] on span "Feedback" at bounding box center [1355, 290] width 46 height 14
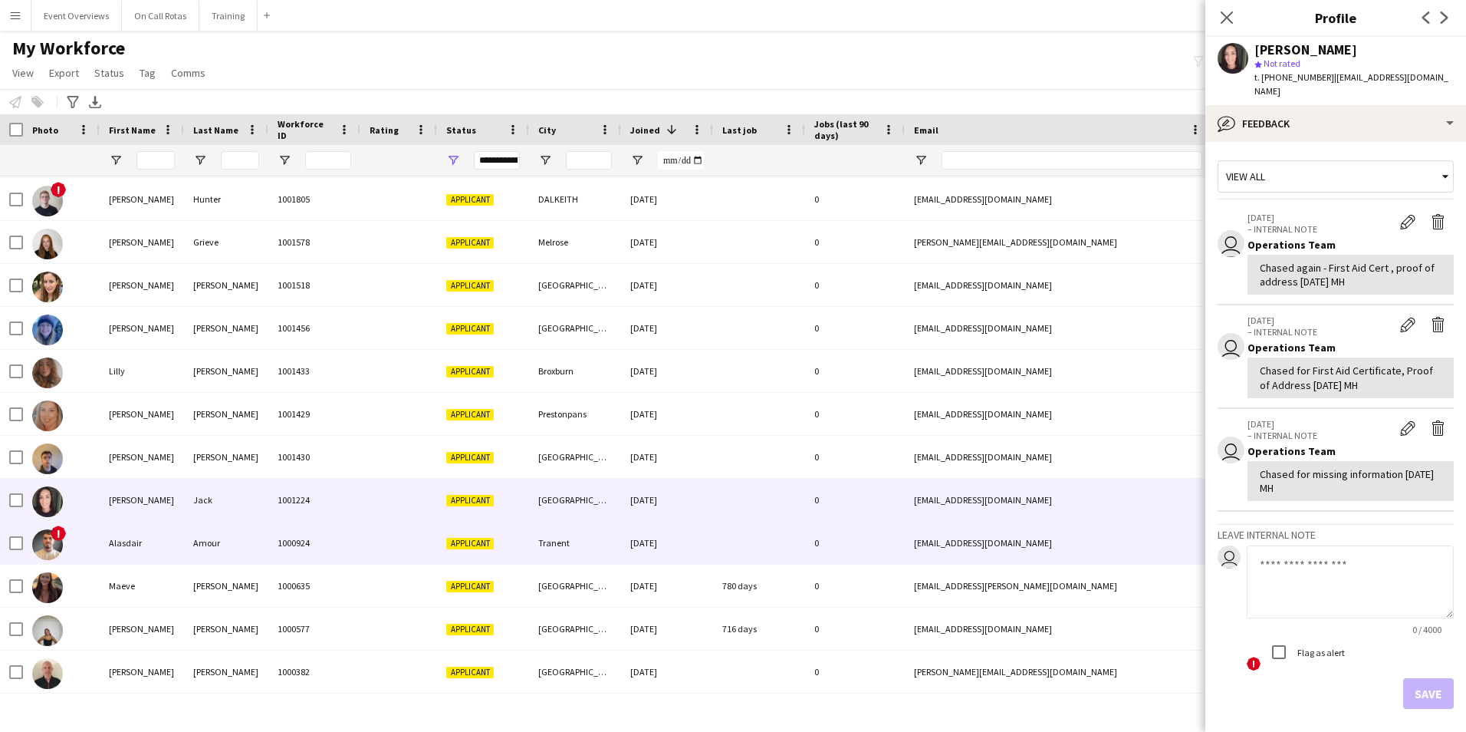
click at [127, 556] on div "Alasdair" at bounding box center [142, 542] width 84 height 42
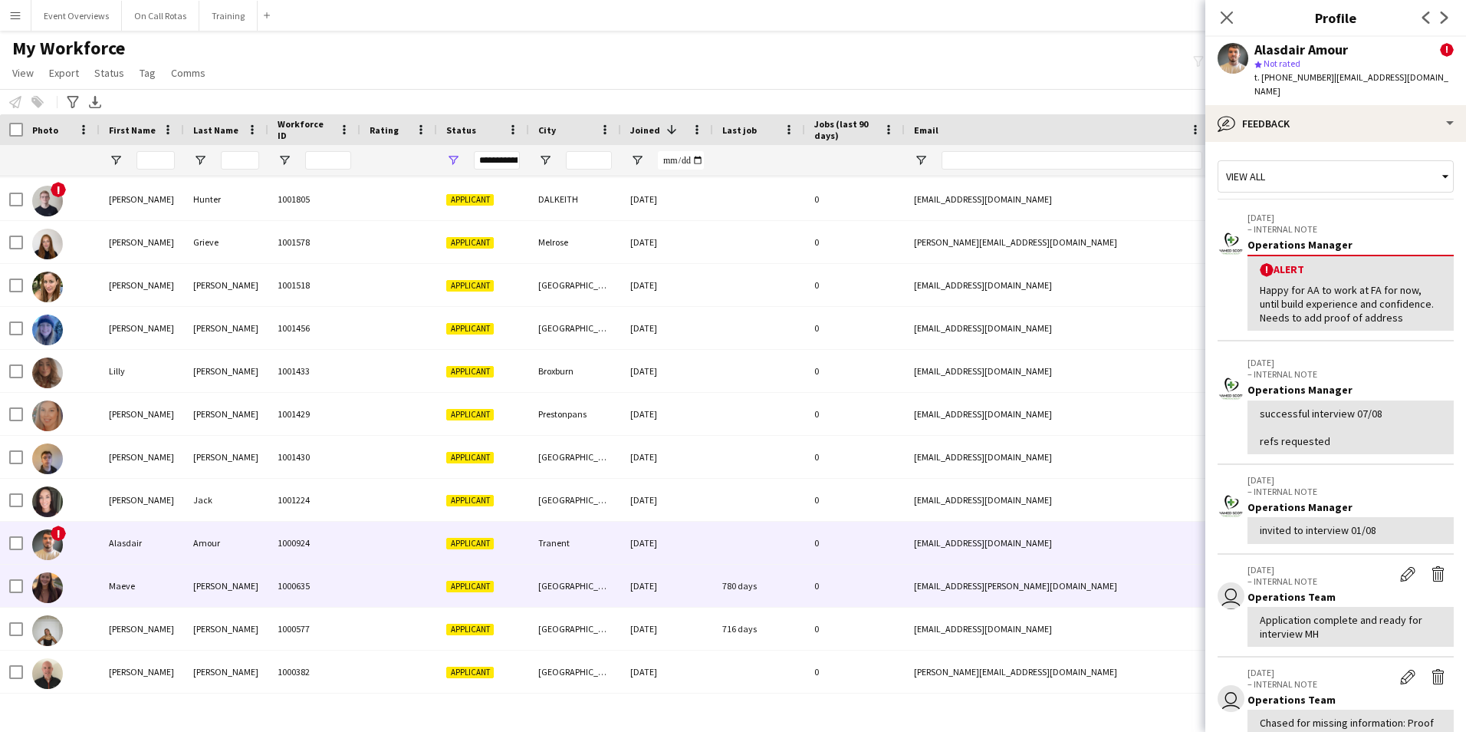
click at [143, 590] on div "Maeve" at bounding box center [142, 585] width 84 height 42
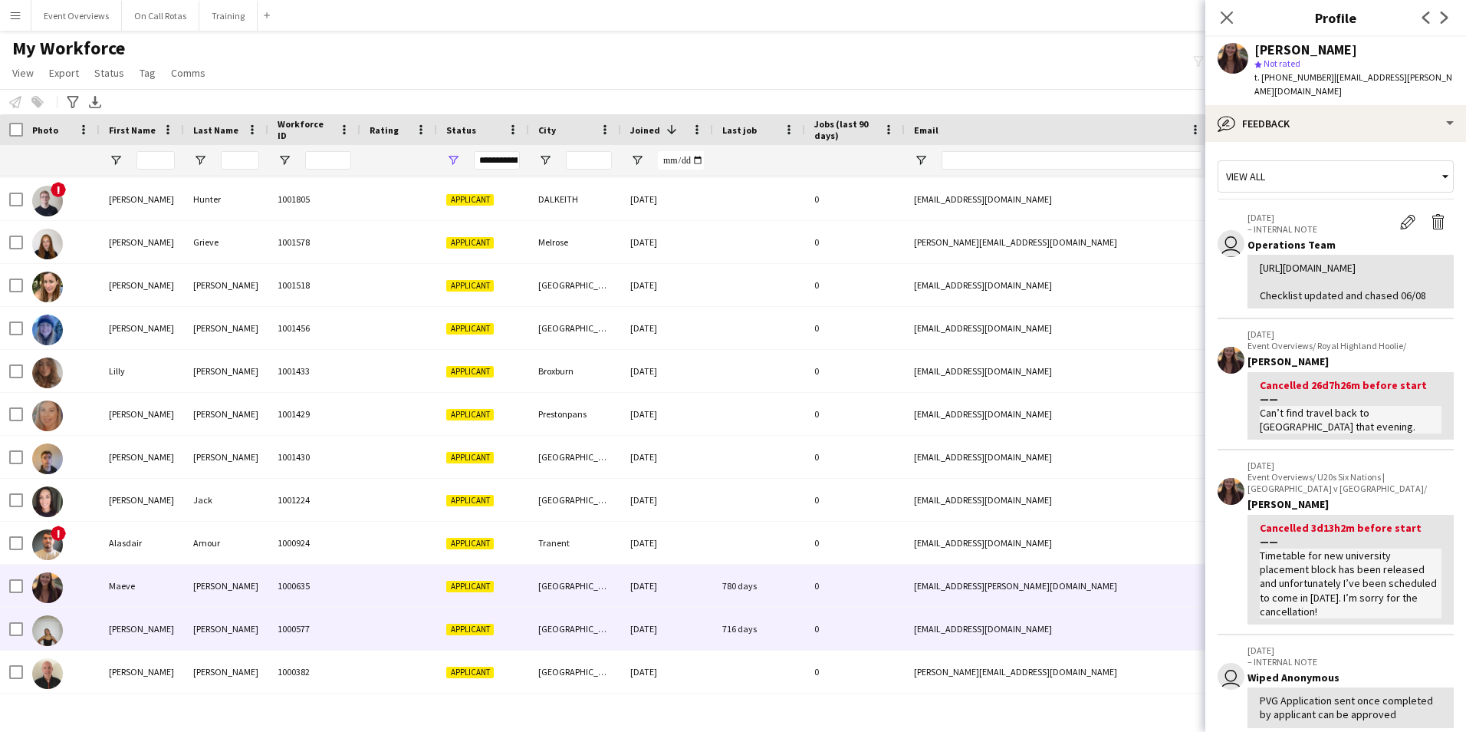
click at [156, 640] on div "Amy" at bounding box center [142, 628] width 84 height 42
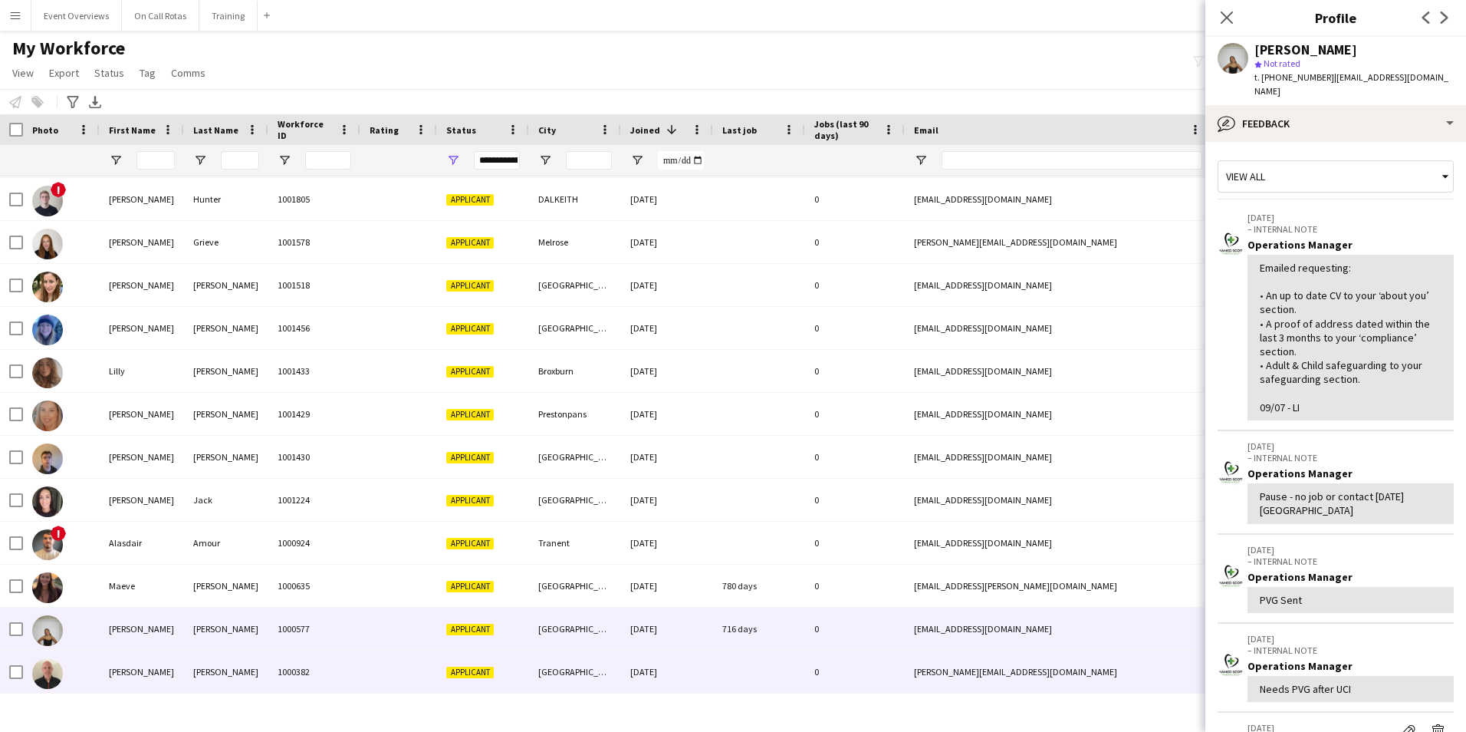
click at [153, 673] on div "Stephen" at bounding box center [142, 671] width 84 height 42
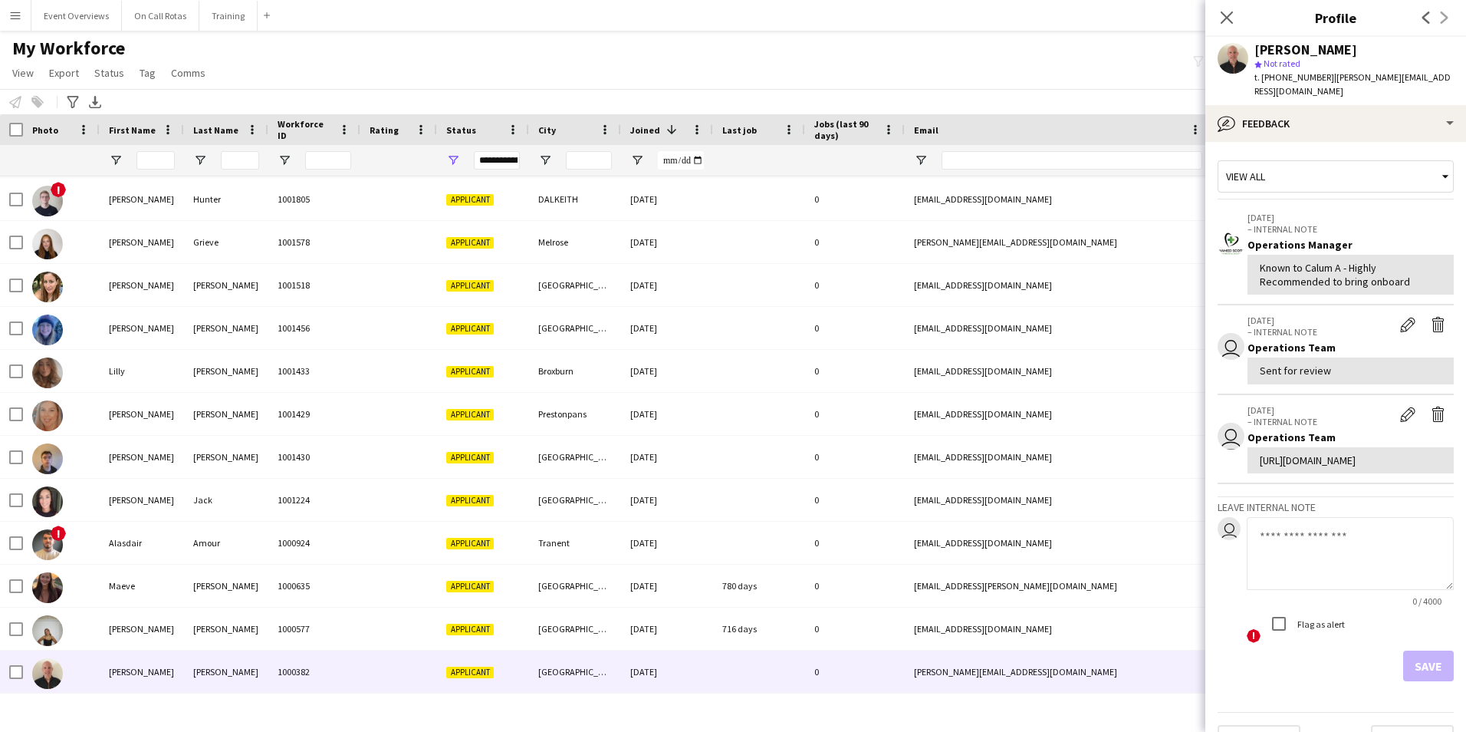
click at [1291, 171] on div "View all" at bounding box center [1328, 176] width 219 height 29
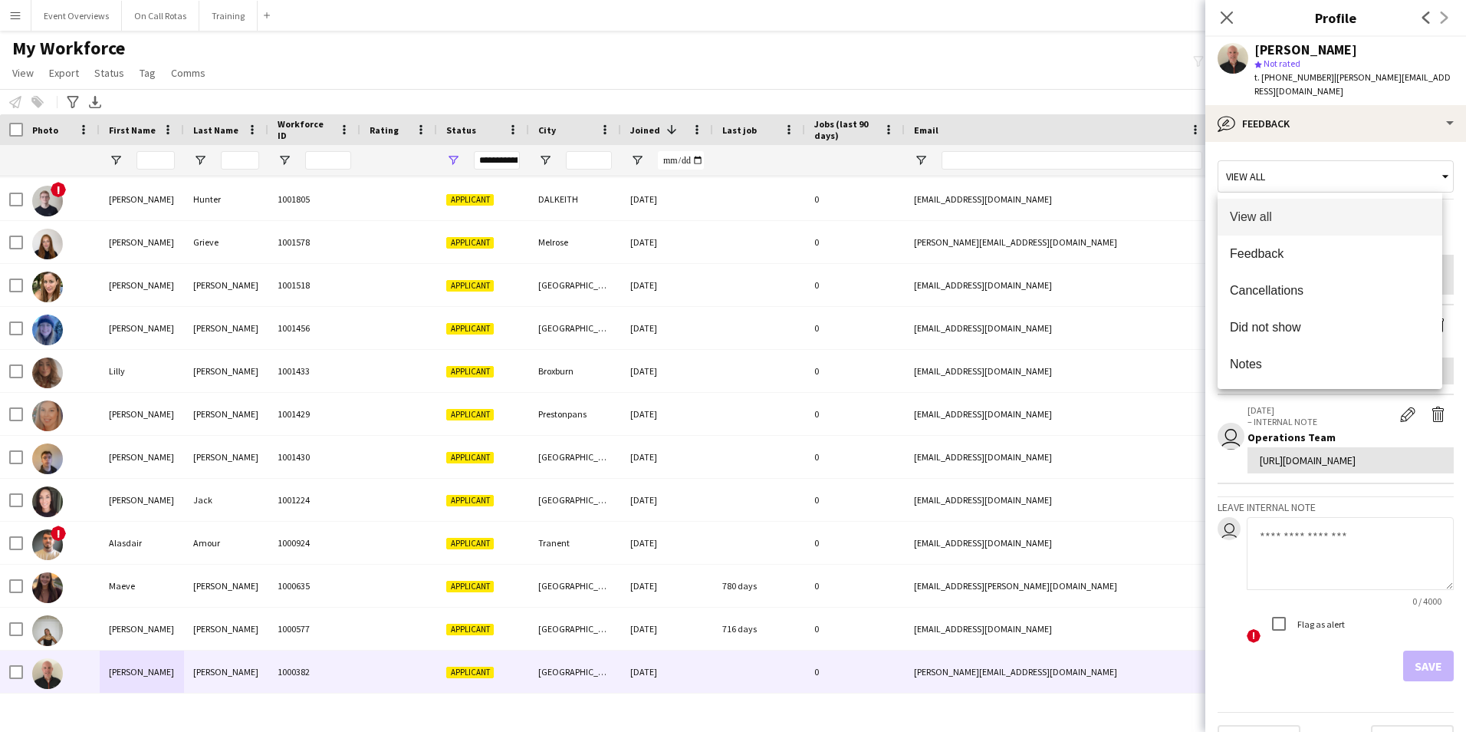
click at [1278, 113] on div at bounding box center [733, 366] width 1466 height 732
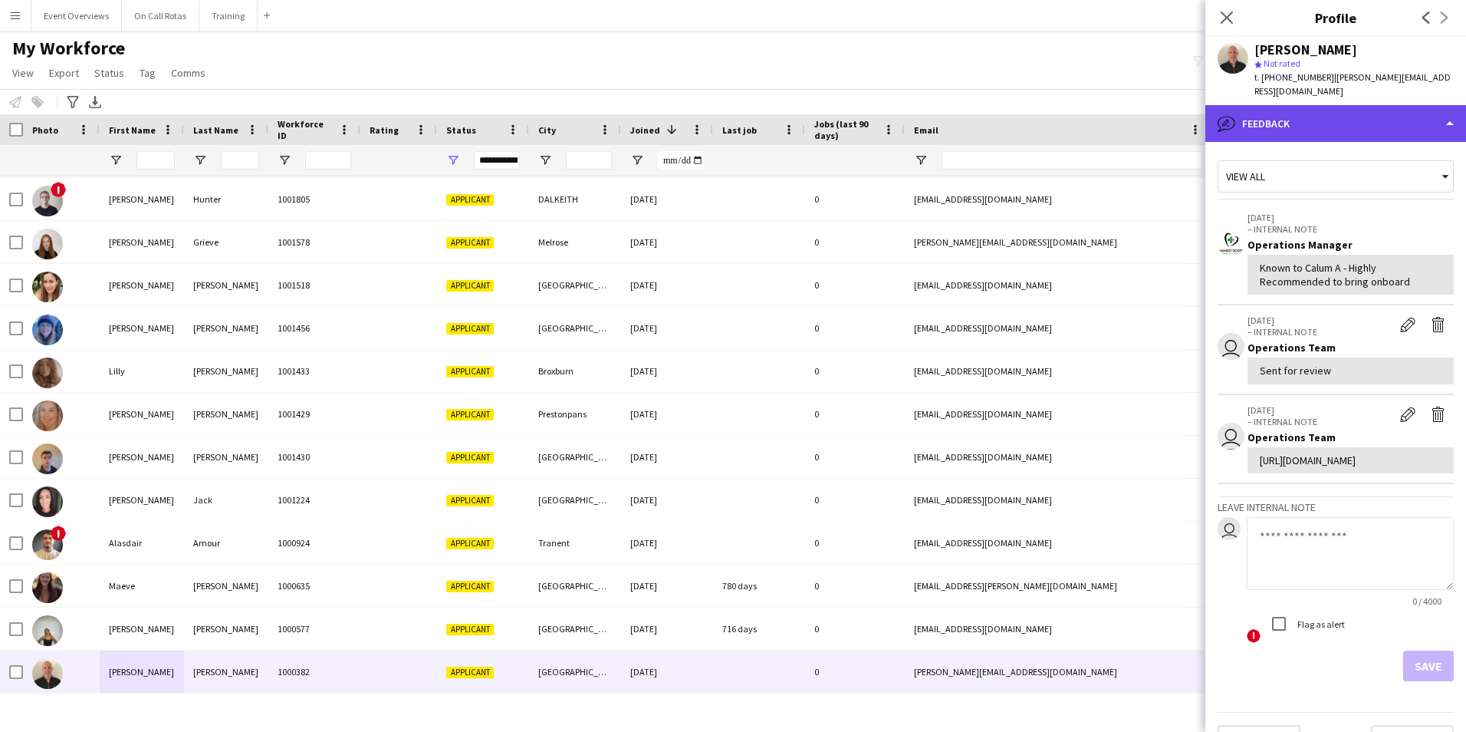
click at [1285, 127] on div "bubble-pencil Feedback" at bounding box center [1335, 123] width 261 height 37
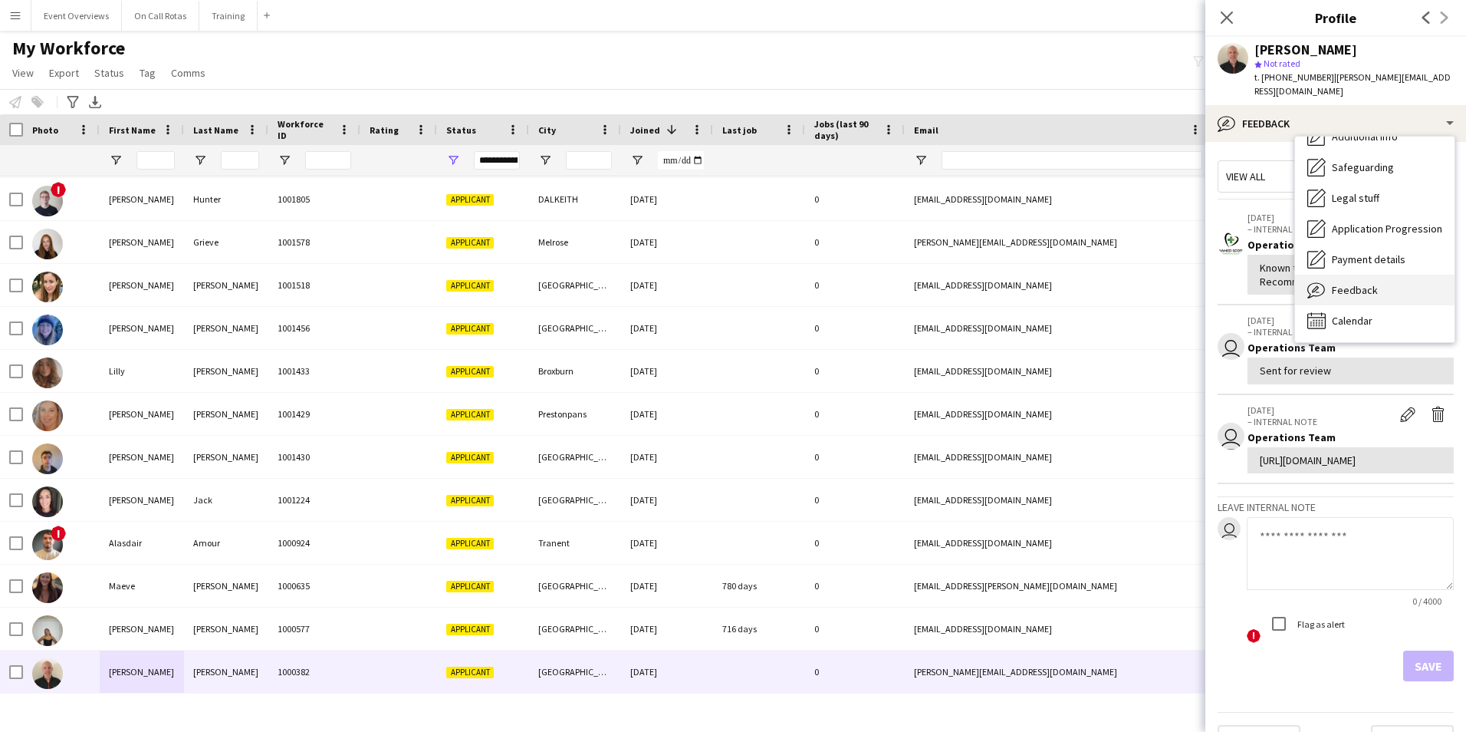
click at [1339, 294] on span "Feedback" at bounding box center [1355, 290] width 46 height 14
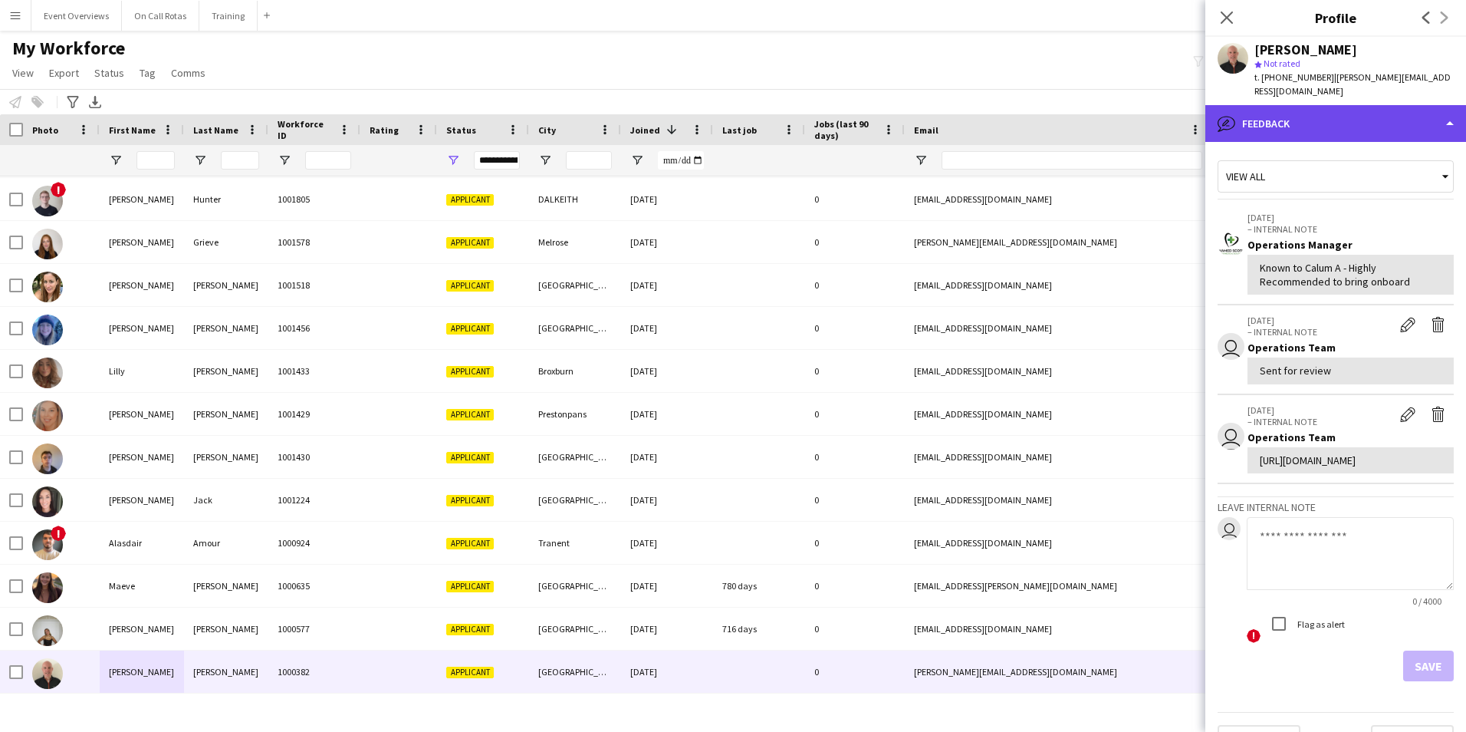
click at [1285, 123] on div "bubble-pencil Feedback" at bounding box center [1335, 123] width 261 height 37
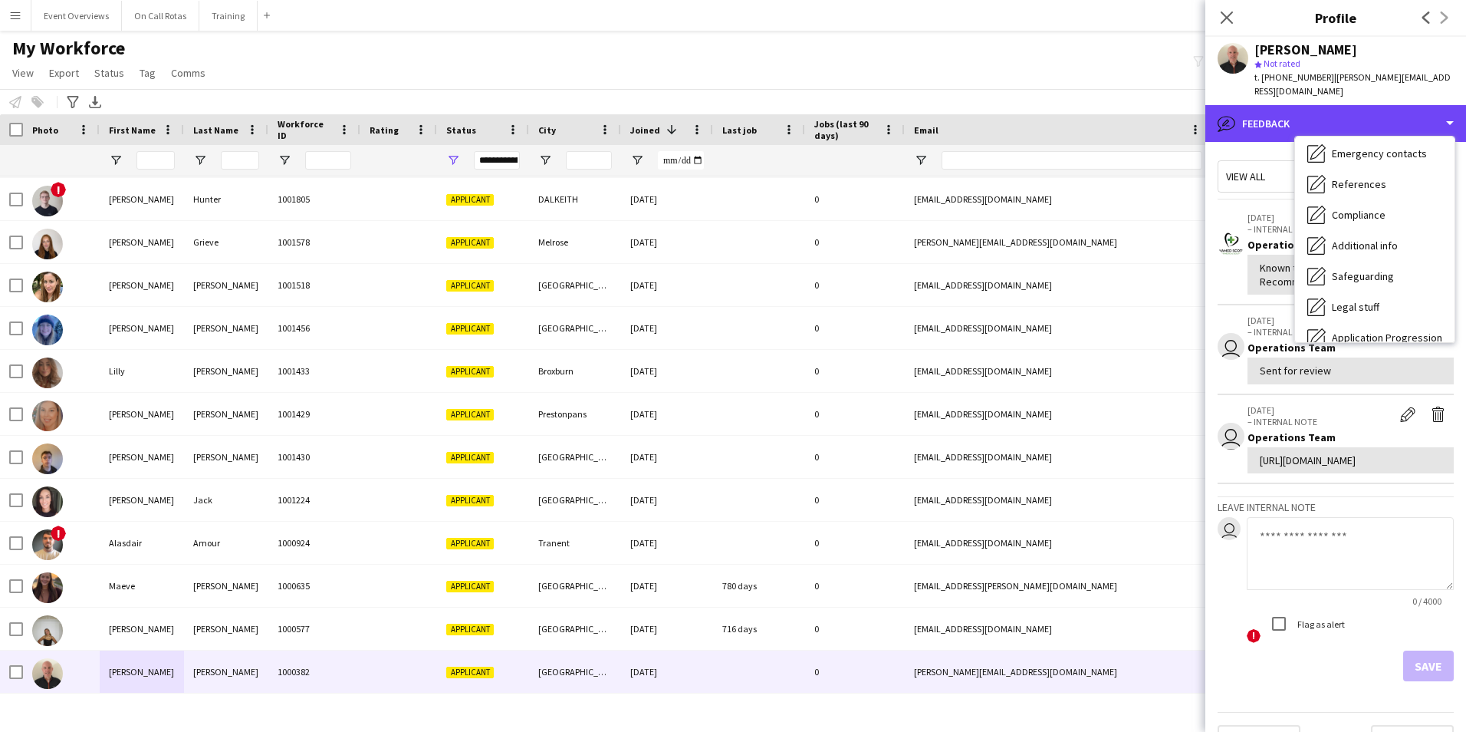
scroll to position [0, 0]
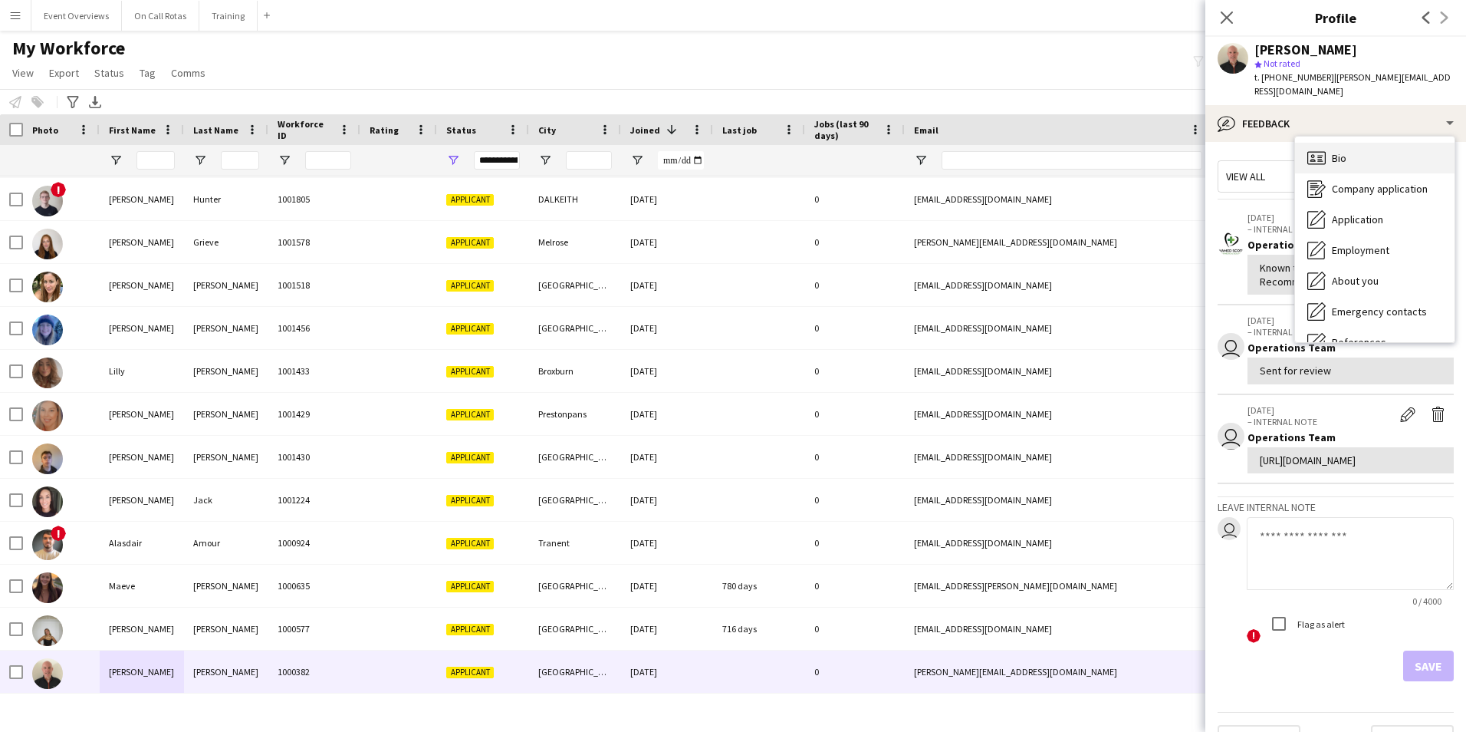
click at [1357, 166] on div "Bio Bio" at bounding box center [1375, 158] width 160 height 31
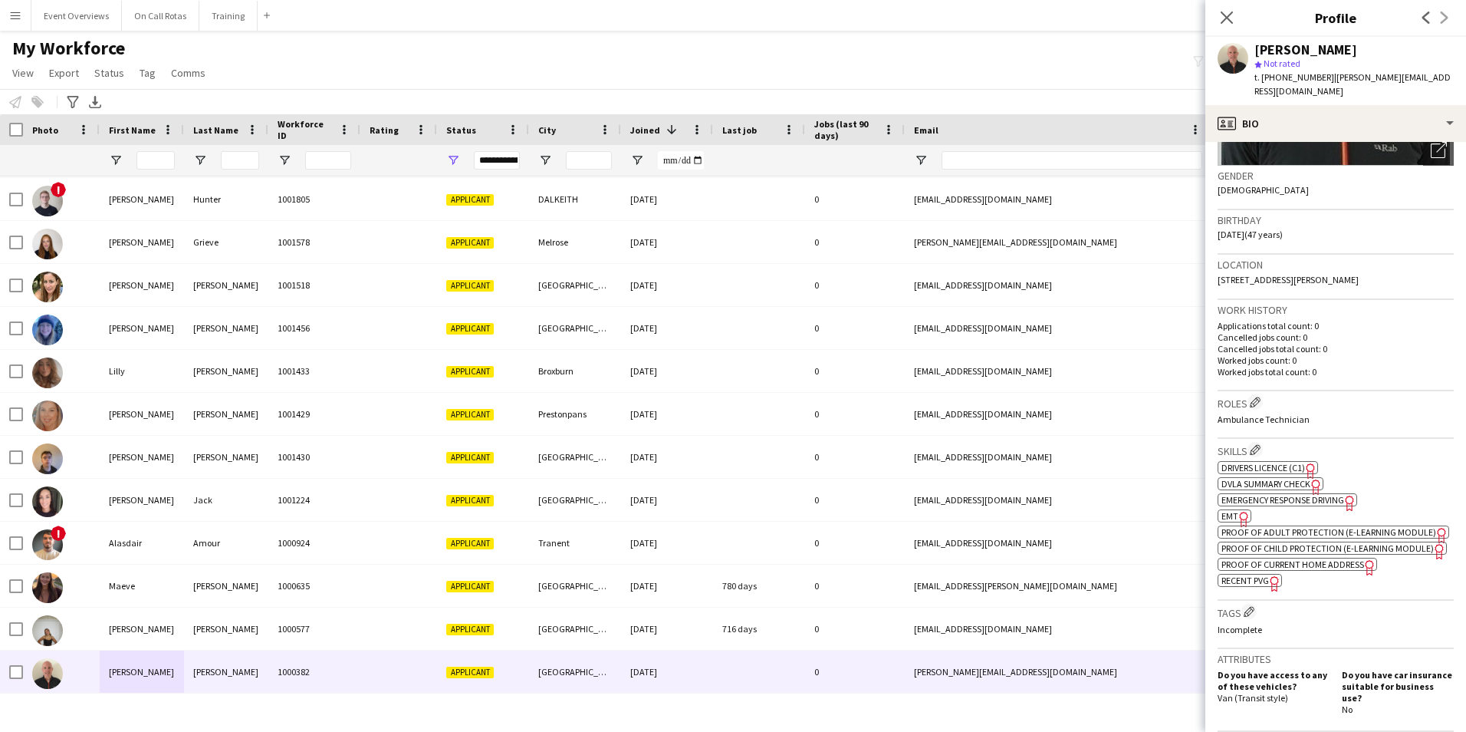
scroll to position [230, 0]
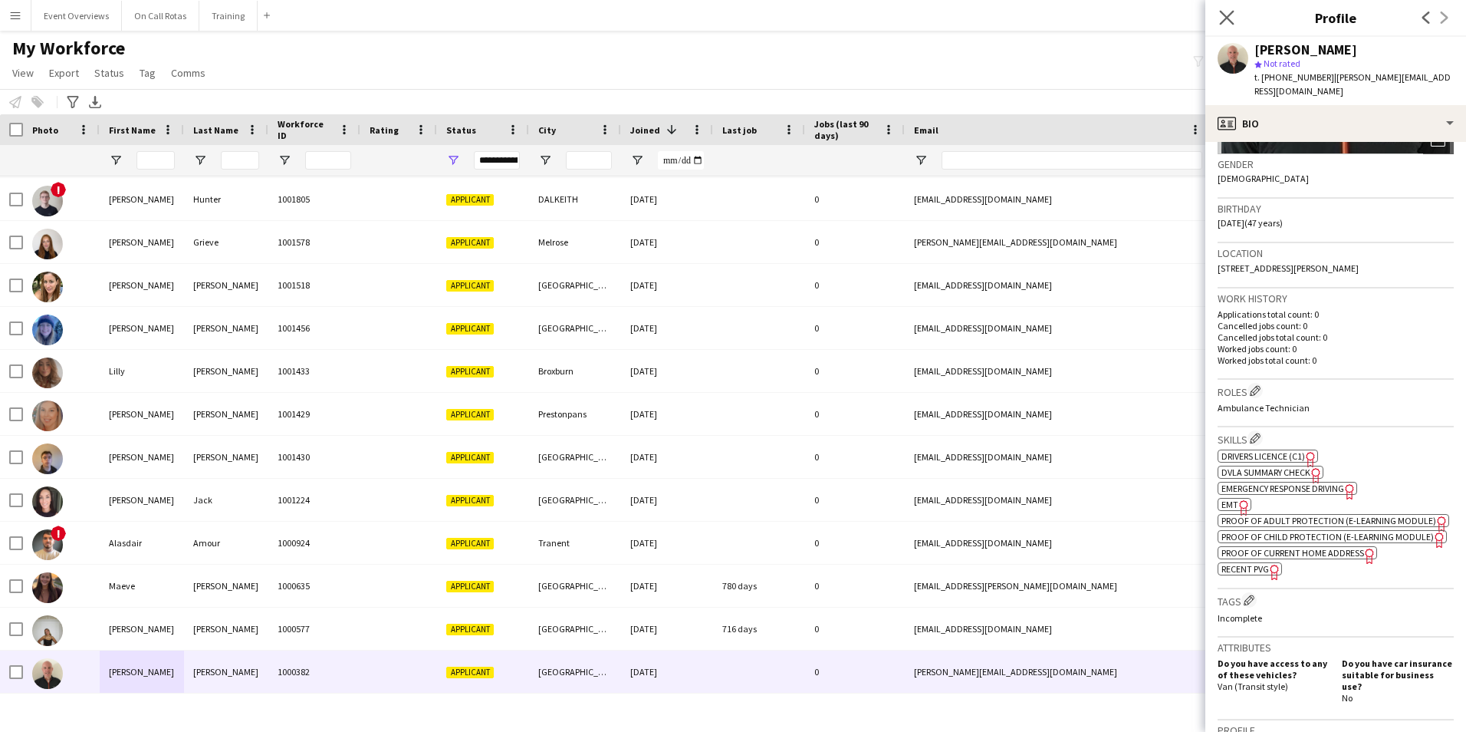
click at [1232, 25] on icon "Close pop-in" at bounding box center [1226, 17] width 15 height 15
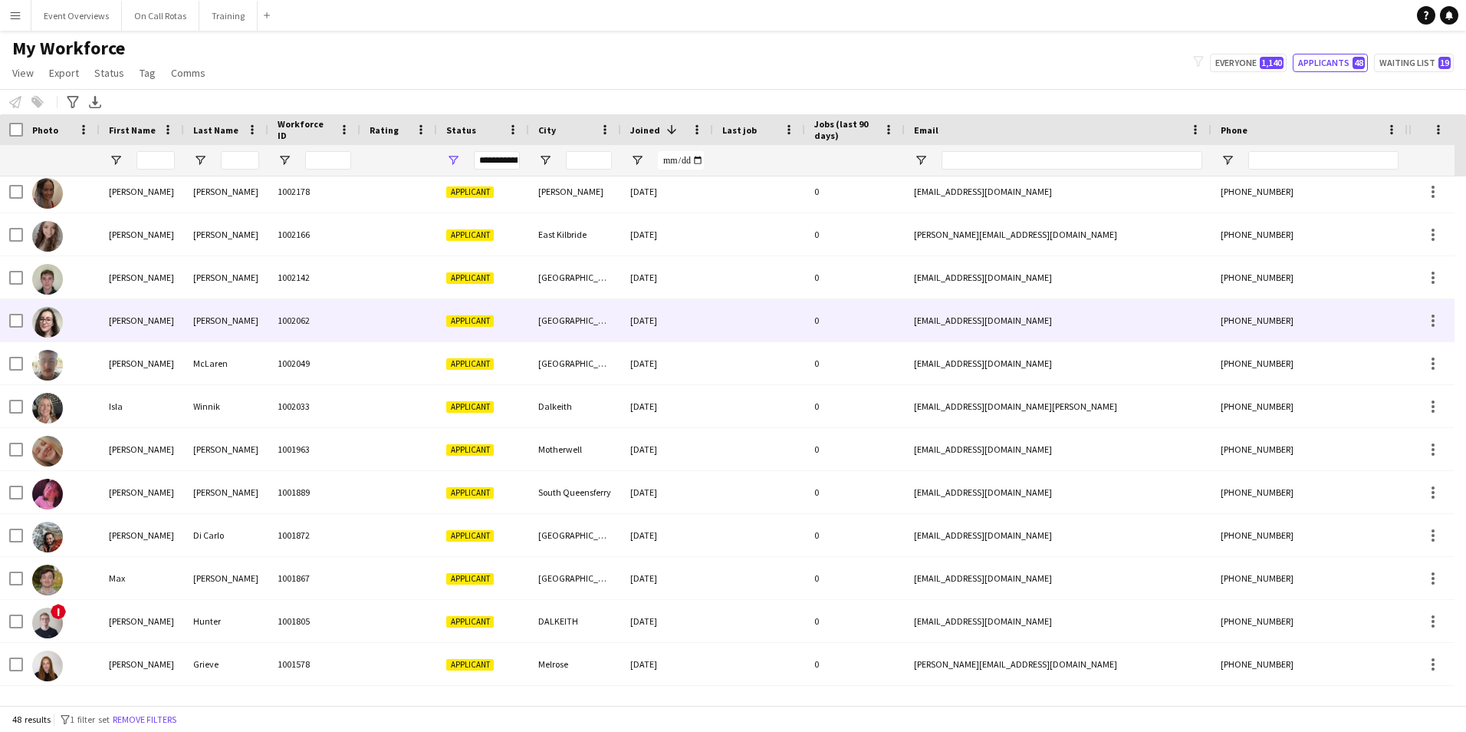
scroll to position [0, 0]
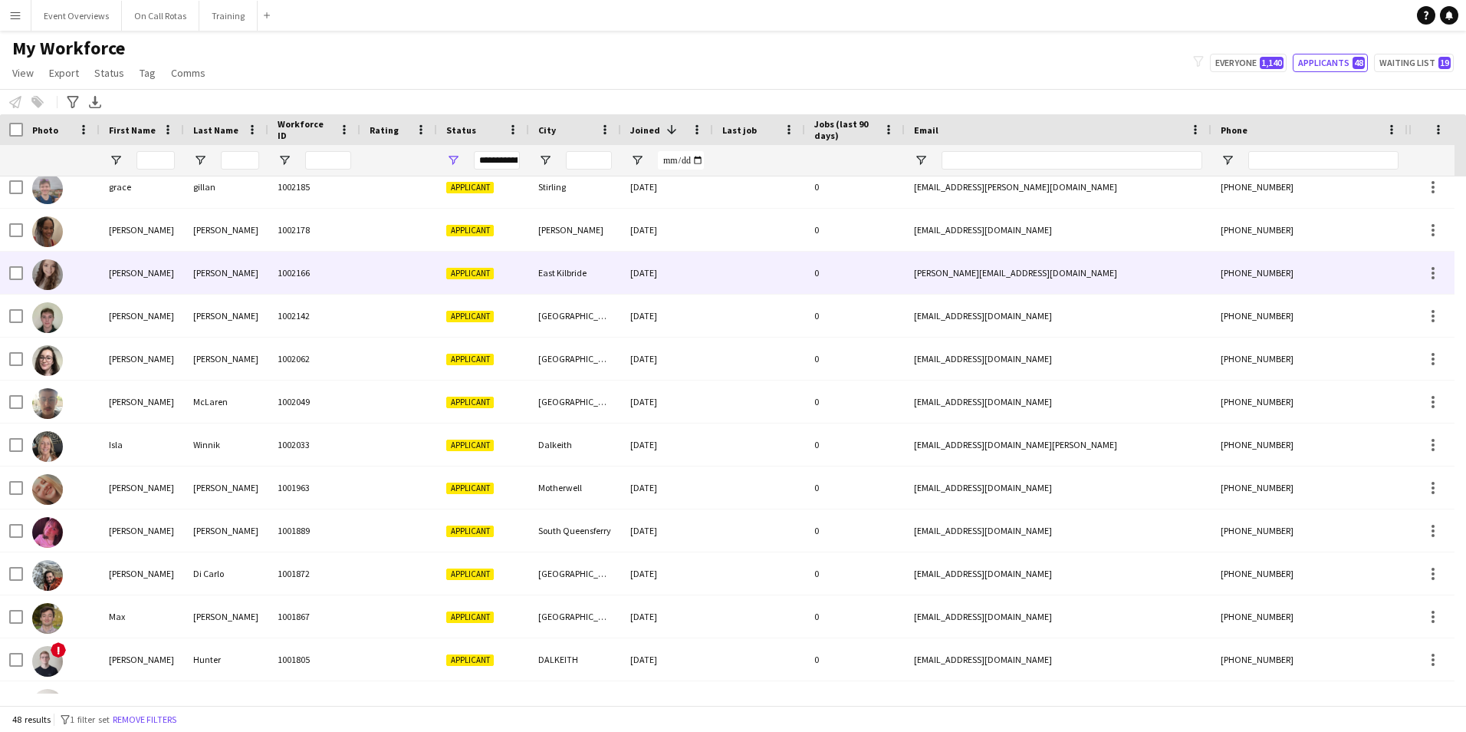
click at [145, 281] on div "Rachel" at bounding box center [142, 273] width 84 height 42
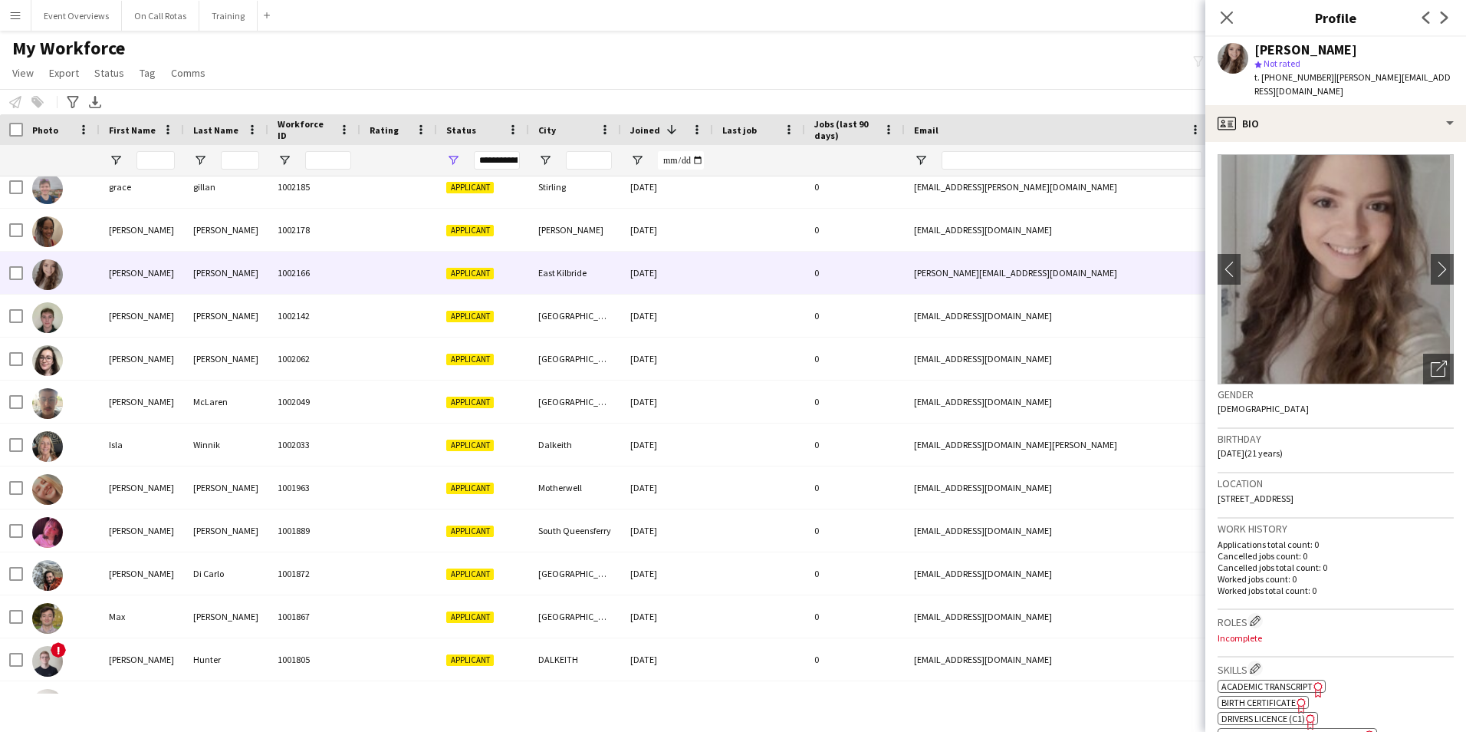
click at [1401, 77] on span "| rachel.thomxx@gmail.com" at bounding box center [1353, 83] width 196 height 25
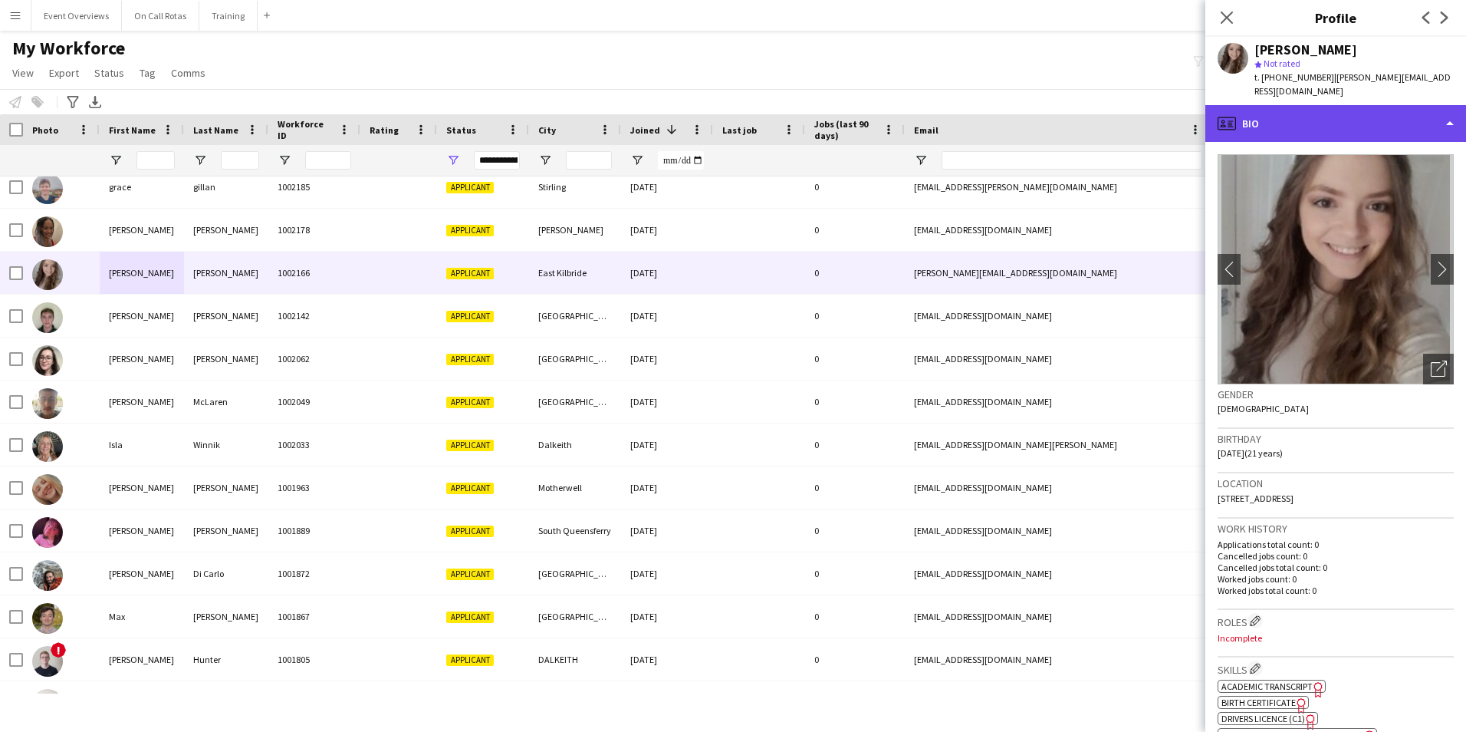
click at [1379, 110] on div "profile Bio" at bounding box center [1335, 123] width 261 height 37
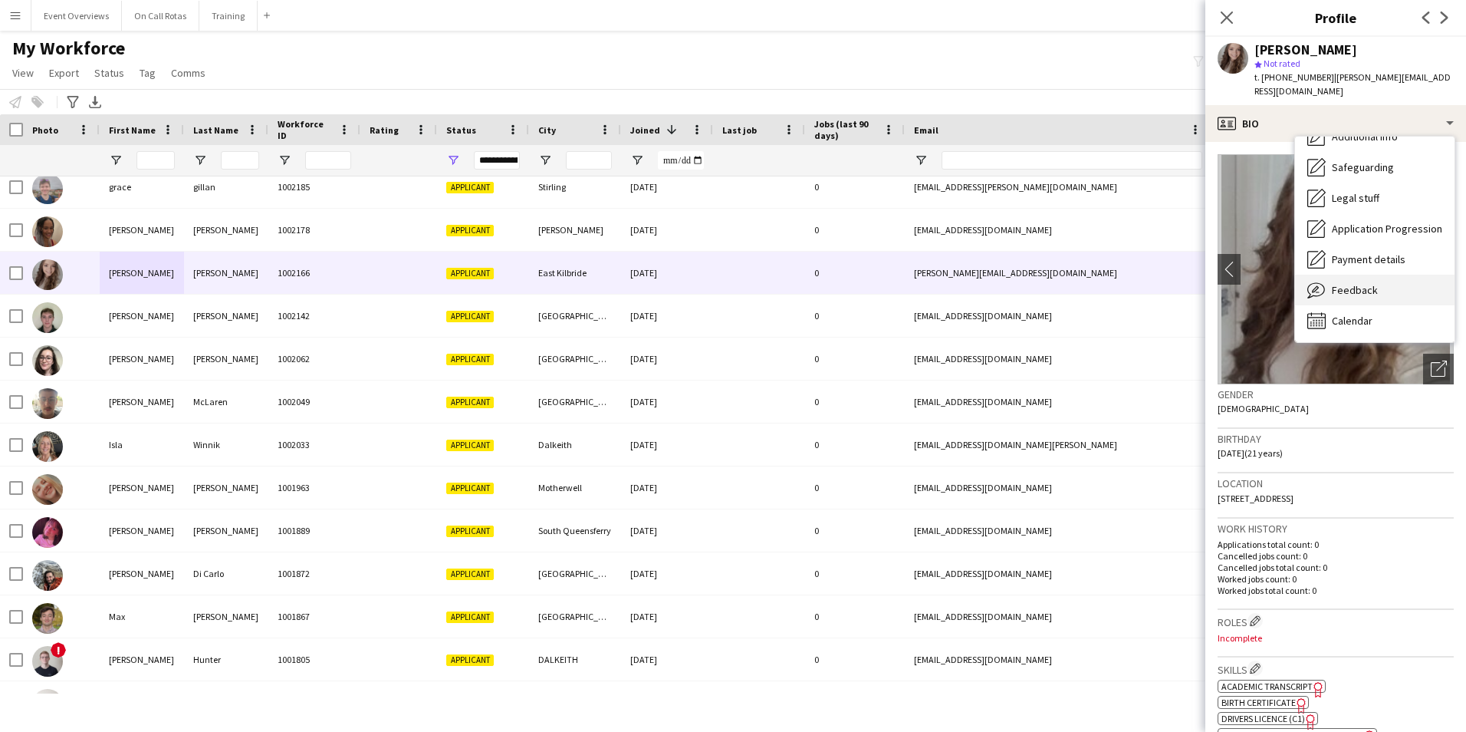
click at [1376, 275] on div "Feedback Feedback" at bounding box center [1375, 290] width 160 height 31
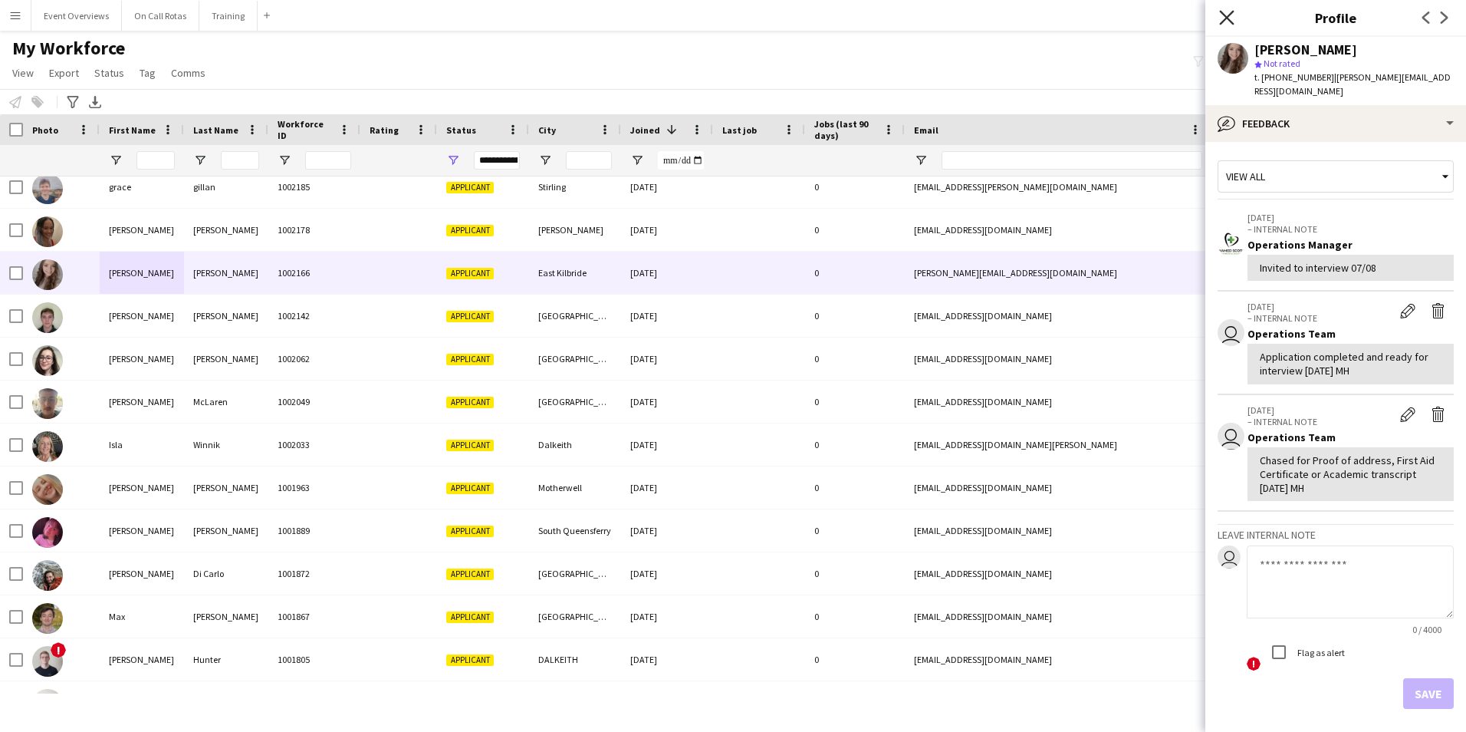
click at [1225, 21] on icon "Close pop-in" at bounding box center [1226, 17] width 15 height 15
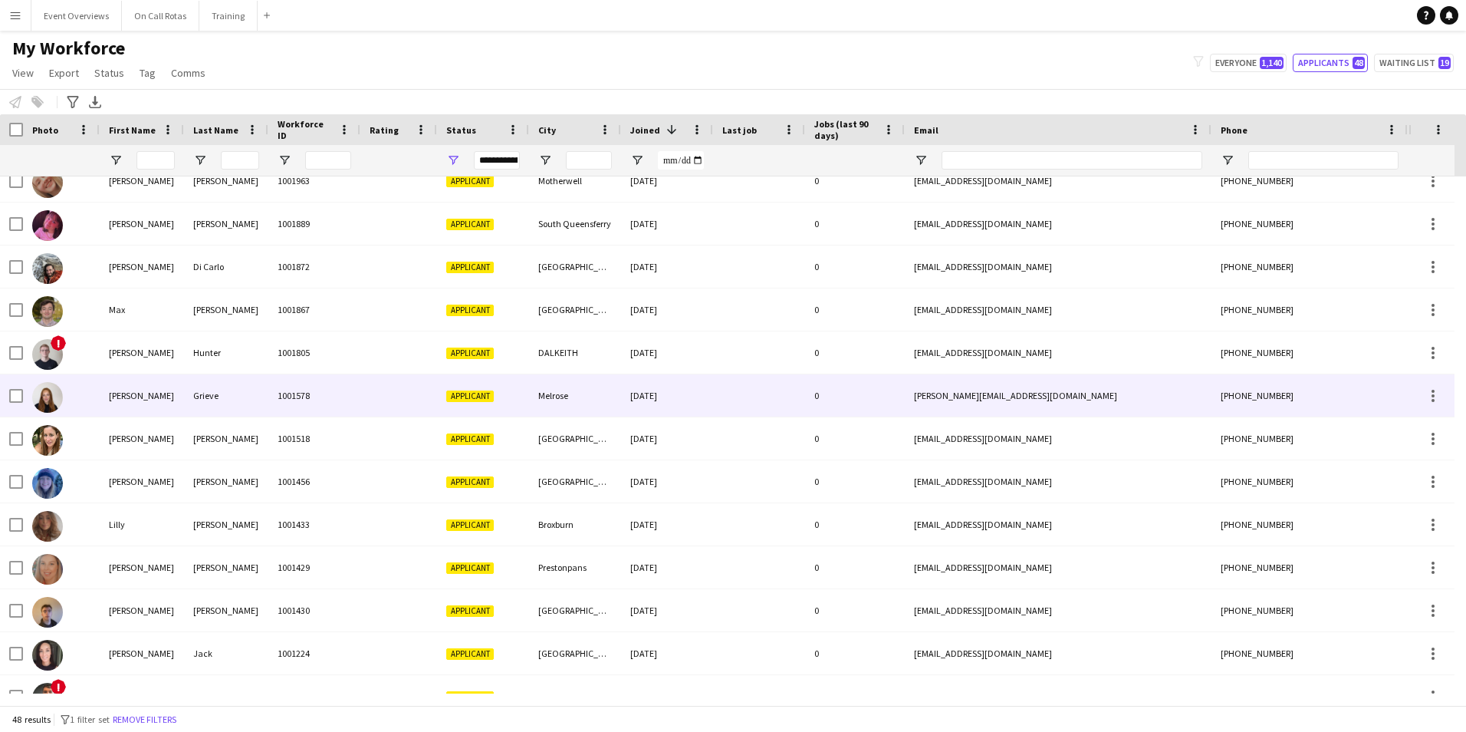
click at [125, 408] on div "Anna" at bounding box center [142, 395] width 84 height 42
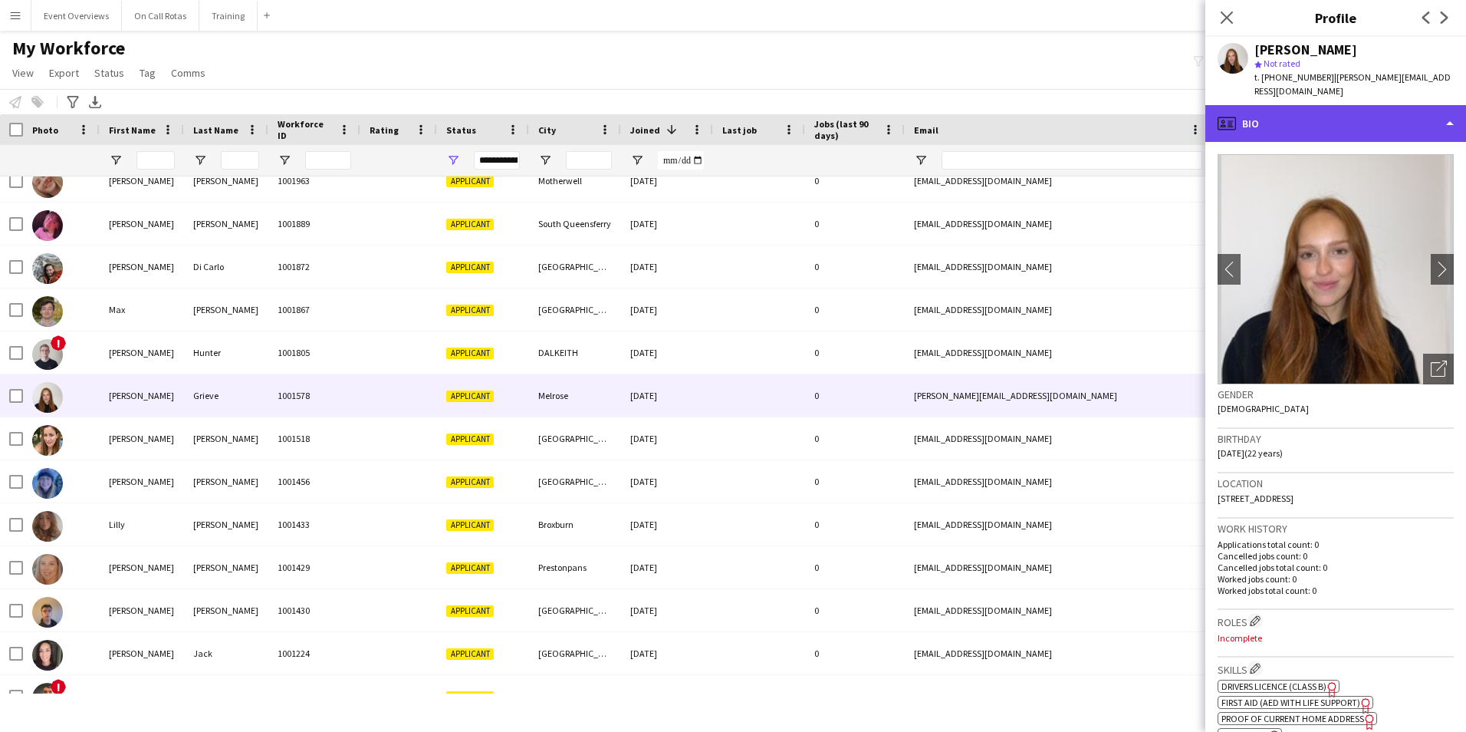
click at [1325, 113] on div "profile Bio" at bounding box center [1335, 123] width 261 height 37
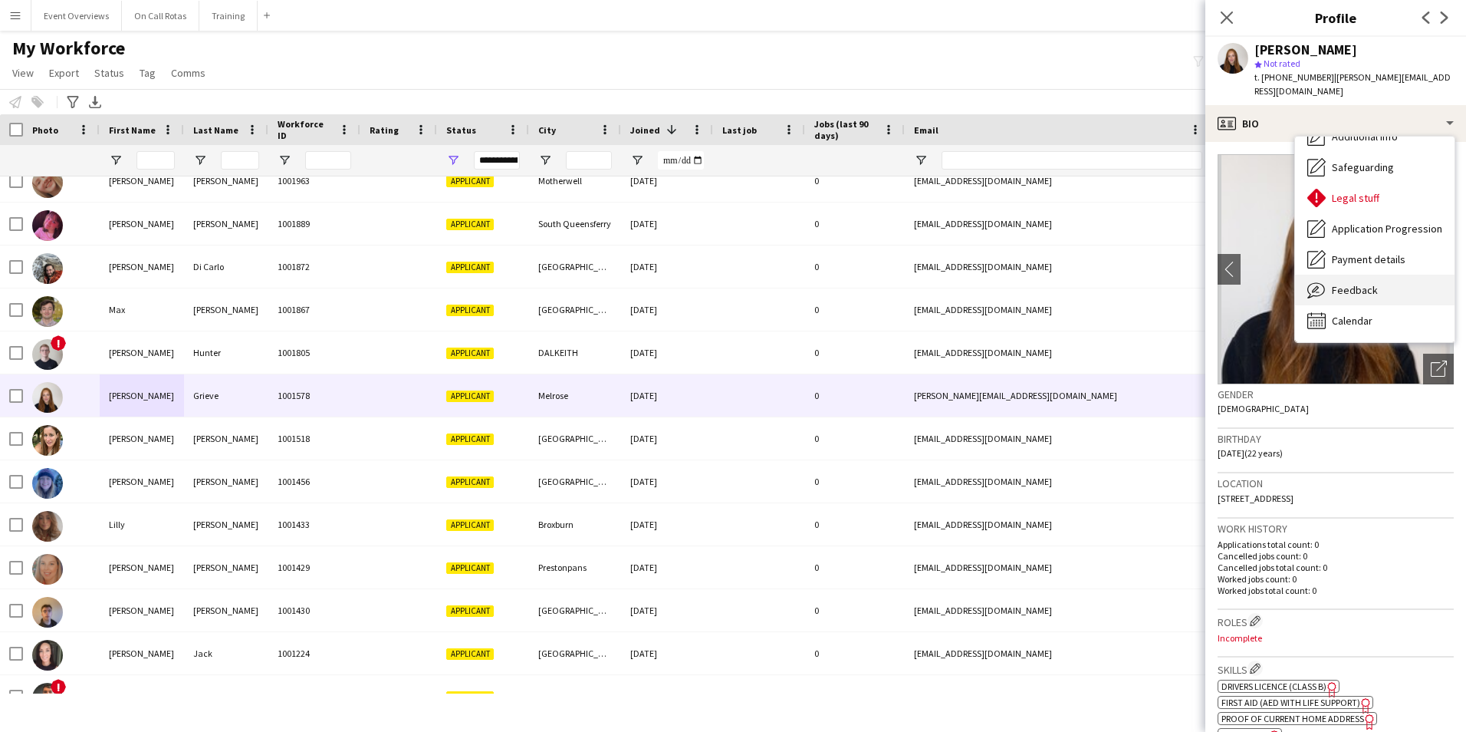
click at [1349, 275] on div "Feedback Feedback" at bounding box center [1375, 290] width 160 height 31
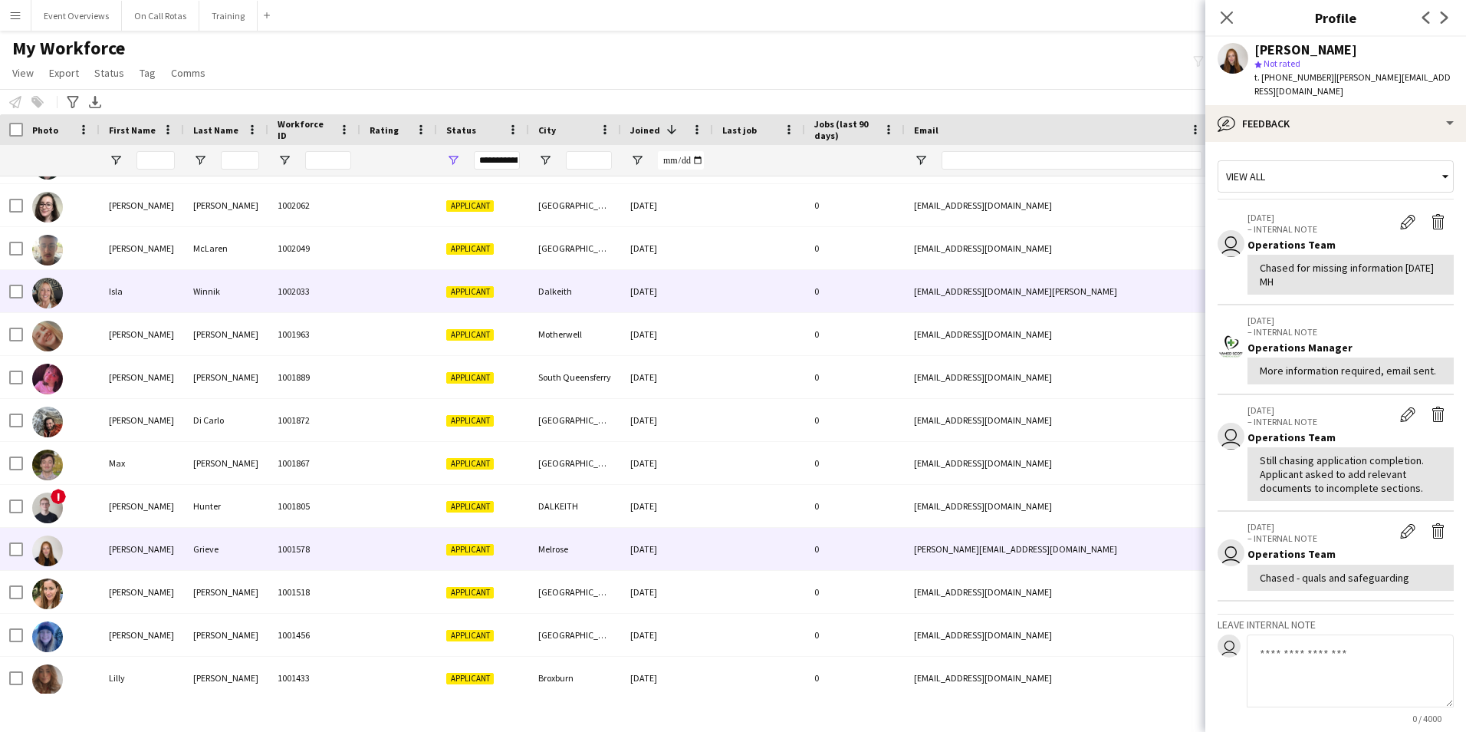
click at [227, 288] on div "Winnik" at bounding box center [226, 291] width 84 height 42
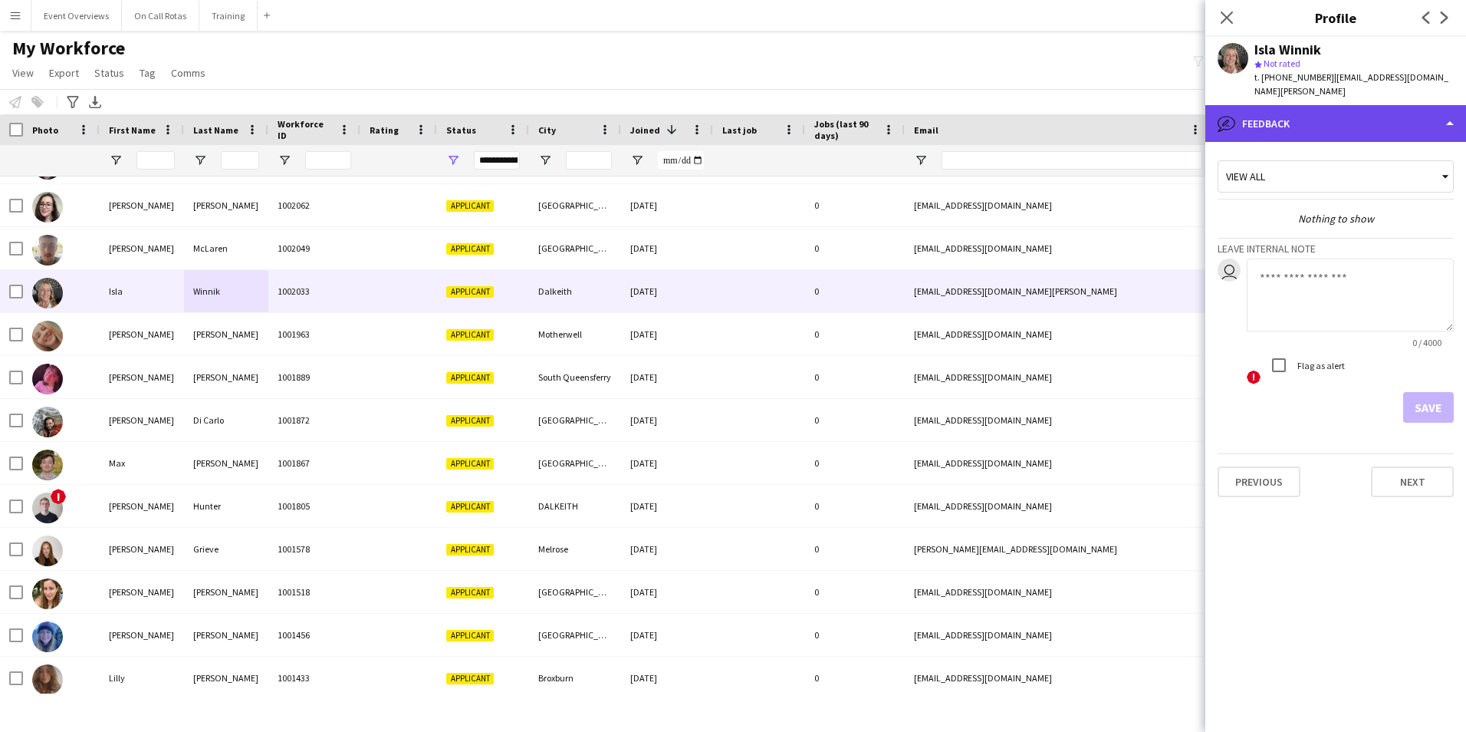
click at [1327, 105] on div "bubble-pencil Feedback" at bounding box center [1335, 123] width 261 height 37
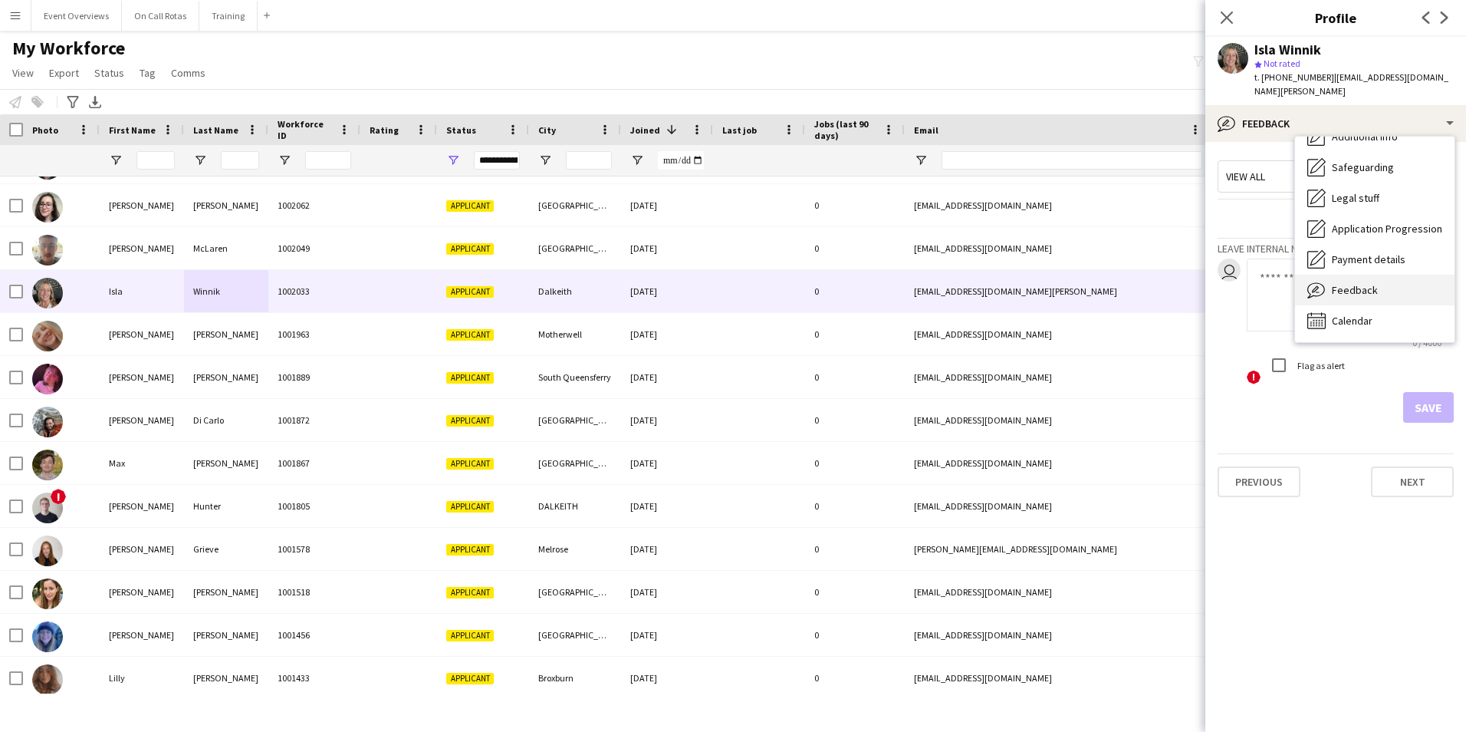
click at [1360, 283] on span "Feedback" at bounding box center [1355, 290] width 46 height 14
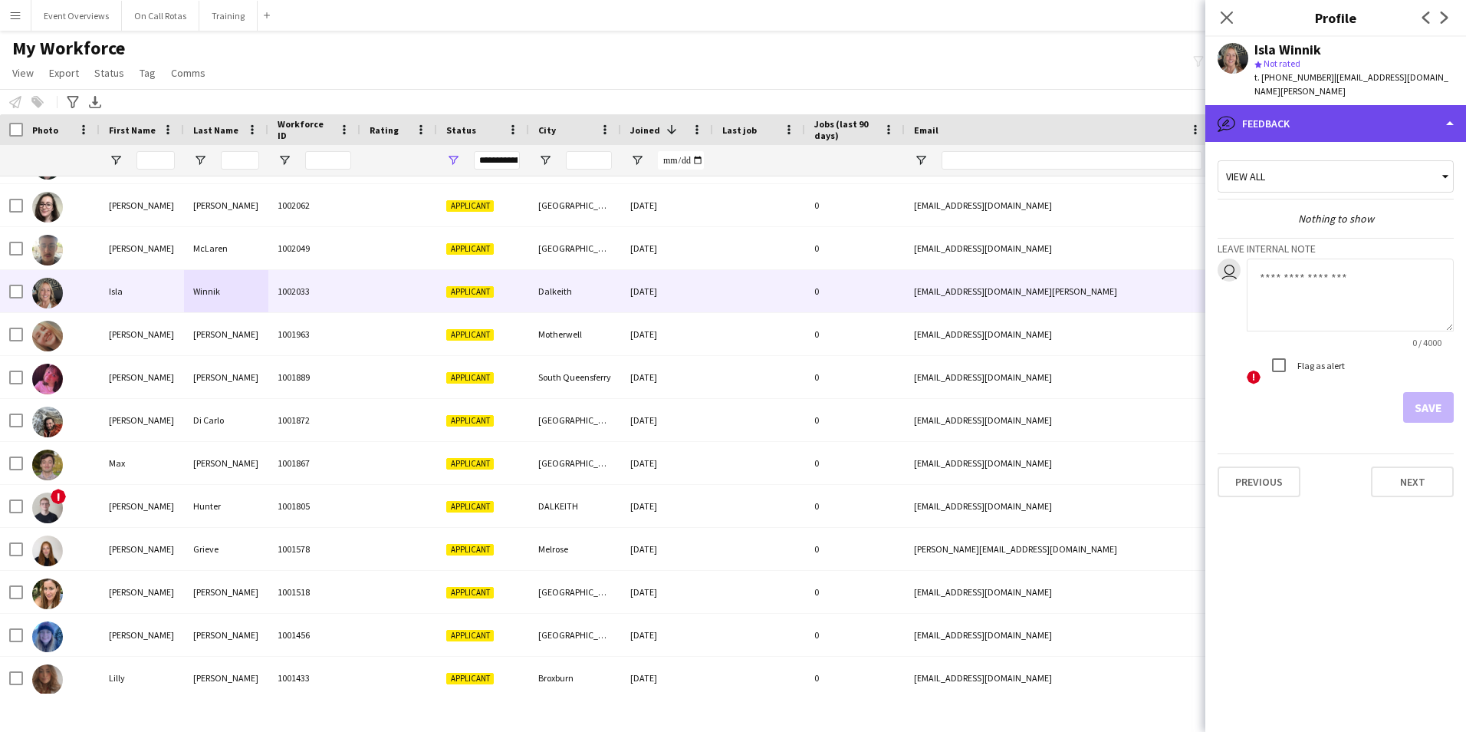
click at [1304, 117] on div "bubble-pencil Feedback" at bounding box center [1335, 123] width 261 height 37
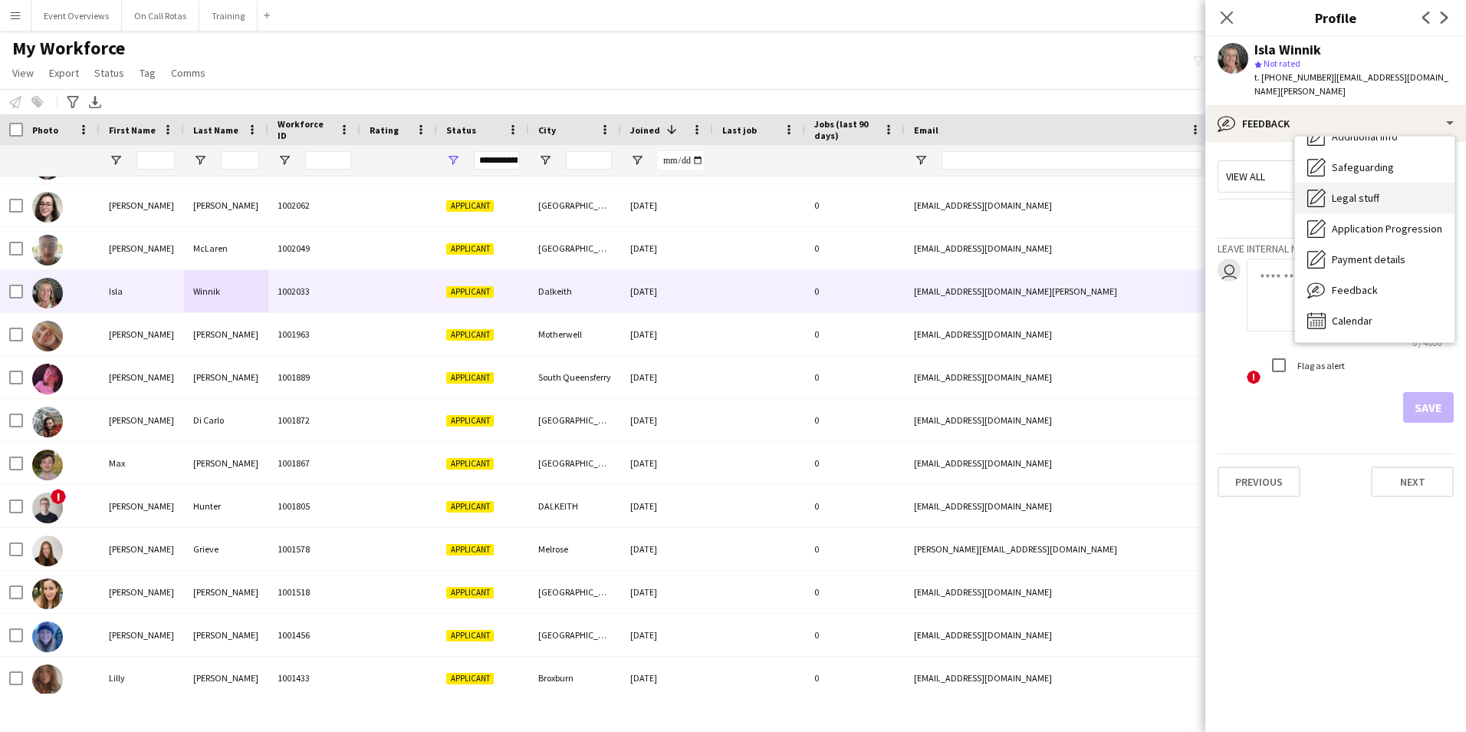
click at [1350, 191] on span "Legal stuff" at bounding box center [1356, 198] width 48 height 14
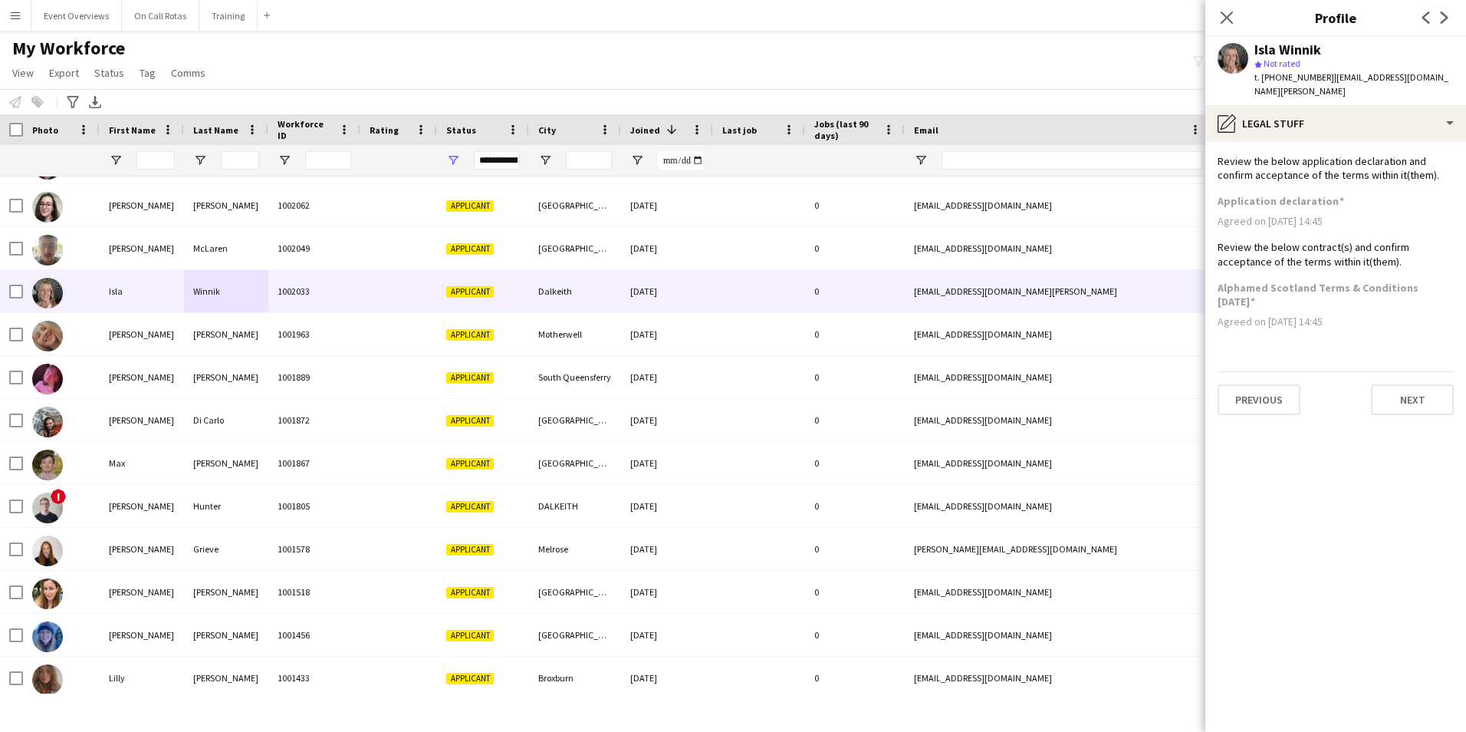
click at [1344, 142] on app-section-data-types "Review the below application declaration and confirm acceptance of the terms wi…" at bounding box center [1335, 437] width 261 height 590
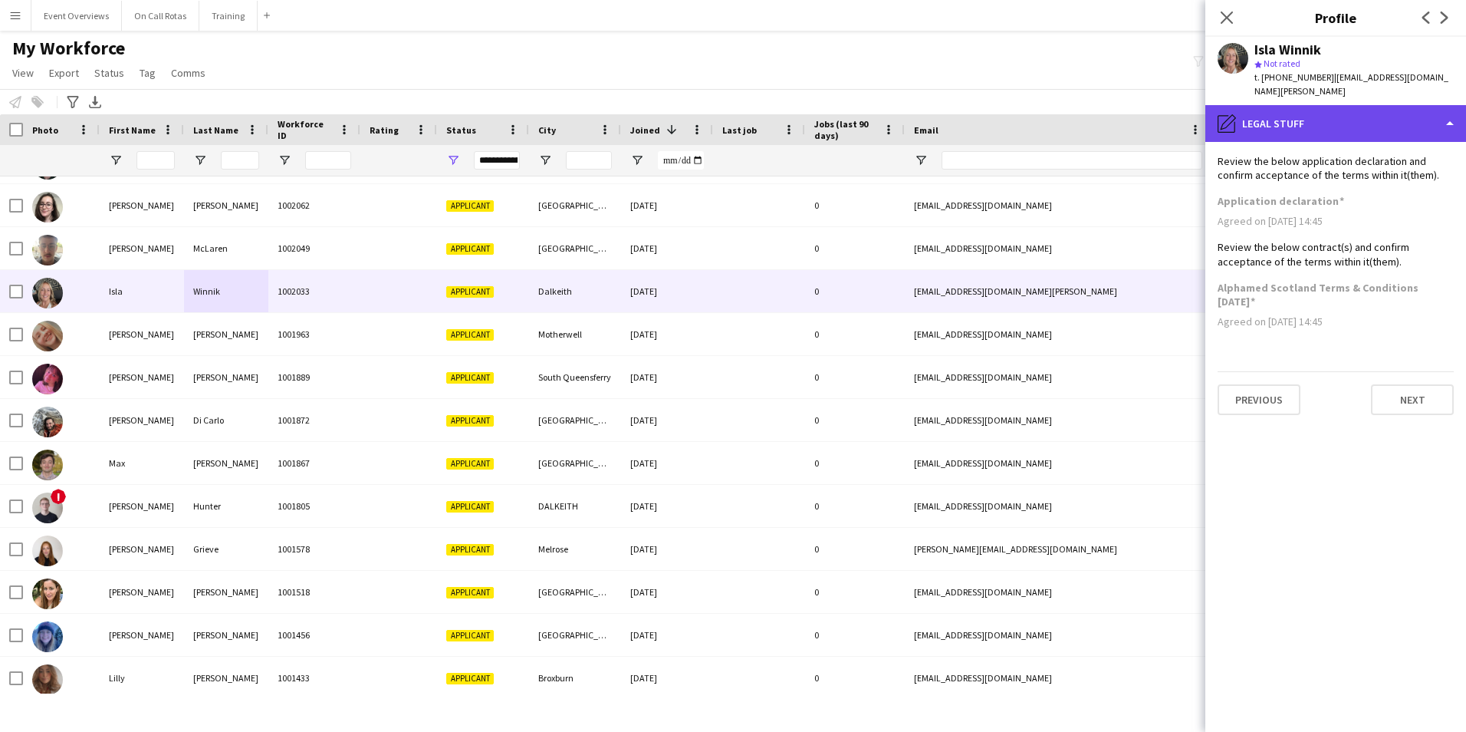
click at [1343, 110] on div "pencil4 Legal stuff" at bounding box center [1335, 123] width 261 height 37
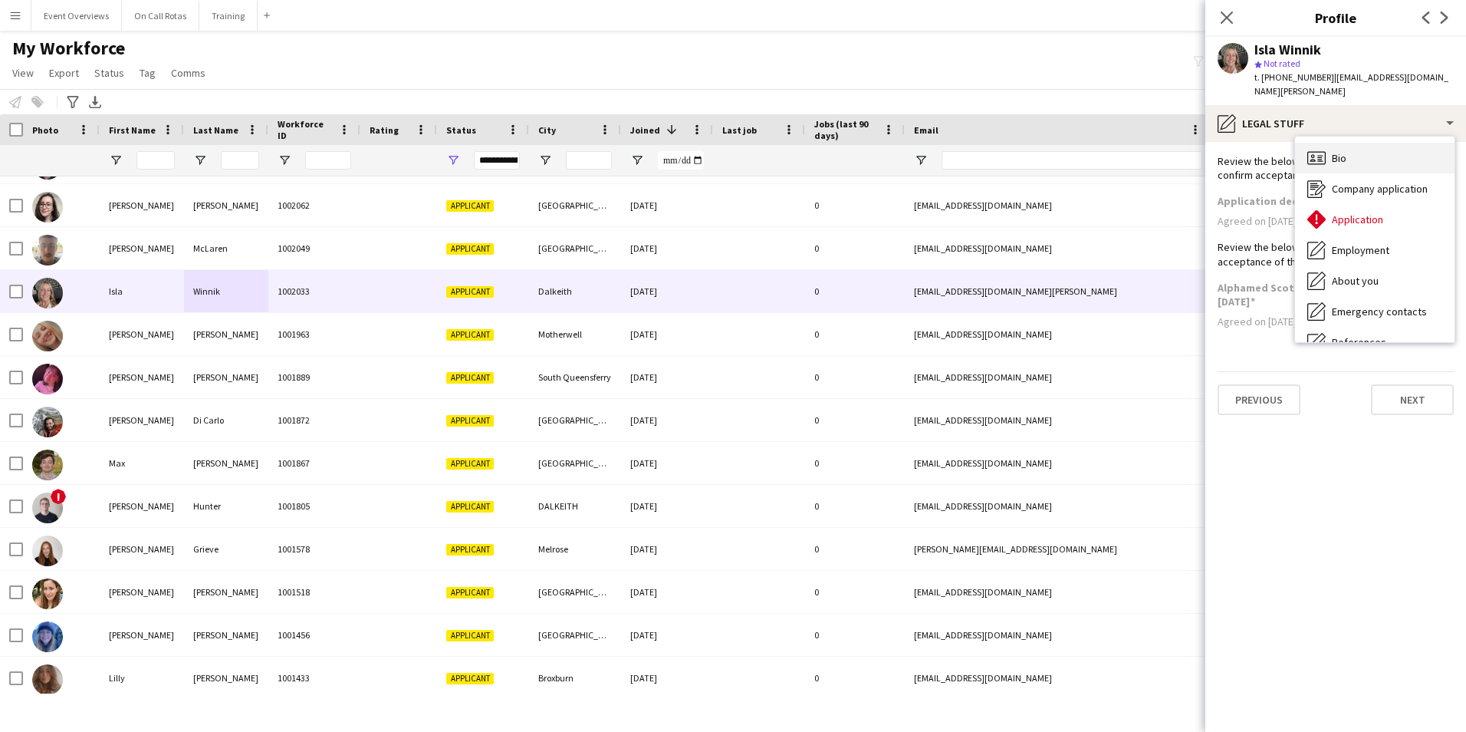
click at [1347, 151] on span "Bio" at bounding box center [1339, 158] width 15 height 14
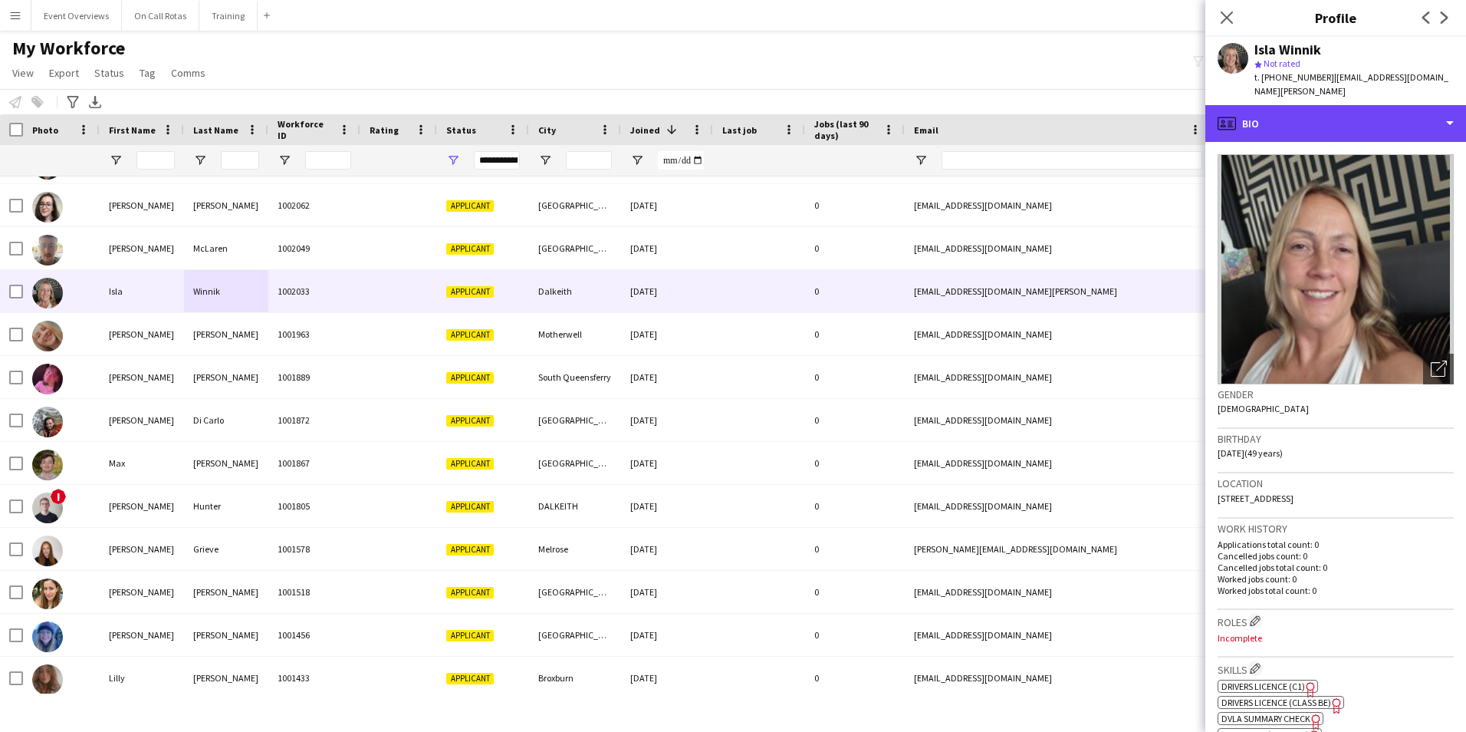
click at [1338, 120] on div "profile Bio" at bounding box center [1335, 123] width 261 height 37
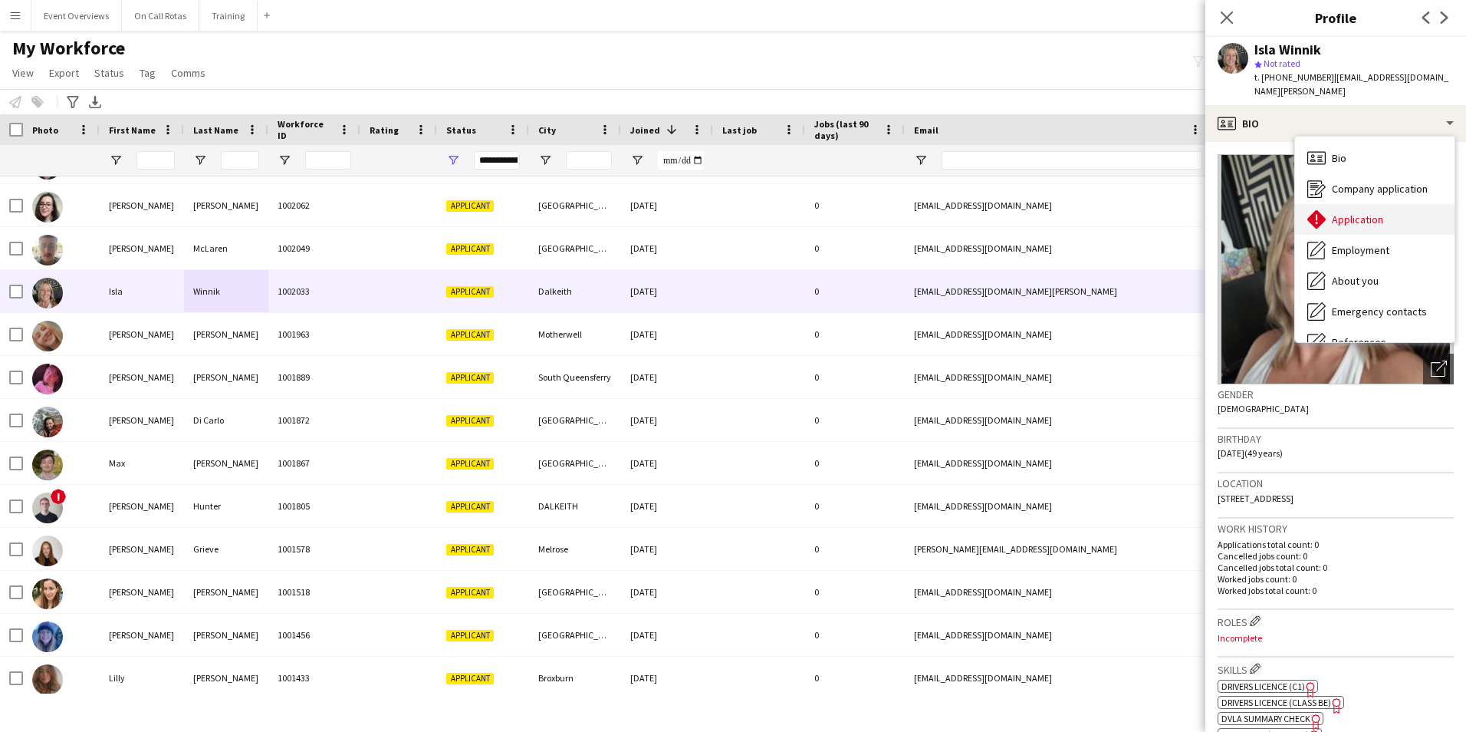
click at [1352, 212] on span "Application" at bounding box center [1357, 219] width 51 height 14
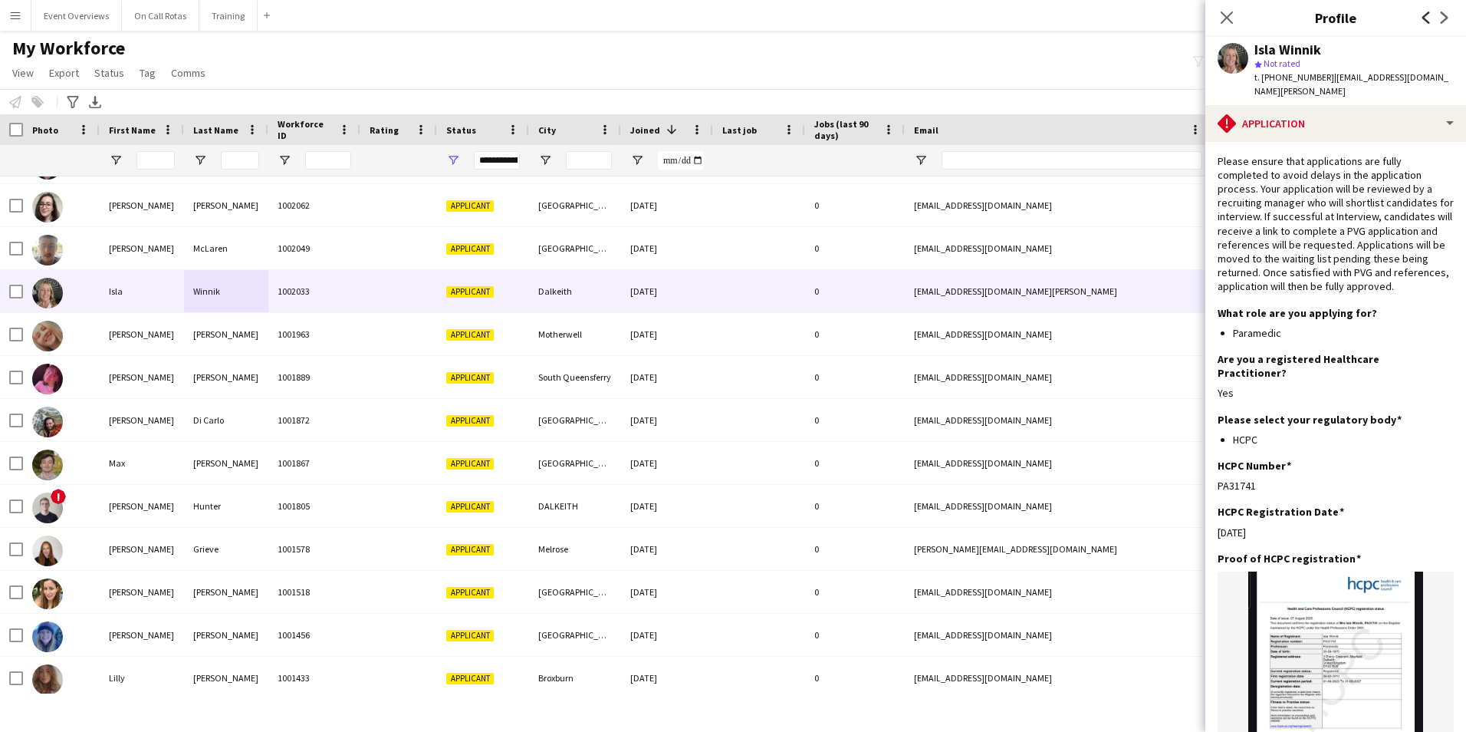
click at [1430, 15] on icon "Previous" at bounding box center [1426, 18] width 12 height 12
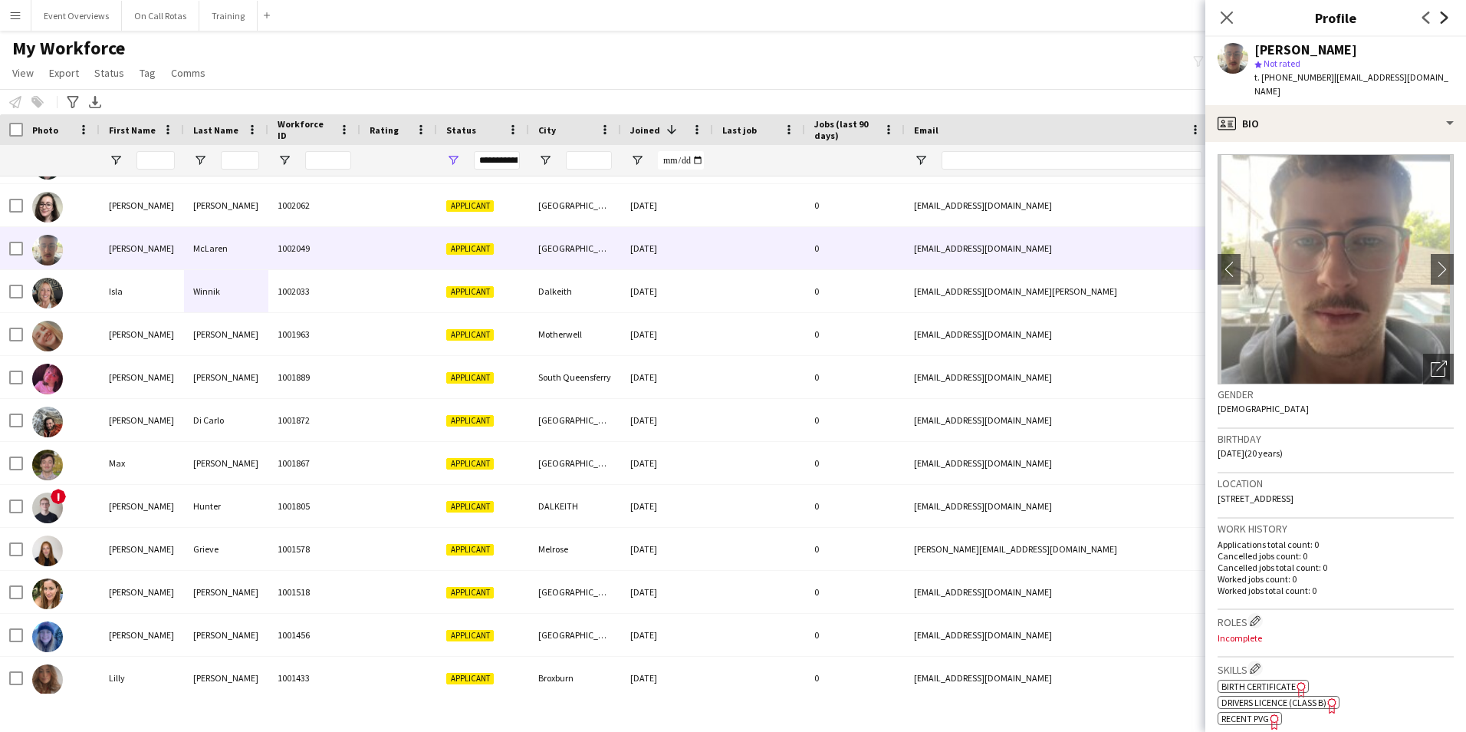
click at [1447, 18] on icon at bounding box center [1445, 18] width 8 height 12
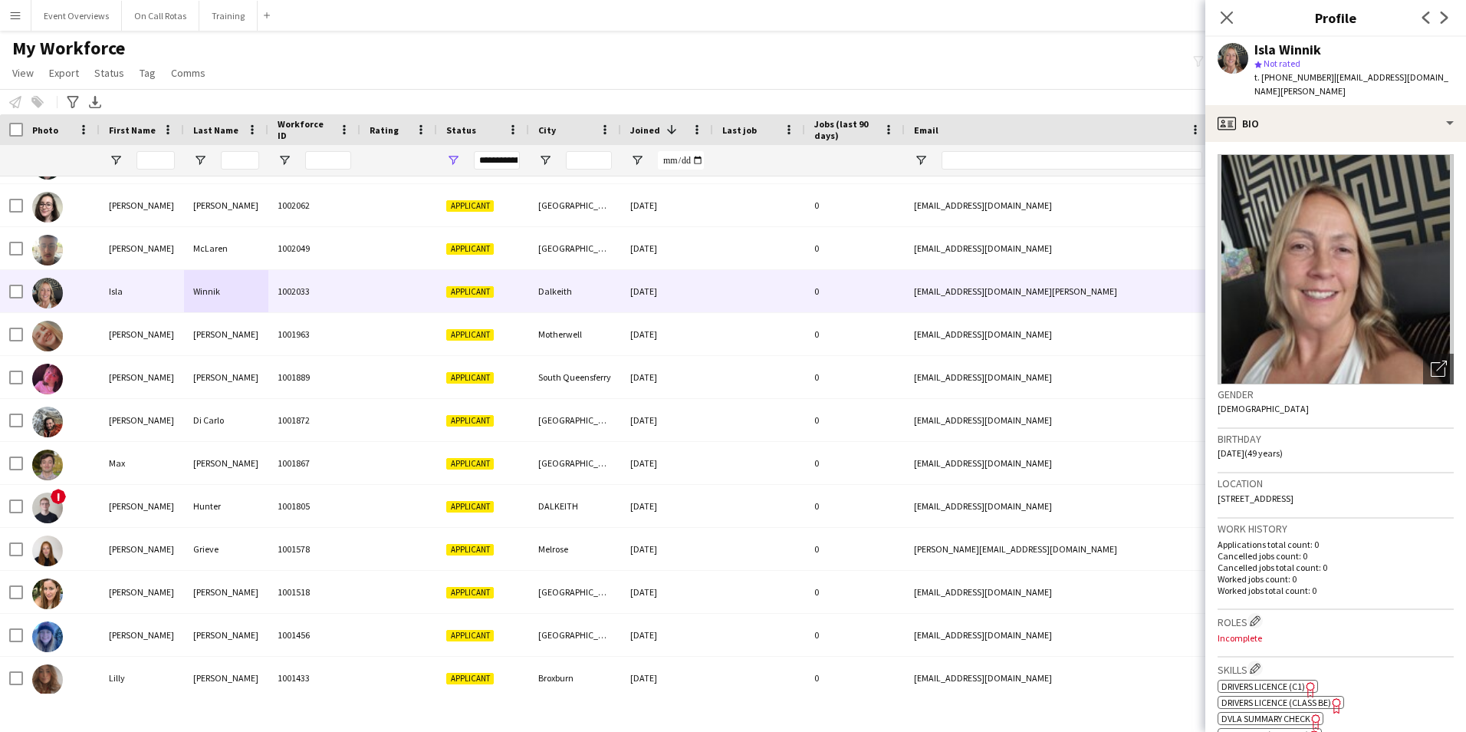
click at [1352, 302] on img at bounding box center [1336, 269] width 236 height 230
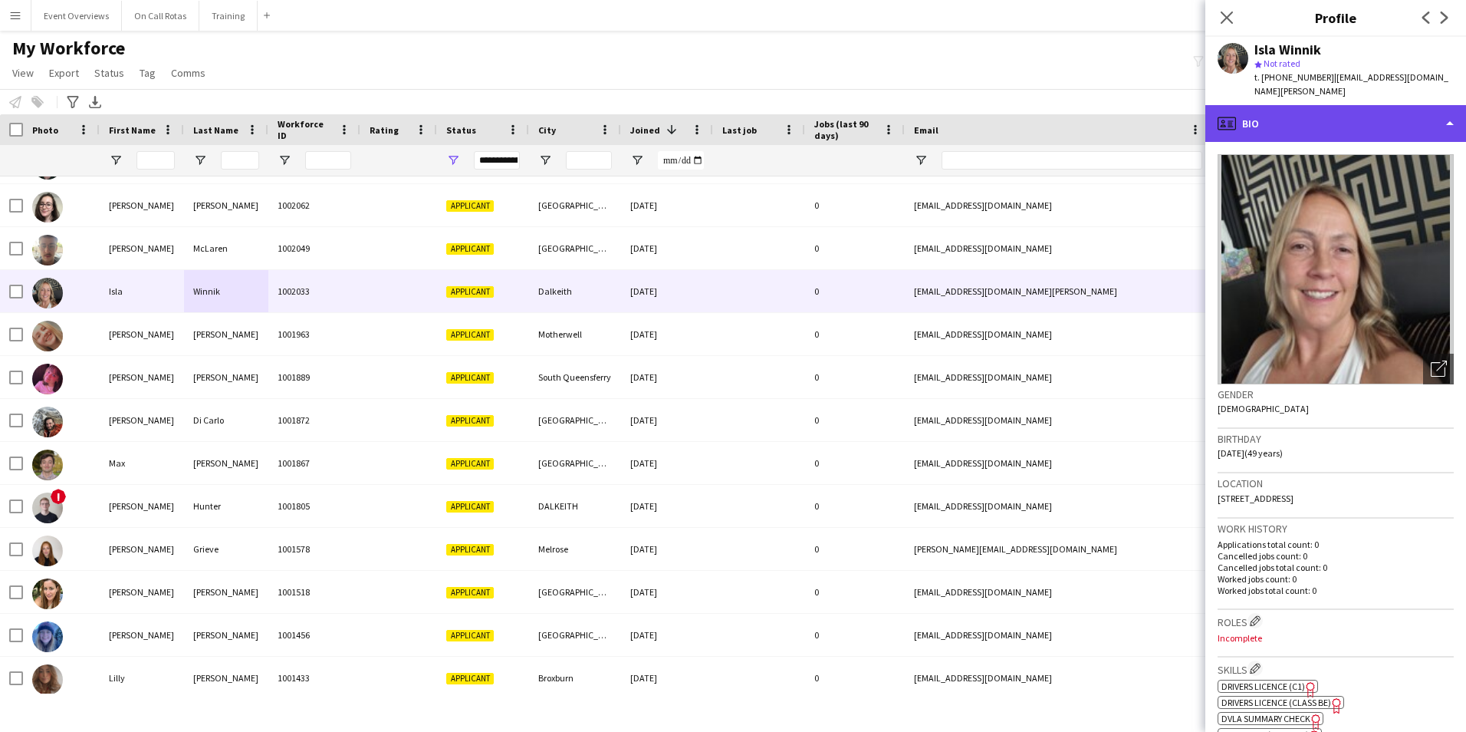
click at [1245, 117] on div "profile Bio" at bounding box center [1335, 123] width 261 height 37
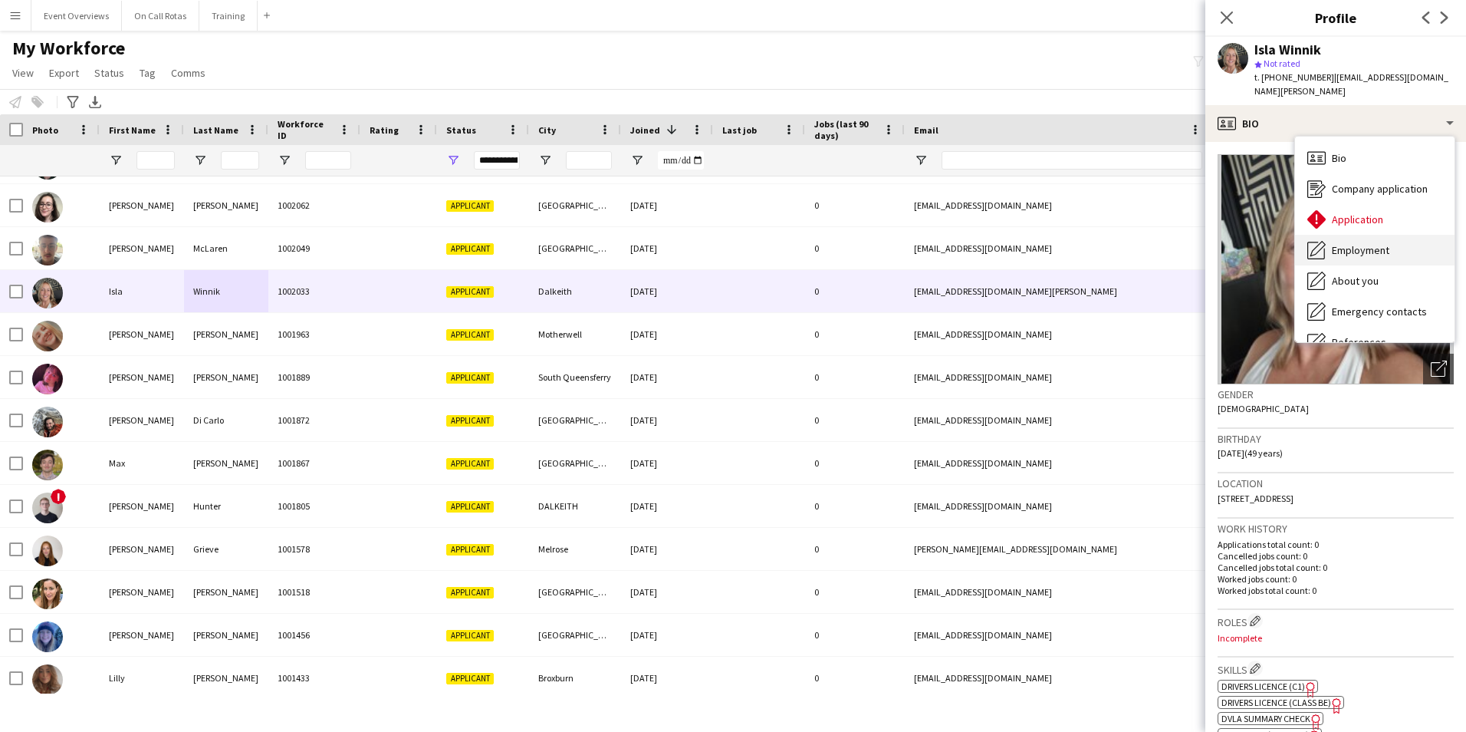
click at [1357, 243] on span "Employment" at bounding box center [1361, 250] width 58 height 14
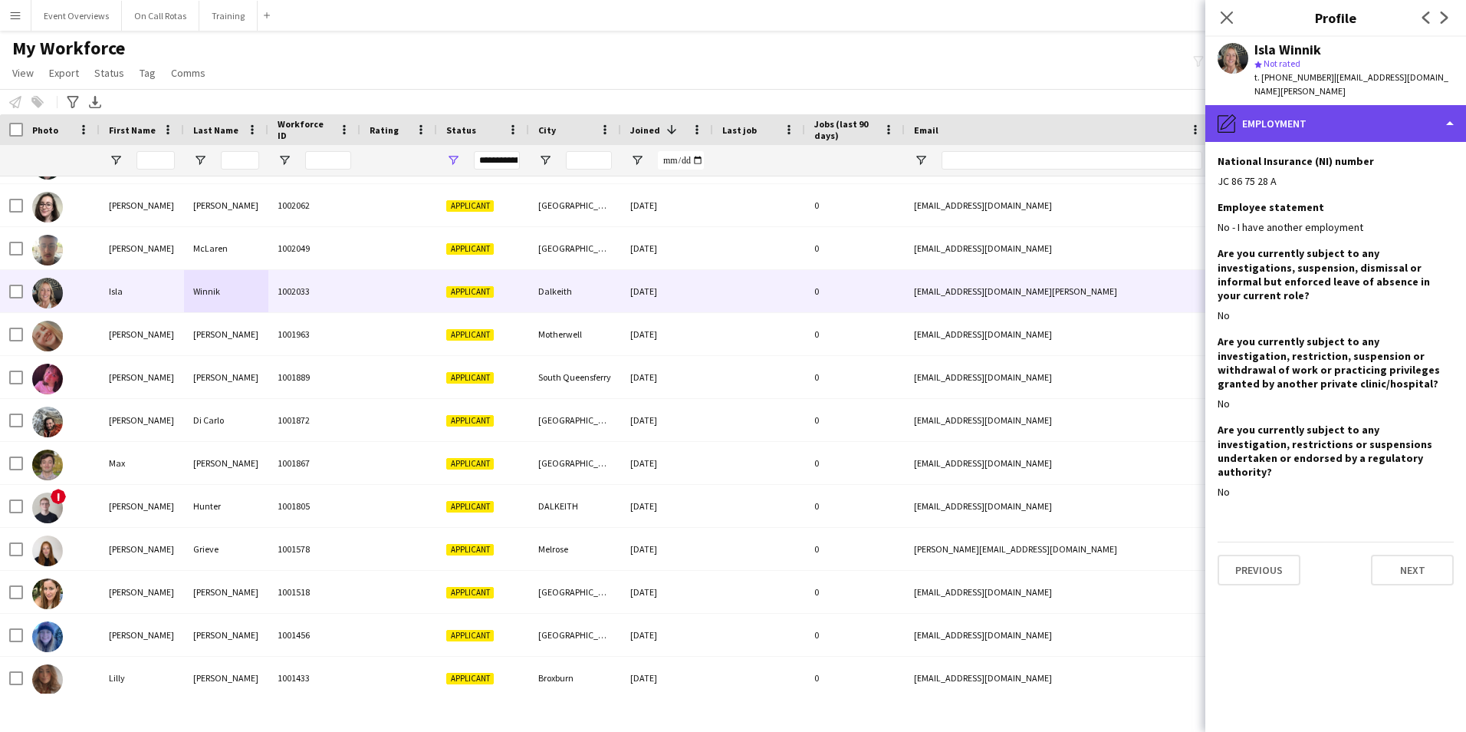
click at [1314, 120] on div "pencil4 Employment" at bounding box center [1335, 123] width 261 height 37
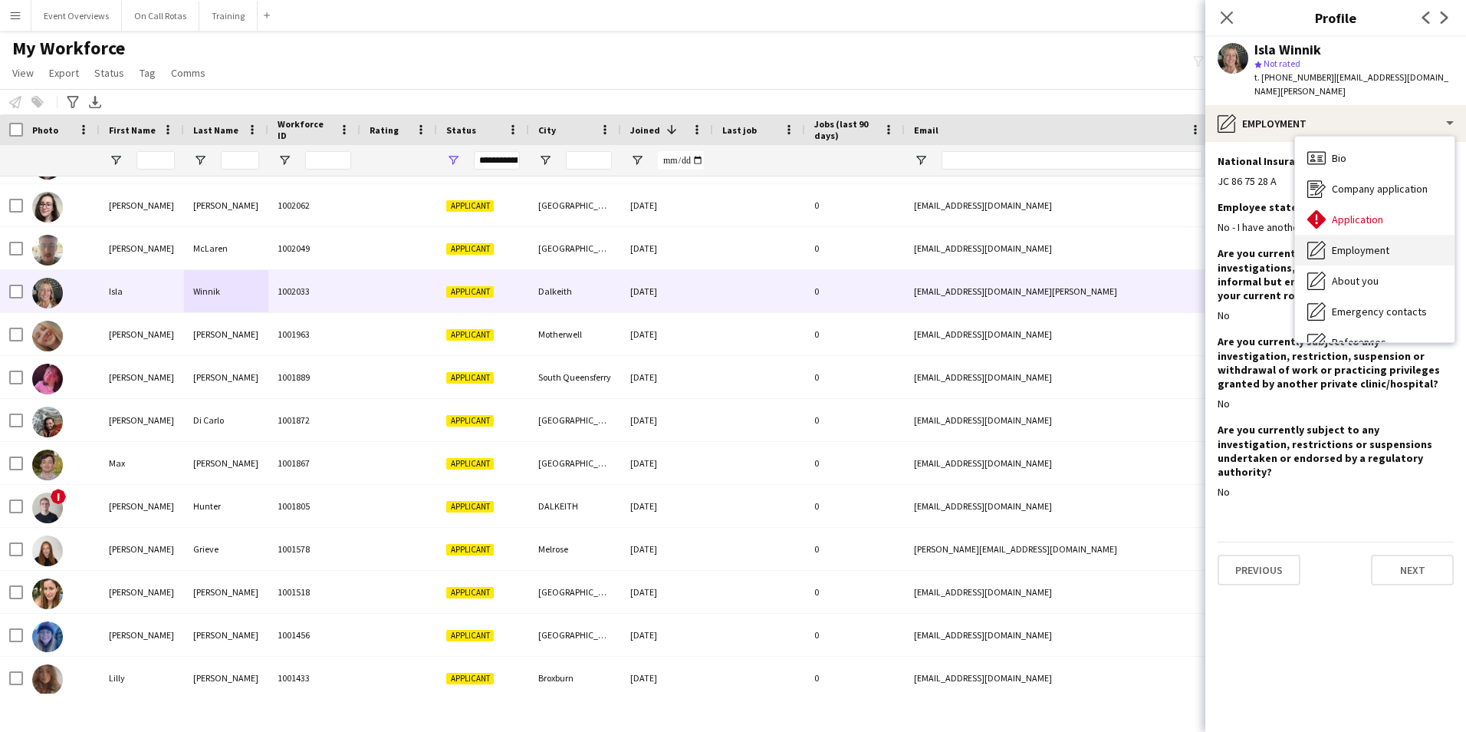
click at [1340, 247] on div "Employment Employment" at bounding box center [1375, 250] width 160 height 31
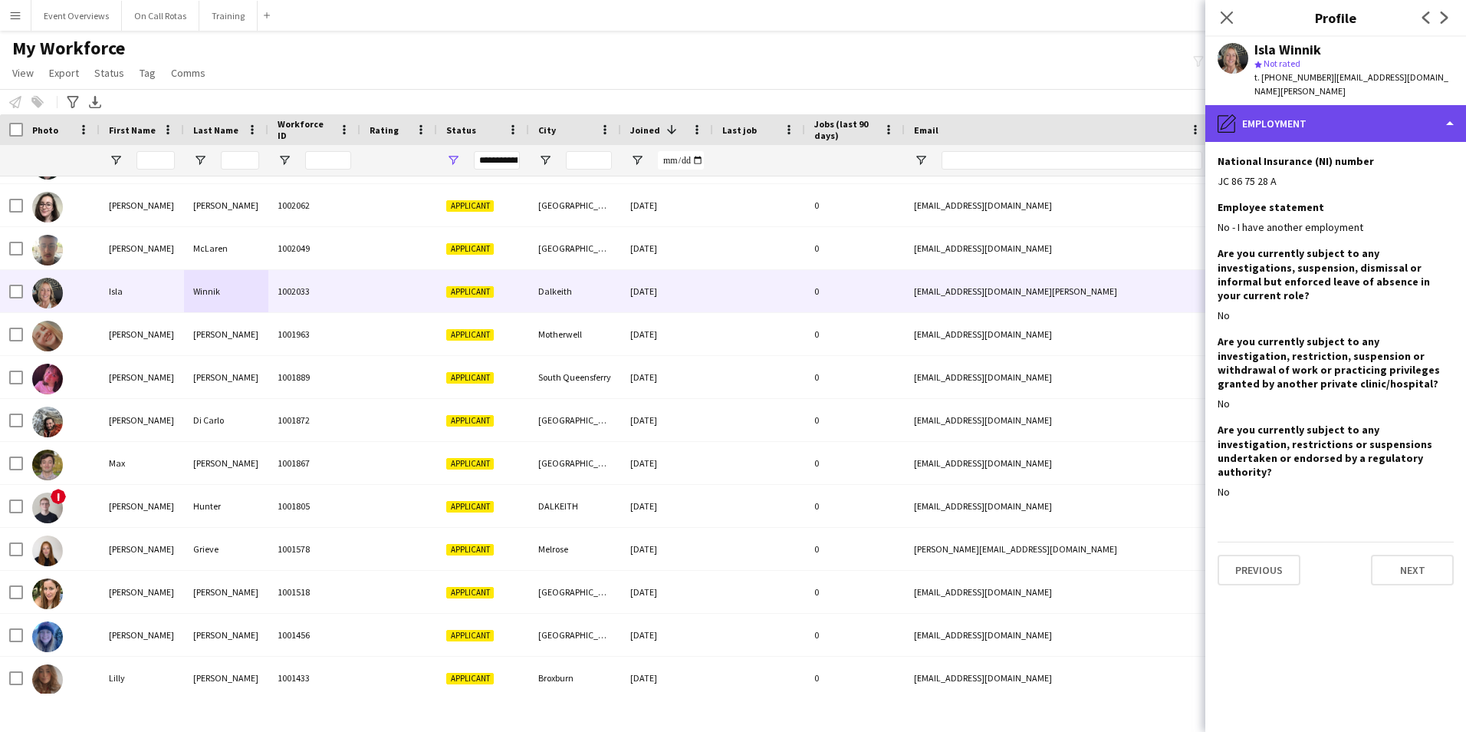
click at [1320, 114] on div "pencil4 Employment" at bounding box center [1335, 123] width 261 height 37
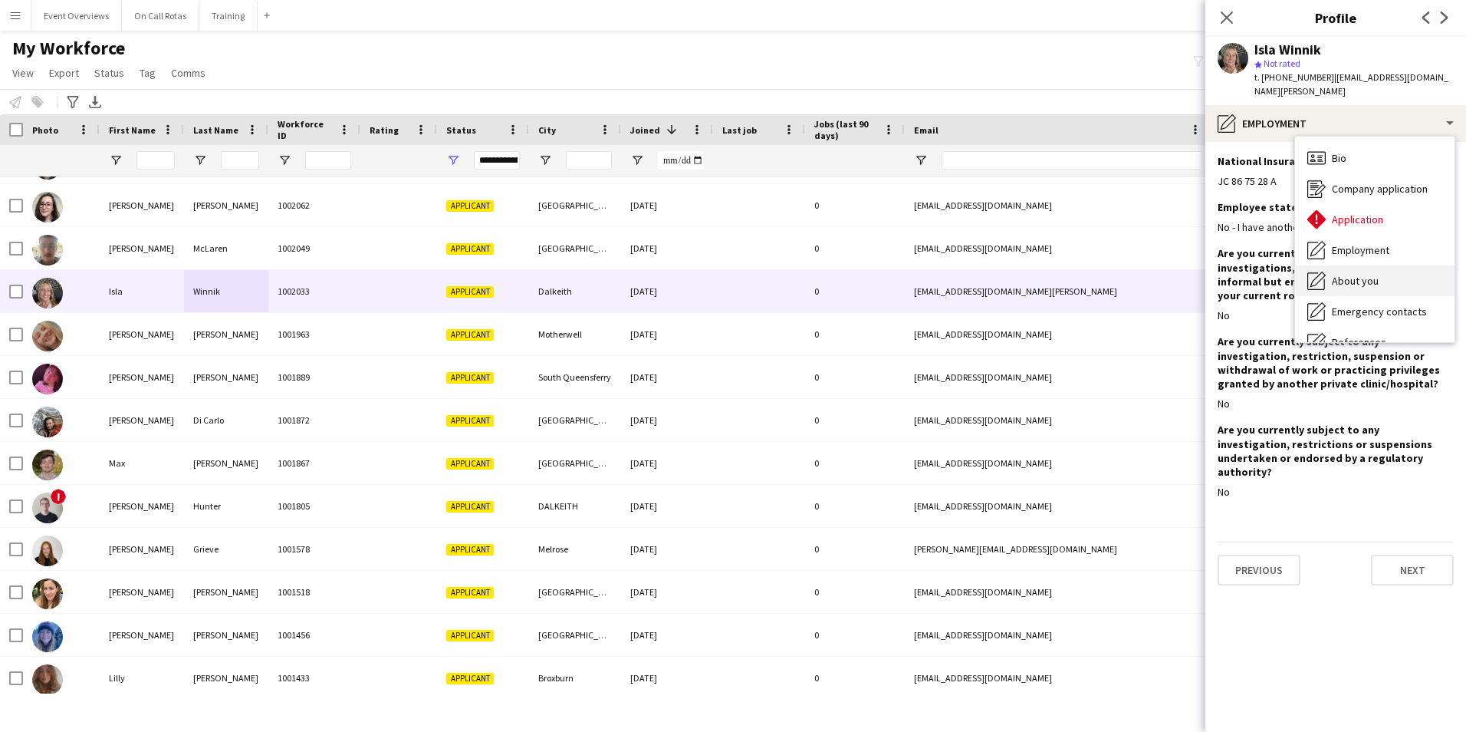
click at [1348, 265] on div "About you About you" at bounding box center [1375, 280] width 160 height 31
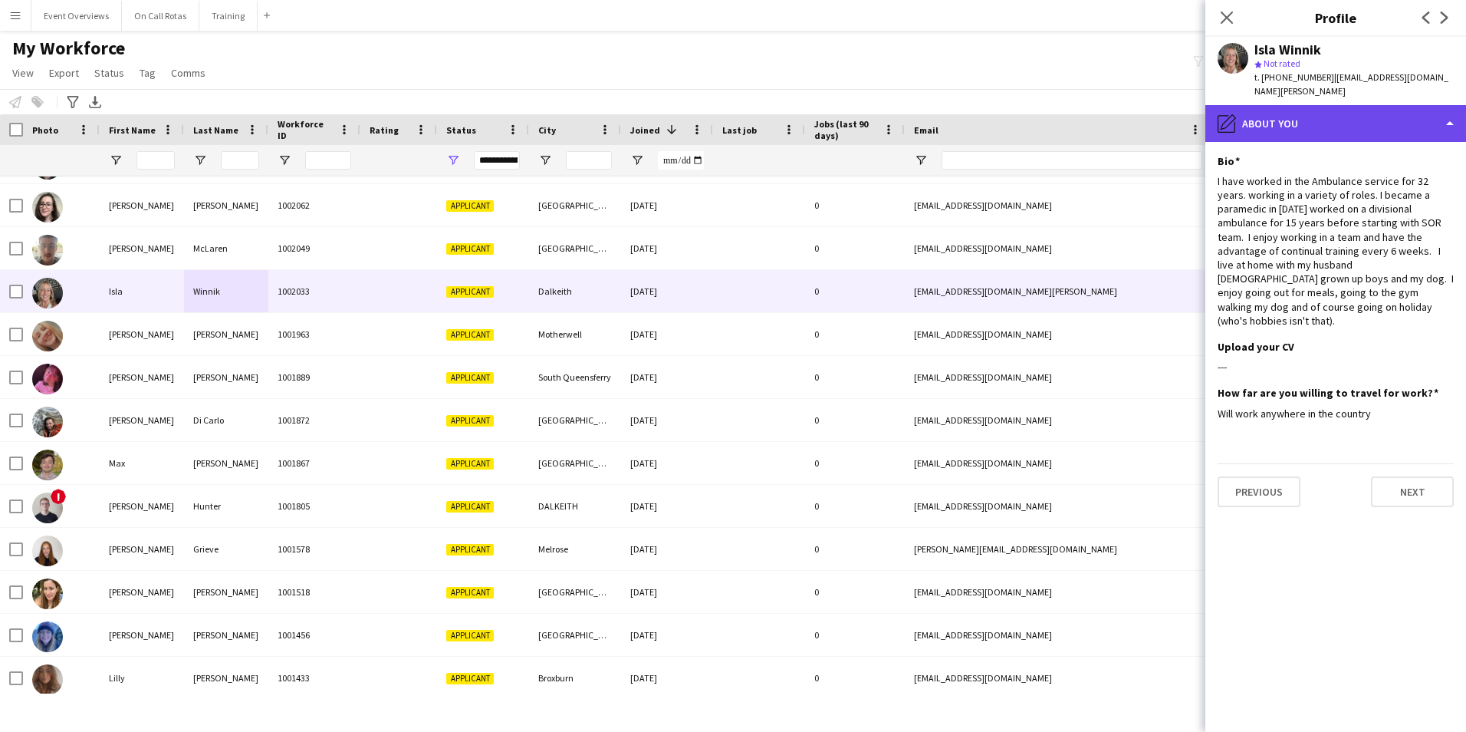
click at [1327, 120] on div "pencil4 About you" at bounding box center [1335, 123] width 261 height 37
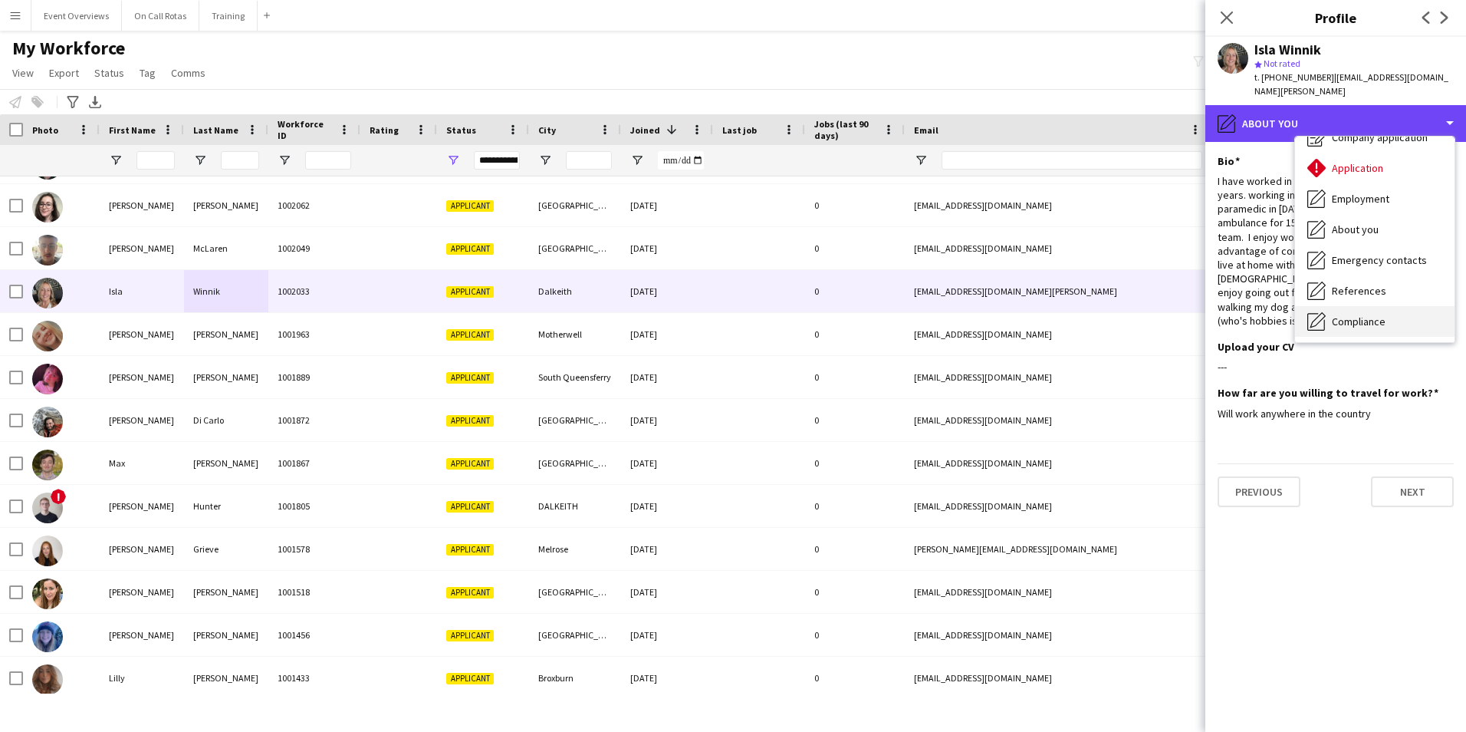
scroll to position [77, 0]
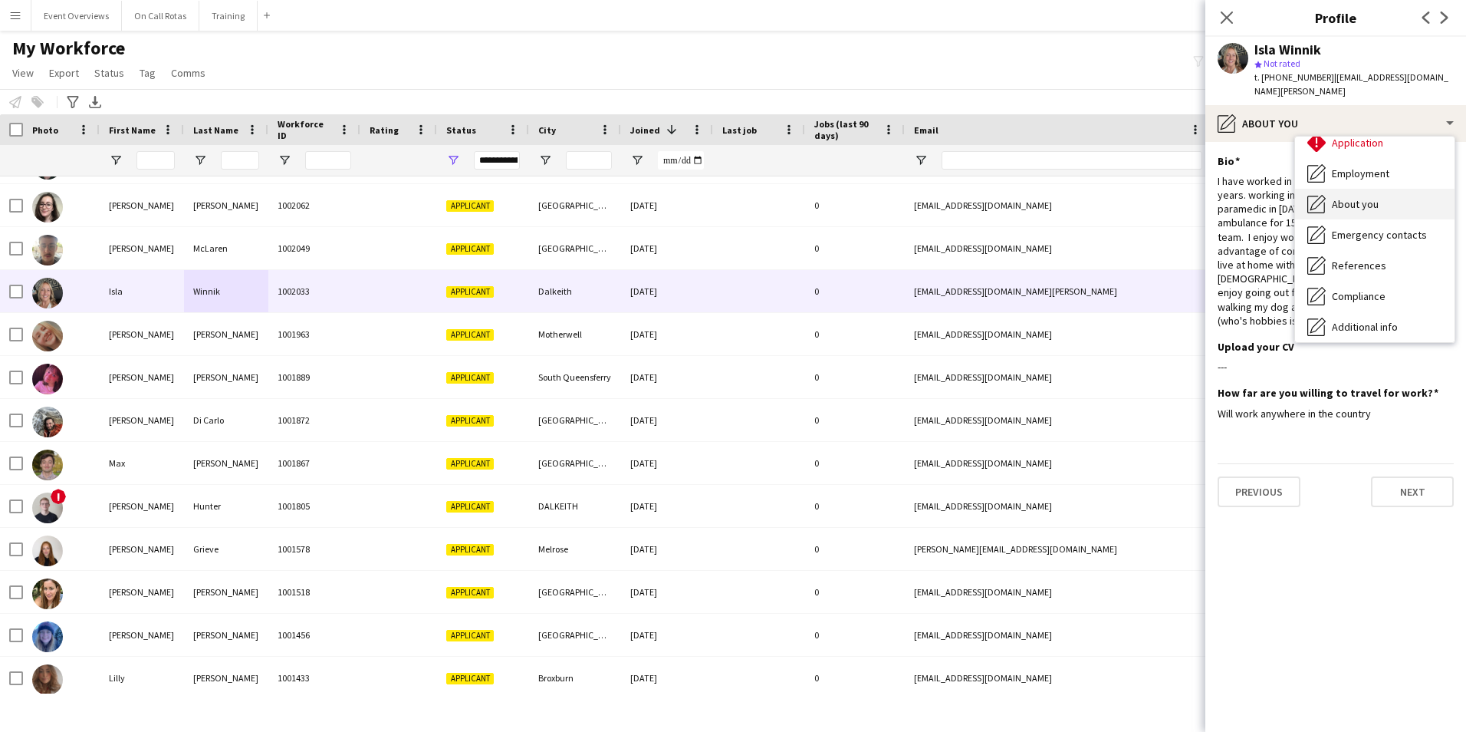
click at [1353, 197] on span "About you" at bounding box center [1355, 204] width 47 height 14
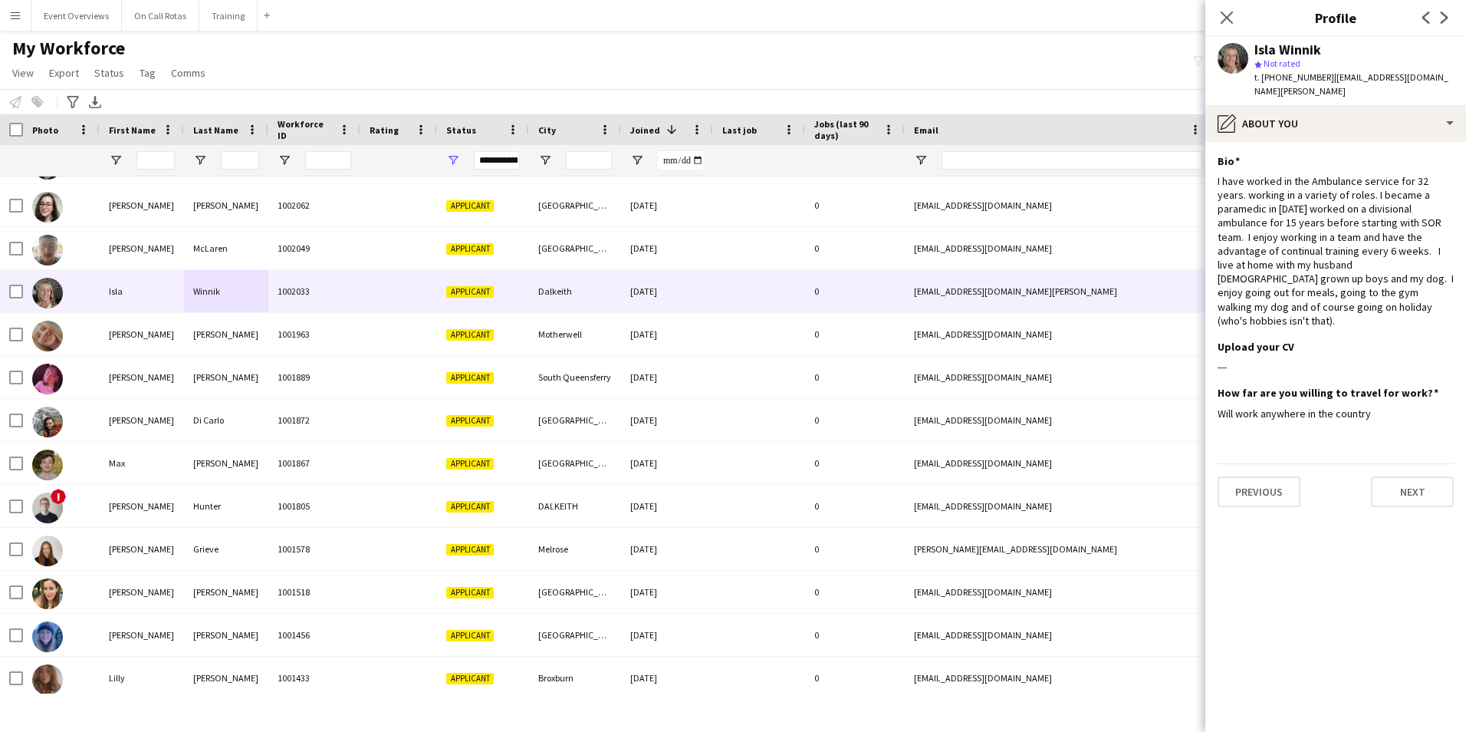
click at [1328, 142] on app-section-data-types "Bio Edit this field I have worked in the Ambulance service for 32 years. workin…" at bounding box center [1335, 437] width 261 height 590
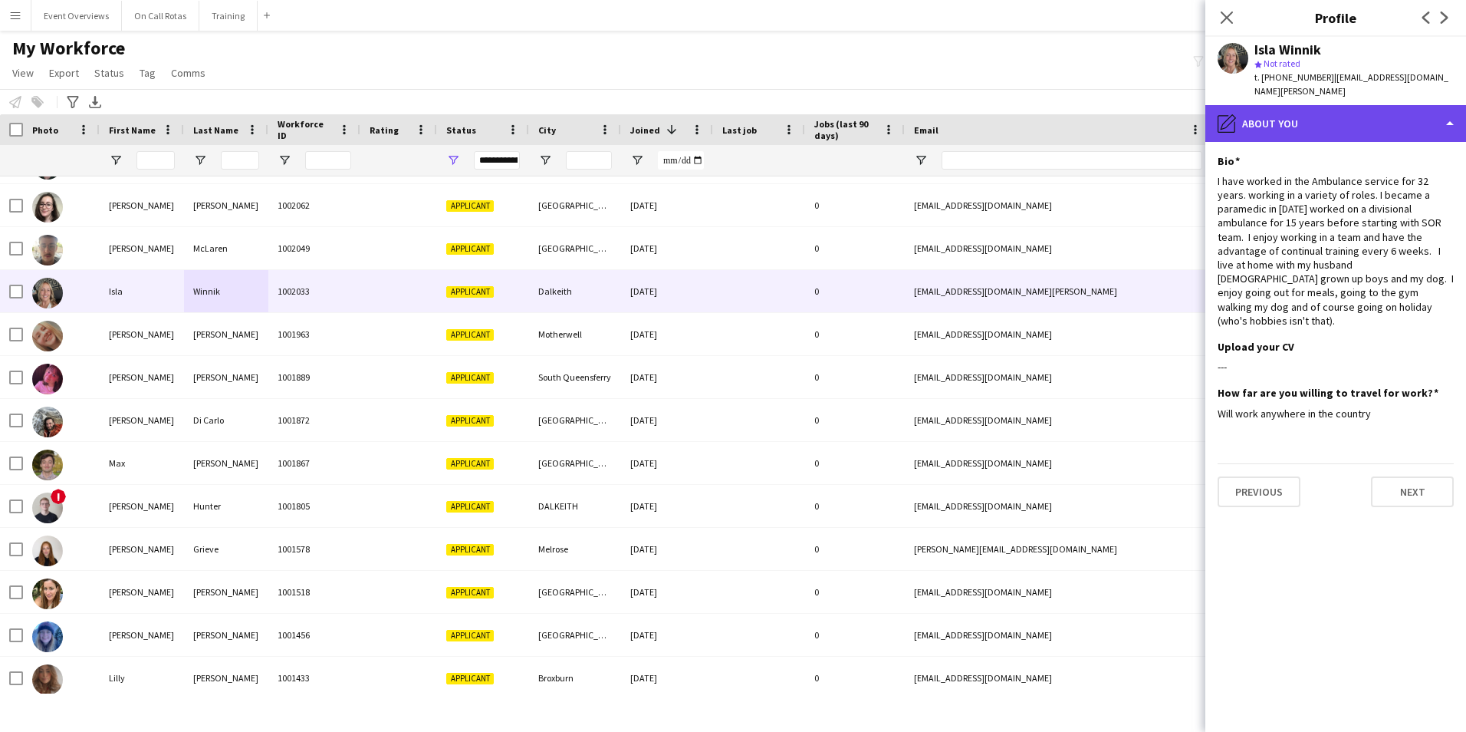
click at [1327, 124] on div "pencil4 About you" at bounding box center [1335, 123] width 261 height 37
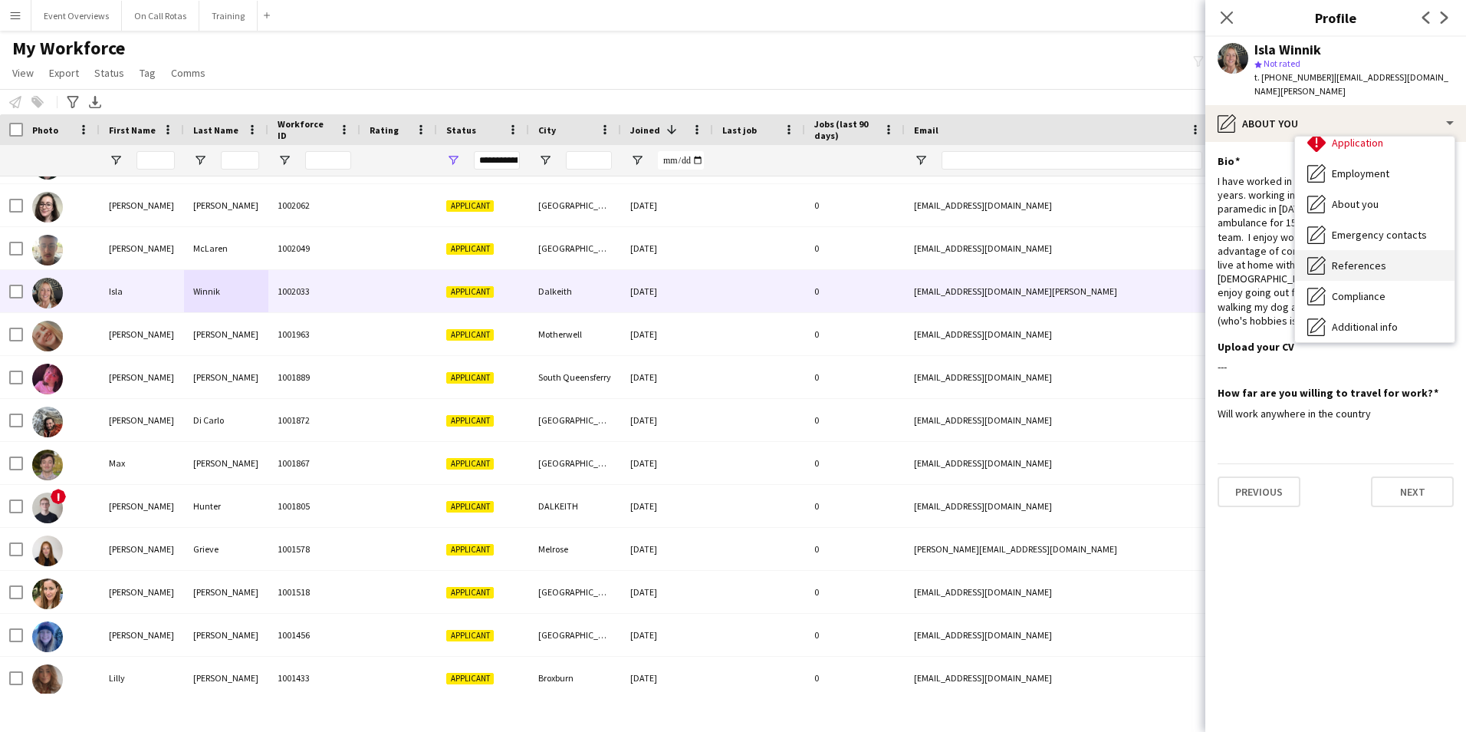
click at [1360, 258] on span "References" at bounding box center [1359, 265] width 54 height 14
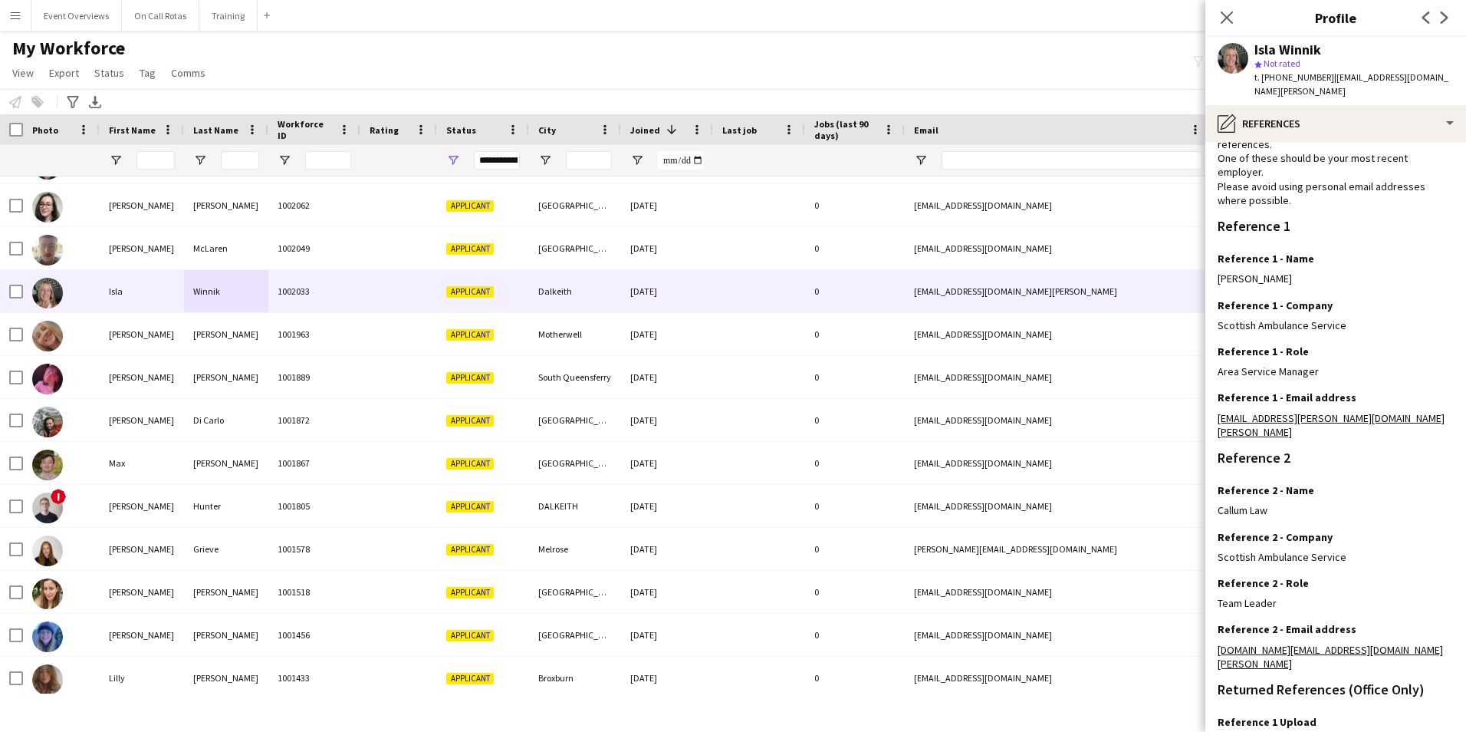
scroll to position [153, 0]
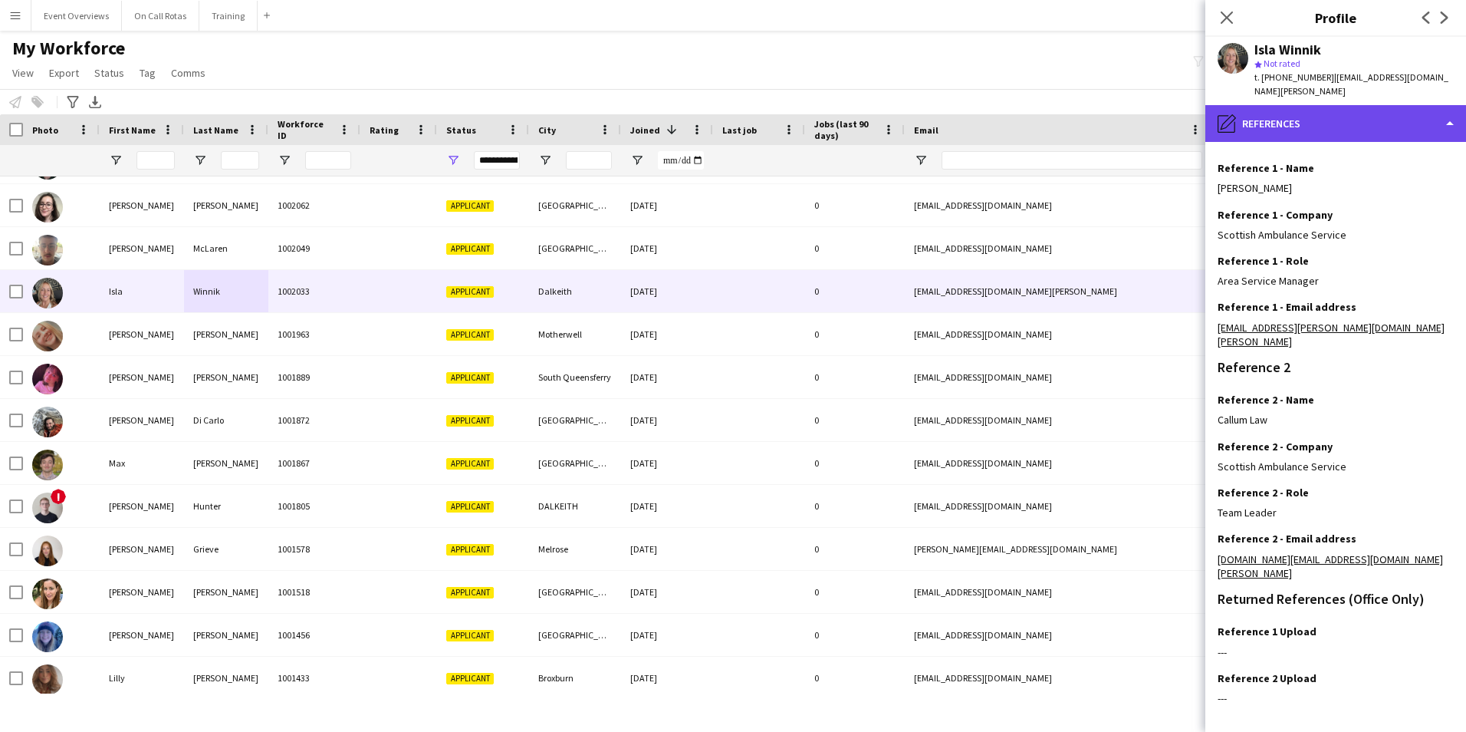
click at [1312, 117] on div "pencil4 References" at bounding box center [1335, 123] width 261 height 37
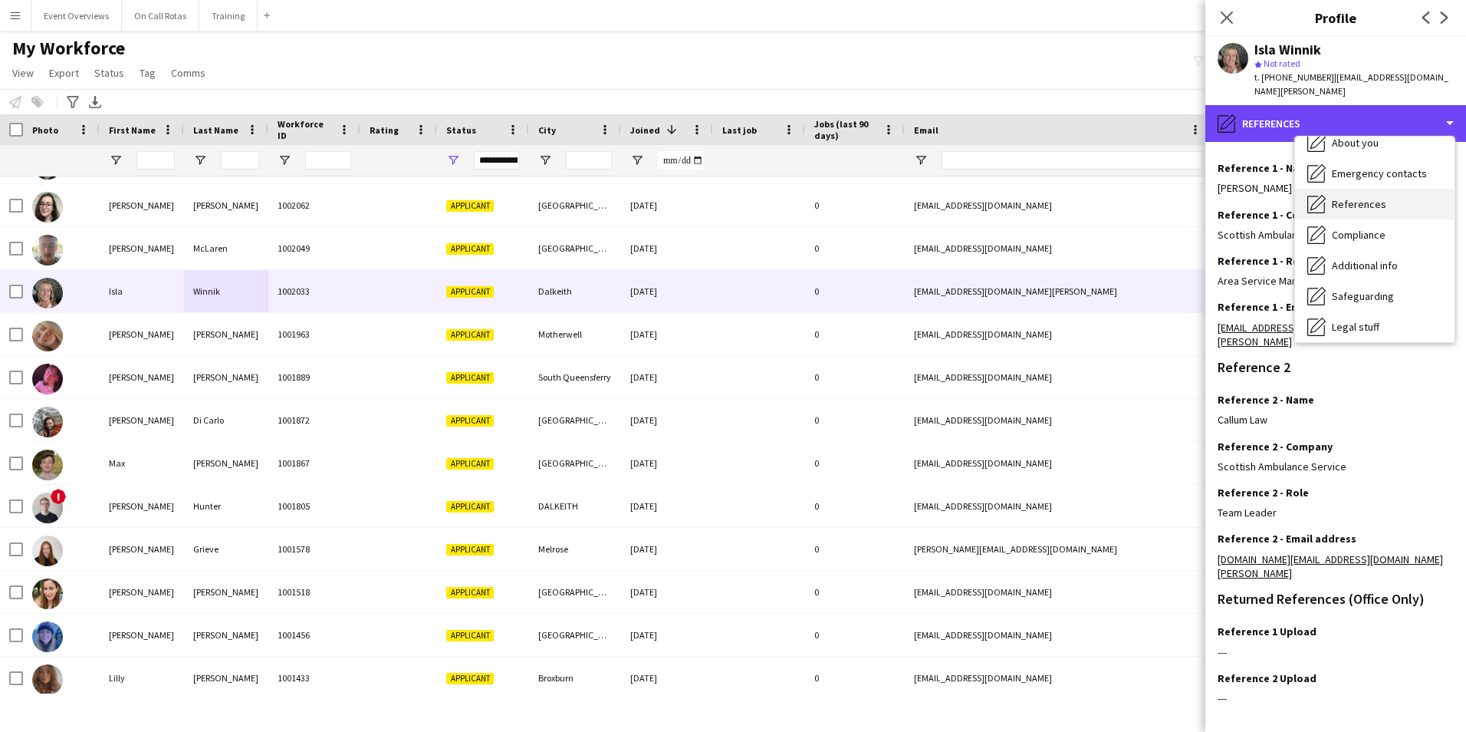
scroll to position [230, 0]
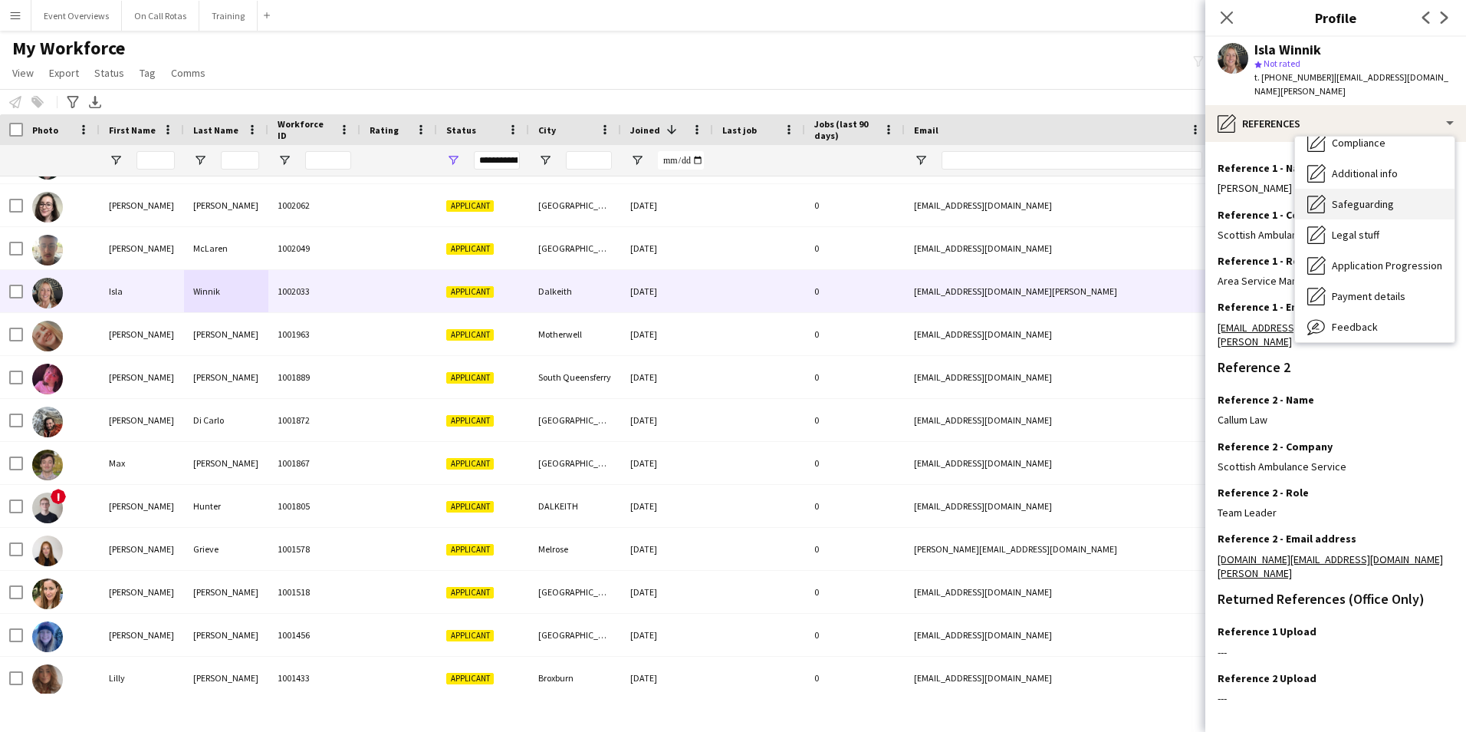
click at [1355, 197] on span "Safeguarding" at bounding box center [1363, 204] width 62 height 14
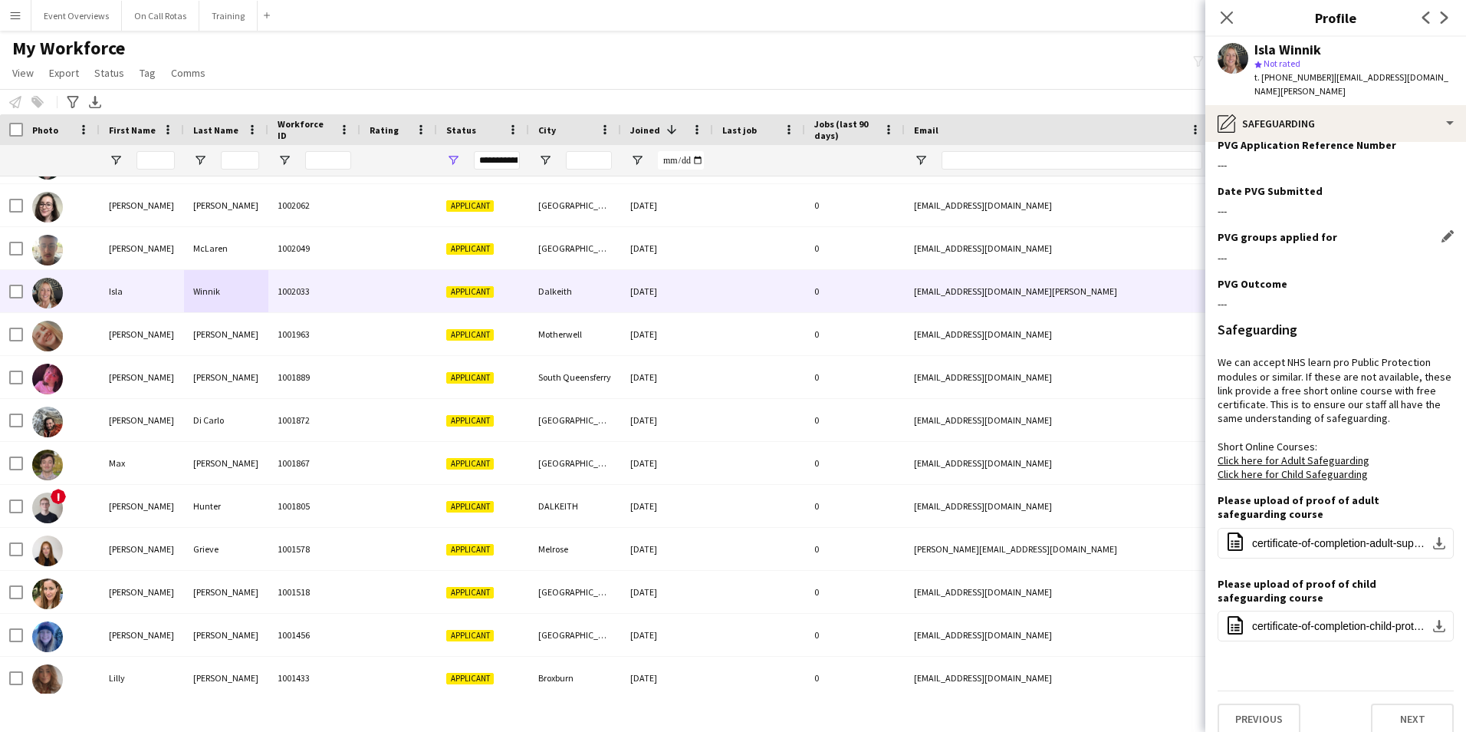
scroll to position [0, 0]
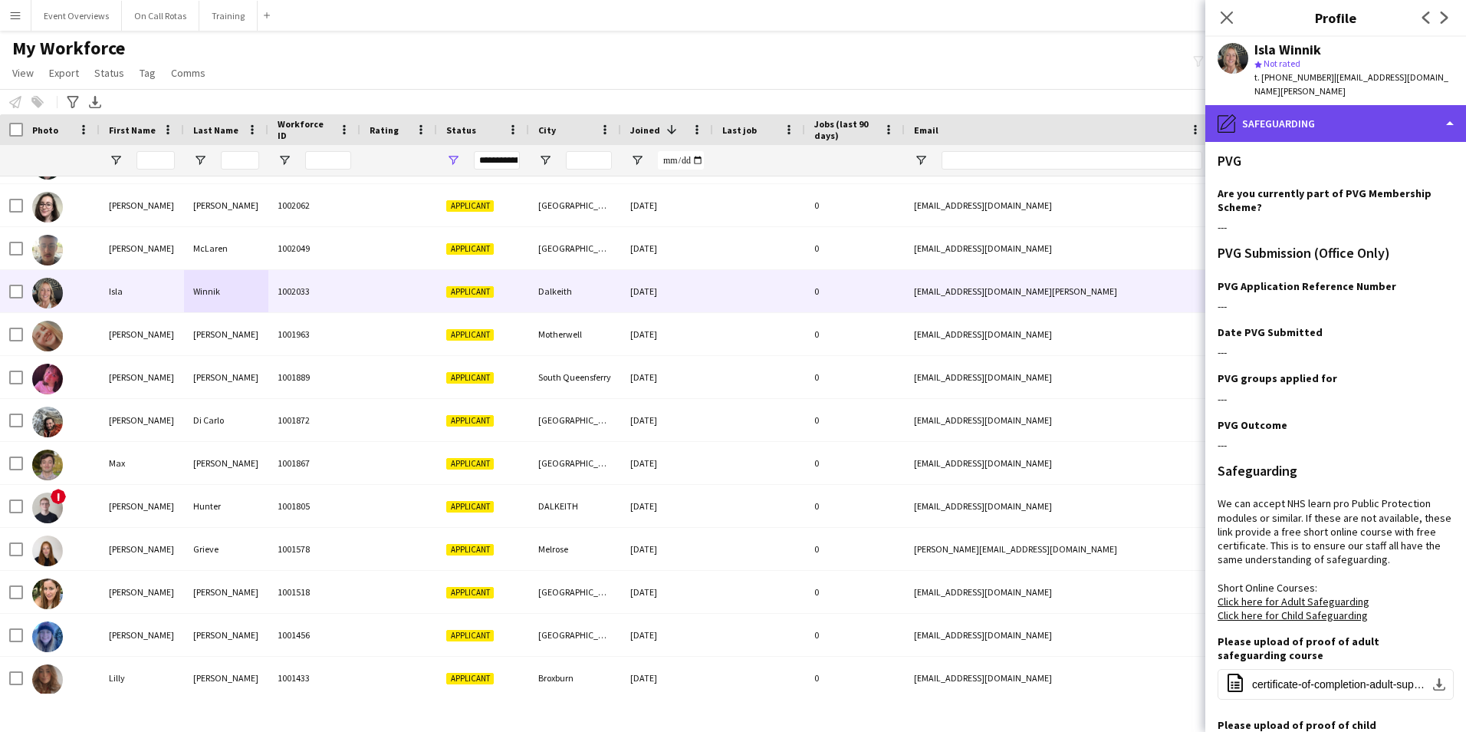
click at [1303, 105] on div "pencil4 Safeguarding" at bounding box center [1335, 123] width 261 height 37
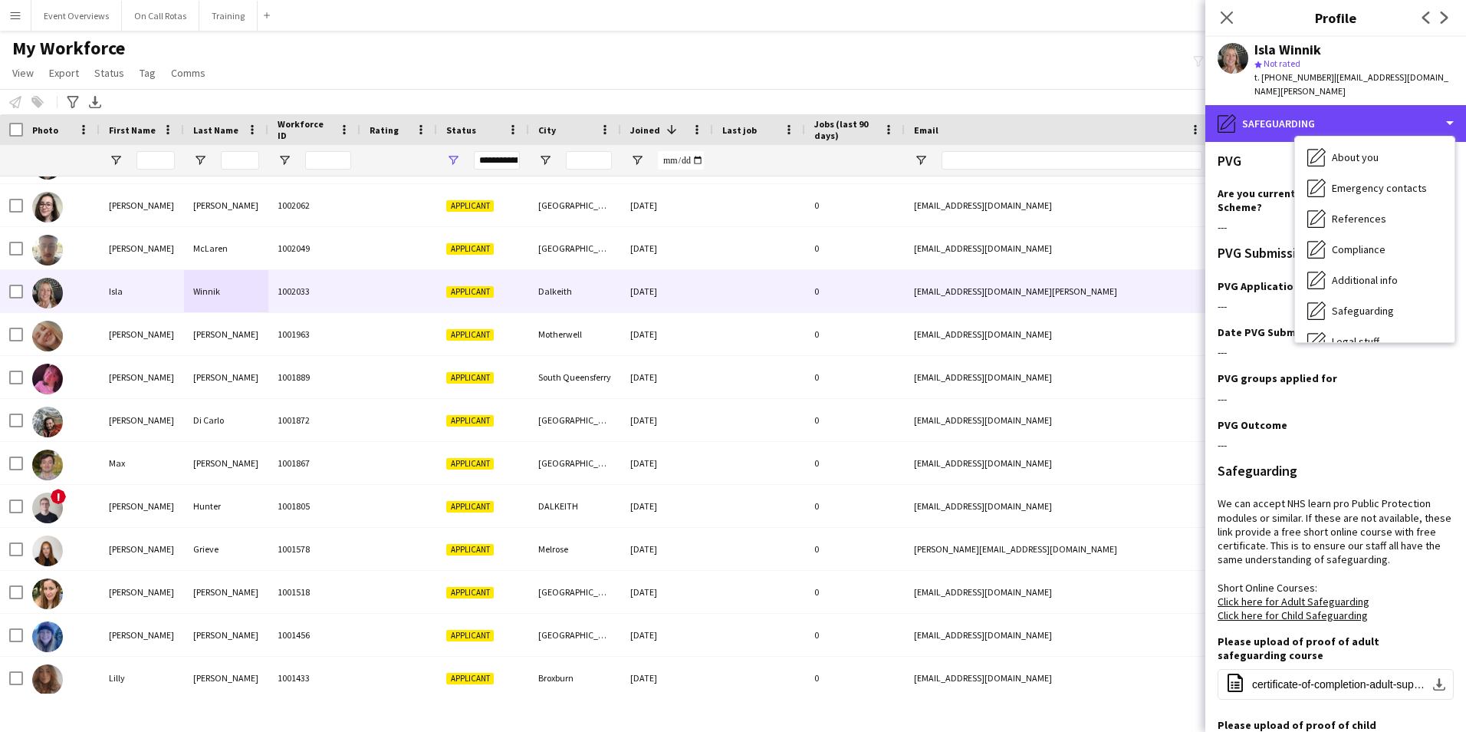
scroll to position [113, 0]
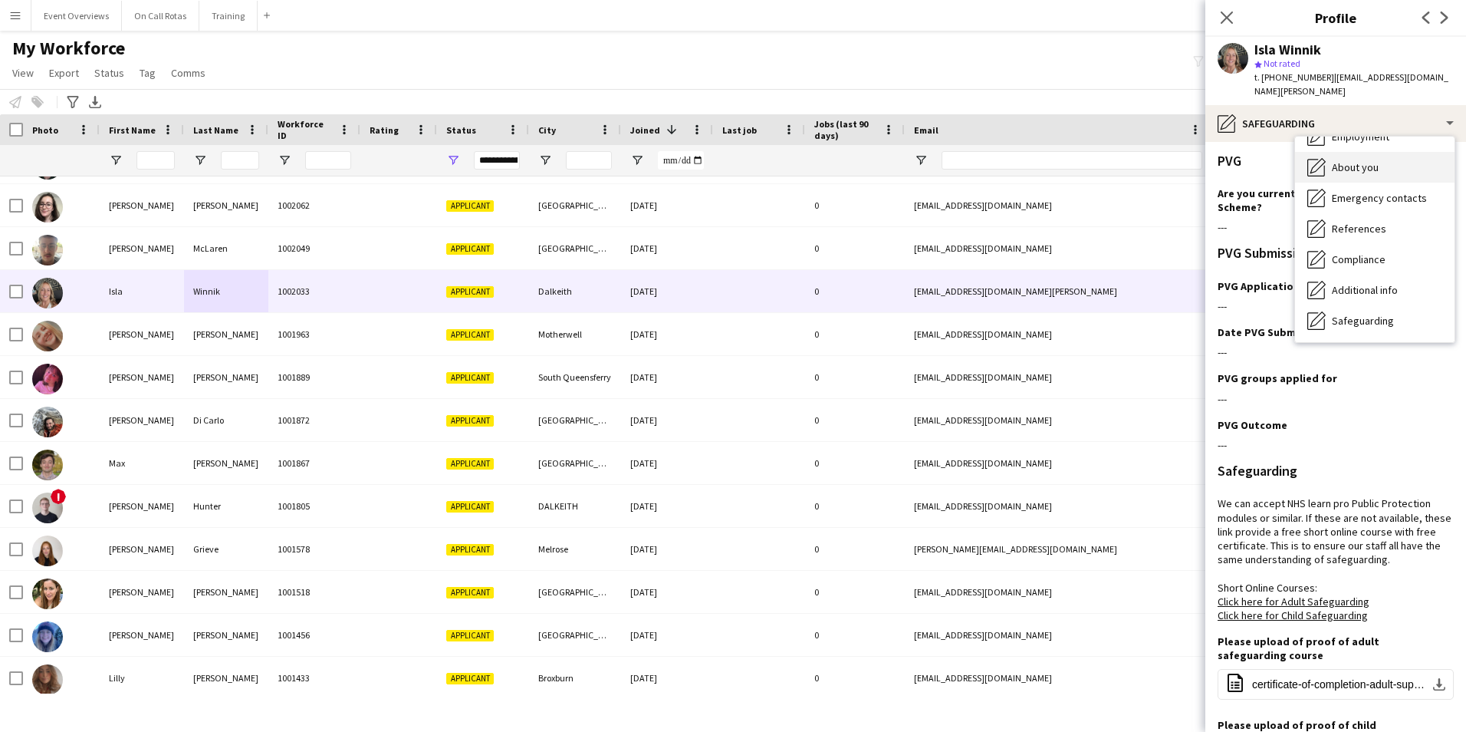
click at [1358, 160] on span "About you" at bounding box center [1355, 167] width 47 height 14
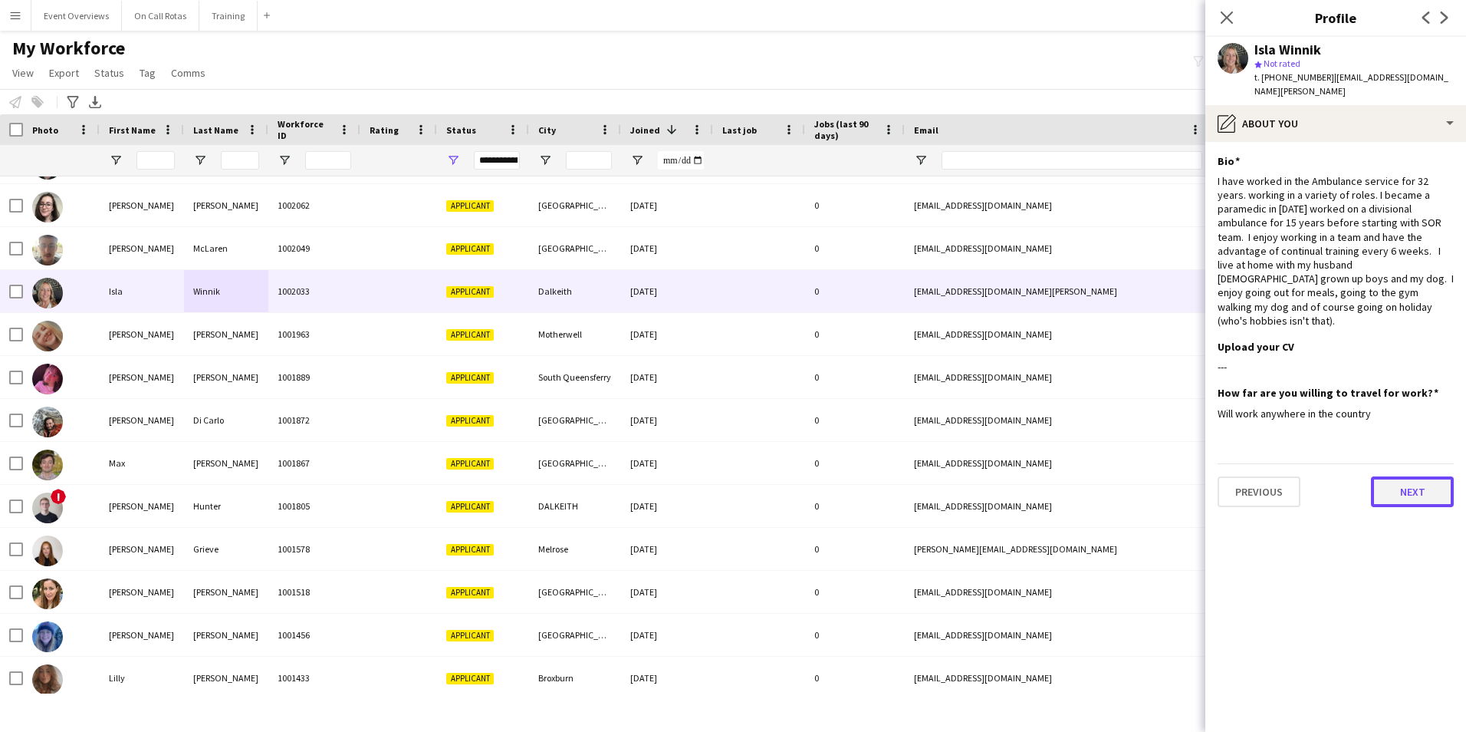
click at [1388, 476] on button "Next" at bounding box center [1412, 491] width 83 height 31
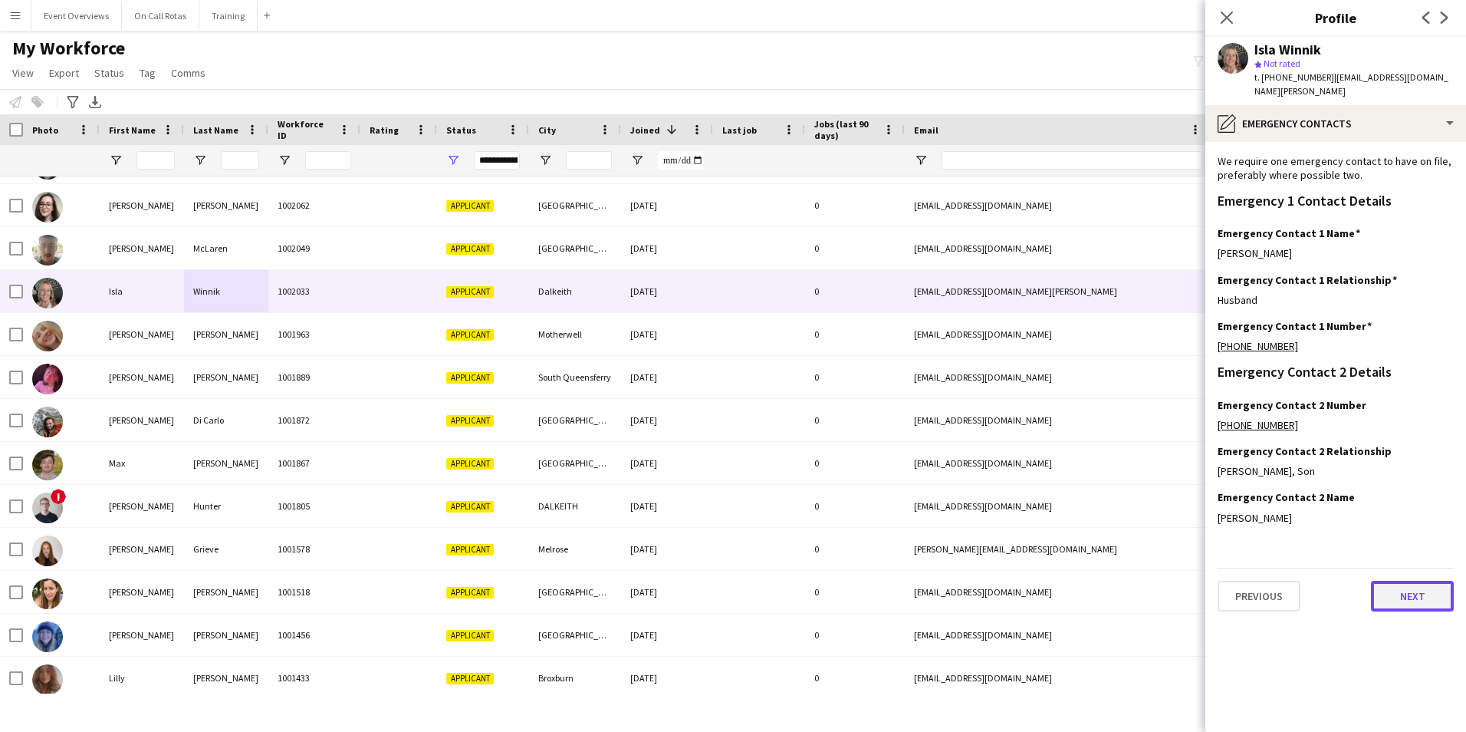
click at [1397, 581] on button "Next" at bounding box center [1412, 596] width 83 height 31
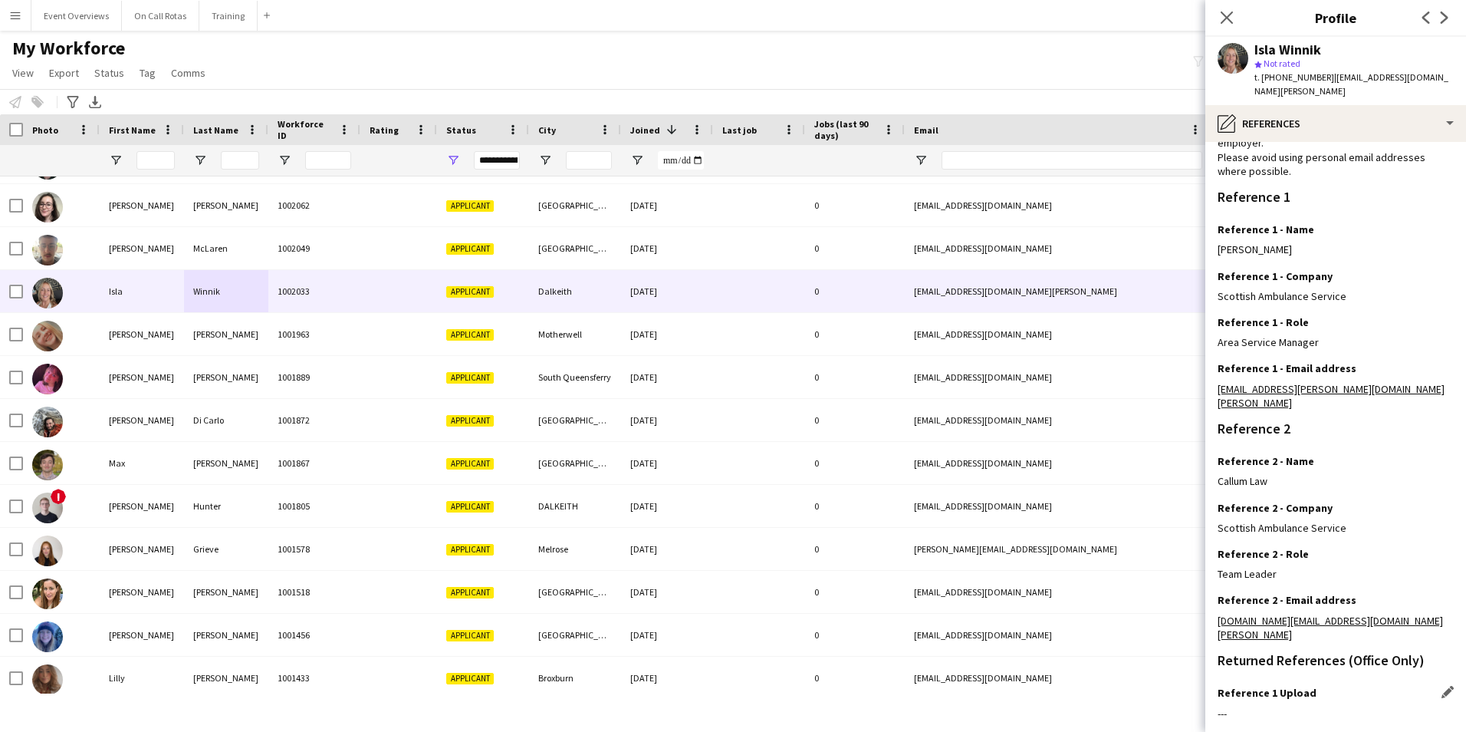
scroll to position [183, 0]
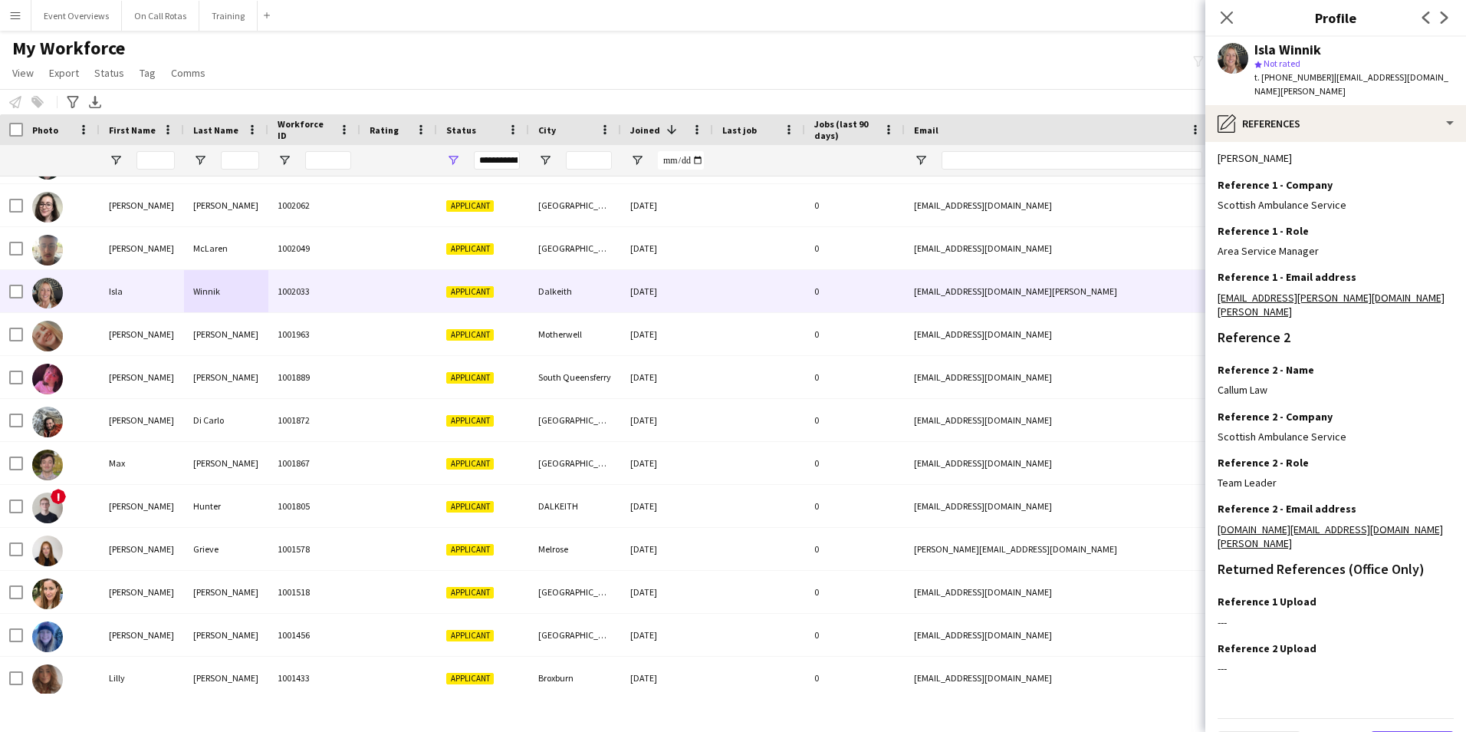
click at [1396, 731] on button "Next" at bounding box center [1412, 746] width 83 height 31
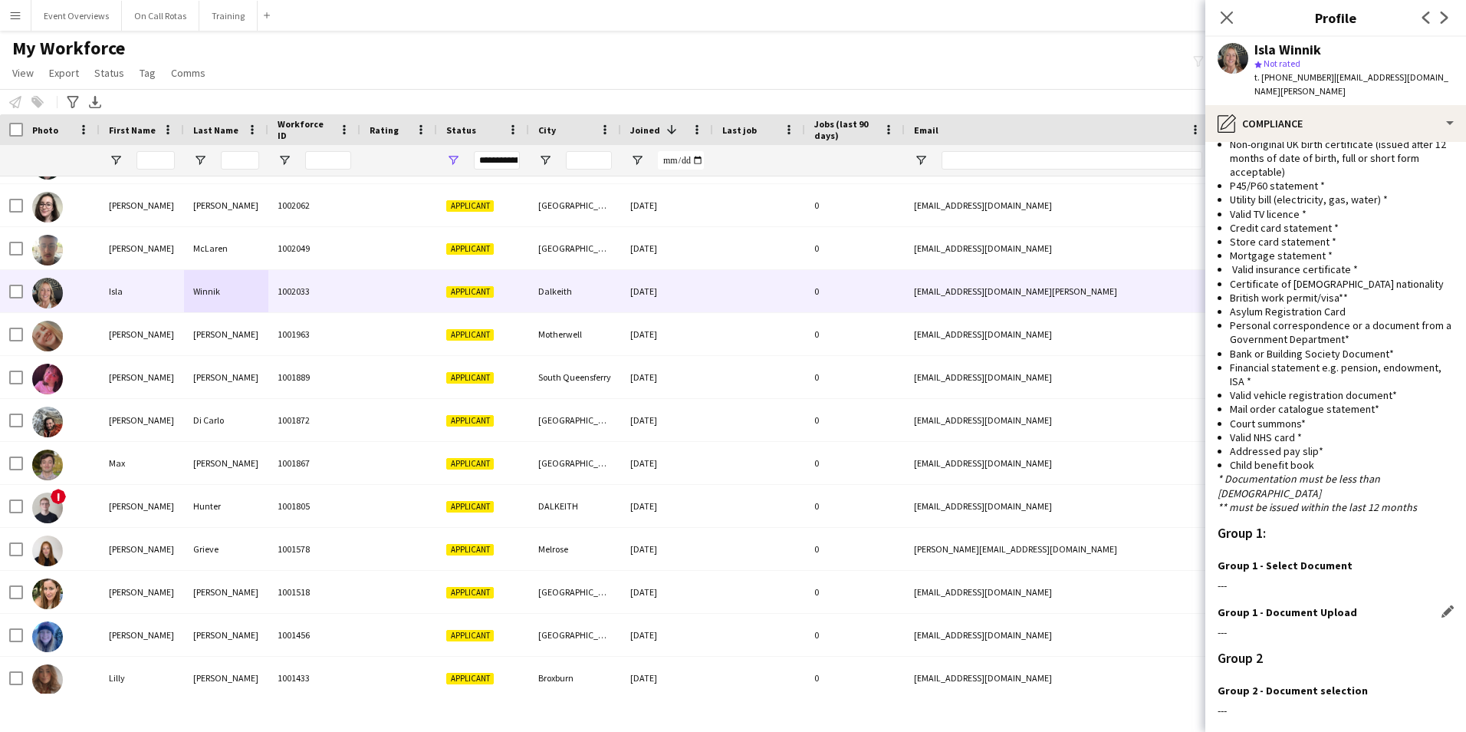
scroll to position [1101, 0]
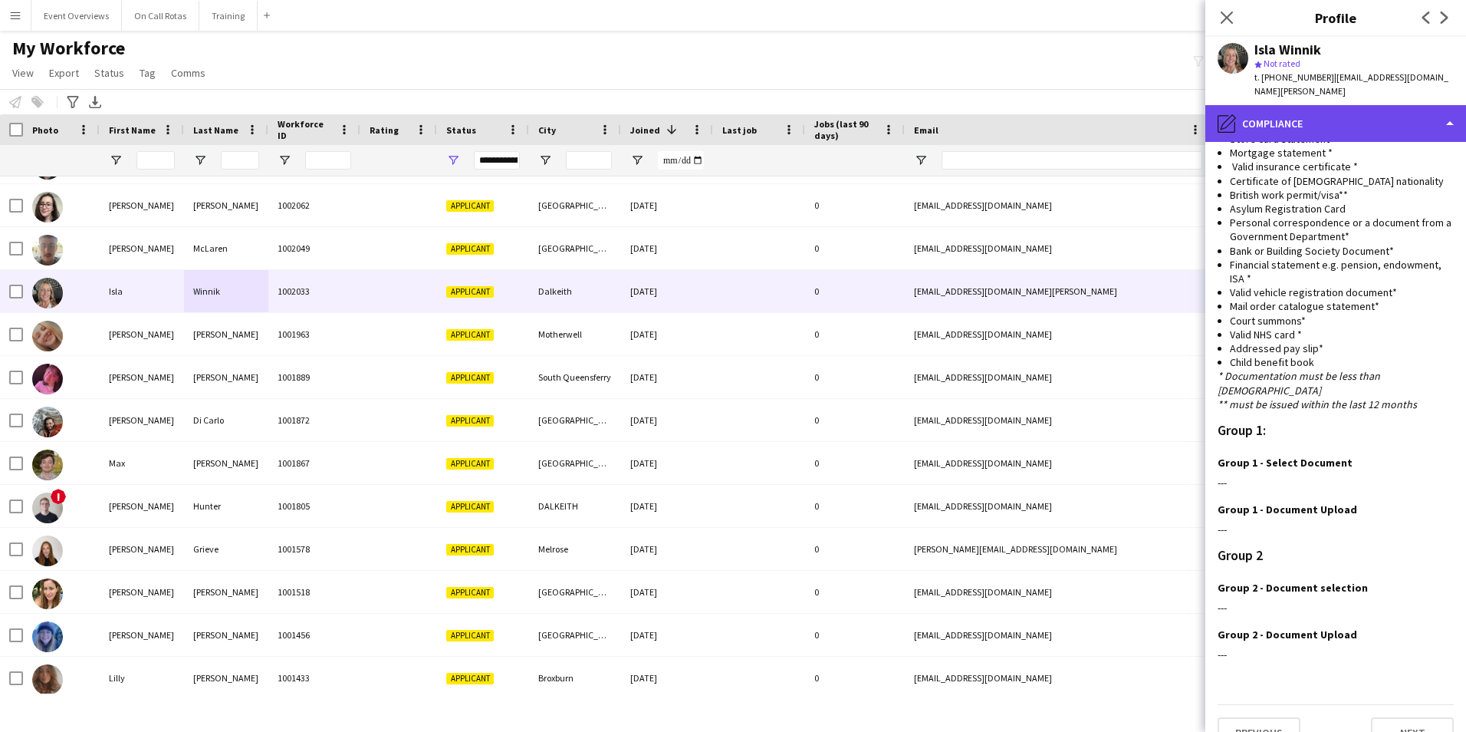
click at [1258, 118] on div "pencil4 Compliance" at bounding box center [1335, 123] width 261 height 37
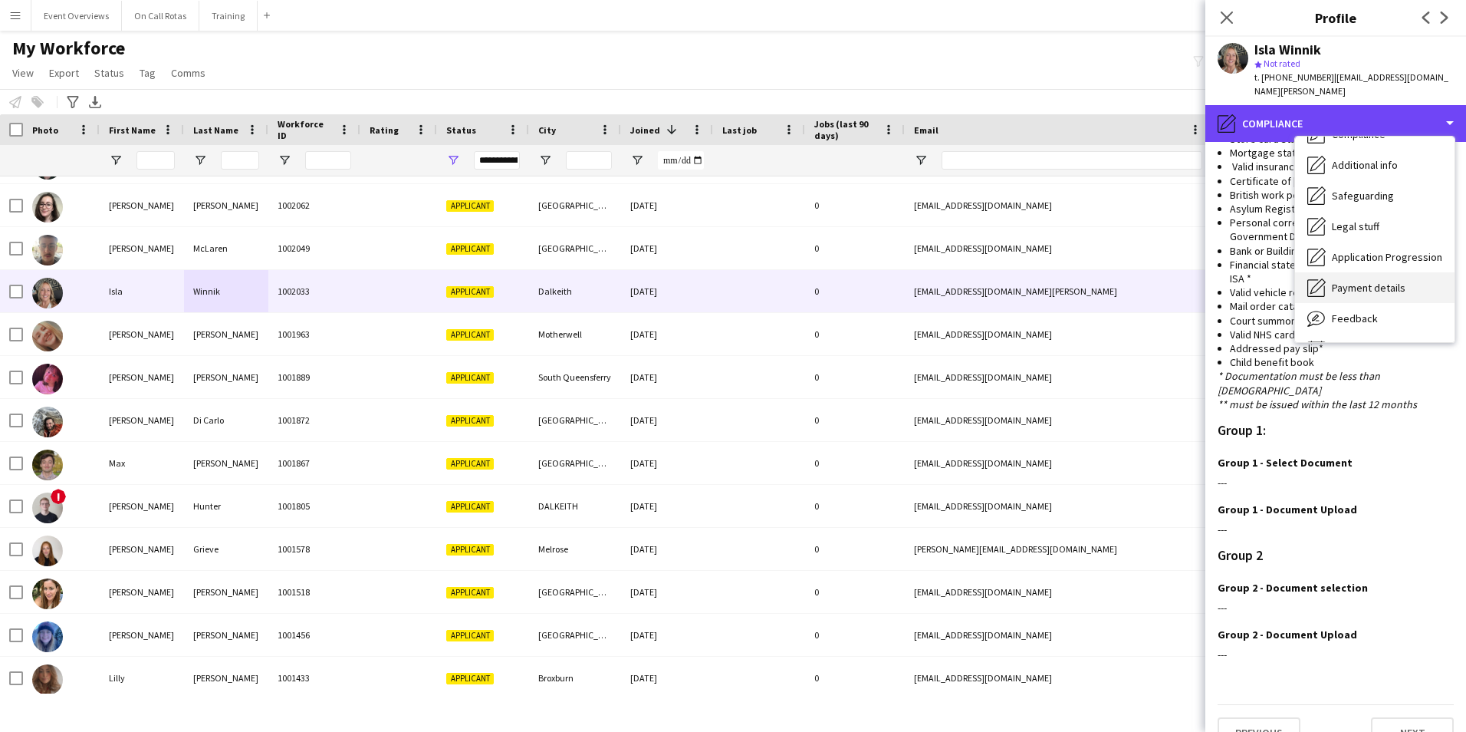
scroll to position [267, 0]
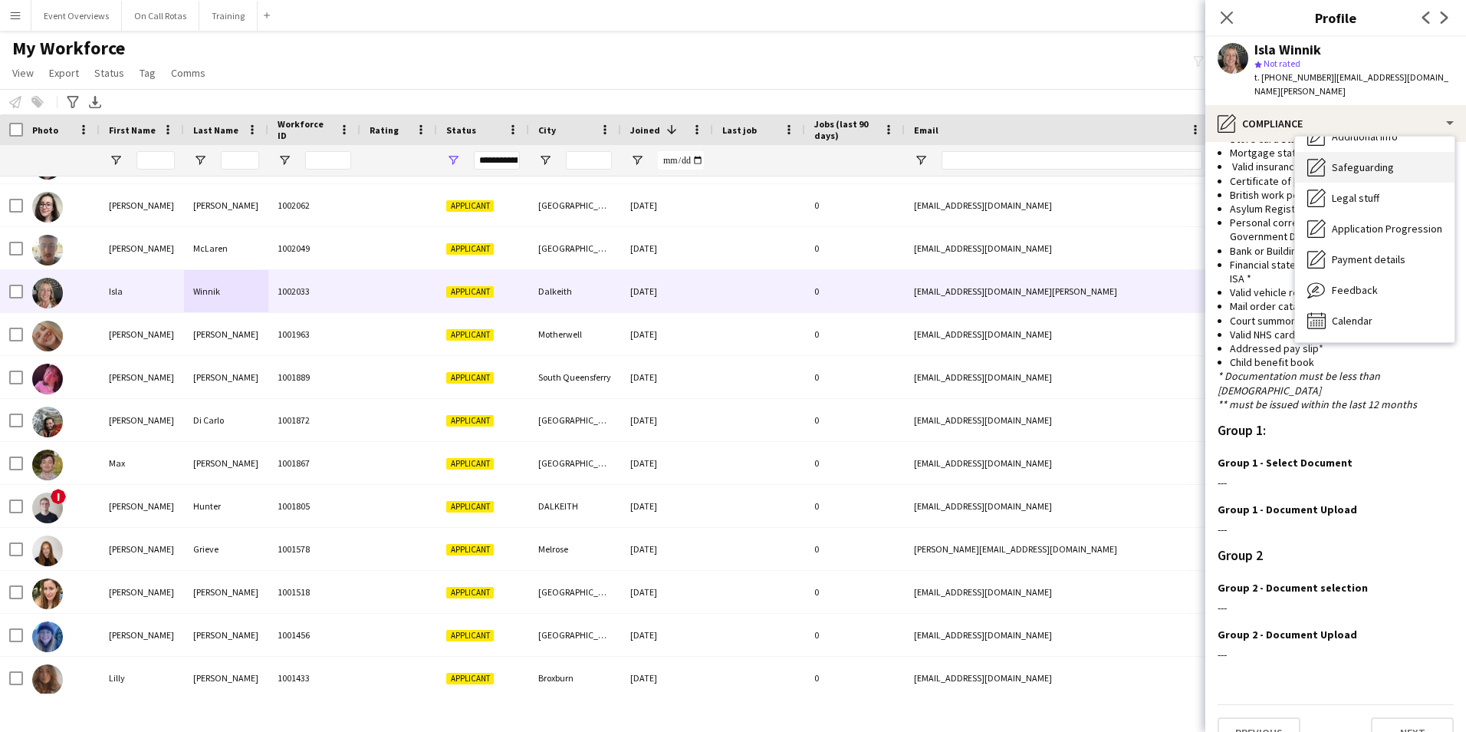
click at [1343, 160] on span "Safeguarding" at bounding box center [1363, 167] width 62 height 14
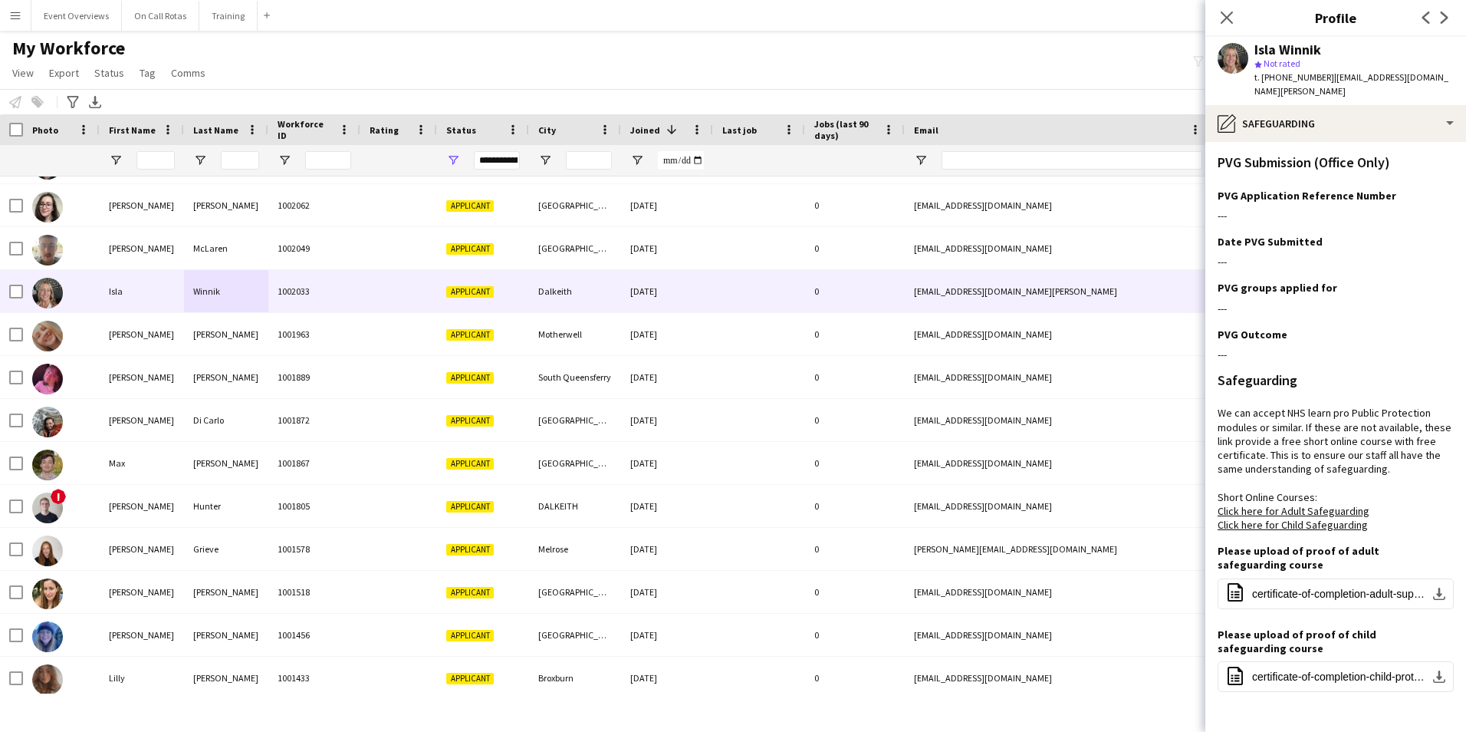
scroll to position [141, 0]
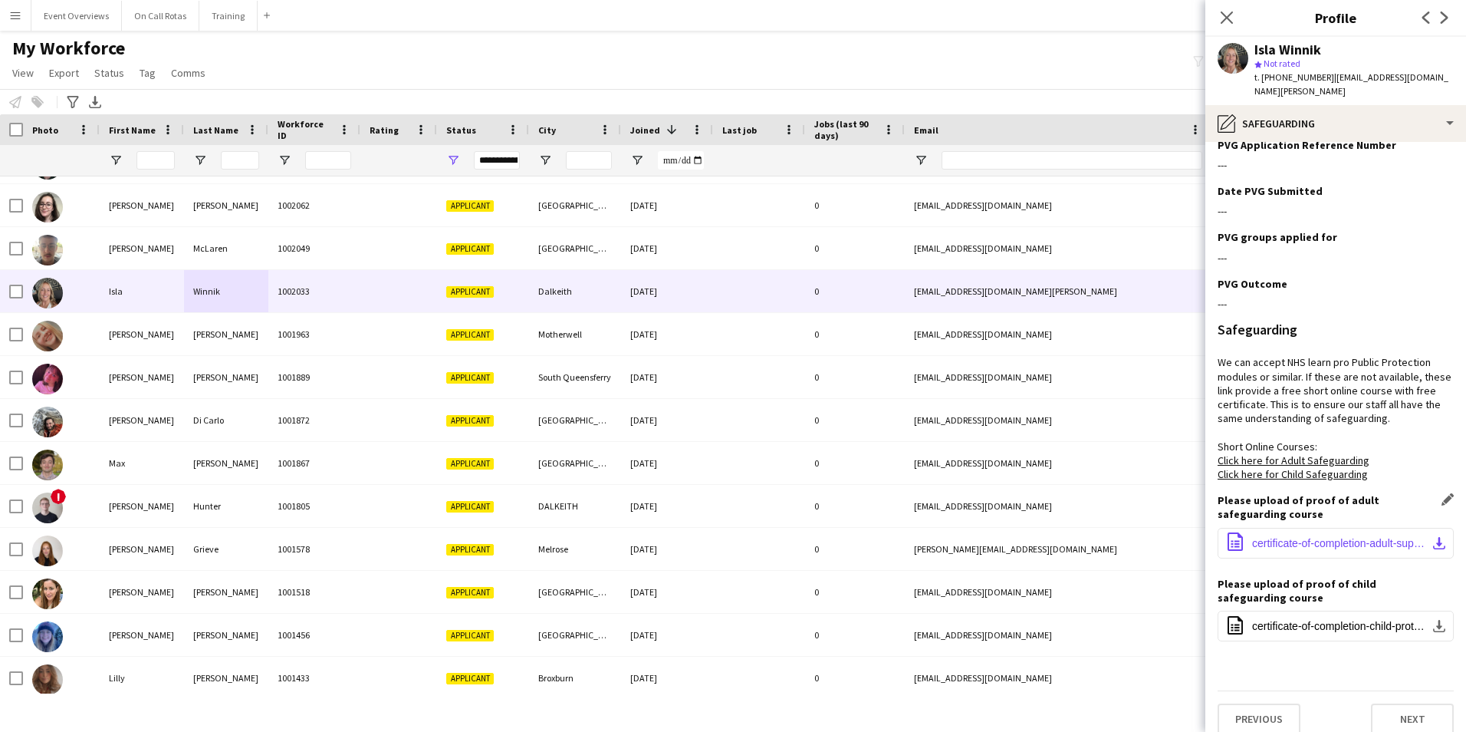
click at [1283, 537] on span "certificate-of-completion-adult-support-and-protection-practice-level-1-informe…" at bounding box center [1338, 543] width 173 height 12
click at [1296, 610] on button "office-file-sheet certificate-of-completion-child-protection-practice-level-1-i…" at bounding box center [1336, 625] width 236 height 31
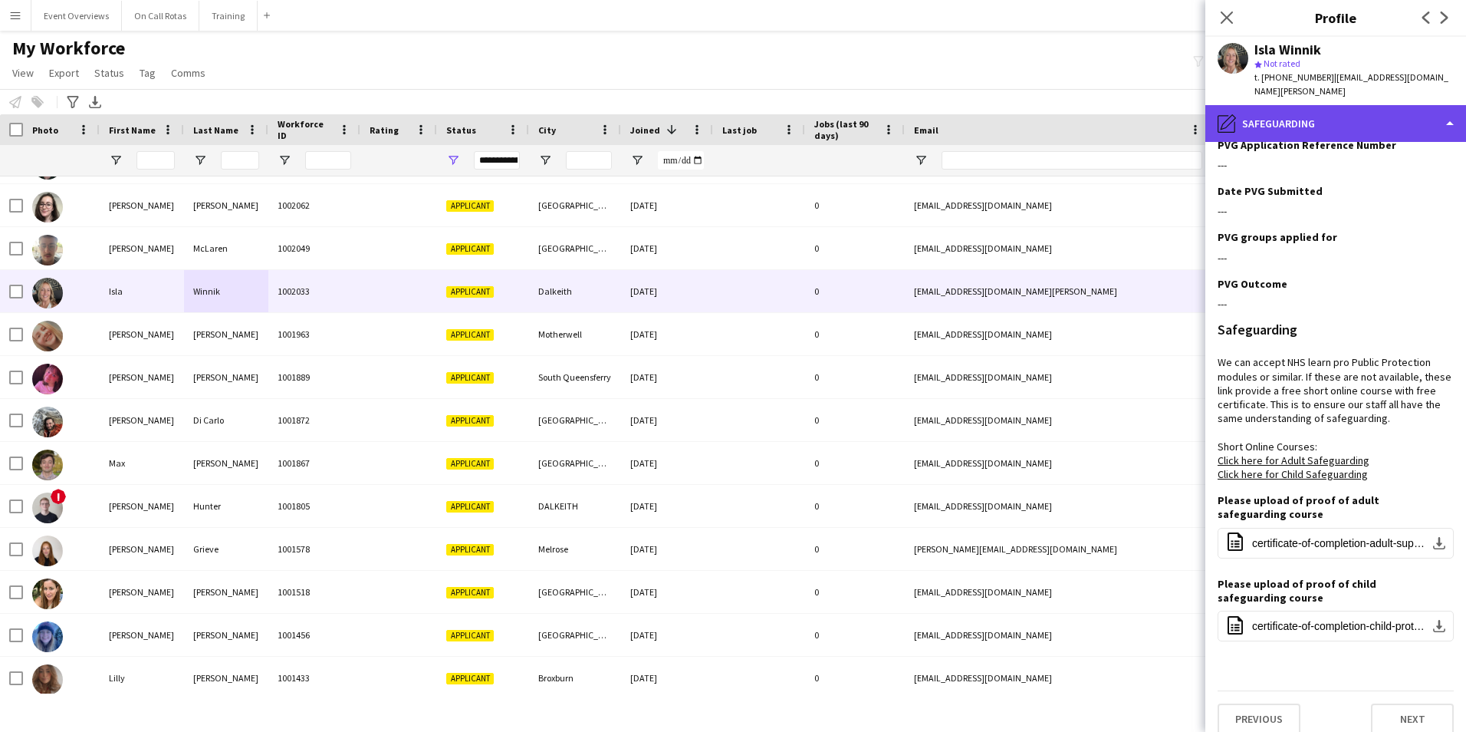
click at [1355, 107] on div "pencil4 Safeguarding" at bounding box center [1335, 123] width 261 height 37
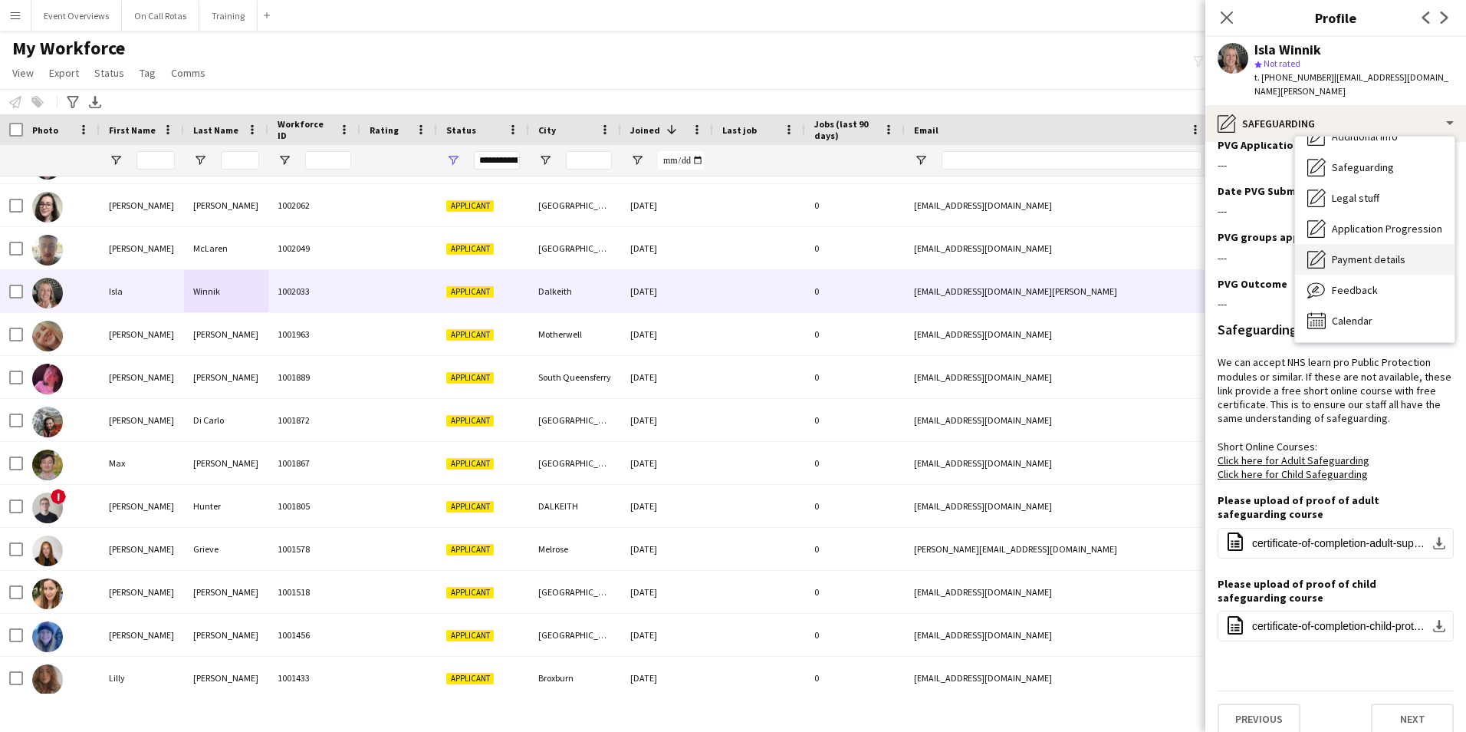
click at [1342, 252] on span "Payment details" at bounding box center [1369, 259] width 74 height 14
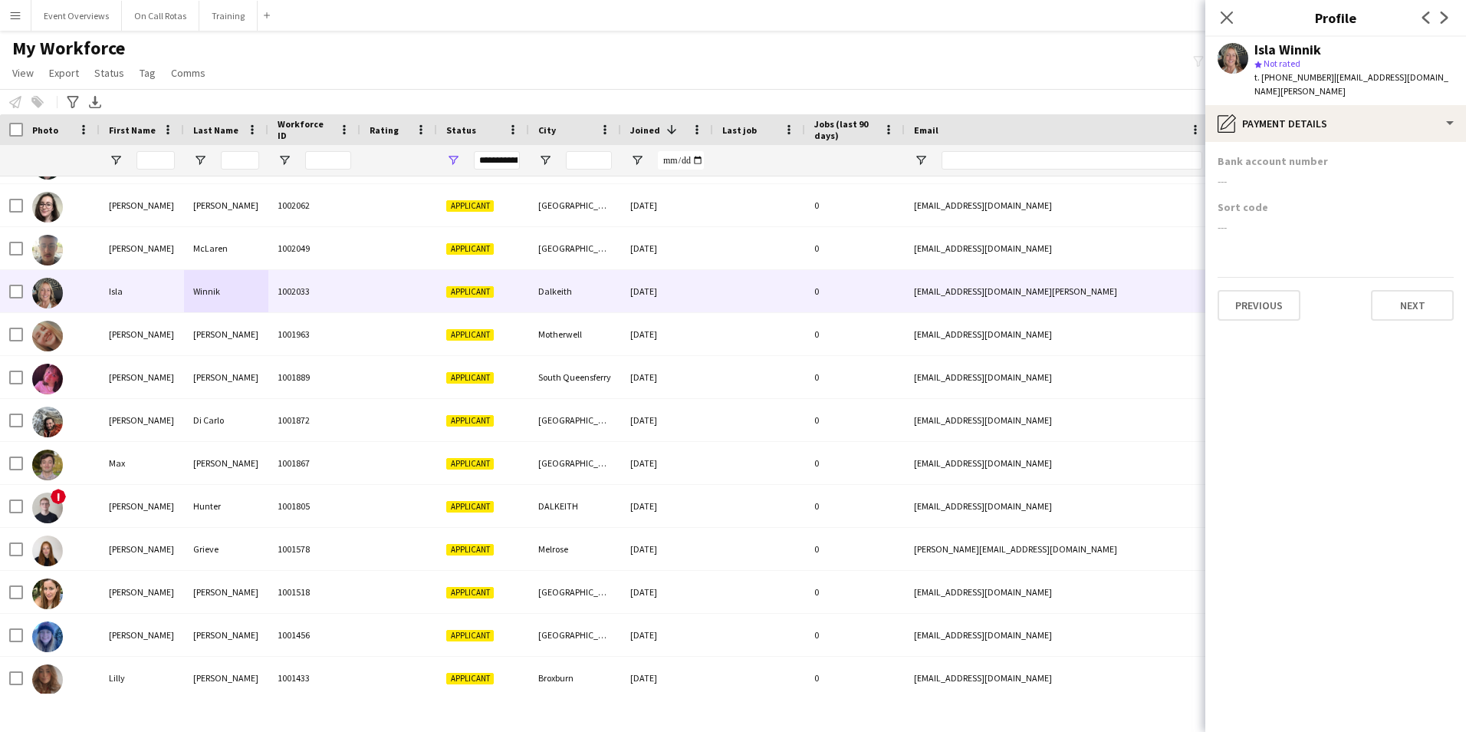
scroll to position [0, 0]
drag, startPoint x: 1439, startPoint y: 80, endPoint x: 1332, endPoint y: 82, distance: 107.4
click at [1332, 82] on div "Isla Winnik star Not rated t. +4407810264802 | islamary.winnik@nhs.scot" at bounding box center [1335, 71] width 261 height 68
copy span "islamary.winnik@nhs.scot"
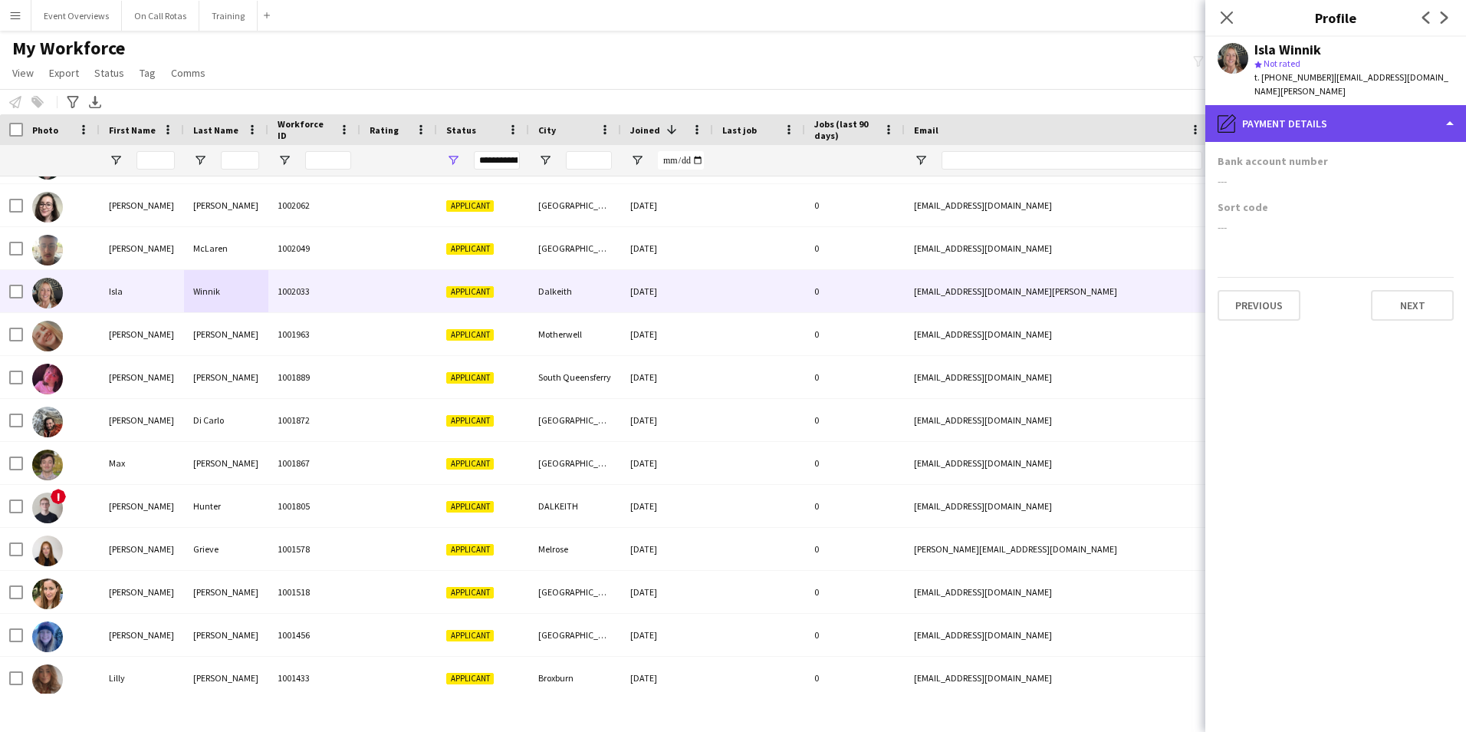
click at [1336, 119] on div "pencil4 Payment details" at bounding box center [1335, 123] width 261 height 37
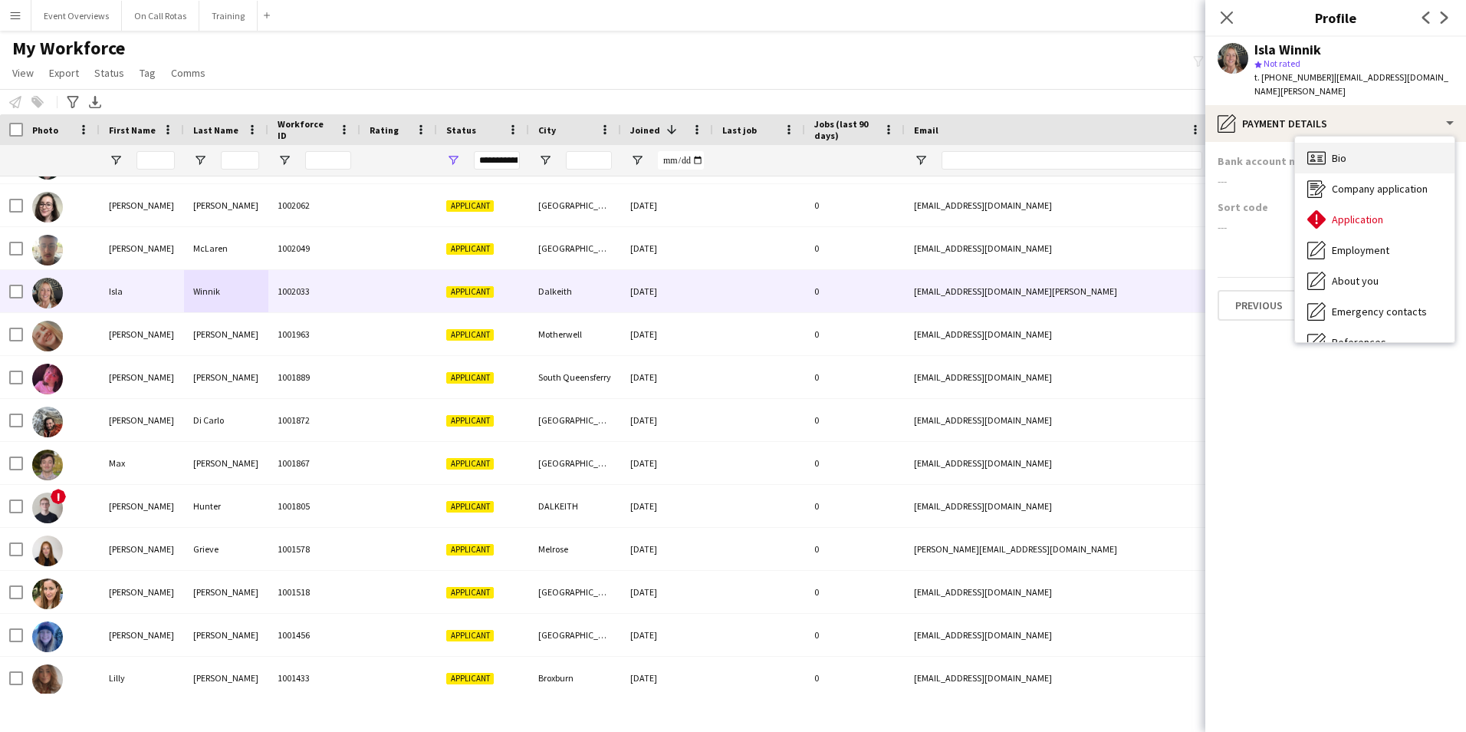
click at [1340, 151] on span "Bio" at bounding box center [1339, 158] width 15 height 14
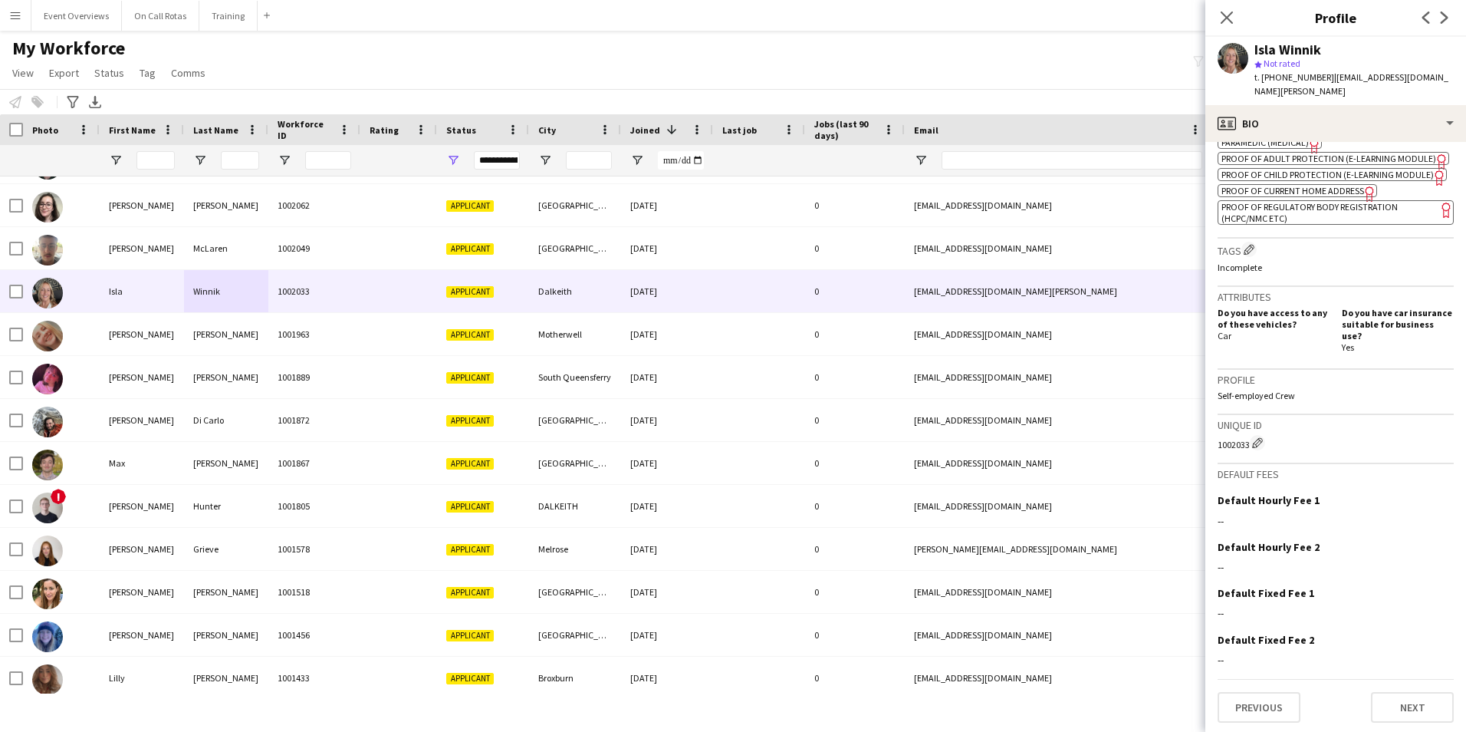
scroll to position [209, 0]
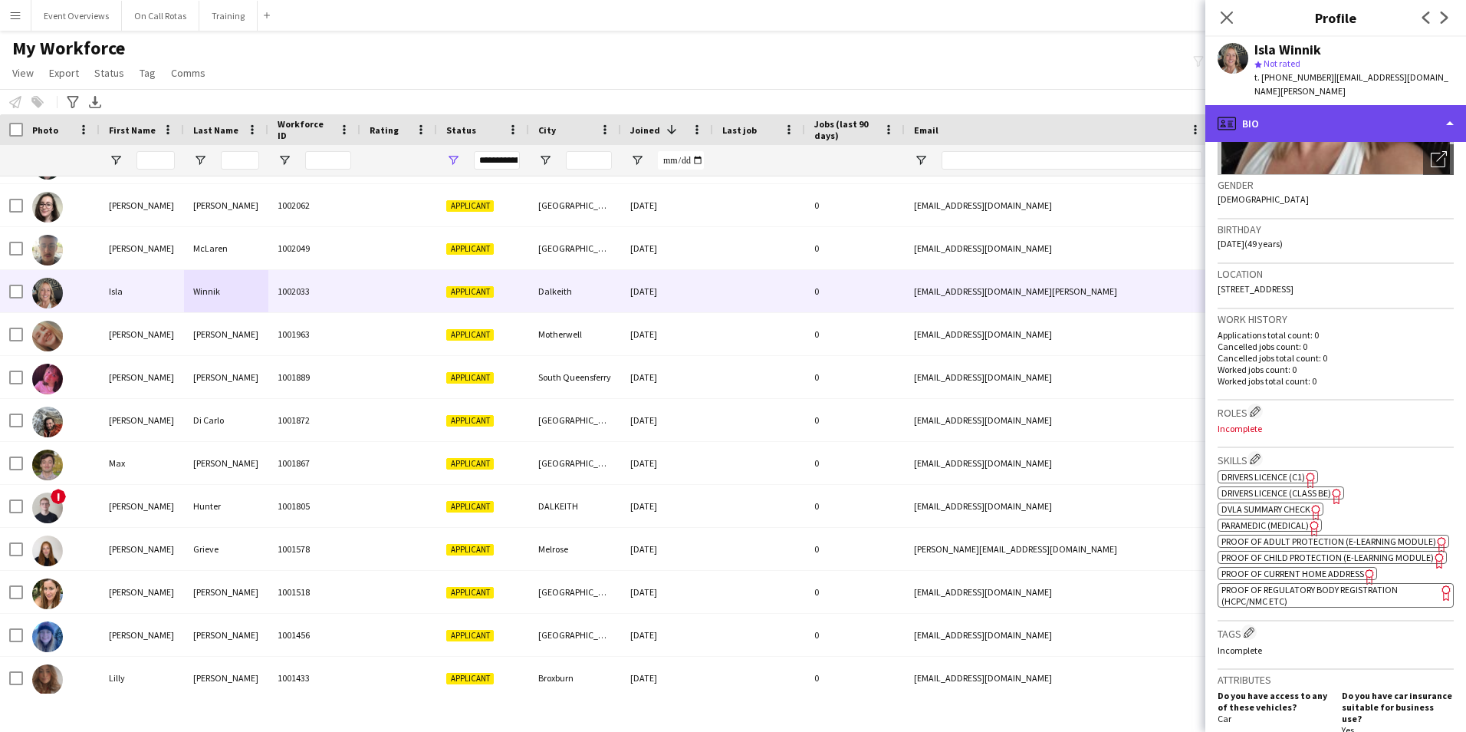
click at [1283, 115] on div "profile Bio" at bounding box center [1335, 123] width 261 height 37
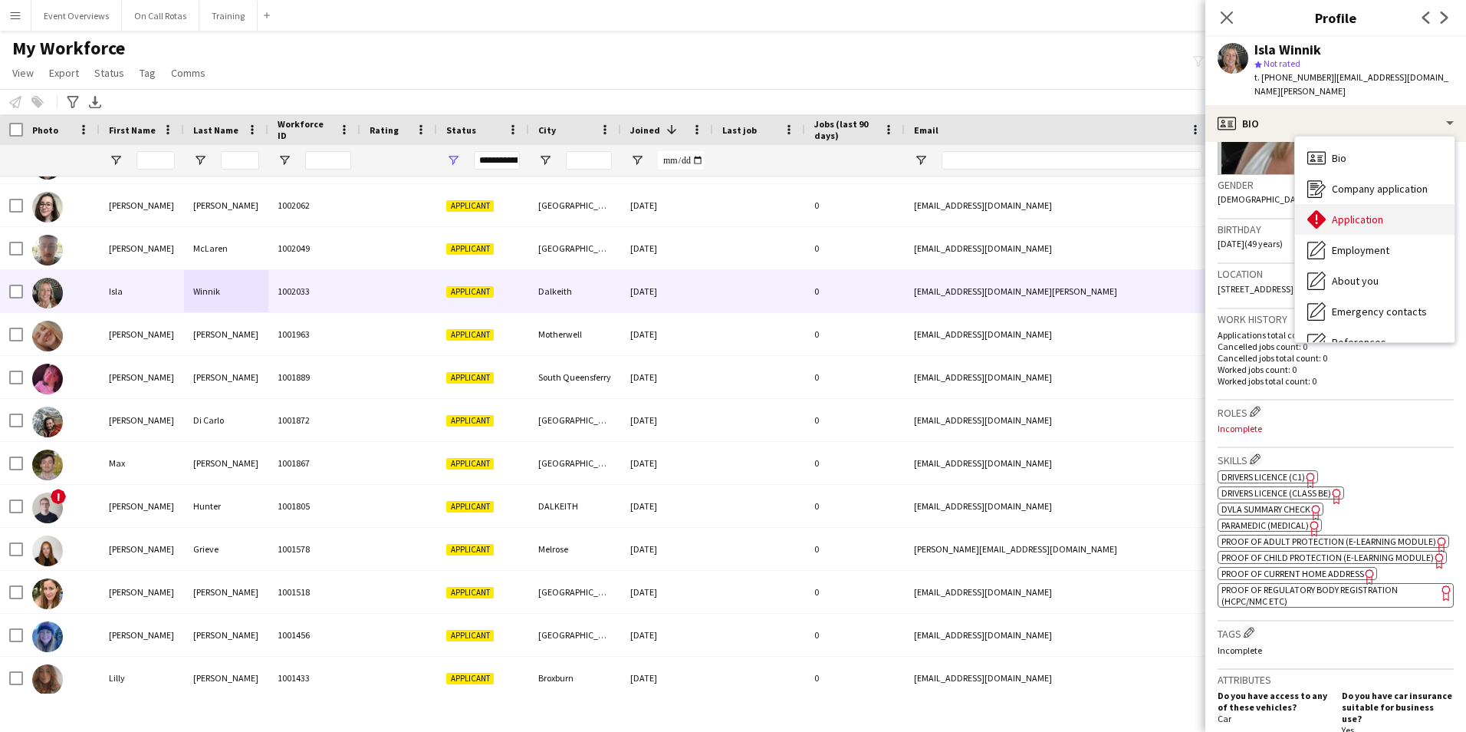
click at [1337, 212] on span "Application" at bounding box center [1357, 219] width 51 height 14
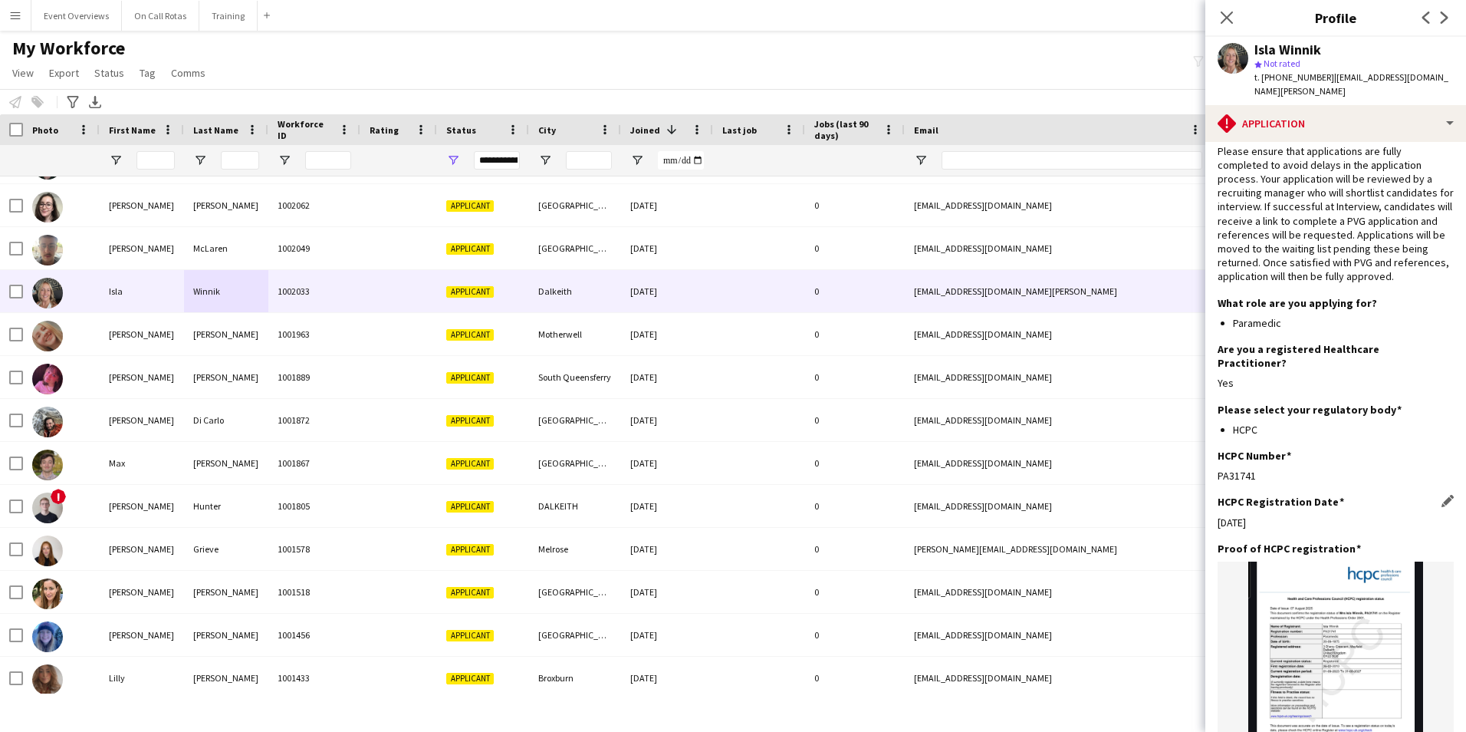
scroll to position [0, 0]
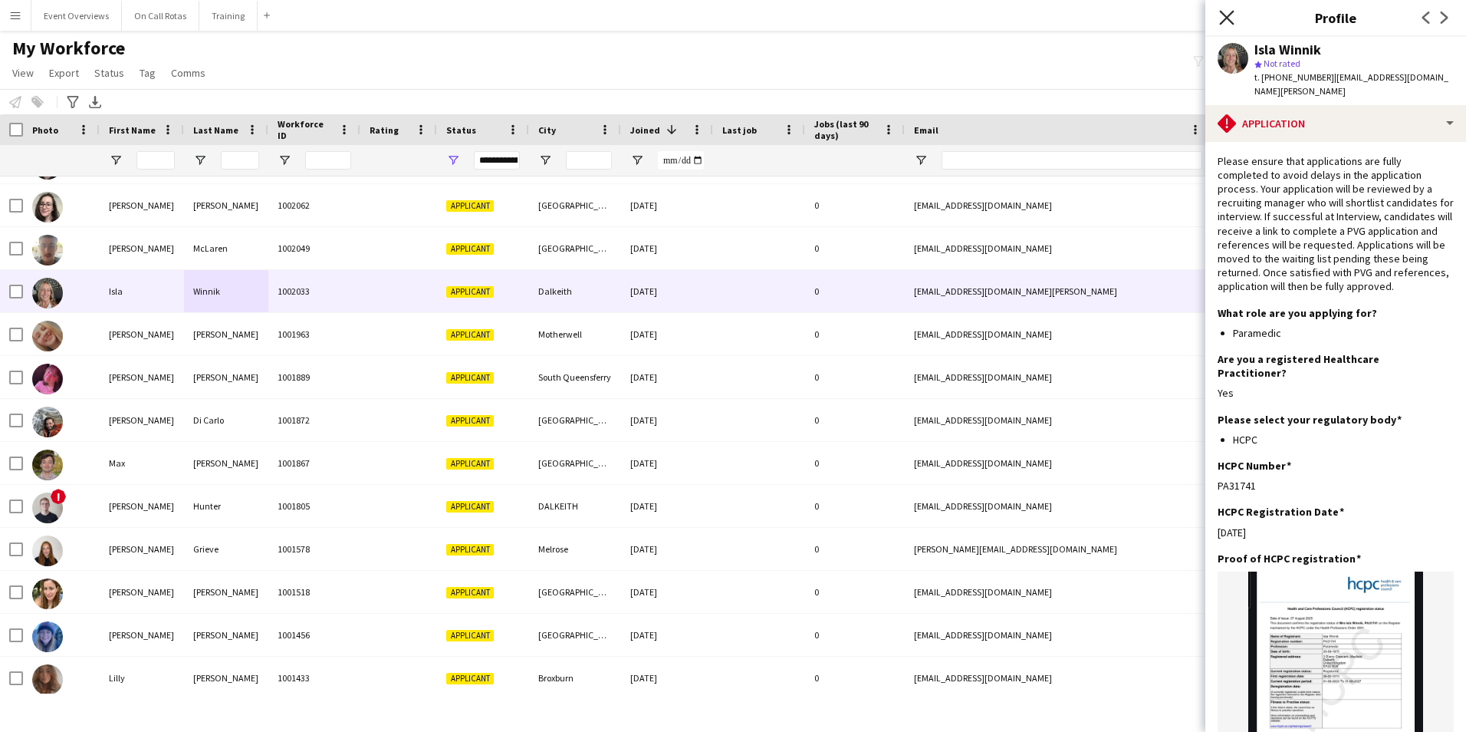
click at [1222, 16] on icon "Close pop-in" at bounding box center [1226, 17] width 15 height 15
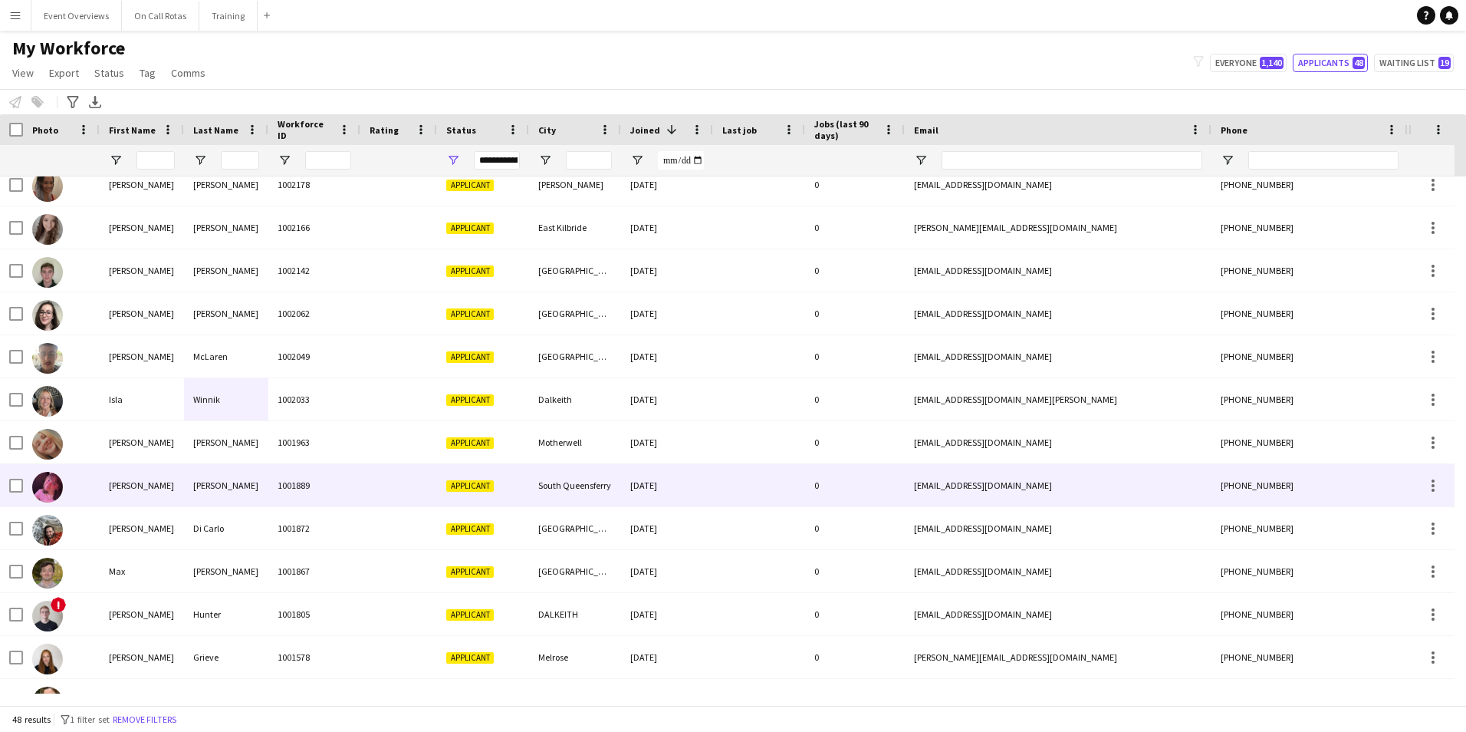
scroll to position [1008, 0]
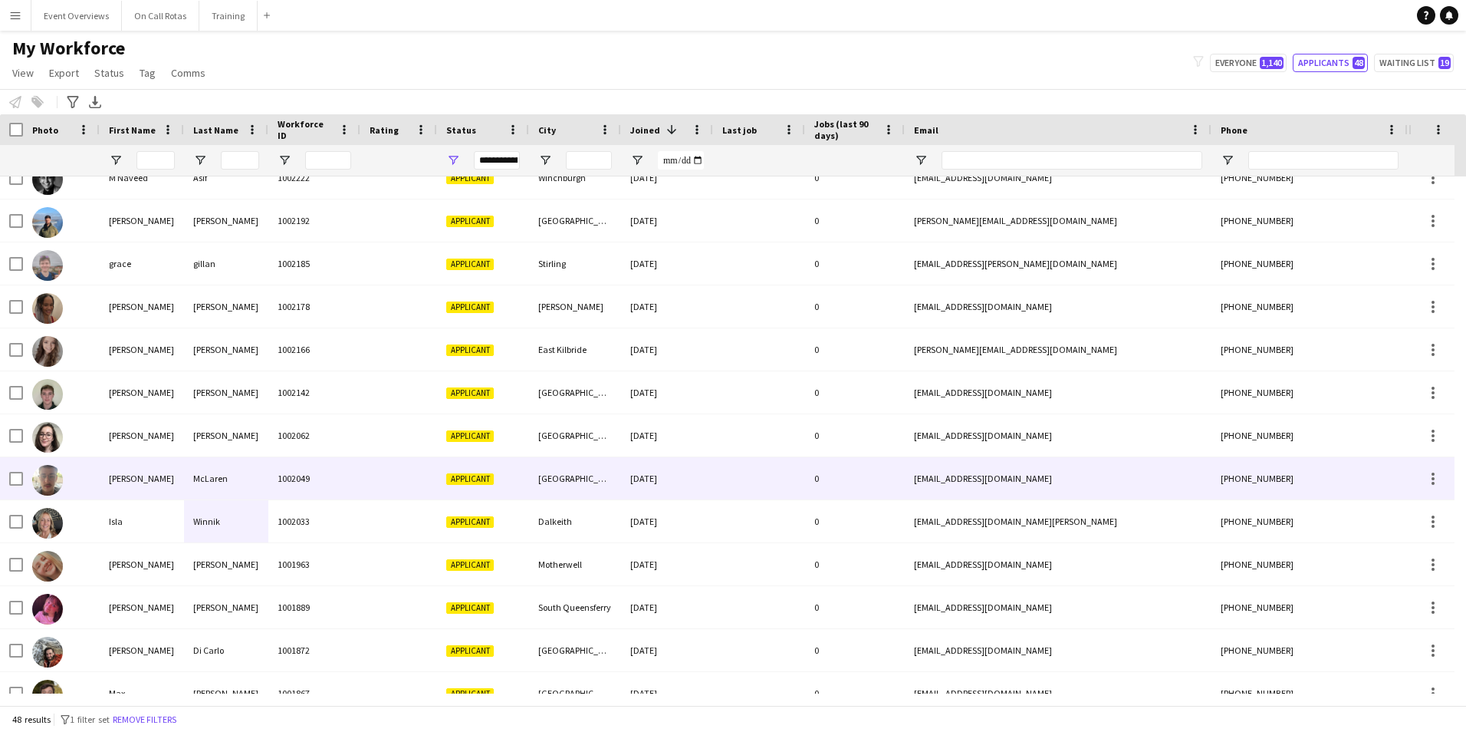
click at [212, 488] on div "McLaren" at bounding box center [226, 478] width 84 height 42
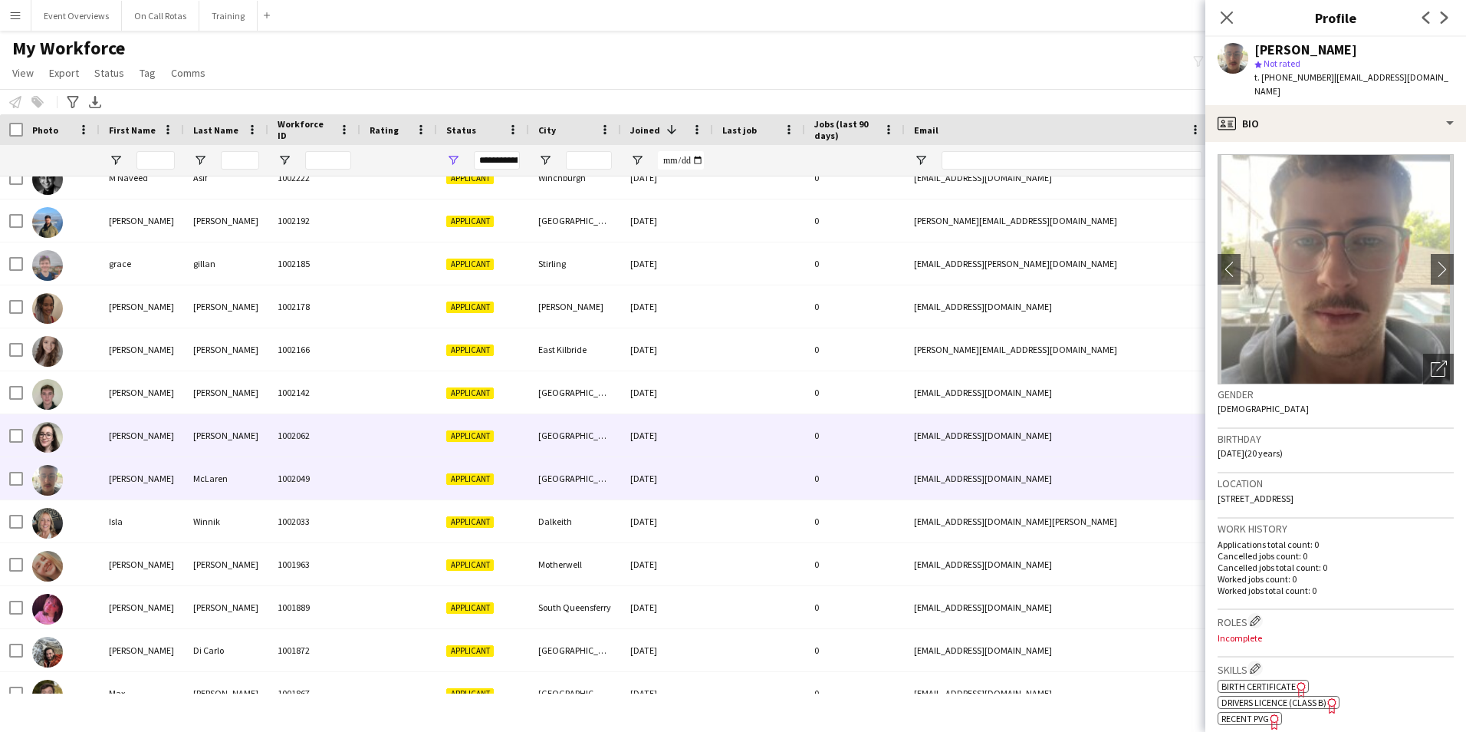
click at [252, 442] on div "Jackson" at bounding box center [226, 435] width 84 height 42
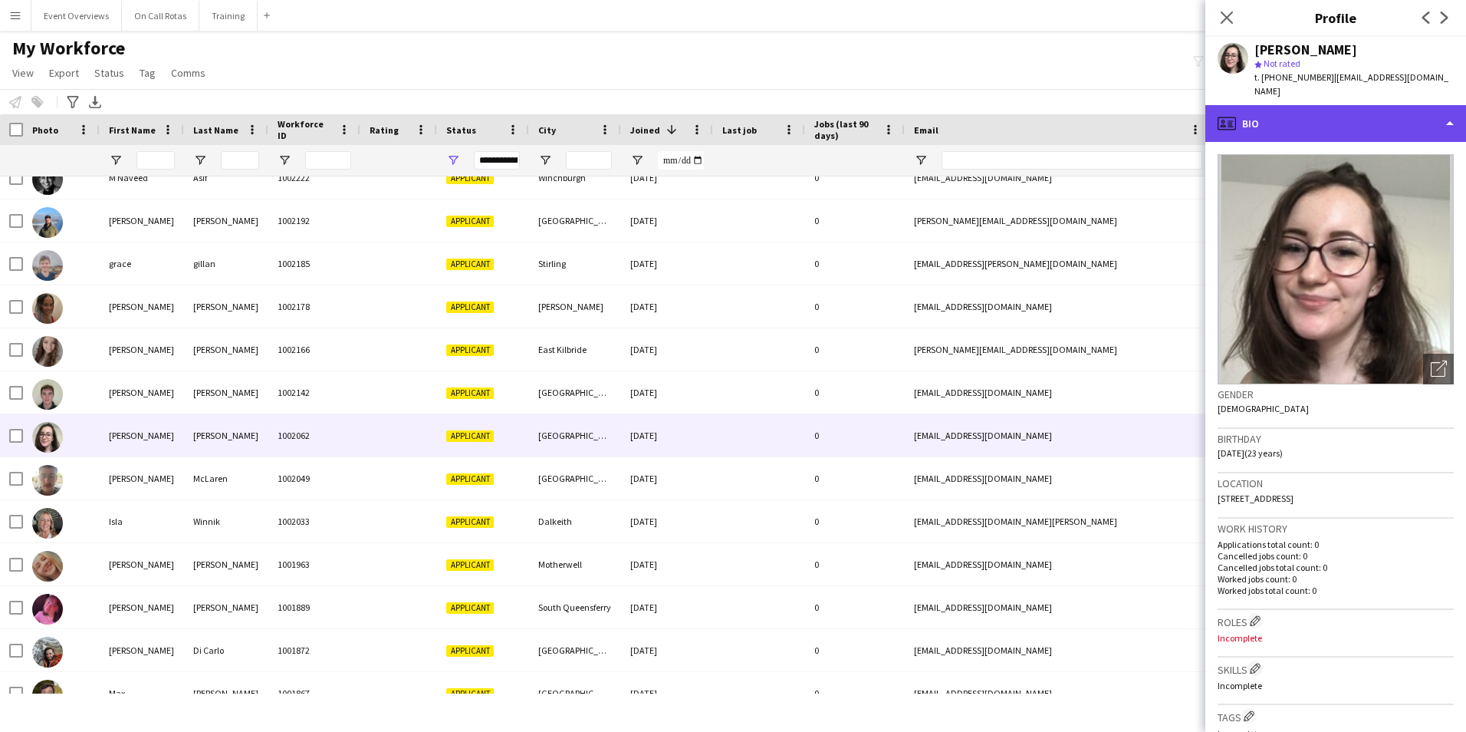
click at [1327, 105] on div "profile Bio" at bounding box center [1335, 123] width 261 height 37
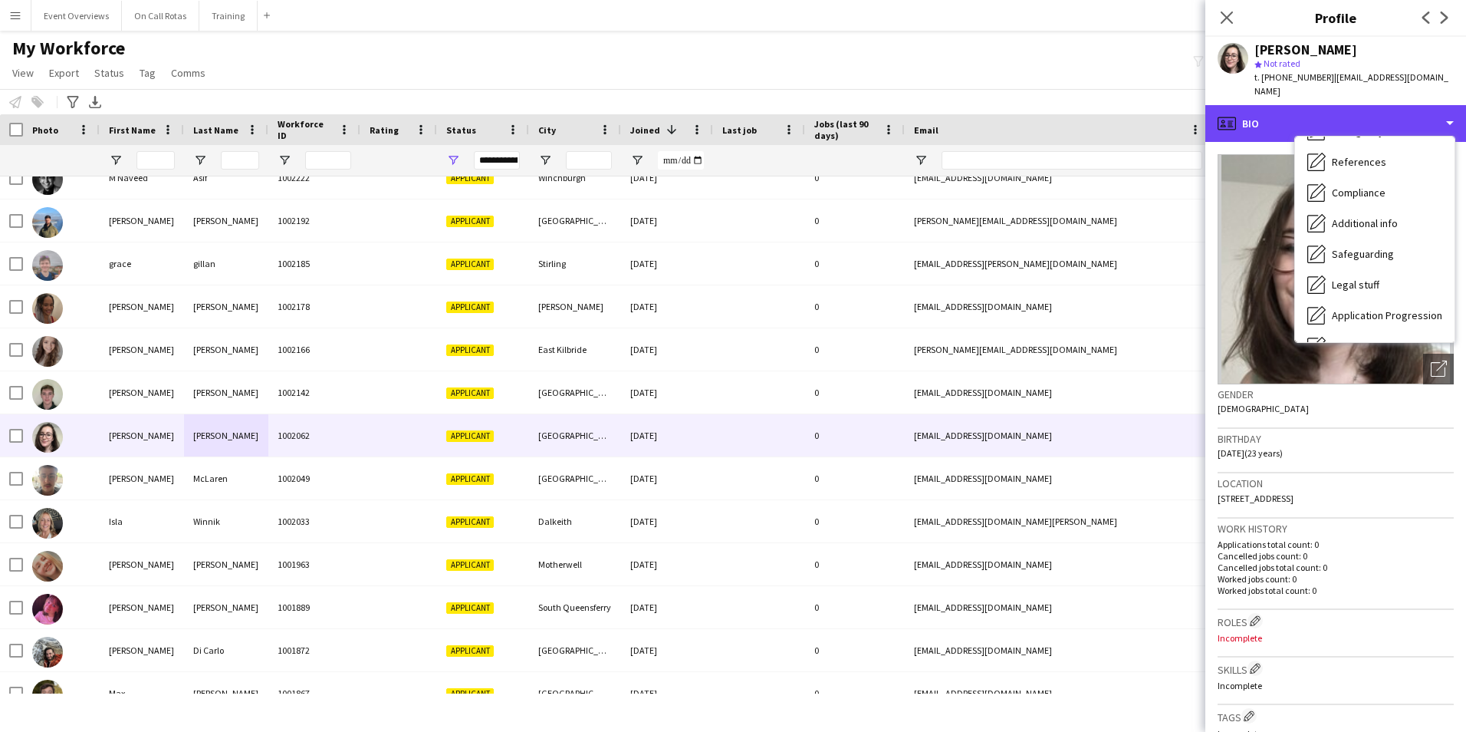
scroll to position [267, 0]
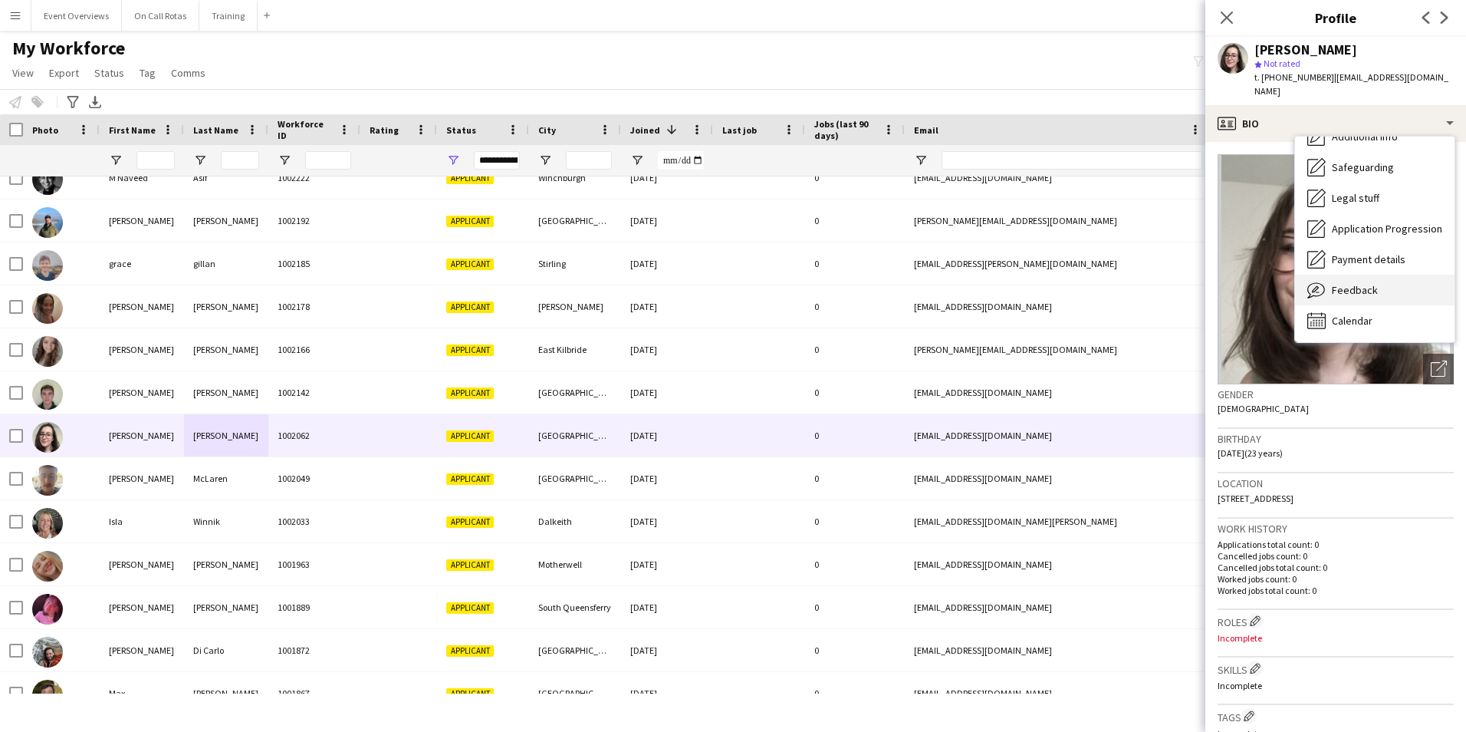
click at [1334, 283] on span "Feedback" at bounding box center [1355, 290] width 46 height 14
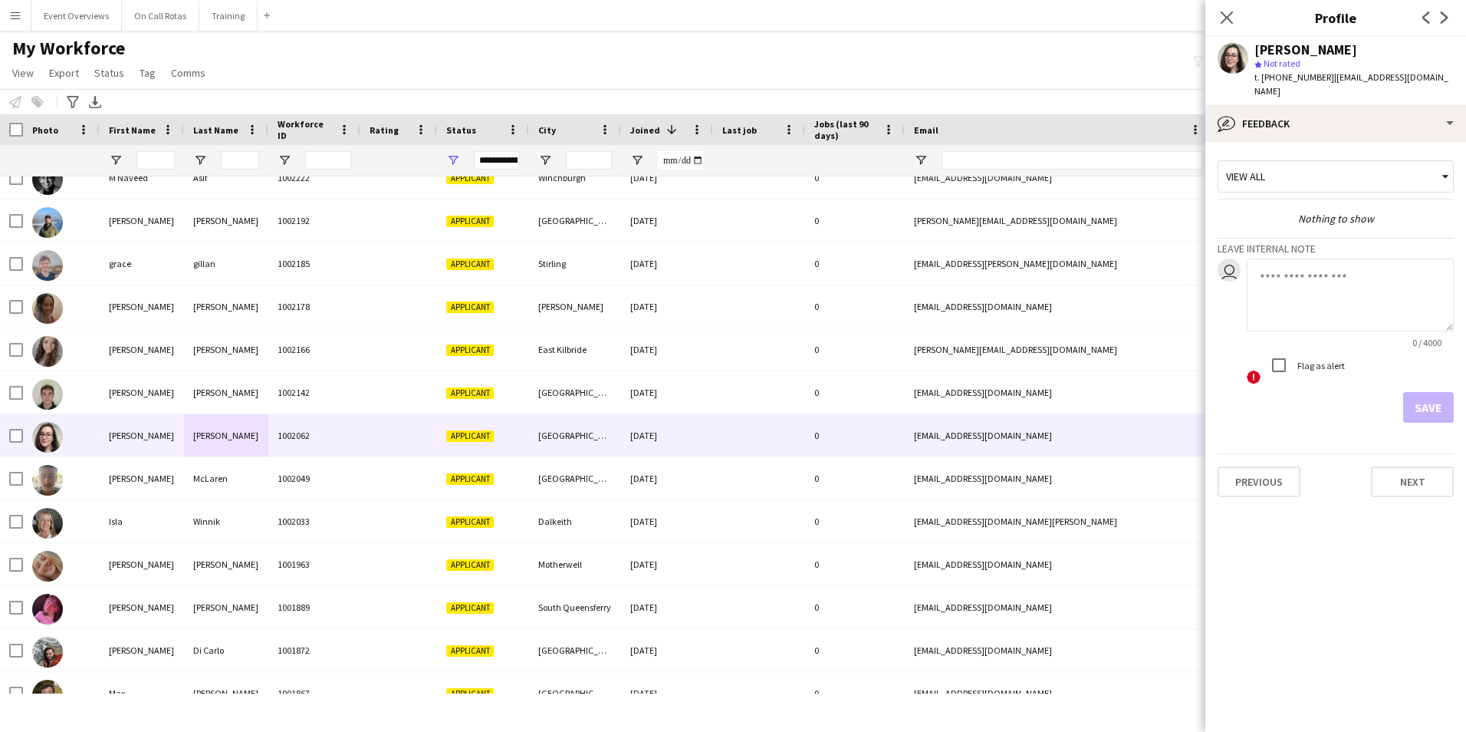
click at [1287, 166] on div "View all" at bounding box center [1328, 176] width 219 height 29
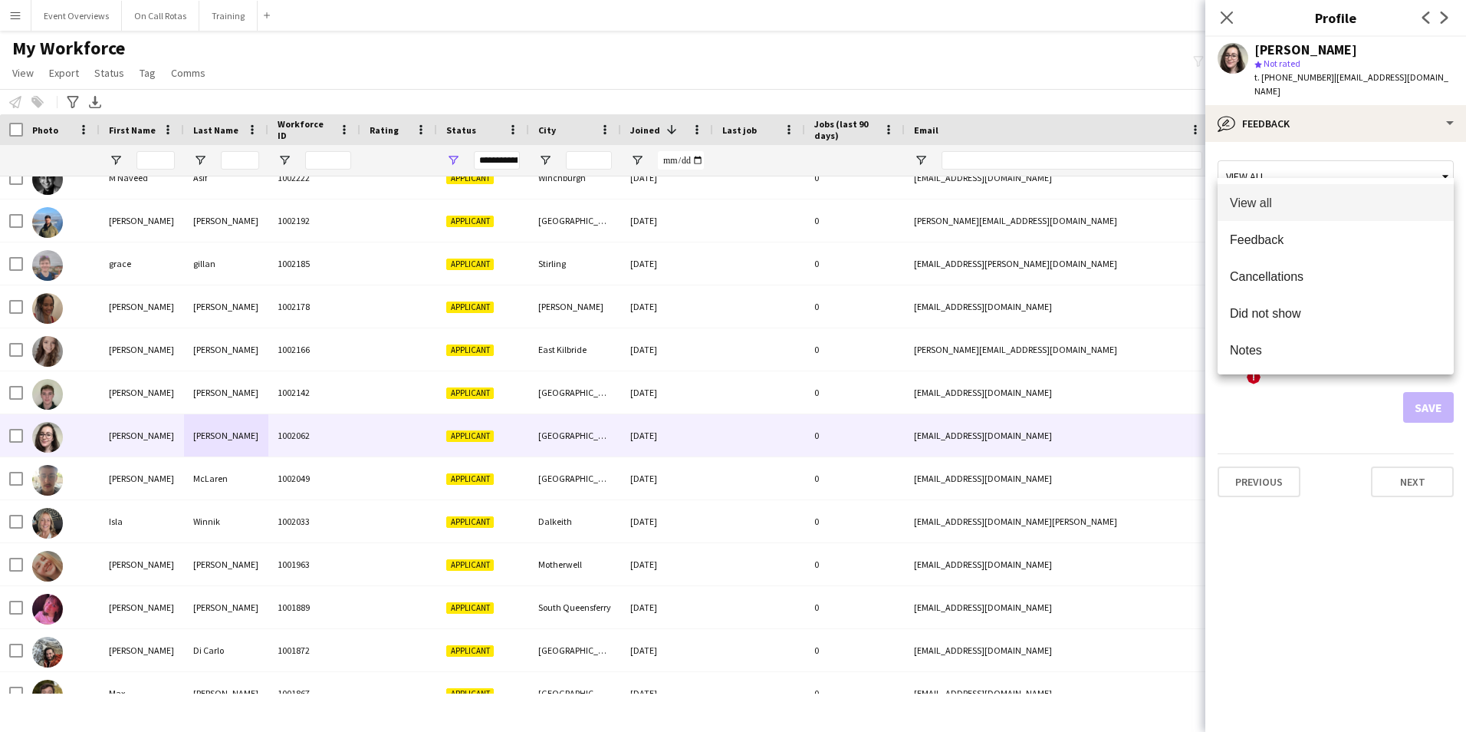
click at [1290, 123] on div at bounding box center [733, 366] width 1466 height 732
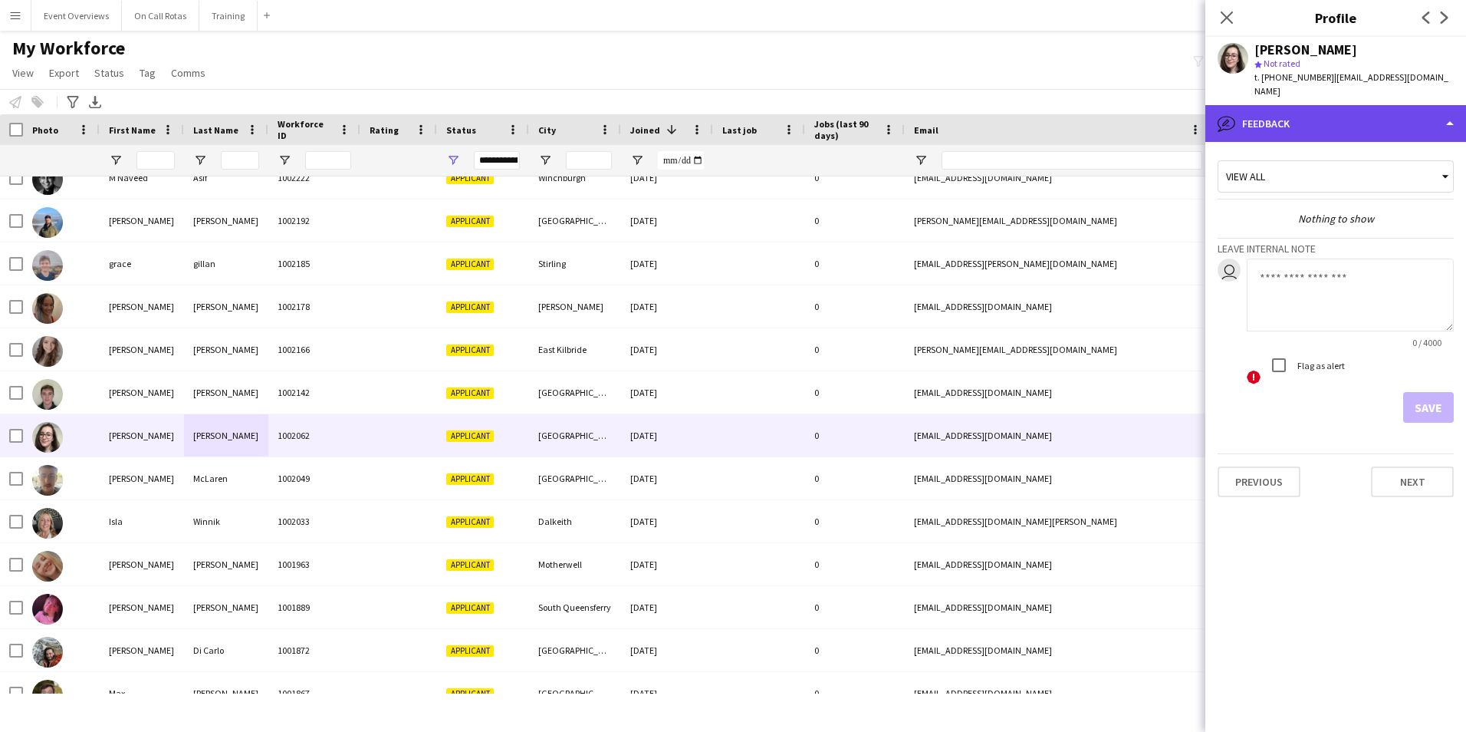
click at [1298, 112] on div "bubble-pencil Feedback" at bounding box center [1335, 123] width 261 height 37
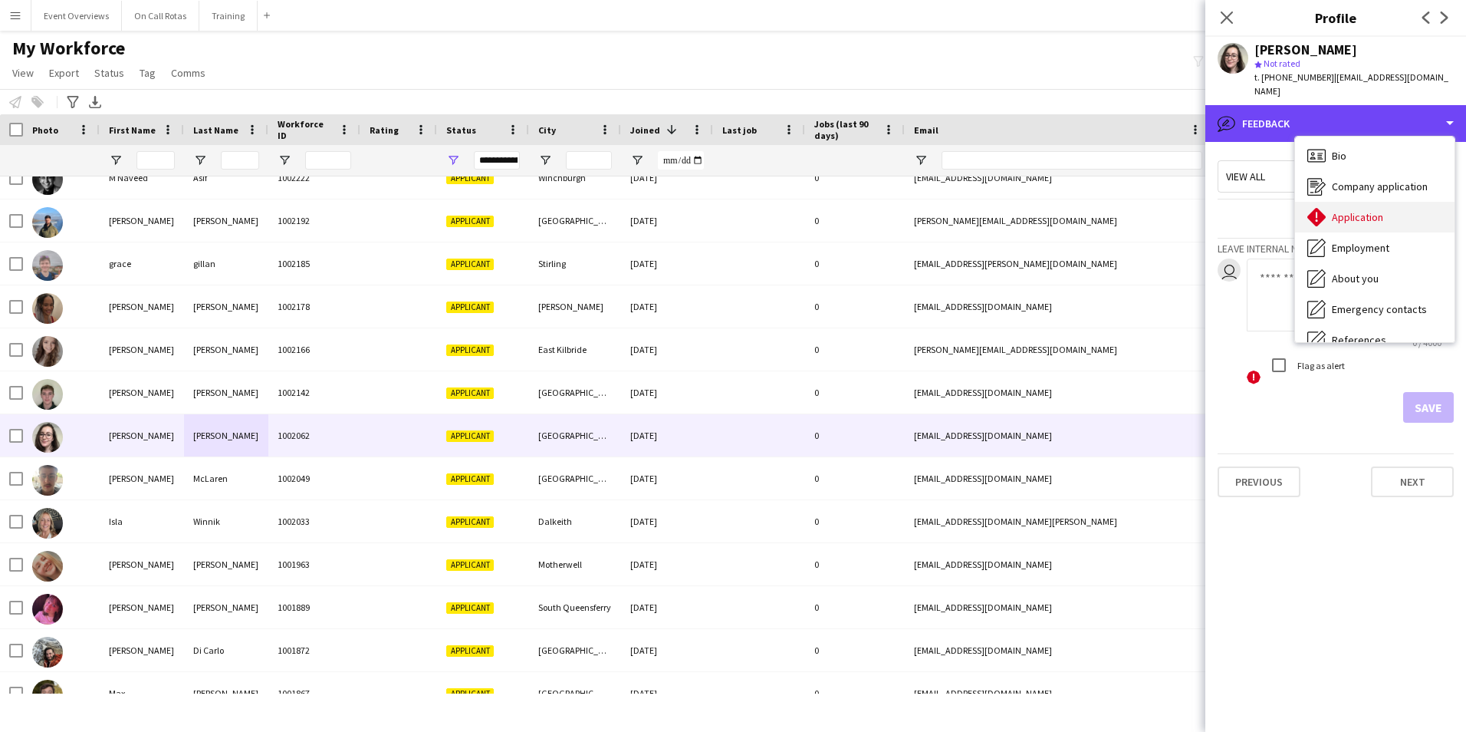
scroll to position [0, 0]
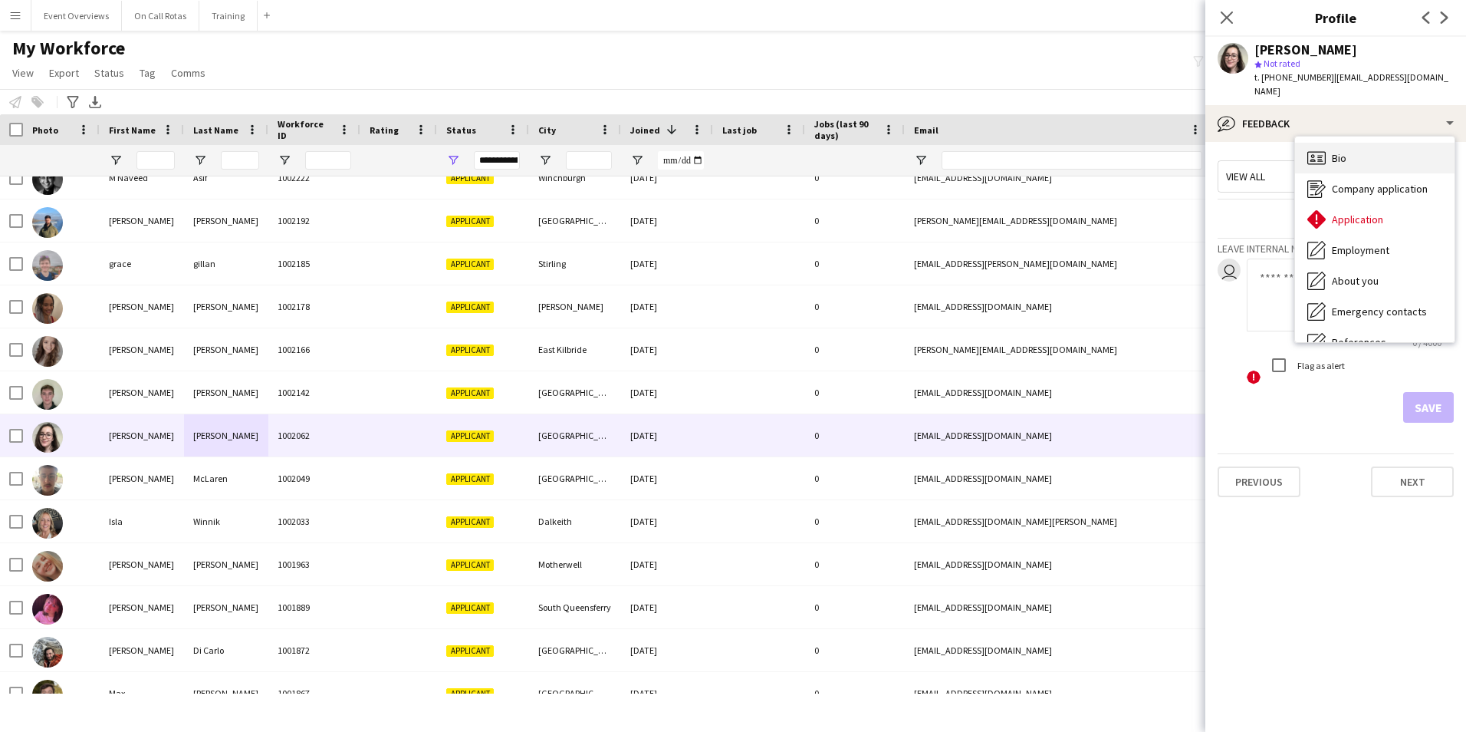
click at [1335, 156] on div "Bio Bio" at bounding box center [1375, 158] width 160 height 31
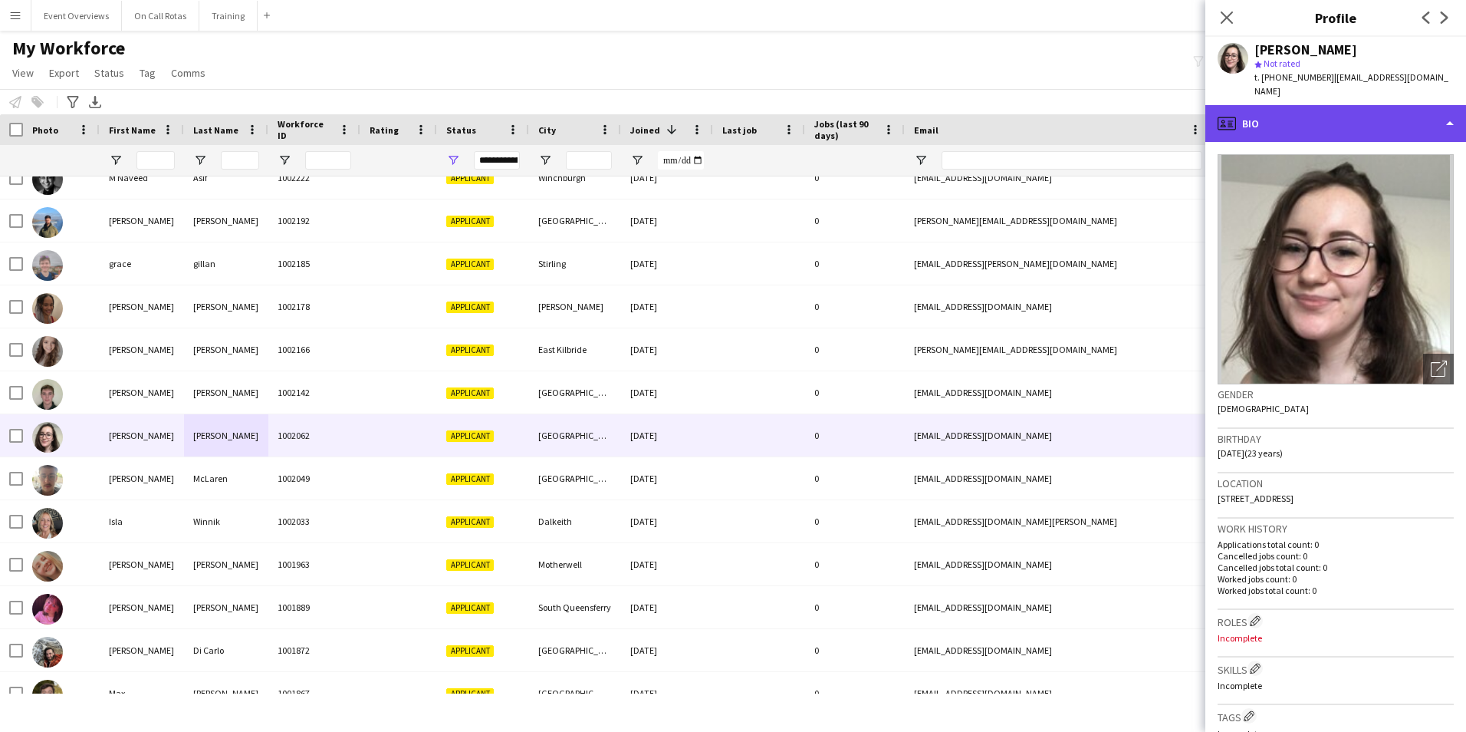
click at [1301, 115] on div "profile Bio" at bounding box center [1335, 123] width 261 height 37
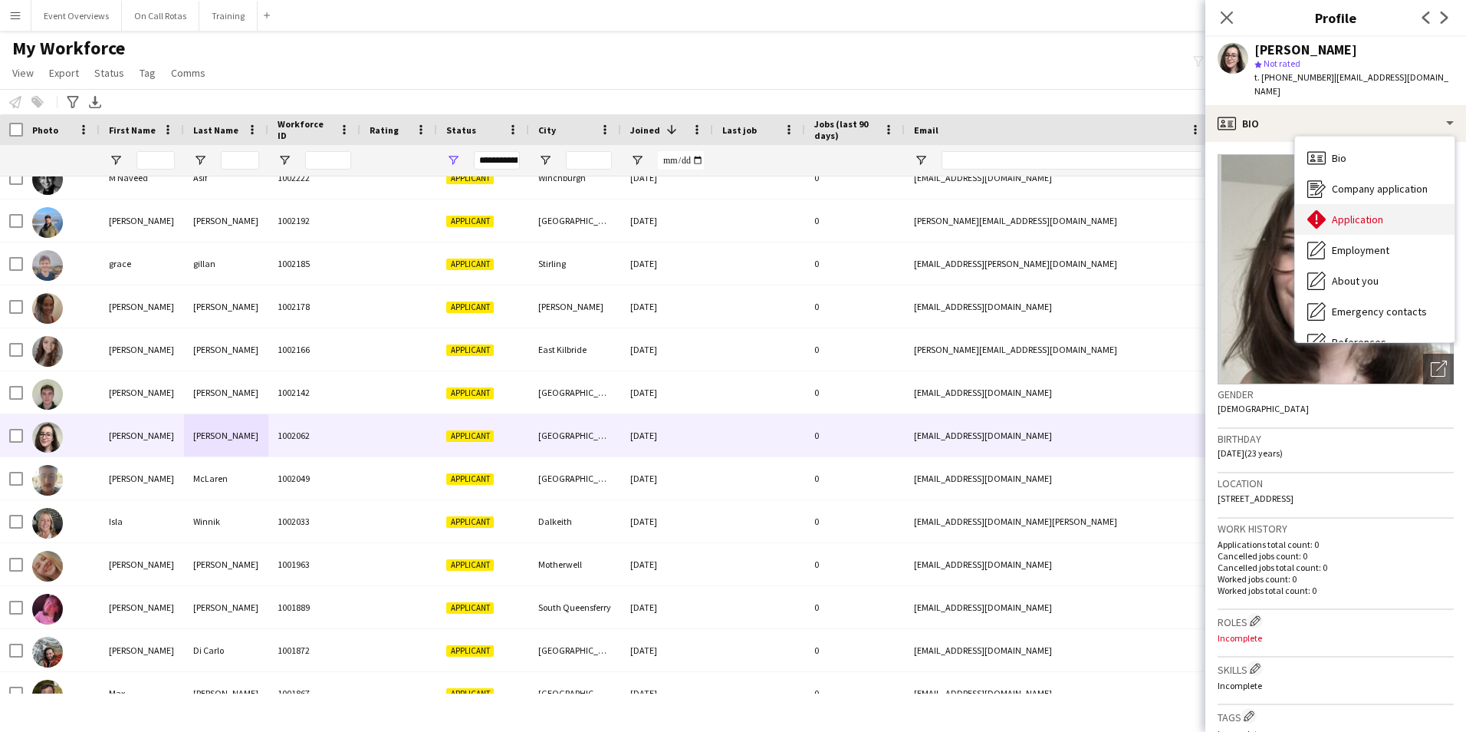
click at [1344, 204] on div "Application Application" at bounding box center [1375, 219] width 160 height 31
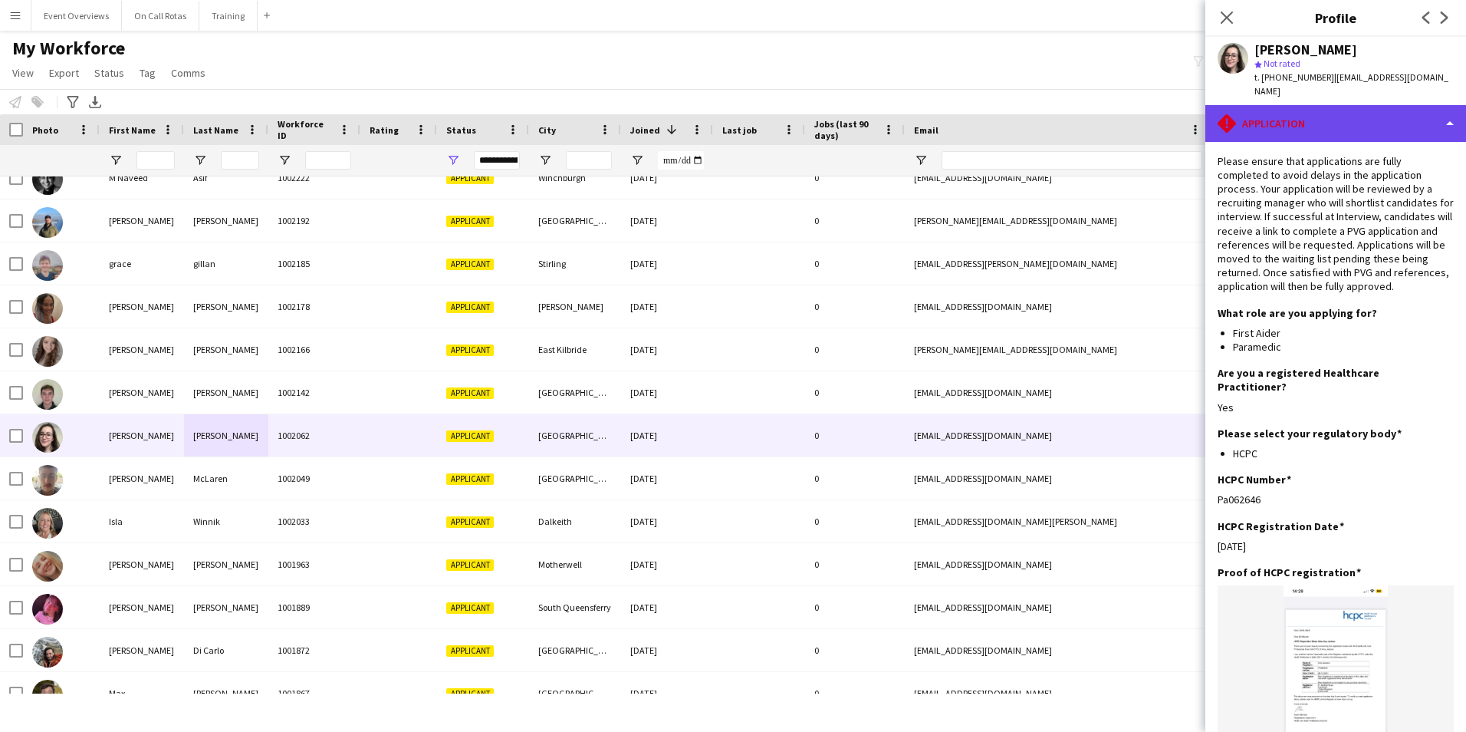
click at [1268, 107] on div "rhombus-alert Application" at bounding box center [1335, 123] width 261 height 37
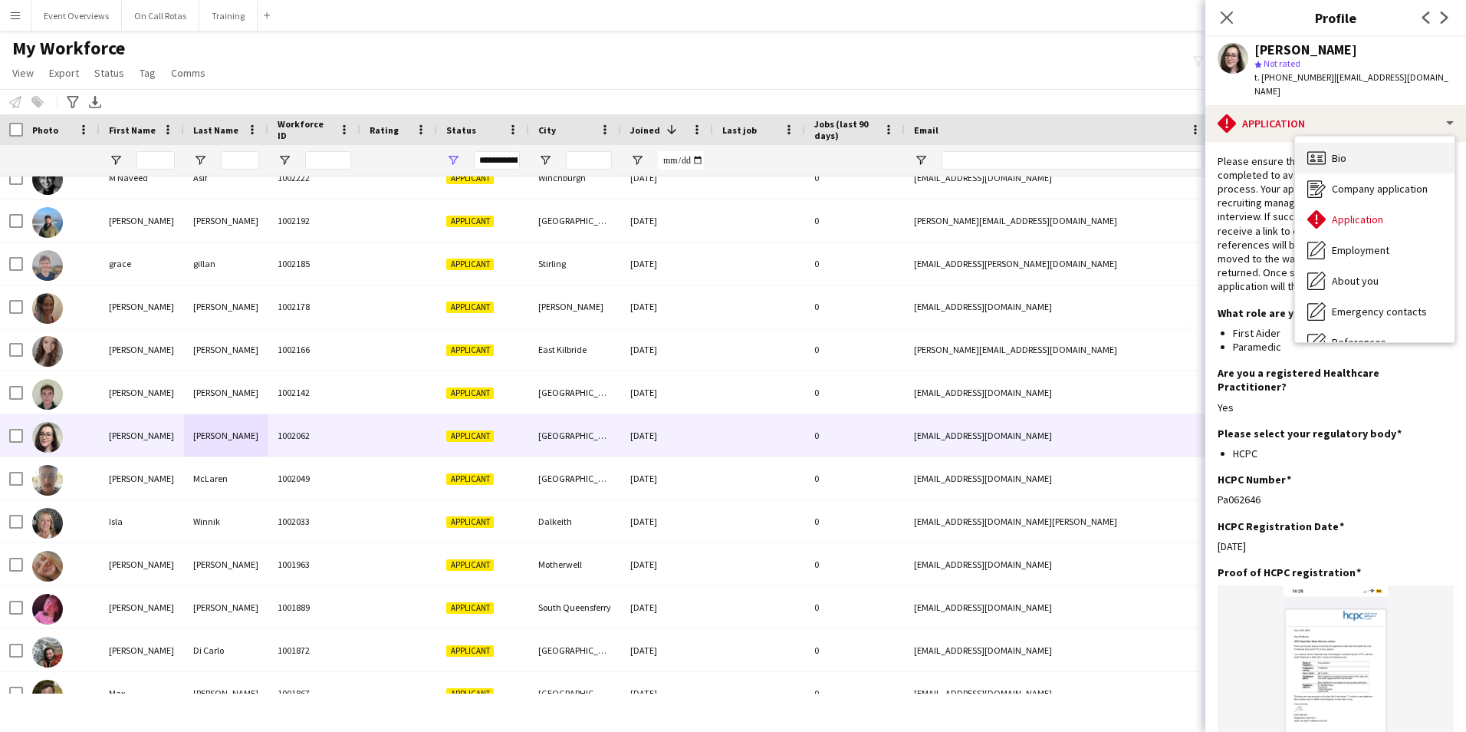
click at [1326, 143] on div "Bio Bio" at bounding box center [1375, 158] width 160 height 31
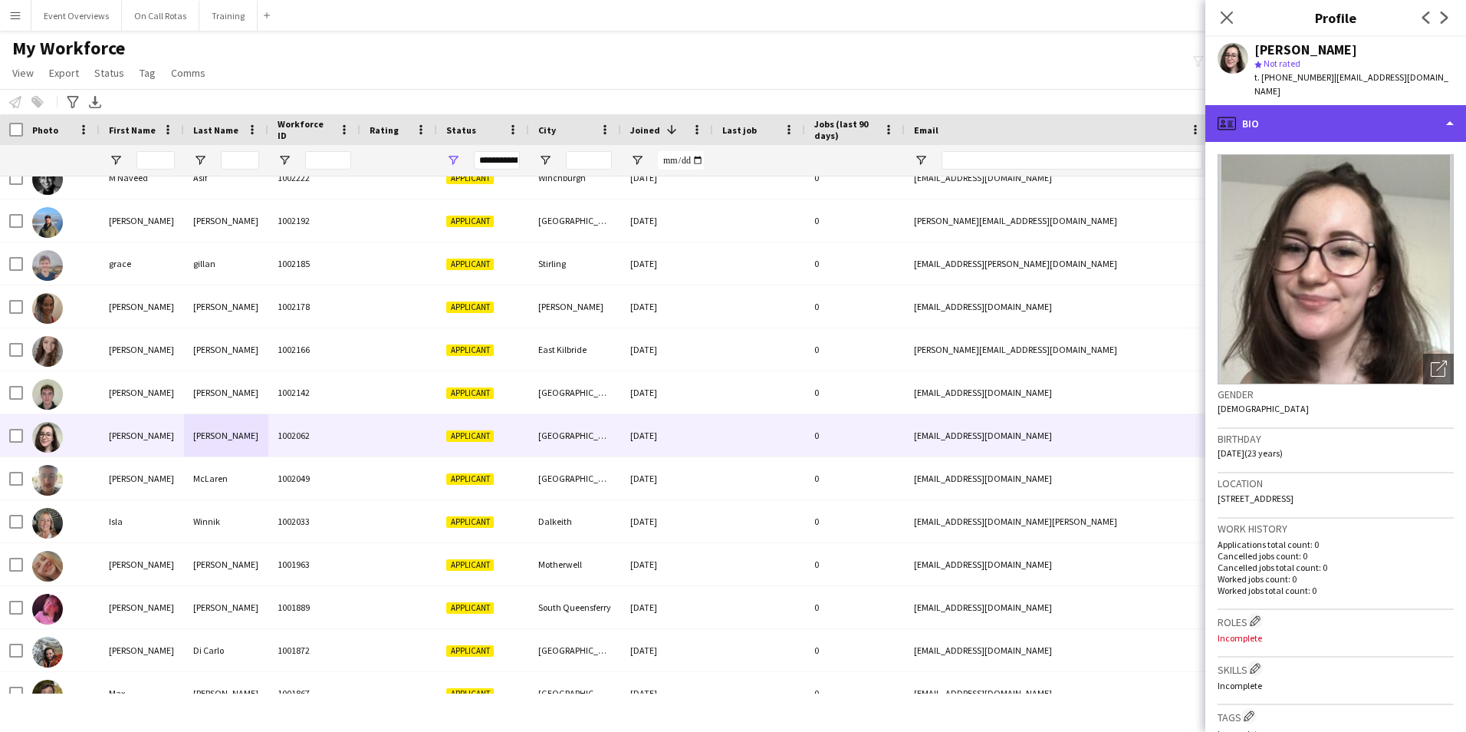
click at [1340, 114] on div "profile Bio" at bounding box center [1335, 123] width 261 height 37
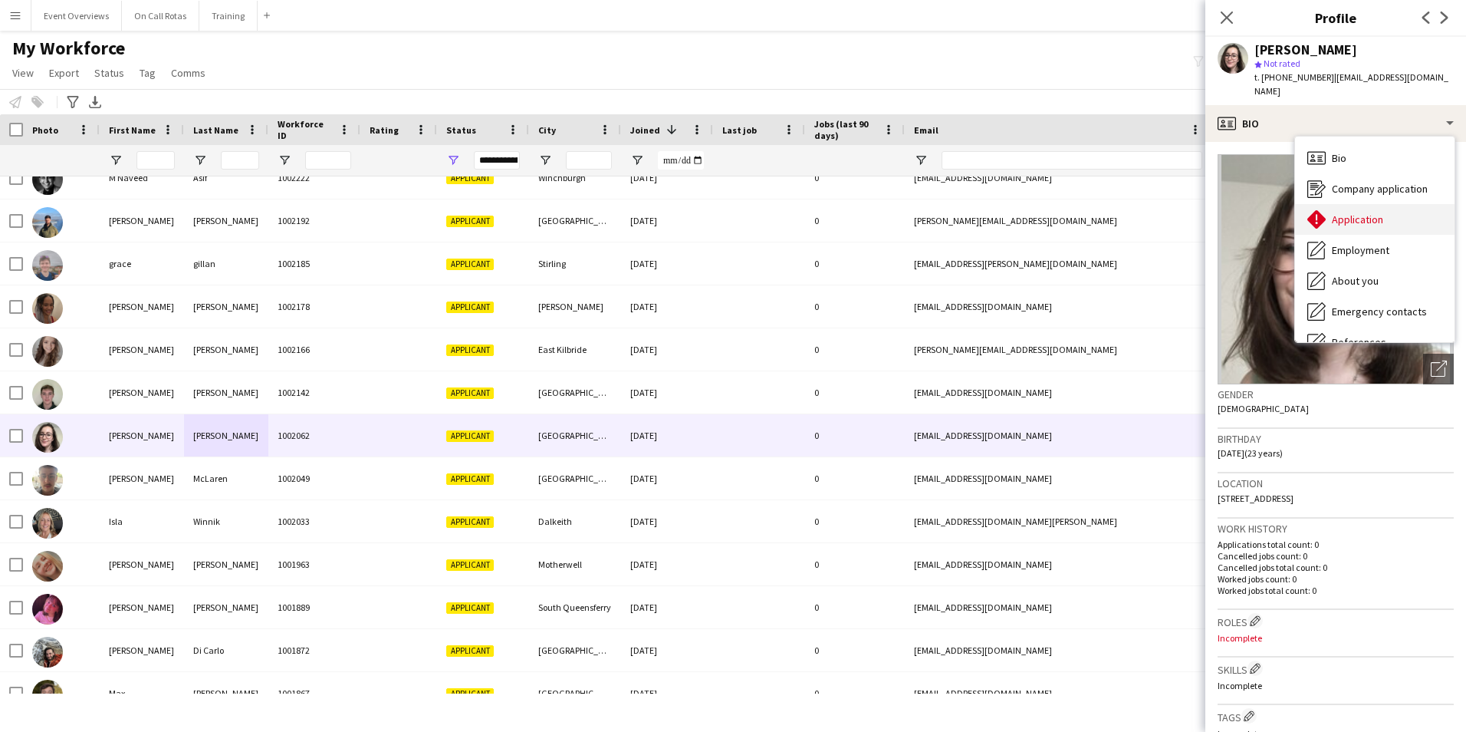
click at [1344, 212] on span "Application" at bounding box center [1357, 219] width 51 height 14
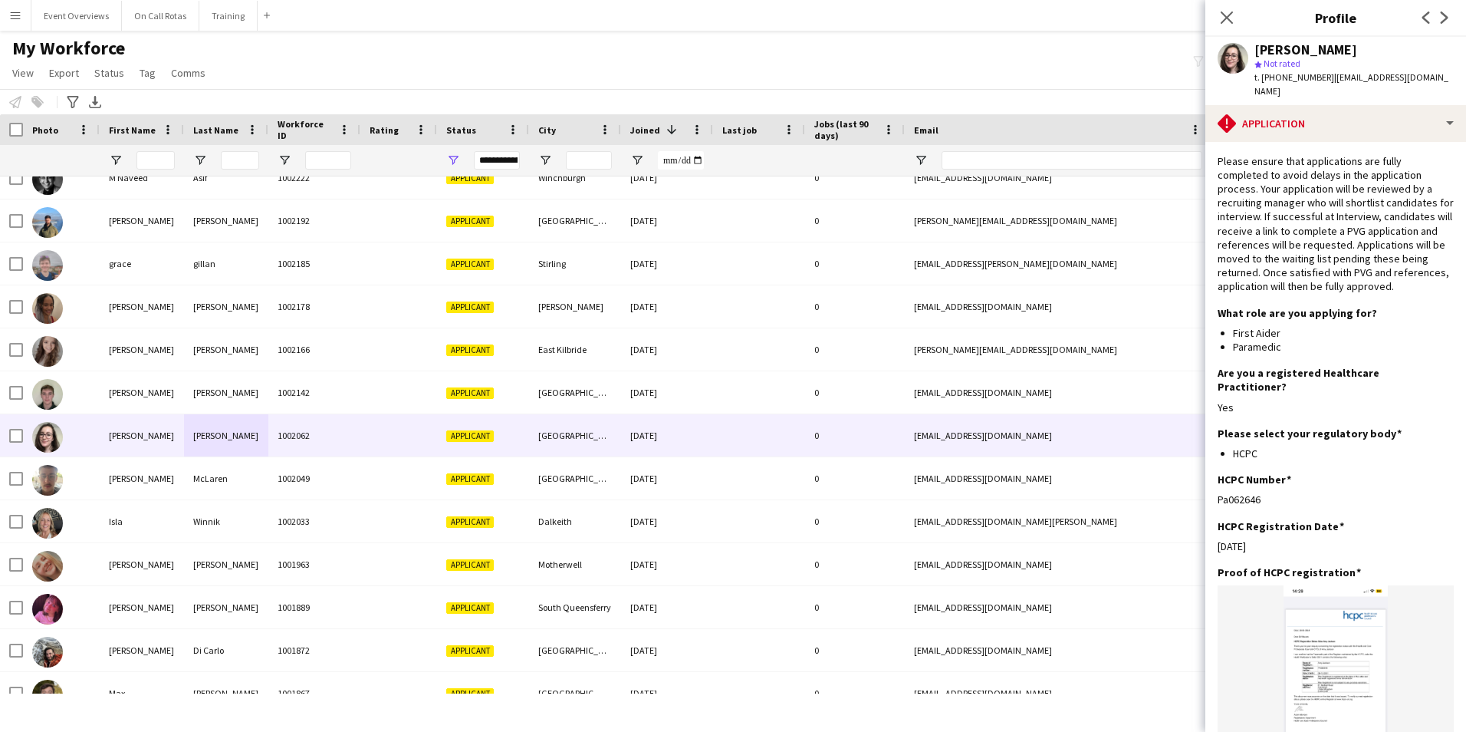
click at [11, 21] on button "Menu" at bounding box center [15, 15] width 31 height 31
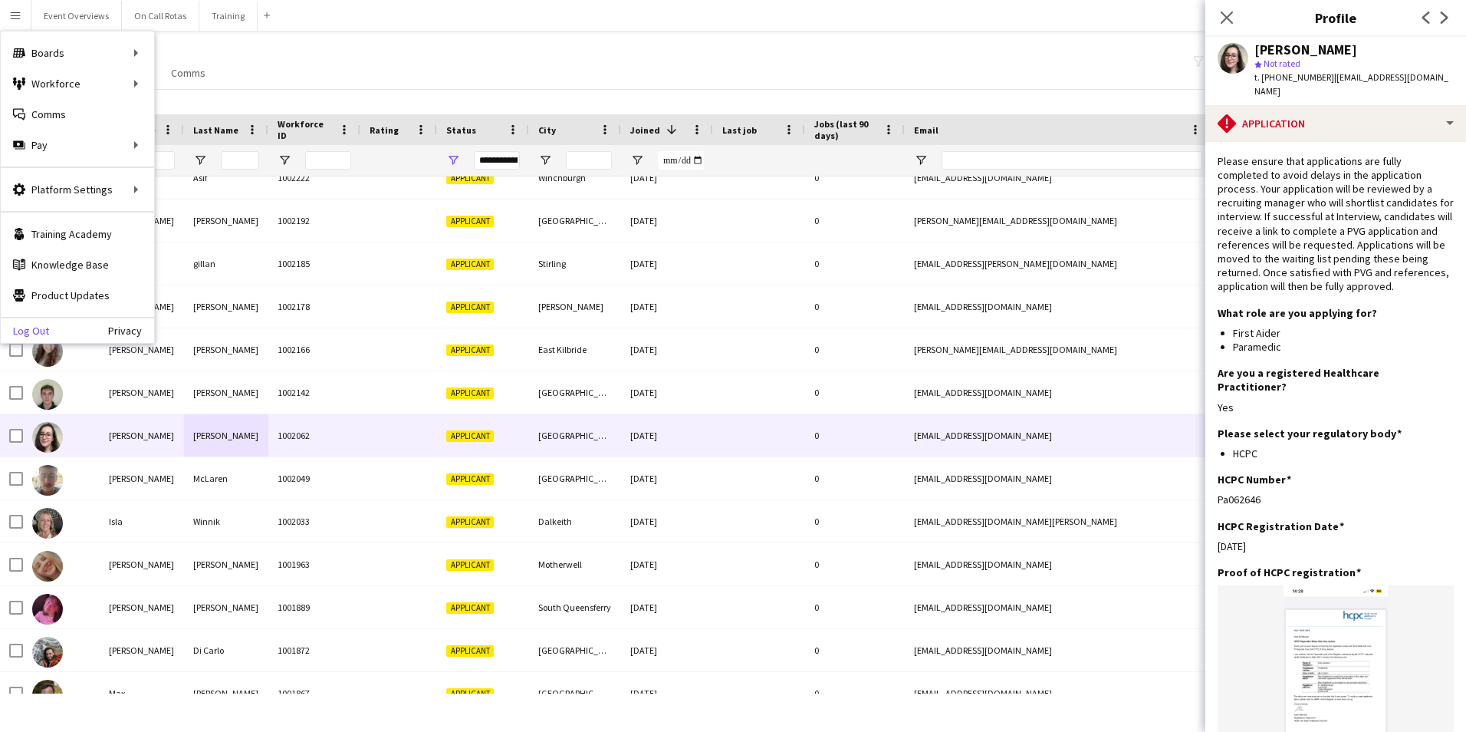
click at [25, 337] on link "Log Out" at bounding box center [25, 330] width 48 height 12
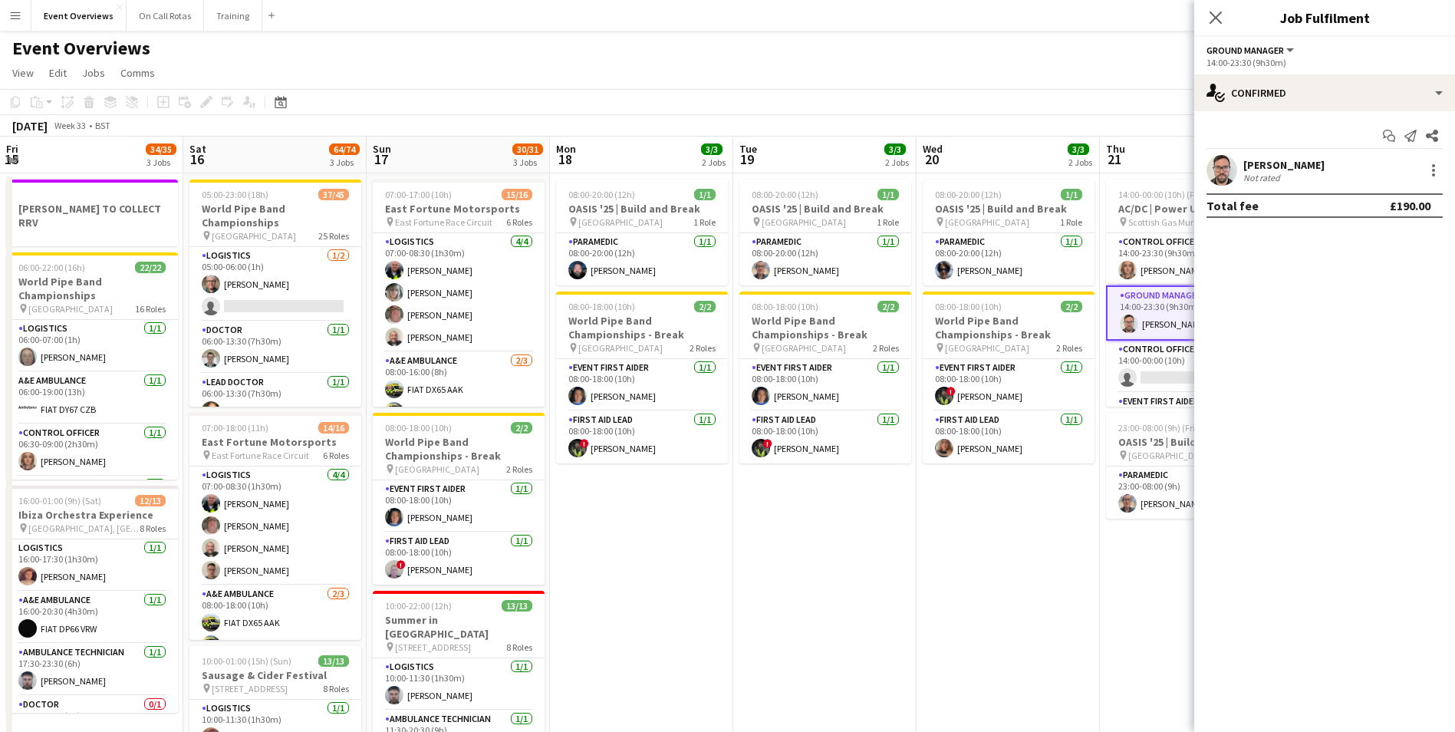
scroll to position [0, 528]
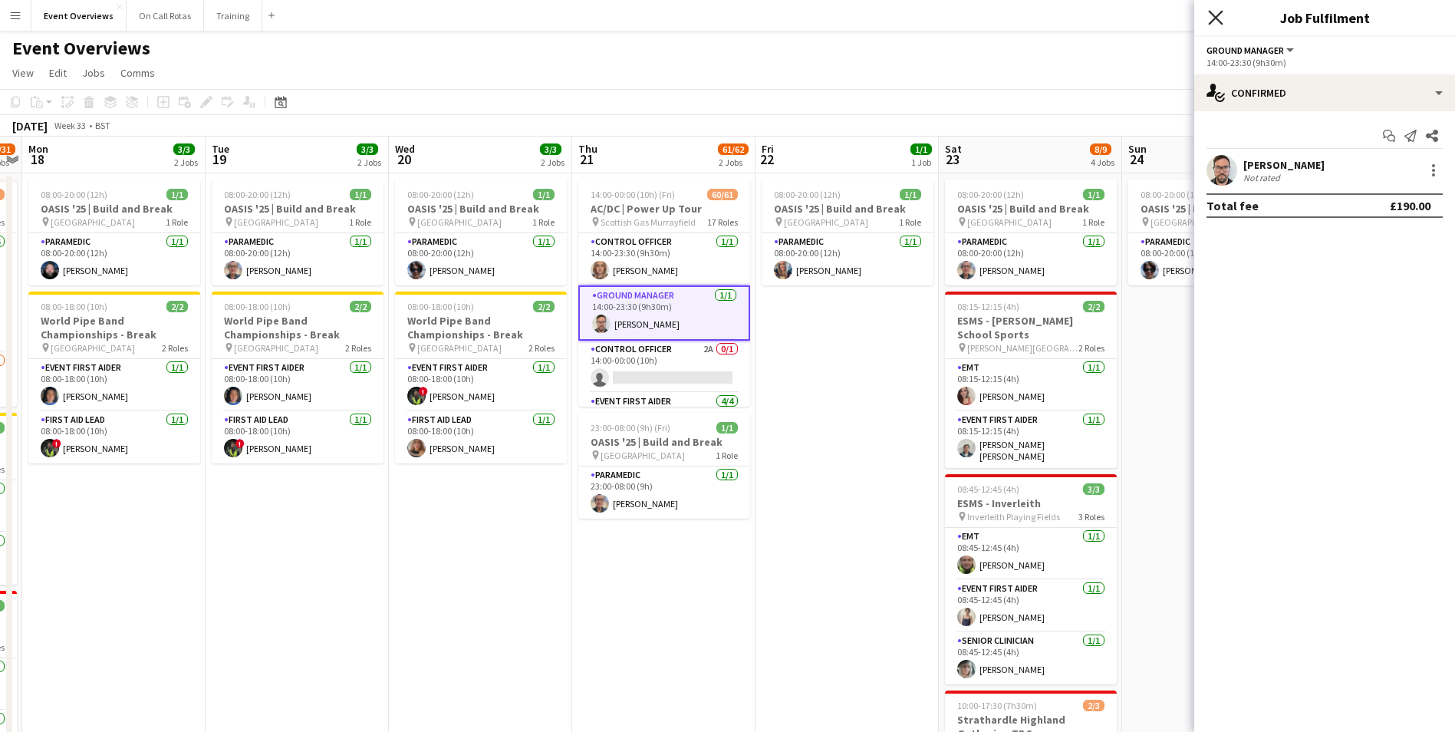
click at [1218, 12] on icon "Close pop-in" at bounding box center [1215, 17] width 15 height 15
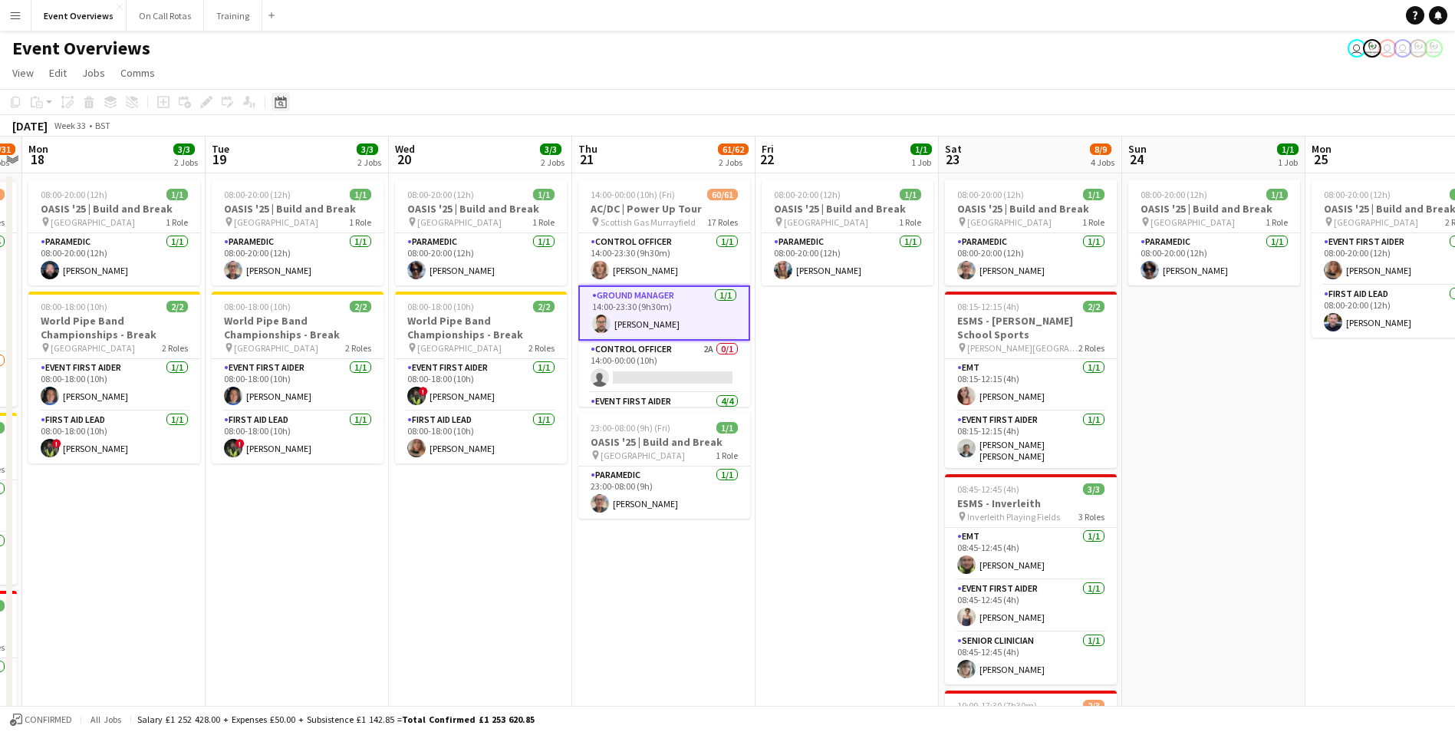
click at [279, 103] on icon at bounding box center [280, 103] width 5 height 5
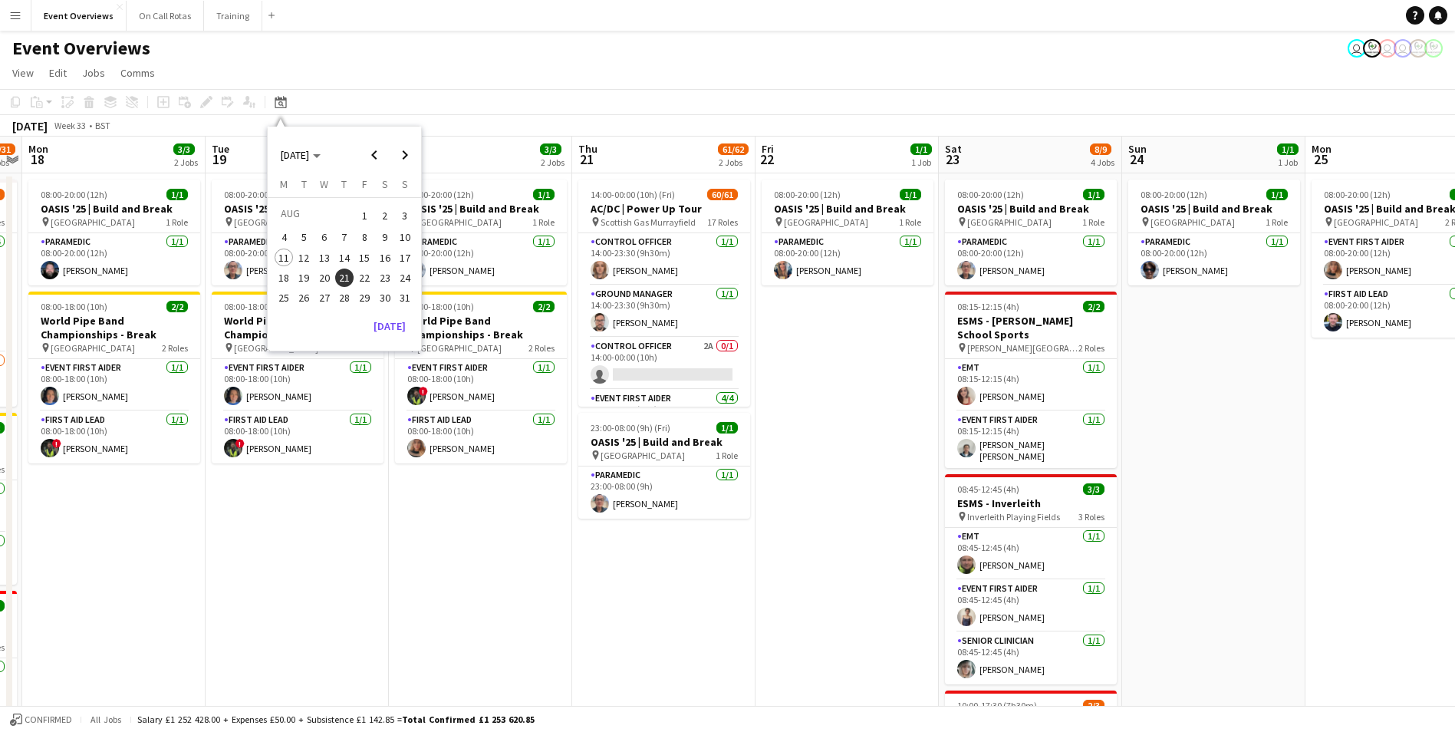
click at [357, 260] on span "15" at bounding box center [364, 257] width 18 height 18
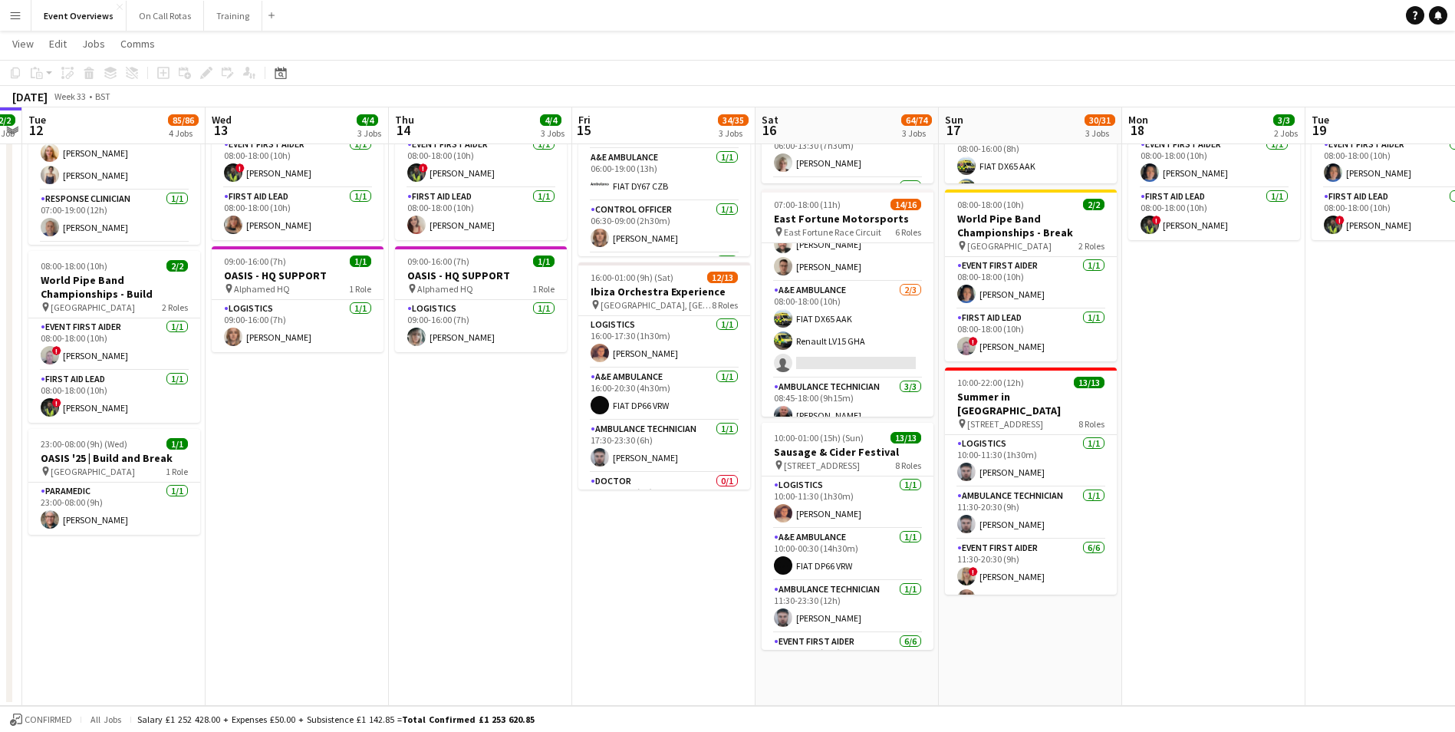
scroll to position [55, 0]
click at [789, 367] on app-user-avatar at bounding box center [783, 366] width 18 height 18
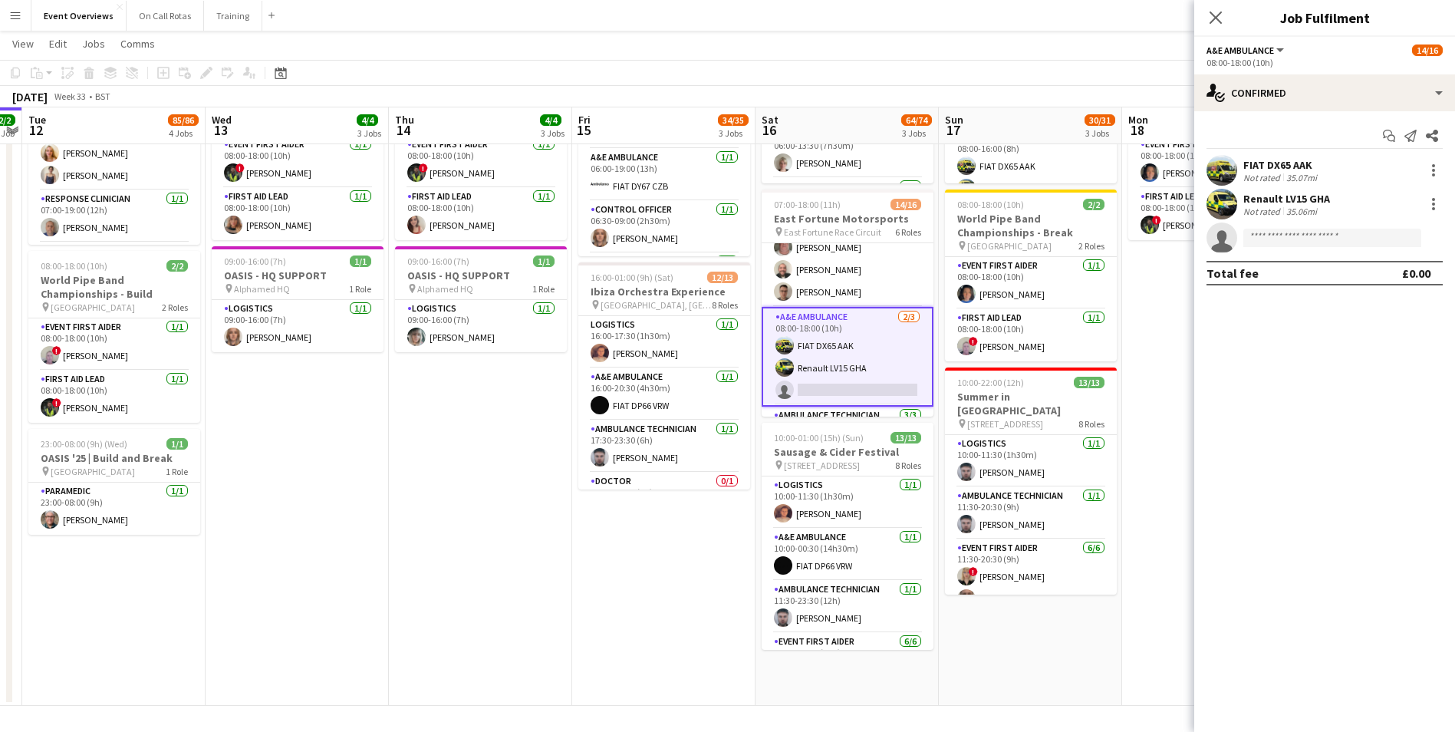
click at [1219, 201] on app-user-avatar at bounding box center [1221, 204] width 31 height 31
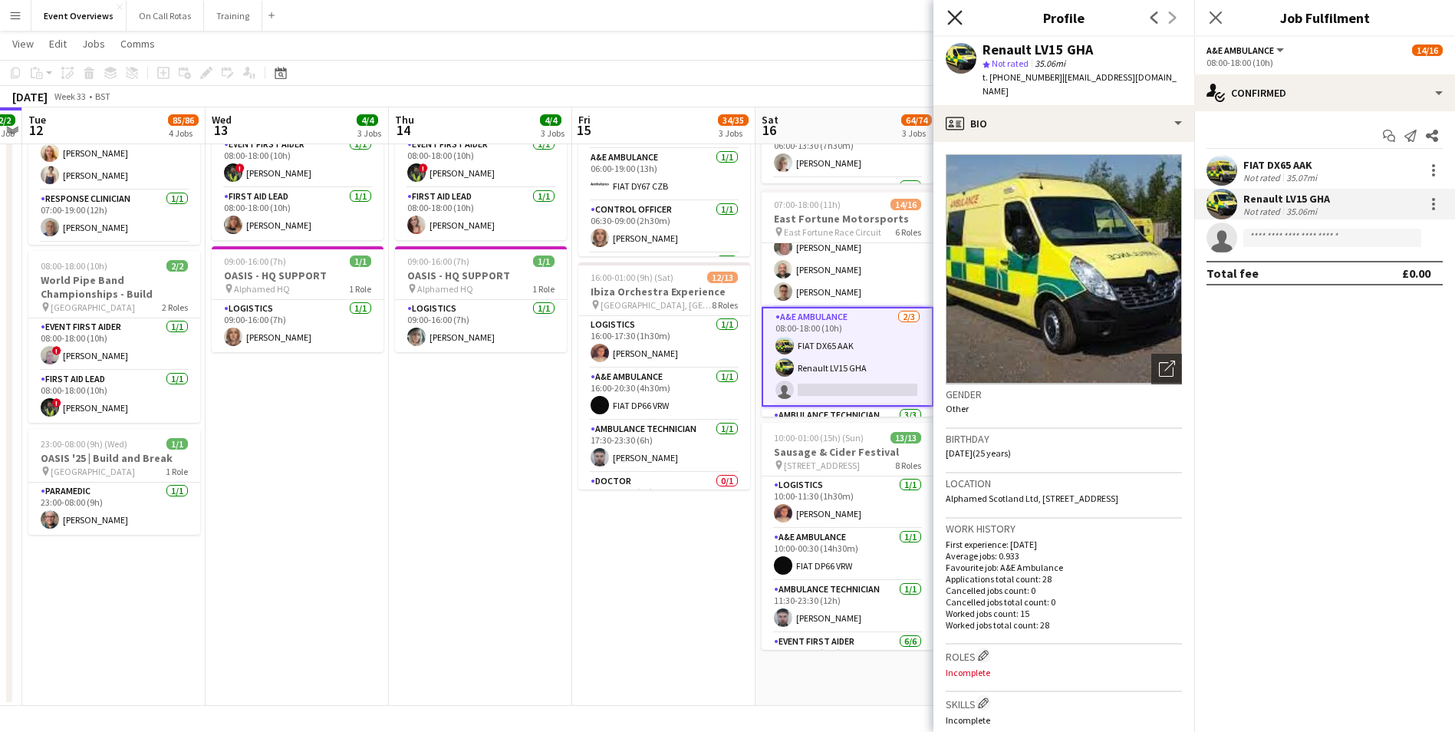
click at [950, 18] on icon "Close pop-in" at bounding box center [954, 17] width 15 height 15
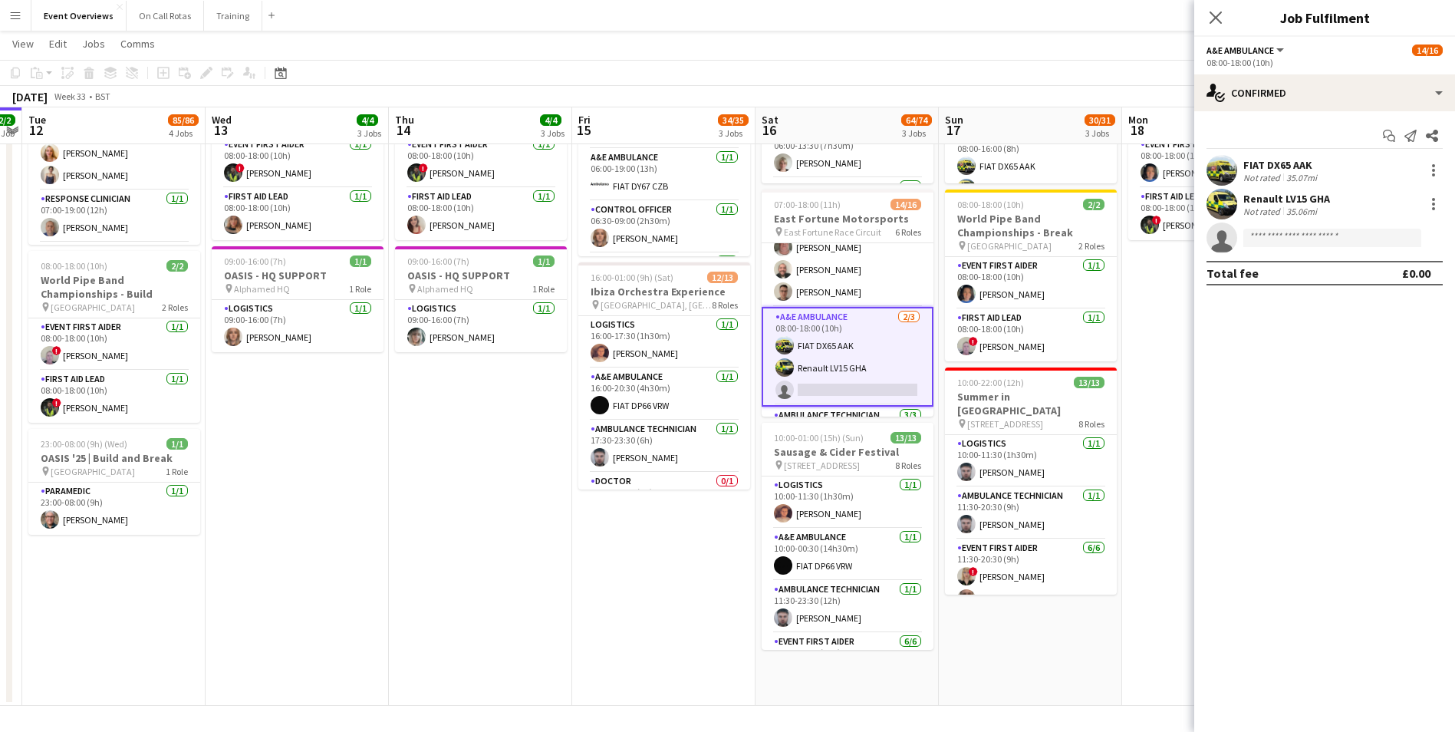
click at [1227, 176] on app-user-avatar at bounding box center [1221, 170] width 31 height 31
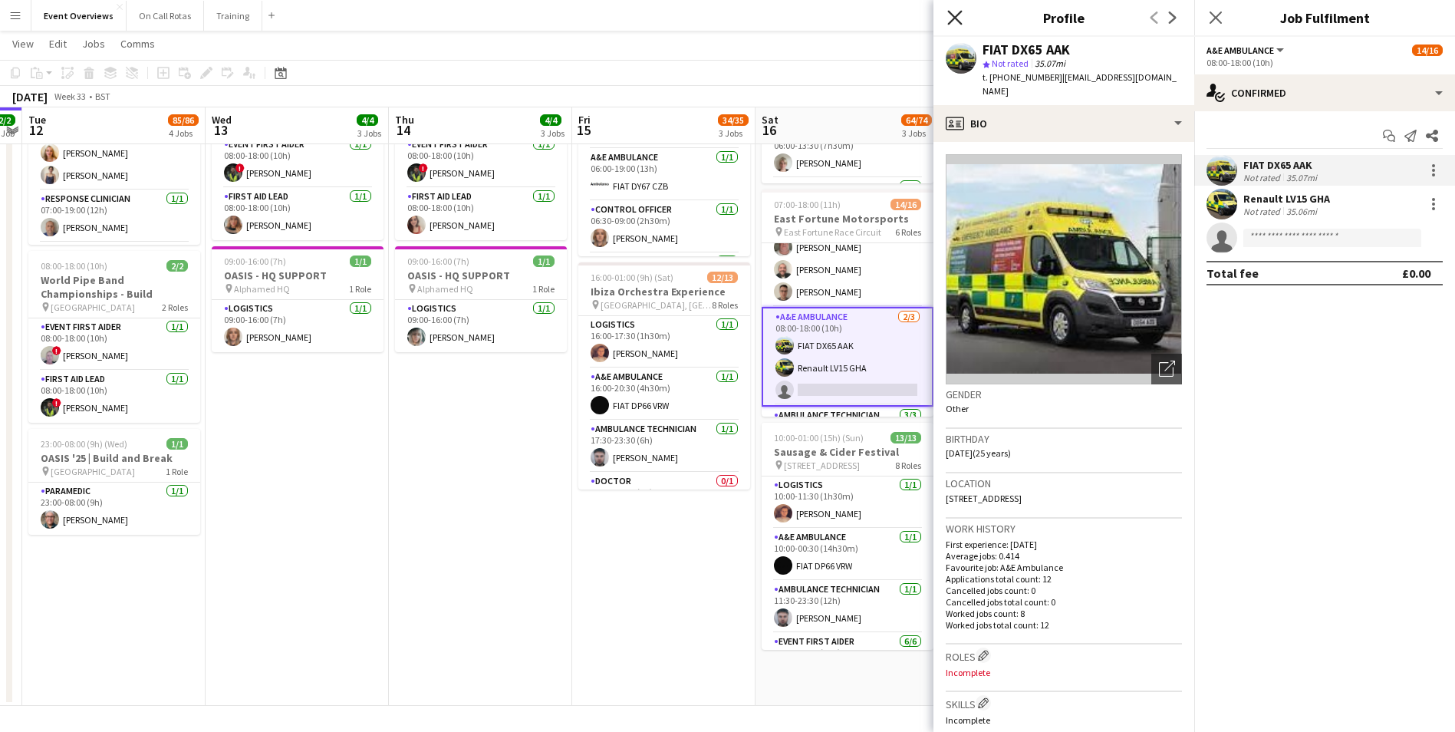
click at [956, 15] on icon "Close pop-in" at bounding box center [954, 17] width 15 height 15
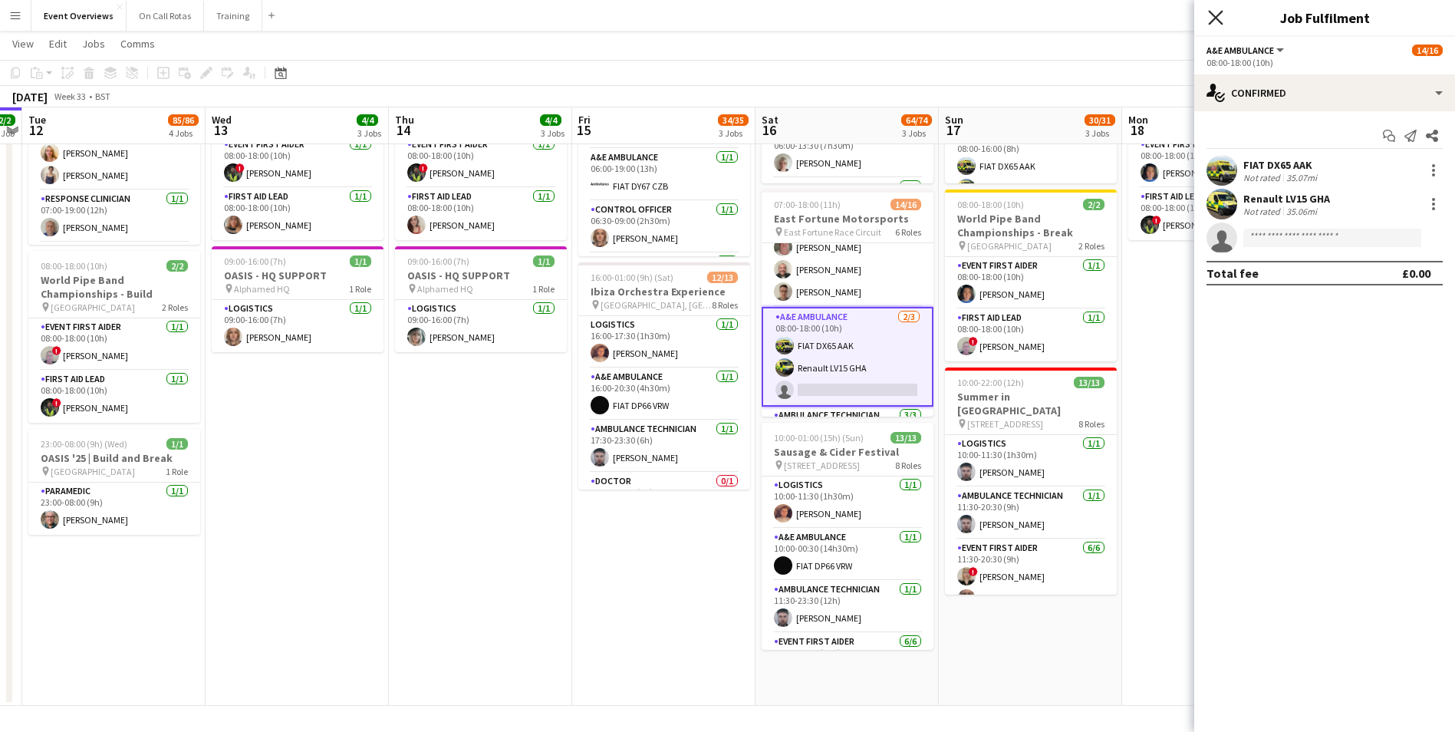
click at [1214, 21] on icon "Close pop-in" at bounding box center [1215, 17] width 15 height 15
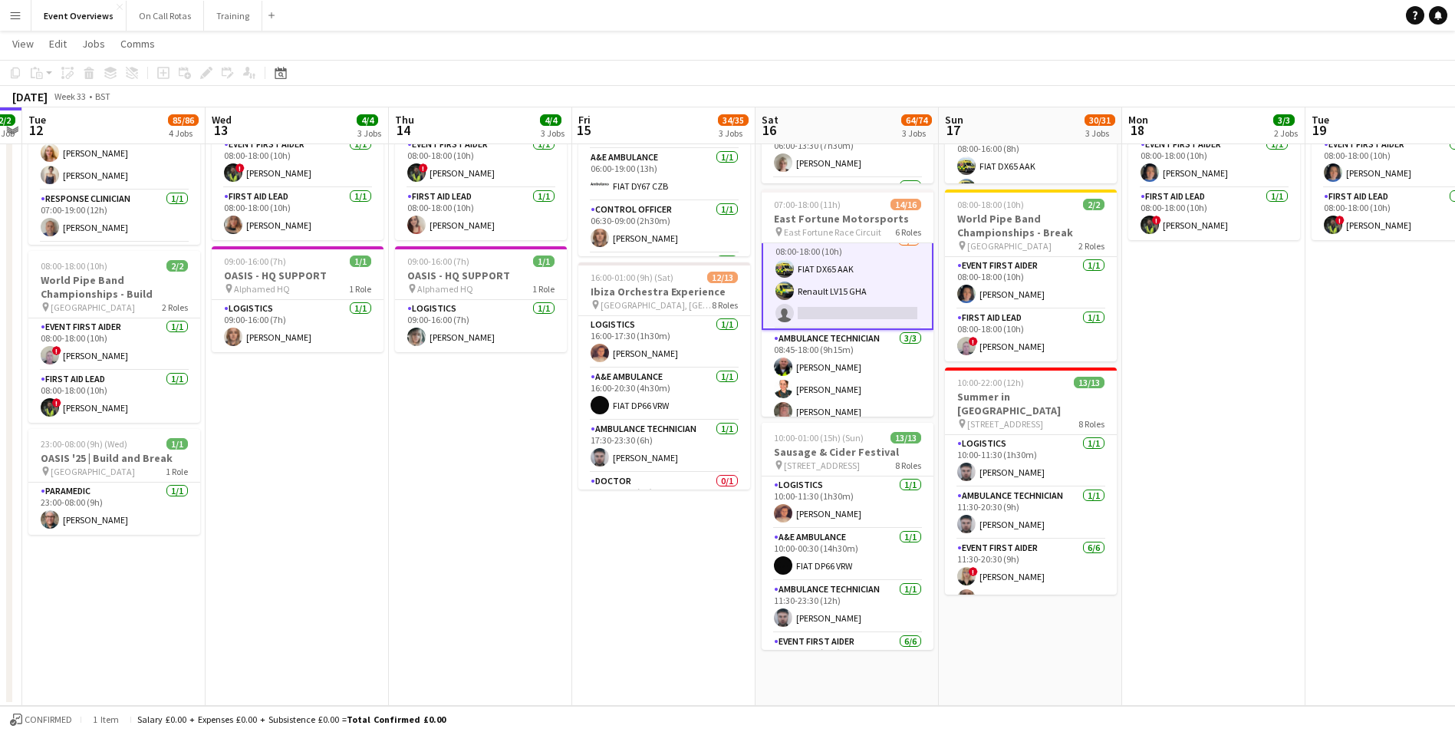
scroll to position [0, 0]
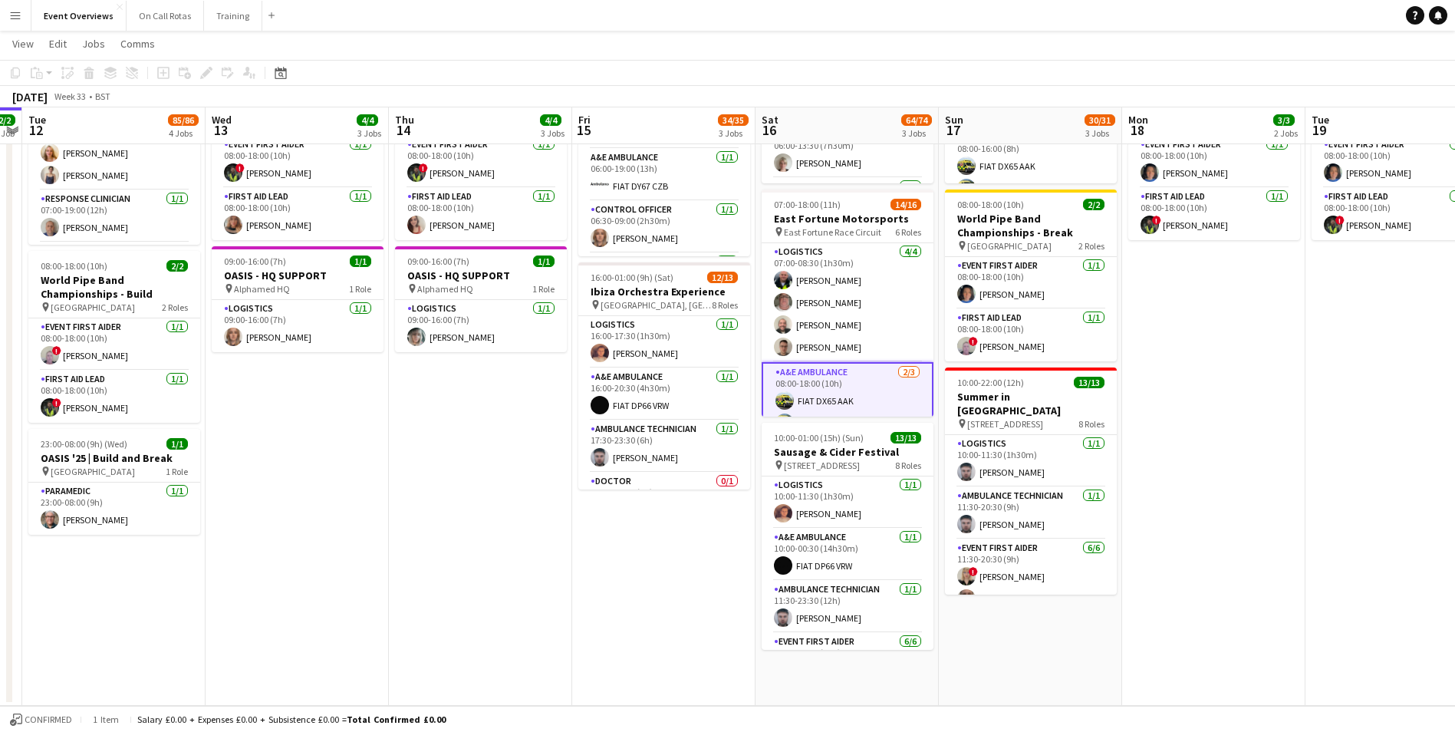
click at [17, 17] on app-icon "Menu" at bounding box center [15, 15] width 12 height 12
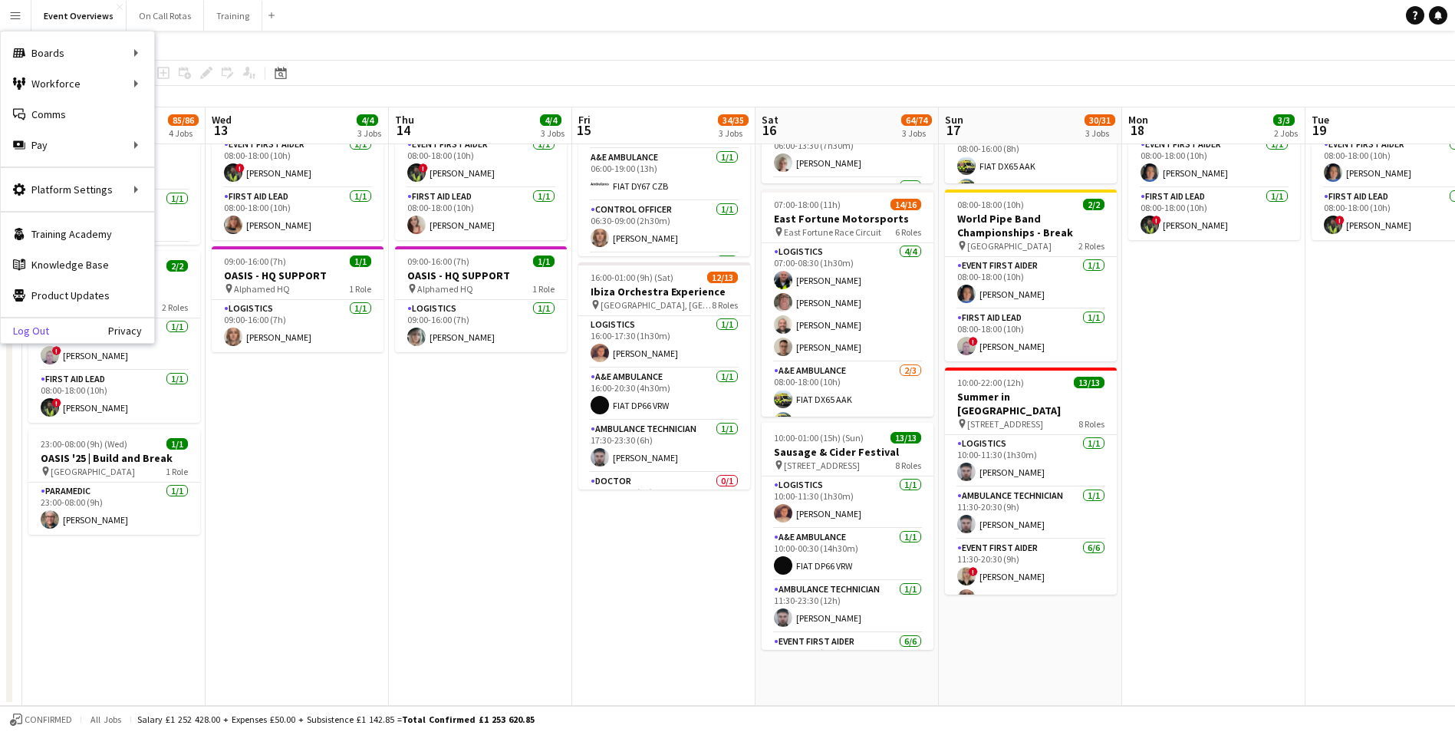
click at [28, 330] on link "Log Out" at bounding box center [25, 330] width 48 height 12
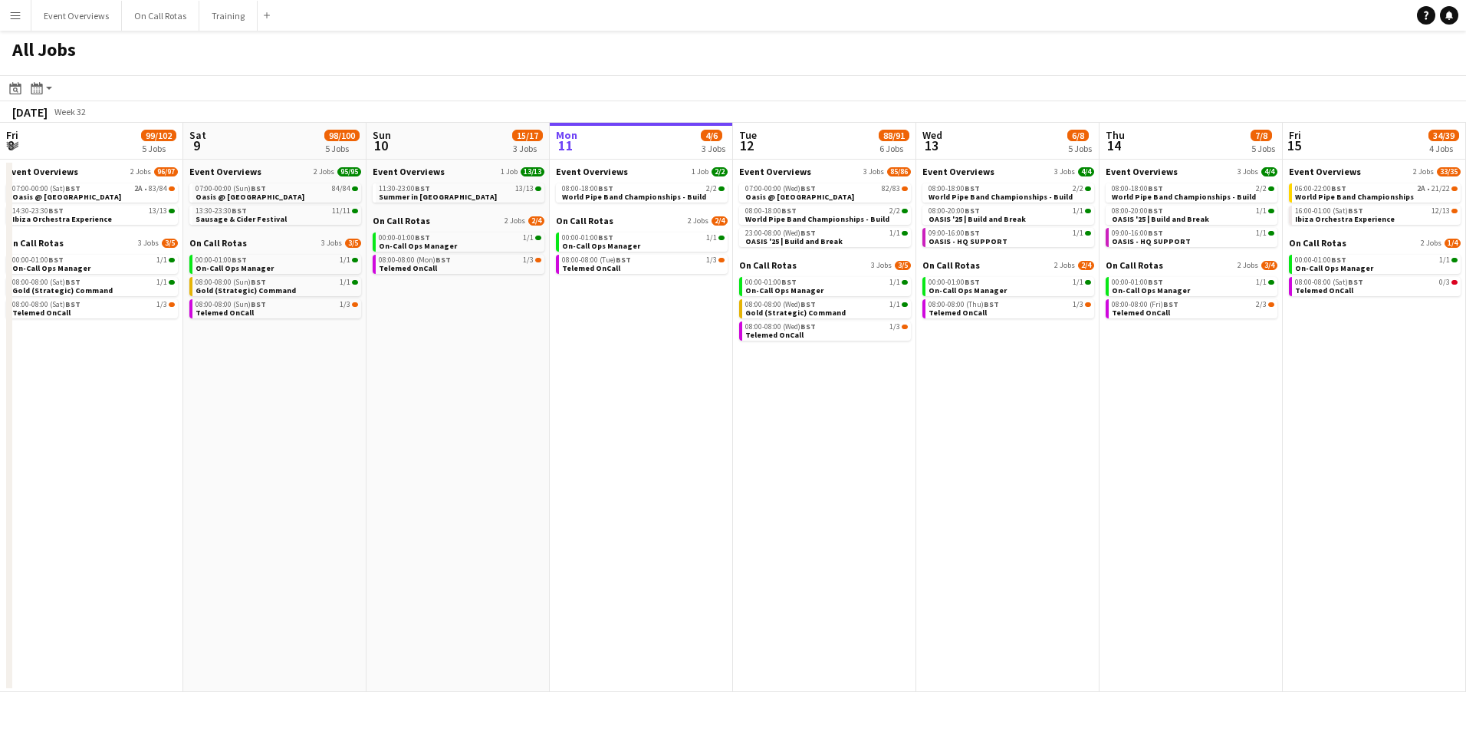
scroll to position [0, 367]
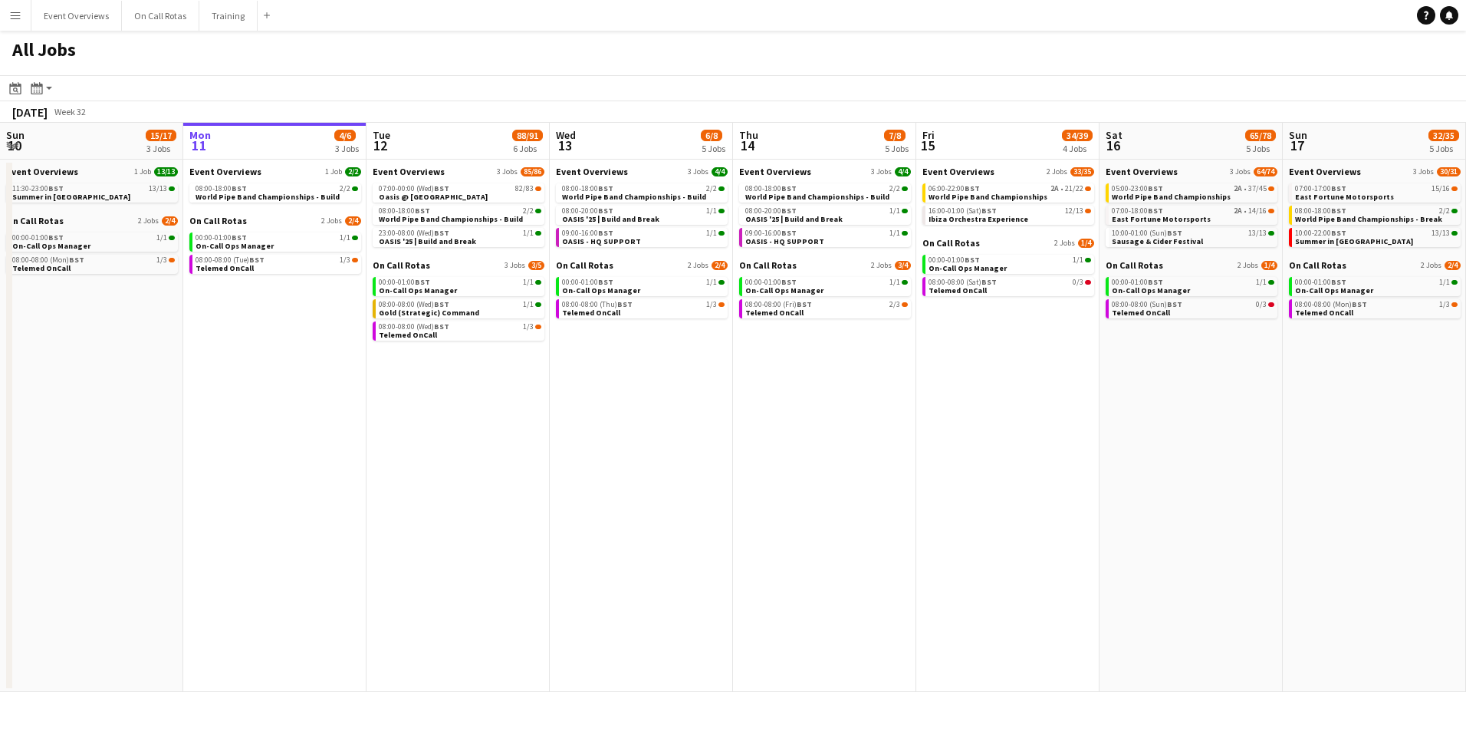
click at [15, 8] on button "Menu" at bounding box center [15, 15] width 31 height 31
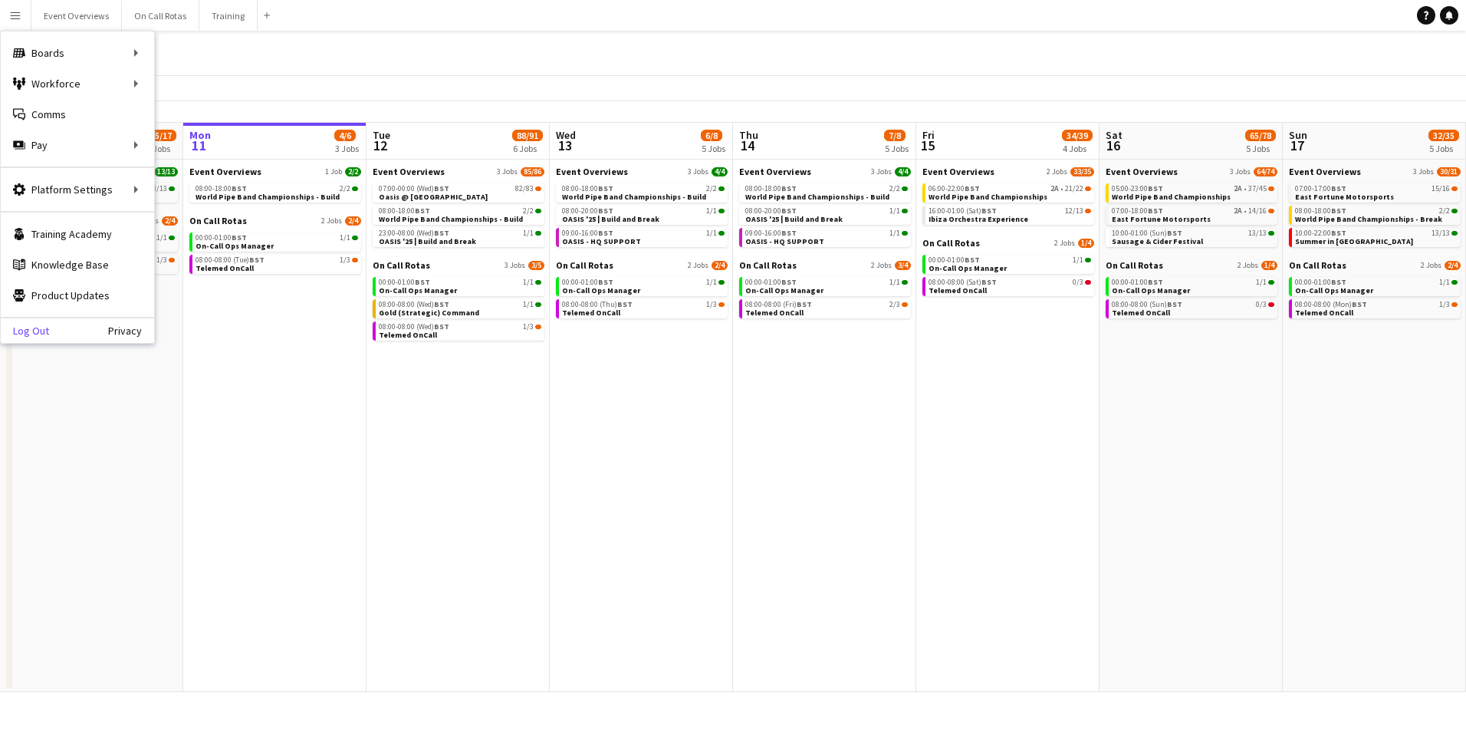
click at [31, 334] on link "Log Out" at bounding box center [25, 330] width 48 height 12
